Goal: Task Accomplishment & Management: Manage account settings

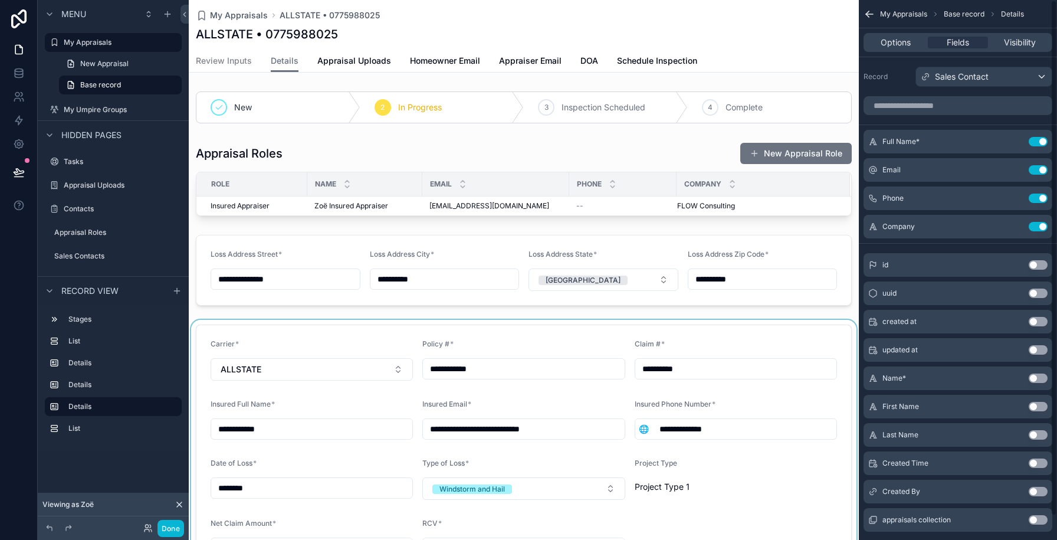
scroll to position [333, 0]
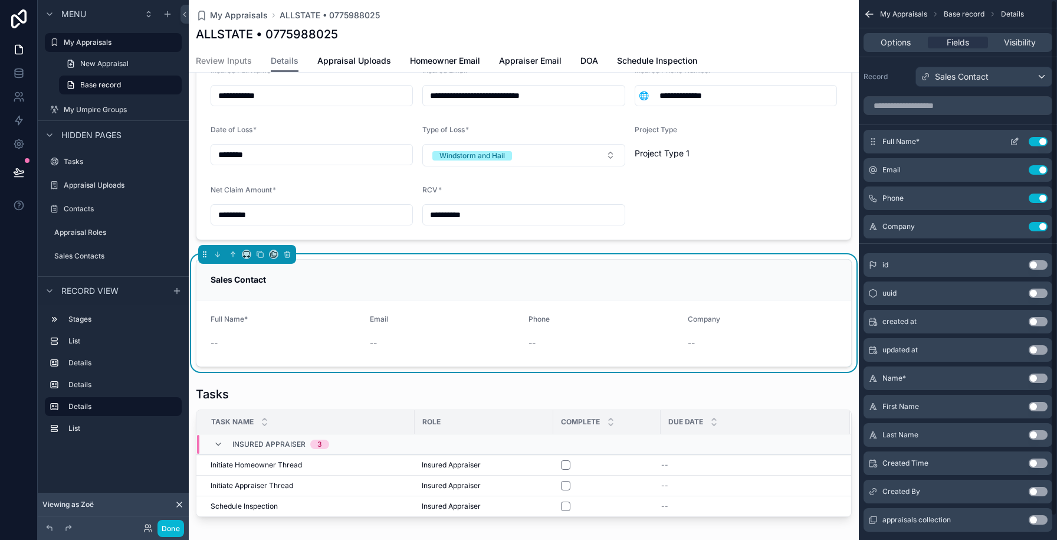
click at [1020, 142] on button "scrollable content" at bounding box center [1014, 141] width 19 height 9
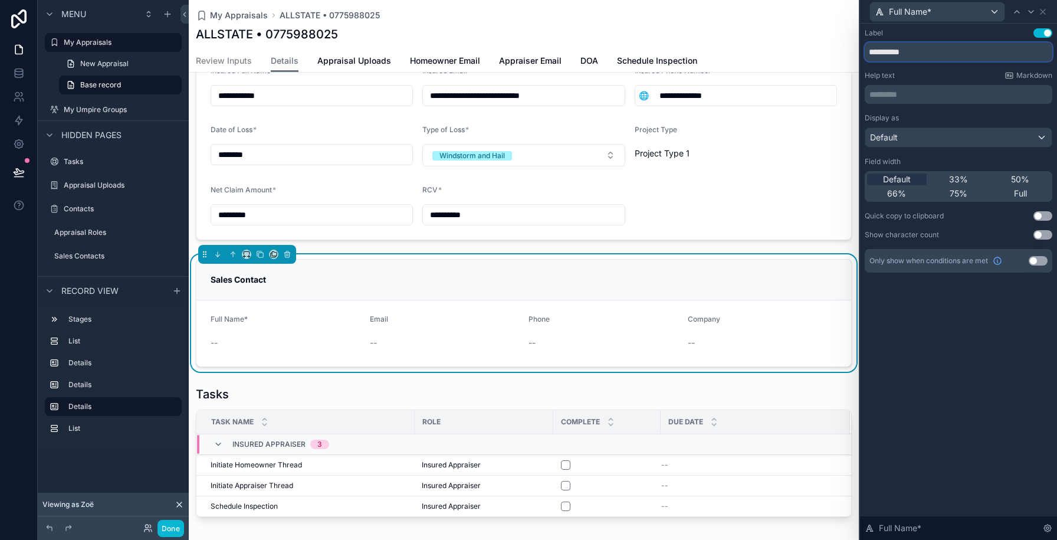
click at [913, 51] on input "**********" at bounding box center [959, 51] width 188 height 19
type input "****"
click at [959, 32] on div "Label Use setting" at bounding box center [959, 32] width 188 height 9
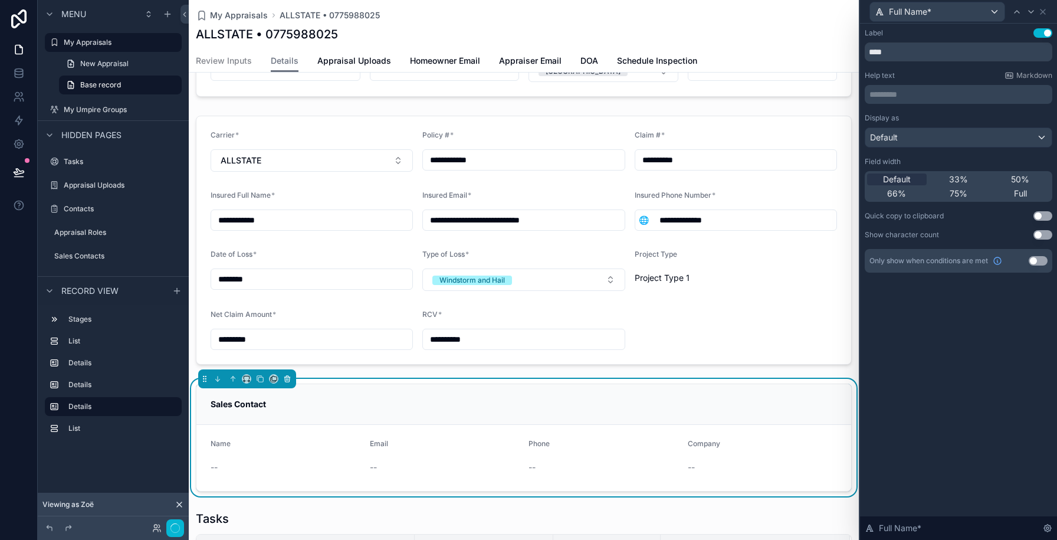
scroll to position [210, 0]
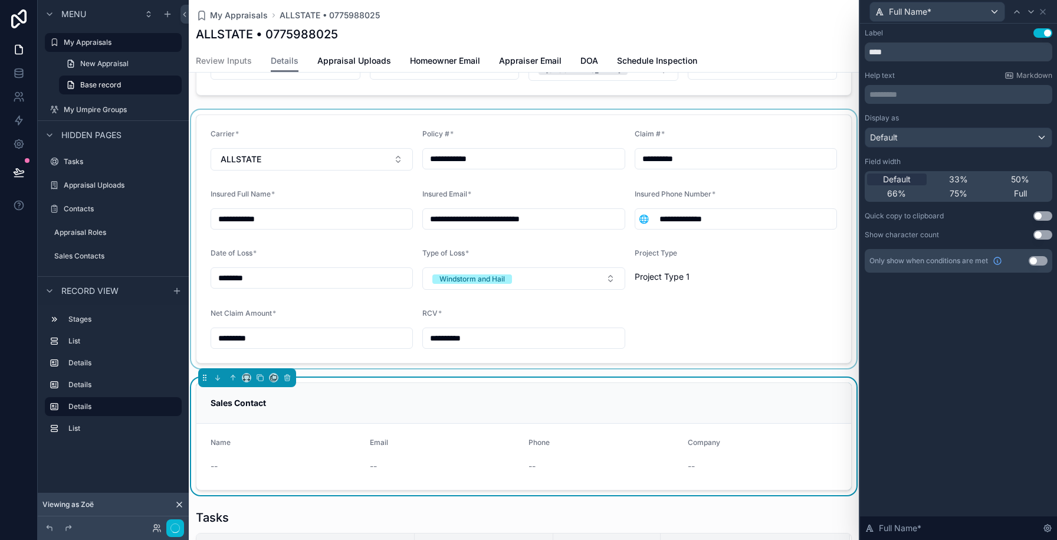
click at [356, 181] on div "scrollable content" at bounding box center [524, 239] width 670 height 258
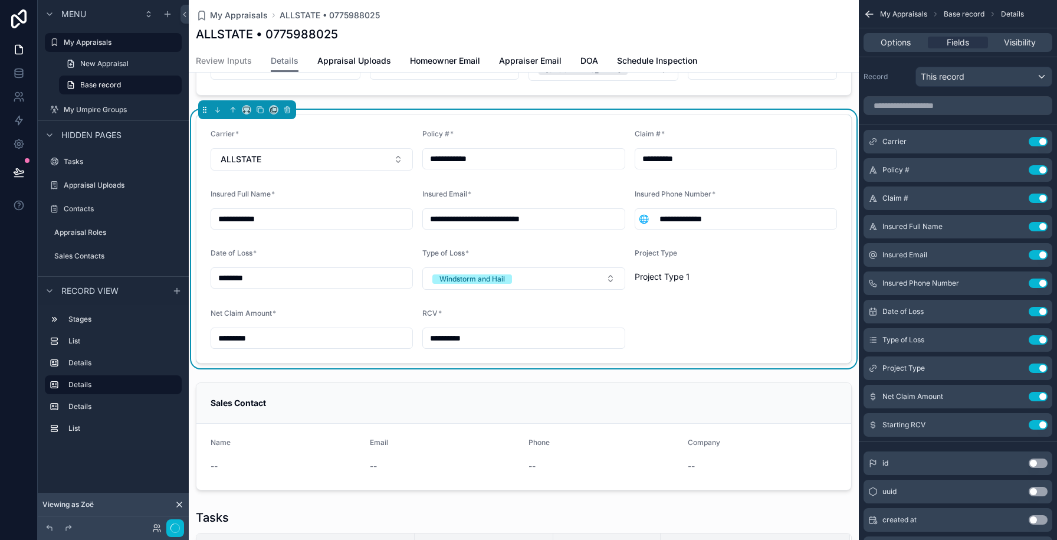
scroll to position [0, 0]
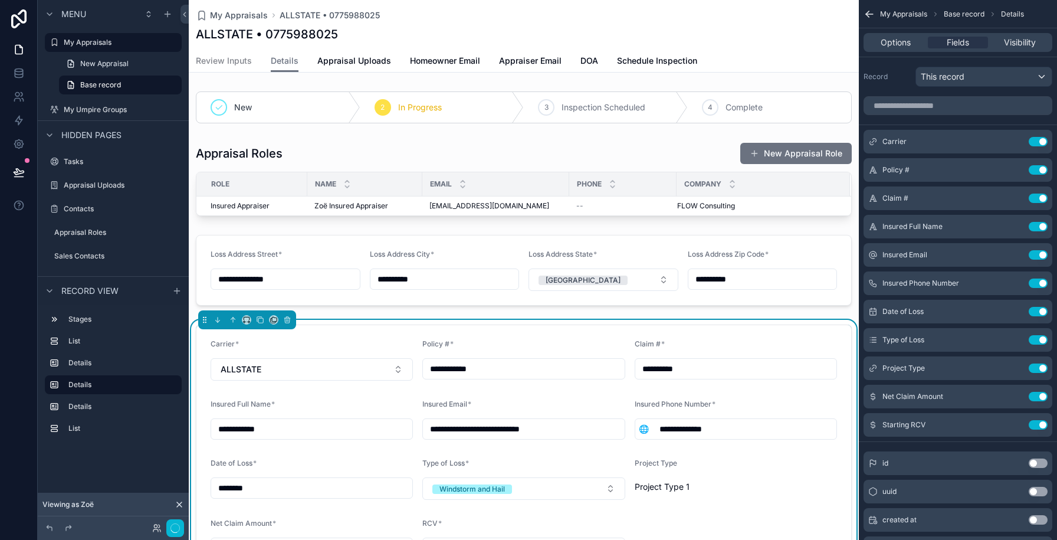
click at [476, 344] on div "Policy # *" at bounding box center [523, 346] width 202 height 14
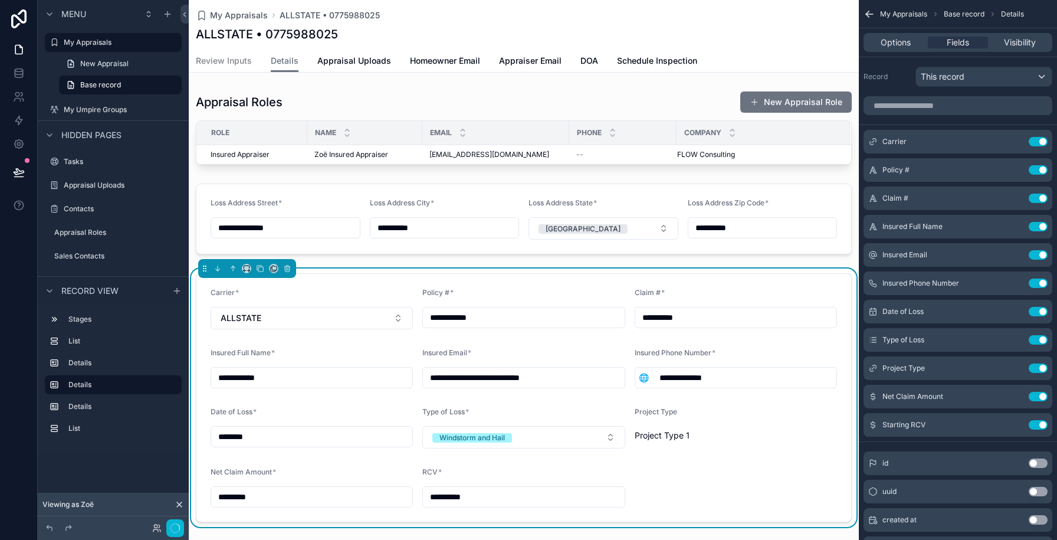
scroll to position [52, 0]
click at [935, 101] on input "scrollable content" at bounding box center [958, 105] width 189 height 19
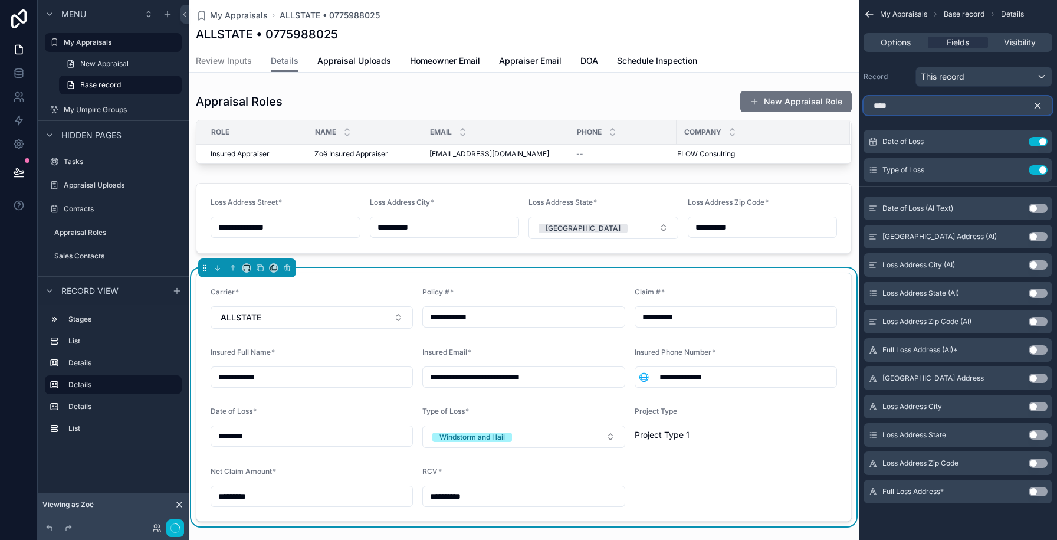
type input "****"
click at [1038, 489] on button "Use setting" at bounding box center [1038, 491] width 19 height 9
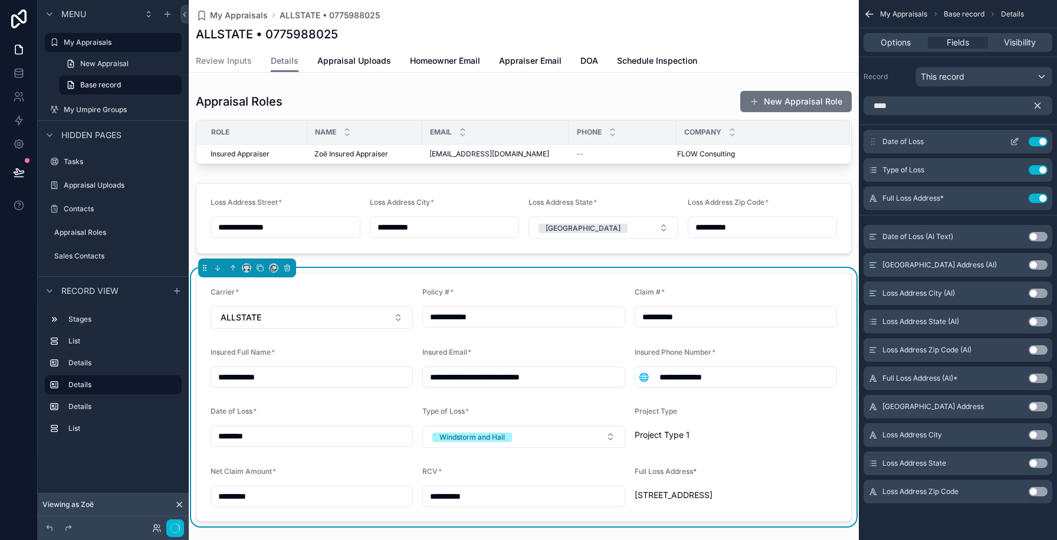
drag, startPoint x: 869, startPoint y: 201, endPoint x: 873, endPoint y: 145, distance: 56.3
click at [873, 145] on div "Date of Loss Use setting Type of Loss Use setting Full Loss Address* Use setting" at bounding box center [958, 170] width 198 height 80
click at [1040, 107] on icon "scrollable content" at bounding box center [1038, 105] width 11 height 11
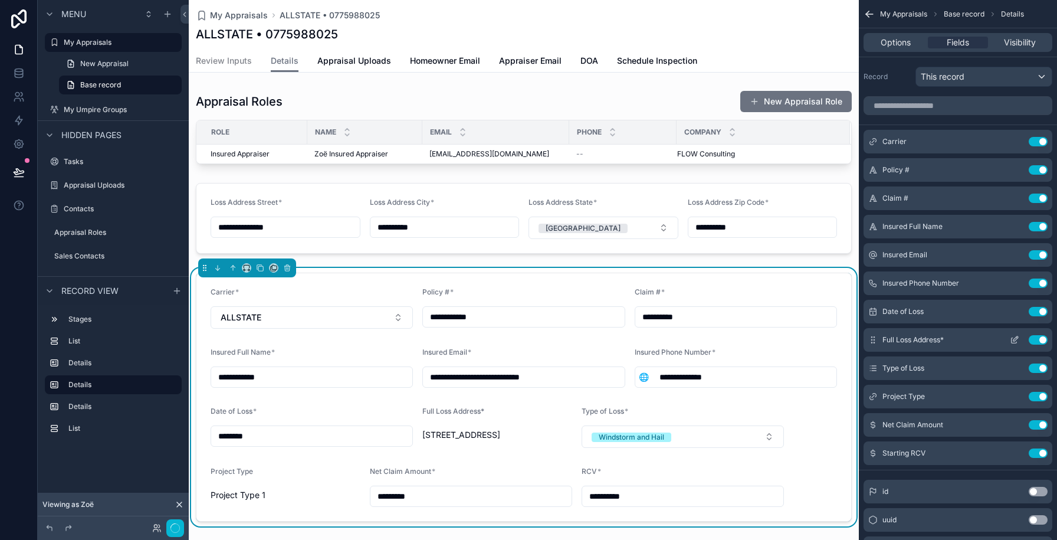
click at [1015, 341] on icon "scrollable content" at bounding box center [1014, 339] width 9 height 9
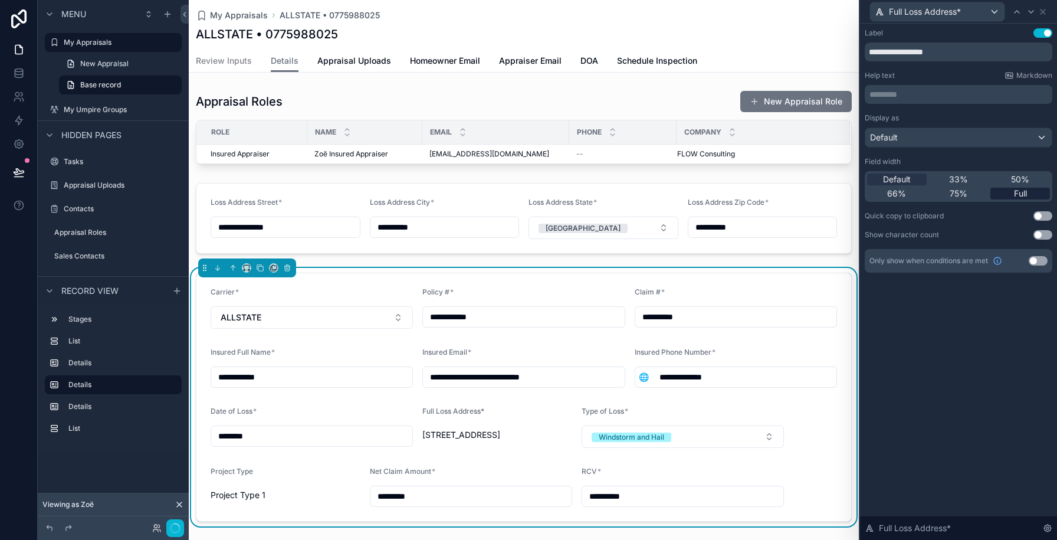
click at [1024, 195] on span "Full" at bounding box center [1020, 194] width 13 height 12
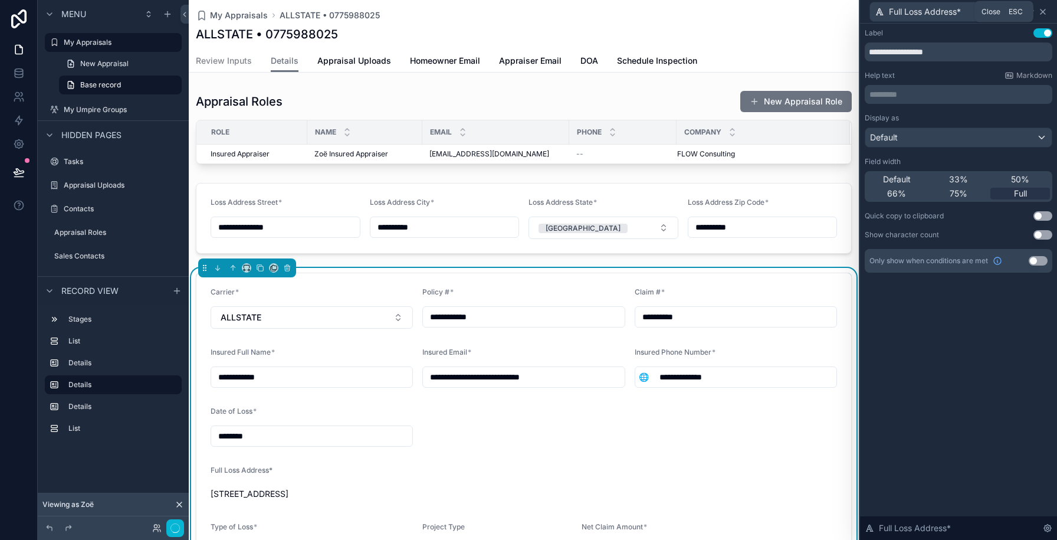
click at [1040, 11] on icon at bounding box center [1042, 11] width 9 height 9
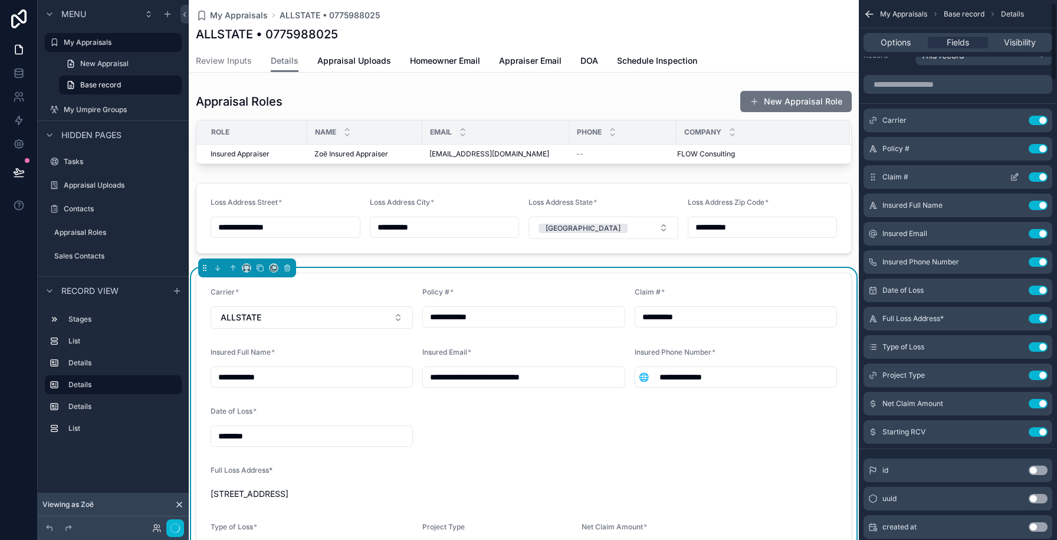
scroll to position [22, 0]
click at [1040, 317] on button "Use setting" at bounding box center [1038, 317] width 19 height 9
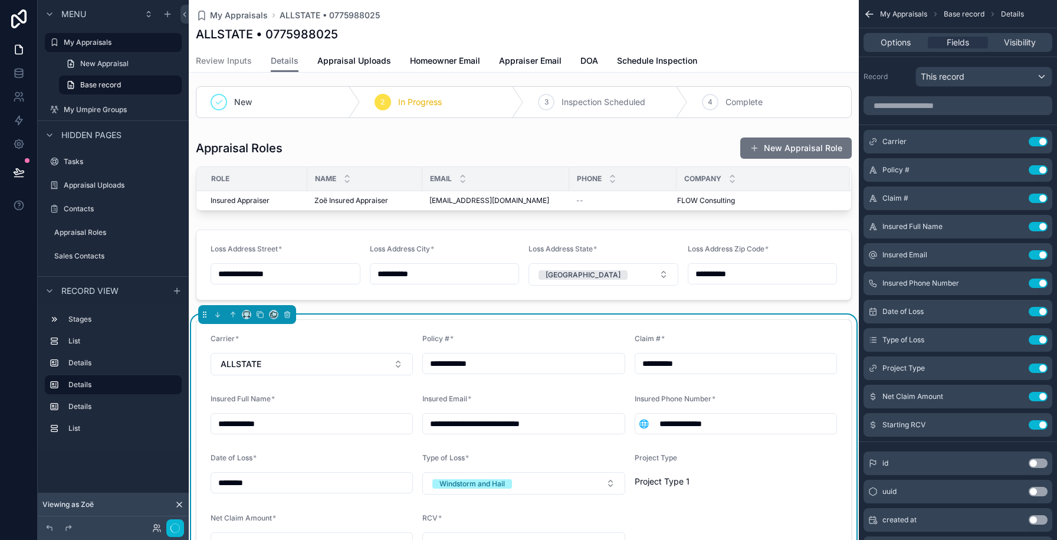
scroll to position [4, 0]
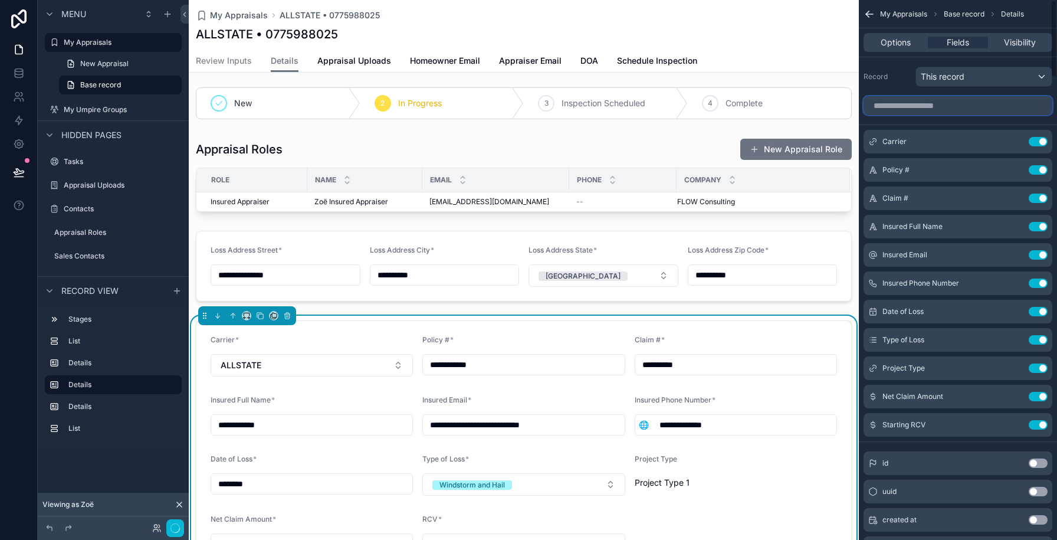
click at [892, 110] on input "scrollable content" at bounding box center [958, 105] width 189 height 19
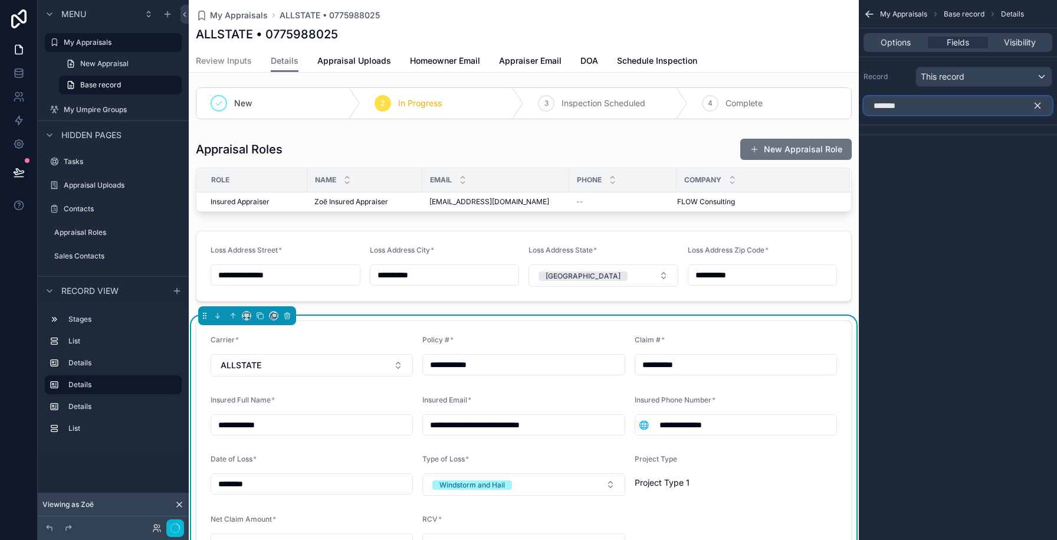
type input "********"
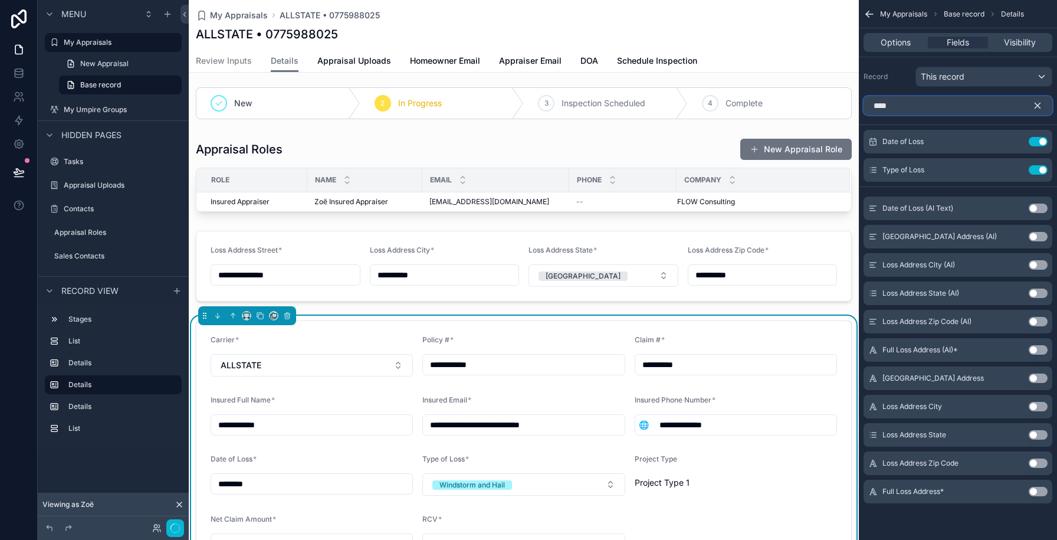
type input "****"
click at [1036, 379] on button "Use setting" at bounding box center [1038, 377] width 19 height 9
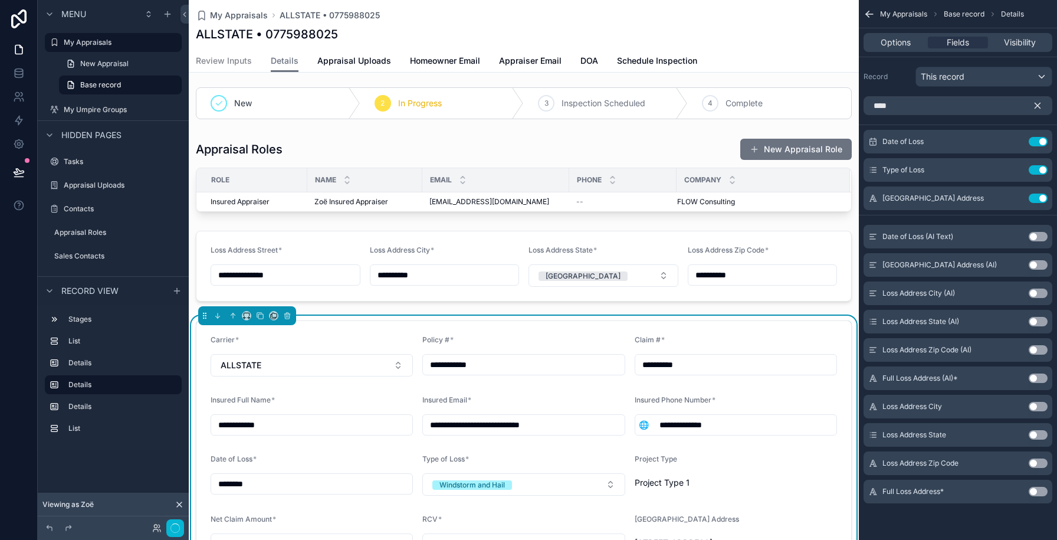
click at [1033, 405] on button "Use setting" at bounding box center [1038, 406] width 19 height 9
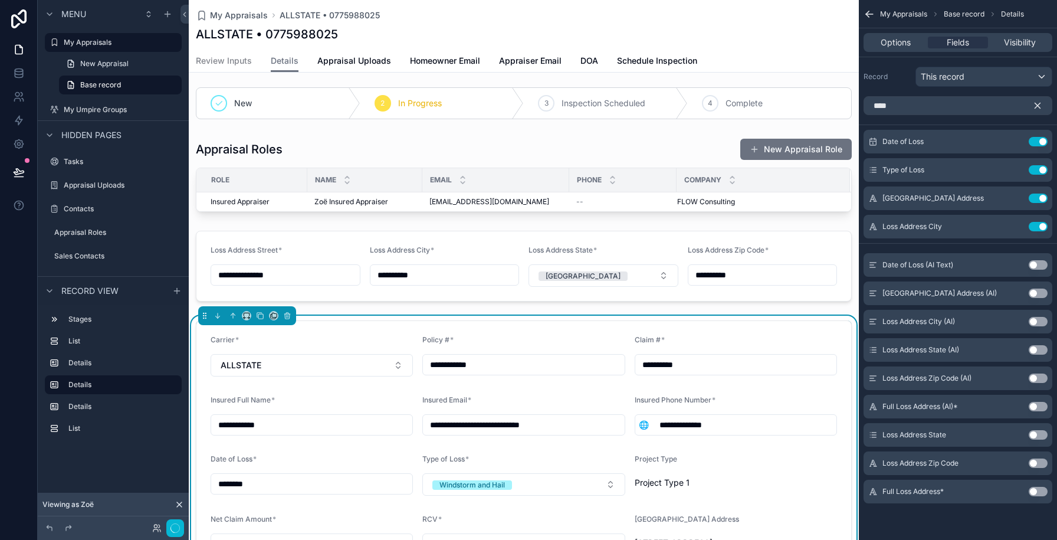
click at [1034, 435] on button "Use setting" at bounding box center [1038, 434] width 19 height 9
click at [1034, 461] on button "Use setting" at bounding box center [1038, 462] width 19 height 9
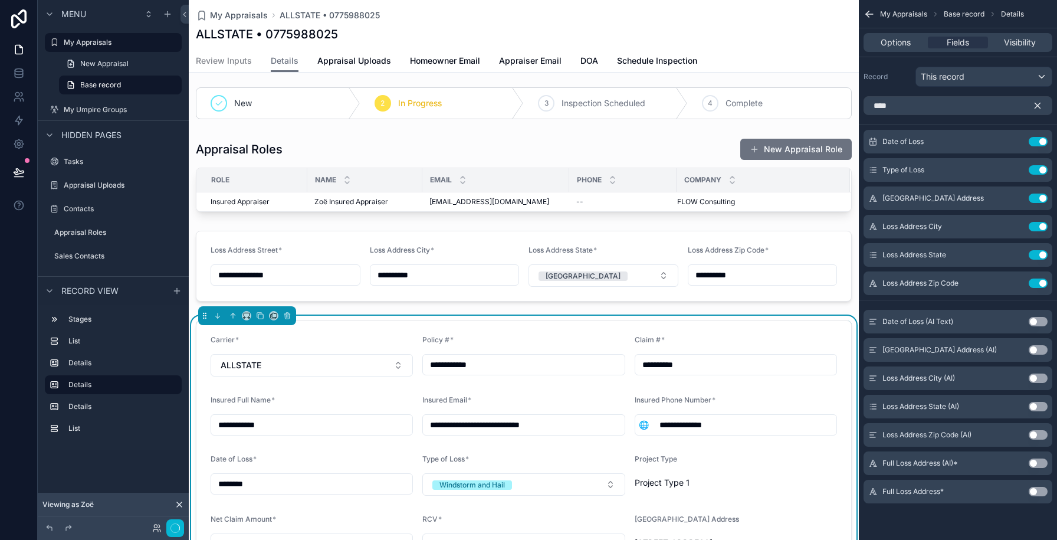
click at [1042, 106] on icon "scrollable content" at bounding box center [1038, 105] width 11 height 11
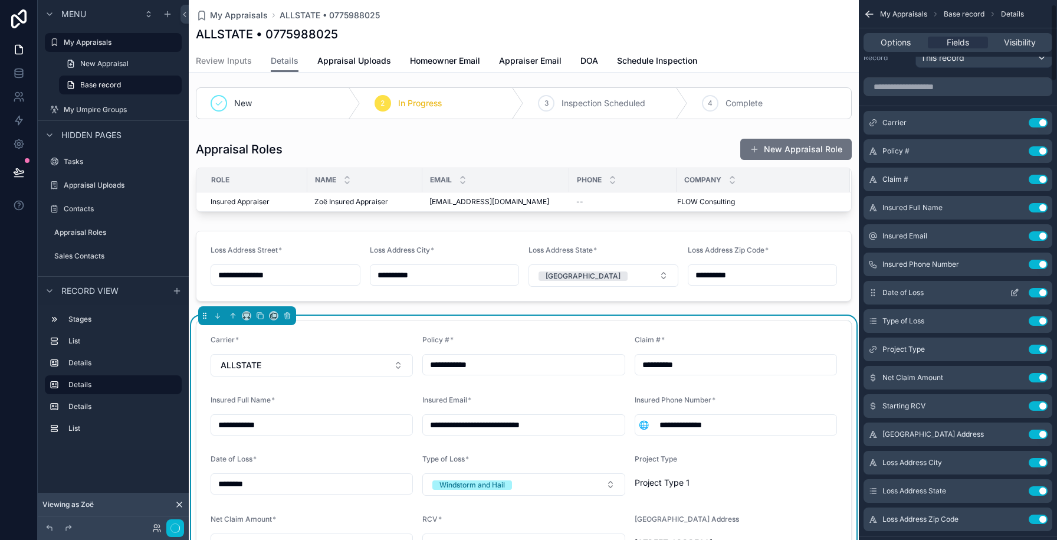
scroll to position [63, 0]
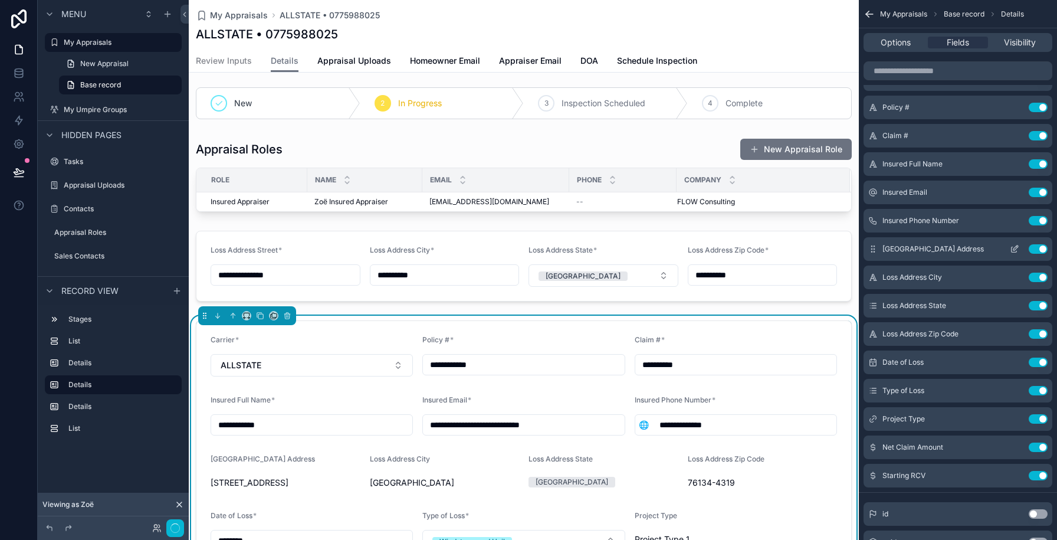
click at [1010, 247] on icon "scrollable content" at bounding box center [1014, 248] width 9 height 9
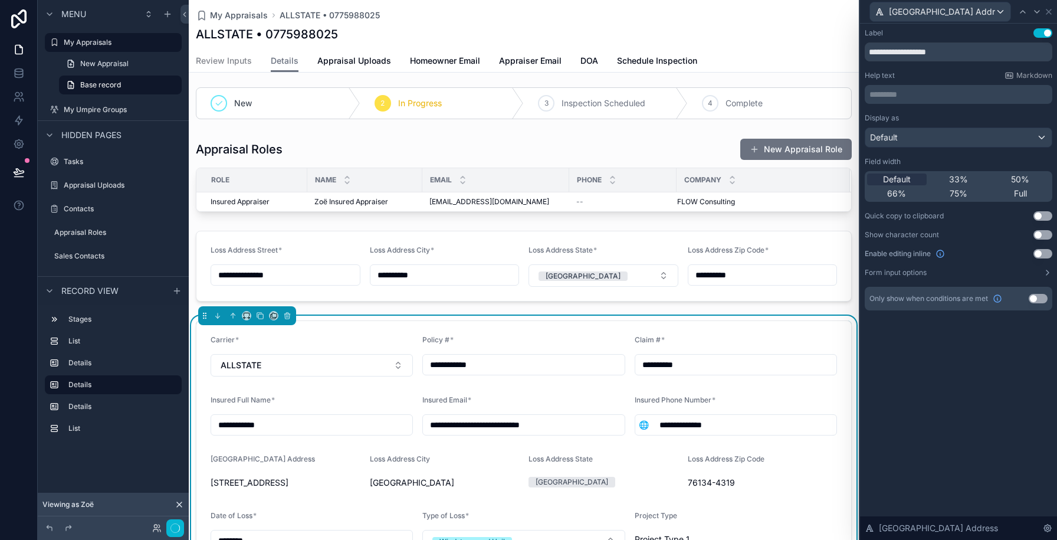
click at [1038, 254] on button "Use setting" at bounding box center [1043, 253] width 19 height 9
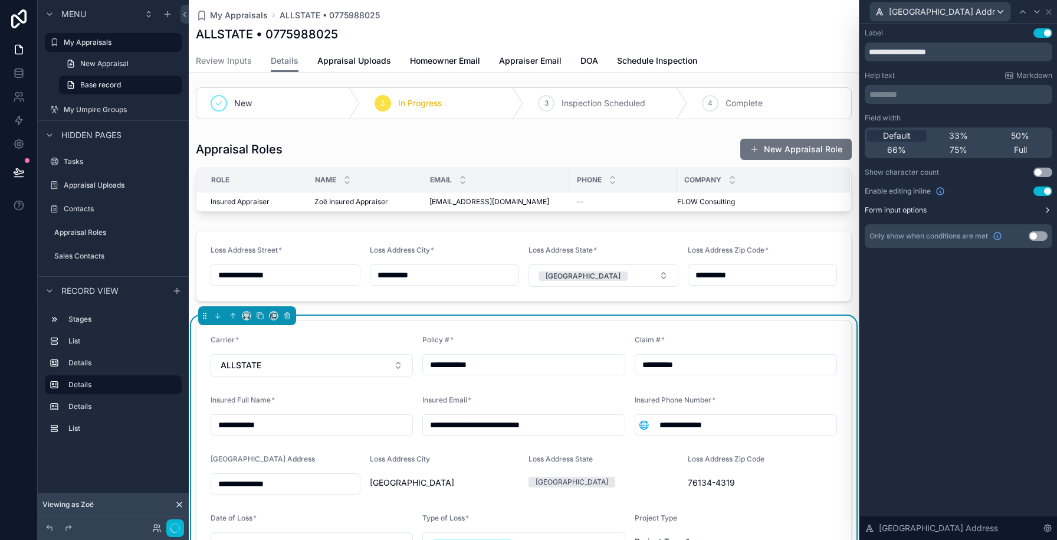
click at [1030, 214] on button "Form input options" at bounding box center [959, 209] width 188 height 9
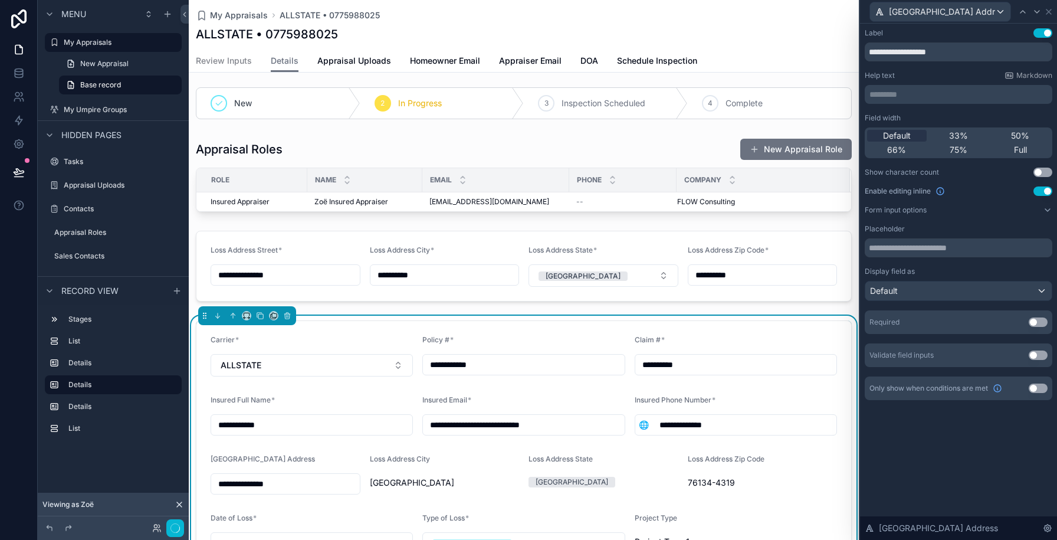
click at [1036, 319] on button "Use setting" at bounding box center [1038, 321] width 19 height 9
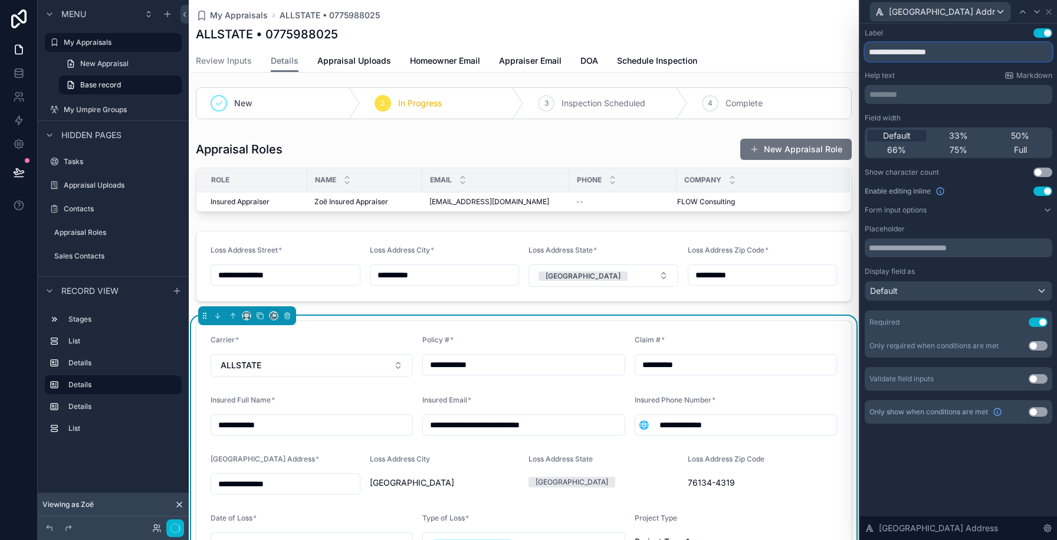
click at [929, 54] on input "**********" at bounding box center [959, 51] width 188 height 19
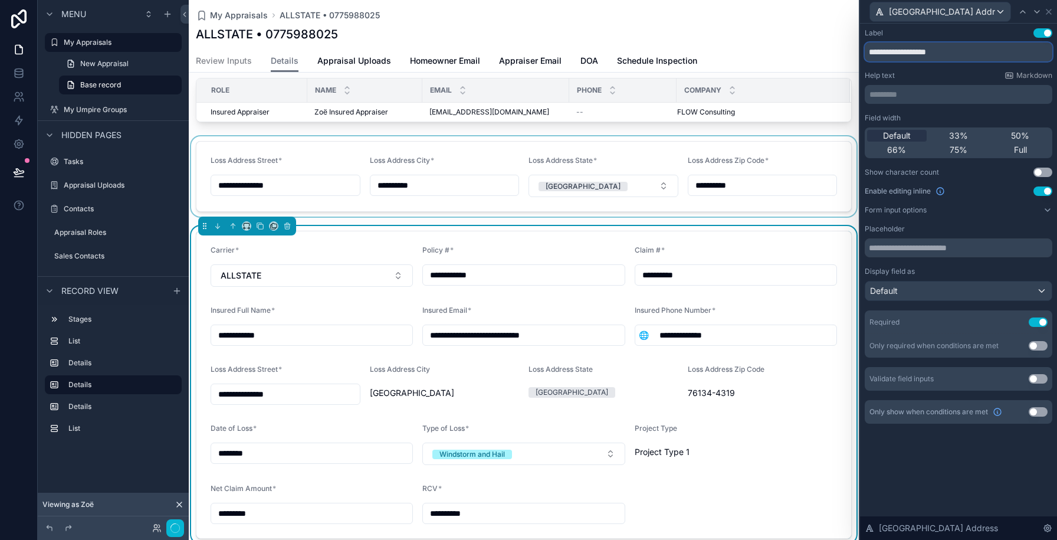
scroll to position [95, 0]
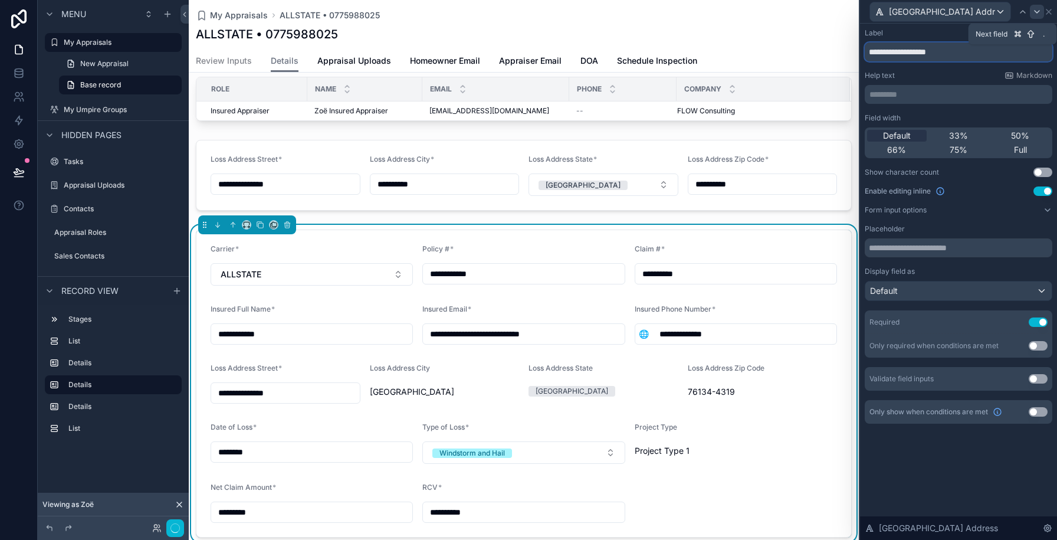
type input "**********"
click at [1033, 16] on icon at bounding box center [1037, 11] width 9 height 9
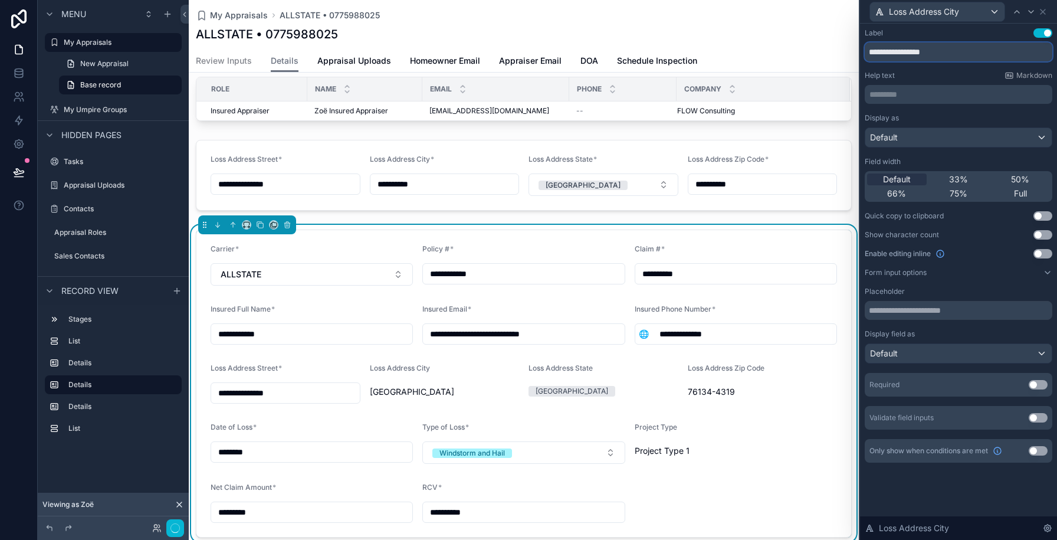
click at [949, 50] on input "**********" at bounding box center [959, 51] width 188 height 19
type input "**********"
click at [1038, 388] on button "Use setting" at bounding box center [1038, 384] width 19 height 9
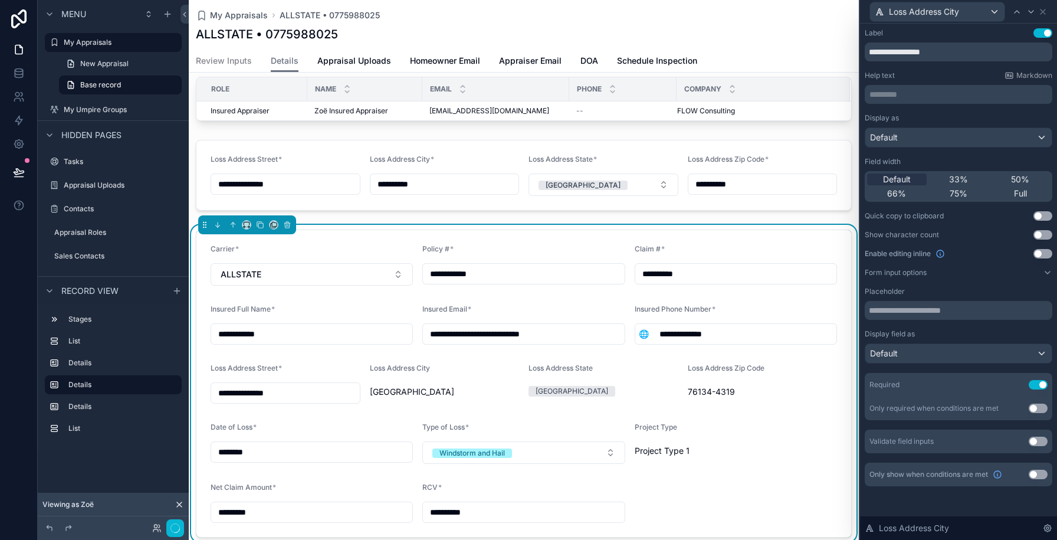
click at [1046, 253] on button "Use setting" at bounding box center [1043, 253] width 19 height 9
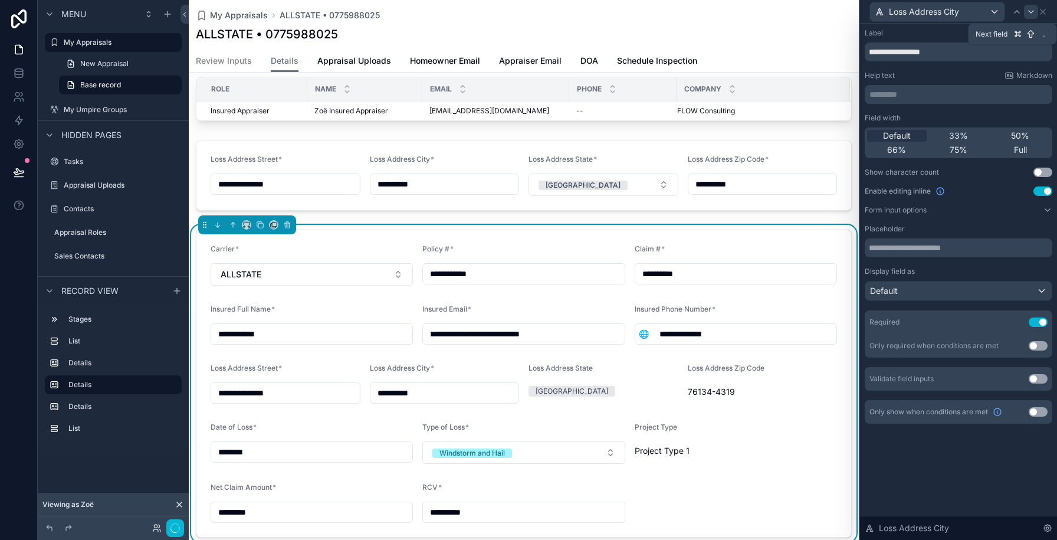
click at [1031, 17] on div at bounding box center [1031, 12] width 14 height 14
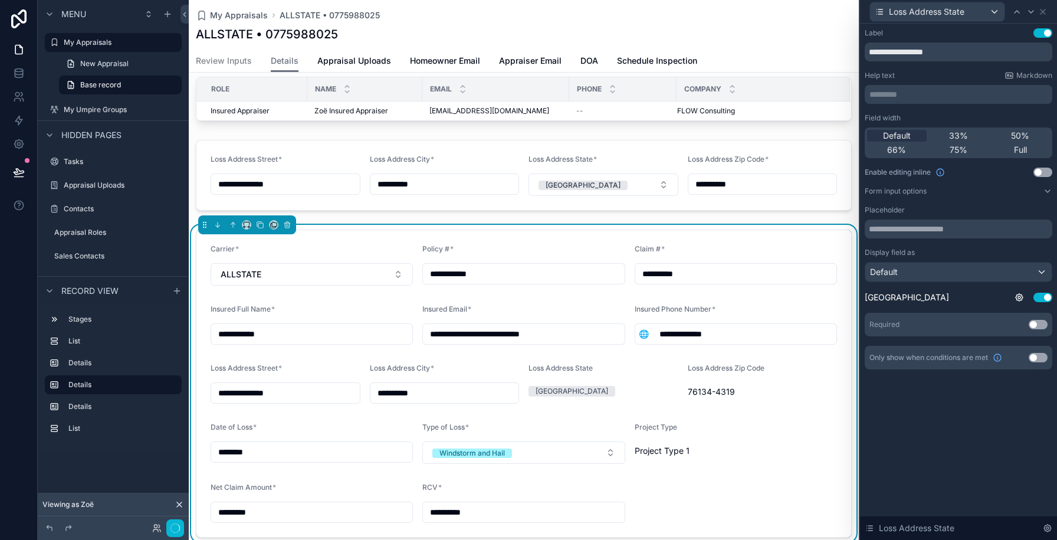
click at [1042, 174] on button "Use setting" at bounding box center [1043, 172] width 19 height 9
click at [1031, 14] on icon at bounding box center [1031, 11] width 9 height 9
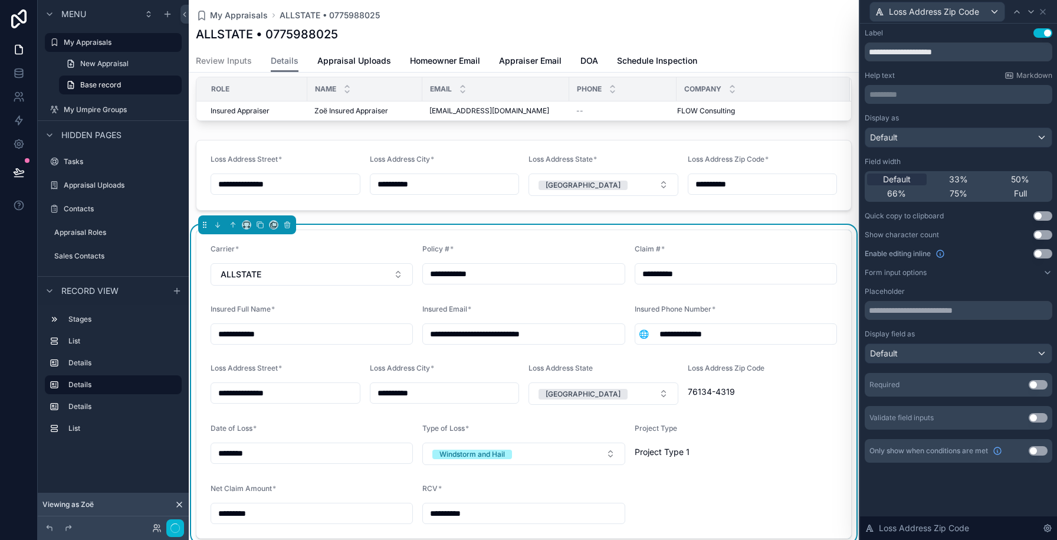
click at [1045, 257] on button "Use setting" at bounding box center [1043, 253] width 19 height 9
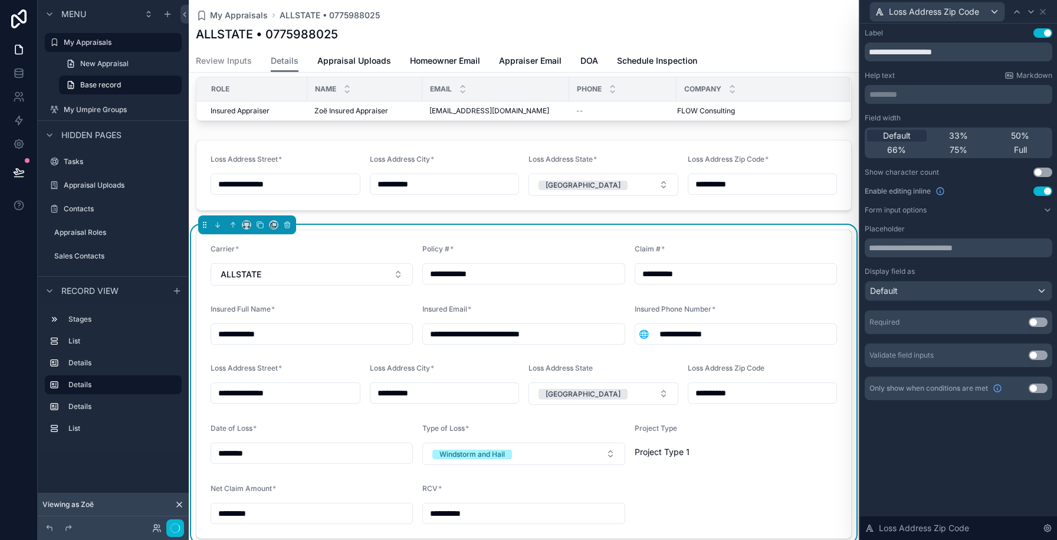
click at [1044, 323] on button "Use setting" at bounding box center [1038, 321] width 19 height 9
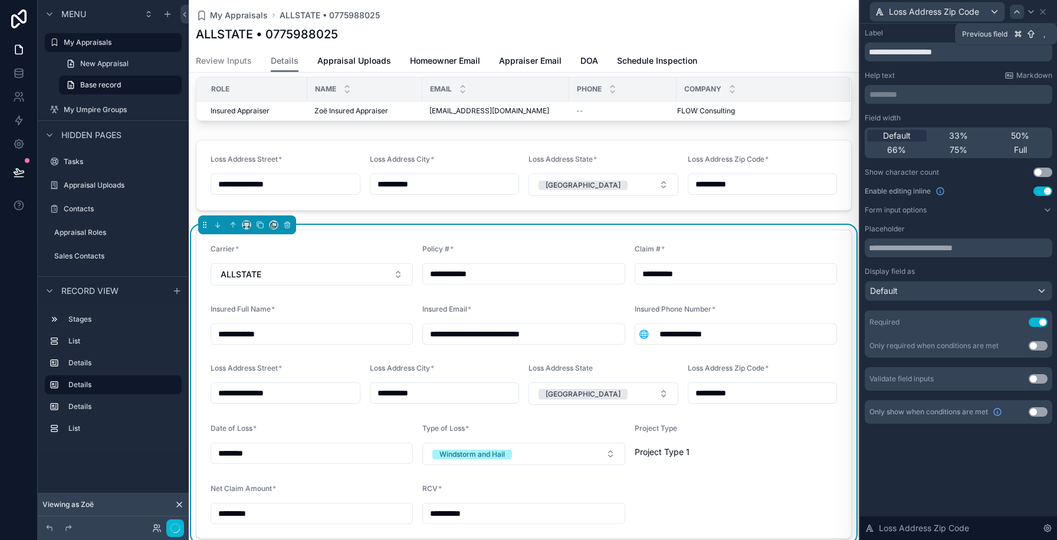
click at [1015, 11] on icon at bounding box center [1017, 12] width 5 height 2
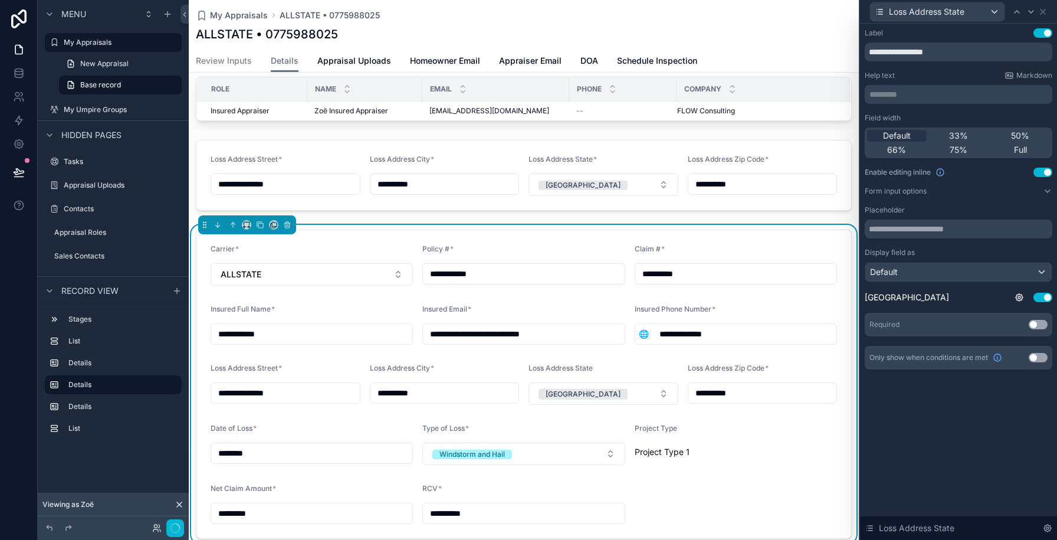
click at [1031, 323] on button "Use setting" at bounding box center [1038, 324] width 19 height 9
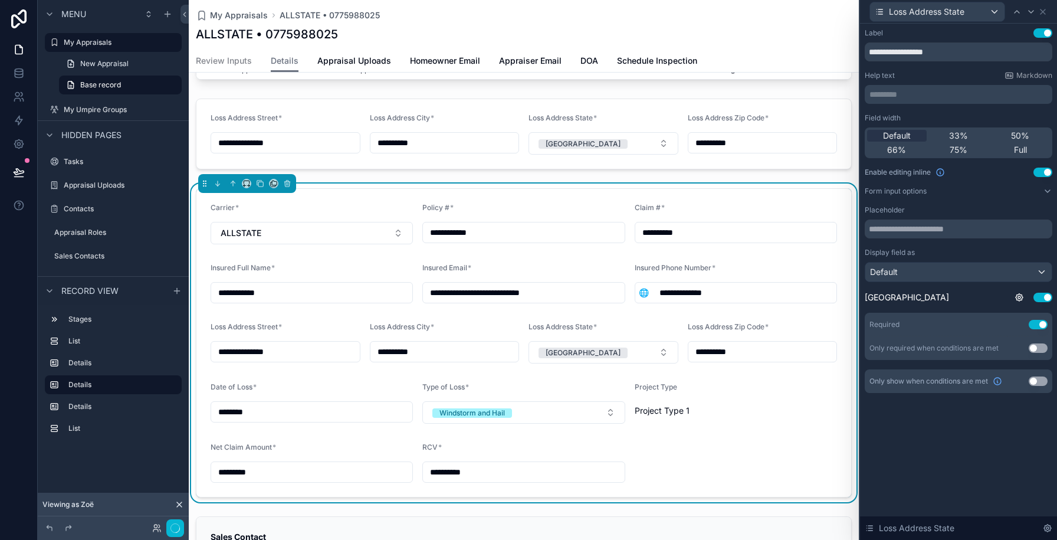
scroll to position [138, 0]
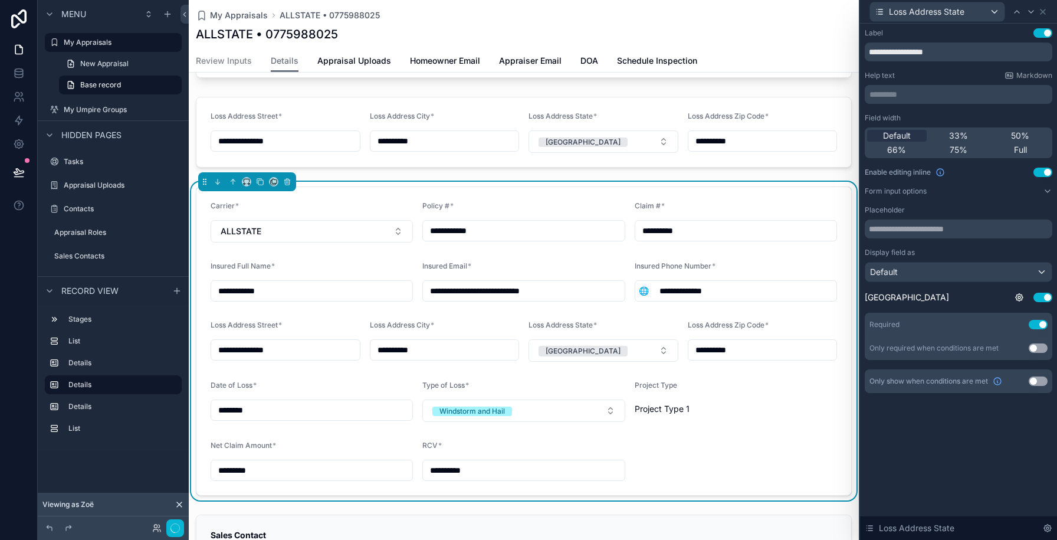
click at [745, 458] on form "**********" at bounding box center [523, 341] width 655 height 308
click at [1040, 15] on icon at bounding box center [1042, 11] width 9 height 9
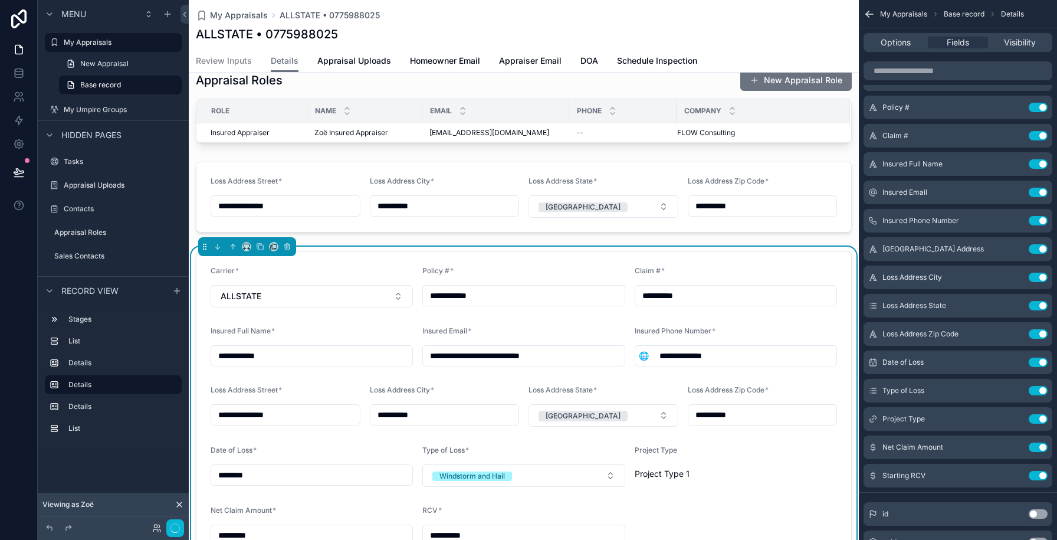
scroll to position [0, 0]
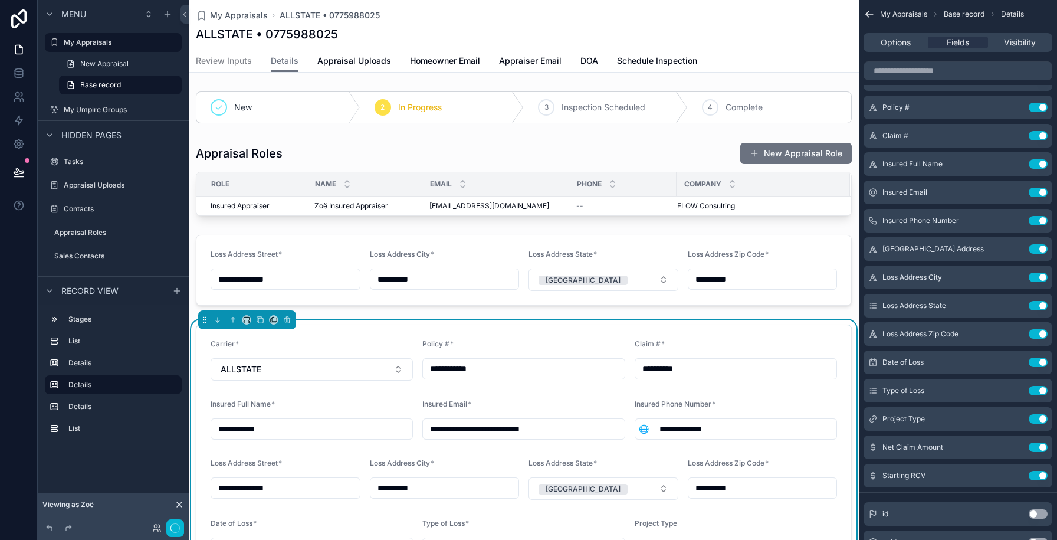
click at [717, 304] on div "scrollable content" at bounding box center [524, 270] width 670 height 80
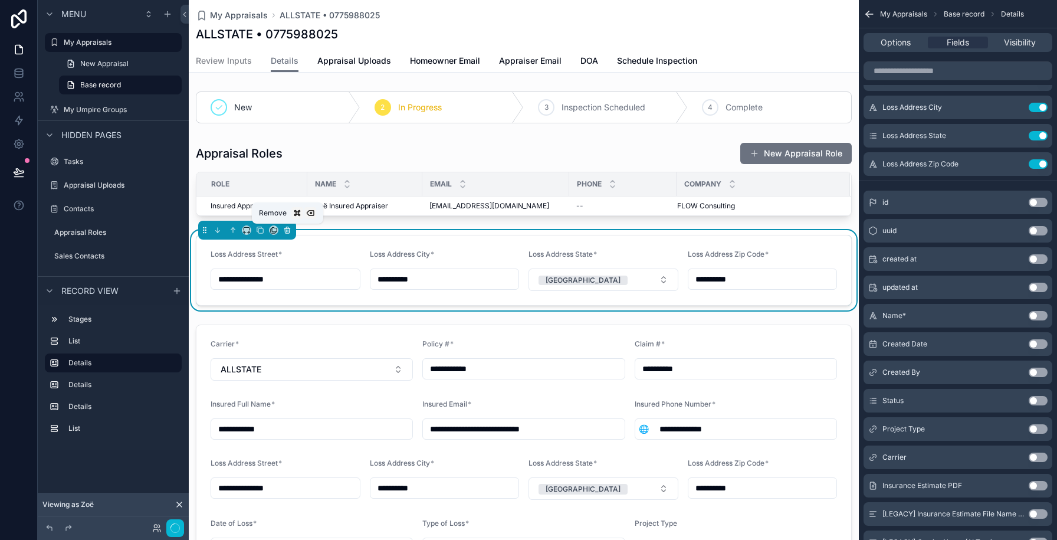
click at [289, 228] on icon "scrollable content" at bounding box center [286, 228] width 5 height 0
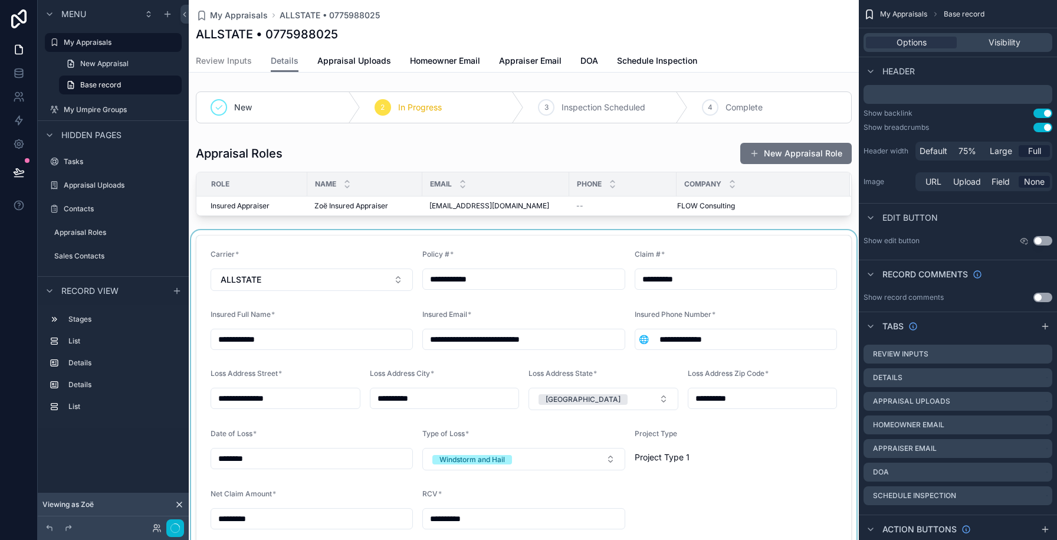
click at [290, 254] on div "scrollable content" at bounding box center [524, 389] width 670 height 319
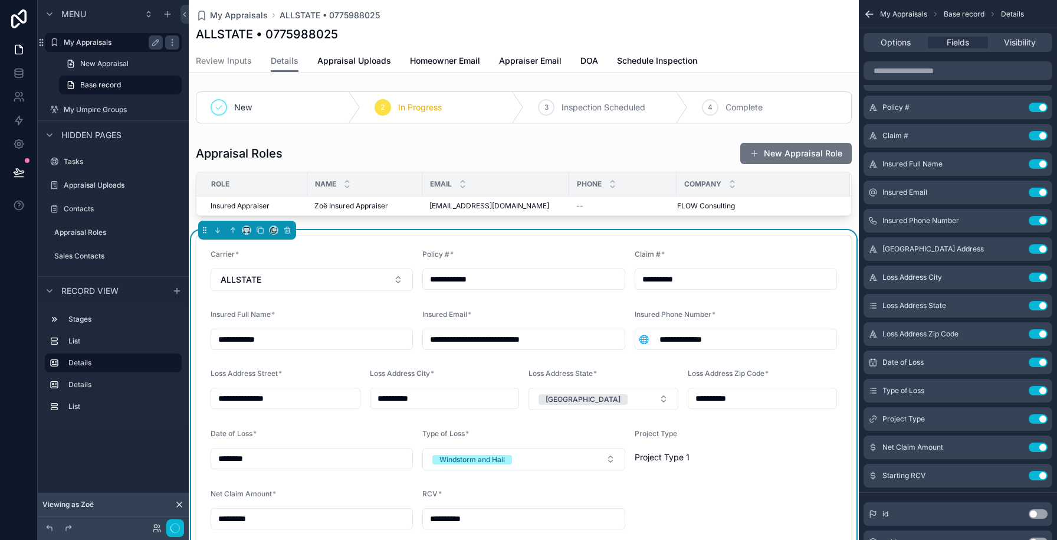
click at [127, 35] on div "My Appraisals" at bounding box center [113, 42] width 132 height 19
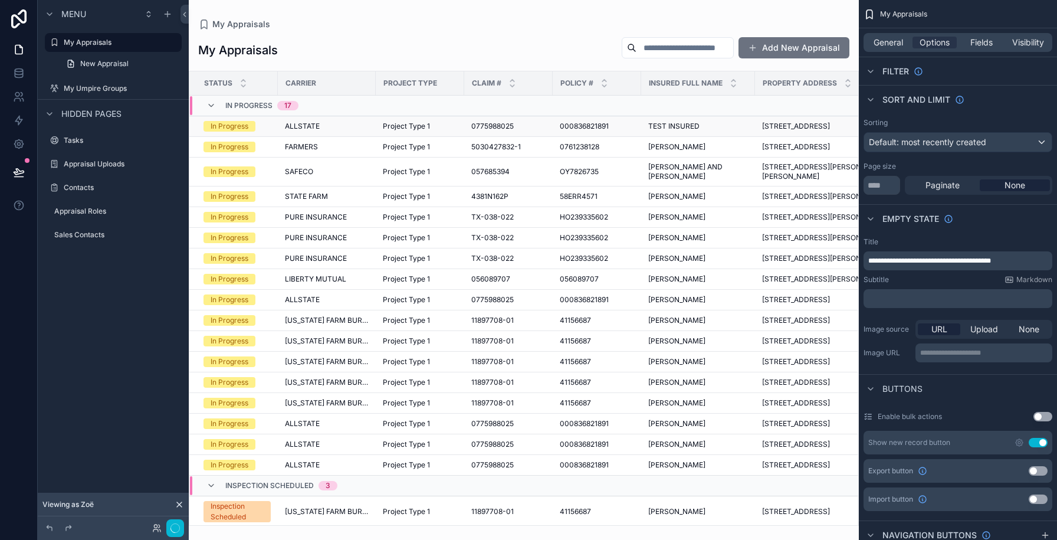
click at [320, 134] on td "ALLSTATE" at bounding box center [327, 126] width 98 height 21
click at [315, 136] on td "ALLSTATE" at bounding box center [327, 126] width 98 height 21
click at [352, 136] on td "ALLSTATE" at bounding box center [327, 126] width 98 height 21
click at [352, 130] on div "ALLSTATE" at bounding box center [327, 126] width 84 height 9
click at [352, 130] on div "My Appraisals My Appraisals Add New Appraisal Status Carrier Project Type Claim…" at bounding box center [524, 270] width 670 height 540
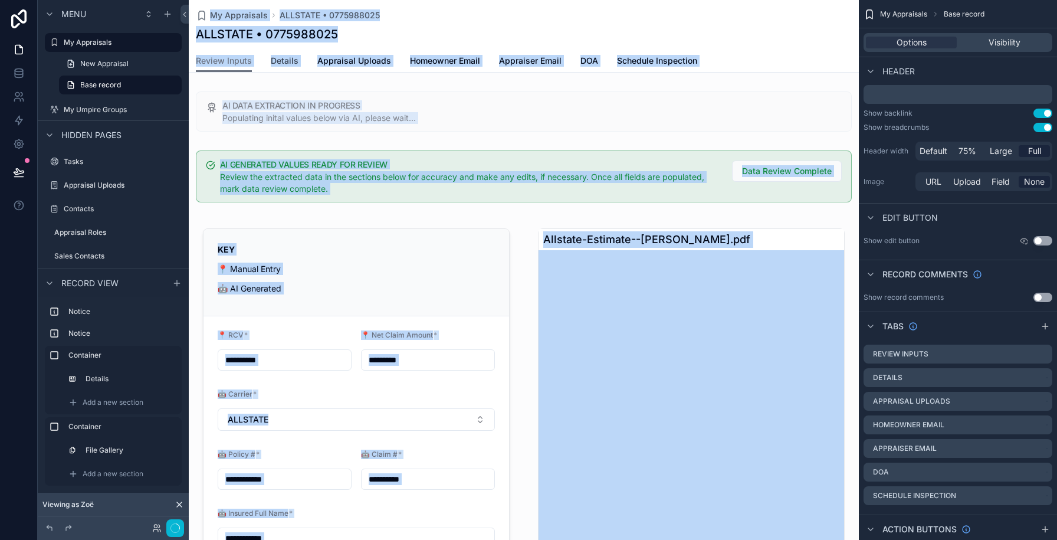
click at [289, 58] on span "Details" at bounding box center [285, 61] width 28 height 12
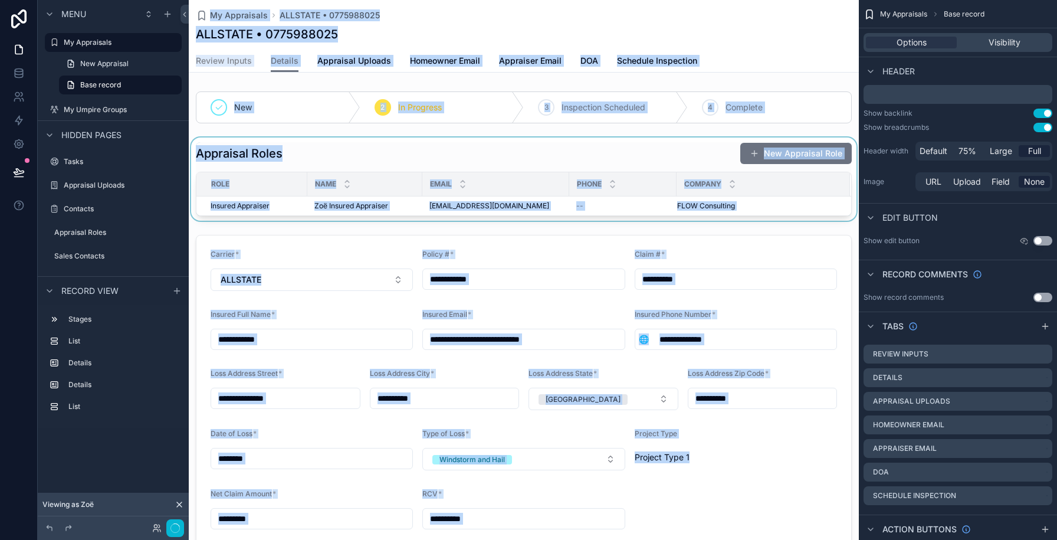
click at [357, 169] on div "scrollable content" at bounding box center [524, 178] width 670 height 83
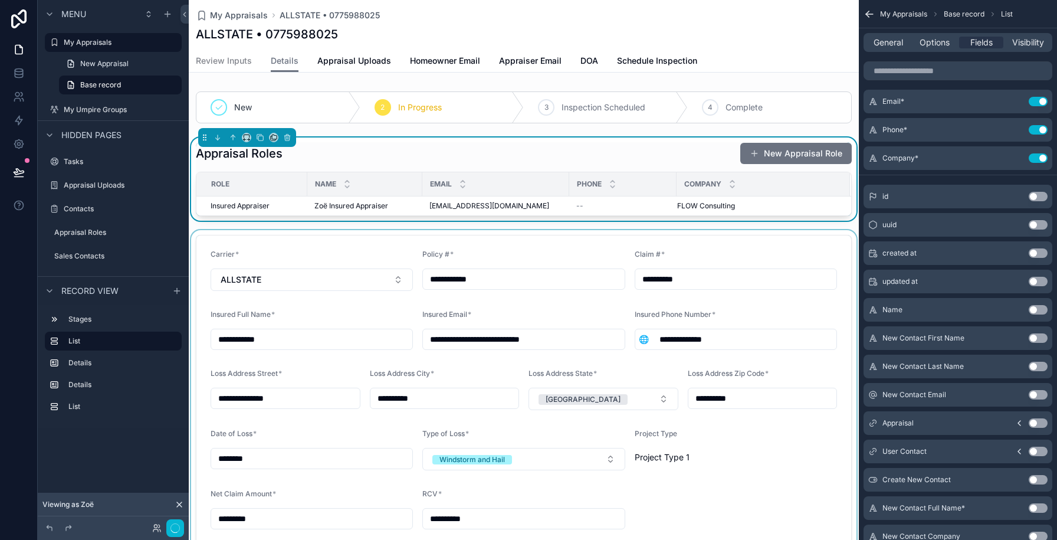
click at [347, 247] on div "scrollable content" at bounding box center [524, 389] width 670 height 319
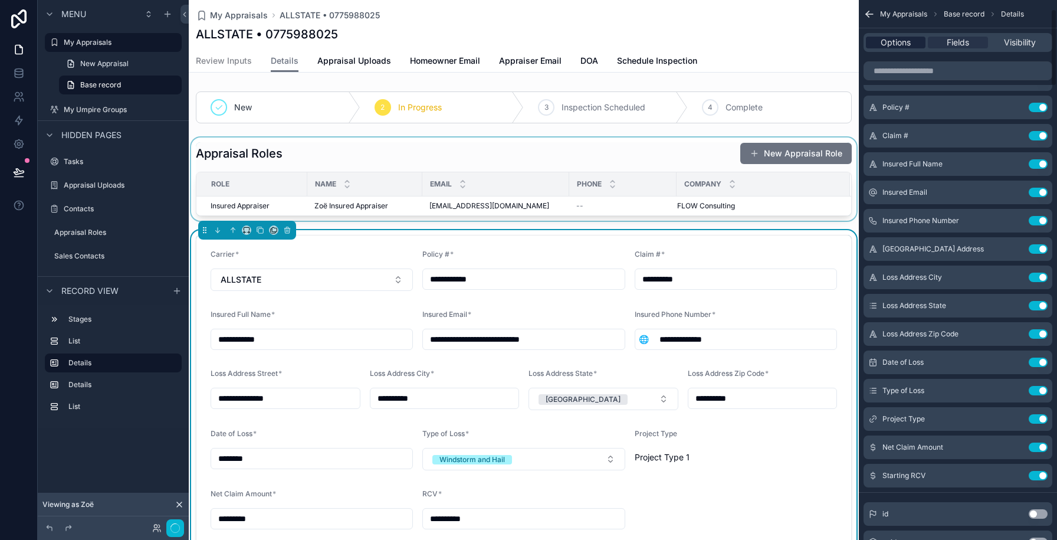
click at [895, 43] on span "Options" at bounding box center [896, 43] width 30 height 12
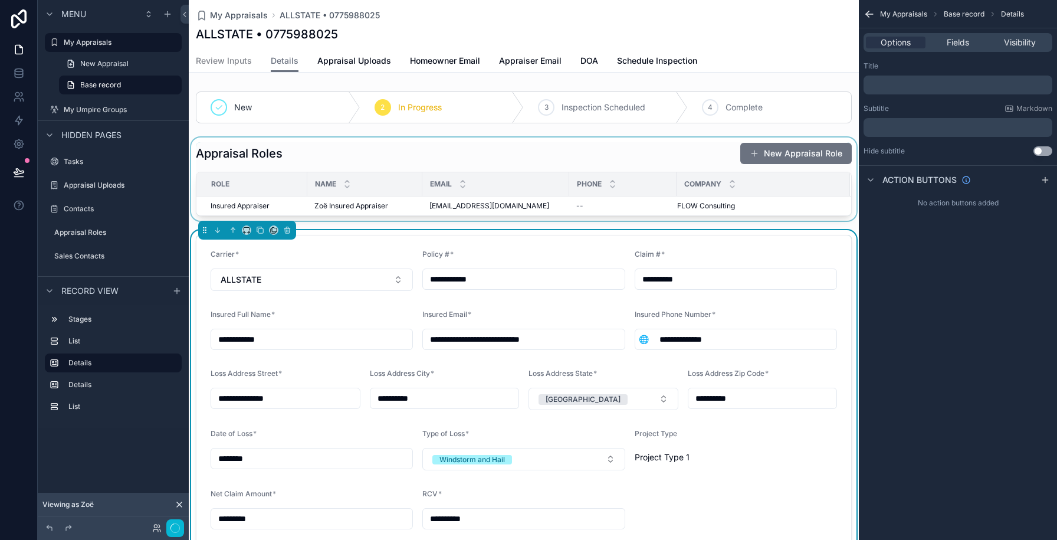
click at [897, 87] on p "﻿" at bounding box center [960, 84] width 182 height 9
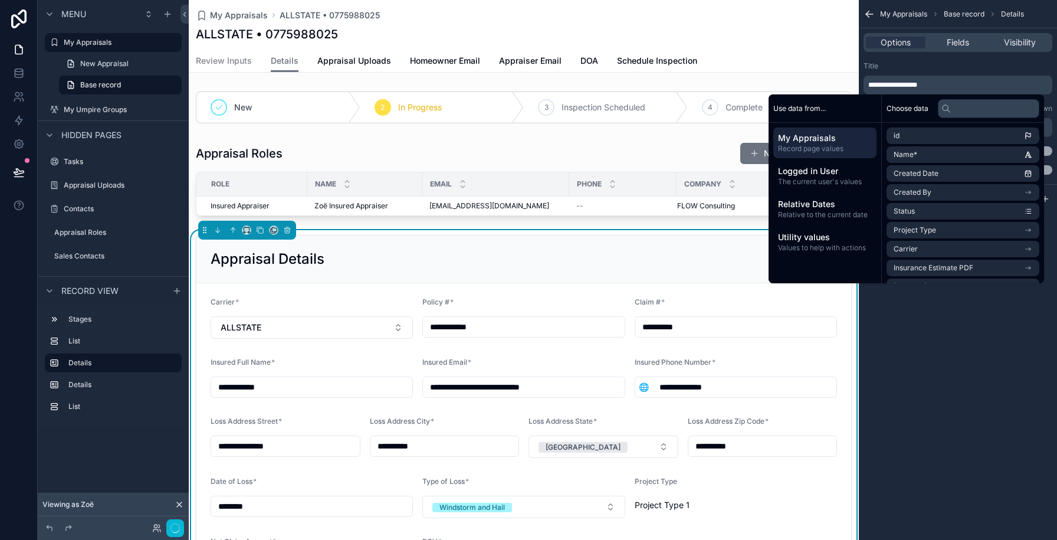
click at [1041, 362] on div "**********" at bounding box center [958, 270] width 198 height 540
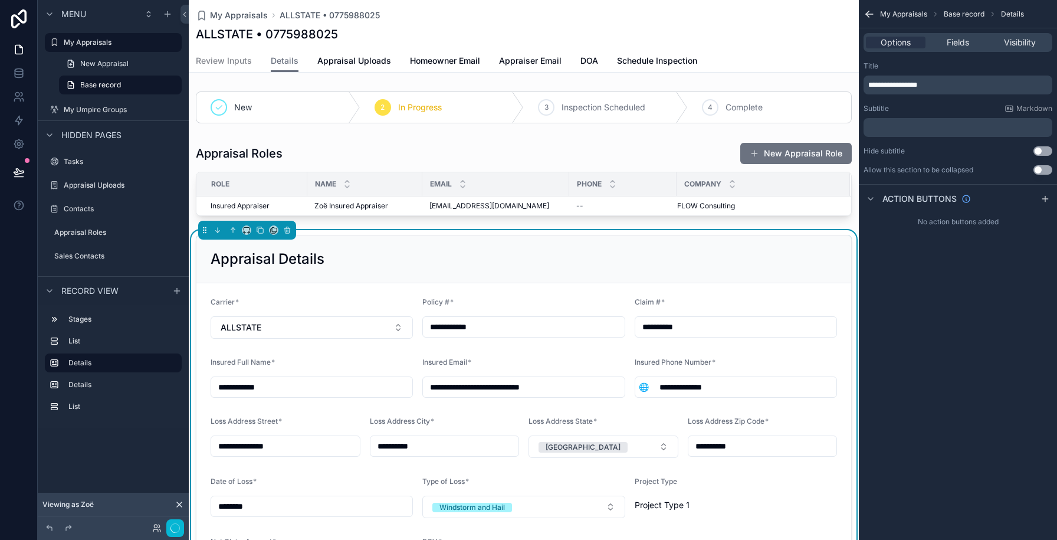
click at [1041, 172] on button "Use setting" at bounding box center [1043, 169] width 19 height 9
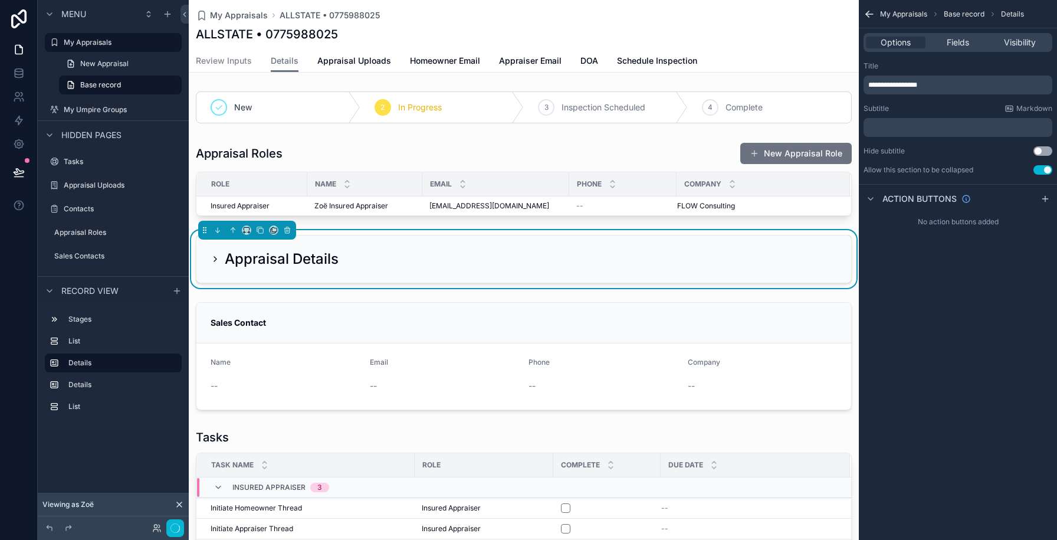
click at [527, 264] on div "Appraisal Details" at bounding box center [524, 259] width 627 height 19
click at [494, 270] on div "Appraisal Details" at bounding box center [523, 258] width 655 height 47
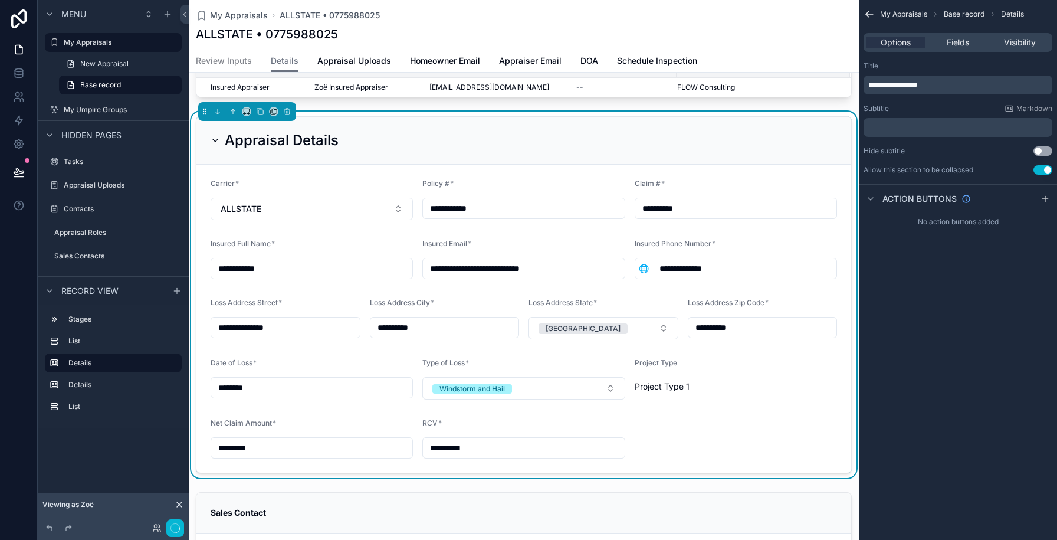
scroll to position [303, 0]
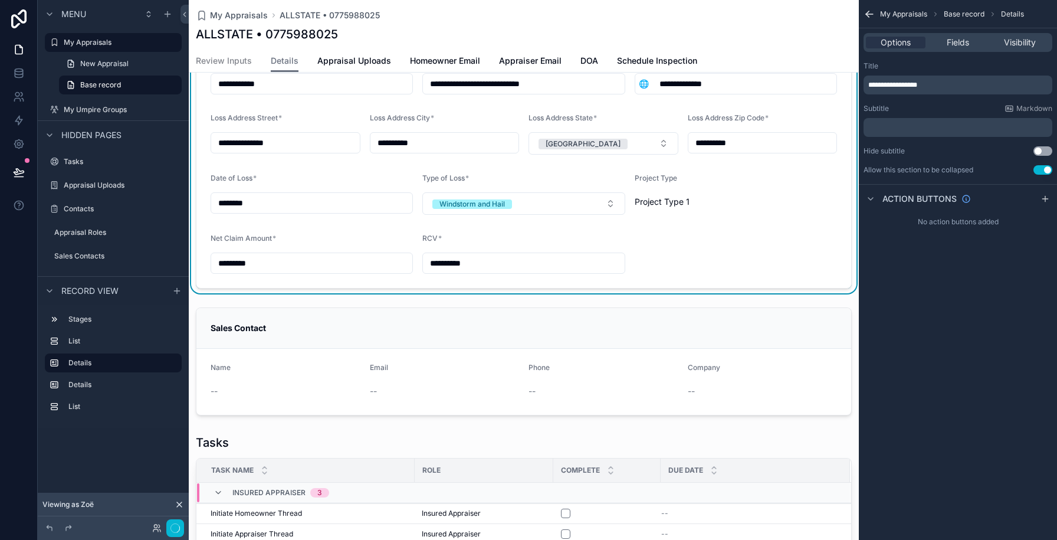
click at [706, 236] on form "**********" at bounding box center [523, 134] width 655 height 308
click at [955, 46] on span "Fields" at bounding box center [958, 43] width 22 height 12
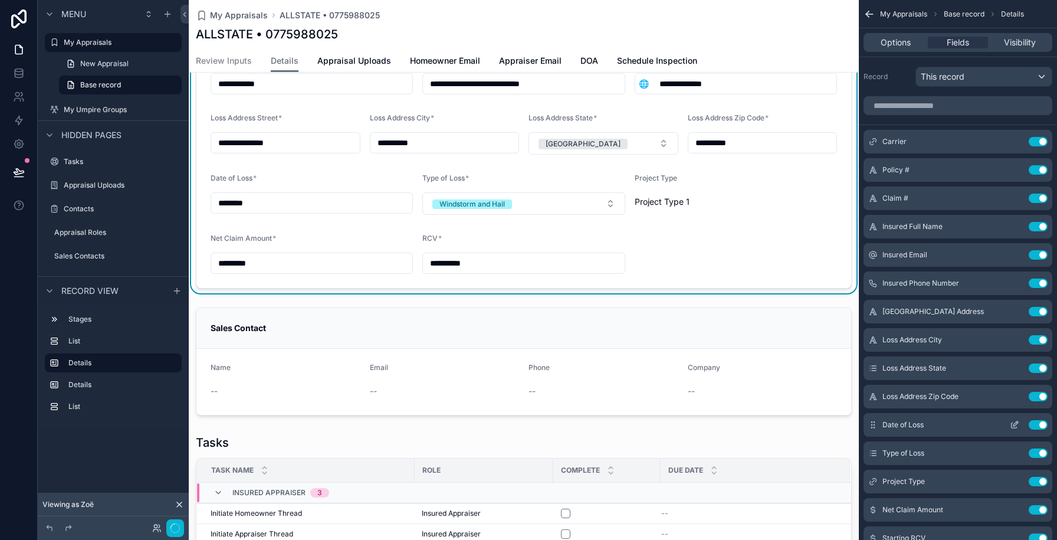
click at [1010, 421] on icon "scrollable content" at bounding box center [1014, 424] width 9 height 9
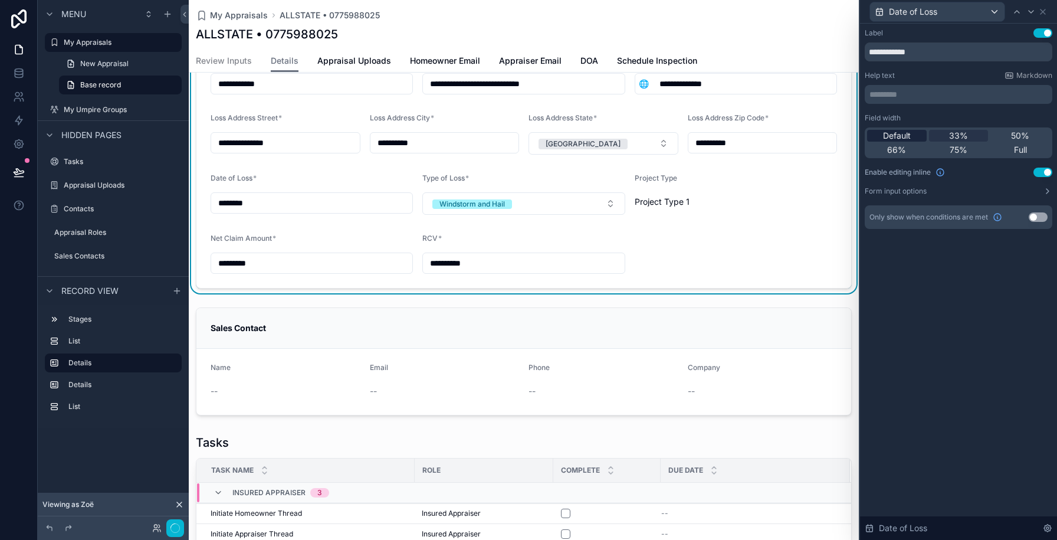
click at [895, 134] on span "Default" at bounding box center [897, 136] width 28 height 12
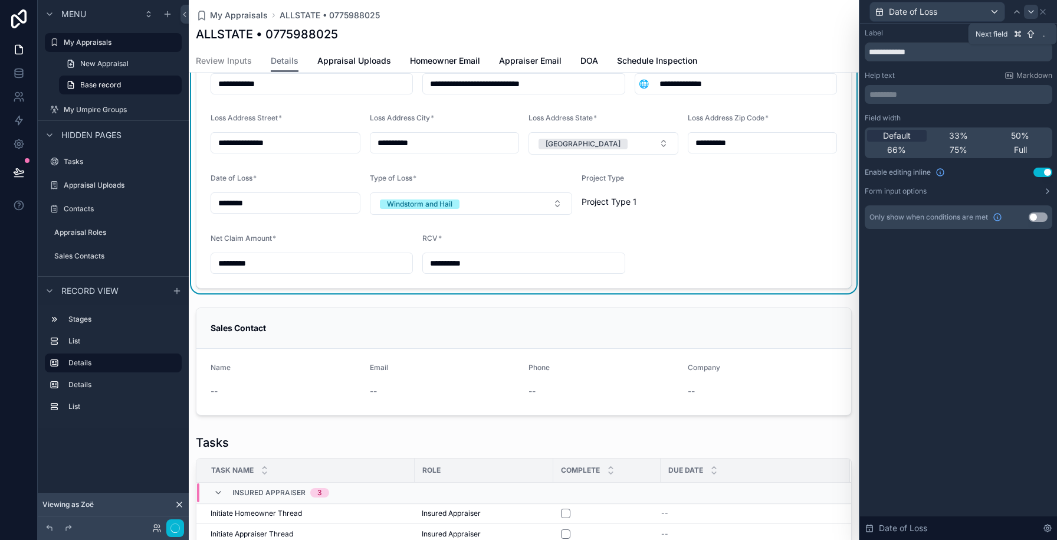
click at [1033, 11] on icon at bounding box center [1031, 12] width 5 height 2
click at [909, 134] on span "Default" at bounding box center [897, 136] width 28 height 12
click at [1029, 13] on icon at bounding box center [1031, 11] width 9 height 9
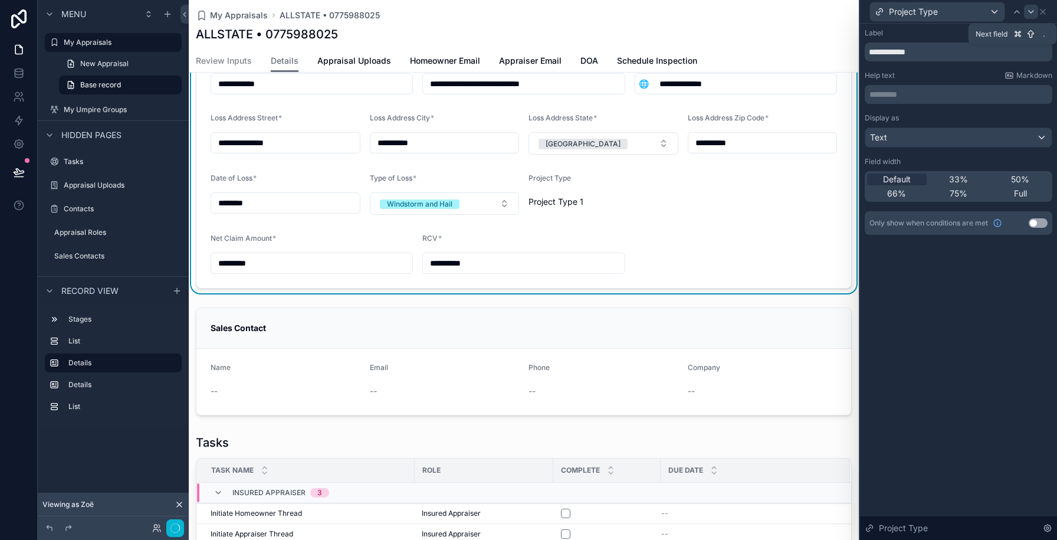
click at [1033, 8] on icon at bounding box center [1031, 11] width 9 height 9
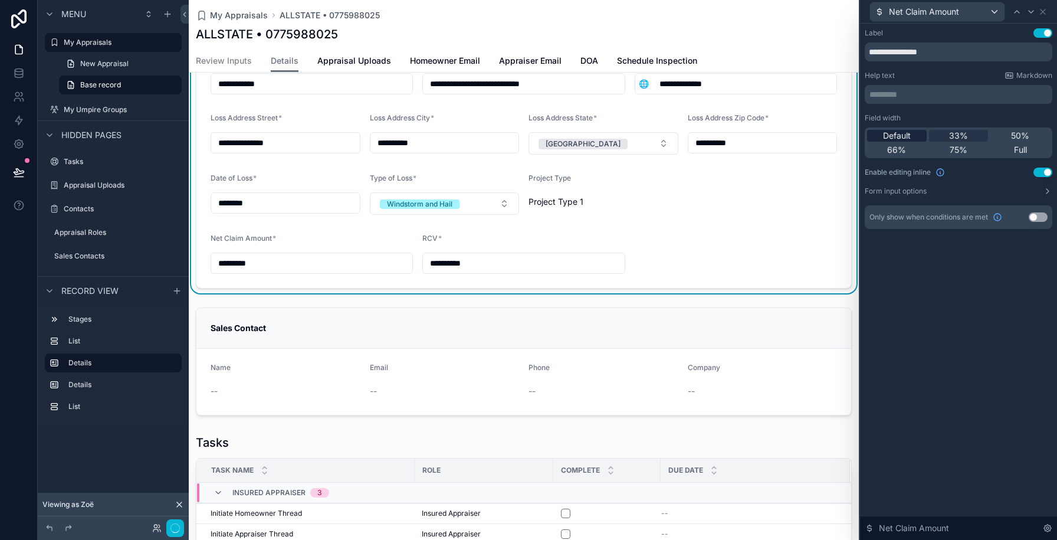
click at [906, 137] on span "Default" at bounding box center [897, 136] width 28 height 12
click at [1028, 14] on icon at bounding box center [1031, 11] width 9 height 9
click at [906, 139] on span "Default" at bounding box center [897, 136] width 28 height 12
click at [1043, 7] on icon at bounding box center [1042, 11] width 9 height 9
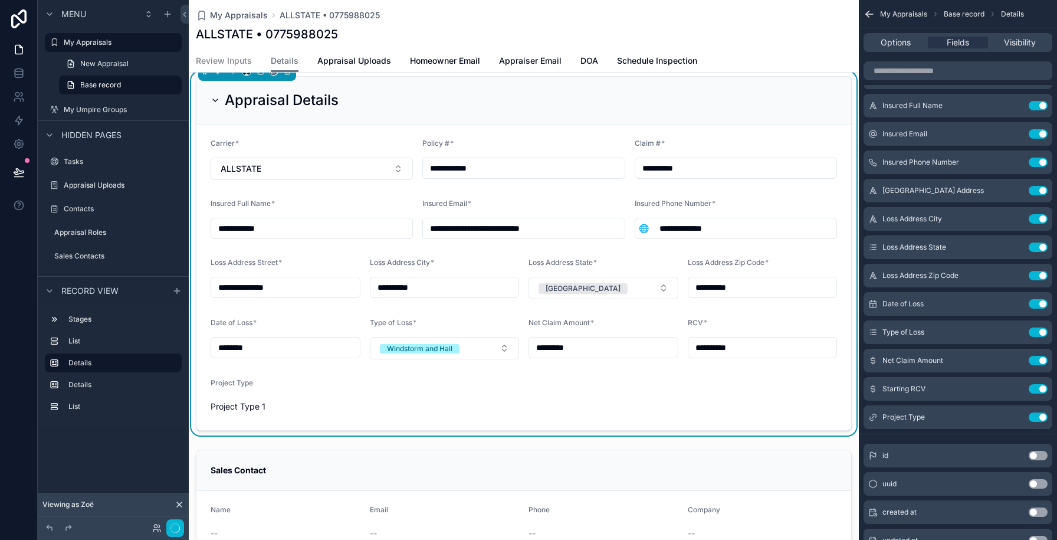
scroll to position [120, 0]
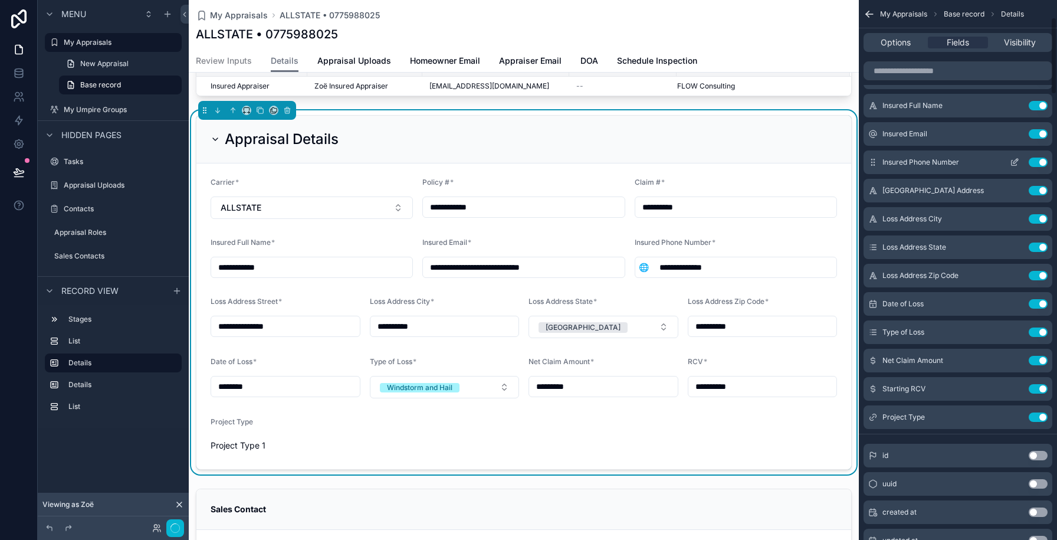
click at [1016, 161] on icon "scrollable content" at bounding box center [1016, 161] width 5 height 5
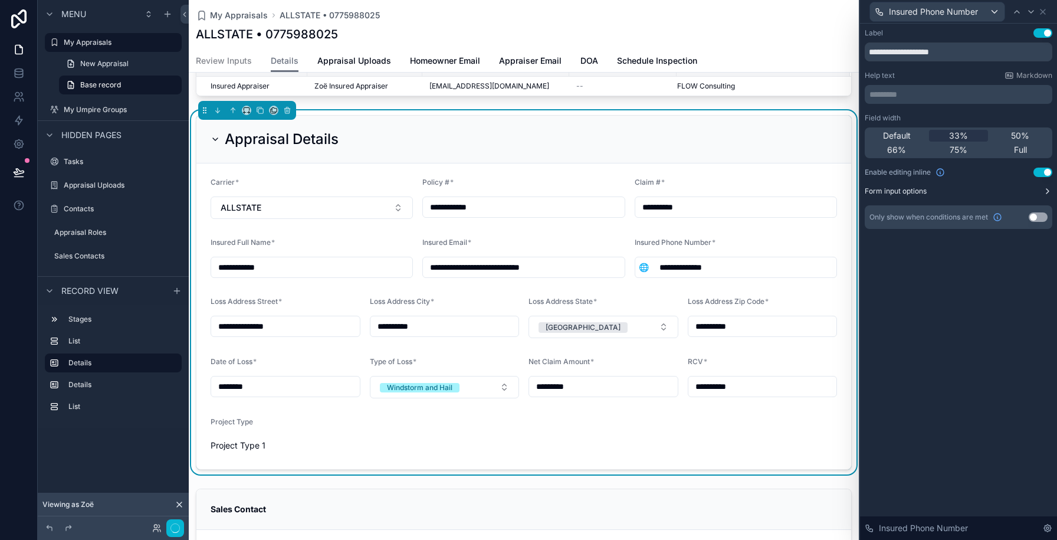
click at [1022, 192] on button "Form input options" at bounding box center [959, 190] width 188 height 9
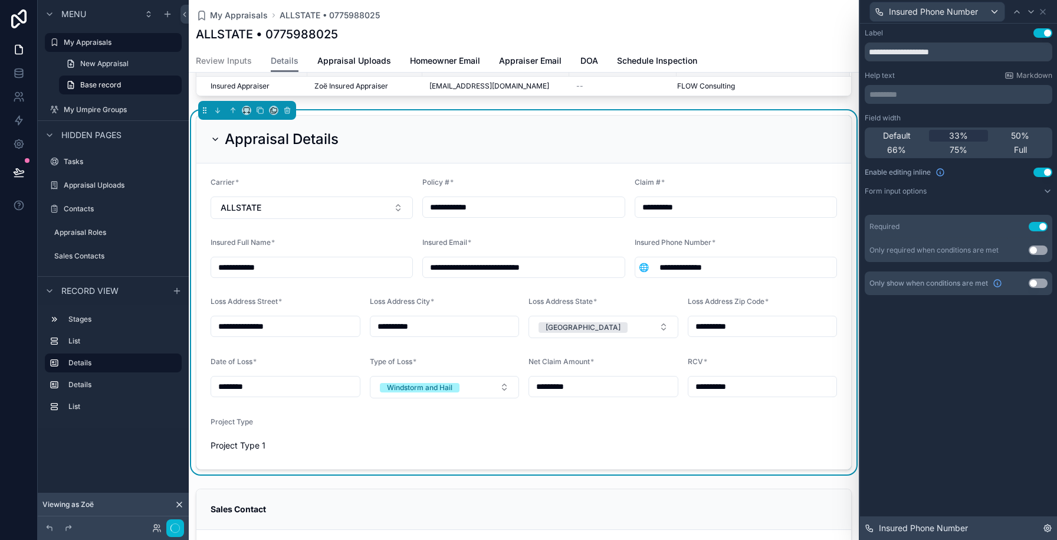
click at [1044, 526] on icon at bounding box center [1047, 527] width 9 height 9
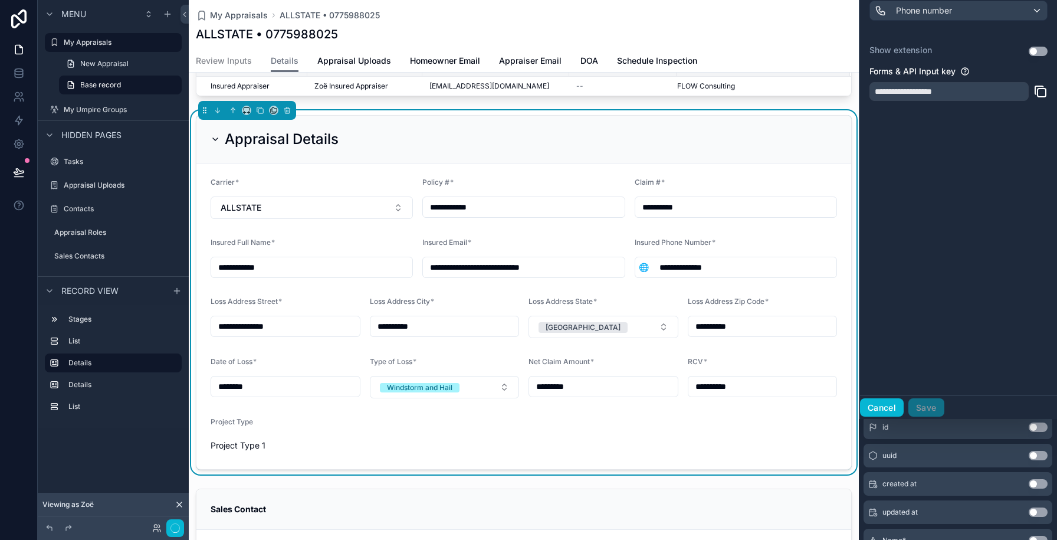
click at [886, 406] on button "Cancel" at bounding box center [882, 407] width 44 height 19
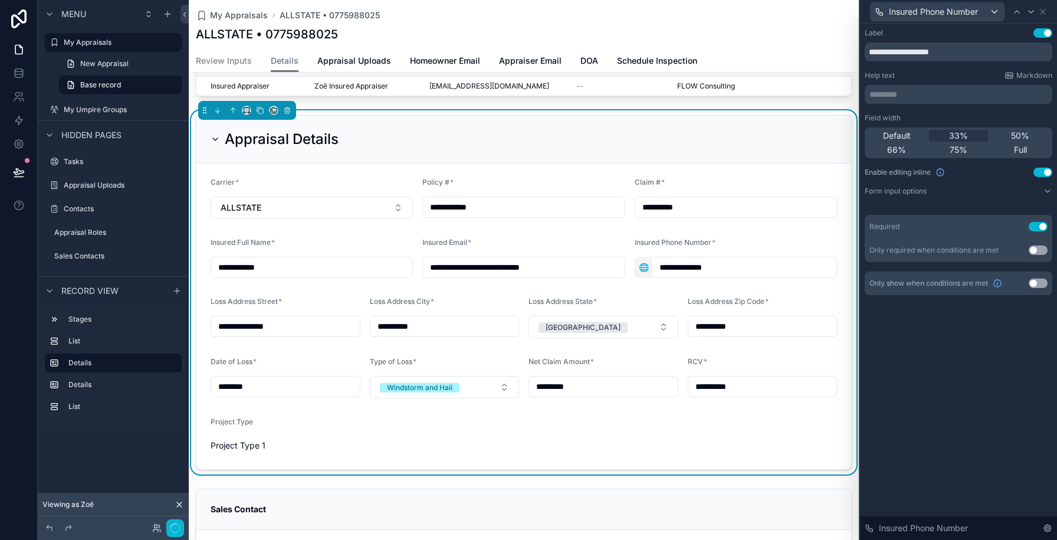
click at [645, 268] on span "🌐" at bounding box center [644, 267] width 10 height 12
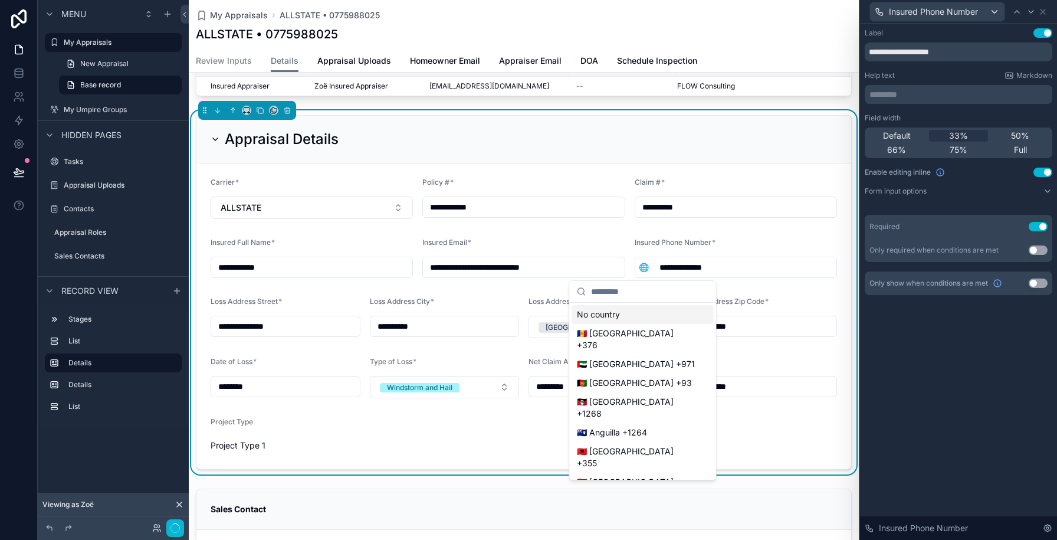
click at [617, 249] on div "Insured Email *" at bounding box center [523, 245] width 202 height 14
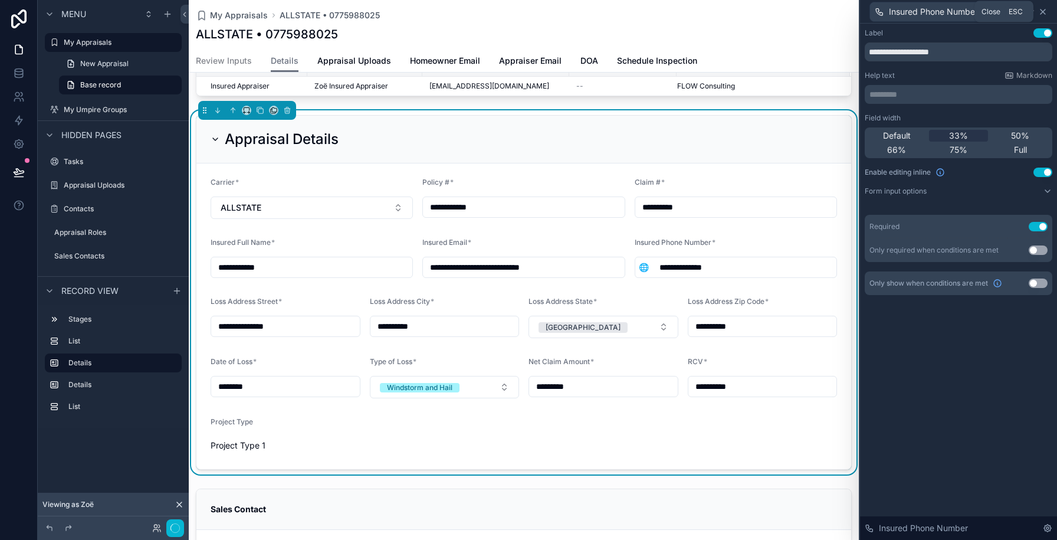
click at [1045, 13] on icon at bounding box center [1043, 11] width 5 height 5
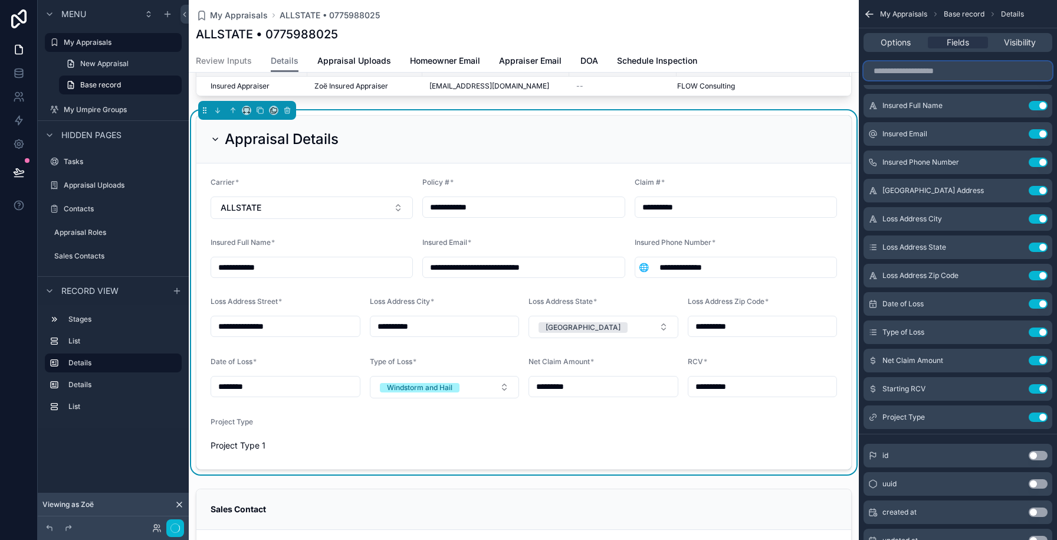
click at [946, 74] on input "scrollable content" at bounding box center [958, 70] width 189 height 19
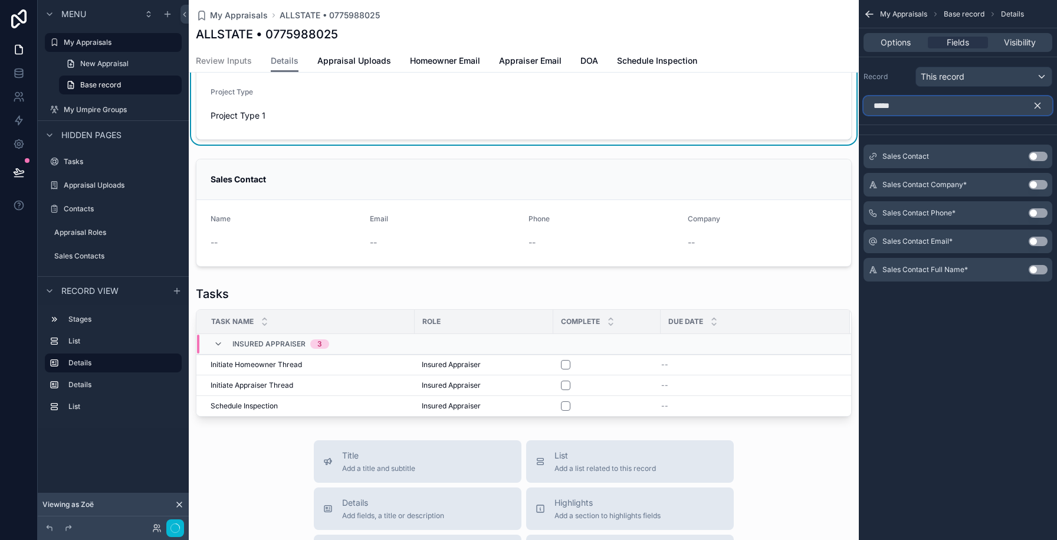
scroll to position [501, 0]
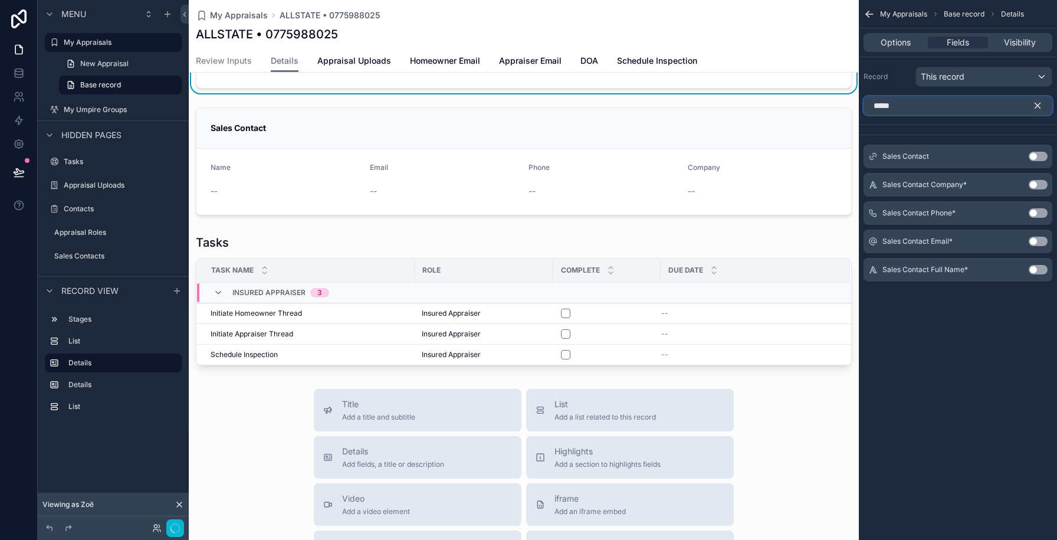
type input "*****"
click at [735, 284] on td "scrollable content" at bounding box center [755, 293] width 189 height 21
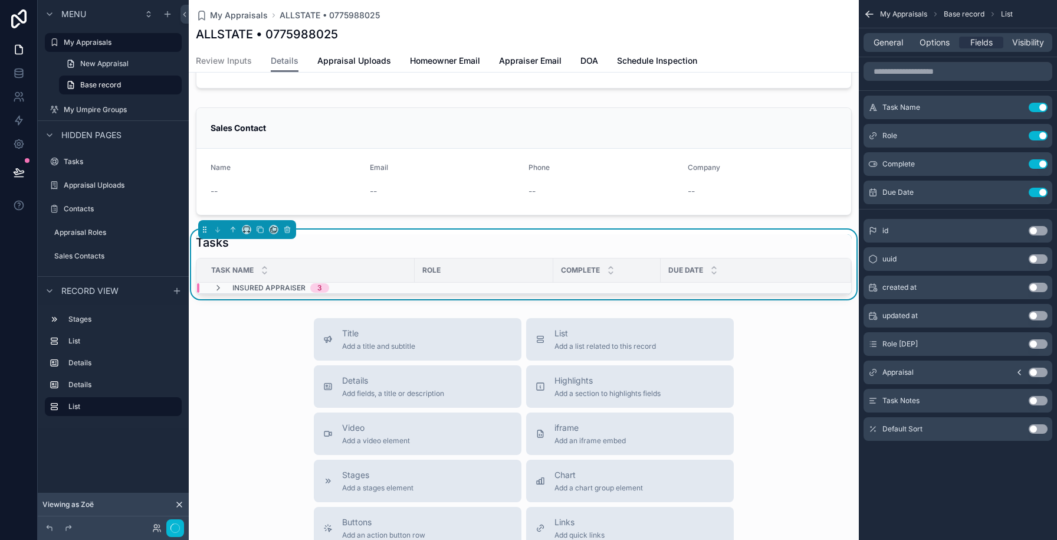
click at [738, 281] on div "Due Date" at bounding box center [755, 270] width 189 height 22
click at [733, 291] on td "scrollable content" at bounding box center [756, 288] width 191 height 11
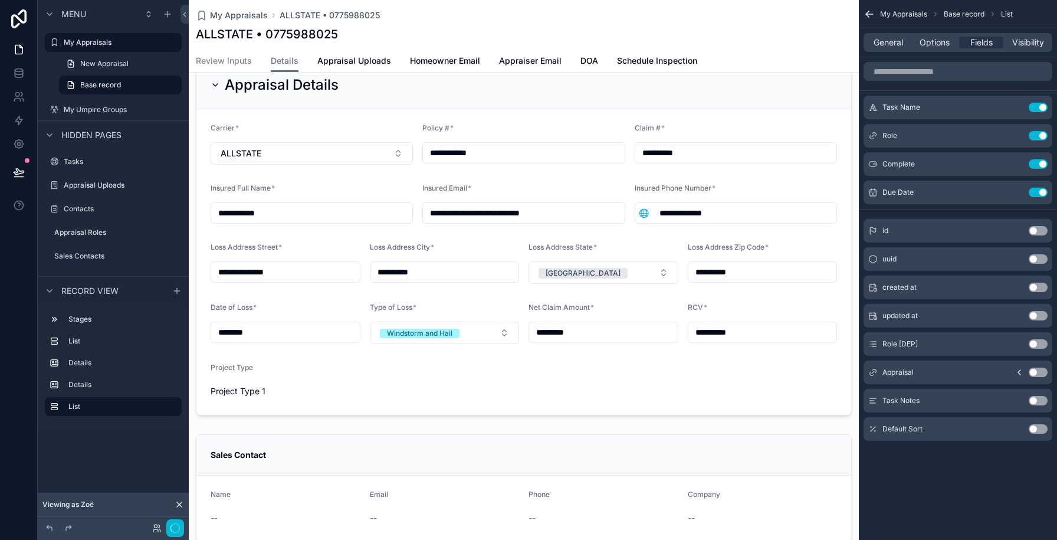
scroll to position [0, 0]
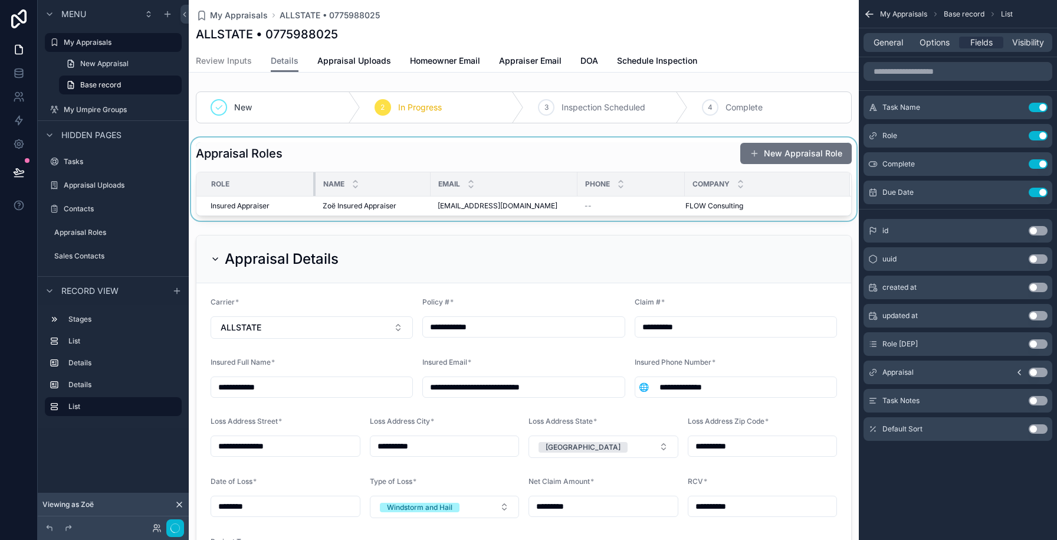
drag, startPoint x: 306, startPoint y: 183, endPoint x: 314, endPoint y: 184, distance: 8.9
click at [314, 184] on div "scrollable content" at bounding box center [315, 184] width 5 height 24
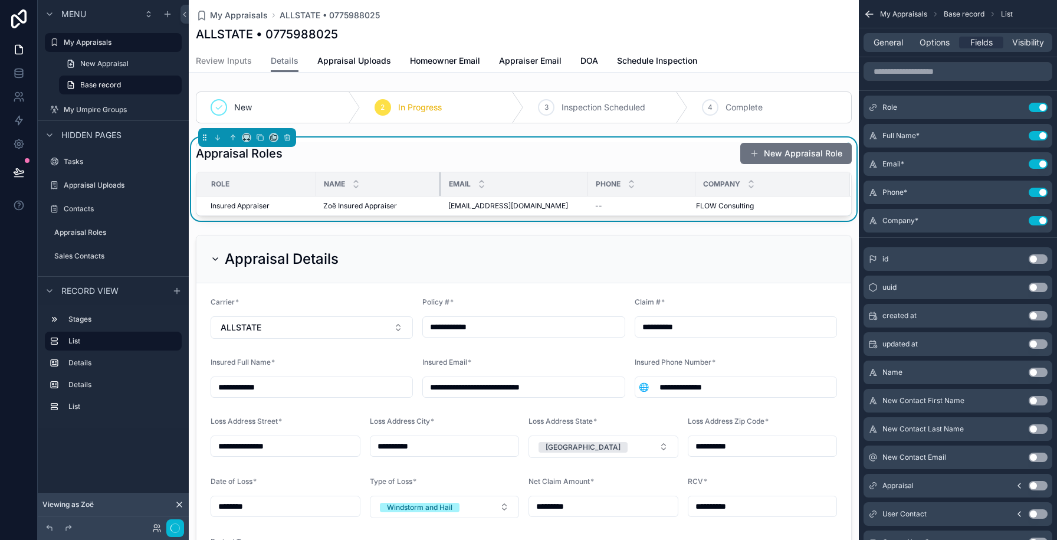
drag, startPoint x: 430, startPoint y: 186, endPoint x: 441, endPoint y: 186, distance: 11.2
click at [441, 186] on div "scrollable content" at bounding box center [441, 184] width 5 height 24
click at [1018, 106] on icon "scrollable content" at bounding box center [1014, 107] width 9 height 9
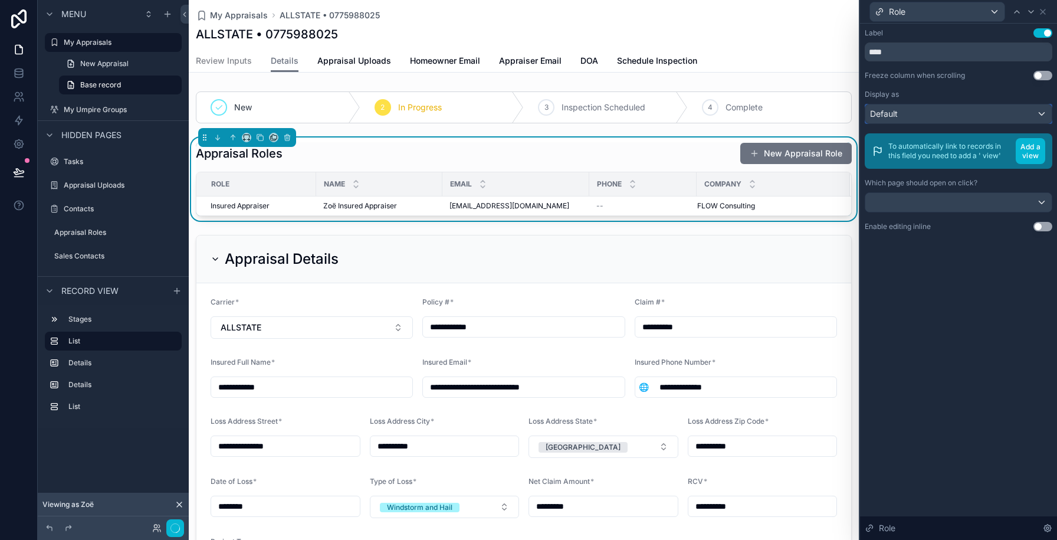
click at [1015, 108] on div "Default" at bounding box center [959, 113] width 186 height 19
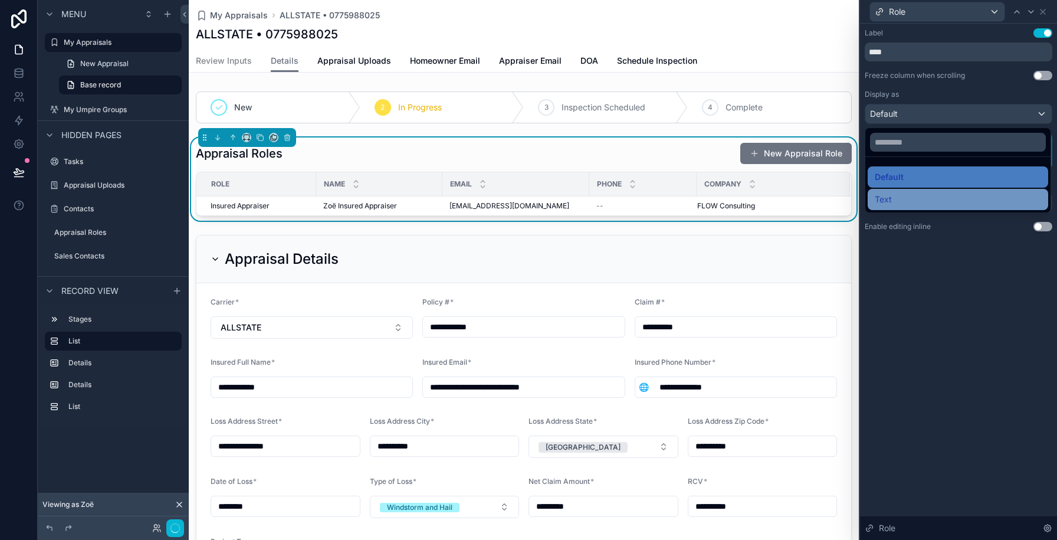
click at [955, 204] on div "Text" at bounding box center [958, 199] width 166 height 14
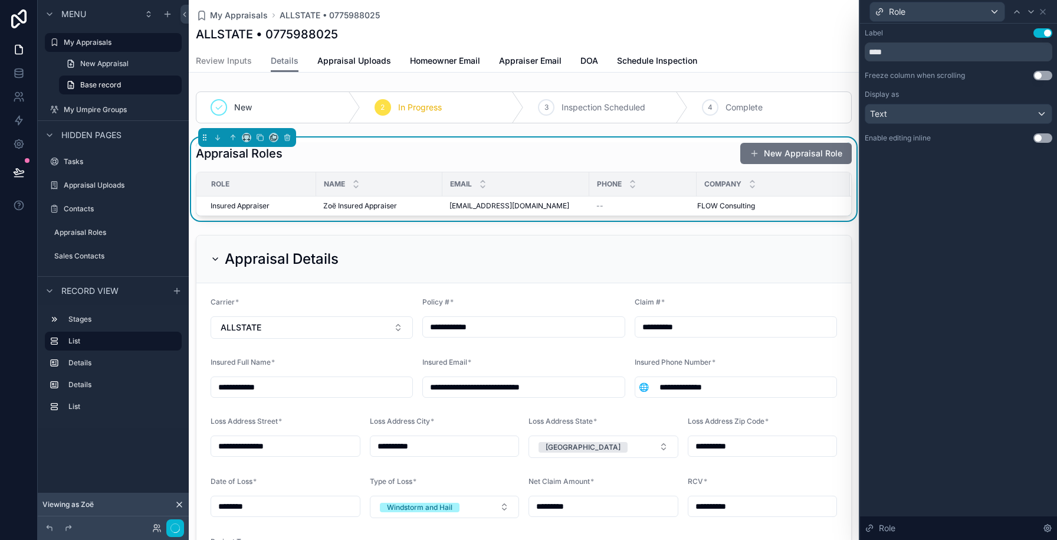
click at [1044, 77] on button "Use setting" at bounding box center [1043, 75] width 19 height 9
click at [1045, 7] on icon at bounding box center [1042, 11] width 9 height 9
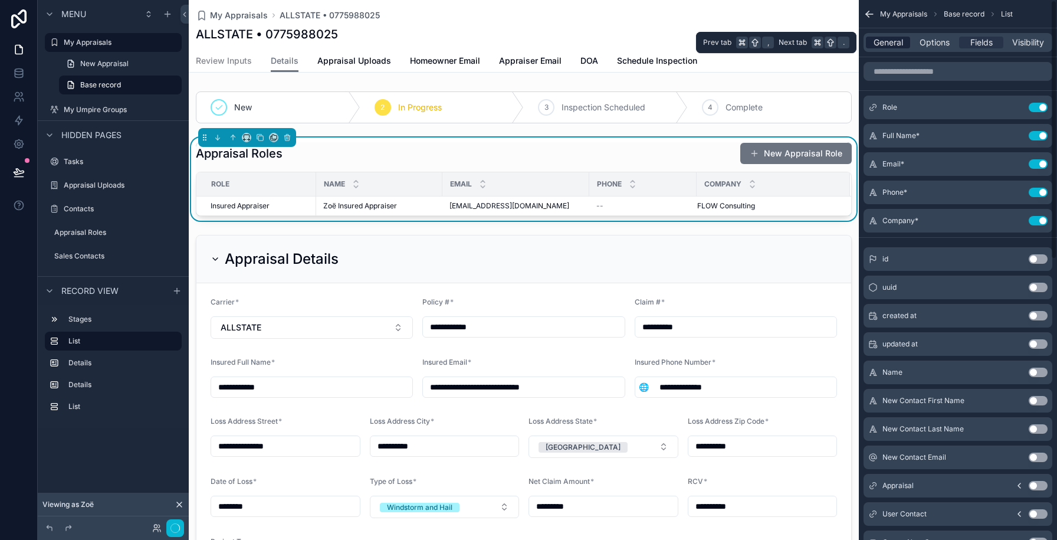
click at [887, 42] on span "General" at bounding box center [889, 43] width 30 height 12
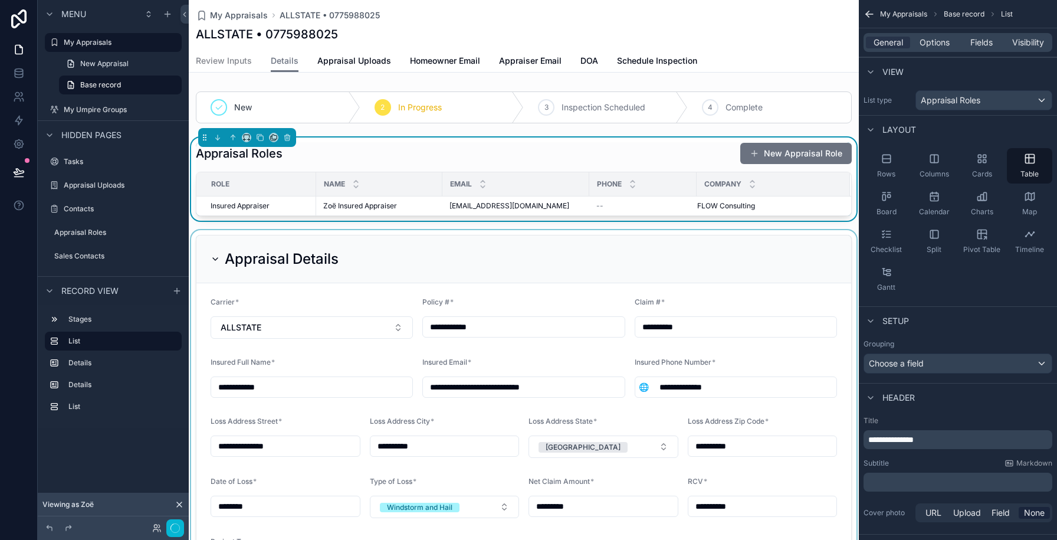
click at [702, 251] on div "scrollable content" at bounding box center [524, 412] width 670 height 364
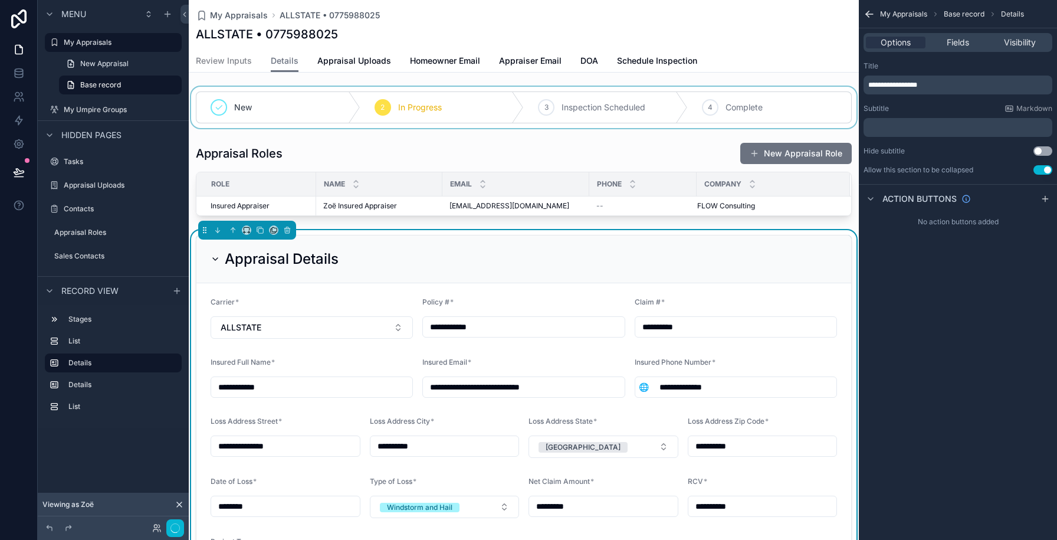
click at [710, 104] on div "scrollable content" at bounding box center [524, 107] width 670 height 41
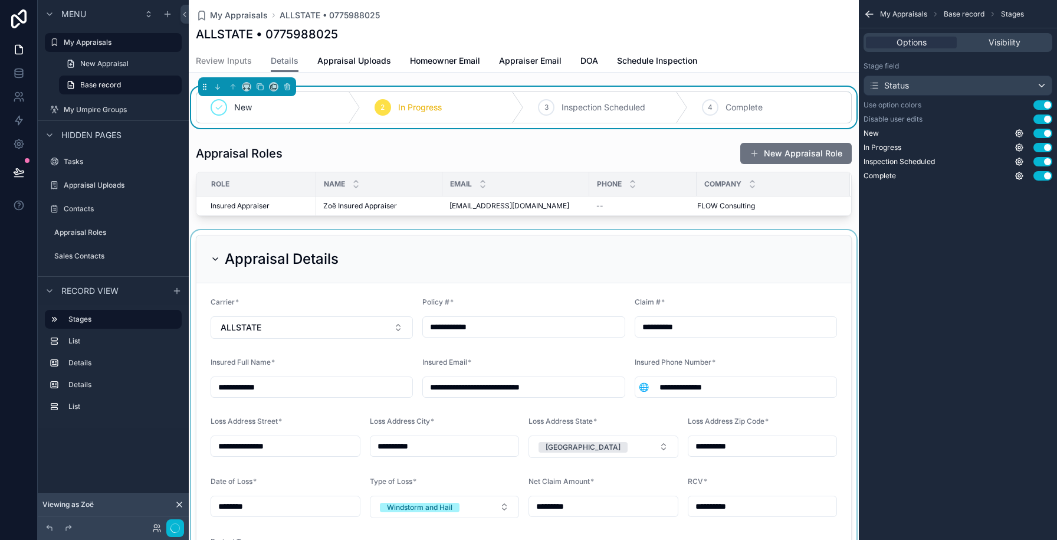
click at [524, 273] on div "scrollable content" at bounding box center [524, 412] width 670 height 364
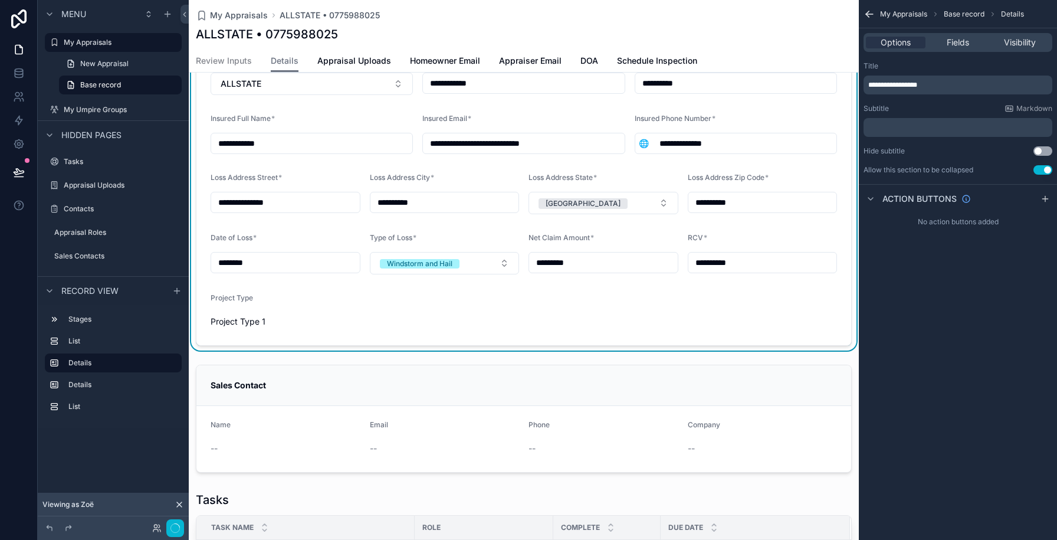
scroll to position [333, 0]
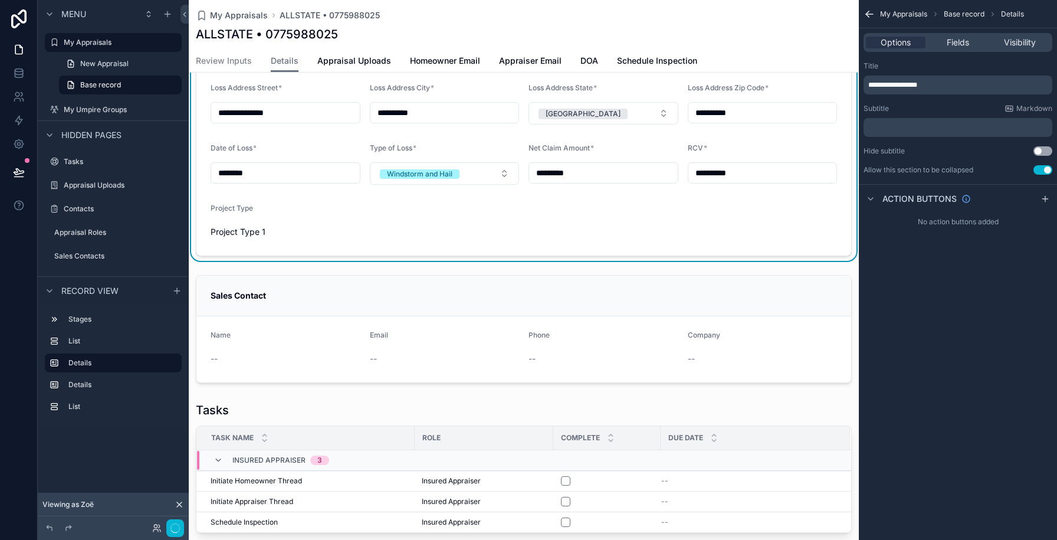
click at [524, 228] on form "**********" at bounding box center [523, 103] width 655 height 306
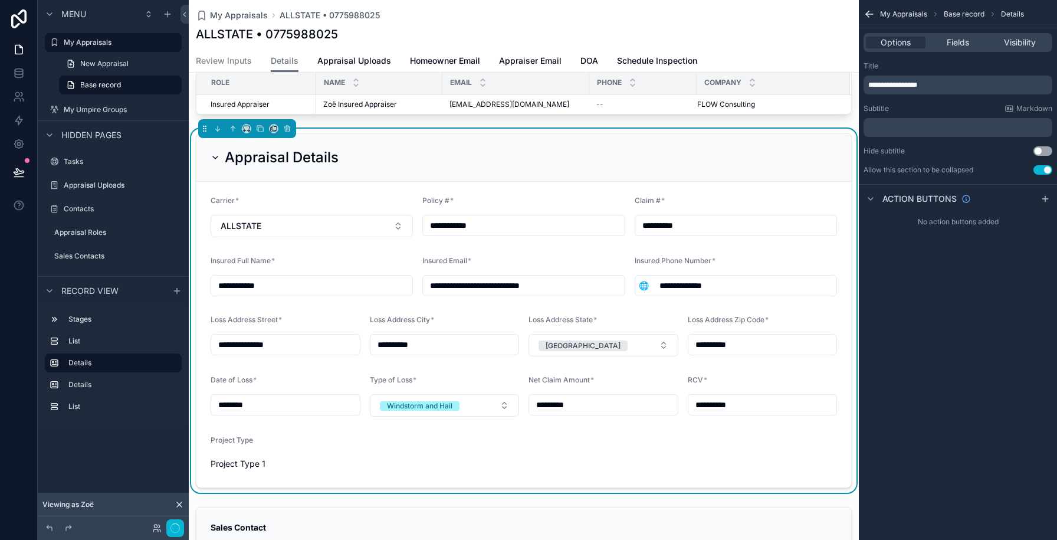
scroll to position [89, 0]
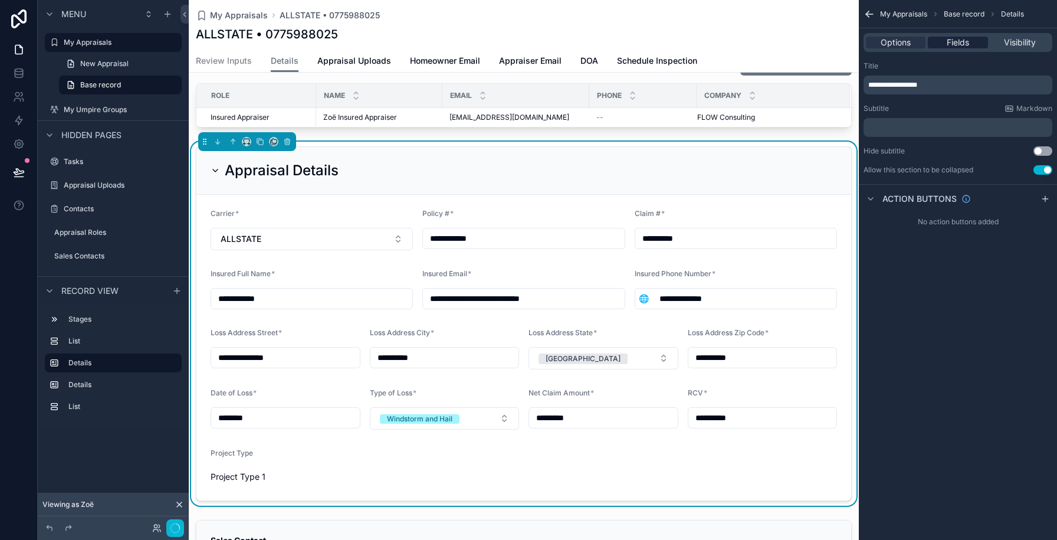
click at [956, 47] on span "Fields" at bounding box center [958, 43] width 22 height 12
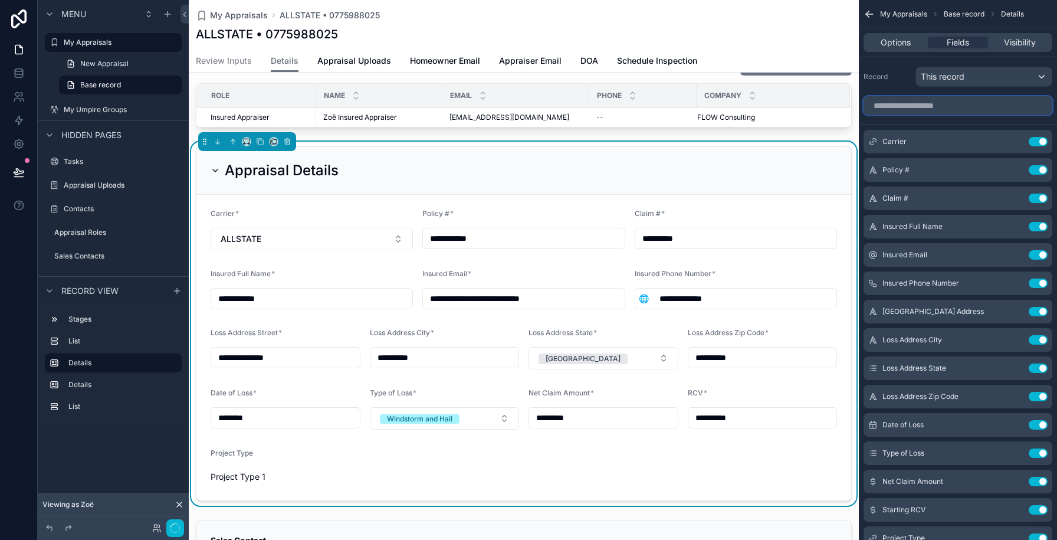
click at [916, 106] on input "scrollable content" at bounding box center [958, 105] width 189 height 19
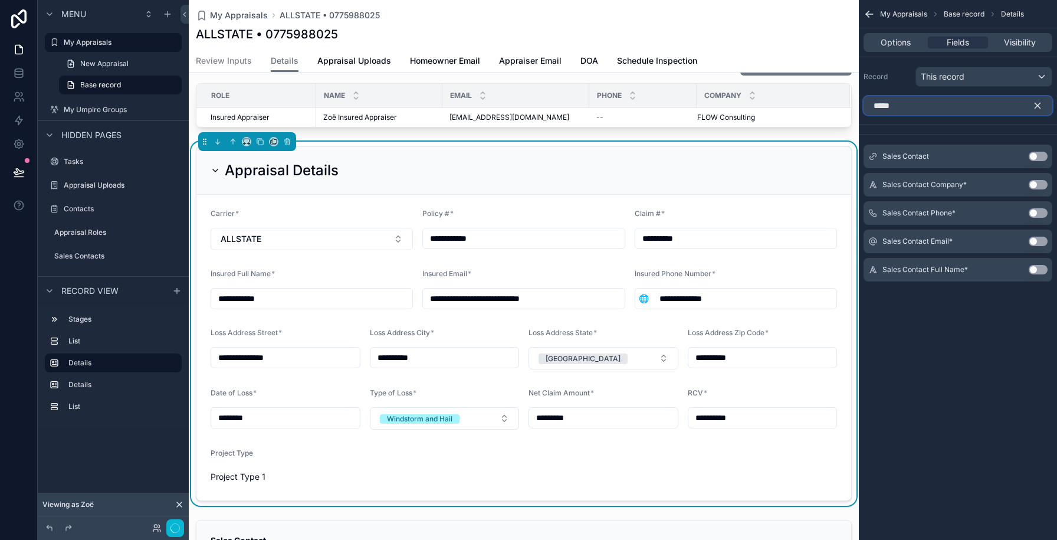
type input "*****"
click at [1040, 158] on button "Use setting" at bounding box center [1038, 156] width 19 height 9
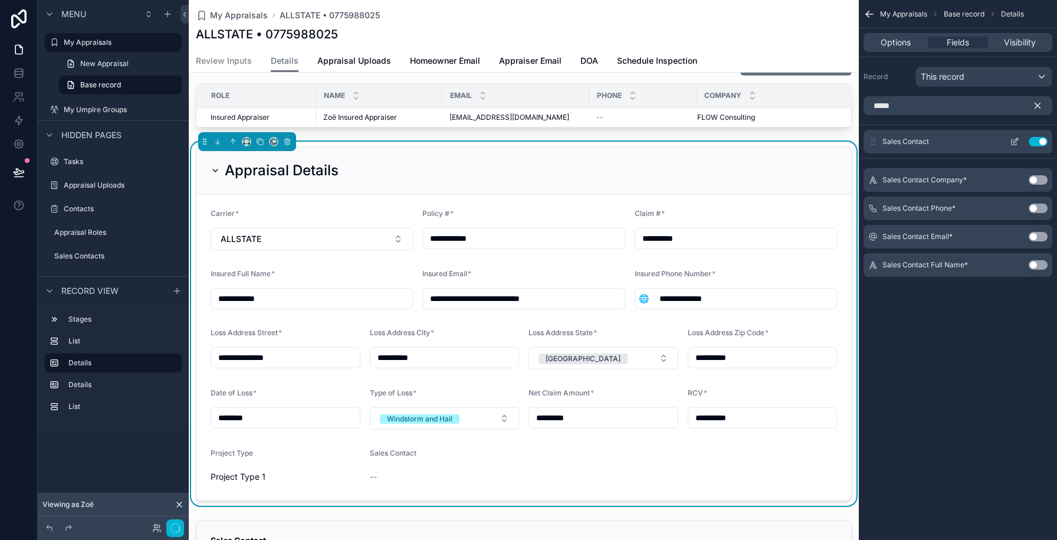
click at [1012, 140] on icon "scrollable content" at bounding box center [1014, 142] width 5 height 5
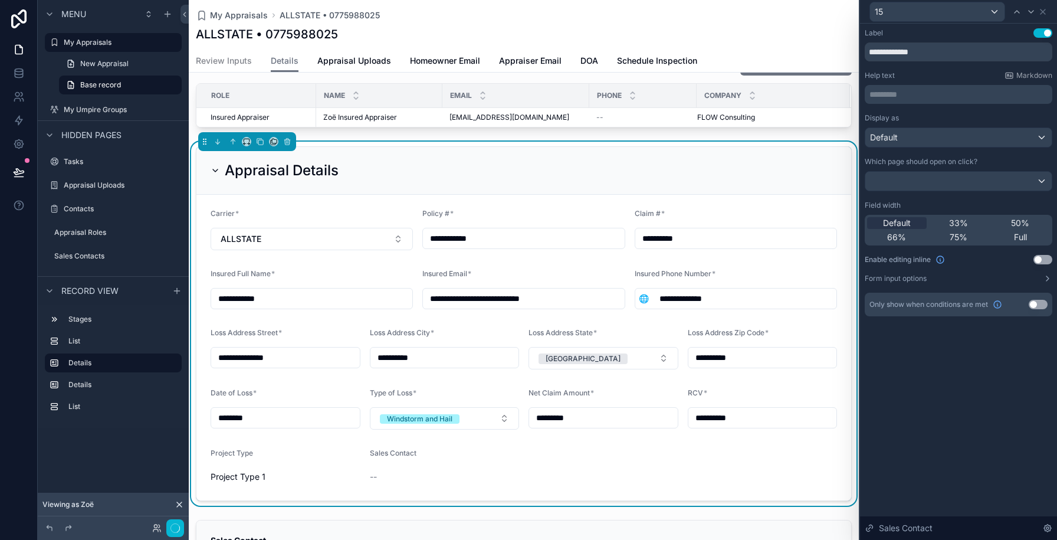
click at [1037, 261] on button "Use setting" at bounding box center [1043, 259] width 19 height 9
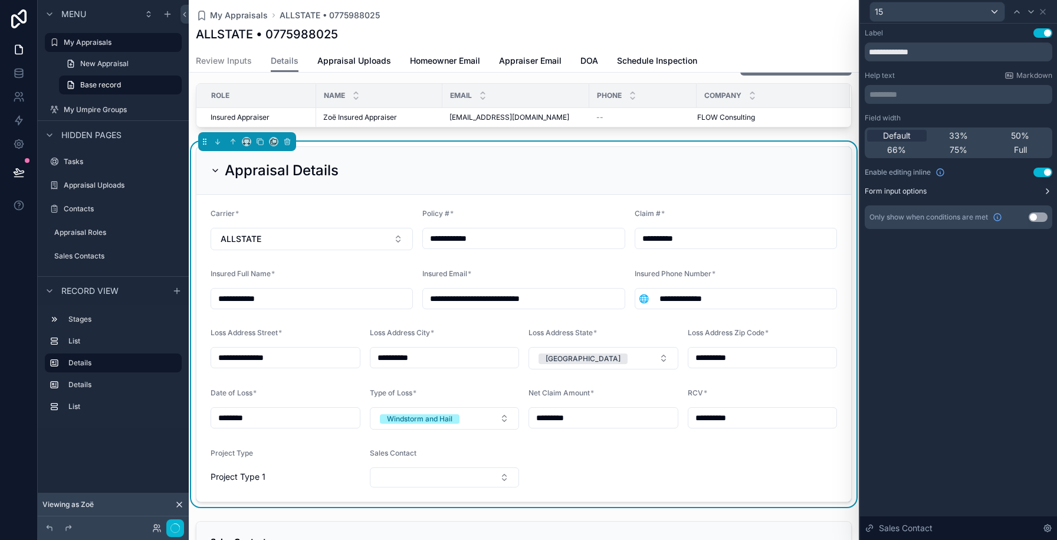
click at [981, 194] on button "Form input options" at bounding box center [959, 190] width 188 height 9
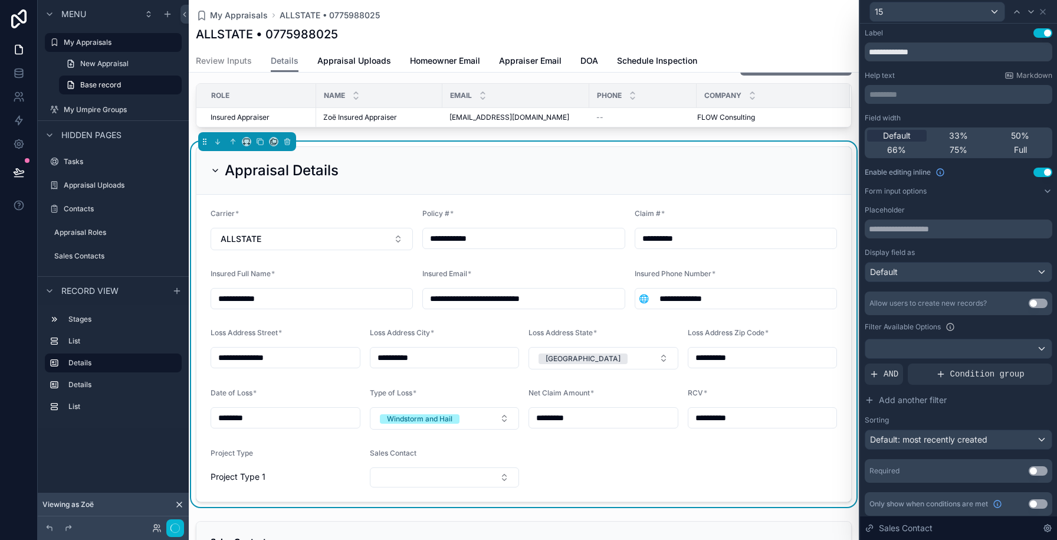
scroll to position [4, 0]
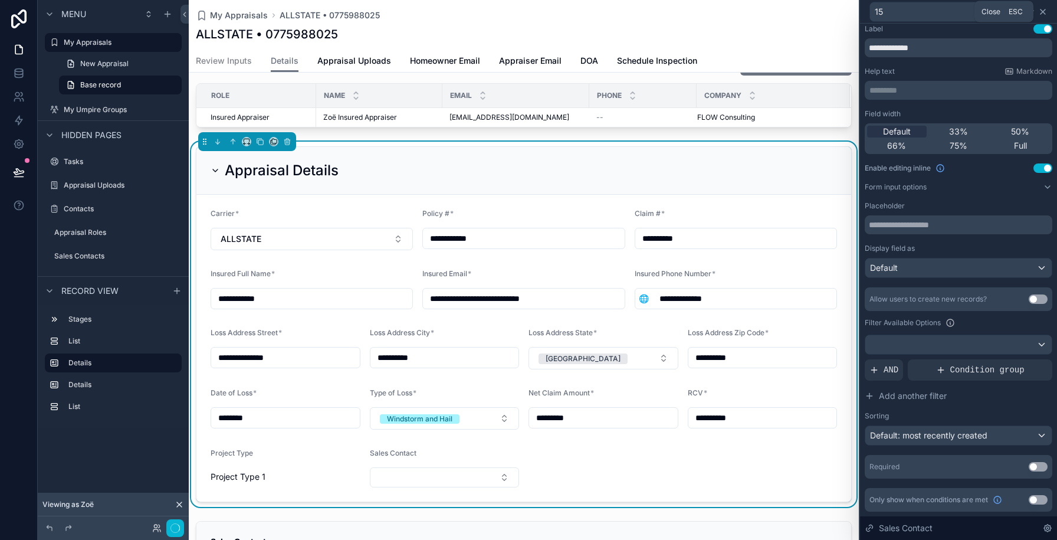
click at [1047, 11] on icon at bounding box center [1042, 11] width 9 height 9
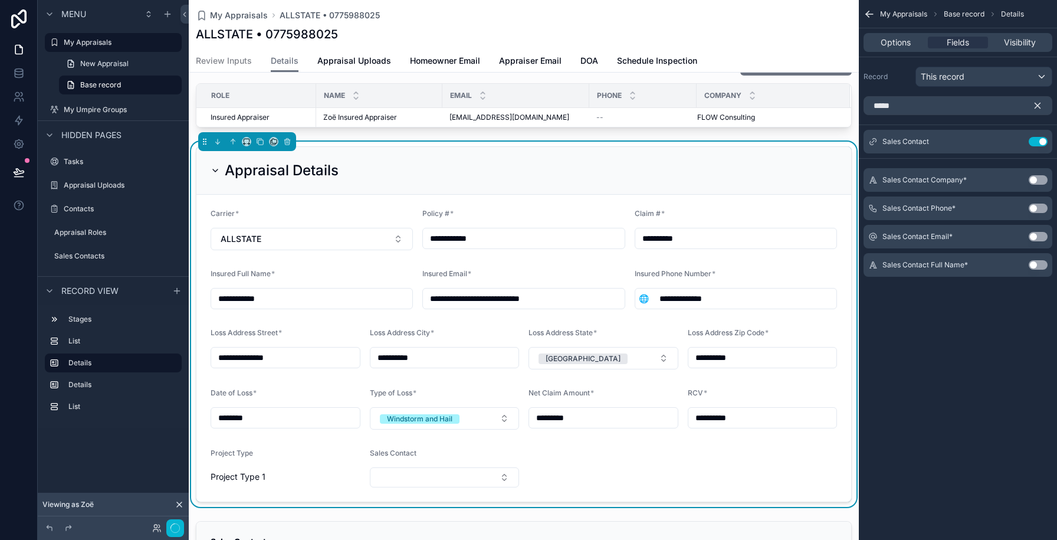
click at [1041, 103] on icon "scrollable content" at bounding box center [1038, 105] width 11 height 11
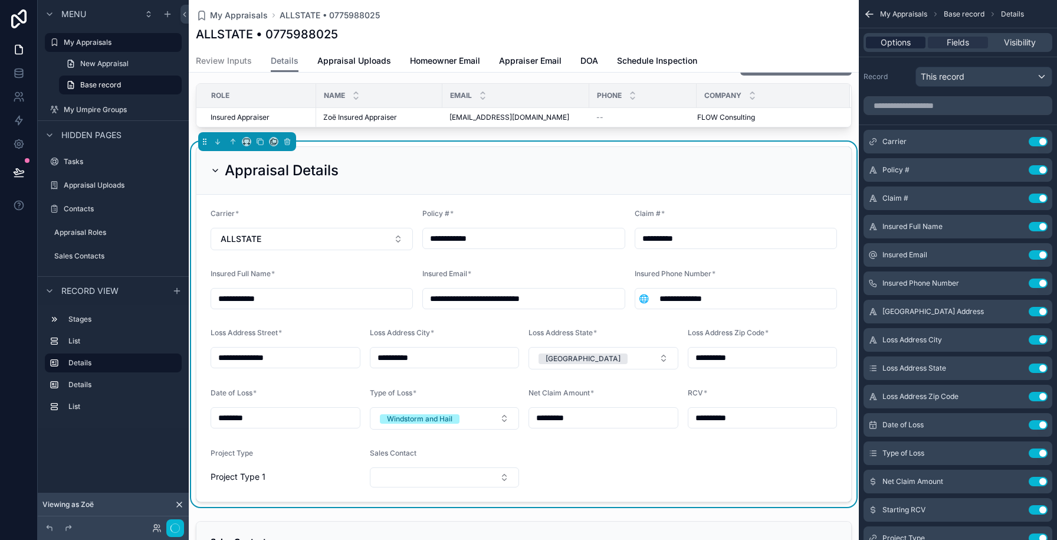
click at [897, 39] on span "Options" at bounding box center [896, 43] width 30 height 12
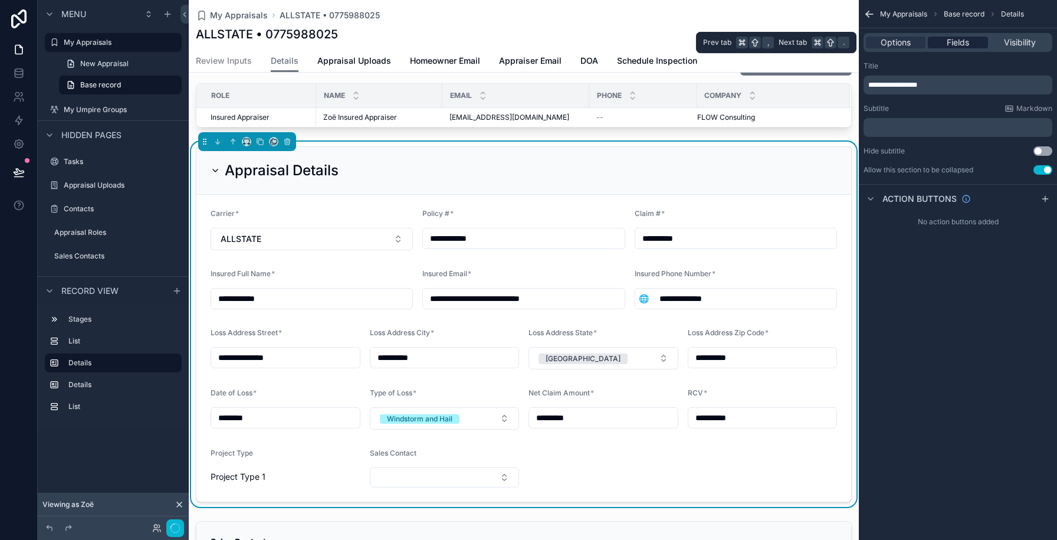
click at [962, 39] on span "Fields" at bounding box center [958, 43] width 22 height 12
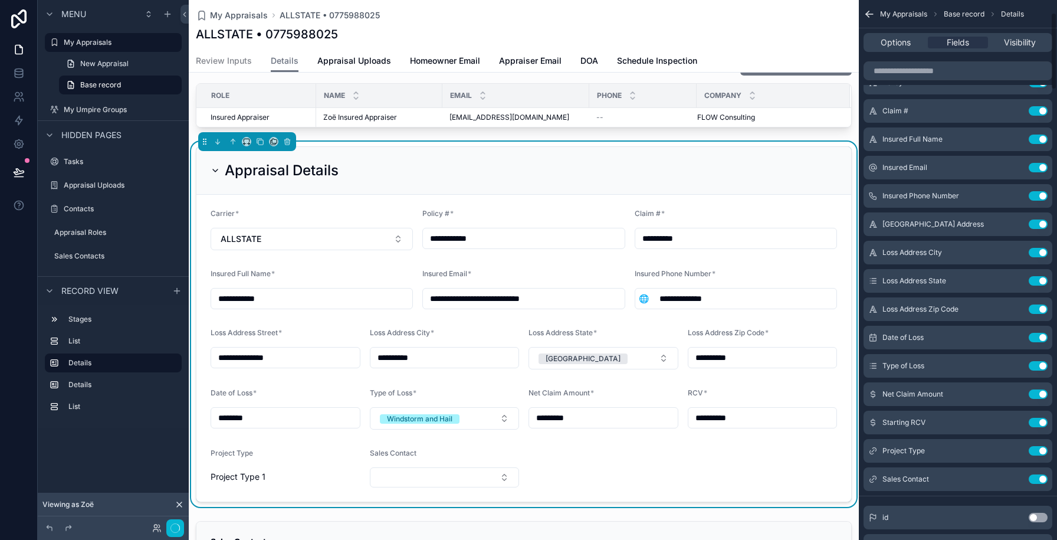
scroll to position [90, 0]
click at [1012, 479] on icon "scrollable content" at bounding box center [1014, 477] width 5 height 5
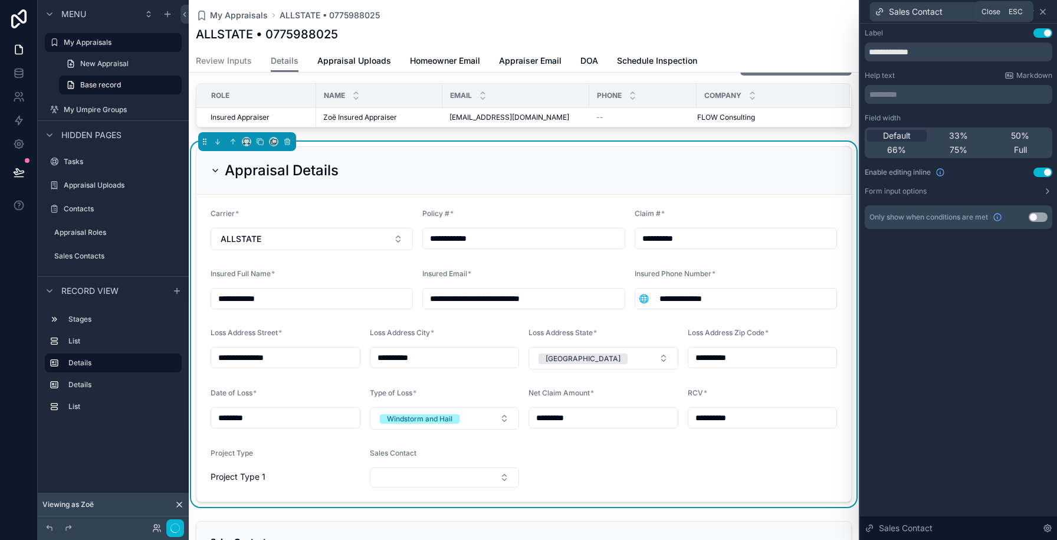
click at [1044, 16] on icon at bounding box center [1042, 11] width 9 height 9
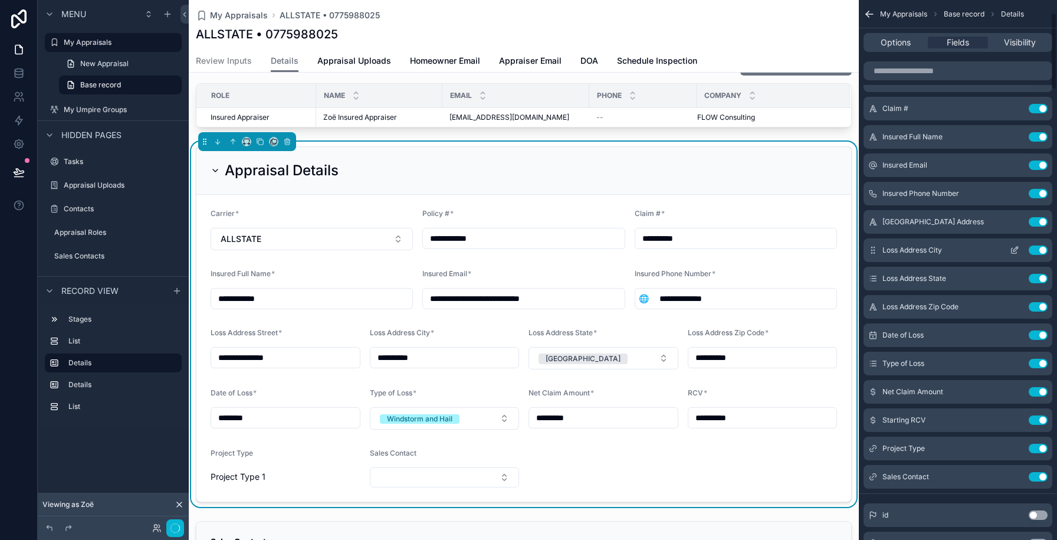
scroll to position [0, 0]
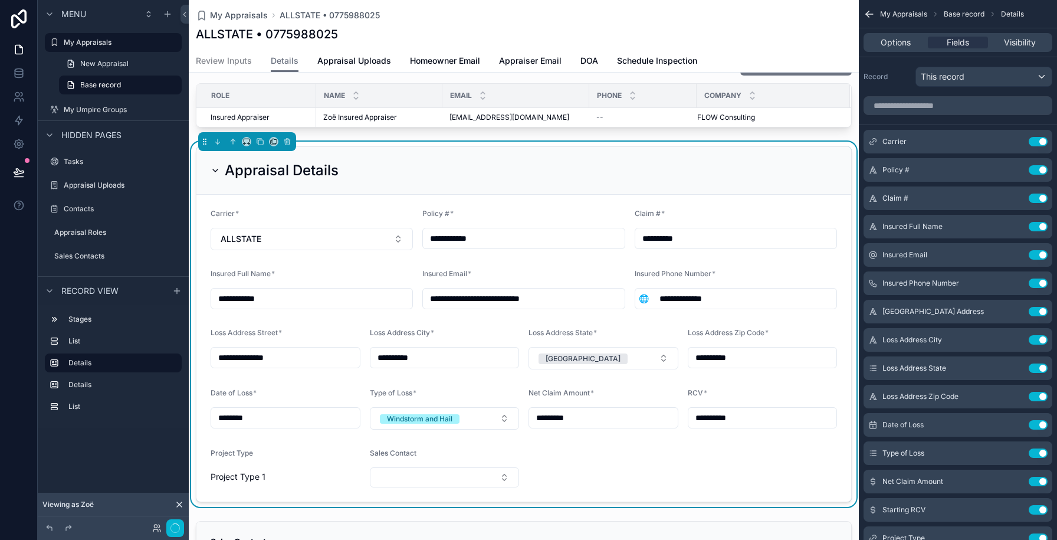
click at [783, 159] on div "Appraisal Details" at bounding box center [523, 171] width 655 height 48
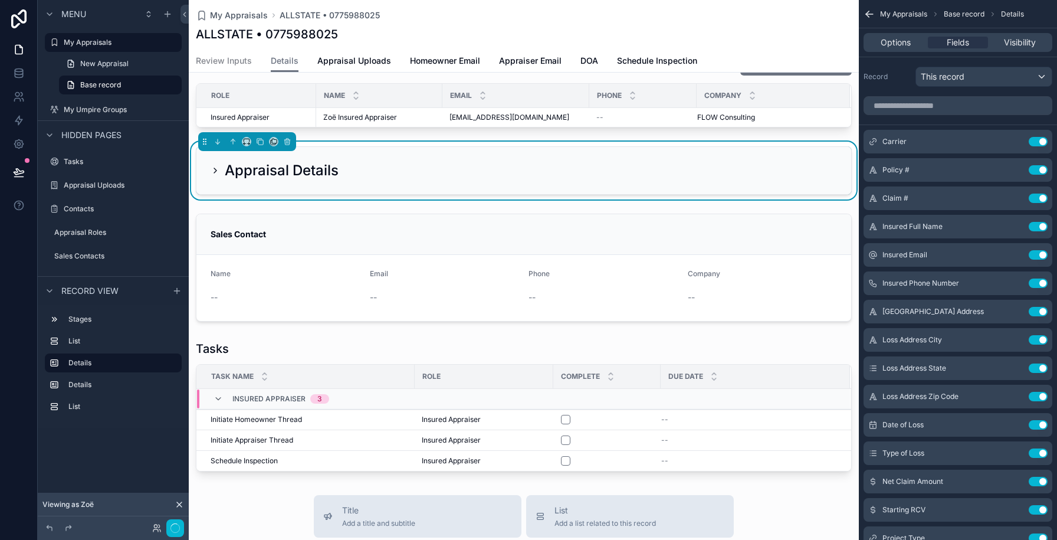
click at [783, 159] on div "Appraisal Details" at bounding box center [523, 170] width 655 height 47
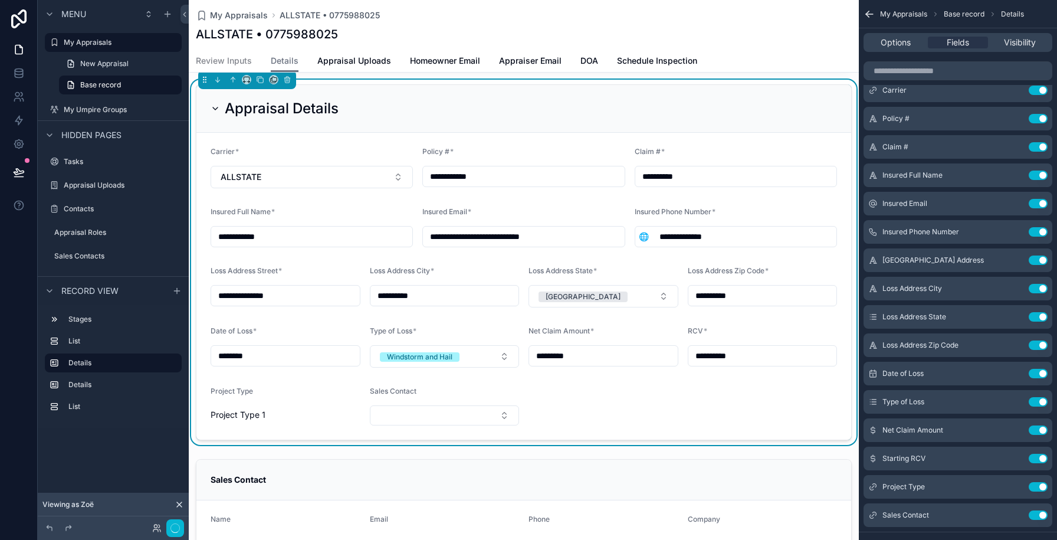
scroll to position [296, 0]
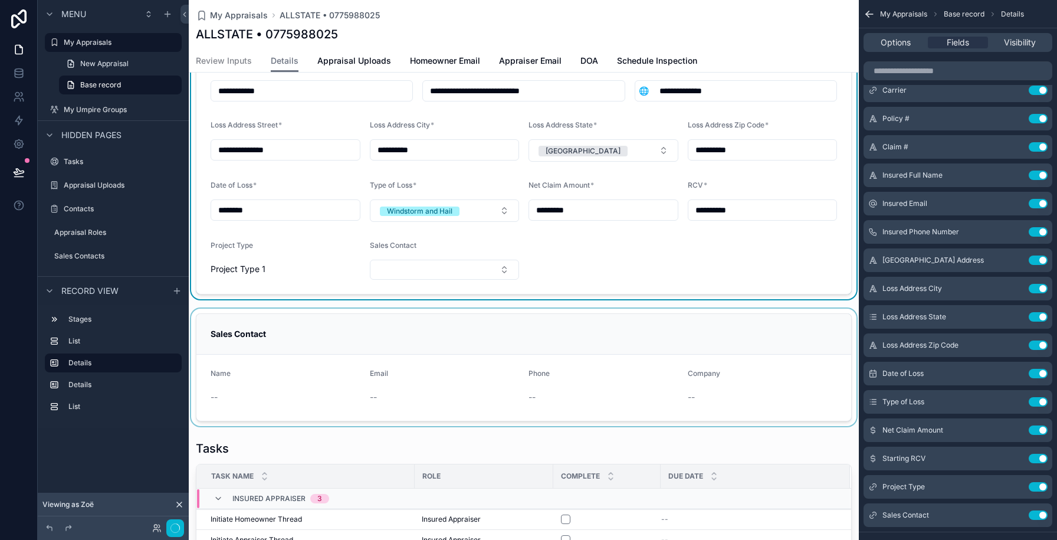
click at [288, 323] on div "scrollable content" at bounding box center [524, 367] width 670 height 117
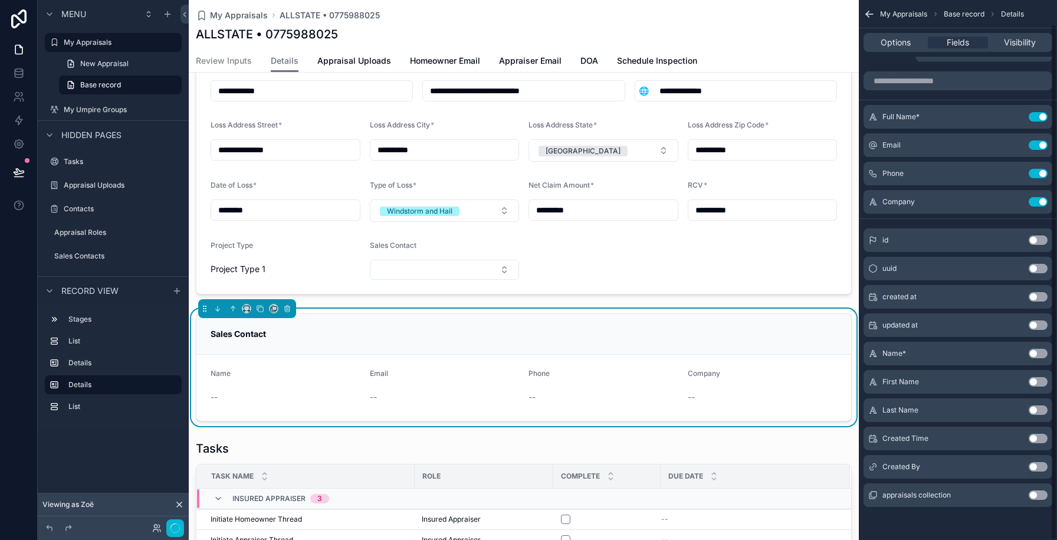
scroll to position [25, 0]
click at [285, 307] on icon "scrollable content" at bounding box center [287, 309] width 5 height 5
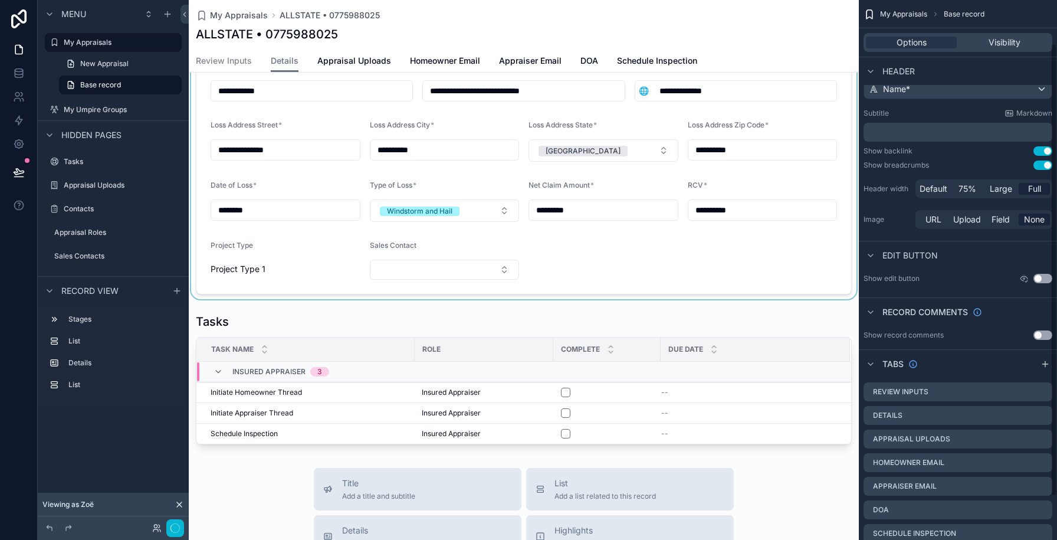
scroll to position [51, 0]
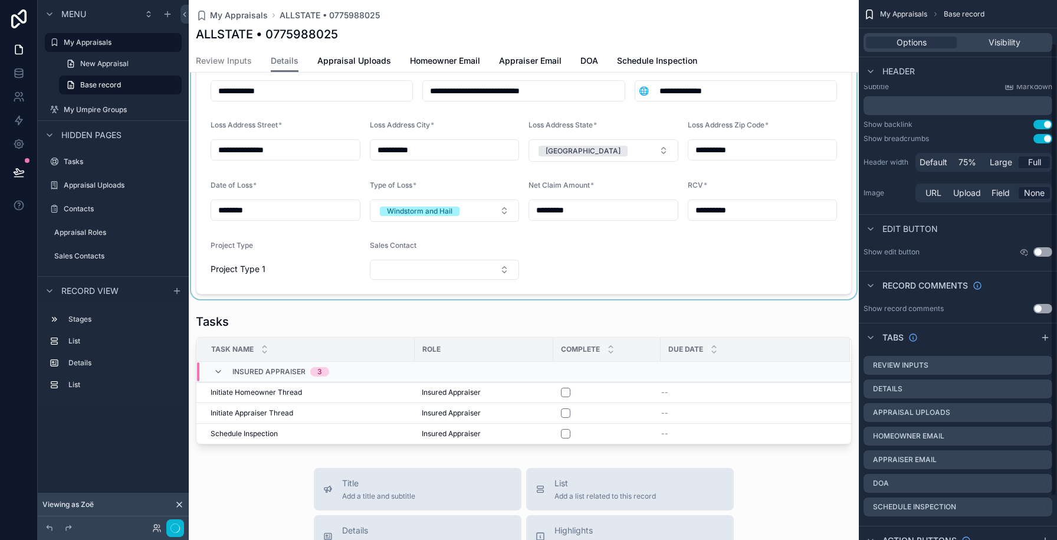
click at [316, 260] on div "scrollable content" at bounding box center [524, 116] width 670 height 365
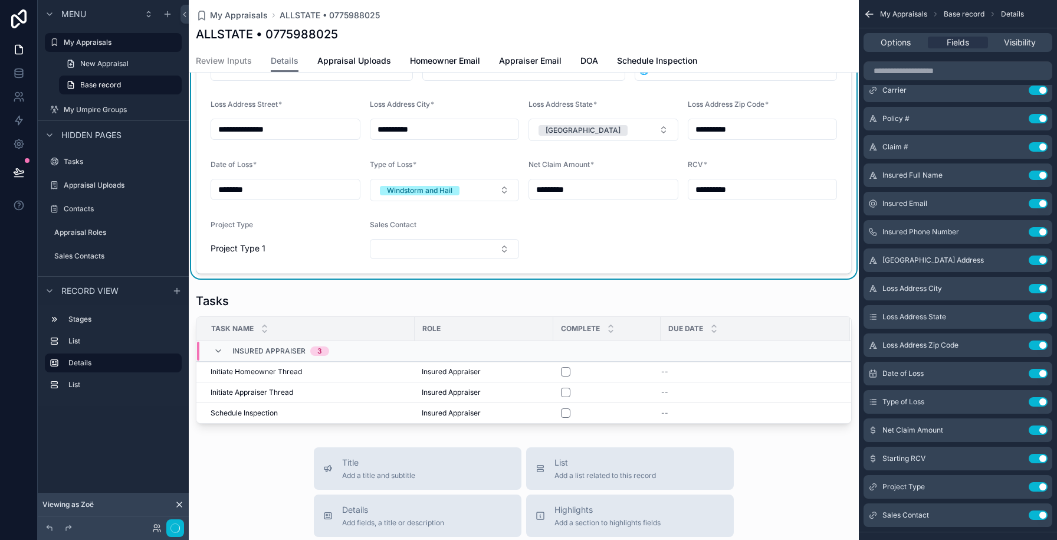
scroll to position [342, 0]
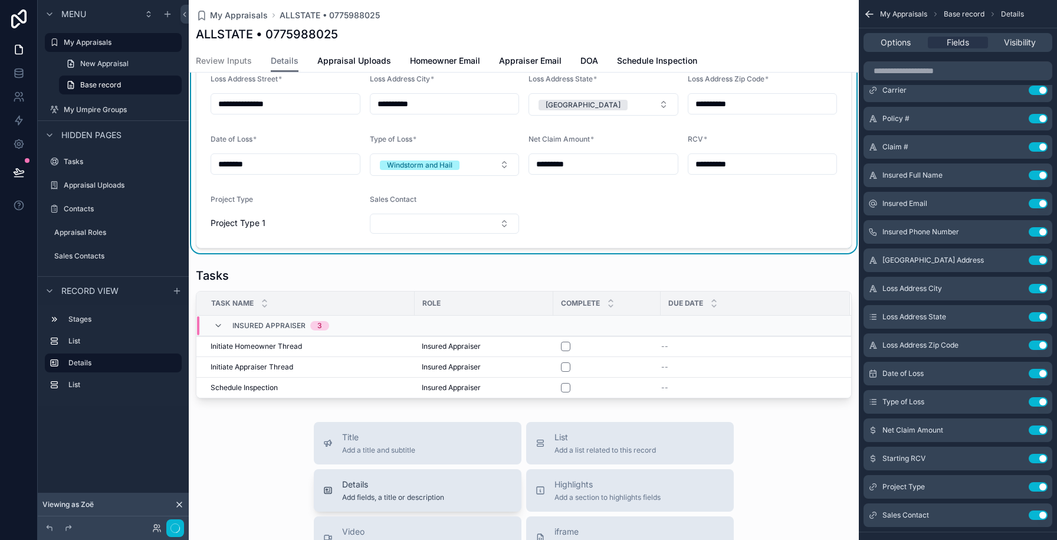
click at [453, 484] on div "Details Add fields, a title or description" at bounding box center [417, 491] width 189 height 24
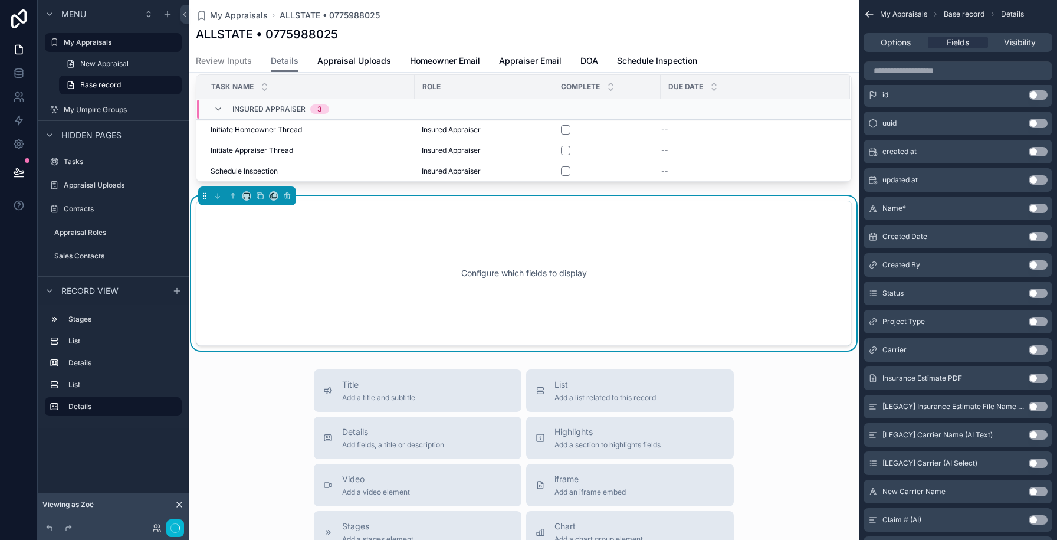
scroll to position [562, 0]
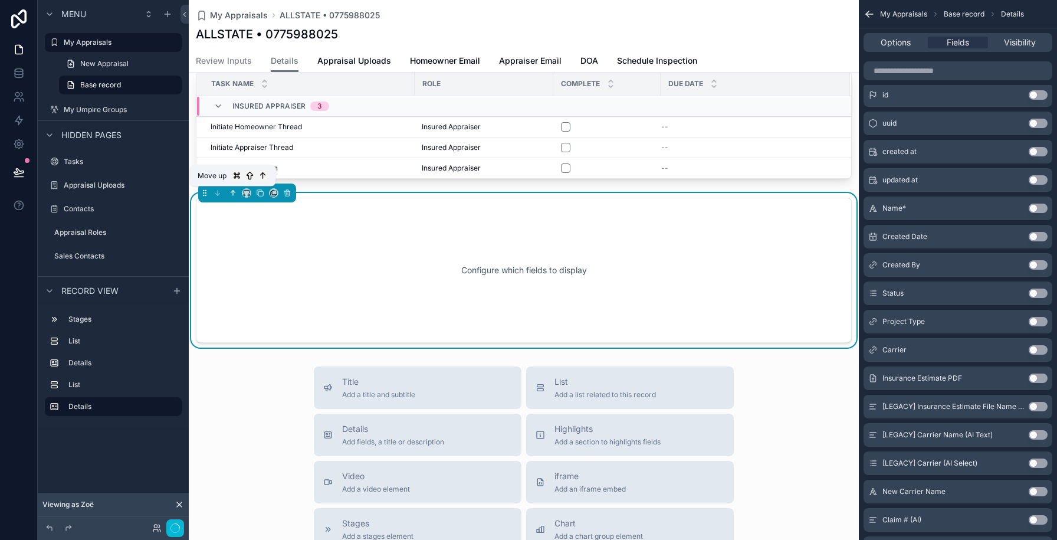
click at [234, 195] on icon "scrollable content" at bounding box center [233, 193] width 8 height 8
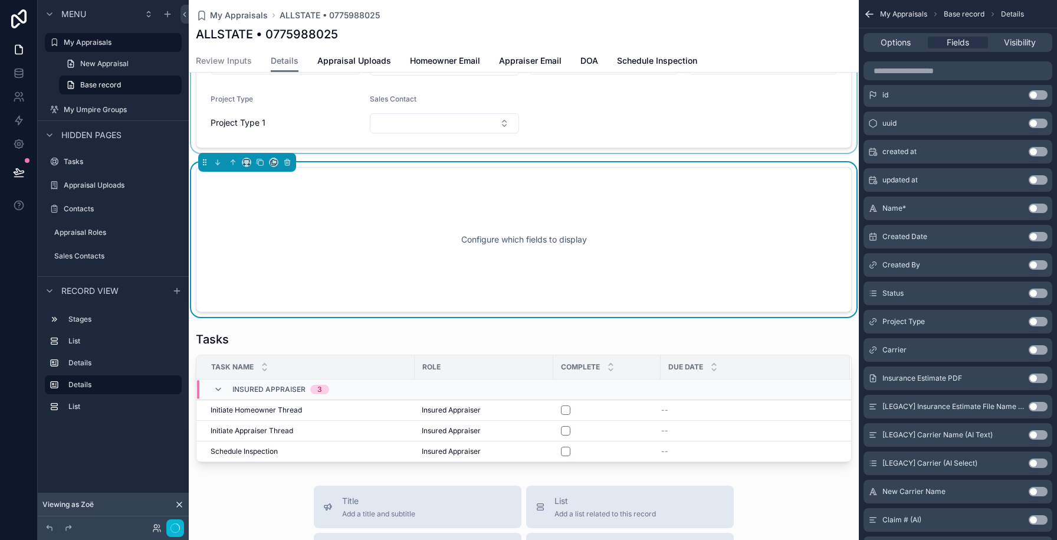
scroll to position [432, 0]
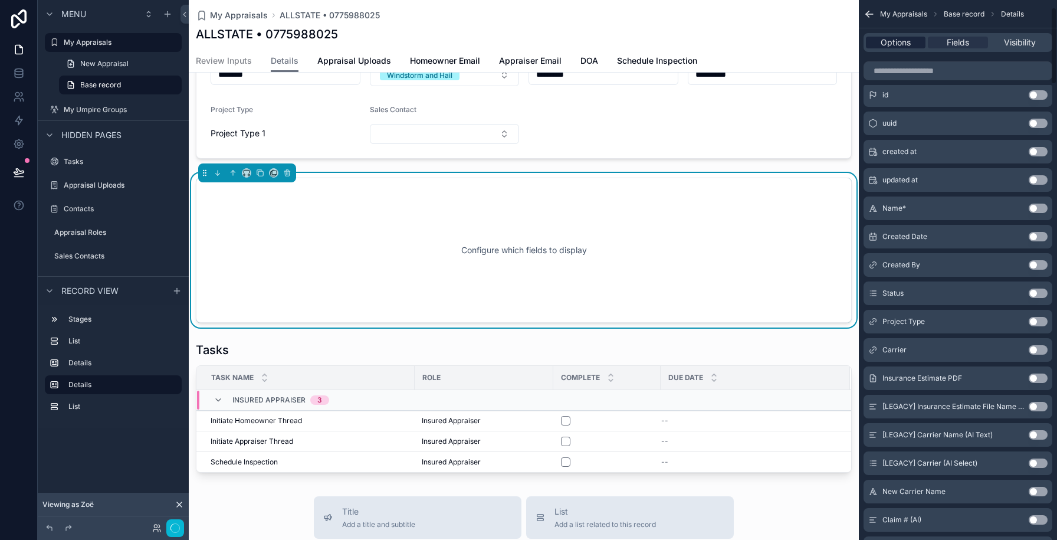
click at [887, 43] on span "Options" at bounding box center [896, 43] width 30 height 12
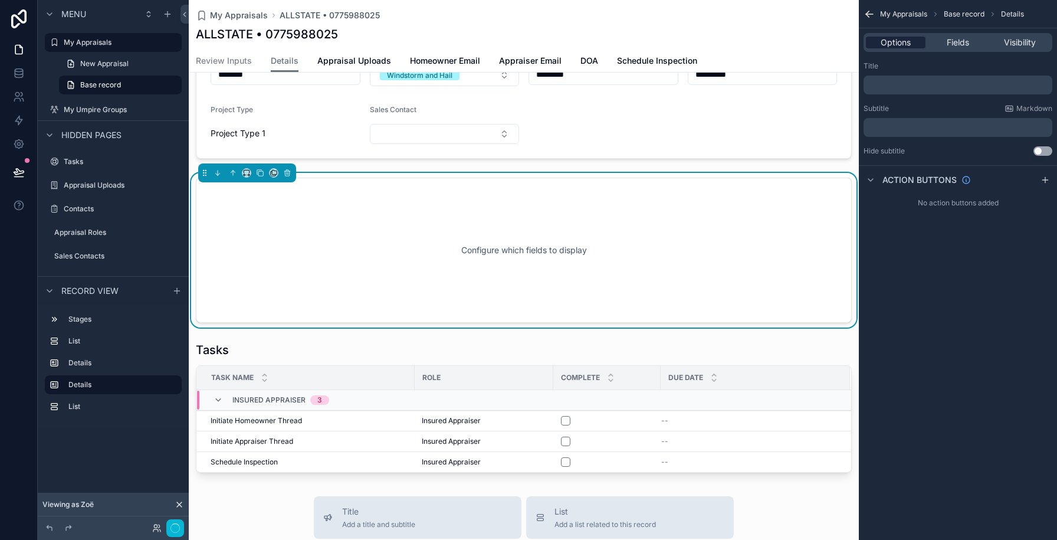
scroll to position [0, 0]
click at [897, 88] on p "﻿" at bounding box center [960, 84] width 182 height 9
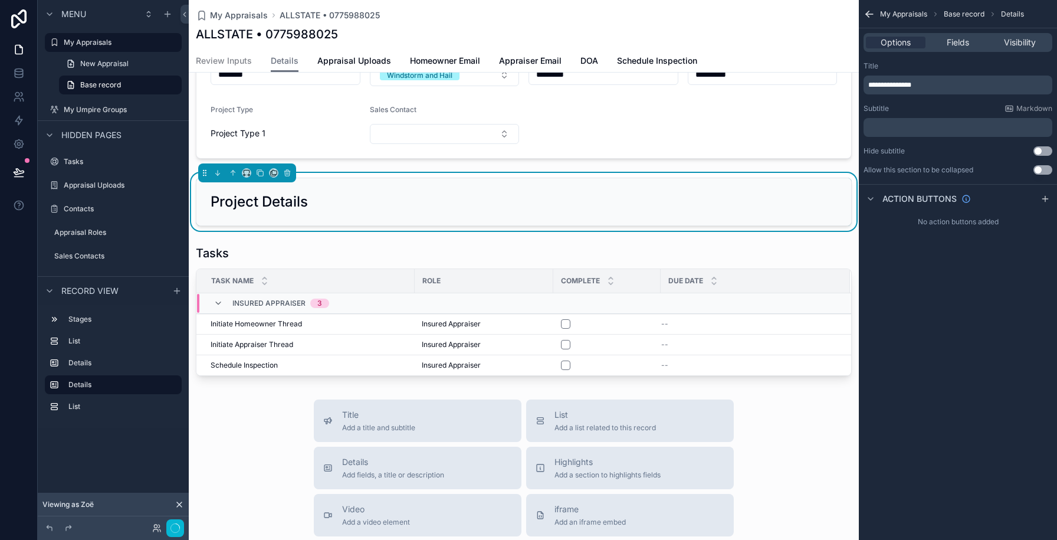
click at [955, 65] on div "Title" at bounding box center [958, 65] width 189 height 9
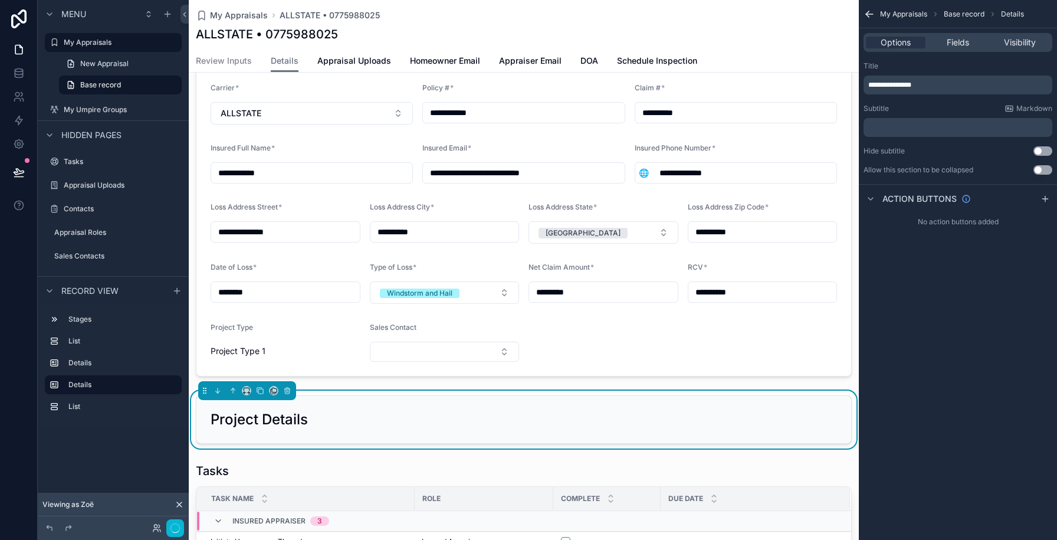
scroll to position [282, 0]
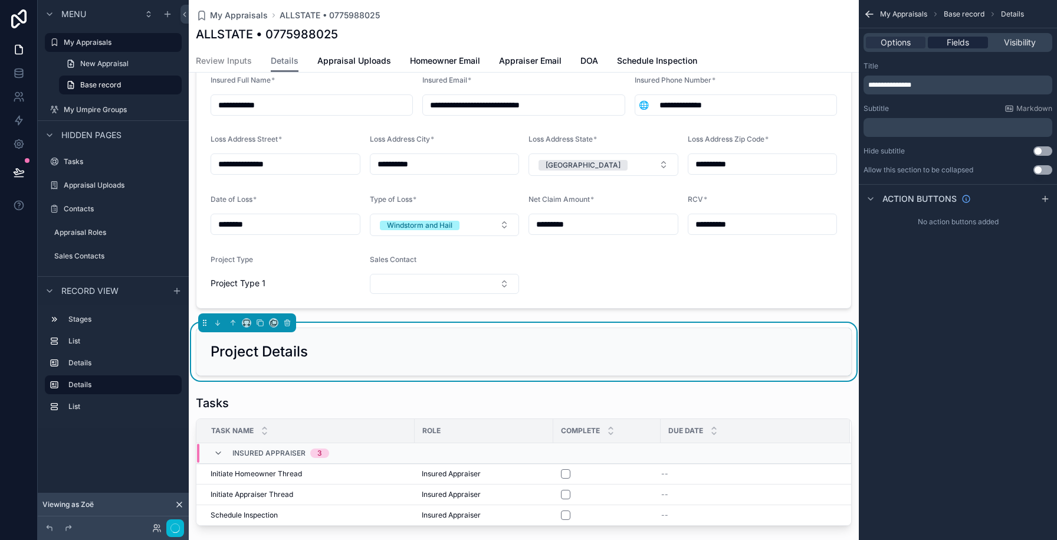
click at [953, 46] on span "Fields" at bounding box center [958, 43] width 22 height 12
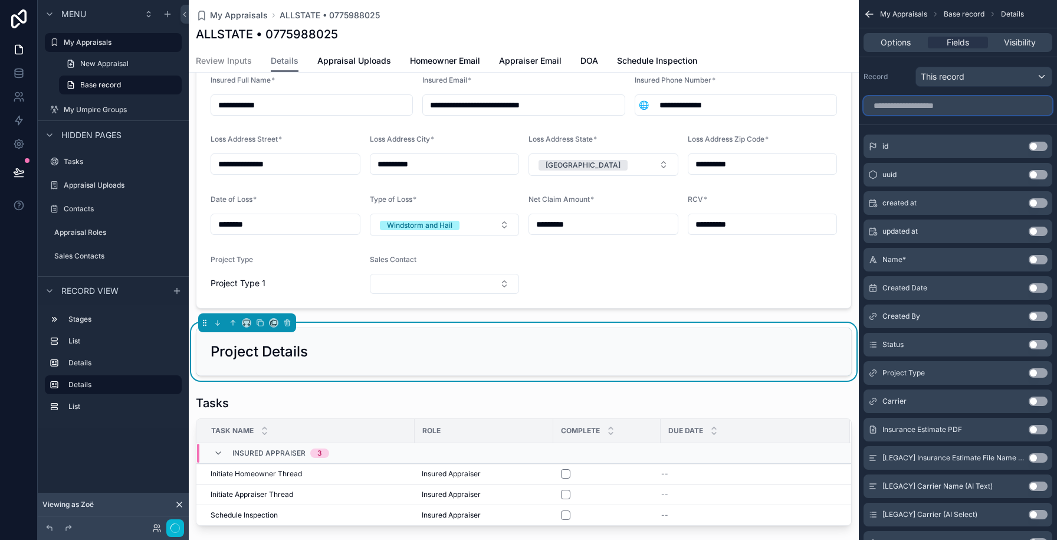
click at [932, 108] on input "scrollable content" at bounding box center [958, 105] width 189 height 19
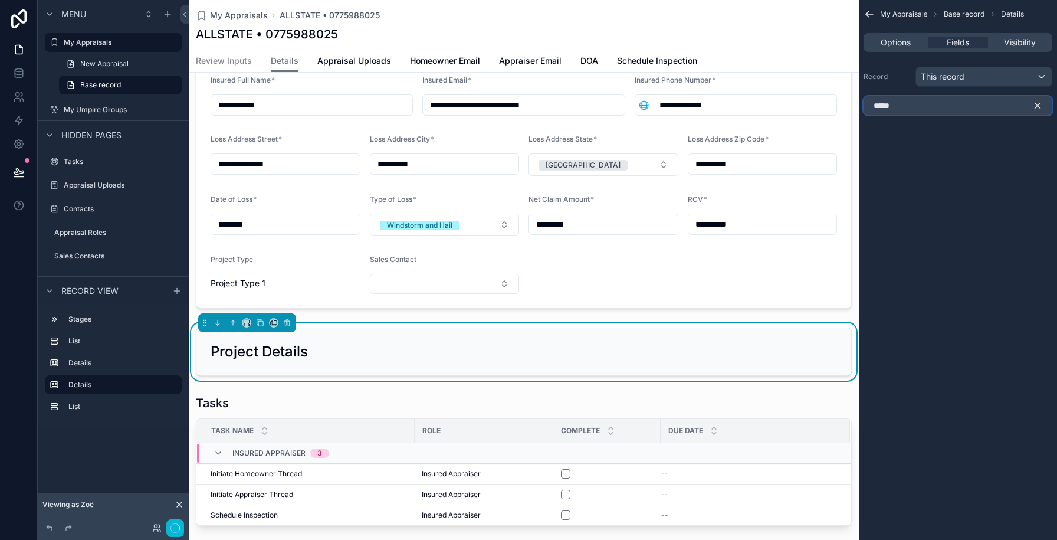
click at [932, 108] on input "*****" at bounding box center [958, 105] width 189 height 19
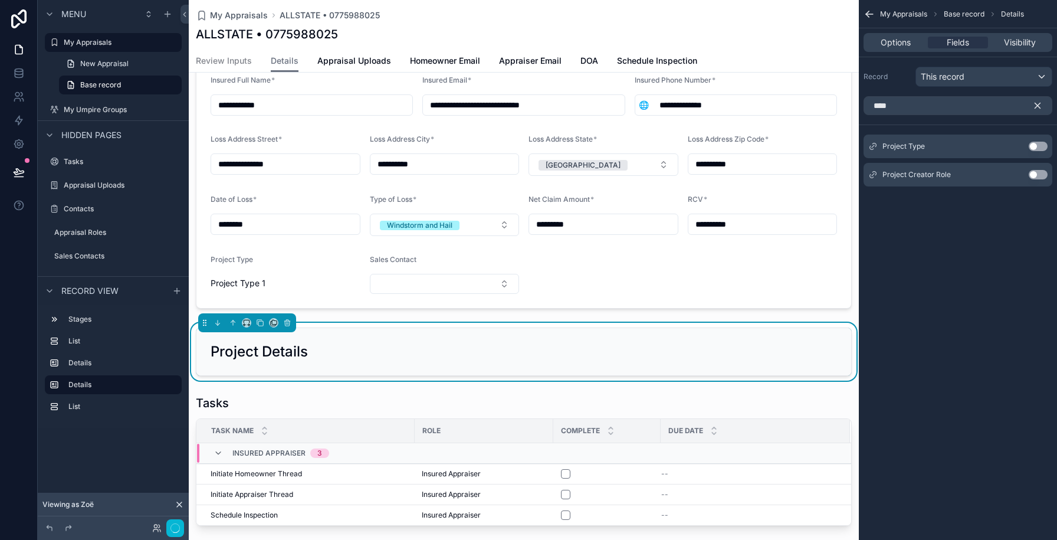
click at [1039, 145] on button "Use setting" at bounding box center [1038, 146] width 19 height 9
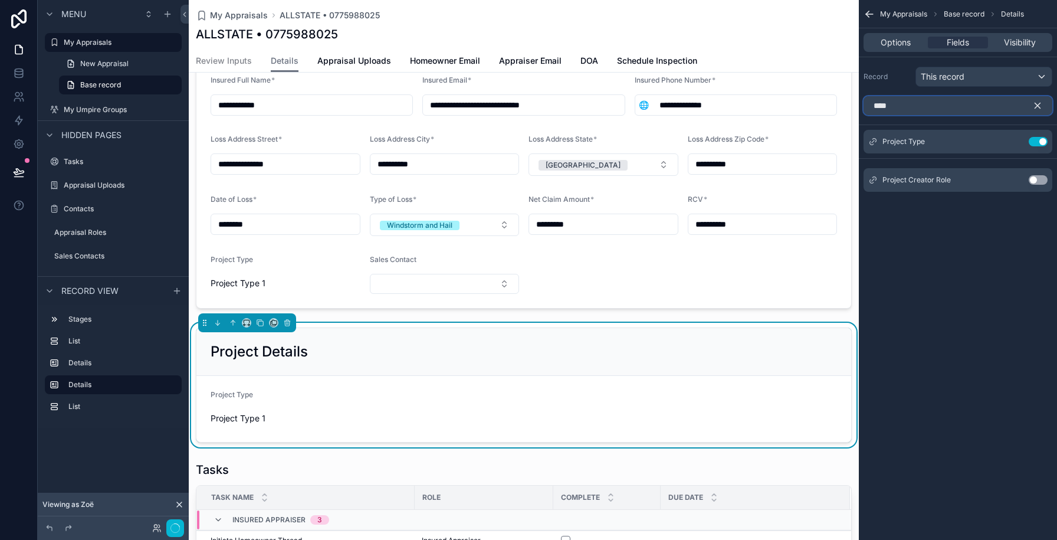
click at [929, 109] on input "****" at bounding box center [958, 105] width 189 height 19
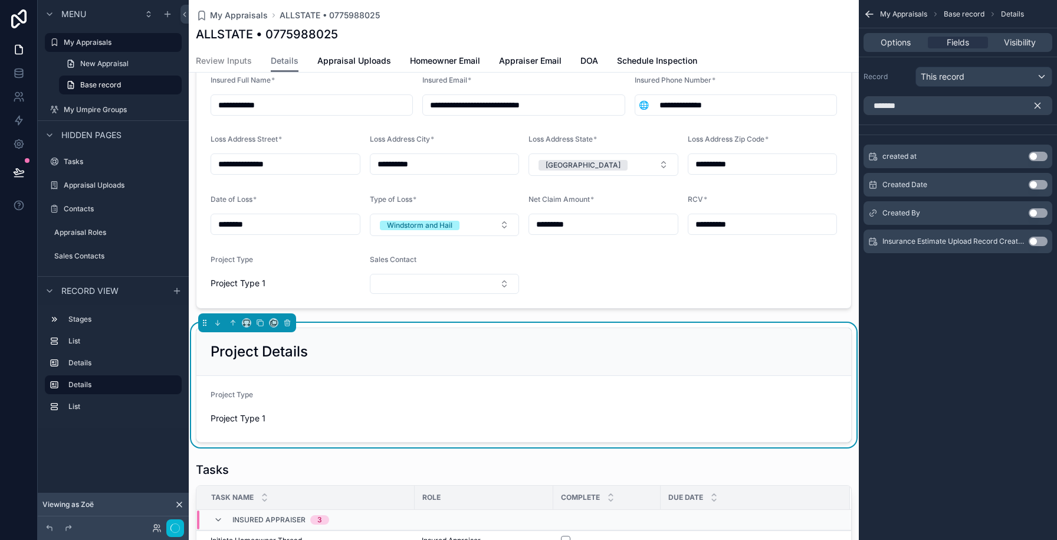
click at [1043, 213] on button "Use setting" at bounding box center [1038, 212] width 19 height 9
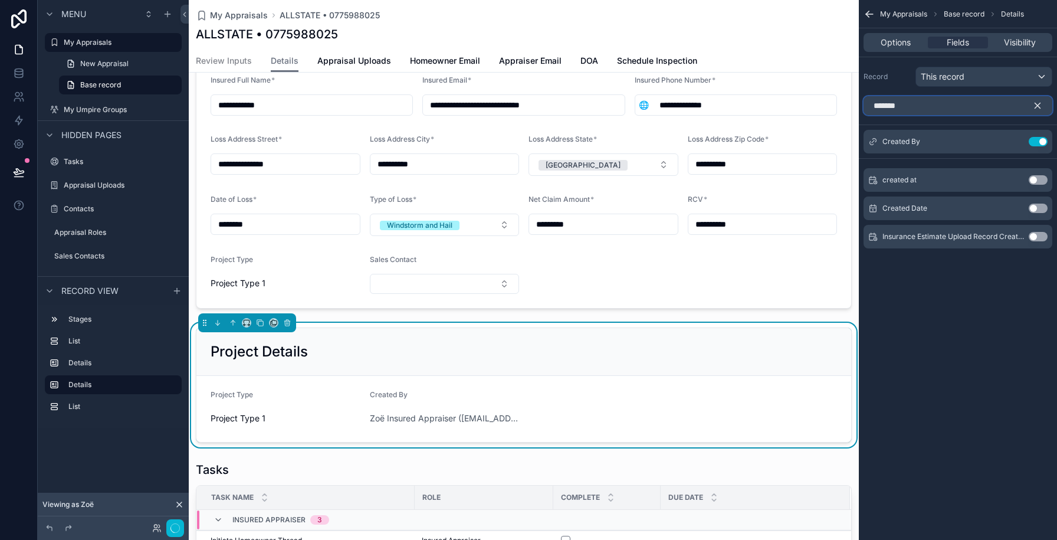
click at [915, 106] on input "*******" at bounding box center [958, 105] width 189 height 19
type input "*******"
click at [1037, 207] on button "Use setting" at bounding box center [1038, 208] width 19 height 9
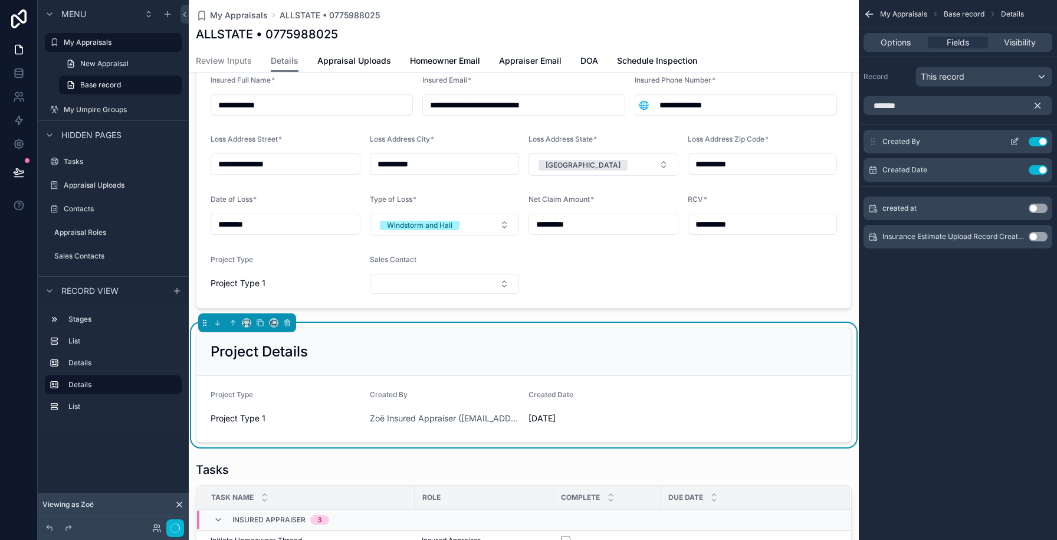
click at [1014, 147] on div "Created By Use setting" at bounding box center [958, 142] width 189 height 24
click at [1014, 143] on icon "scrollable content" at bounding box center [1016, 140] width 5 height 5
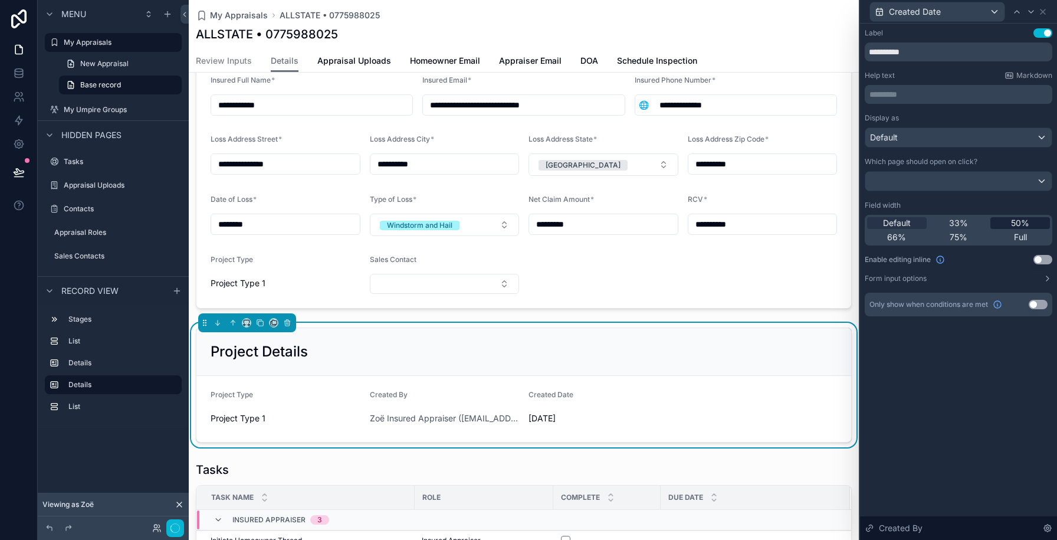
click at [1010, 220] on div "50%" at bounding box center [1021, 223] width 60 height 12
click at [971, 140] on div "Default" at bounding box center [959, 137] width 186 height 19
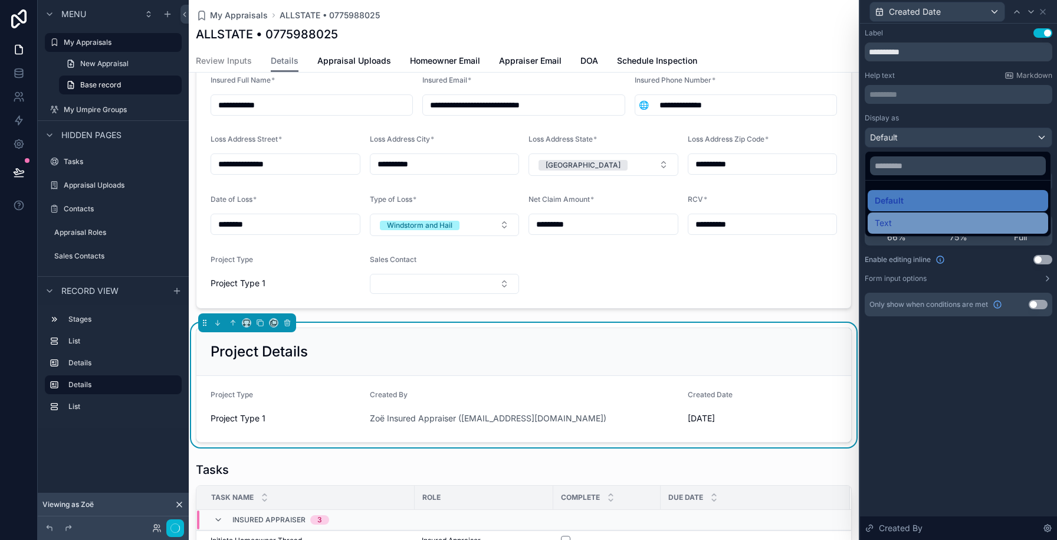
click at [954, 218] on div "Text" at bounding box center [958, 223] width 166 height 14
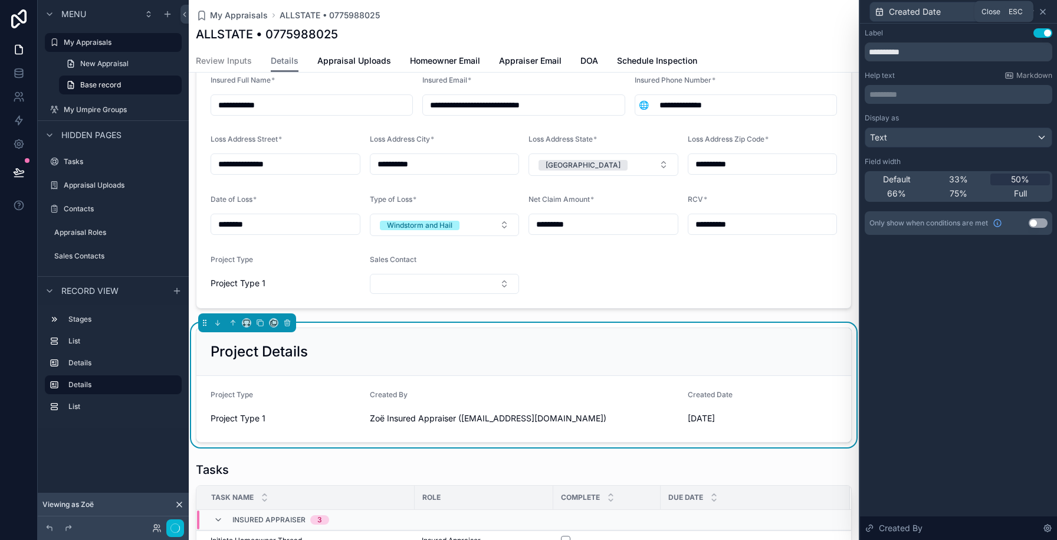
click at [1045, 14] on icon at bounding box center [1042, 11] width 9 height 9
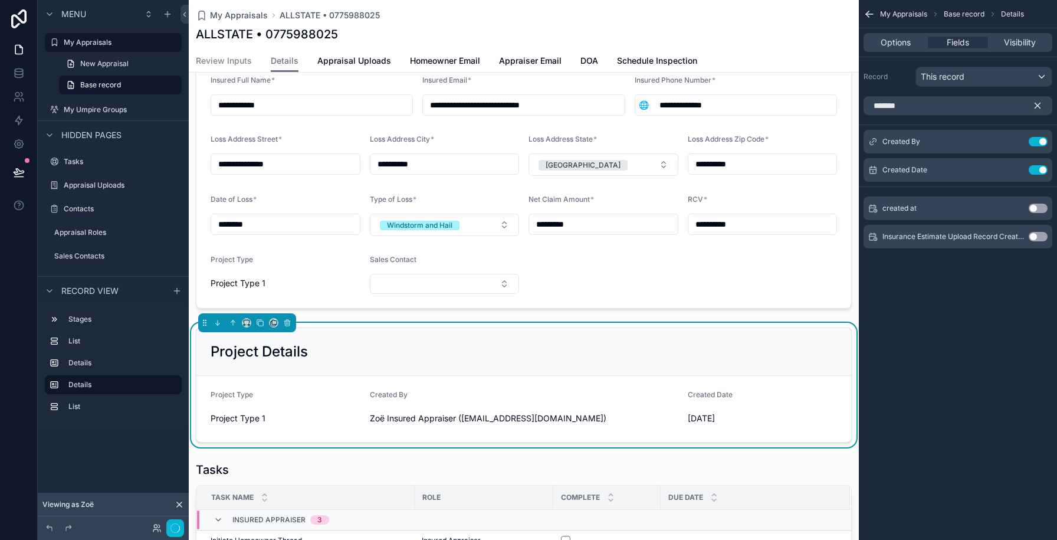
click at [1036, 105] on icon "scrollable content" at bounding box center [1038, 105] width 11 height 11
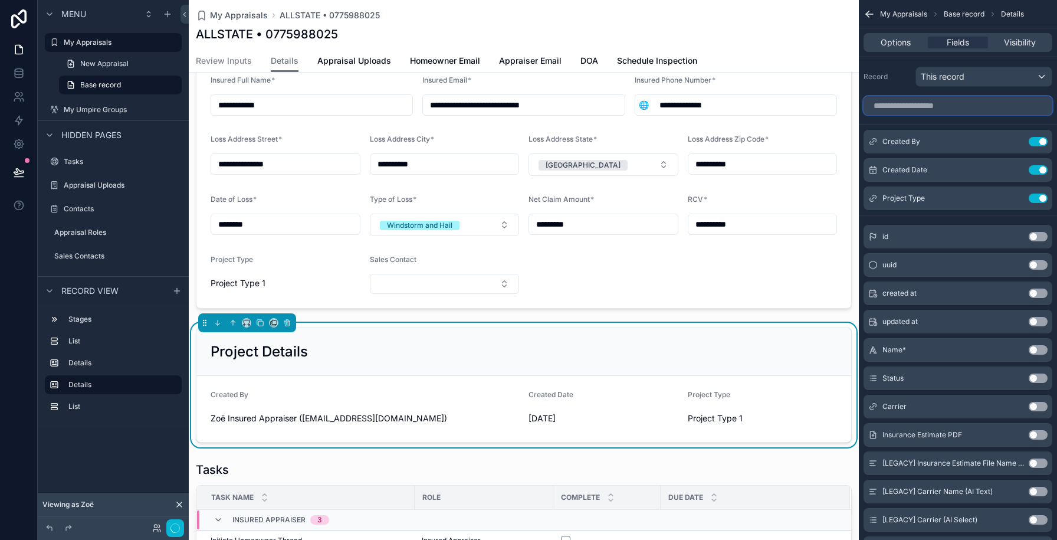
click at [888, 106] on input "scrollable content" at bounding box center [958, 105] width 189 height 19
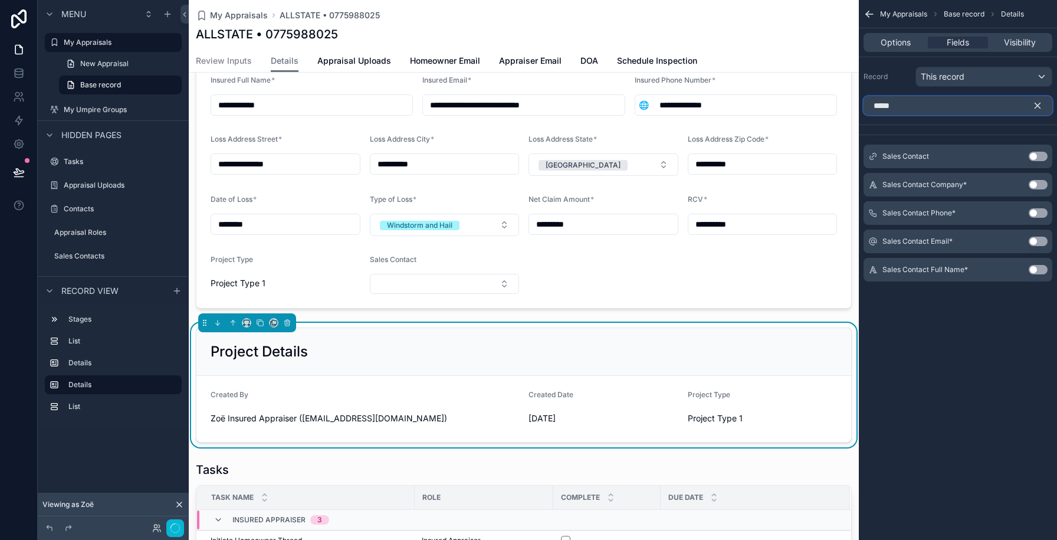
type input "*****"
click at [1037, 153] on button "Use setting" at bounding box center [1038, 156] width 19 height 9
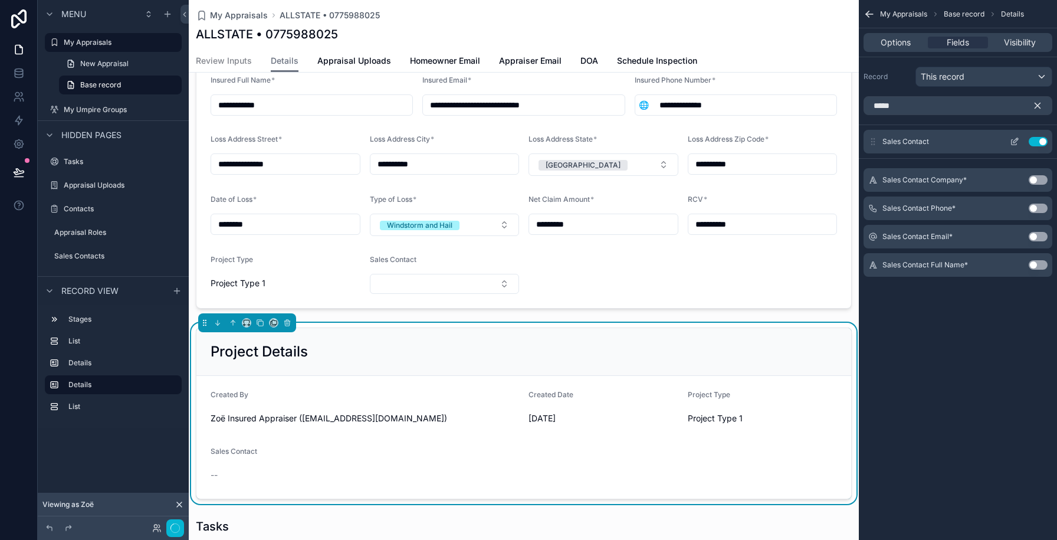
click at [1015, 146] on icon "scrollable content" at bounding box center [1014, 141] width 9 height 9
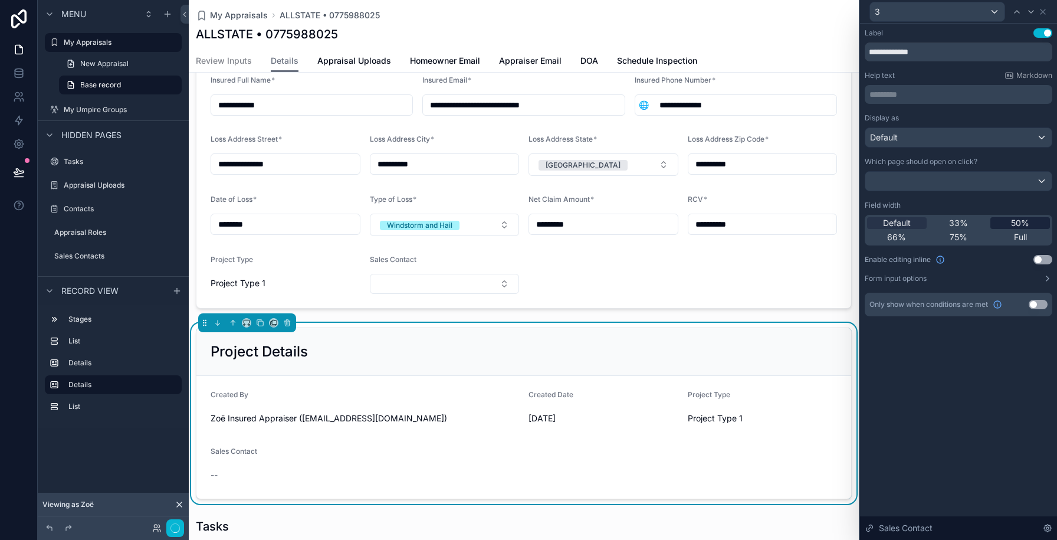
click at [1004, 221] on div "50%" at bounding box center [1021, 223] width 60 height 12
click at [1043, 263] on button "Use setting" at bounding box center [1043, 259] width 19 height 9
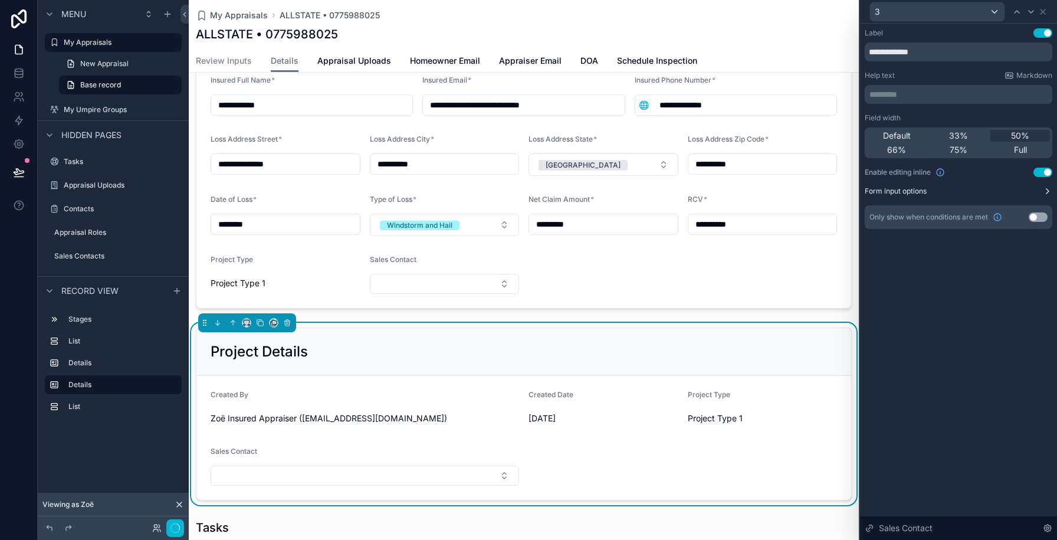
click at [949, 194] on button "Form input options" at bounding box center [959, 190] width 188 height 9
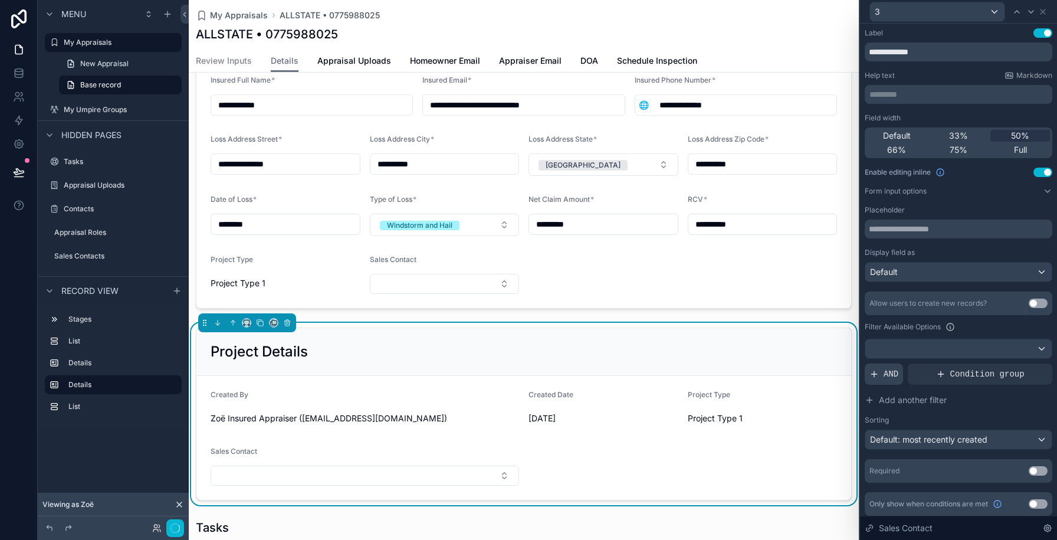
click at [892, 369] on span "AND" at bounding box center [891, 374] width 15 height 12
click at [1018, 366] on div at bounding box center [1023, 364] width 17 height 17
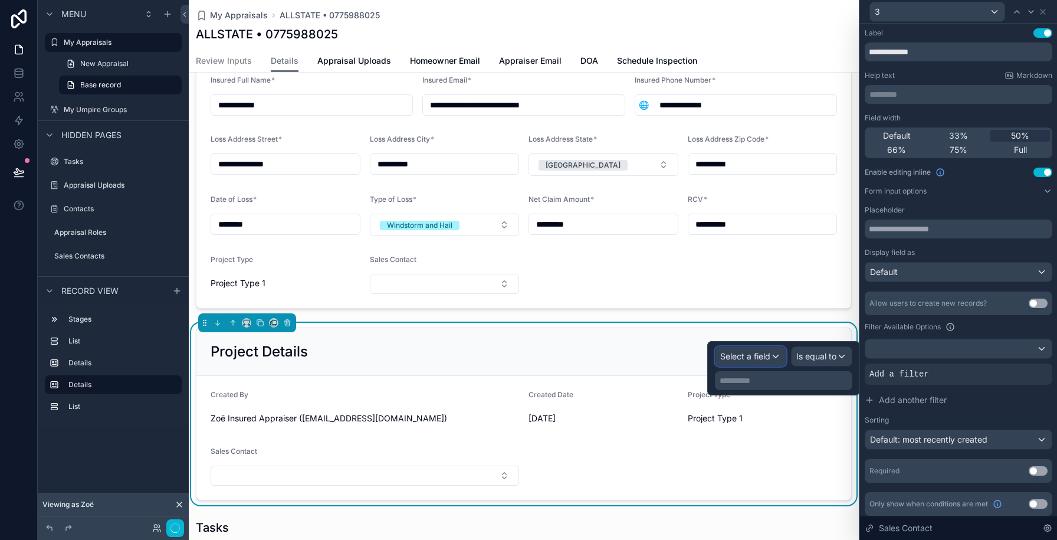
click at [762, 349] on div "Select a field" at bounding box center [751, 356] width 70 height 19
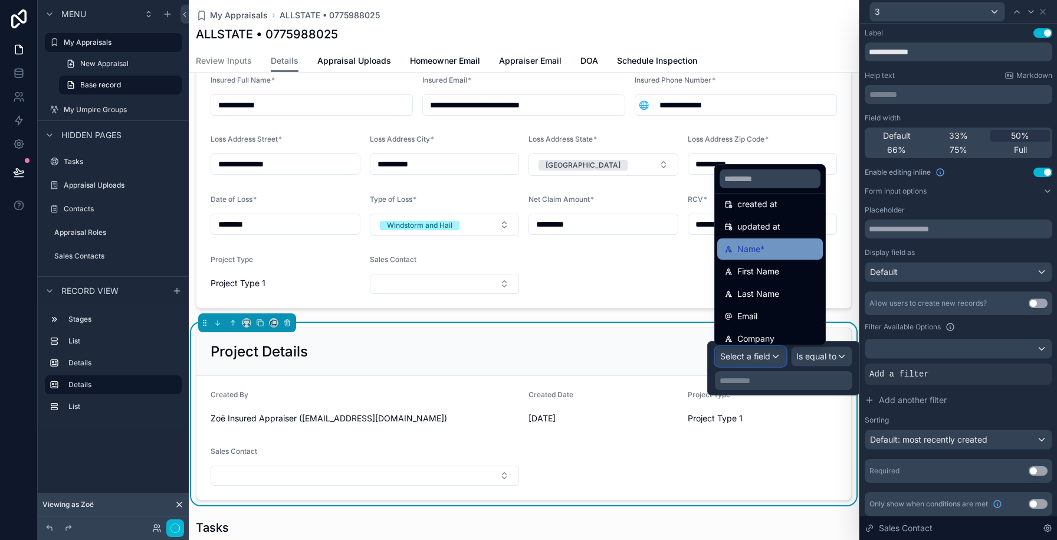
scroll to position [173, 0]
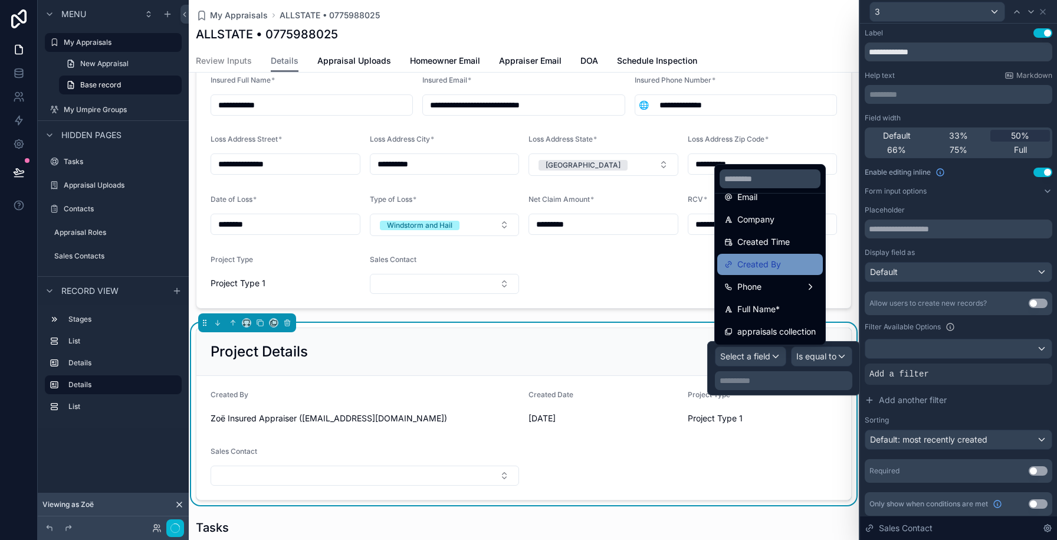
click at [758, 271] on span "Created By" at bounding box center [760, 264] width 44 height 14
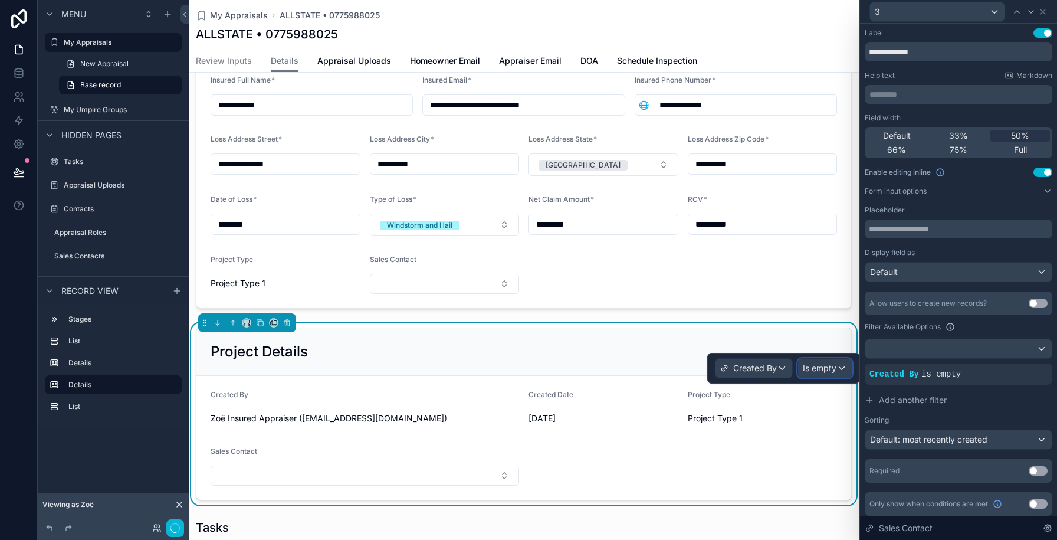
click at [805, 372] on span "Is empty" at bounding box center [820, 368] width 34 height 12
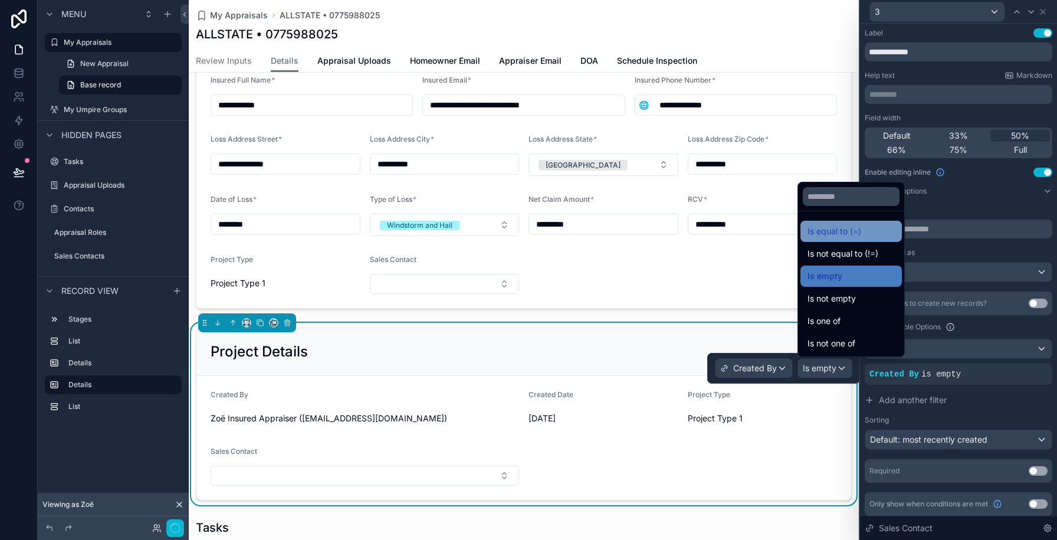
click at [824, 227] on span "Is equal to (=)" at bounding box center [835, 231] width 54 height 14
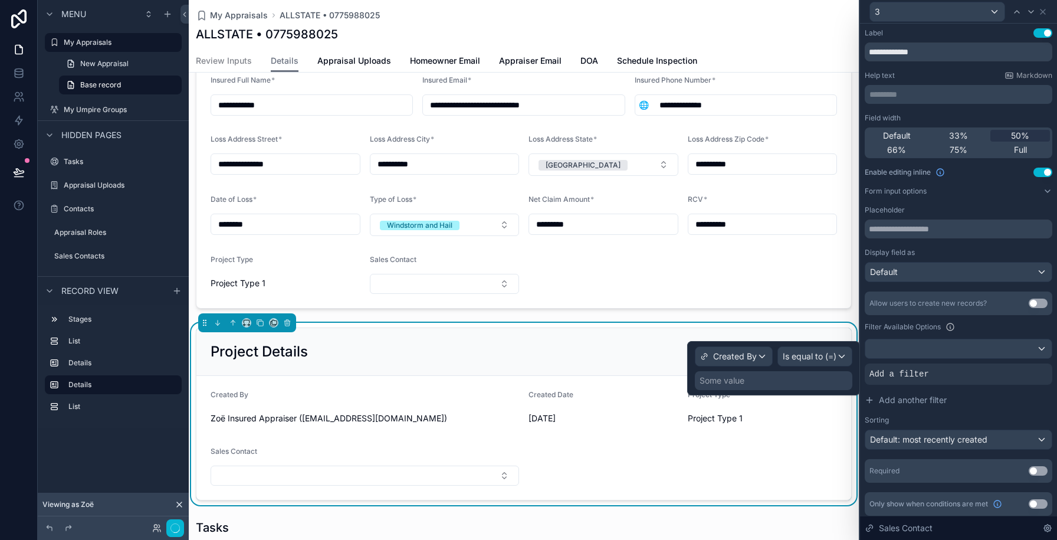
click at [744, 381] on div "Some value" at bounding box center [722, 381] width 45 height 12
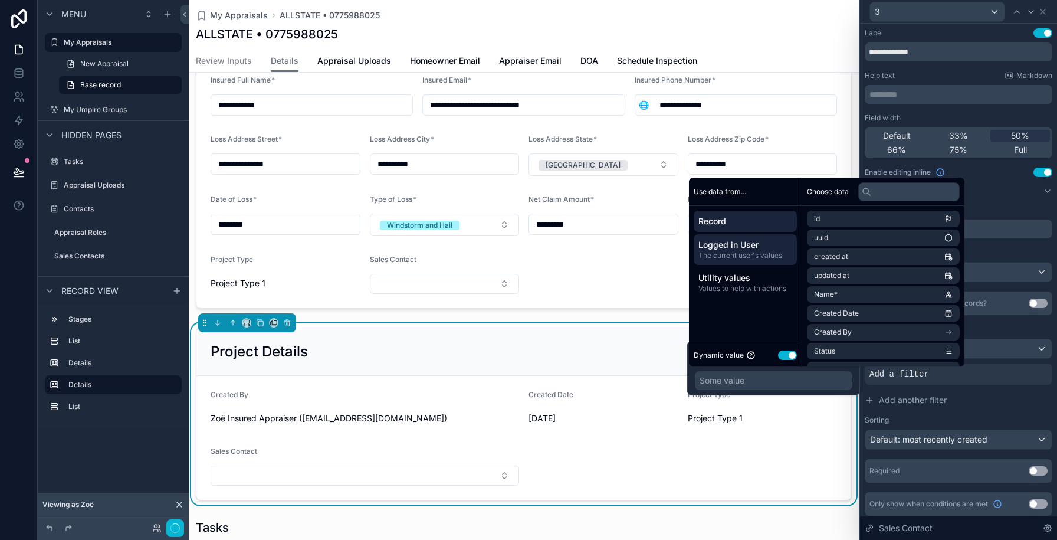
click at [755, 238] on div "Logged in User The current user's values" at bounding box center [745, 249] width 103 height 31
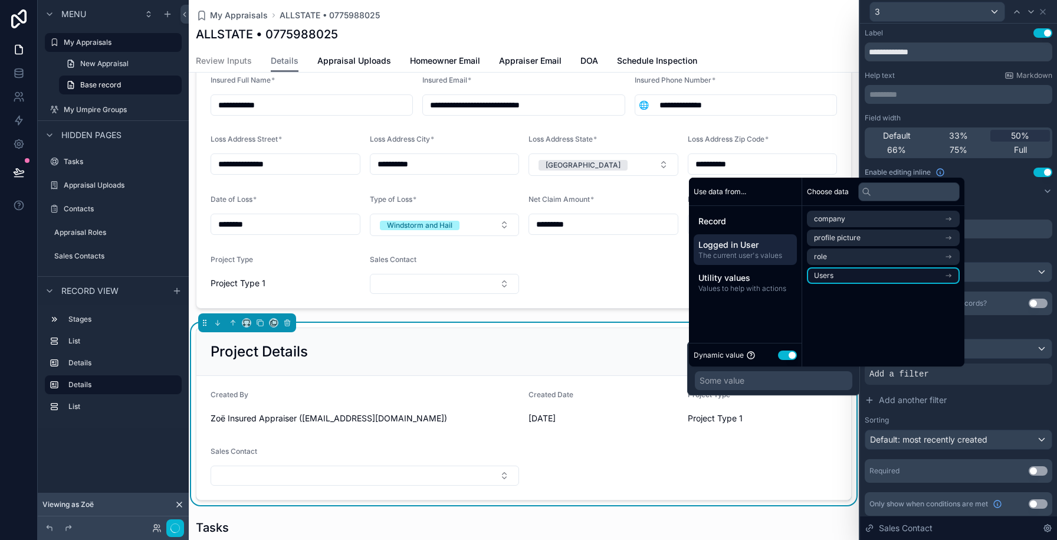
click at [858, 271] on li "Users" at bounding box center [883, 275] width 153 height 17
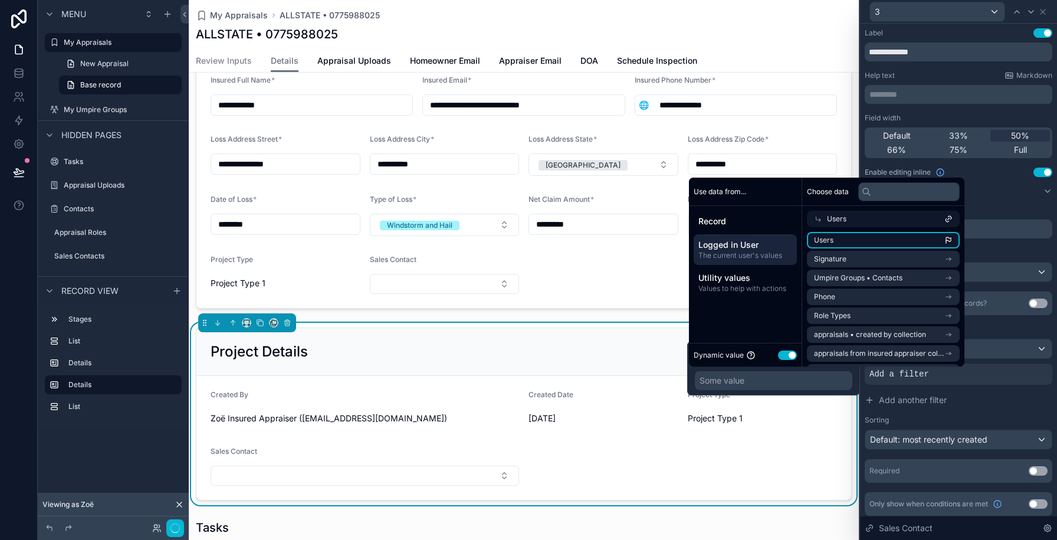
click at [861, 241] on li "Users" at bounding box center [883, 240] width 153 height 17
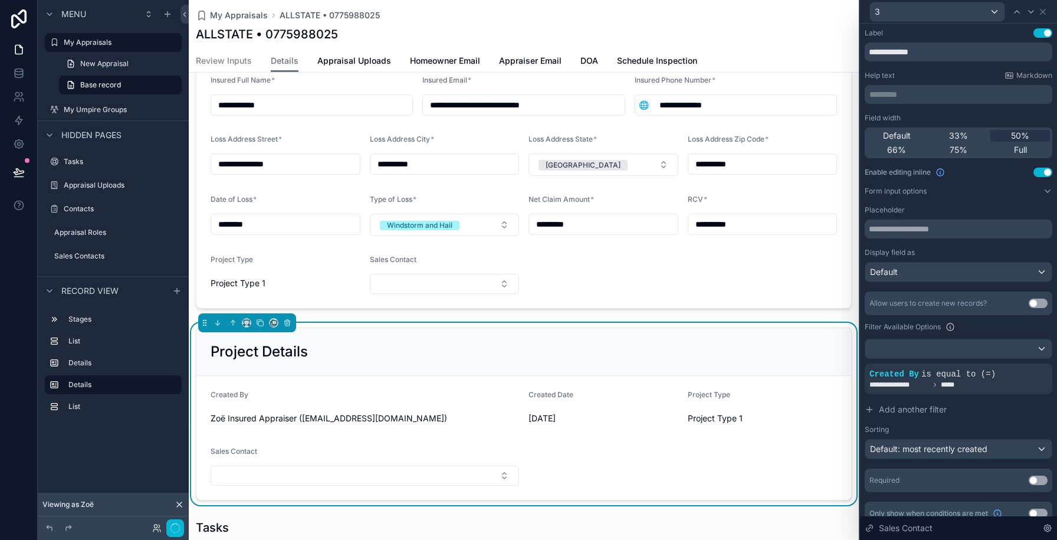
click at [999, 196] on div "**********" at bounding box center [959, 302] width 188 height 379
click at [952, 450] on span "Default: most recently created" at bounding box center [928, 449] width 117 height 10
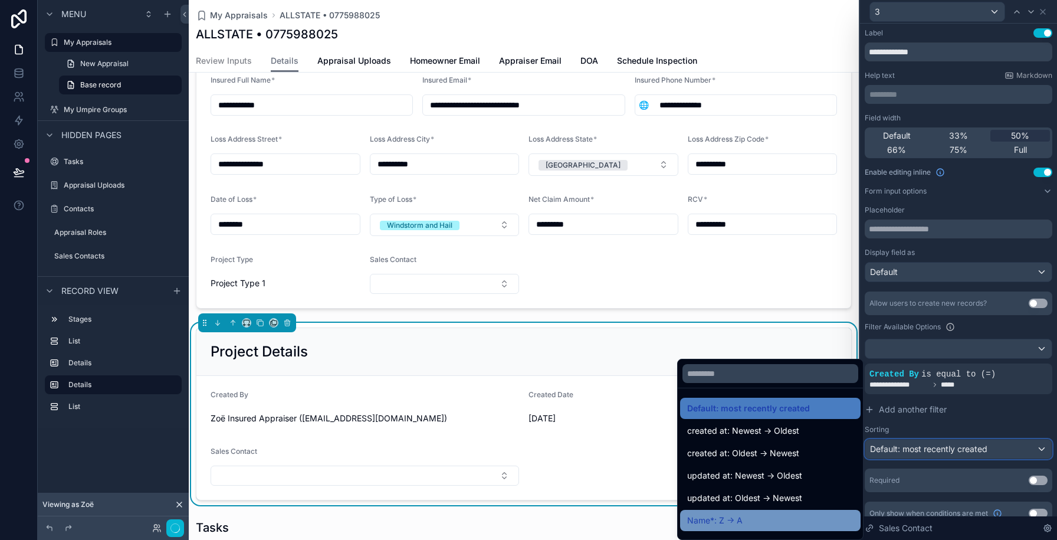
scroll to position [40, 0]
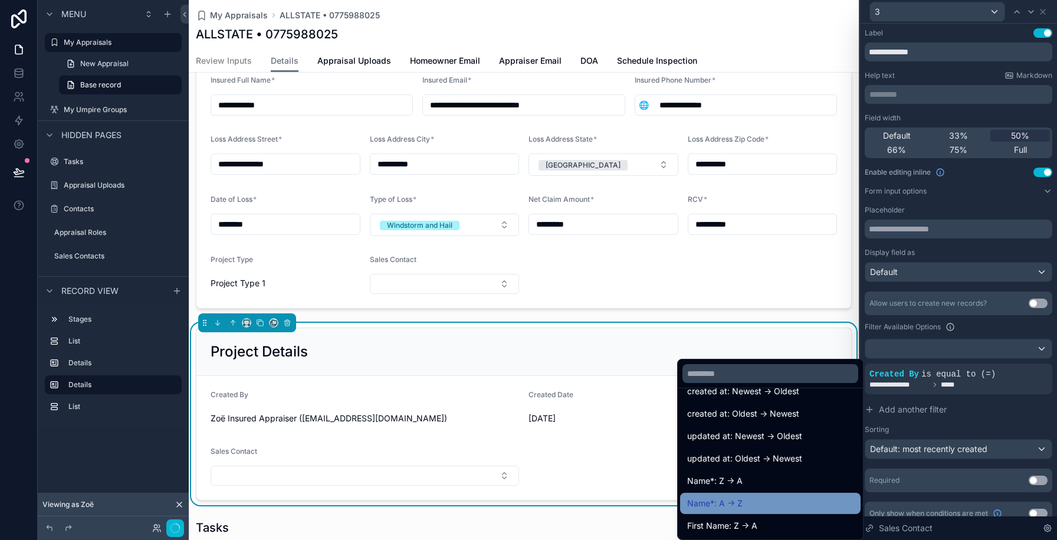
click at [765, 510] on div "Name*: A -> Z" at bounding box center [770, 503] width 181 height 21
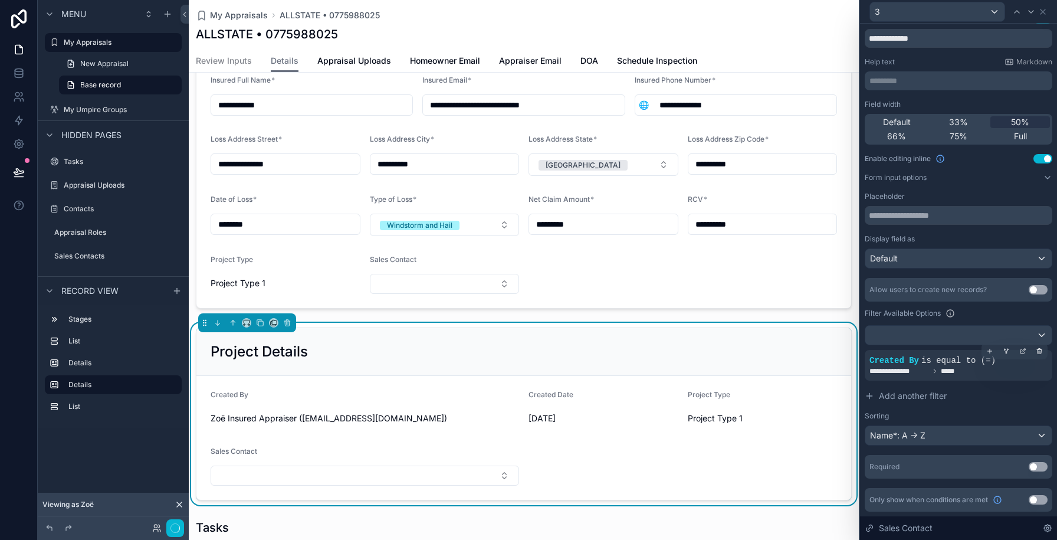
scroll to position [2, 0]
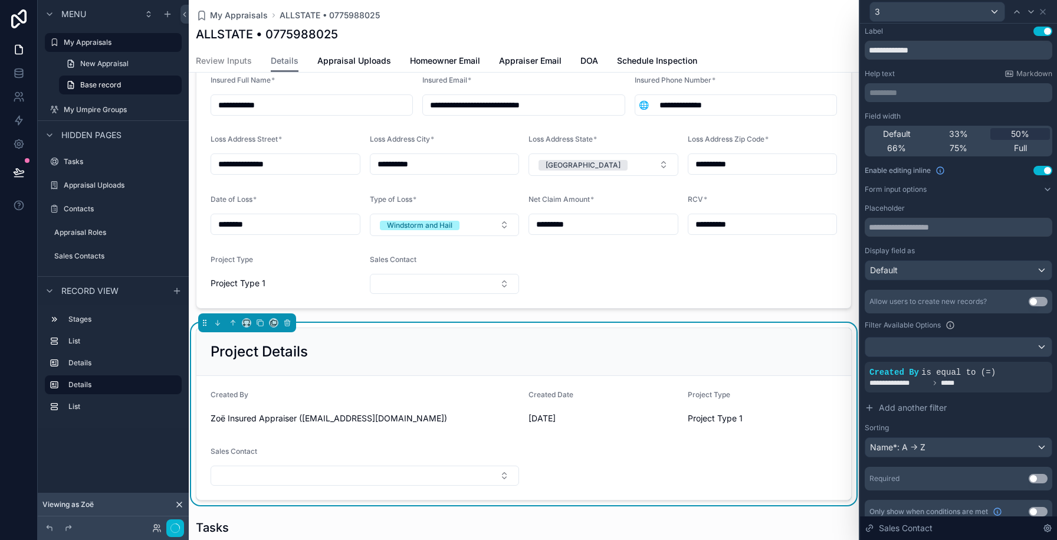
click at [1037, 304] on button "Use setting" at bounding box center [1038, 301] width 19 height 9
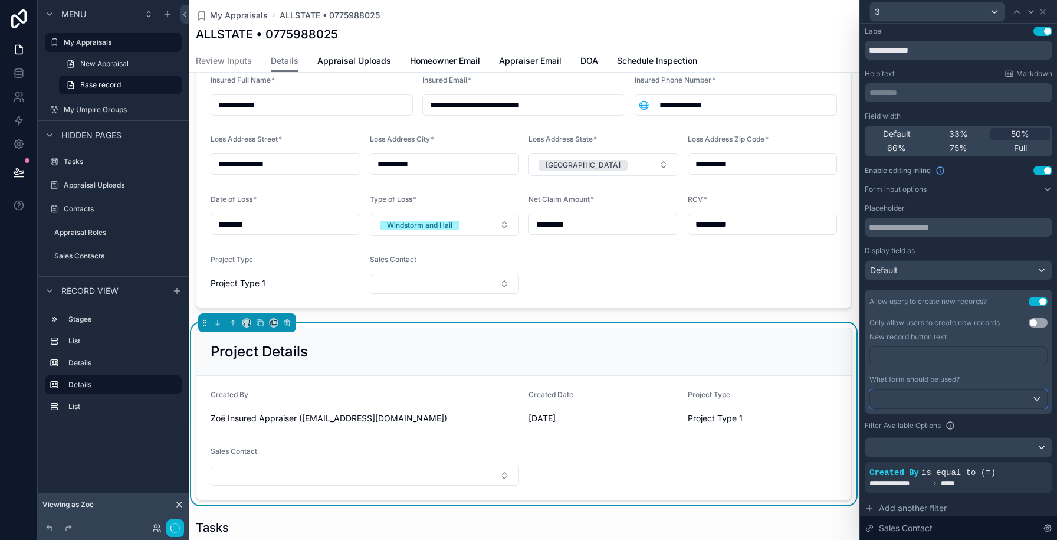
click at [951, 400] on div at bounding box center [958, 398] width 177 height 19
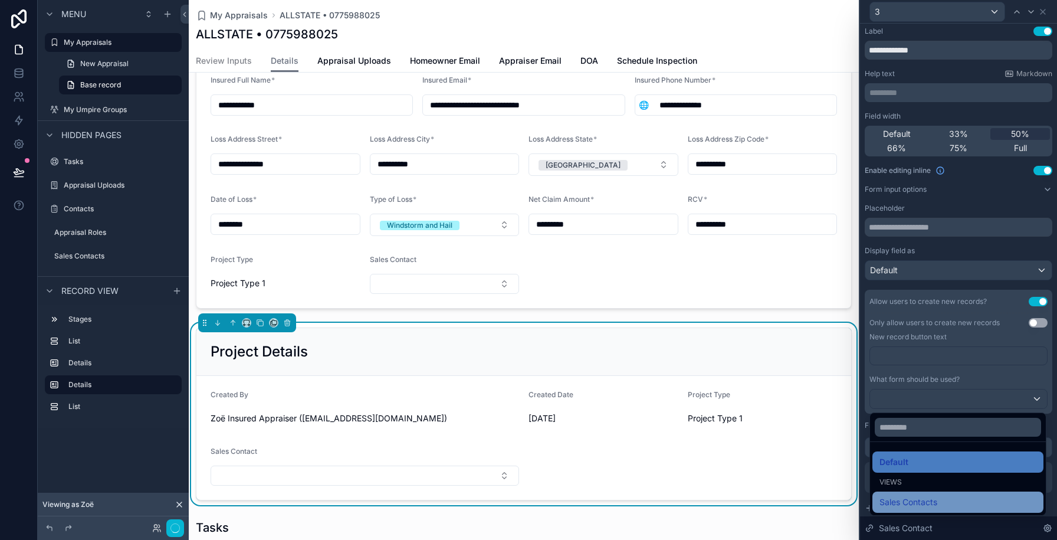
click at [926, 509] on div "Sales Contacts" at bounding box center [958, 501] width 171 height 21
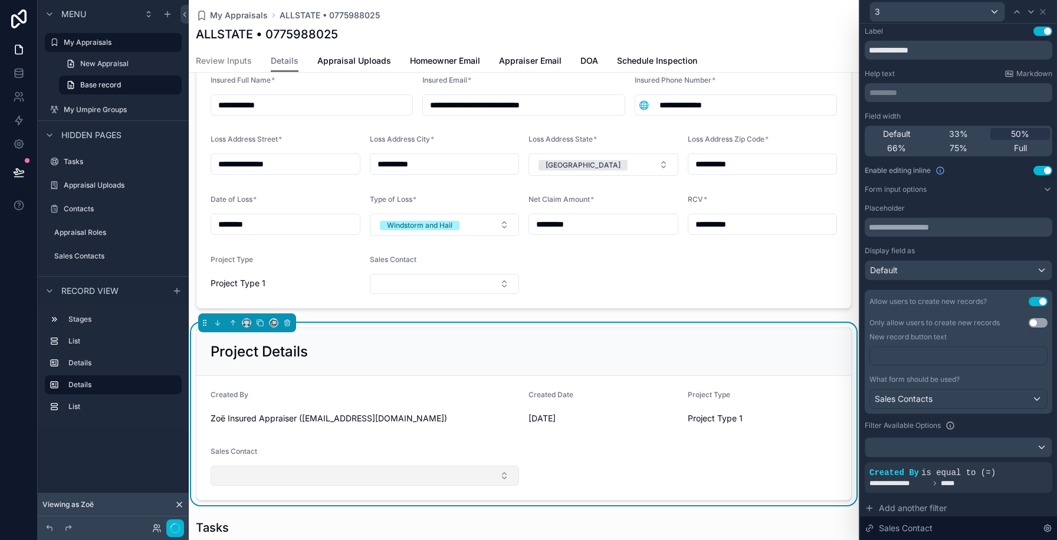
click at [291, 479] on button "Select Button" at bounding box center [365, 476] width 309 height 20
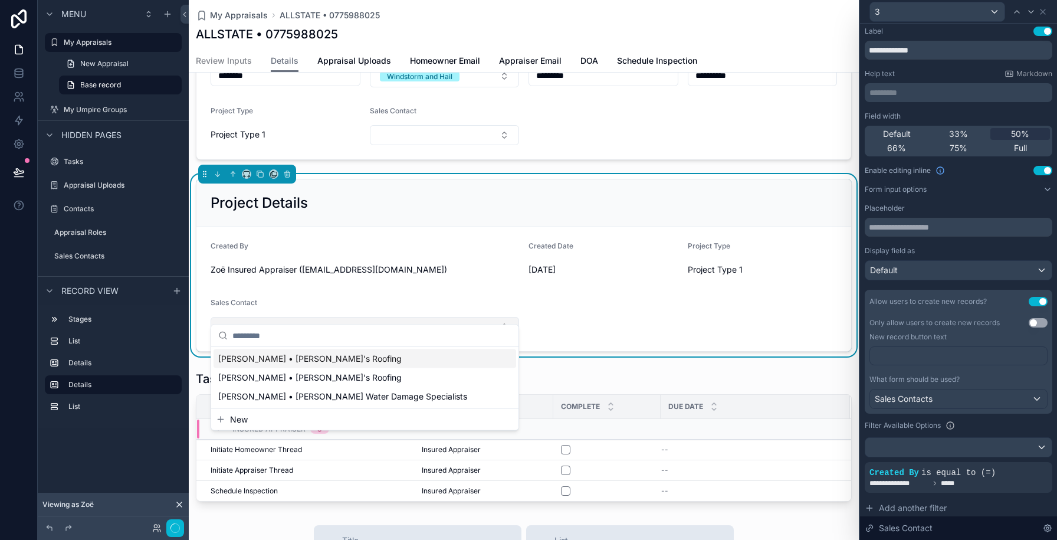
scroll to position [445, 0]
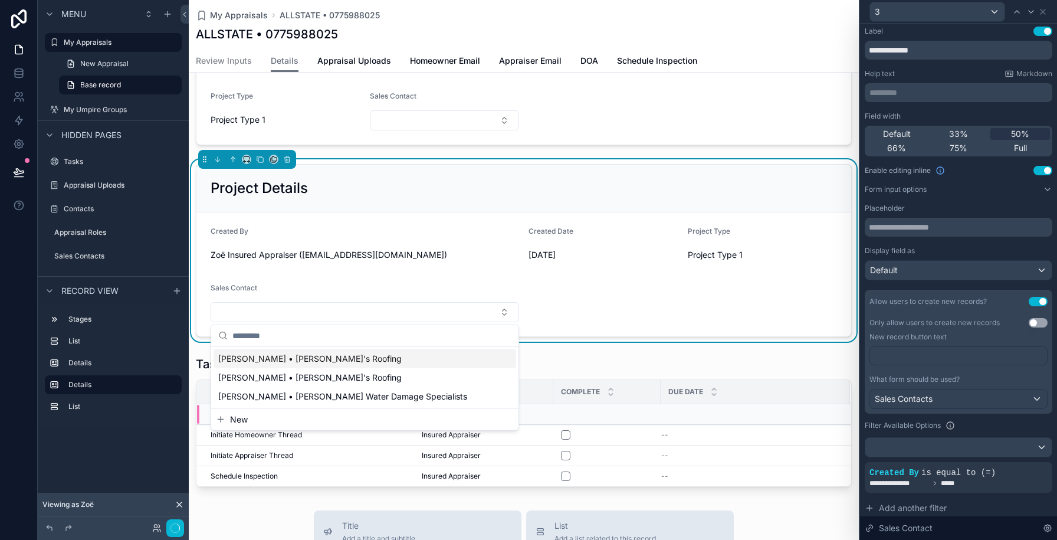
click at [599, 290] on form "Created By Zoë Insured Appraiser (zoe+test@gapconsulting.io) Created Date 8/28/…" at bounding box center [523, 274] width 655 height 124
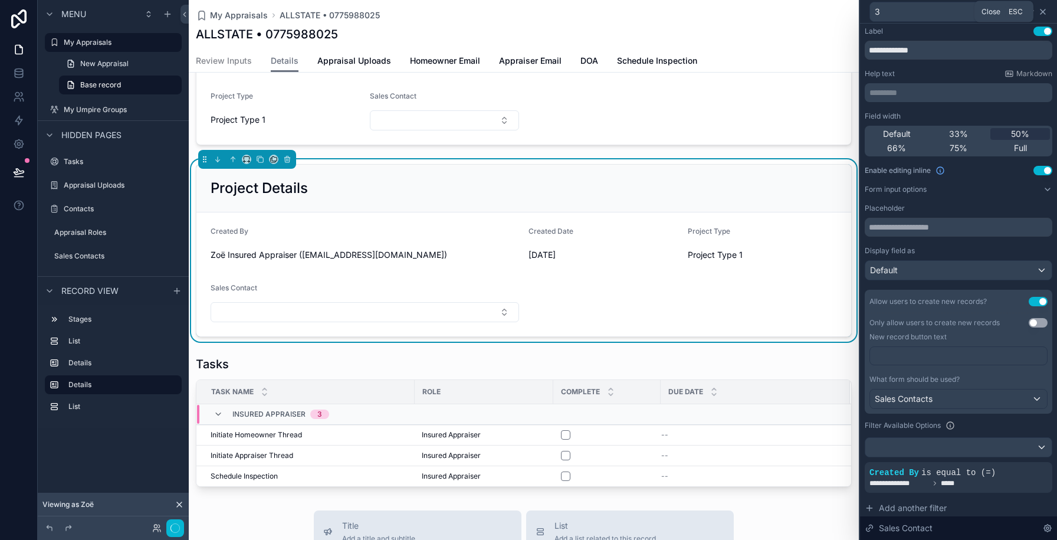
click at [1047, 15] on icon at bounding box center [1042, 11] width 9 height 9
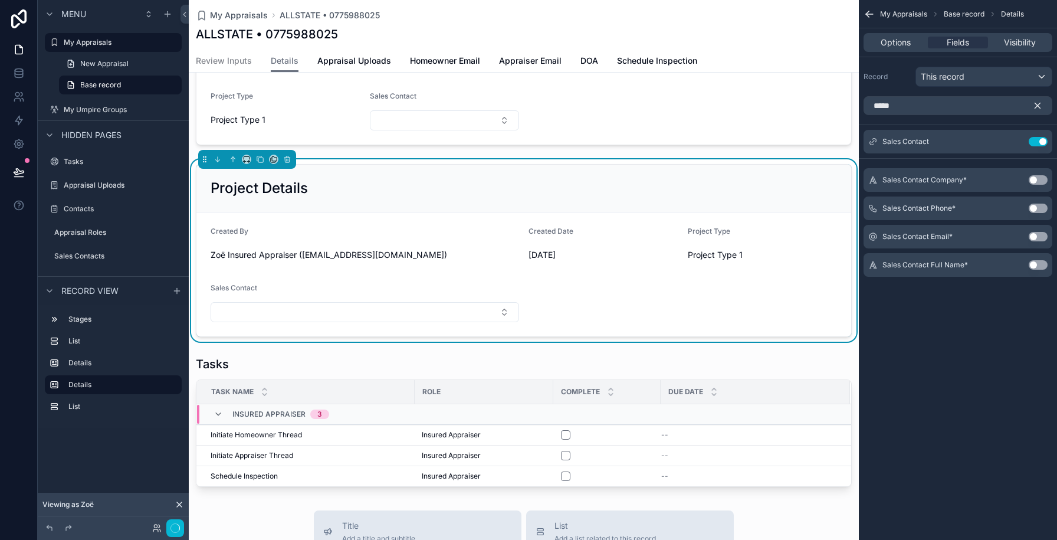
click at [1034, 228] on div "Sales Contact Email* Use setting" at bounding box center [958, 237] width 189 height 24
click at [1034, 233] on button "Use setting" at bounding box center [1038, 236] width 19 height 9
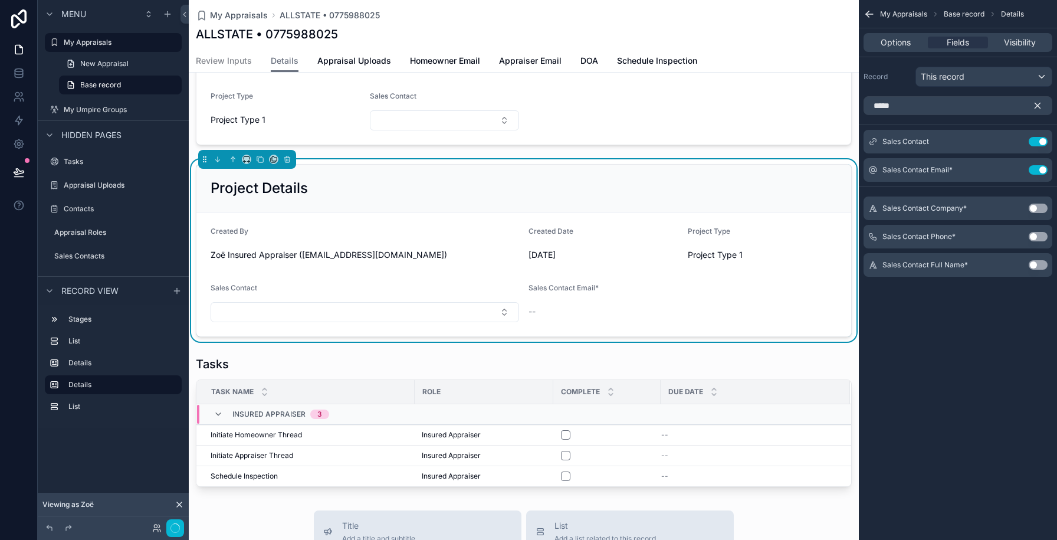
click at [1036, 237] on button "Use setting" at bounding box center [1038, 236] width 19 height 9
click at [1038, 101] on icon "scrollable content" at bounding box center [1038, 105] width 11 height 11
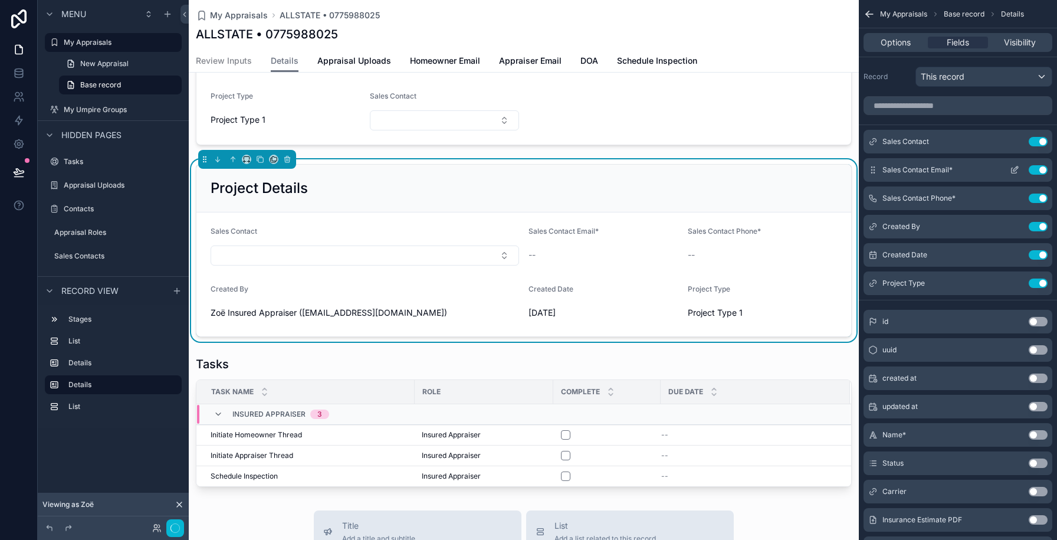
click at [1010, 171] on icon "scrollable content" at bounding box center [1014, 169] width 9 height 9
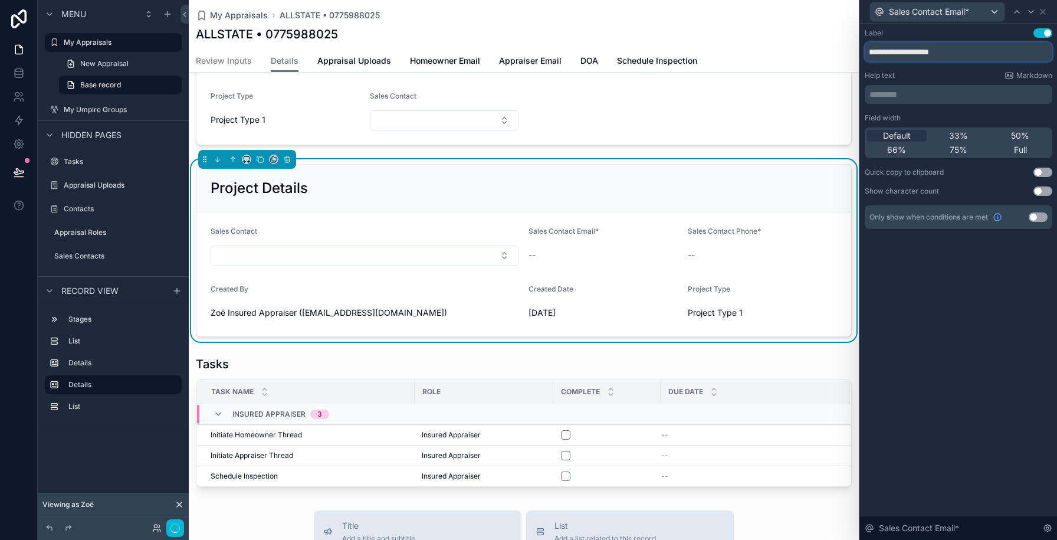
click at [956, 53] on input "**********" at bounding box center [959, 51] width 188 height 19
type input "**********"
click at [1034, 9] on icon at bounding box center [1031, 11] width 9 height 9
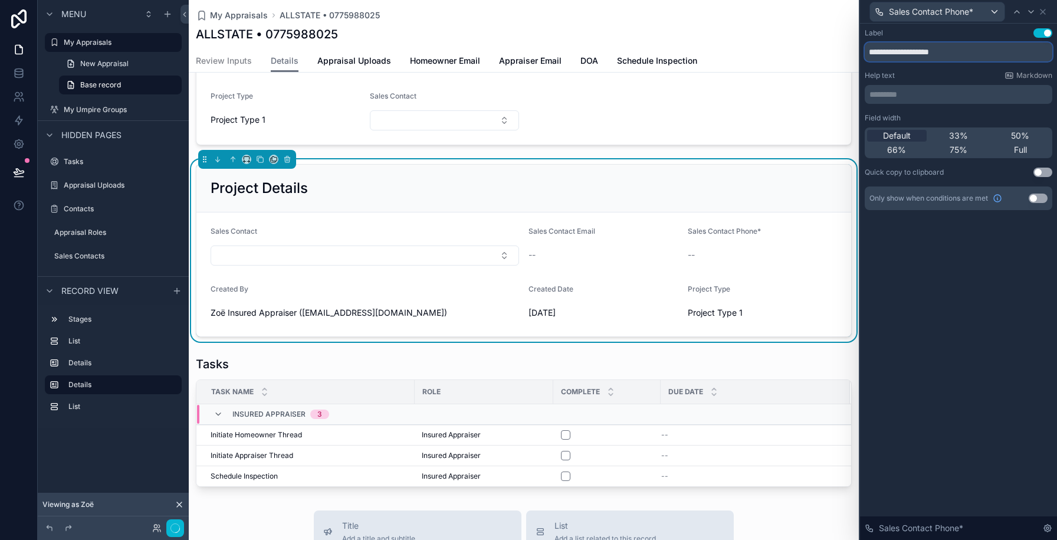
click at [960, 51] on input "**********" at bounding box center [959, 51] width 188 height 19
type input "**********"
click at [1046, 9] on icon at bounding box center [1042, 11] width 9 height 9
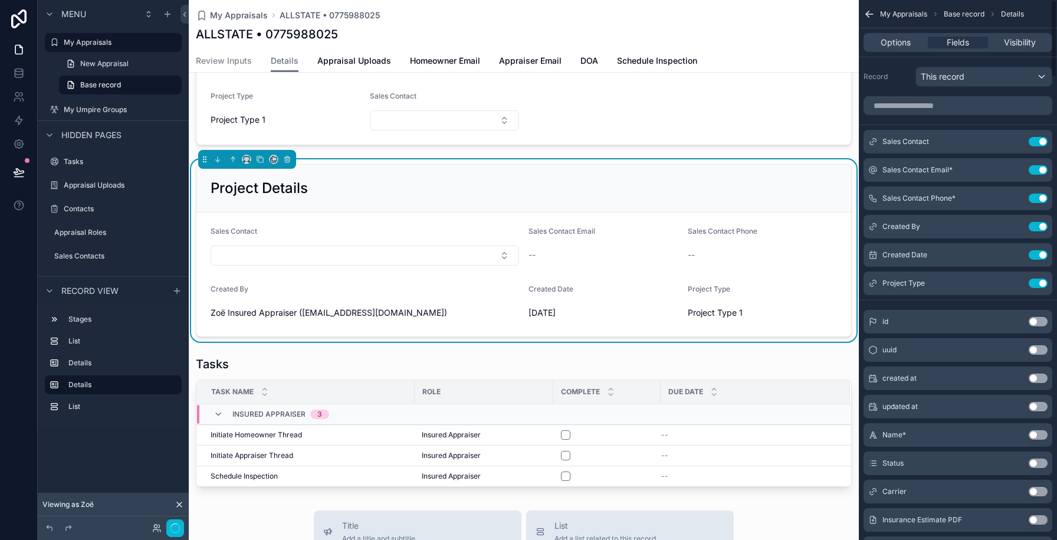
click at [750, 181] on div "Project Details" at bounding box center [524, 188] width 627 height 19
click at [419, 250] on button "Select Button" at bounding box center [365, 255] width 309 height 20
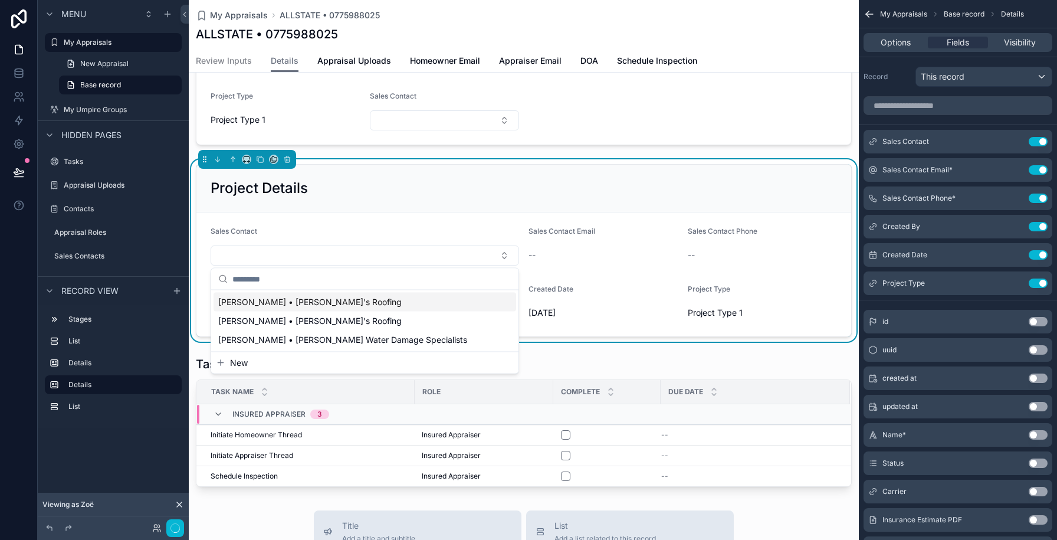
click at [388, 299] on div "Joe Schmo • Joe's Roofing" at bounding box center [365, 302] width 303 height 19
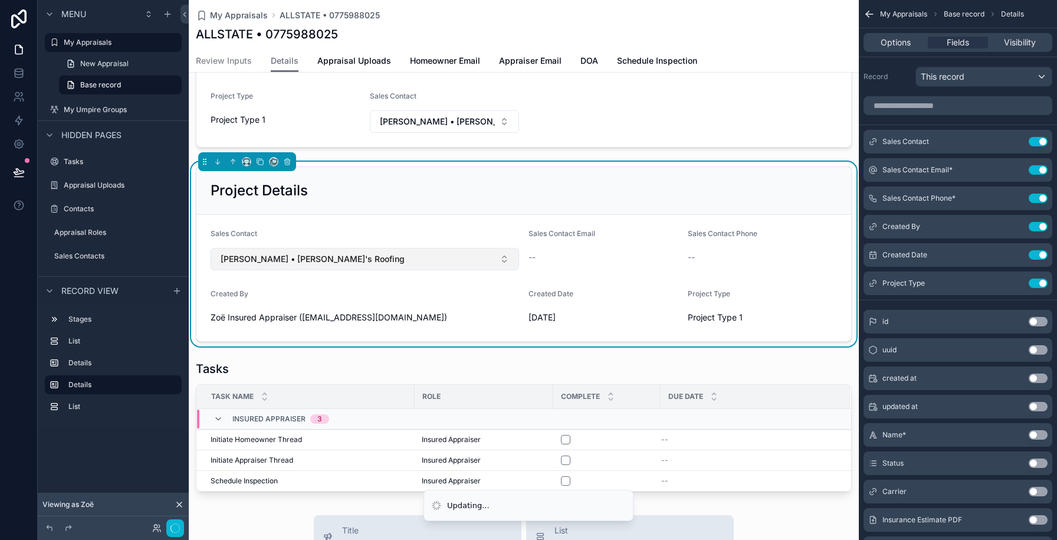
click at [273, 255] on span "Joe Schmo • Joe's Roofing" at bounding box center [313, 259] width 184 height 12
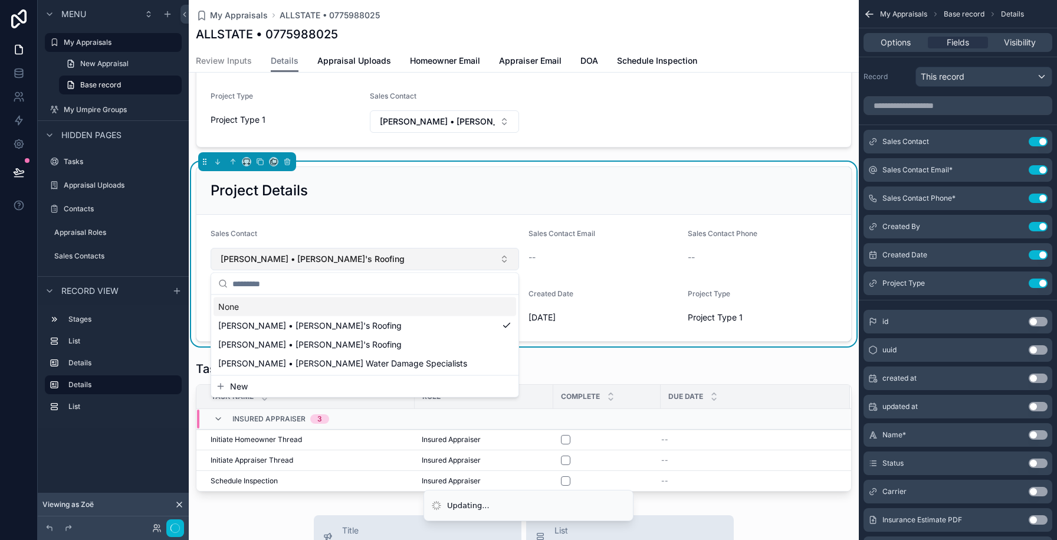
click at [273, 255] on span "Joe Schmo • Joe's Roofing" at bounding box center [313, 259] width 184 height 12
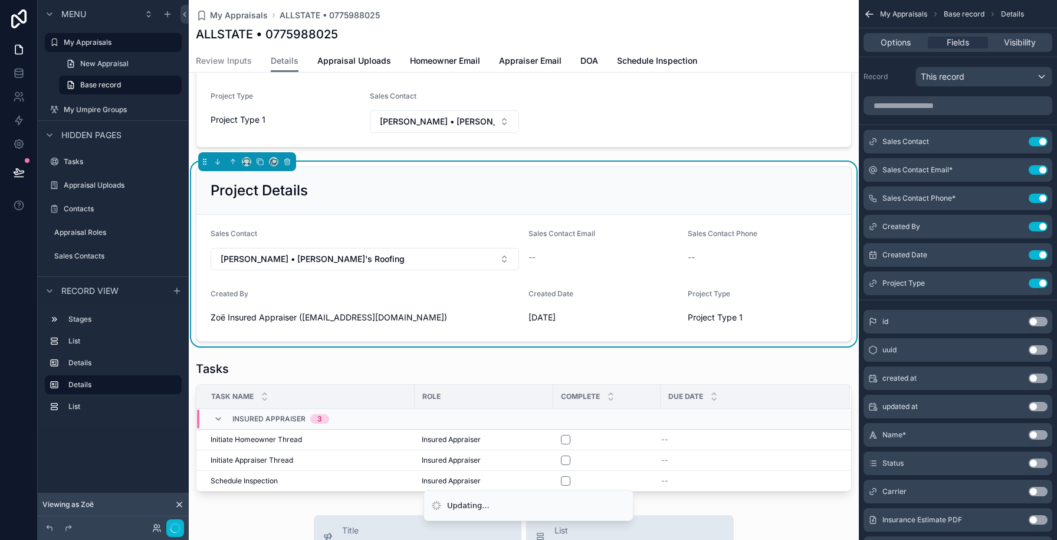
click at [355, 214] on div "Project Details" at bounding box center [523, 191] width 655 height 48
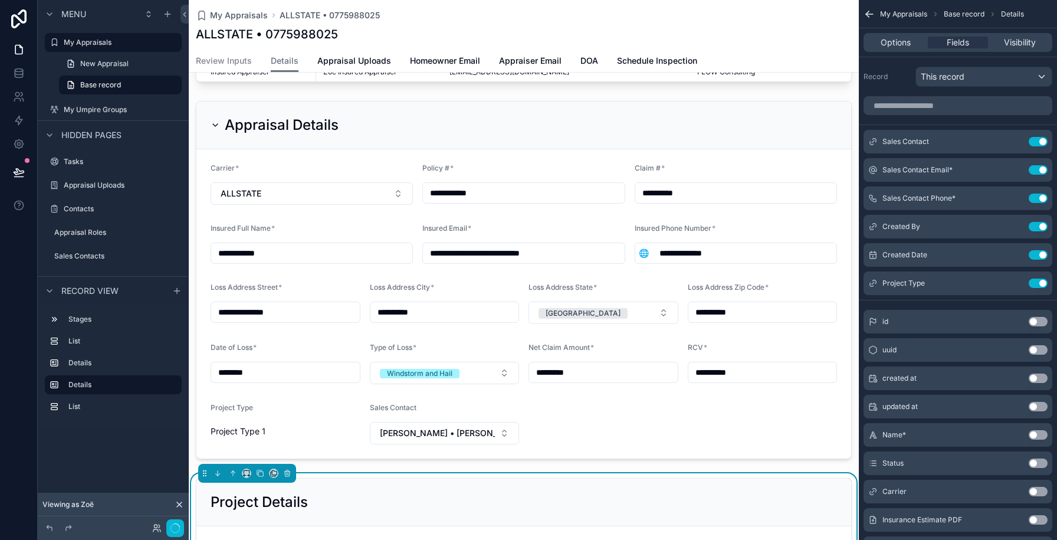
scroll to position [55, 0]
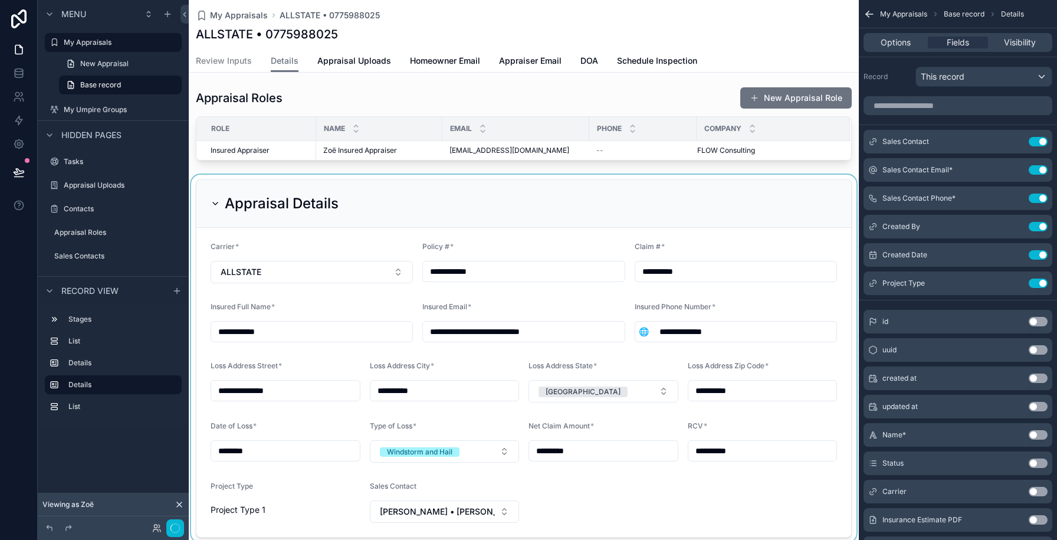
click at [350, 224] on div "scrollable content" at bounding box center [524, 359] width 670 height 368
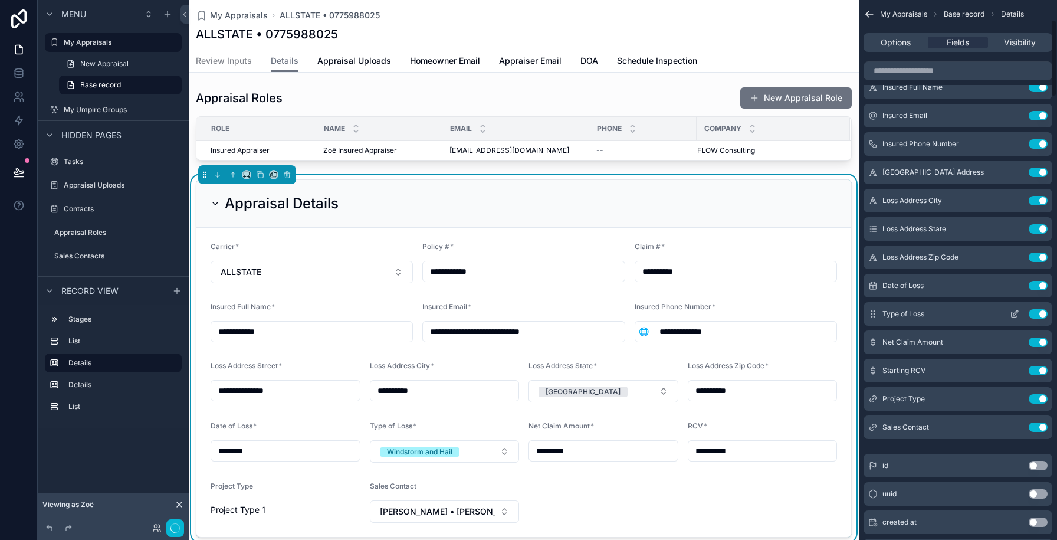
scroll to position [225, 0]
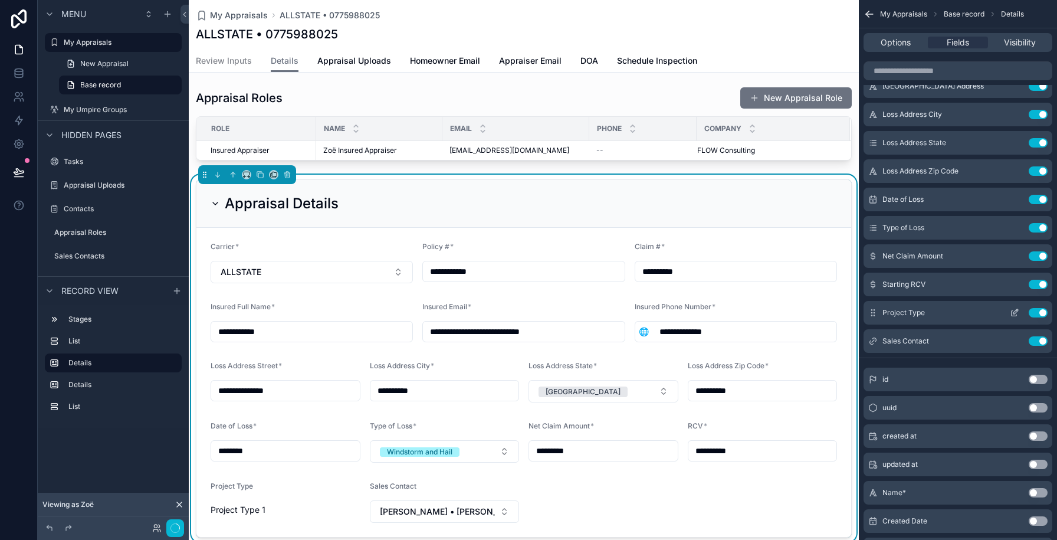
click at [1038, 307] on div "Project Type Use setting" at bounding box center [958, 313] width 189 height 24
click at [1038, 313] on button "Use setting" at bounding box center [1038, 312] width 19 height 9
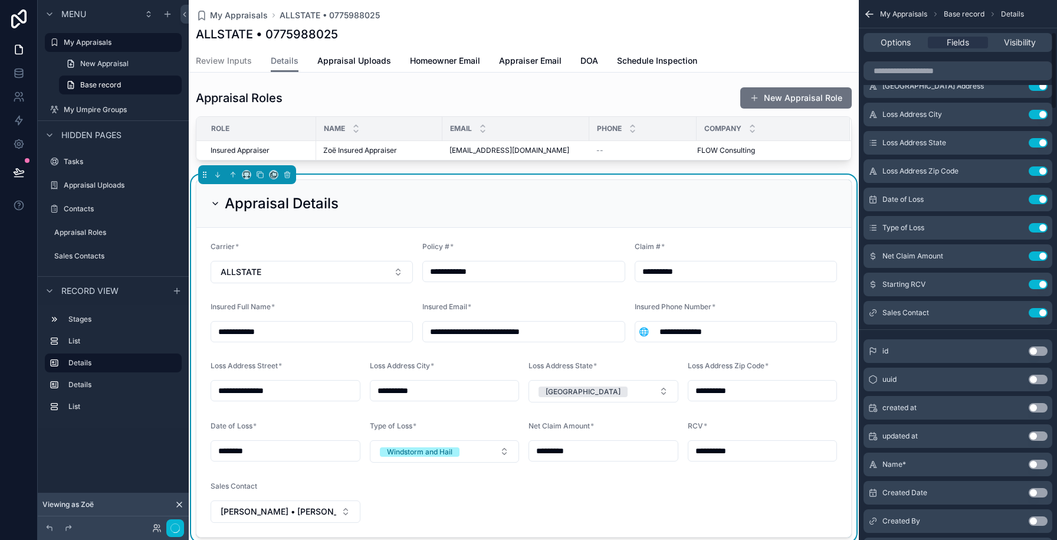
click at [1038, 313] on button "Use setting" at bounding box center [1038, 312] width 19 height 9
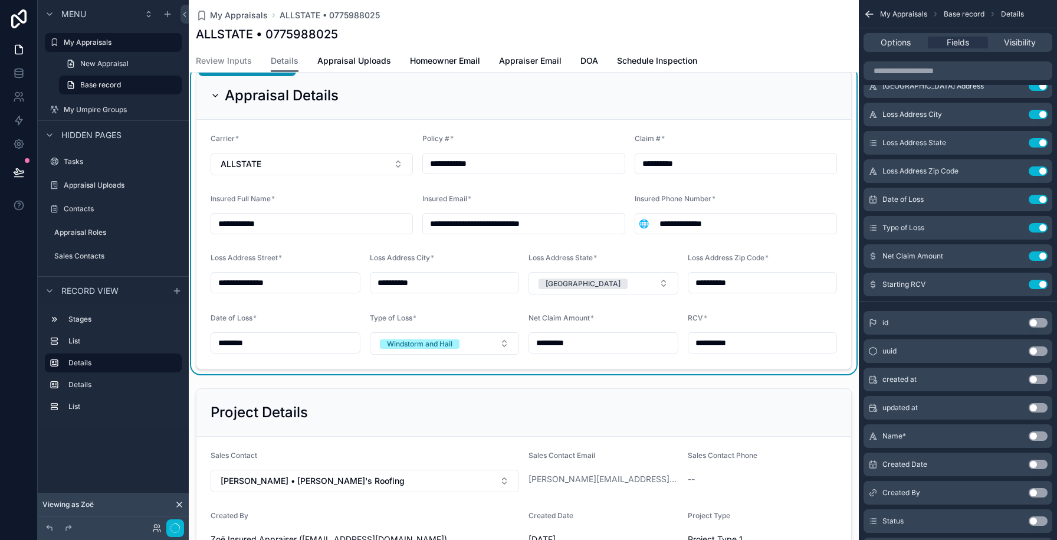
scroll to position [265, 0]
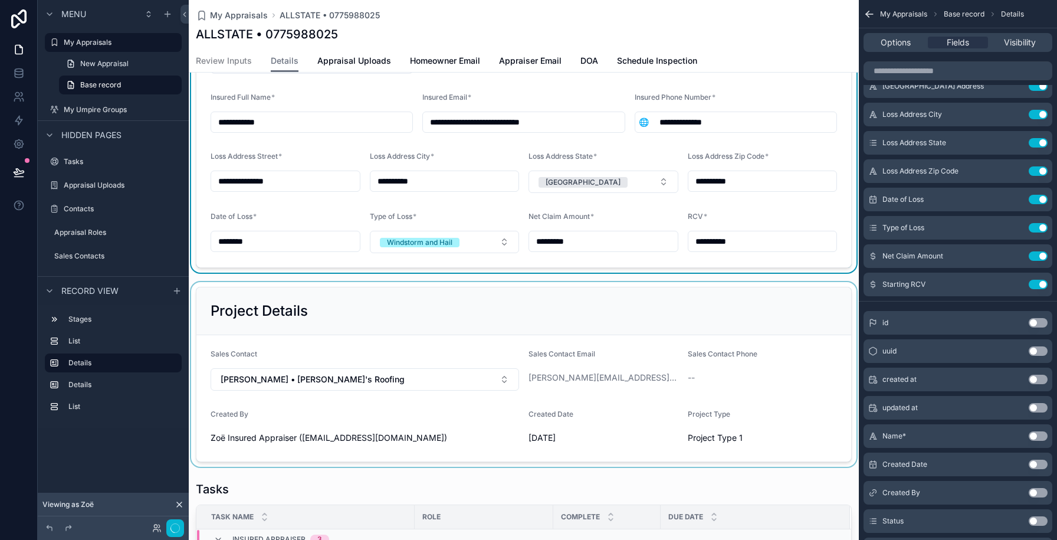
click at [661, 331] on div "scrollable content" at bounding box center [524, 374] width 670 height 185
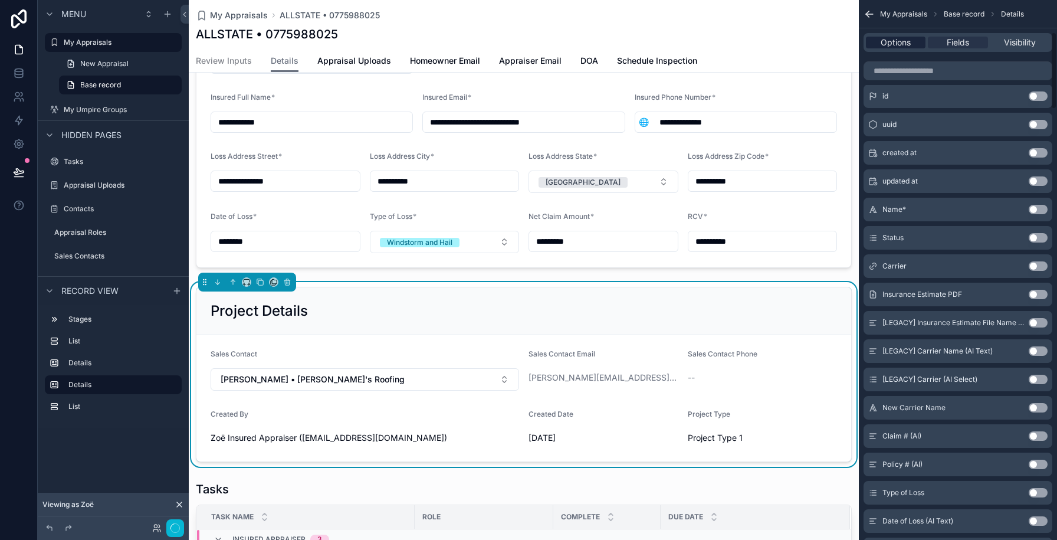
click at [893, 44] on span "Options" at bounding box center [896, 43] width 30 height 12
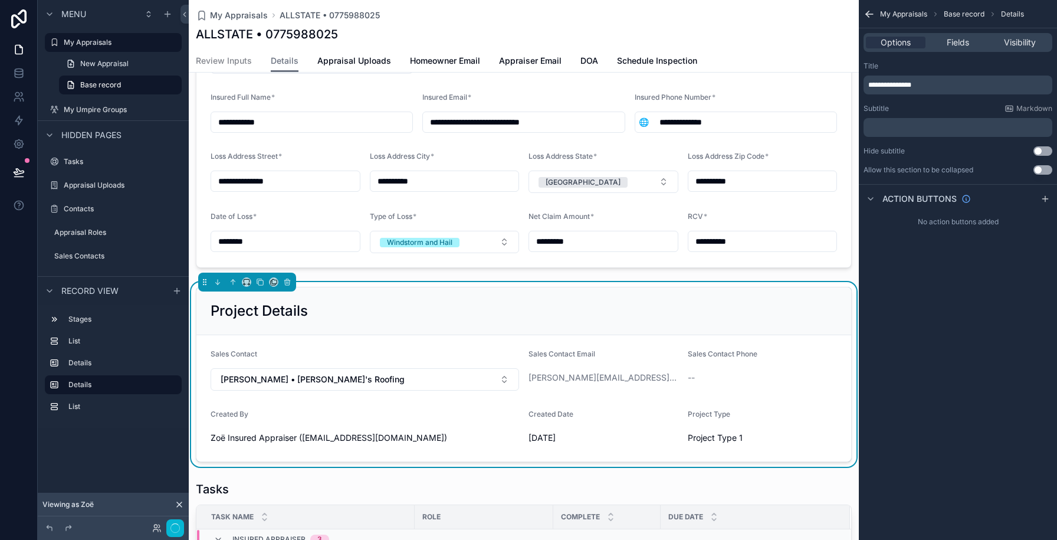
click at [1044, 169] on button "Use setting" at bounding box center [1043, 169] width 19 height 9
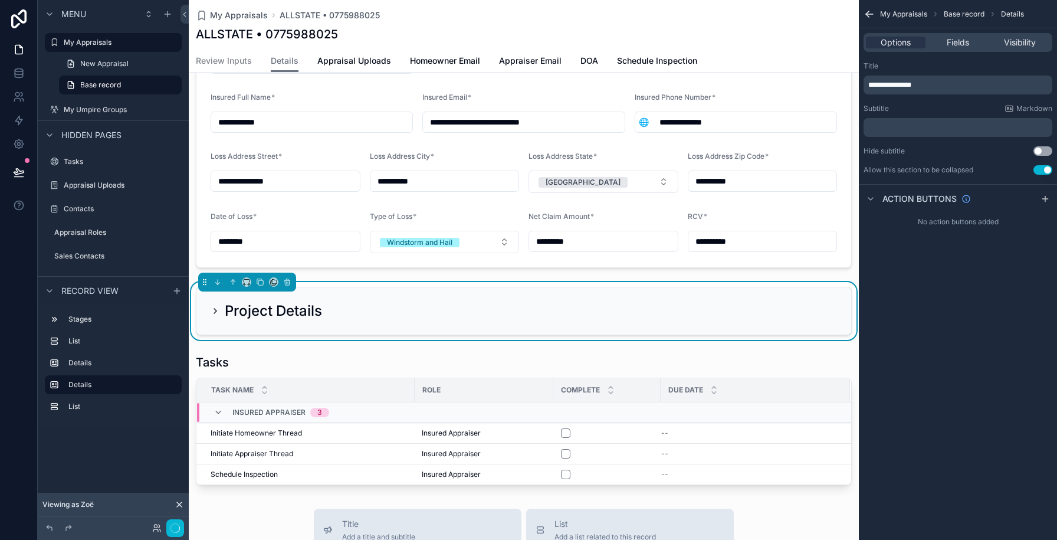
click at [553, 320] on div "Project Details" at bounding box center [524, 311] width 627 height 19
click at [224, 311] on div "Project Details" at bounding box center [267, 311] width 112 height 19
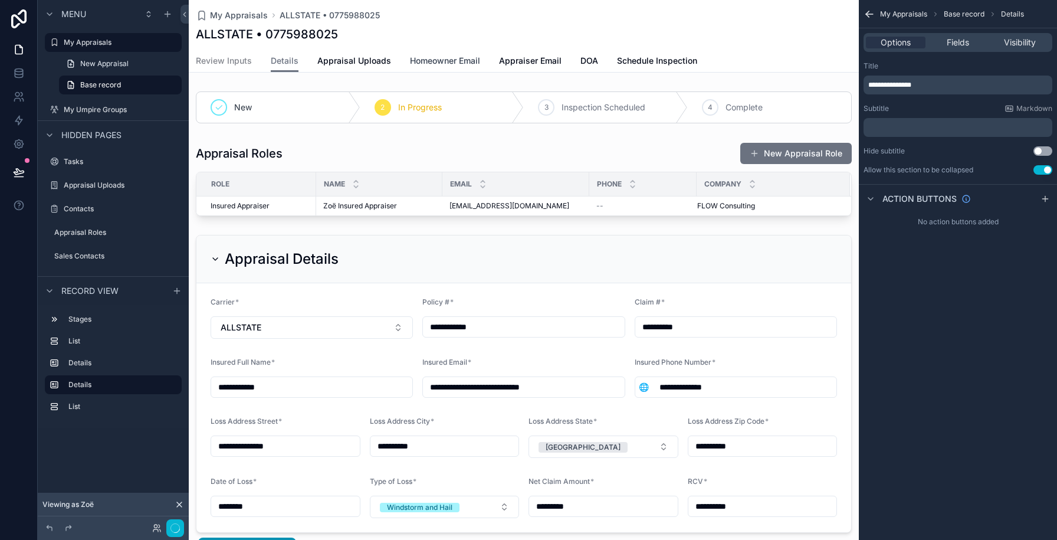
click at [449, 62] on span "Homeowner Email" at bounding box center [445, 61] width 70 height 12
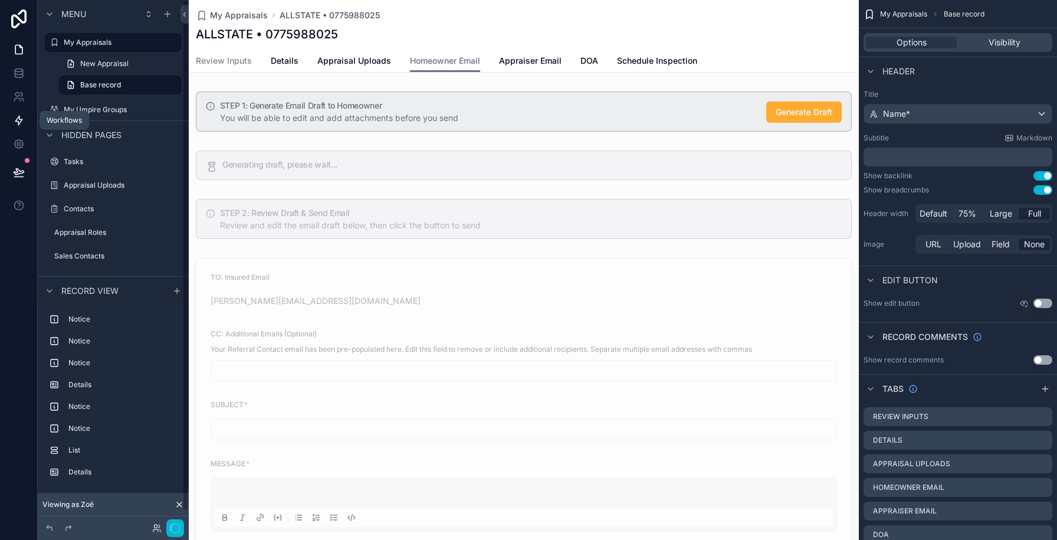
click at [20, 125] on icon at bounding box center [19, 120] width 12 height 12
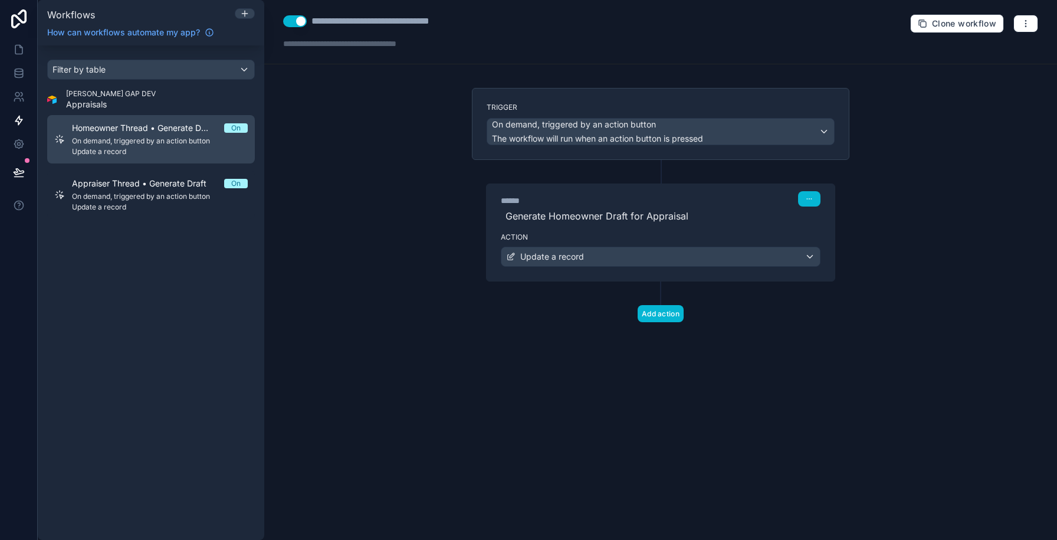
click at [156, 137] on span "On demand, triggered by an action button" at bounding box center [160, 140] width 176 height 9
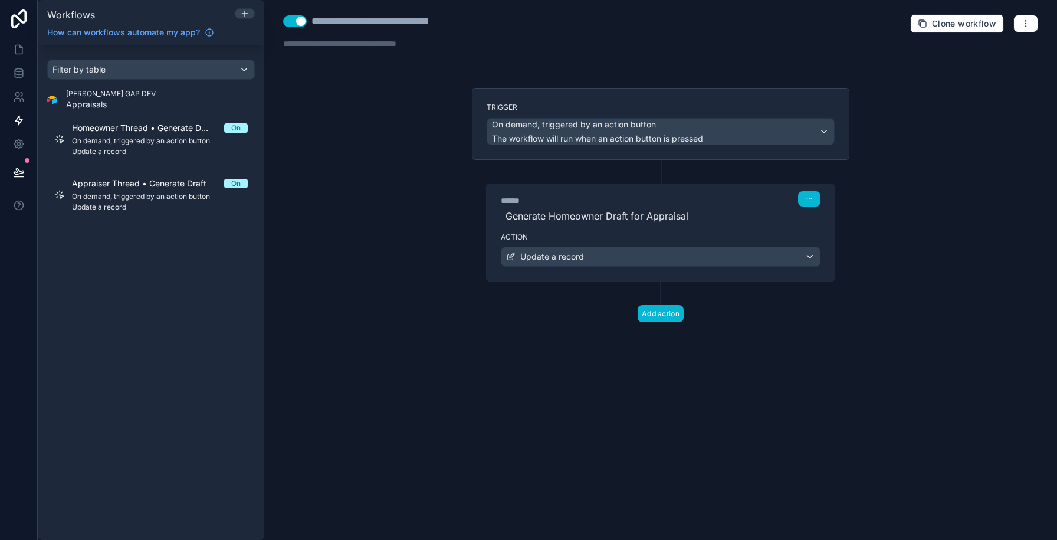
click at [605, 224] on div "****** Step 1 Generate Homeowner Draft for Appraisal" at bounding box center [661, 206] width 348 height 44
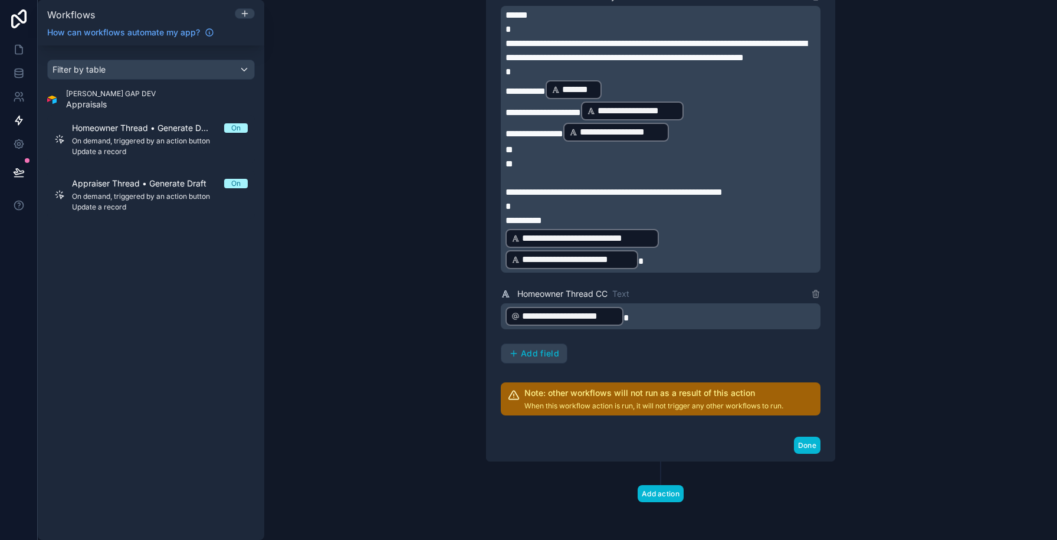
scroll to position [558, 0]
click at [633, 314] on p "**********" at bounding box center [662, 316] width 313 height 21
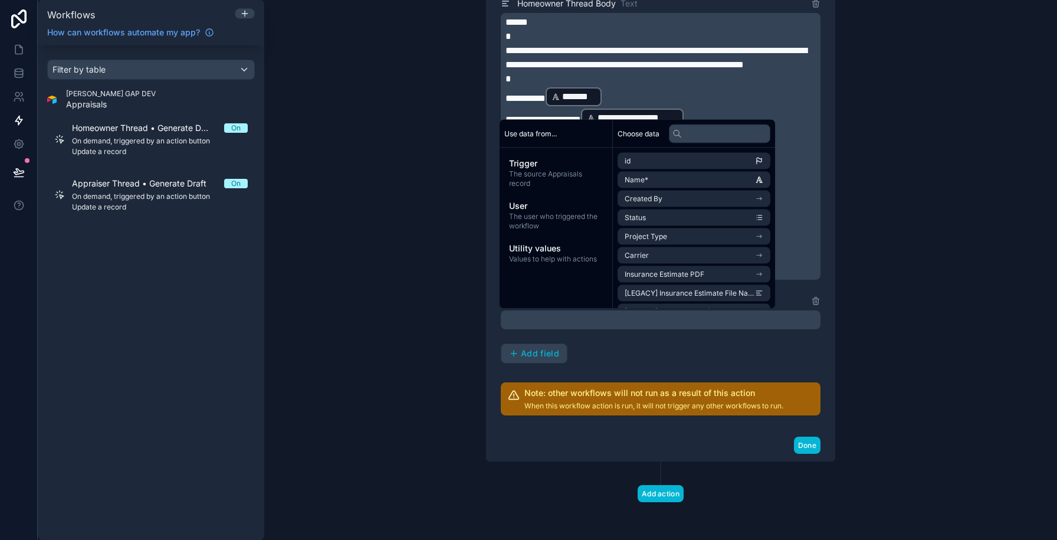
scroll to position [551, 0]
click at [700, 141] on input "text" at bounding box center [719, 133] width 101 height 19
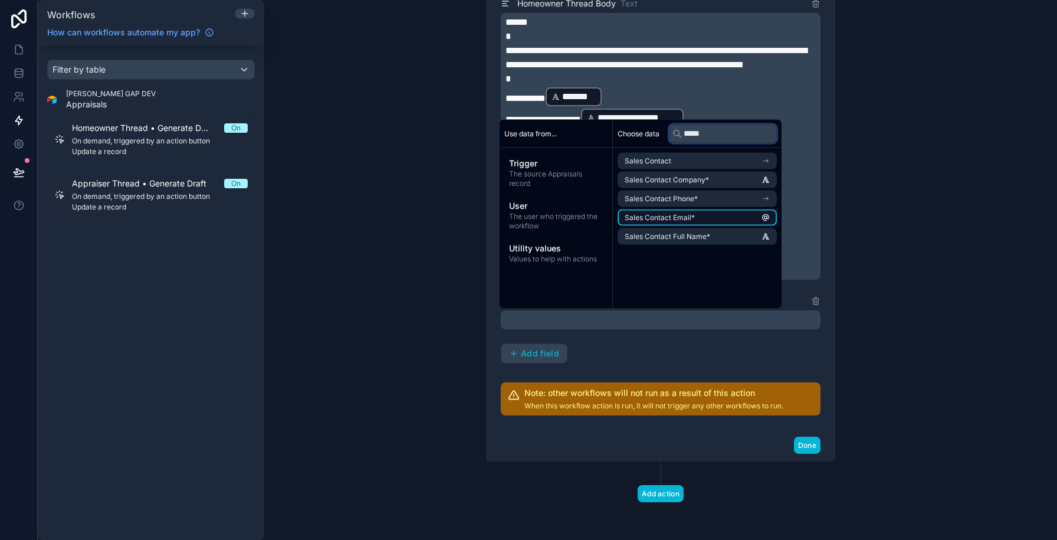
type input "*****"
click at [681, 216] on span "Sales Contact Email*" at bounding box center [660, 217] width 70 height 9
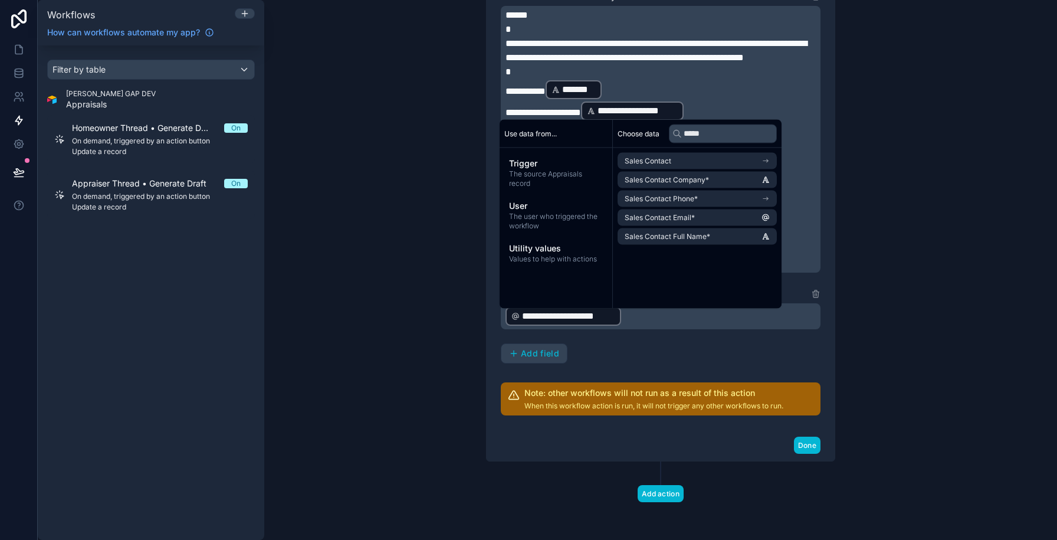
click at [667, 375] on div "**********" at bounding box center [661, 83] width 320 height 664
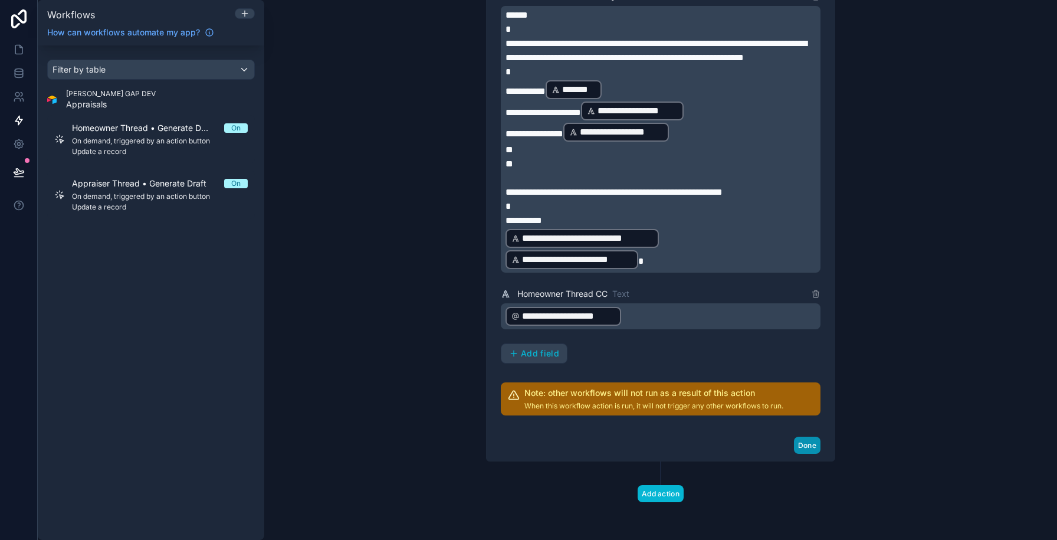
click at [805, 451] on button "Done" at bounding box center [807, 445] width 27 height 17
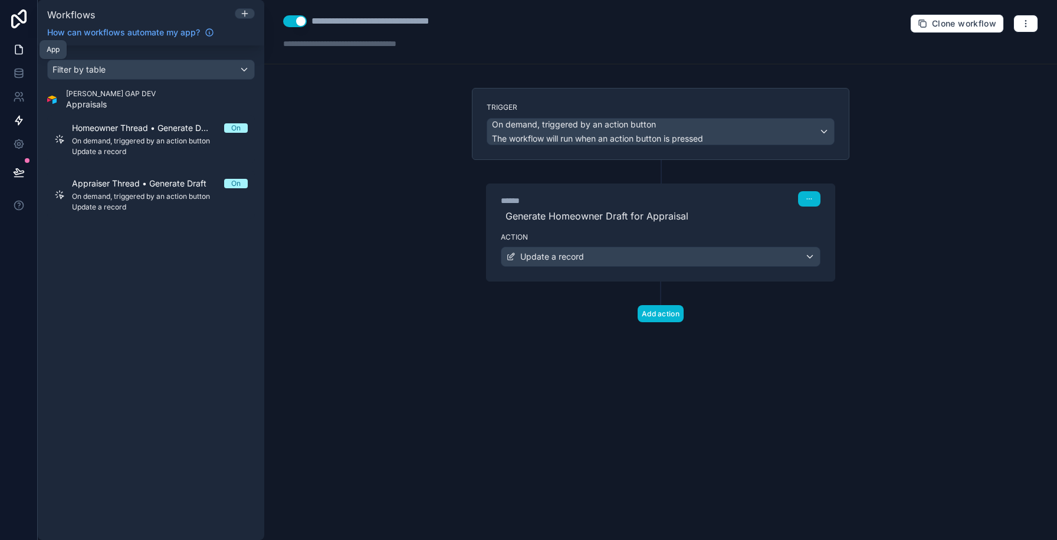
click at [21, 49] on icon at bounding box center [19, 50] width 12 height 12
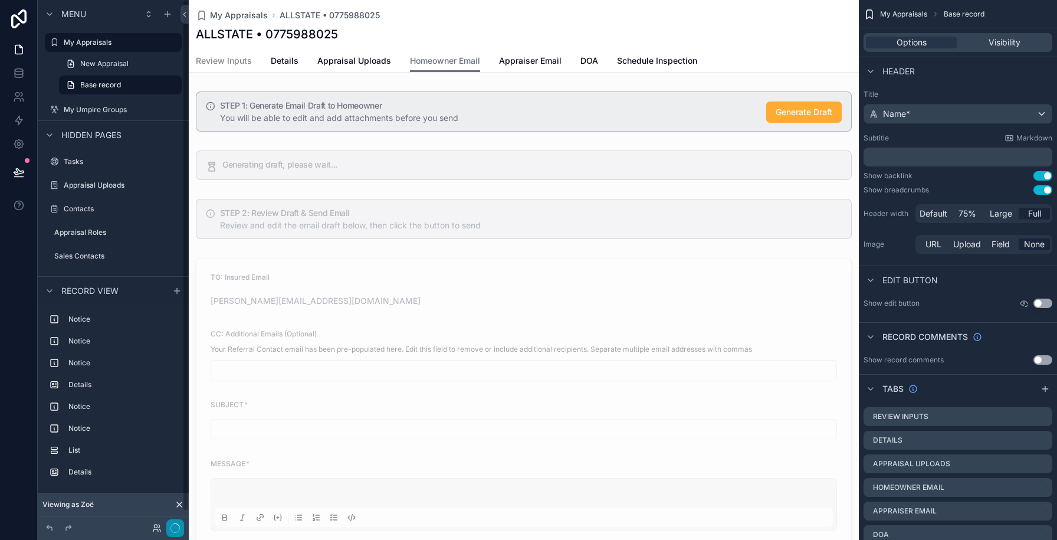
click at [181, 530] on button "button" at bounding box center [175, 528] width 18 height 18
click at [355, 310] on div "scrollable content" at bounding box center [524, 438] width 670 height 371
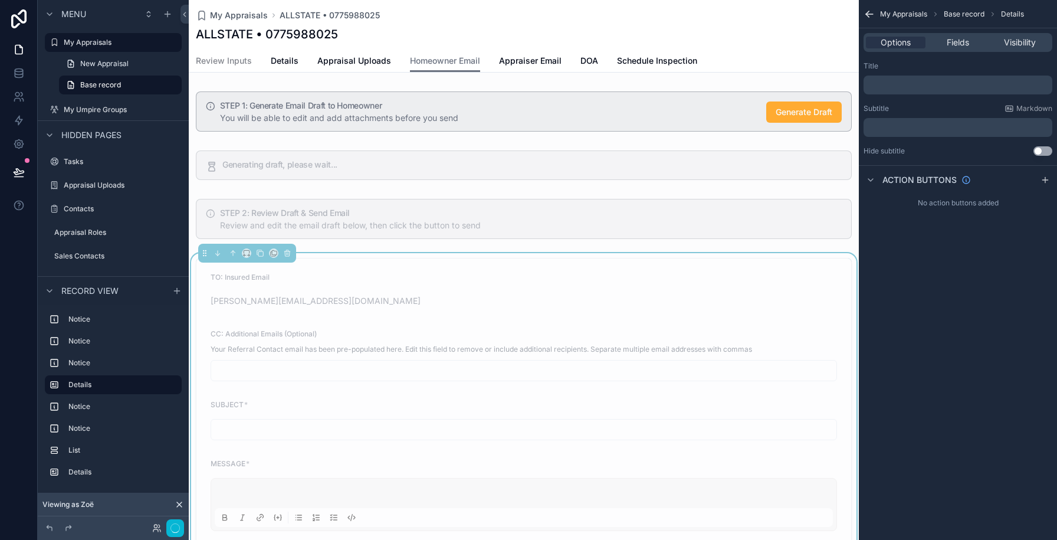
click at [365, 315] on form "TO: Insured Email zoe+insured@flowconsulting.llc CC: Additional Emails (Optiona…" at bounding box center [523, 438] width 655 height 360
click at [967, 41] on span "Fields" at bounding box center [958, 43] width 22 height 12
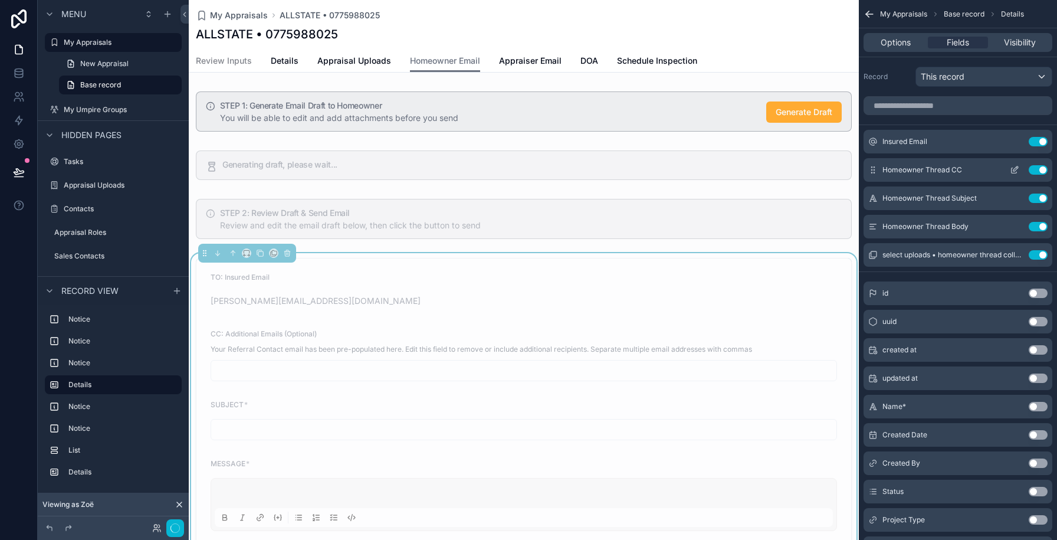
click at [1015, 169] on icon "scrollable content" at bounding box center [1016, 168] width 5 height 5
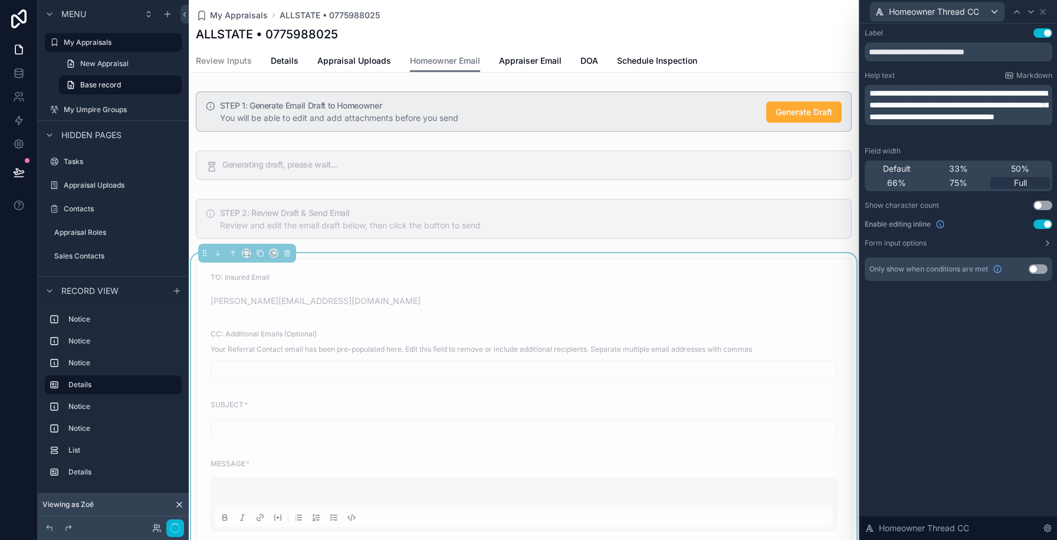
click at [968, 106] on span "**********" at bounding box center [959, 105] width 178 height 32
drag, startPoint x: 935, startPoint y: 104, endPoint x: 863, endPoint y: 88, distance: 73.1
click at [863, 88] on div "**********" at bounding box center [958, 167] width 197 height 286
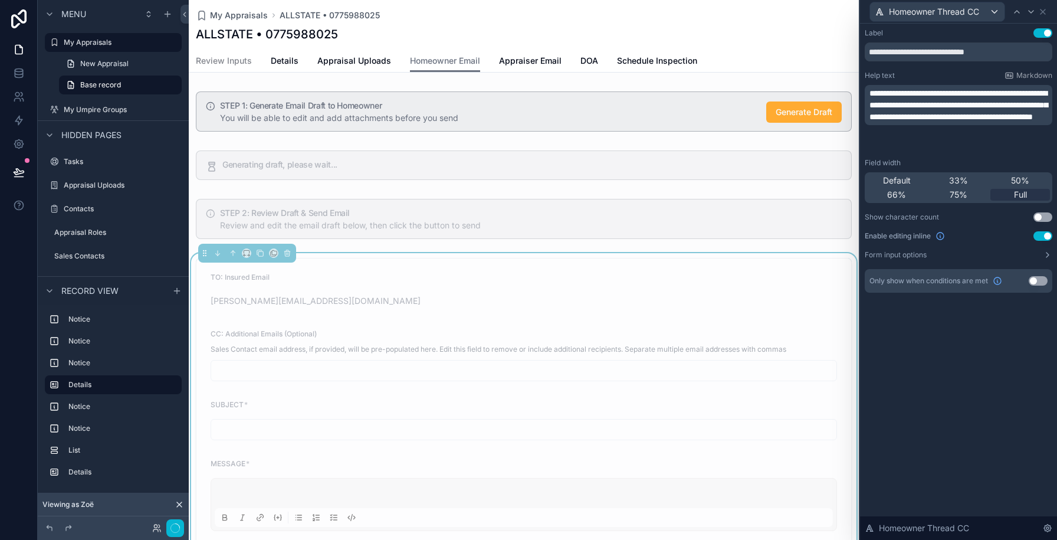
click at [496, 293] on div "zoe+insured@flowconsulting.llc" at bounding box center [524, 300] width 627 height 19
click at [932, 117] on span "**********" at bounding box center [959, 105] width 178 height 32
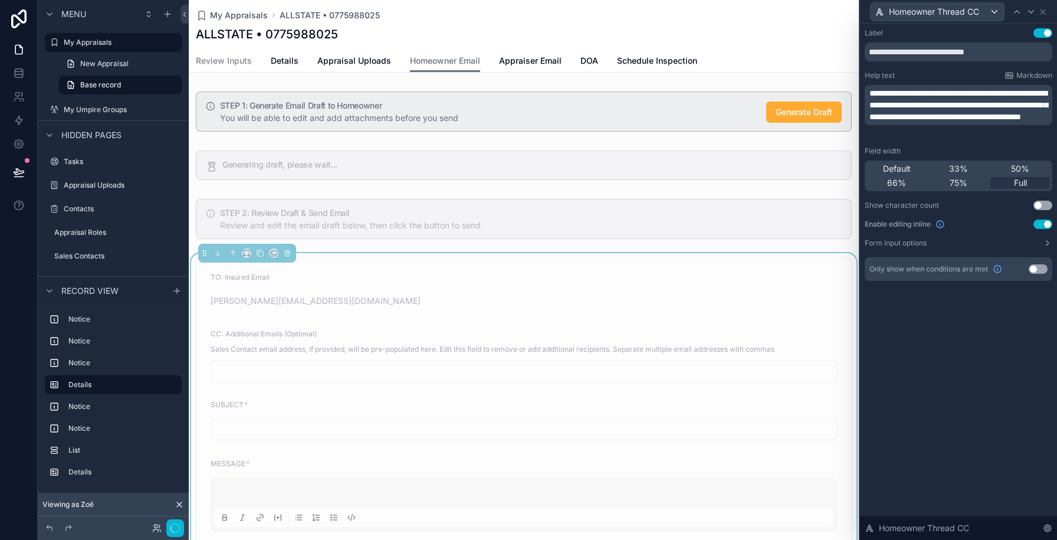
click at [940, 116] on span "**********" at bounding box center [959, 105] width 178 height 32
drag, startPoint x: 1007, startPoint y: 118, endPoint x: 963, endPoint y: 104, distance: 45.7
click at [963, 104] on span "**********" at bounding box center [959, 105] width 178 height 32
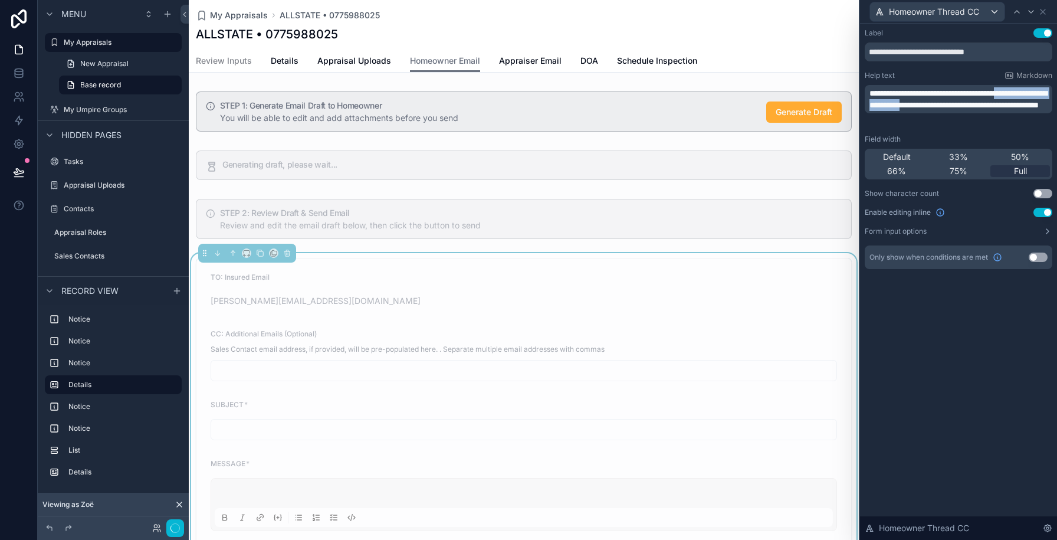
drag, startPoint x: 963, startPoint y: 106, endPoint x: 1033, endPoint y: 93, distance: 70.7
click at [1033, 93] on span "**********" at bounding box center [959, 99] width 178 height 20
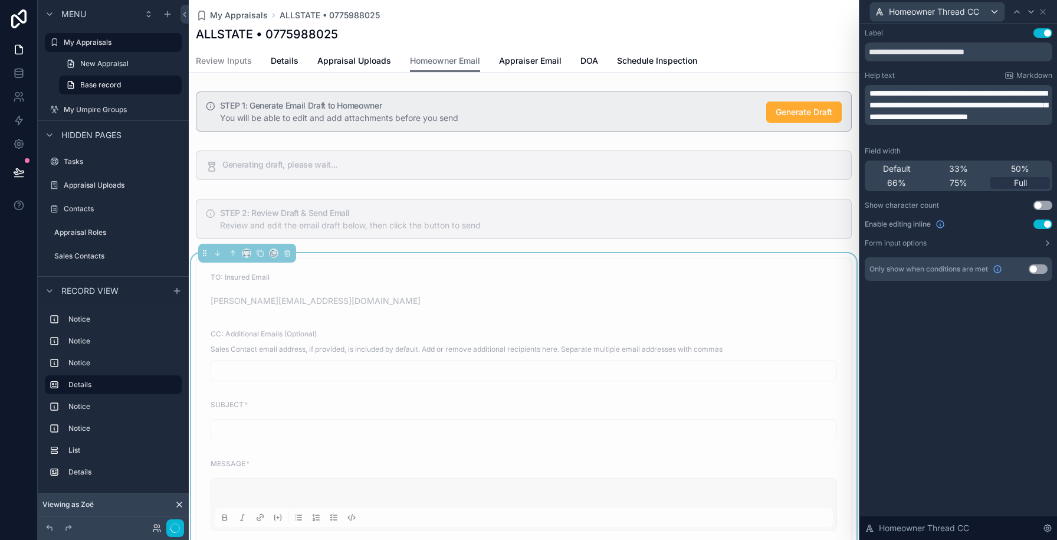
click at [978, 123] on p "**********" at bounding box center [960, 104] width 181 height 35
drag, startPoint x: 950, startPoint y: 106, endPoint x: 847, endPoint y: 77, distance: 107.2
click at [847, 77] on div "**********" at bounding box center [528, 270] width 1057 height 540
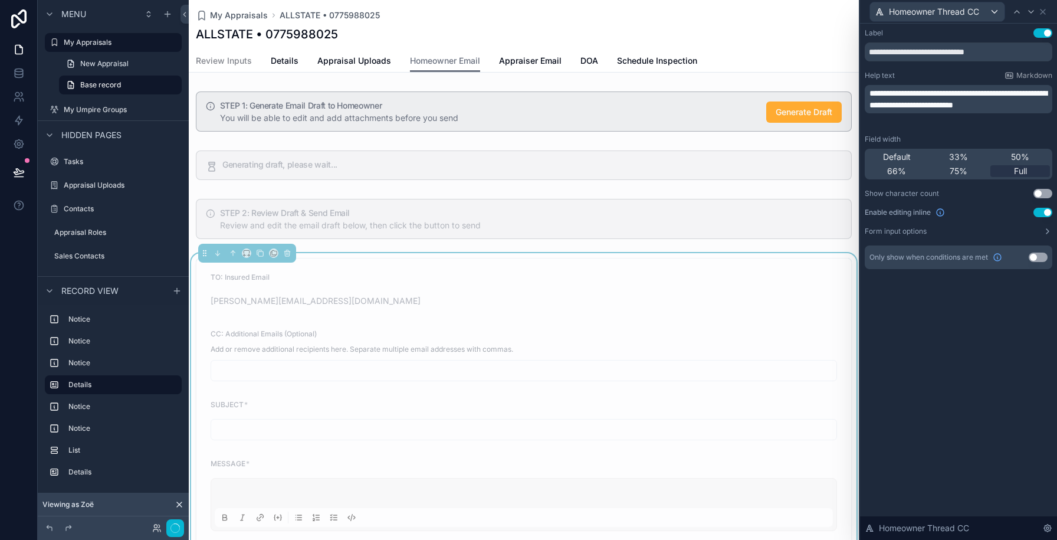
click at [979, 111] on p "**********" at bounding box center [960, 99] width 181 height 24
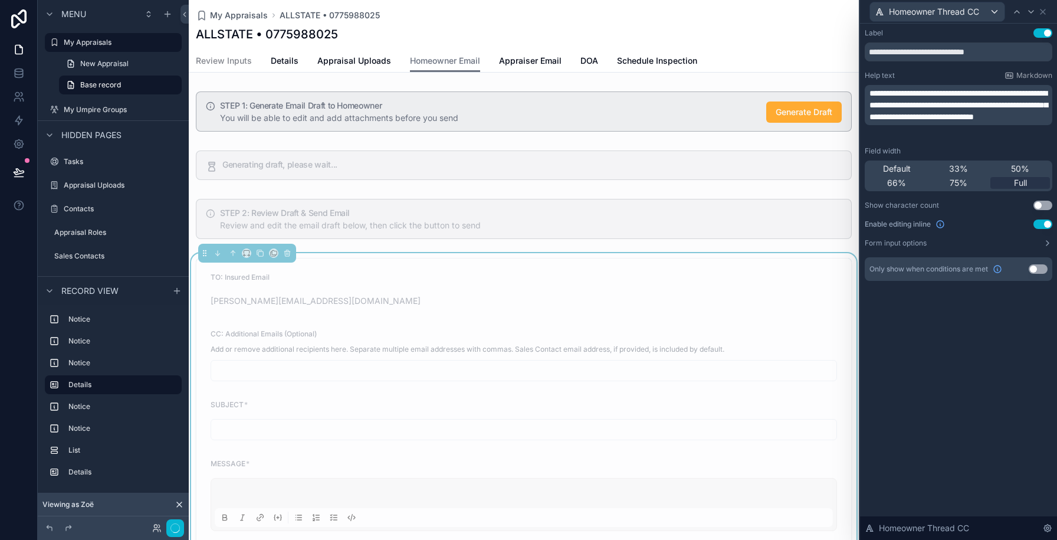
click at [608, 288] on div "TO: Insured Email zoe+insured@flowconsulting.llc" at bounding box center [524, 292] width 627 height 38
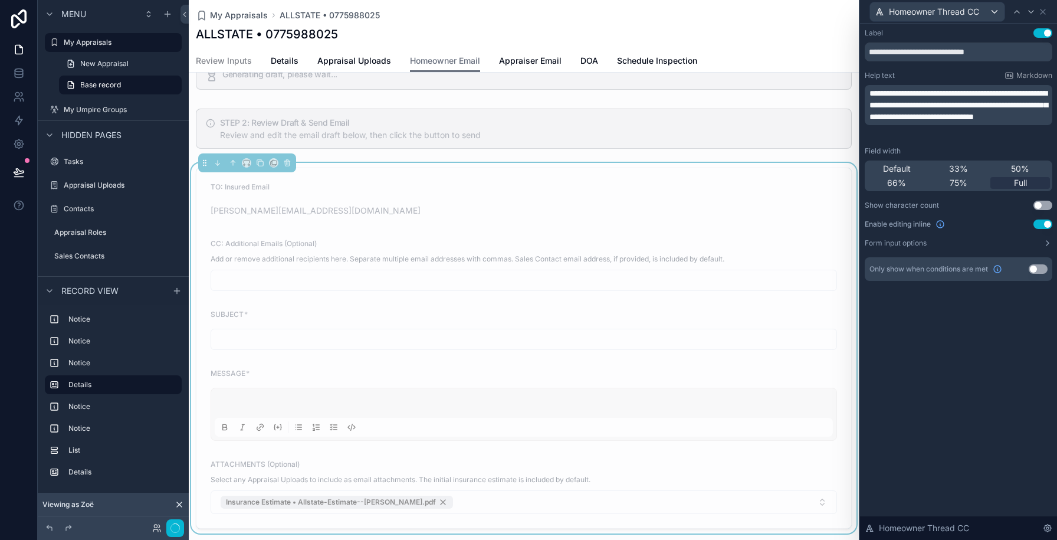
scroll to position [91, 0]
click at [585, 64] on span "DOA" at bounding box center [590, 61] width 18 height 12
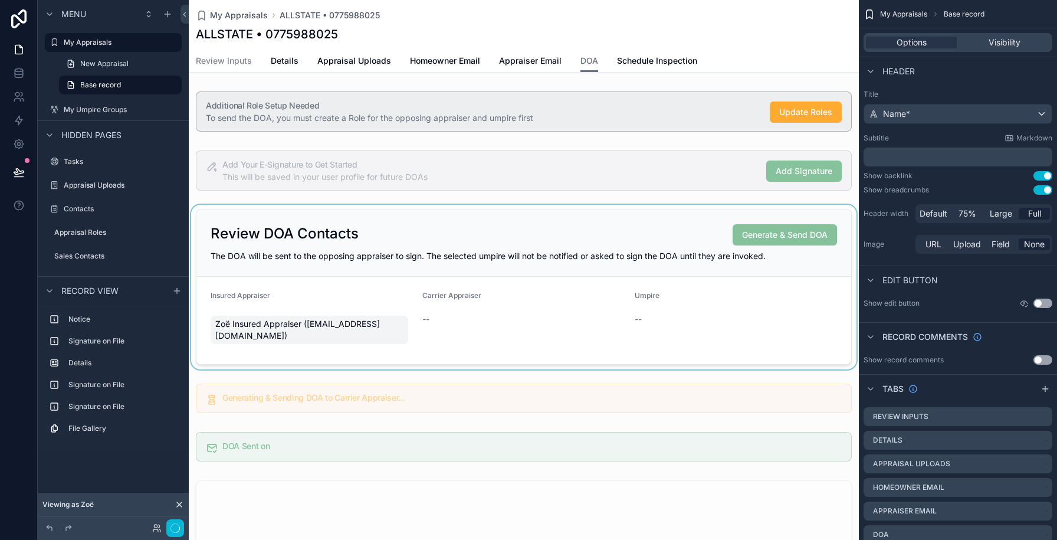
click at [499, 240] on div "scrollable content" at bounding box center [524, 287] width 670 height 165
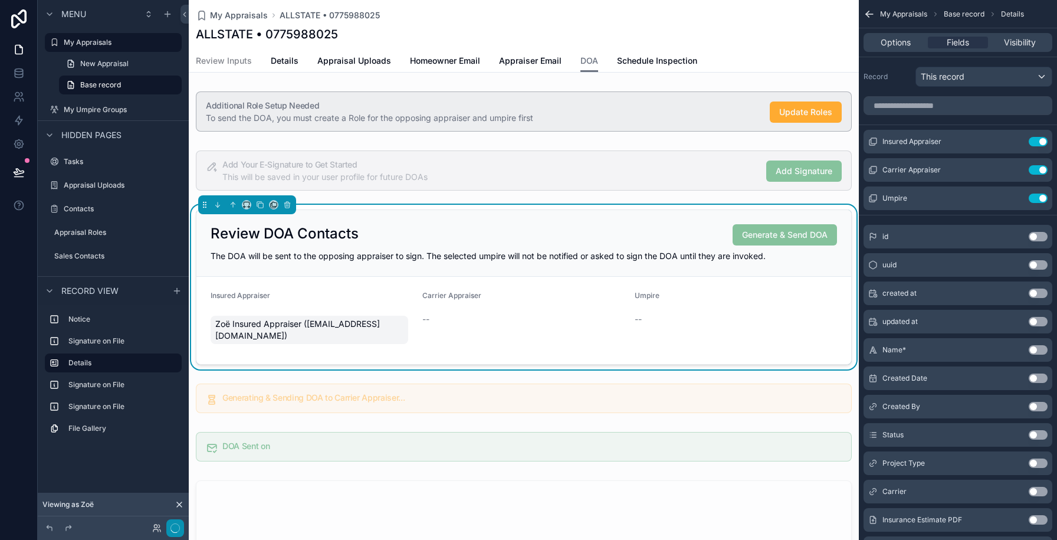
click at [173, 529] on icon "button" at bounding box center [175, 527] width 9 height 9
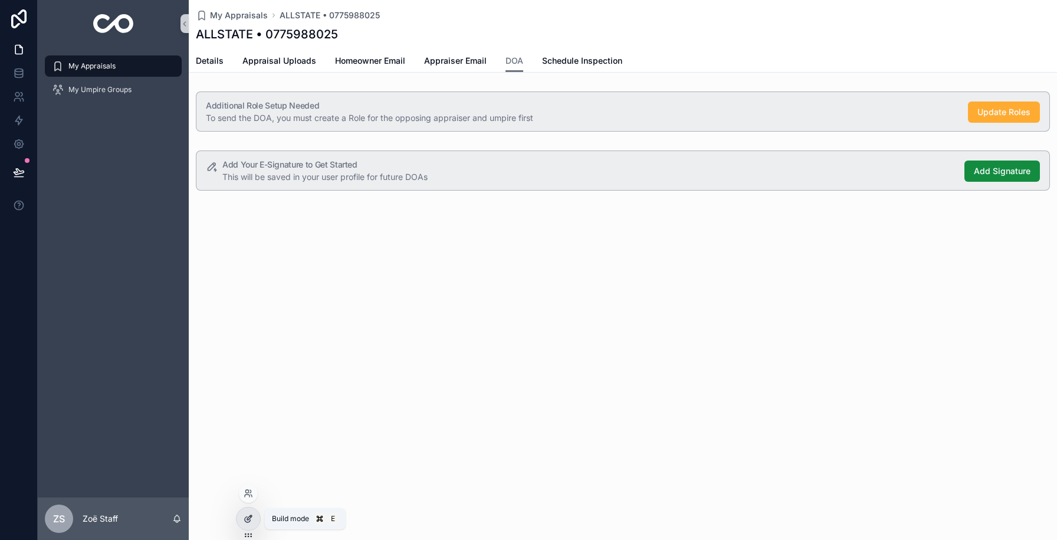
click at [246, 517] on icon at bounding box center [248, 518] width 9 height 9
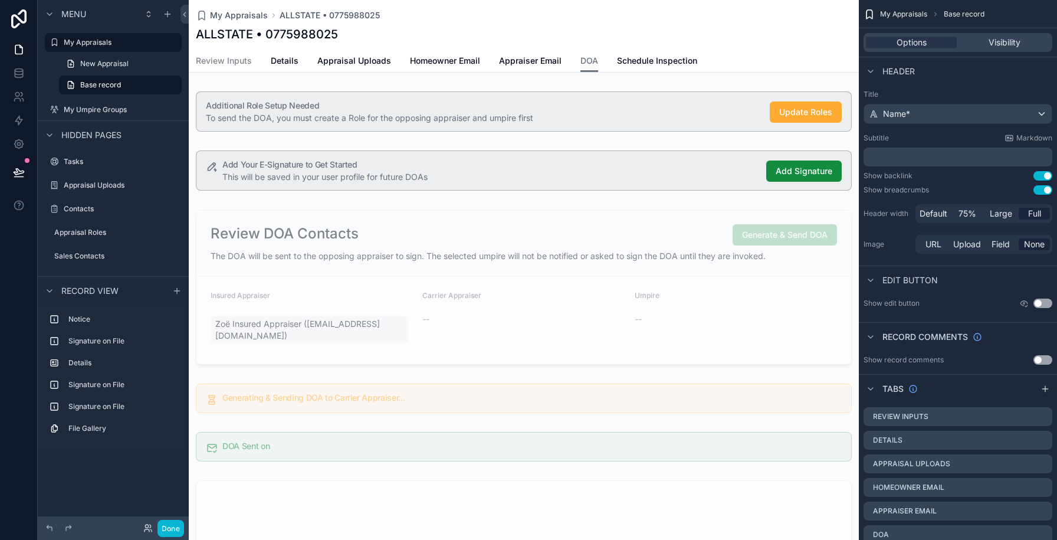
click at [330, 178] on div "scrollable content" at bounding box center [524, 171] width 670 height 50
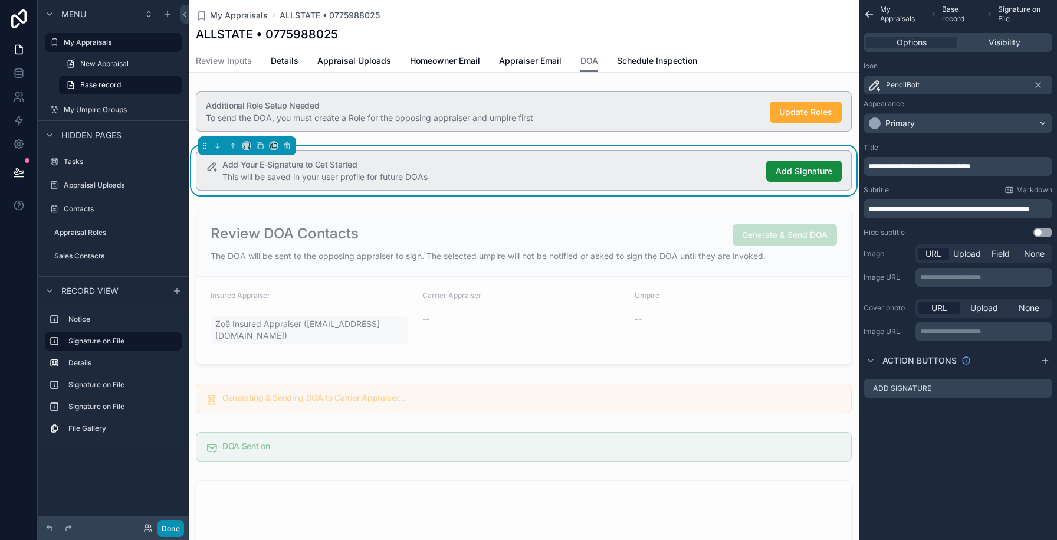
click at [174, 525] on button "Done" at bounding box center [171, 528] width 27 height 17
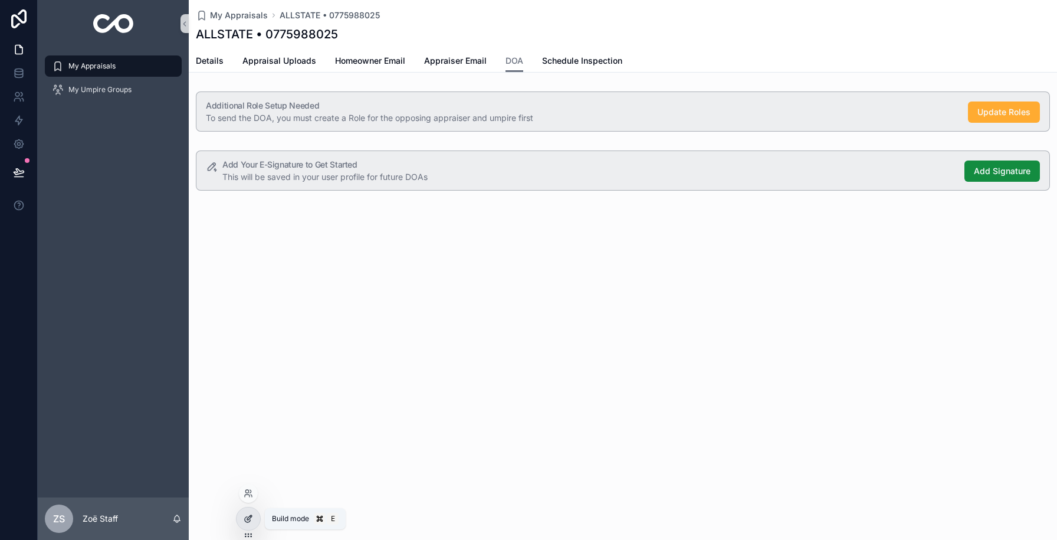
click at [247, 516] on icon at bounding box center [248, 518] width 9 height 9
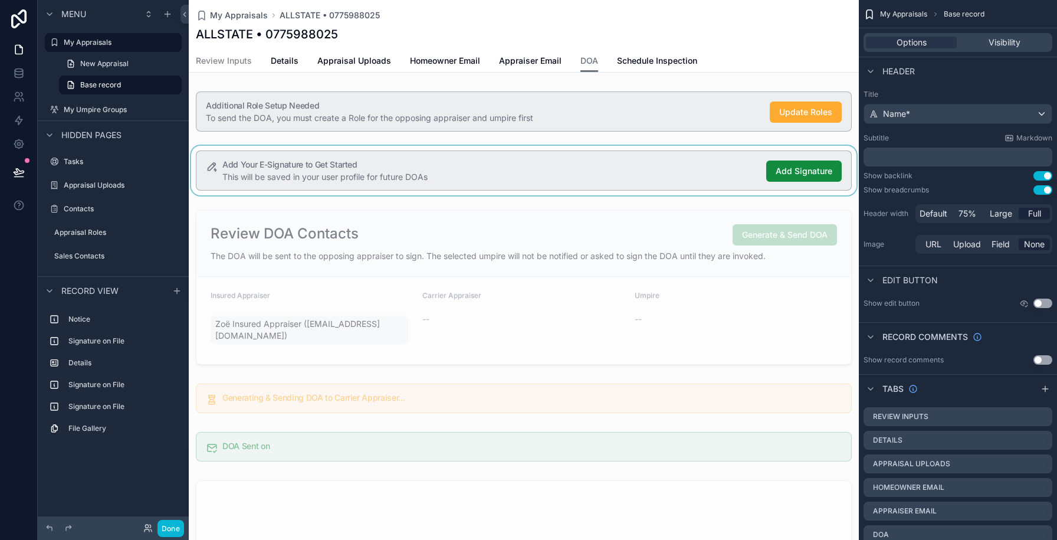
click at [460, 177] on div "scrollable content" at bounding box center [524, 171] width 670 height 50
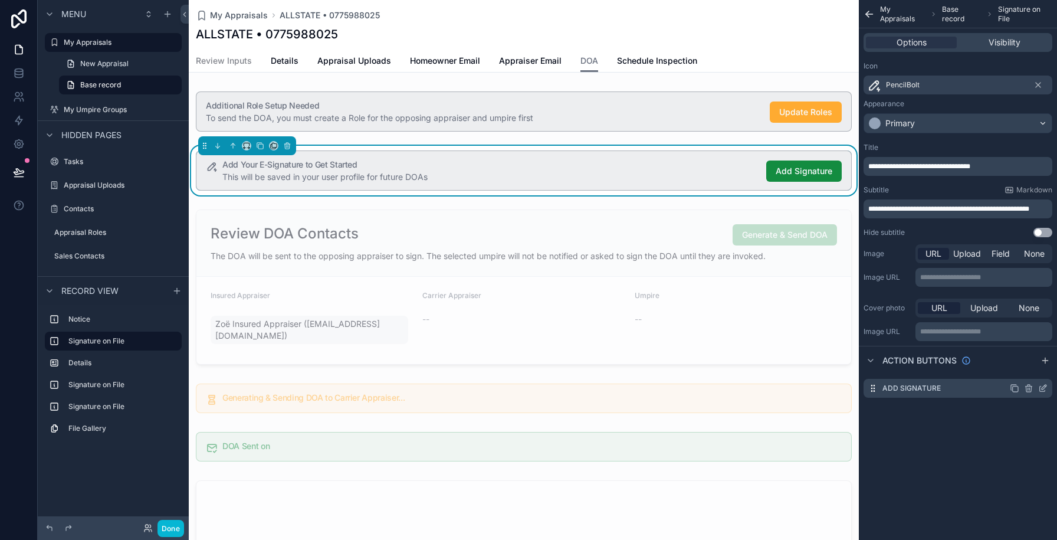
click at [1043, 389] on icon "scrollable content" at bounding box center [1044, 387] width 5 height 5
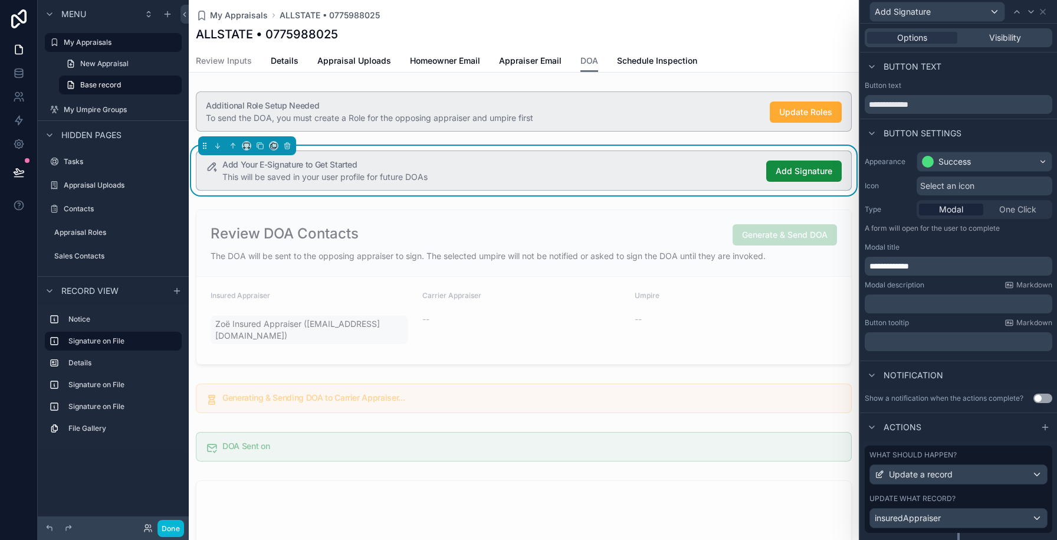
click at [986, 497] on div "Update what record?" at bounding box center [959, 498] width 178 height 9
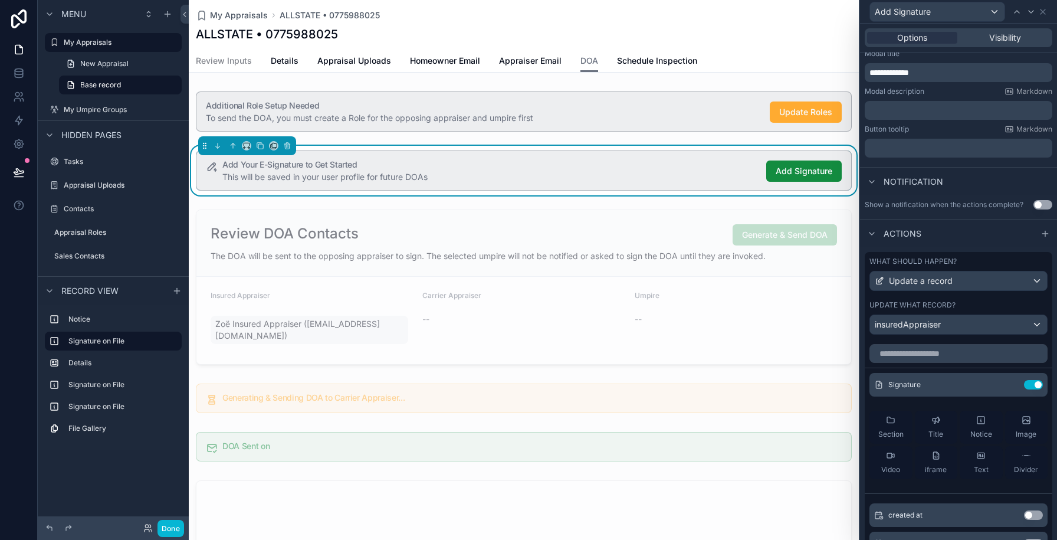
scroll to position [233, 0]
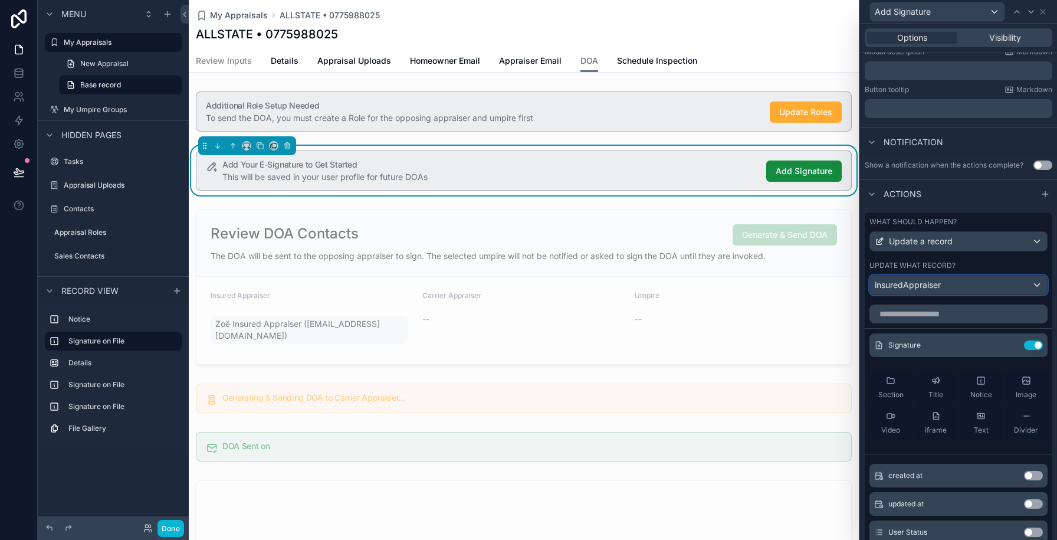
click at [958, 285] on div "insuredAppraiser" at bounding box center [958, 285] width 177 height 19
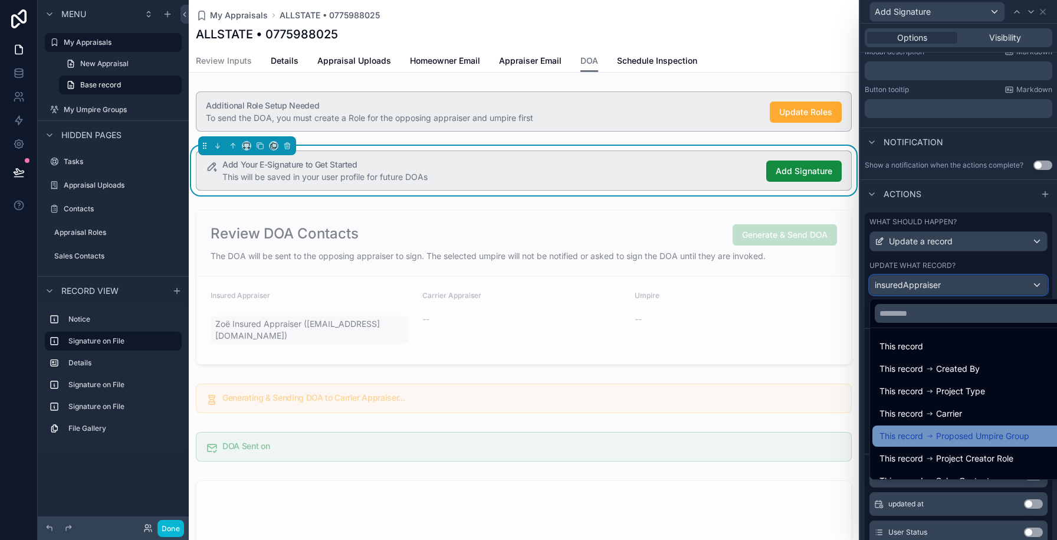
scroll to position [0, 0]
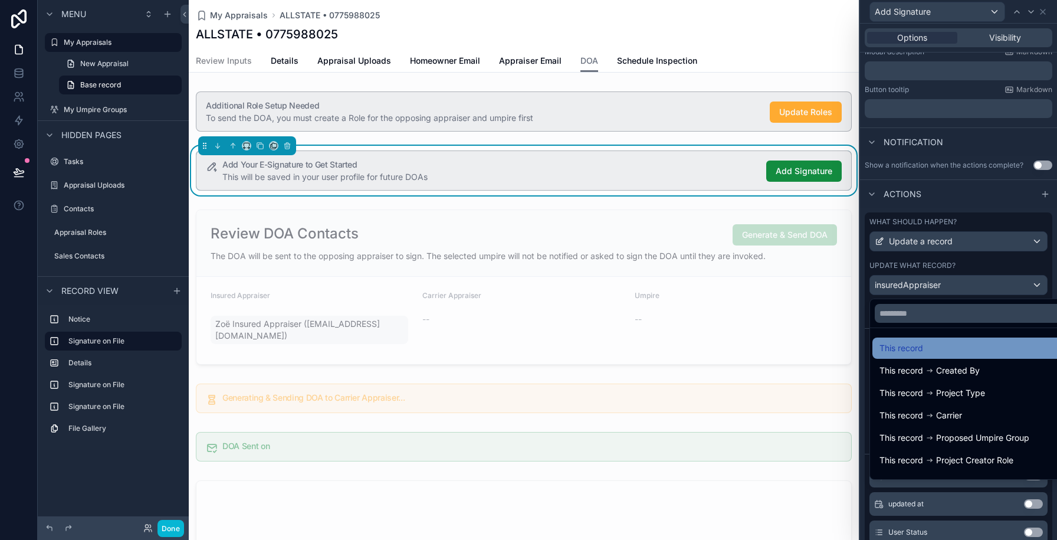
click at [929, 353] on div "This record" at bounding box center [972, 348] width 185 height 14
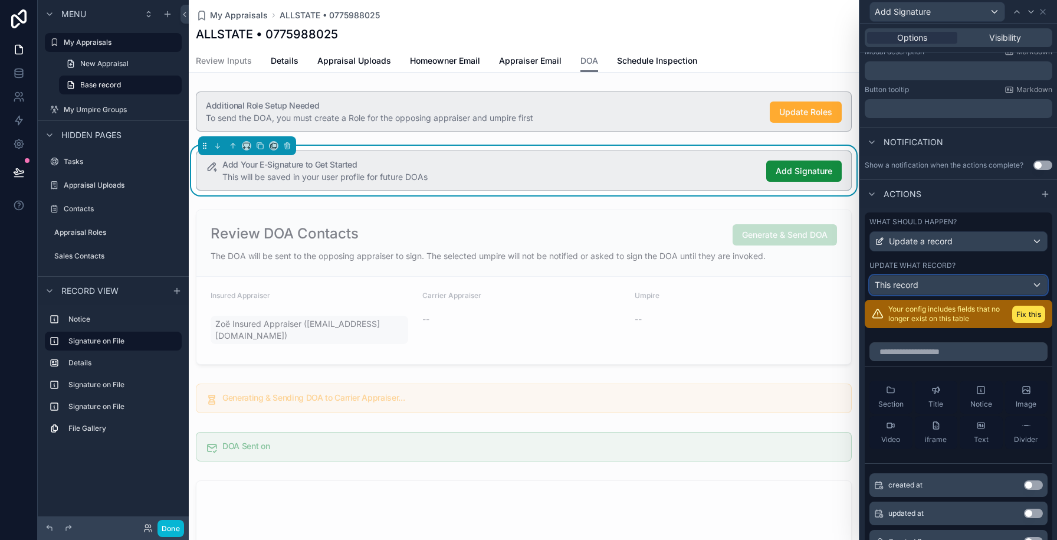
click at [946, 286] on div "This record" at bounding box center [958, 285] width 177 height 19
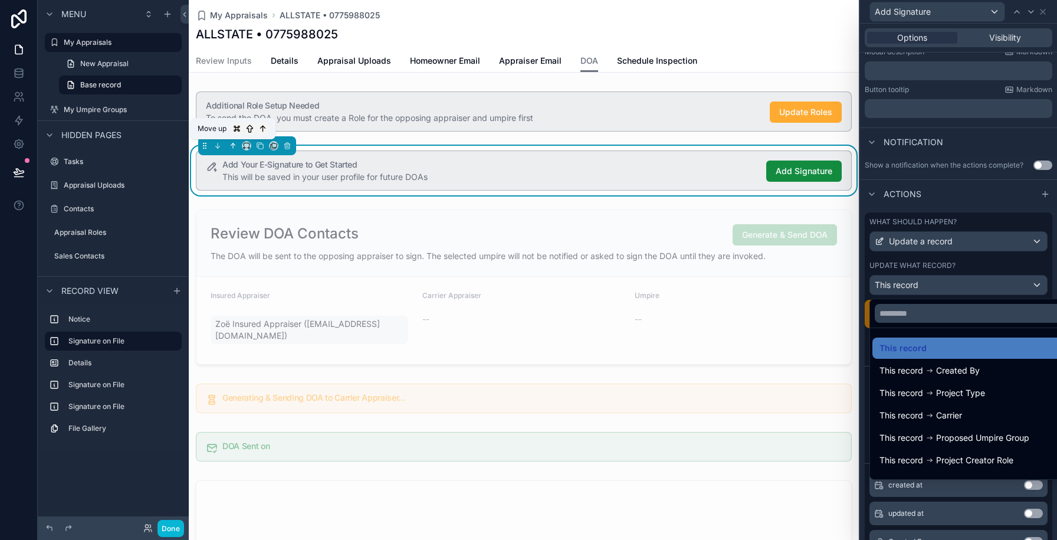
click at [232, 145] on icon "scrollable content" at bounding box center [233, 146] width 8 height 8
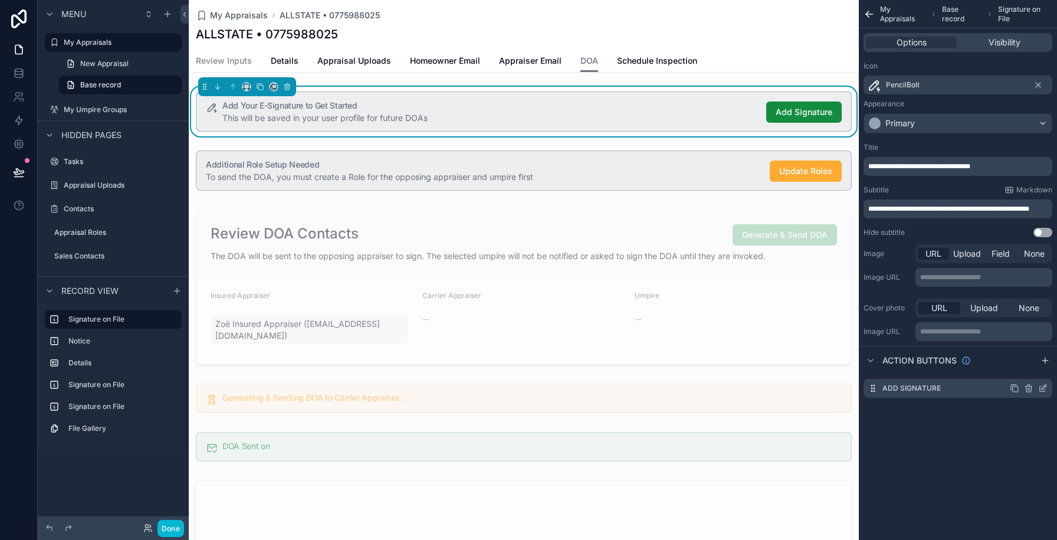
click at [1040, 386] on icon "scrollable content" at bounding box center [1042, 388] width 5 height 5
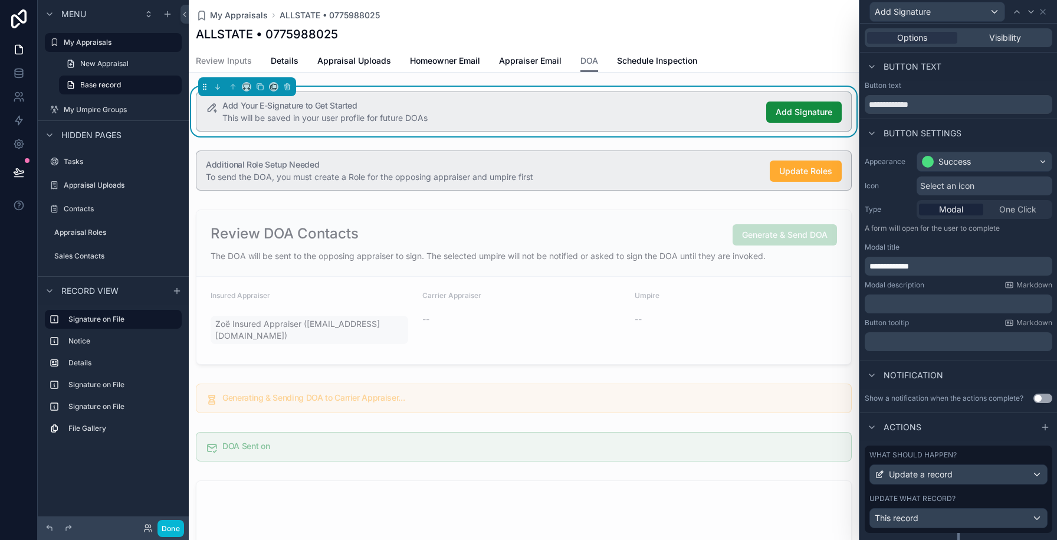
scroll to position [28, 0]
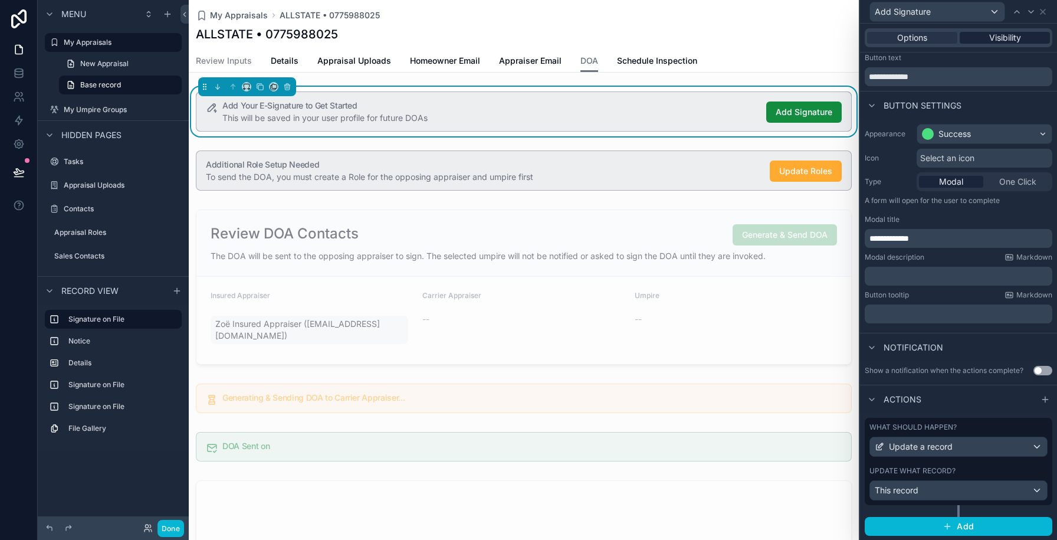
click at [1016, 37] on span "Visibility" at bounding box center [1005, 38] width 32 height 12
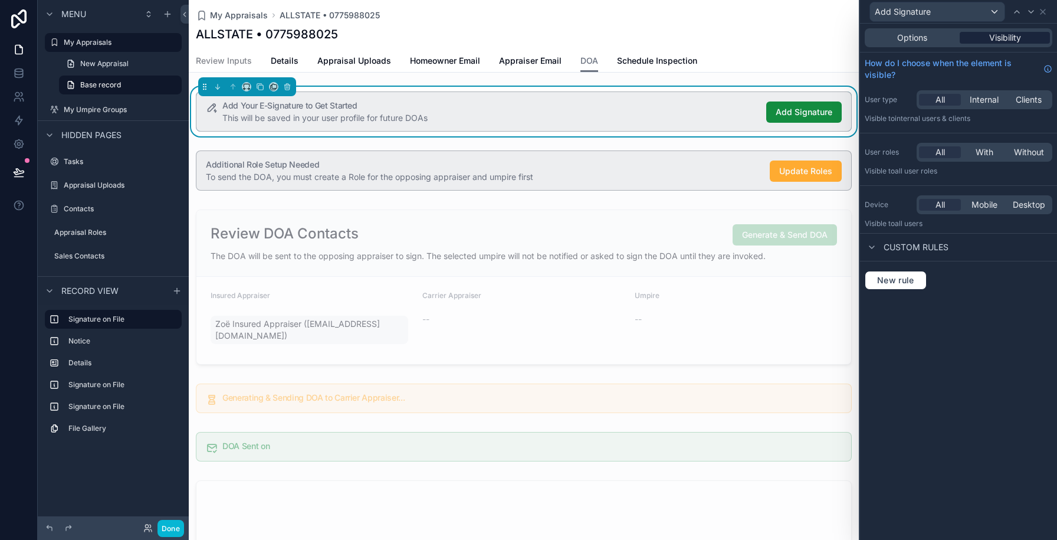
scroll to position [0, 0]
click at [713, 125] on div "Add Your E-Signature to Get Started This will be saved in your user profile for…" at bounding box center [524, 111] width 656 height 40
click at [1042, 16] on icon at bounding box center [1042, 11] width 9 height 9
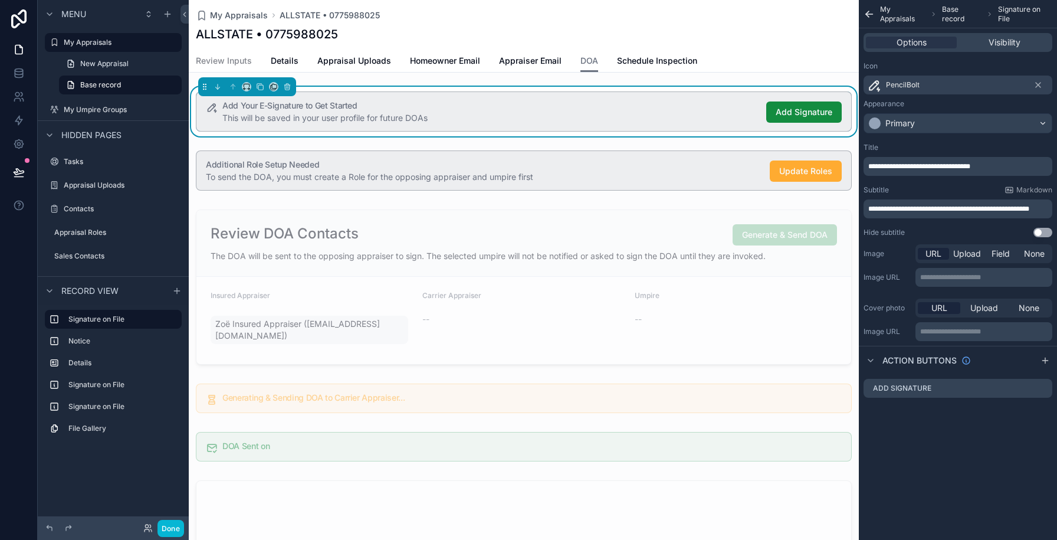
click at [1028, 49] on div "Options Visibility" at bounding box center [958, 42] width 189 height 19
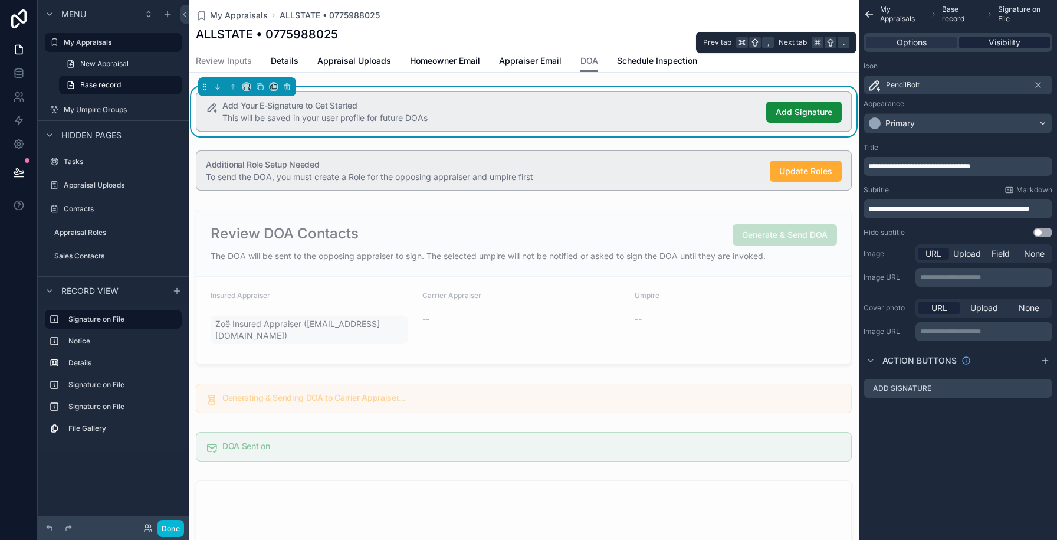
click at [1028, 44] on div "Visibility" at bounding box center [1004, 43] width 91 height 12
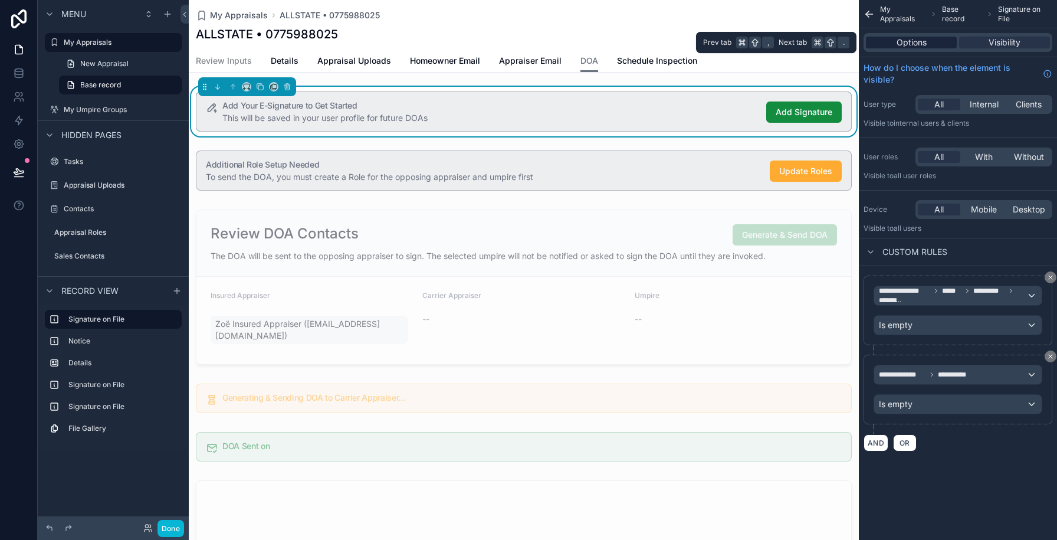
click at [900, 43] on span "Options" at bounding box center [912, 43] width 30 height 12
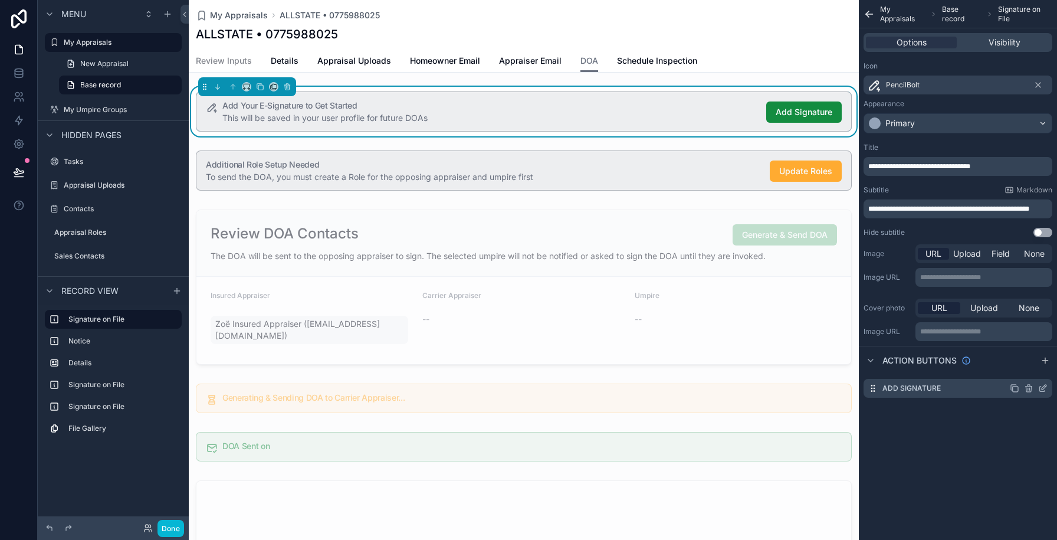
click at [1044, 390] on icon "scrollable content" at bounding box center [1042, 388] width 9 height 9
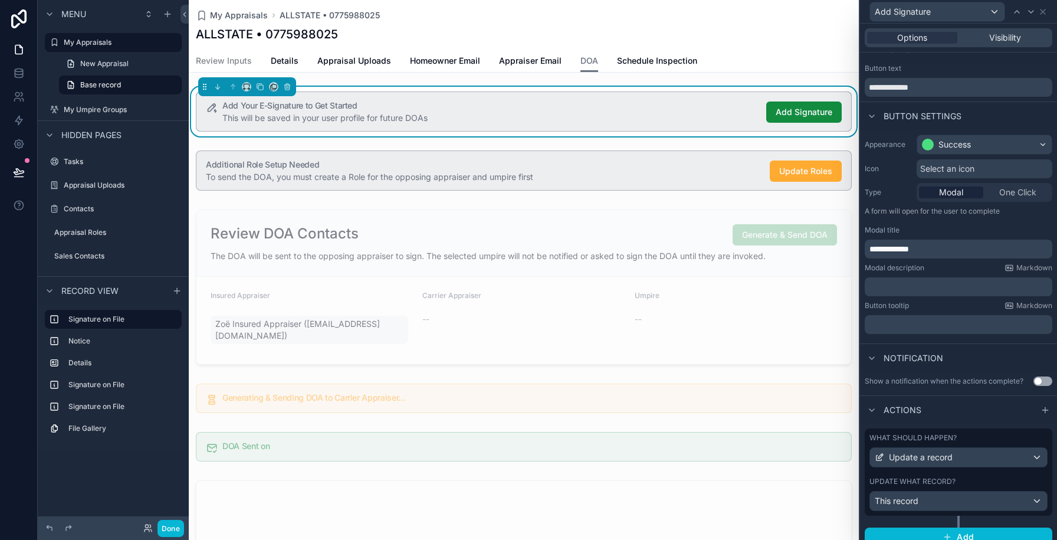
scroll to position [28, 0]
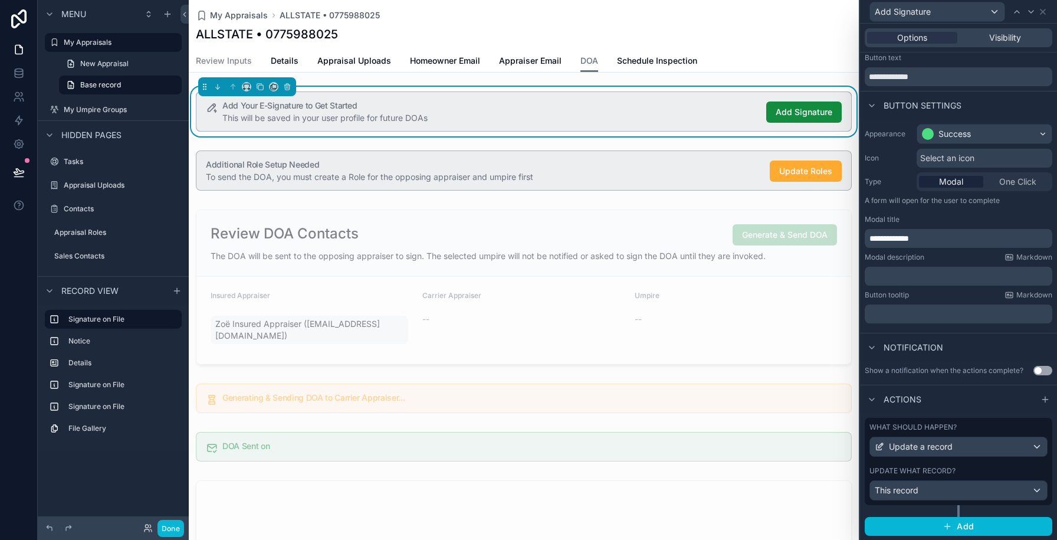
click at [987, 463] on div "What should happen? Update a record Update what record? This record" at bounding box center [959, 461] width 188 height 87
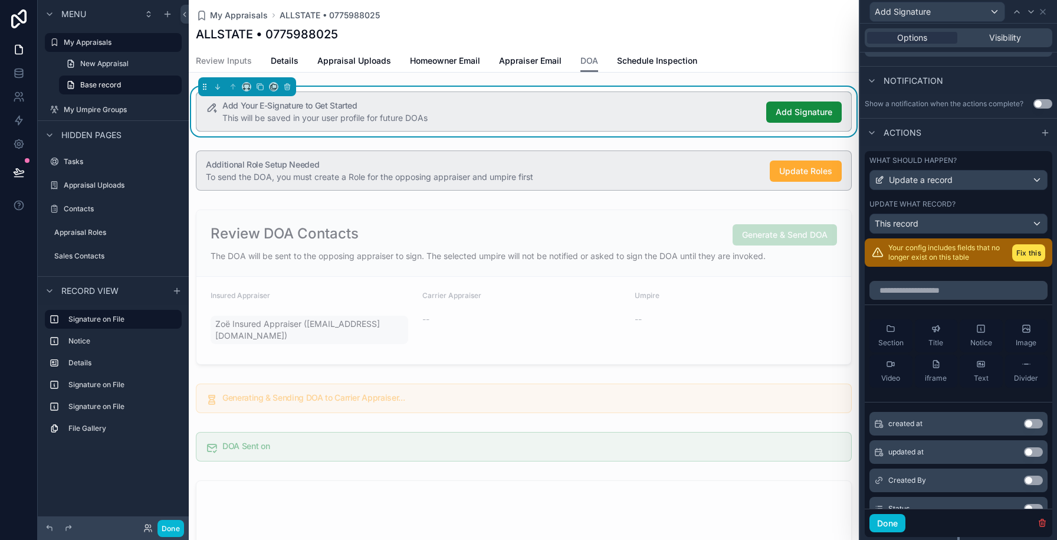
scroll to position [2, 0]
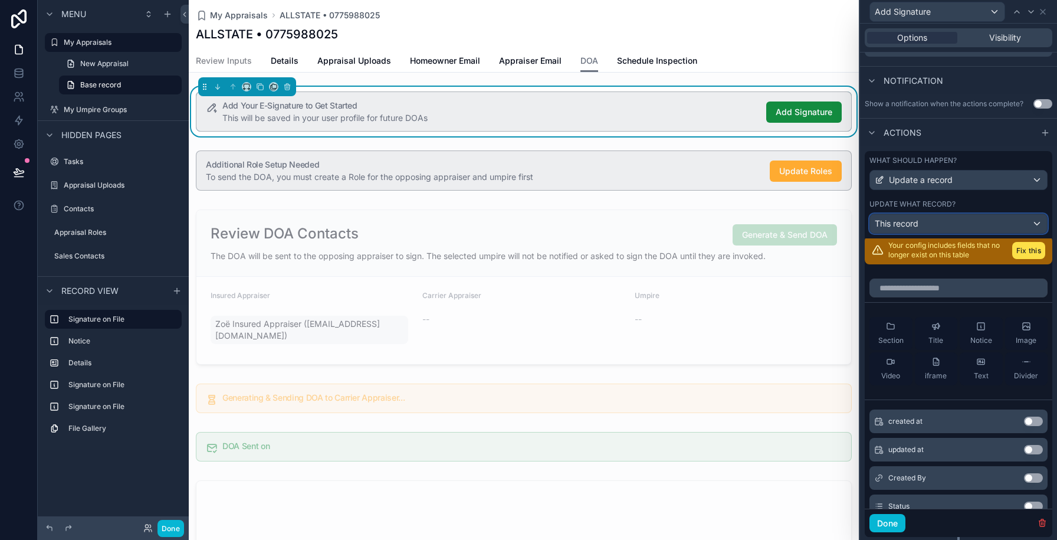
click at [976, 221] on div "This record" at bounding box center [958, 223] width 177 height 19
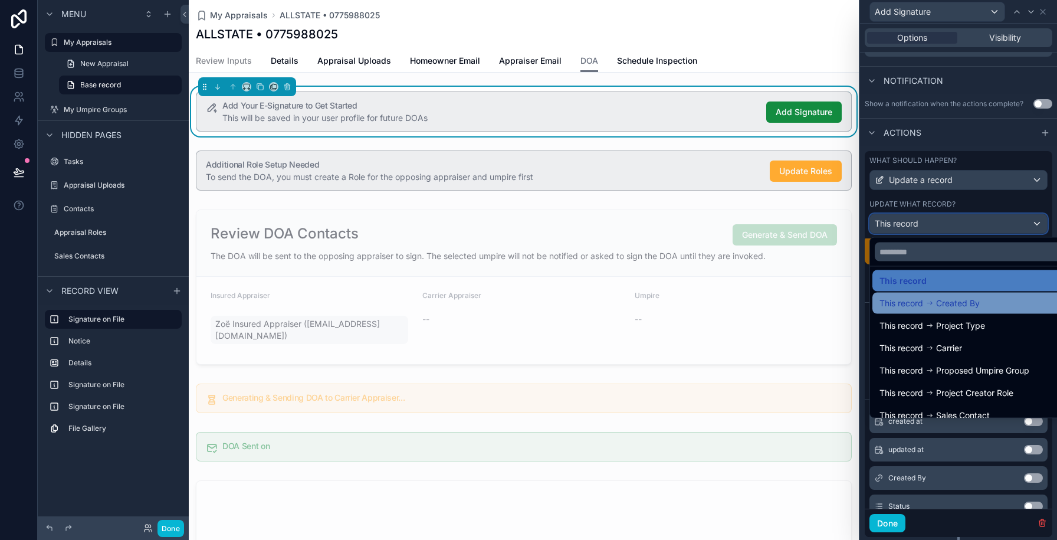
scroll to position [0, 0]
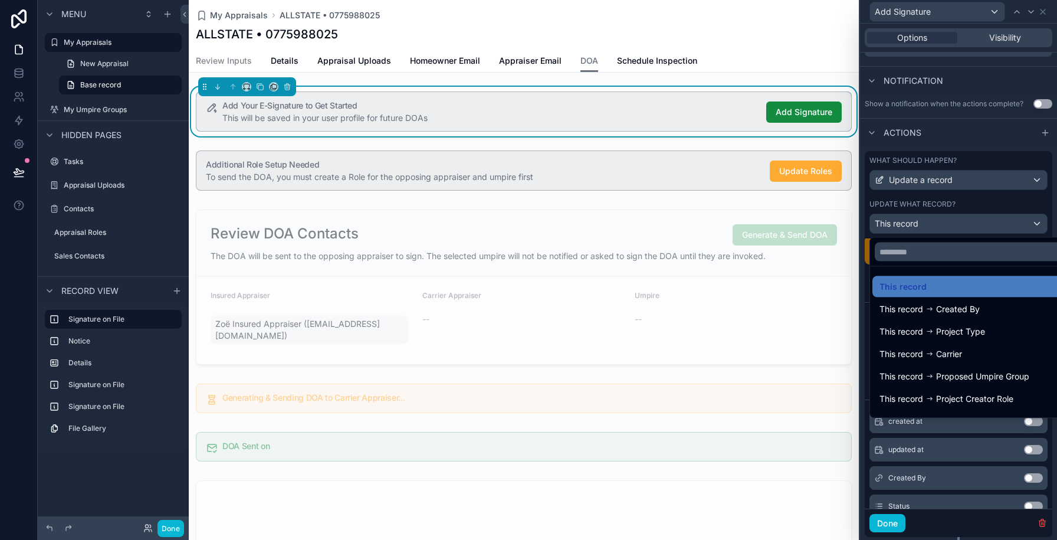
click at [994, 202] on div at bounding box center [958, 270] width 197 height 540
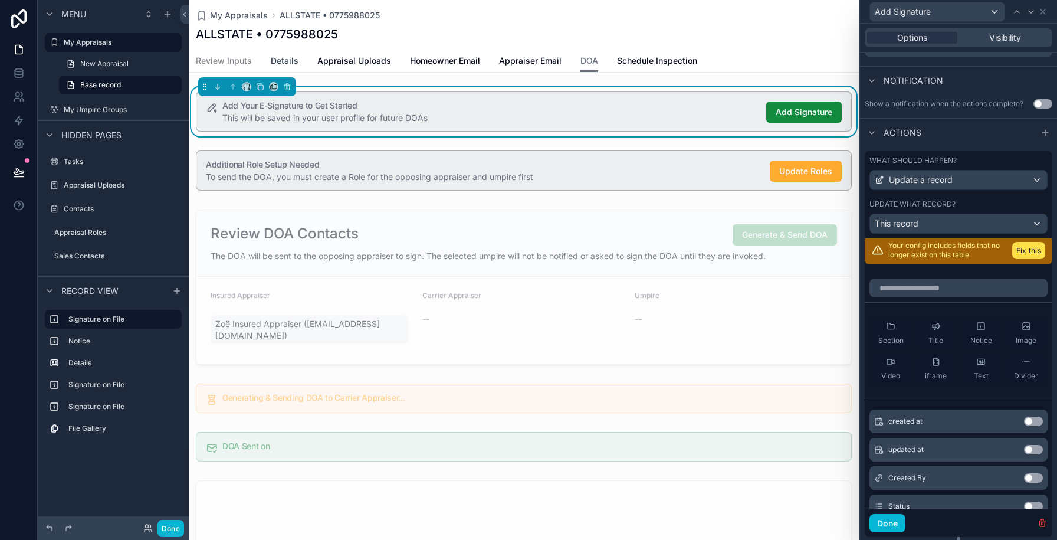
click at [277, 63] on span "Details" at bounding box center [285, 61] width 28 height 12
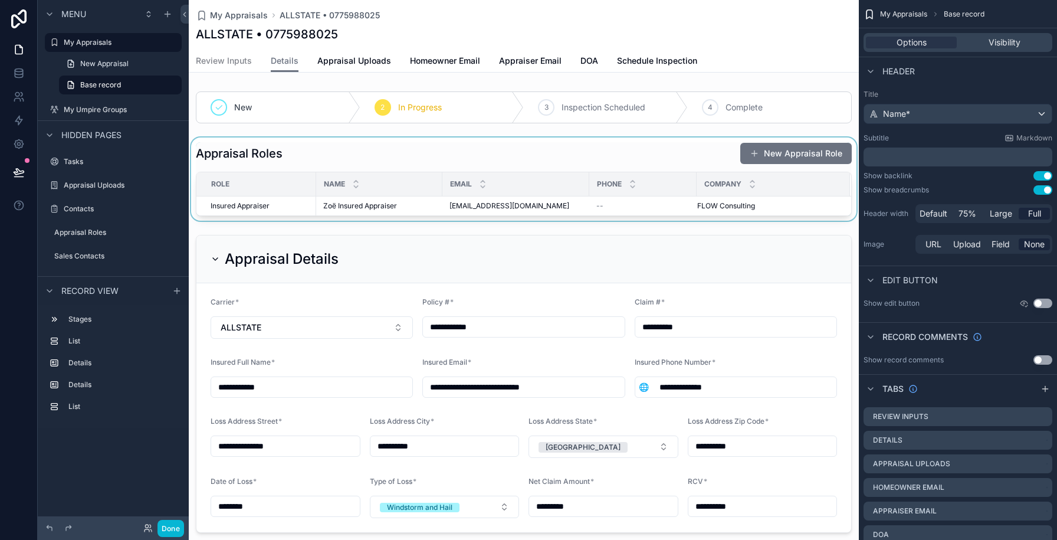
click at [310, 145] on div "scrollable content" at bounding box center [524, 178] width 670 height 83
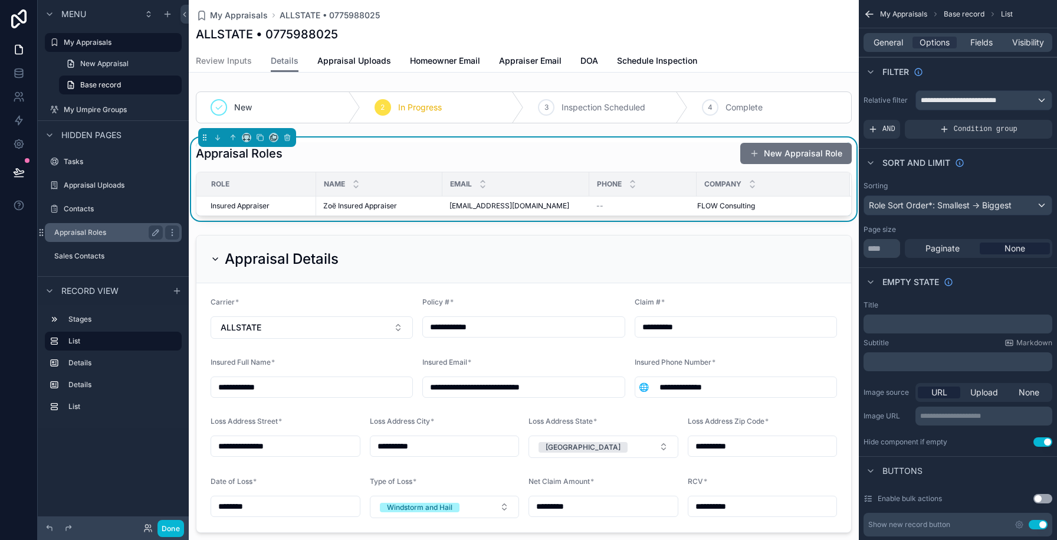
click at [111, 236] on label "Appraisal Roles" at bounding box center [106, 232] width 104 height 9
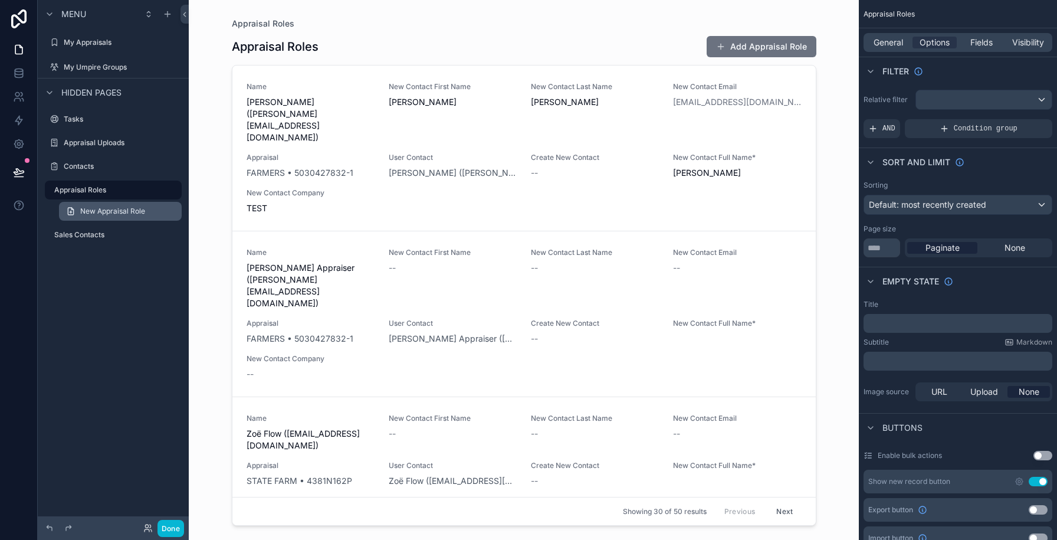
click at [101, 215] on span "New Appraisal Role" at bounding box center [112, 211] width 65 height 9
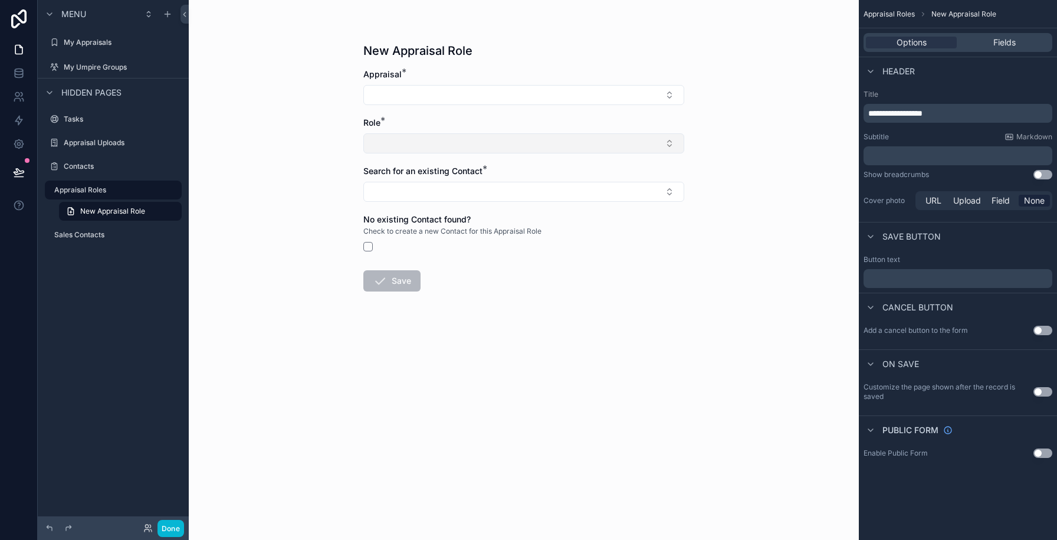
click at [460, 143] on button "Select Button" at bounding box center [523, 143] width 321 height 20
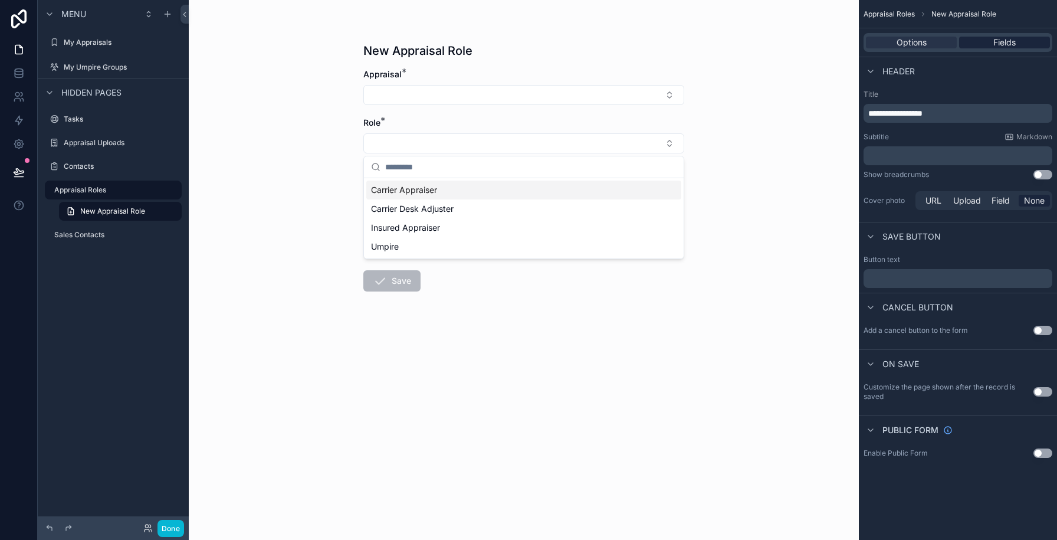
click at [1015, 42] on span "Fields" at bounding box center [1005, 43] width 22 height 12
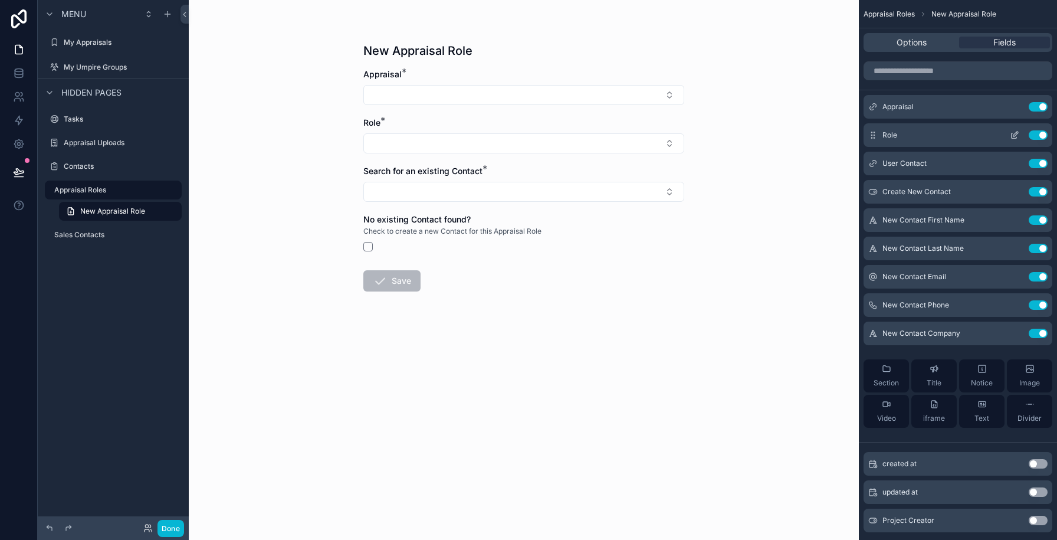
click at [1015, 135] on icon "scrollable content" at bounding box center [1016, 134] width 5 height 5
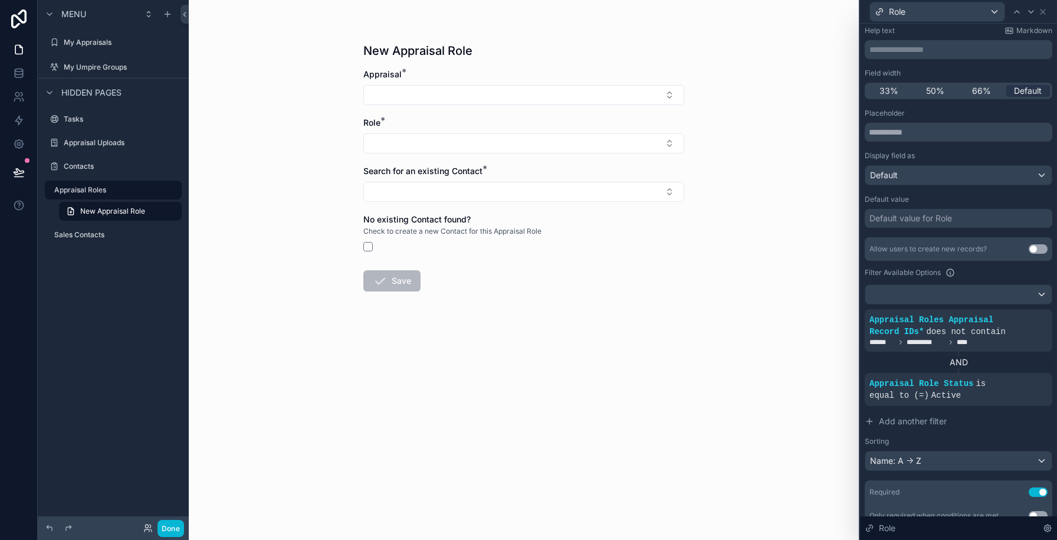
scroll to position [70, 0]
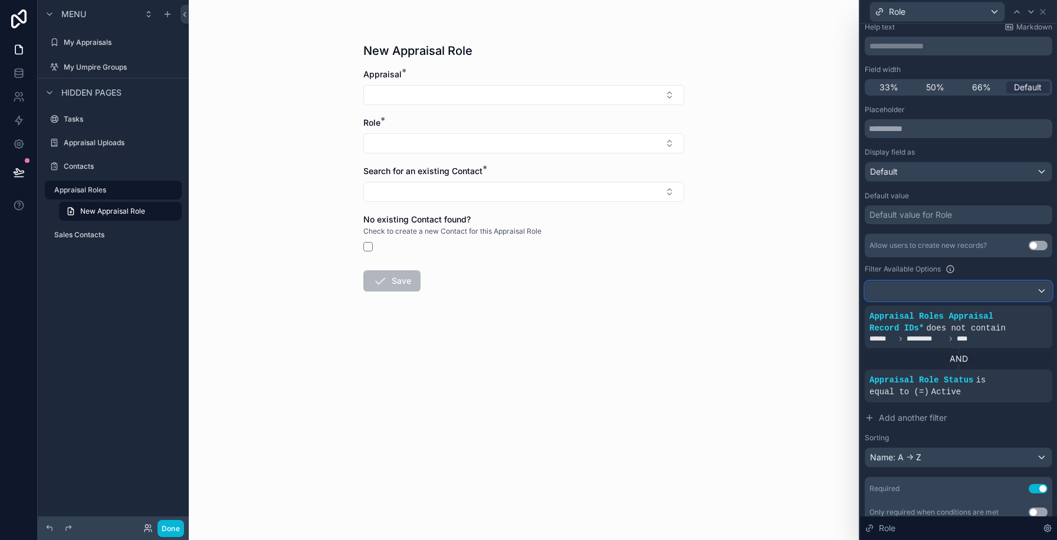
click at [1024, 290] on div at bounding box center [959, 290] width 186 height 19
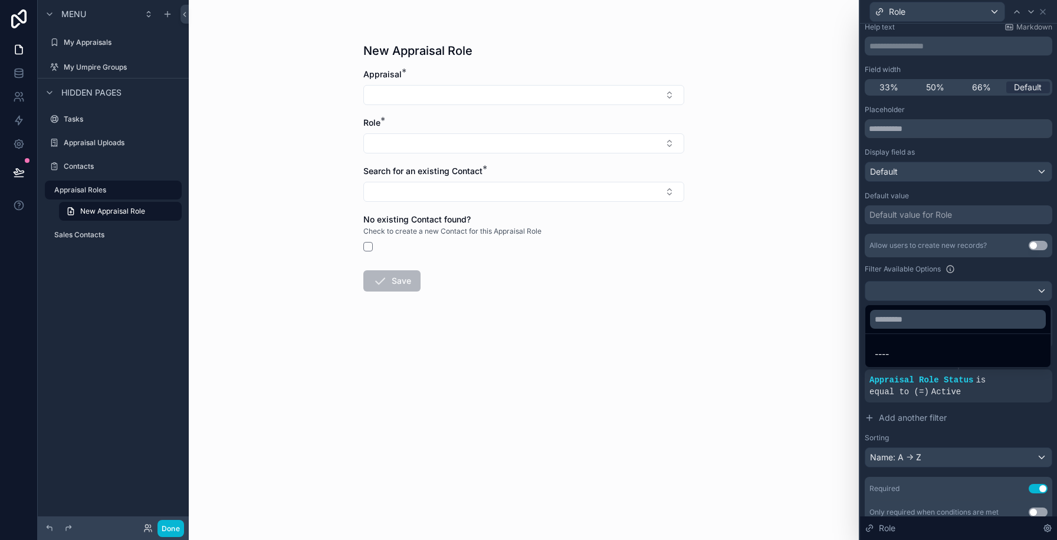
click at [1022, 283] on div at bounding box center [958, 270] width 197 height 540
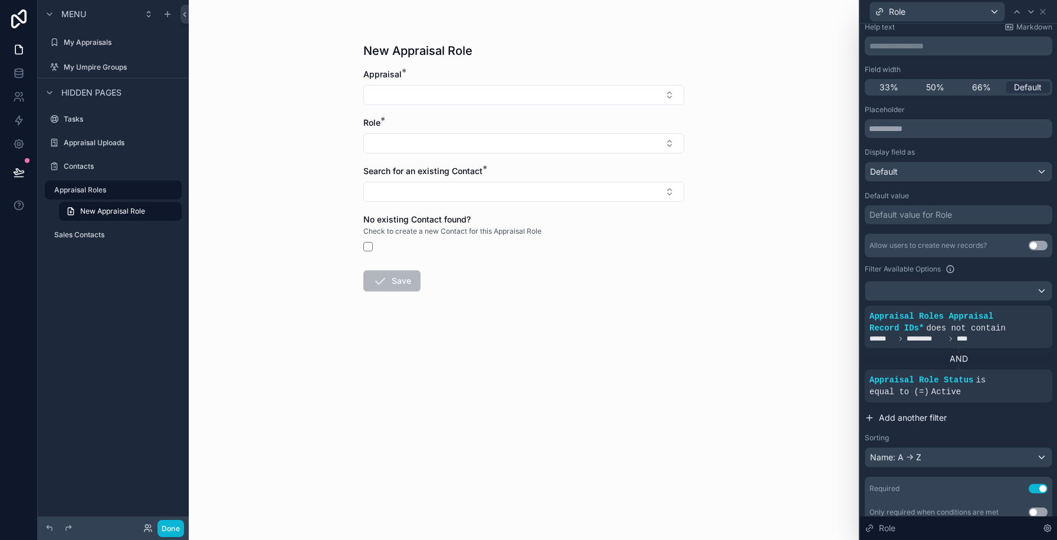
click at [919, 417] on span "Add another filter" at bounding box center [913, 418] width 68 height 12
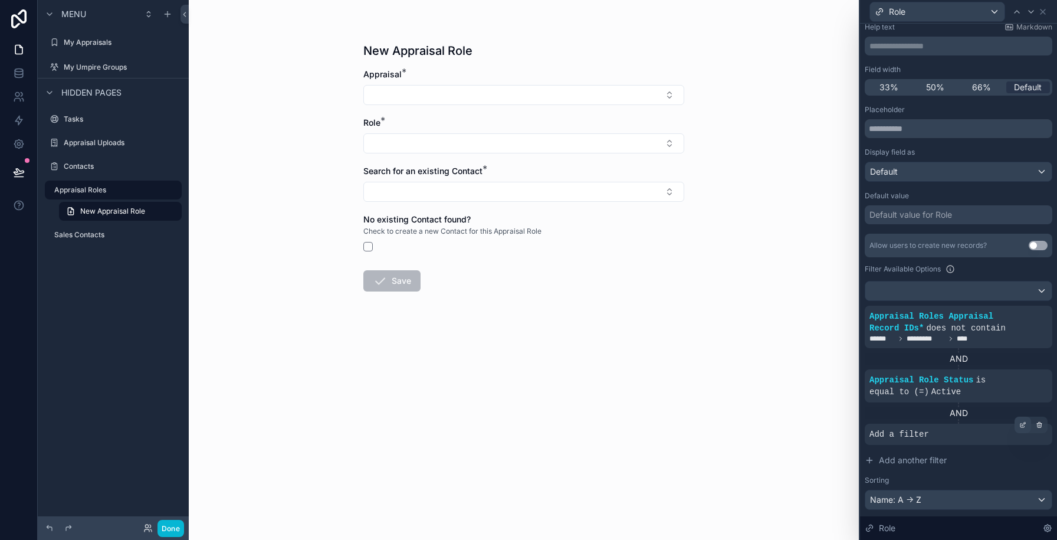
click at [1025, 422] on icon at bounding box center [1023, 424] width 7 height 7
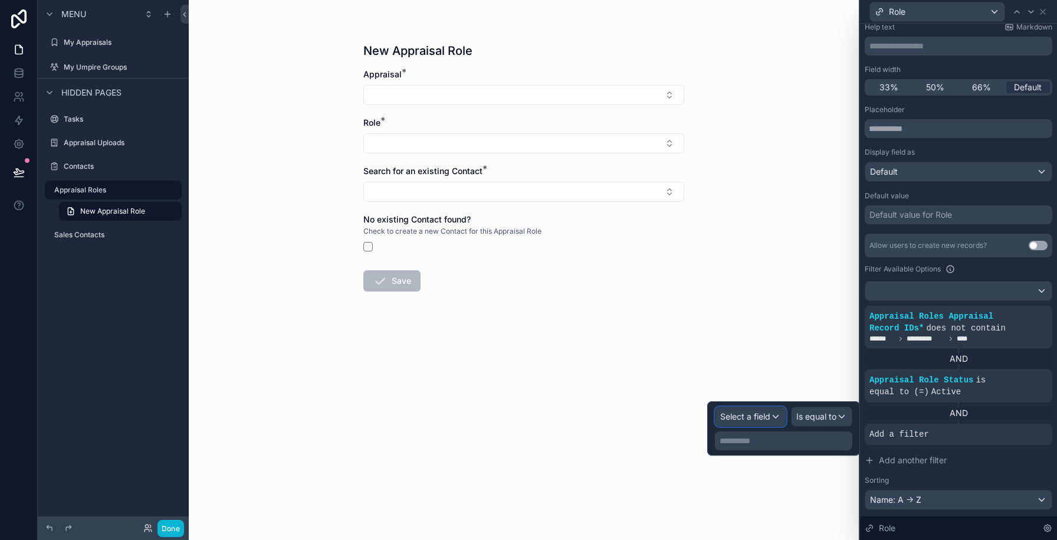
click at [765, 418] on span "Select a field" at bounding box center [745, 416] width 50 height 10
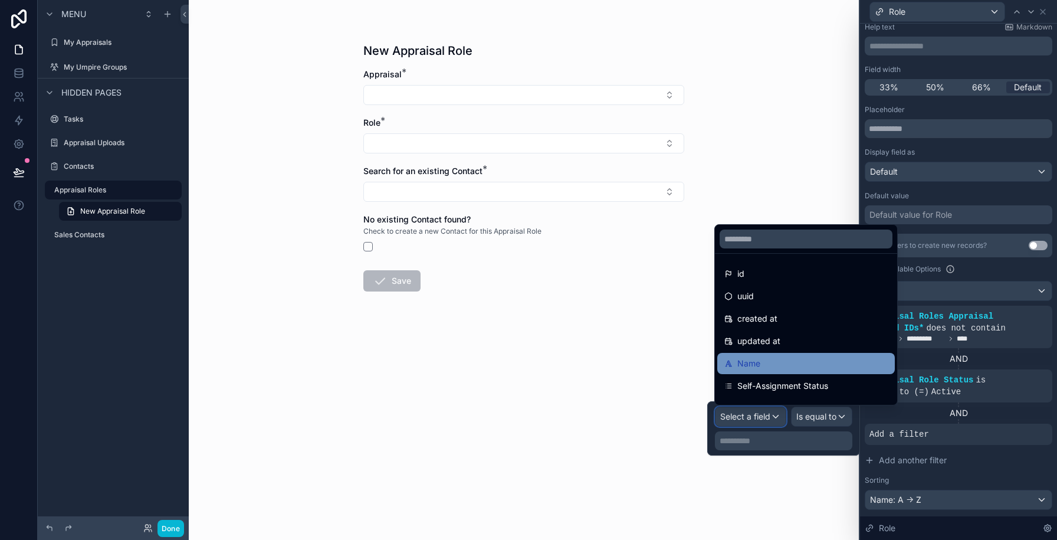
scroll to position [218, 0]
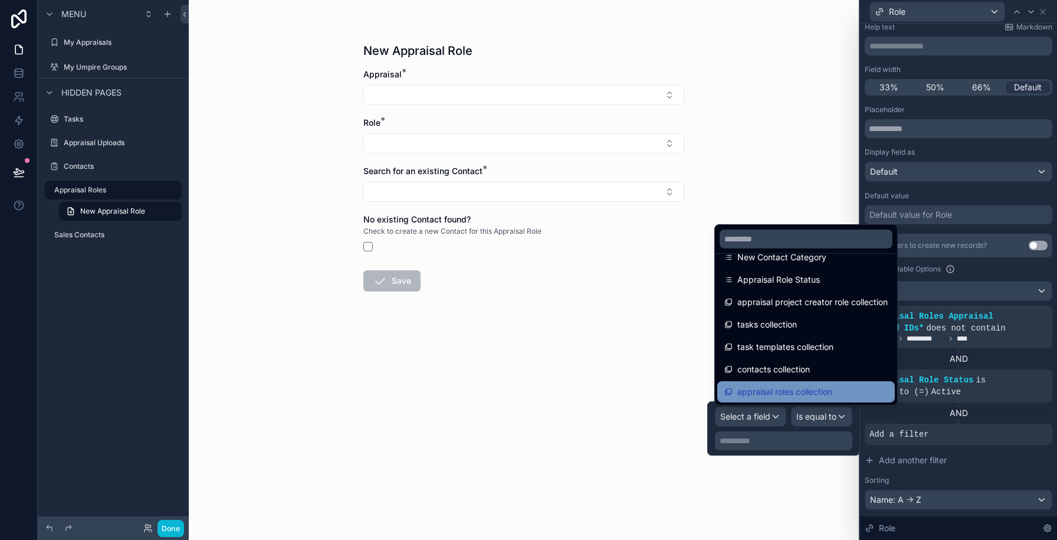
click at [804, 383] on div "appraisal roles collection" at bounding box center [806, 391] width 178 height 21
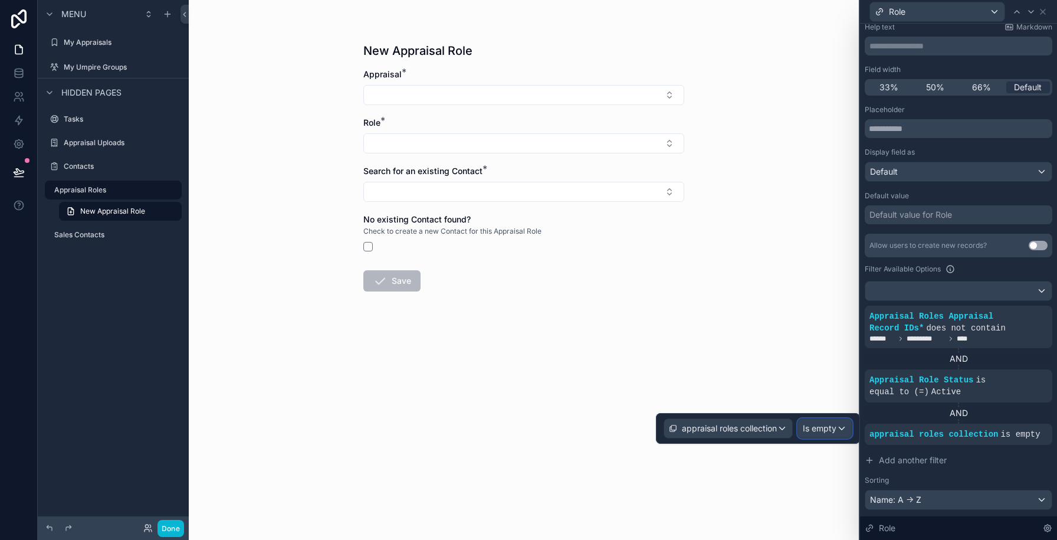
click at [808, 421] on div "Is empty" at bounding box center [825, 428] width 54 height 19
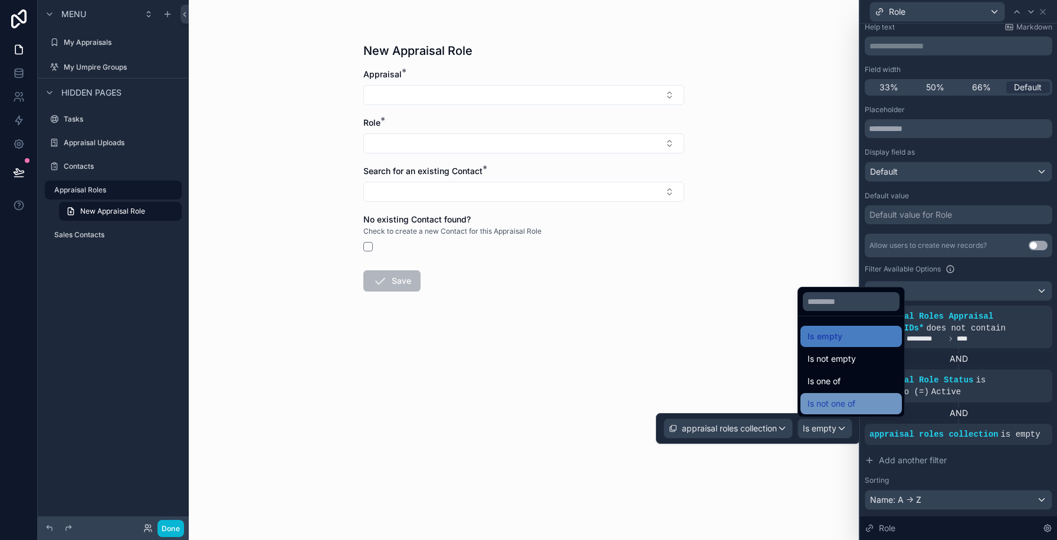
click at [813, 403] on span "Is not one of" at bounding box center [832, 403] width 48 height 14
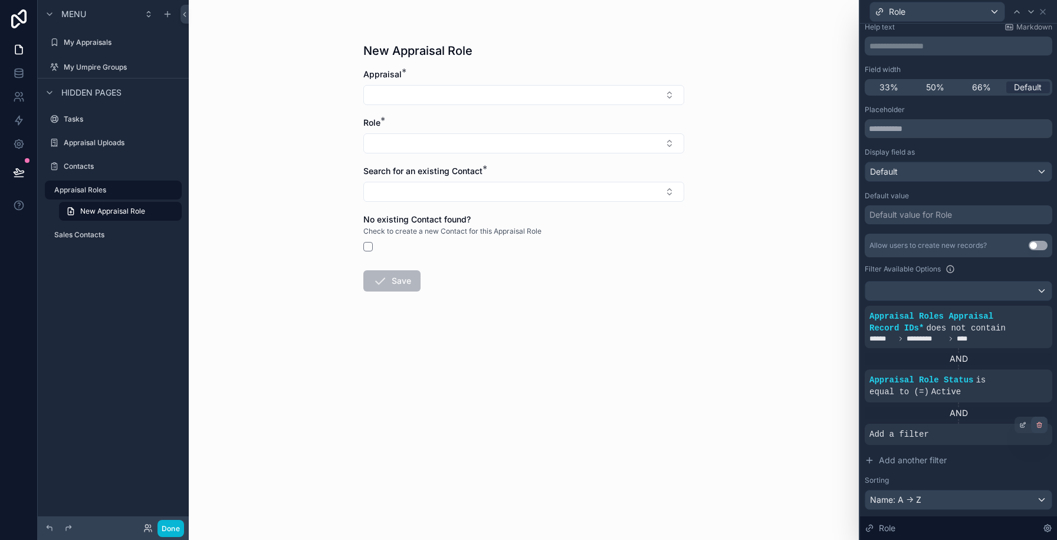
click at [1042, 424] on icon at bounding box center [1039, 424] width 7 height 7
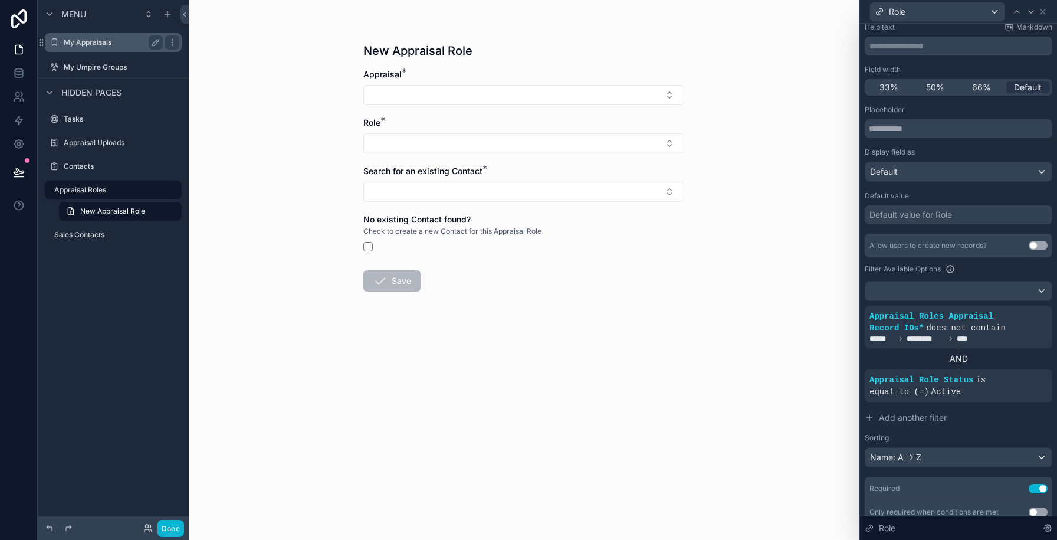
click at [89, 48] on div "My Appraisals" at bounding box center [113, 42] width 99 height 14
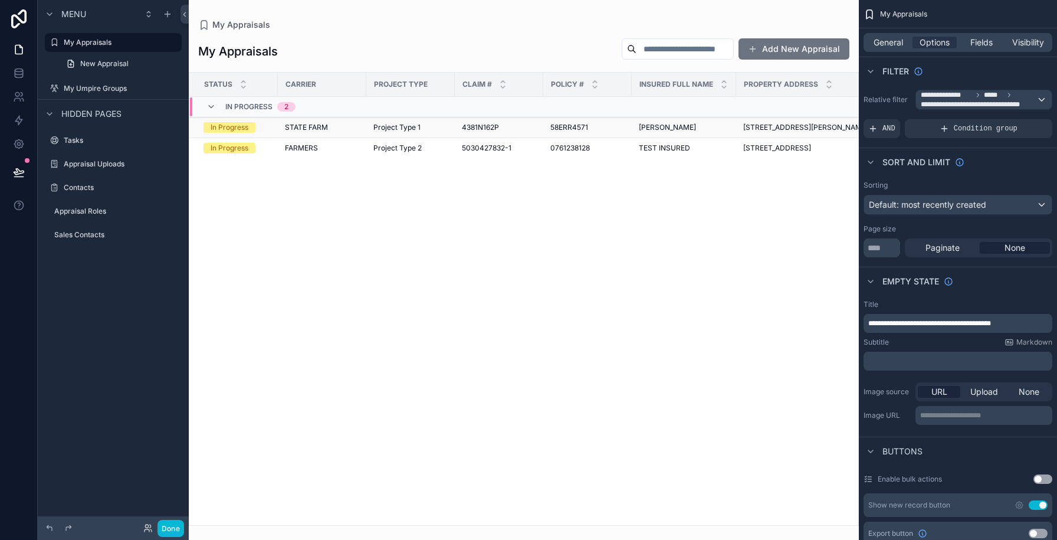
click at [425, 130] on div "Project Type 1" at bounding box center [410, 127] width 74 height 9
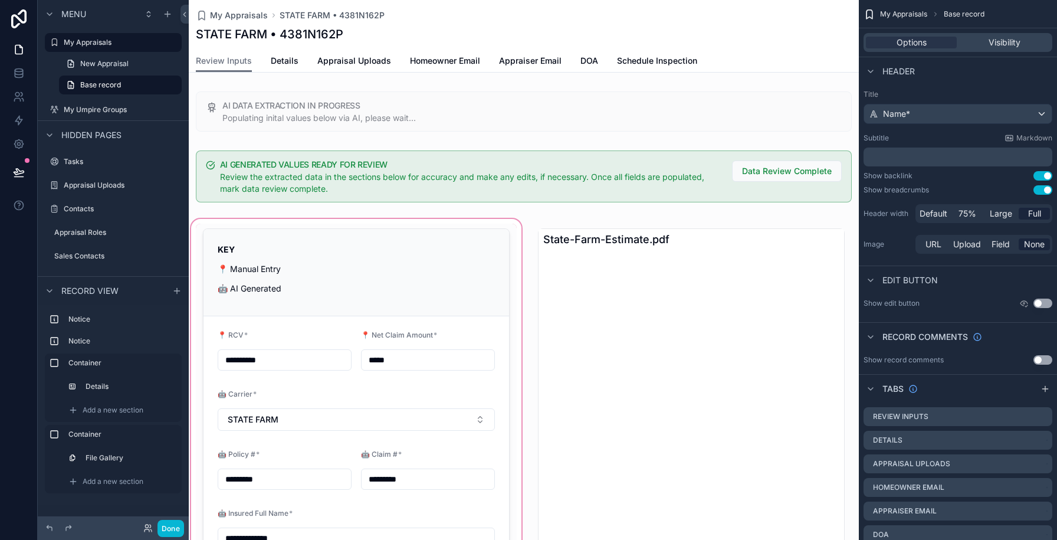
scroll to position [5, 0]
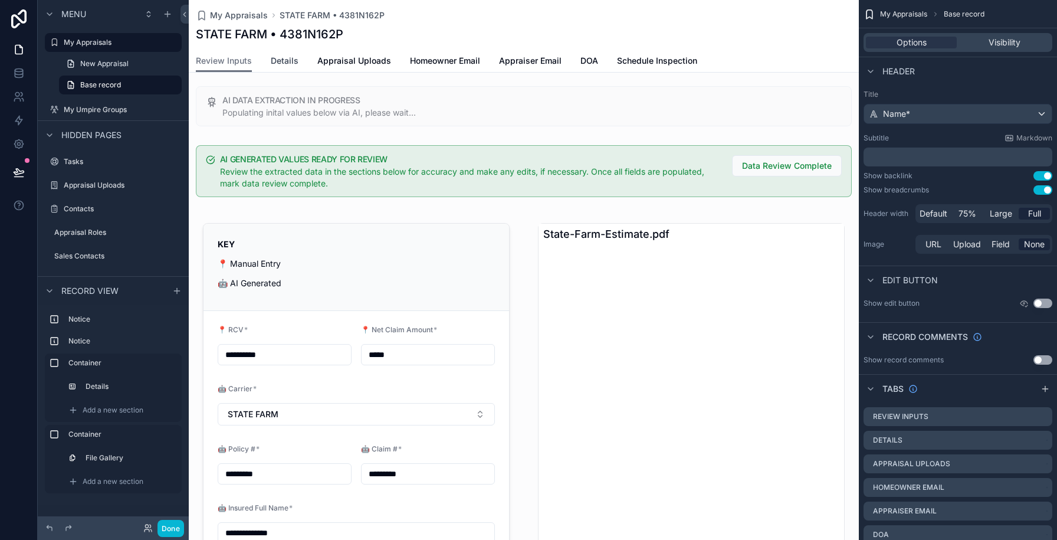
click at [276, 61] on span "Details" at bounding box center [285, 61] width 28 height 12
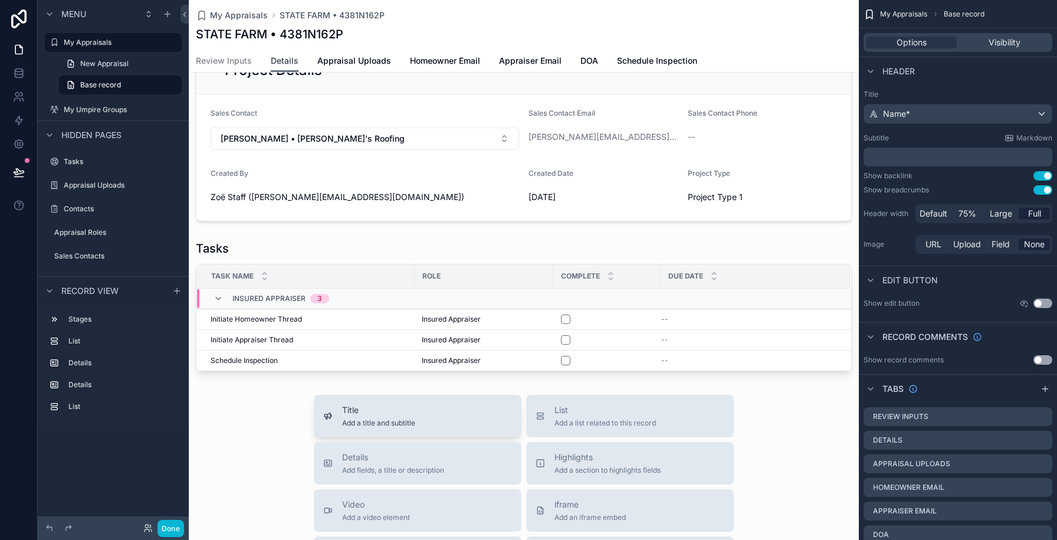
scroll to position [459, 0]
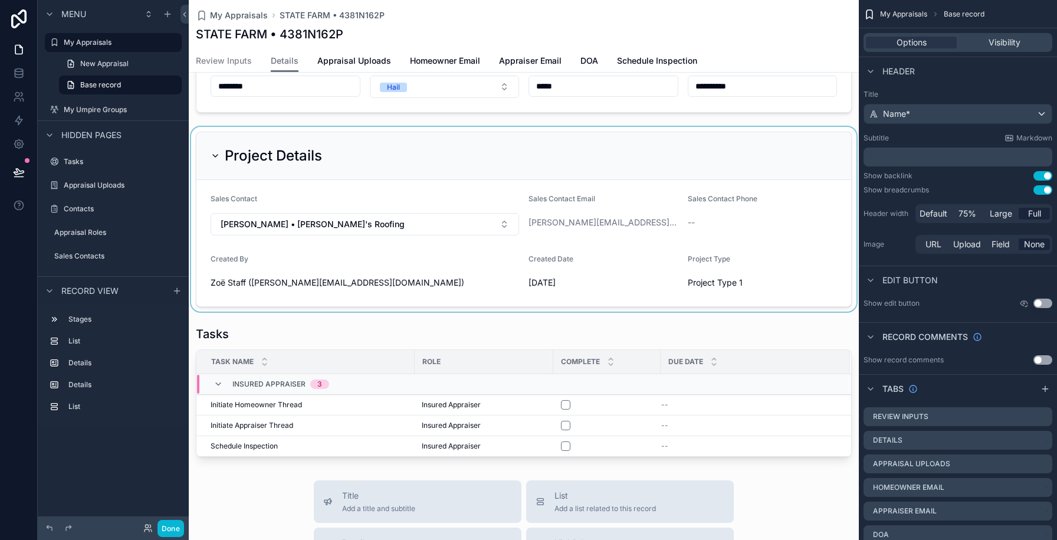
click at [417, 282] on div "scrollable content" at bounding box center [524, 219] width 670 height 185
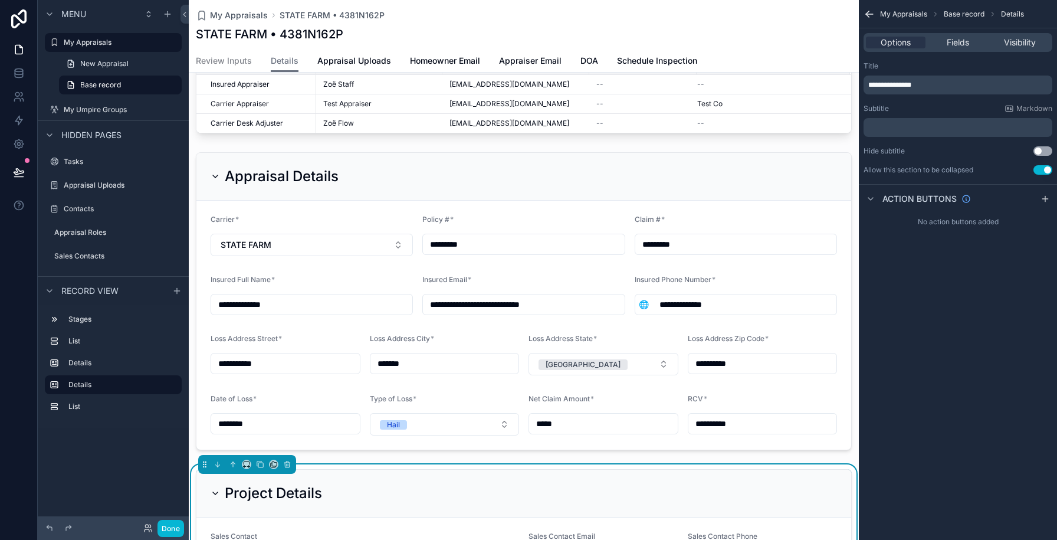
scroll to position [29, 0]
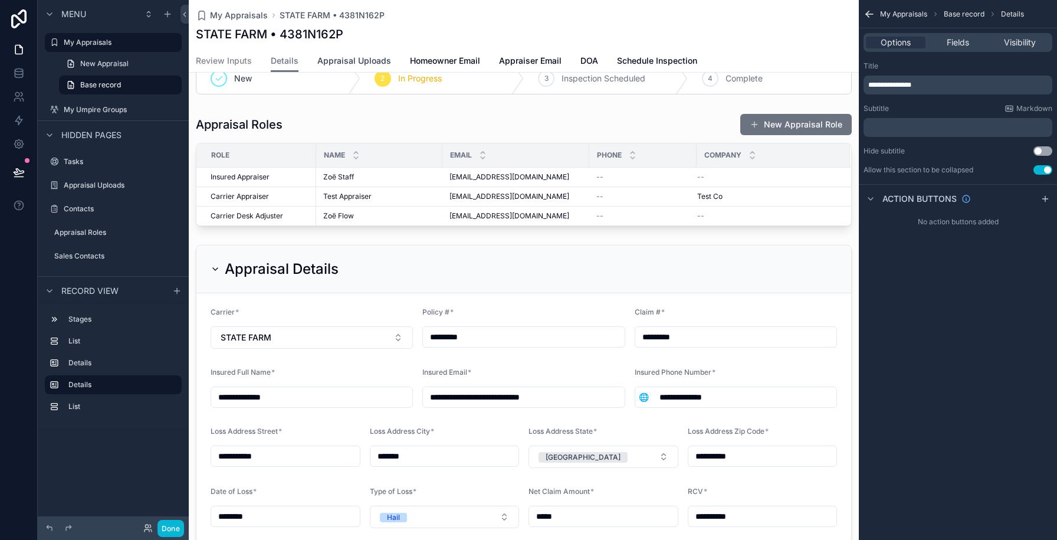
click at [353, 58] on span "Appraisal Uploads" at bounding box center [354, 61] width 74 height 12
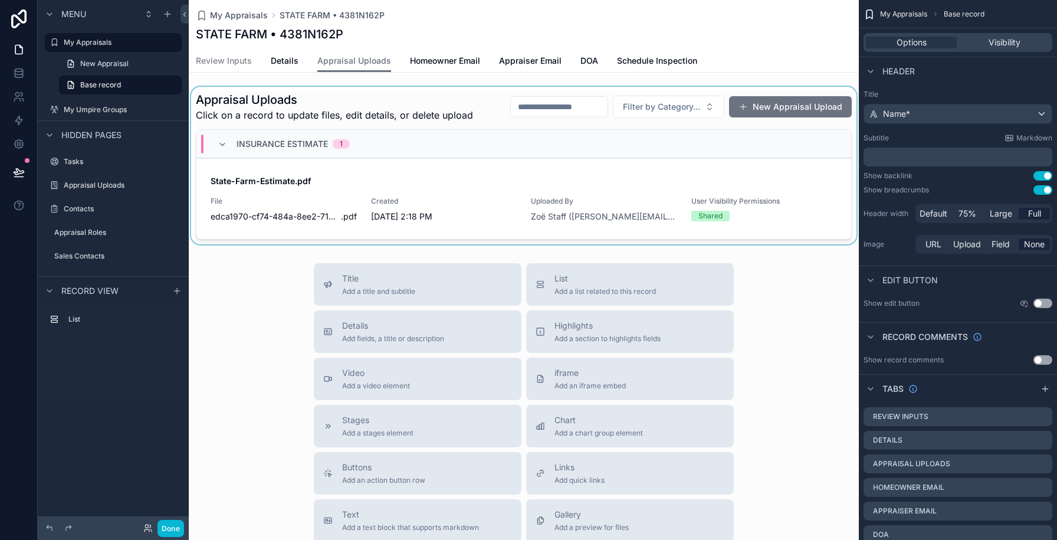
click at [361, 169] on div "scrollable content" at bounding box center [524, 166] width 670 height 158
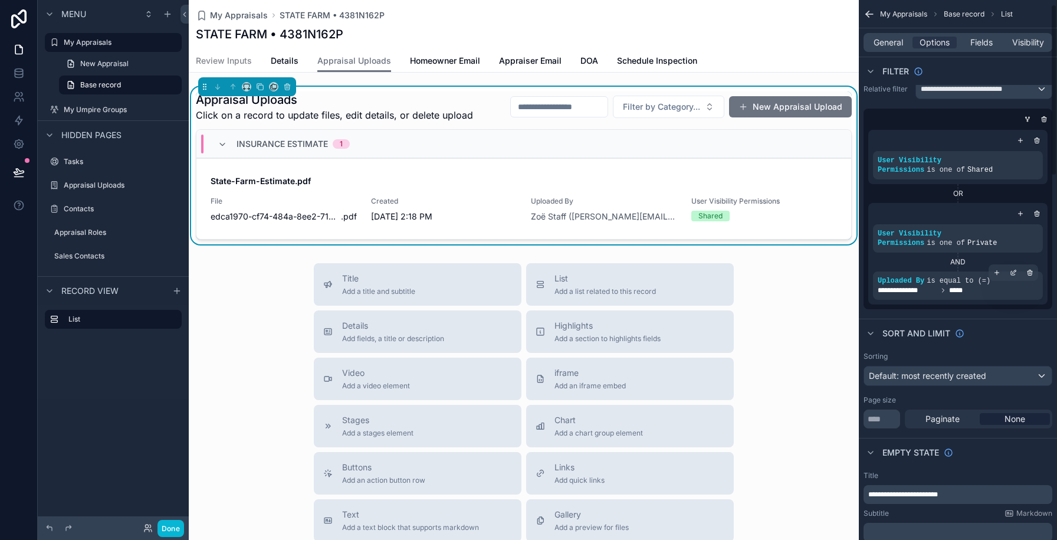
scroll to position [15, 0]
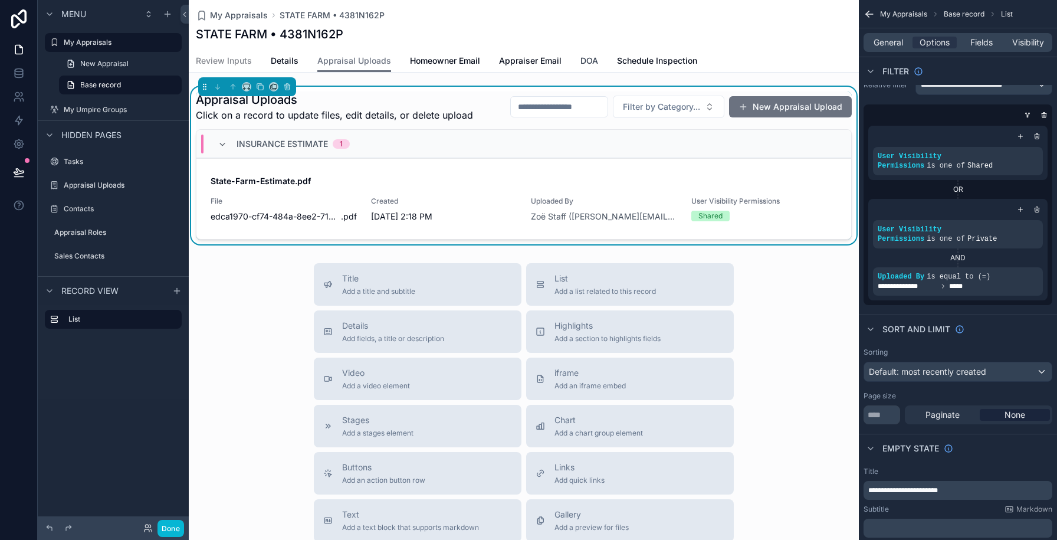
click at [587, 67] on link "DOA" at bounding box center [590, 62] width 18 height 24
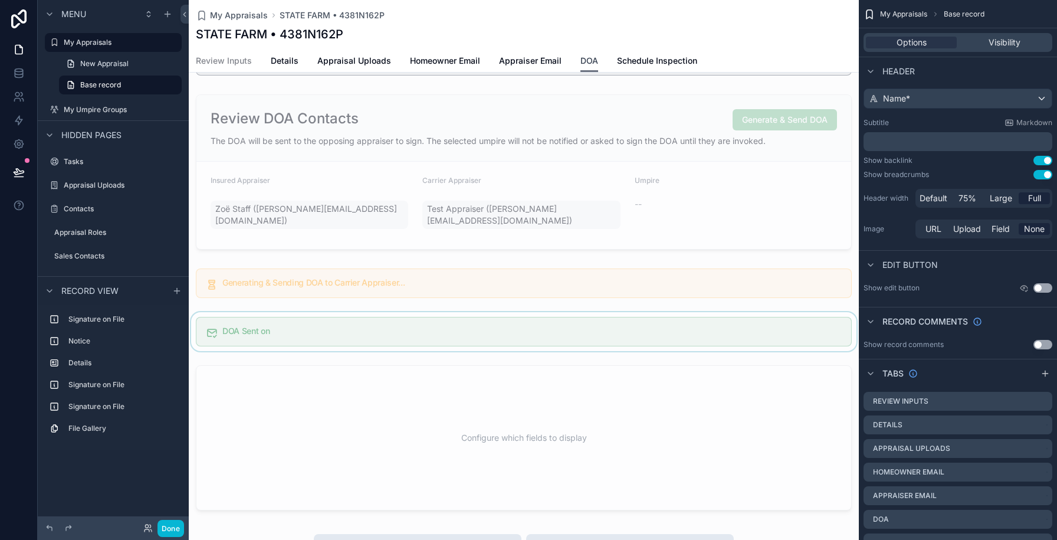
scroll to position [114, 0]
click at [559, 336] on div "scrollable content" at bounding box center [524, 332] width 670 height 39
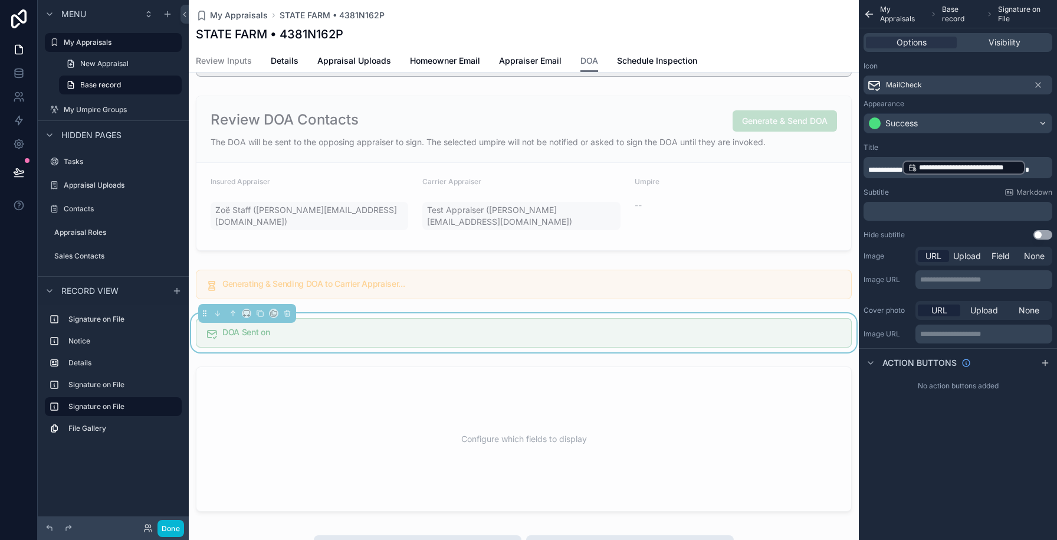
scroll to position [0, 0]
click at [1043, 361] on icon "scrollable content" at bounding box center [1045, 362] width 9 height 9
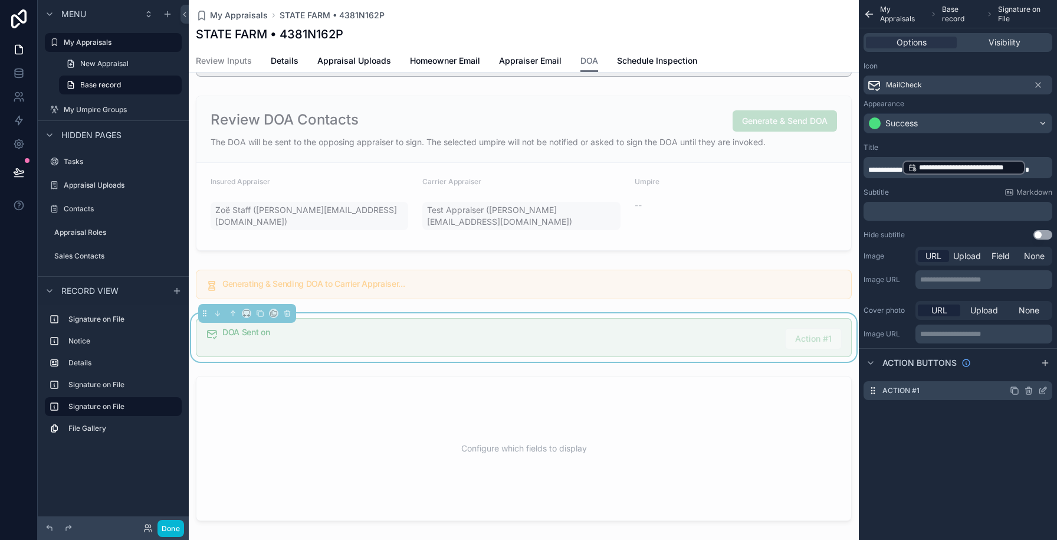
click at [1042, 389] on icon "scrollable content" at bounding box center [1042, 390] width 9 height 9
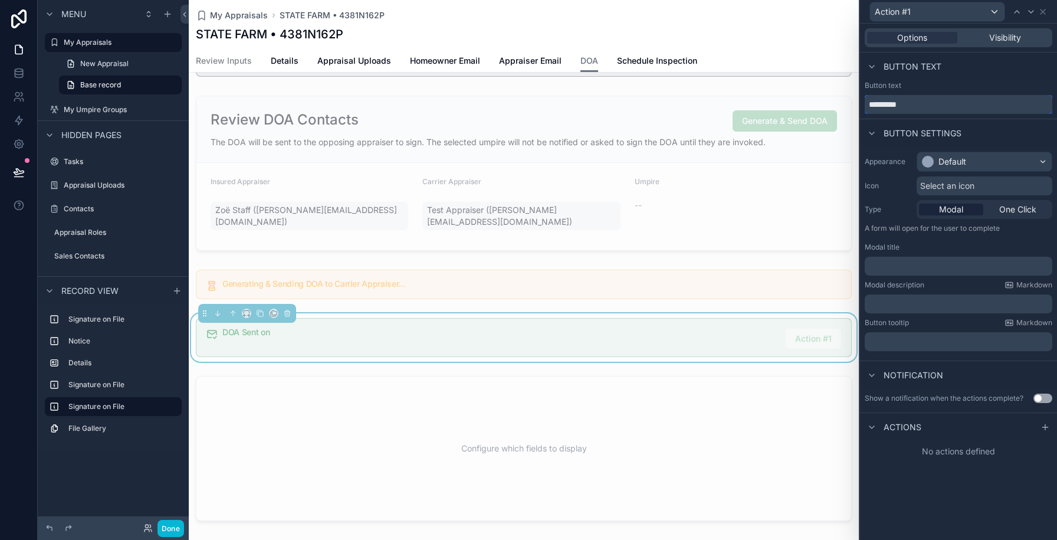
click at [894, 106] on input "*********" at bounding box center [959, 104] width 188 height 19
type input "**********"
click at [971, 160] on div "Default" at bounding box center [984, 161] width 135 height 19
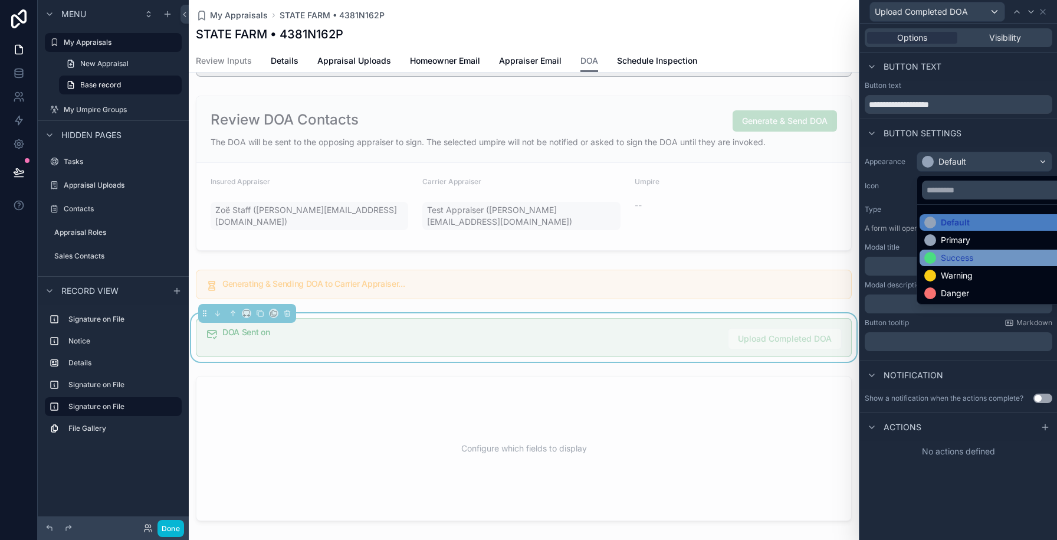
click at [954, 264] on div "Success" at bounding box center [998, 258] width 157 height 17
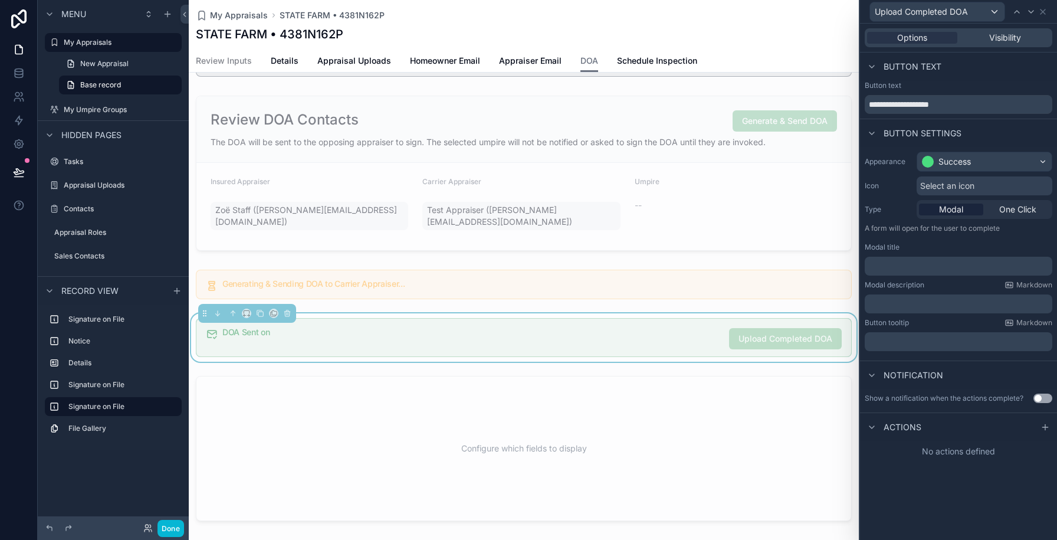
click at [932, 267] on p "﻿" at bounding box center [960, 266] width 181 height 12
click at [1048, 427] on icon at bounding box center [1045, 426] width 9 height 9
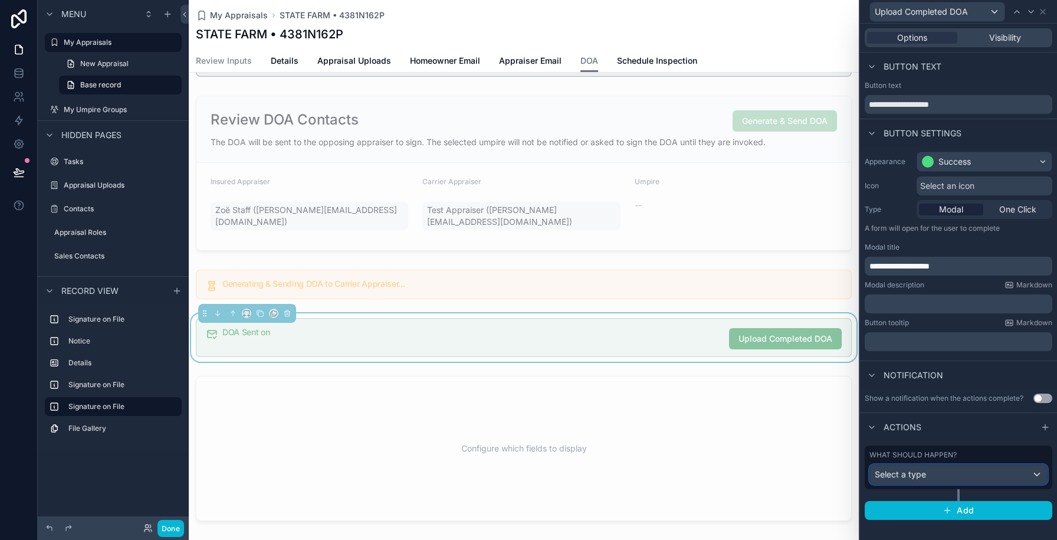
click at [994, 467] on div "Select a type" at bounding box center [958, 474] width 177 height 19
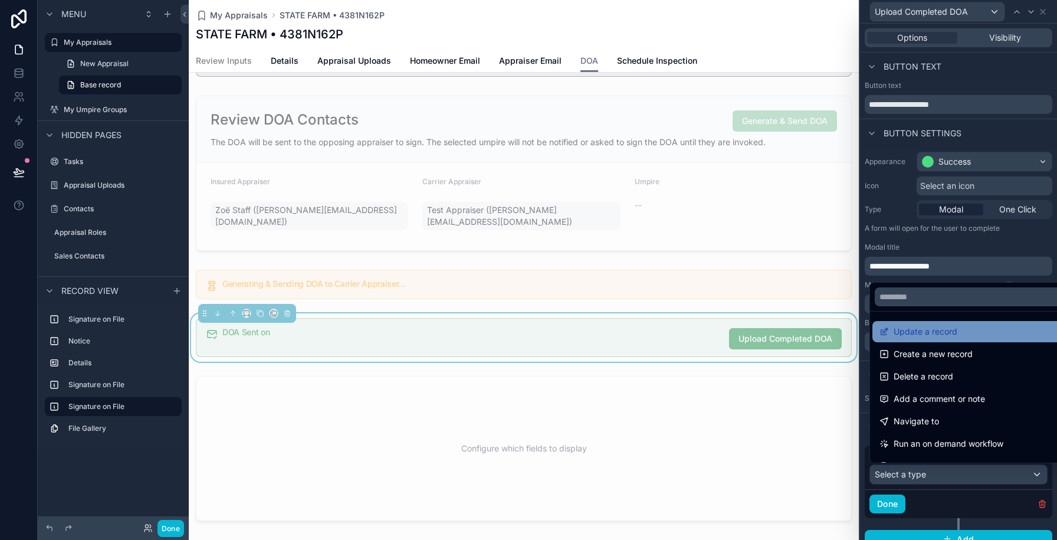
click at [930, 328] on span "Update a record" at bounding box center [926, 332] width 64 height 14
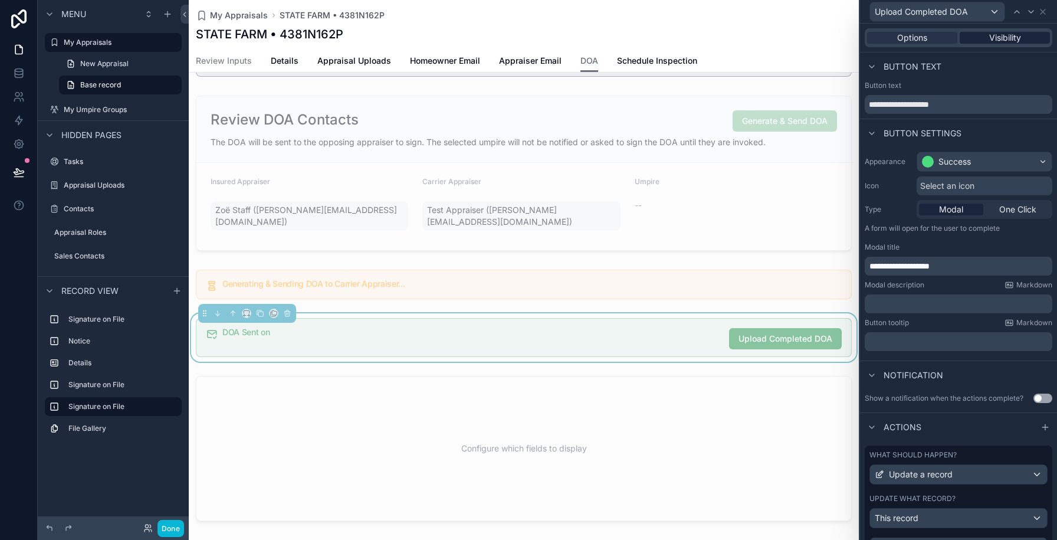
click at [1002, 39] on span "Visibility" at bounding box center [1005, 38] width 32 height 12
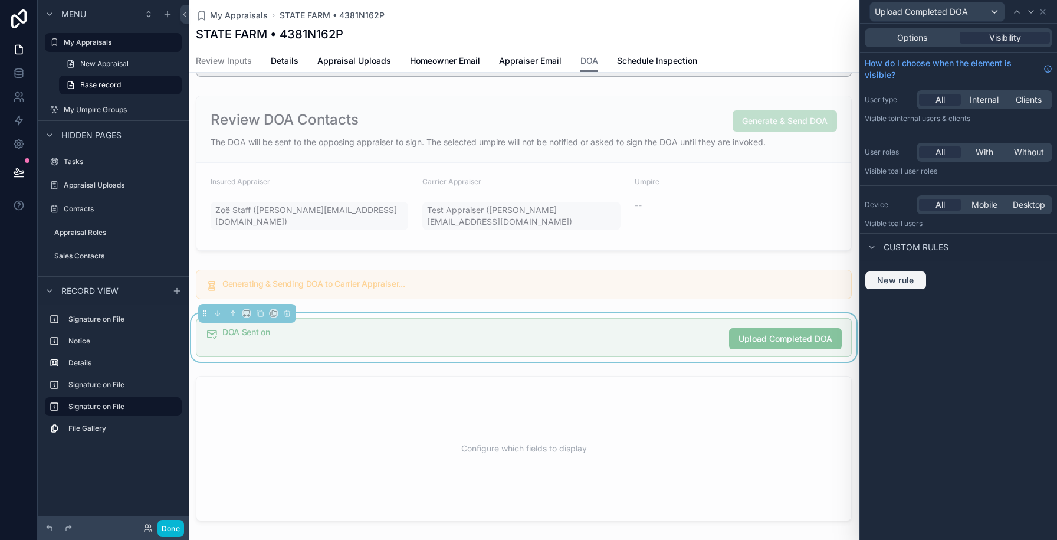
click at [905, 289] on button "New rule" at bounding box center [896, 280] width 62 height 19
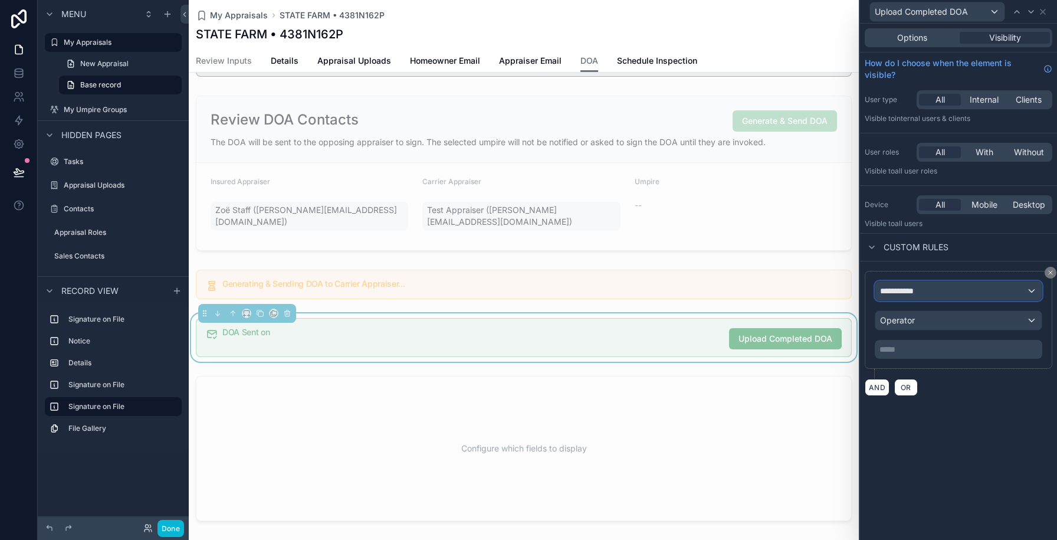
click at [905, 291] on span "**********" at bounding box center [902, 291] width 44 height 12
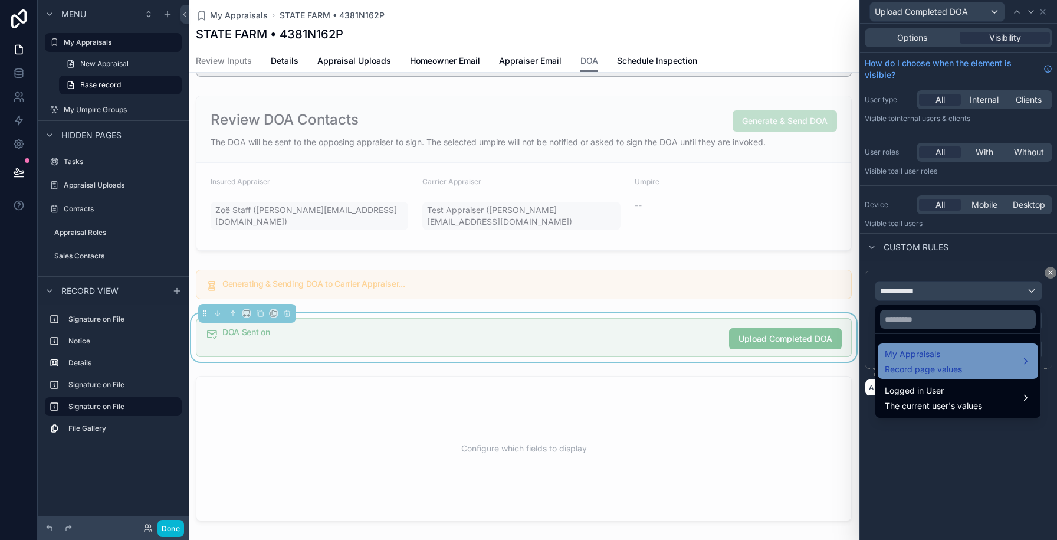
click at [913, 356] on span "My Appraisals" at bounding box center [923, 354] width 77 height 14
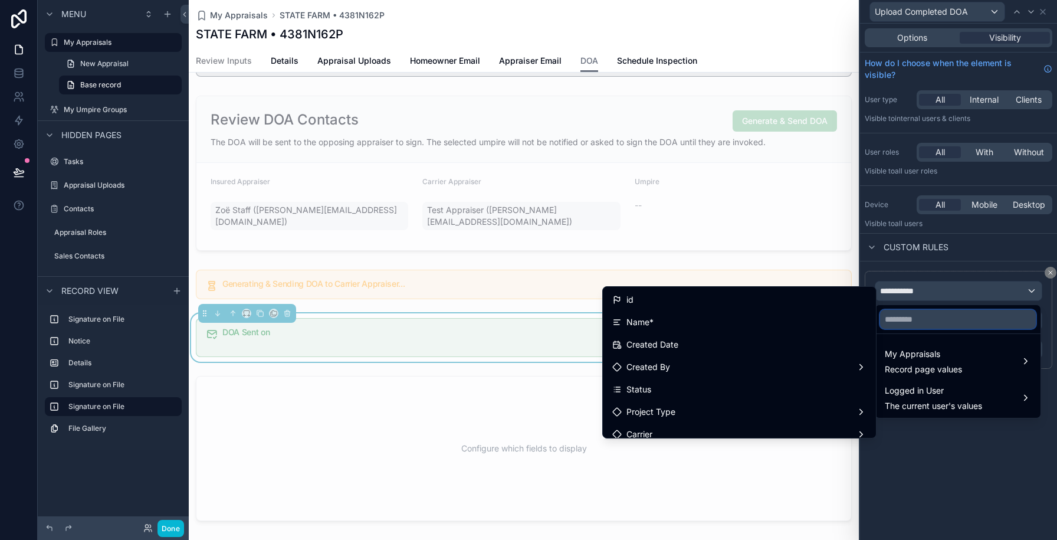
click at [912, 320] on input "text" at bounding box center [958, 319] width 156 height 19
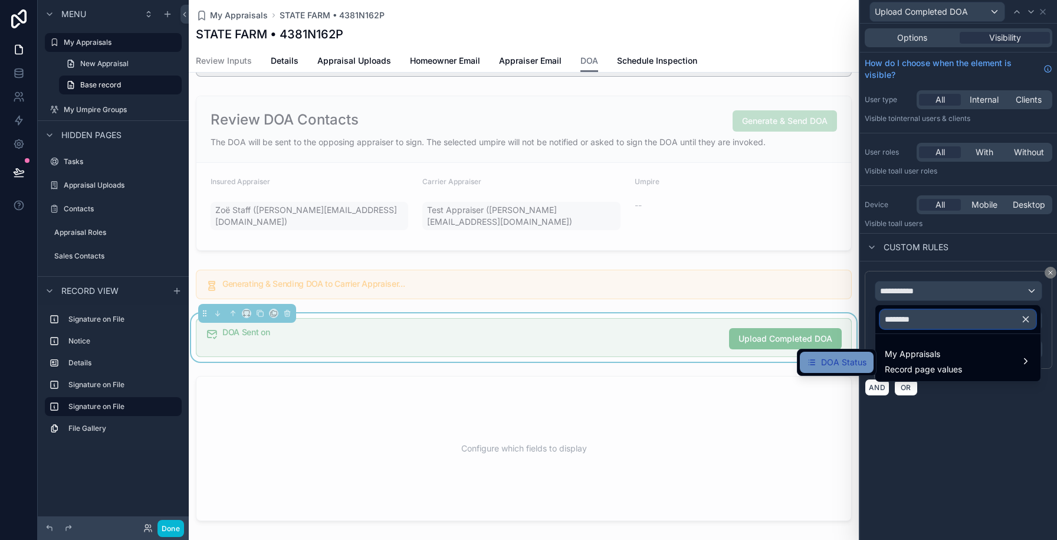
type input "********"
click at [852, 358] on span "DOA Status" at bounding box center [843, 362] width 45 height 14
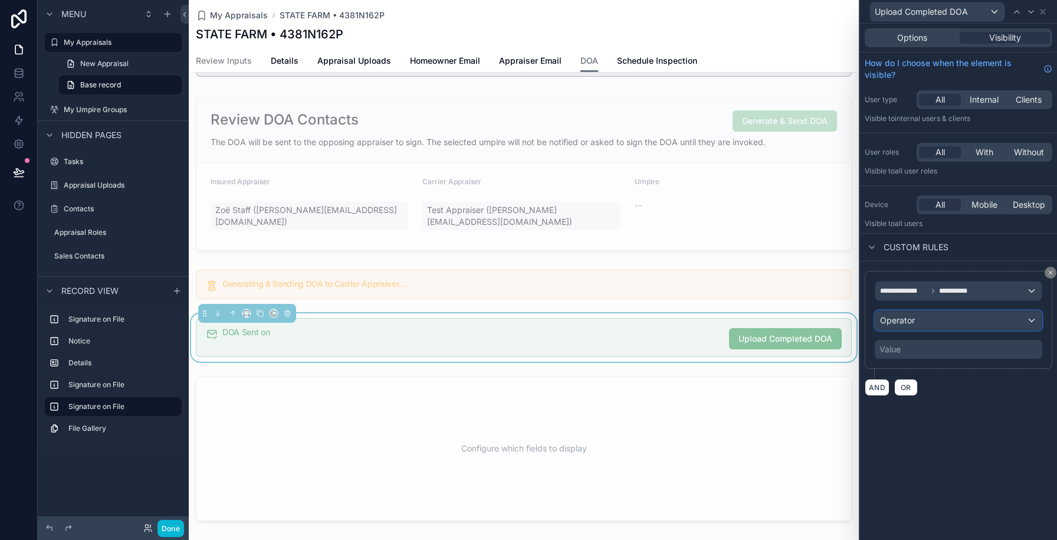
click at [907, 316] on span "Operator" at bounding box center [897, 320] width 35 height 10
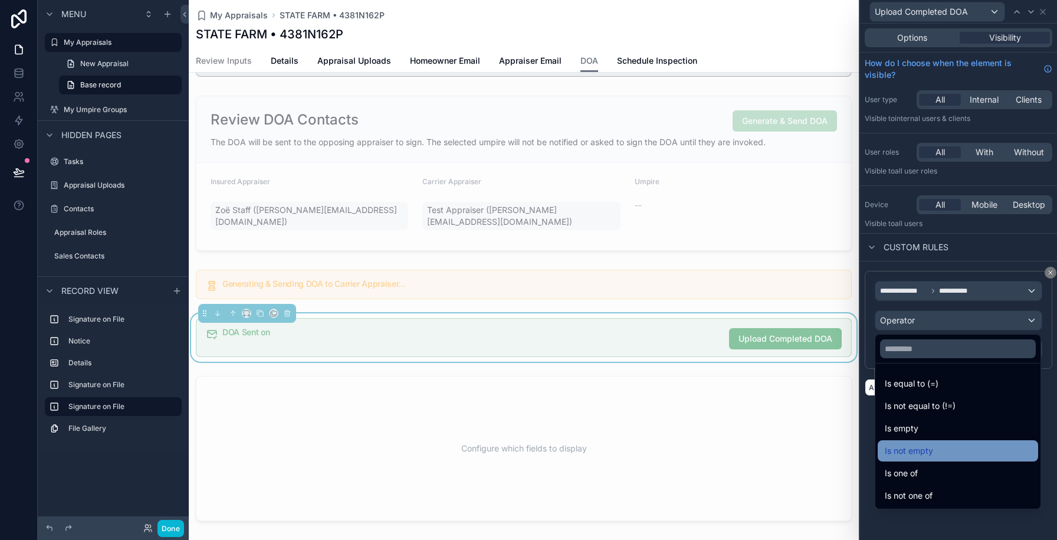
click at [912, 451] on span "Is not empty" at bounding box center [909, 451] width 48 height 14
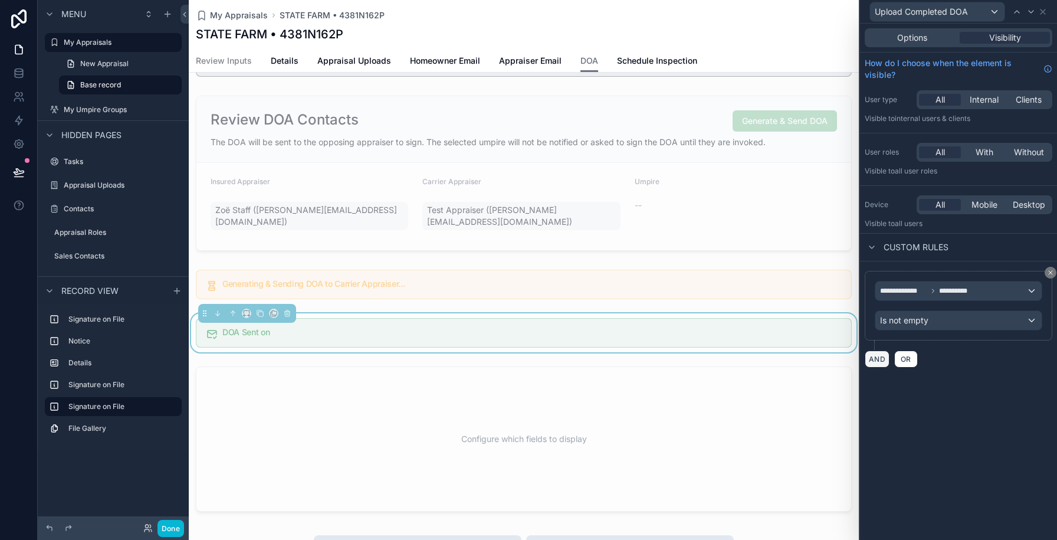
click at [881, 353] on button "AND" at bounding box center [877, 358] width 25 height 17
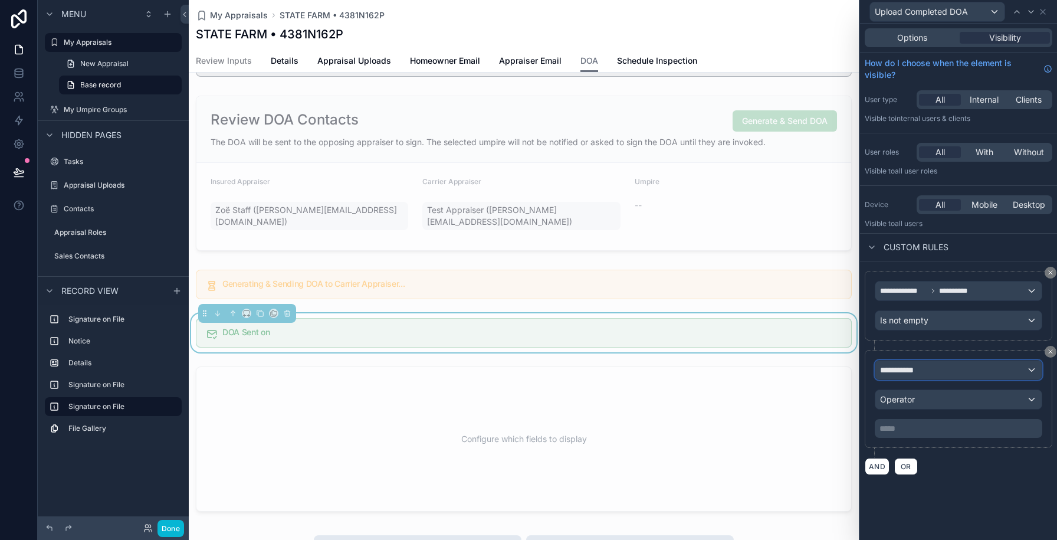
click at [907, 369] on span "**********" at bounding box center [902, 370] width 44 height 12
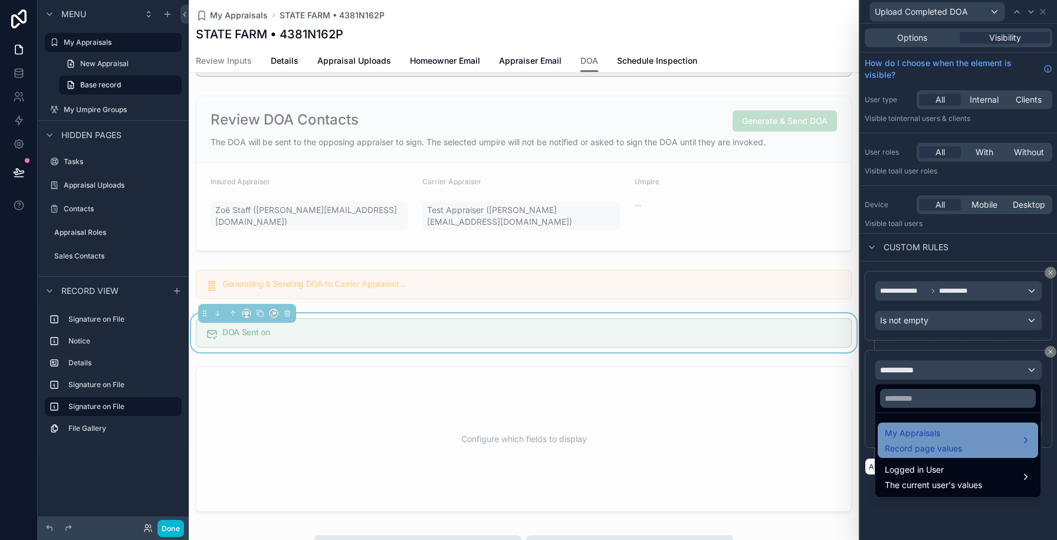
click at [904, 429] on span "My Appraisals" at bounding box center [923, 433] width 77 height 14
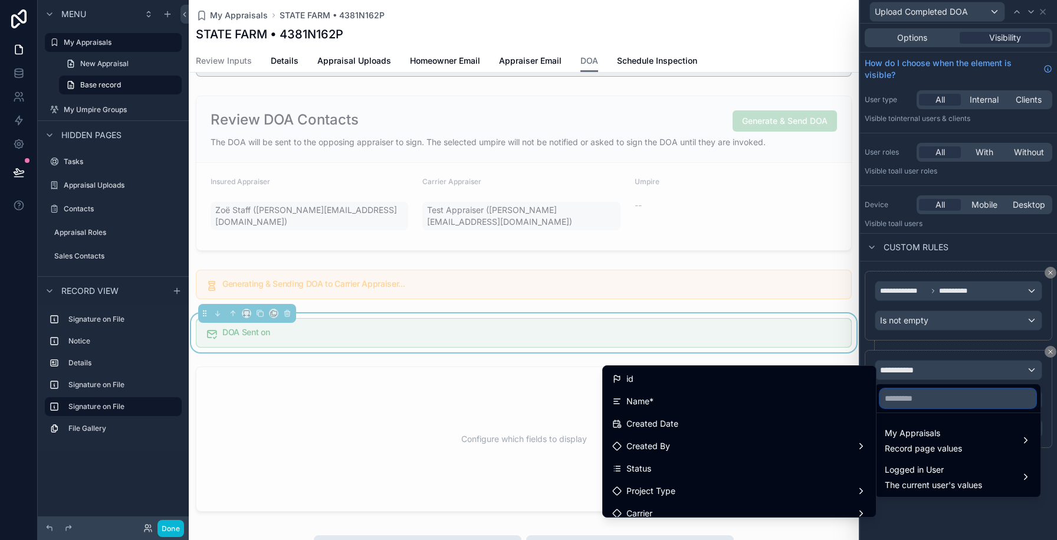
click at [904, 406] on input "text" at bounding box center [958, 398] width 156 height 19
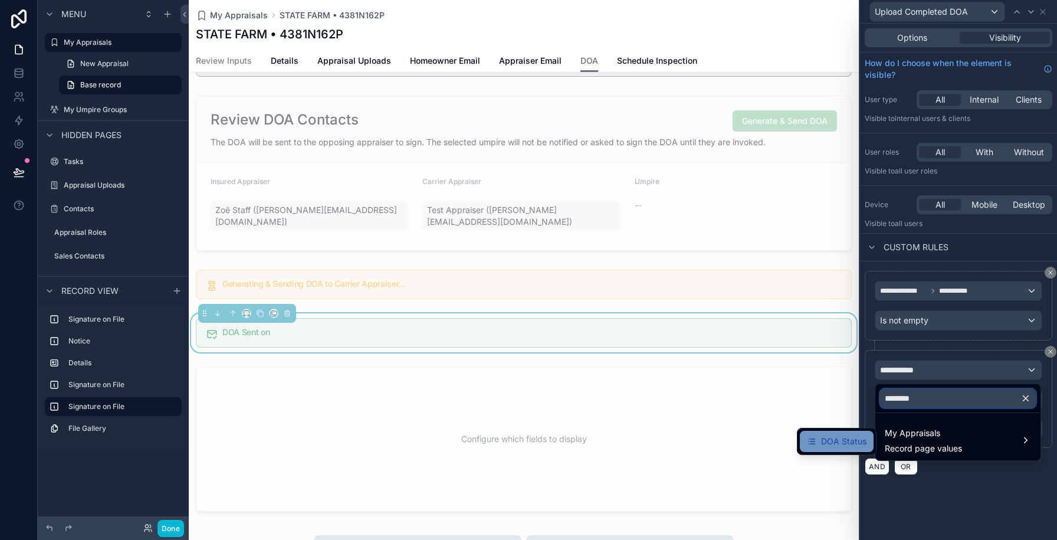
type input "********"
click at [847, 441] on span "DOA Status" at bounding box center [843, 441] width 45 height 14
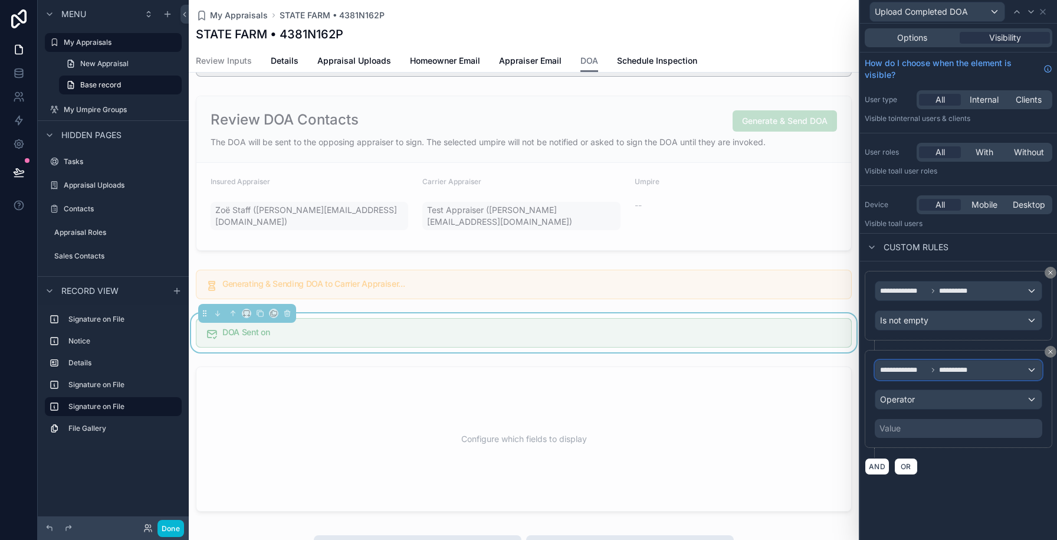
click at [912, 376] on div "**********" at bounding box center [959, 370] width 166 height 19
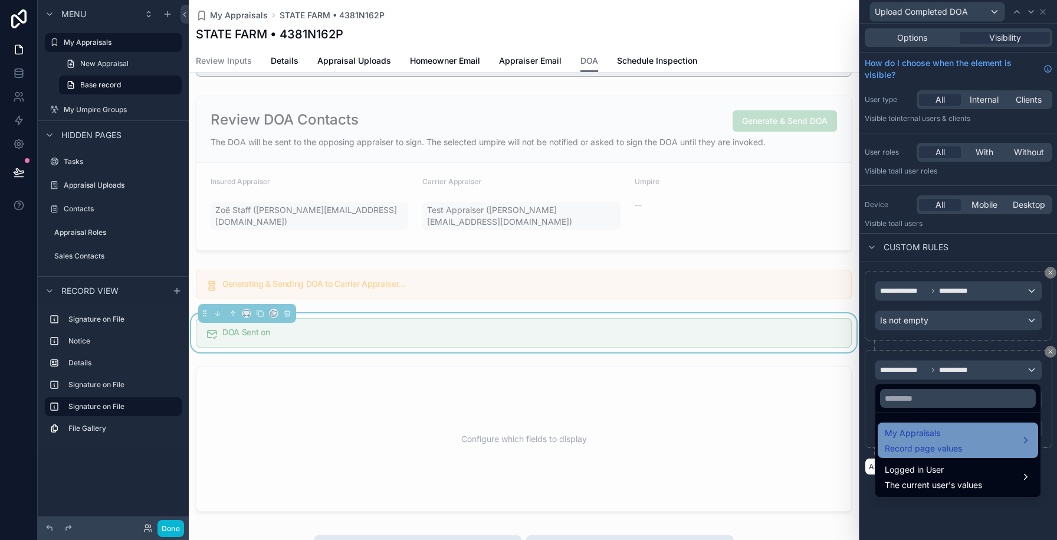
click at [907, 445] on span "Record page values" at bounding box center [923, 449] width 77 height 12
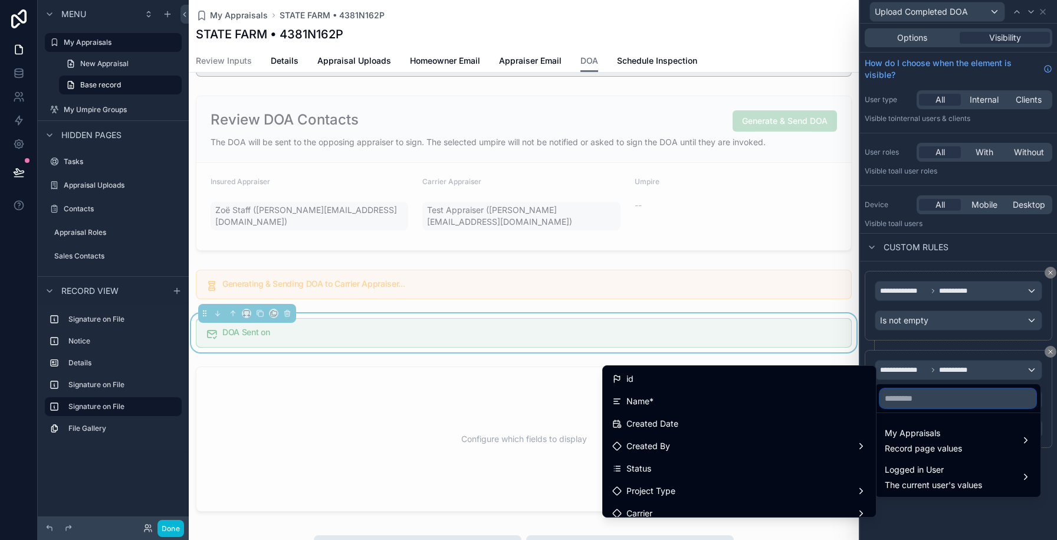
click at [906, 402] on input "text" at bounding box center [958, 398] width 156 height 19
click at [913, 339] on div at bounding box center [958, 270] width 197 height 540
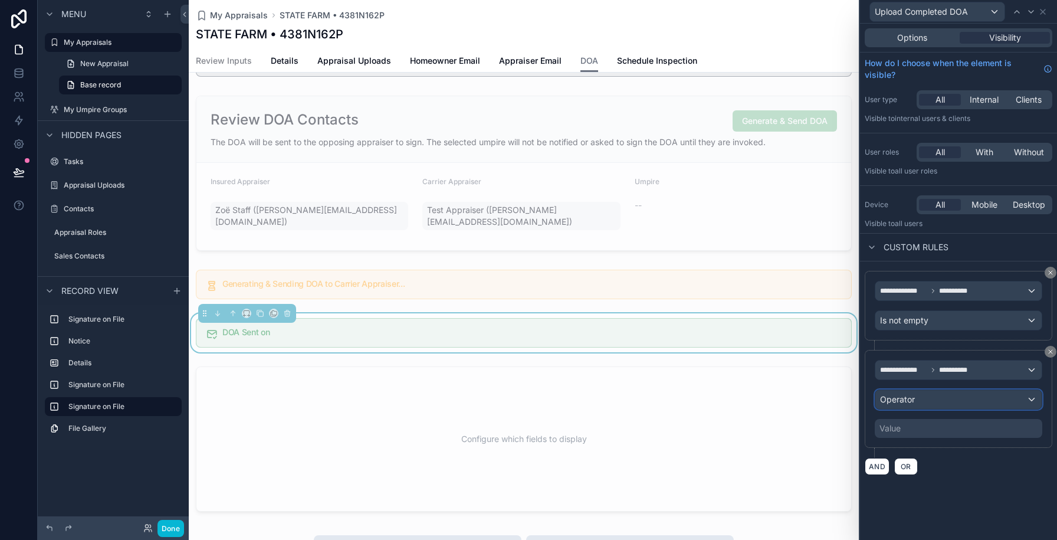
click at [900, 404] on span "Operator" at bounding box center [897, 400] width 35 height 12
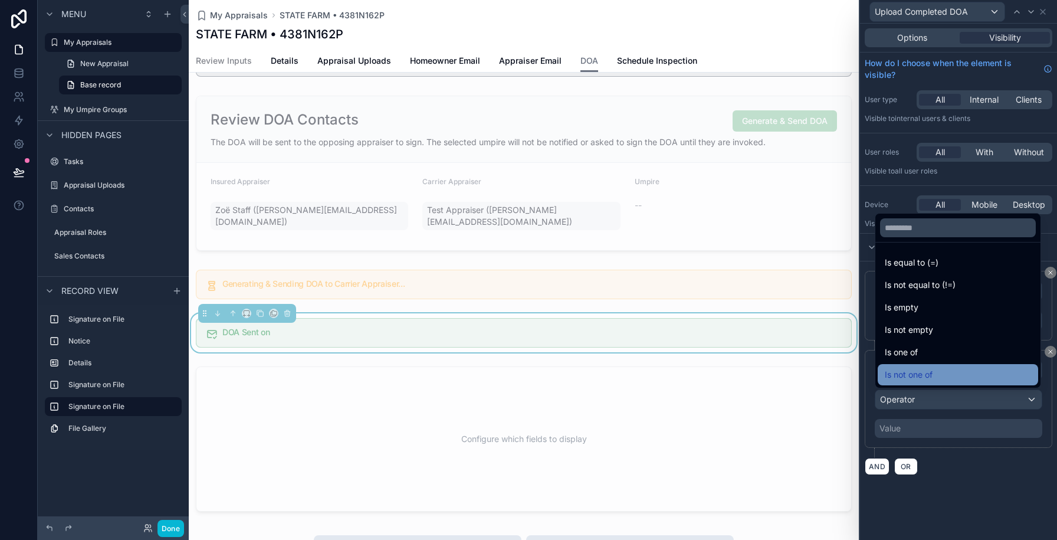
click at [903, 366] on div "Is not one of" at bounding box center [958, 374] width 160 height 21
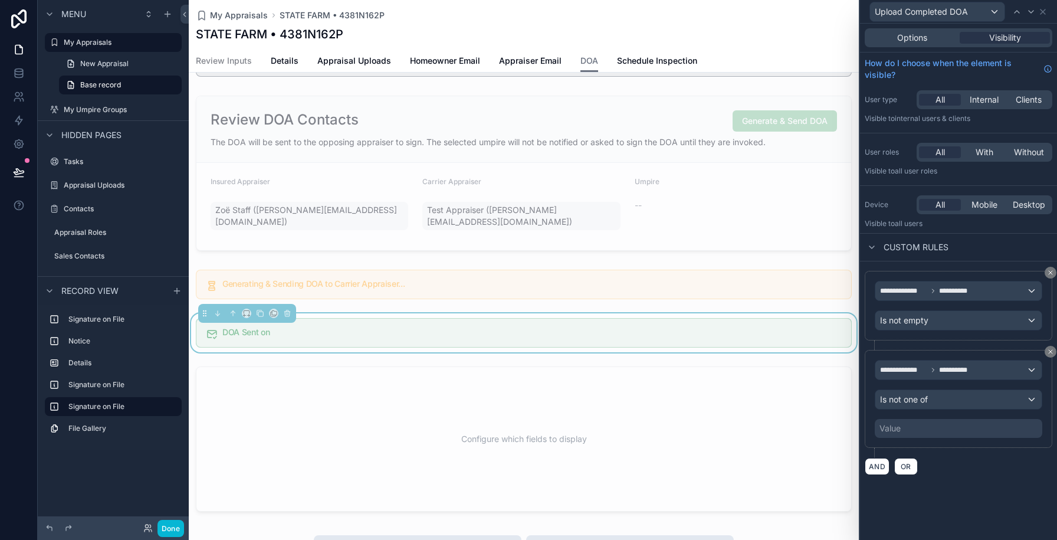
click at [903, 427] on div "Value" at bounding box center [959, 428] width 168 height 19
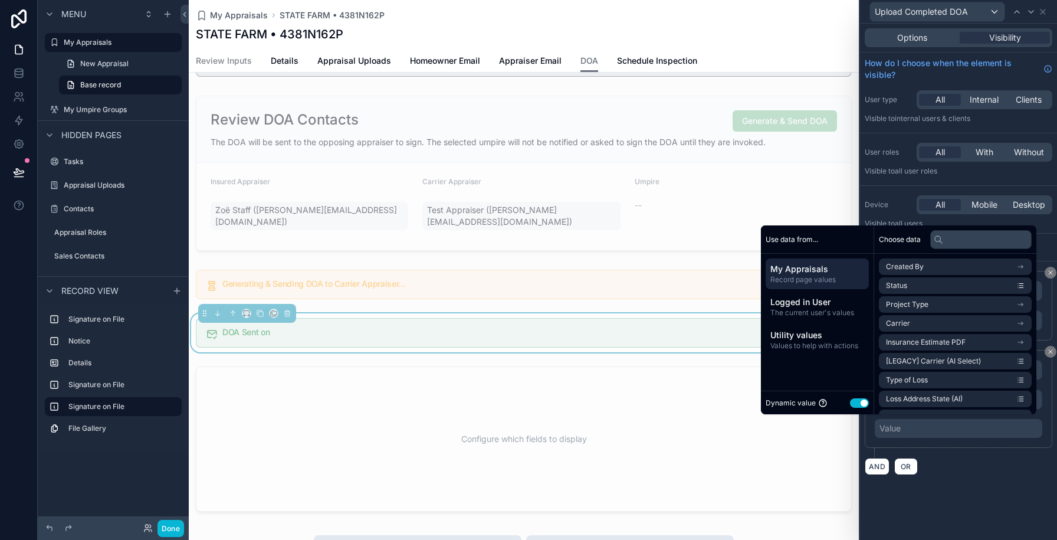
click at [855, 402] on button "Use setting" at bounding box center [859, 402] width 19 height 9
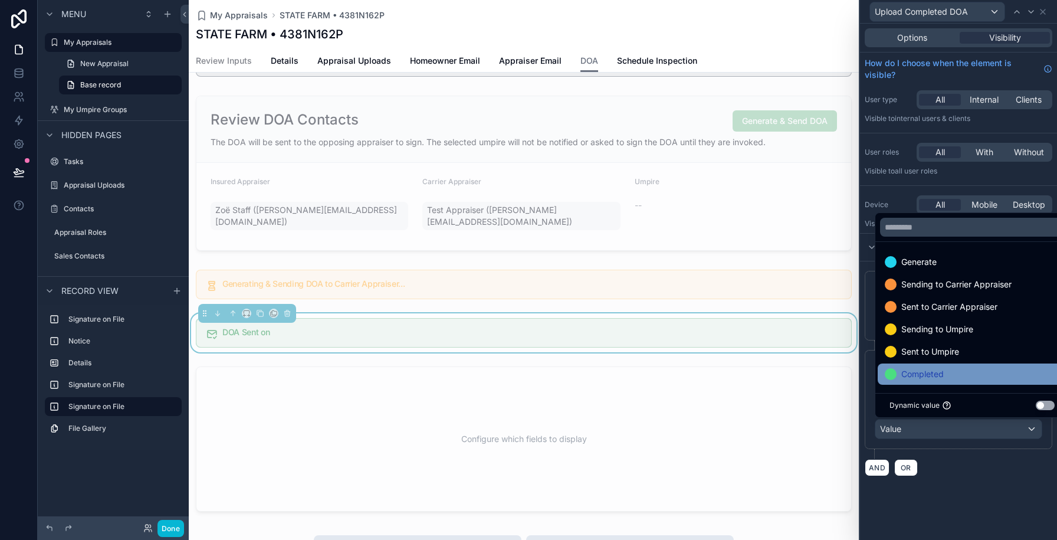
click at [913, 374] on span "Completed" at bounding box center [923, 374] width 42 height 14
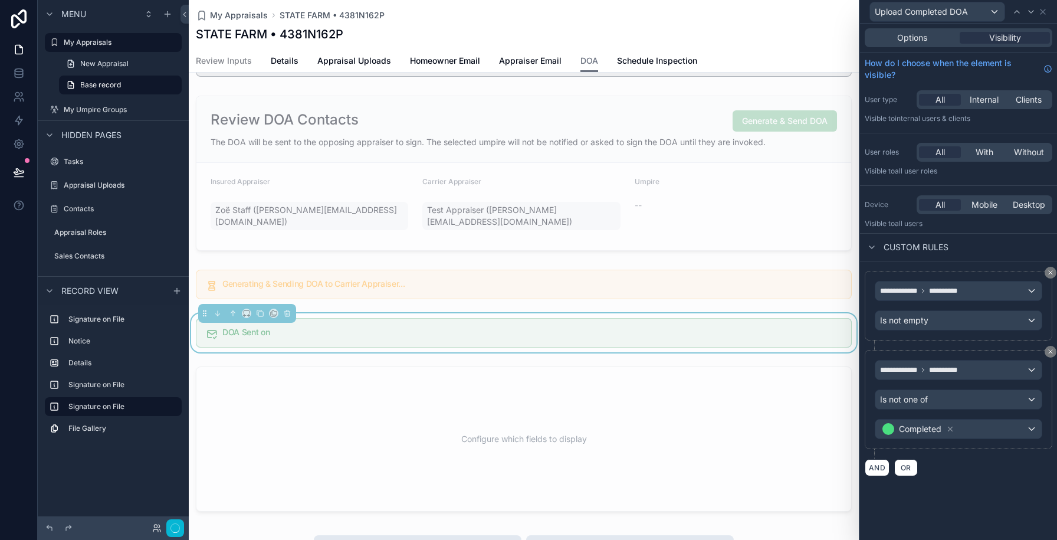
click at [989, 487] on div "**********" at bounding box center [958, 282] width 197 height 516
click at [1050, 274] on icon at bounding box center [1050, 272] width 7 height 7
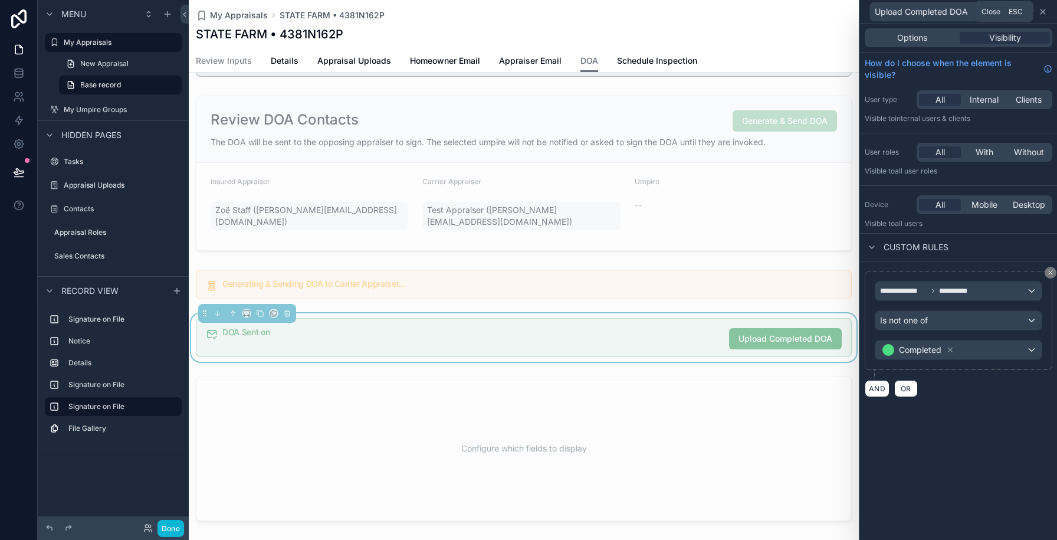
click at [1045, 15] on icon at bounding box center [1042, 11] width 9 height 9
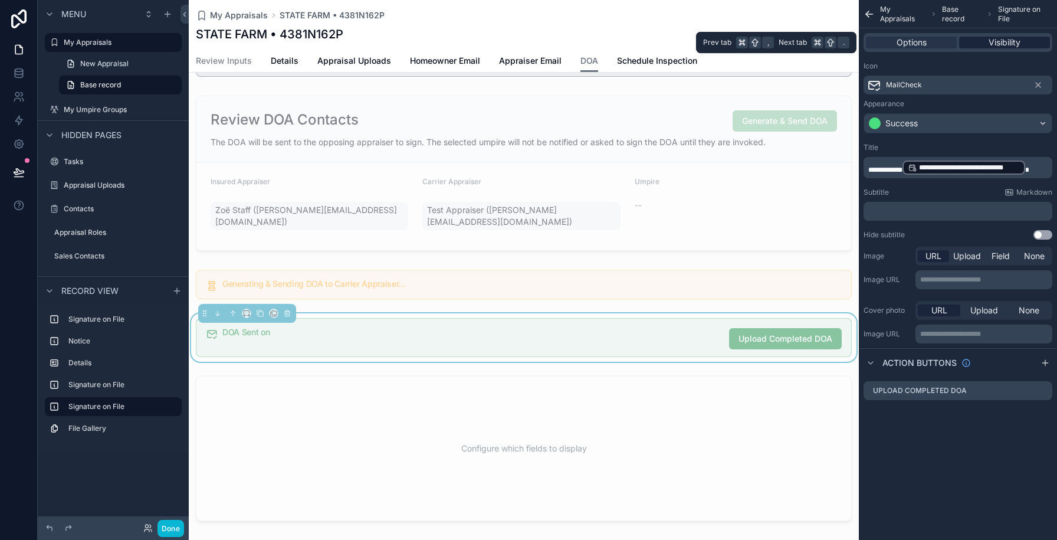
click at [1038, 44] on div "Visibility" at bounding box center [1004, 43] width 91 height 12
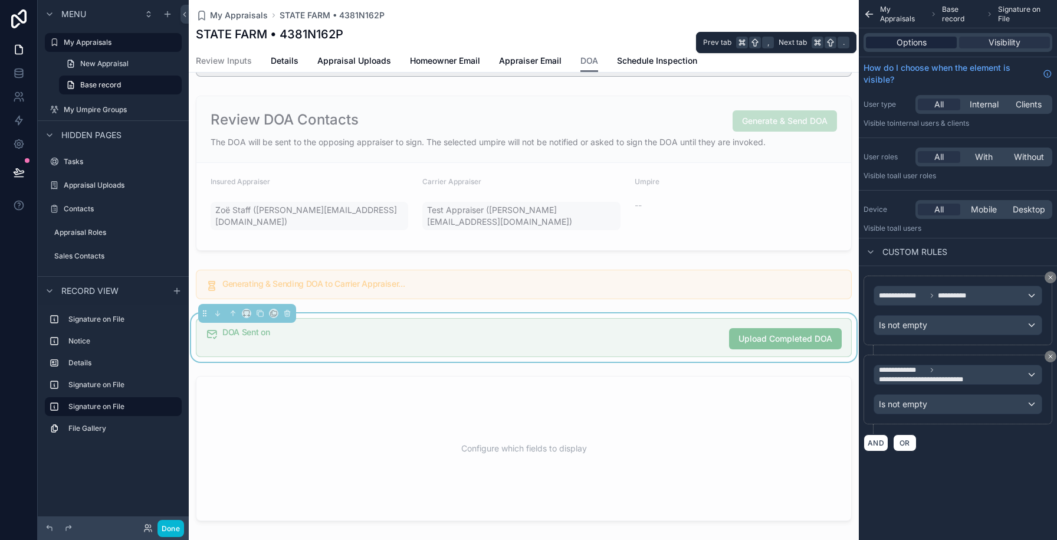
click at [930, 45] on div "Options" at bounding box center [911, 43] width 91 height 12
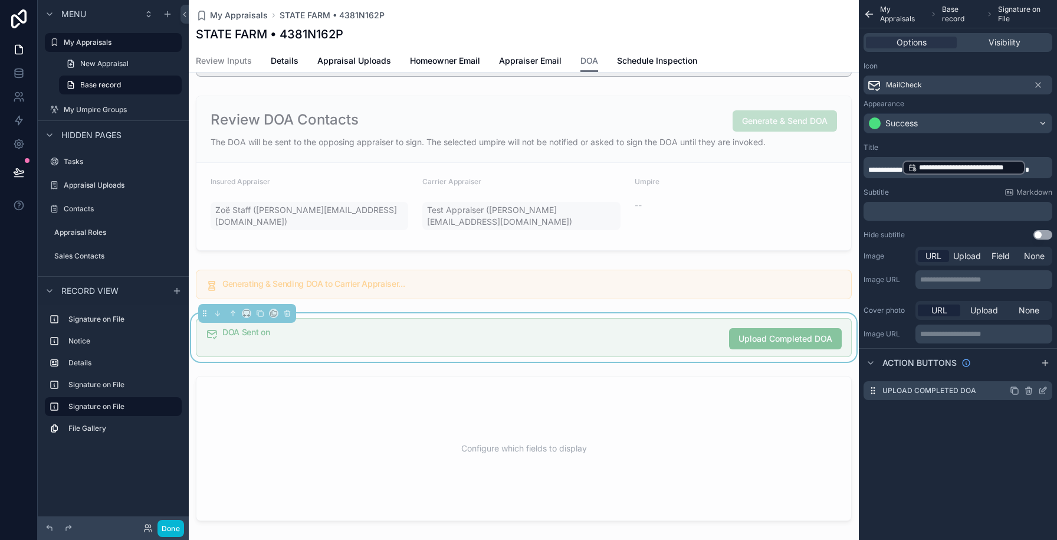
click at [1045, 396] on div "Upload Completed DOA" at bounding box center [958, 390] width 189 height 19
click at [1044, 392] on icon "scrollable content" at bounding box center [1042, 391] width 5 height 5
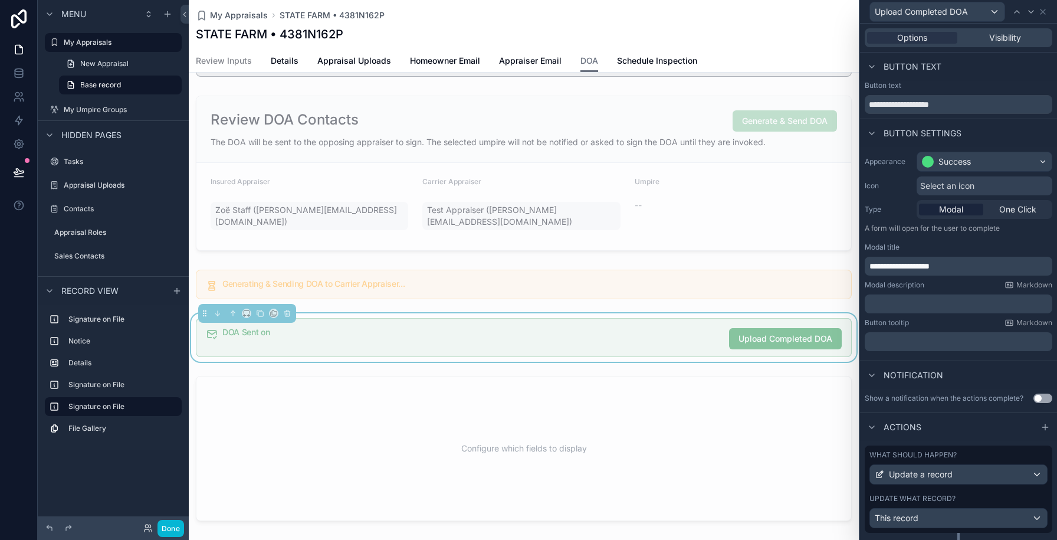
scroll to position [28, 0]
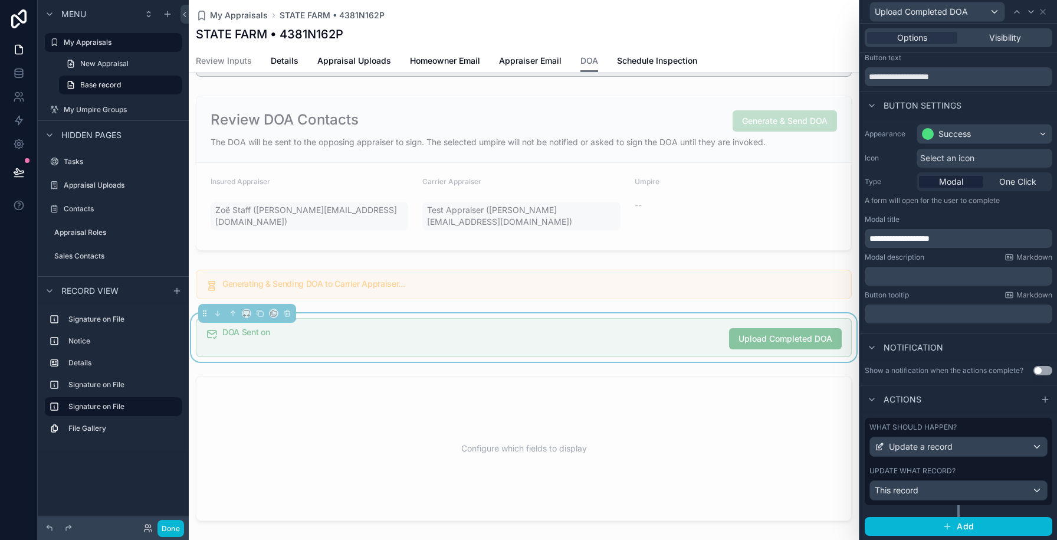
click at [977, 464] on div "What should happen? Update a record Update what record? This record" at bounding box center [959, 461] width 188 height 87
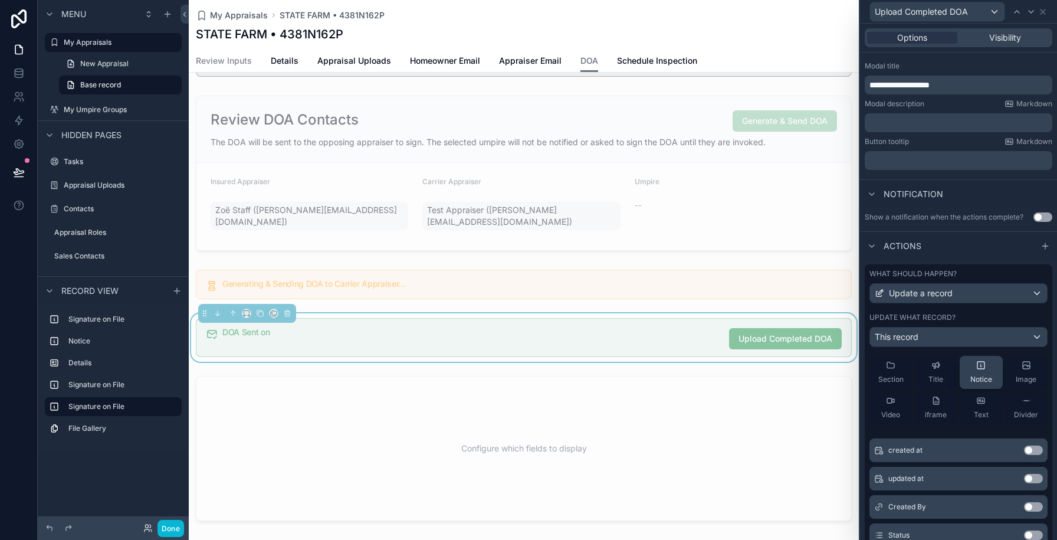
scroll to position [0, 0]
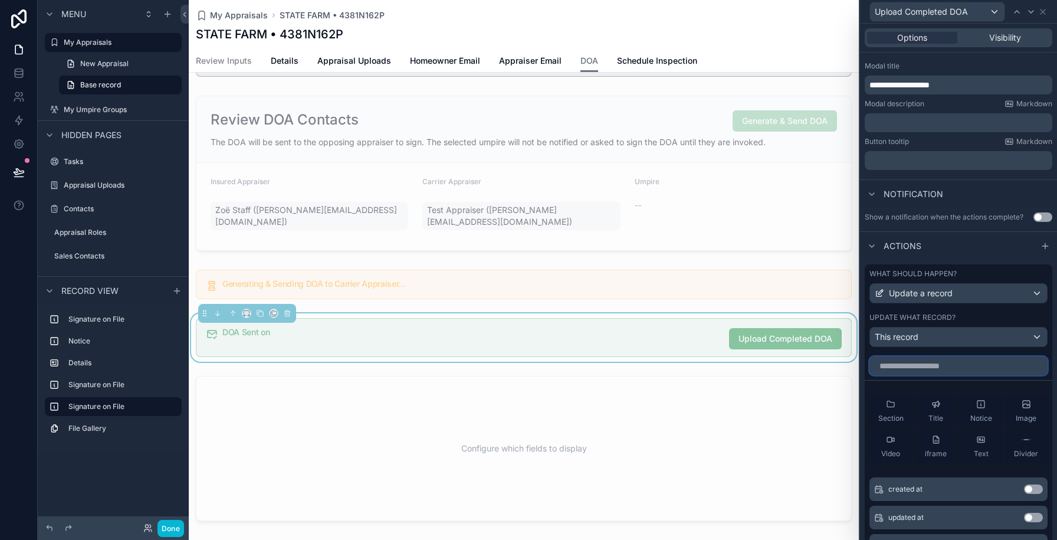
click at [933, 361] on input "text" at bounding box center [959, 365] width 178 height 19
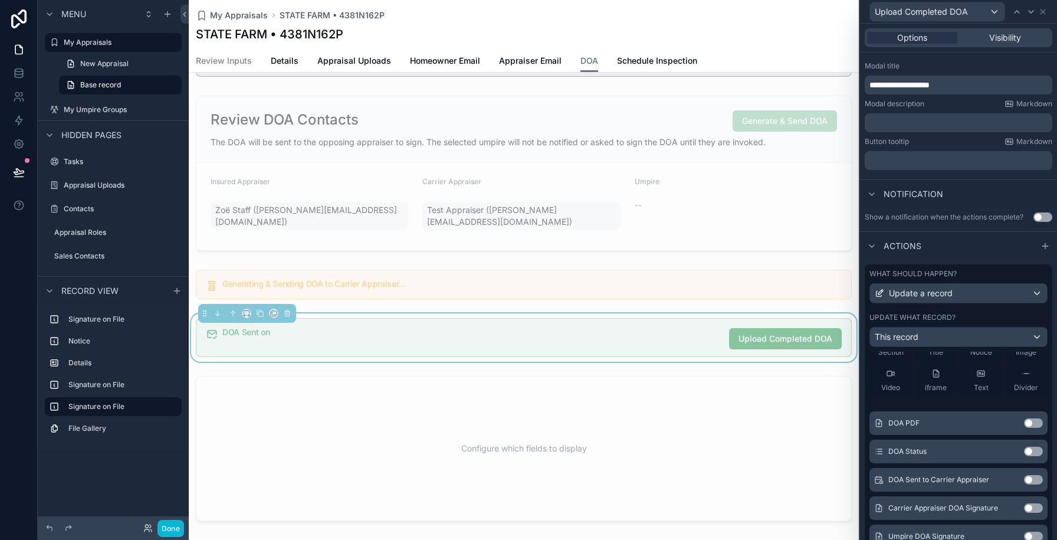
scroll to position [68, 0]
click at [1038, 422] on button "Use setting" at bounding box center [1033, 420] width 19 height 9
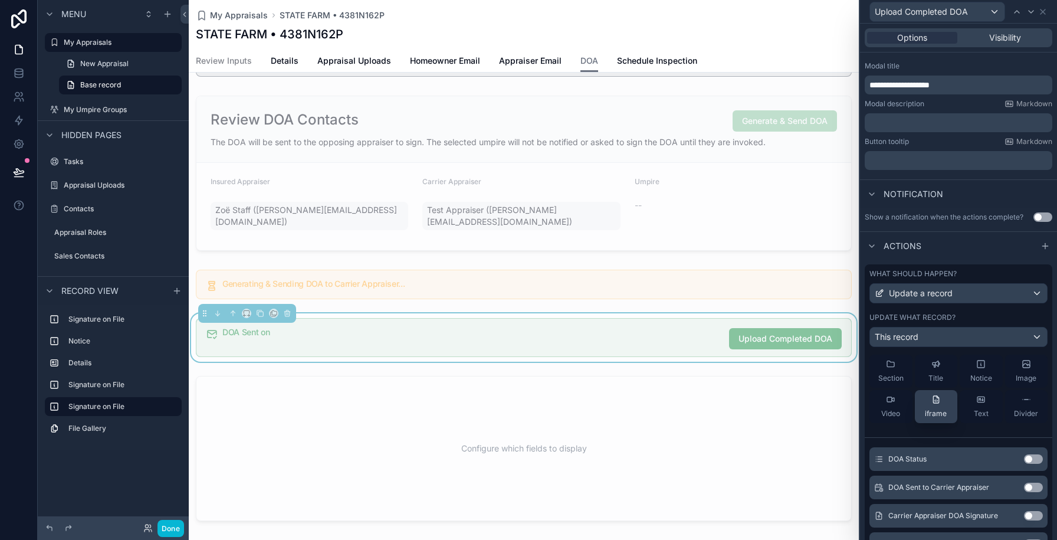
scroll to position [0, 0]
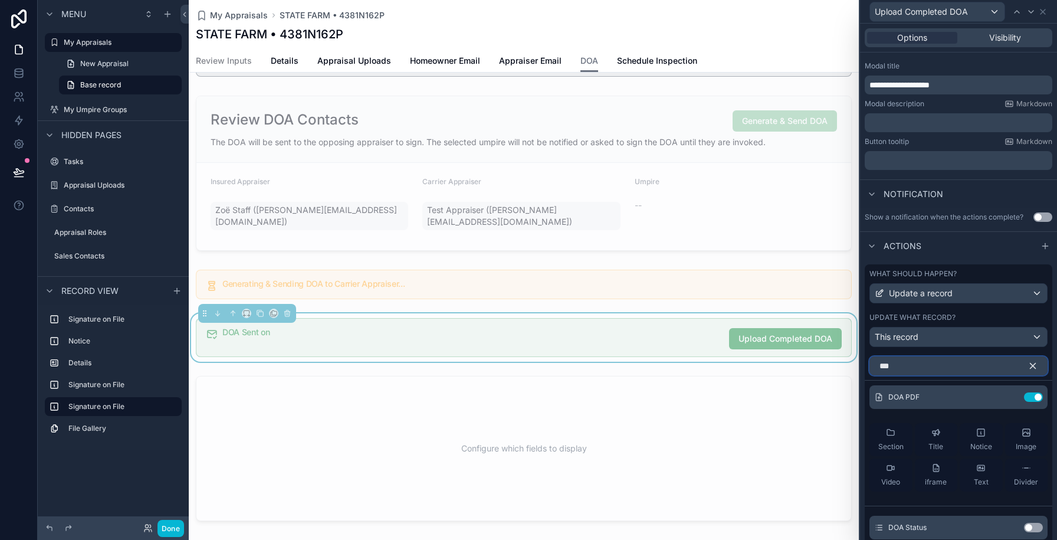
click at [926, 370] on input "***" at bounding box center [959, 365] width 178 height 19
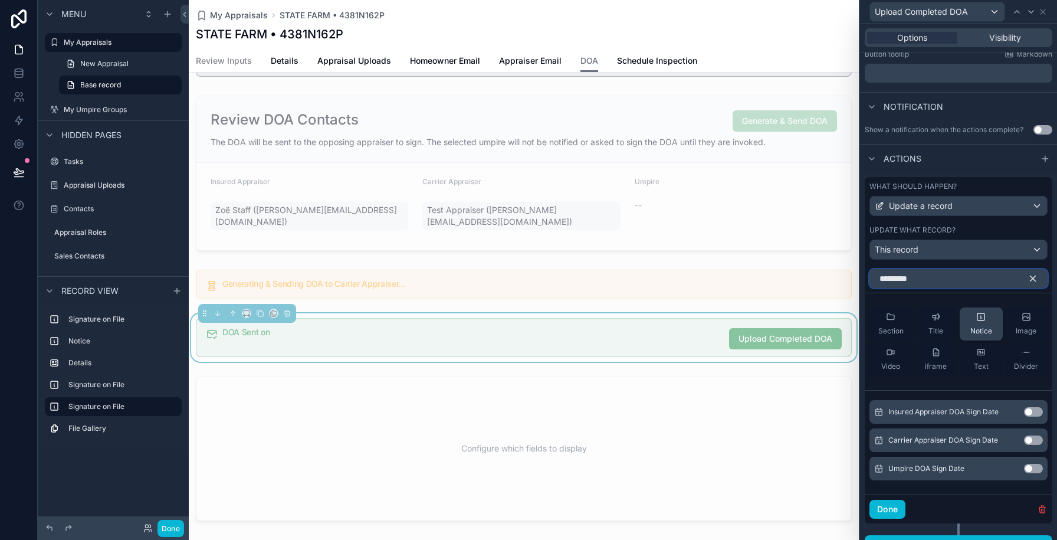
scroll to position [271, 0]
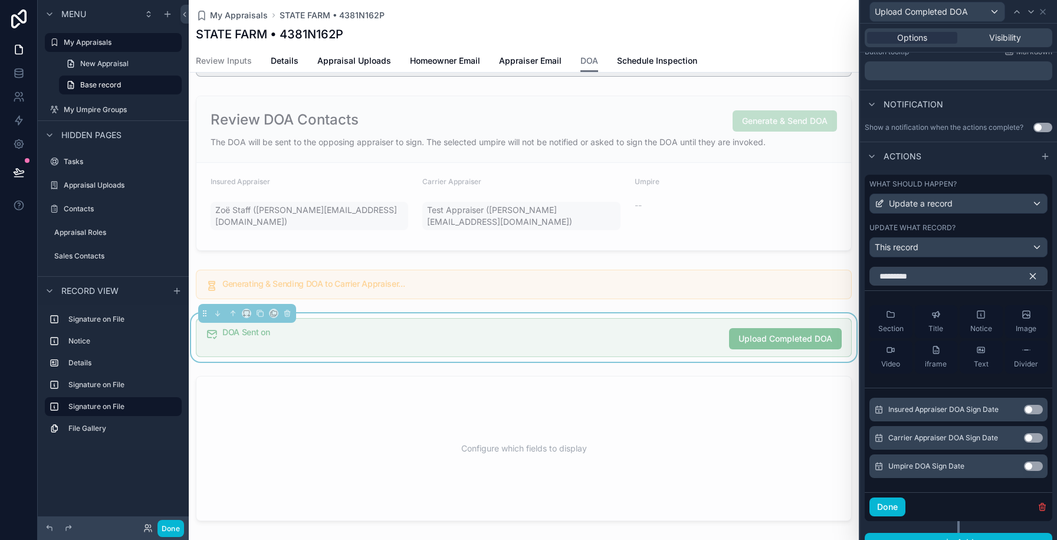
click at [1031, 437] on button "Use setting" at bounding box center [1033, 437] width 19 height 9
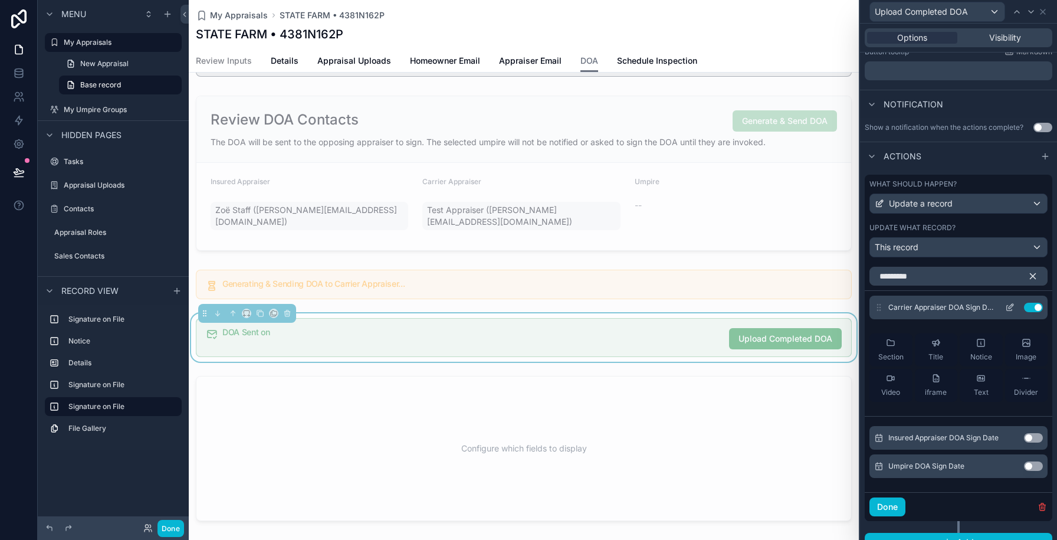
click at [1011, 312] on icon at bounding box center [1009, 307] width 9 height 9
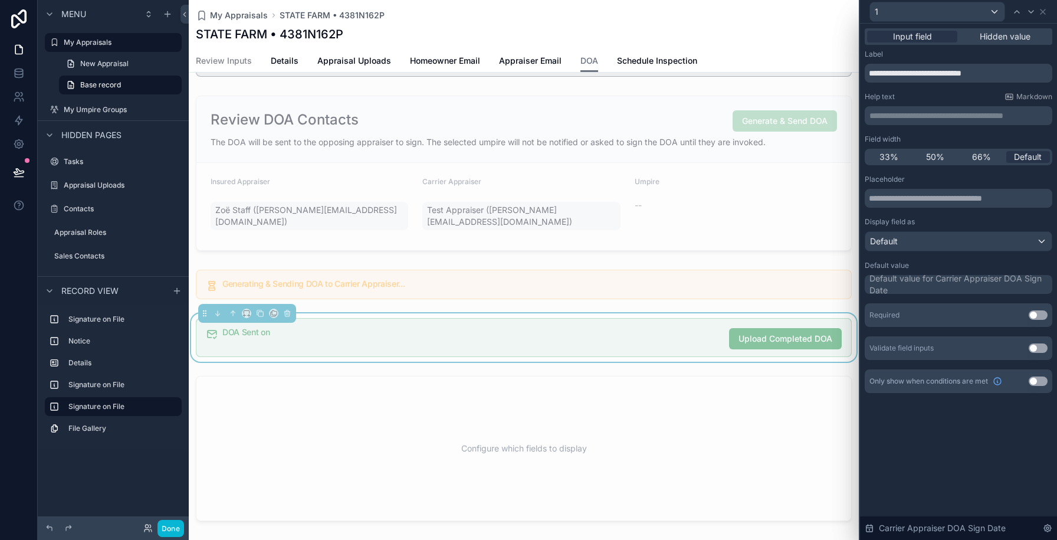
click at [1034, 316] on button "Use setting" at bounding box center [1038, 314] width 19 height 9
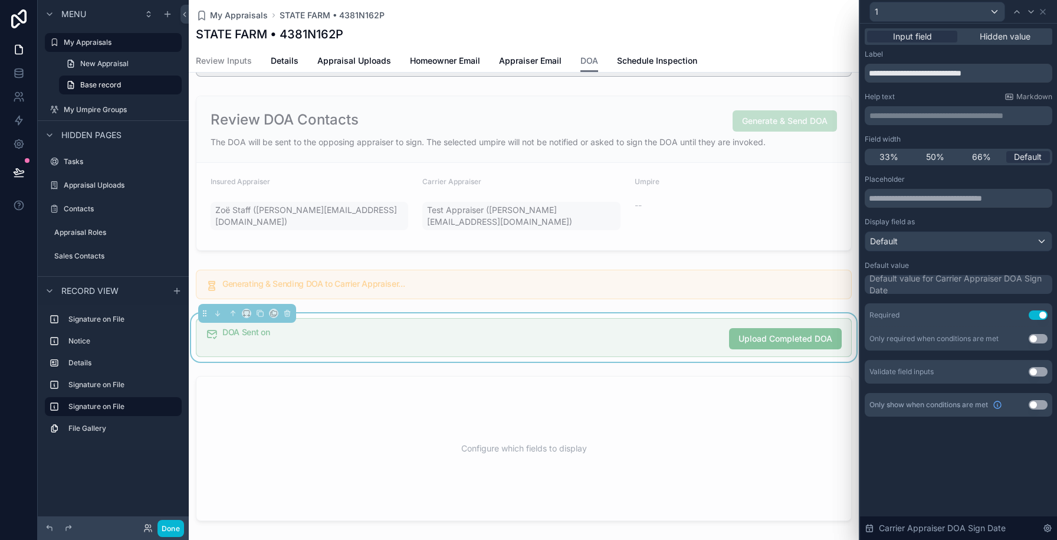
click at [907, 284] on div "Default value for Carrier Appraiser DOA Sign Date" at bounding box center [960, 285] width 181 height 24
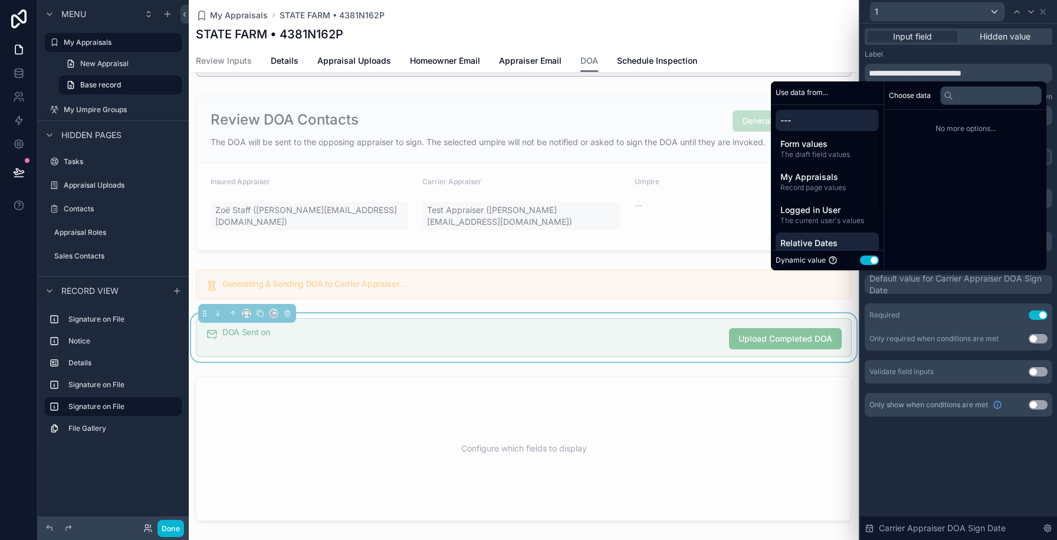
click at [824, 235] on div "Relative Dates Relative to the current date" at bounding box center [827, 247] width 103 height 31
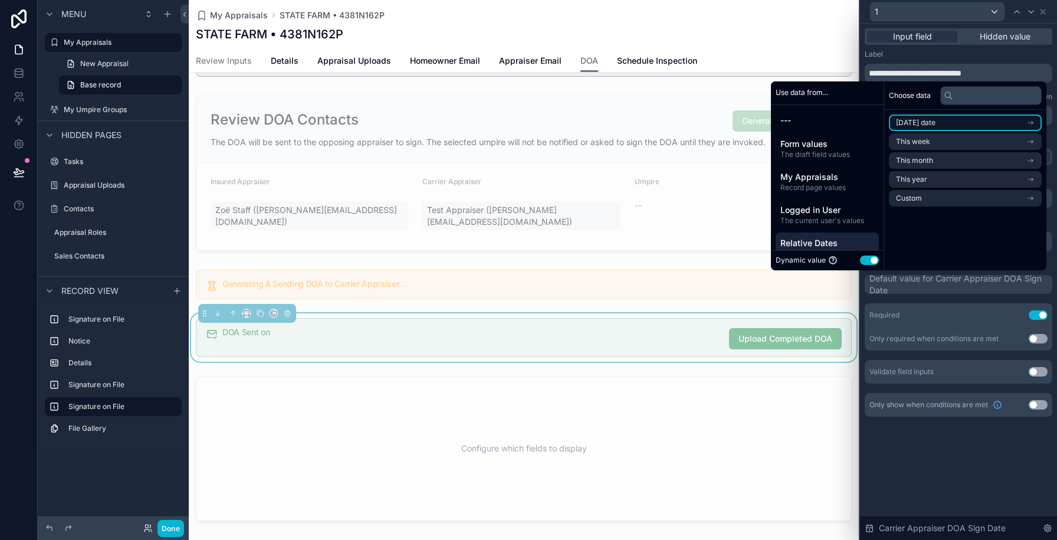
click at [900, 127] on span "Today's date" at bounding box center [916, 122] width 40 height 9
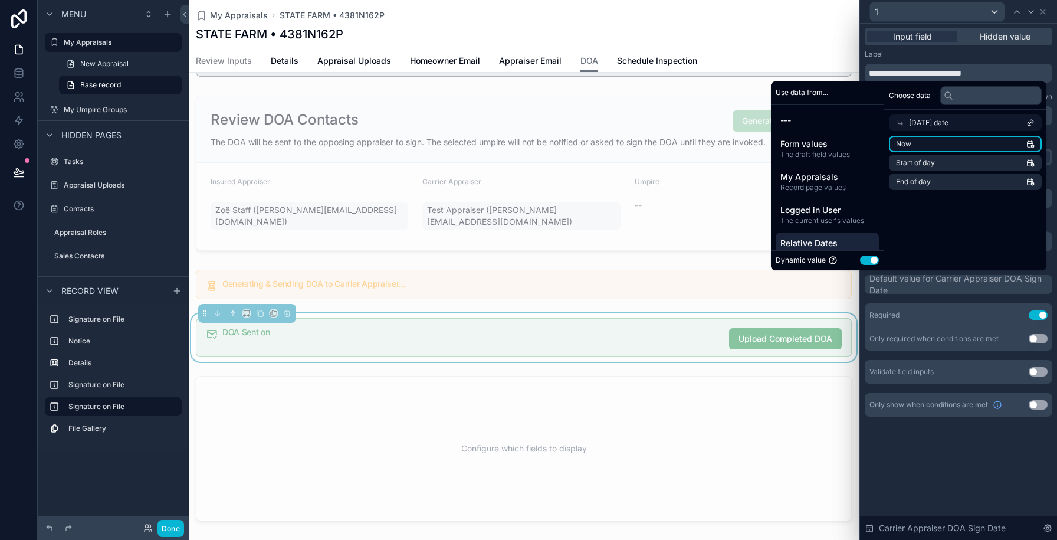
click at [896, 146] on span "Now" at bounding box center [903, 143] width 15 height 9
click at [916, 298] on div "Placeholder Display field as Default Default value *** Required Use setting Onl…" at bounding box center [959, 279] width 188 height 209
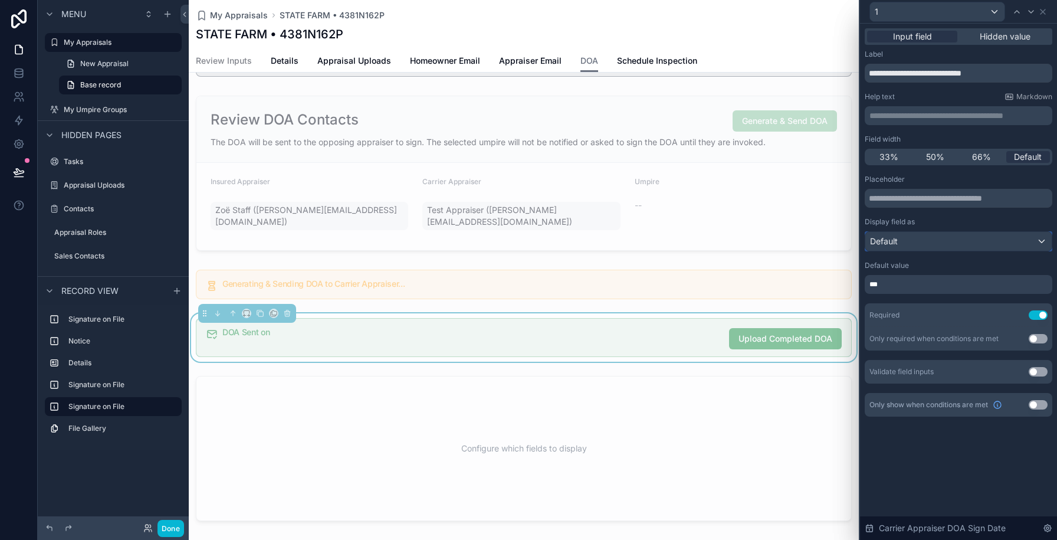
click at [914, 247] on div "Default" at bounding box center [959, 241] width 186 height 19
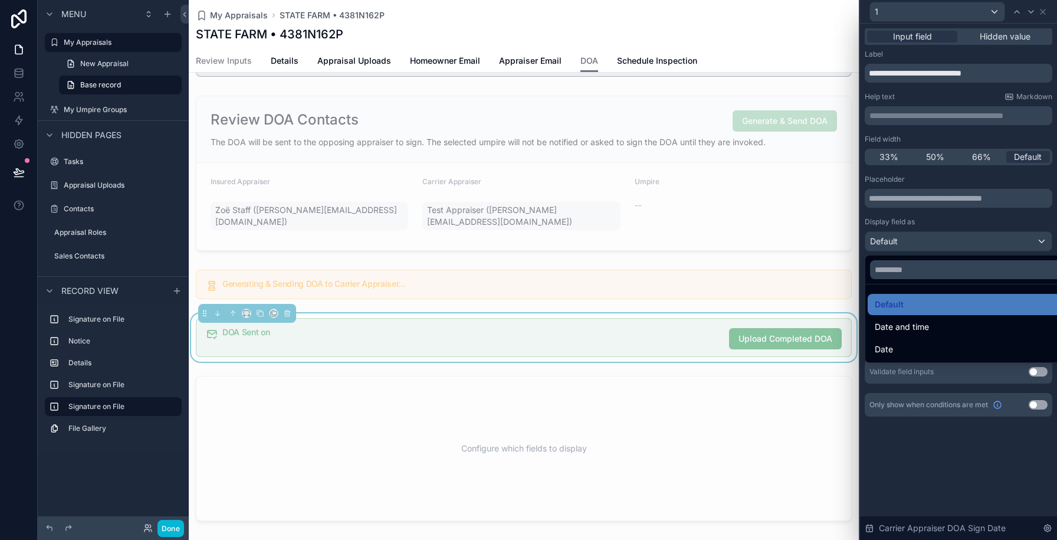
click at [938, 217] on div at bounding box center [958, 270] width 197 height 540
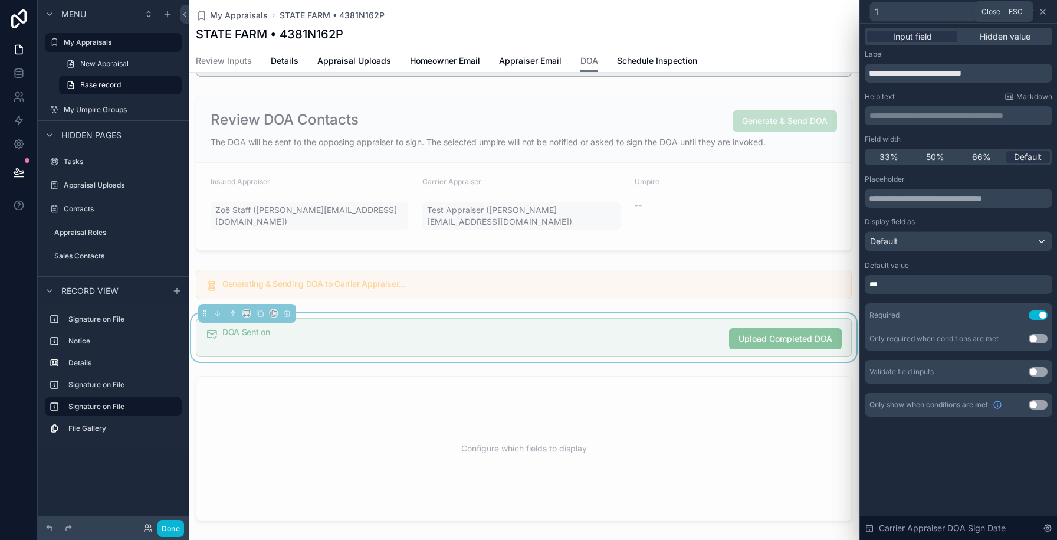
click at [1046, 14] on icon at bounding box center [1042, 11] width 9 height 9
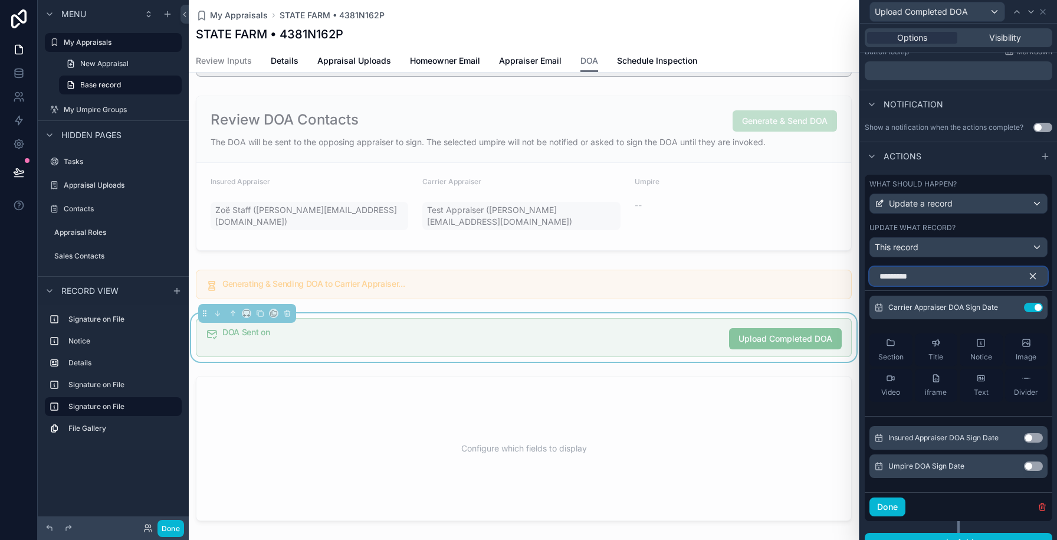
click at [1003, 282] on input "*********" at bounding box center [959, 276] width 178 height 19
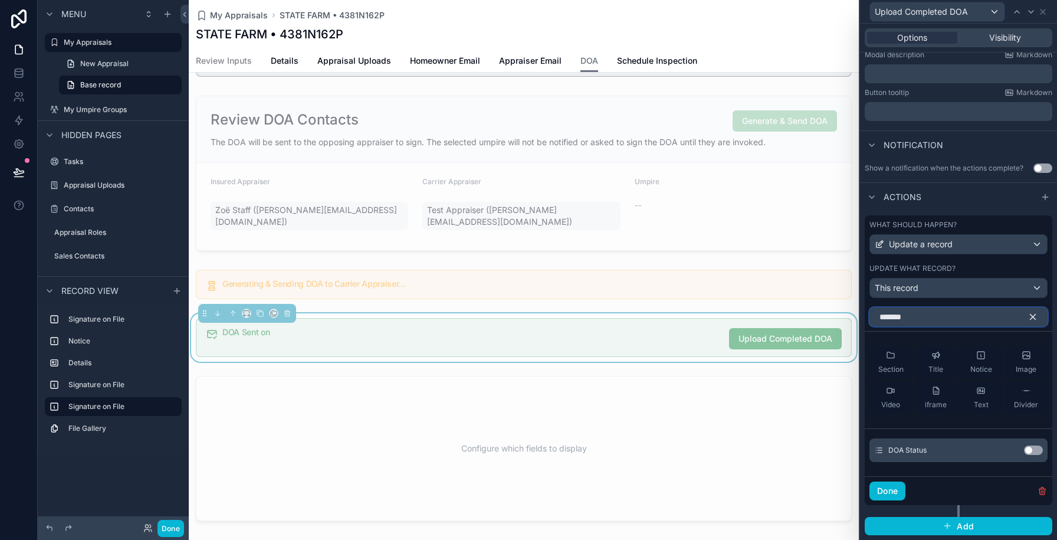
scroll to position [230, 0]
type input "********"
click at [1033, 452] on button "Use setting" at bounding box center [1033, 449] width 19 height 9
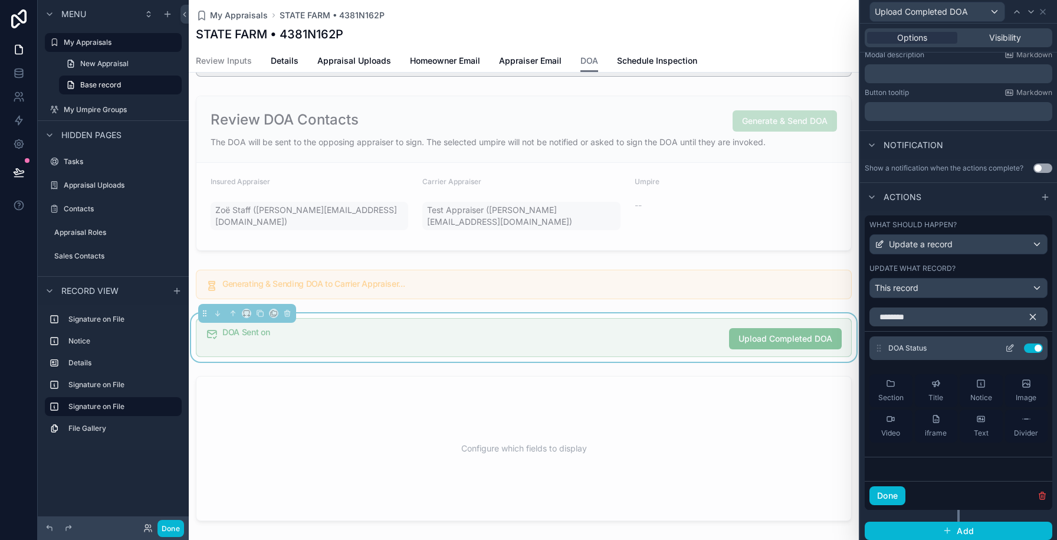
click at [1012, 349] on icon at bounding box center [1009, 347] width 9 height 9
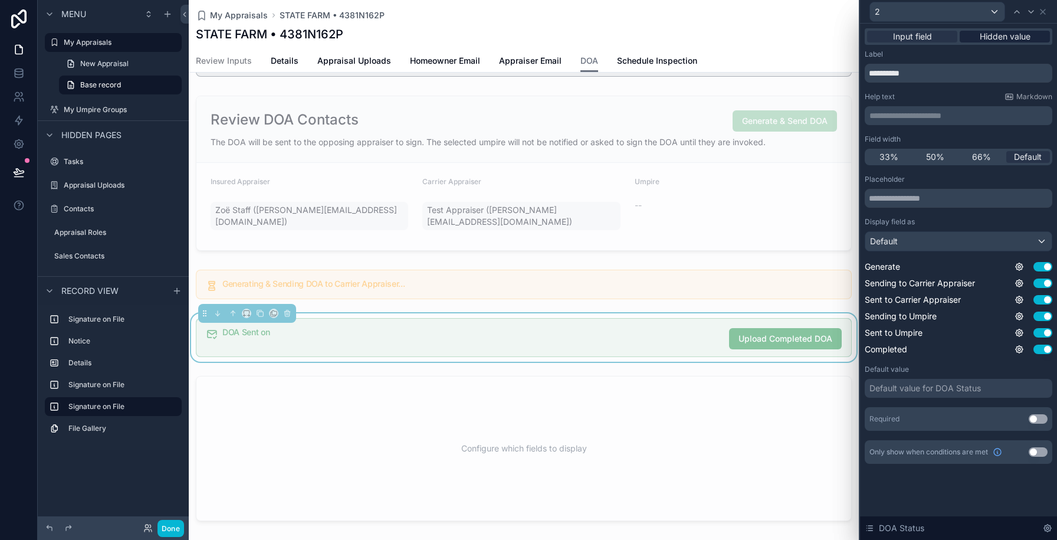
click at [1003, 35] on span "Hidden value" at bounding box center [1005, 37] width 51 height 12
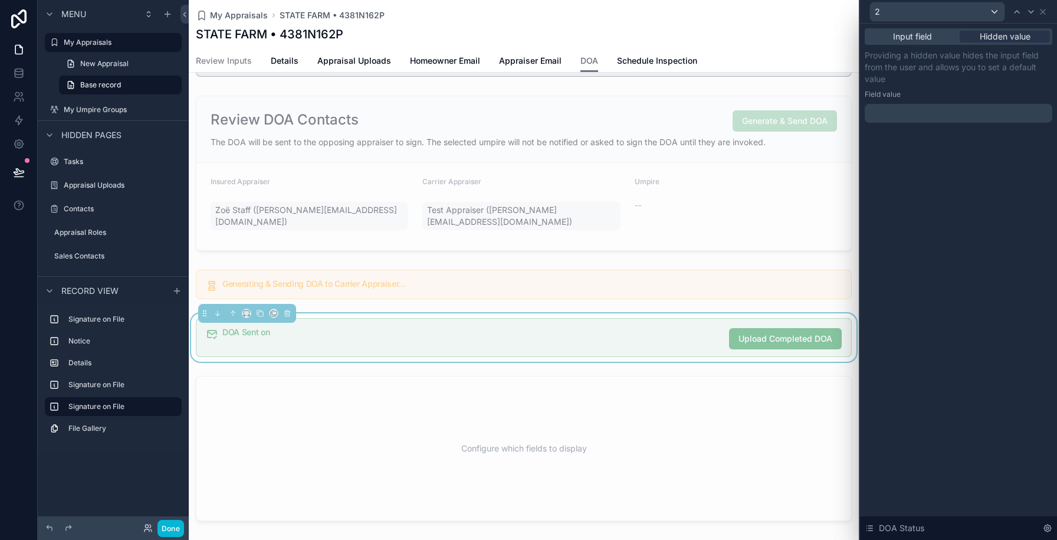
click at [929, 112] on div at bounding box center [959, 113] width 188 height 19
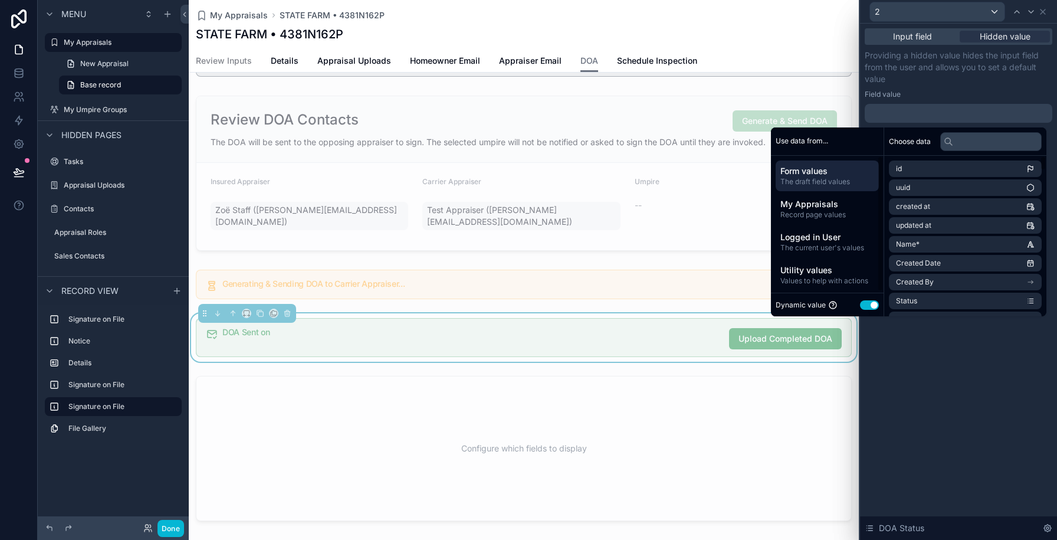
click at [863, 305] on button "Use setting" at bounding box center [869, 304] width 19 height 9
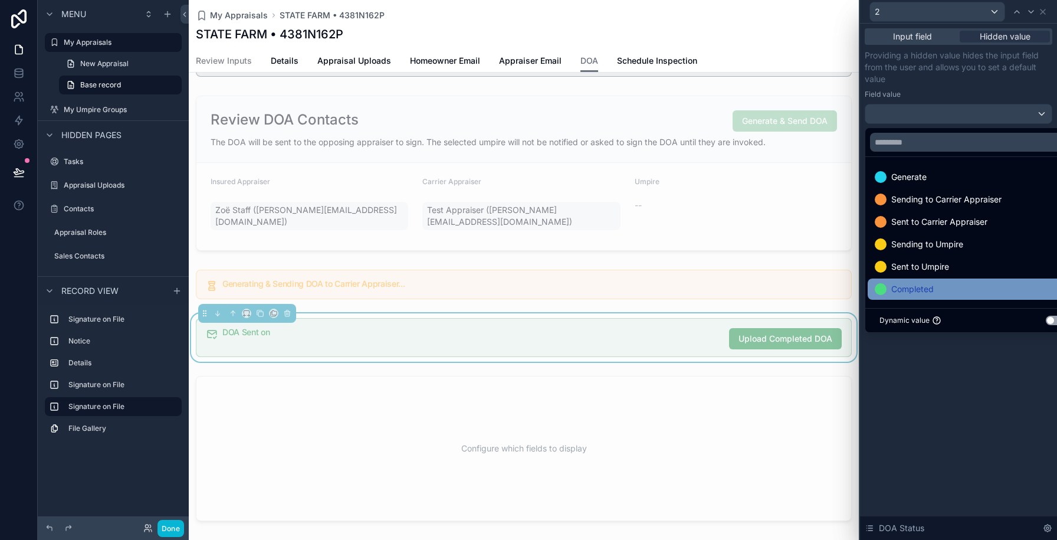
click at [899, 281] on div "Completed" at bounding box center [972, 288] width 209 height 21
click at [947, 380] on div "Input field Hidden value Providing a hidden value hides the input field from th…" at bounding box center [958, 282] width 197 height 516
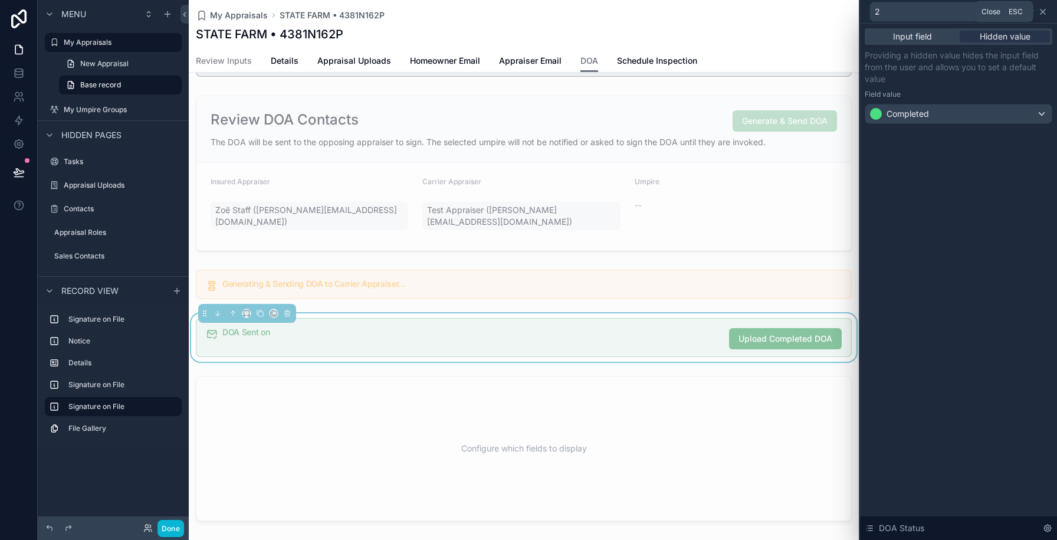
click at [1047, 13] on icon at bounding box center [1042, 11] width 9 height 9
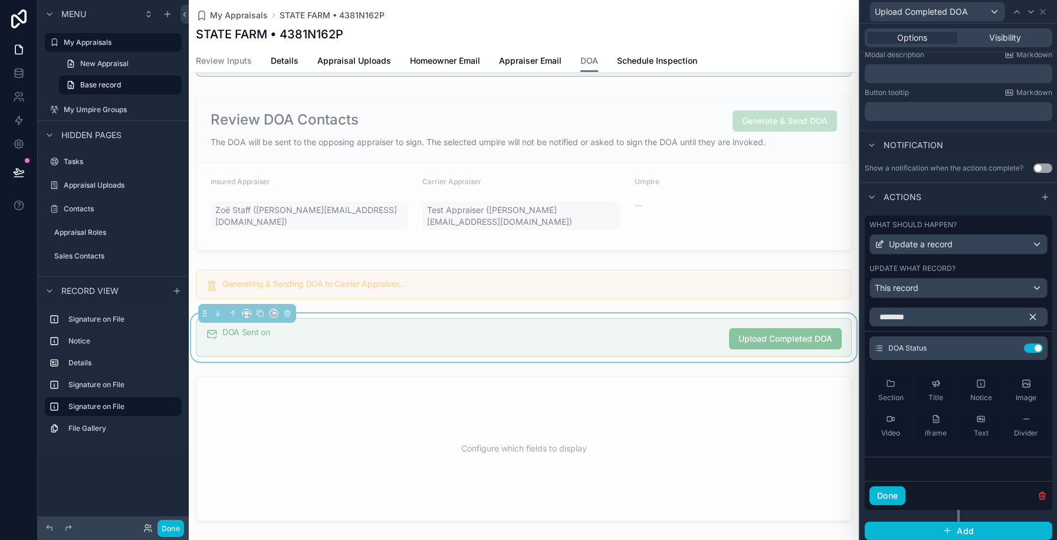
click at [1031, 314] on icon "button" at bounding box center [1033, 317] width 11 height 11
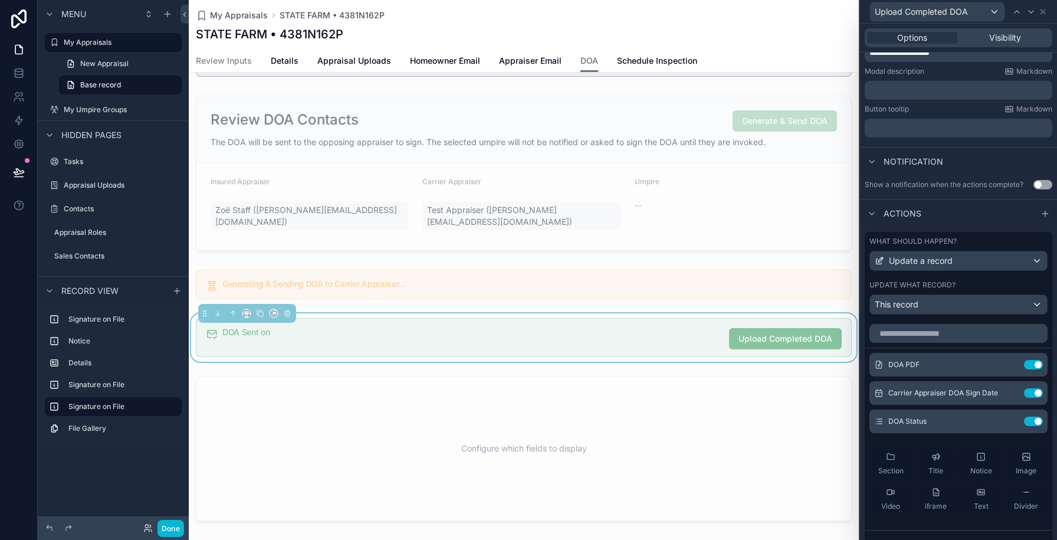
scroll to position [191, 0]
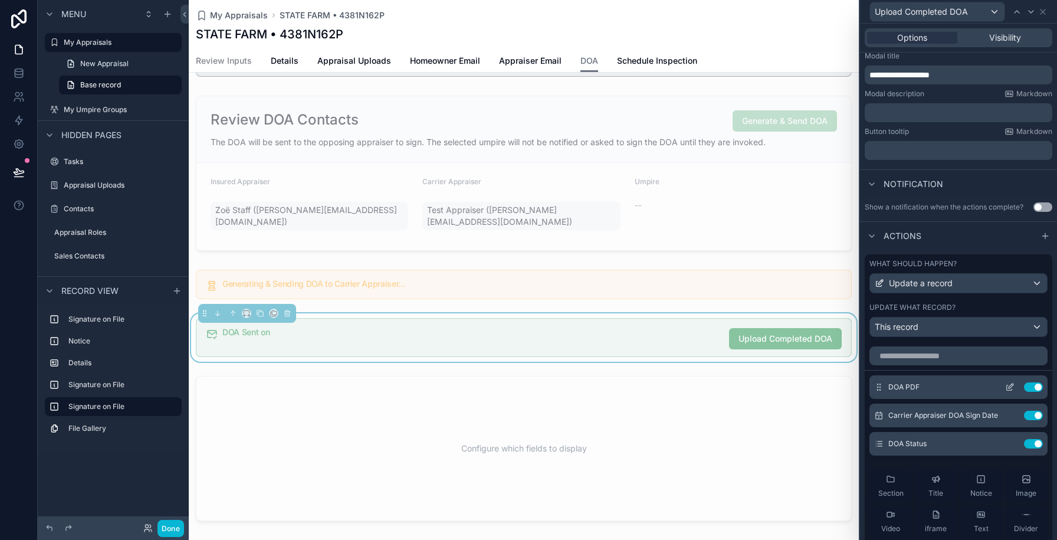
click at [1008, 391] on icon at bounding box center [1009, 386] width 9 height 9
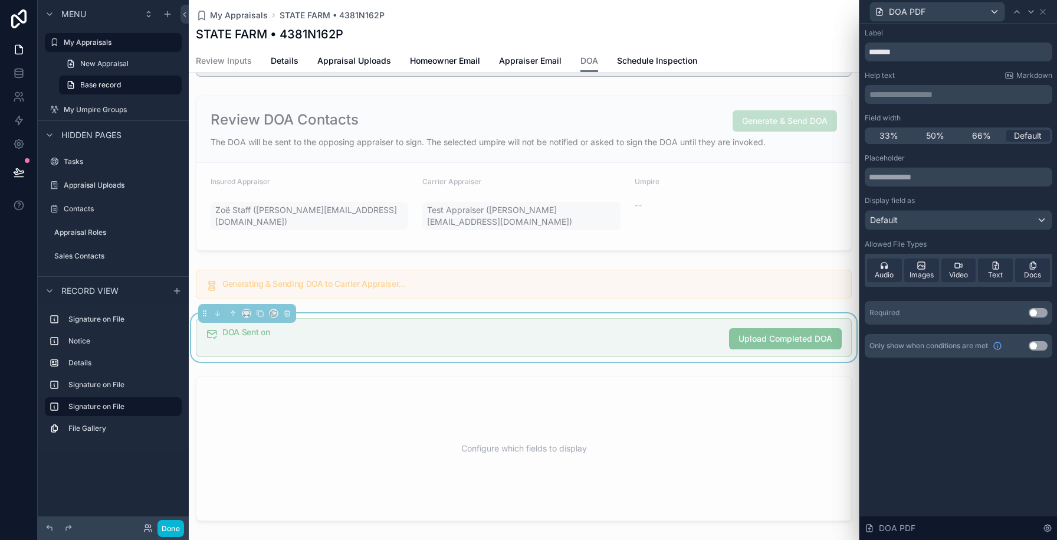
click at [1035, 310] on button "Use setting" at bounding box center [1038, 312] width 19 height 9
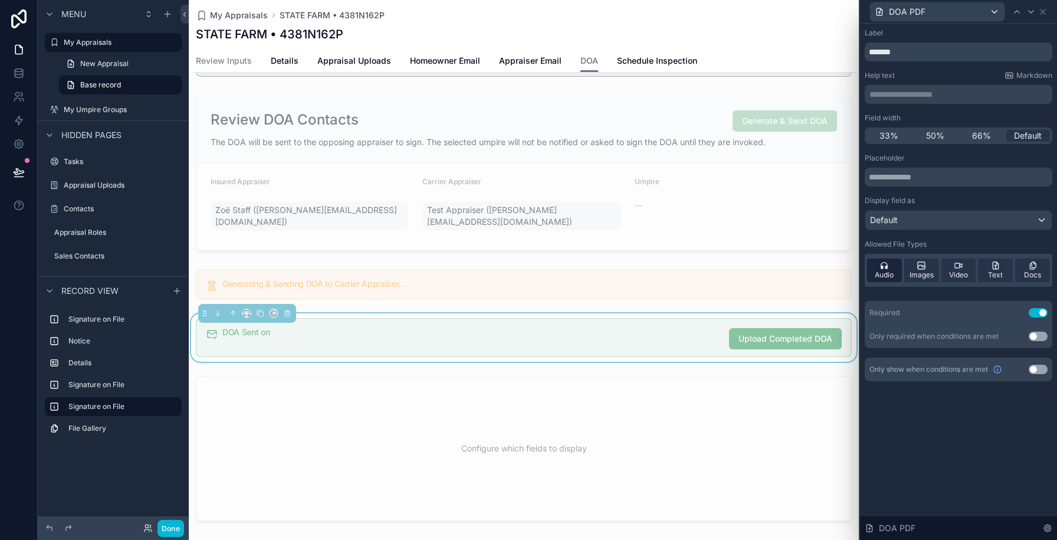
click at [886, 264] on icon at bounding box center [884, 265] width 9 height 9
click at [927, 268] on div "Images" at bounding box center [922, 270] width 35 height 24
click at [958, 268] on icon at bounding box center [958, 265] width 9 height 9
click at [995, 268] on icon at bounding box center [995, 268] width 1 height 0
click at [871, 48] on input "*******" at bounding box center [959, 51] width 188 height 19
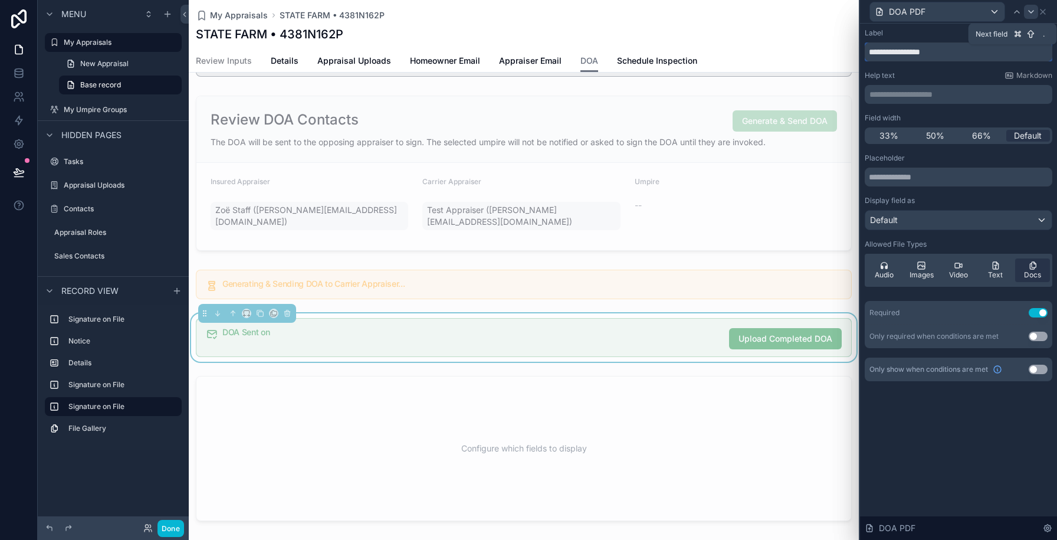
type input "**********"
click at [1033, 11] on icon at bounding box center [1031, 12] width 5 height 2
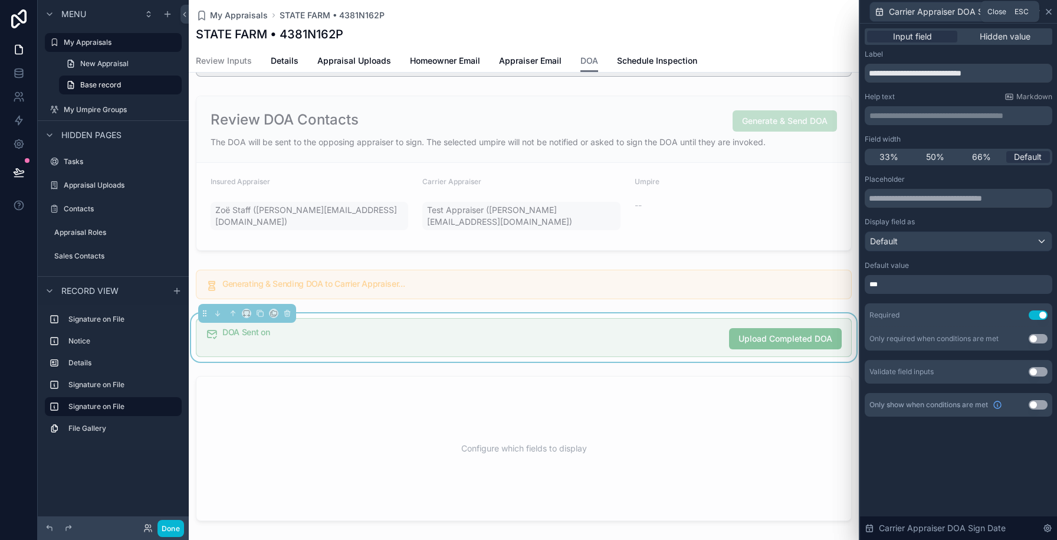
click at [1049, 14] on icon at bounding box center [1048, 11] width 9 height 9
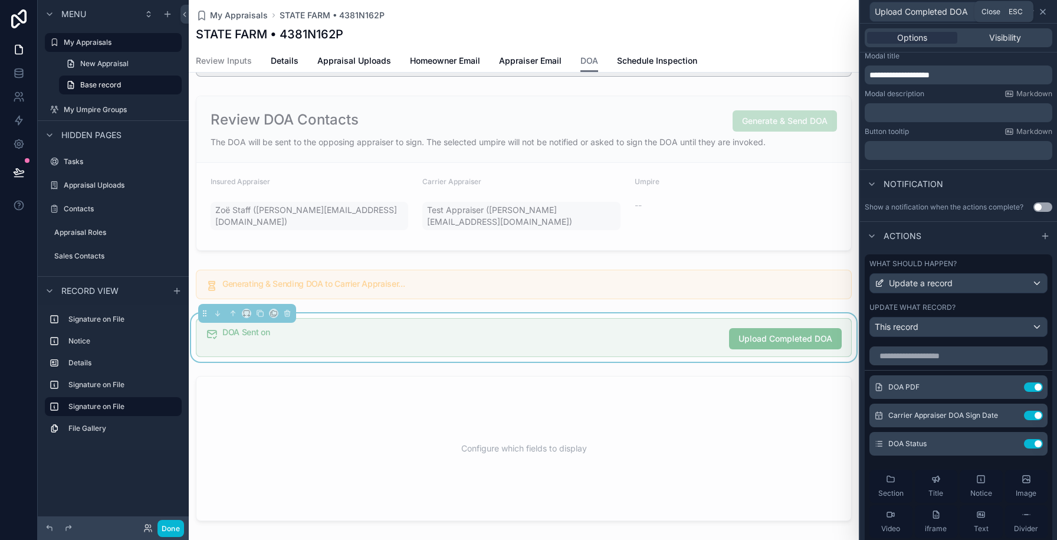
click at [1043, 13] on icon at bounding box center [1042, 11] width 9 height 9
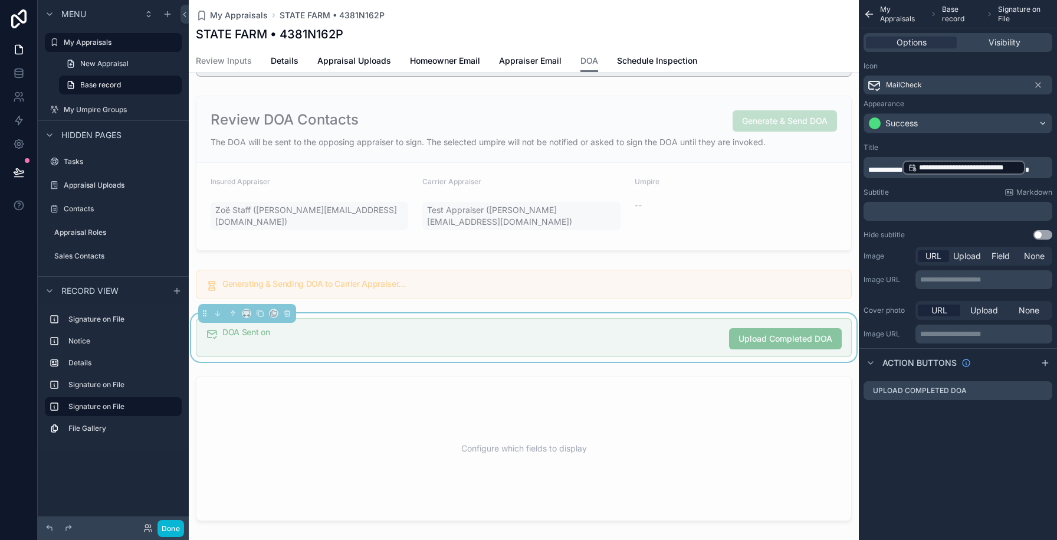
click at [888, 215] on p "﻿" at bounding box center [960, 211] width 182 height 9
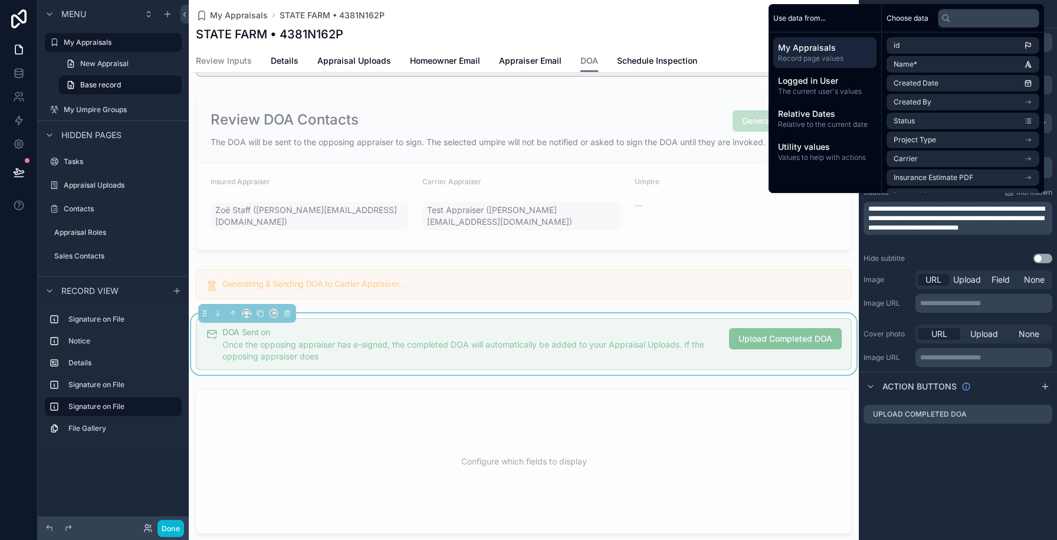
scroll to position [0, 0]
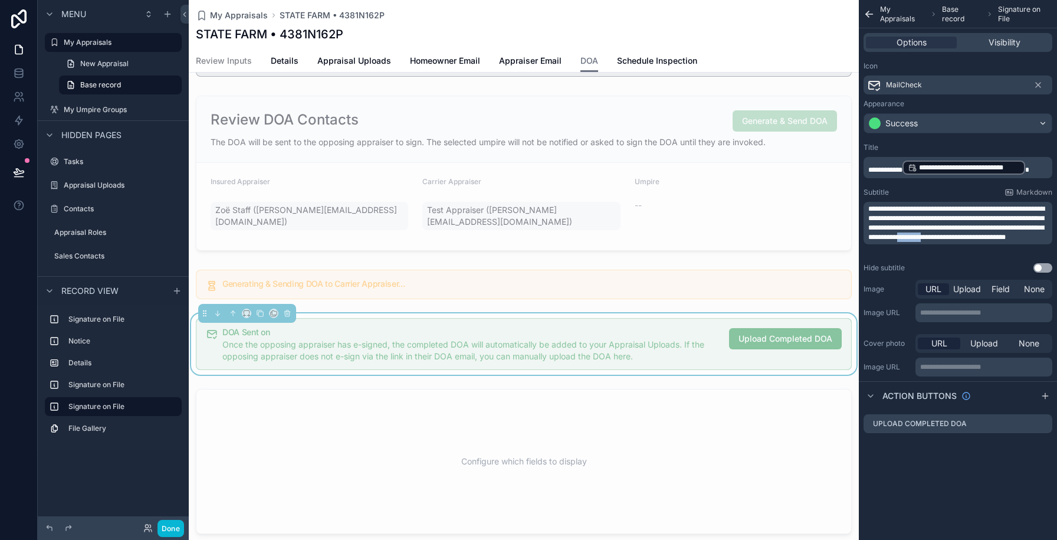
drag, startPoint x: 868, startPoint y: 247, endPoint x: 994, endPoint y: 239, distance: 126.5
click at [994, 239] on span "**********" at bounding box center [957, 222] width 176 height 35
click at [881, 241] on span "**********" at bounding box center [957, 222] width 176 height 35
click at [870, 212] on span "**********" at bounding box center [957, 222] width 176 height 35
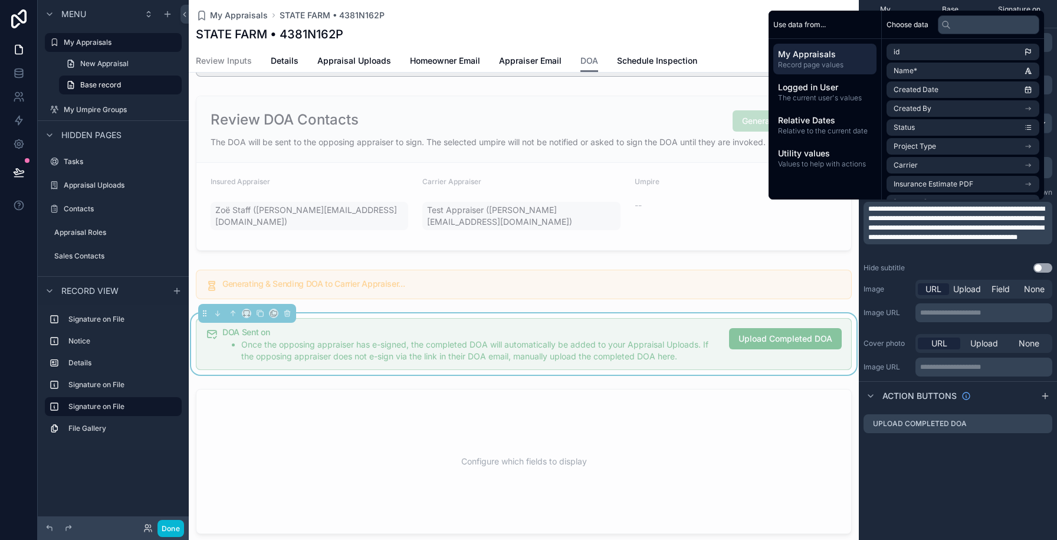
click at [933, 228] on span "**********" at bounding box center [957, 222] width 176 height 35
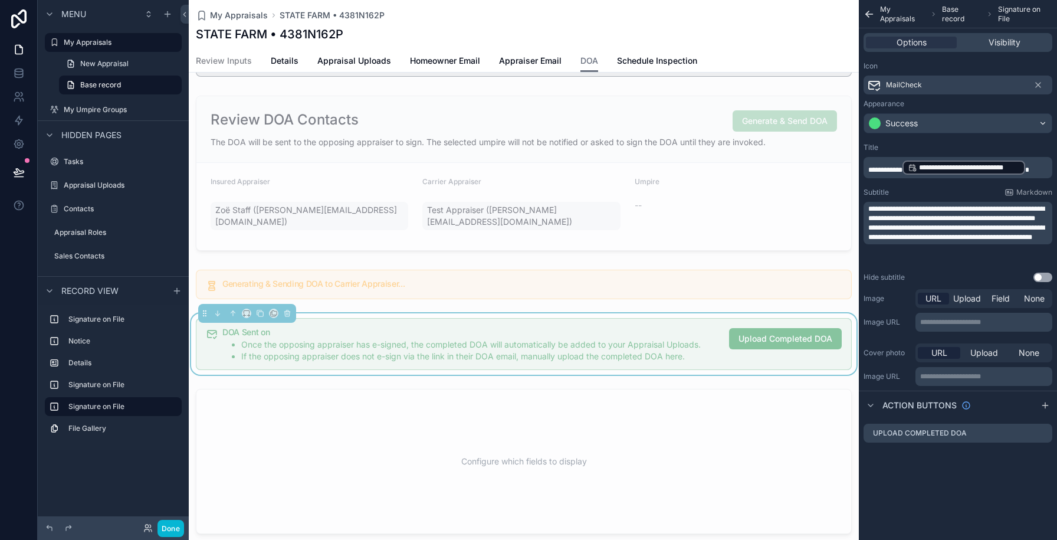
click at [961, 242] on p "**********" at bounding box center [960, 232] width 182 height 19
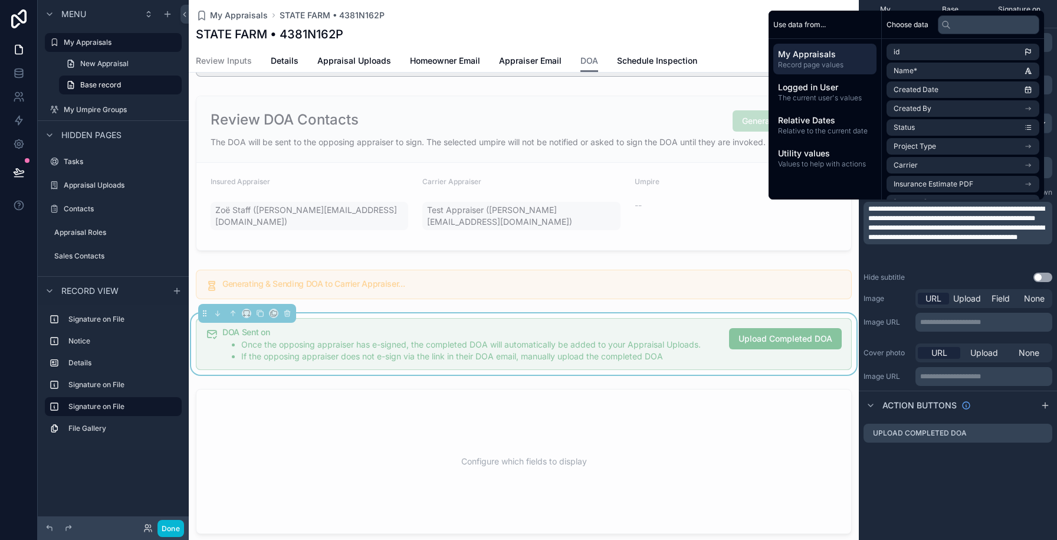
click at [1028, 219] on span "**********" at bounding box center [957, 213] width 176 height 17
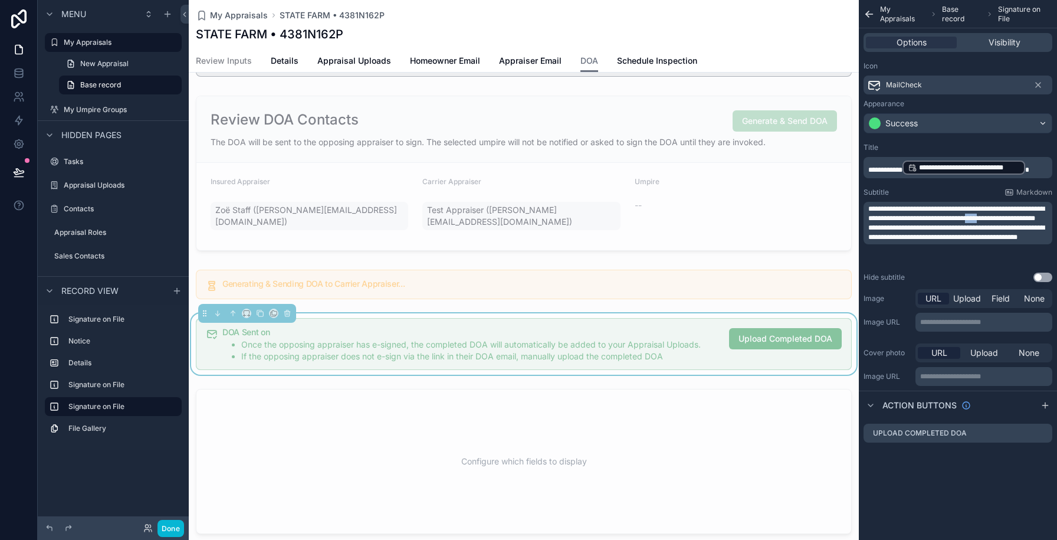
click at [1028, 219] on span "**********" at bounding box center [957, 213] width 176 height 17
drag, startPoint x: 953, startPoint y: 224, endPoint x: 862, endPoint y: 224, distance: 91.5
click at [862, 224] on div "**********" at bounding box center [958, 212] width 198 height 149
click at [917, 242] on p "**********" at bounding box center [960, 232] width 182 height 19
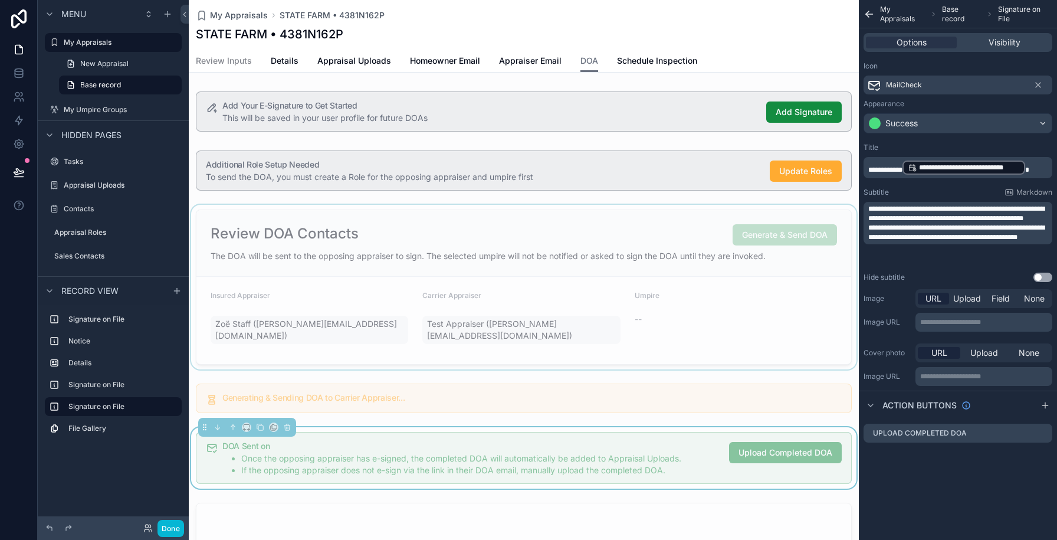
click at [516, 272] on div "scrollable content" at bounding box center [524, 287] width 670 height 165
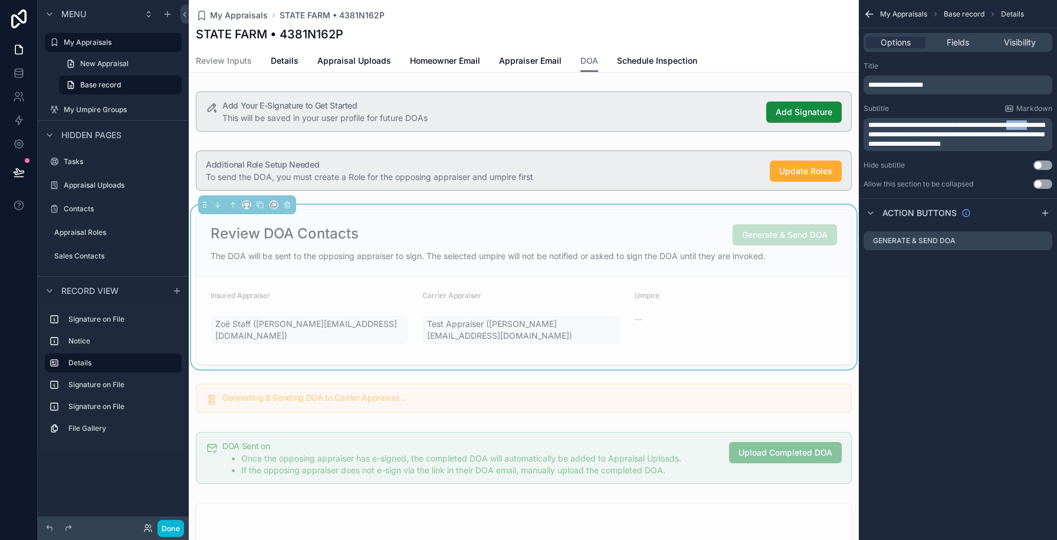
drag, startPoint x: 883, startPoint y: 135, endPoint x: 1028, endPoint y: 126, distance: 145.4
click at [1028, 126] on span "**********" at bounding box center [957, 135] width 176 height 26
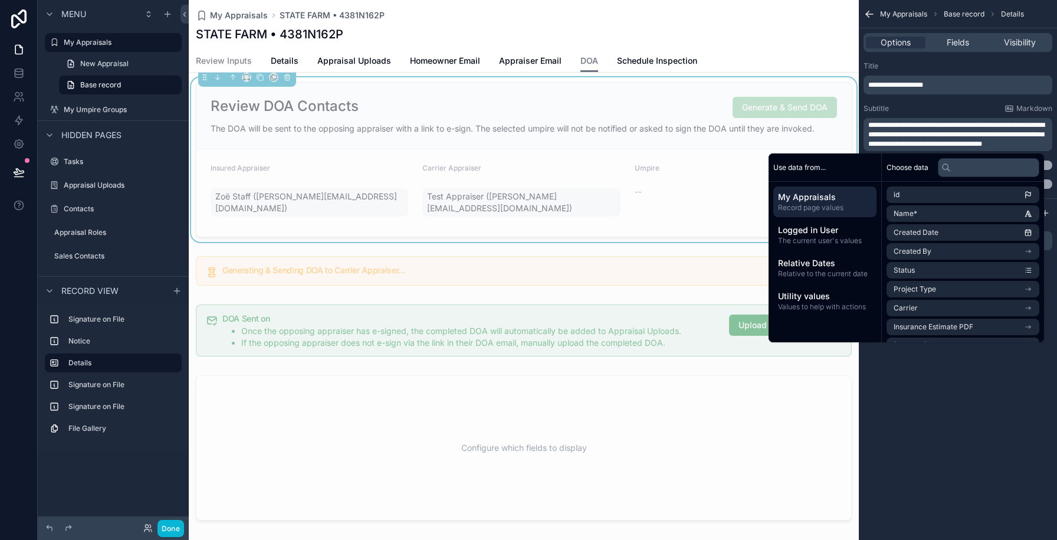
scroll to position [125, 0]
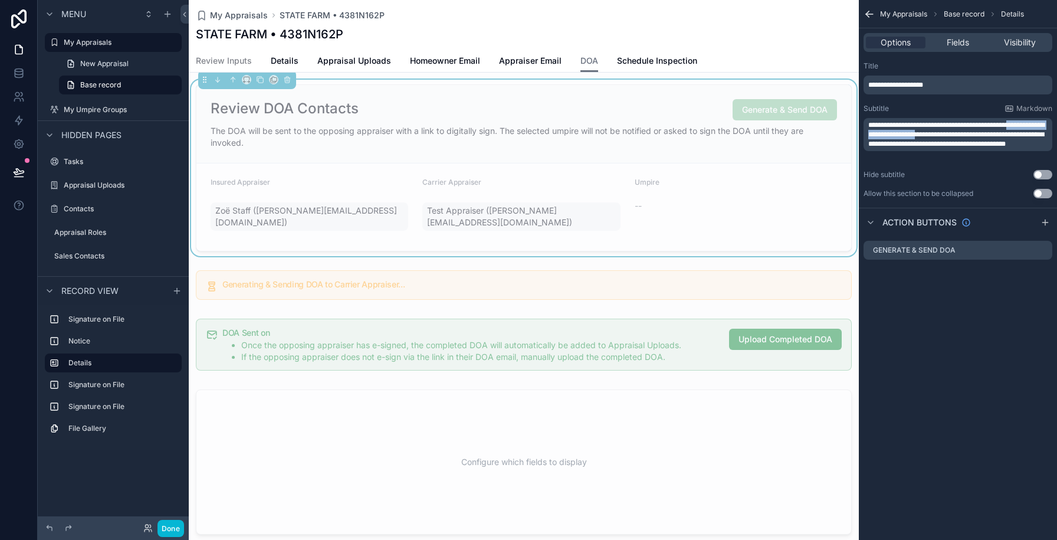
drag, startPoint x: 932, startPoint y: 134, endPoint x: 1031, endPoint y: 122, distance: 99.2
click at [1031, 122] on span "**********" at bounding box center [957, 135] width 176 height 26
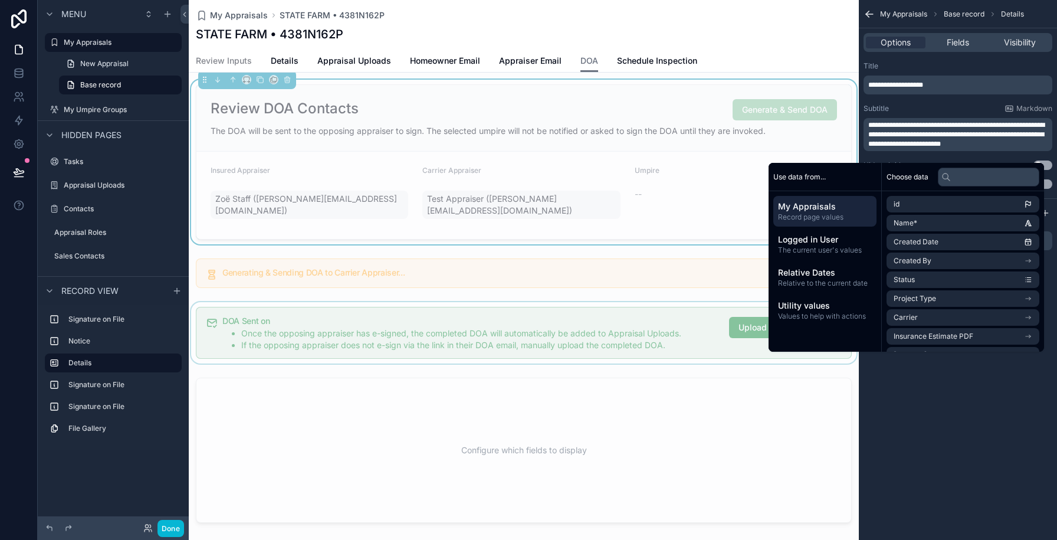
click at [330, 348] on div "scrollable content" at bounding box center [524, 332] width 670 height 61
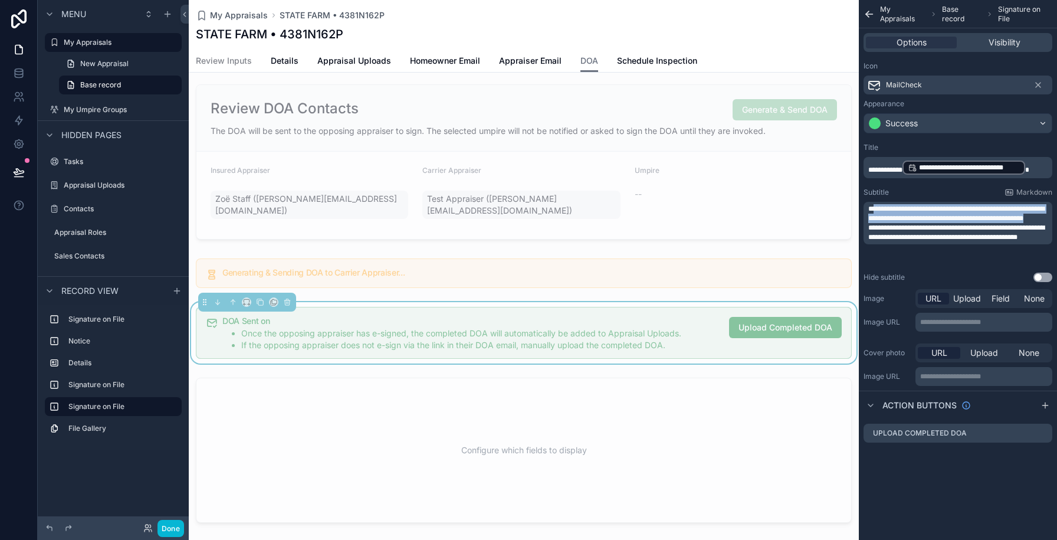
drag, startPoint x: 934, startPoint y: 227, endPoint x: 876, endPoint y: 208, distance: 60.8
click at [876, 208] on p "**********" at bounding box center [960, 213] width 182 height 19
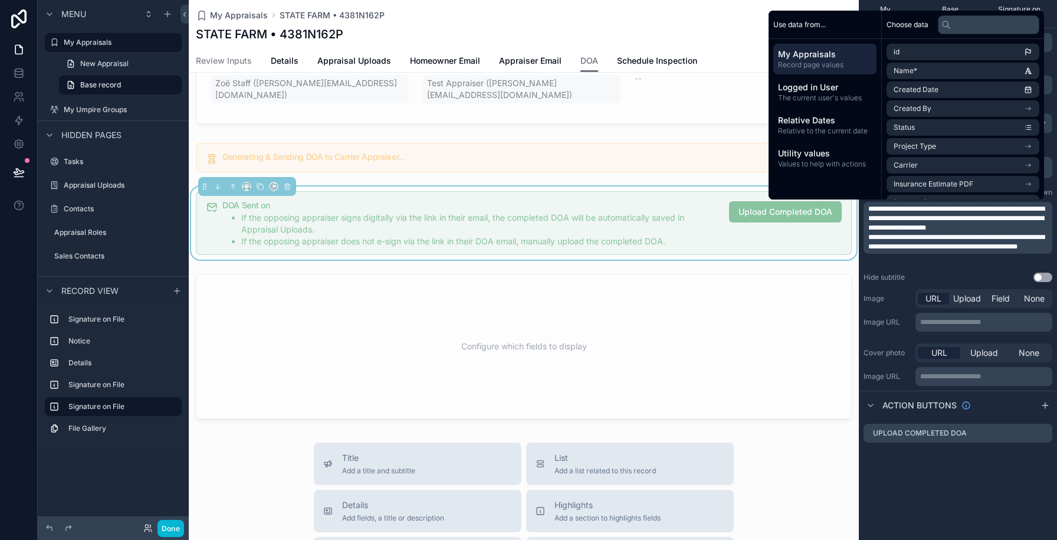
scroll to position [193, 0]
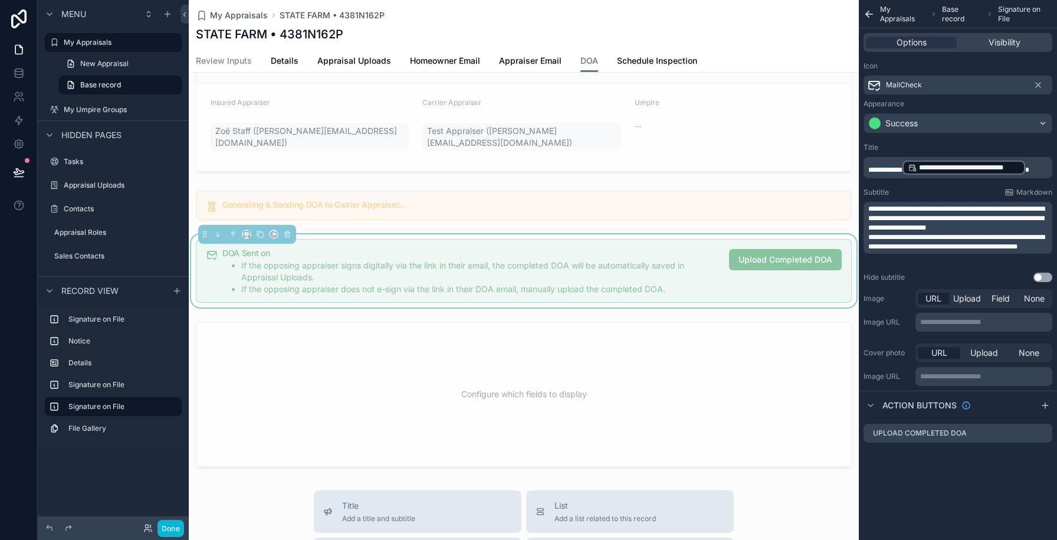
click at [898, 230] on span "**********" at bounding box center [957, 218] width 176 height 26
drag, startPoint x: 897, startPoint y: 253, endPoint x: 874, endPoint y: 236, distance: 27.9
click at [874, 236] on p "**********" at bounding box center [960, 241] width 182 height 19
click at [978, 240] on span "**********" at bounding box center [957, 242] width 176 height 17
click at [999, 237] on span "**********" at bounding box center [957, 242] width 176 height 17
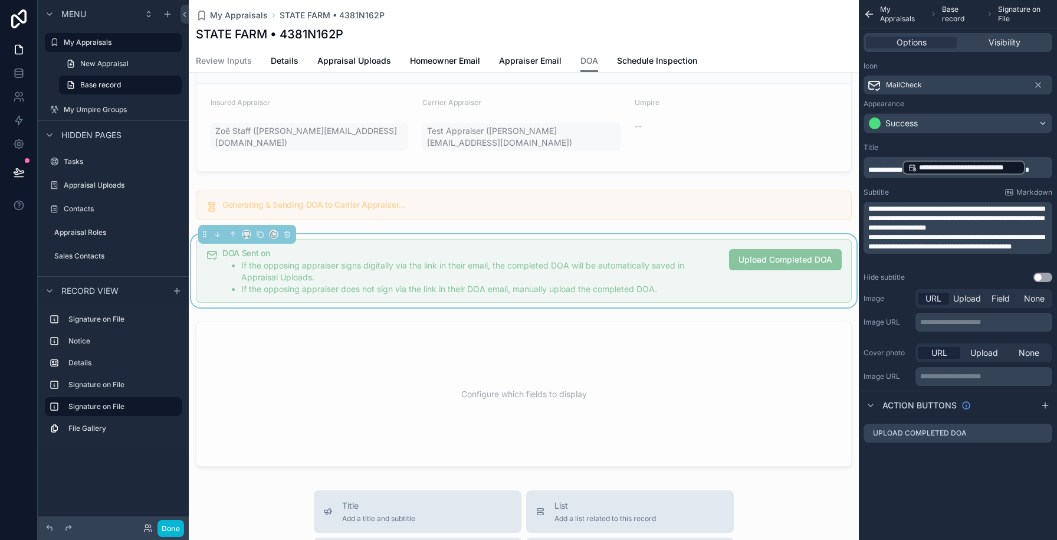
click at [896, 221] on span "**********" at bounding box center [957, 218] width 176 height 26
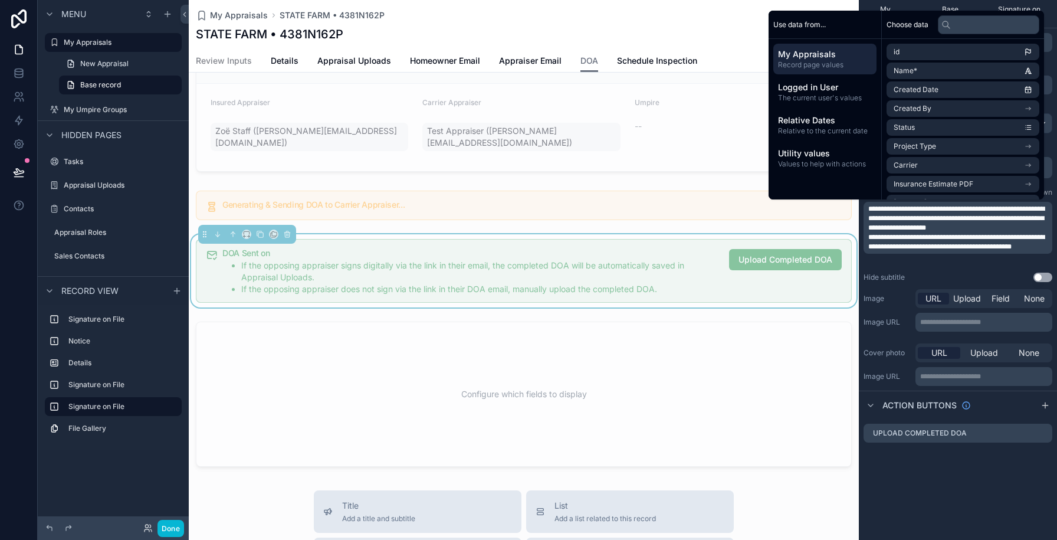
click at [896, 221] on span "**********" at bounding box center [957, 218] width 176 height 26
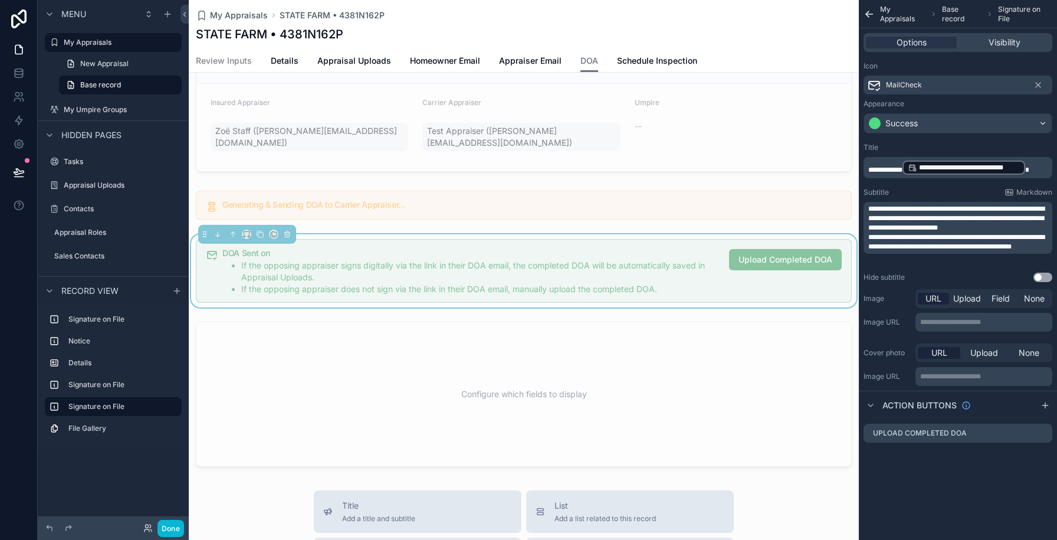
drag, startPoint x: 929, startPoint y: 246, endPoint x: 984, endPoint y: 234, distance: 56.3
click at [984, 234] on span "**********" at bounding box center [957, 242] width 176 height 17
drag, startPoint x: 989, startPoint y: 235, endPoint x: 928, endPoint y: 247, distance: 61.9
click at [928, 247] on span "**********" at bounding box center [957, 242] width 176 height 17
drag, startPoint x: 969, startPoint y: 246, endPoint x: 1032, endPoint y: 235, distance: 63.4
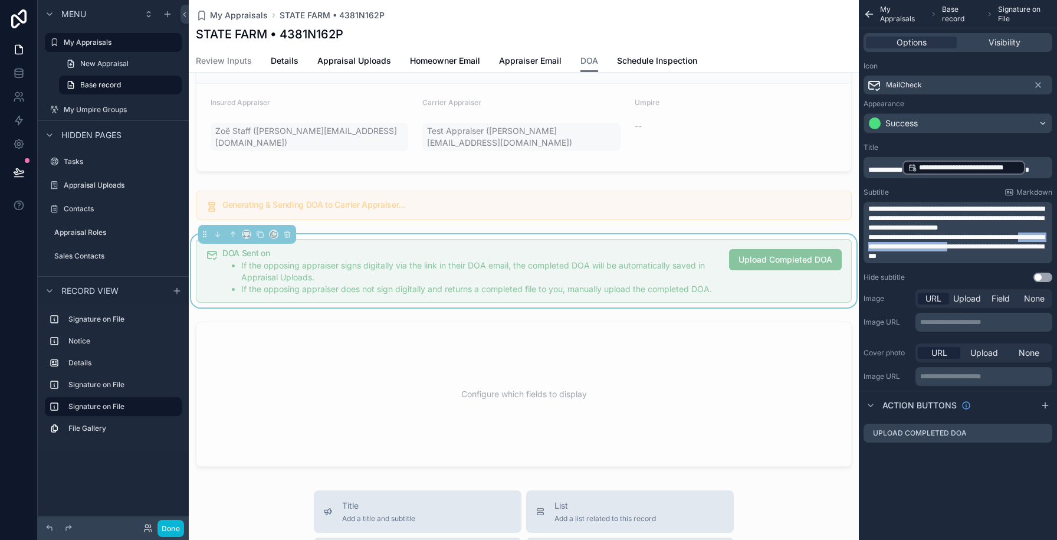
click at [1032, 235] on span "**********" at bounding box center [957, 247] width 176 height 26
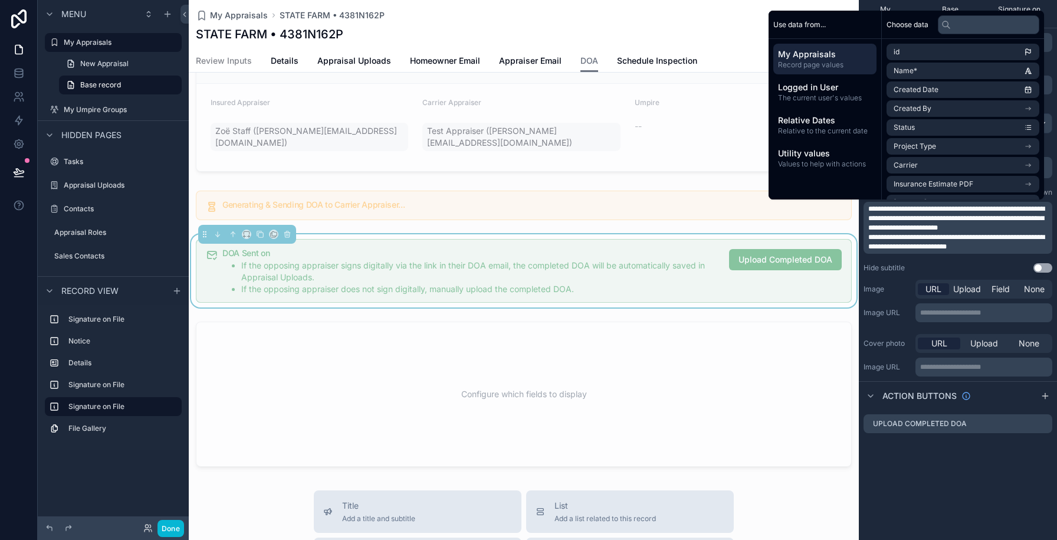
click at [1011, 248] on p "**********" at bounding box center [960, 241] width 182 height 19
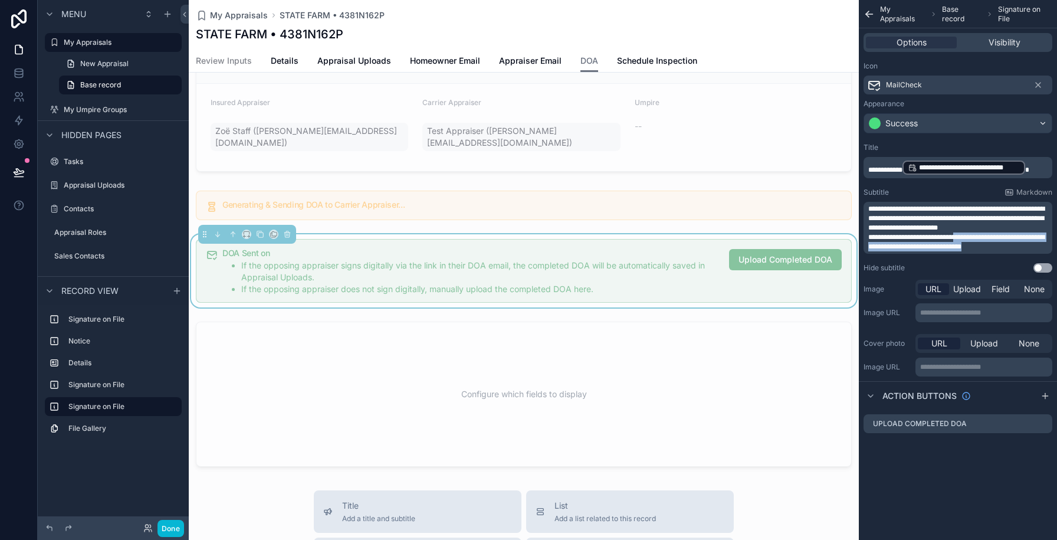
drag, startPoint x: 1017, startPoint y: 247, endPoint x: 962, endPoint y: 237, distance: 55.9
click at [962, 237] on p "**********" at bounding box center [960, 241] width 182 height 19
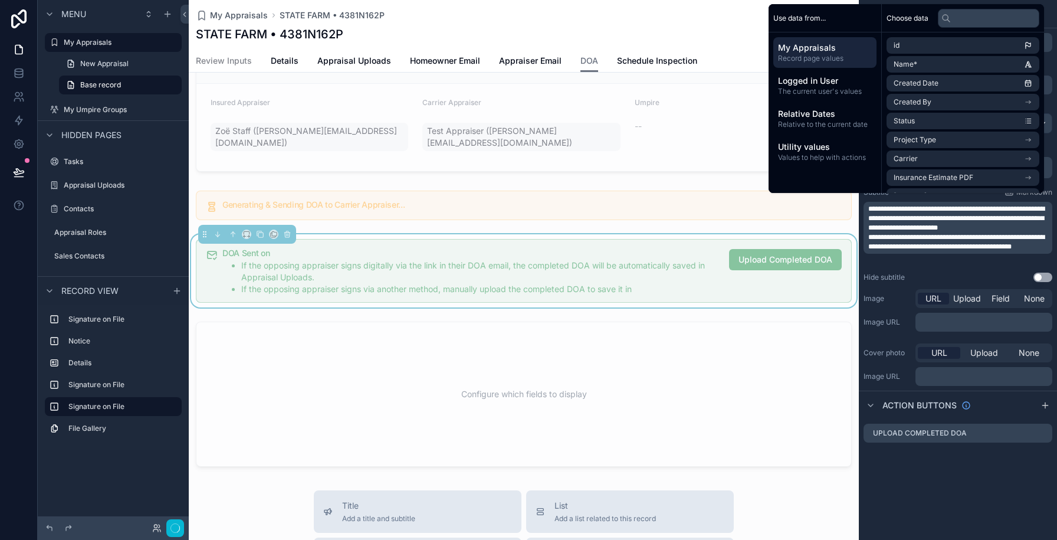
scroll to position [0, 0]
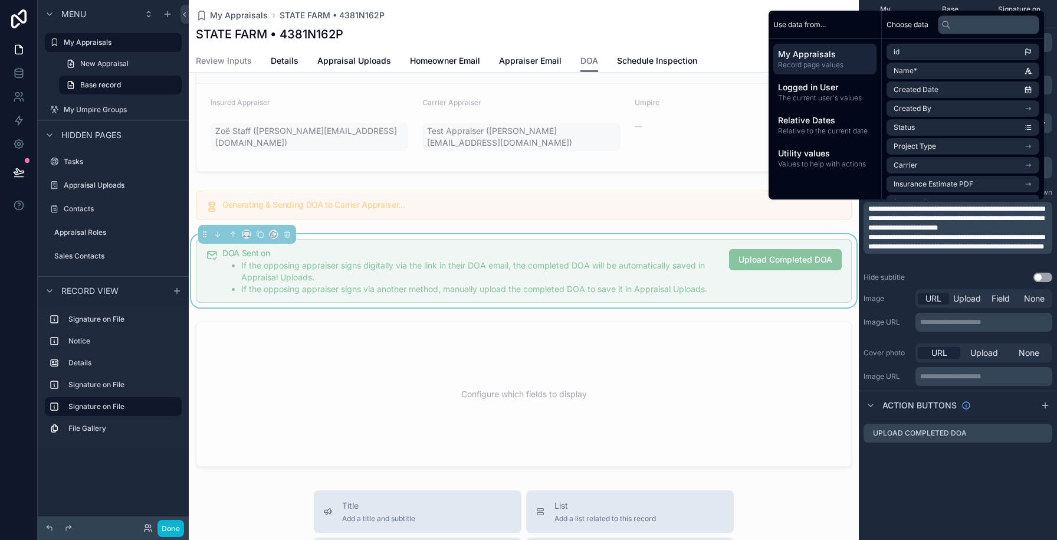
click at [971, 271] on div "**********" at bounding box center [958, 212] width 198 height 149
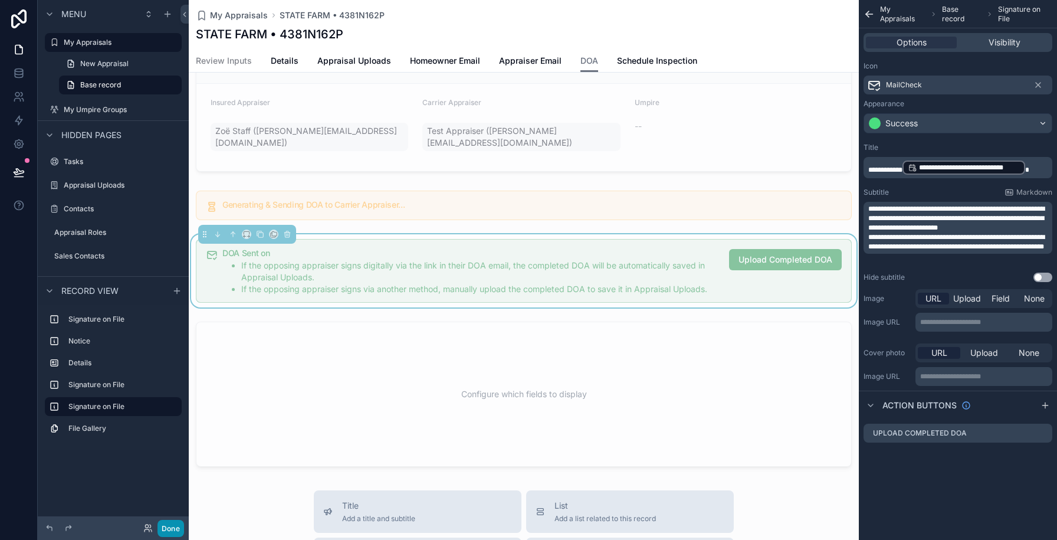
click at [167, 532] on button "Done" at bounding box center [171, 528] width 27 height 17
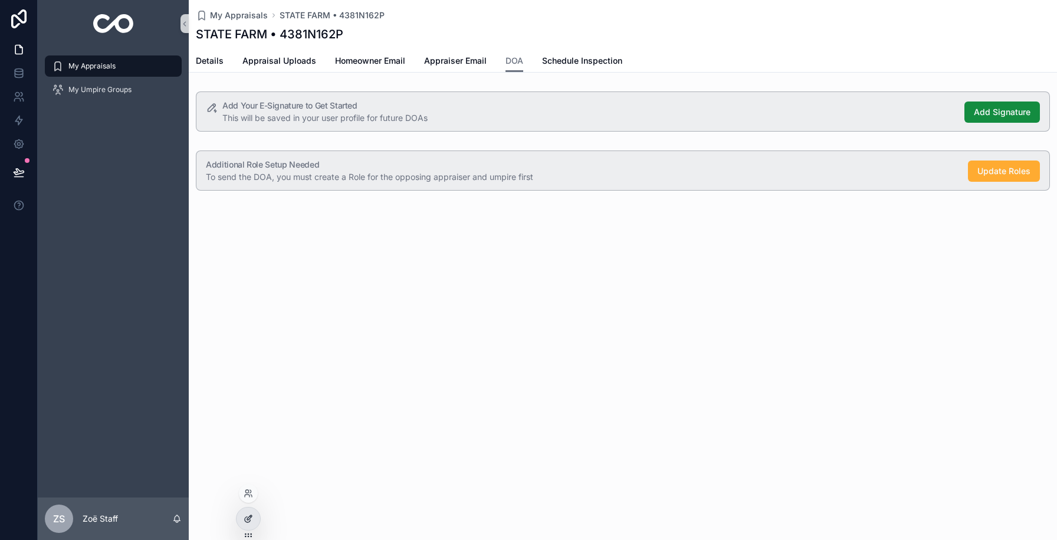
click at [250, 516] on icon at bounding box center [250, 516] width 1 height 1
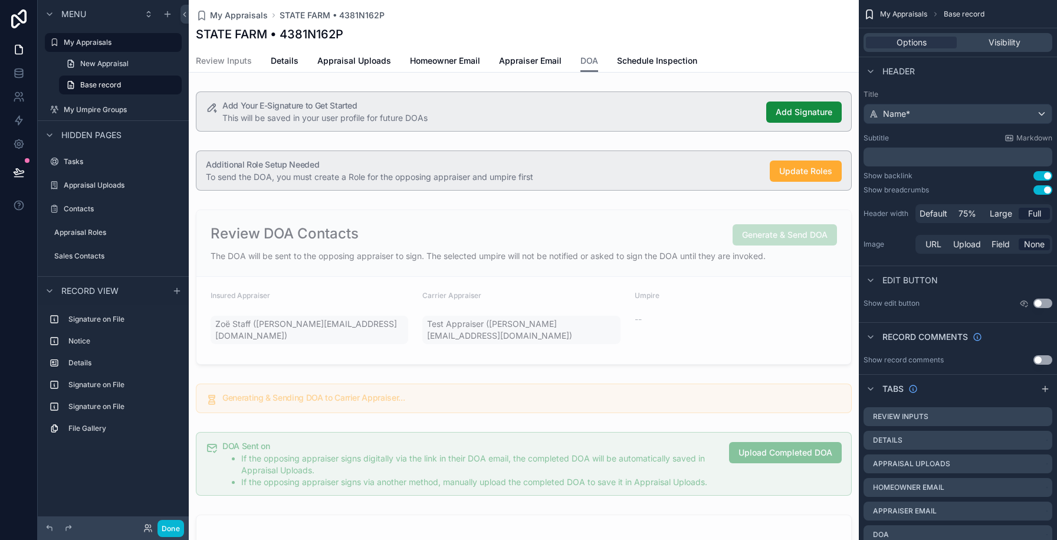
click at [504, 111] on div "scrollable content" at bounding box center [524, 112] width 670 height 50
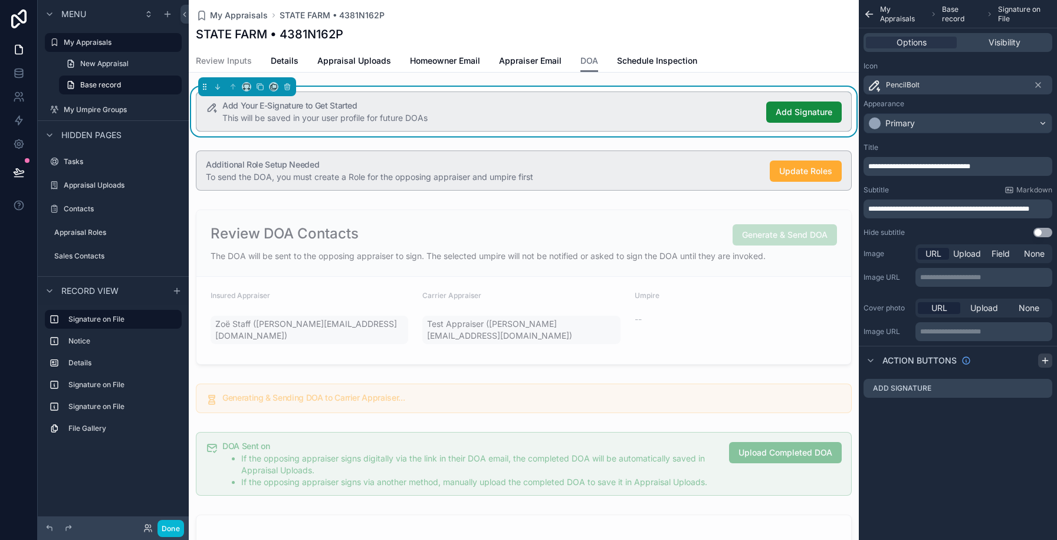
click at [1047, 363] on icon "scrollable content" at bounding box center [1045, 360] width 9 height 9
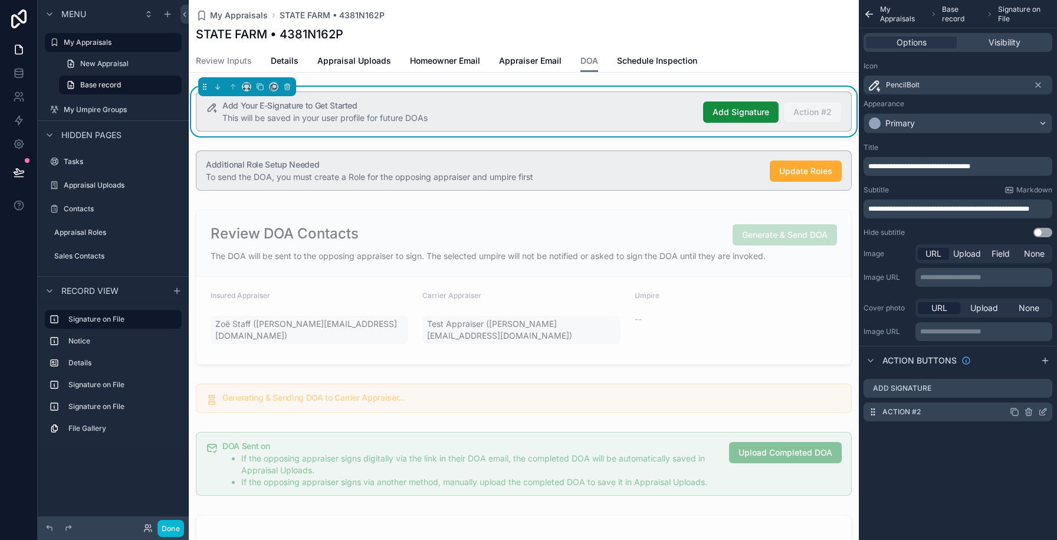
click at [1047, 408] on icon "scrollable content" at bounding box center [1042, 411] width 9 height 9
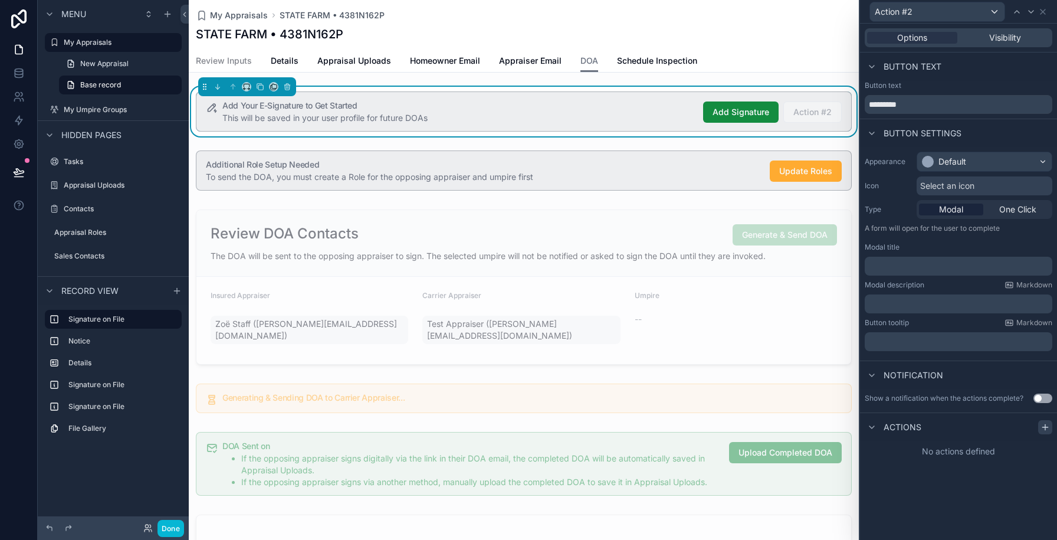
click at [1046, 424] on icon at bounding box center [1045, 426] width 9 height 9
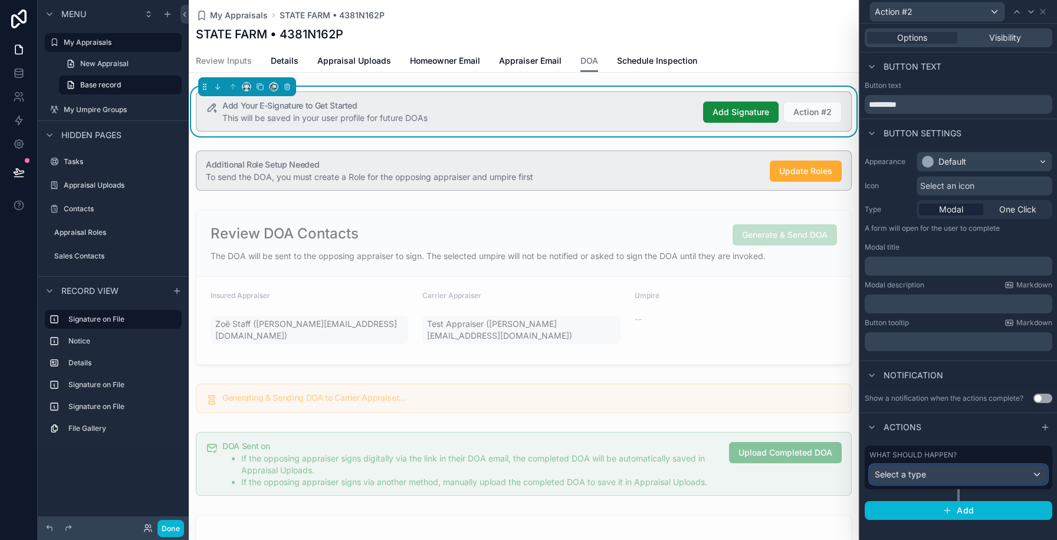
click at [974, 470] on div "Select a type" at bounding box center [958, 474] width 177 height 19
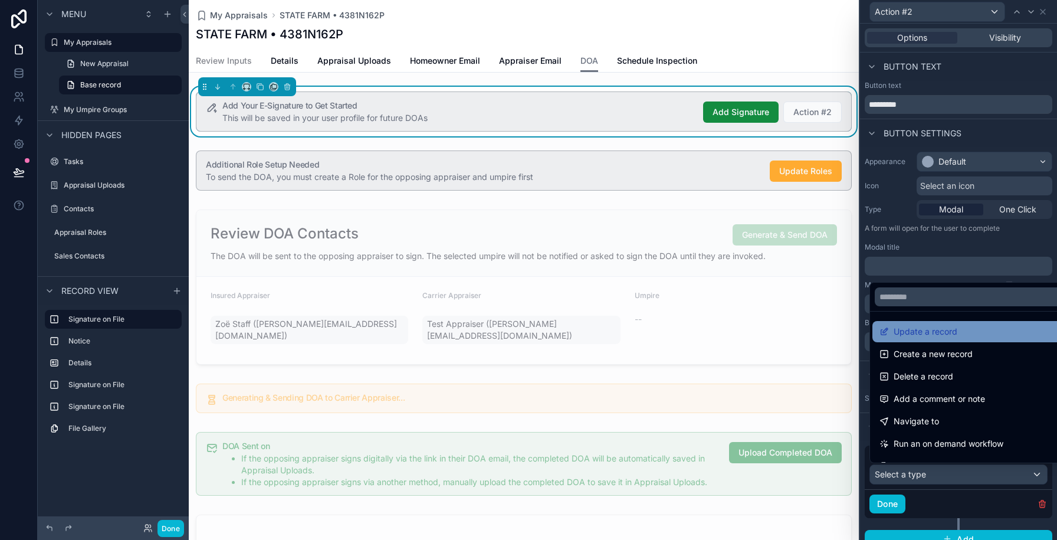
click at [966, 338] on div "Update a record" at bounding box center [972, 332] width 185 height 14
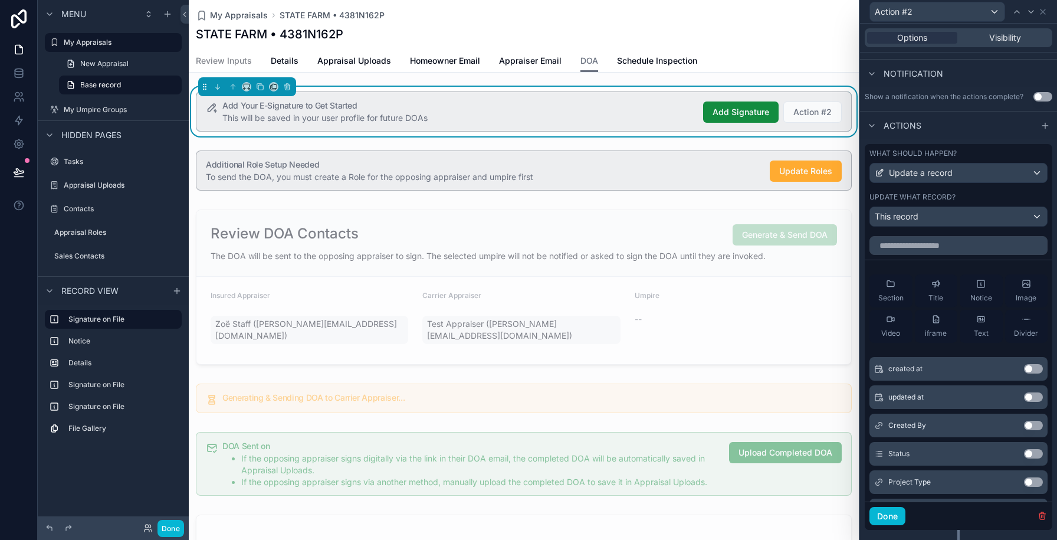
scroll to position [326, 0]
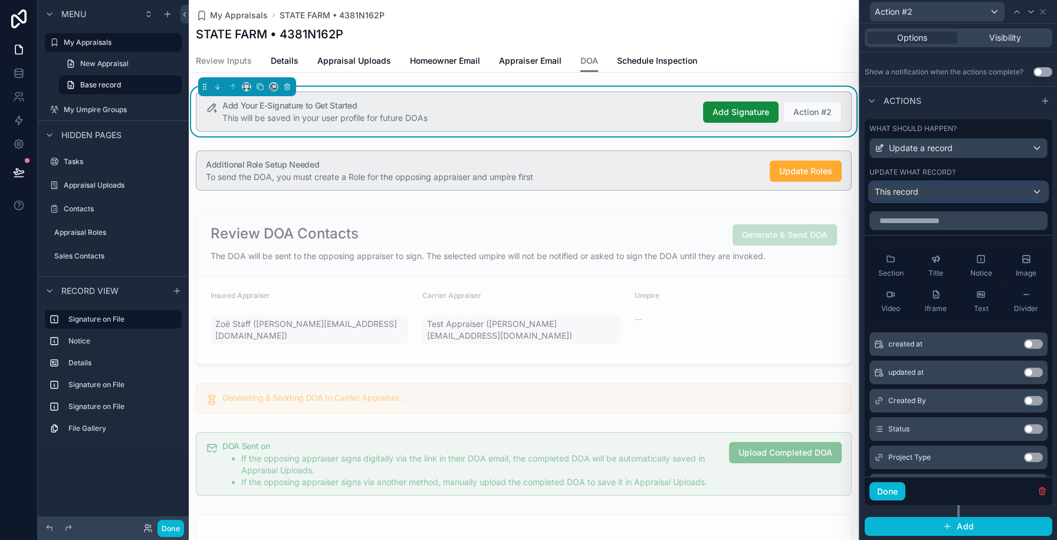
click at [968, 193] on div "This record" at bounding box center [958, 191] width 177 height 19
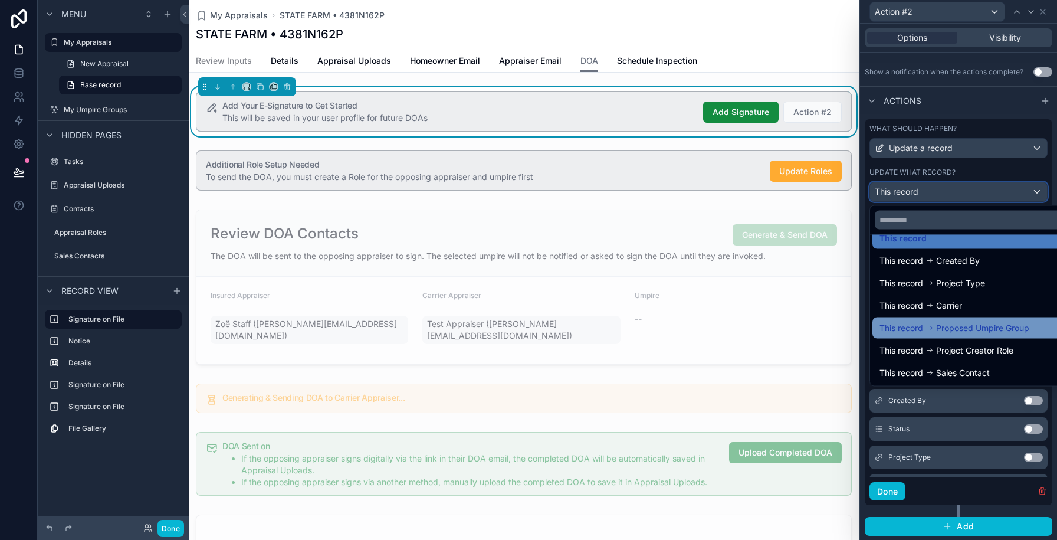
scroll to position [0, 0]
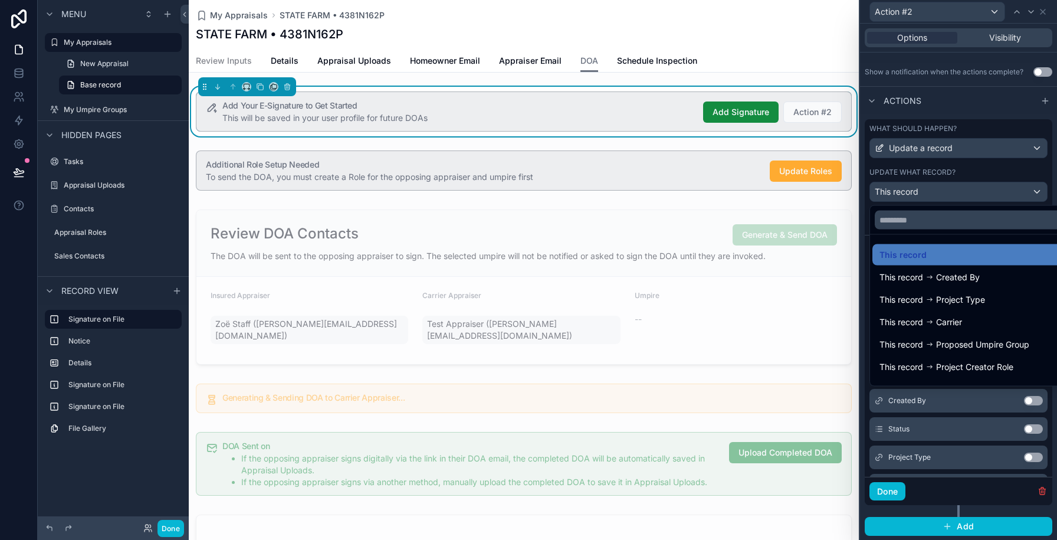
click at [1009, 103] on div at bounding box center [958, 270] width 197 height 540
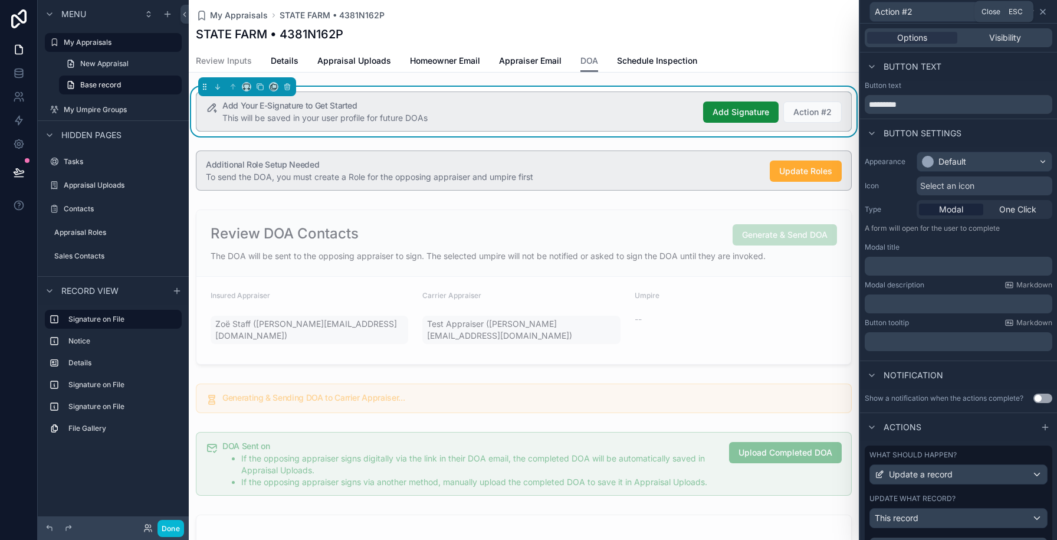
click at [1041, 11] on icon at bounding box center [1042, 11] width 9 height 9
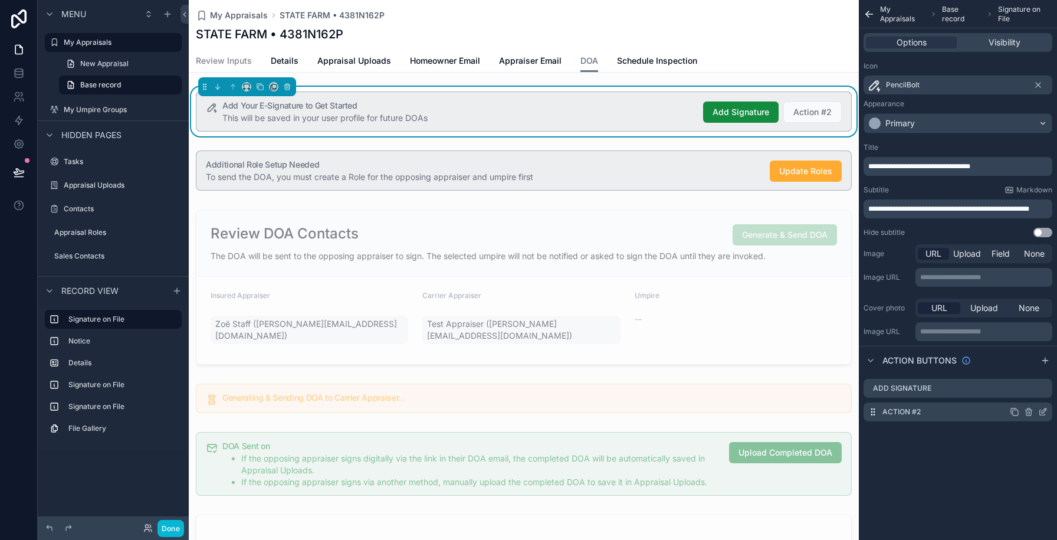
click at [1029, 408] on icon "scrollable content" at bounding box center [1029, 409] width 2 height 2
click at [1025, 395] on icon at bounding box center [1024, 392] width 9 height 9
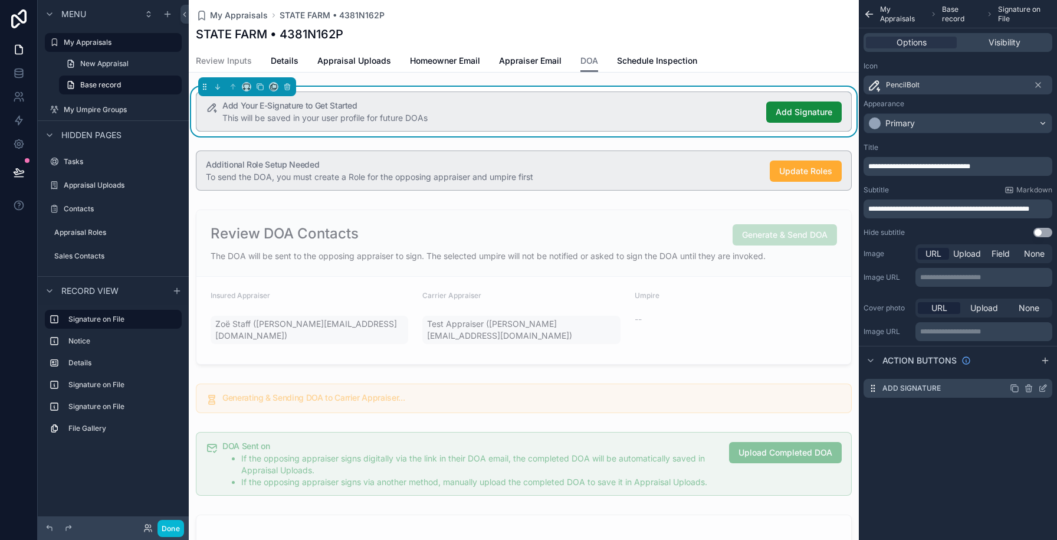
click at [1044, 388] on icon "scrollable content" at bounding box center [1044, 387] width 5 height 5
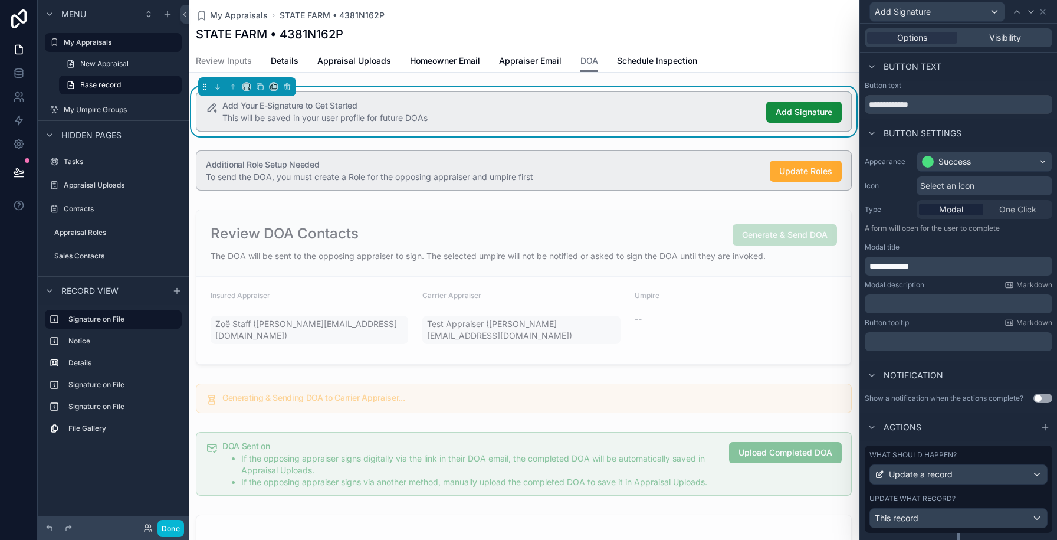
scroll to position [28, 0]
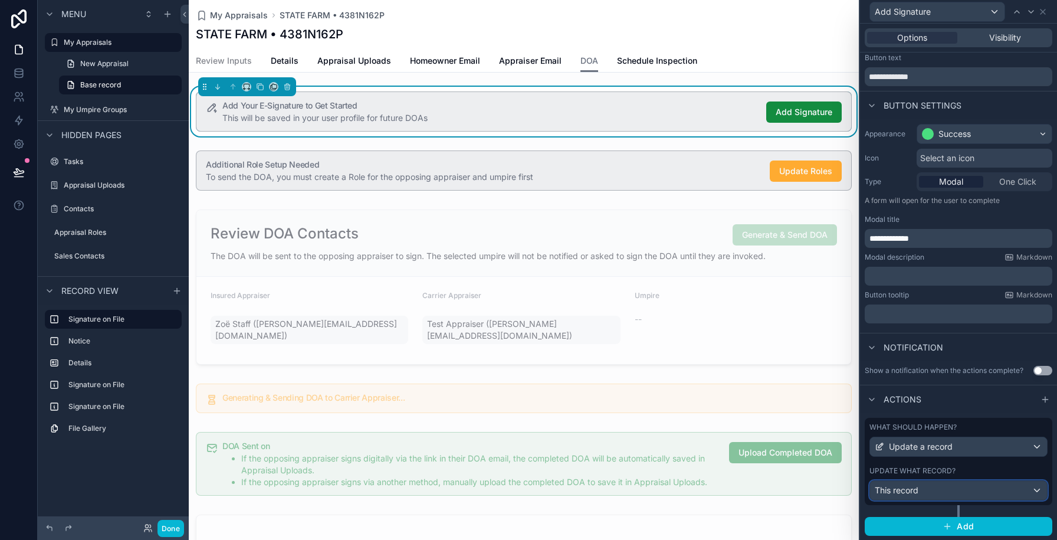
click at [953, 493] on div "This record" at bounding box center [958, 490] width 177 height 19
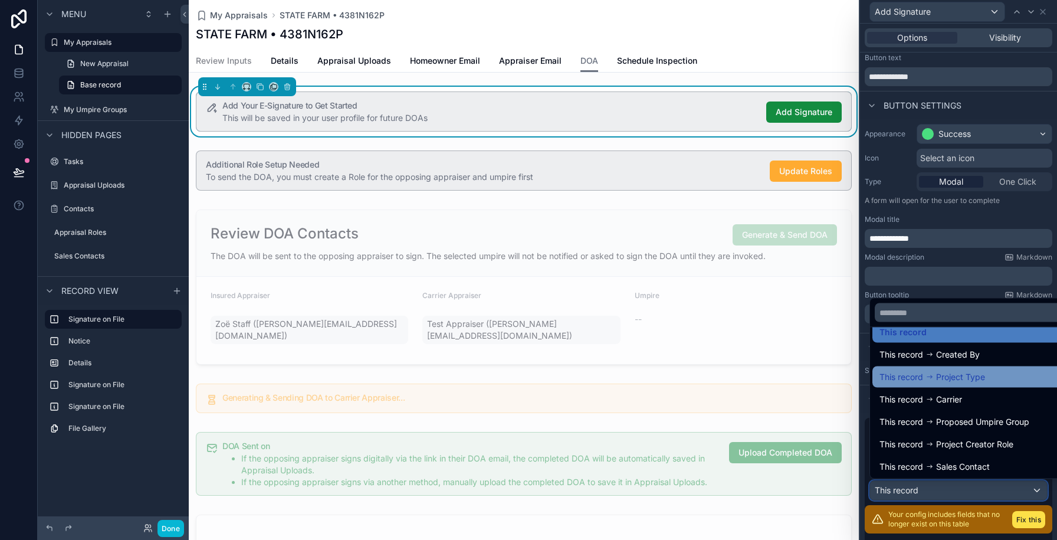
scroll to position [17, 0]
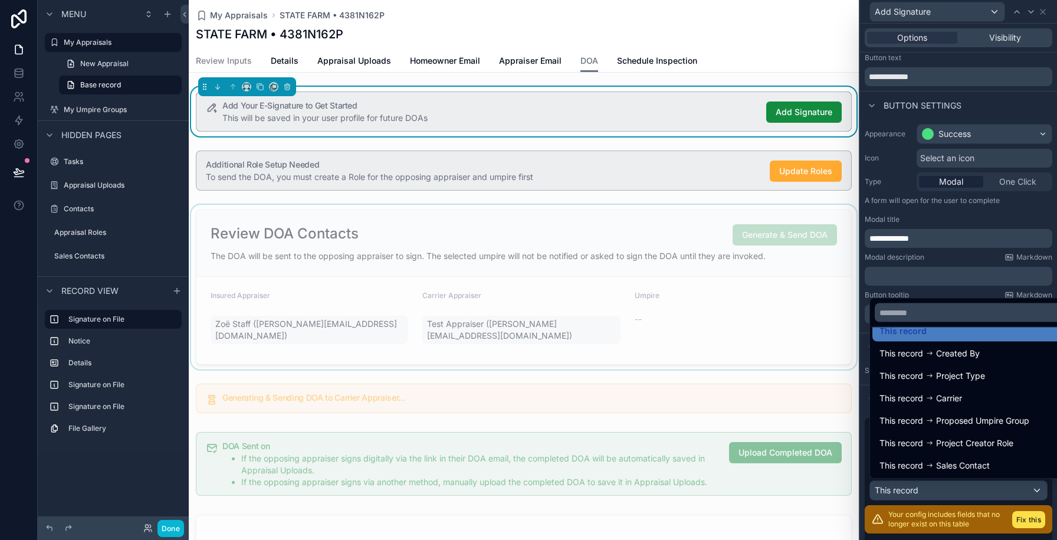
click at [778, 353] on div "scrollable content" at bounding box center [524, 287] width 670 height 165
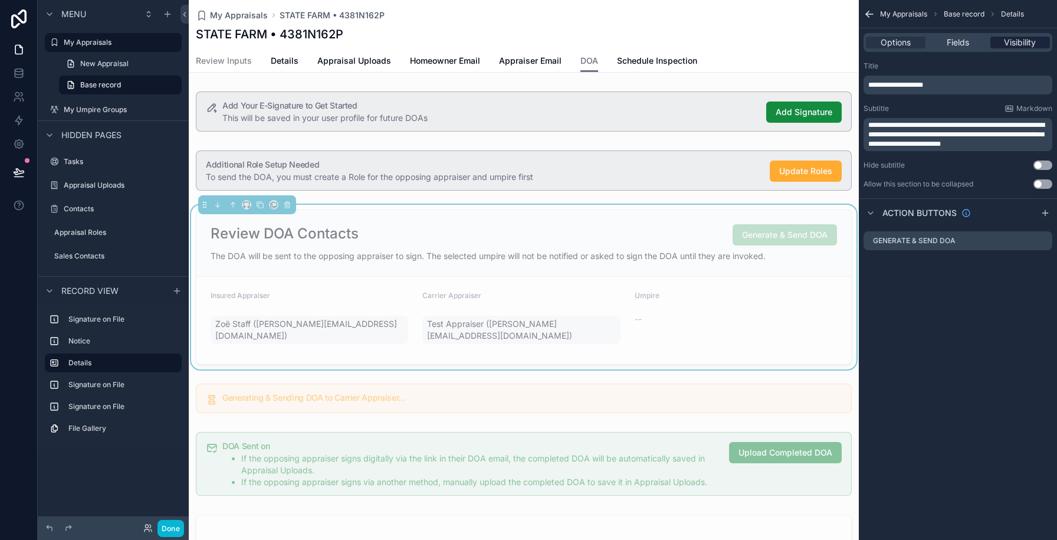
click at [1021, 44] on span "Visibility" at bounding box center [1020, 43] width 32 height 12
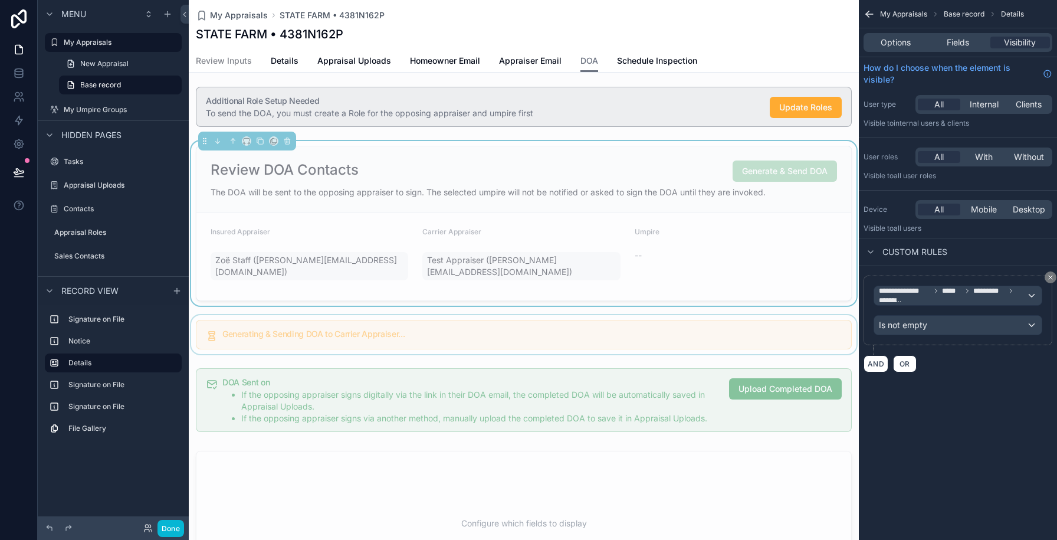
scroll to position [165, 0]
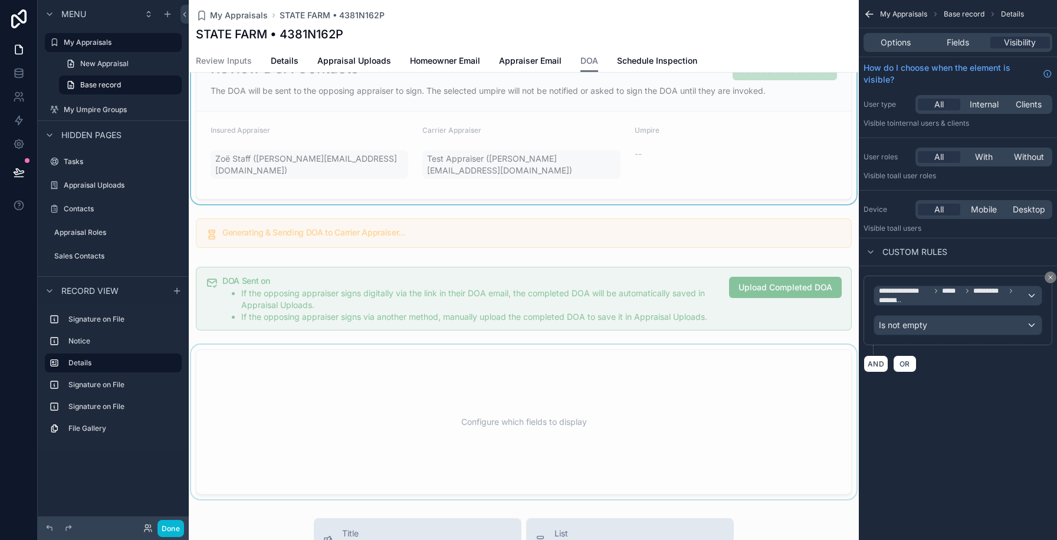
click at [631, 400] on div "scrollable content" at bounding box center [524, 422] width 670 height 155
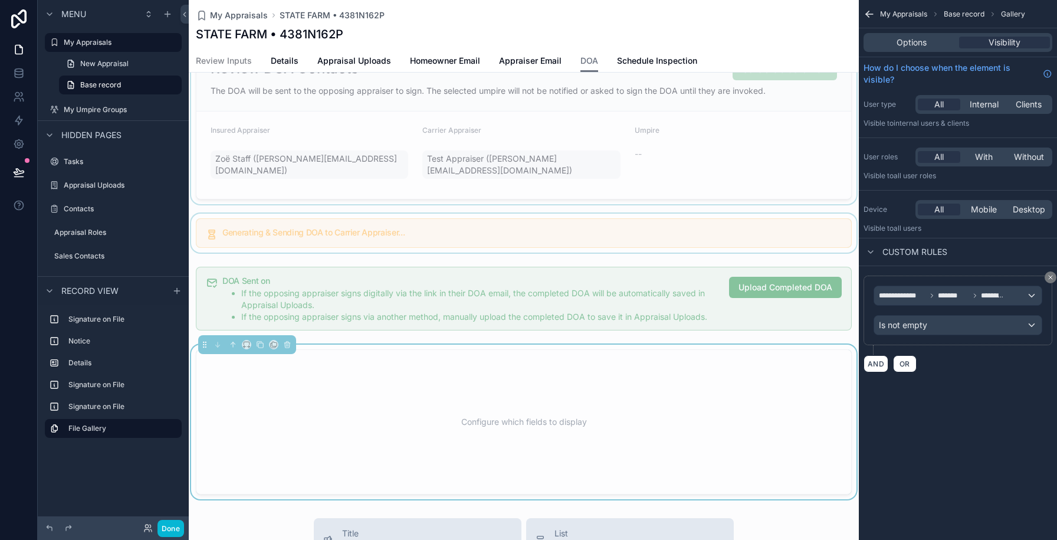
click at [617, 244] on div "scrollable content" at bounding box center [524, 233] width 670 height 39
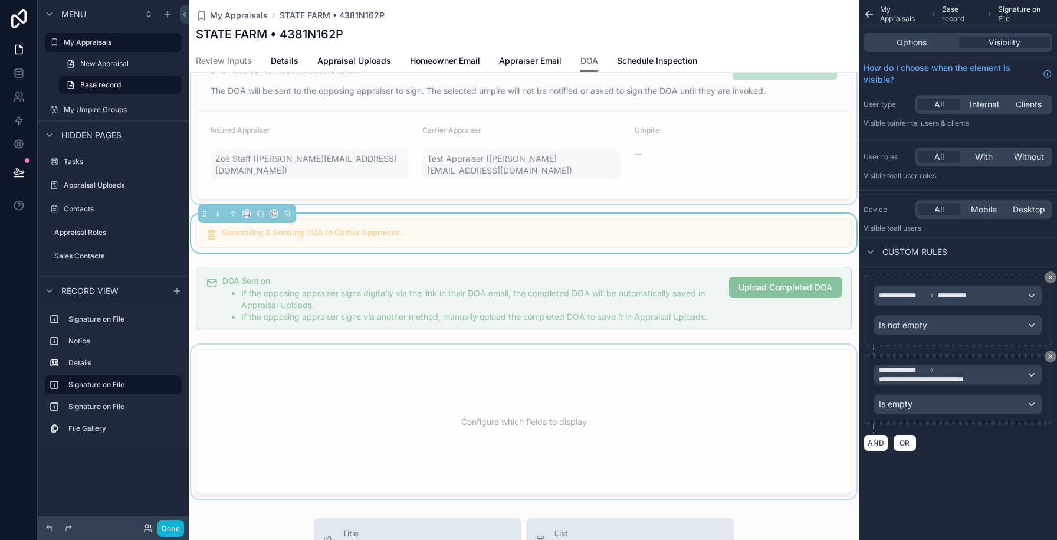
click at [923, 49] on div "Options Visibility" at bounding box center [958, 42] width 189 height 19
click at [922, 45] on span "Options" at bounding box center [912, 43] width 30 height 12
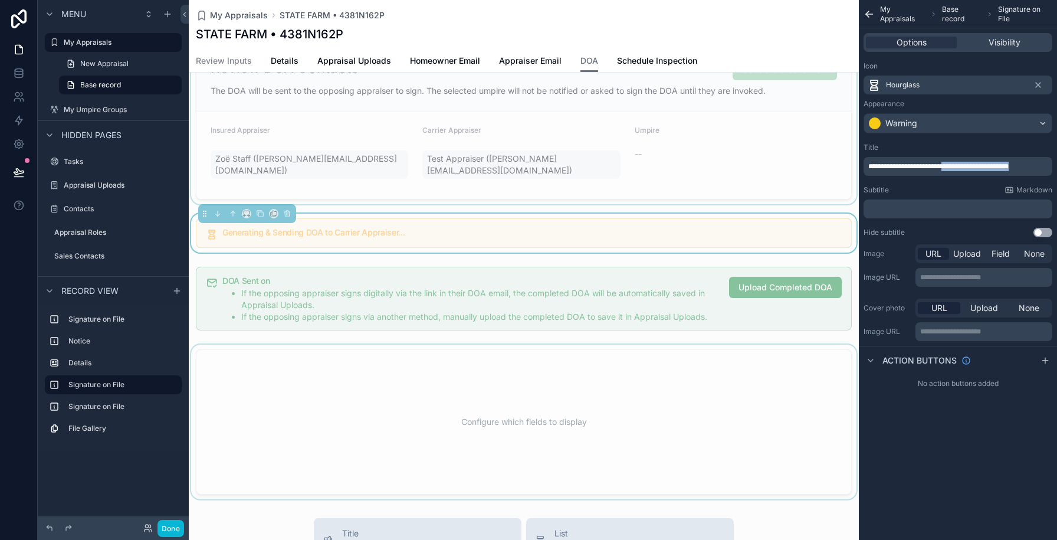
drag, startPoint x: 959, startPoint y: 168, endPoint x: 1057, endPoint y: 168, distance: 97.4
click at [1057, 168] on div "**********" at bounding box center [958, 190] width 198 height 104
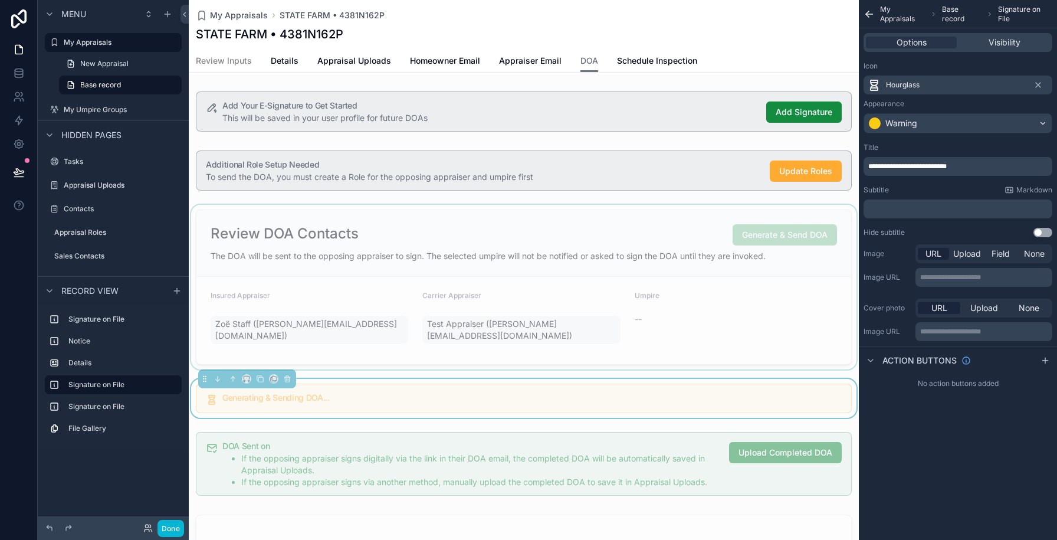
click at [503, 242] on div "scrollable content" at bounding box center [524, 287] width 670 height 165
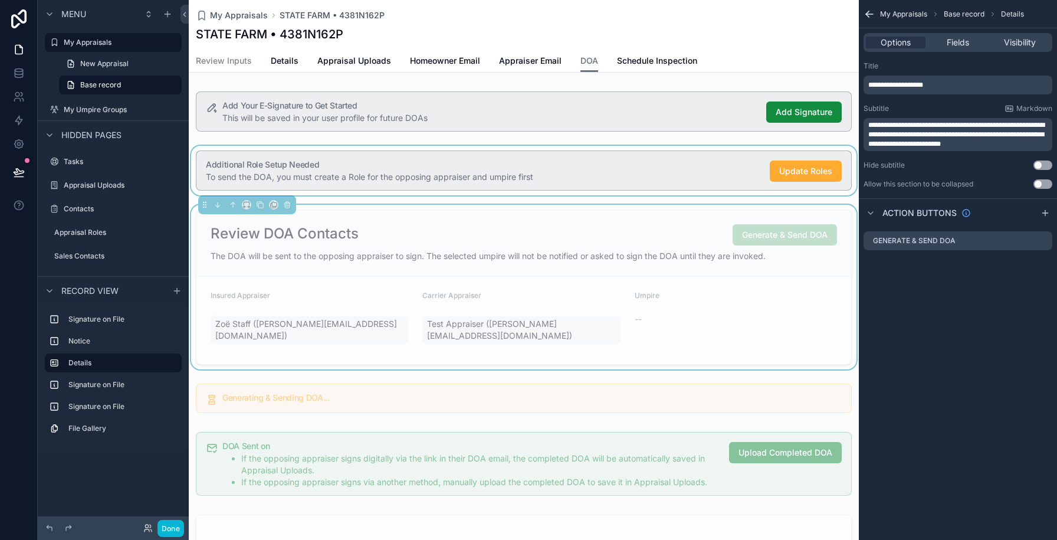
click at [502, 167] on div "scrollable content" at bounding box center [524, 171] width 670 height 50
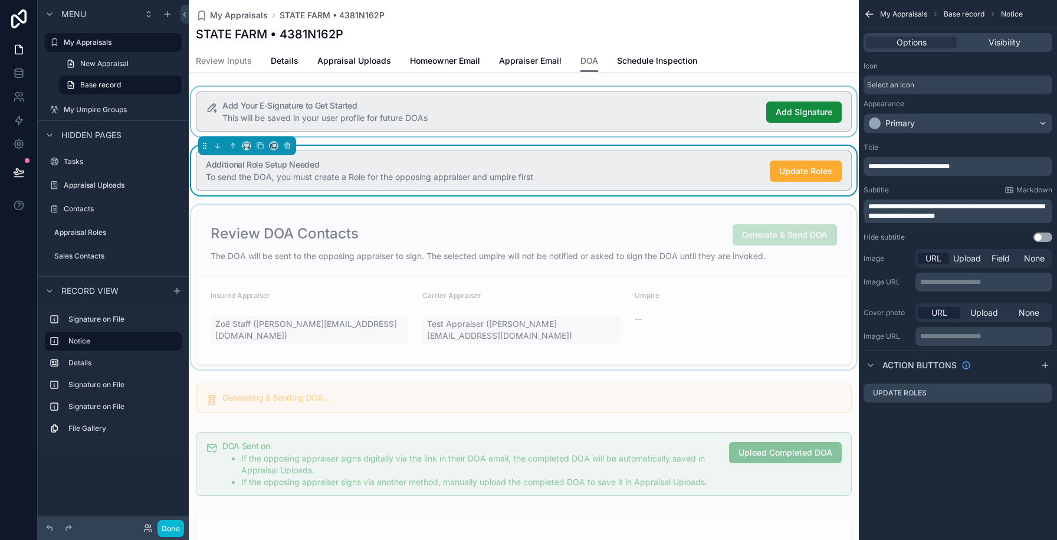
click at [498, 128] on div "scrollable content" at bounding box center [524, 112] width 670 height 50
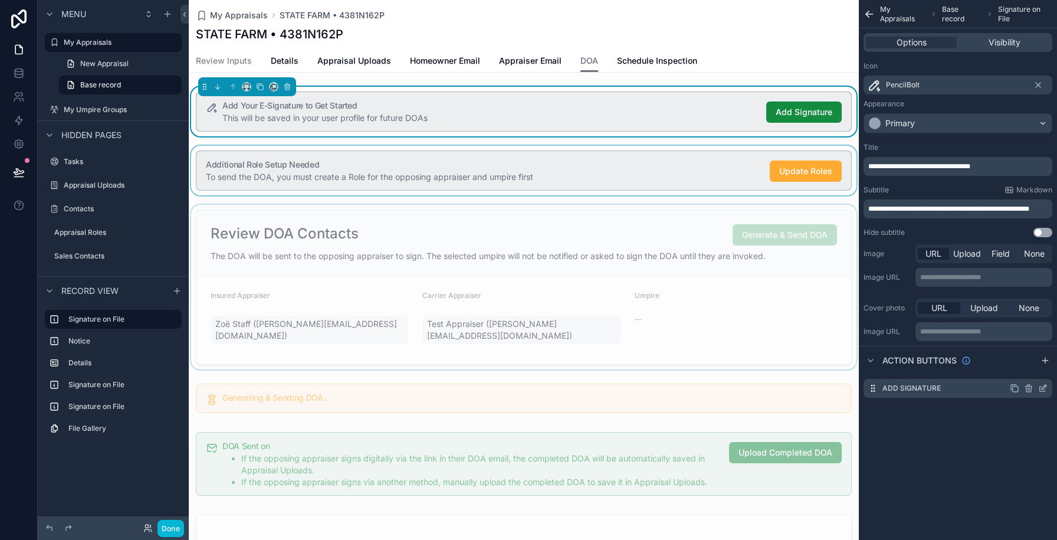
click at [1049, 389] on div "Add Signature" at bounding box center [958, 388] width 189 height 19
click at [1048, 389] on div "Add Signature" at bounding box center [958, 388] width 189 height 19
click at [1044, 389] on icon "scrollable content" at bounding box center [1042, 388] width 9 height 9
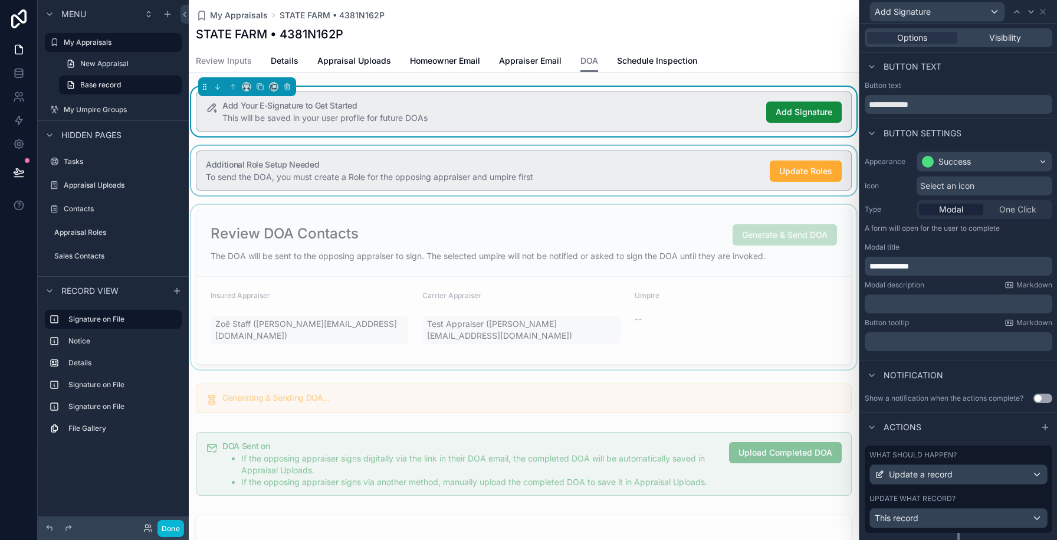
scroll to position [28, 0]
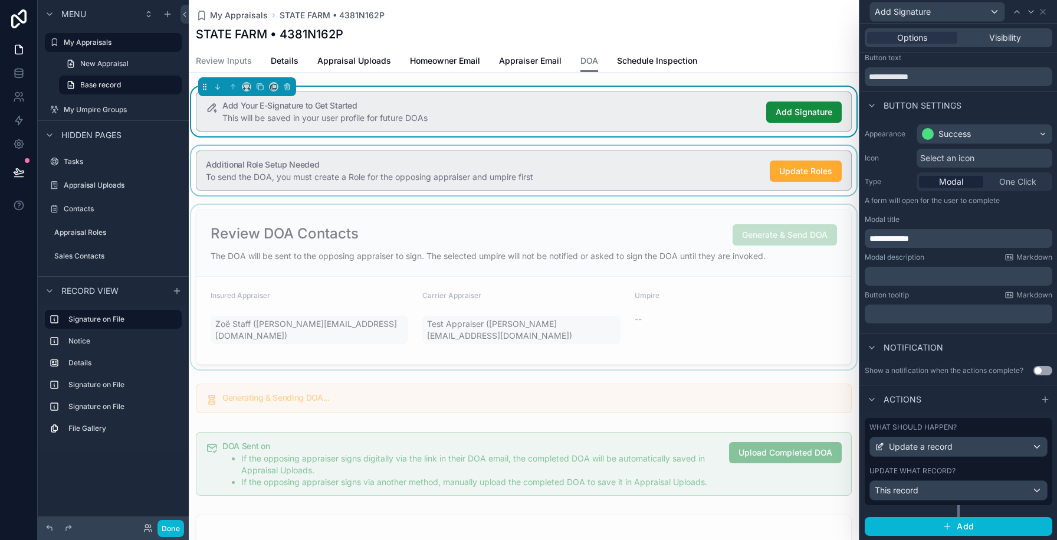
click at [995, 466] on div "Update what record?" at bounding box center [959, 470] width 178 height 9
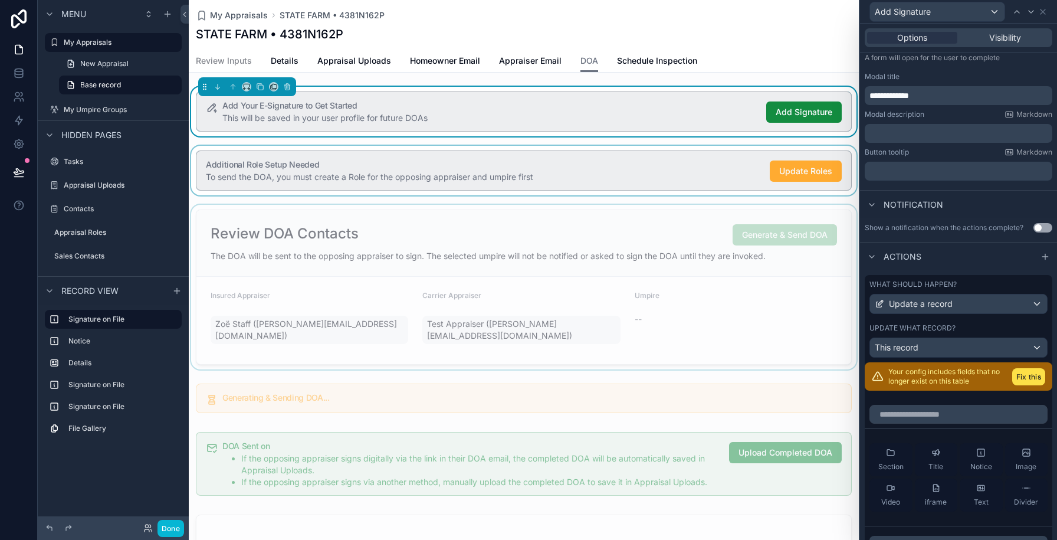
scroll to position [244, 0]
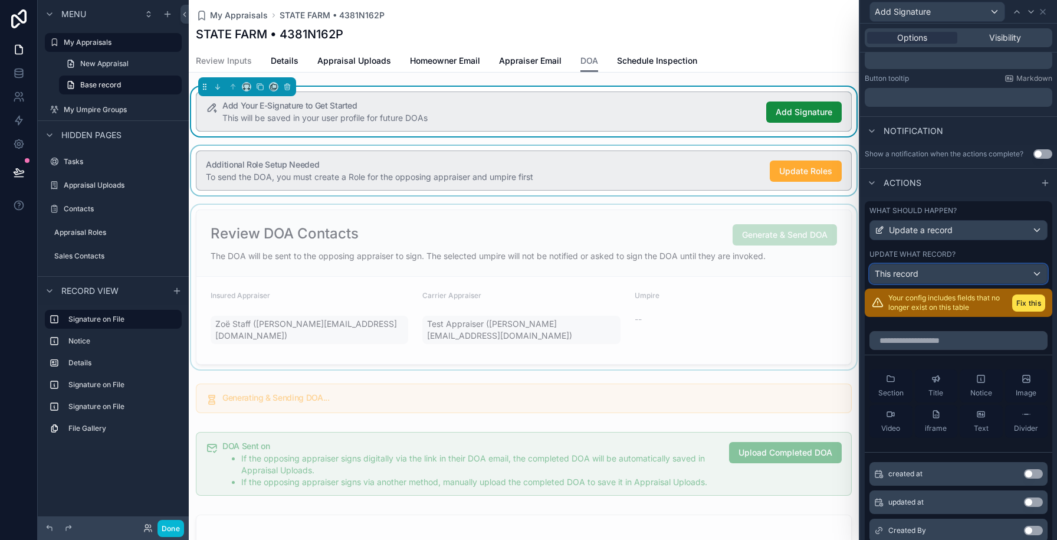
click at [976, 276] on div "This record" at bounding box center [958, 273] width 177 height 19
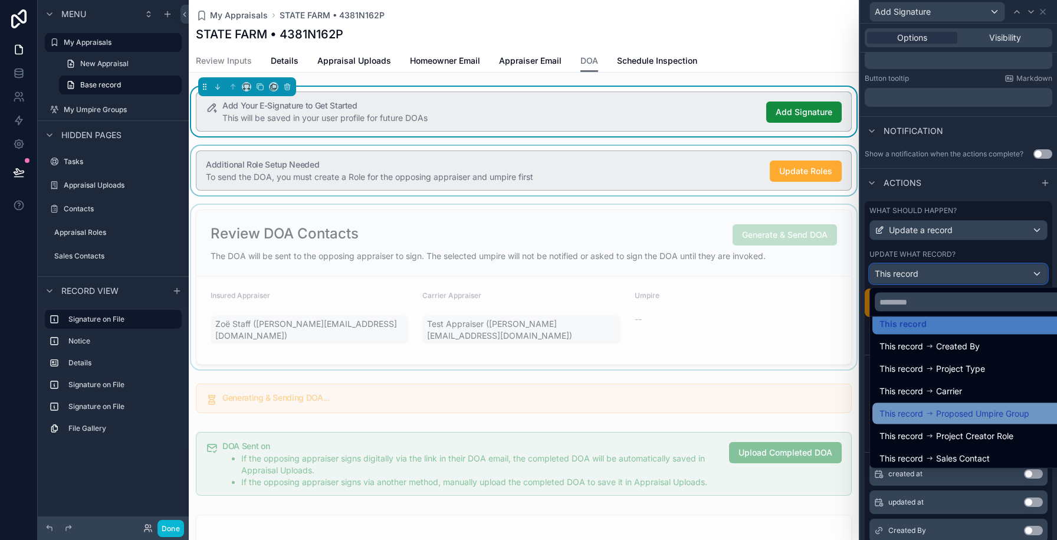
scroll to position [0, 0]
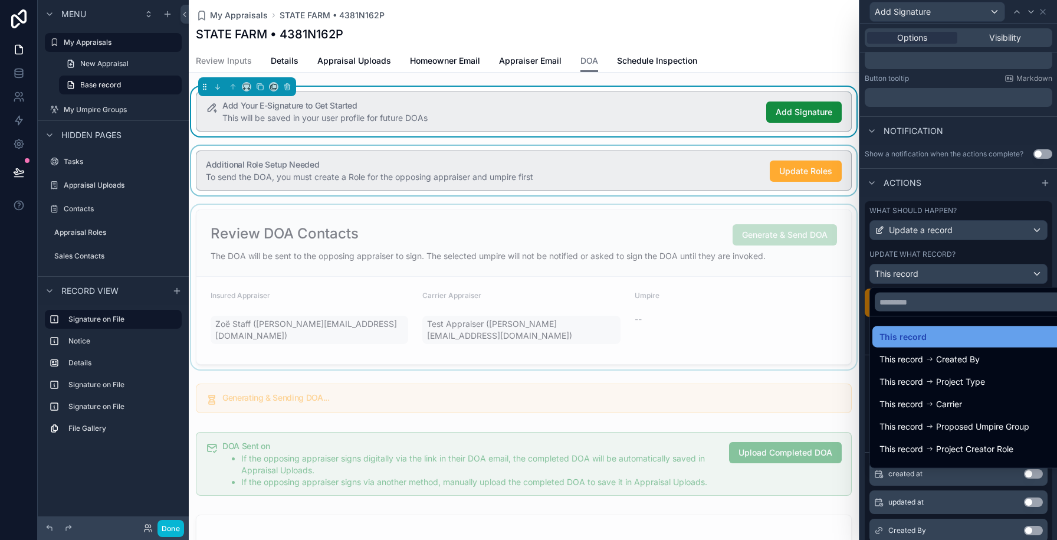
click at [926, 332] on div "This record" at bounding box center [972, 337] width 185 height 14
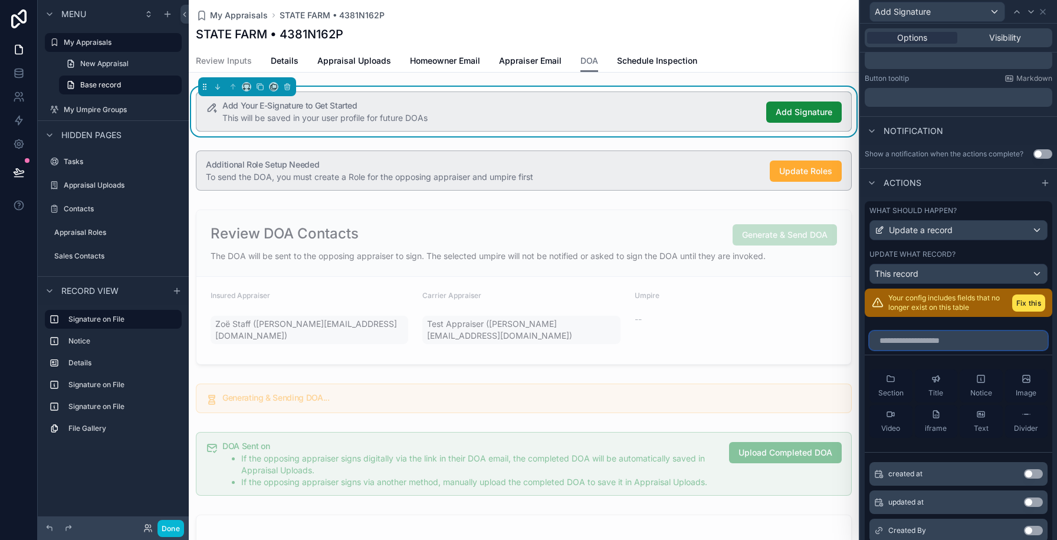
click at [923, 336] on input "text" at bounding box center [959, 340] width 178 height 19
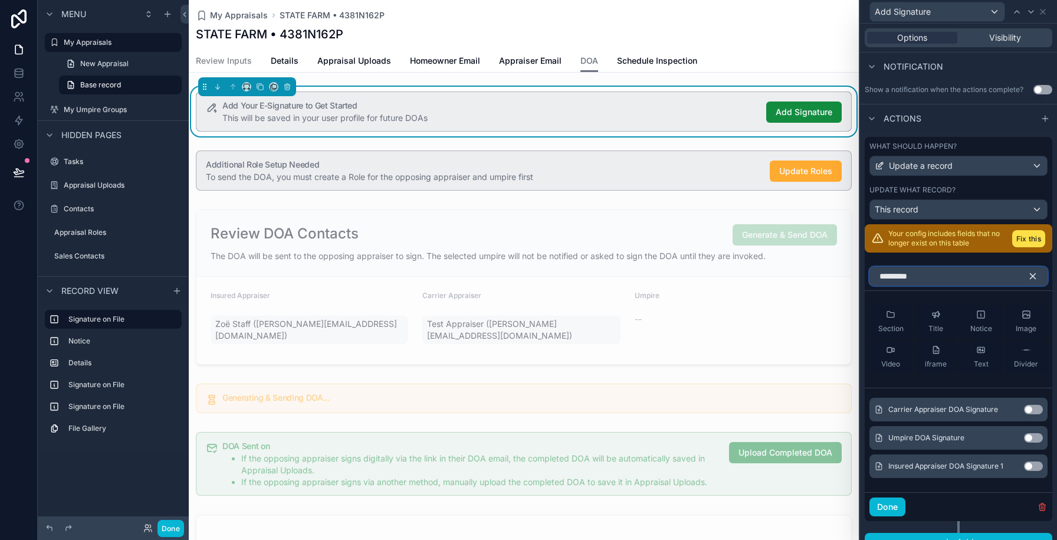
scroll to position [325, 0]
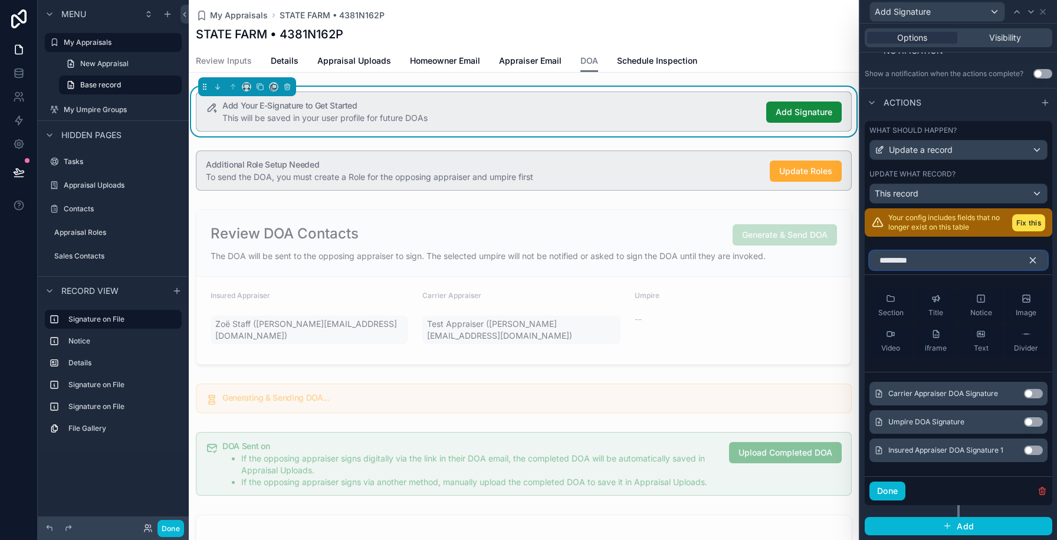
type input "*********"
click at [1035, 448] on button "Use setting" at bounding box center [1033, 449] width 19 height 9
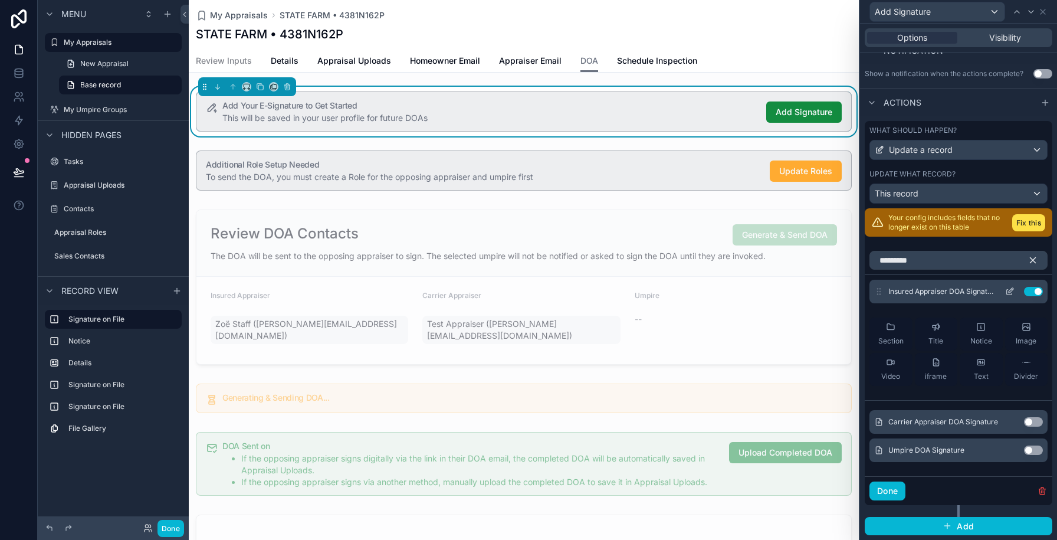
click at [1012, 293] on icon at bounding box center [1009, 291] width 9 height 9
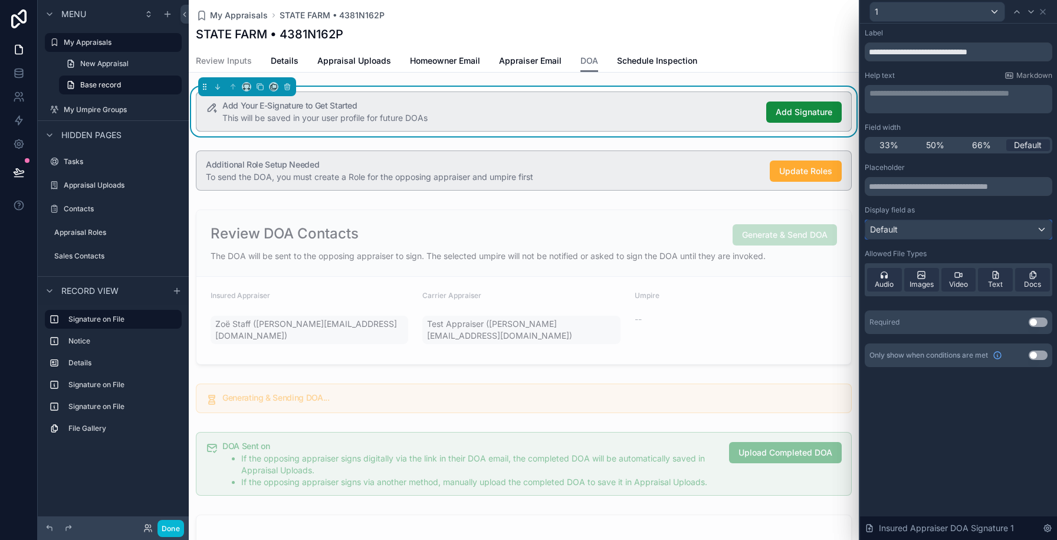
click at [1006, 235] on div "Default" at bounding box center [959, 229] width 186 height 19
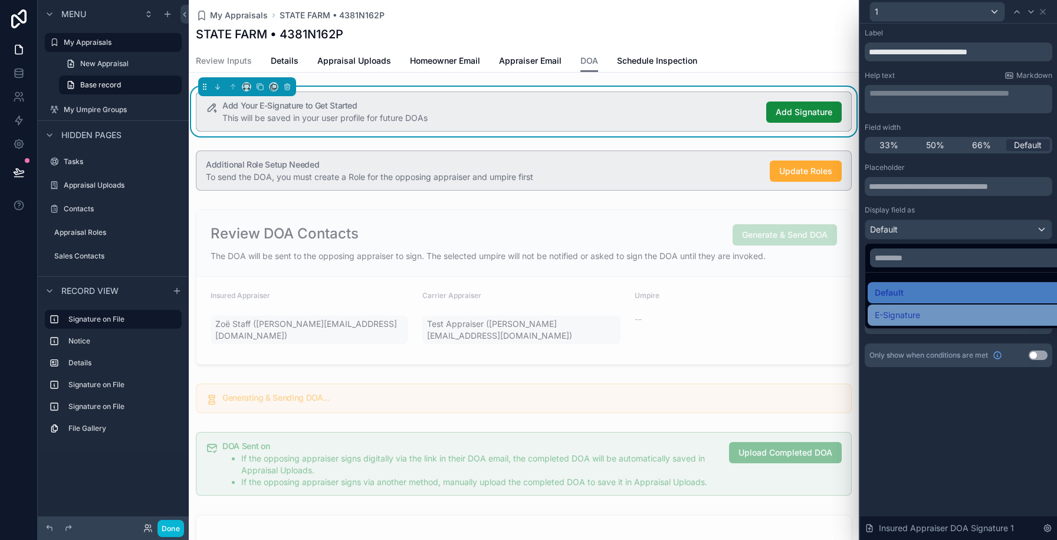
click at [966, 310] on div "E-Signature" at bounding box center [972, 315] width 195 height 14
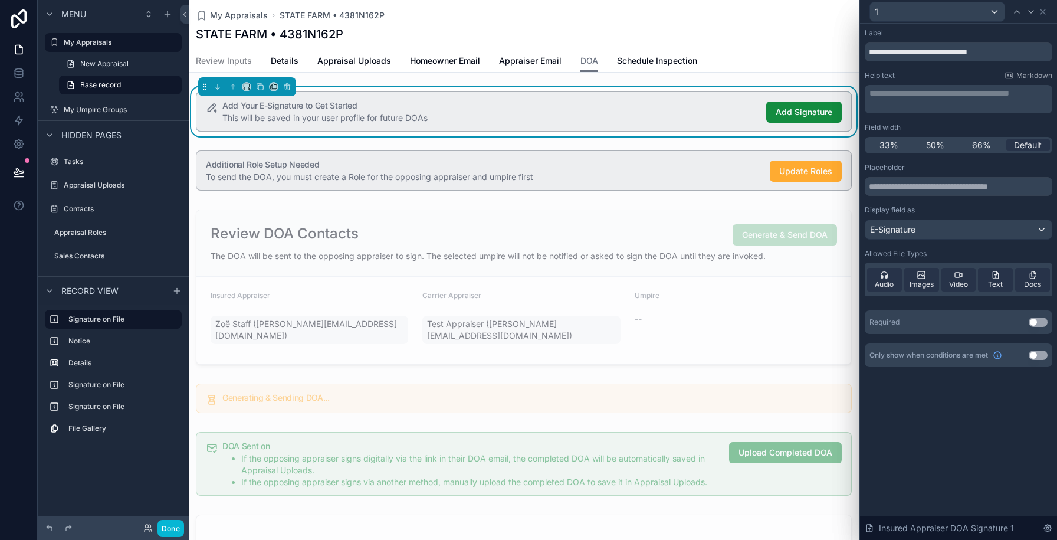
click at [1037, 325] on button "Use setting" at bounding box center [1038, 321] width 19 height 9
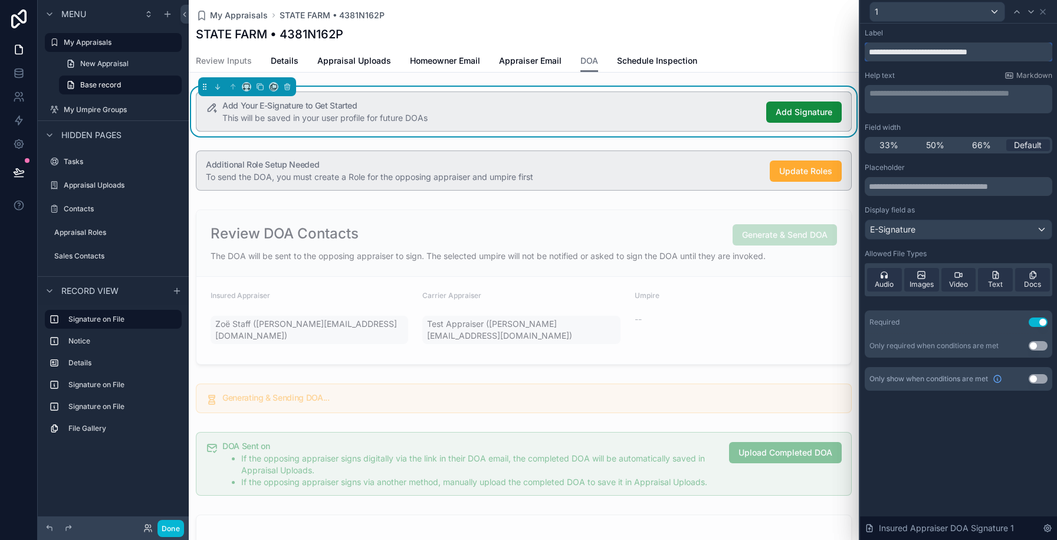
click at [928, 54] on input "**********" at bounding box center [959, 51] width 188 height 19
type input "**********"
click at [1044, 12] on icon at bounding box center [1042, 11] width 9 height 9
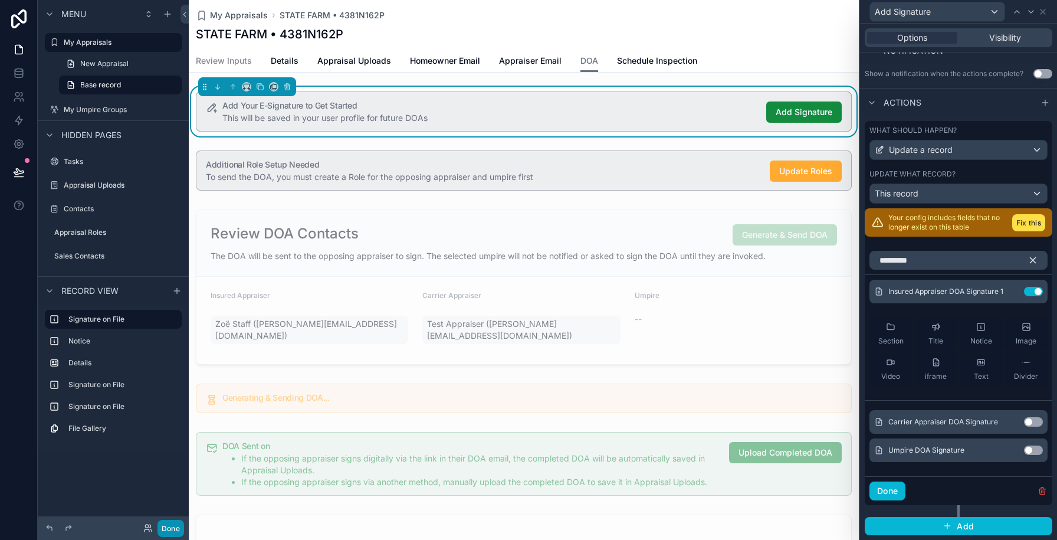
click at [165, 520] on button "Done" at bounding box center [171, 528] width 27 height 17
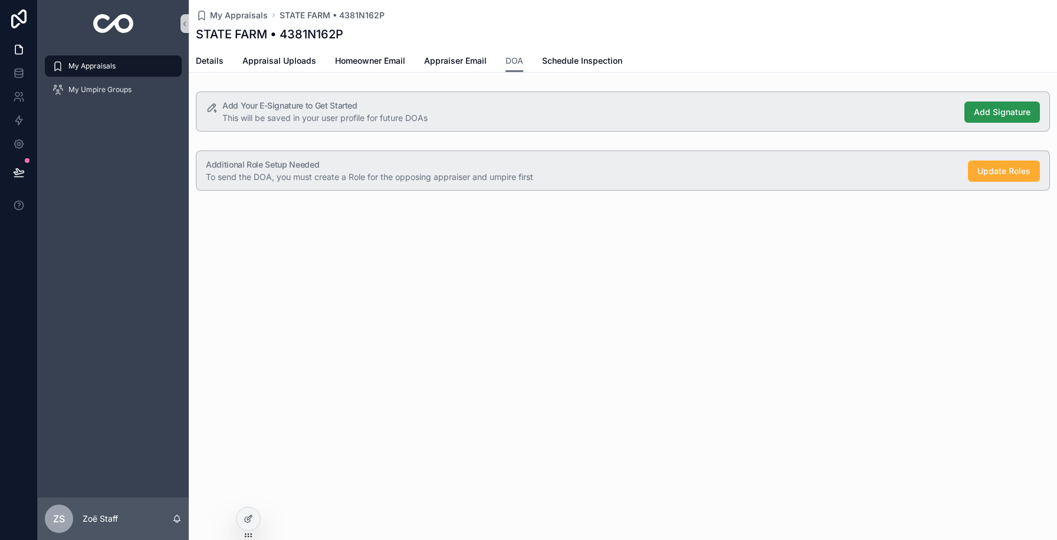
click at [988, 115] on span "Add Signature" at bounding box center [1002, 112] width 57 height 12
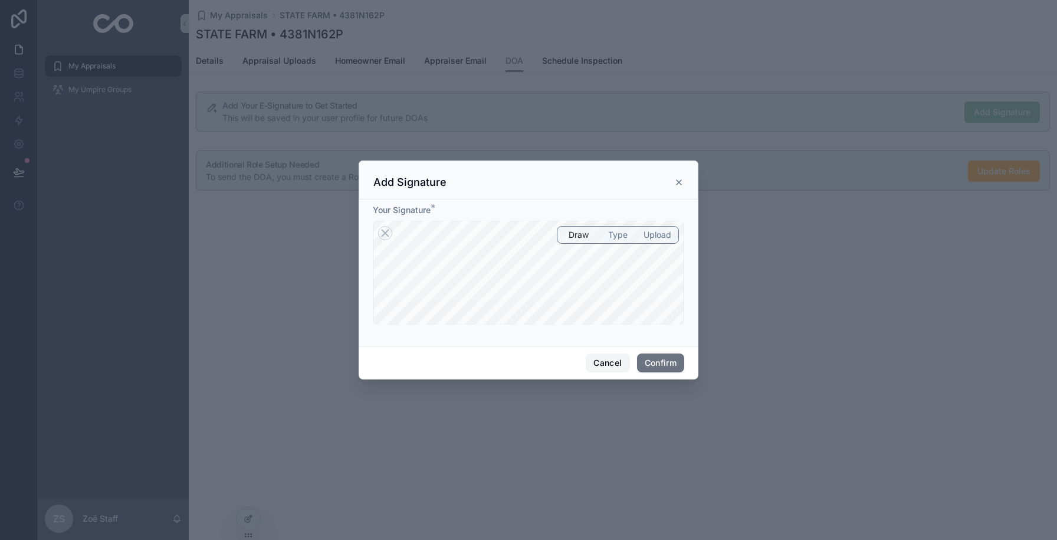
click at [602, 362] on button "Cancel" at bounding box center [608, 362] width 44 height 19
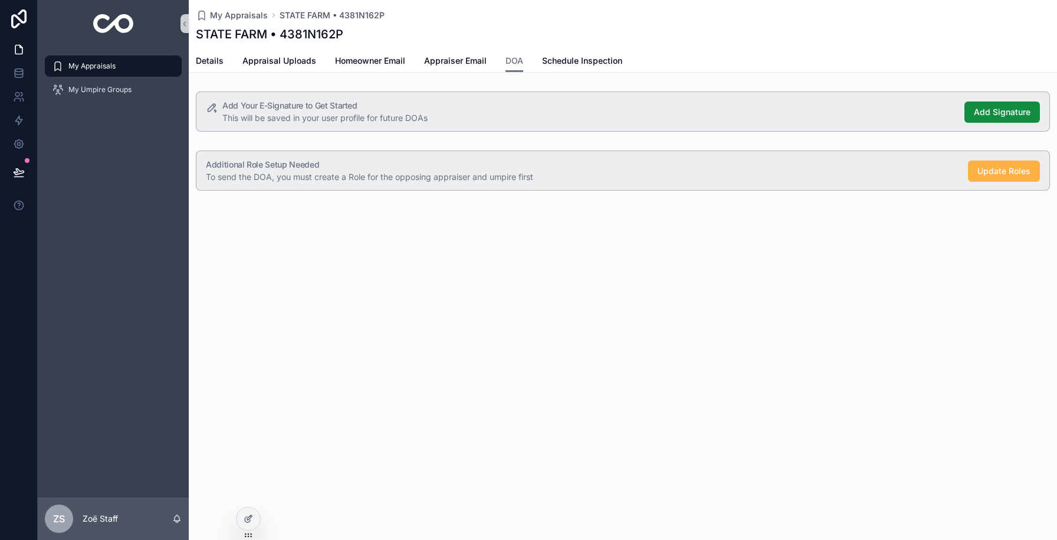
click at [995, 166] on span "Update Roles" at bounding box center [1004, 171] width 53 height 12
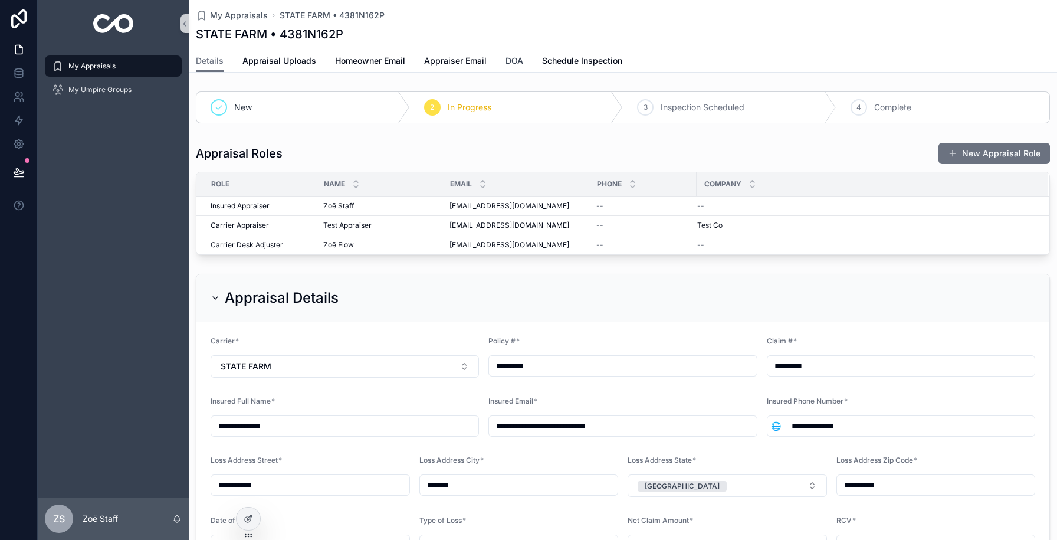
click at [517, 64] on span "DOA" at bounding box center [515, 61] width 18 height 12
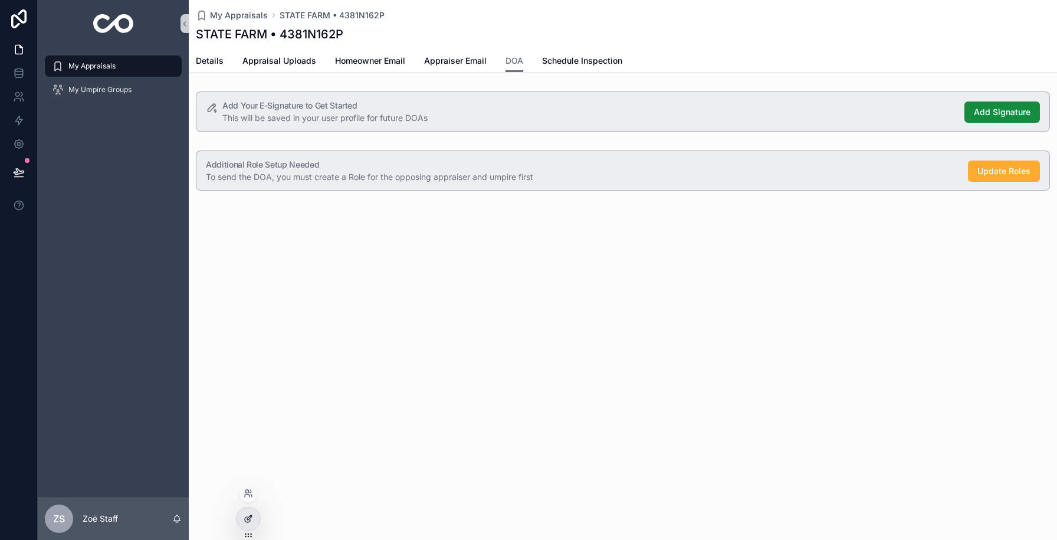
click at [254, 520] on div at bounding box center [249, 518] width 24 height 22
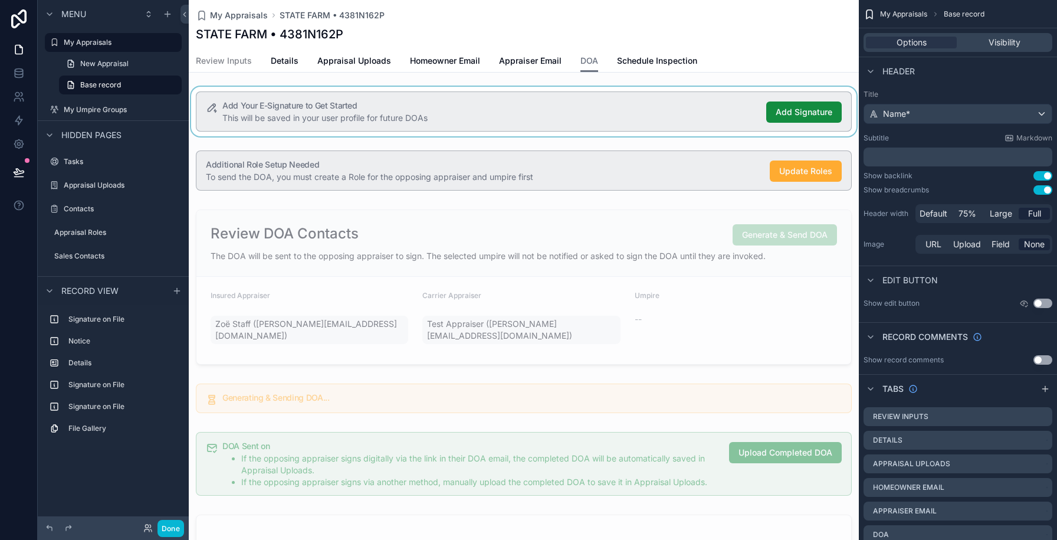
click at [715, 111] on div "scrollable content" at bounding box center [524, 112] width 670 height 50
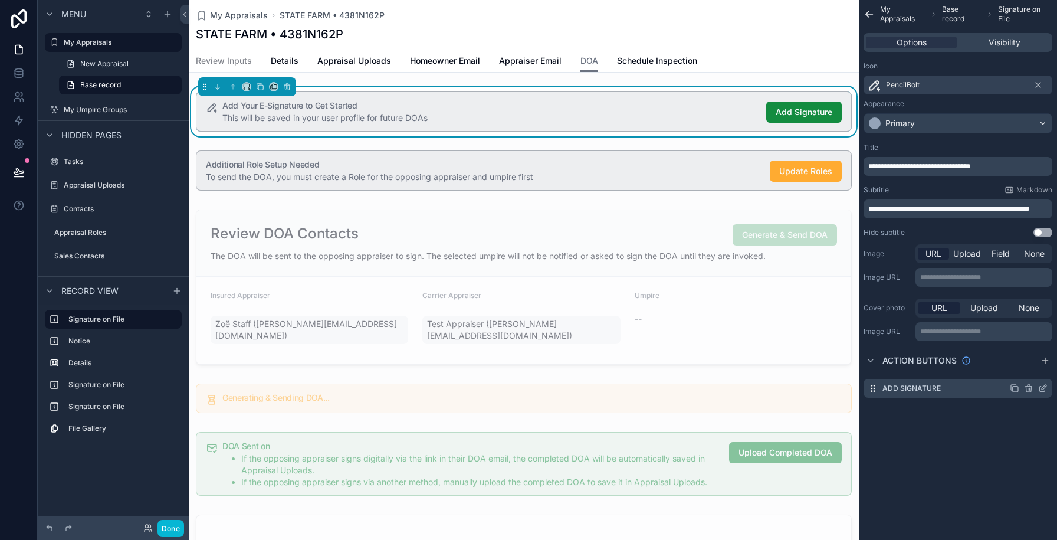
click at [1043, 389] on icon "scrollable content" at bounding box center [1042, 388] width 9 height 9
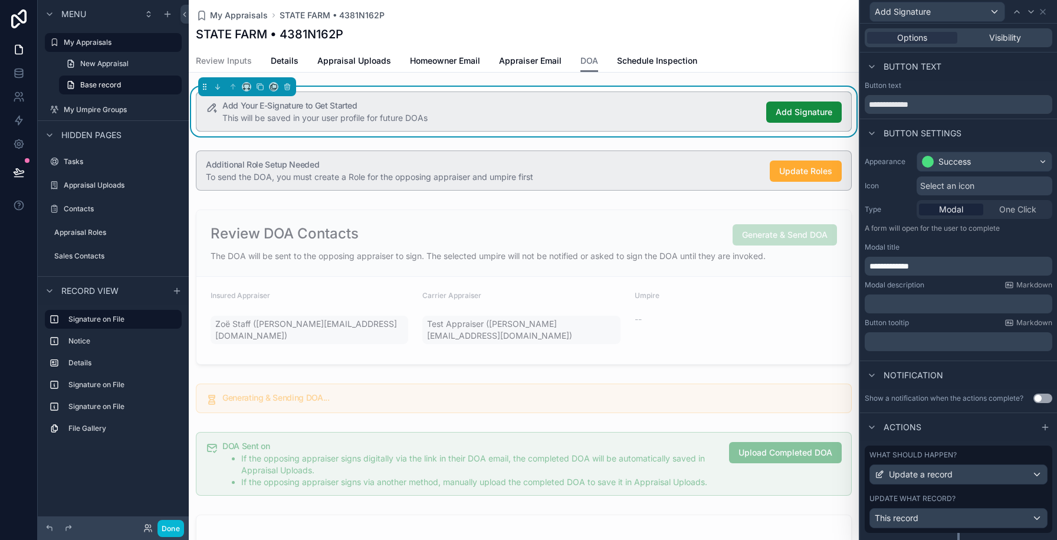
scroll to position [28, 0]
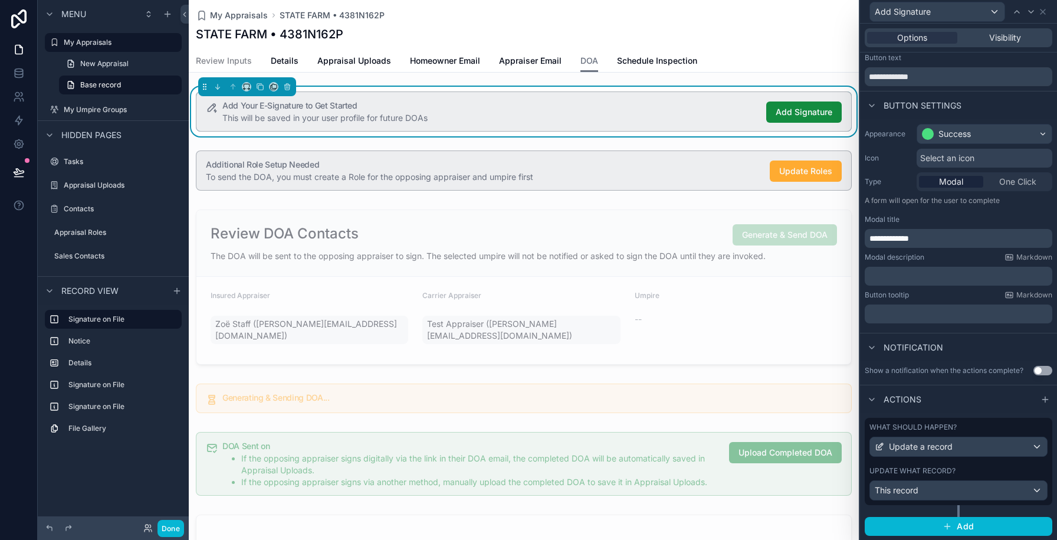
click at [952, 467] on label "Update what record?" at bounding box center [913, 470] width 86 height 9
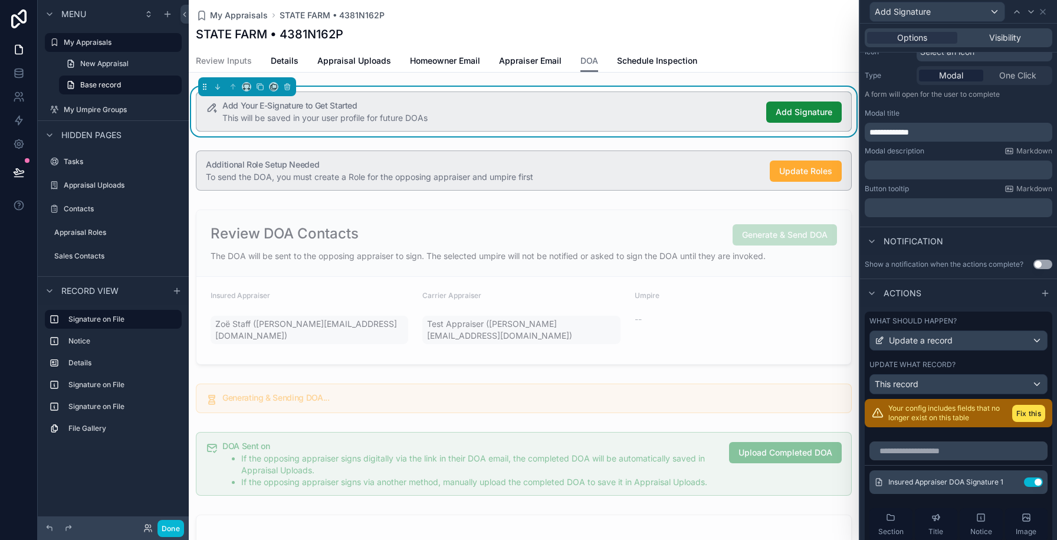
scroll to position [160, 0]
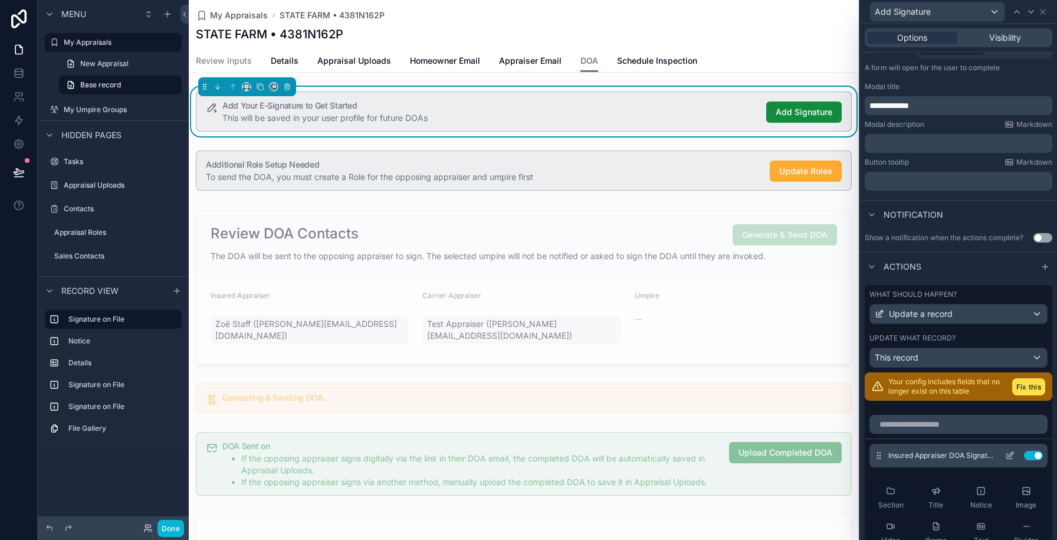
click at [1032, 454] on button "Use setting" at bounding box center [1033, 455] width 19 height 9
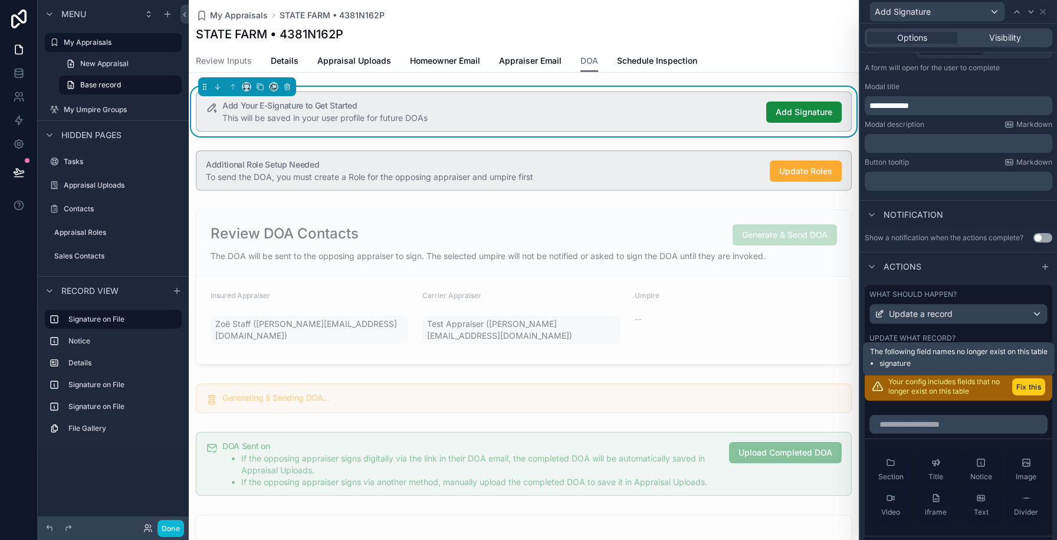
click at [1032, 382] on button "Fix this" at bounding box center [1028, 386] width 33 height 17
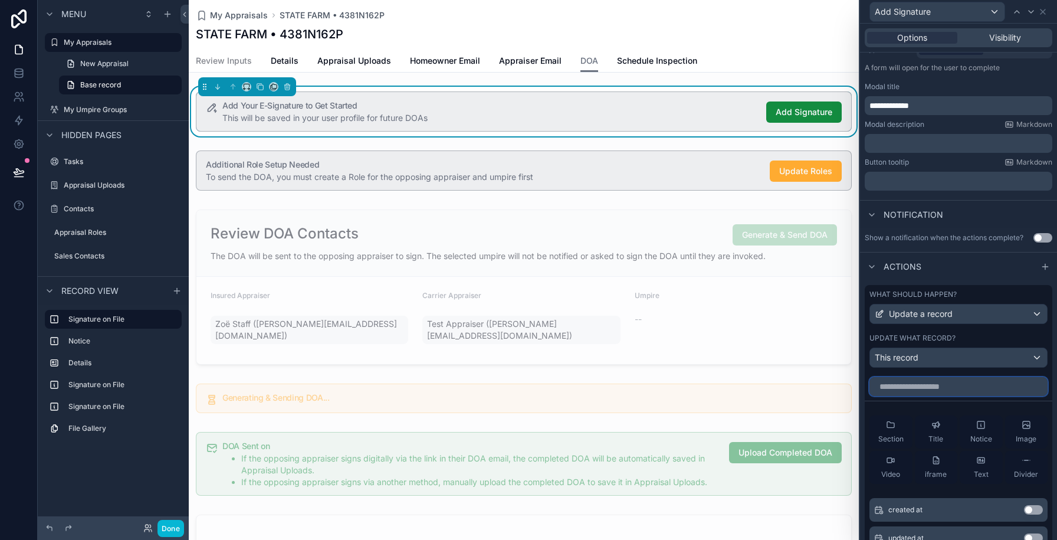
click at [912, 384] on input "text" at bounding box center [959, 386] width 178 height 19
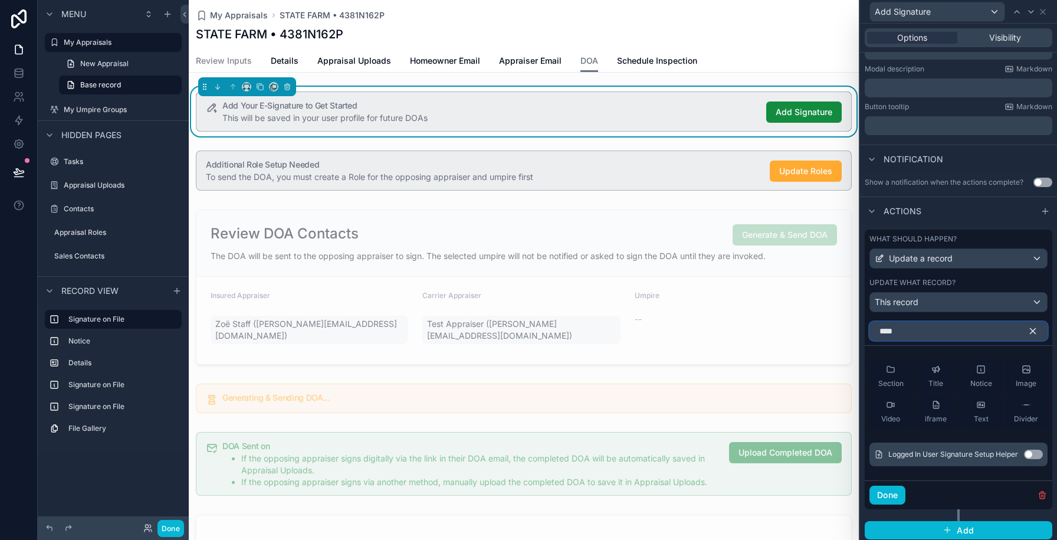
scroll to position [220, 0]
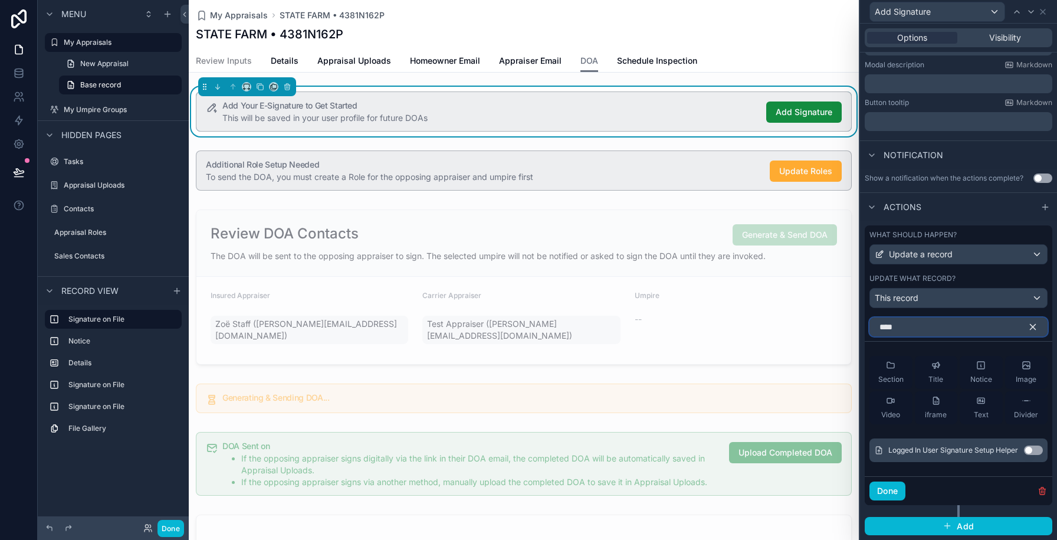
type input "****"
click at [1033, 449] on button "Use setting" at bounding box center [1033, 449] width 19 height 9
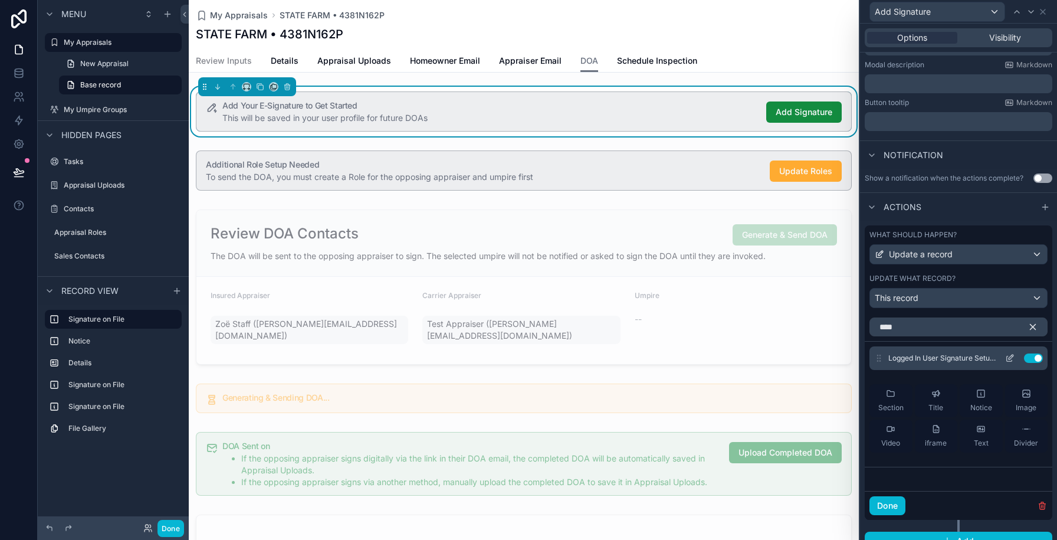
click at [1010, 356] on icon at bounding box center [1009, 357] width 9 height 9
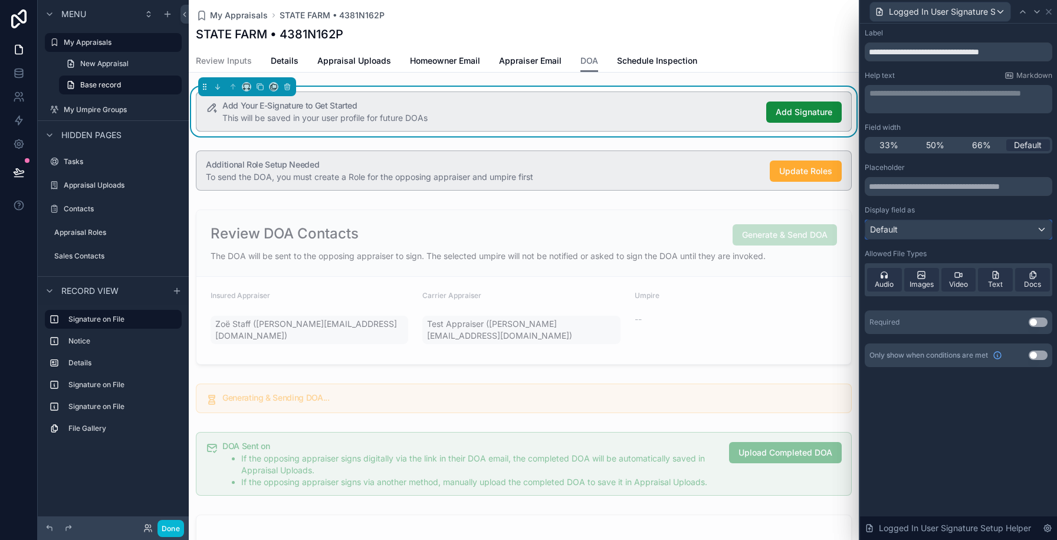
click at [925, 228] on div "Default" at bounding box center [959, 229] width 186 height 19
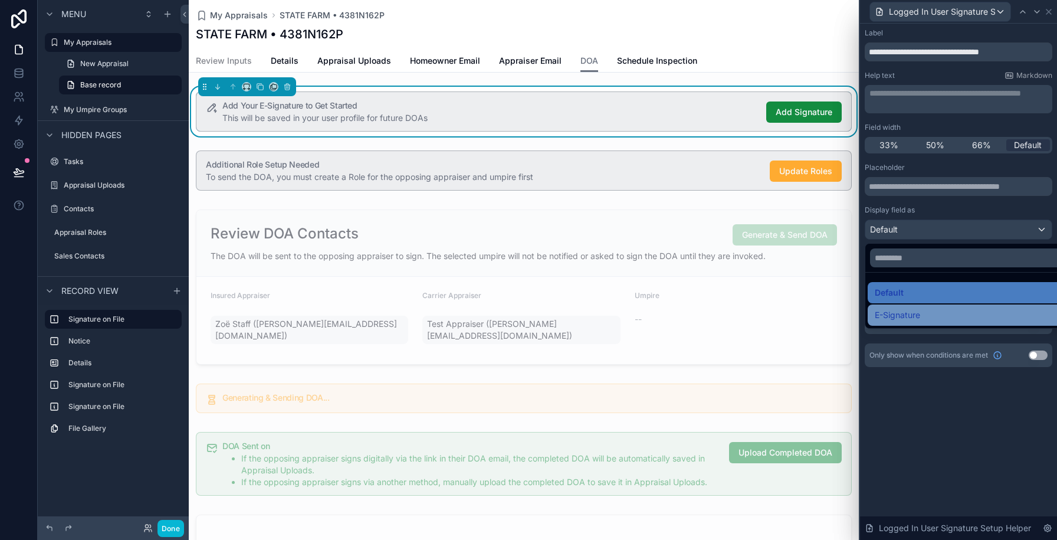
click at [902, 306] on div "E-Signature" at bounding box center [972, 314] width 209 height 21
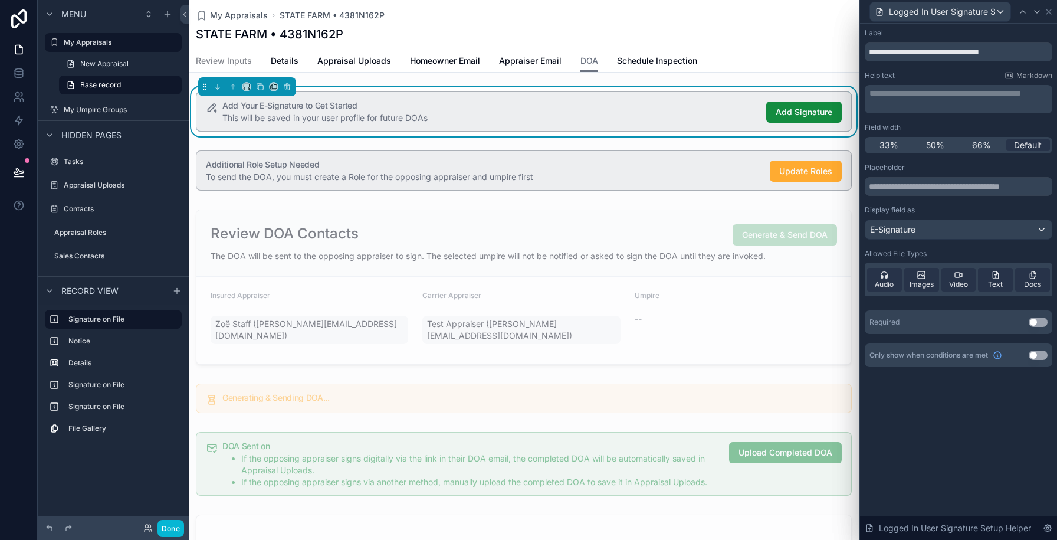
click at [1040, 324] on button "Use setting" at bounding box center [1038, 321] width 19 height 9
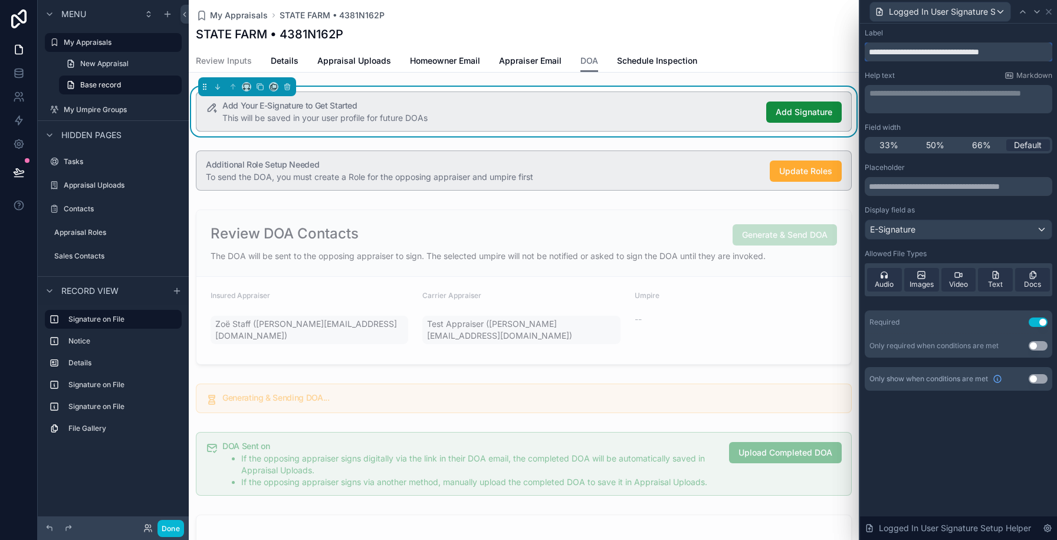
click at [939, 53] on input "**********" at bounding box center [959, 51] width 188 height 19
type input "**********"
click at [907, 94] on p "**********" at bounding box center [960, 93] width 181 height 12
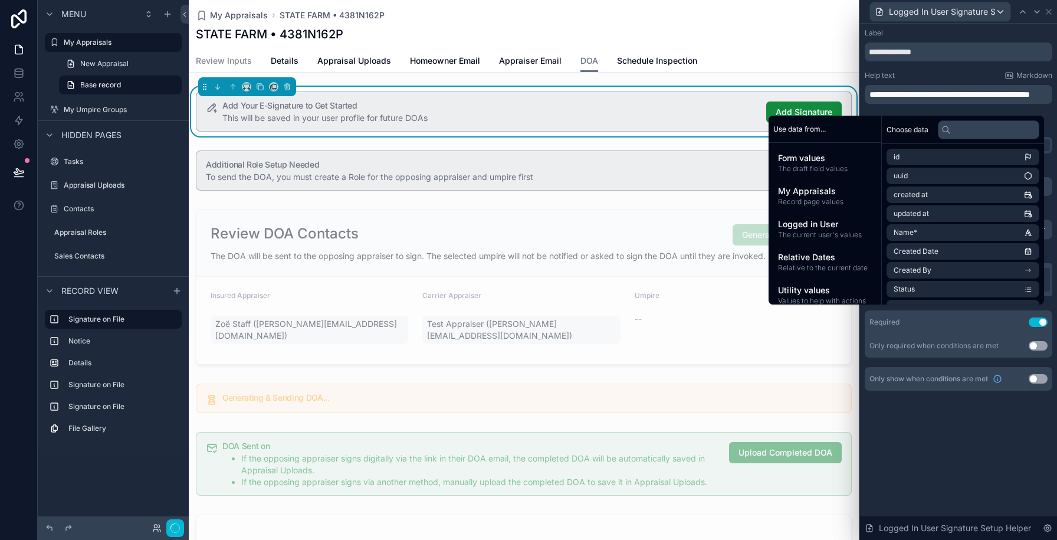
scroll to position [0, 0]
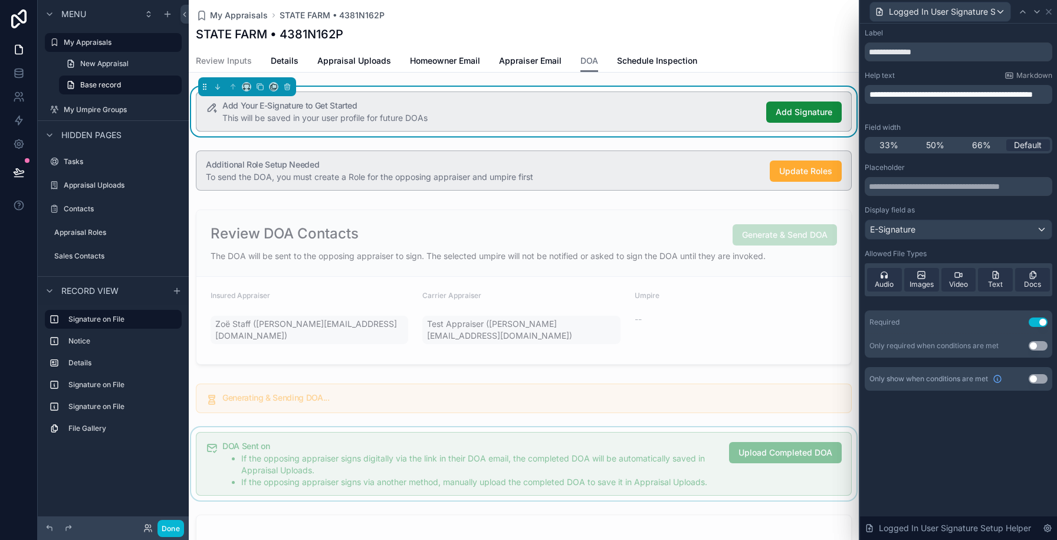
click at [519, 445] on div "scrollable content" at bounding box center [524, 463] width 670 height 73
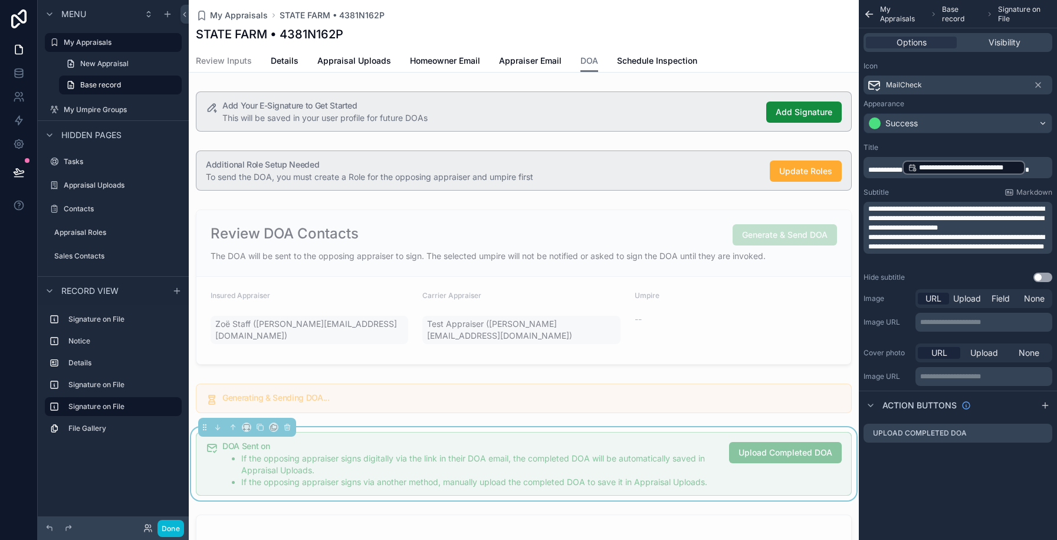
click at [940, 251] on p "**********" at bounding box center [960, 241] width 182 height 19
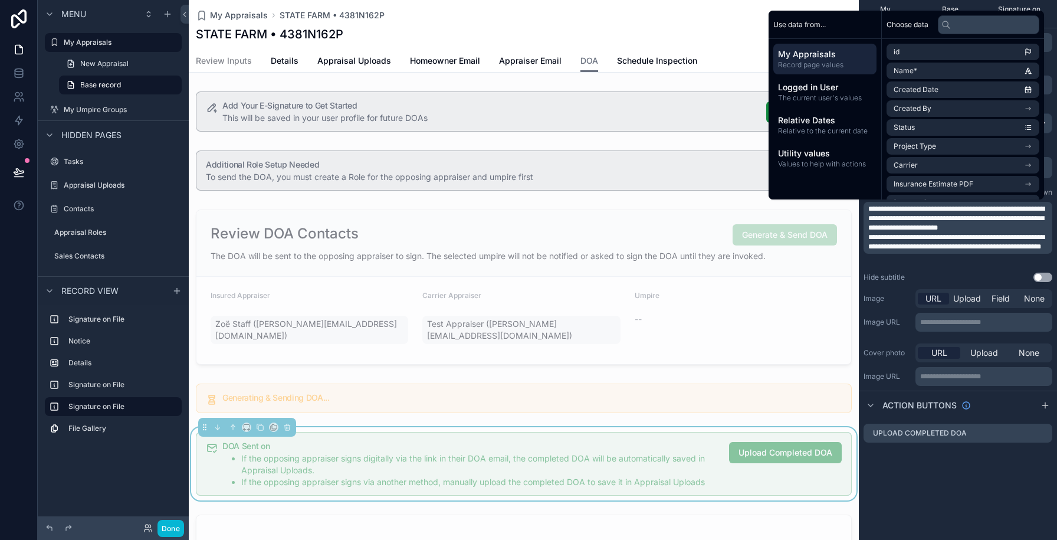
click at [1015, 228] on p "**********" at bounding box center [960, 218] width 182 height 28
click at [550, 128] on div "scrollable content" at bounding box center [524, 112] width 670 height 50
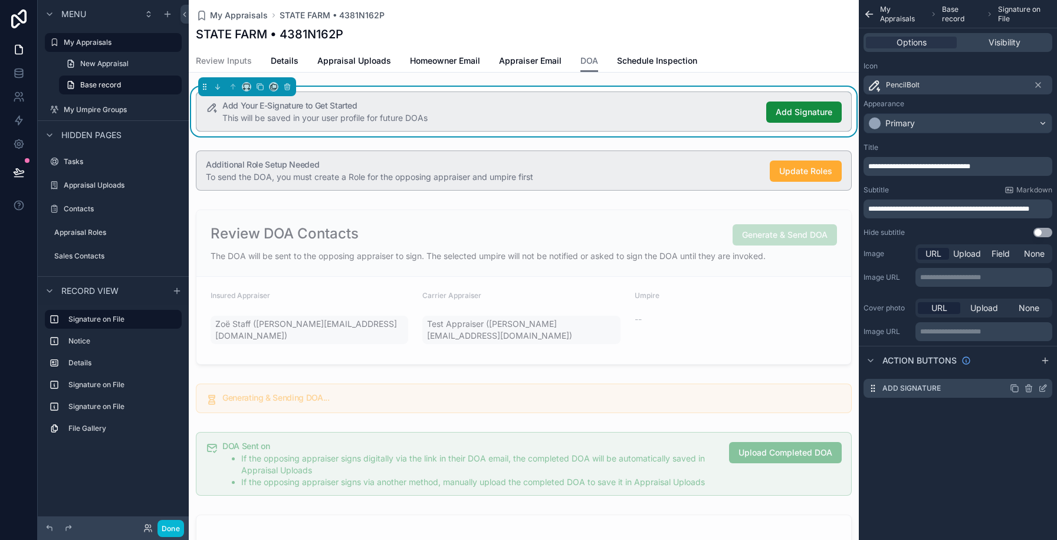
click at [1043, 391] on icon "scrollable content" at bounding box center [1042, 388] width 9 height 9
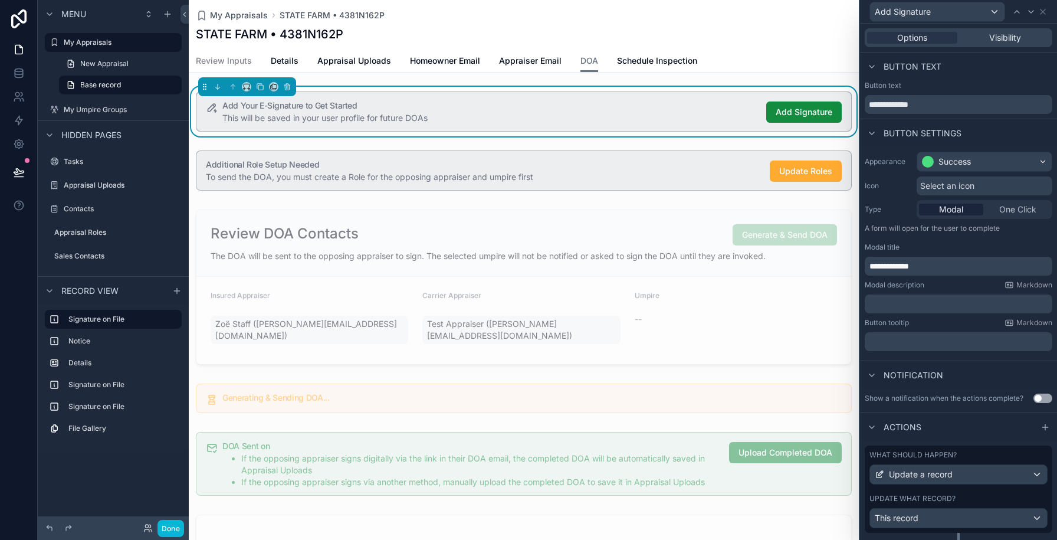
scroll to position [28, 0]
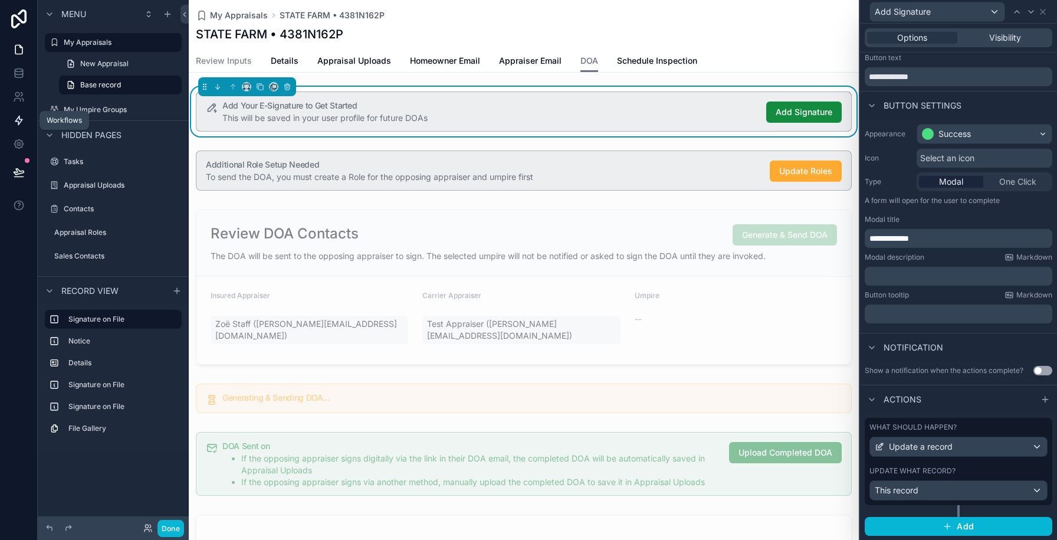
click at [23, 121] on icon at bounding box center [19, 120] width 12 height 12
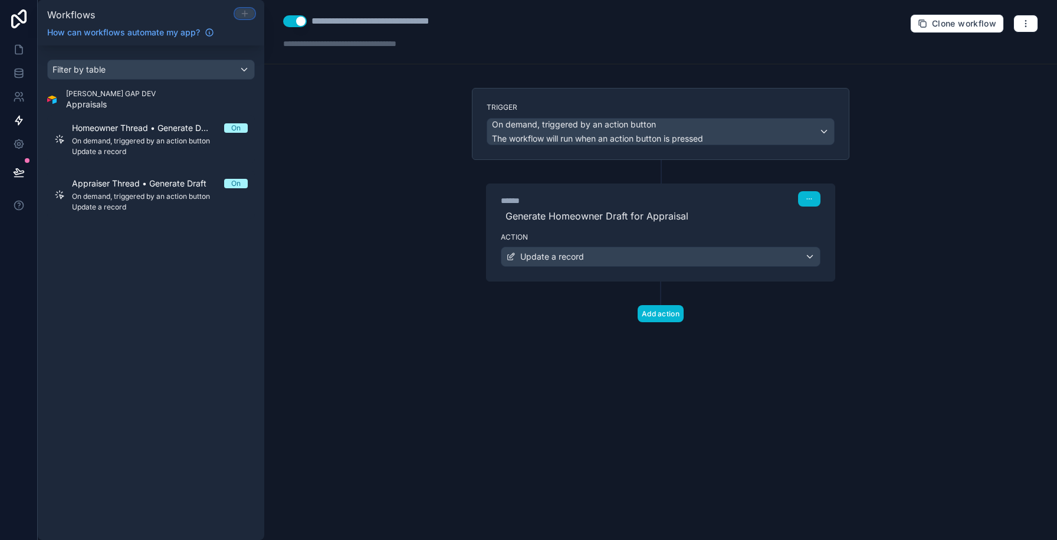
click at [243, 14] on icon at bounding box center [244, 13] width 9 height 9
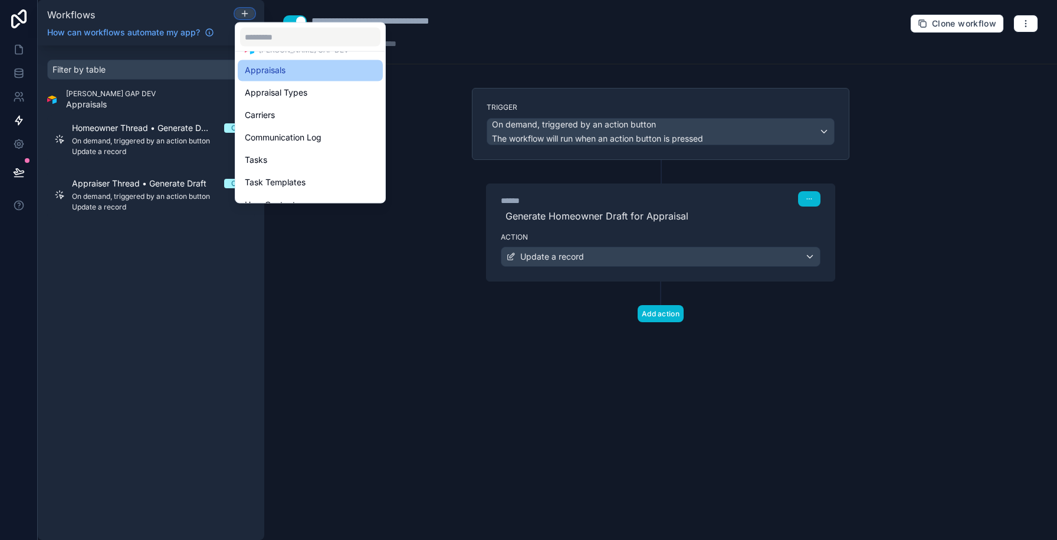
scroll to position [57, 0]
click at [257, 78] on span "Appraisals" at bounding box center [265, 72] width 41 height 14
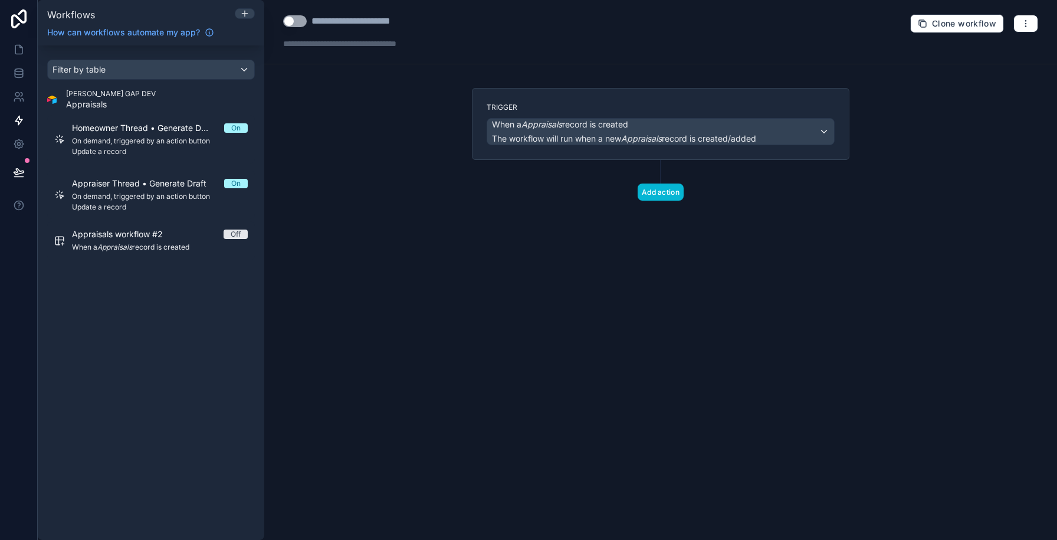
click at [323, 17] on div "**********" at bounding box center [369, 21] width 114 height 14
type div "**********"
click at [365, 18] on div "**********" at bounding box center [382, 21] width 140 height 14
click at [627, 129] on span "When a Appraisals record is created" at bounding box center [560, 125] width 136 height 12
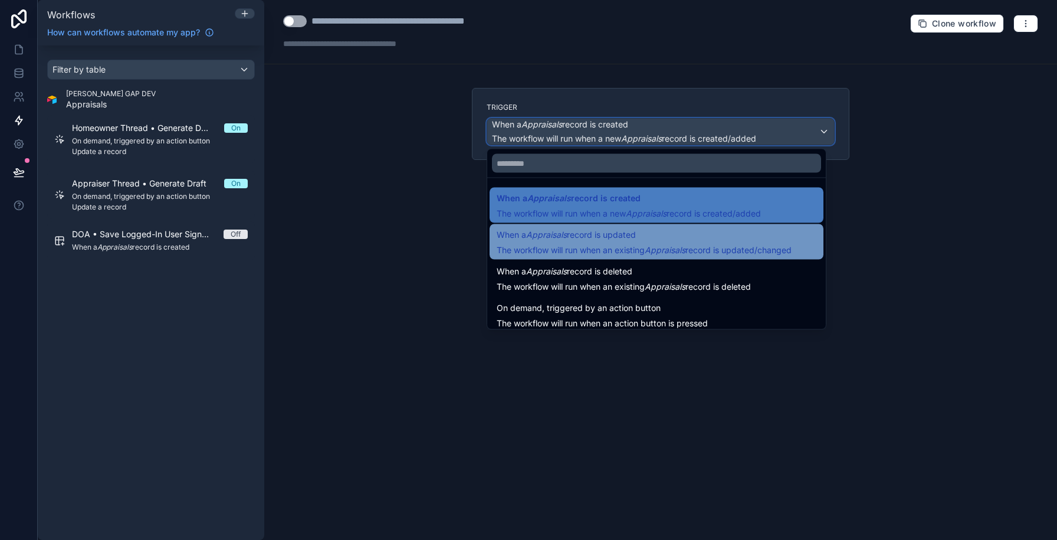
scroll to position [42, 0]
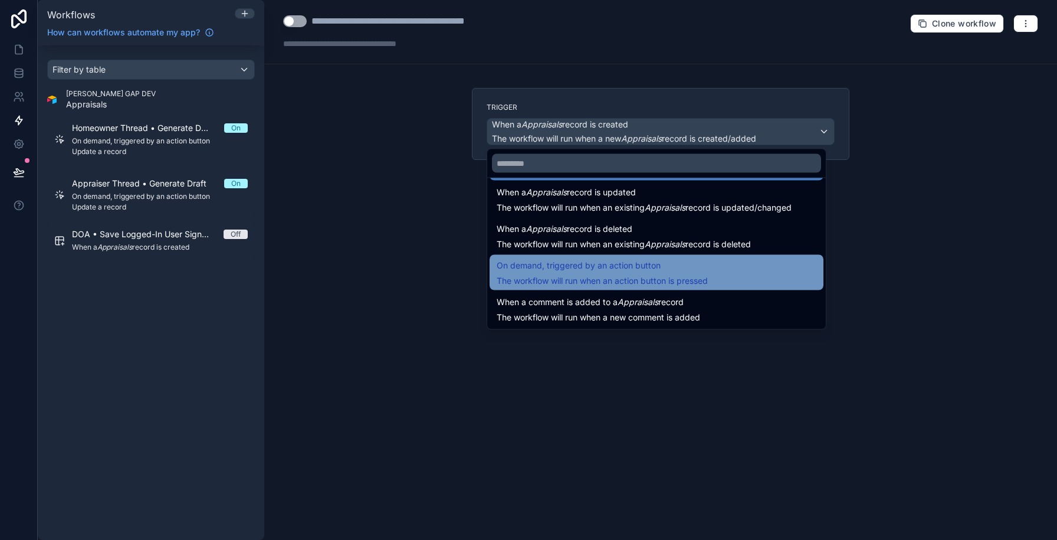
click at [589, 273] on div "On demand, triggered by an action button The workflow will run when an action b…" at bounding box center [602, 272] width 211 height 28
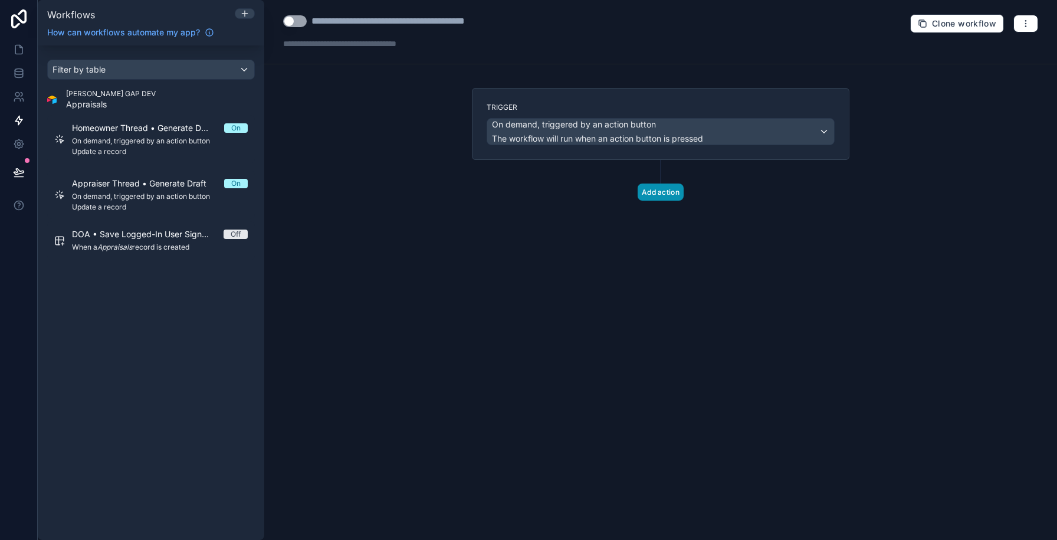
click at [651, 192] on button "Add action" at bounding box center [661, 191] width 46 height 17
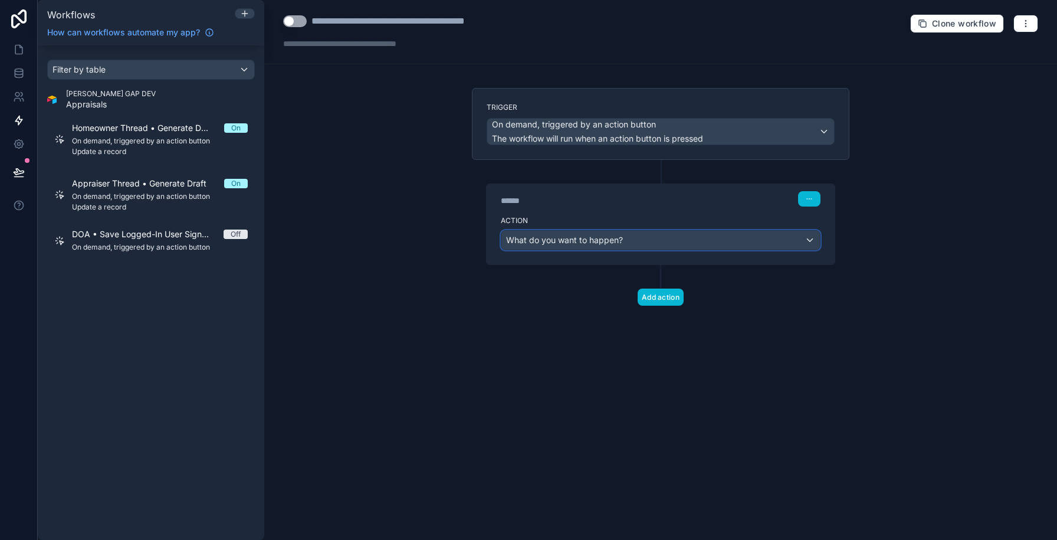
click at [596, 242] on span "What do you want to happen?" at bounding box center [564, 240] width 117 height 10
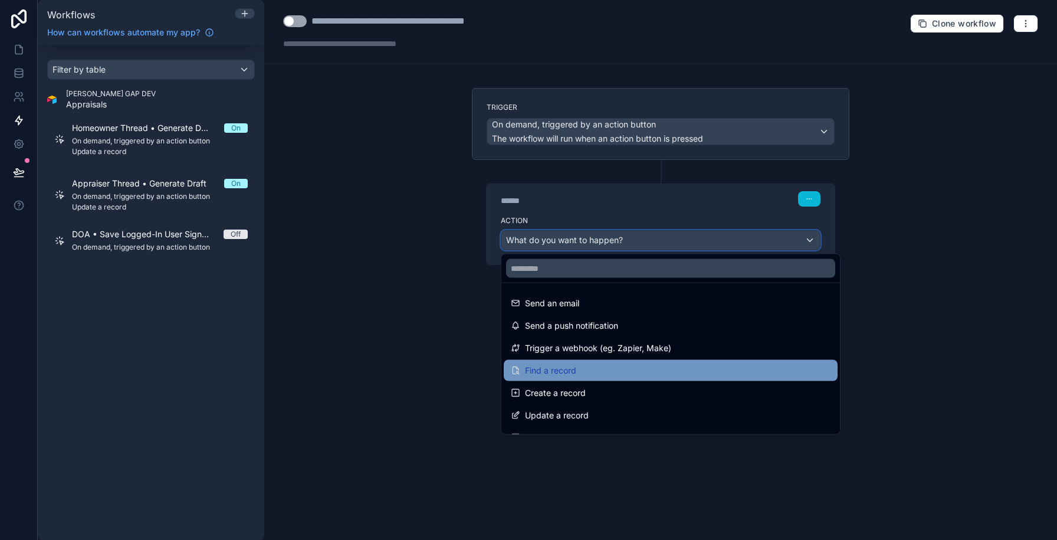
scroll to position [42, 0]
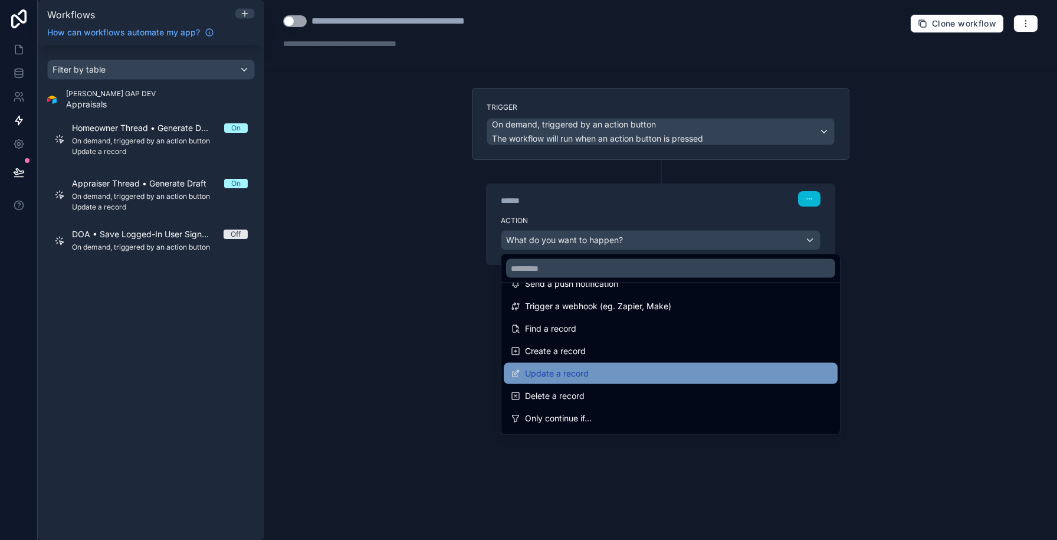
click at [545, 365] on div "Update a record" at bounding box center [671, 373] width 334 height 21
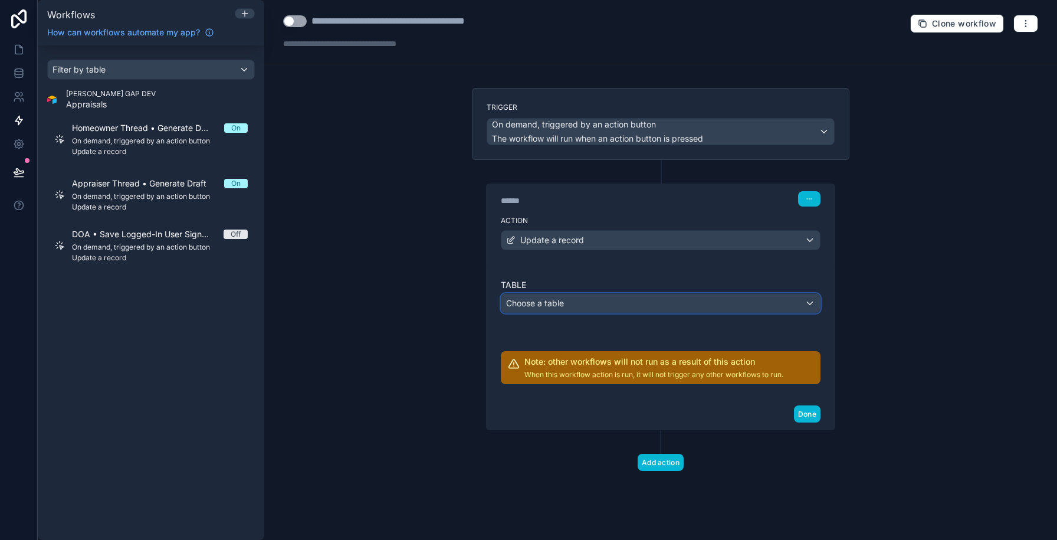
click at [569, 304] on div "Choose a table" at bounding box center [661, 303] width 319 height 19
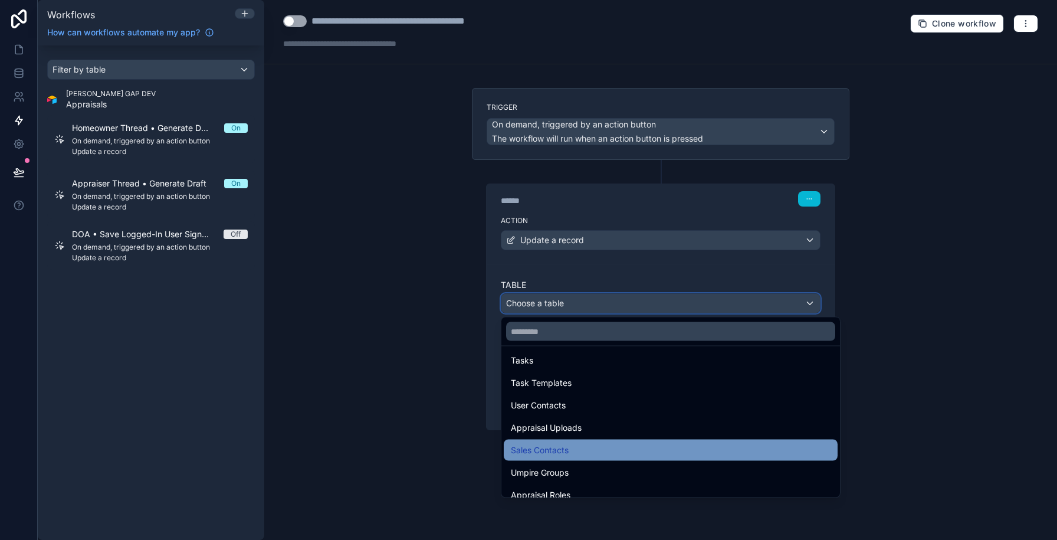
scroll to position [153, 0]
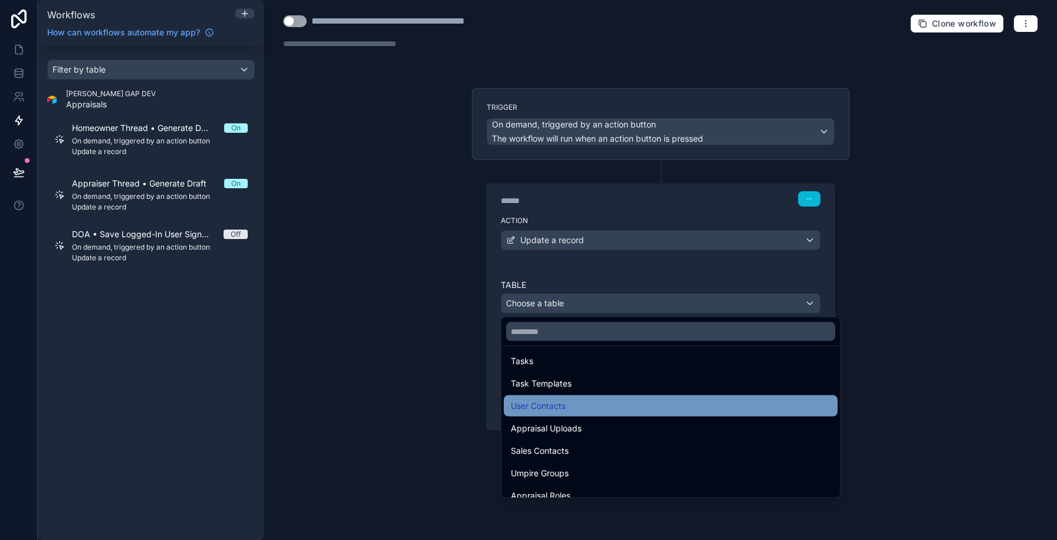
click at [542, 406] on span "User Contacts" at bounding box center [538, 406] width 55 height 14
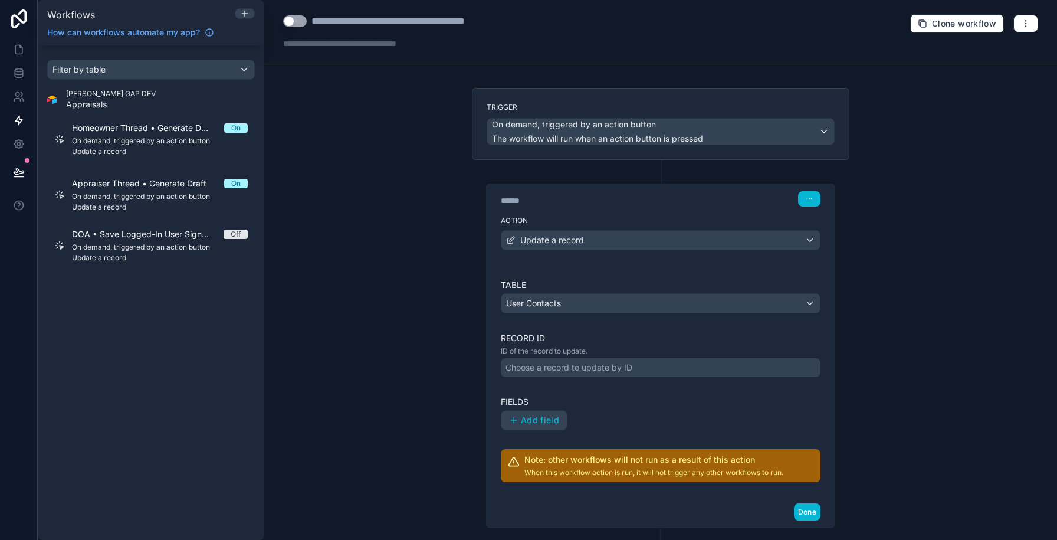
click at [553, 371] on div "Choose a record to update by ID" at bounding box center [569, 368] width 127 height 12
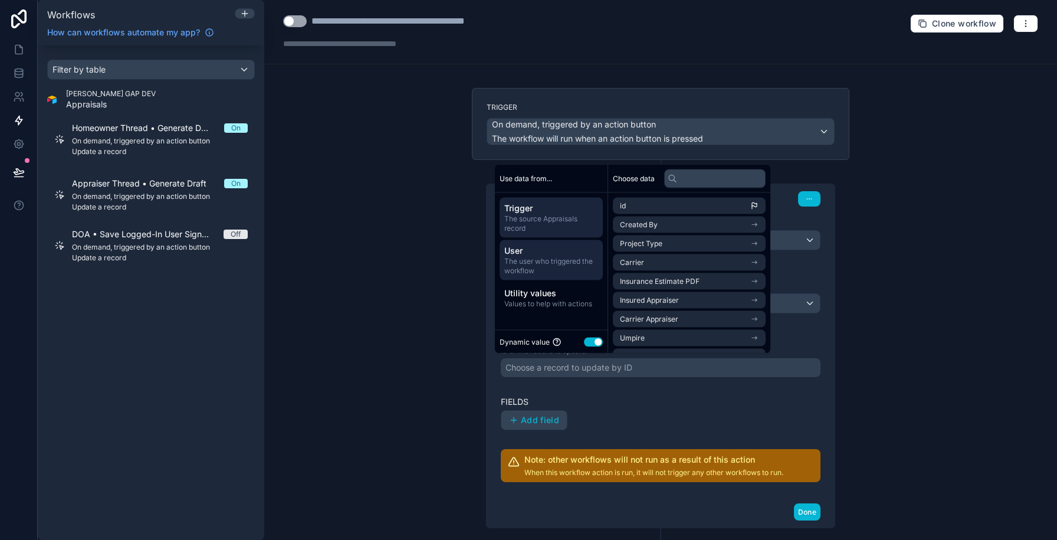
click at [555, 272] on span "The user who triggered the workflow" at bounding box center [551, 266] width 94 height 19
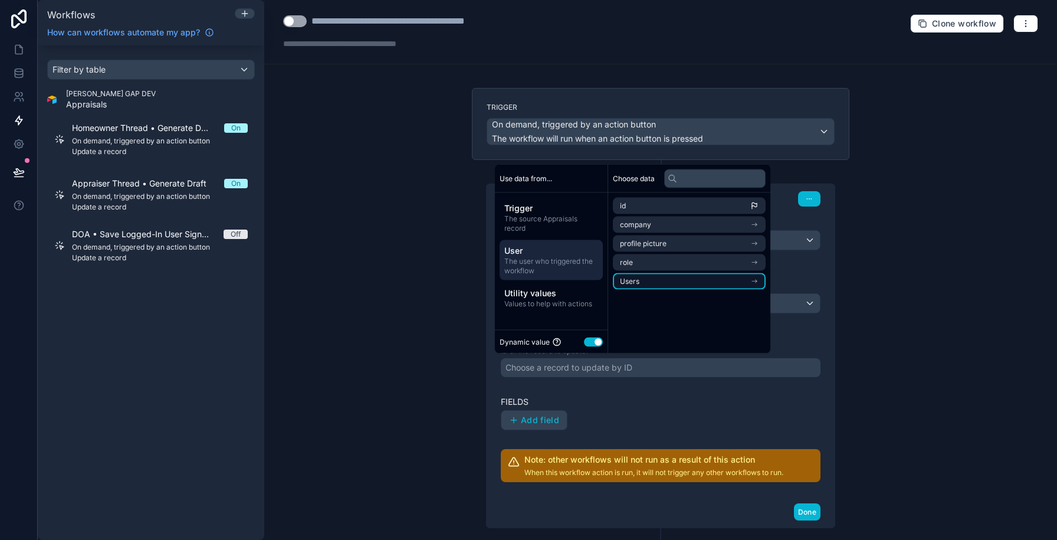
click at [634, 285] on span "Users" at bounding box center [629, 281] width 19 height 9
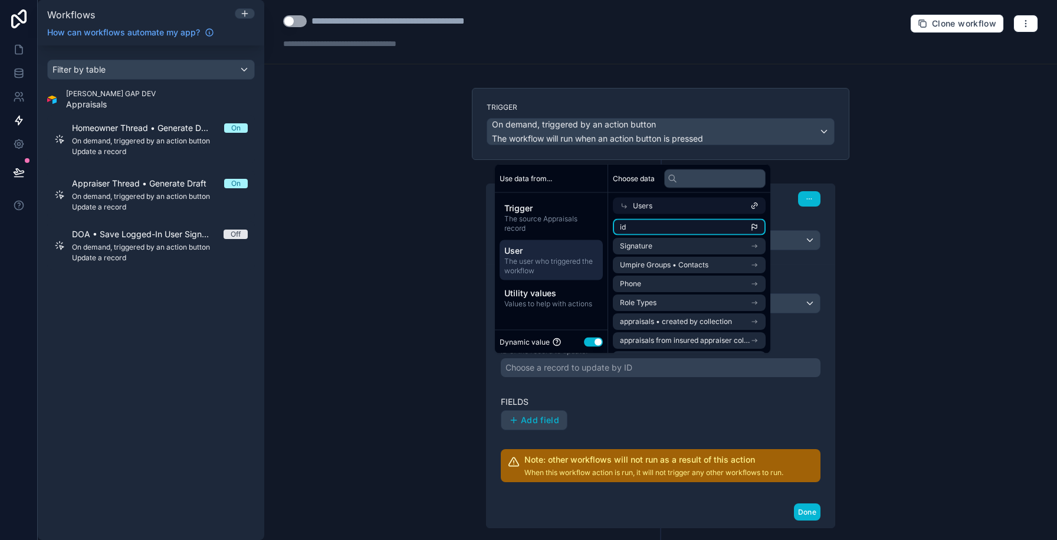
click at [637, 233] on li "id" at bounding box center [689, 227] width 153 height 17
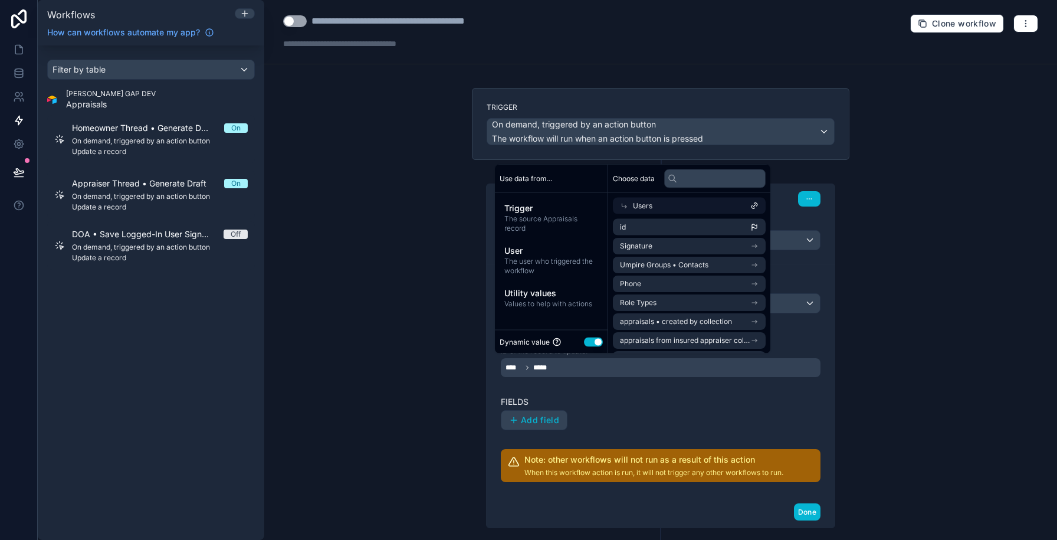
click at [936, 285] on div "**********" at bounding box center [660, 270] width 793 height 540
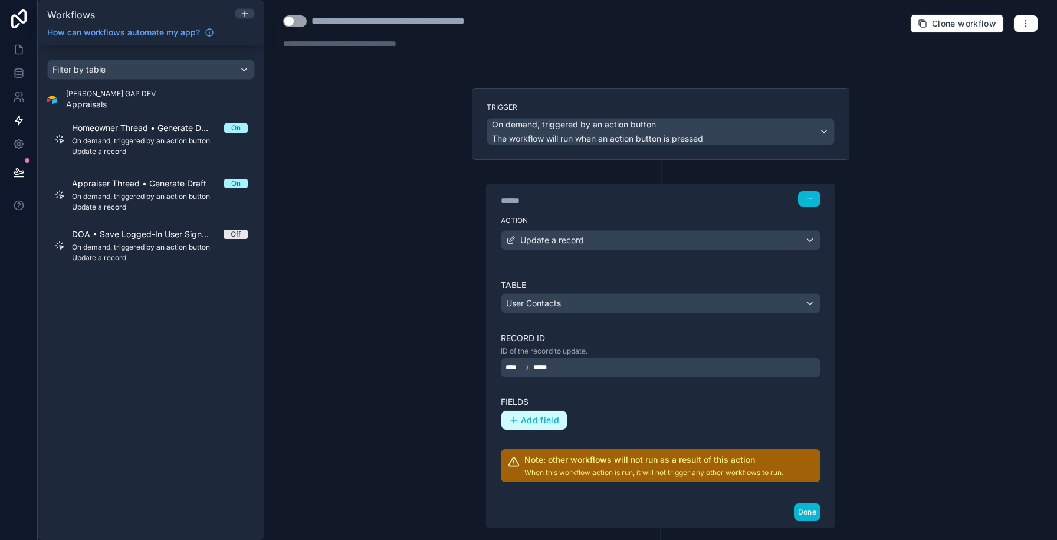
click at [525, 421] on span "Add field" at bounding box center [540, 420] width 38 height 11
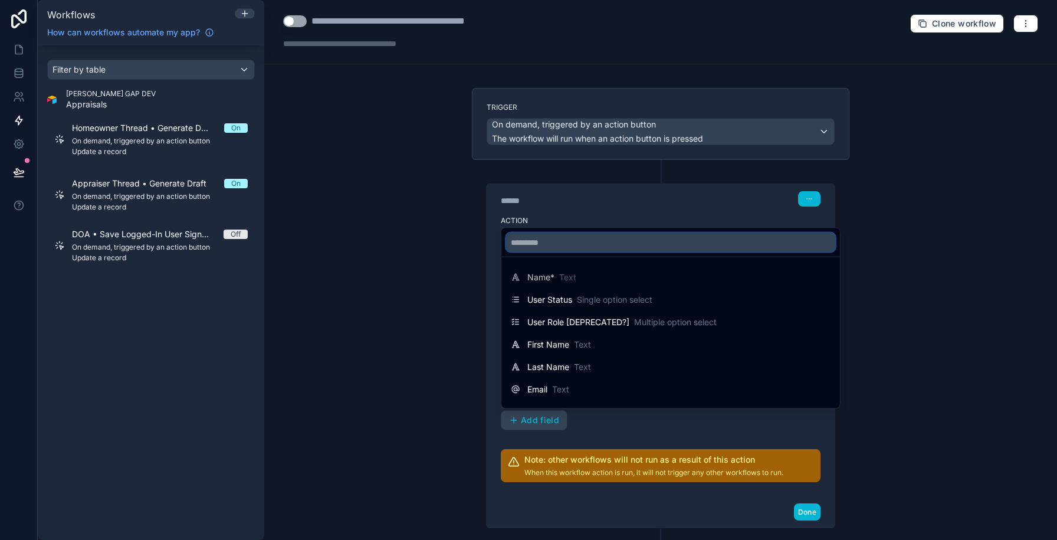
click at [545, 247] on input "text" at bounding box center [670, 242] width 329 height 19
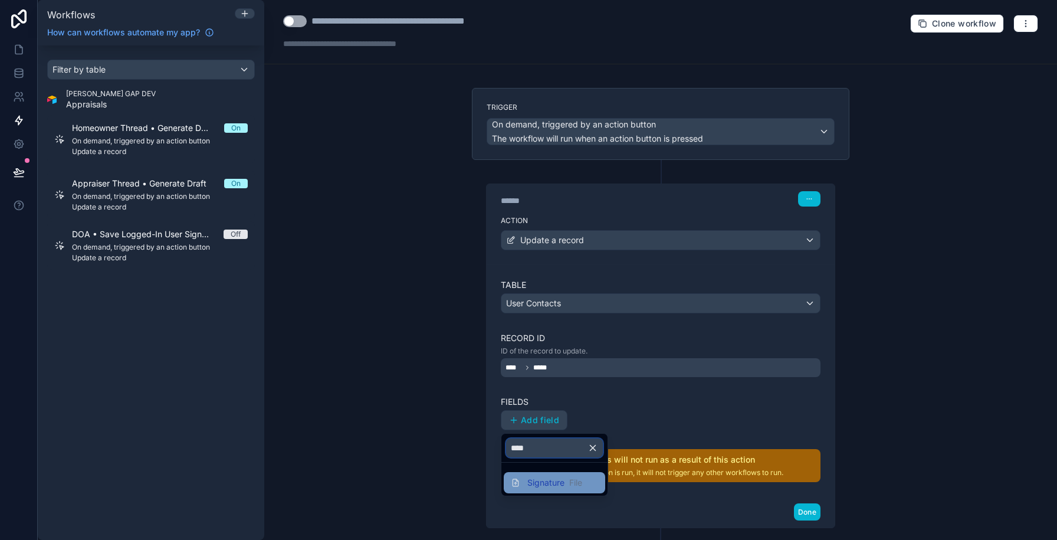
type input "****"
click at [529, 486] on span "Signature" at bounding box center [545, 483] width 37 height 12
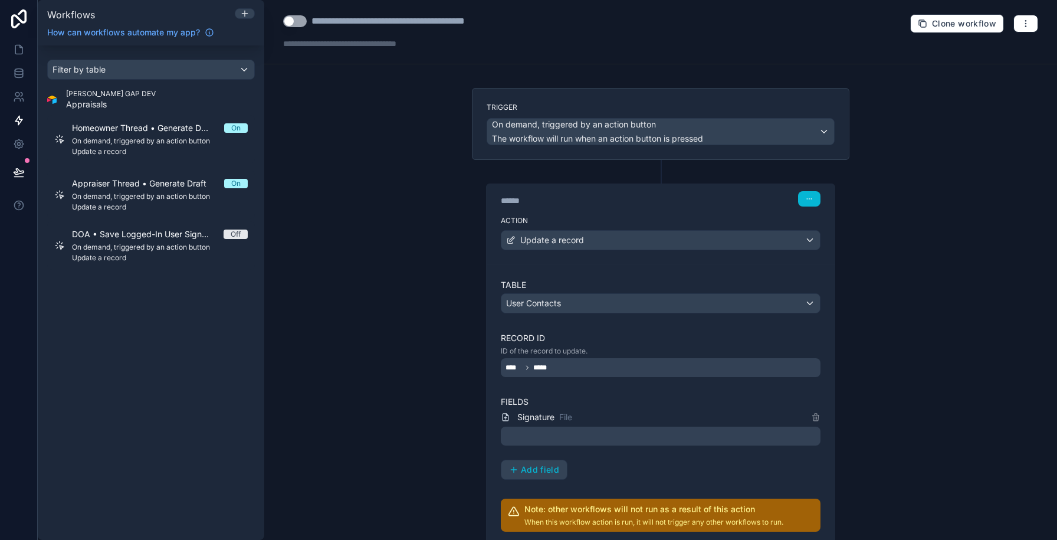
click at [539, 439] on div at bounding box center [661, 436] width 320 height 19
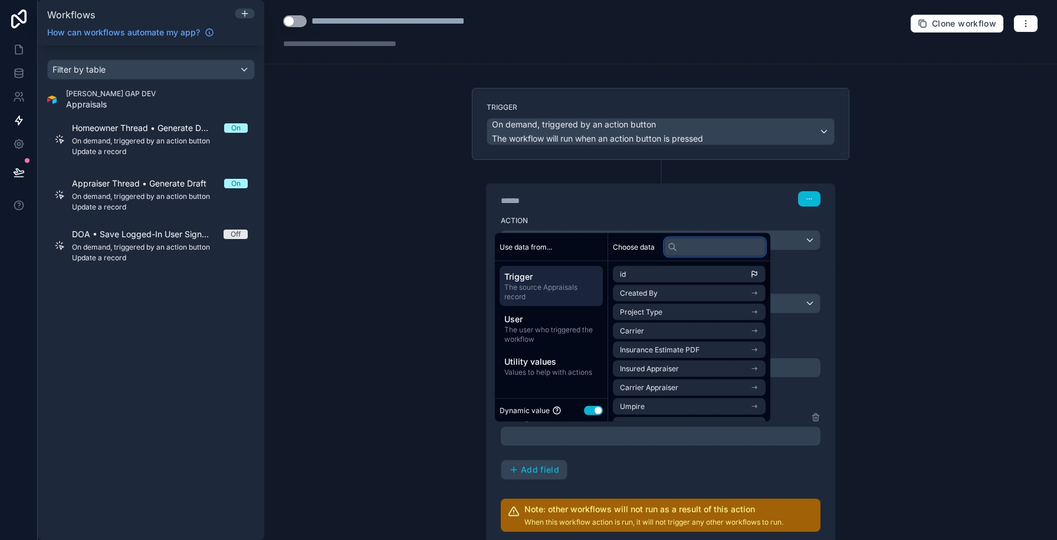
click at [680, 251] on input "text" at bounding box center [714, 246] width 101 height 19
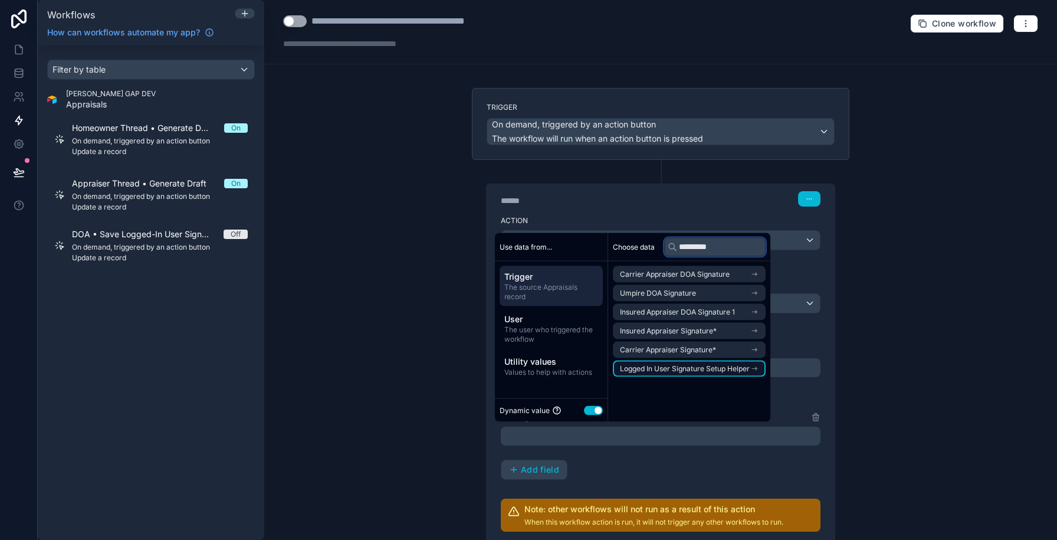
type input "*********"
click at [676, 372] on span "Logged In User Signature Setup Helper" at bounding box center [685, 368] width 130 height 9
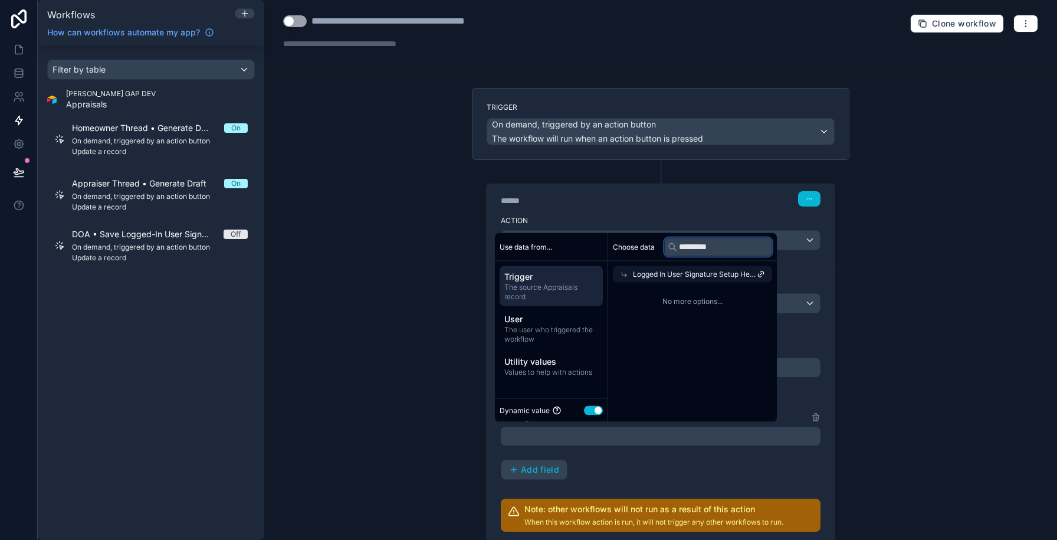
click at [697, 250] on input "*********" at bounding box center [718, 246] width 108 height 19
click at [635, 272] on span "Logged In User Signature Setup Helper" at bounding box center [695, 274] width 124 height 9
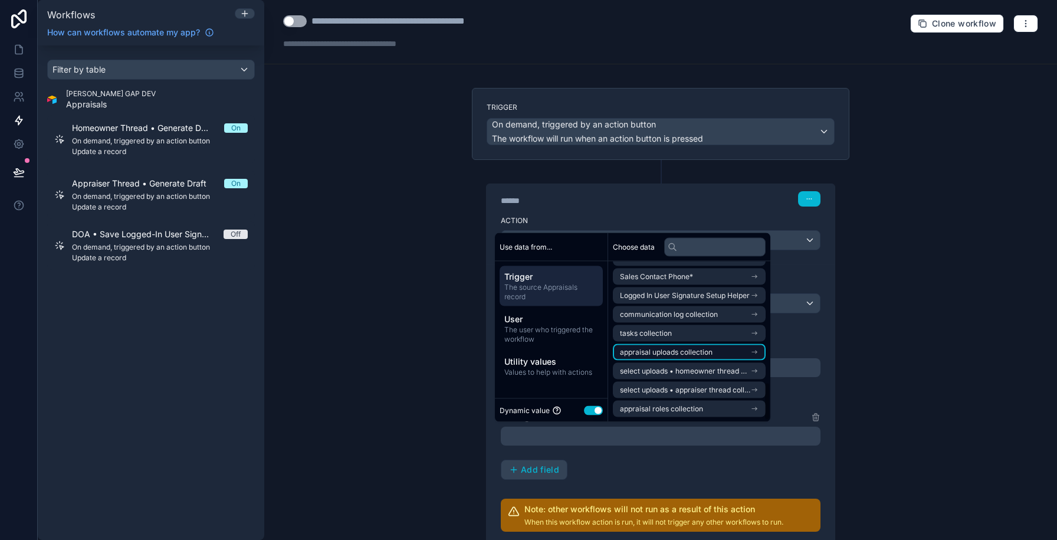
scroll to position [496, 0]
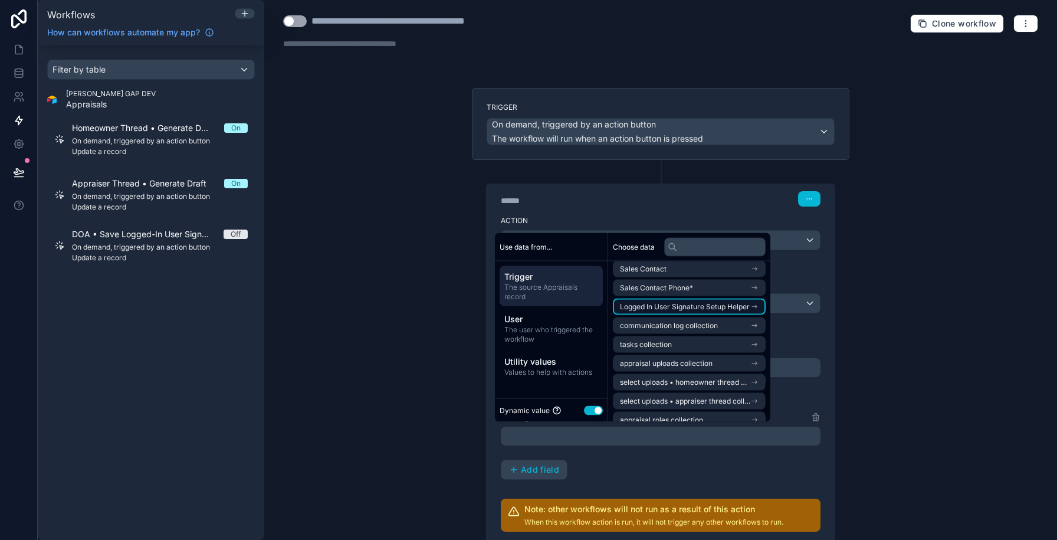
click at [647, 305] on span "Logged In User Signature Setup Helper" at bounding box center [685, 306] width 130 height 9
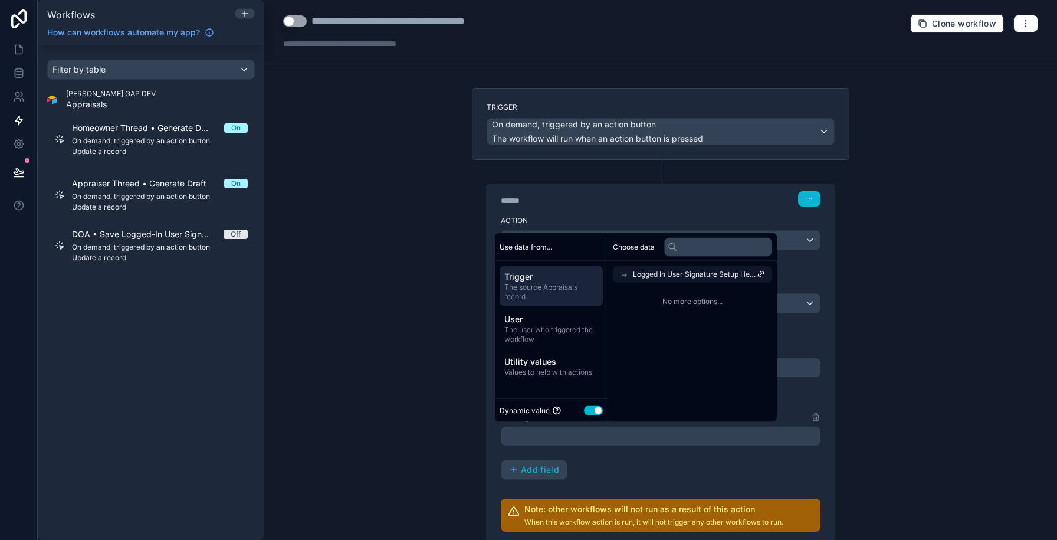
scroll to position [0, 0]
click at [650, 274] on span "Logged In User Signature Setup Helper" at bounding box center [695, 274] width 124 height 9
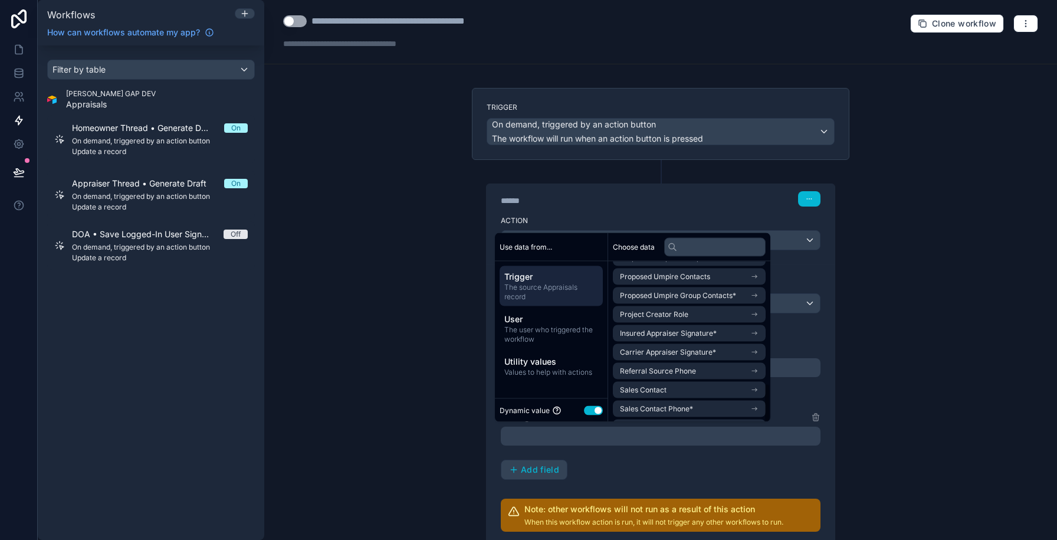
scroll to position [507, 0]
click at [360, 421] on div "**********" at bounding box center [660, 270] width 793 height 540
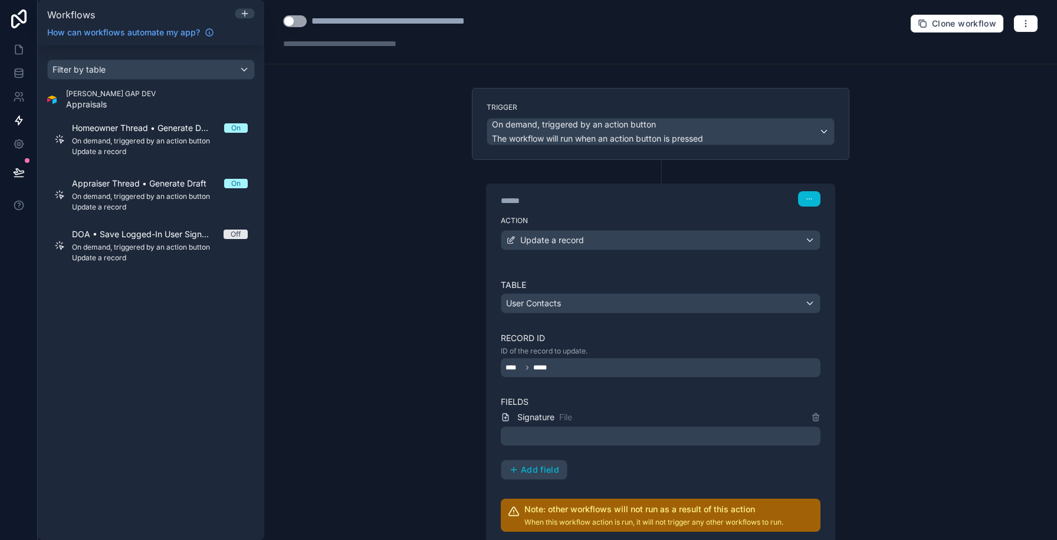
click at [563, 435] on div at bounding box center [661, 436] width 320 height 19
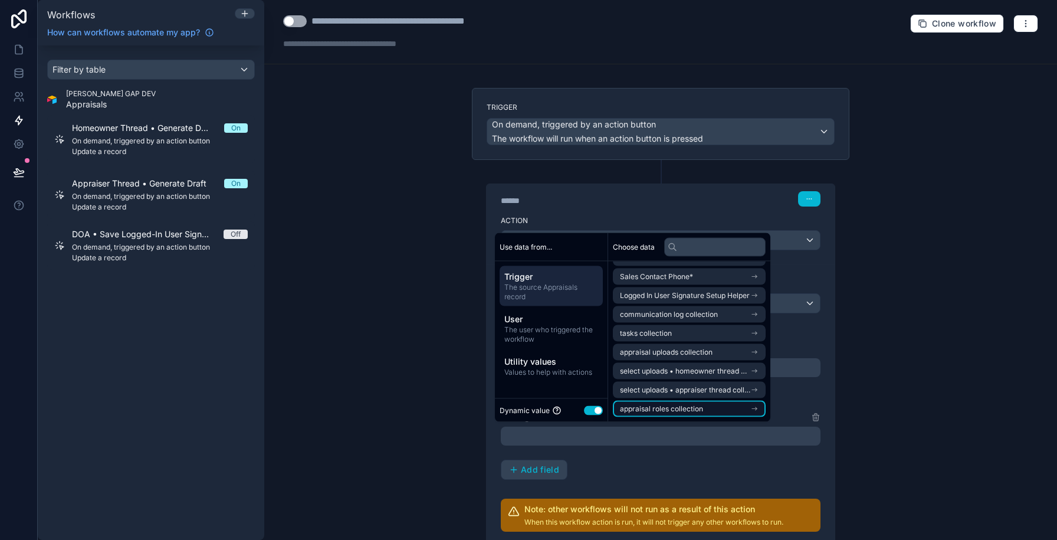
click at [671, 404] on span "appraisal roles collection" at bounding box center [661, 408] width 83 height 9
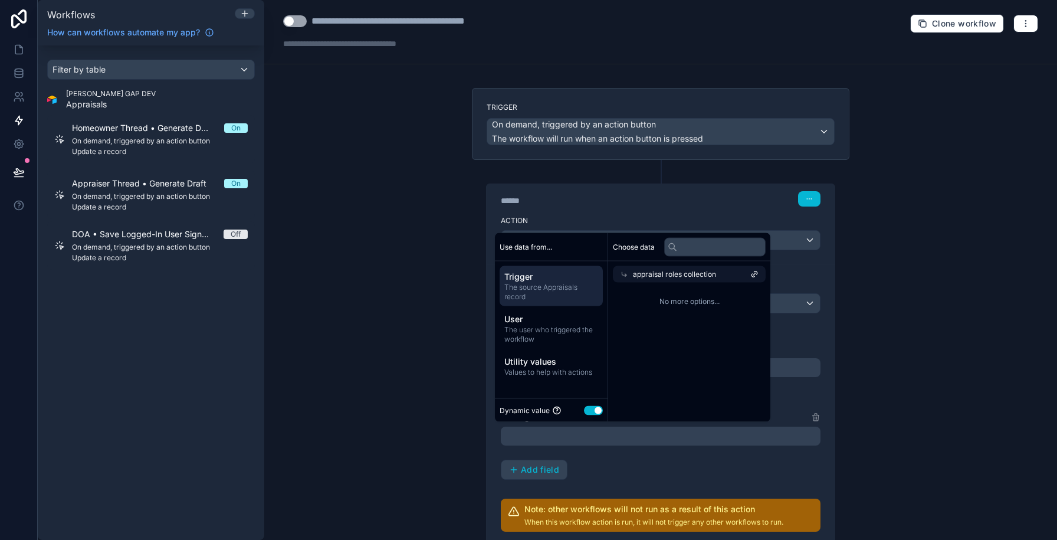
scroll to position [0, 0]
click at [558, 297] on span "The source Appraisals record" at bounding box center [551, 292] width 94 height 19
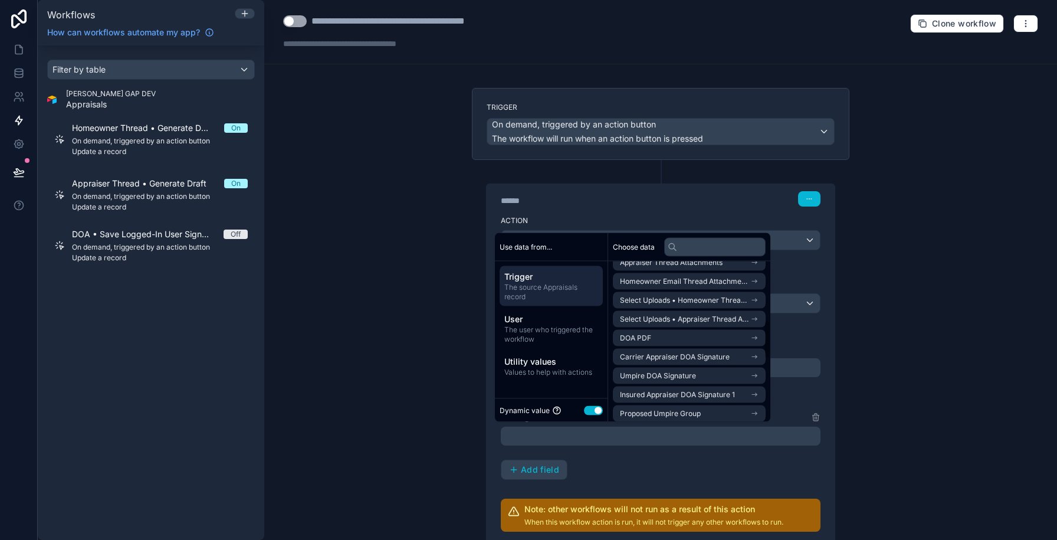
scroll to position [246, 0]
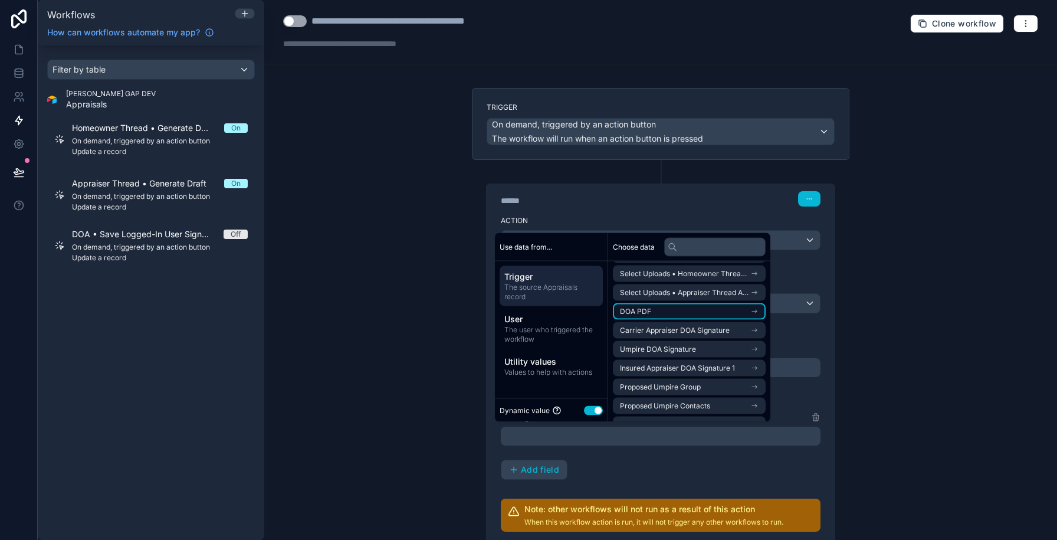
click at [673, 319] on li "DOA PDF" at bounding box center [689, 311] width 153 height 17
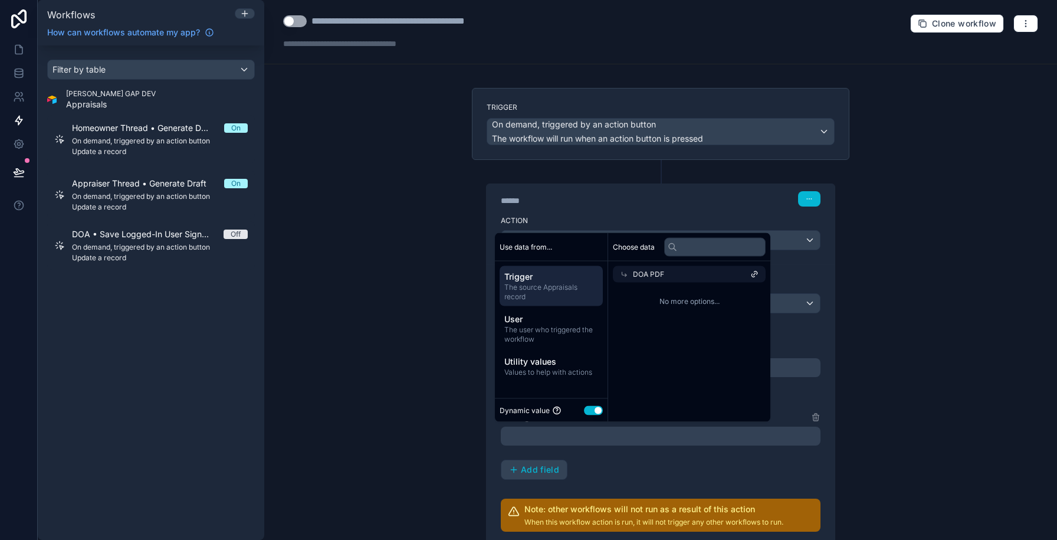
click at [636, 274] on span "DOA PDF" at bounding box center [648, 274] width 31 height 9
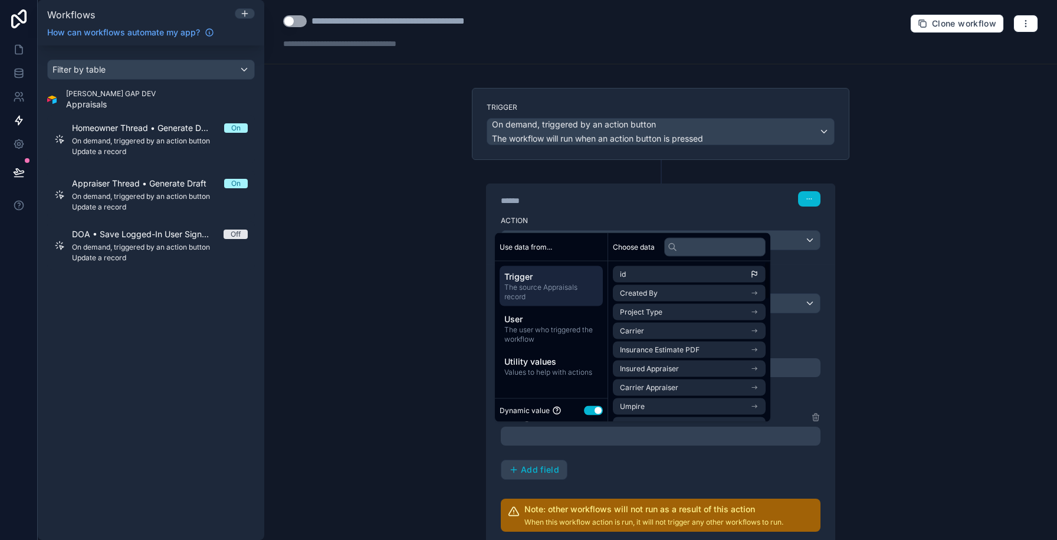
click at [563, 284] on span "The source Appraisals record" at bounding box center [551, 292] width 94 height 19
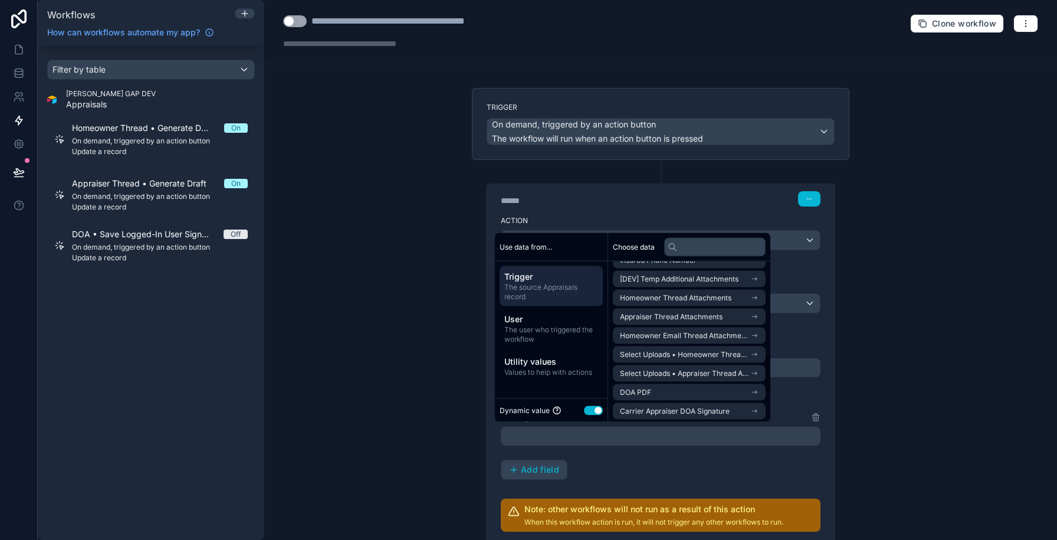
scroll to position [507, 0]
click at [672, 296] on span "Logged In User Signature Setup Helper" at bounding box center [685, 295] width 130 height 9
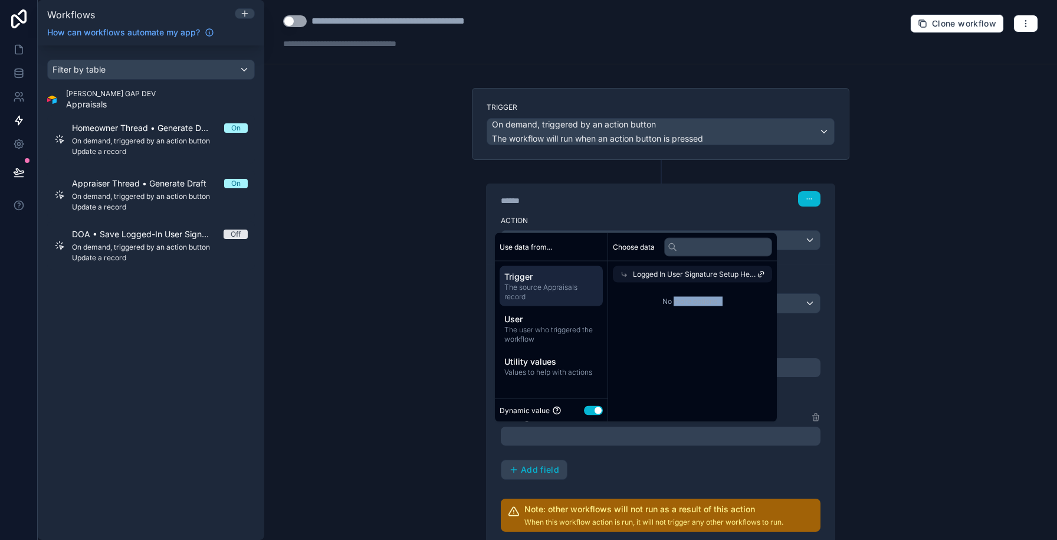
drag, startPoint x: 673, startPoint y: 303, endPoint x: 690, endPoint y: 349, distance: 49.1
click at [690, 349] on div "Choose data Logged In User Signature Setup Helper No more options..." at bounding box center [692, 327] width 169 height 189
click at [674, 274] on span "Logged In User Signature Setup Helper" at bounding box center [695, 274] width 124 height 9
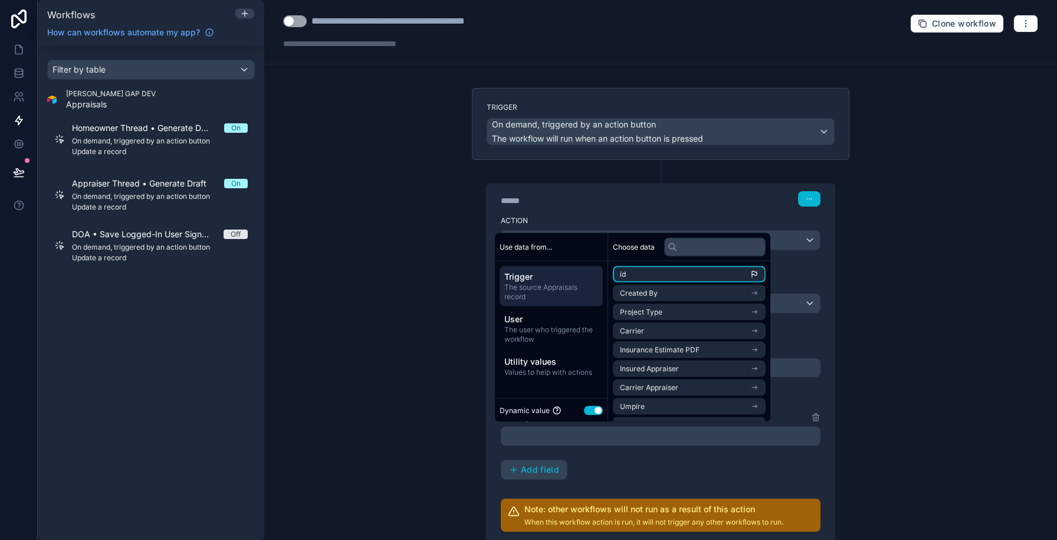
click at [674, 274] on li "id" at bounding box center [689, 274] width 153 height 17
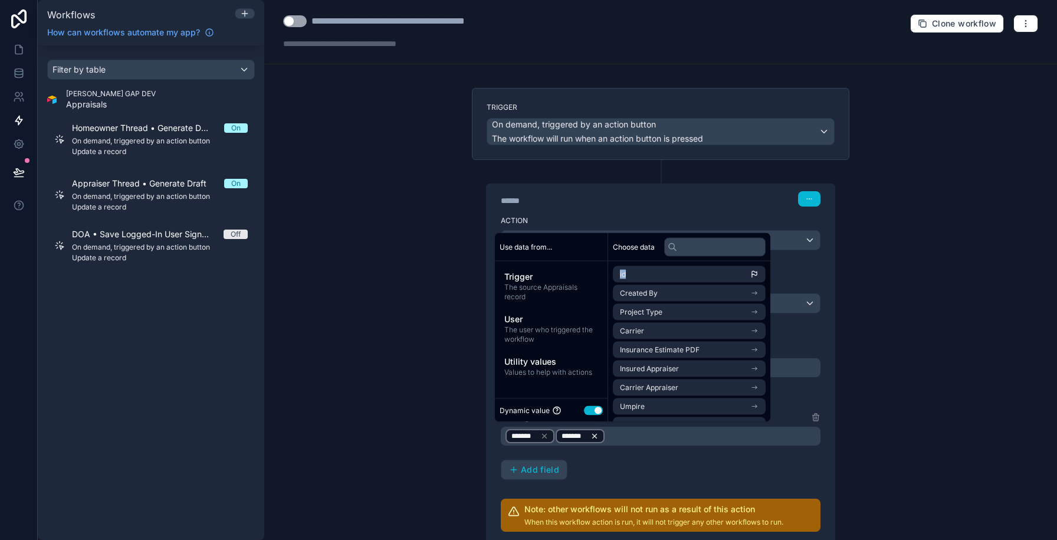
click at [595, 437] on icon at bounding box center [594, 436] width 4 height 4
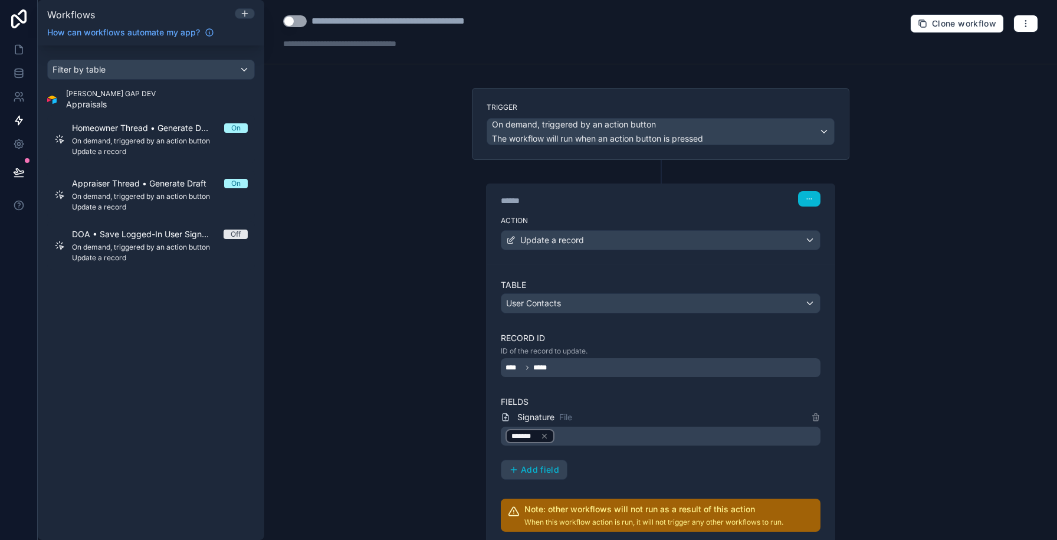
click at [550, 437] on div "*******" at bounding box center [530, 436] width 49 height 14
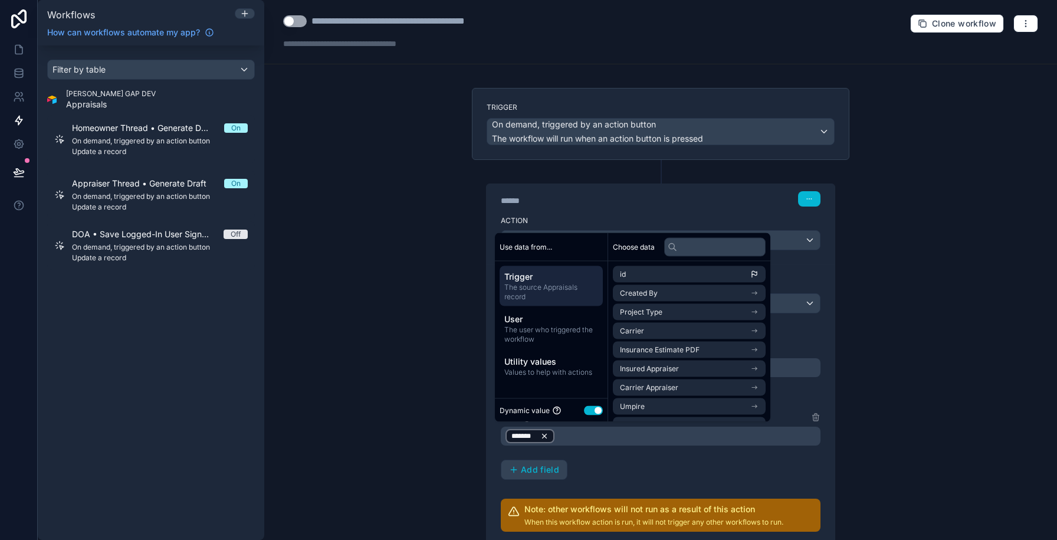
click at [541, 437] on icon at bounding box center [544, 436] width 8 height 8
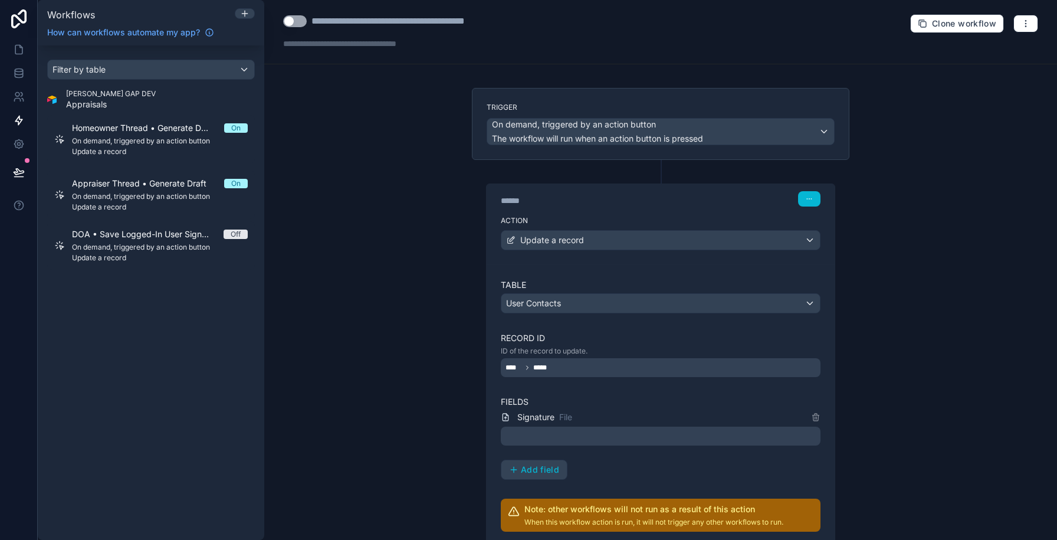
click at [446, 301] on div "**********" at bounding box center [660, 270] width 793 height 540
click at [529, 437] on div at bounding box center [661, 436] width 320 height 19
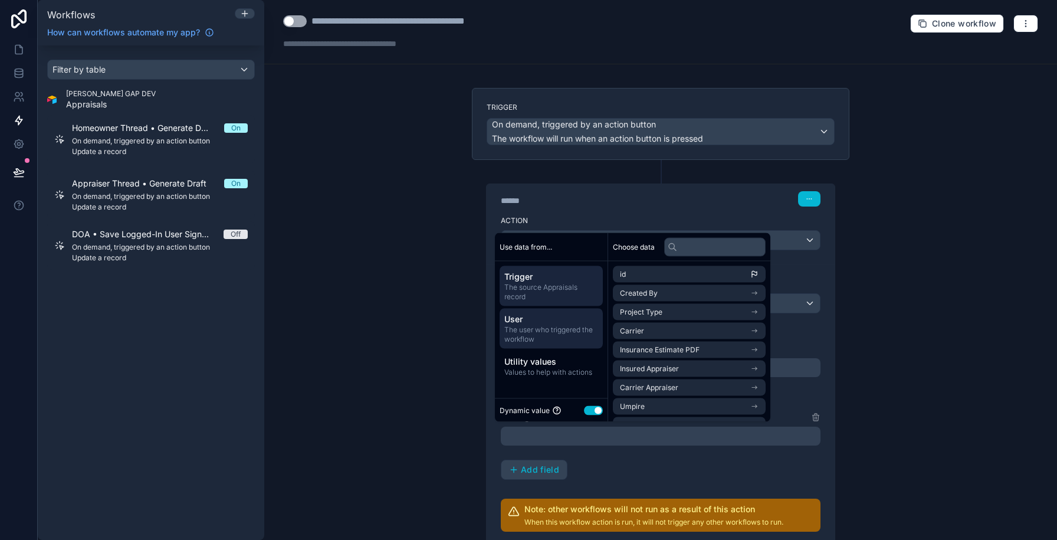
click at [535, 326] on span "The user who triggered the workflow" at bounding box center [551, 334] width 94 height 19
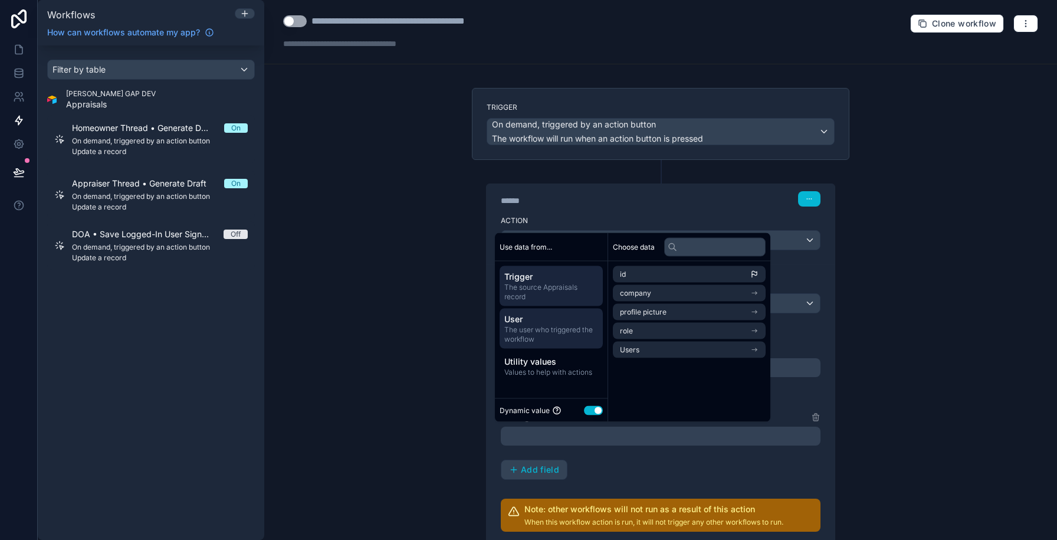
click at [539, 291] on span "The source Appraisals record" at bounding box center [551, 292] width 94 height 19
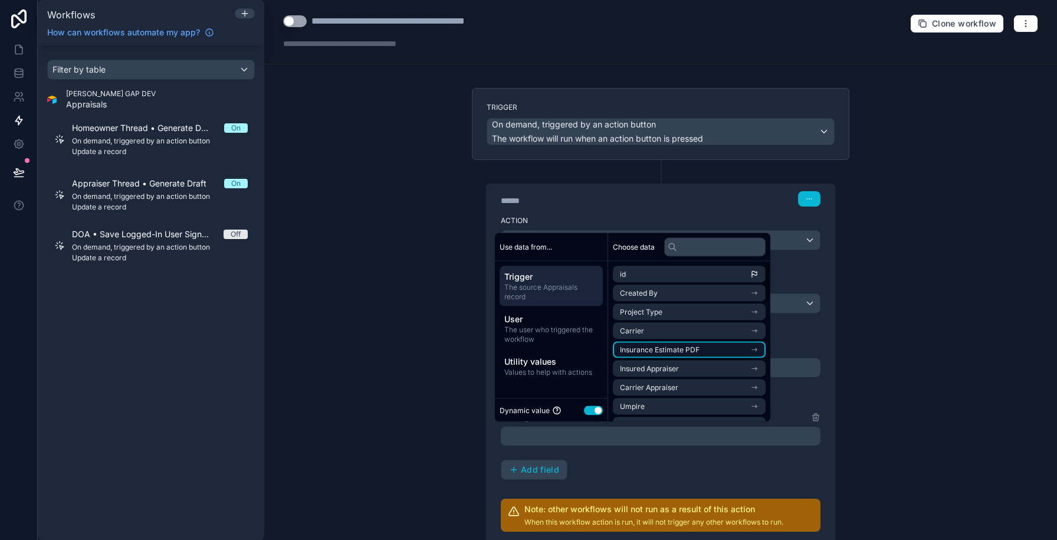
click at [660, 352] on span "Insurance Estimate PDF" at bounding box center [660, 349] width 80 height 9
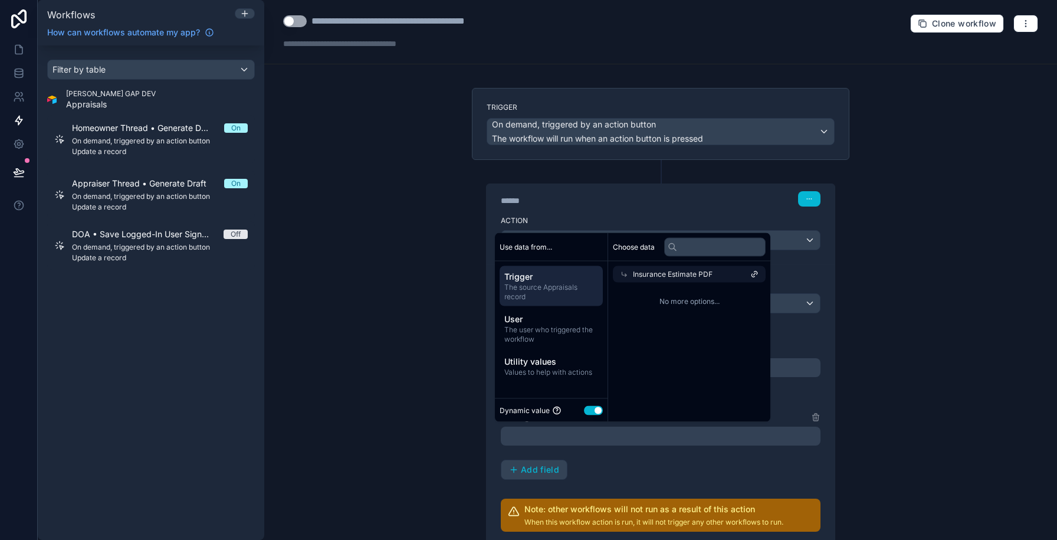
click at [542, 289] on span "The source Appraisals record" at bounding box center [551, 292] width 94 height 19
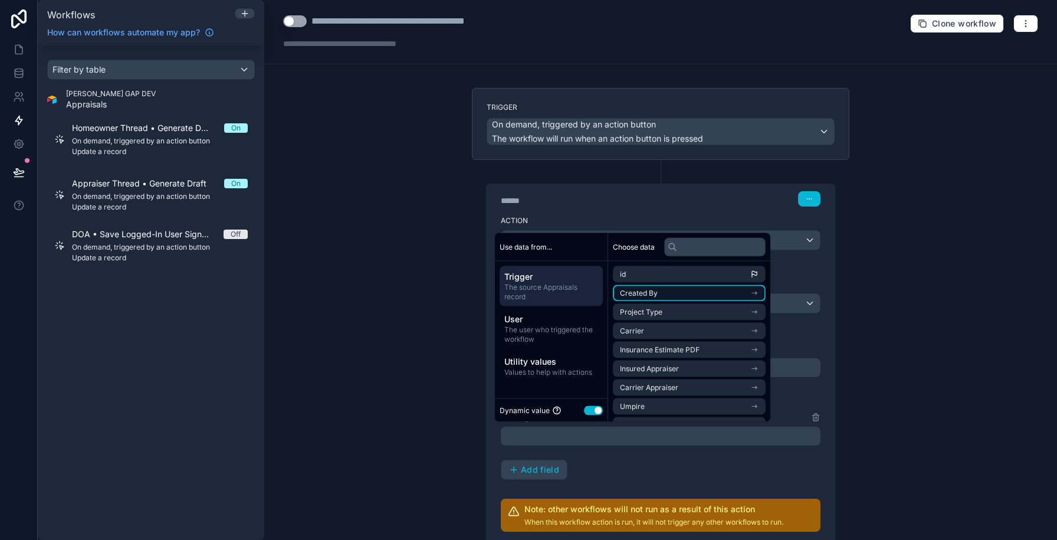
click at [634, 290] on span "Created By" at bounding box center [639, 293] width 38 height 9
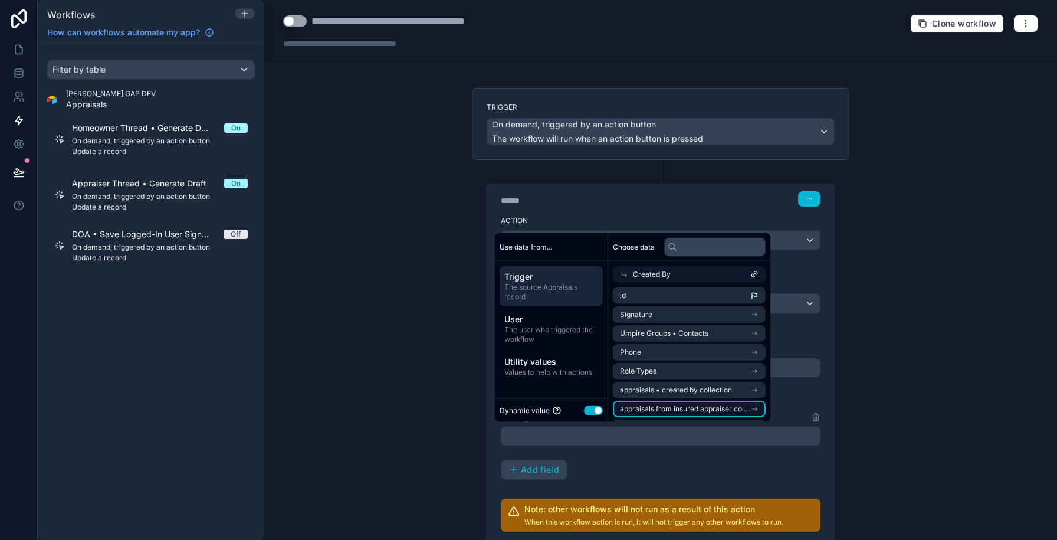
scroll to position [227, 0]
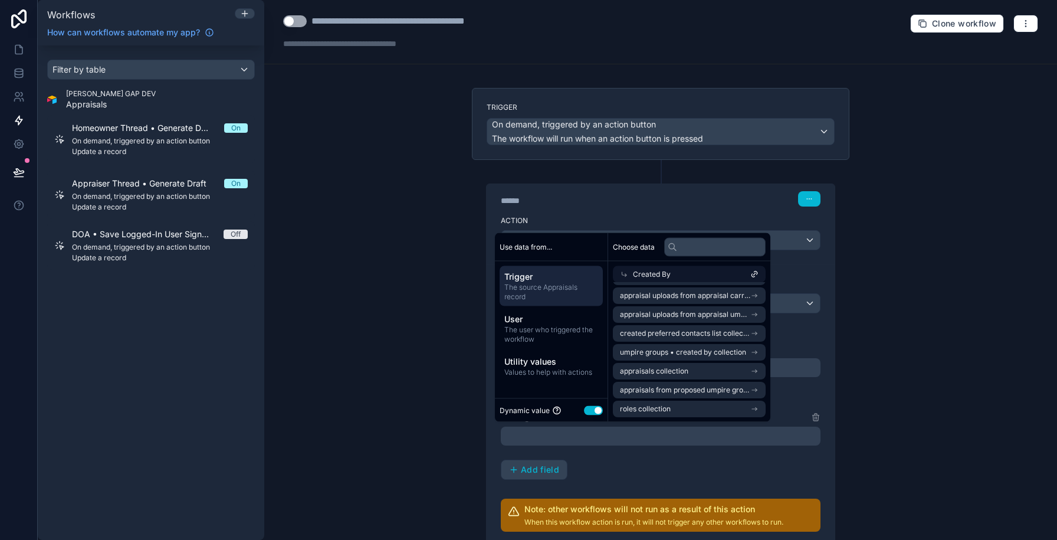
click at [538, 286] on span "The source Appraisals record" at bounding box center [551, 292] width 94 height 19
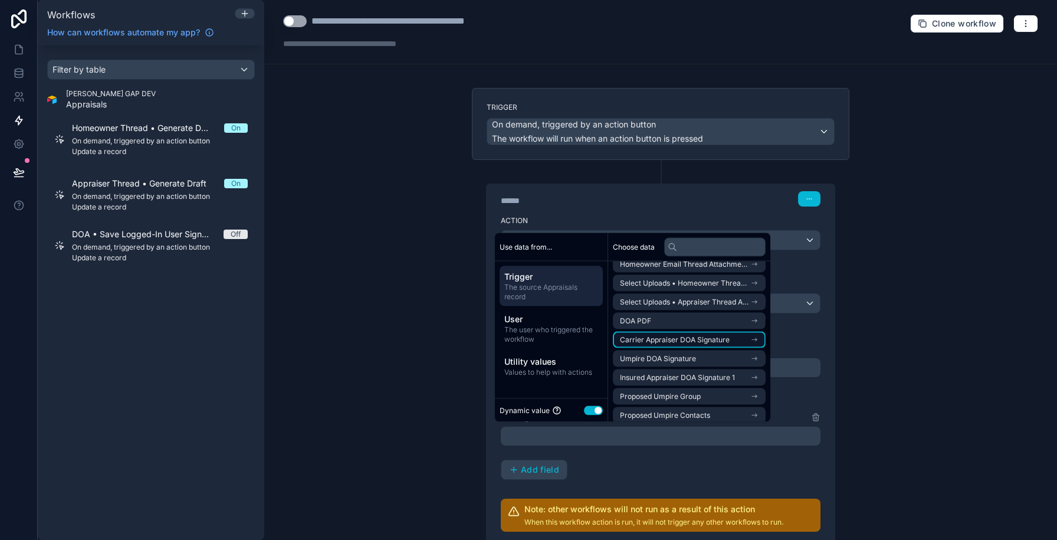
scroll to position [237, 0]
click at [695, 356] on li "Umpire DOA Signature" at bounding box center [689, 358] width 153 height 17
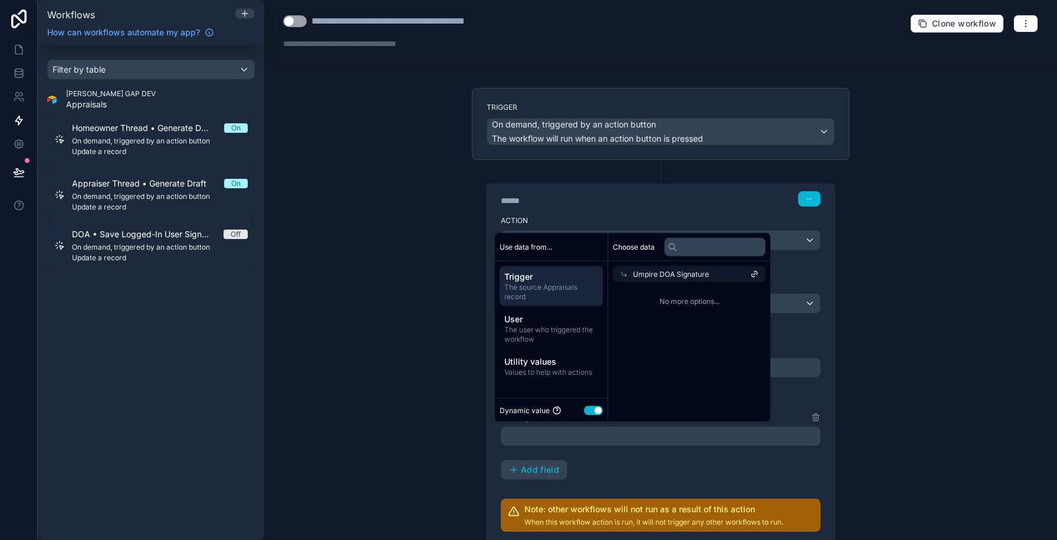
click at [679, 281] on div "Umpire DOA Signature" at bounding box center [689, 274] width 153 height 17
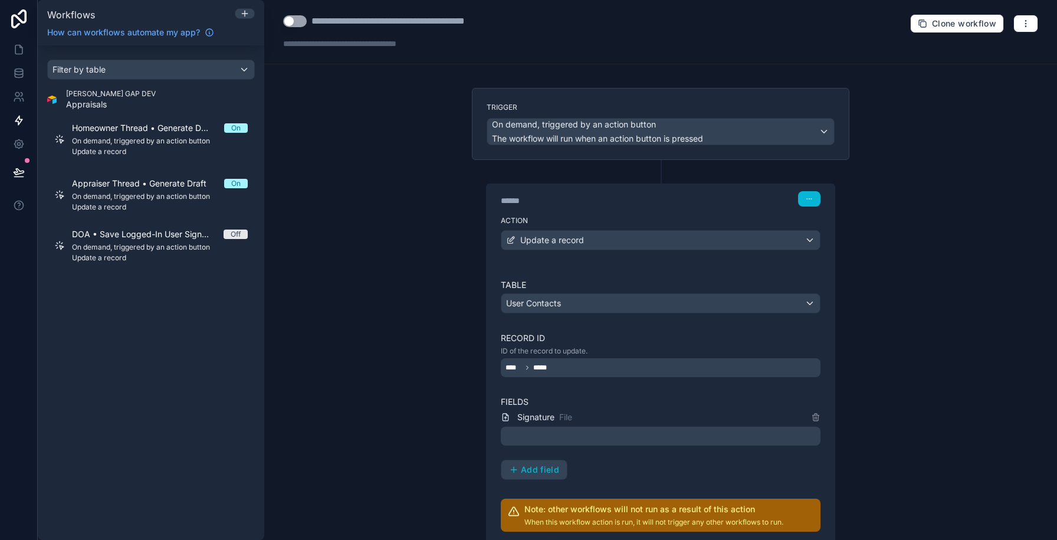
click at [361, 175] on div "**********" at bounding box center [660, 270] width 793 height 540
click at [660, 172] on icon at bounding box center [661, 171] width 11 height 11
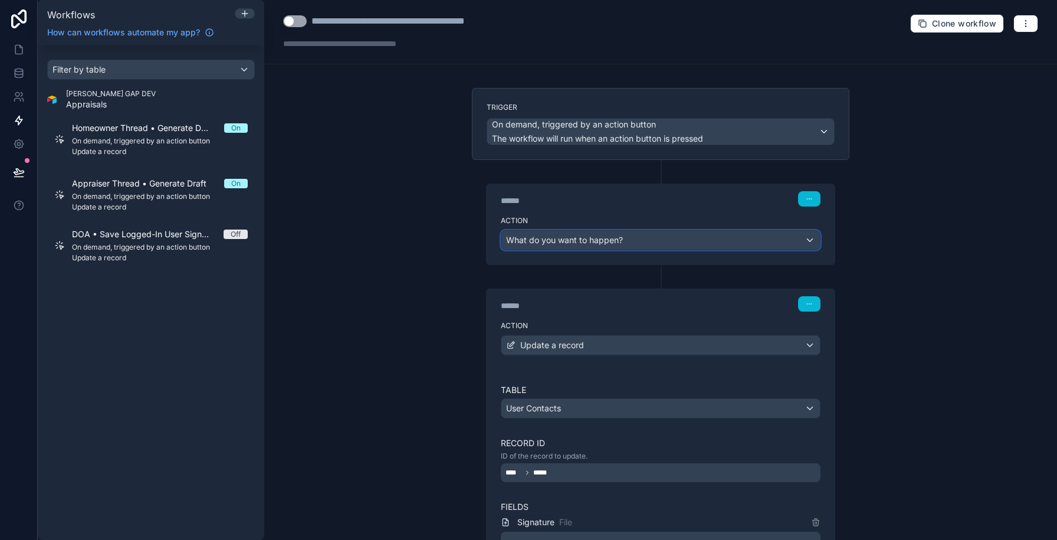
click at [601, 235] on span "What do you want to happen?" at bounding box center [564, 240] width 117 height 10
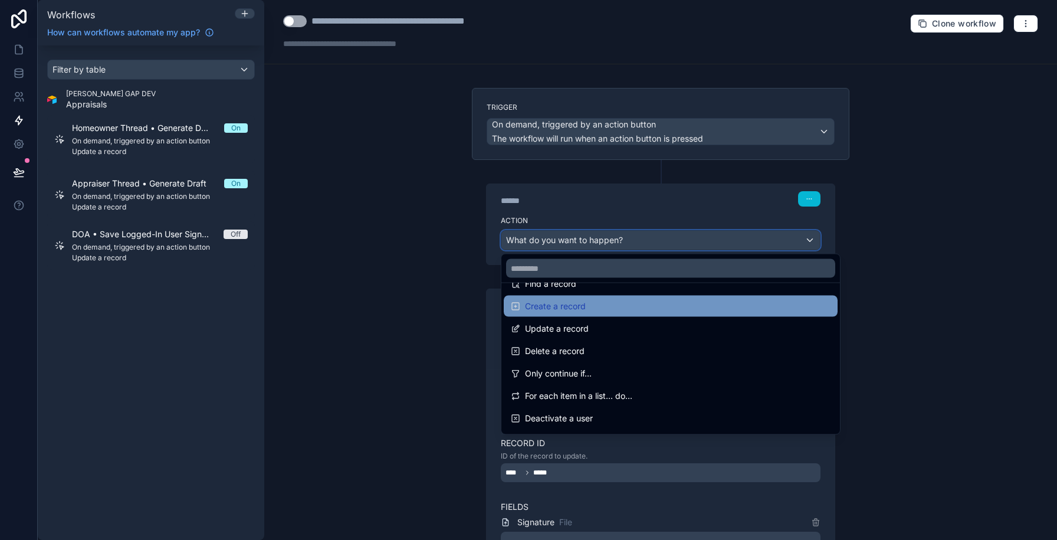
scroll to position [123, 0]
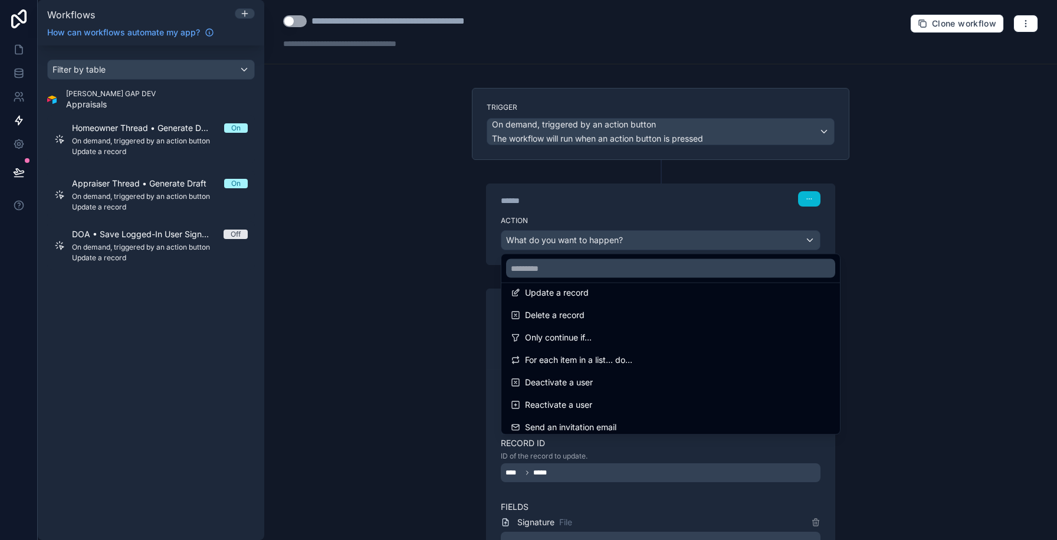
click at [573, 353] on span "For each item in a list... do..." at bounding box center [578, 360] width 107 height 14
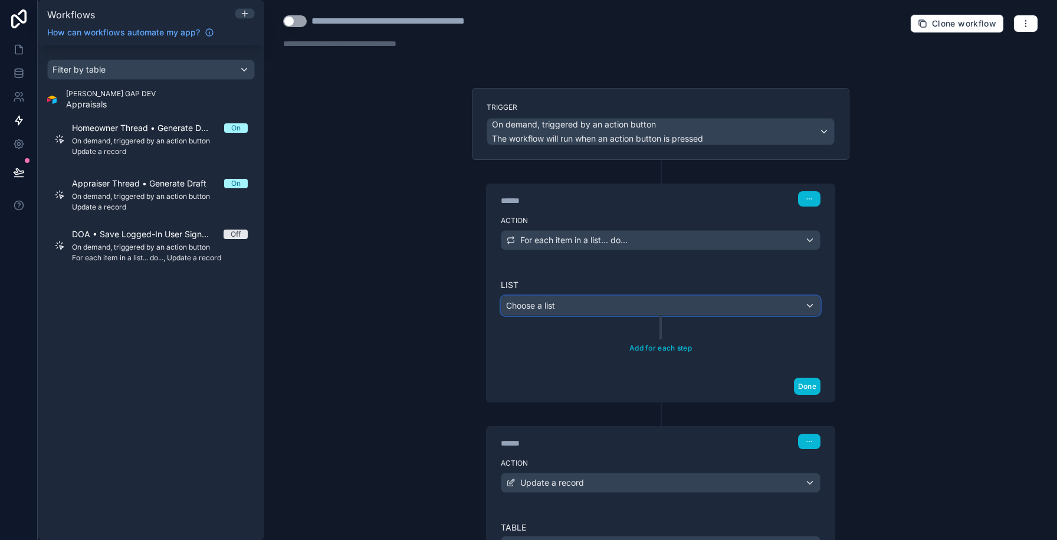
click at [582, 309] on div "Choose a list" at bounding box center [661, 305] width 319 height 19
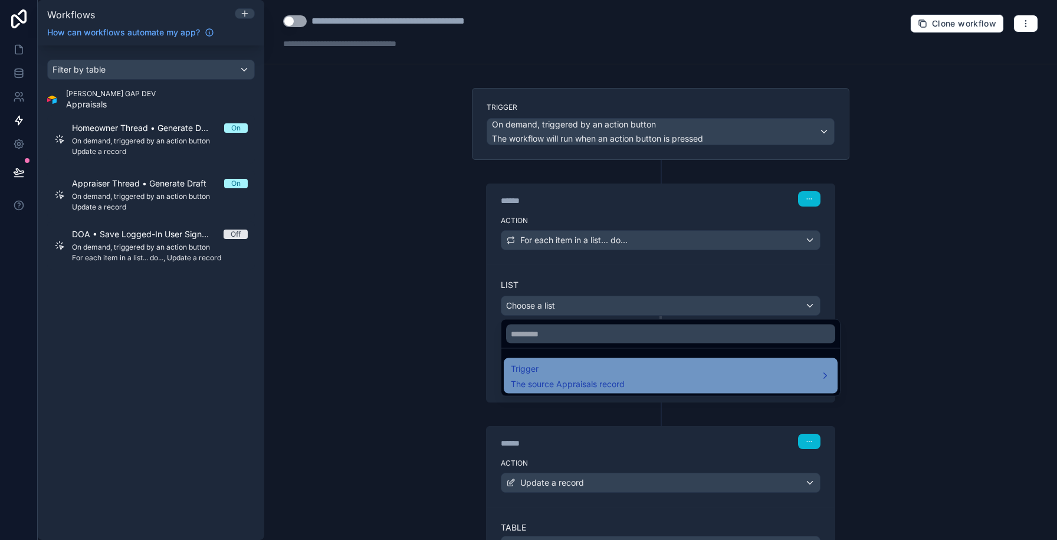
click at [577, 384] on span "The source Appraisals record" at bounding box center [568, 384] width 114 height 12
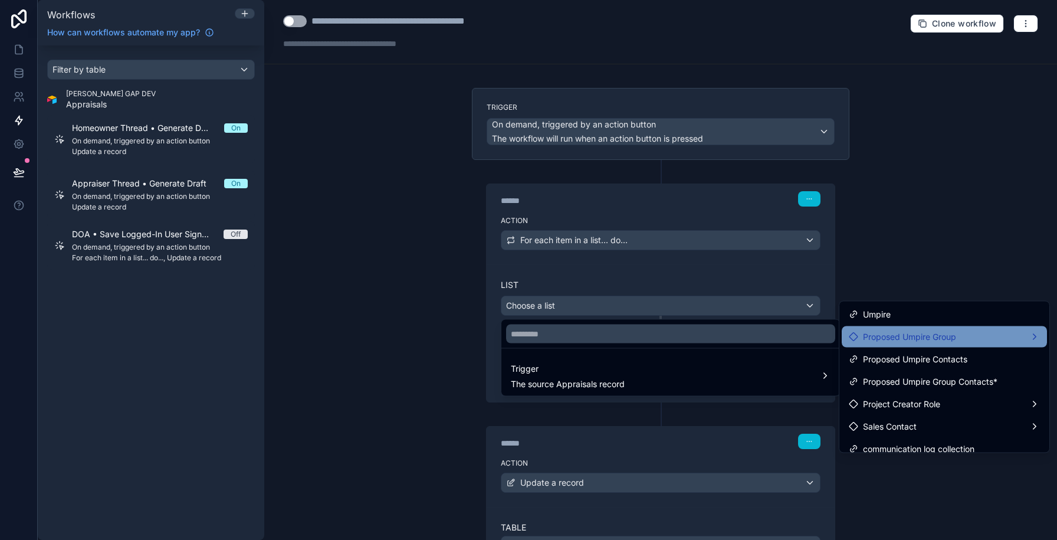
scroll to position [113, 0]
click at [558, 236] on div at bounding box center [528, 270] width 1057 height 540
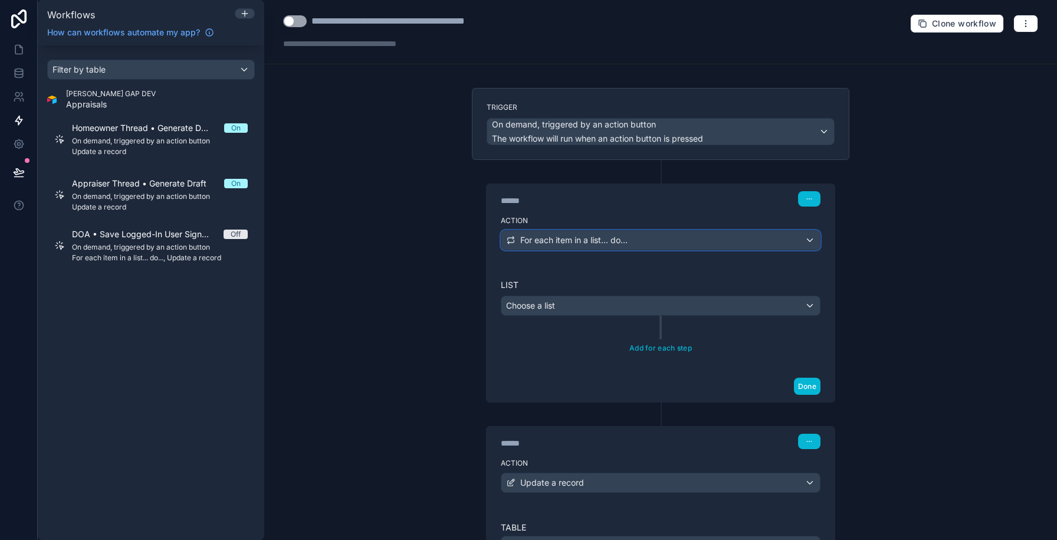
click at [558, 238] on span "For each item in a list... do..." at bounding box center [573, 240] width 107 height 12
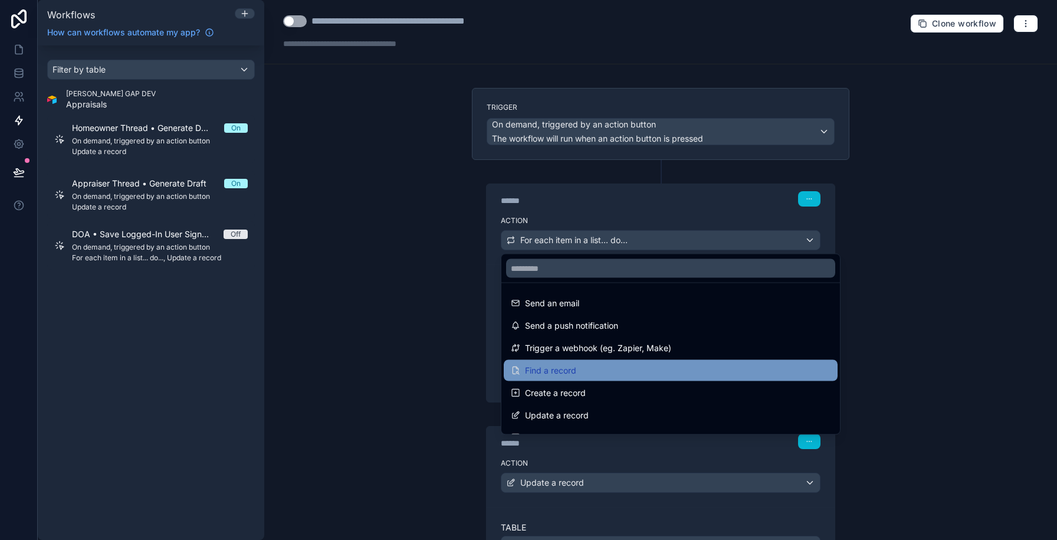
click at [555, 365] on span "Find a record" at bounding box center [550, 370] width 51 height 14
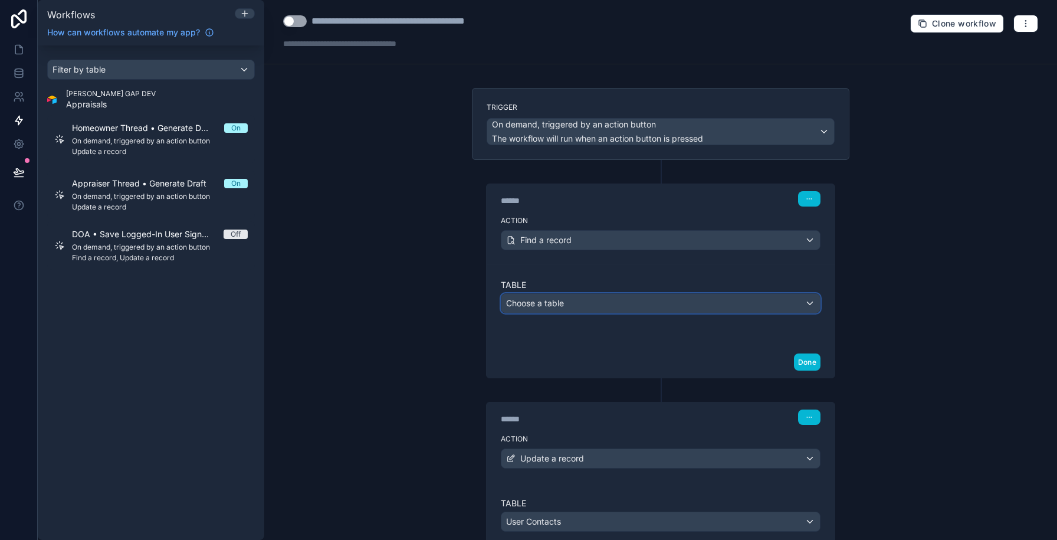
click at [554, 296] on div "Choose a table" at bounding box center [661, 303] width 319 height 19
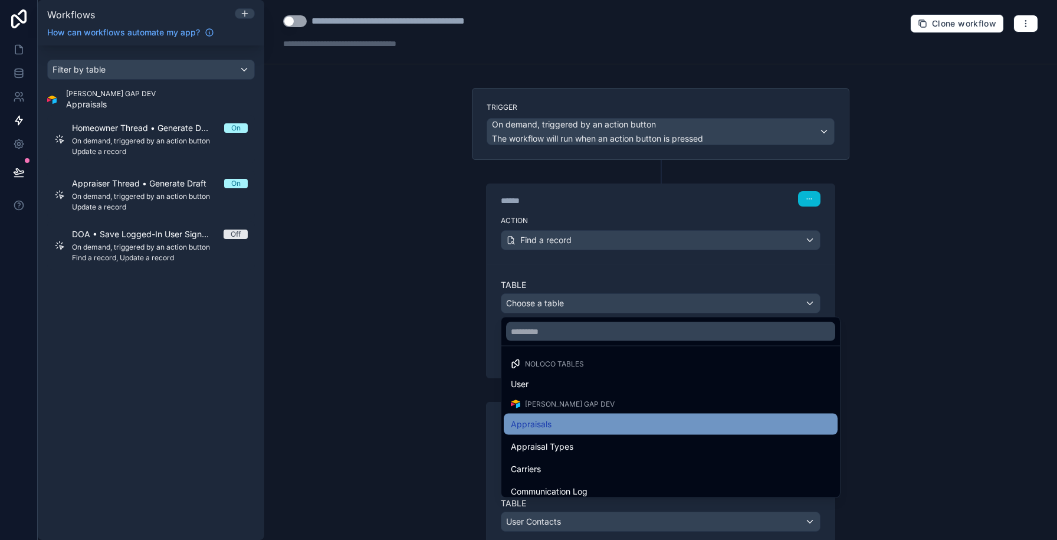
click at [540, 422] on span "Appraisals" at bounding box center [531, 424] width 41 height 14
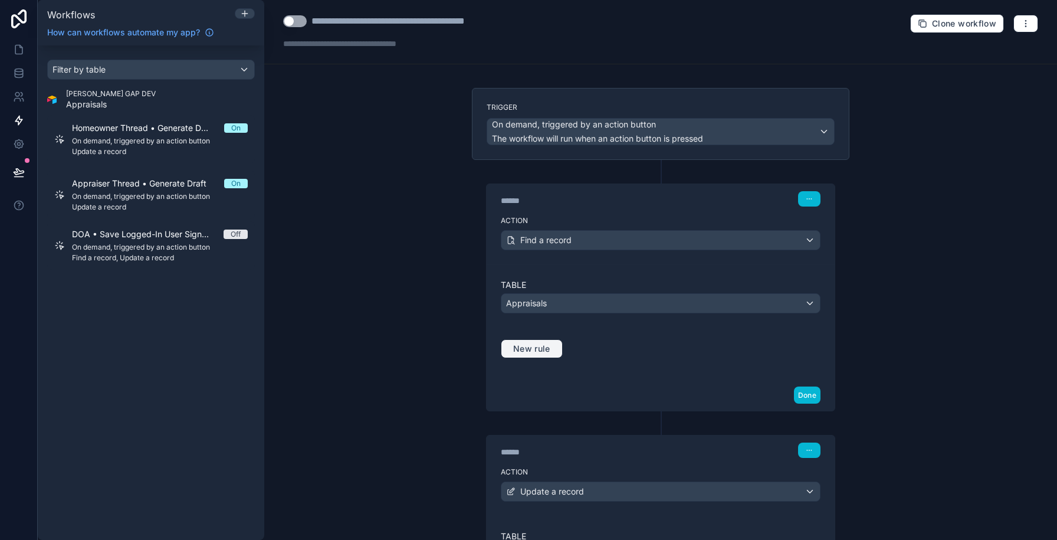
click at [541, 355] on button "New rule" at bounding box center [532, 348] width 62 height 19
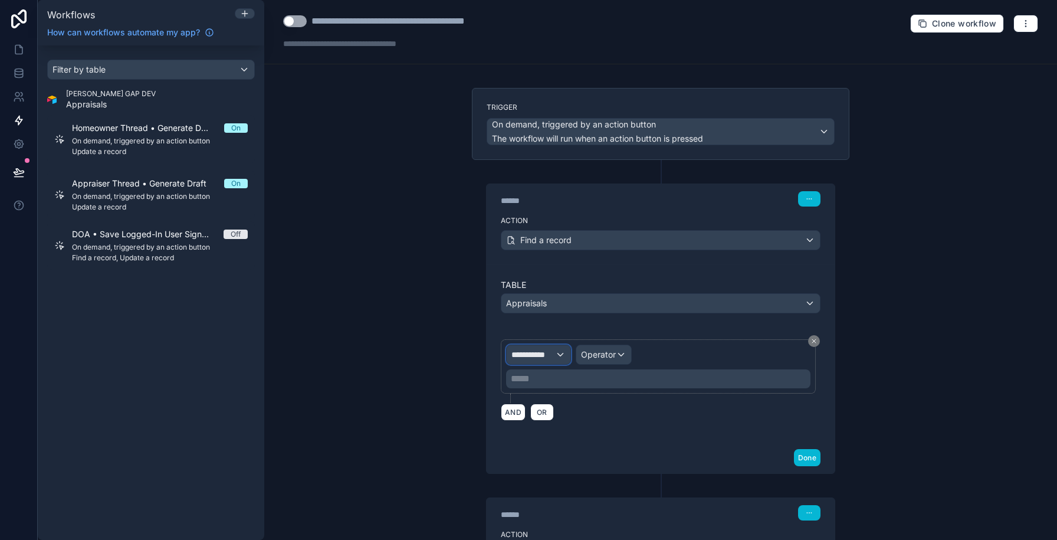
click at [531, 362] on div "**********" at bounding box center [539, 354] width 64 height 19
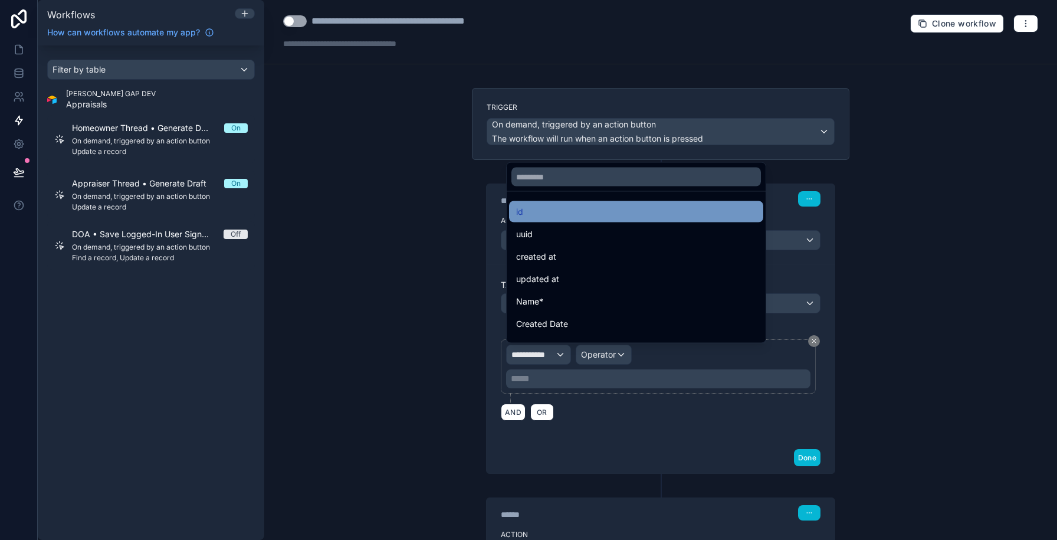
click at [548, 214] on div "id" at bounding box center [636, 212] width 240 height 14
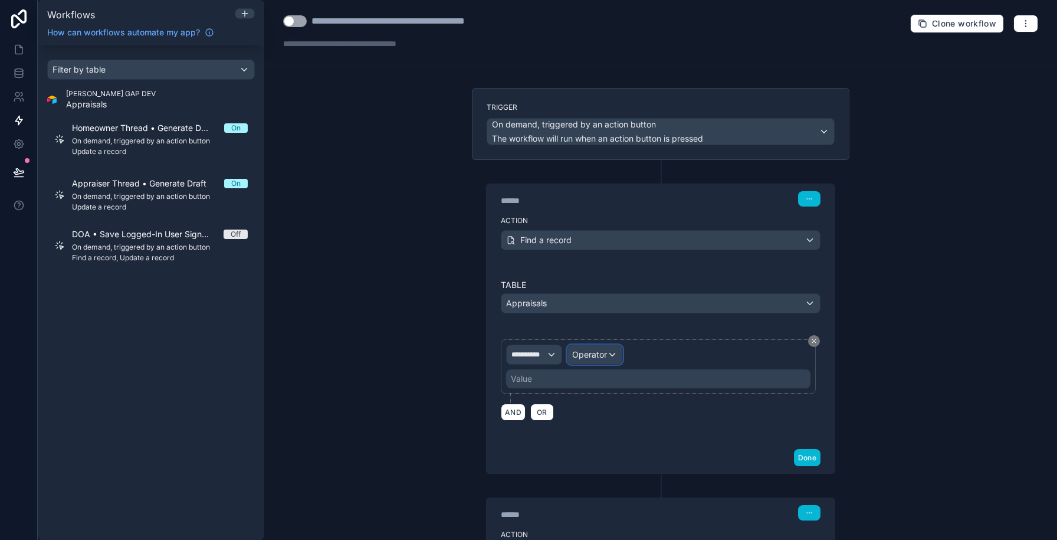
click at [601, 359] on span "Operator" at bounding box center [589, 355] width 35 height 12
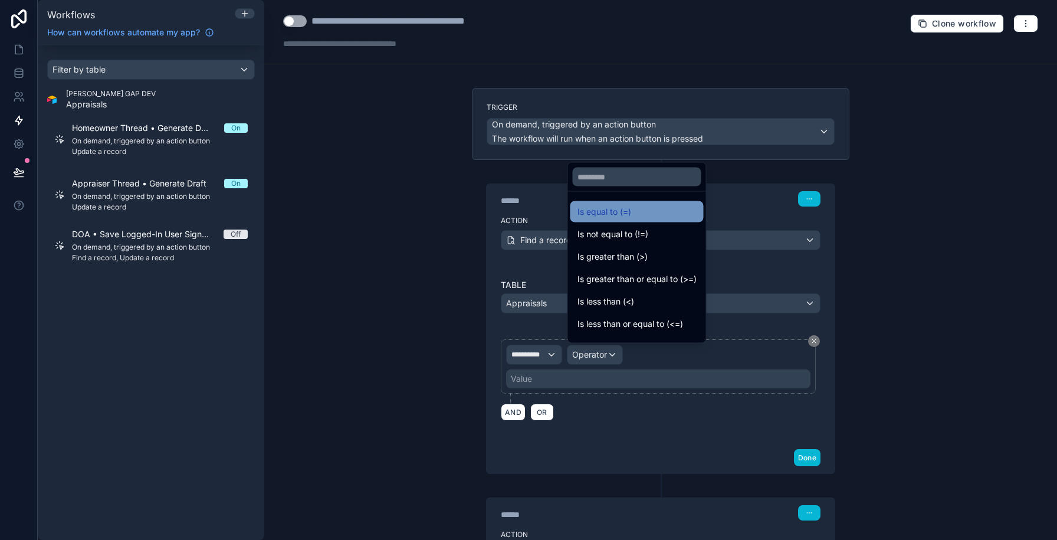
click at [604, 212] on span "Is equal to (=)" at bounding box center [605, 212] width 54 height 14
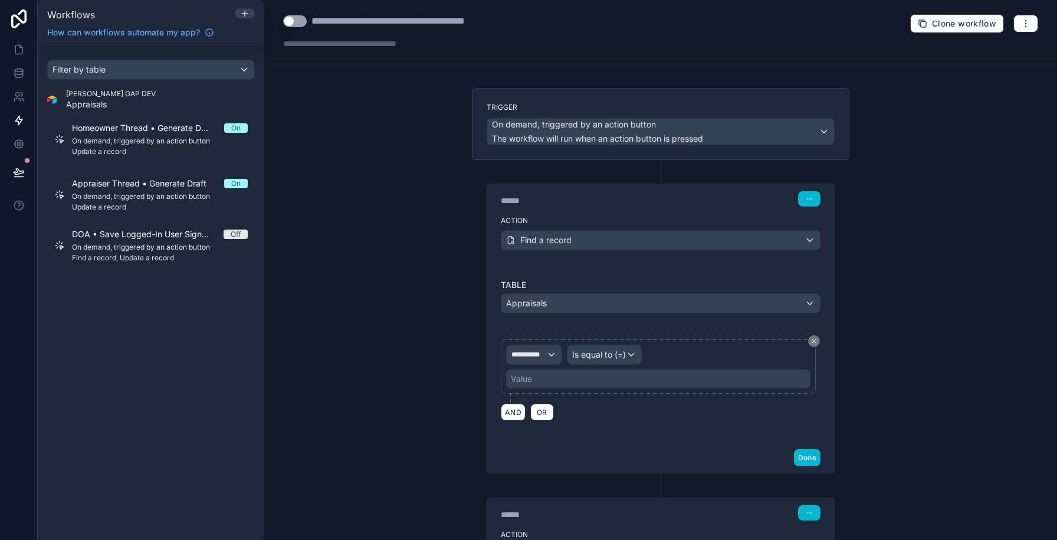
click at [543, 381] on div "Value" at bounding box center [658, 378] width 304 height 19
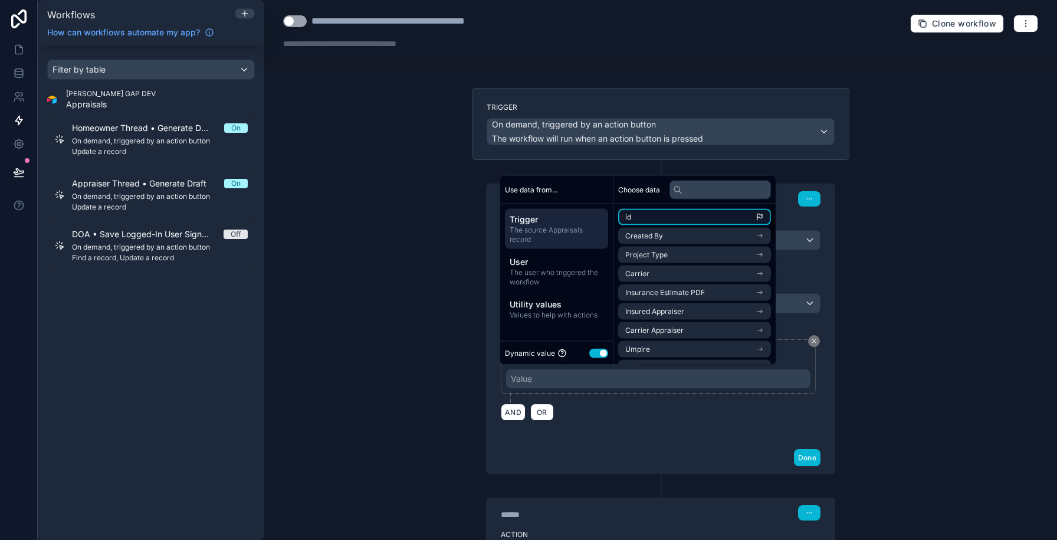
click at [646, 222] on li "id" at bounding box center [694, 217] width 153 height 17
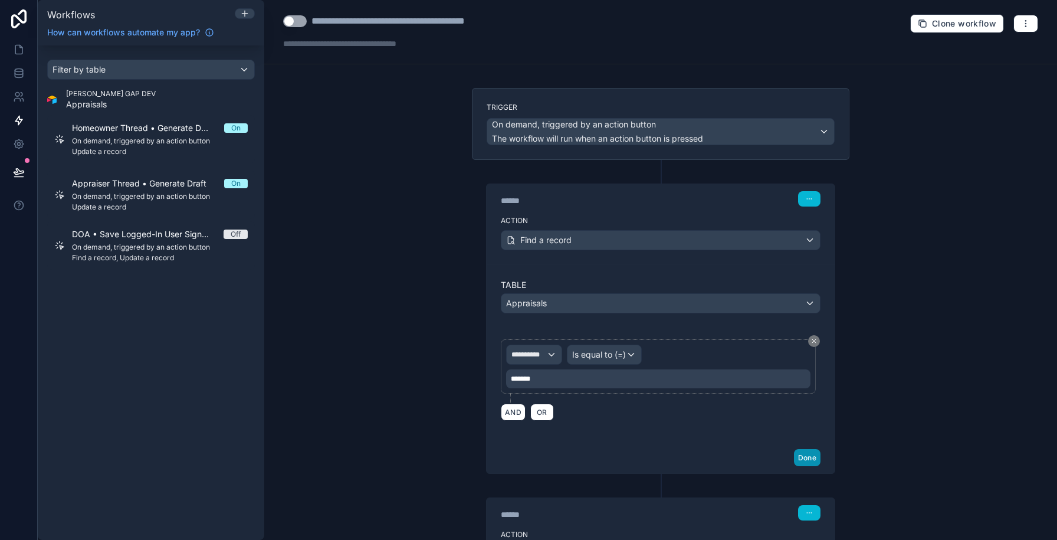
click at [800, 454] on button "Done" at bounding box center [807, 457] width 27 height 17
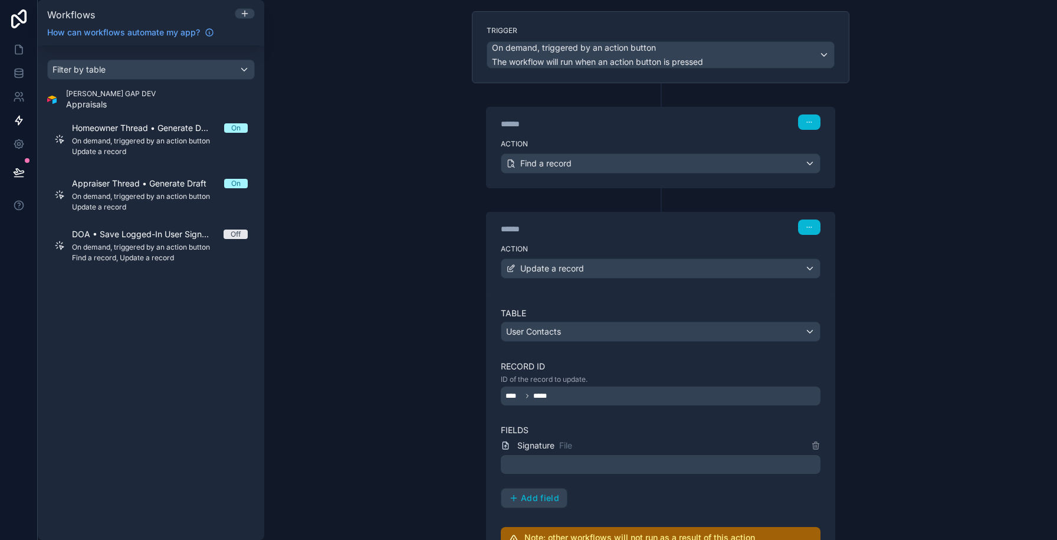
scroll to position [0, 0]
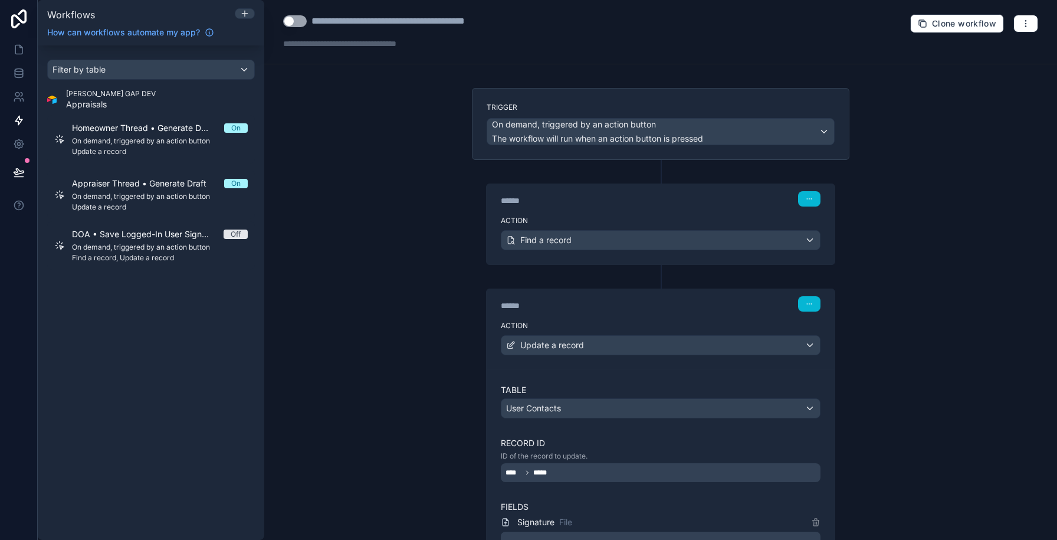
click at [597, 103] on label "Trigger" at bounding box center [661, 107] width 348 height 9
click at [596, 110] on label "Trigger" at bounding box center [661, 107] width 348 height 9
click at [574, 195] on div "******" at bounding box center [589, 201] width 177 height 12
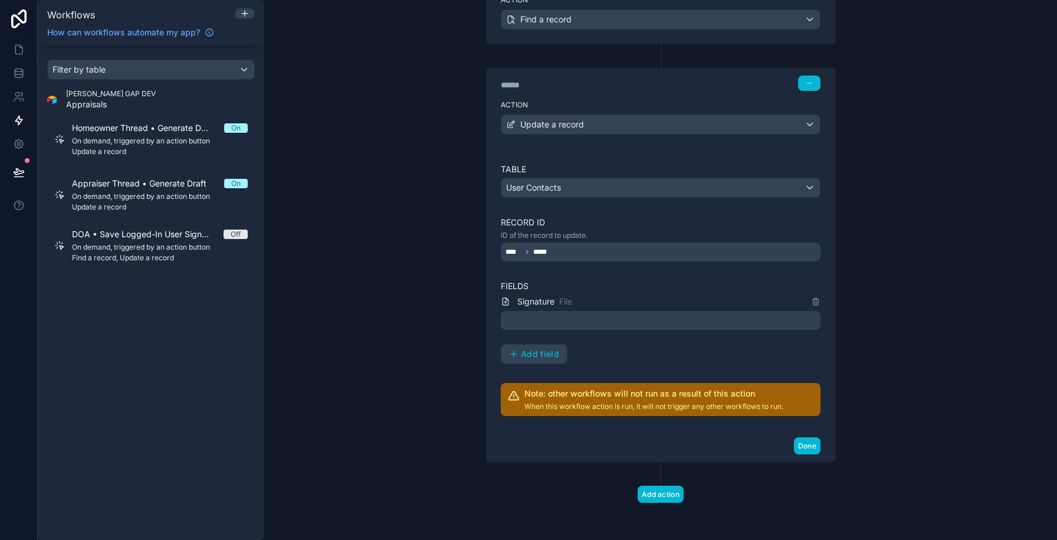
click at [548, 323] on div at bounding box center [661, 320] width 320 height 19
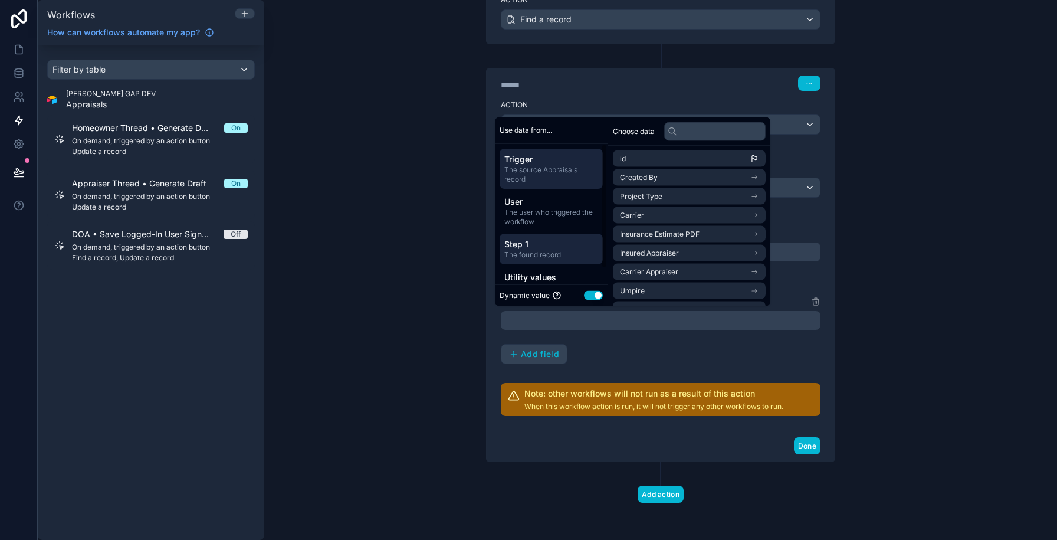
click at [536, 250] on span "The found record" at bounding box center [551, 254] width 94 height 9
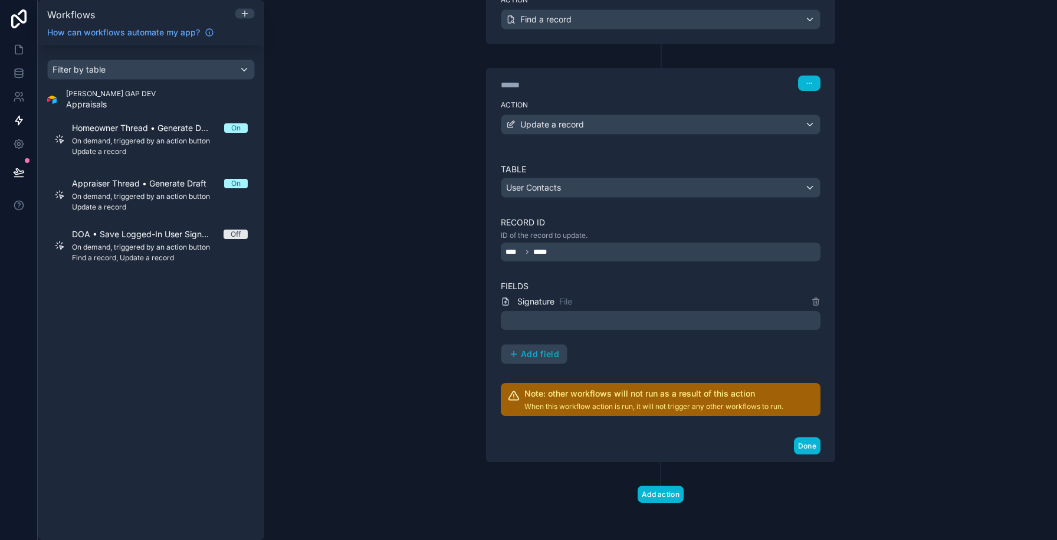
click at [628, 342] on div "Signature File Add field" at bounding box center [661, 329] width 320 height 70
click at [583, 320] on div at bounding box center [661, 320] width 320 height 19
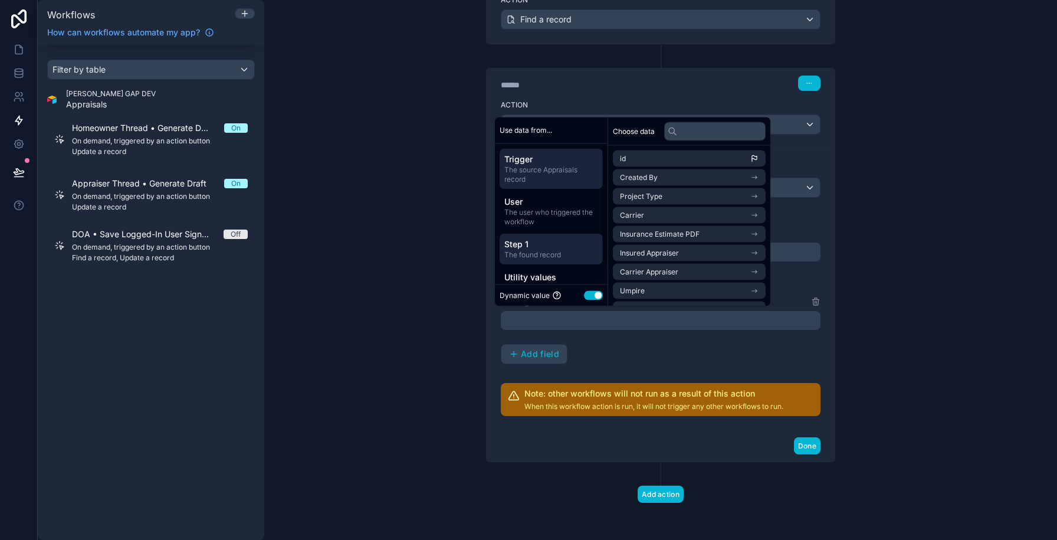
scroll to position [18, 0]
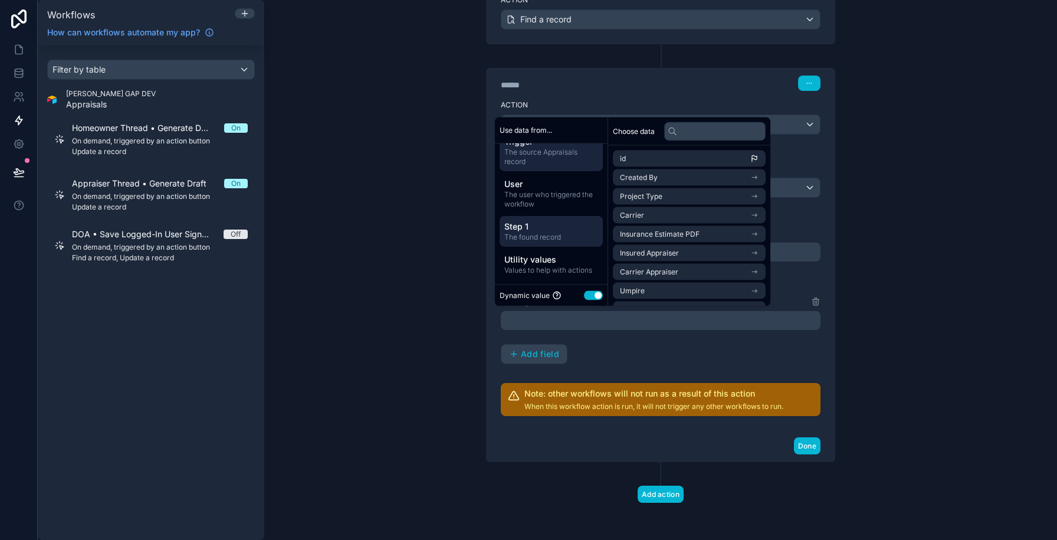
click at [559, 234] on span "The found record" at bounding box center [551, 236] width 94 height 9
click at [539, 143] on span "Trigger" at bounding box center [551, 141] width 94 height 12
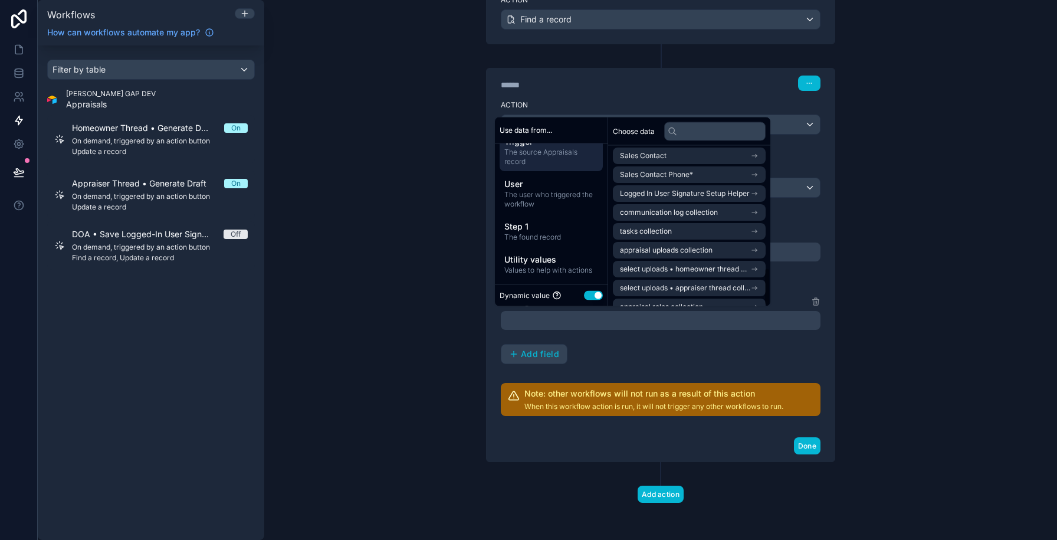
scroll to position [507, 0]
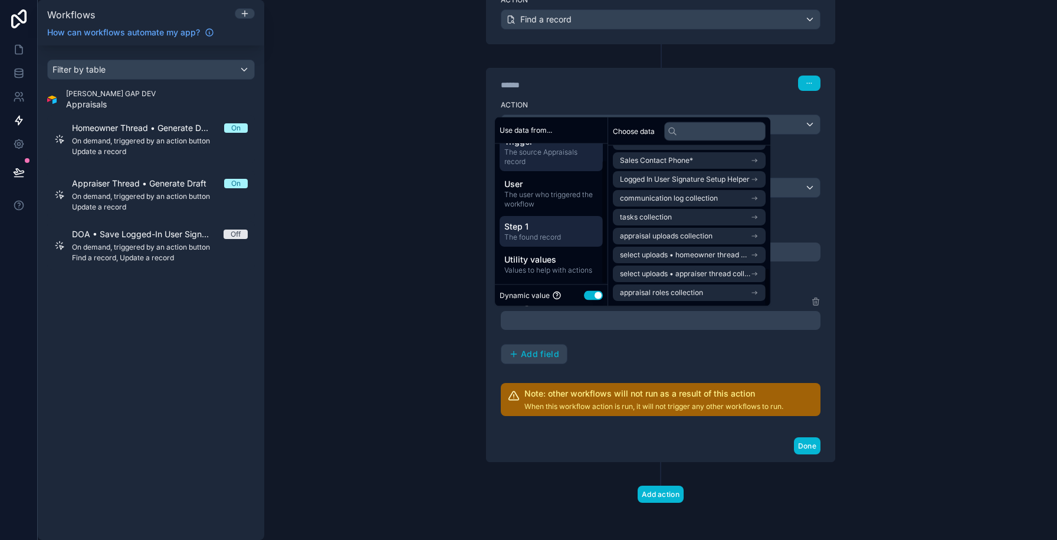
click at [546, 224] on span "Step 1" at bounding box center [551, 226] width 94 height 12
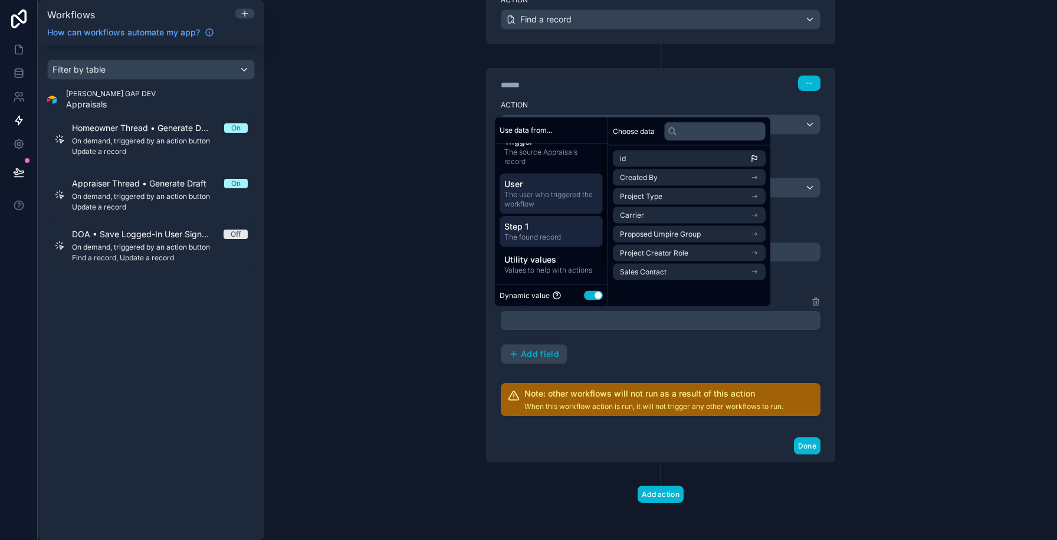
scroll to position [0, 0]
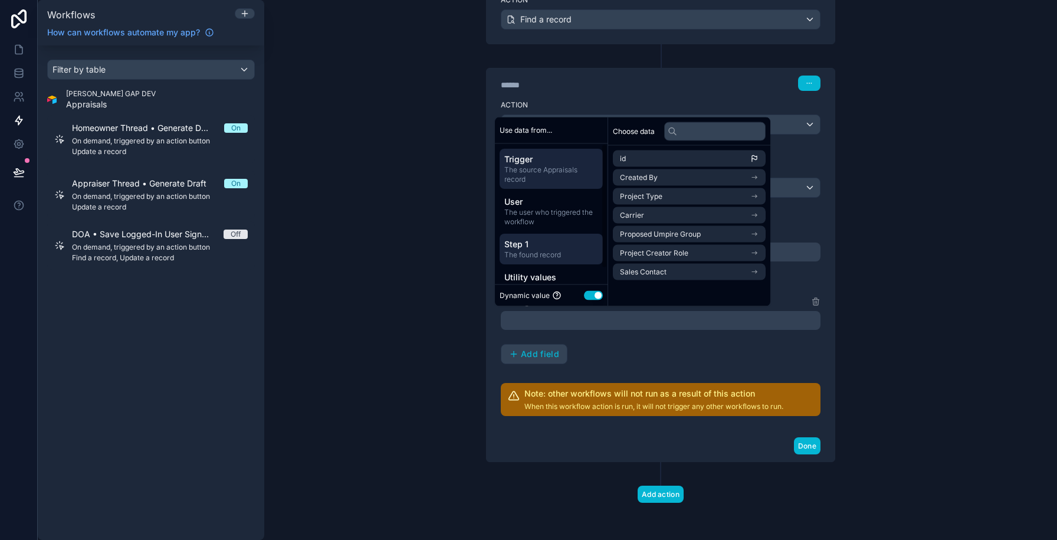
click at [530, 162] on span "Trigger" at bounding box center [551, 159] width 94 height 12
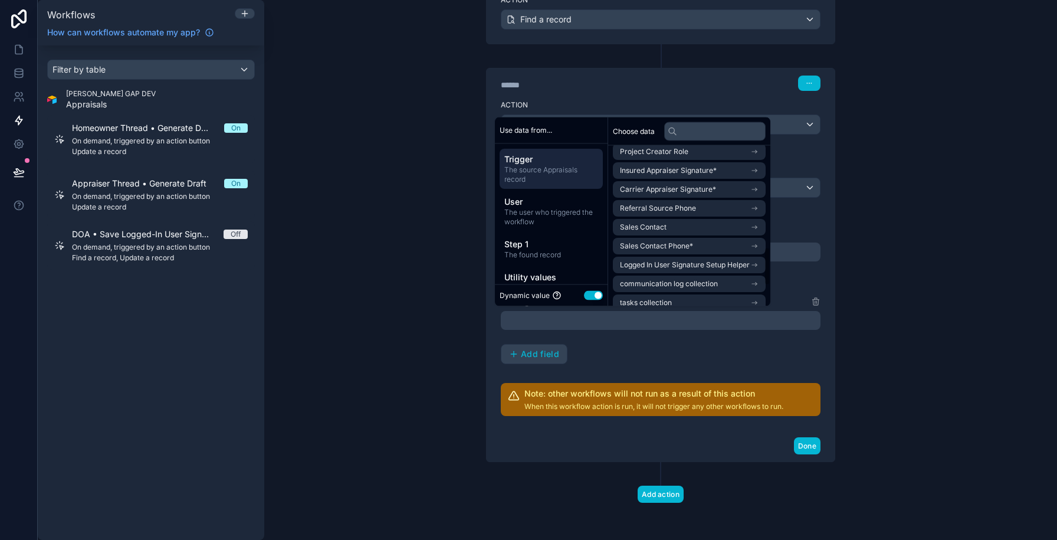
scroll to position [507, 0]
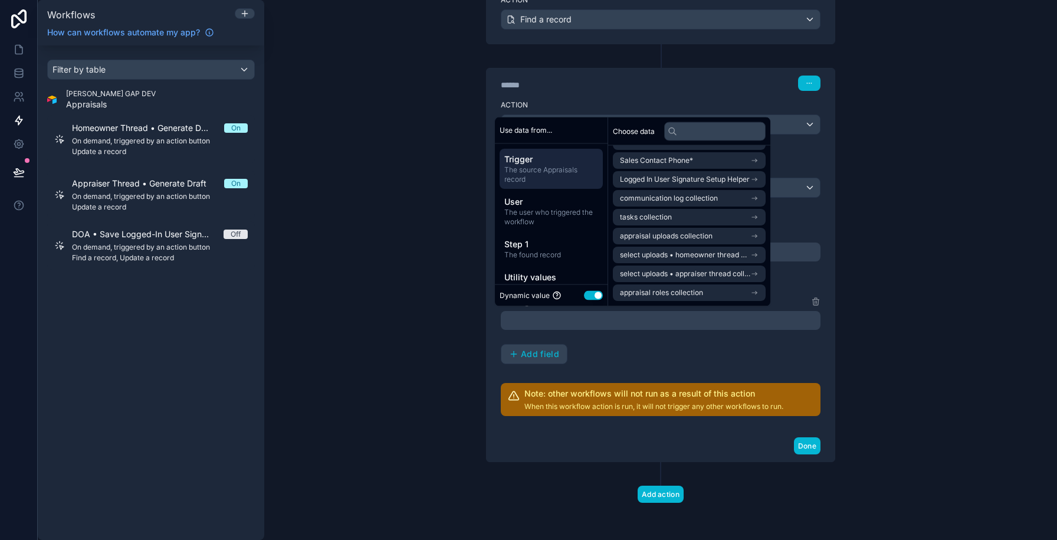
click at [940, 163] on div "**********" at bounding box center [660, 270] width 793 height 540
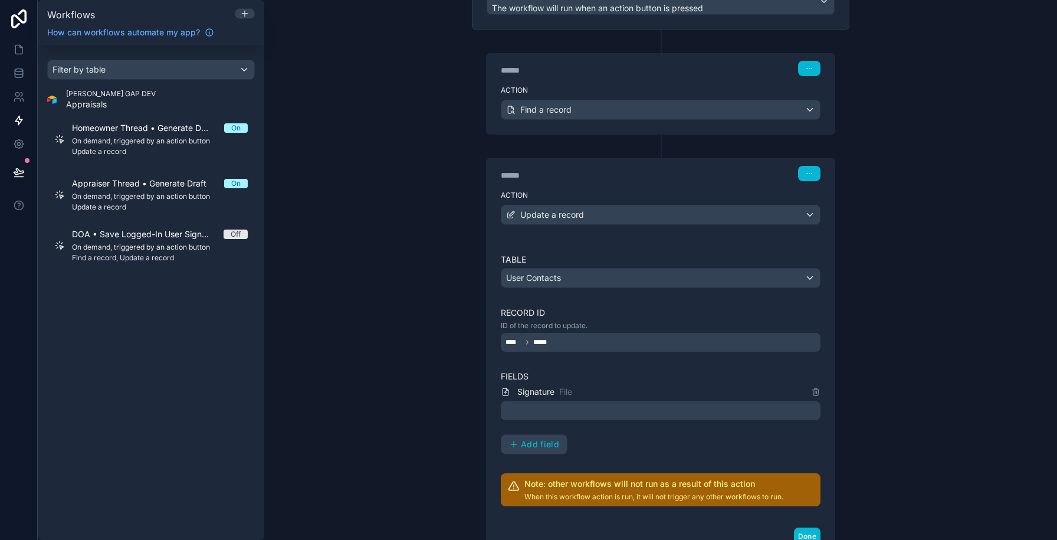
scroll to position [0, 0]
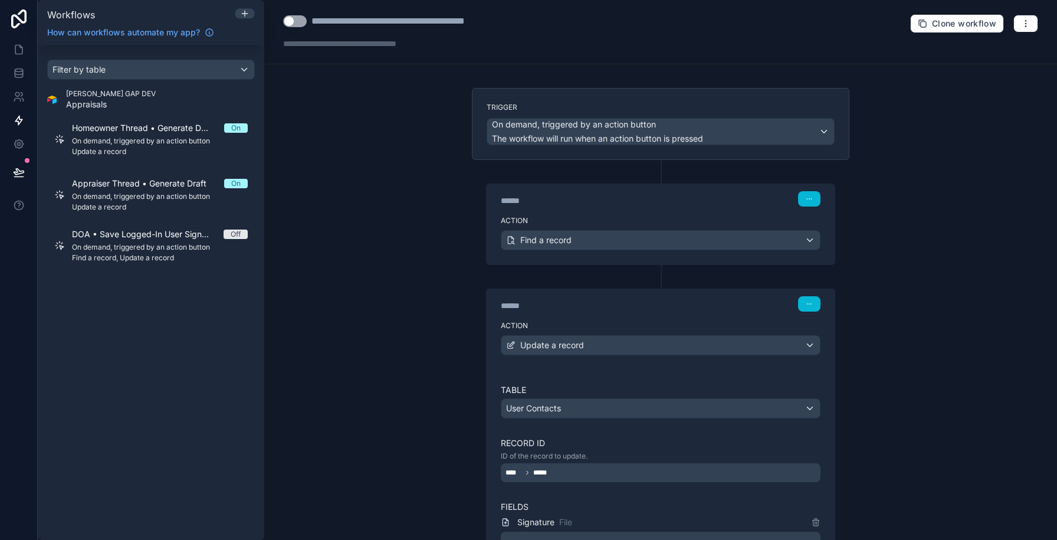
click at [694, 201] on div "****** Step 1" at bounding box center [661, 198] width 320 height 15
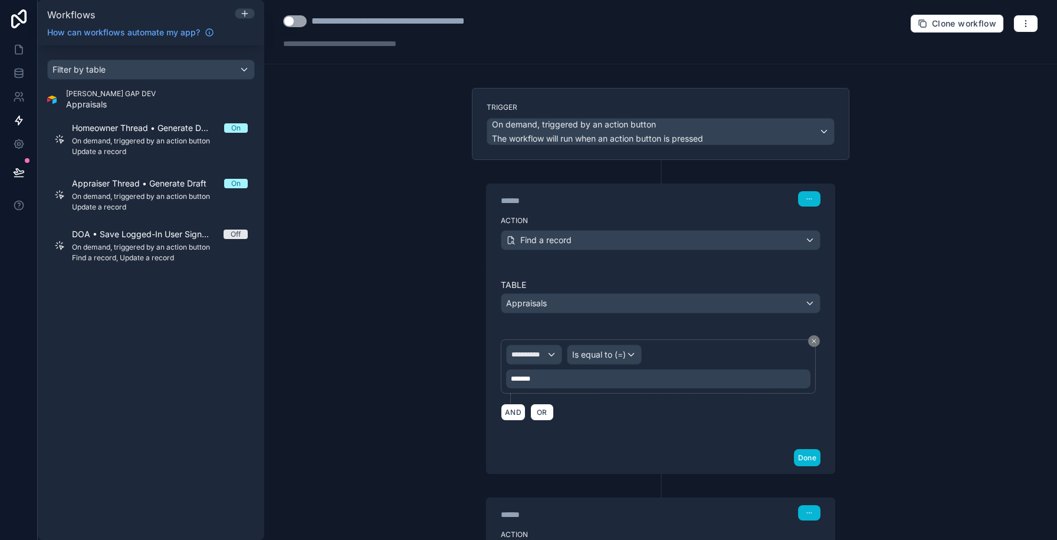
click at [765, 97] on div "Trigger On demand, triggered by an action button The workflow will run when an …" at bounding box center [661, 124] width 378 height 72
click at [769, 130] on div "On demand, triggered by an action button The workflow will run when an action b…" at bounding box center [660, 132] width 347 height 26
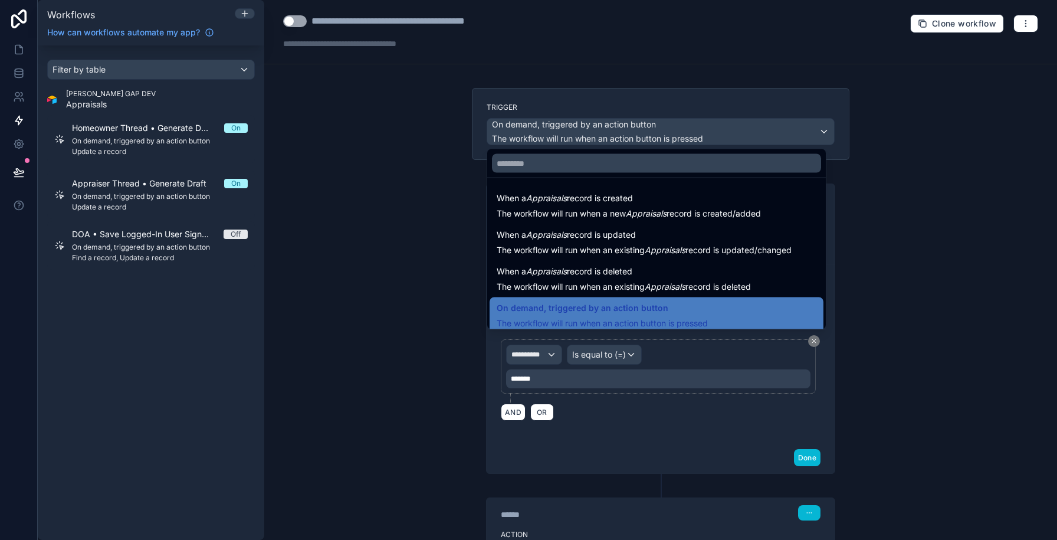
click at [769, 130] on div at bounding box center [528, 270] width 1057 height 540
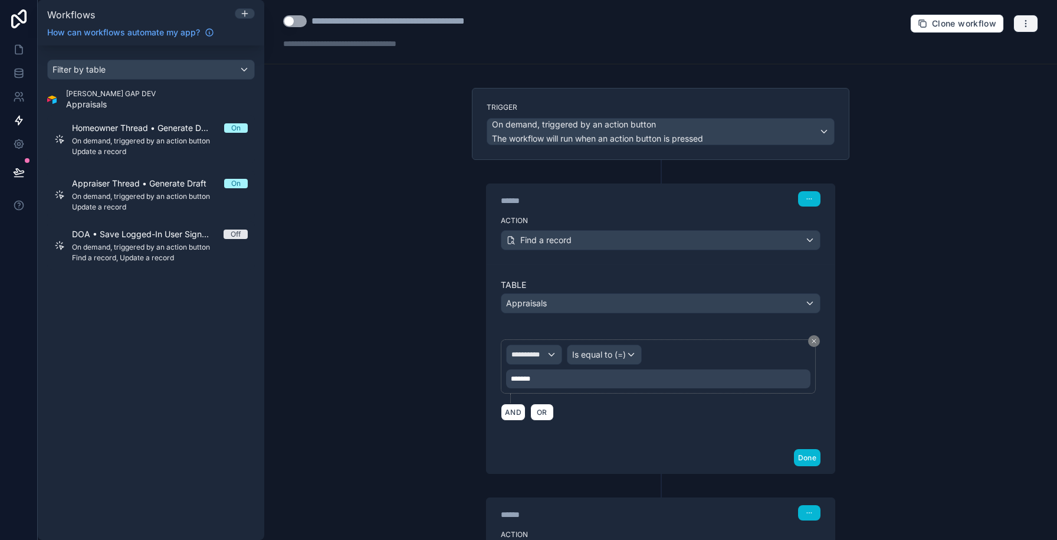
click at [1028, 30] on button "button" at bounding box center [1026, 24] width 25 height 18
click at [672, 405] on div "AND OR" at bounding box center [661, 412] width 320 height 18
click at [806, 202] on icon "button" at bounding box center [809, 198] width 7 height 7
click at [814, 110] on label "Trigger" at bounding box center [661, 107] width 348 height 9
click at [824, 137] on div "On demand, triggered by an action button The workflow will run when an action b…" at bounding box center [660, 132] width 347 height 26
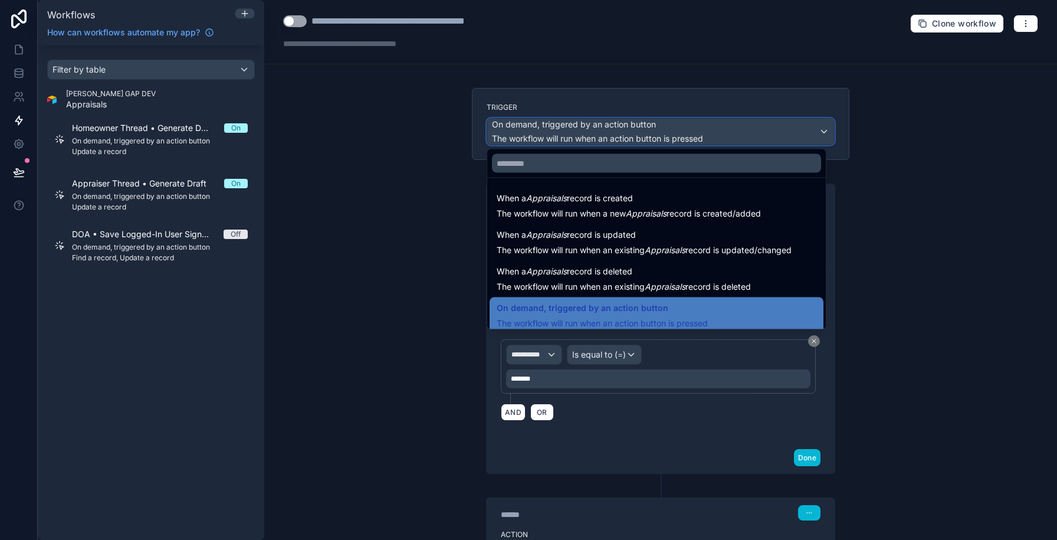
scroll to position [1, 0]
click at [778, 85] on div at bounding box center [528, 270] width 1057 height 540
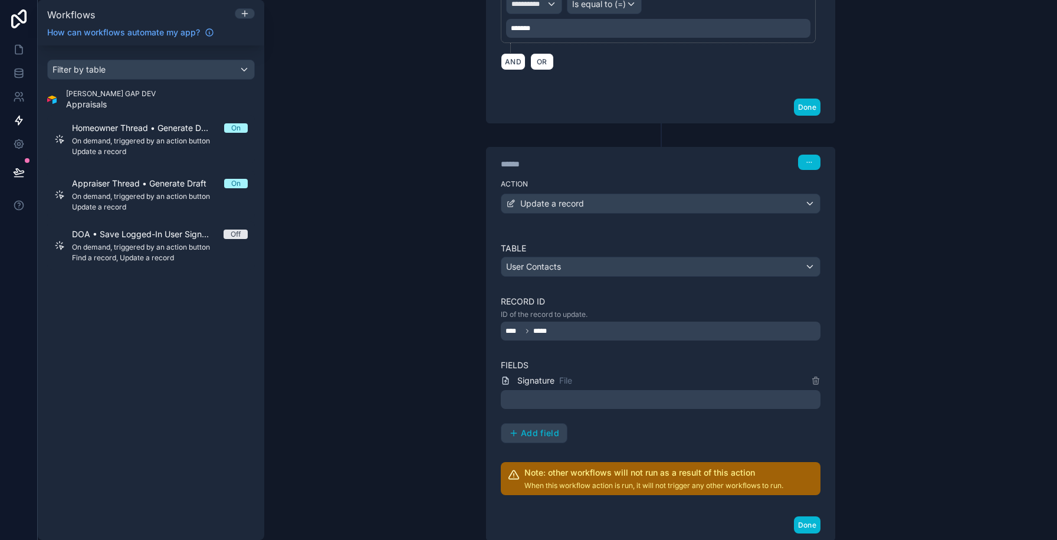
scroll to position [373, 0]
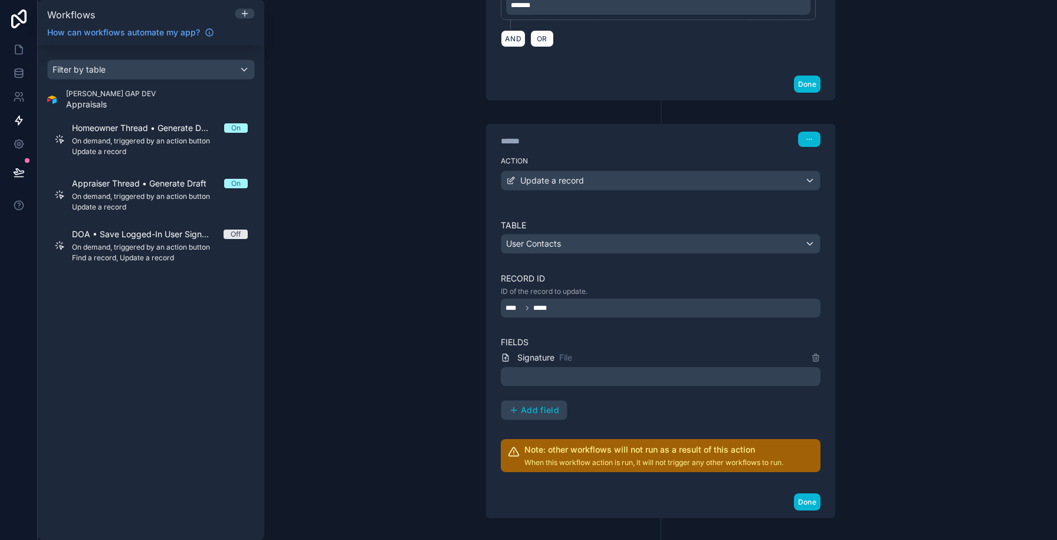
click at [580, 379] on div at bounding box center [661, 376] width 320 height 19
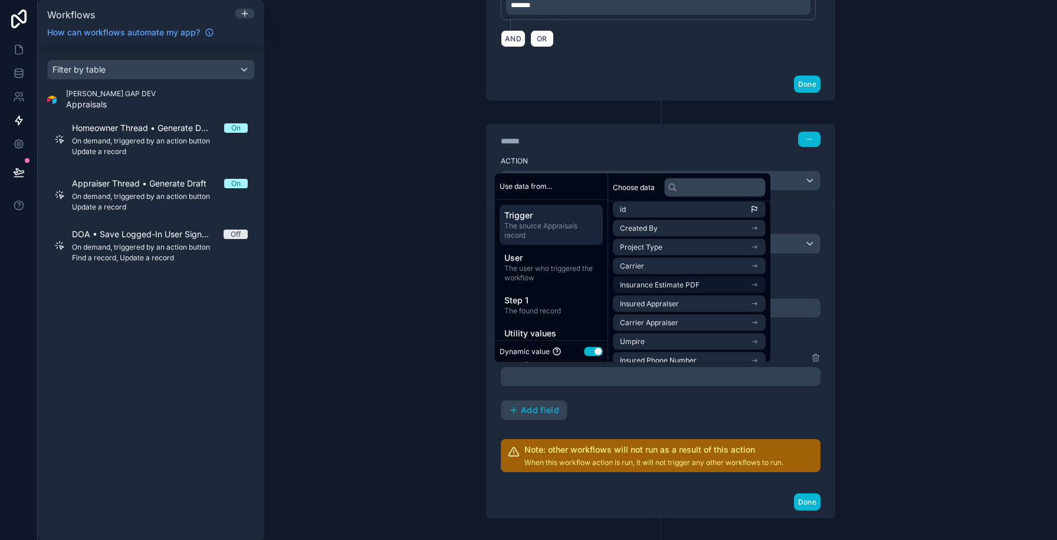
scroll to position [0, 0]
click at [667, 289] on span "Insurance Estimate PDF" at bounding box center [660, 290] width 80 height 9
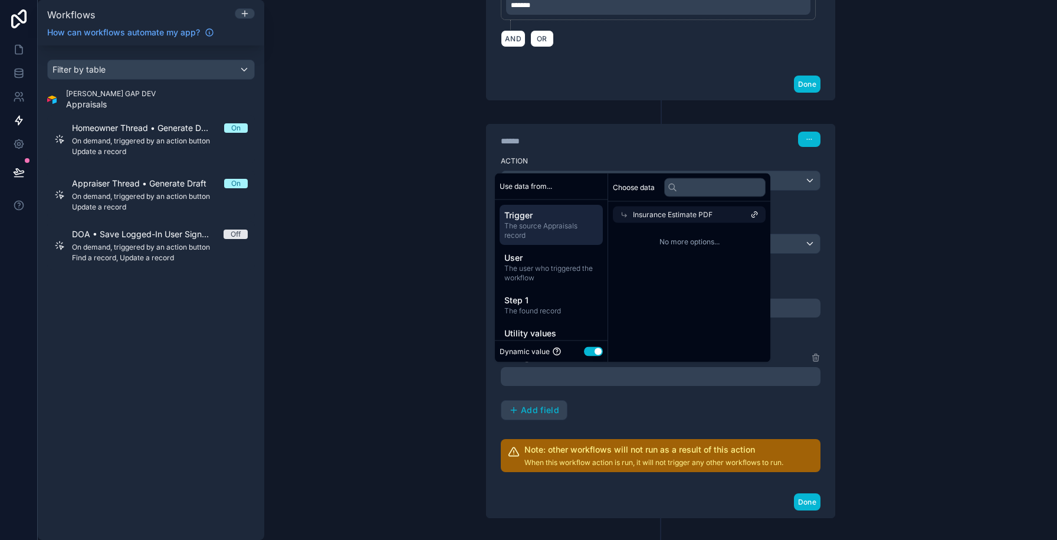
click at [667, 289] on div "Choose data Insurance Estimate PDF No more options..." at bounding box center [689, 267] width 162 height 189
click at [567, 233] on span "The source Appraisals record" at bounding box center [551, 230] width 94 height 19
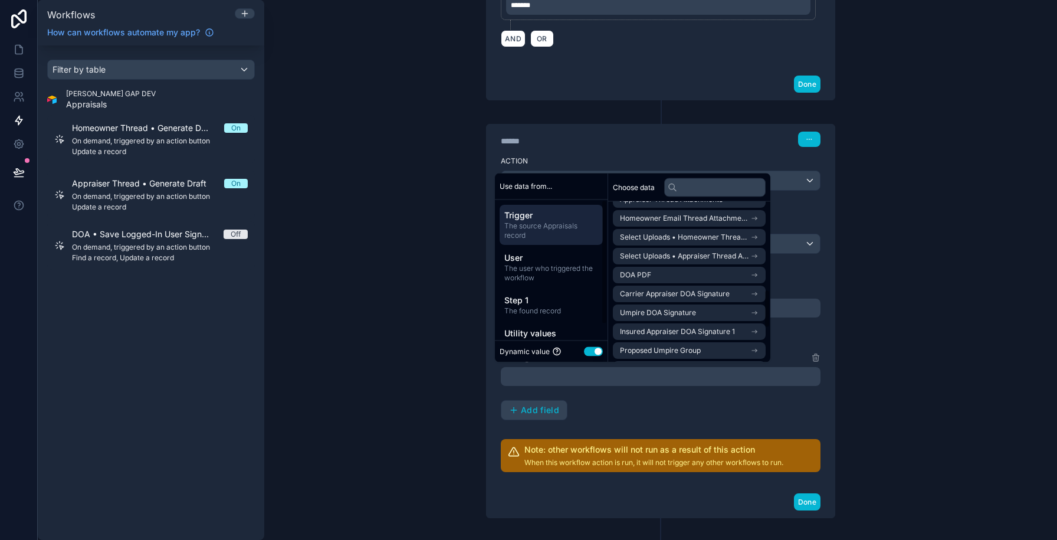
scroll to position [507, 0]
click at [647, 294] on span "appraisal uploads collection" at bounding box center [666, 292] width 93 height 9
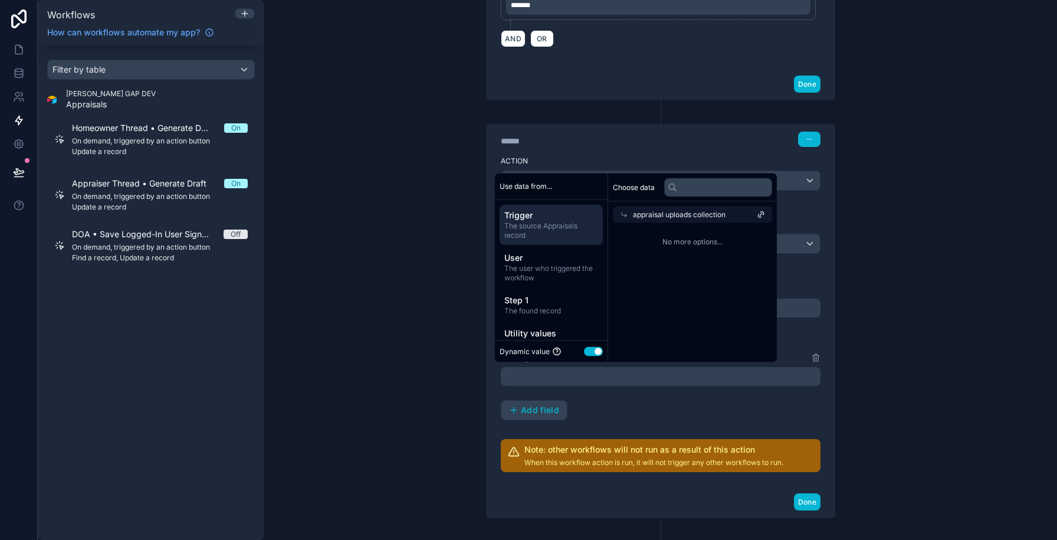
scroll to position [0, 0]
click at [553, 239] on span "The source Appraisals record" at bounding box center [551, 230] width 94 height 19
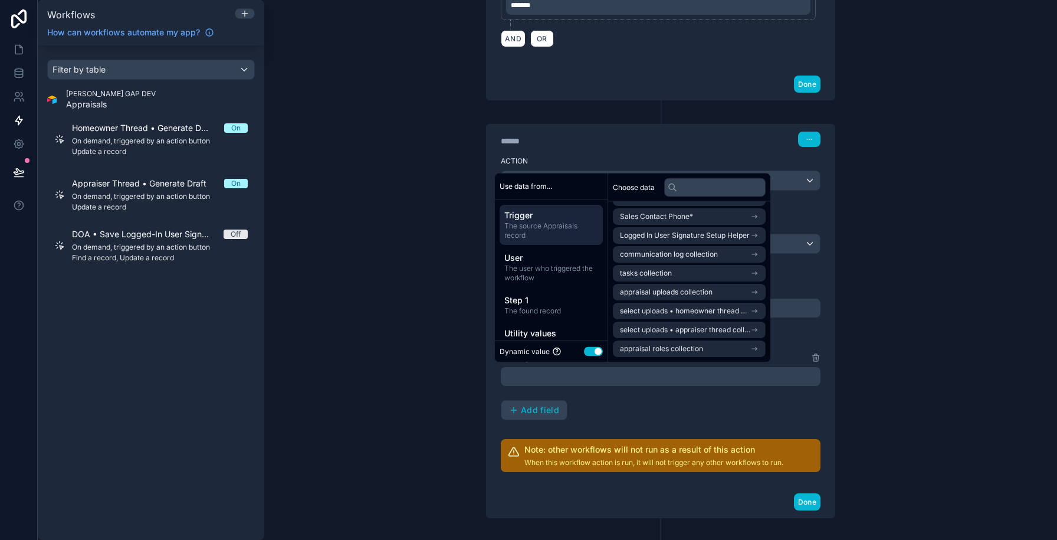
scroll to position [463, 0]
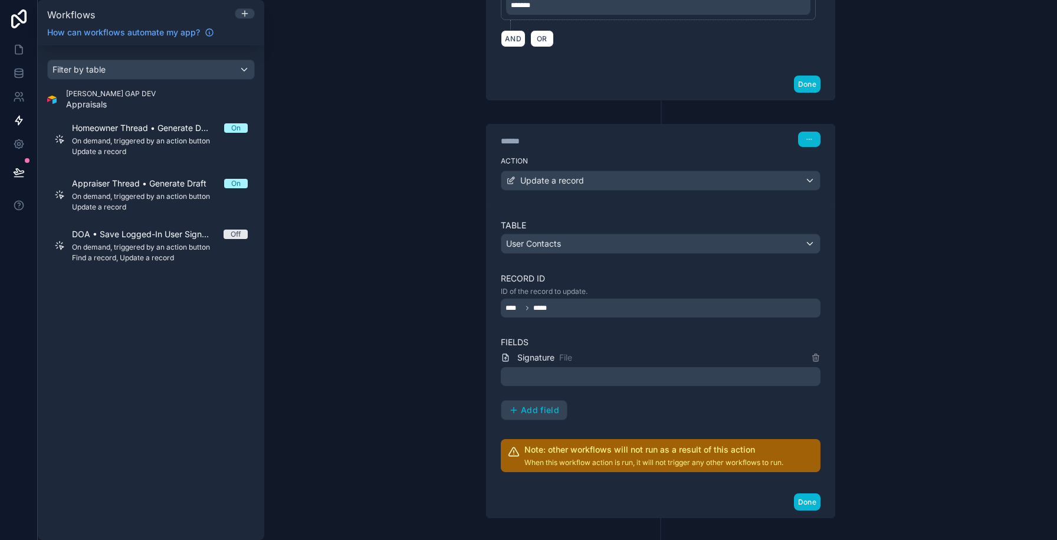
click at [346, 155] on div "**********" at bounding box center [660, 270] width 793 height 540
click at [17, 81] on link at bounding box center [18, 73] width 37 height 24
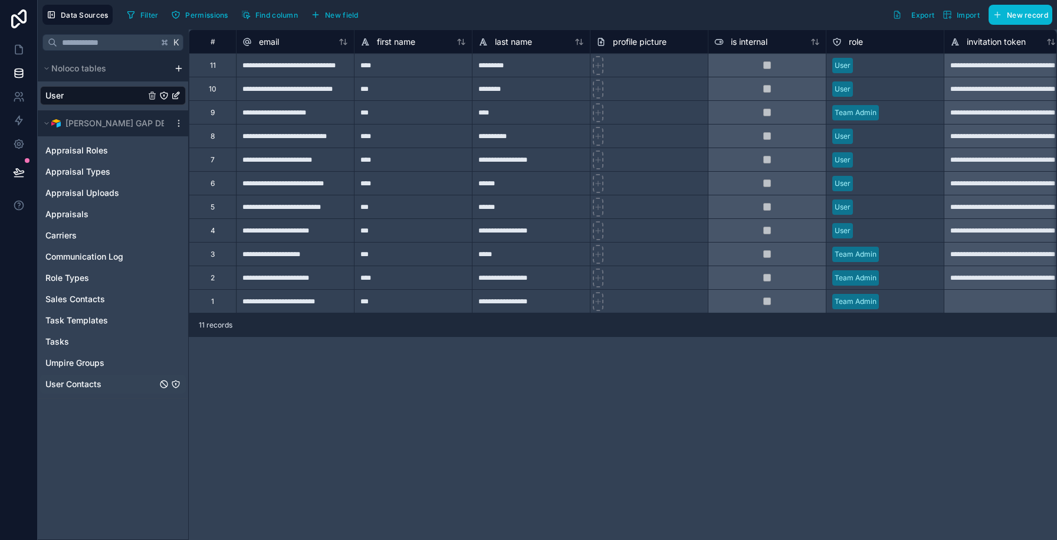
click at [71, 384] on span "User Contacts" at bounding box center [73, 384] width 56 height 12
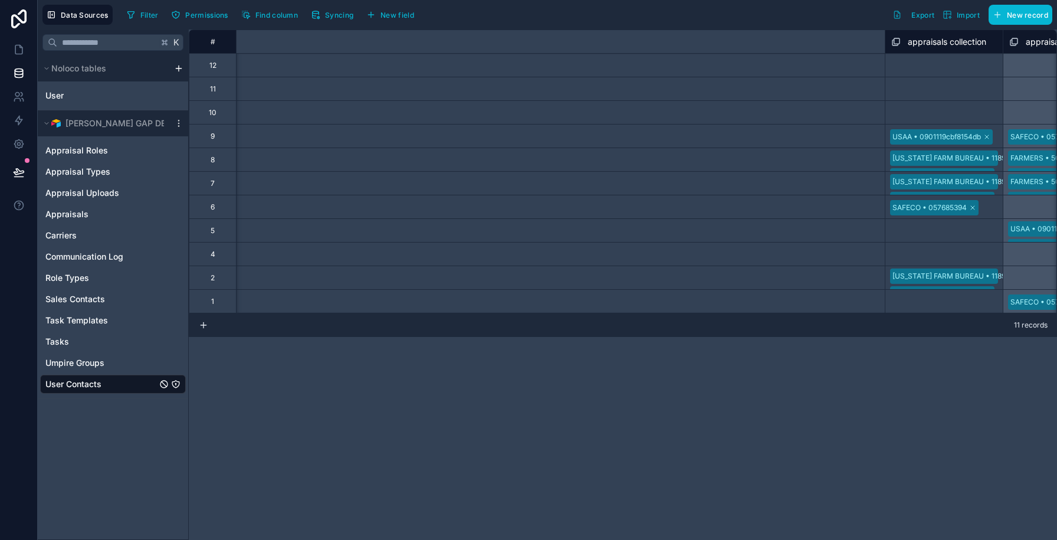
scroll to position [0, 3427]
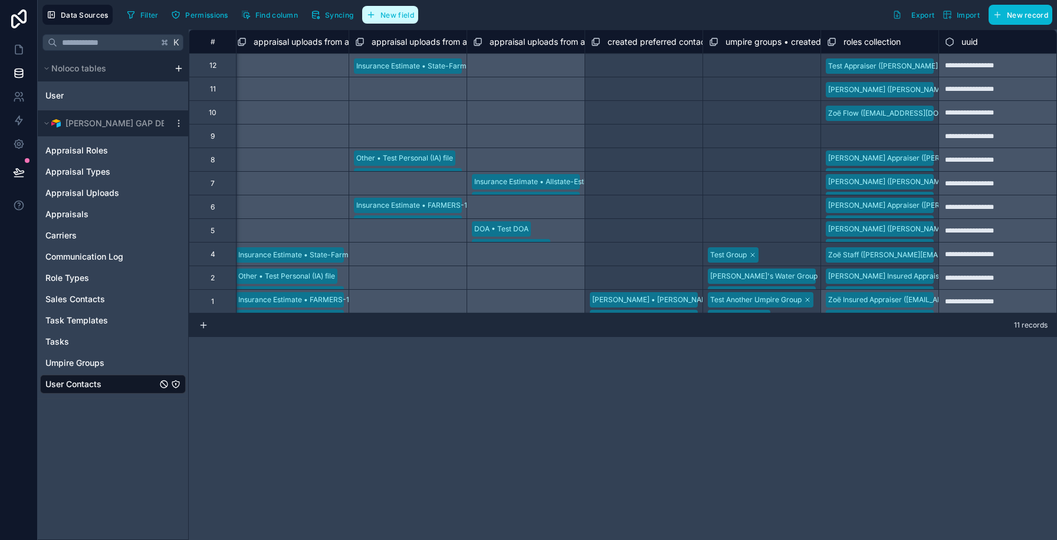
click at [408, 9] on button "New field" at bounding box center [390, 15] width 56 height 18
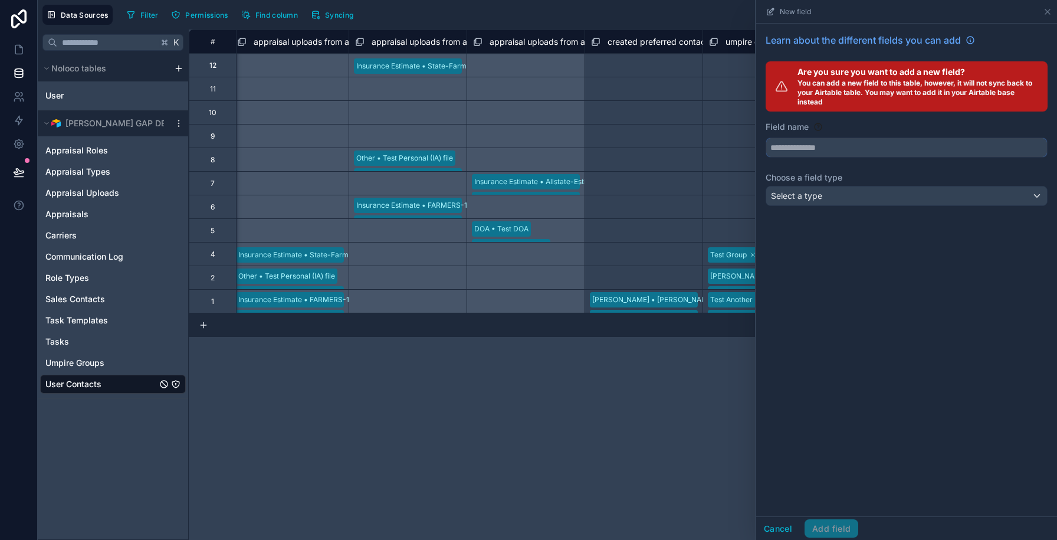
click at [825, 147] on input "text" at bounding box center [906, 147] width 281 height 19
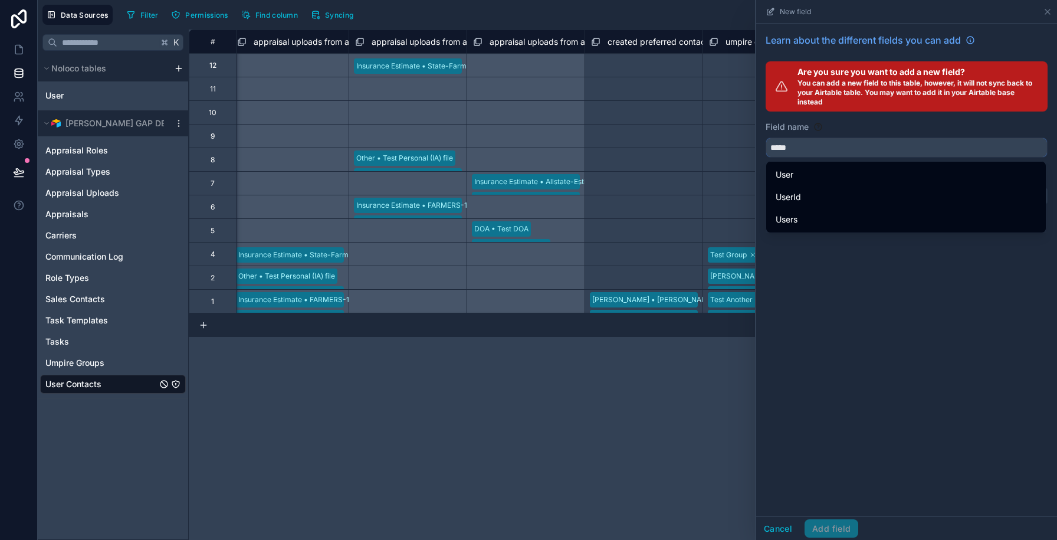
click at [766, 137] on button "****" at bounding box center [907, 147] width 282 height 20
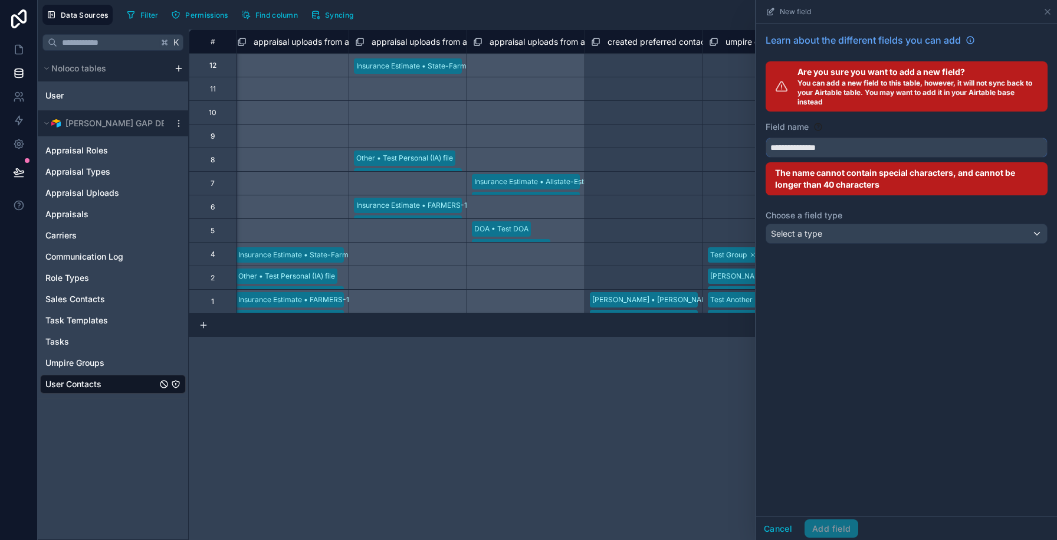
click at [766, 137] on button "**********" at bounding box center [907, 147] width 282 height 20
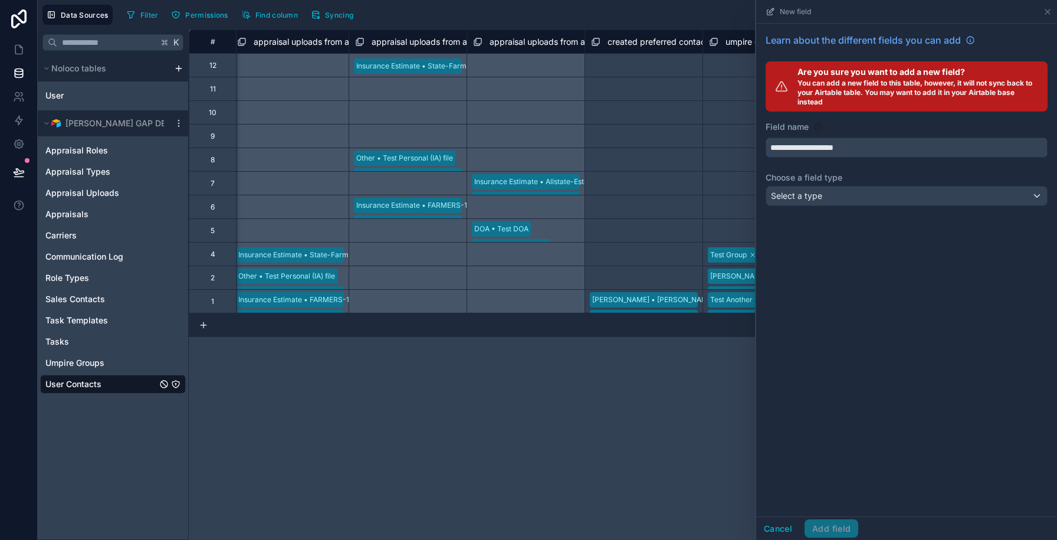
click at [766, 137] on button "**********" at bounding box center [907, 147] width 282 height 20
type input "**********"
click at [1048, 5] on div "New field" at bounding box center [906, 11] width 291 height 23
click at [1048, 7] on icon at bounding box center [1047, 11] width 9 height 9
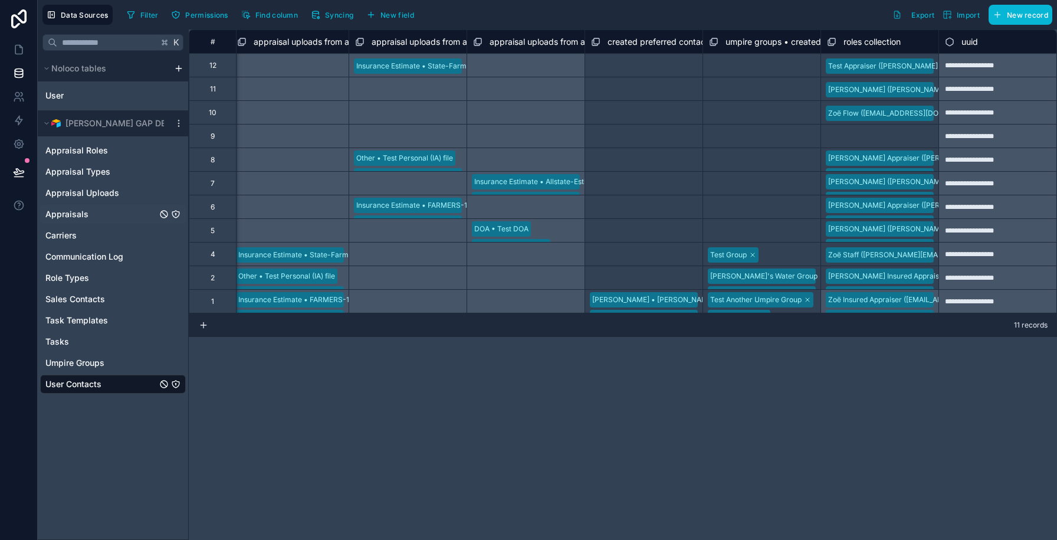
click at [71, 214] on span "Appraisals" at bounding box center [66, 214] width 43 height 12
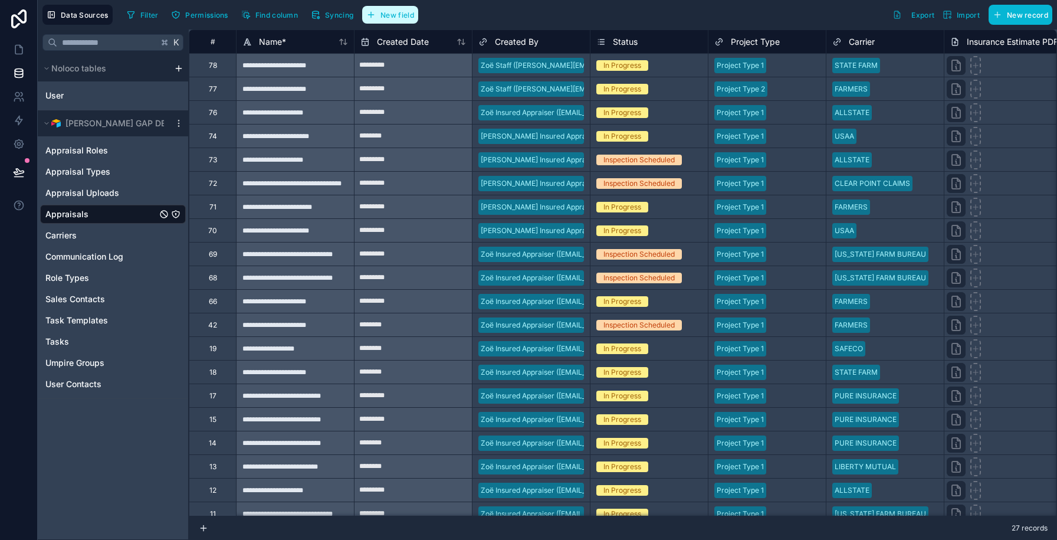
click at [401, 14] on span "New field" at bounding box center [398, 15] width 34 height 9
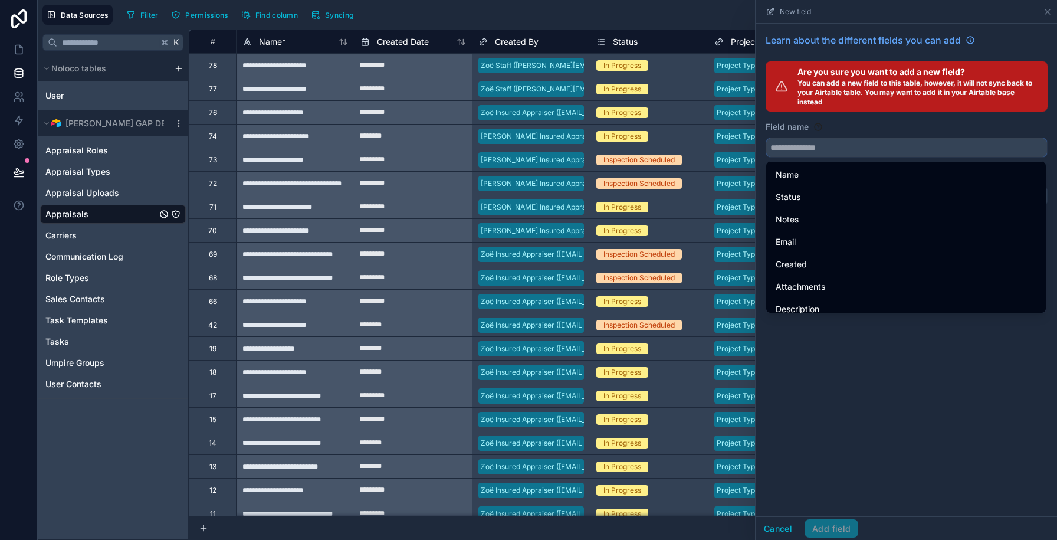
click at [776, 148] on input "text" at bounding box center [906, 147] width 281 height 19
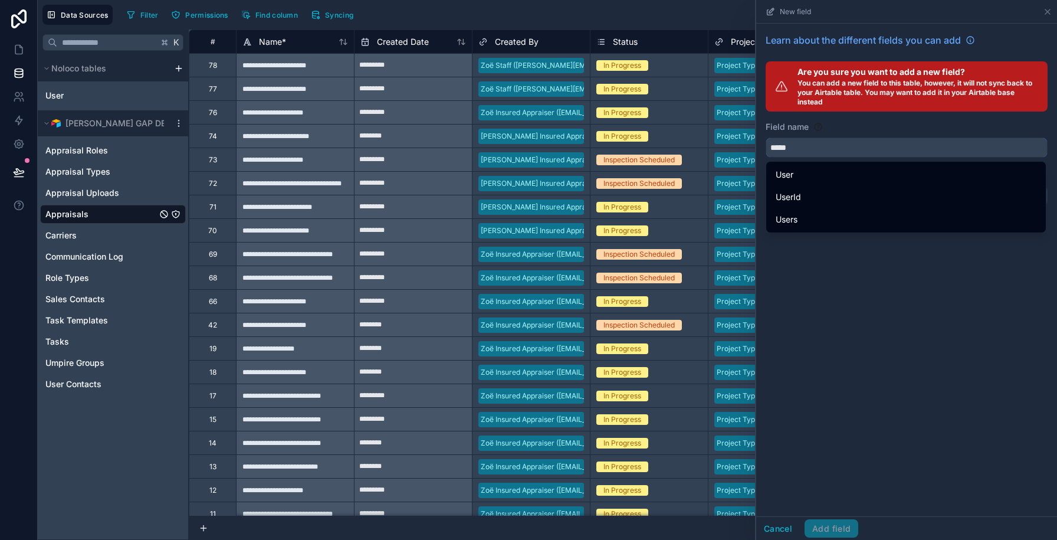
click at [766, 137] on button "****" at bounding box center [907, 147] width 282 height 20
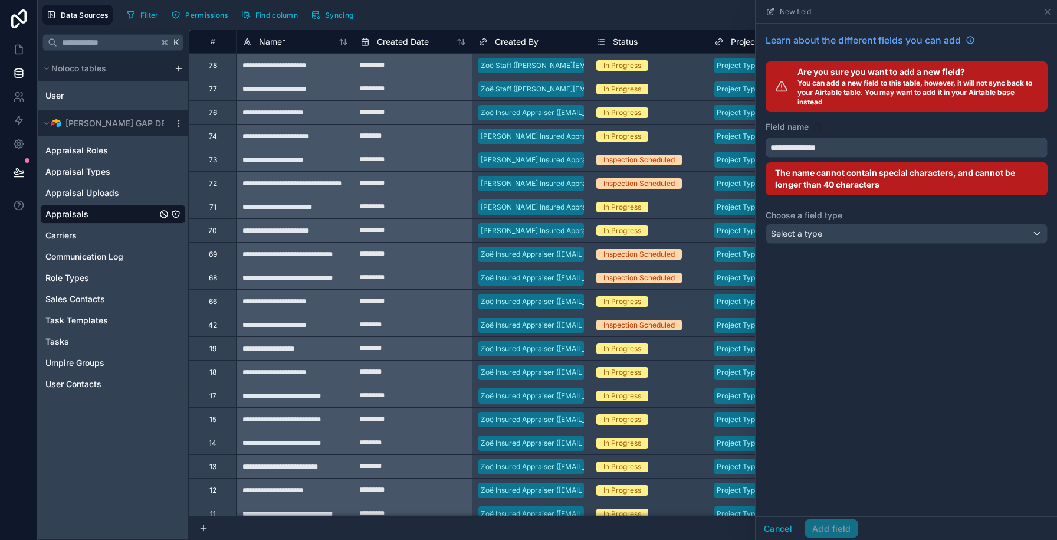
click at [766, 137] on button "**********" at bounding box center [907, 147] width 282 height 20
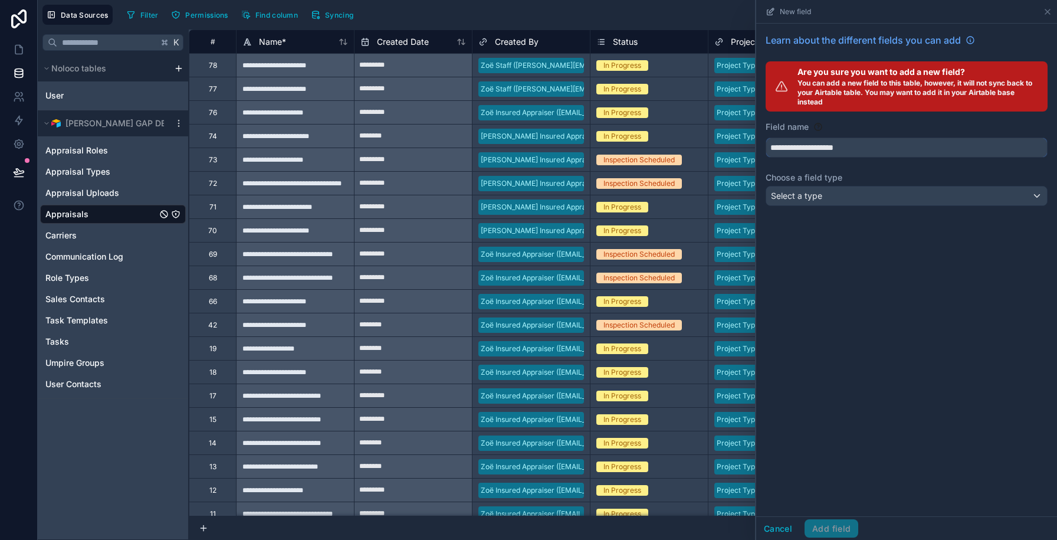
click at [766, 137] on button "**********" at bounding box center [907, 147] width 282 height 20
type input "**********"
click at [794, 197] on span "Select a type" at bounding box center [796, 196] width 51 height 10
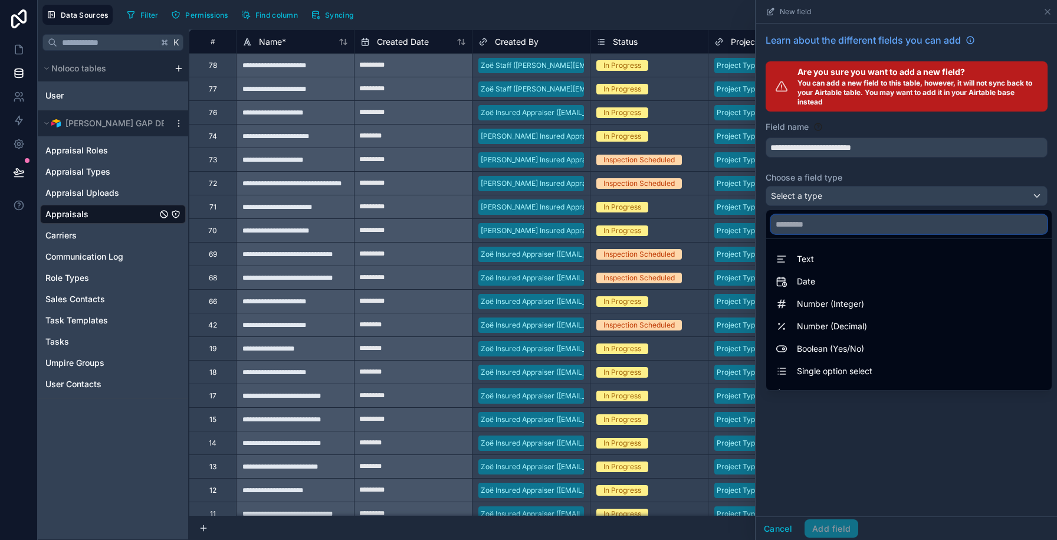
click at [799, 221] on input "text" at bounding box center [909, 224] width 276 height 19
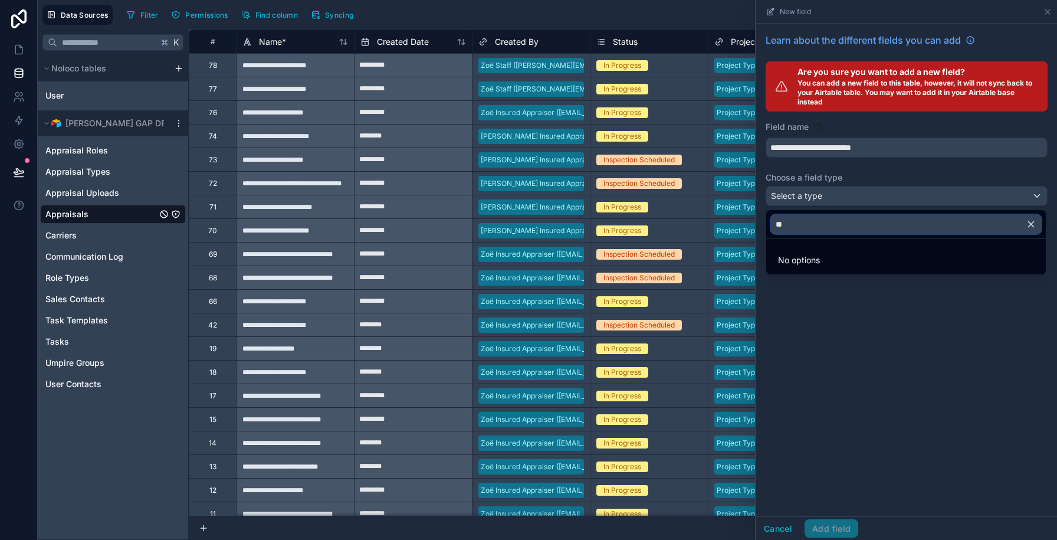
type input "*"
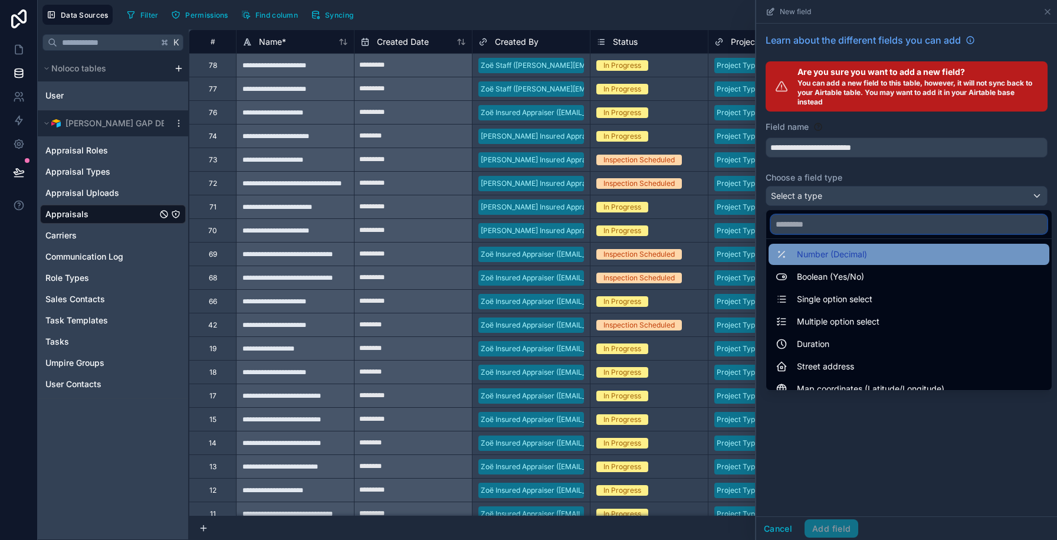
scroll to position [196, 0]
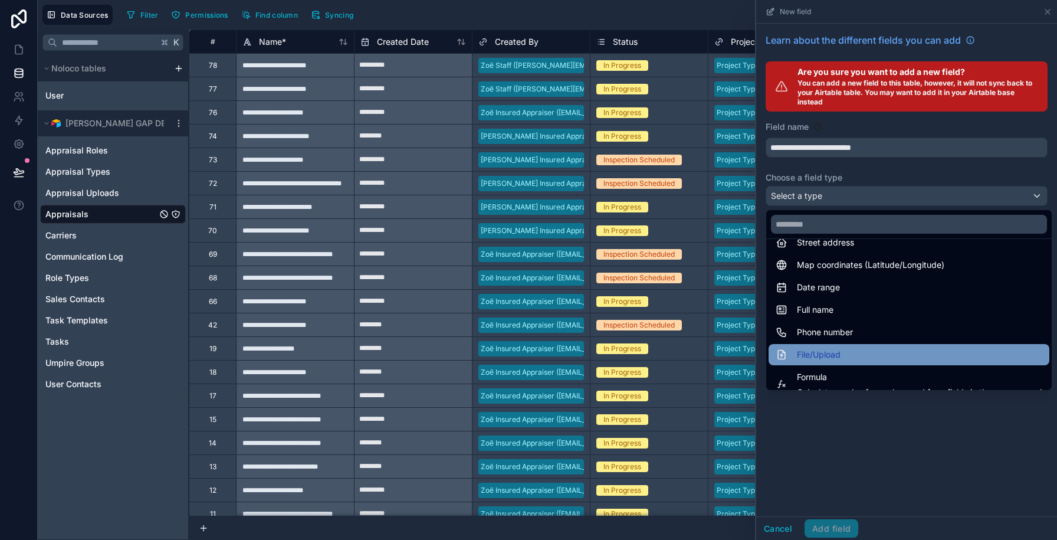
click at [833, 350] on span "File/Upload" at bounding box center [819, 355] width 44 height 14
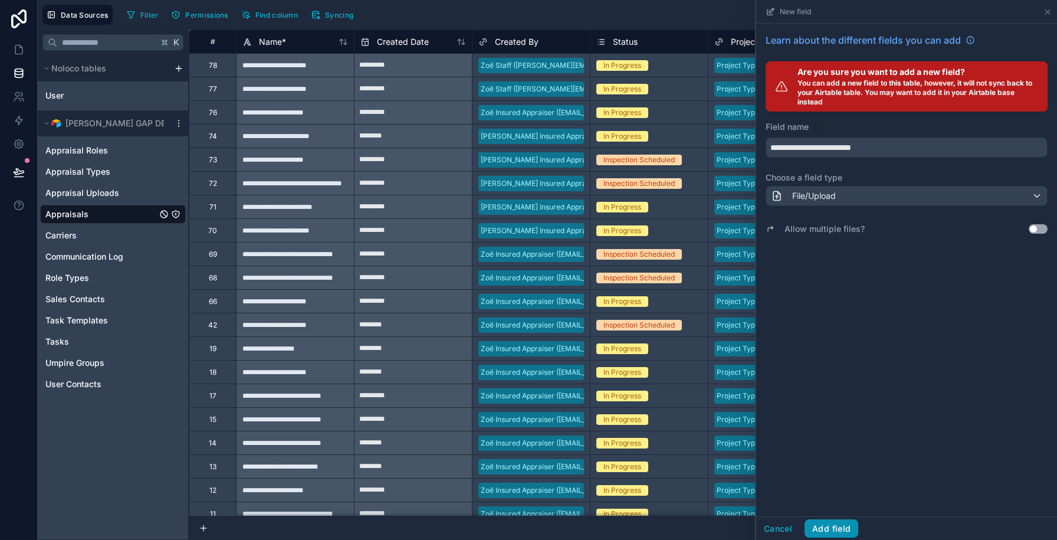
click at [839, 524] on button "Add field" at bounding box center [832, 528] width 54 height 19
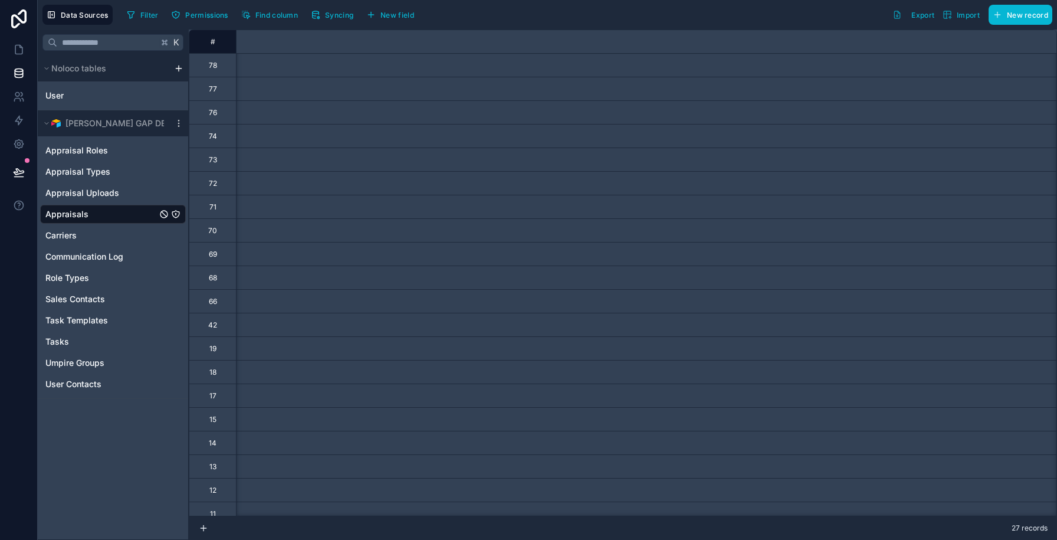
scroll to position [0, 14284]
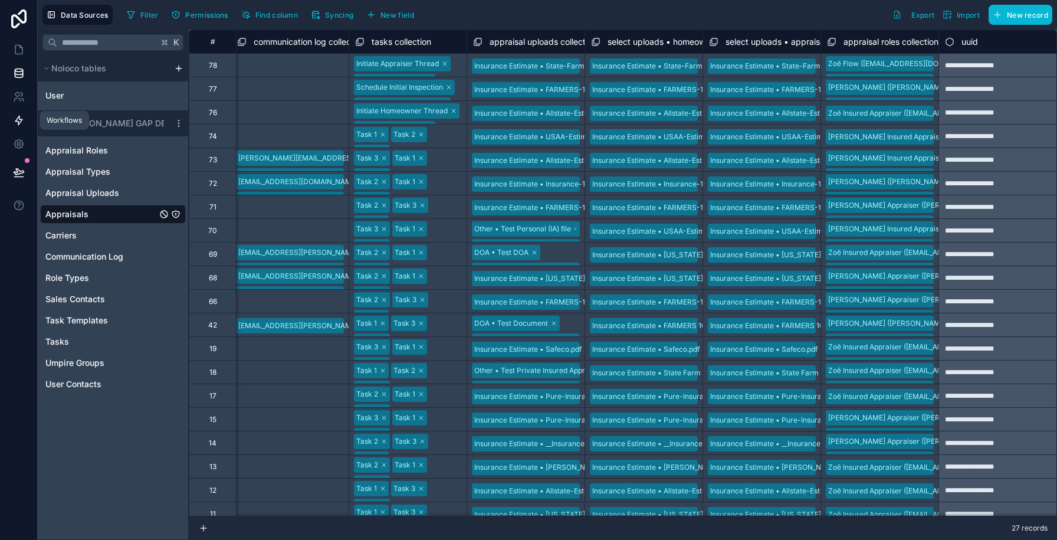
click at [13, 122] on icon at bounding box center [19, 120] width 12 height 12
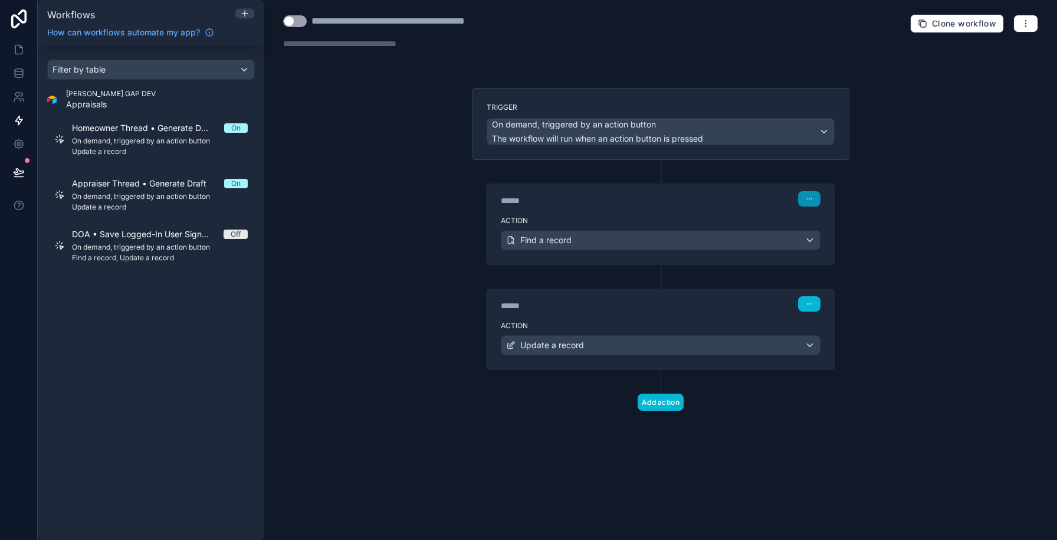
click at [811, 195] on icon "button" at bounding box center [809, 198] width 7 height 7
click at [820, 232] on button "Edit Description" at bounding box center [837, 225] width 81 height 19
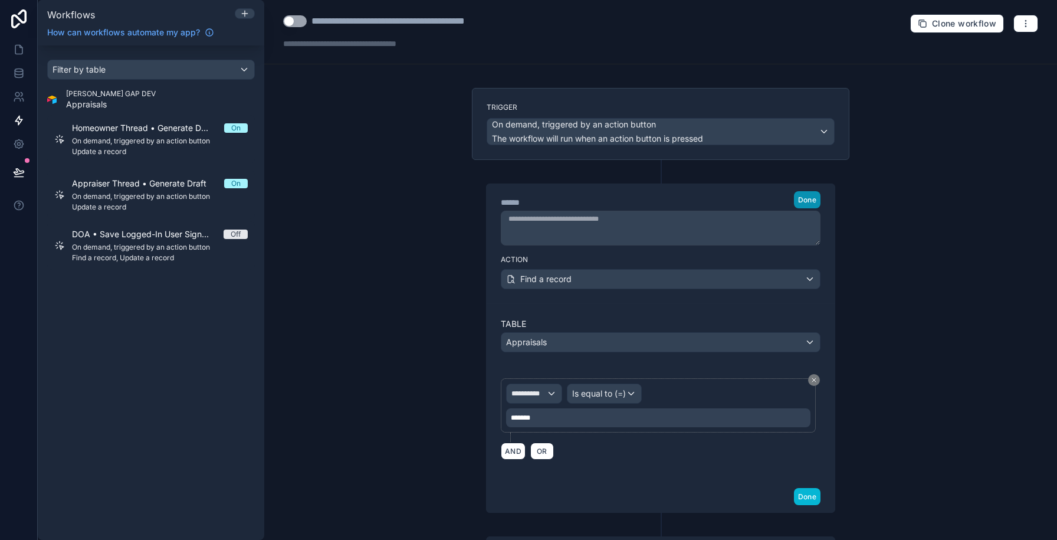
click at [805, 201] on span "Done" at bounding box center [807, 199] width 18 height 9
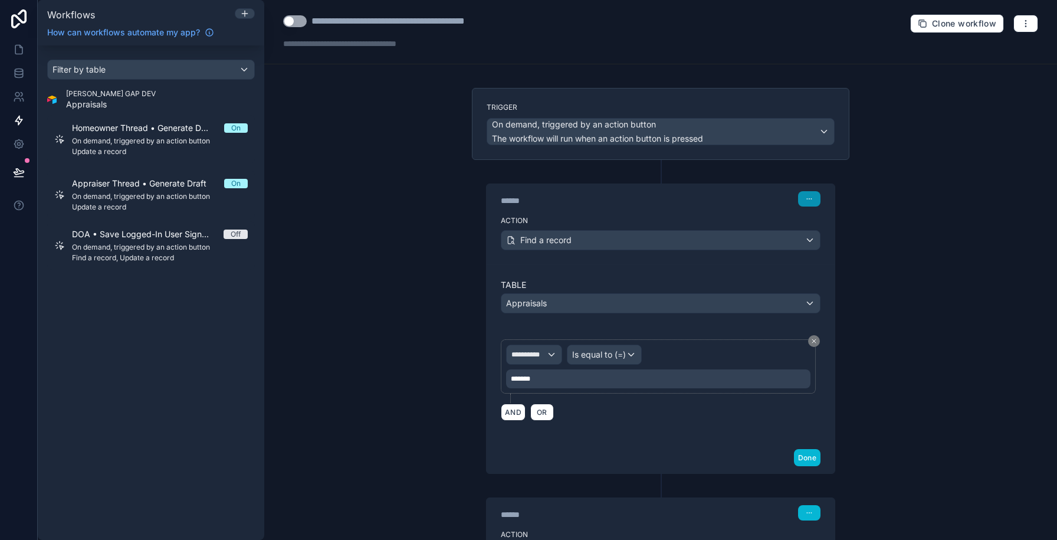
click at [806, 201] on icon "button" at bounding box center [809, 198] width 7 height 7
click at [815, 245] on button "Delete" at bounding box center [837, 244] width 81 height 19
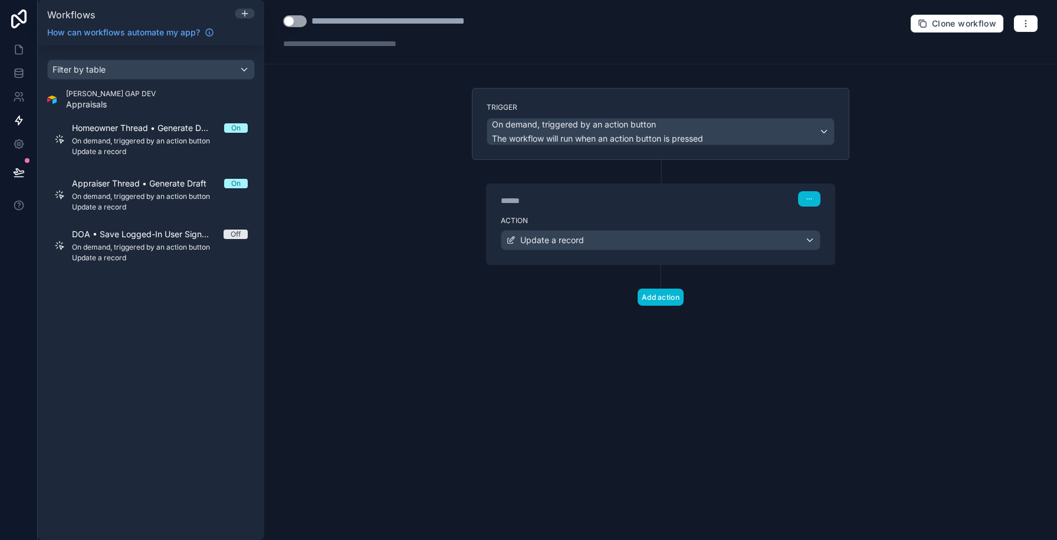
click at [666, 212] on div "Action Update a record" at bounding box center [661, 237] width 348 height 53
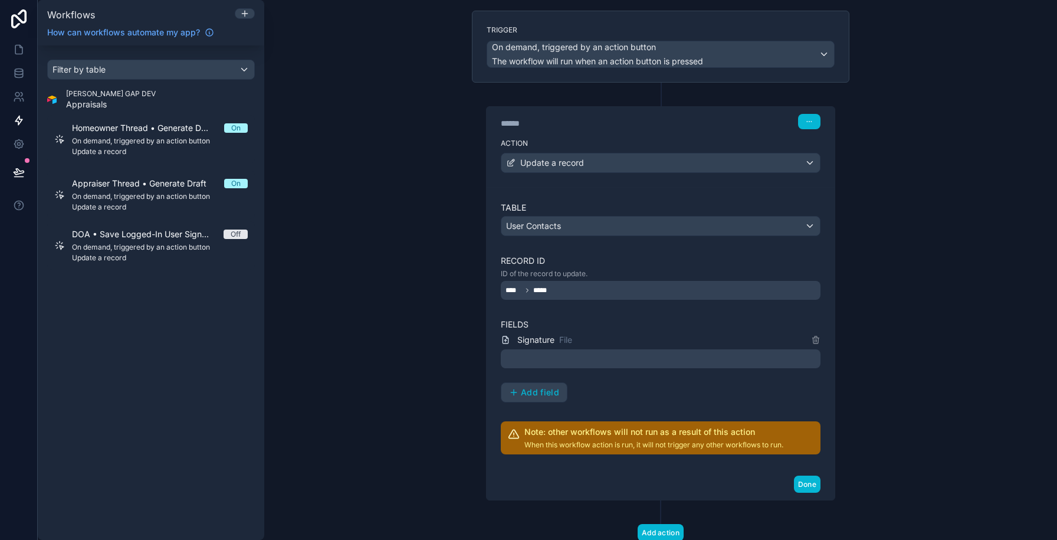
scroll to position [84, 0]
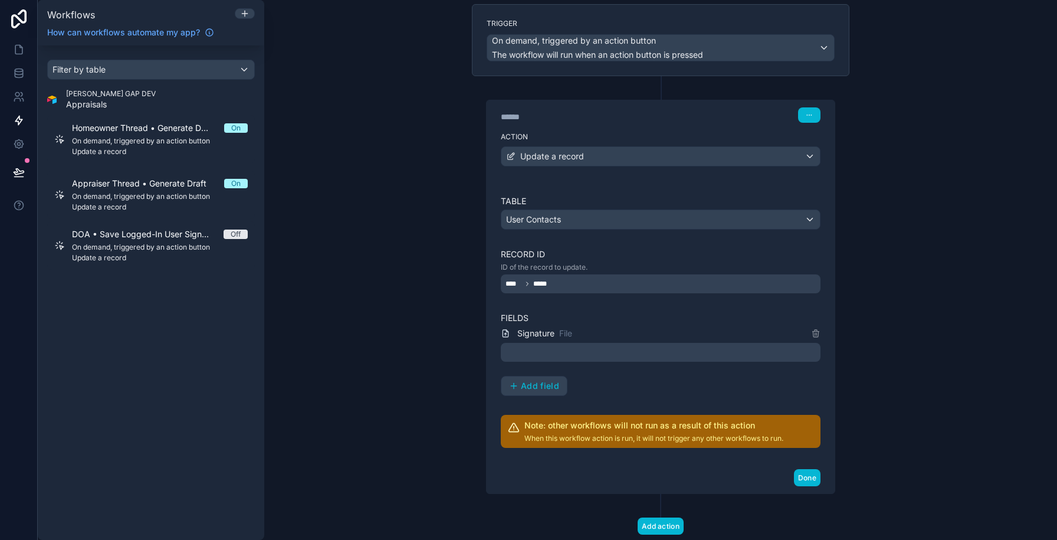
click at [548, 354] on div at bounding box center [661, 352] width 320 height 19
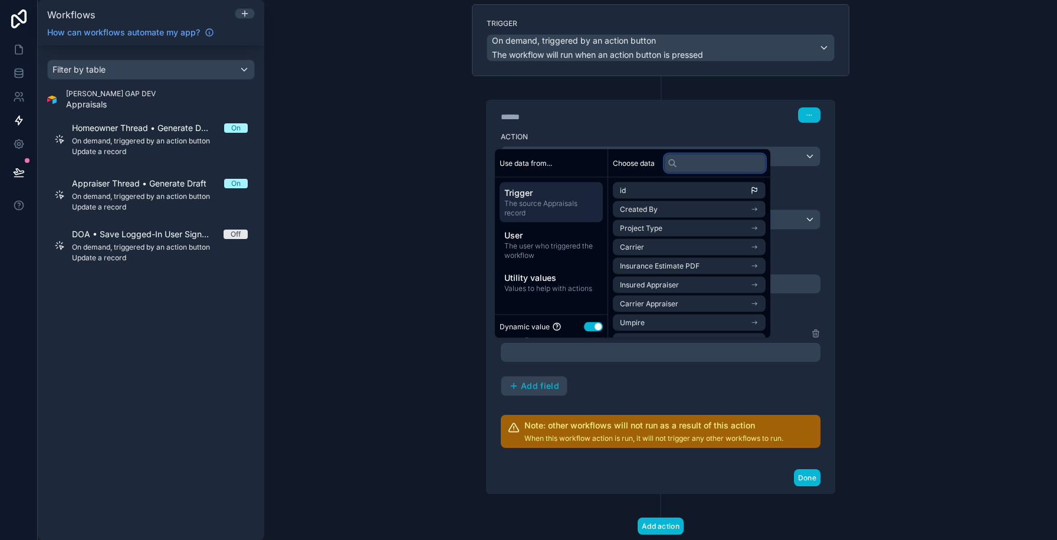
click at [691, 166] on input "text" at bounding box center [714, 162] width 101 height 19
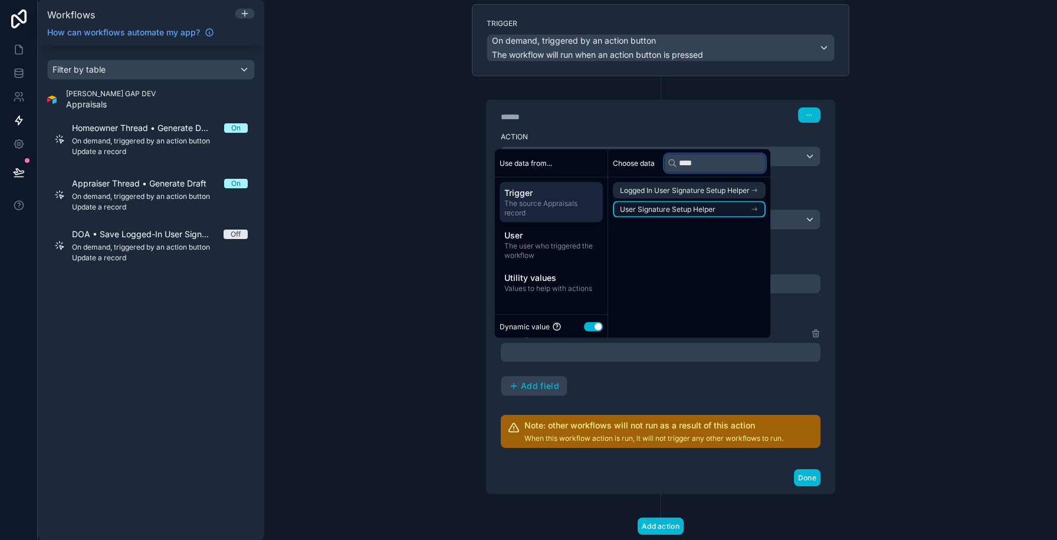
type input "****"
click at [673, 205] on span "User Signature Setup Helper" at bounding box center [668, 209] width 96 height 9
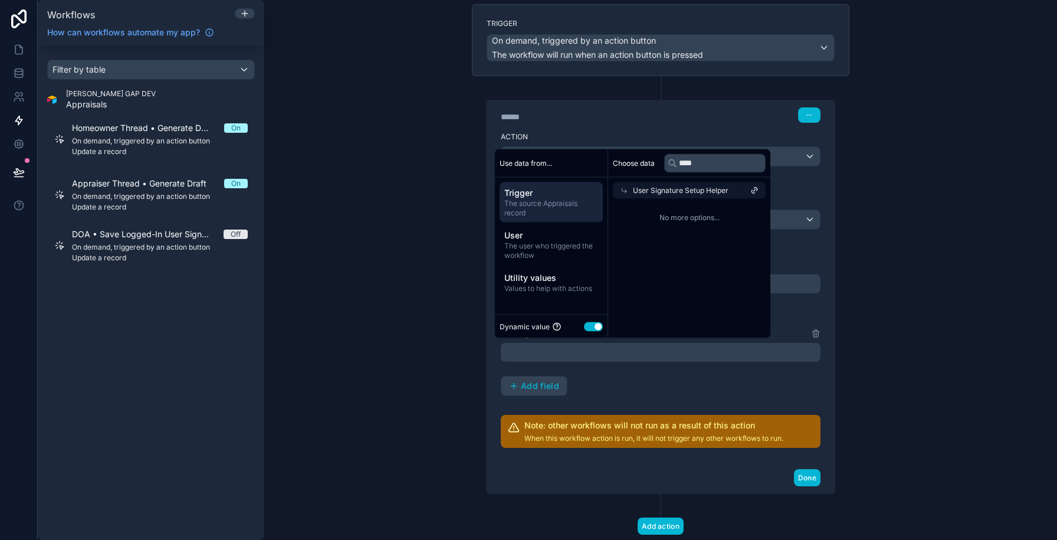
click at [686, 191] on span "User Signature Setup Helper" at bounding box center [681, 190] width 96 height 9
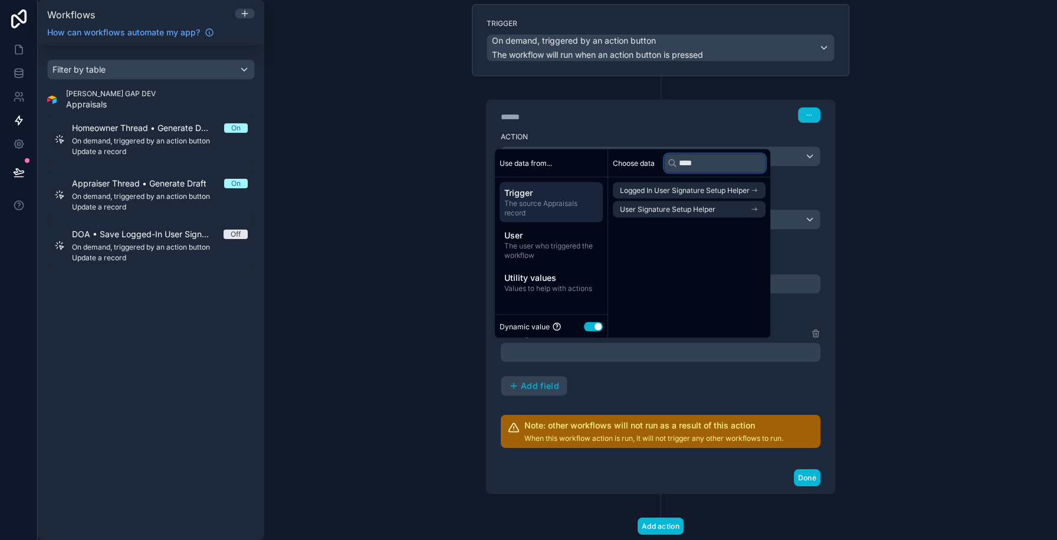
click at [694, 159] on input "****" at bounding box center [714, 162] width 101 height 19
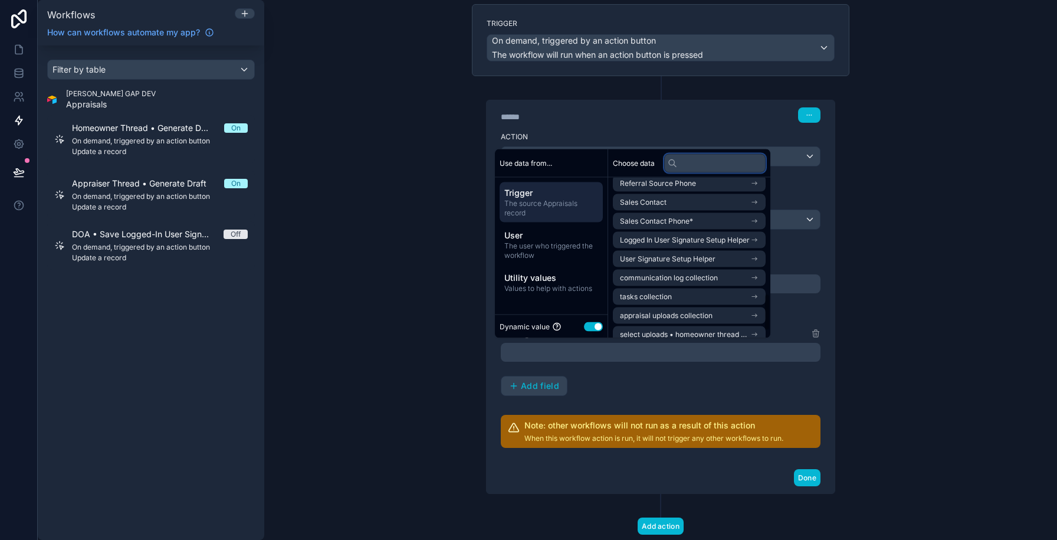
scroll to position [476, 0]
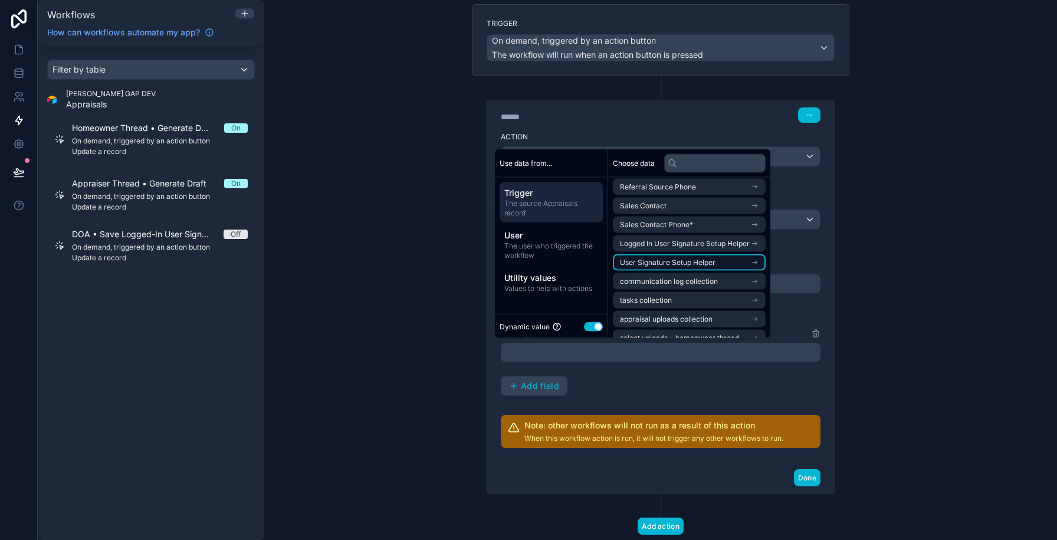
click at [678, 261] on span "User Signature Setup Helper" at bounding box center [668, 262] width 96 height 9
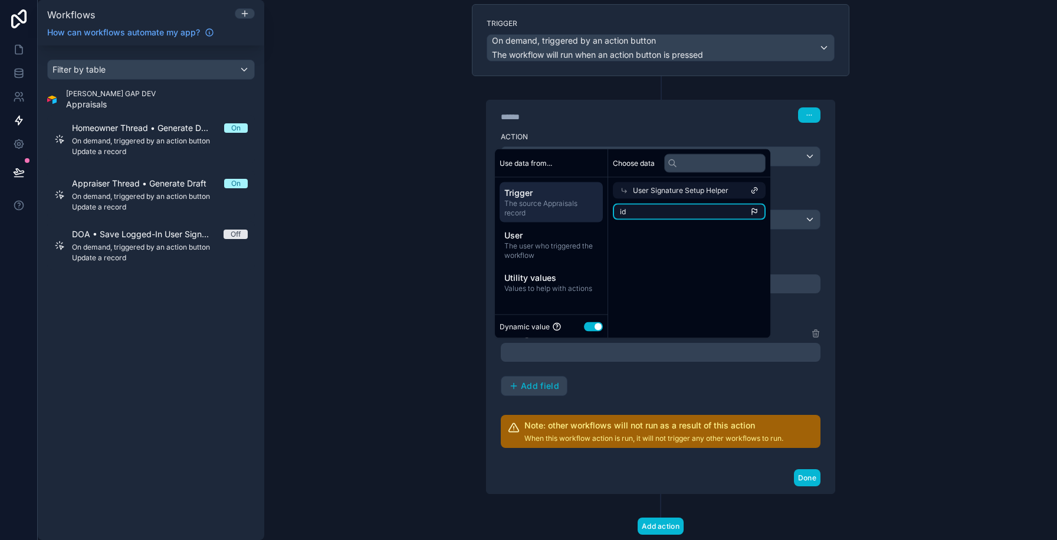
click at [673, 214] on li "id" at bounding box center [689, 212] width 153 height 17
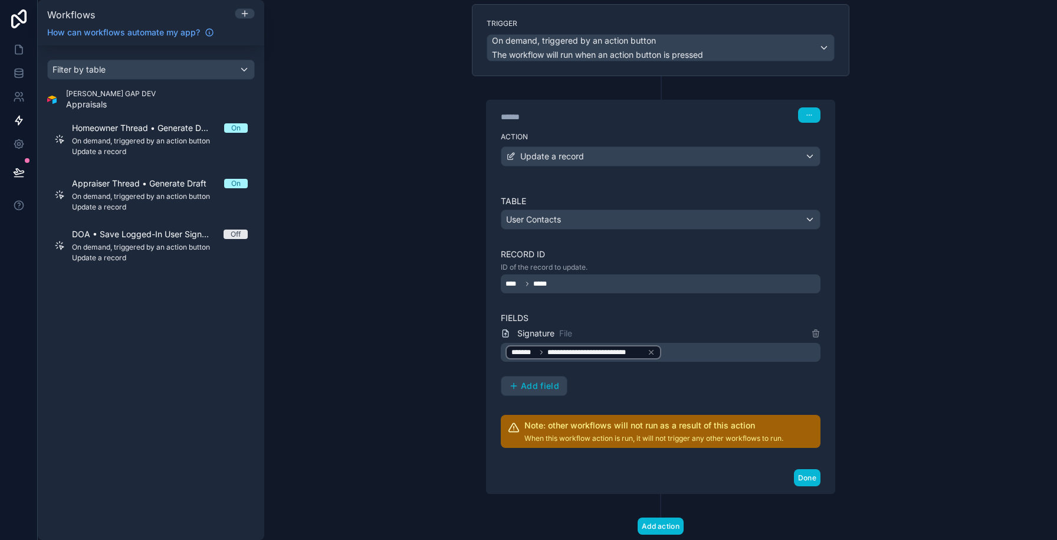
click at [903, 427] on div "**********" at bounding box center [660, 270] width 793 height 540
click at [816, 479] on button "Done" at bounding box center [807, 477] width 27 height 17
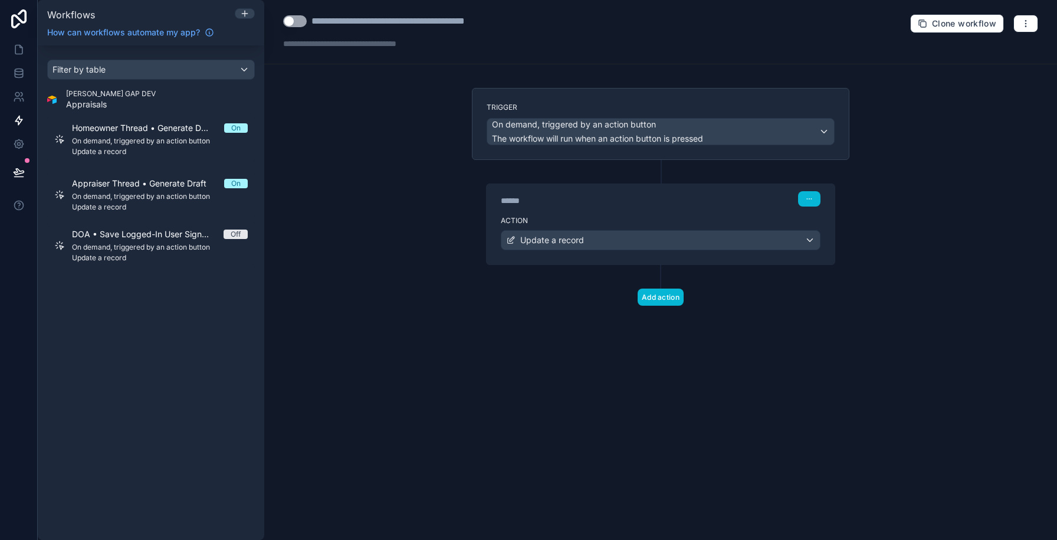
click at [601, 206] on div "******" at bounding box center [589, 201] width 177 height 12
click at [613, 220] on label "Action" at bounding box center [661, 220] width 320 height 9
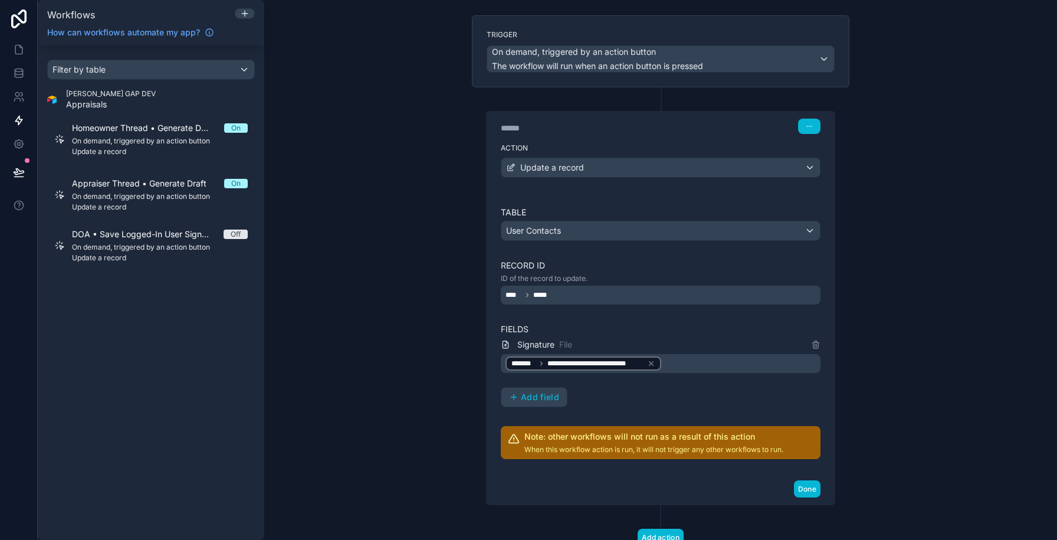
scroll to position [116, 0]
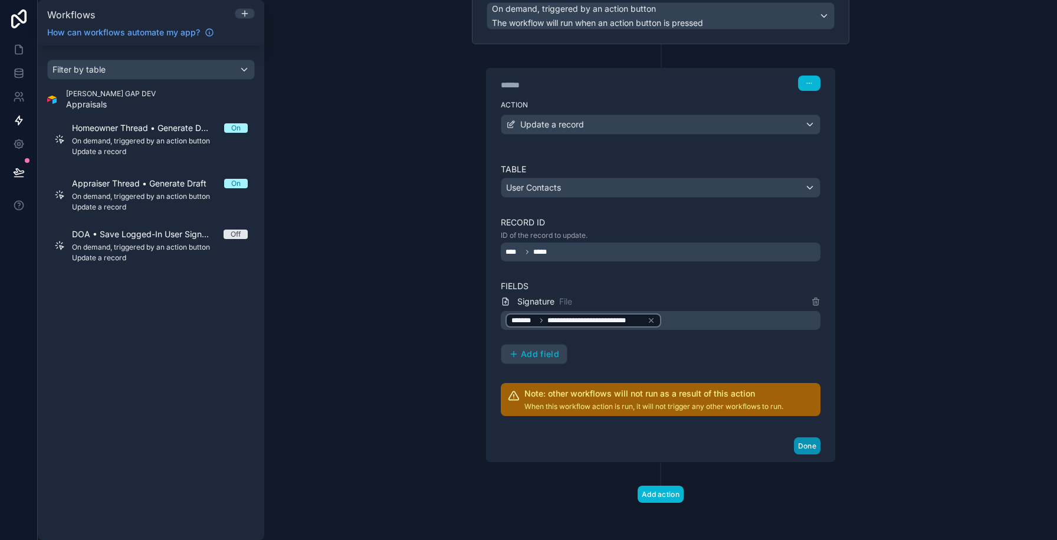
click at [811, 445] on button "Done" at bounding box center [807, 445] width 27 height 17
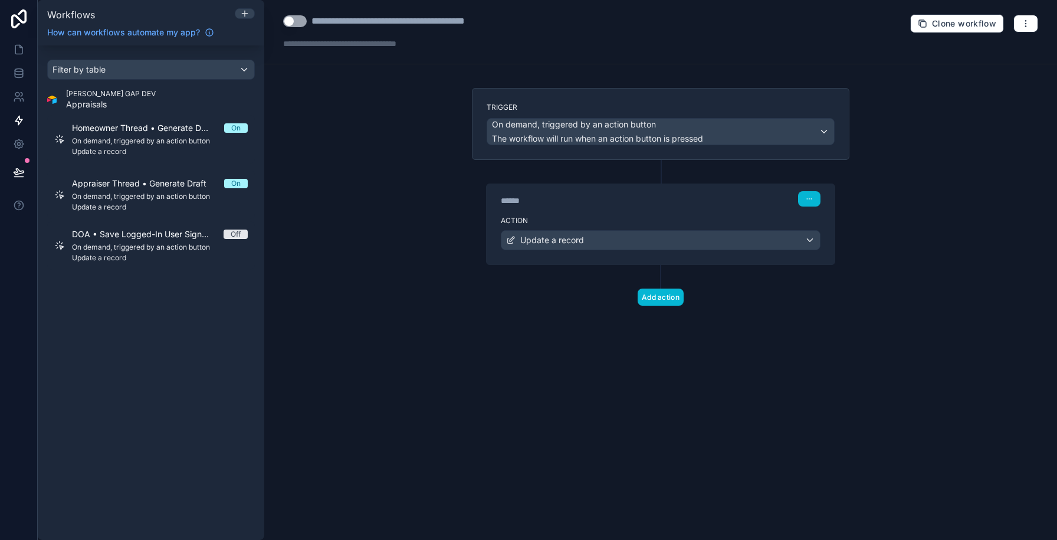
click at [294, 19] on button "Use setting" at bounding box center [295, 21] width 24 height 12
click at [16, 48] on icon at bounding box center [19, 50] width 12 height 12
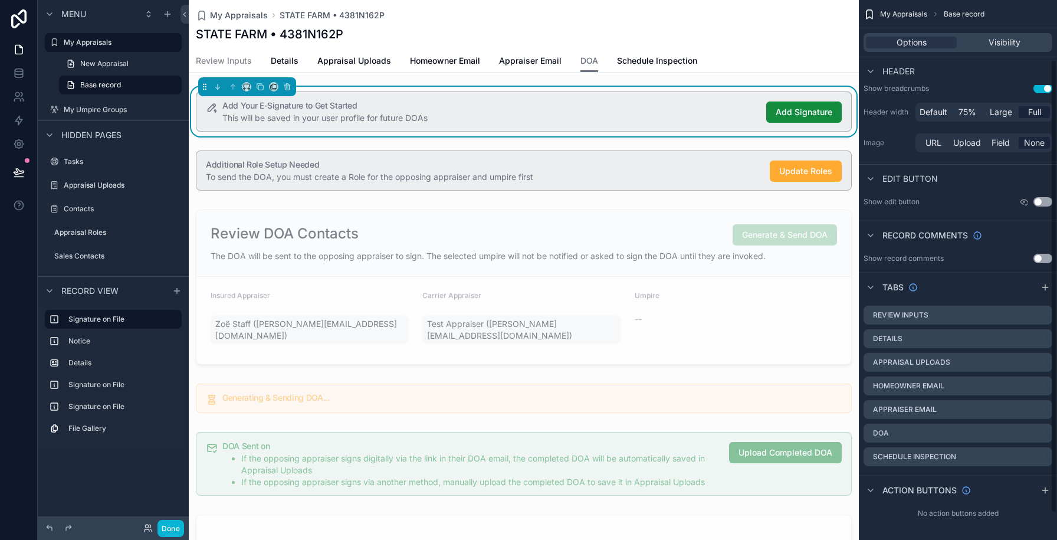
scroll to position [103, 0]
click at [712, 119] on div "This will be saved in your user profile for future DOAs" at bounding box center [489, 118] width 535 height 12
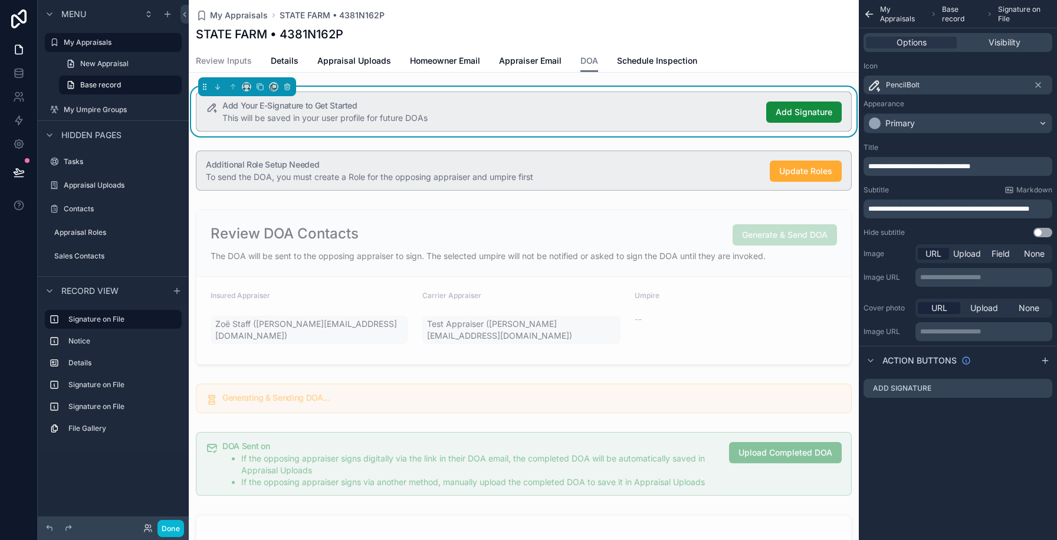
scroll to position [0, 0]
click at [1044, 387] on icon "scrollable content" at bounding box center [1042, 388] width 9 height 9
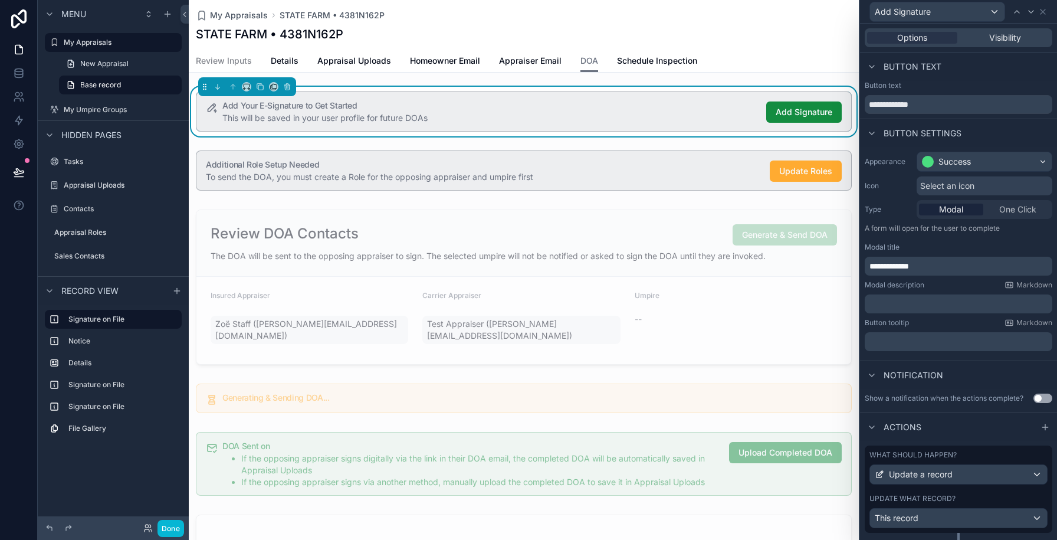
scroll to position [28, 0]
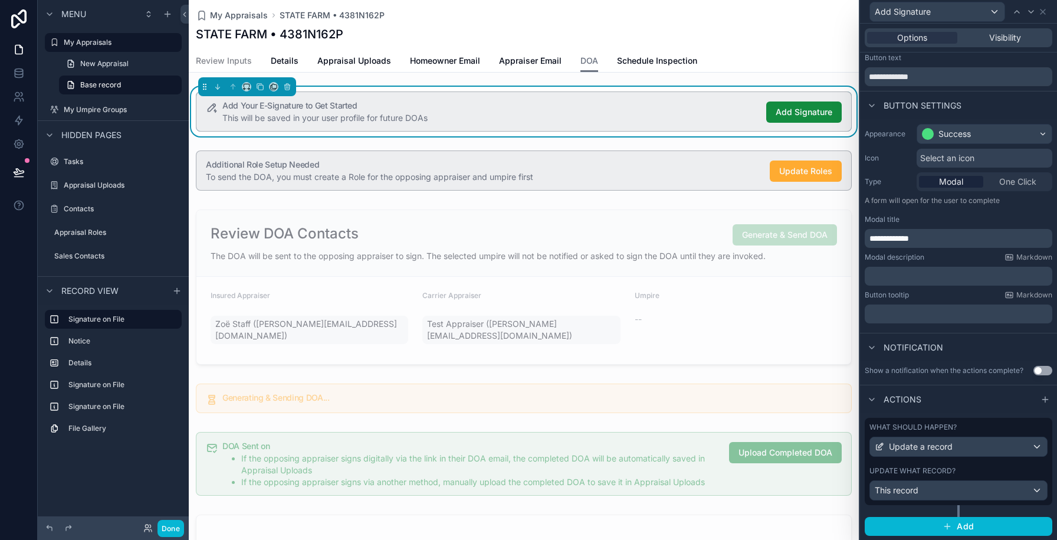
click at [981, 464] on div "What should happen? Update a record Update what record? This record" at bounding box center [959, 461] width 188 height 87
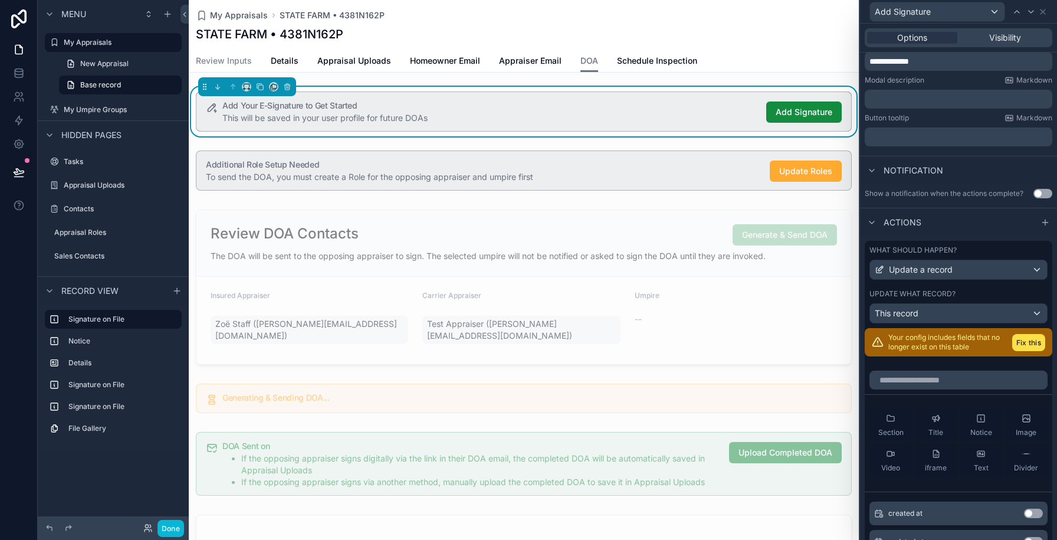
scroll to position [248, 0]
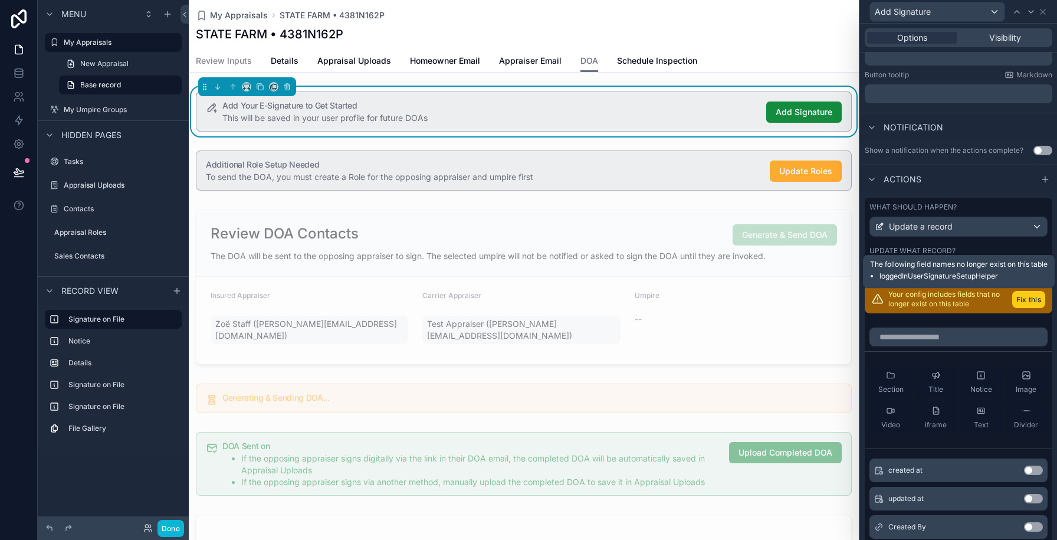
click at [1029, 295] on button "Fix this" at bounding box center [1028, 299] width 33 height 17
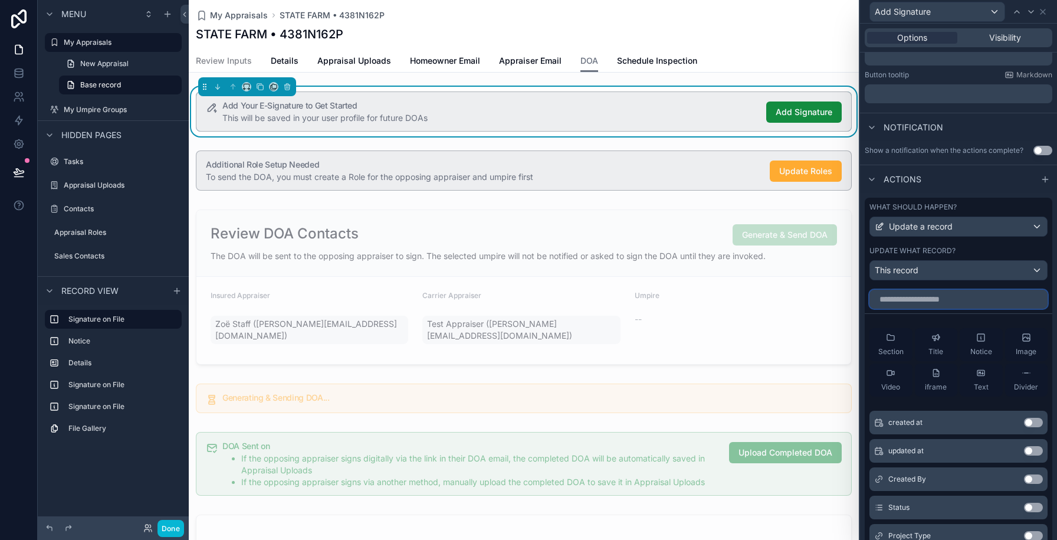
click at [913, 296] on input "text" at bounding box center [959, 299] width 178 height 19
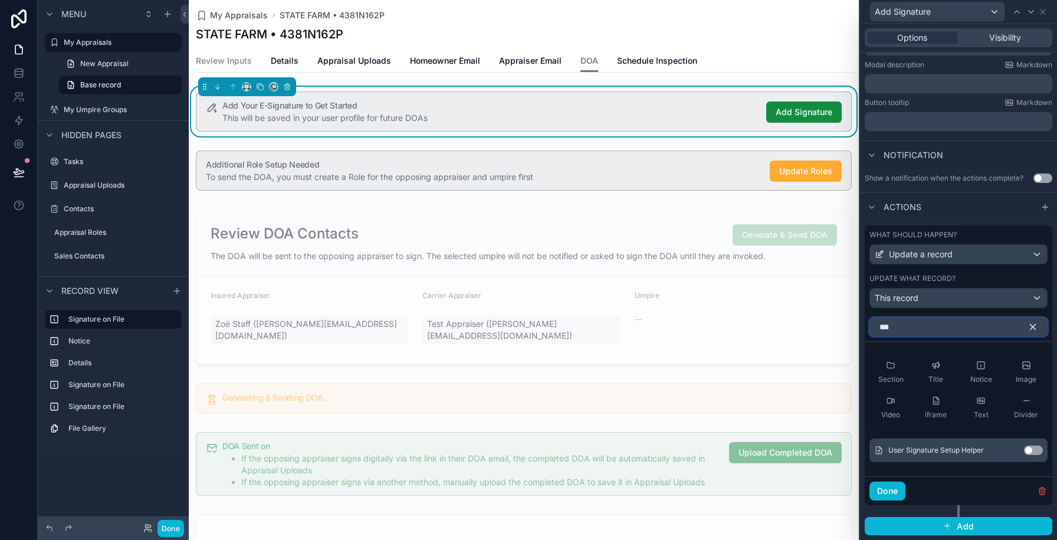
scroll to position [220, 0]
type input "******"
click at [1034, 449] on button "Use setting" at bounding box center [1033, 449] width 19 height 9
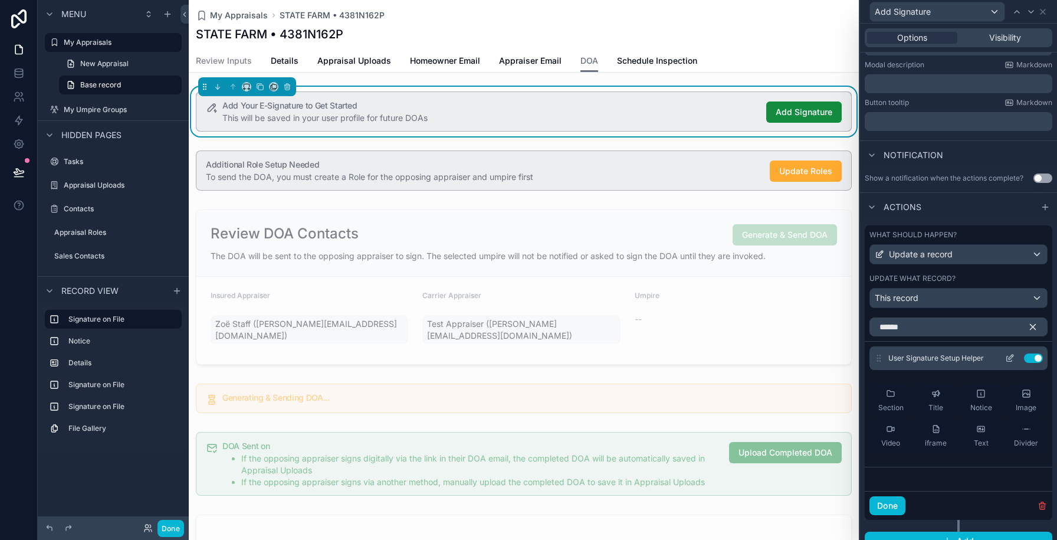
click at [1011, 359] on icon at bounding box center [1009, 357] width 9 height 9
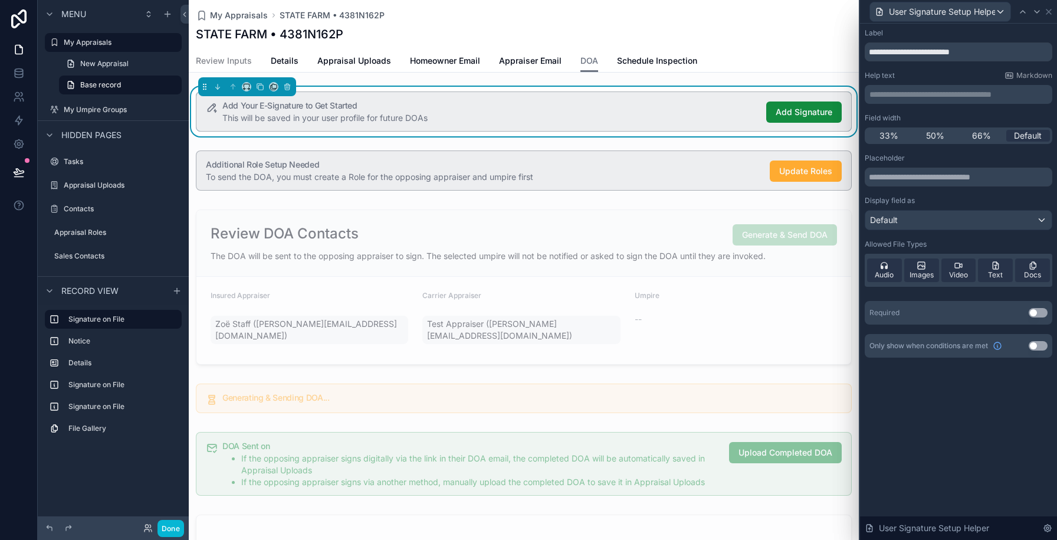
click at [1039, 313] on button "Use setting" at bounding box center [1038, 312] width 19 height 9
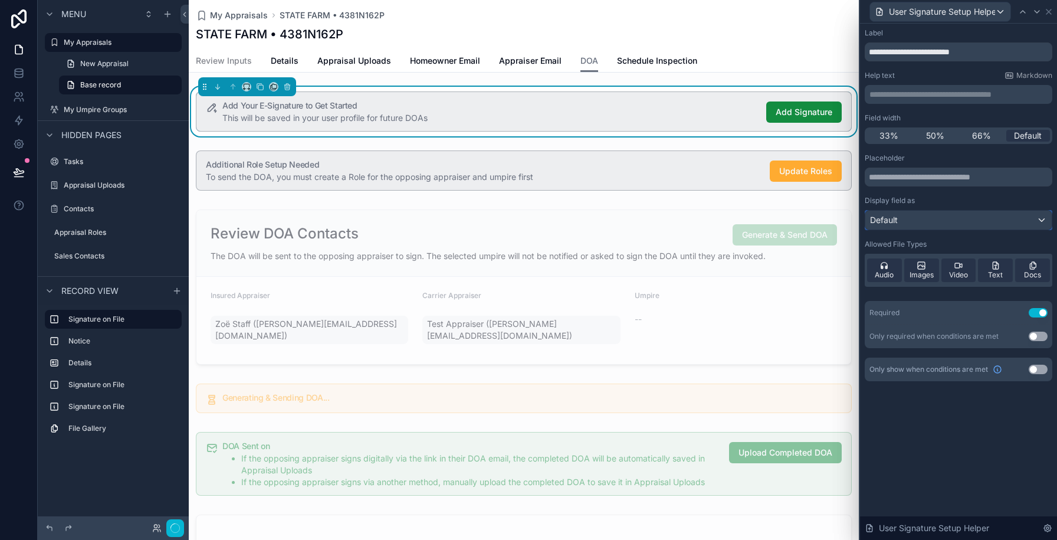
click at [919, 215] on div "Default" at bounding box center [959, 220] width 186 height 19
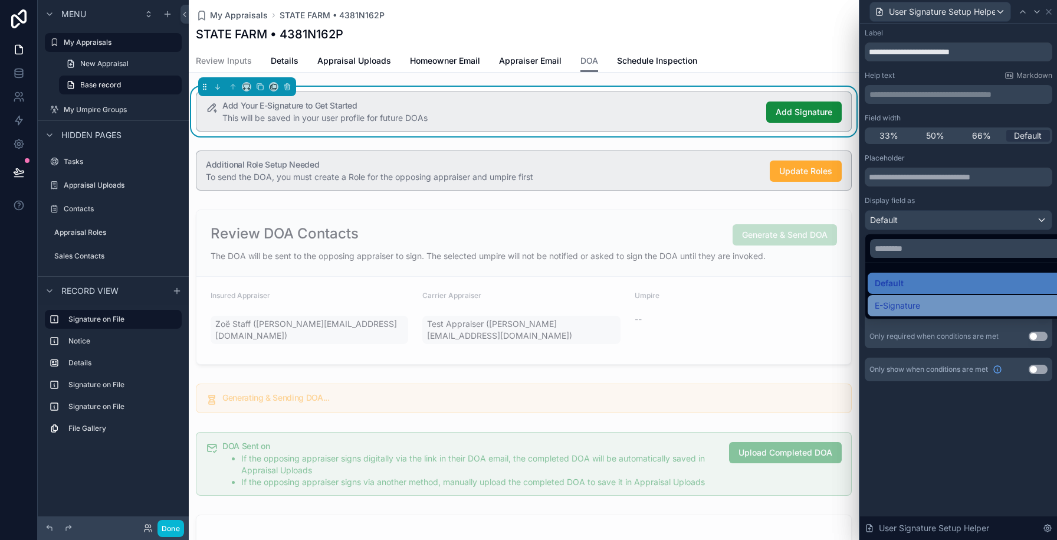
click at [902, 295] on div "E-Signature" at bounding box center [972, 305] width 209 height 21
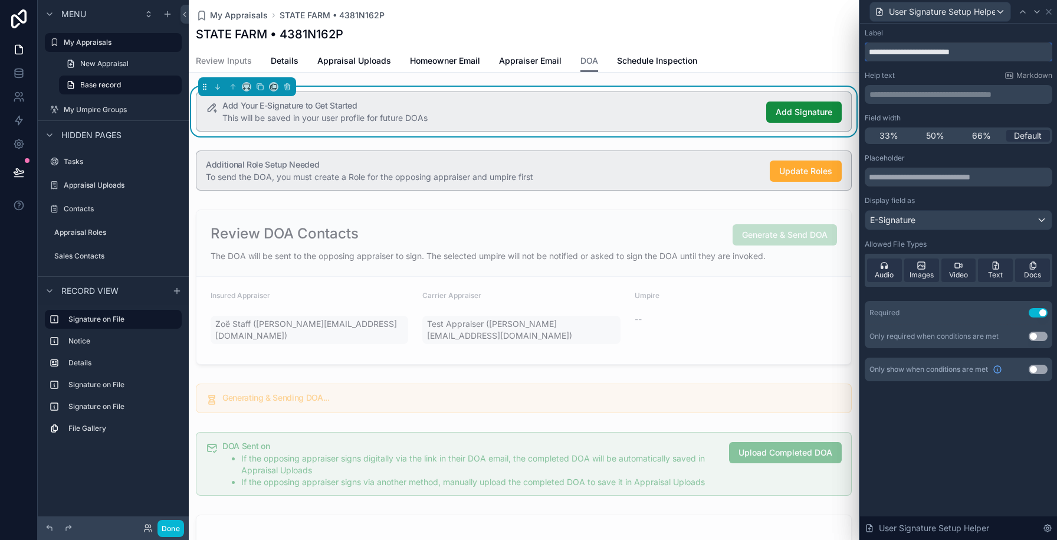
click at [972, 50] on input "**********" at bounding box center [959, 51] width 188 height 19
type input "**********"
click at [1045, 15] on icon at bounding box center [1048, 11] width 9 height 9
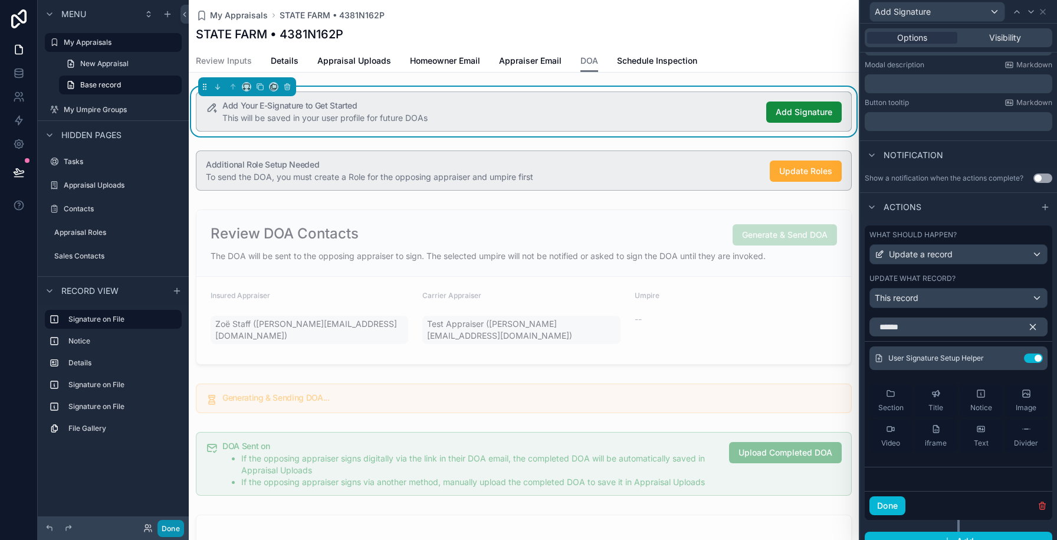
click at [165, 528] on button "Done" at bounding box center [171, 528] width 27 height 17
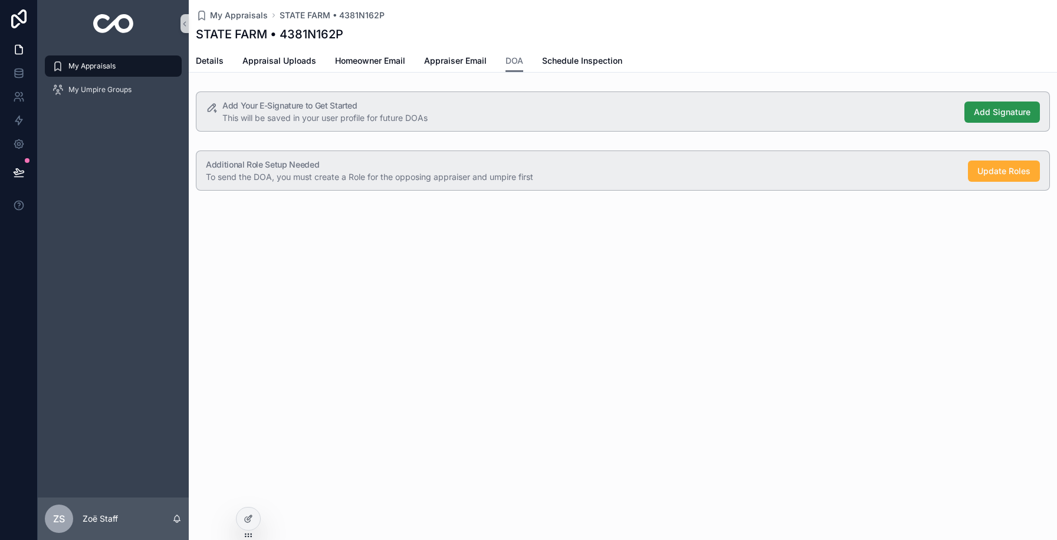
click at [978, 113] on span "Add Signature" at bounding box center [1002, 112] width 57 height 12
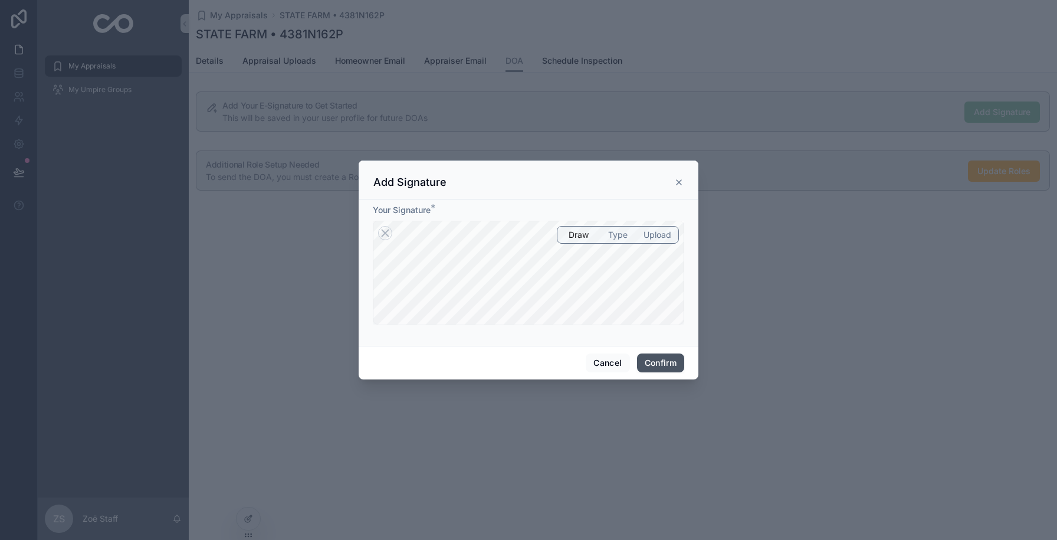
click at [663, 361] on button "Confirm" at bounding box center [660, 362] width 47 height 19
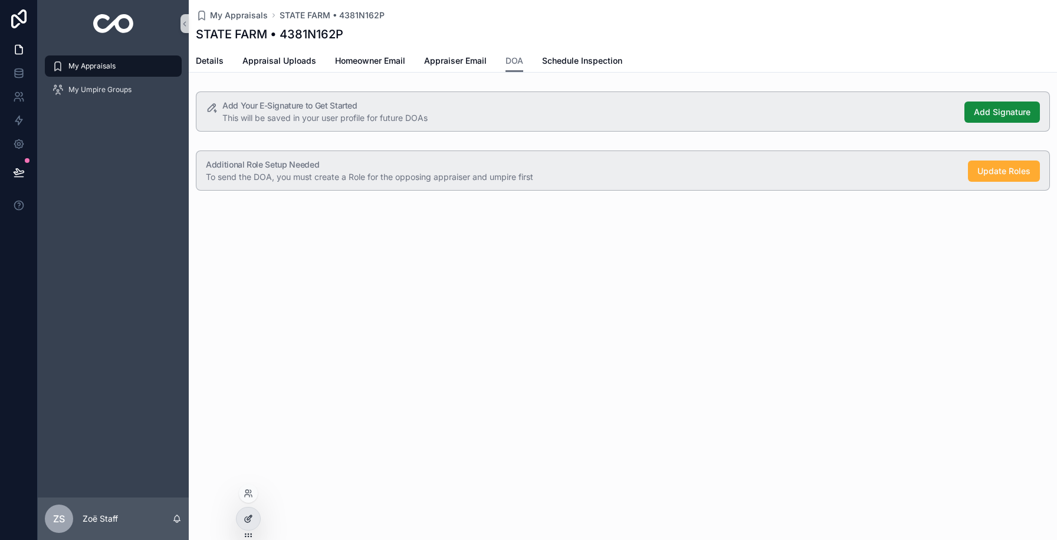
click at [238, 520] on div at bounding box center [249, 518] width 24 height 22
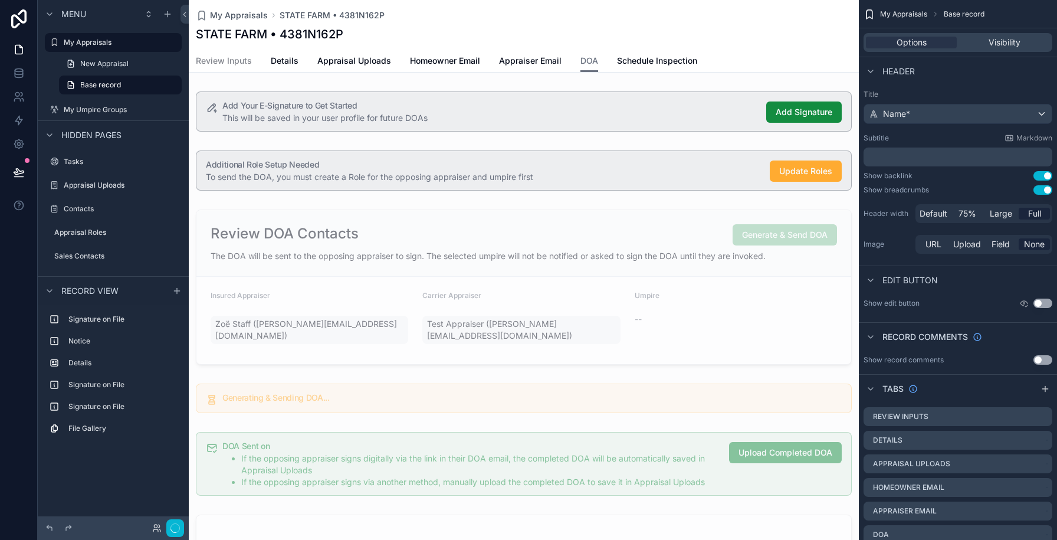
click at [408, 117] on div "scrollable content" at bounding box center [524, 112] width 670 height 50
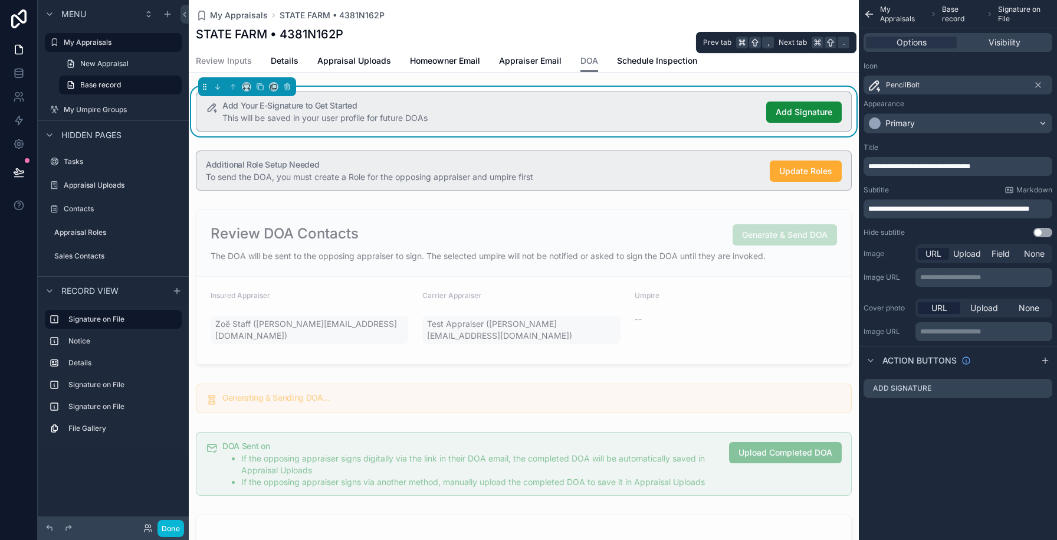
click at [999, 48] on div "Options Visibility" at bounding box center [958, 42] width 189 height 19
click at [999, 44] on span "Visibility" at bounding box center [1005, 43] width 32 height 12
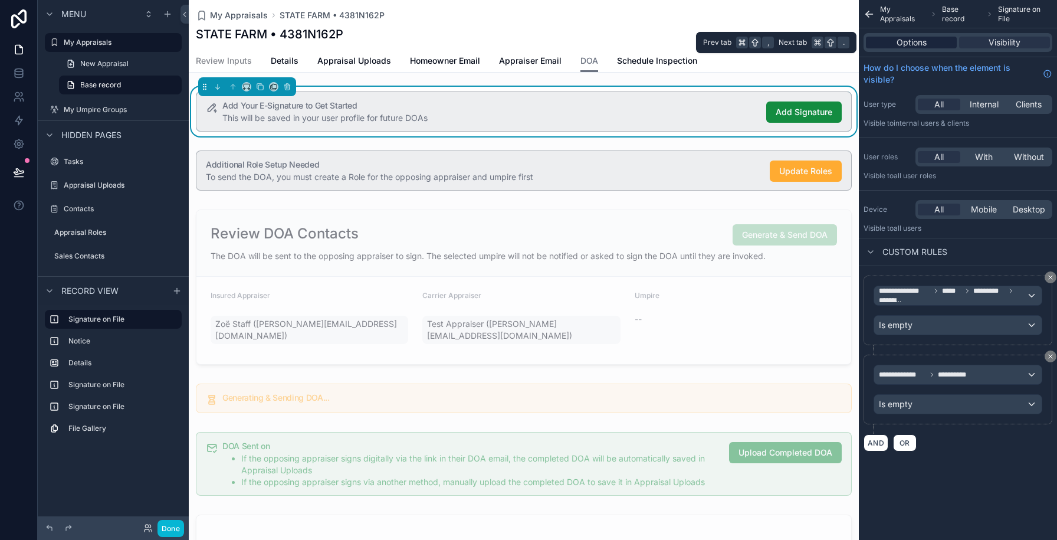
click at [902, 44] on span "Options" at bounding box center [912, 43] width 30 height 12
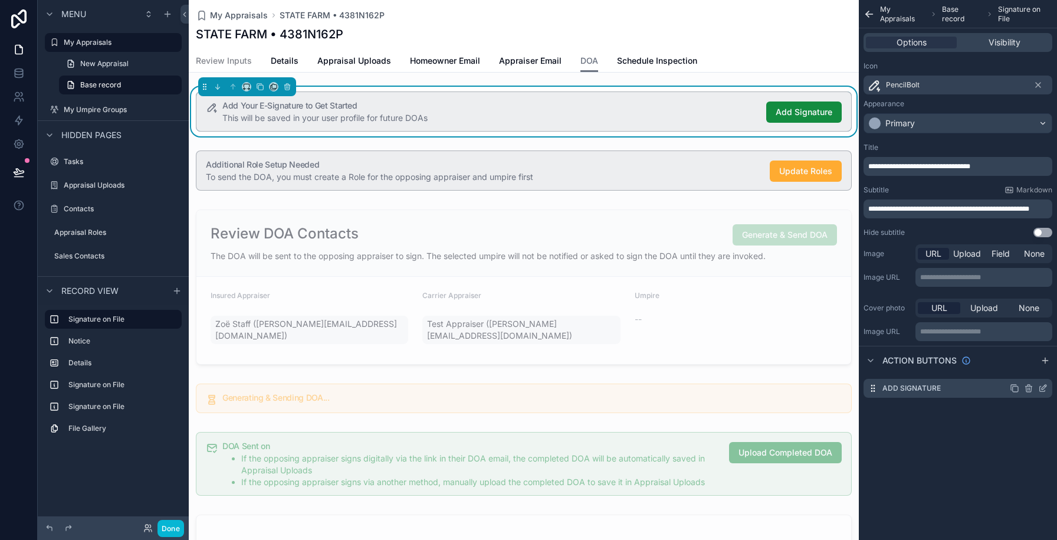
click at [1036, 388] on div "scrollable content" at bounding box center [1029, 388] width 38 height 9
click at [1041, 388] on icon "scrollable content" at bounding box center [1042, 388] width 9 height 9
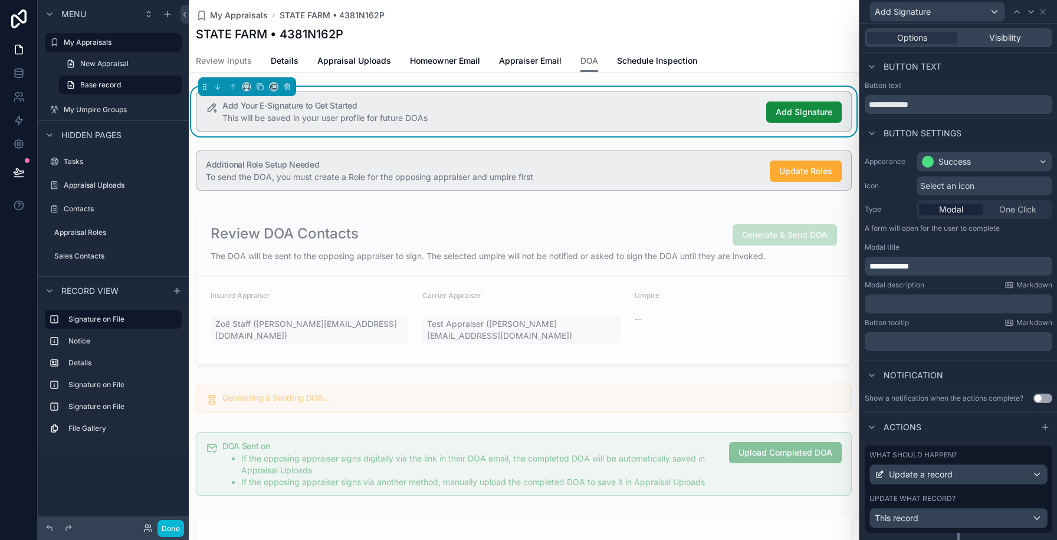
scroll to position [28, 0]
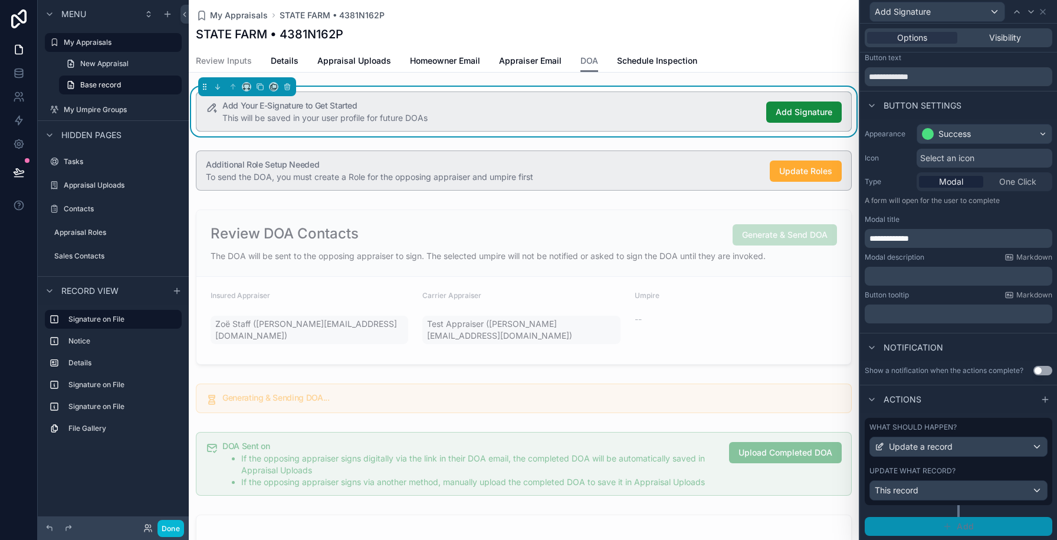
click at [942, 520] on button "Add" at bounding box center [959, 526] width 188 height 19
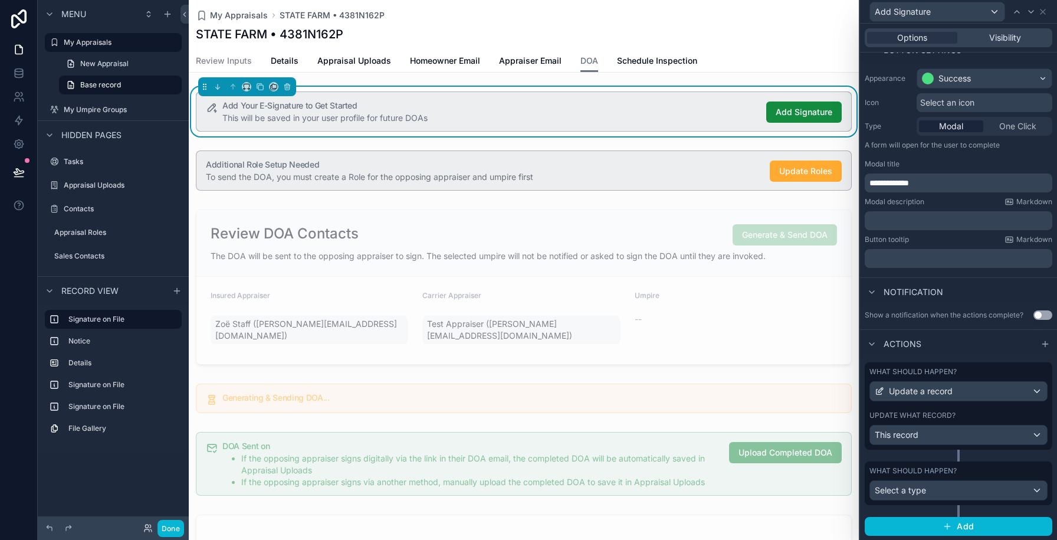
click at [900, 502] on div "What should happen? Select a type" at bounding box center [959, 483] width 188 height 44
click at [900, 492] on span "Select a type" at bounding box center [900, 490] width 51 height 10
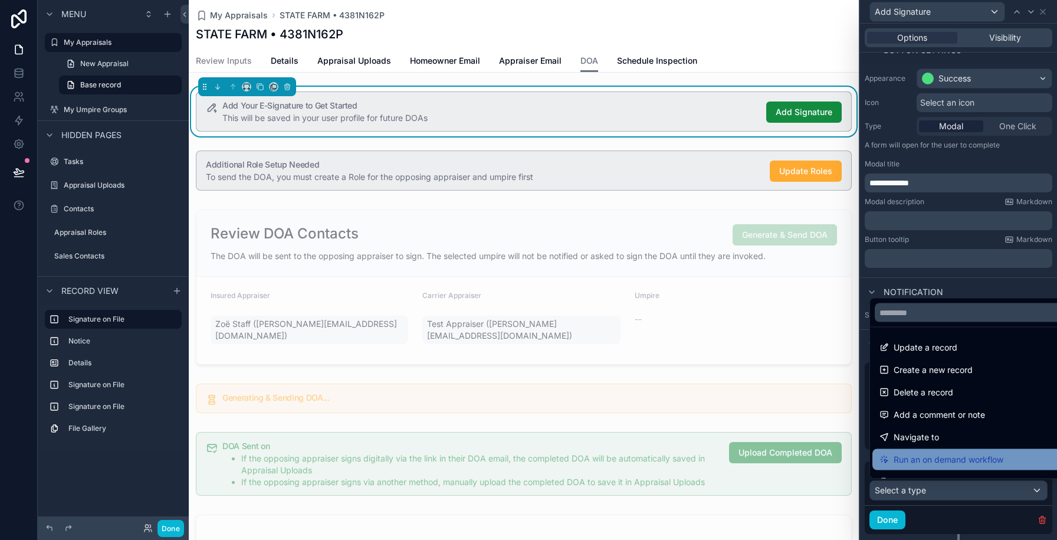
click at [902, 456] on span "Run an on demand workflow" at bounding box center [949, 460] width 110 height 14
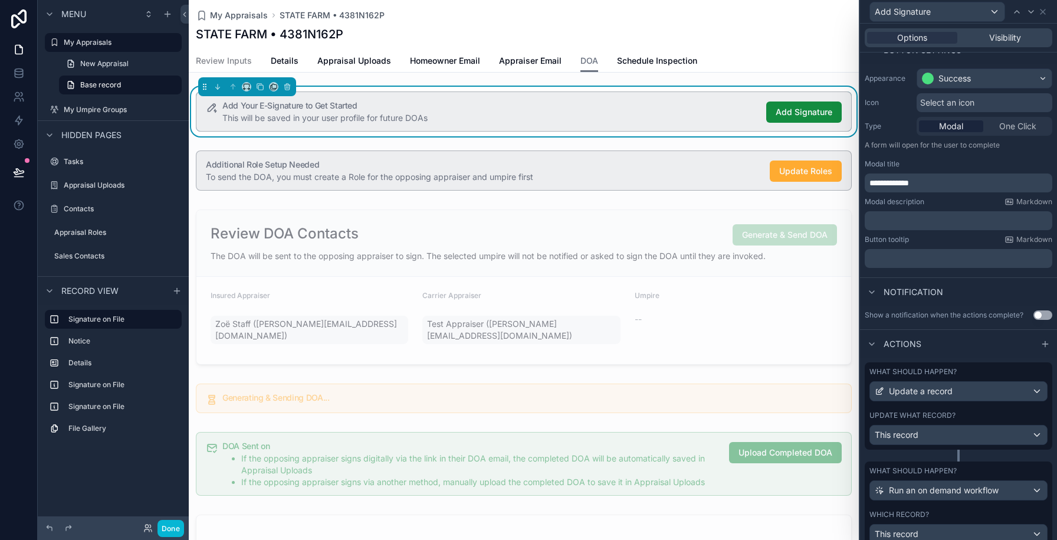
scroll to position [199, 0]
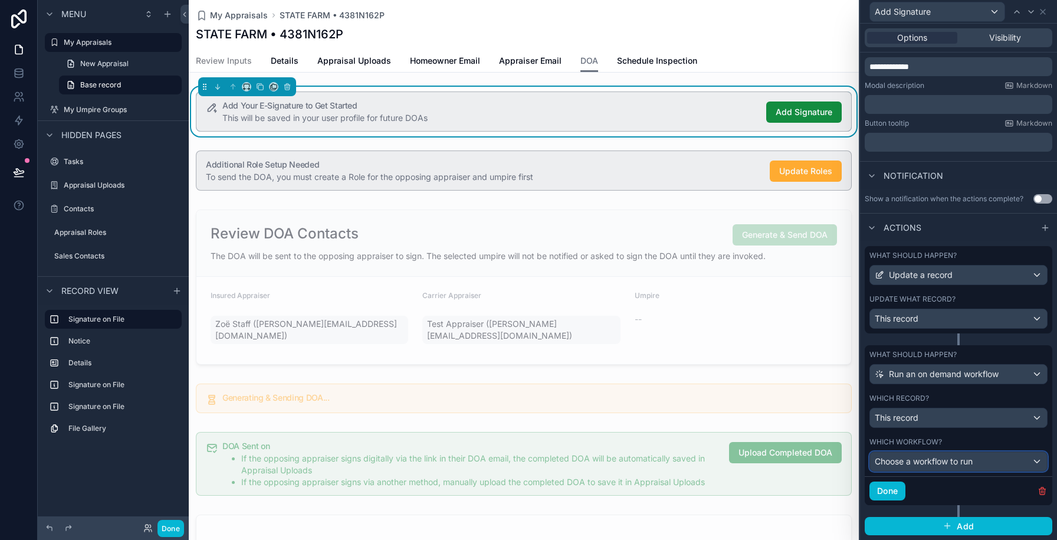
click at [916, 462] on span "Choose a workflow to run" at bounding box center [924, 461] width 98 height 10
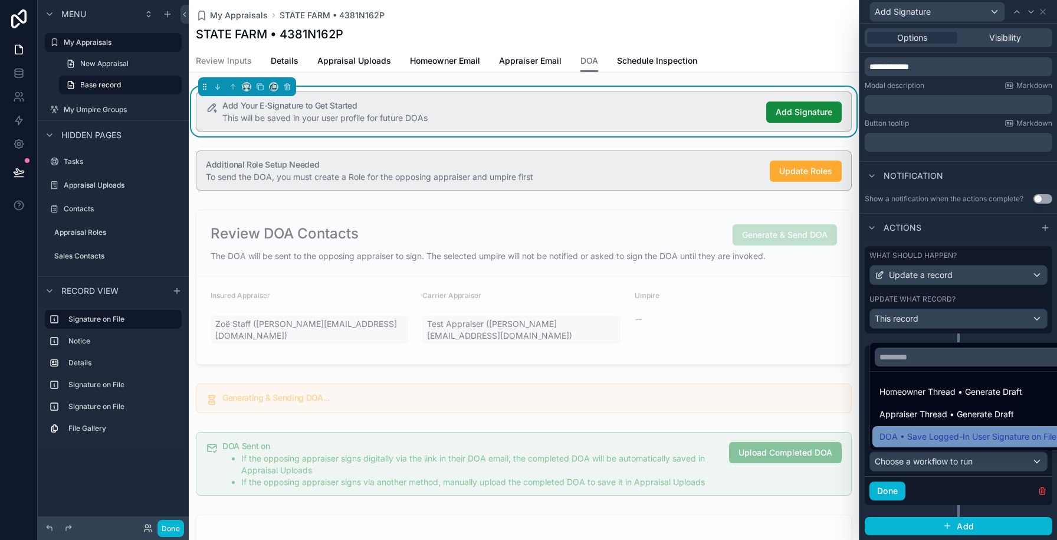
click at [922, 432] on span "DOA • Save Logged-In User Signature on File" at bounding box center [968, 437] width 177 height 14
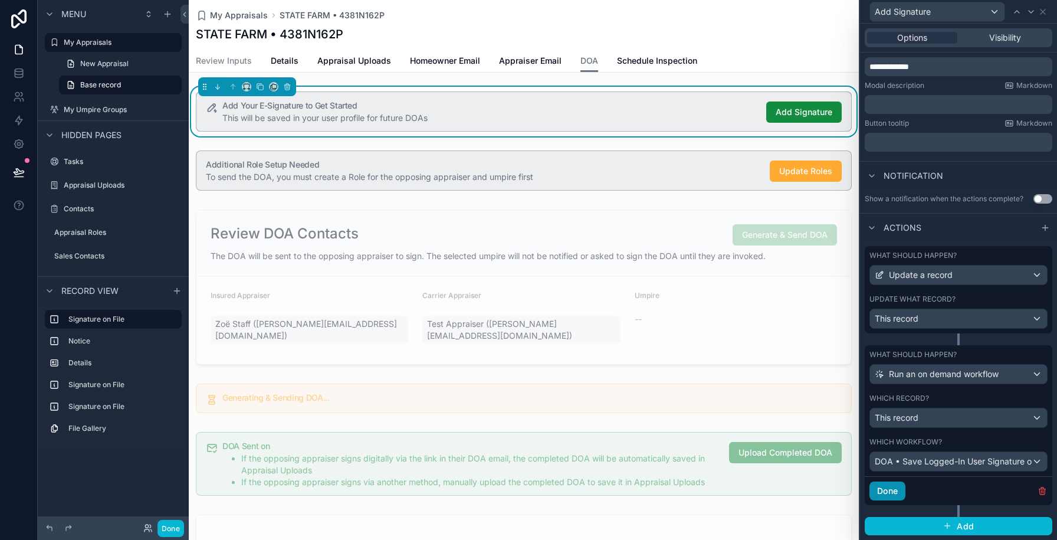
click at [884, 490] on button "Done" at bounding box center [888, 490] width 36 height 19
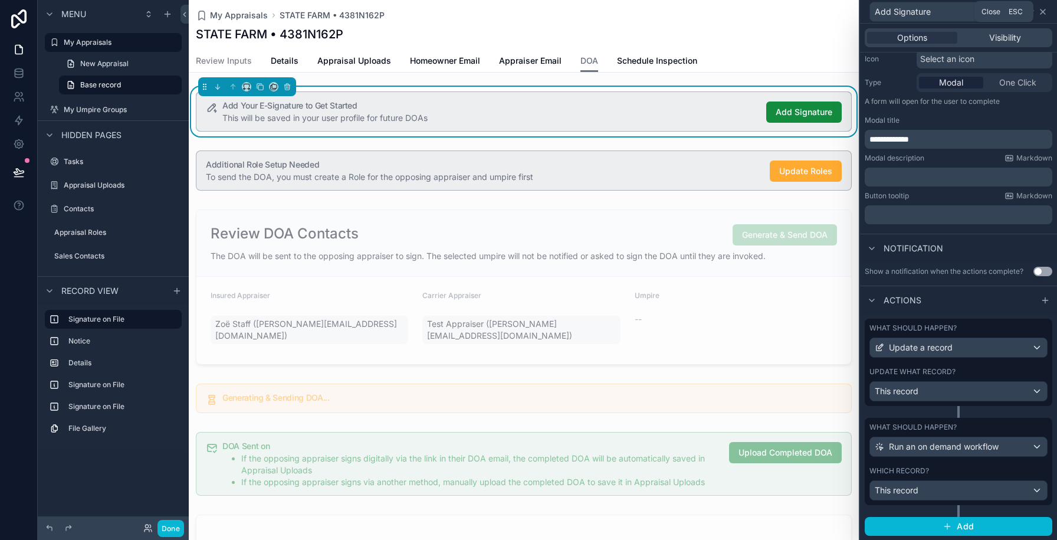
click at [1044, 15] on icon at bounding box center [1042, 11] width 9 height 9
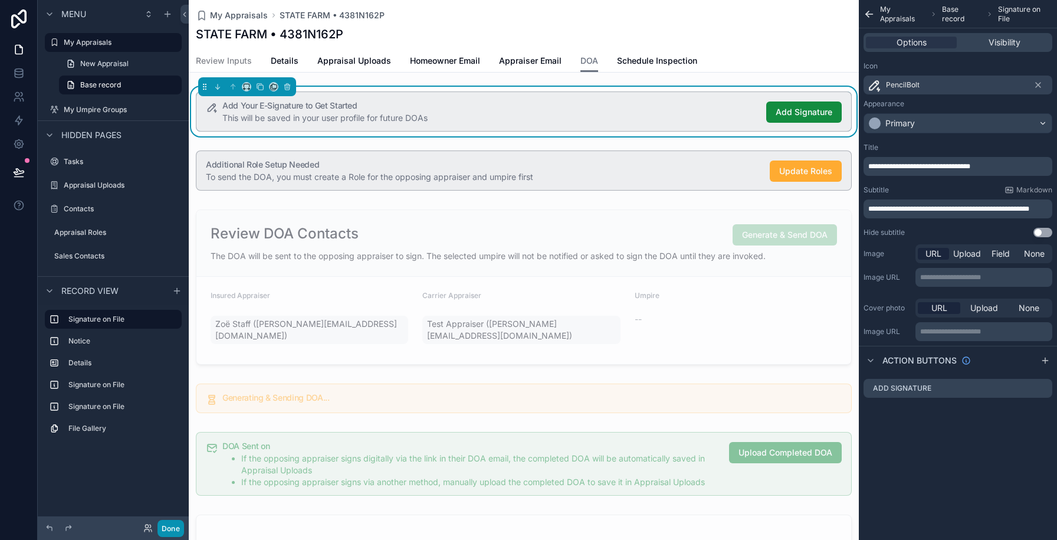
click at [169, 530] on button "Done" at bounding box center [171, 528] width 27 height 17
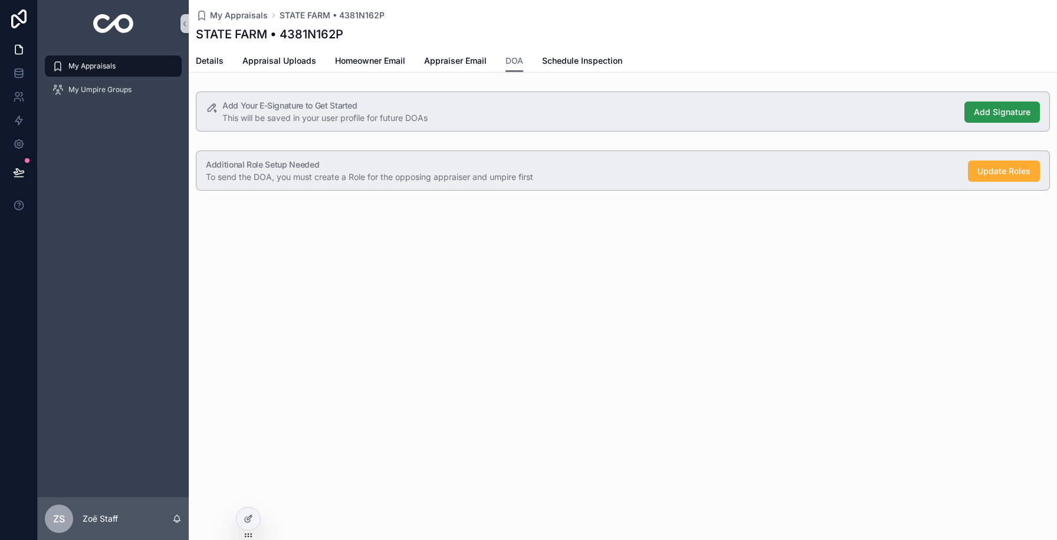
click at [1014, 107] on span "Add Signature" at bounding box center [1002, 112] width 57 height 12
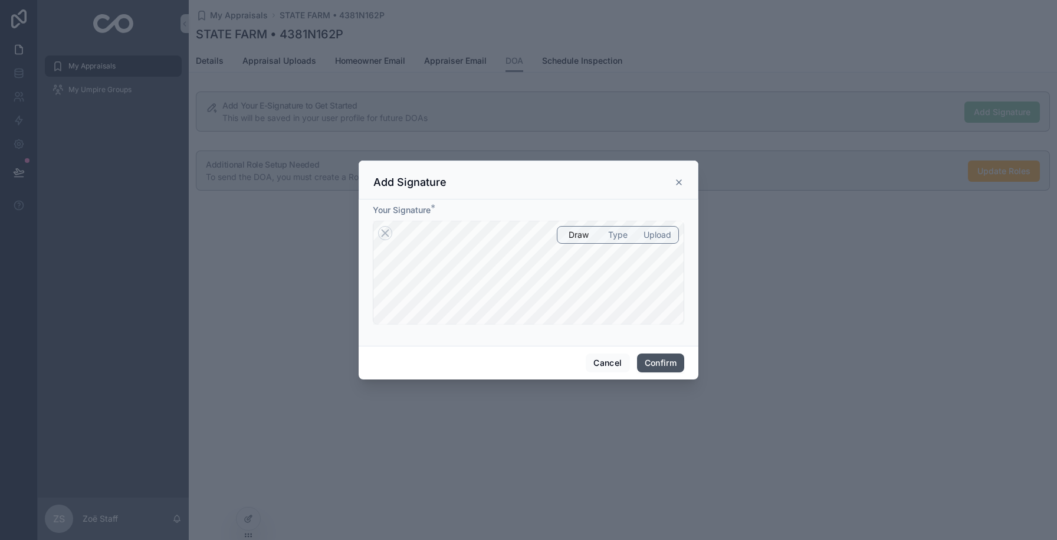
click at [658, 364] on button "Confirm" at bounding box center [660, 362] width 47 height 19
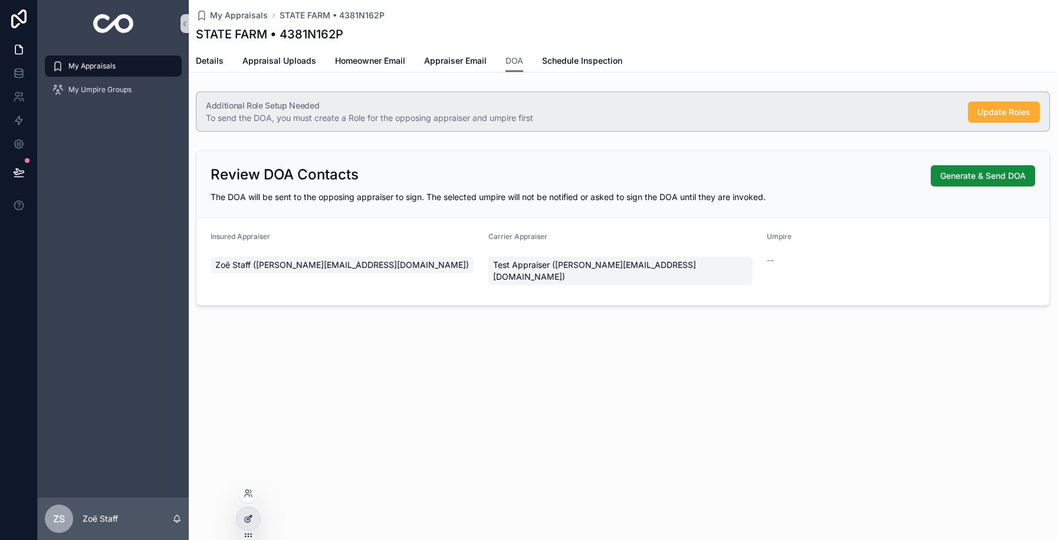
click at [250, 519] on icon at bounding box center [248, 518] width 9 height 9
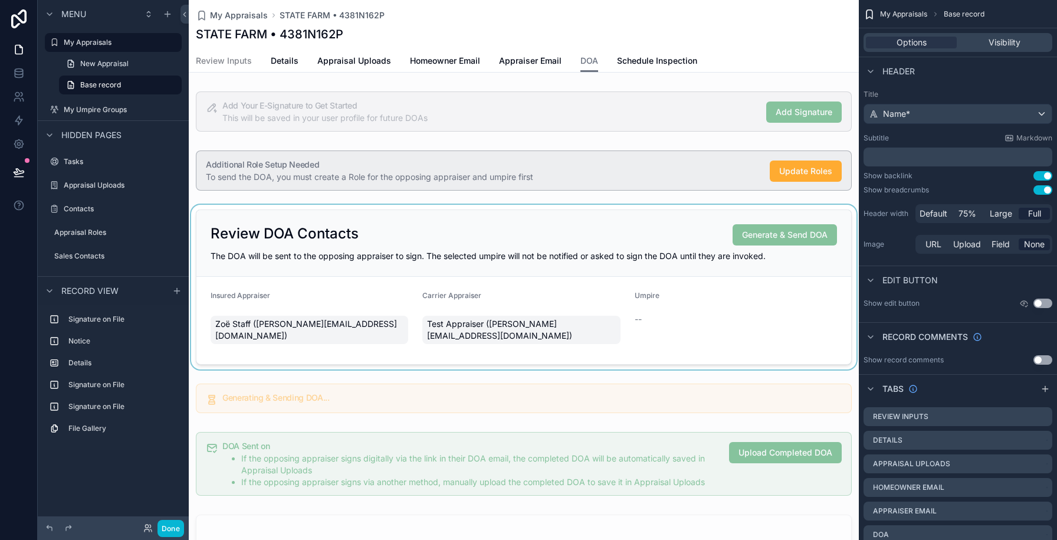
click at [367, 234] on div "scrollable content" at bounding box center [524, 287] width 670 height 165
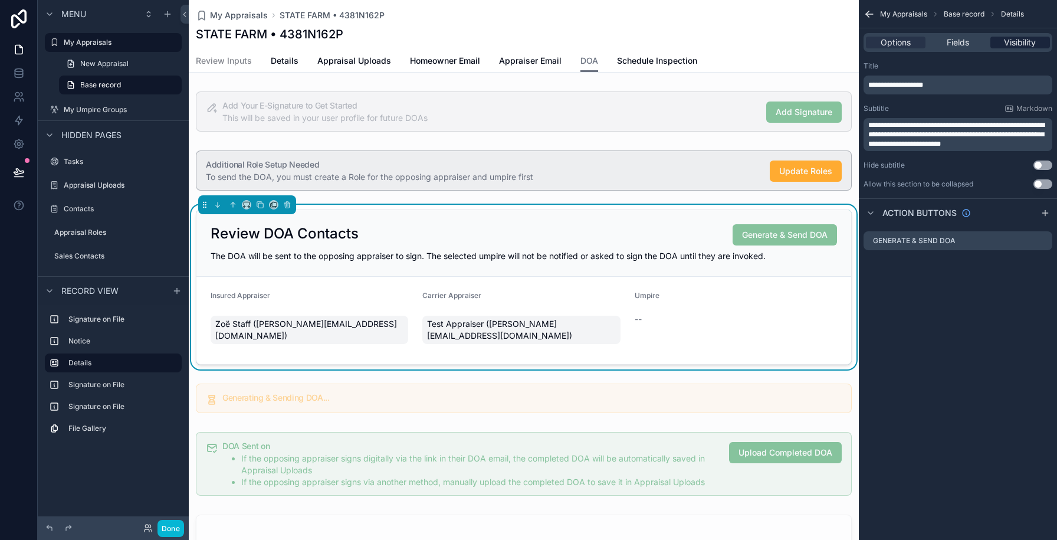
click at [1015, 43] on span "Visibility" at bounding box center [1020, 43] width 32 height 12
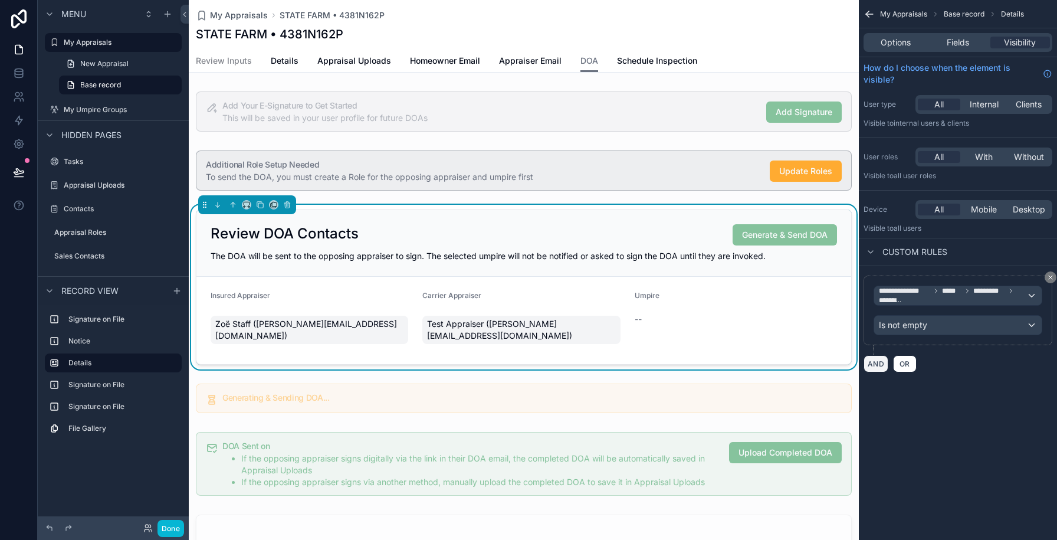
click at [875, 363] on button "AND" at bounding box center [876, 363] width 25 height 17
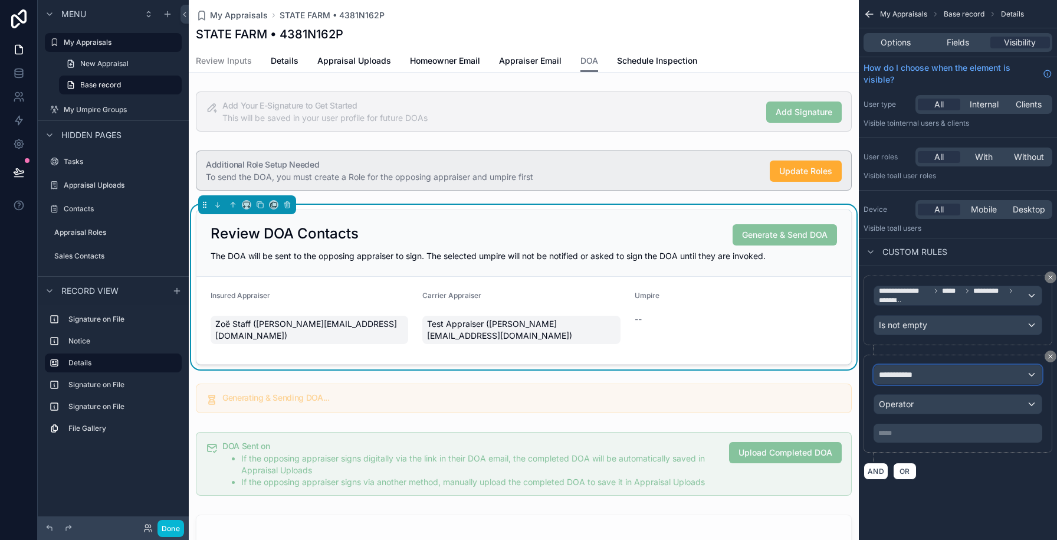
click at [1005, 376] on div "**********" at bounding box center [958, 374] width 168 height 19
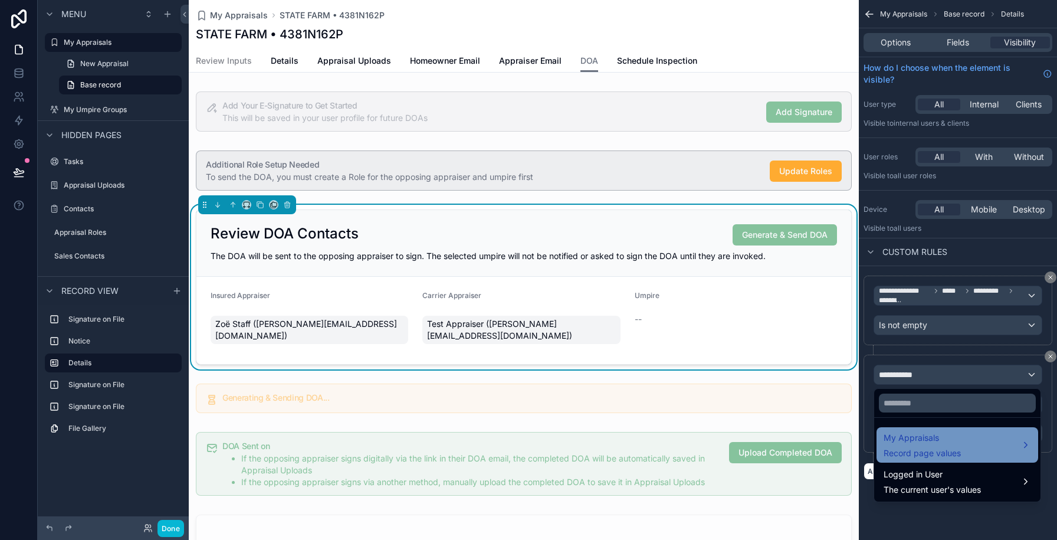
click at [940, 434] on span "My Appraisals" at bounding box center [922, 438] width 77 height 14
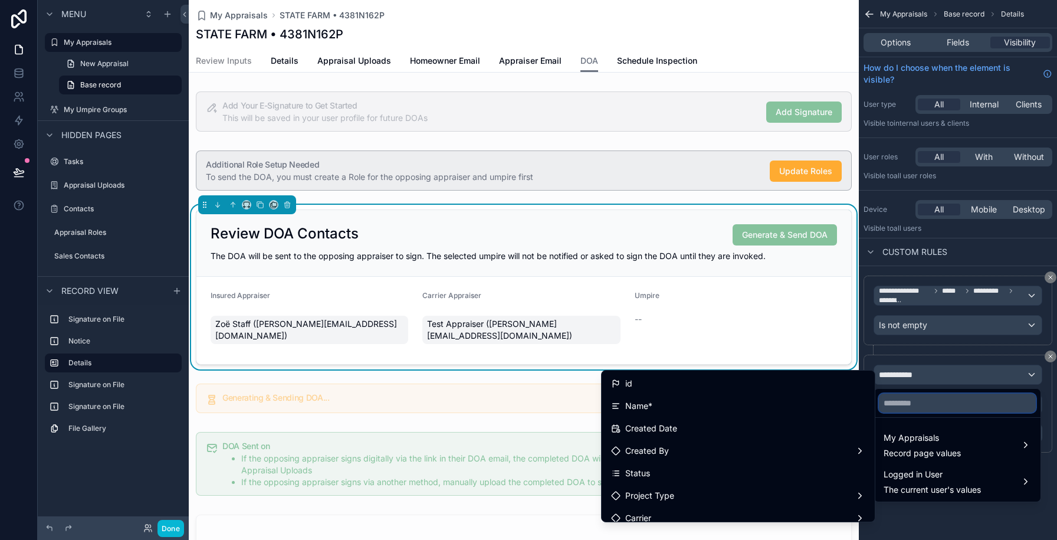
click at [933, 403] on input "text" at bounding box center [957, 403] width 157 height 19
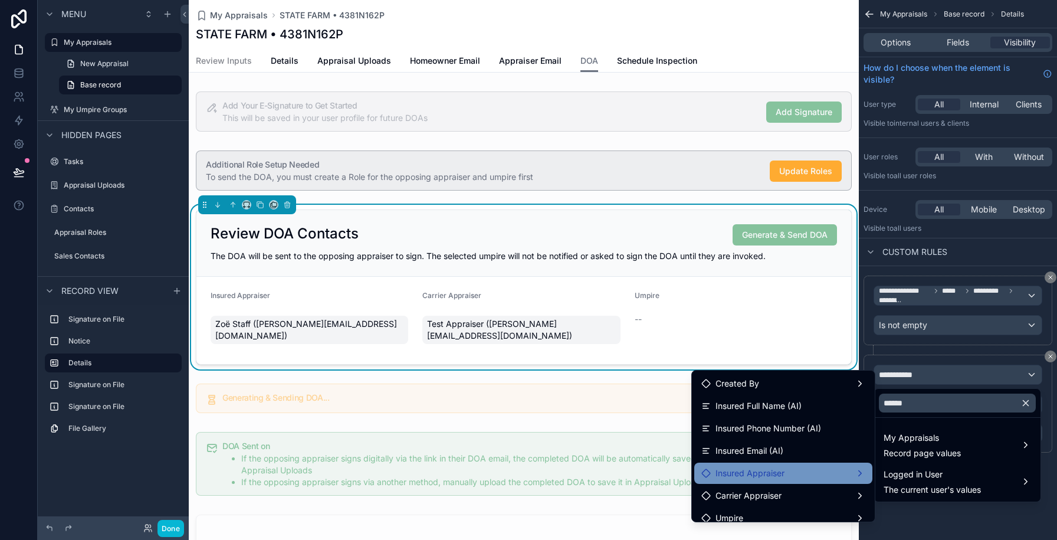
click at [822, 464] on div "Insured Appraiser" at bounding box center [783, 473] width 178 height 21
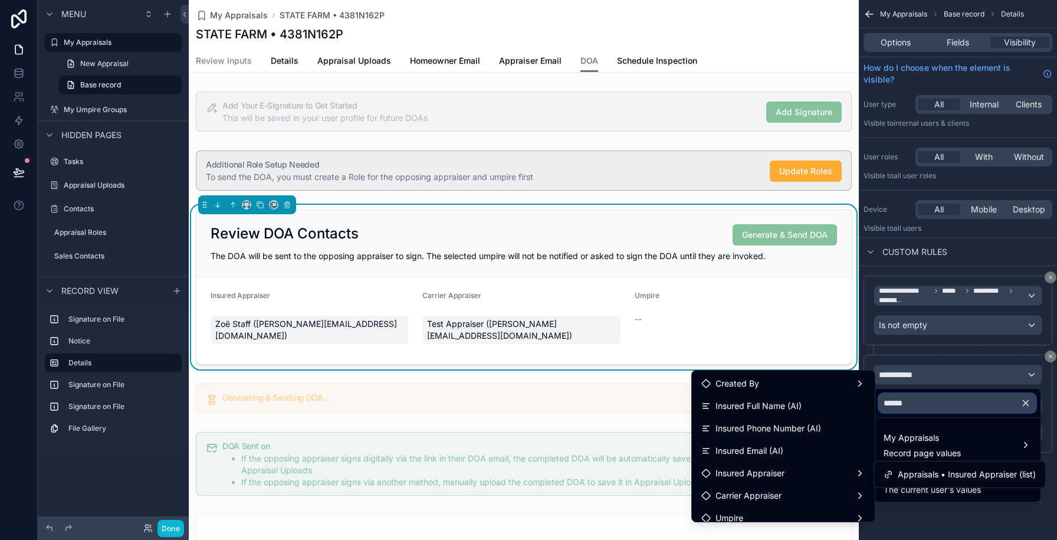
click at [912, 402] on input "******" at bounding box center [957, 403] width 157 height 19
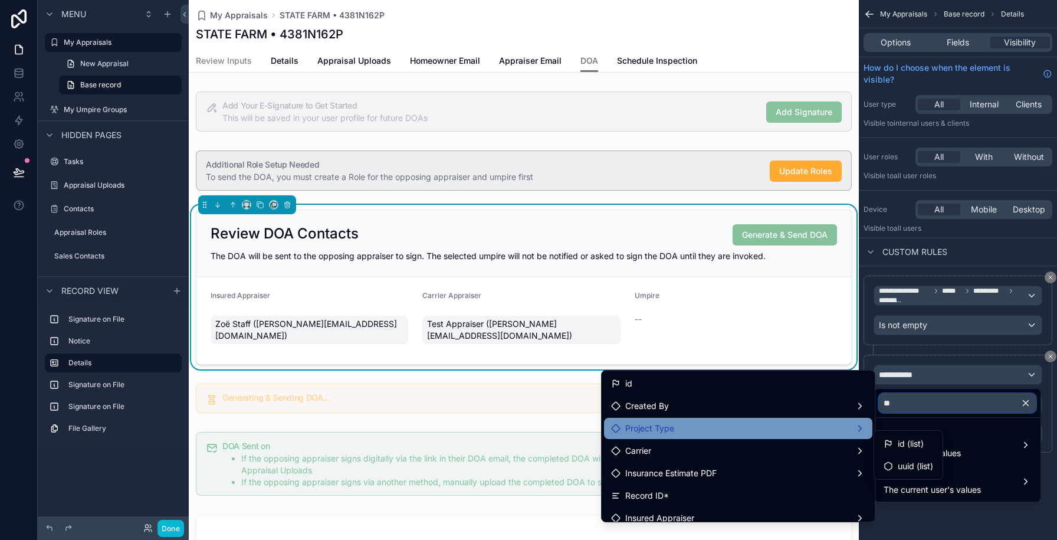
scroll to position [22, 0]
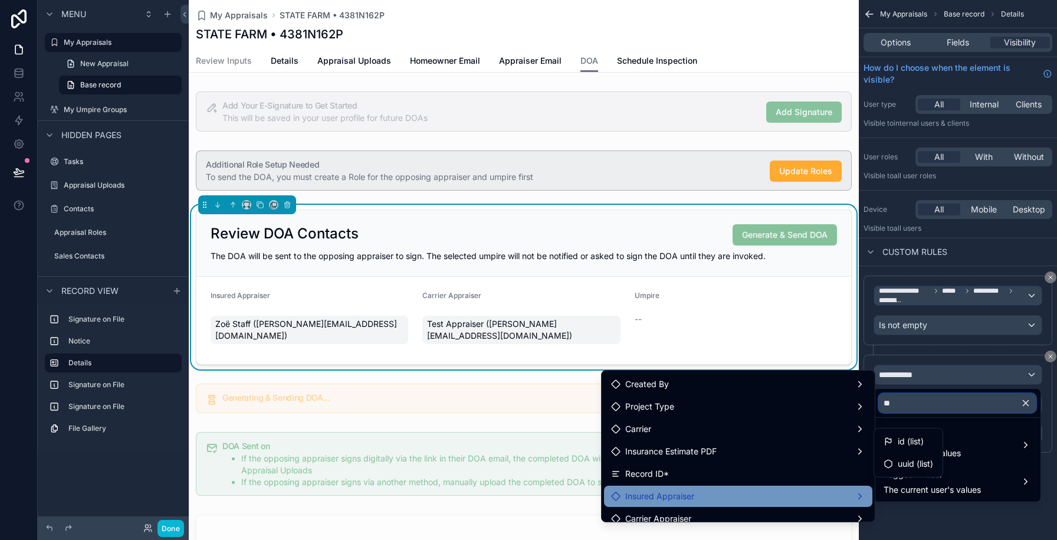
type input "**"
click at [738, 490] on div "Insured Appraiser" at bounding box center [738, 496] width 254 height 14
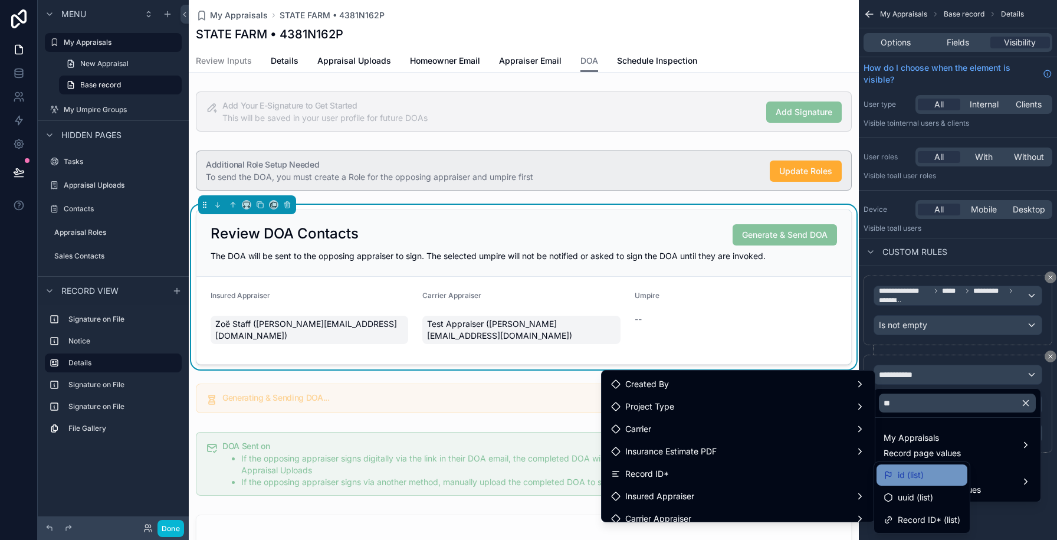
click at [915, 476] on span "id (list)" at bounding box center [911, 475] width 26 height 14
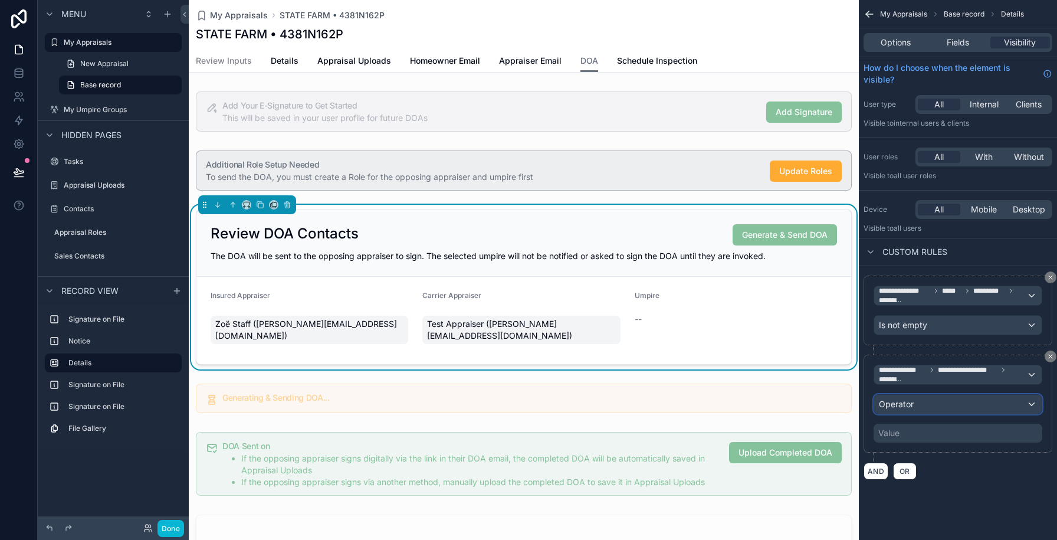
click at [909, 407] on span "Operator" at bounding box center [896, 404] width 35 height 10
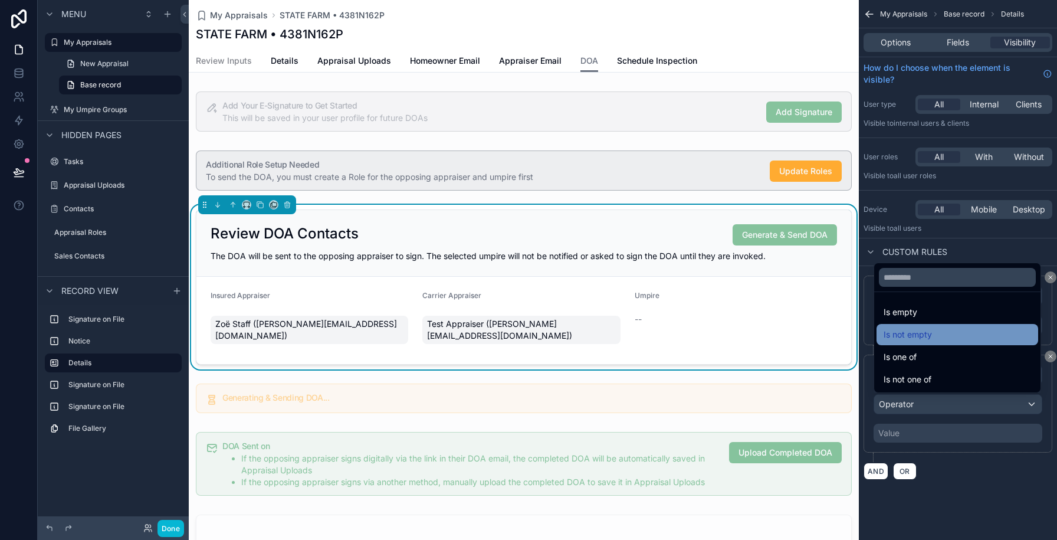
click at [899, 337] on span "Is not empty" at bounding box center [908, 334] width 48 height 14
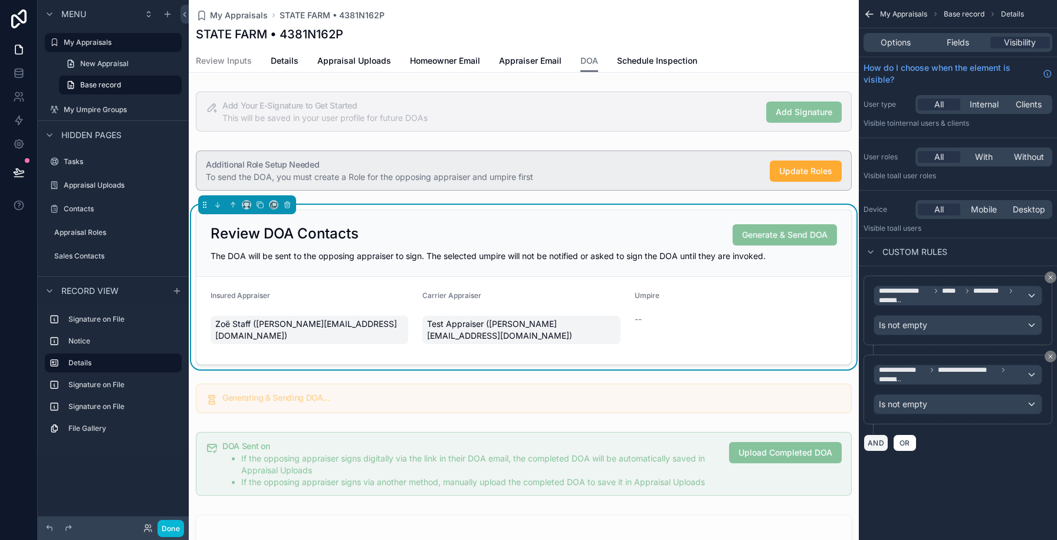
click at [881, 440] on button "AND" at bounding box center [876, 442] width 25 height 17
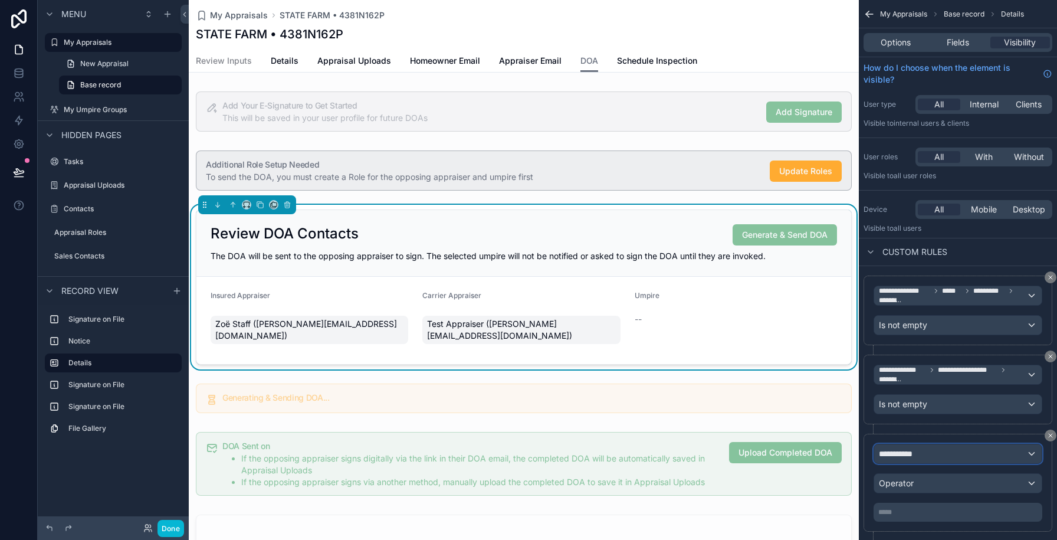
click at [908, 455] on span "**********" at bounding box center [901, 454] width 44 height 12
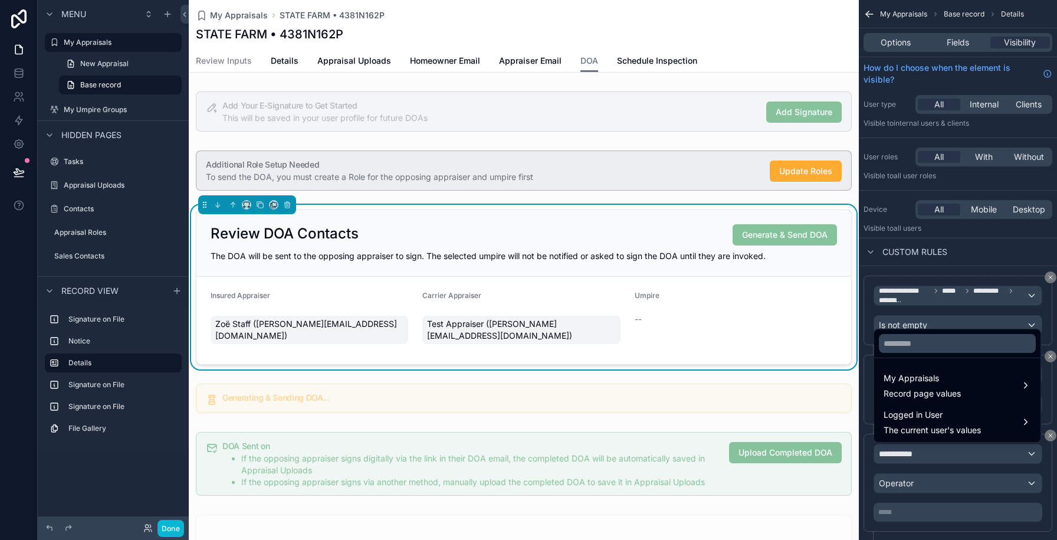
click at [906, 403] on ul "My Appraisals Record page values Logged in User The current user's values" at bounding box center [957, 400] width 166 height 84
click at [906, 393] on span "Record page values" at bounding box center [922, 394] width 77 height 12
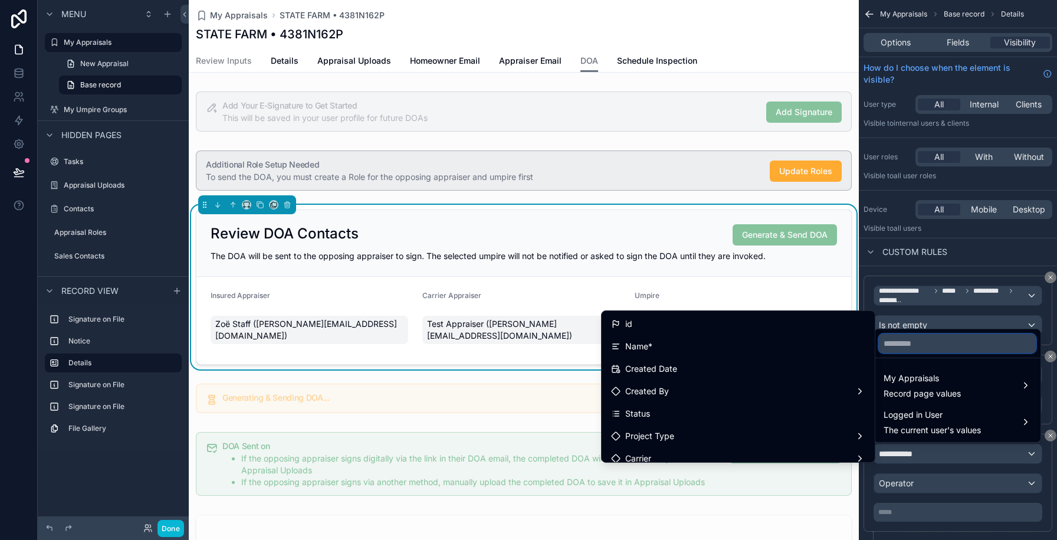
click at [902, 339] on input "text" at bounding box center [957, 343] width 157 height 19
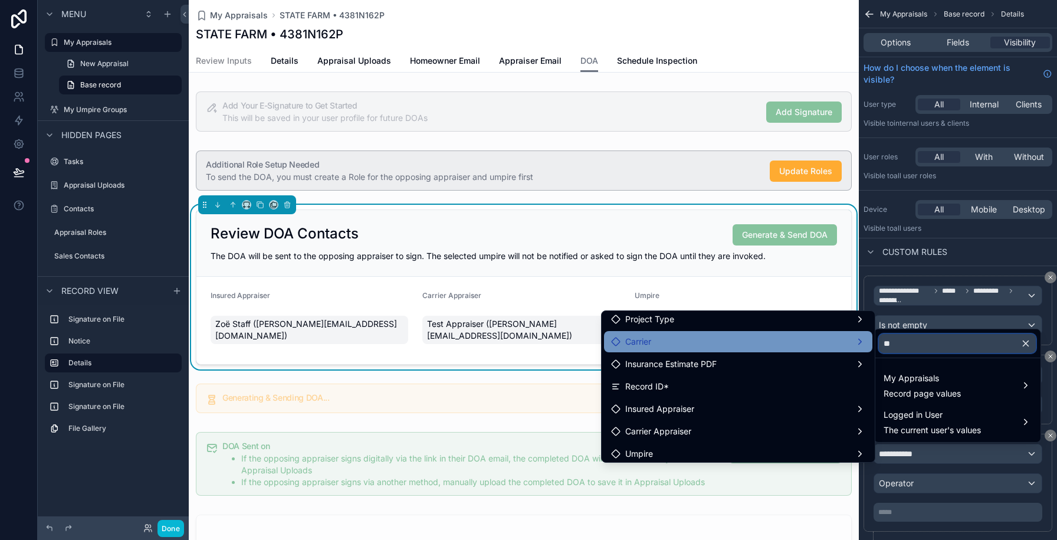
scroll to position [50, 0]
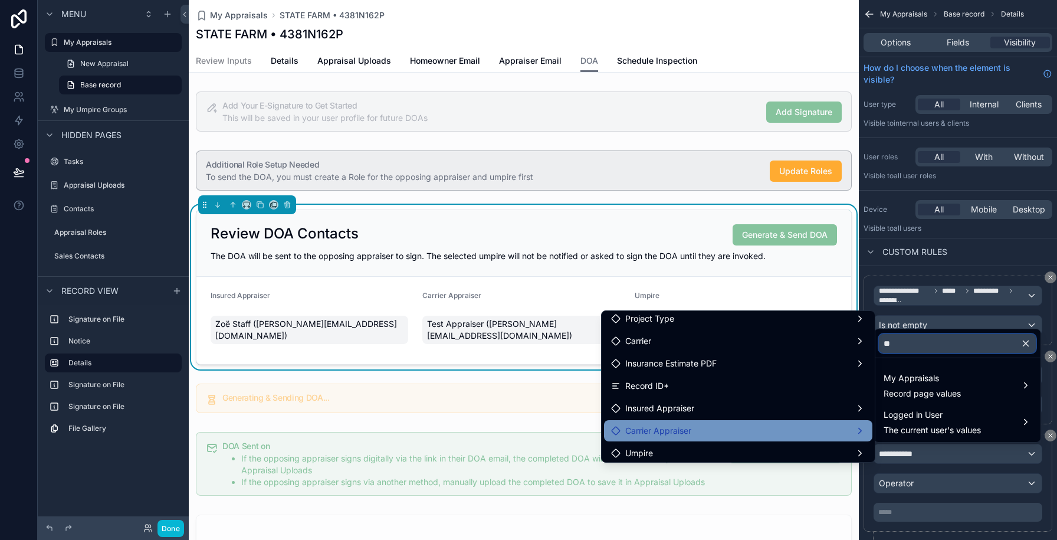
type input "**"
click at [722, 430] on div "Carrier Appraiser" at bounding box center [738, 431] width 254 height 14
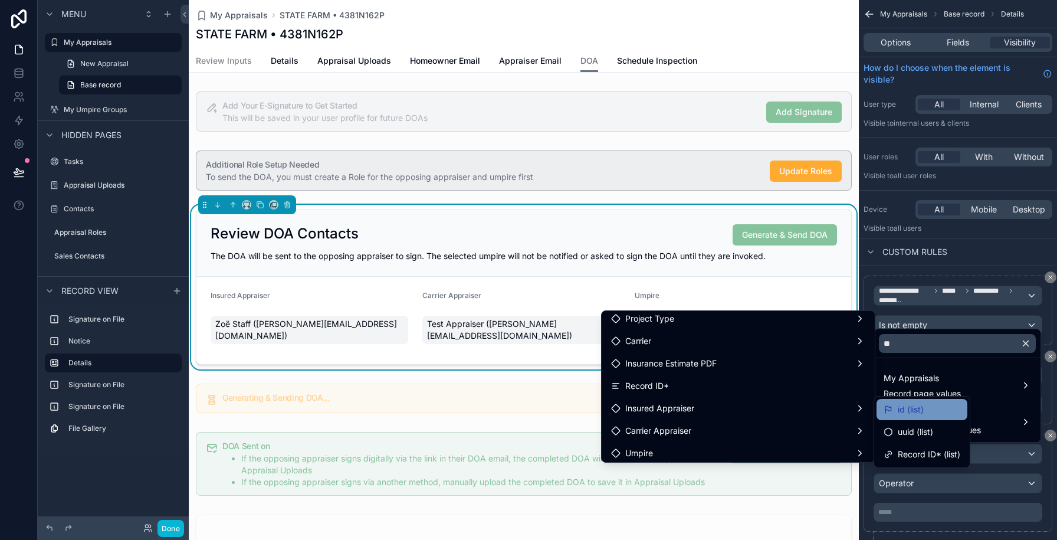
click at [894, 412] on div "id (list)" at bounding box center [904, 409] width 40 height 14
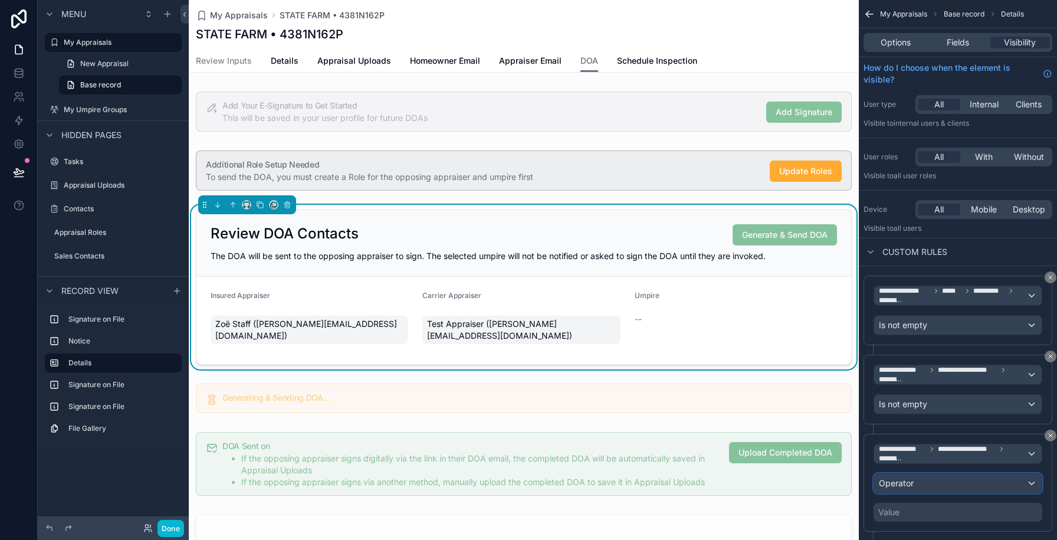
click at [899, 480] on span "Operator" at bounding box center [896, 483] width 35 height 10
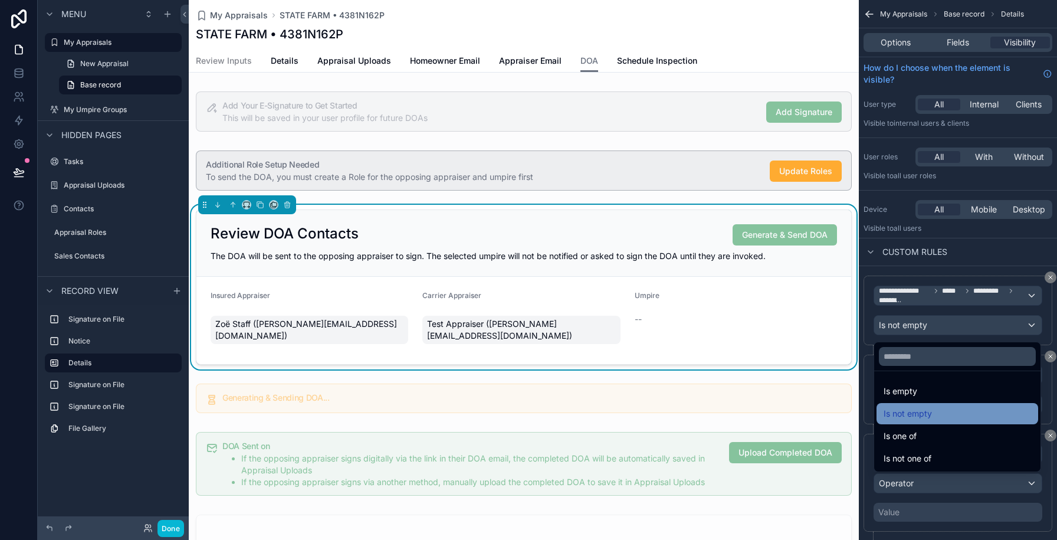
click at [897, 417] on span "Is not empty" at bounding box center [908, 414] width 48 height 14
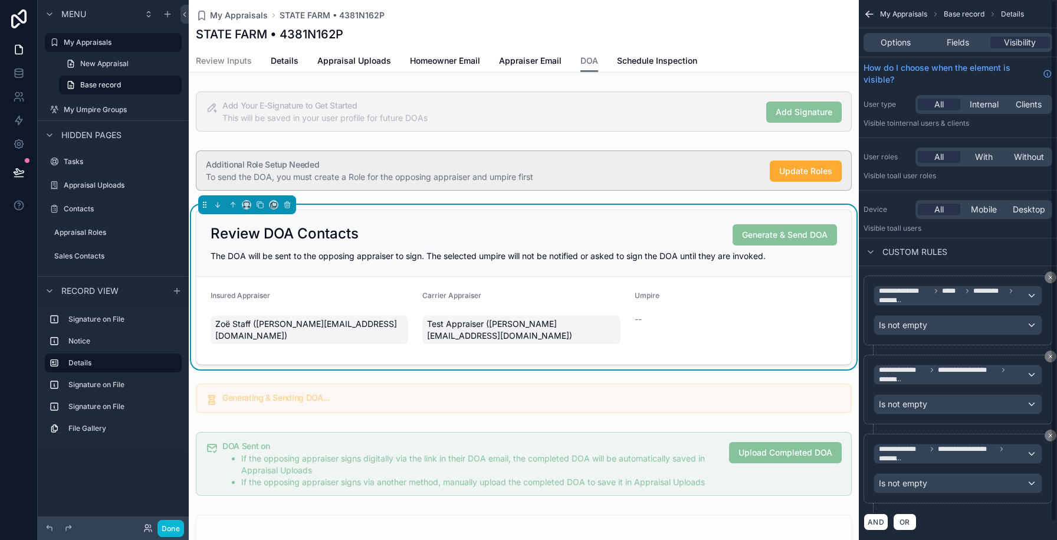
scroll to position [19, 0]
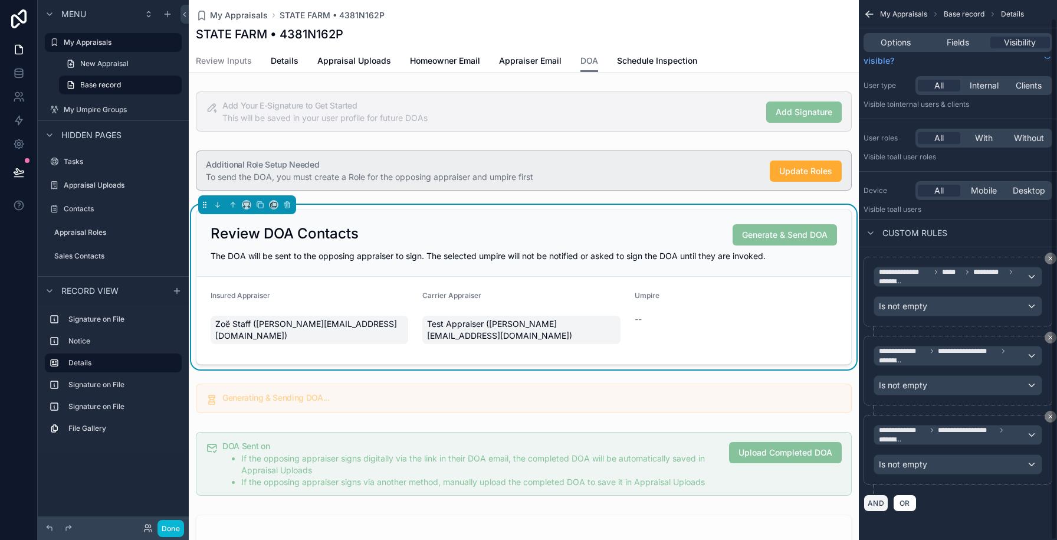
click at [876, 500] on button "AND" at bounding box center [876, 502] width 25 height 17
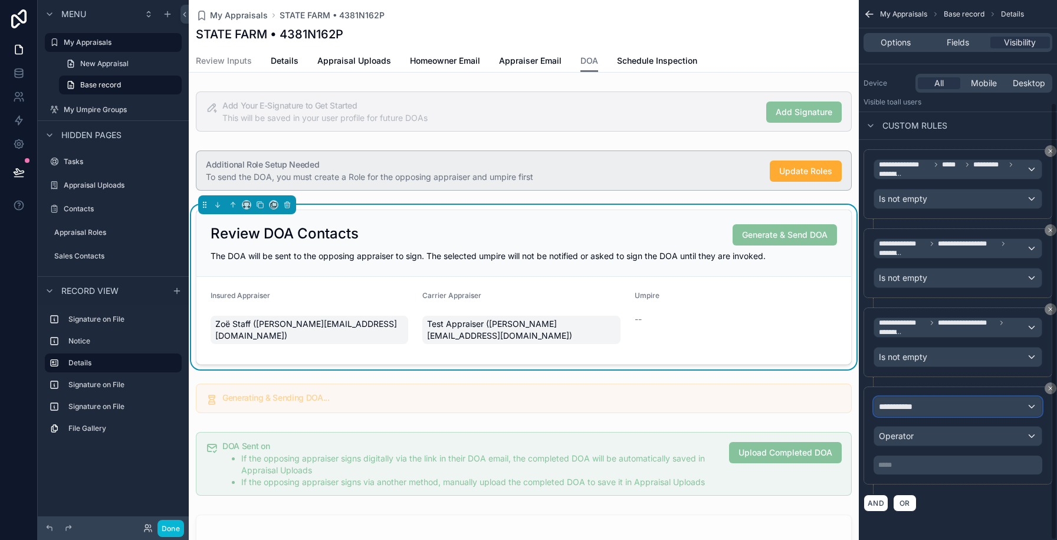
click at [902, 399] on div "**********" at bounding box center [958, 406] width 168 height 19
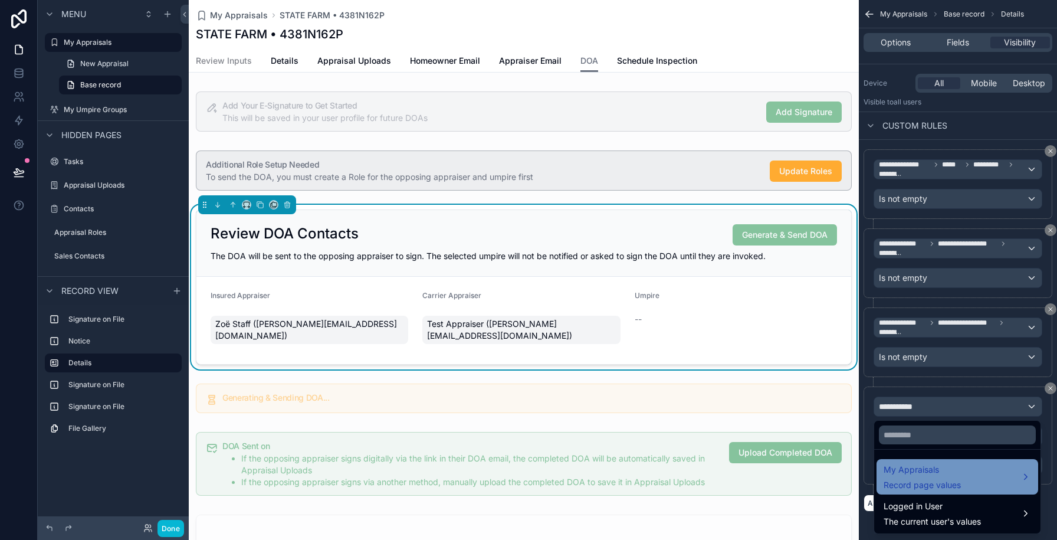
click at [904, 464] on span "My Appraisals" at bounding box center [922, 470] width 77 height 14
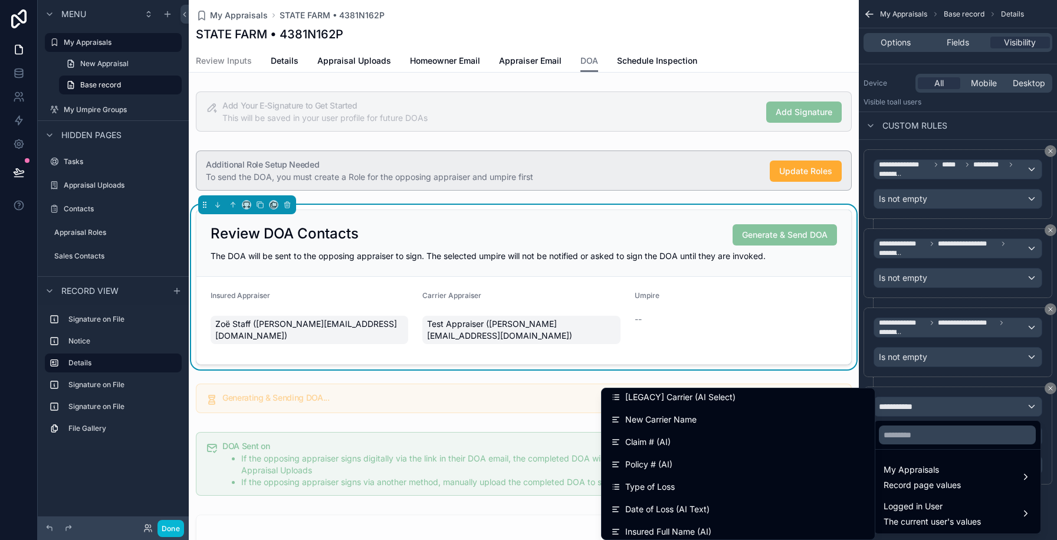
scroll to position [241, 0]
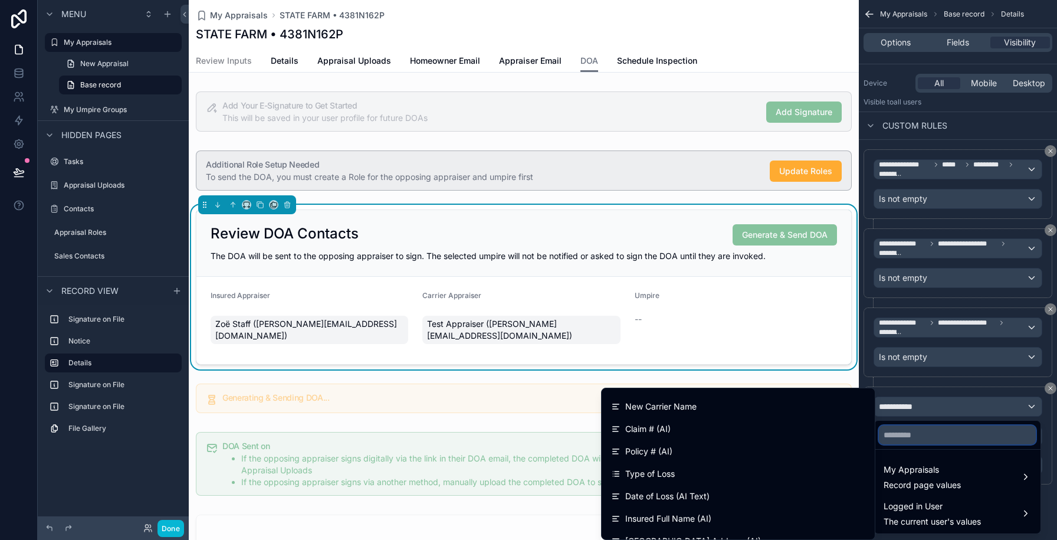
click at [927, 427] on input "text" at bounding box center [957, 434] width 157 height 19
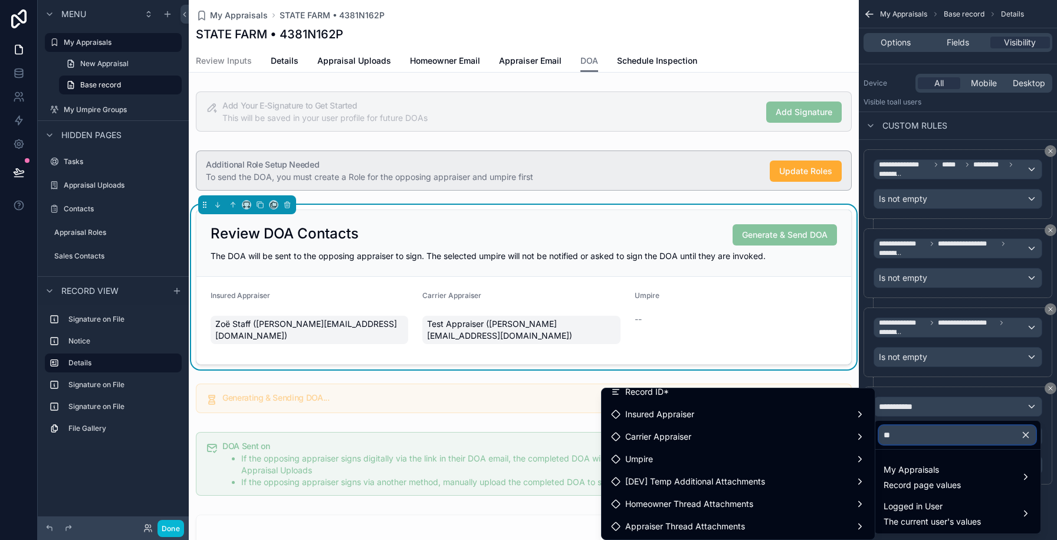
scroll to position [116, 0]
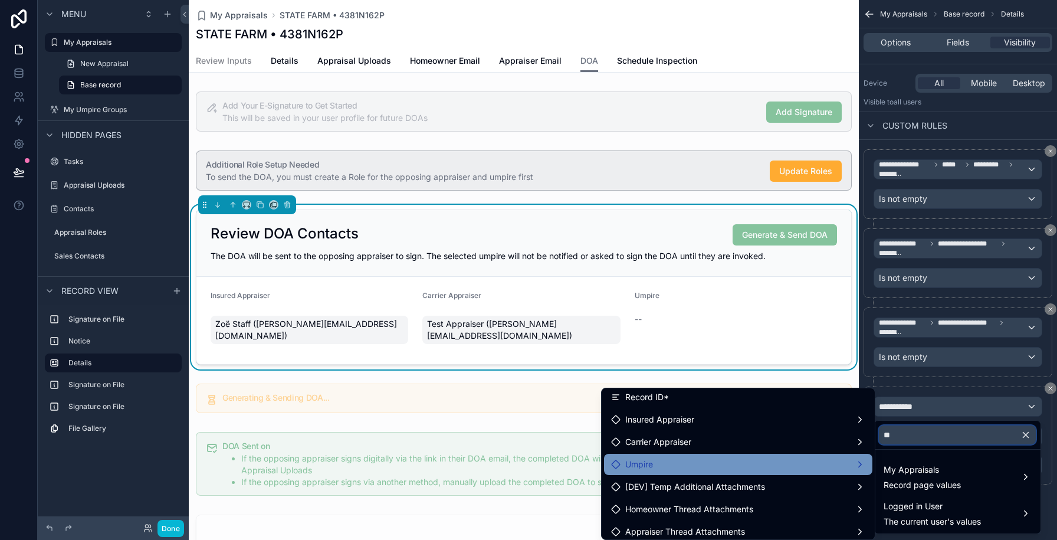
type input "**"
click at [762, 464] on div "Umpire" at bounding box center [738, 464] width 254 height 14
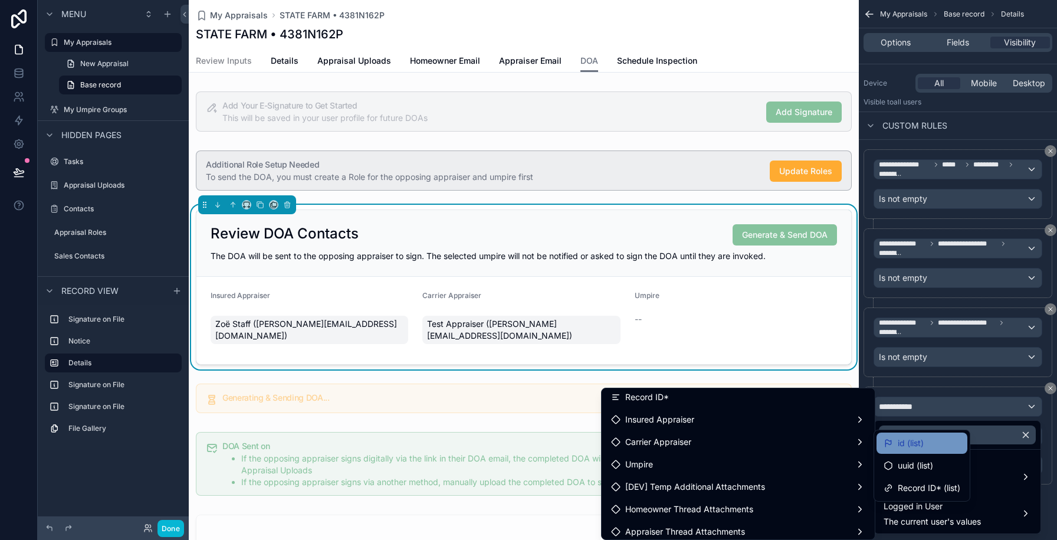
click at [910, 447] on span "id (list)" at bounding box center [911, 443] width 26 height 14
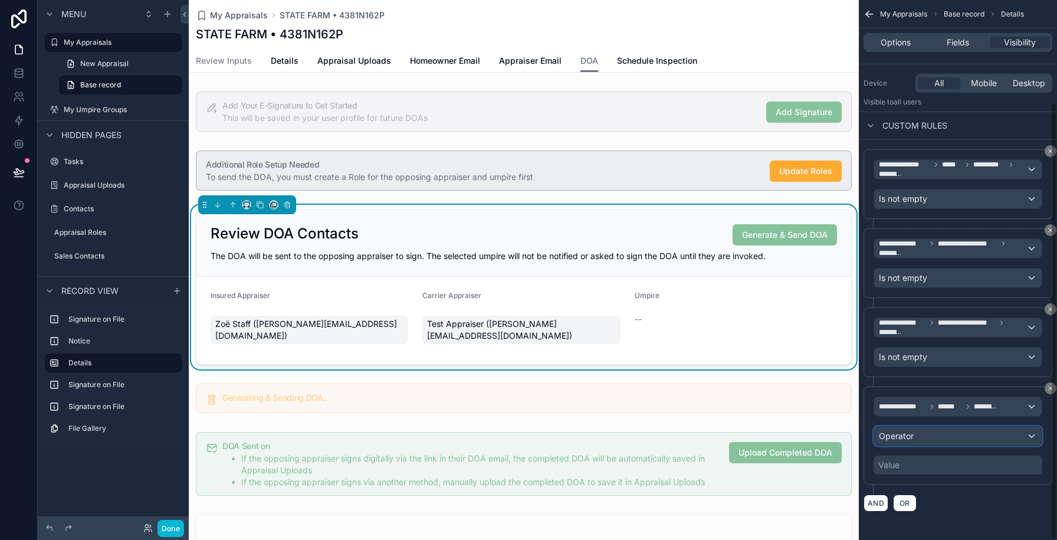
click at [913, 437] on div "Operator" at bounding box center [958, 436] width 168 height 19
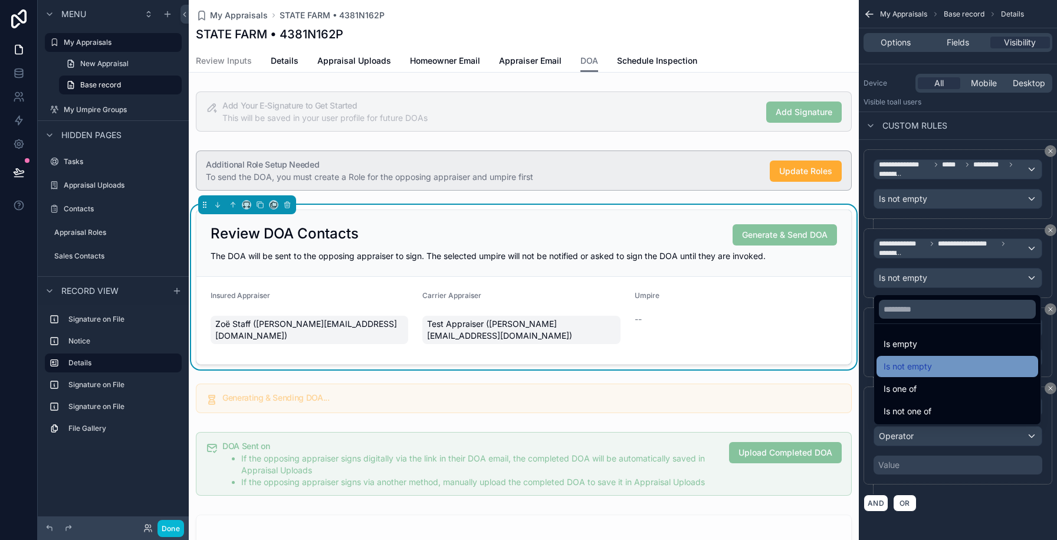
click at [903, 363] on span "Is not empty" at bounding box center [908, 366] width 48 height 14
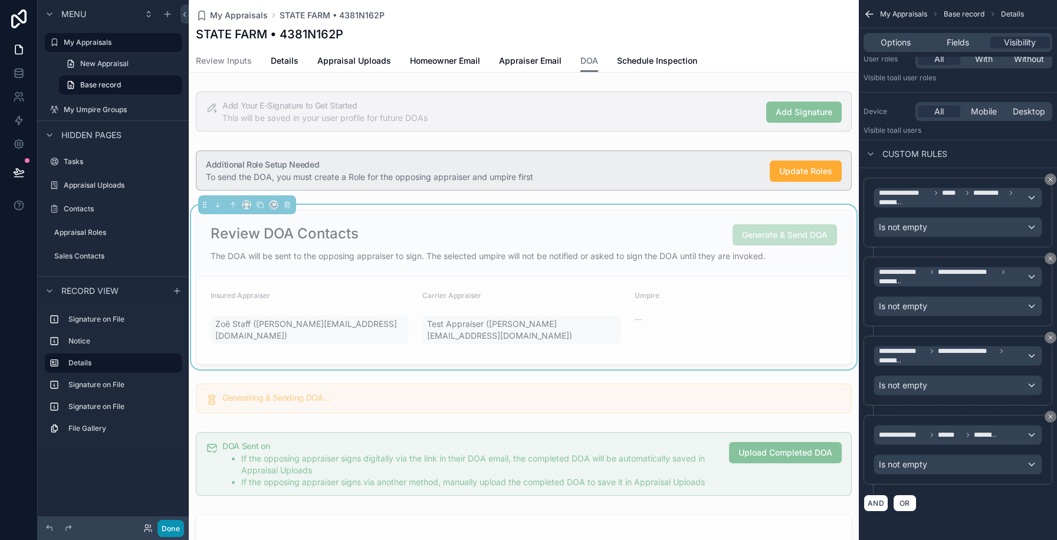
click at [174, 521] on button "Done" at bounding box center [171, 528] width 27 height 17
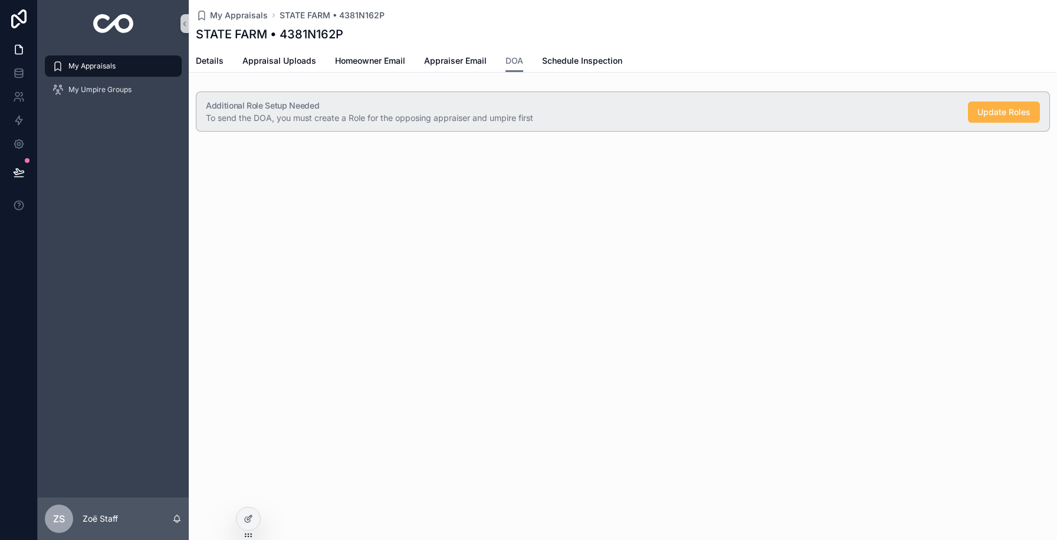
click at [1004, 115] on span "Update Roles" at bounding box center [1004, 112] width 53 height 12
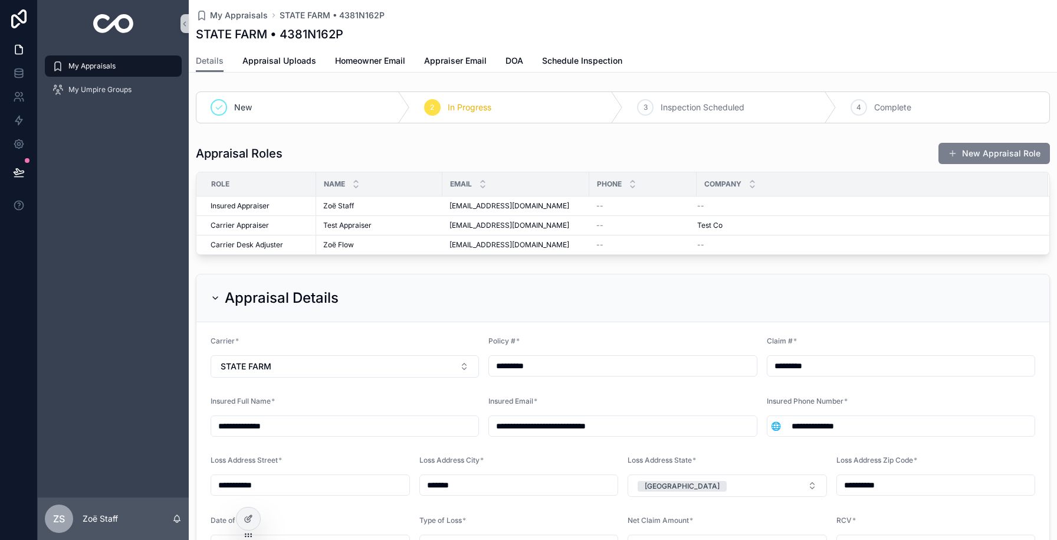
click at [1025, 151] on button "New Appraisal Role" at bounding box center [995, 153] width 112 height 21
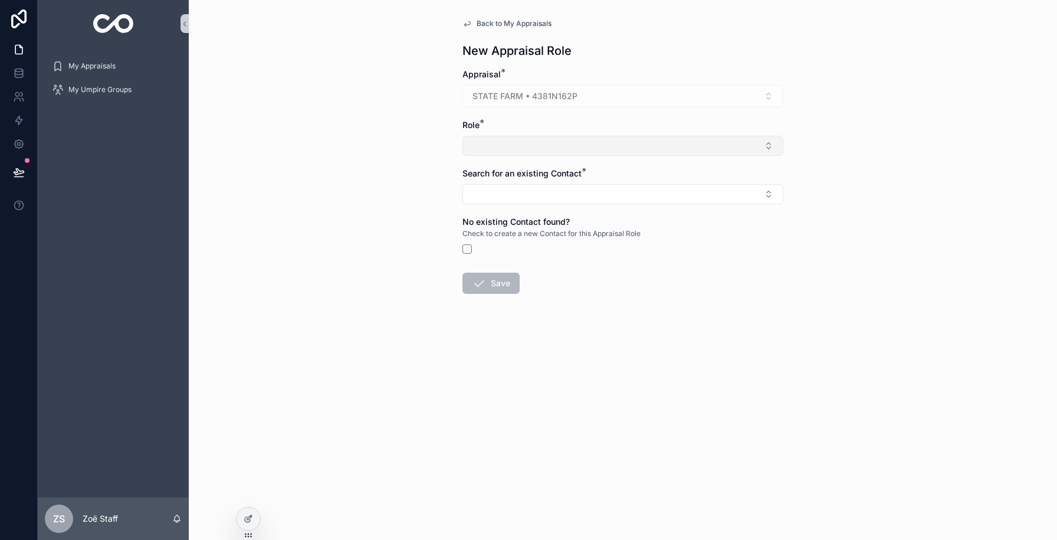
click at [473, 140] on button "Select Button" at bounding box center [623, 146] width 321 height 20
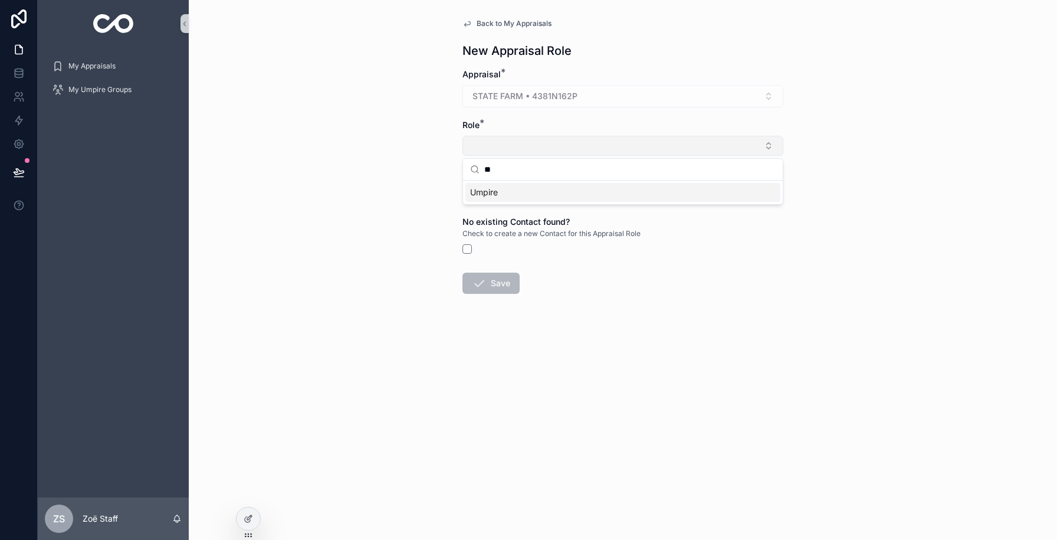
type input "***"
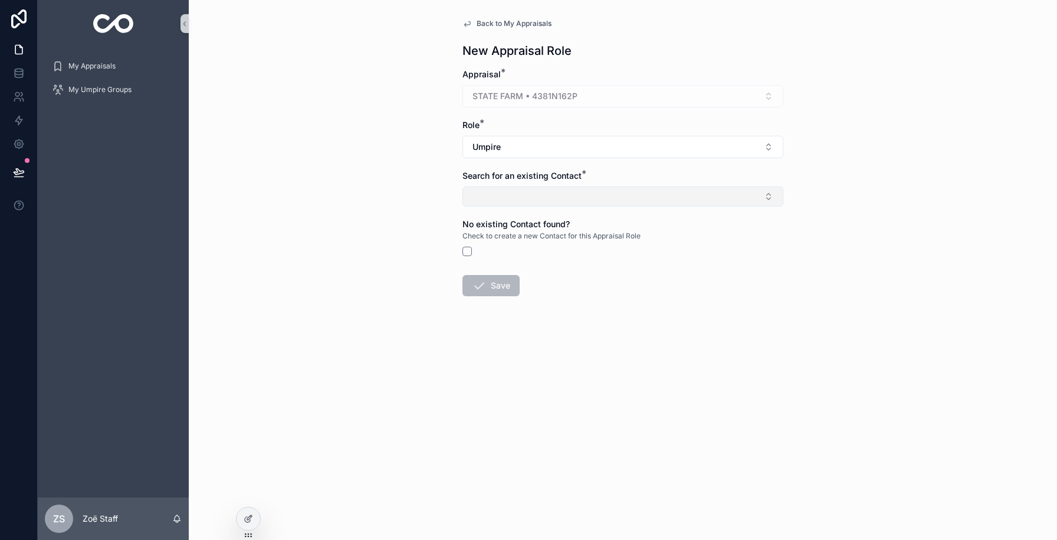
click at [477, 196] on button "Select Button" at bounding box center [623, 196] width 321 height 20
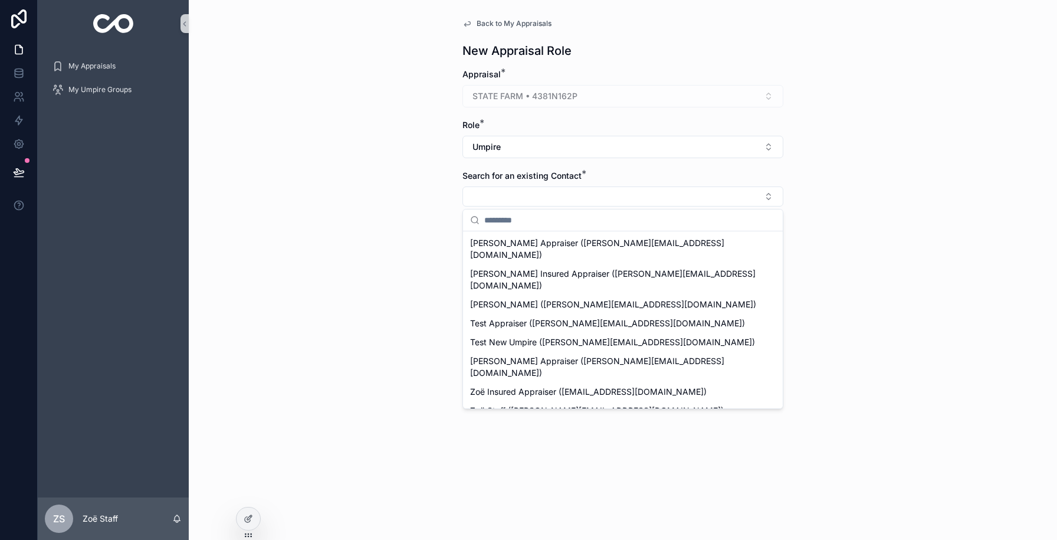
click at [499, 424] on span "[PERSON_NAME] ([PERSON_NAME][EMAIL_ADDRESS][DOMAIN_NAME])" at bounding box center [613, 430] width 286 height 12
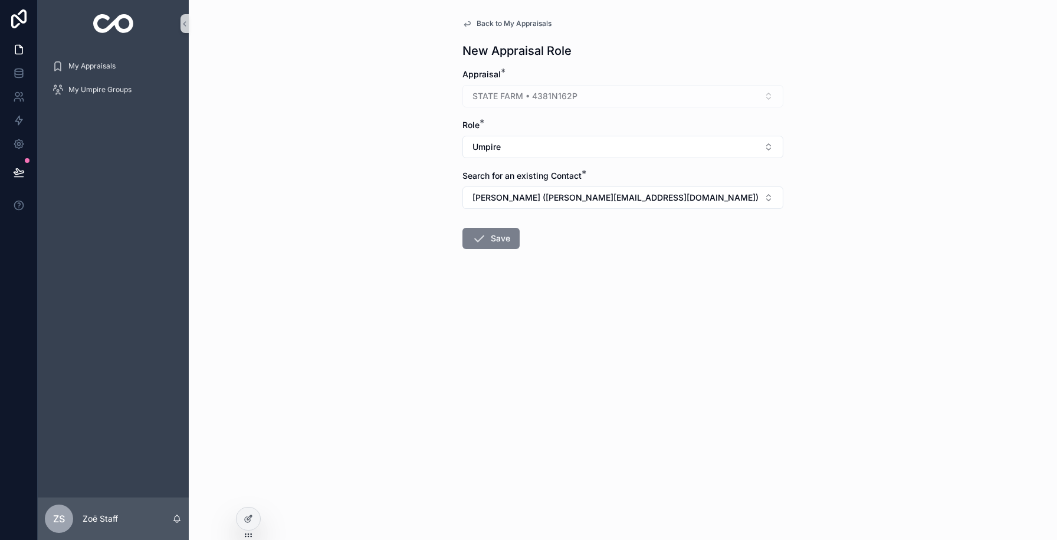
click at [500, 232] on button "Save" at bounding box center [491, 238] width 57 height 21
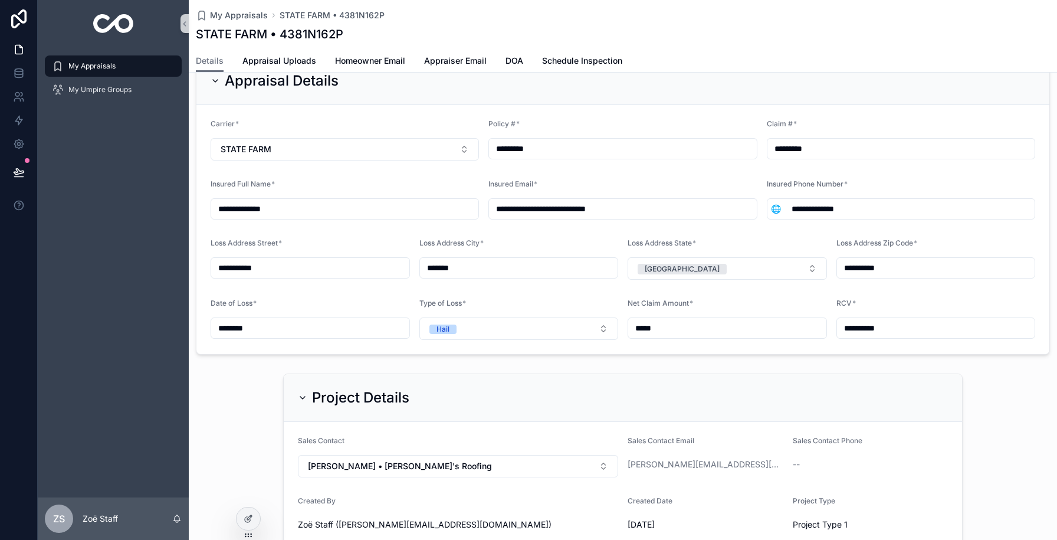
scroll to position [306, 0]
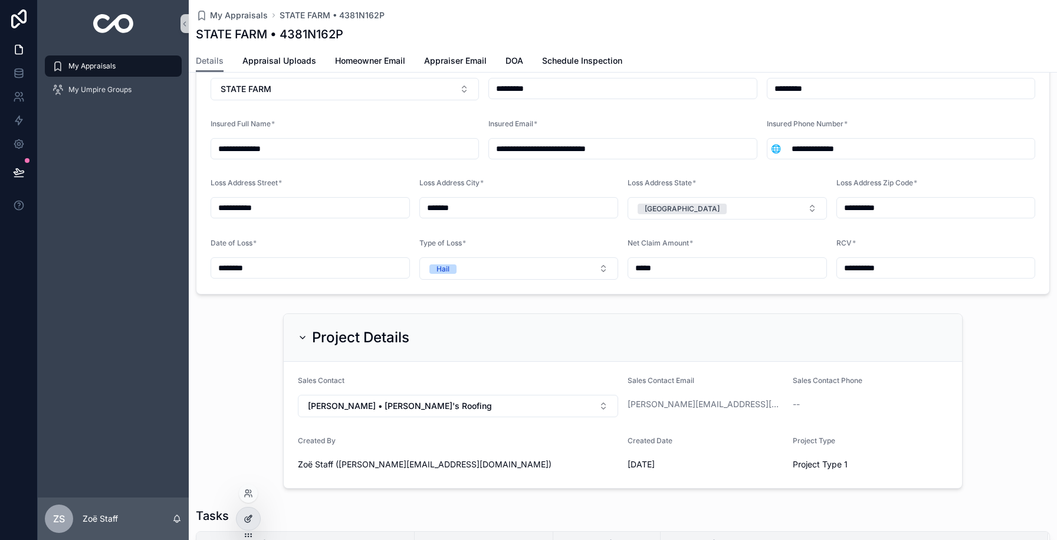
click at [247, 509] on div at bounding box center [249, 518] width 24 height 22
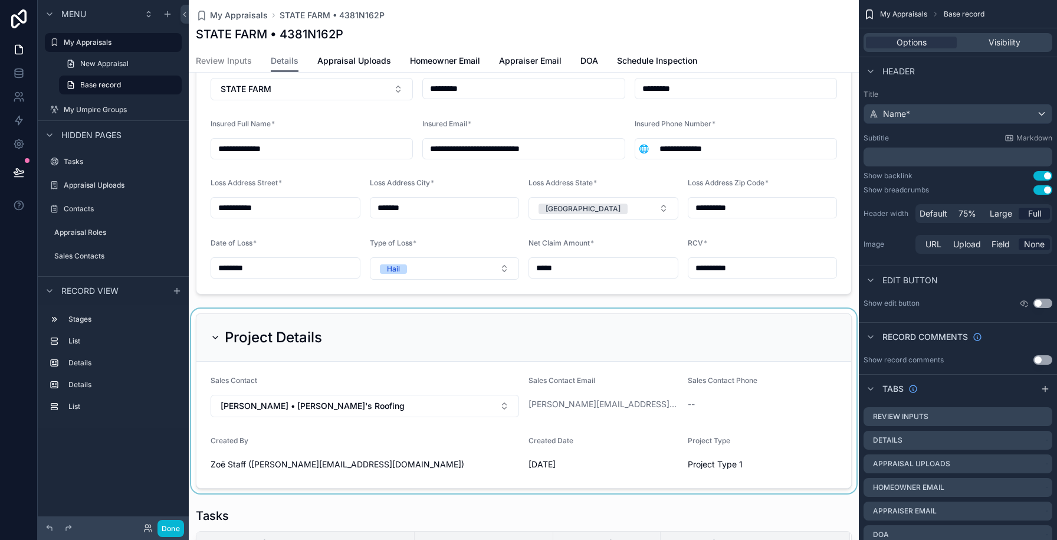
click at [365, 351] on div "scrollable content" at bounding box center [524, 401] width 670 height 185
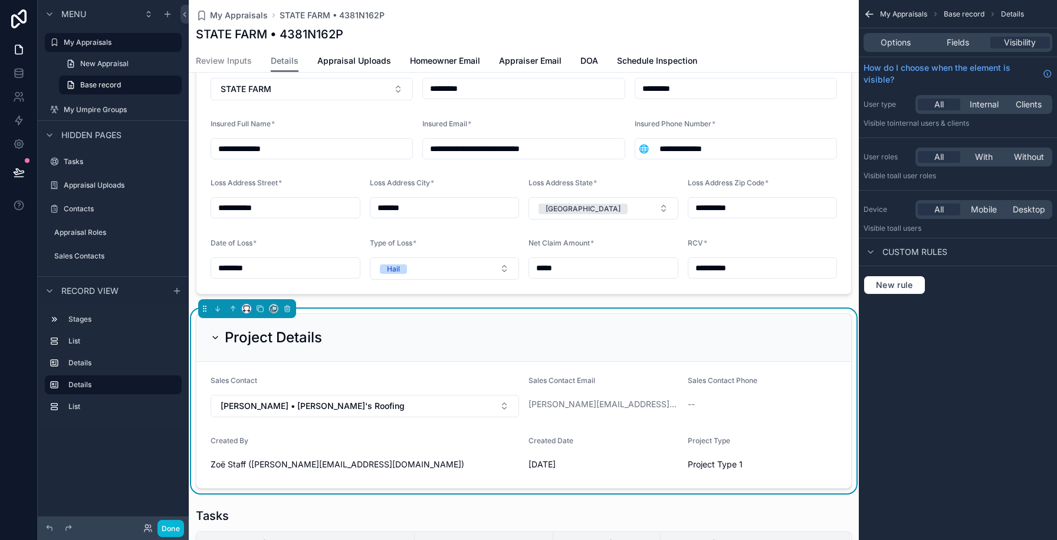
click at [250, 304] on button "scrollable content" at bounding box center [246, 308] width 9 height 9
click at [281, 453] on span "Full width" at bounding box center [270, 455] width 37 height 14
click at [179, 527] on button "Done" at bounding box center [171, 528] width 27 height 17
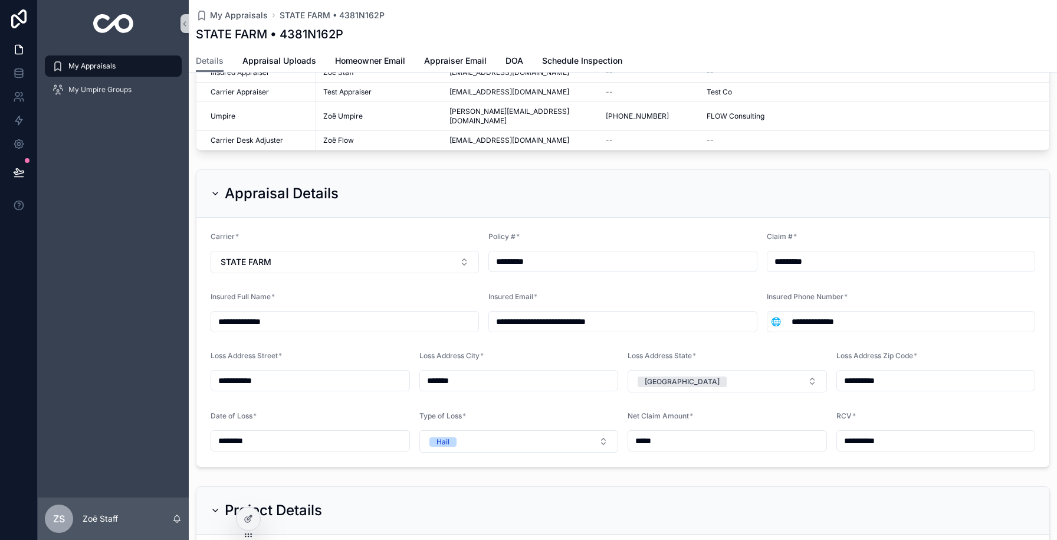
scroll to position [0, 0]
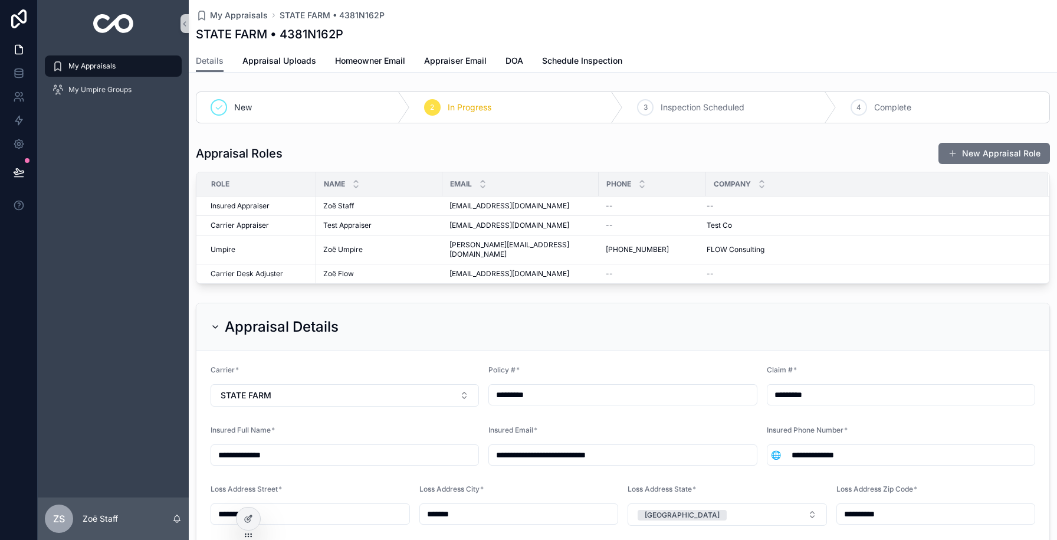
click at [501, 66] on div "Details Appraisal Uploads Homeowner Email Appraiser Email DOA Schedule Inspecti…" at bounding box center [623, 61] width 854 height 22
click at [506, 66] on span "DOA" at bounding box center [515, 61] width 18 height 12
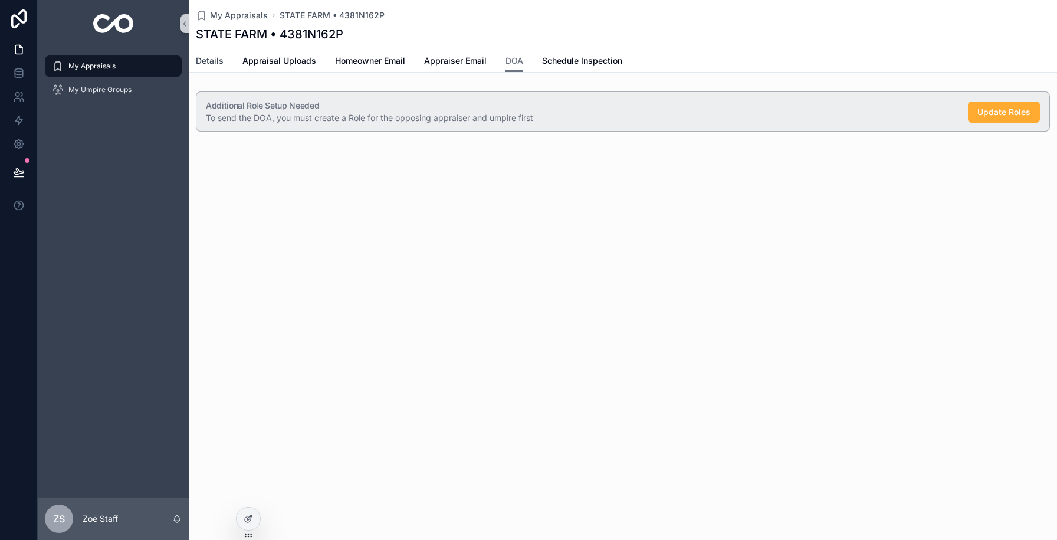
click at [211, 64] on span "Details" at bounding box center [210, 61] width 28 height 12
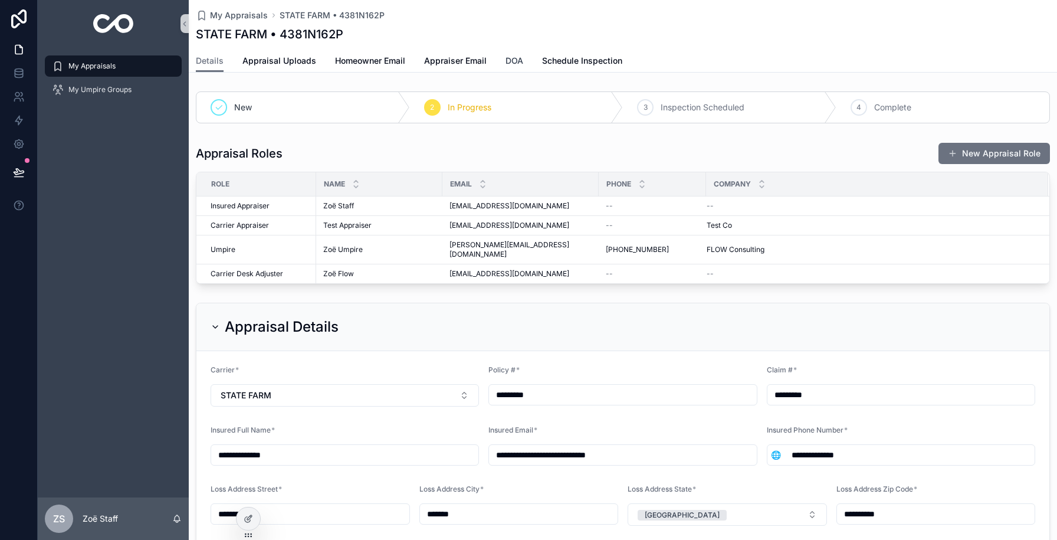
click at [506, 62] on span "DOA" at bounding box center [515, 61] width 18 height 12
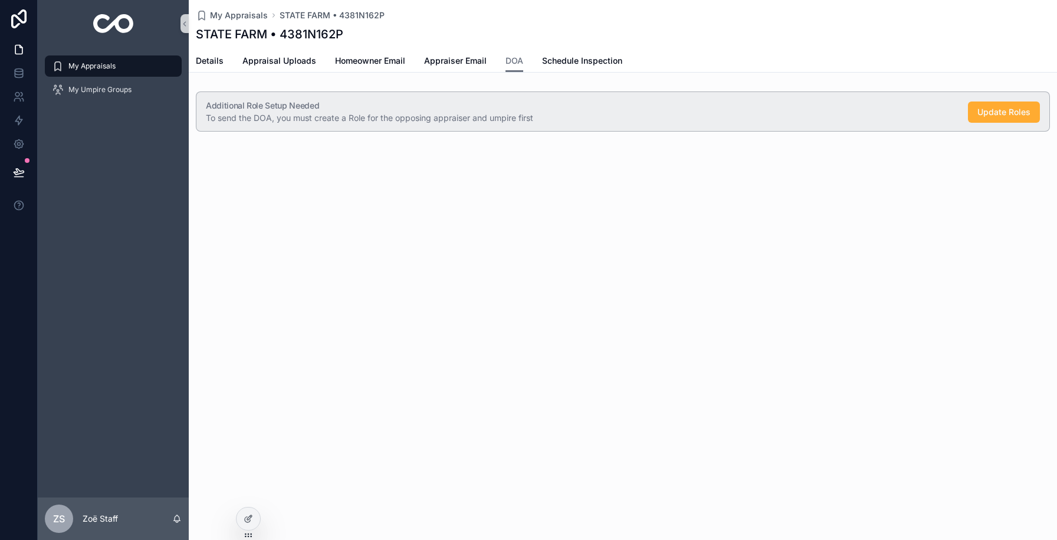
click at [451, 198] on div "My Appraisals STATE FARM • 4381N162P STATE FARM • 4381N162P DOA Details Apprais…" at bounding box center [623, 106] width 869 height 212
click at [251, 517] on icon at bounding box center [248, 518] width 9 height 9
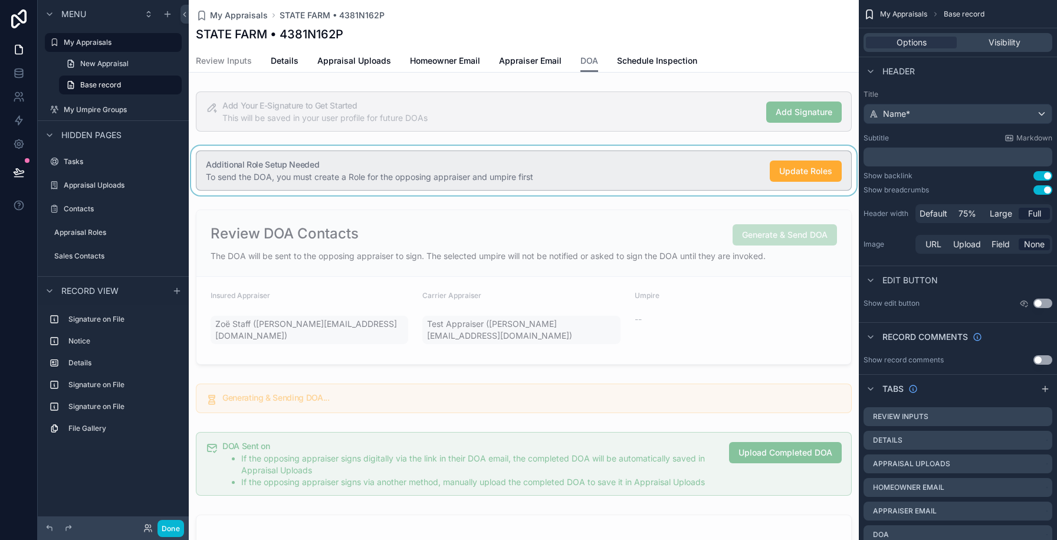
click at [402, 169] on div "scrollable content" at bounding box center [524, 171] width 670 height 50
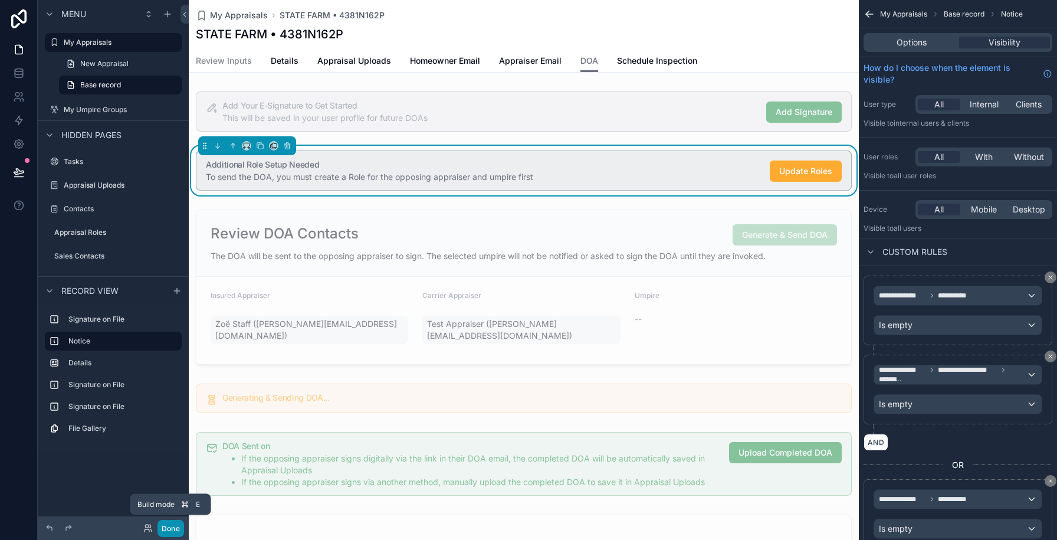
click at [181, 525] on button "Done" at bounding box center [171, 528] width 27 height 17
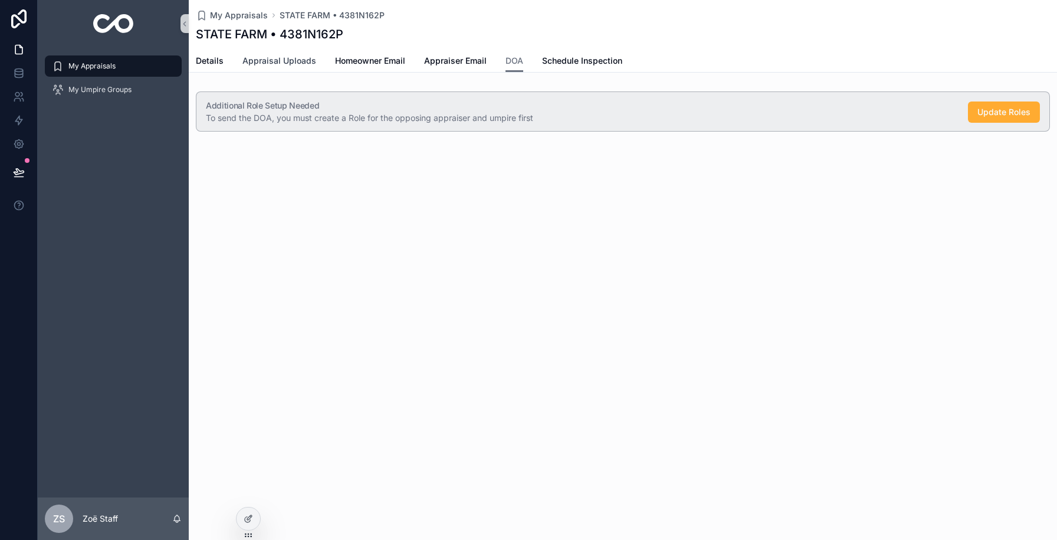
click at [250, 65] on span "Appraisal Uploads" at bounding box center [279, 61] width 74 height 12
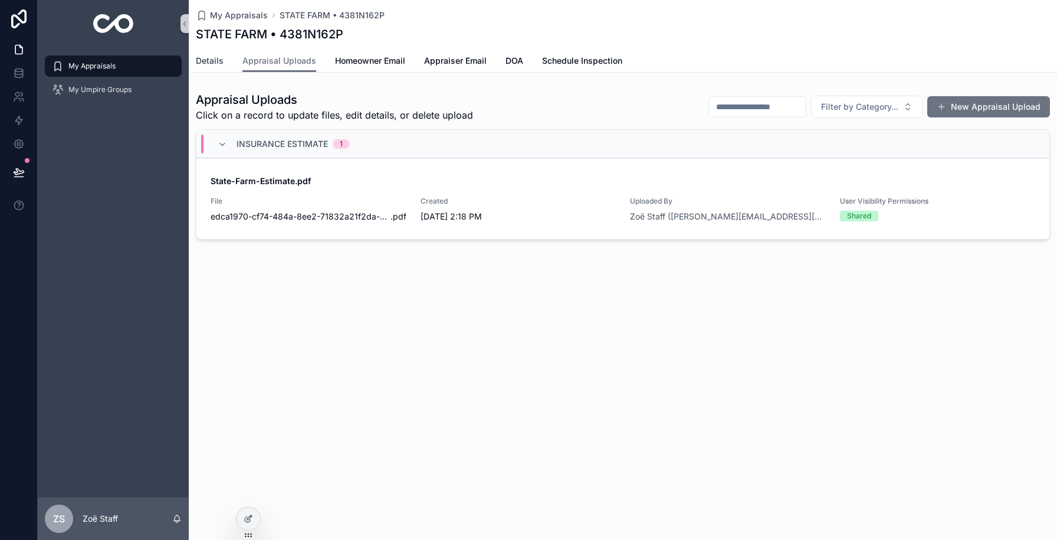
click at [211, 64] on span "Details" at bounding box center [210, 61] width 28 height 12
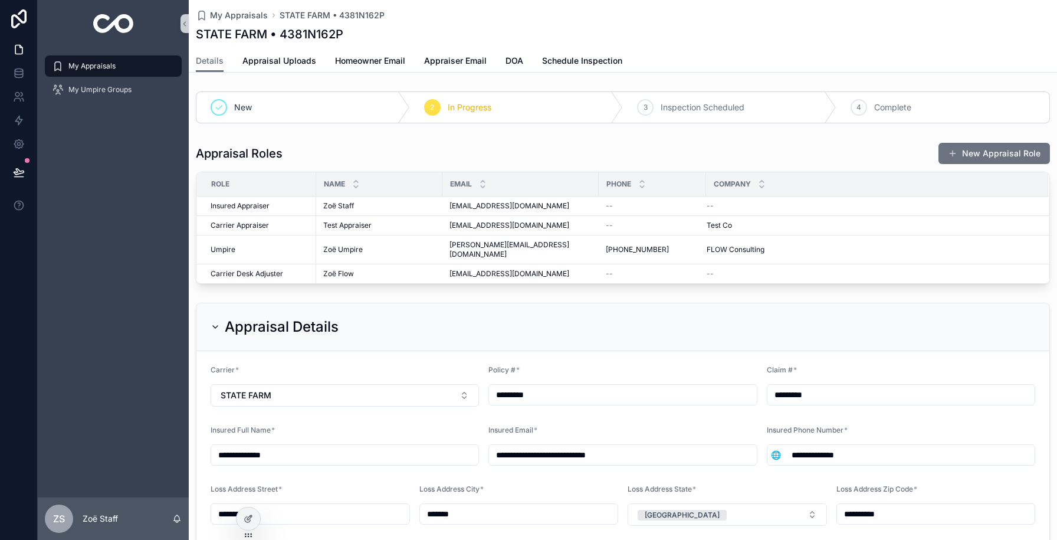
click at [501, 63] on div "Details Appraisal Uploads Homeowner Email Appraiser Email DOA Schedule Inspecti…" at bounding box center [623, 61] width 854 height 22
click at [509, 63] on span "DOA" at bounding box center [515, 61] width 18 height 12
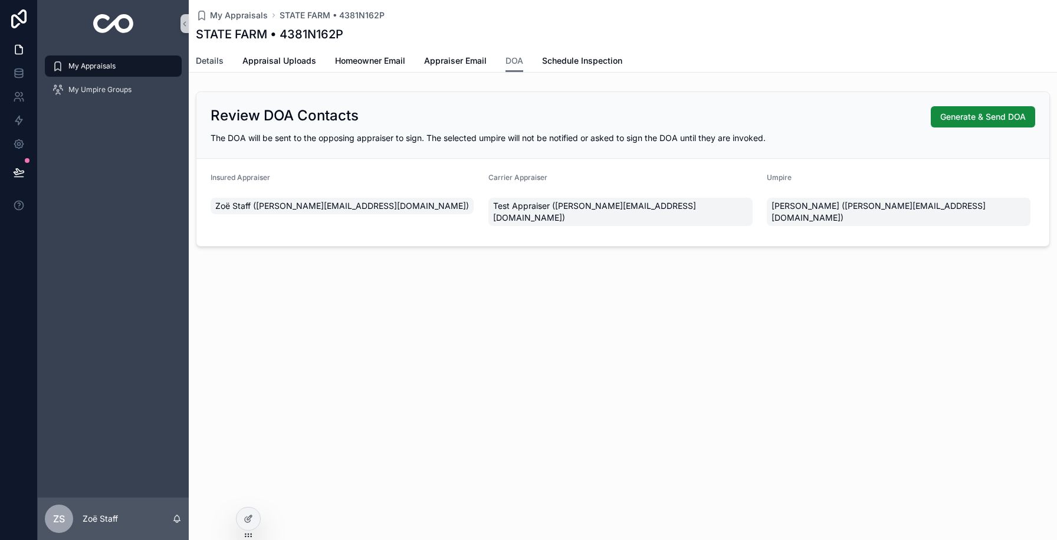
click at [218, 63] on span "Details" at bounding box center [210, 61] width 28 height 12
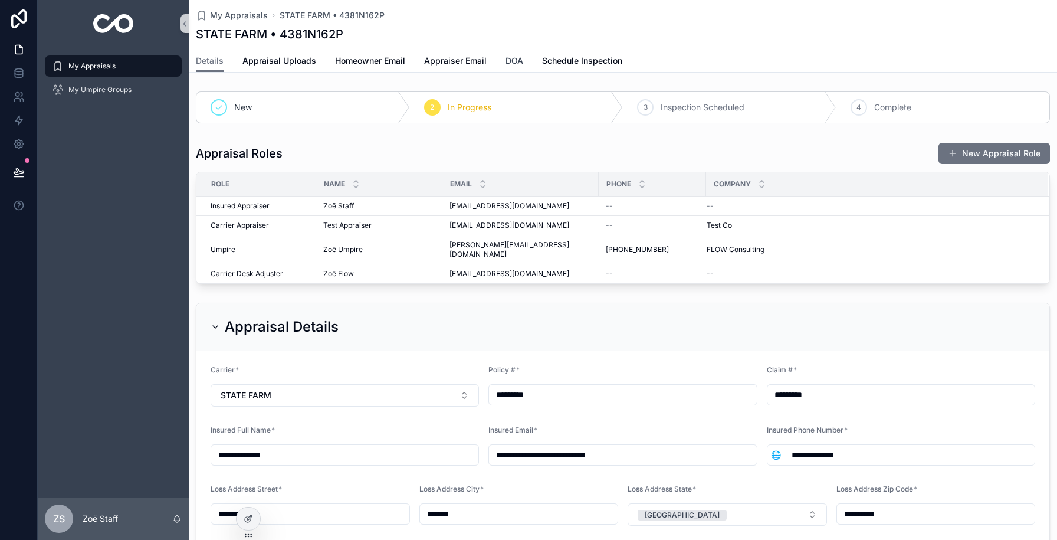
click at [517, 63] on span "DOA" at bounding box center [515, 61] width 18 height 12
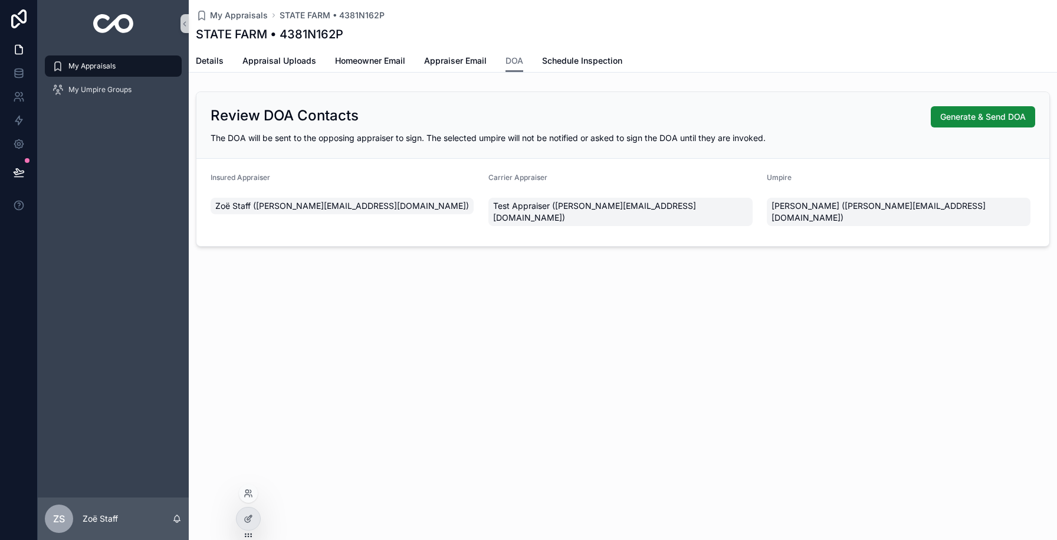
click at [240, 509] on div at bounding box center [248, 519] width 25 height 24
click at [252, 519] on icon at bounding box center [248, 518] width 9 height 9
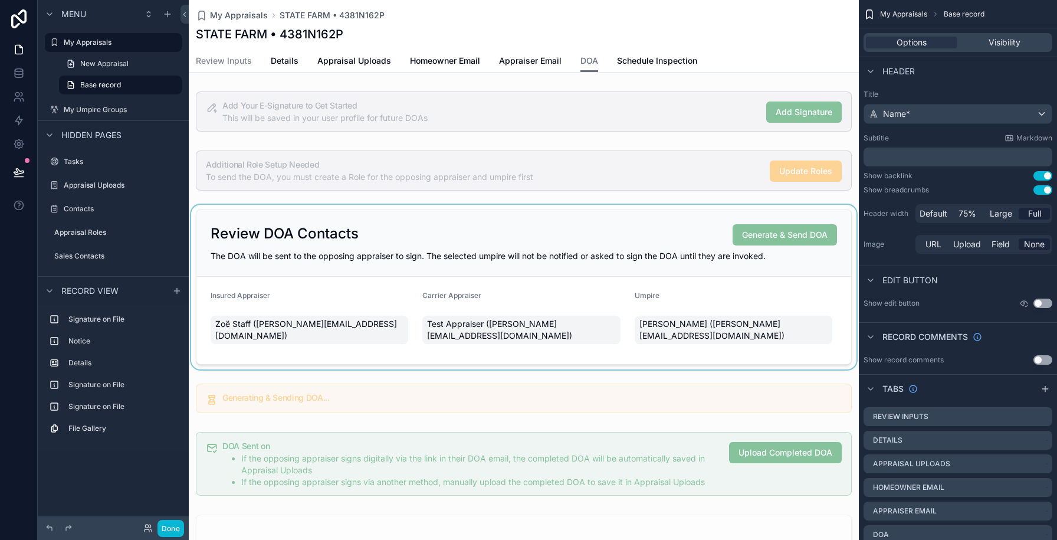
click at [414, 219] on div "scrollable content" at bounding box center [524, 287] width 670 height 165
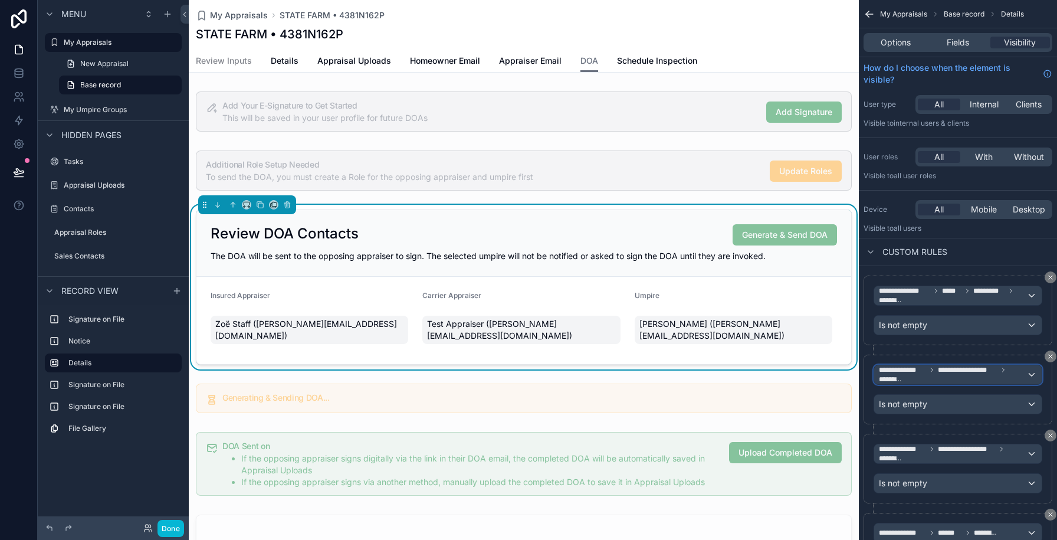
click at [933, 372] on icon "scrollable content" at bounding box center [932, 369] width 7 height 7
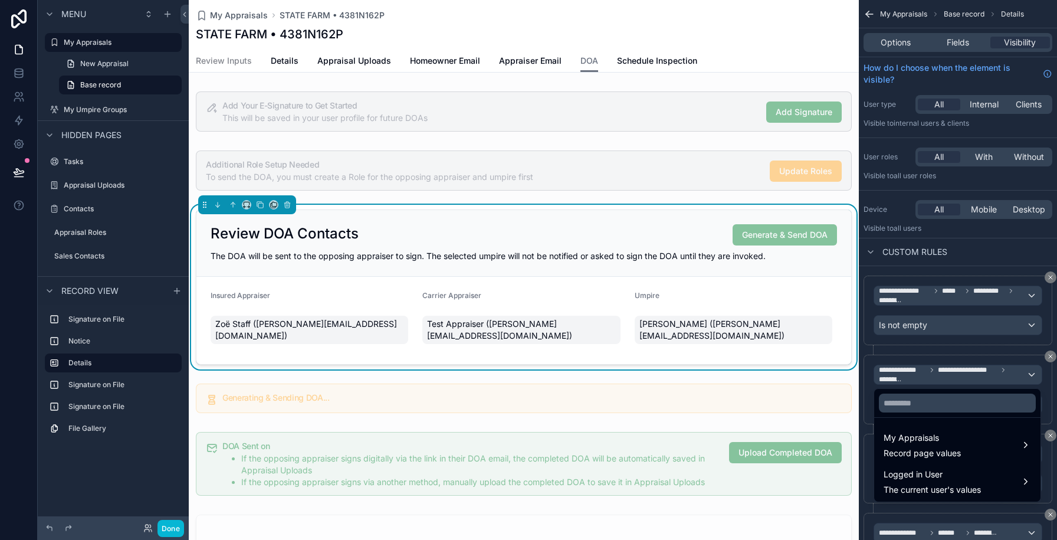
click at [973, 260] on div "scrollable content" at bounding box center [528, 270] width 1057 height 540
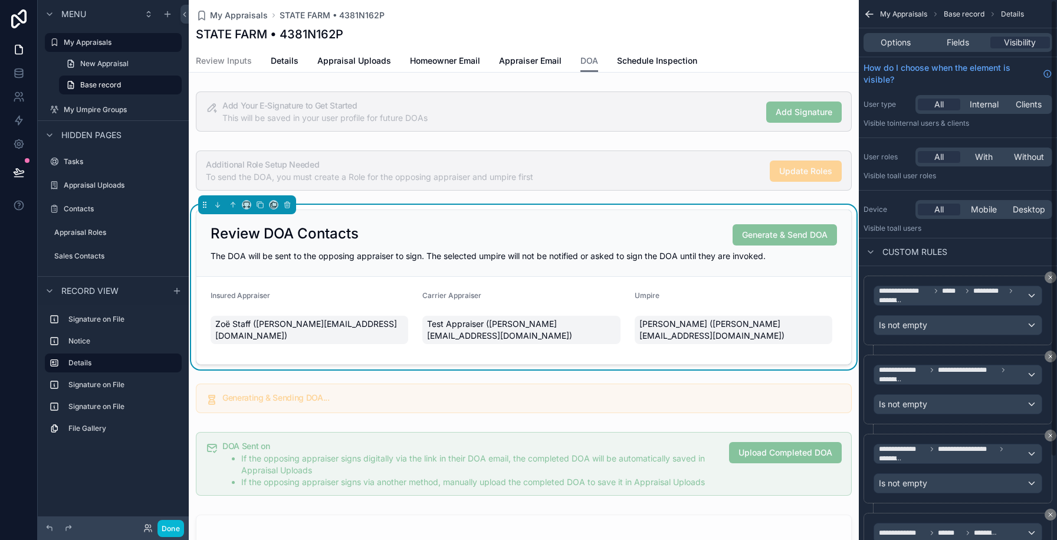
scroll to position [98, 0]
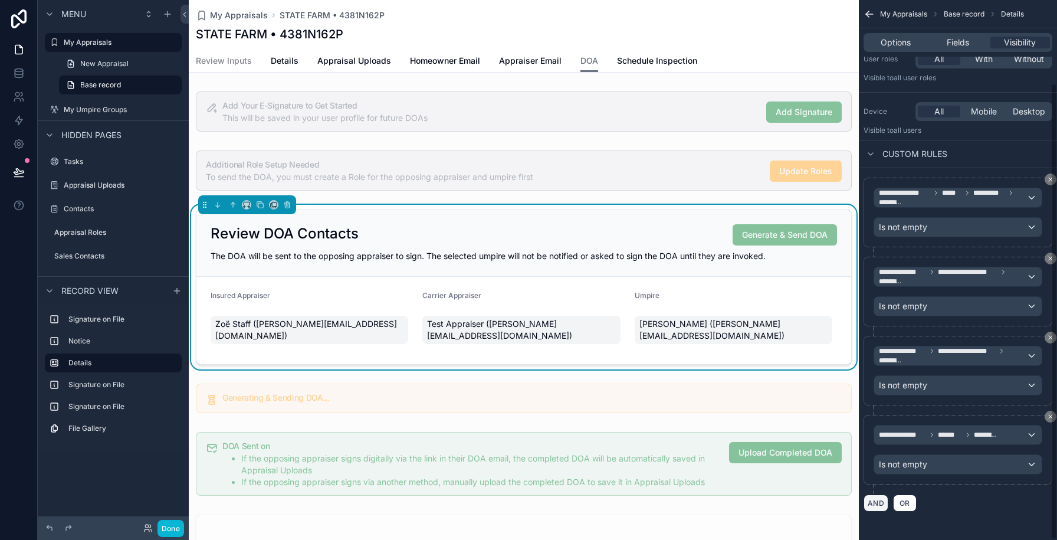
click at [874, 510] on button "AND" at bounding box center [876, 502] width 25 height 17
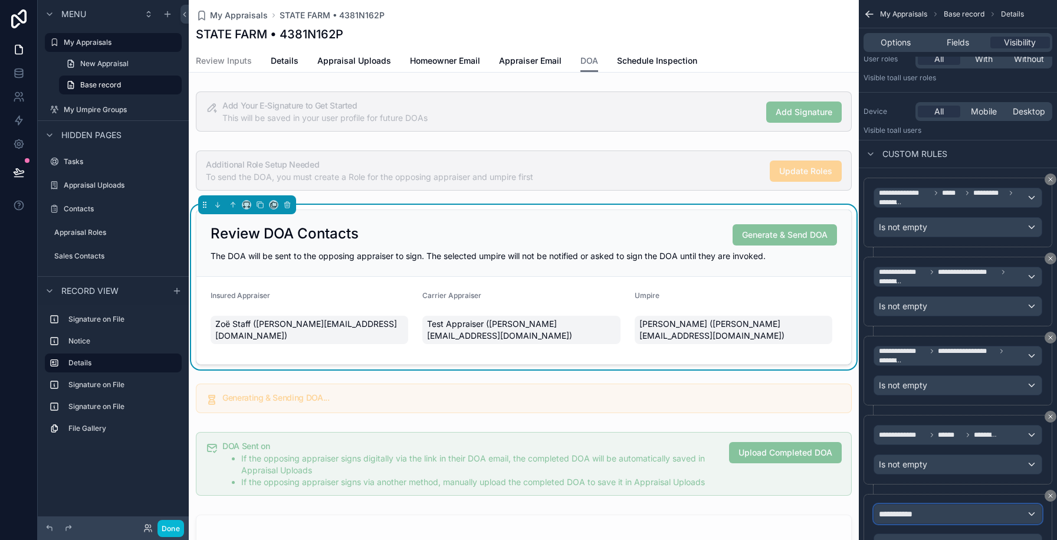
click at [896, 515] on span "**********" at bounding box center [901, 514] width 44 height 12
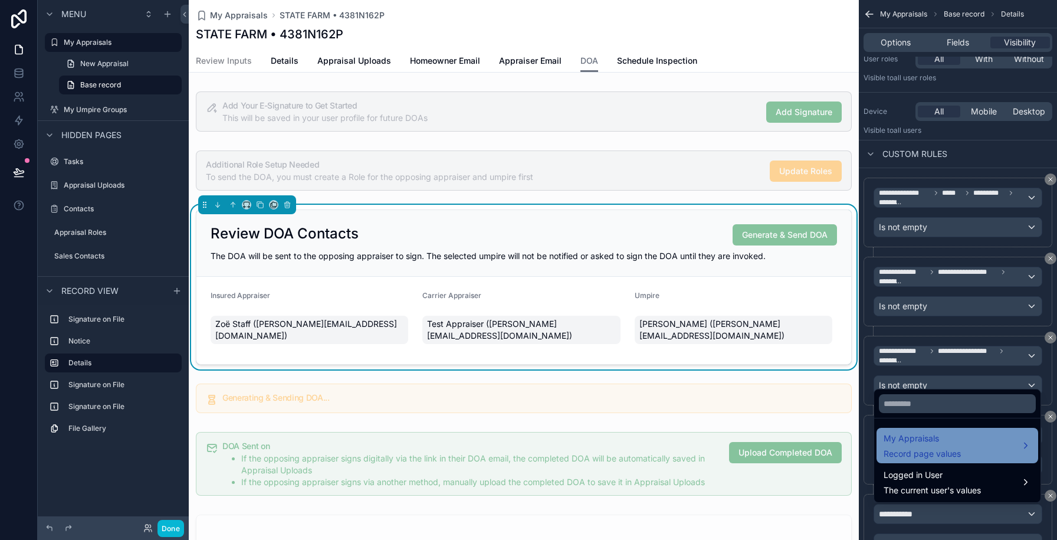
click at [922, 451] on span "Record page values" at bounding box center [922, 454] width 77 height 12
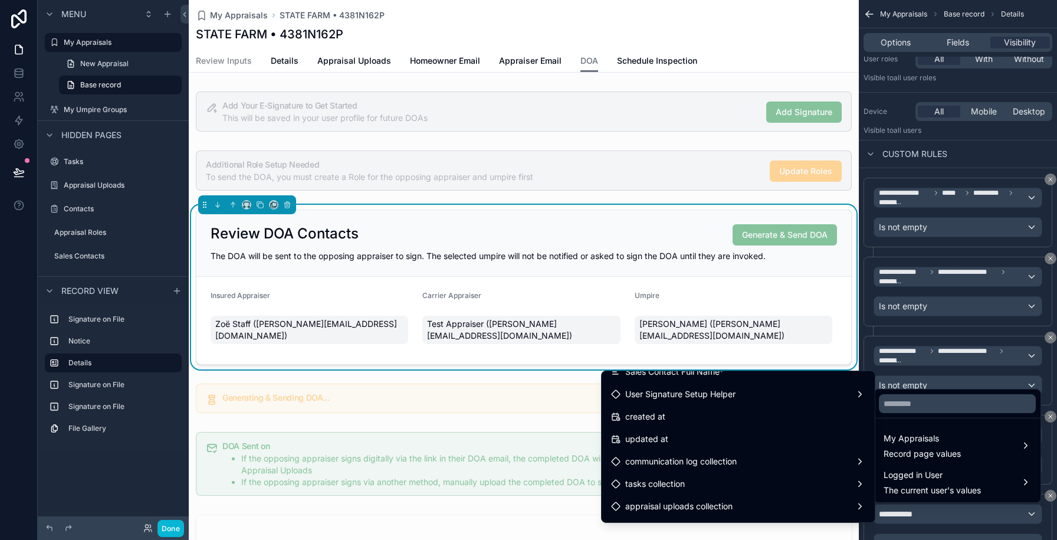
scroll to position [2722, 0]
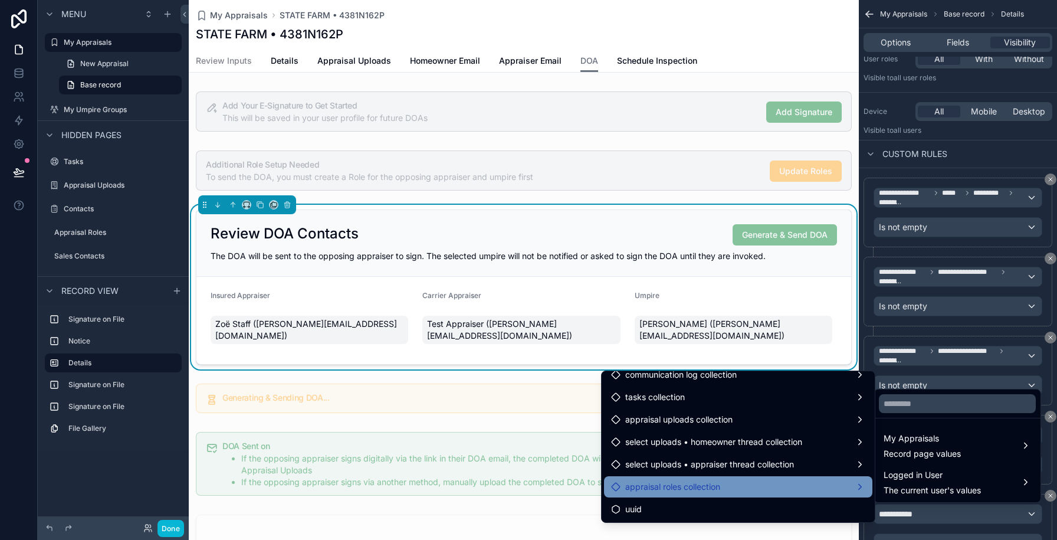
click at [795, 480] on div "appraisal roles collection" at bounding box center [738, 487] width 254 height 14
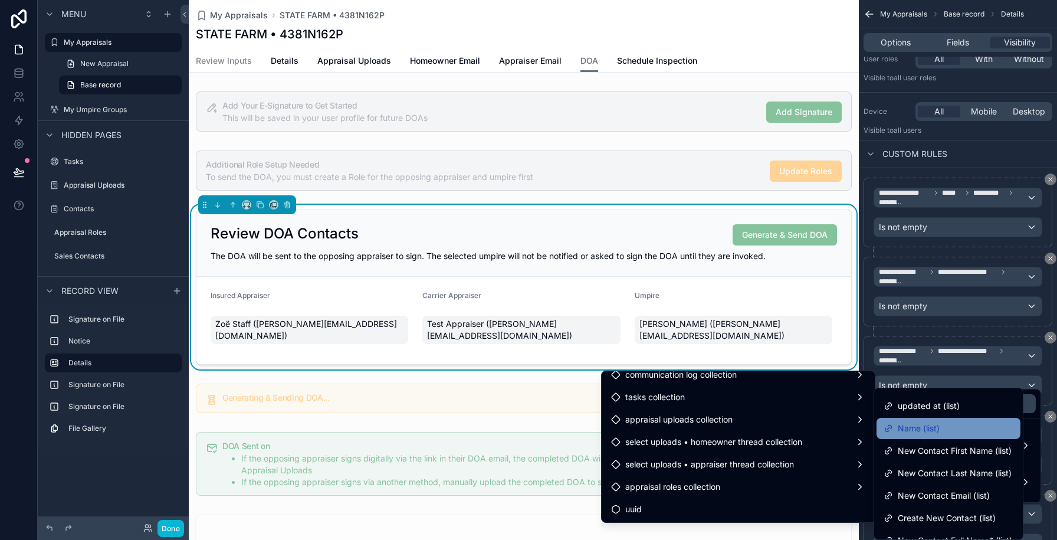
scroll to position [60, 0]
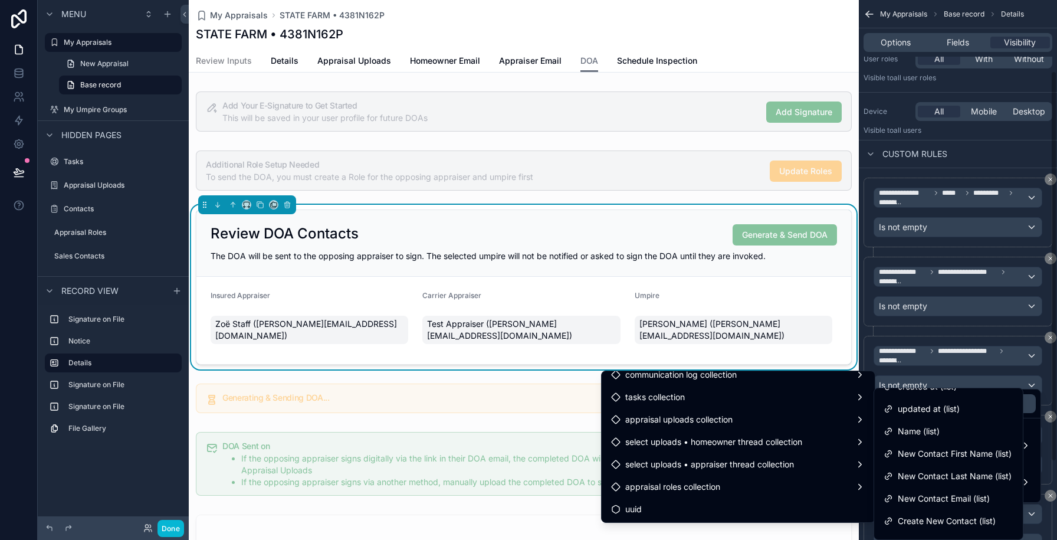
click at [948, 182] on div "scrollable content" at bounding box center [528, 270] width 1057 height 540
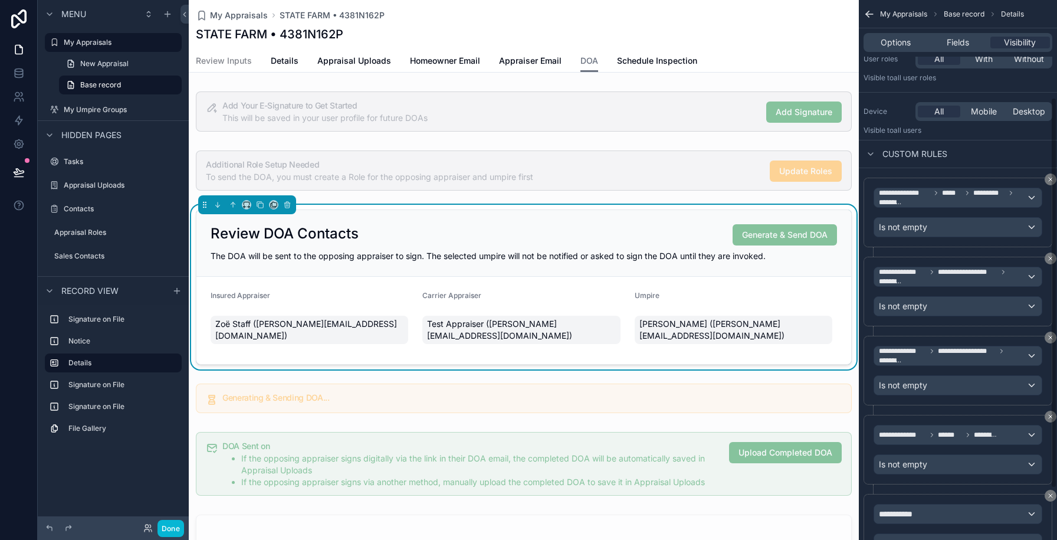
scroll to position [205, 0]
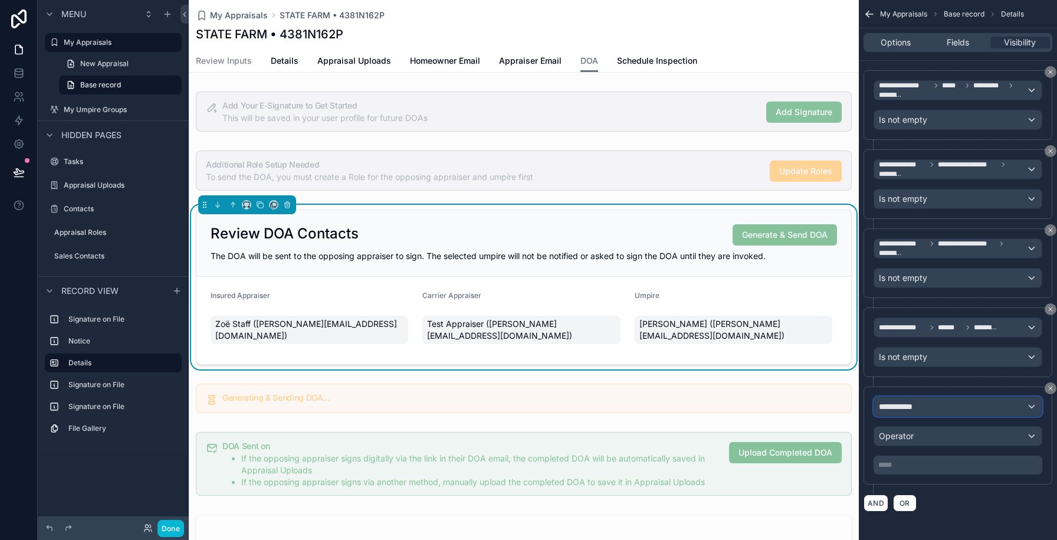
click at [904, 404] on span "**********" at bounding box center [901, 407] width 44 height 12
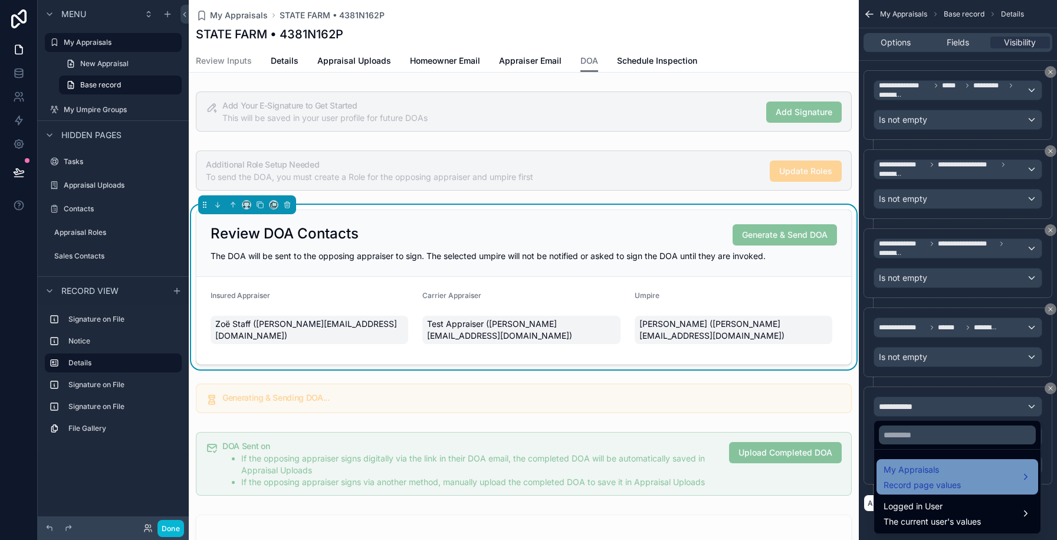
click at [903, 471] on span "My Appraisals" at bounding box center [922, 470] width 77 height 14
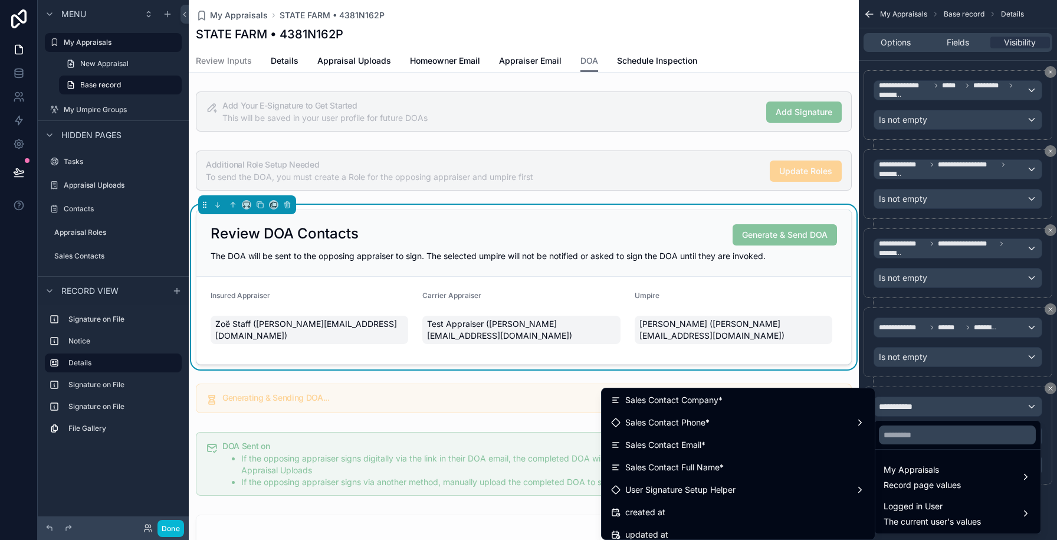
scroll to position [2722, 0]
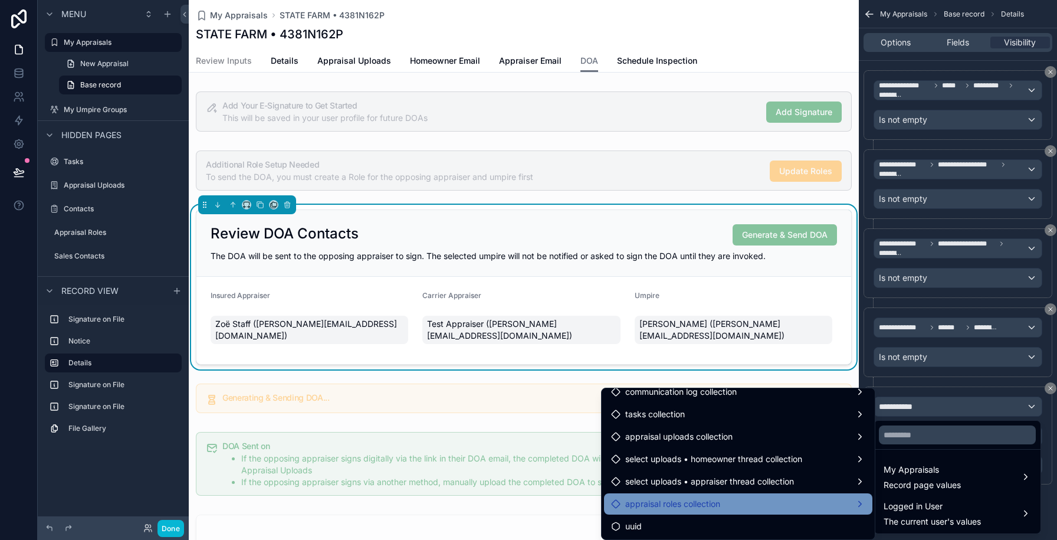
click at [752, 500] on div "appraisal roles collection" at bounding box center [738, 504] width 254 height 14
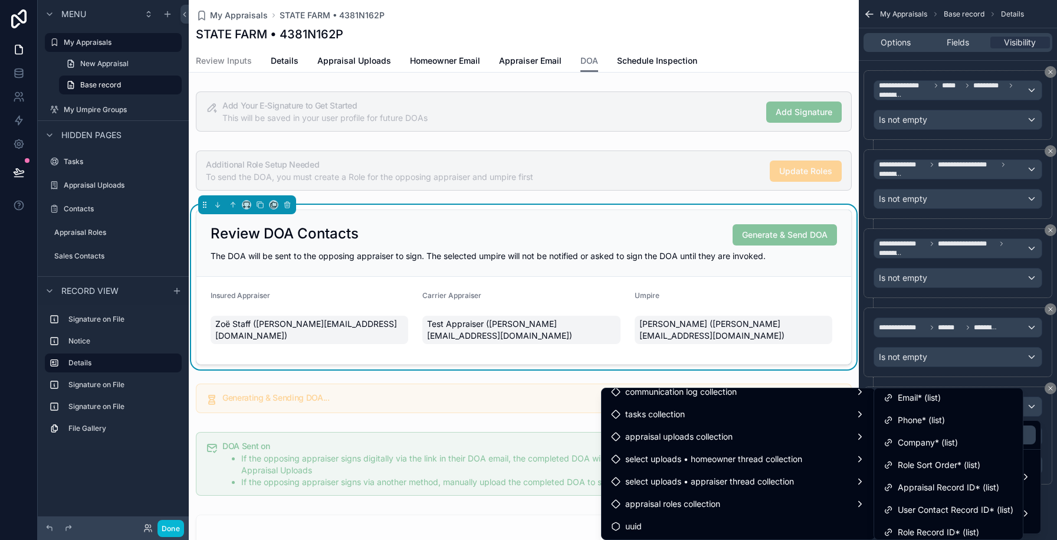
scroll to position [548, 0]
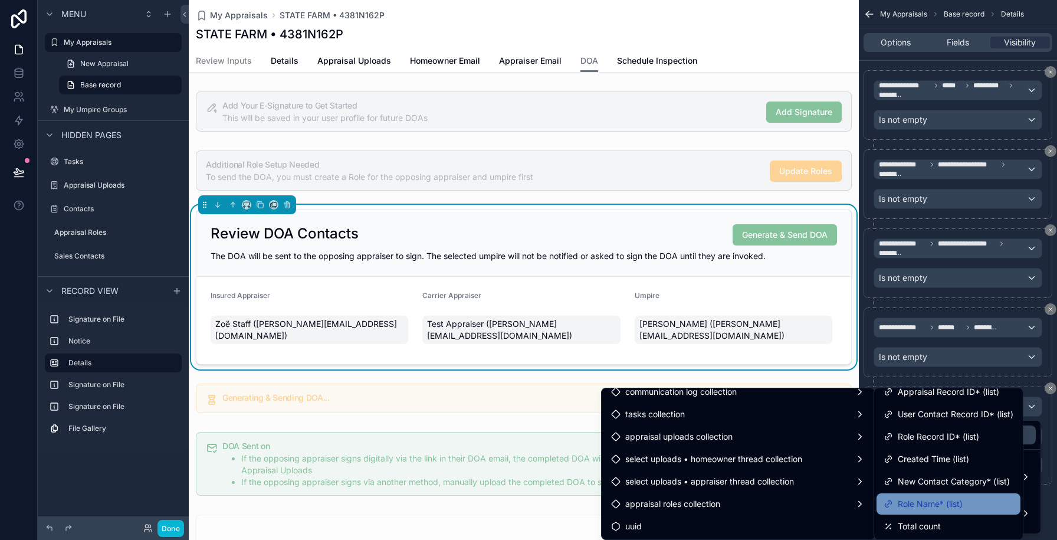
click at [949, 502] on span "Role Name* (list)" at bounding box center [930, 504] width 65 height 14
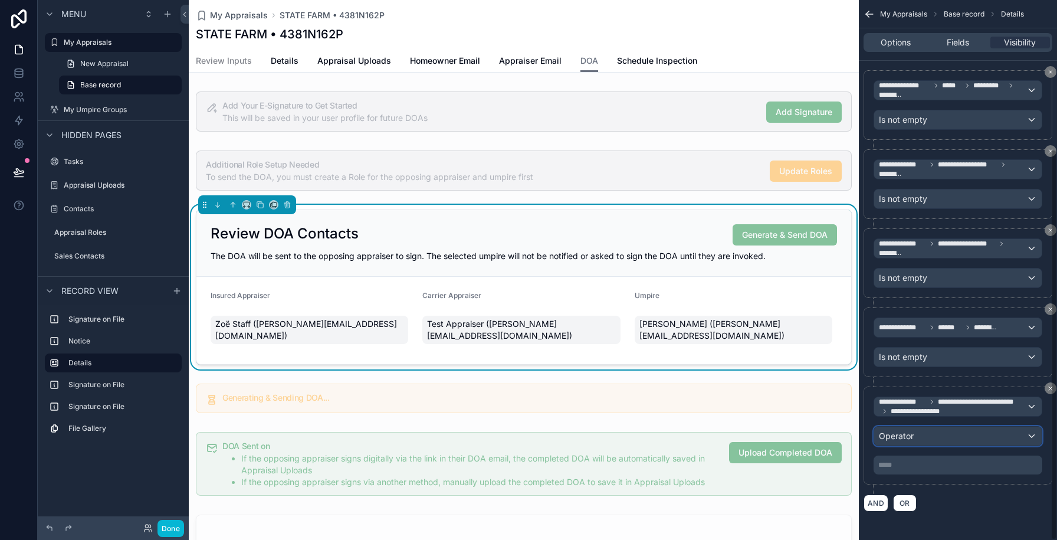
click at [910, 432] on span "Operator" at bounding box center [896, 436] width 35 height 10
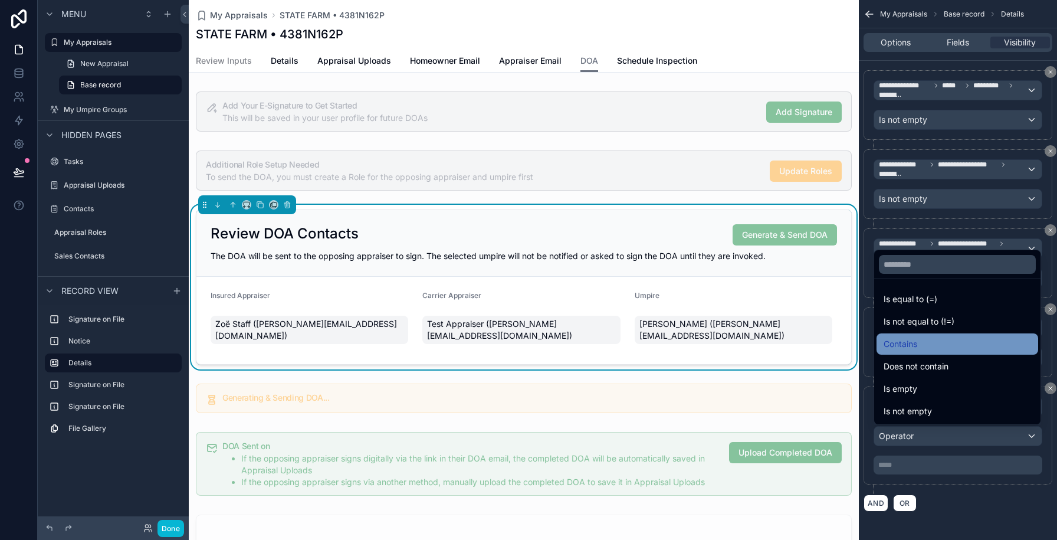
click at [902, 346] on span "Contains" at bounding box center [901, 344] width 34 height 14
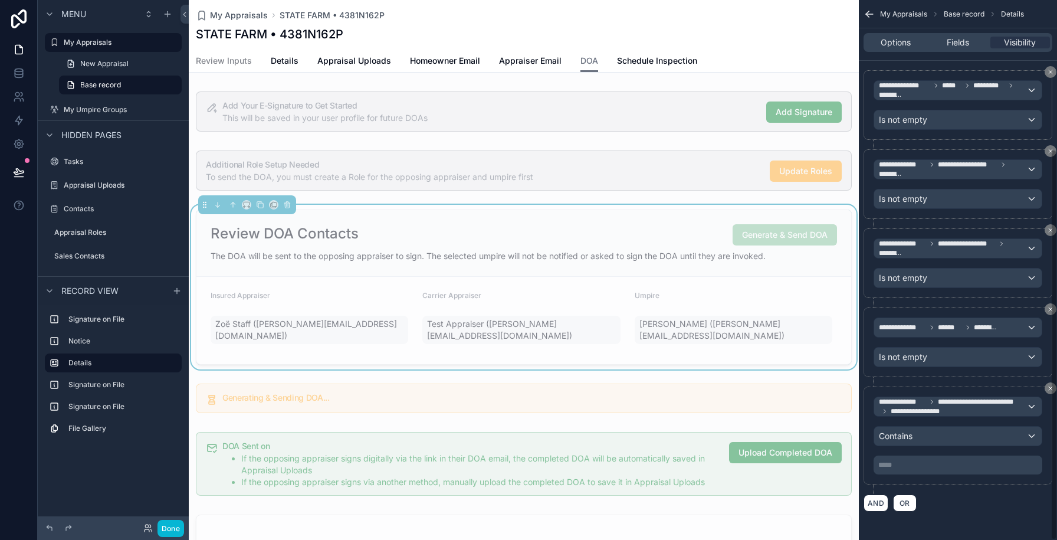
click at [893, 463] on p "***** ﻿" at bounding box center [960, 464] width 162 height 9
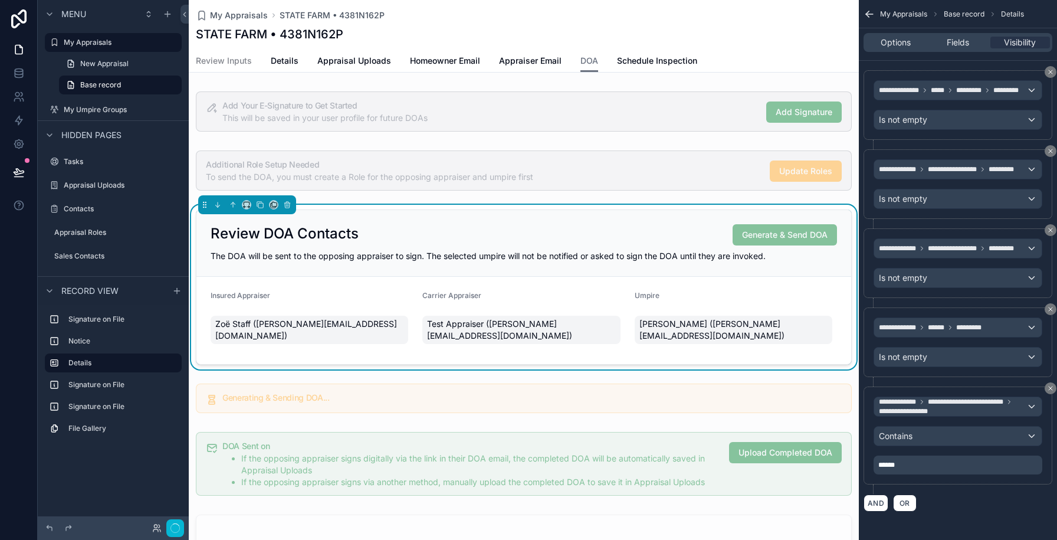
click at [1020, 517] on div "**********" at bounding box center [958, 291] width 198 height 460
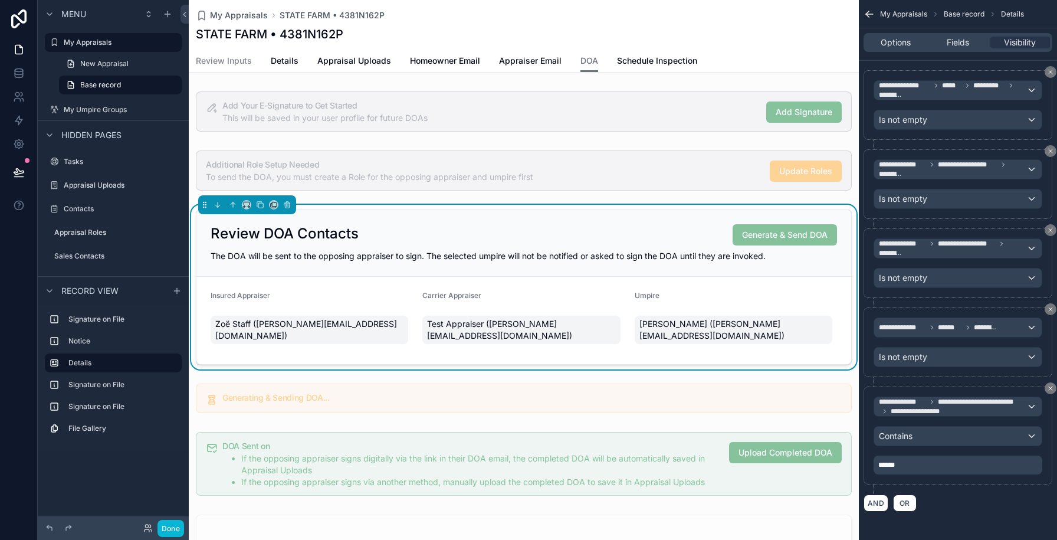
click at [1020, 517] on div "**********" at bounding box center [958, 291] width 198 height 460
click at [1046, 312] on button "scrollable content" at bounding box center [1051, 309] width 12 height 12
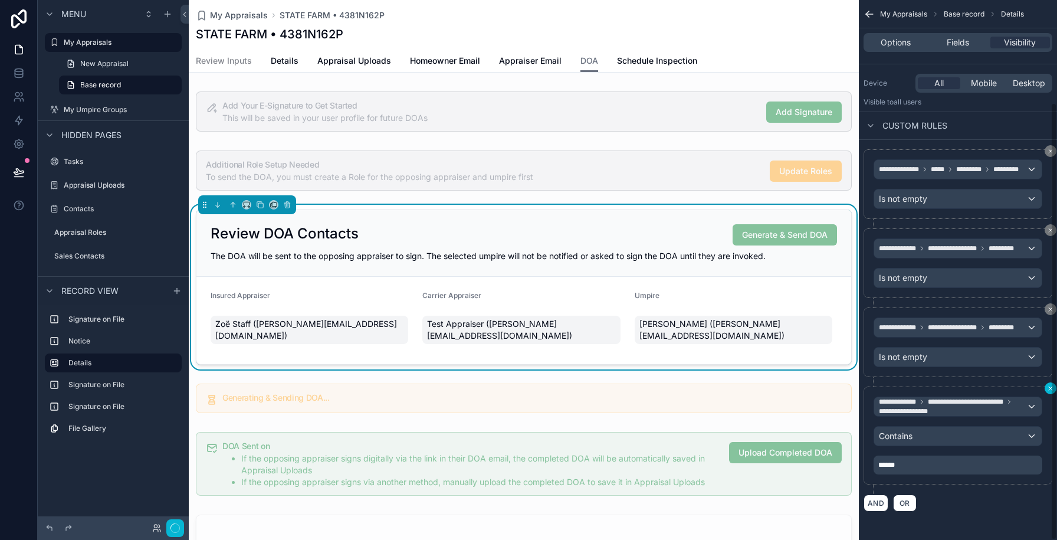
scroll to position [126, 0]
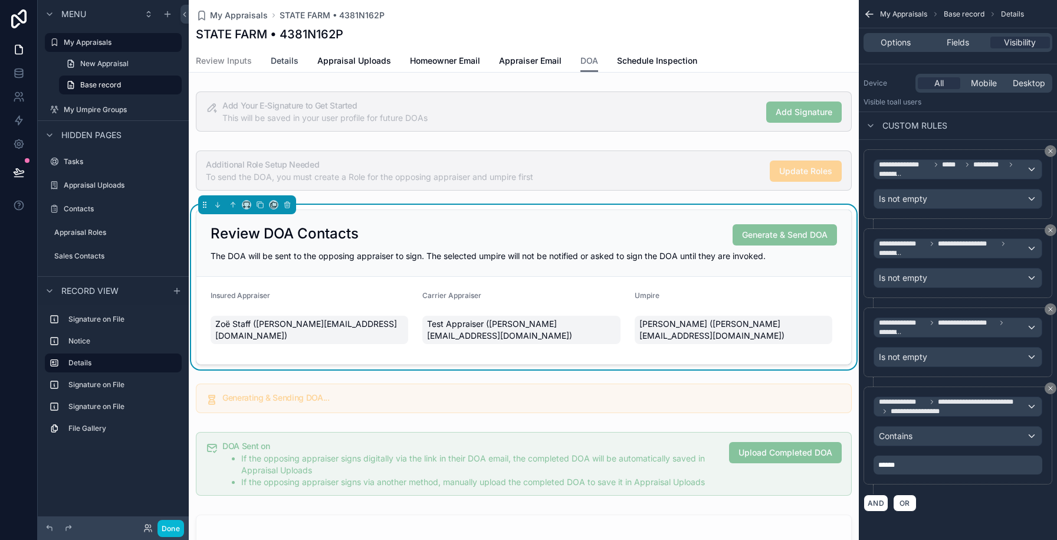
click at [284, 65] on span "Details" at bounding box center [285, 61] width 28 height 12
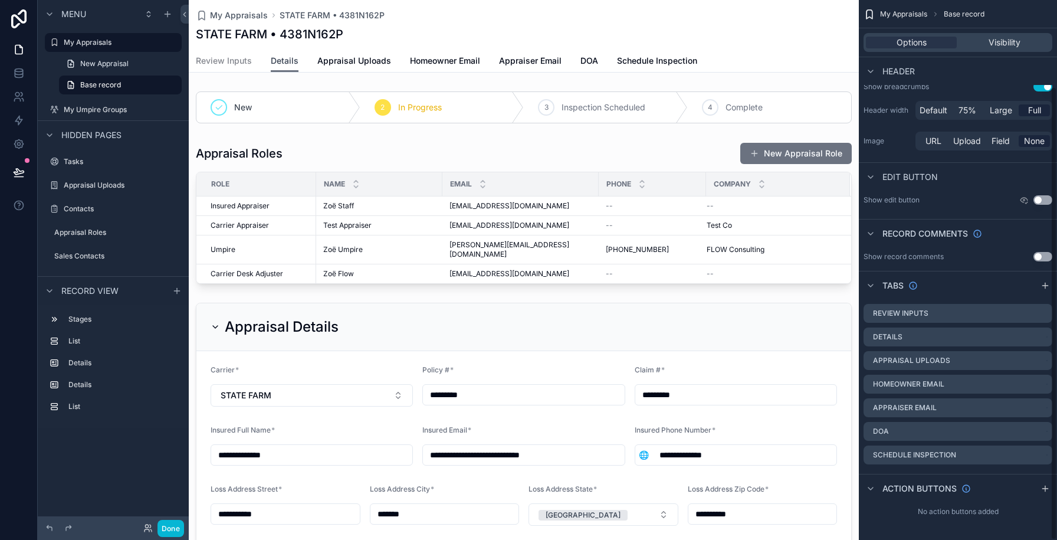
scroll to position [103, 0]
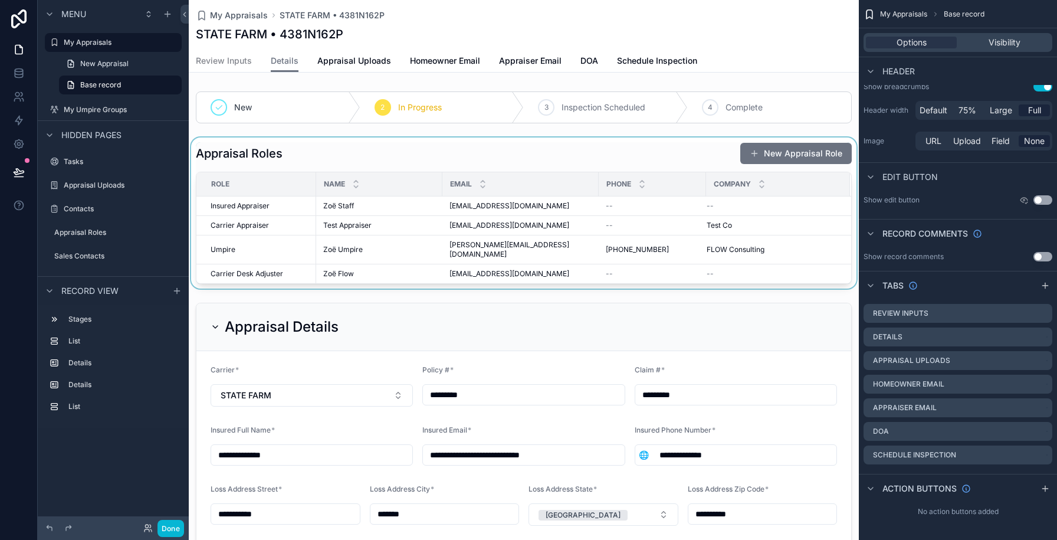
click at [384, 159] on div "scrollable content" at bounding box center [524, 212] width 670 height 151
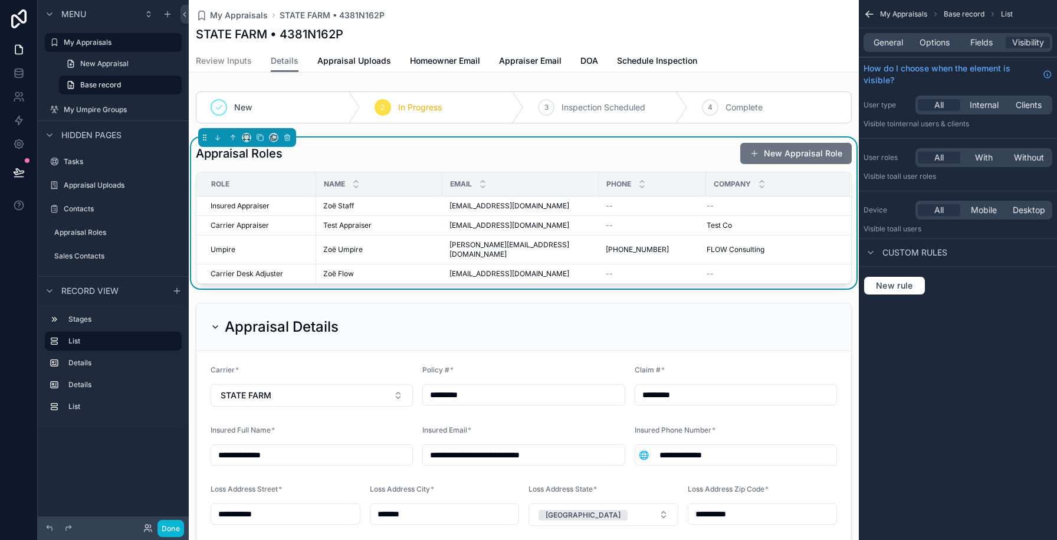
scroll to position [0, 0]
click at [163, 520] on button "Done" at bounding box center [171, 528] width 27 height 17
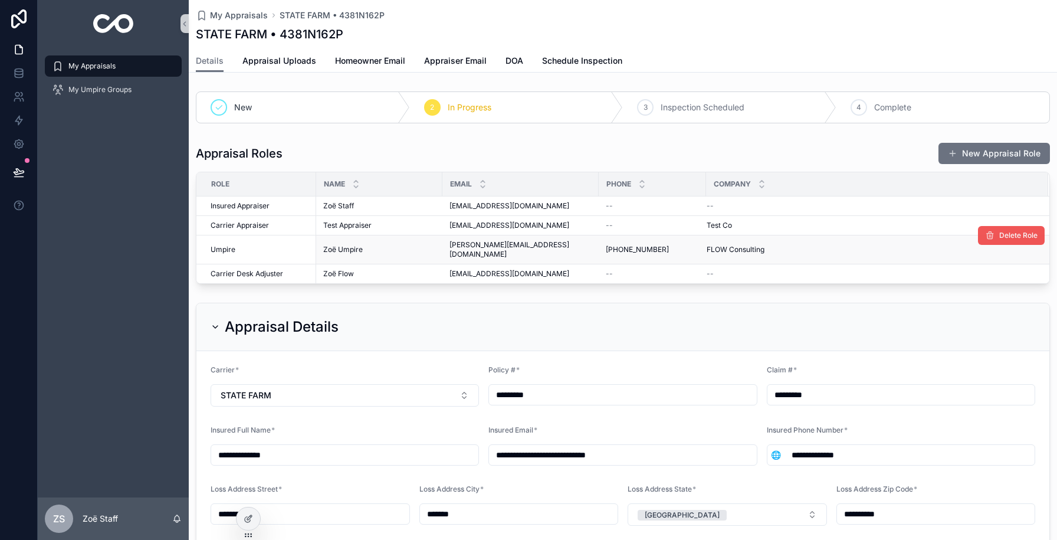
click at [1012, 241] on button "Delete Role" at bounding box center [1011, 235] width 67 height 19
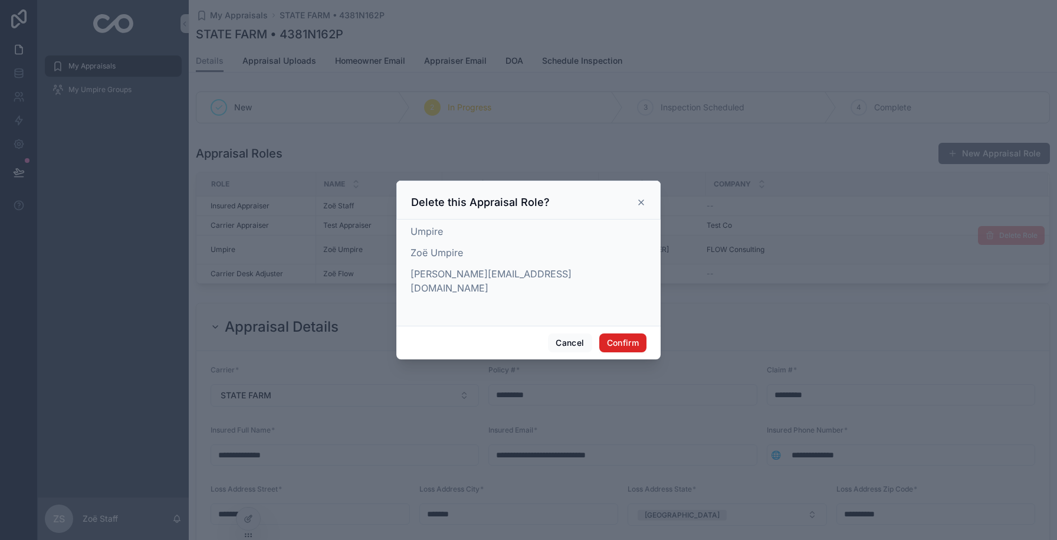
click at [622, 333] on button "Confirm" at bounding box center [622, 342] width 47 height 19
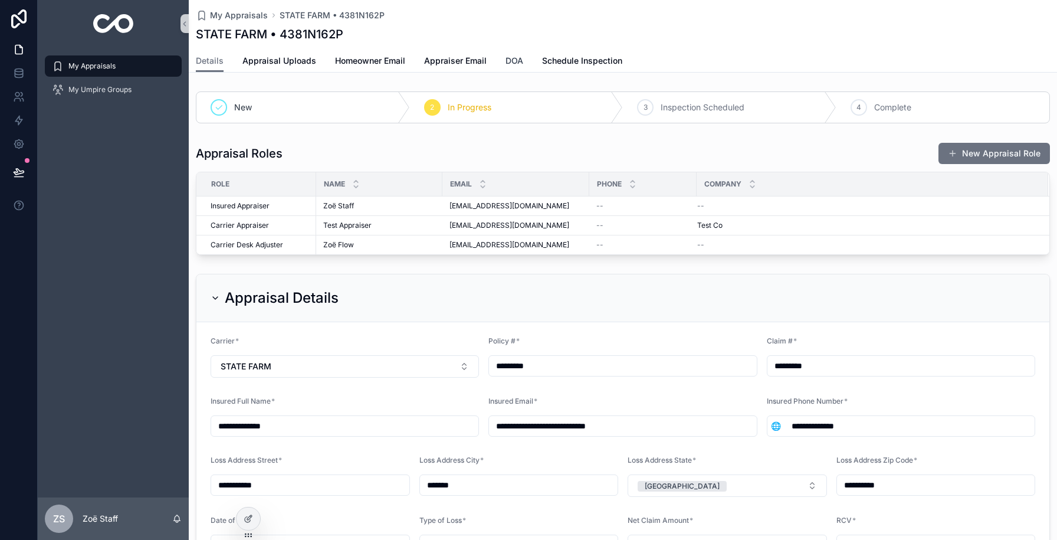
click at [518, 58] on span "DOA" at bounding box center [515, 61] width 18 height 12
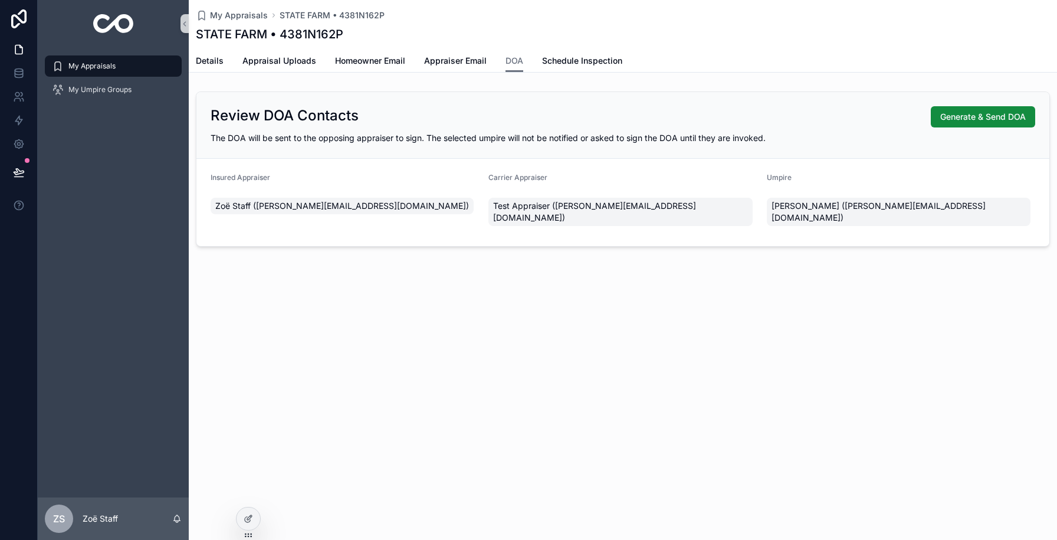
click at [505, 85] on div "My Appraisals STATE FARM • 4381N162P STATE FARM • 4381N162P DOA Details Apprais…" at bounding box center [623, 163] width 869 height 327
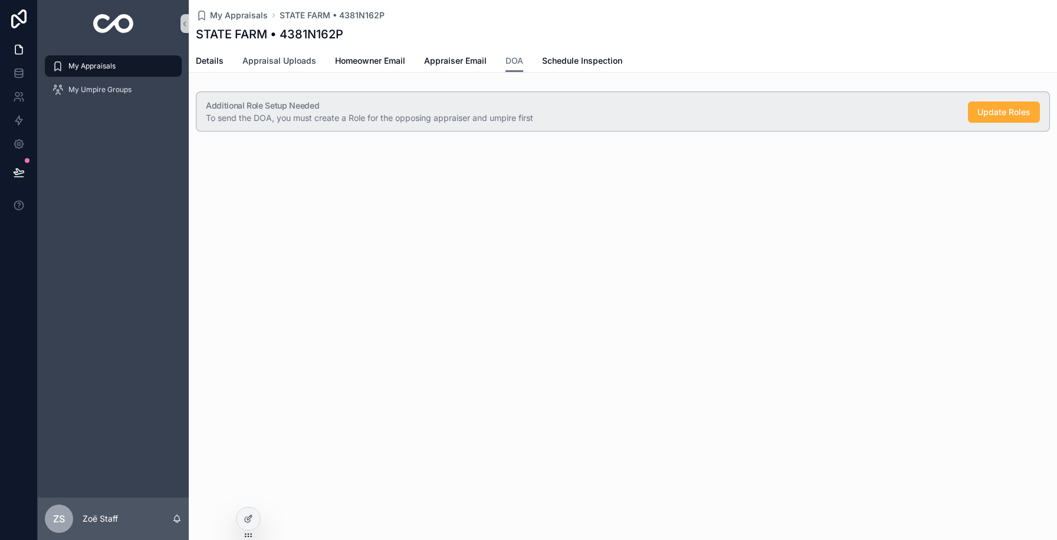
click at [260, 62] on span "Appraisal Uploads" at bounding box center [279, 61] width 74 height 12
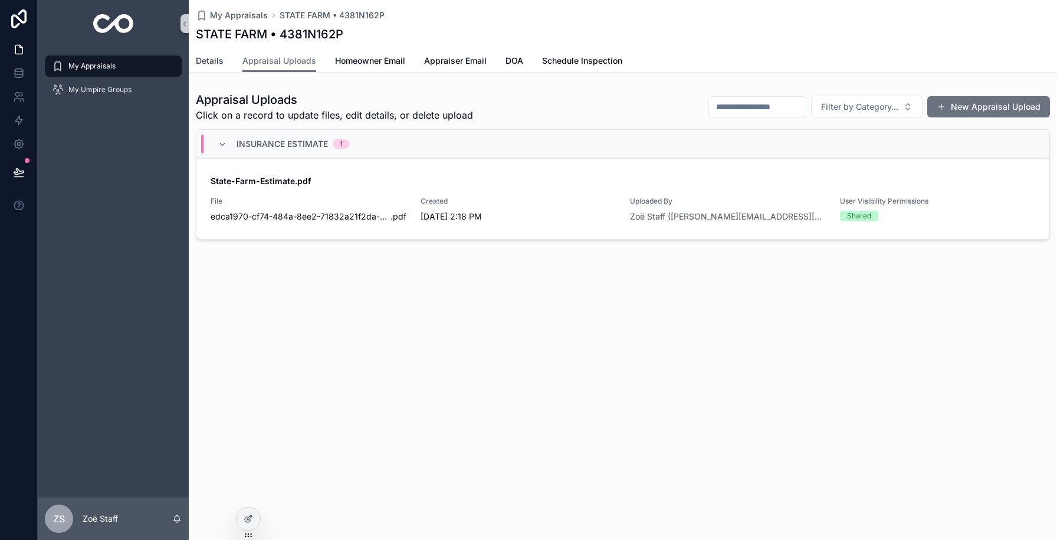
click at [215, 63] on span "Details" at bounding box center [210, 61] width 28 height 12
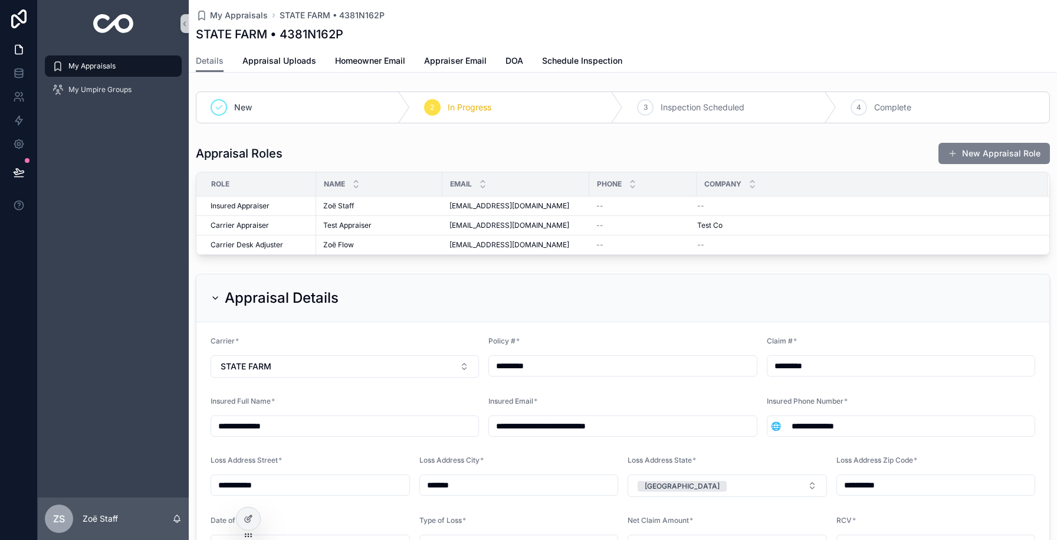
click at [976, 157] on button "New Appraisal Role" at bounding box center [995, 153] width 112 height 21
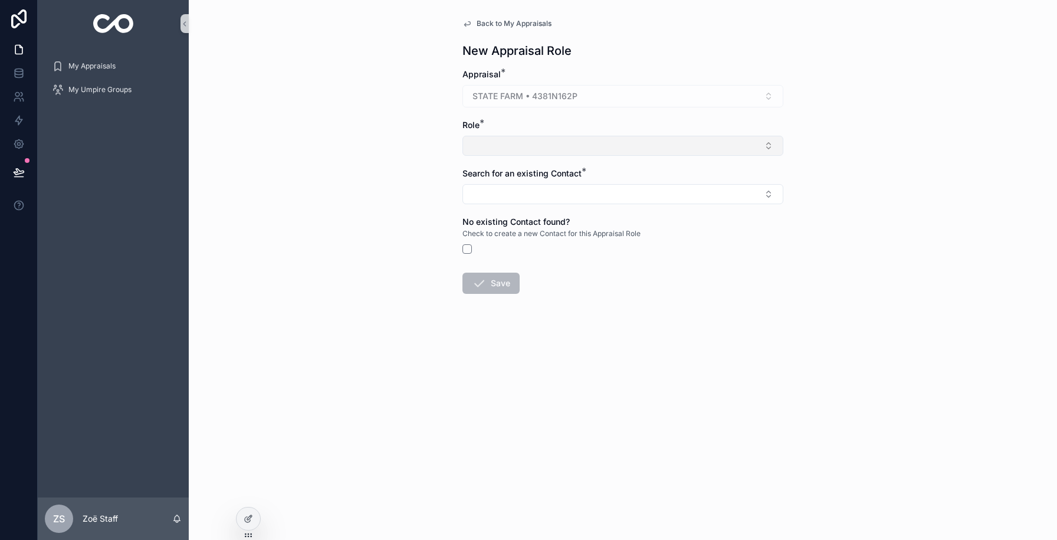
click at [556, 150] on button "Select Button" at bounding box center [623, 146] width 321 height 20
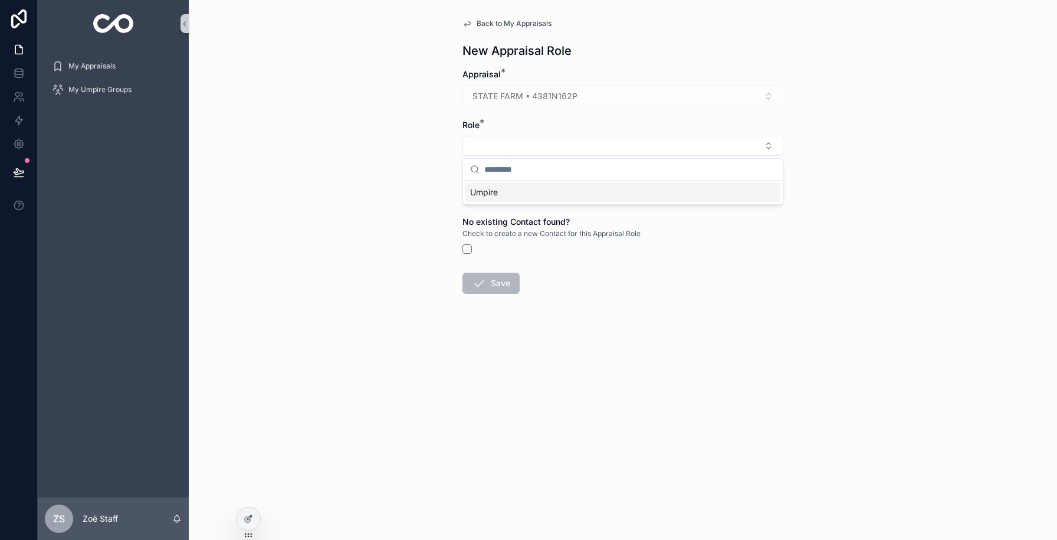
click at [543, 191] on div "Umpire" at bounding box center [623, 192] width 315 height 19
click at [543, 191] on button "Select Button" at bounding box center [623, 196] width 321 height 20
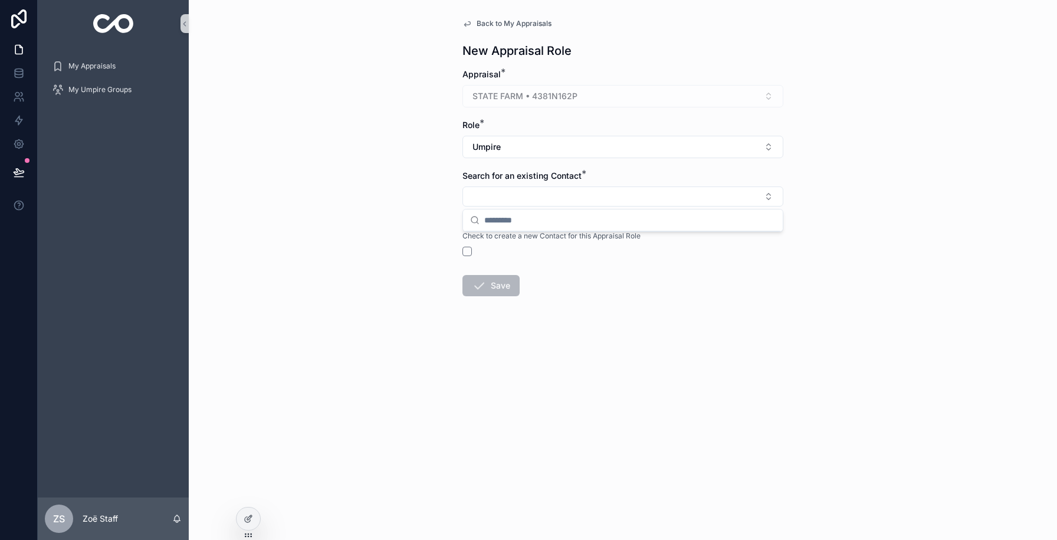
click at [389, 208] on div "Back to My Appraisals New Appraisal Role Appraisal * STATE FARM • 4381N162P Rol…" at bounding box center [623, 270] width 869 height 540
click at [535, 19] on span "Back to My Appraisals" at bounding box center [514, 23] width 75 height 9
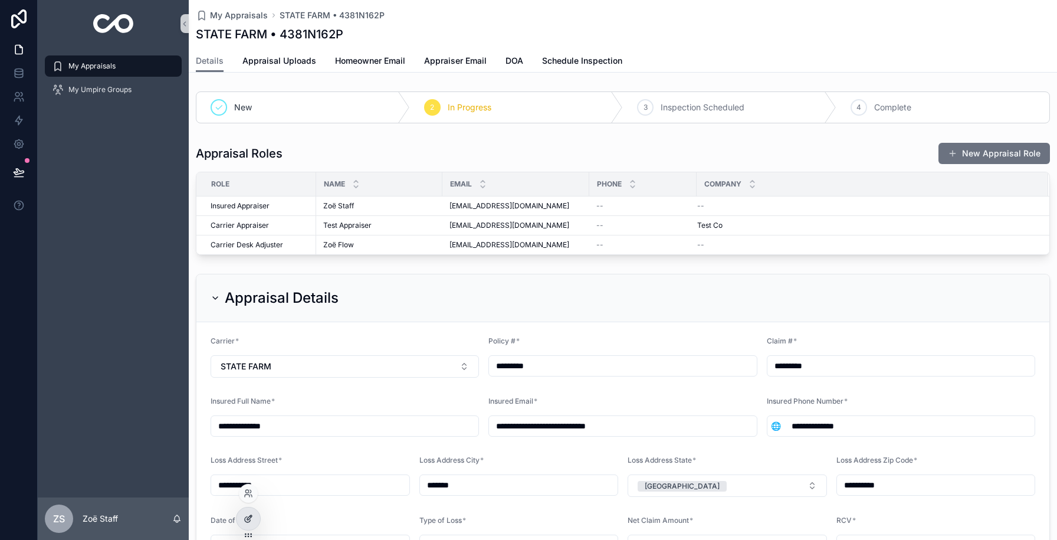
click at [242, 522] on div at bounding box center [249, 518] width 24 height 22
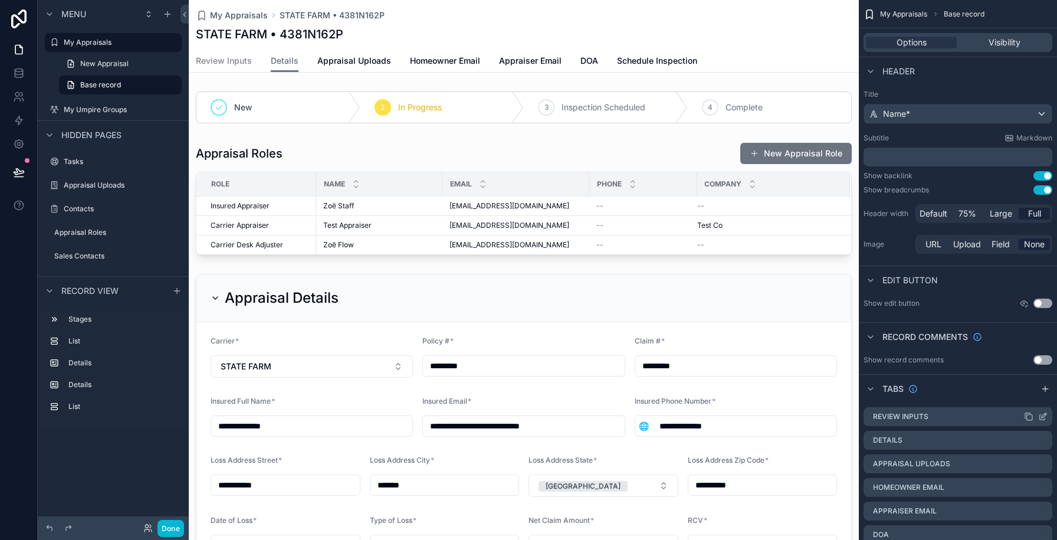
click at [1046, 417] on icon "scrollable content" at bounding box center [1042, 416] width 9 height 9
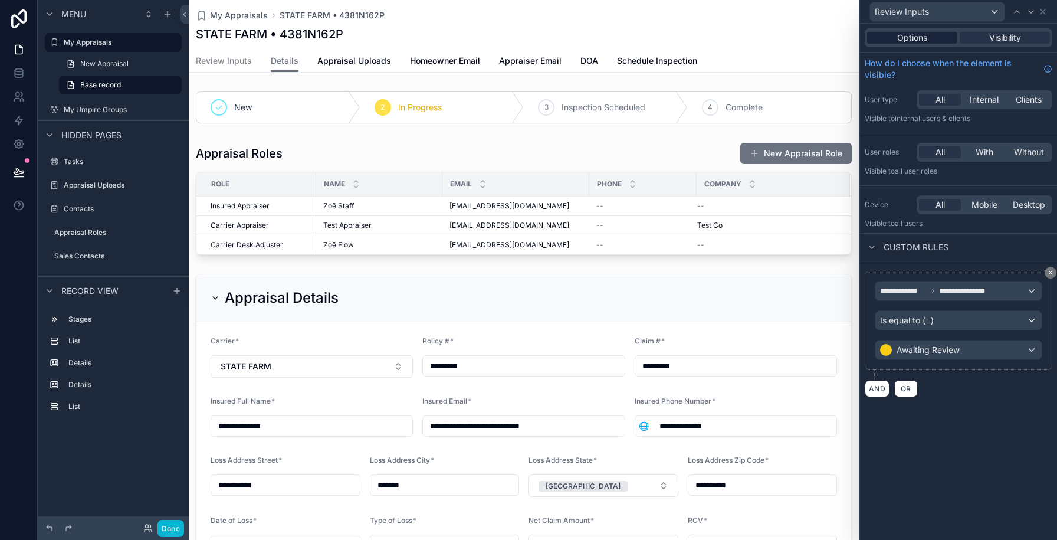
click at [915, 37] on span "Options" at bounding box center [912, 38] width 30 height 12
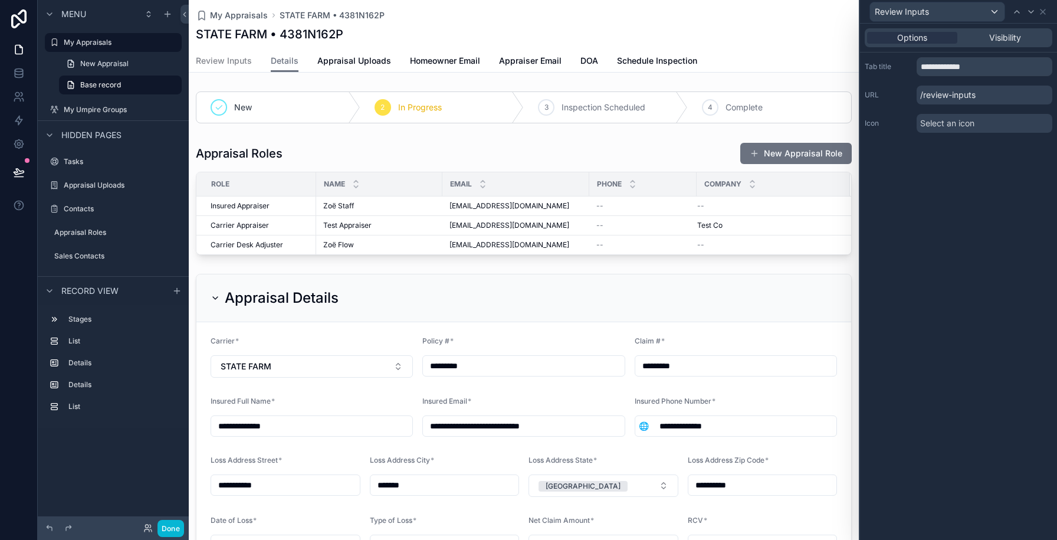
click at [935, 126] on span "Select an icon" at bounding box center [947, 123] width 54 height 12
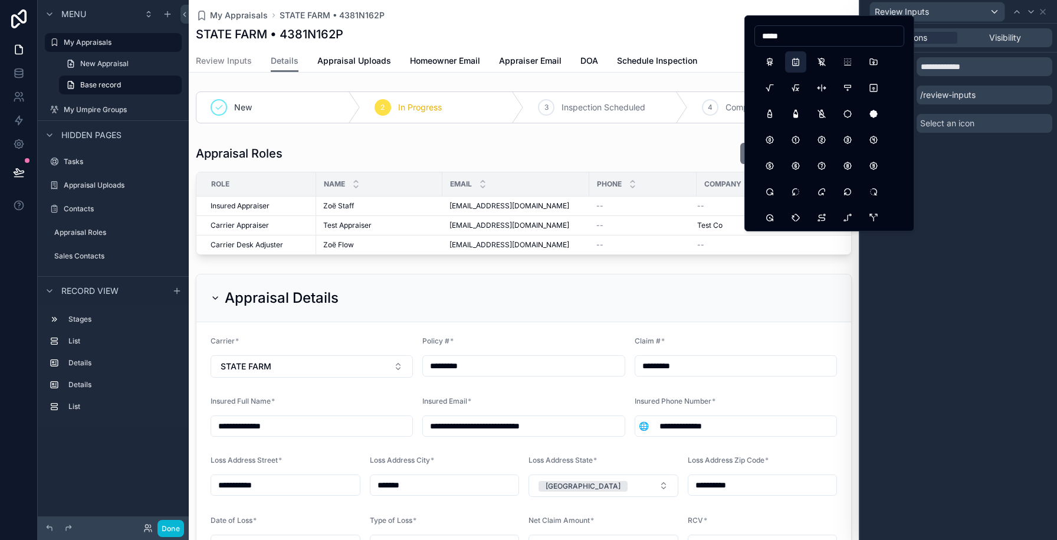
type input "*****"
click at [789, 60] on button "RobotFace" at bounding box center [795, 61] width 21 height 21
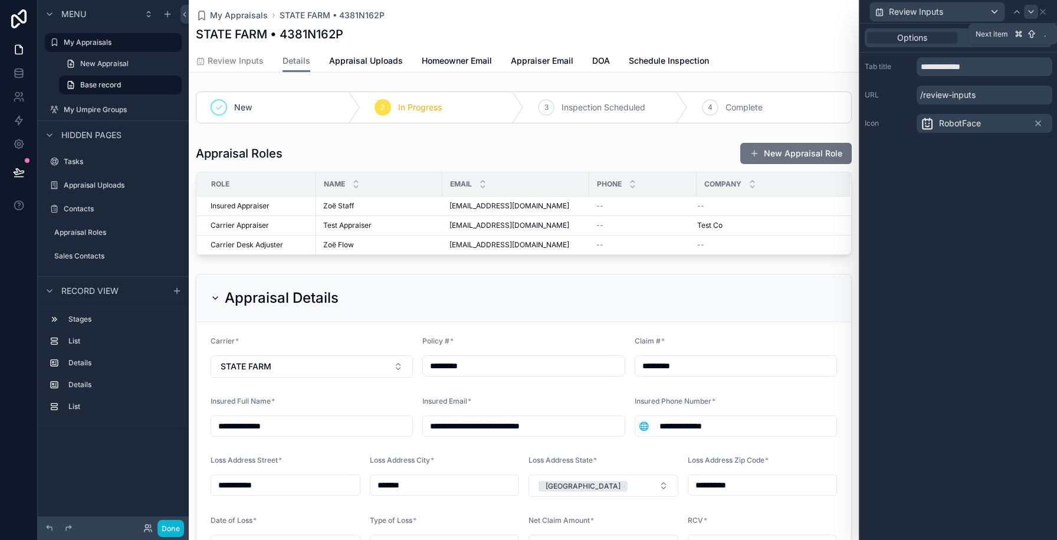
click at [1031, 13] on icon at bounding box center [1031, 11] width 9 height 9
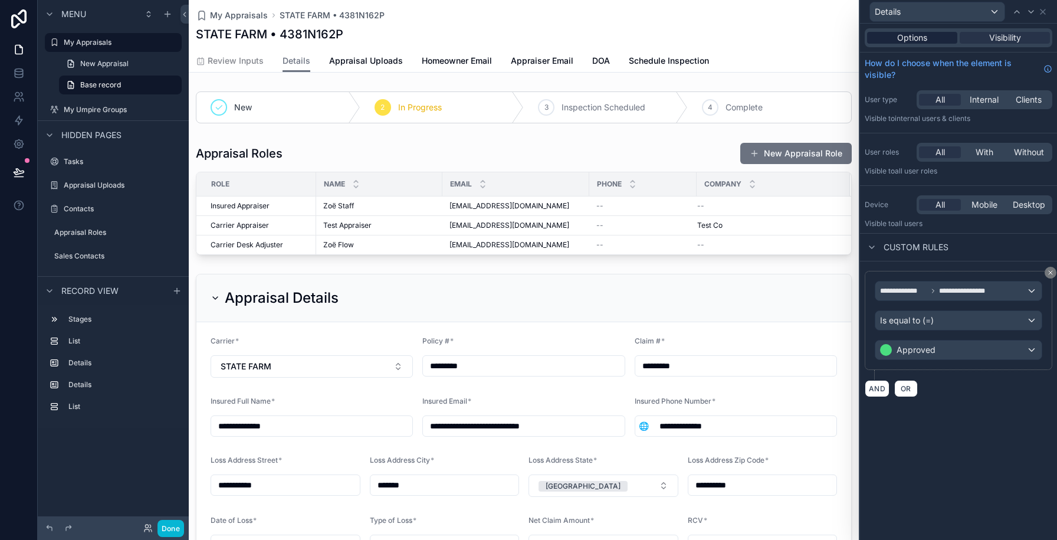
click at [907, 38] on span "Options" at bounding box center [912, 38] width 30 height 12
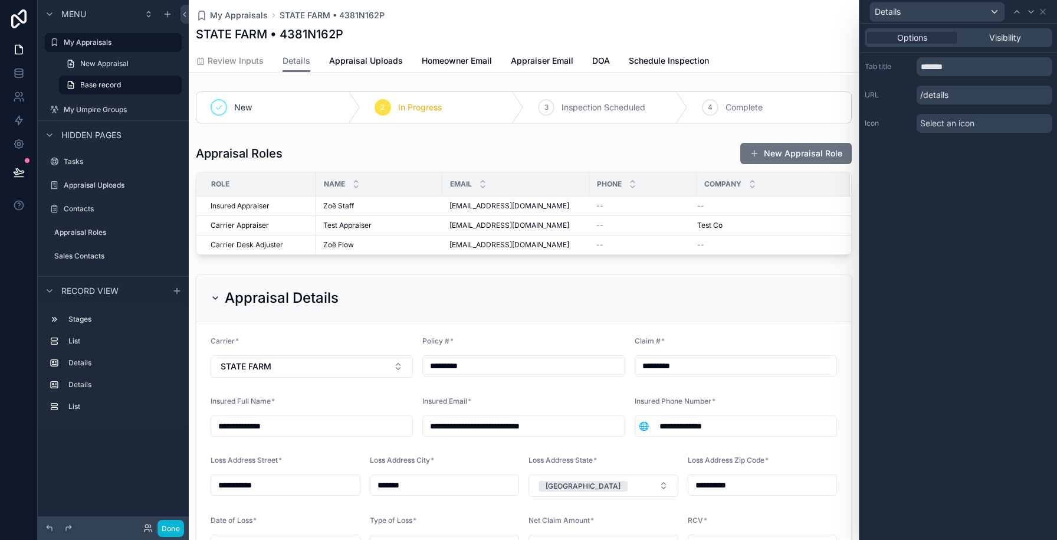
click at [935, 126] on span "Select an icon" at bounding box center [947, 123] width 54 height 12
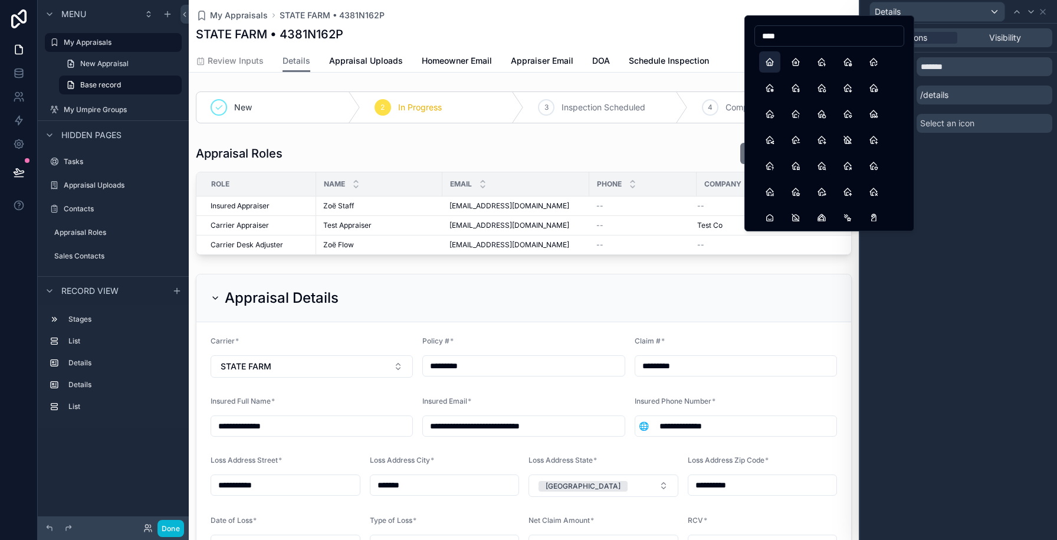
type input "****"
click at [769, 57] on button "Home" at bounding box center [769, 61] width 21 height 21
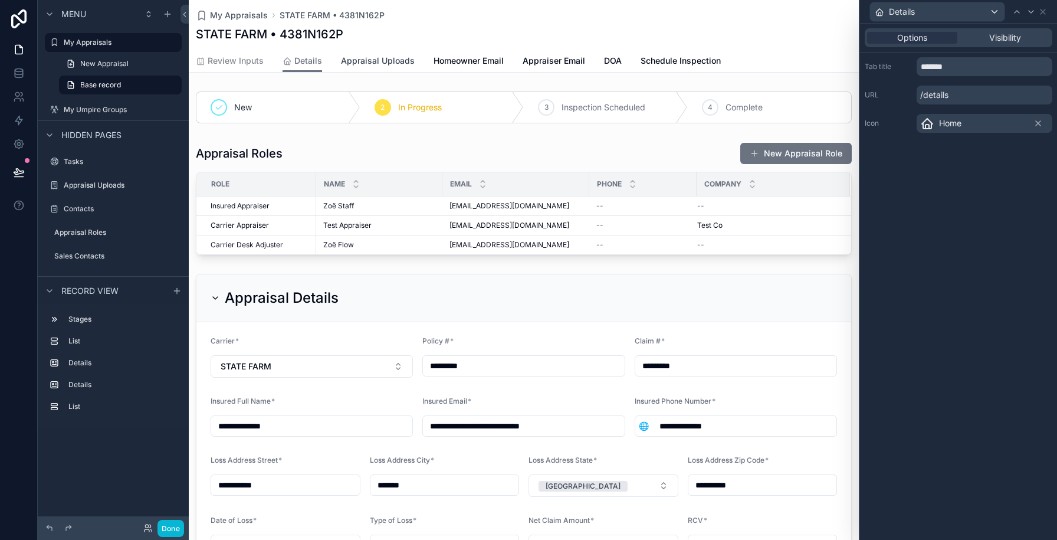
click at [395, 64] on span "Appraisal Uploads" at bounding box center [378, 61] width 74 height 12
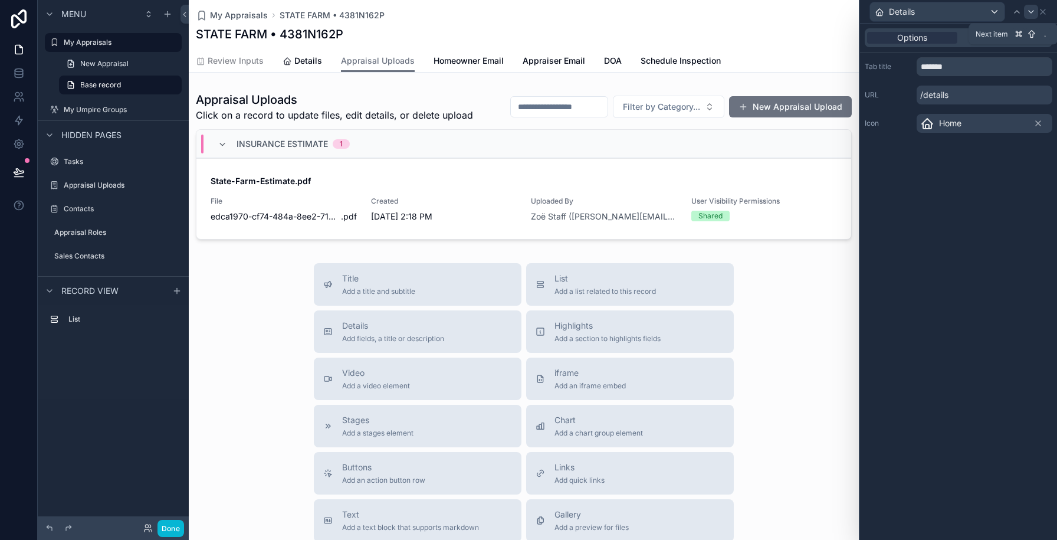
click at [1035, 10] on icon at bounding box center [1031, 11] width 9 height 9
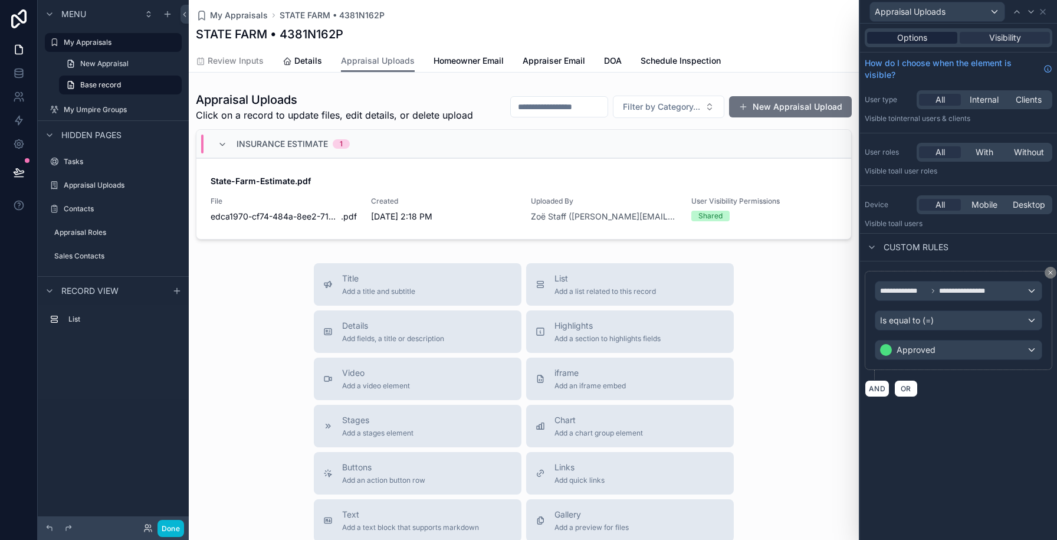
click at [917, 35] on span "Options" at bounding box center [912, 38] width 30 height 12
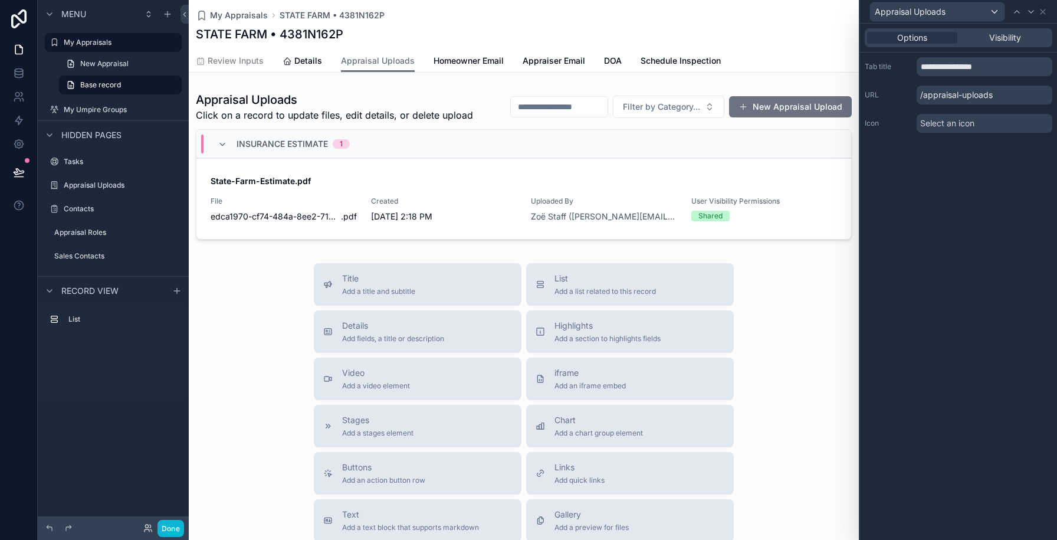
click at [934, 127] on span "Select an icon" at bounding box center [947, 123] width 54 height 12
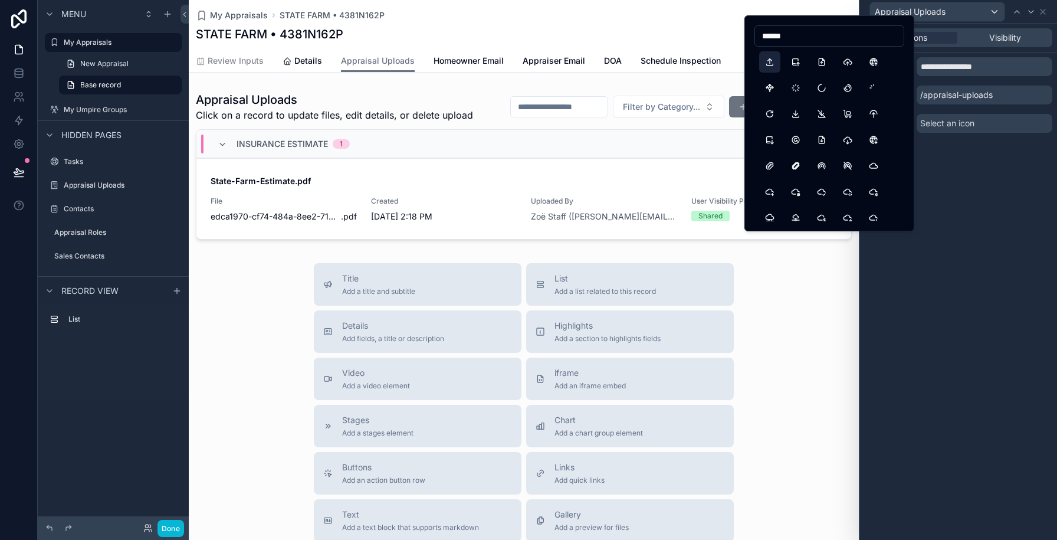
type input "******"
click at [767, 67] on button "Upload" at bounding box center [769, 61] width 21 height 21
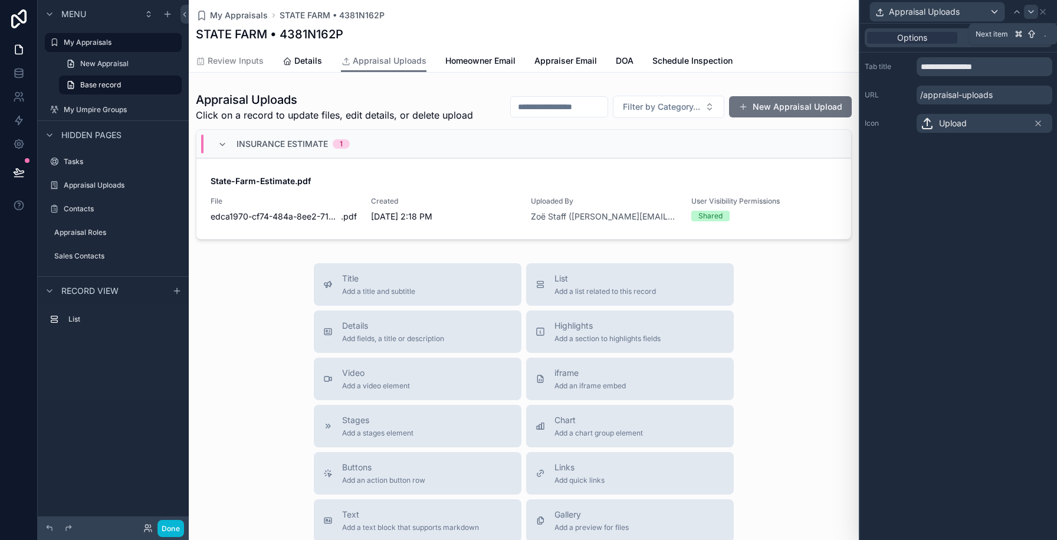
click at [1030, 12] on icon at bounding box center [1031, 11] width 9 height 9
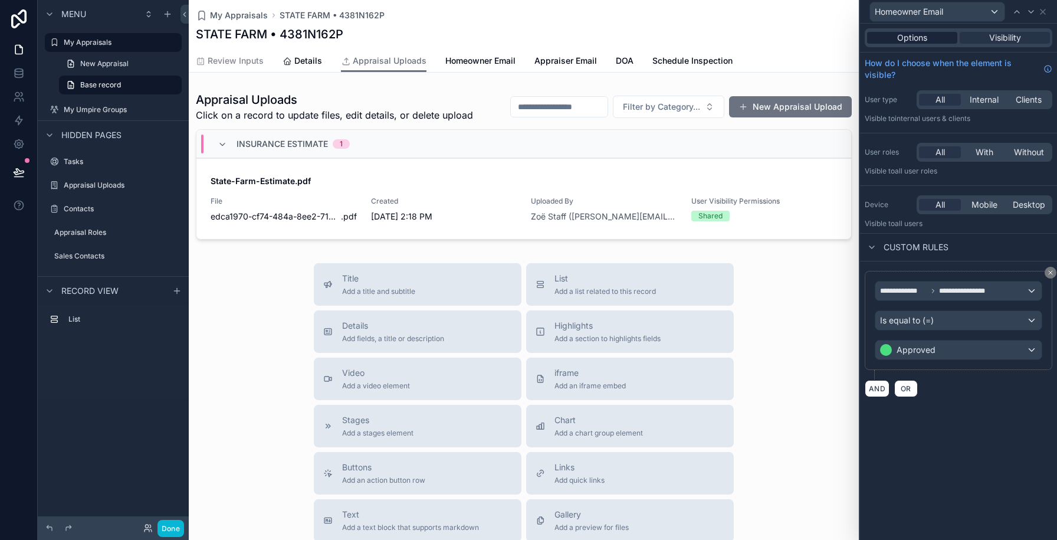
click at [923, 38] on span "Options" at bounding box center [912, 38] width 30 height 12
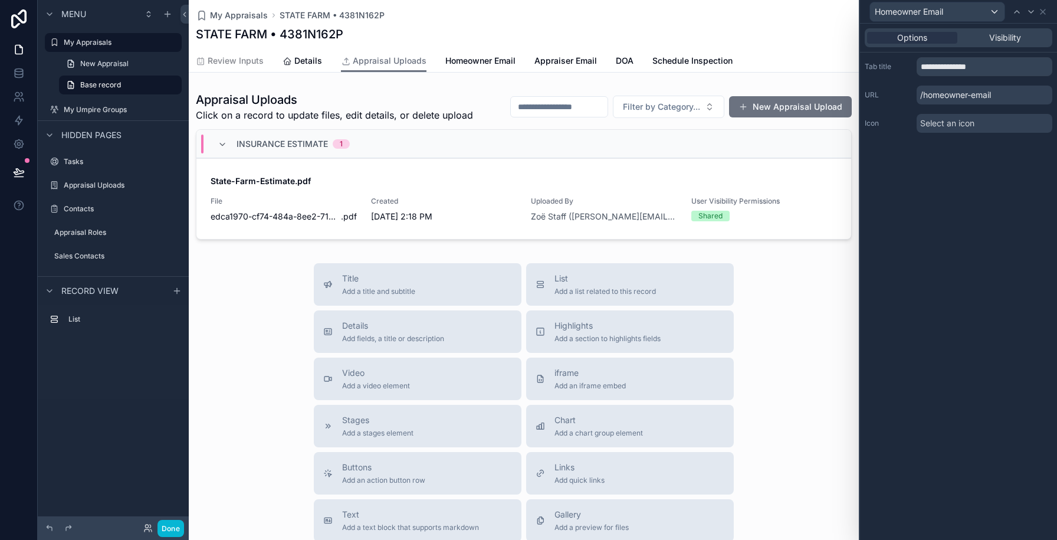
click at [929, 120] on span "Select an icon" at bounding box center [947, 123] width 54 height 12
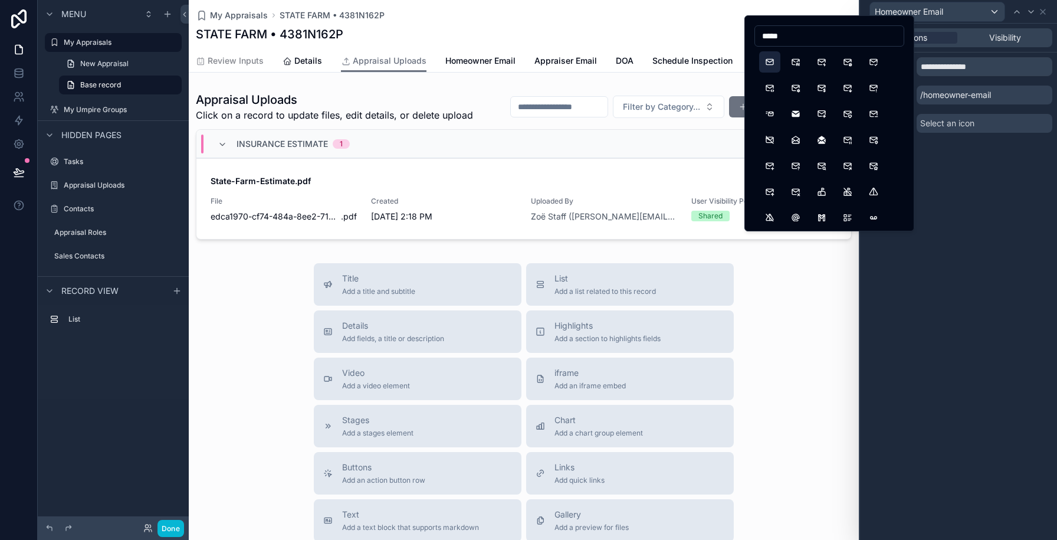
type input "*****"
click at [767, 61] on button "Mail" at bounding box center [769, 61] width 21 height 21
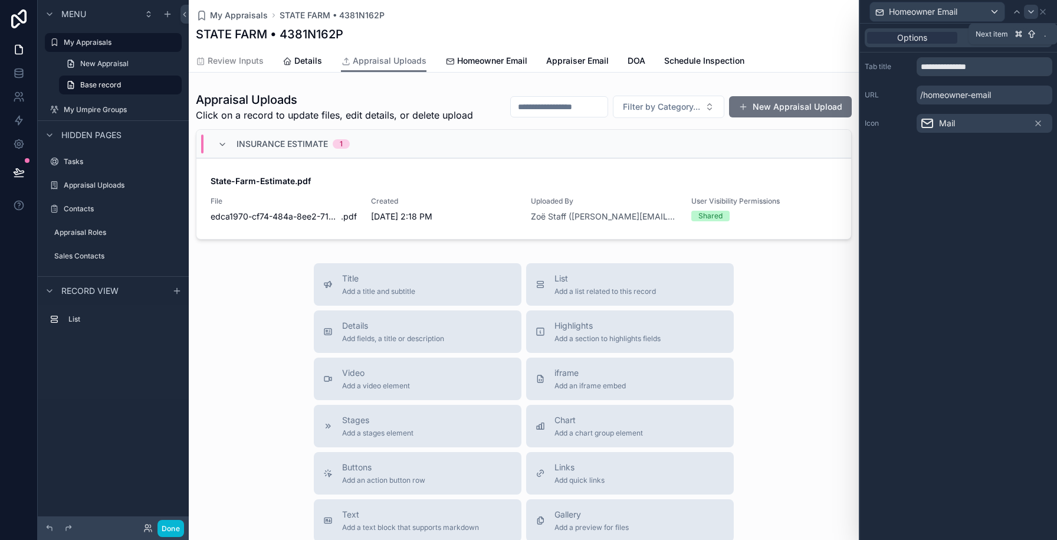
click at [1031, 14] on icon at bounding box center [1031, 11] width 9 height 9
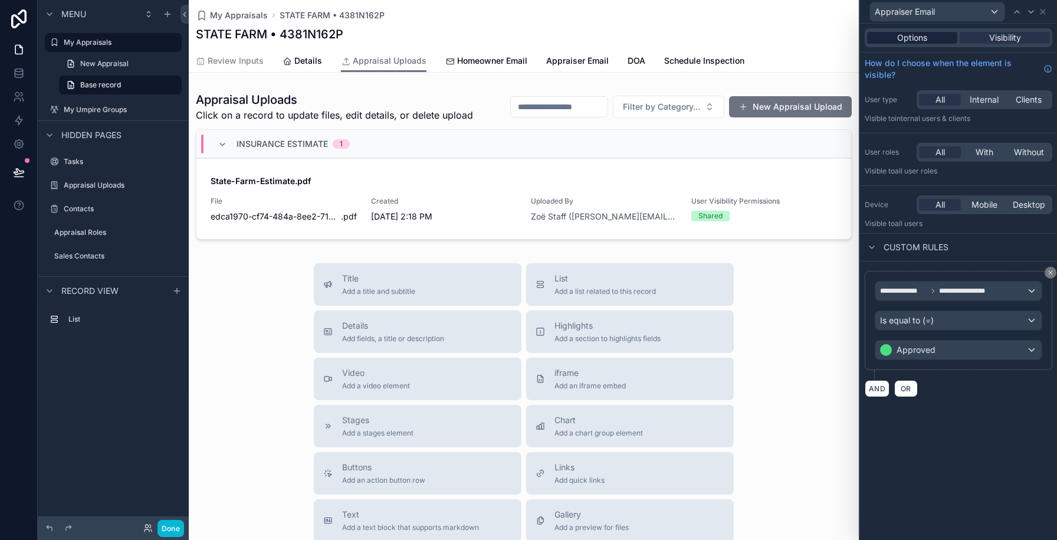
click at [902, 36] on span "Options" at bounding box center [912, 38] width 30 height 12
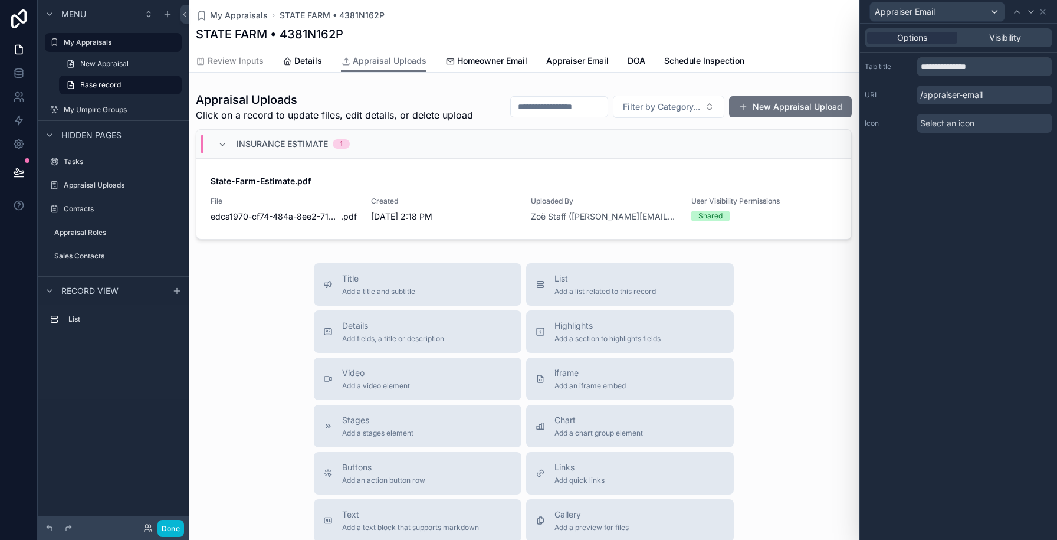
click at [927, 123] on span "Select an icon" at bounding box center [947, 123] width 54 height 12
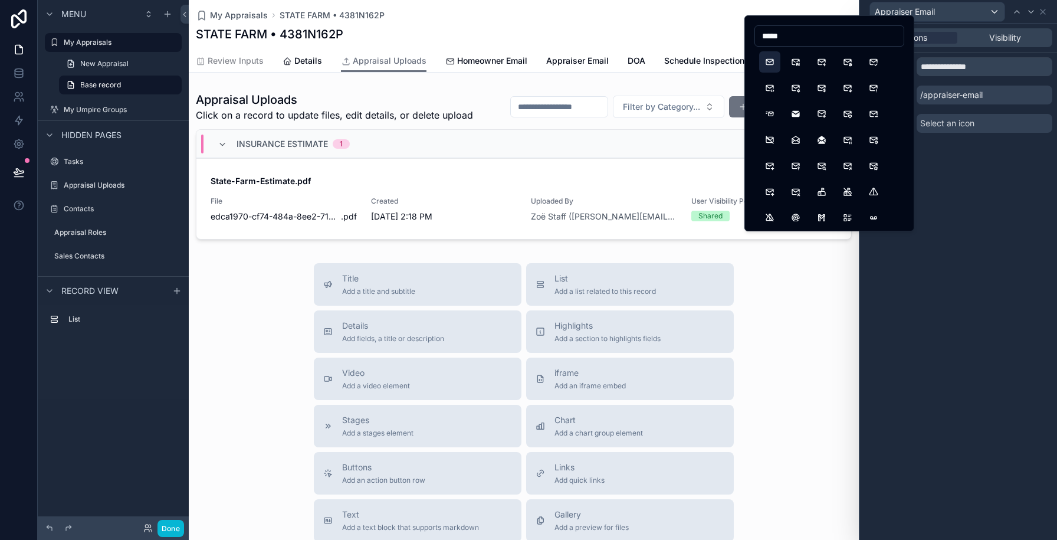
type input "*****"
click at [770, 64] on button "Mail" at bounding box center [769, 61] width 21 height 21
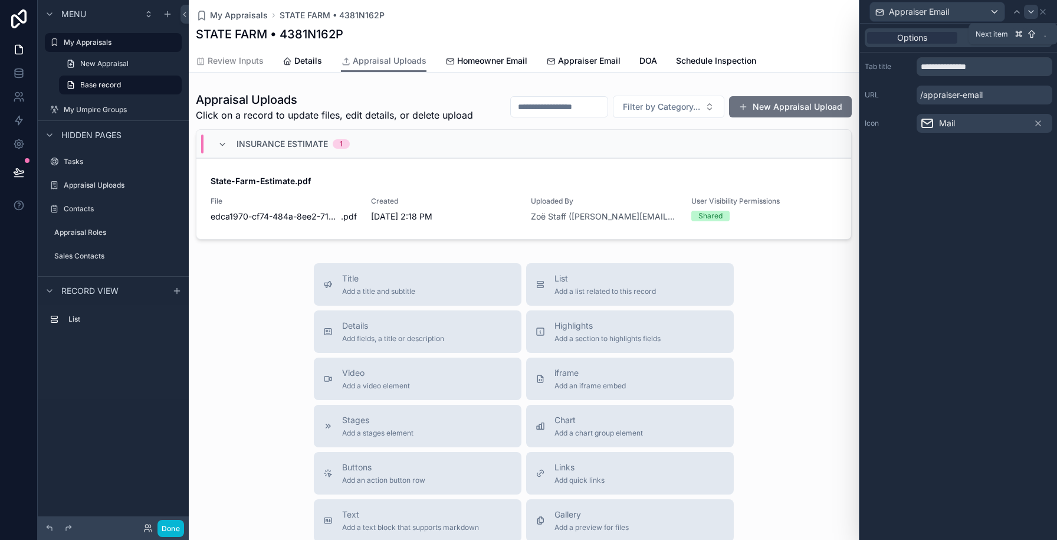
click at [1030, 5] on div at bounding box center [1031, 12] width 14 height 14
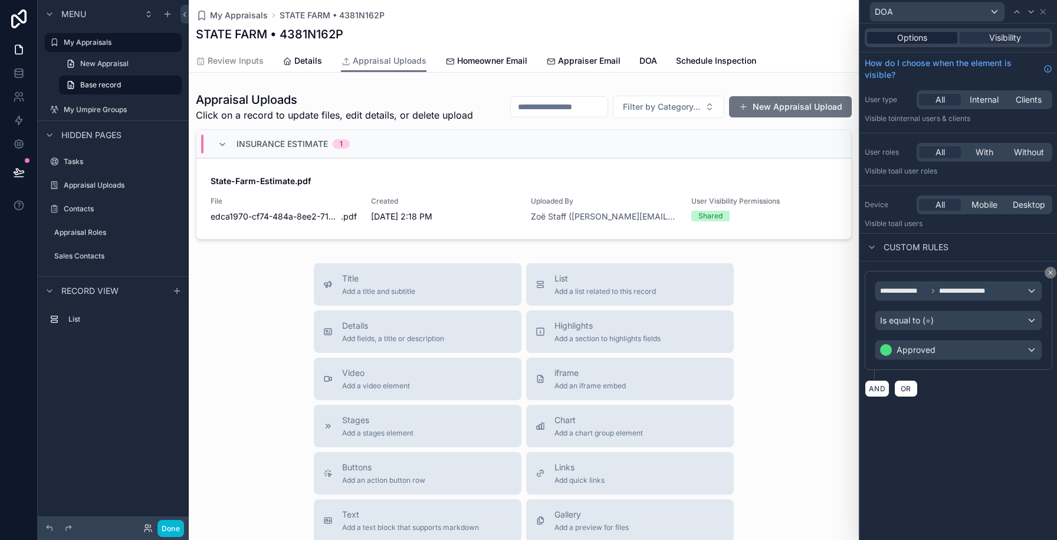
click at [888, 40] on div "Options" at bounding box center [912, 38] width 90 height 12
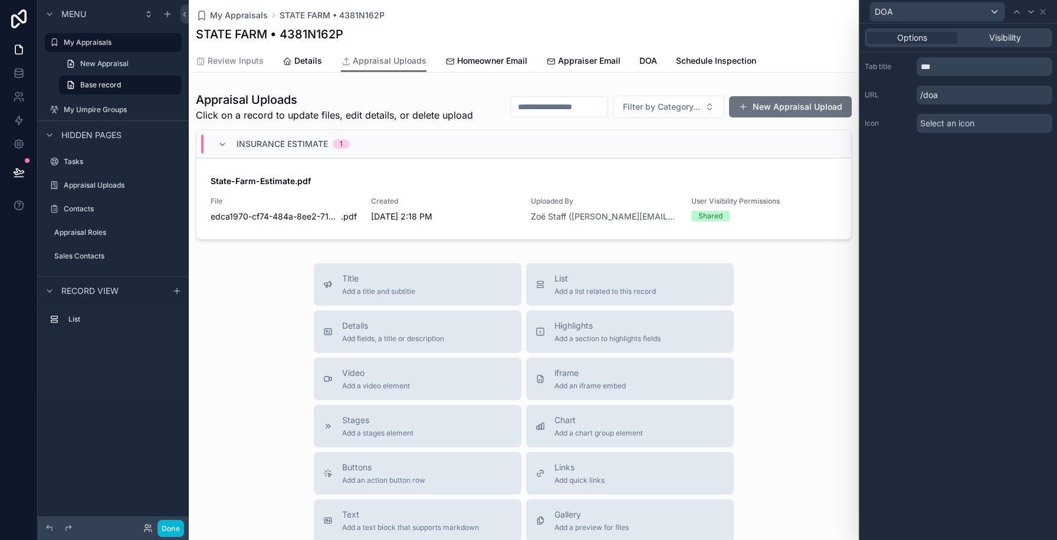
click at [949, 126] on span "Select an icon" at bounding box center [947, 123] width 54 height 12
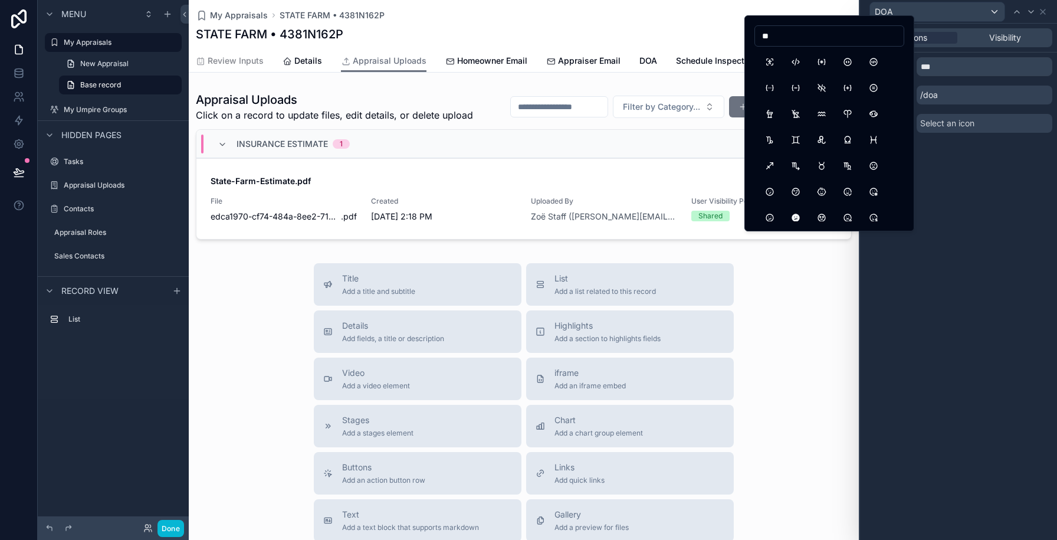
type input "*"
type input "*****"
click at [771, 64] on button "Mail" at bounding box center [769, 61] width 21 height 21
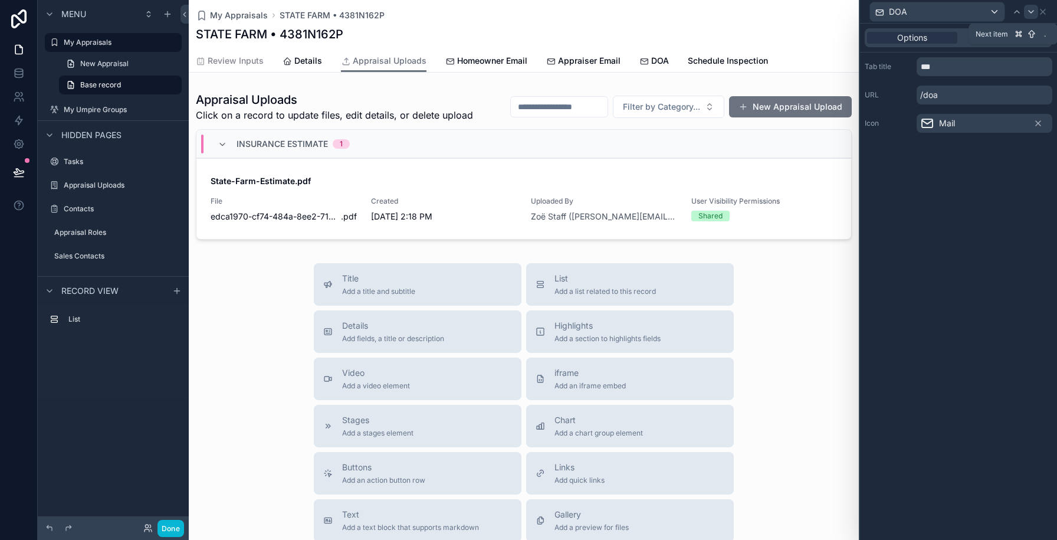
click at [1032, 13] on icon at bounding box center [1031, 11] width 9 height 9
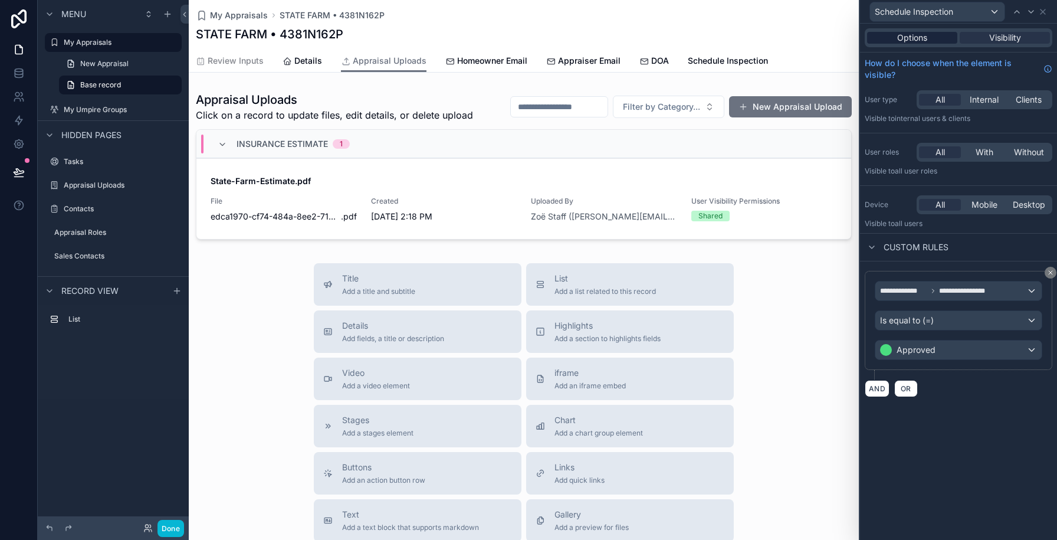
click at [895, 40] on div "Options" at bounding box center [912, 38] width 90 height 12
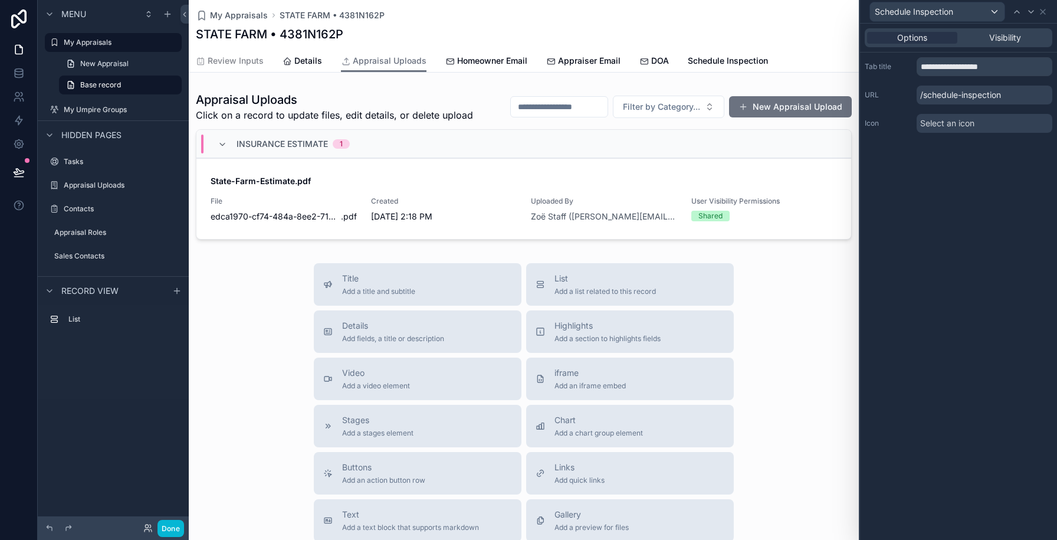
click at [942, 124] on span "Select an icon" at bounding box center [947, 123] width 54 height 12
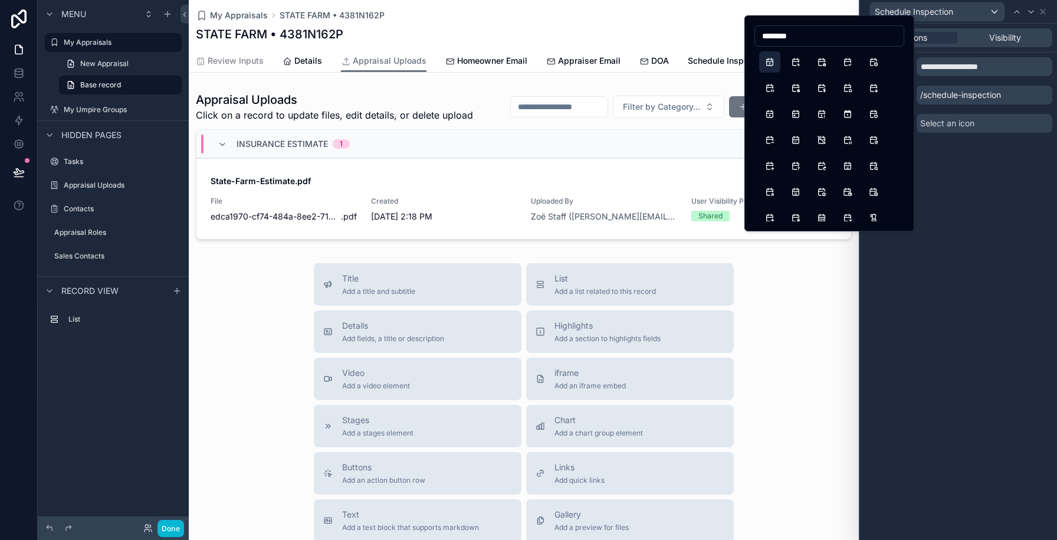
type input "********"
click at [769, 60] on button "Calendar" at bounding box center [769, 61] width 21 height 21
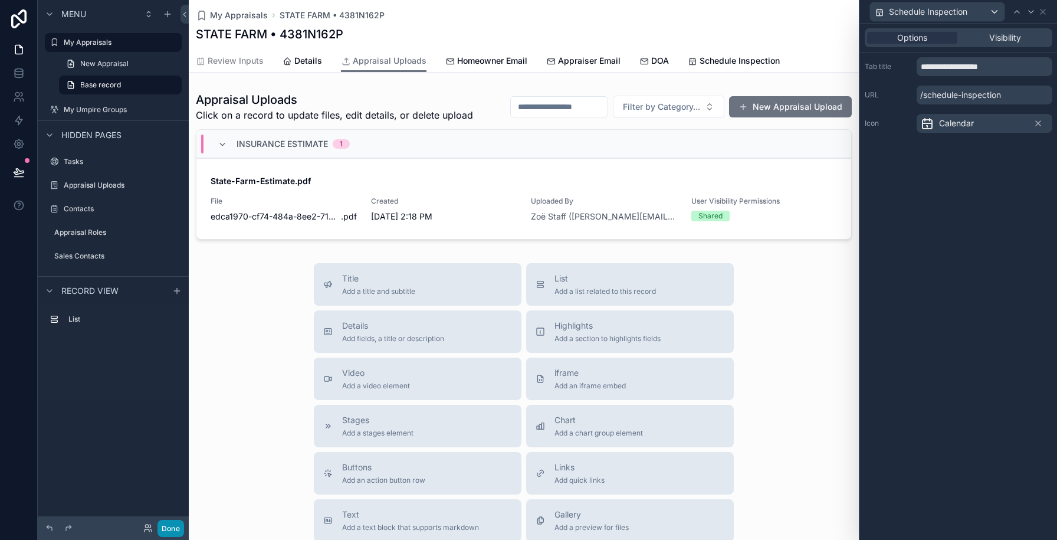
click at [169, 525] on button "Done" at bounding box center [171, 528] width 27 height 17
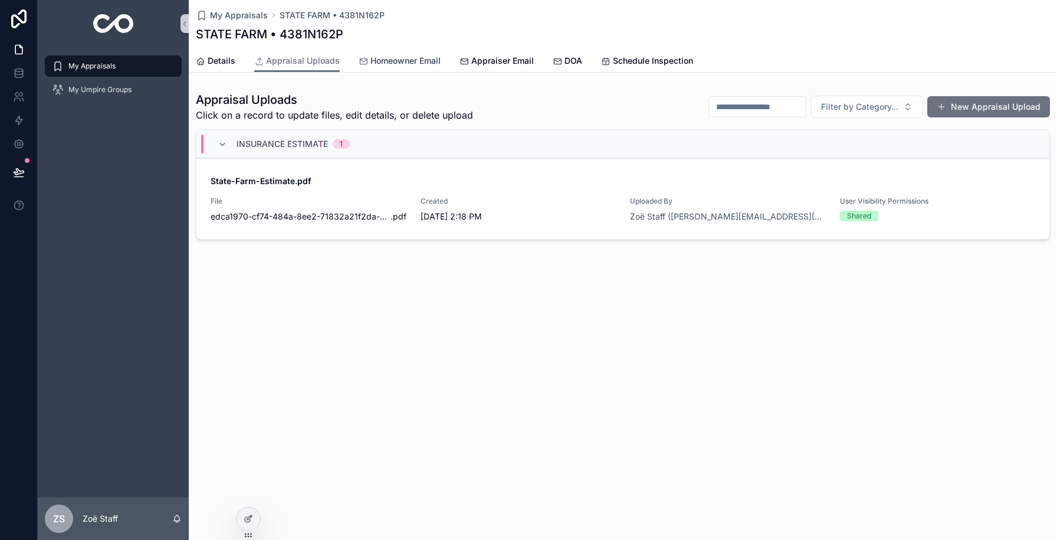
click at [392, 64] on span "Homeowner Email" at bounding box center [406, 61] width 70 height 12
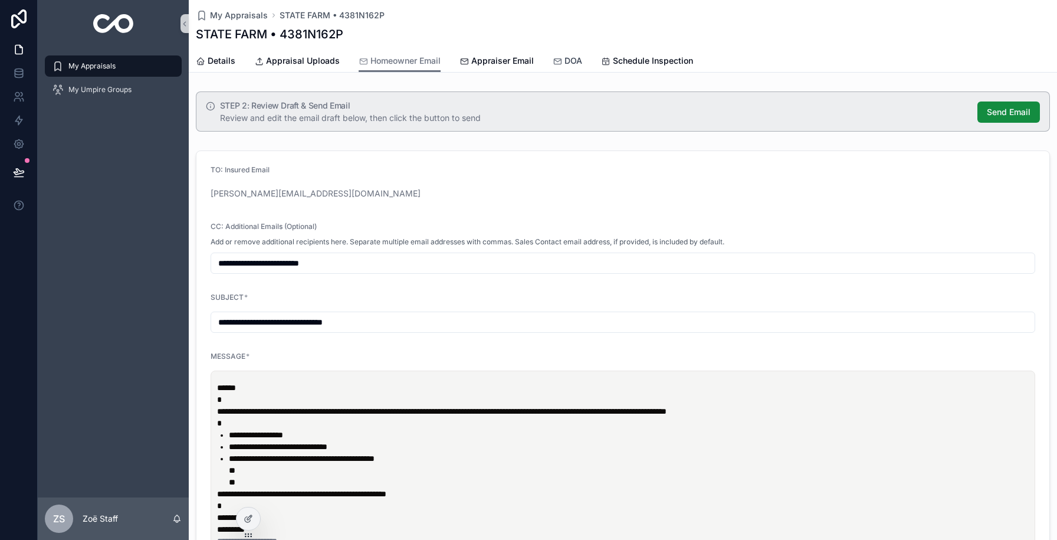
click at [566, 65] on span "DOA" at bounding box center [574, 61] width 18 height 12
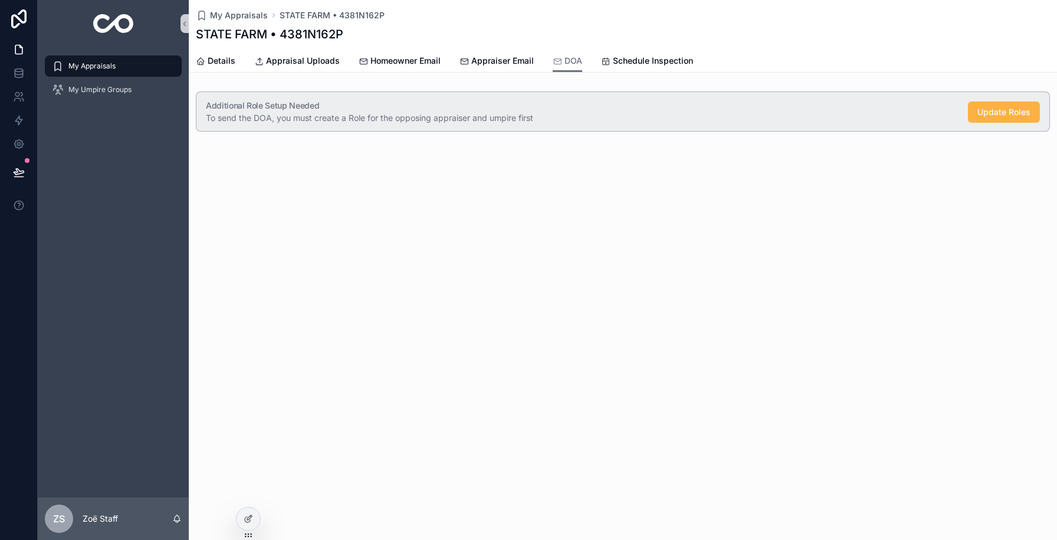
click at [985, 114] on span "Update Roles" at bounding box center [1004, 112] width 53 height 12
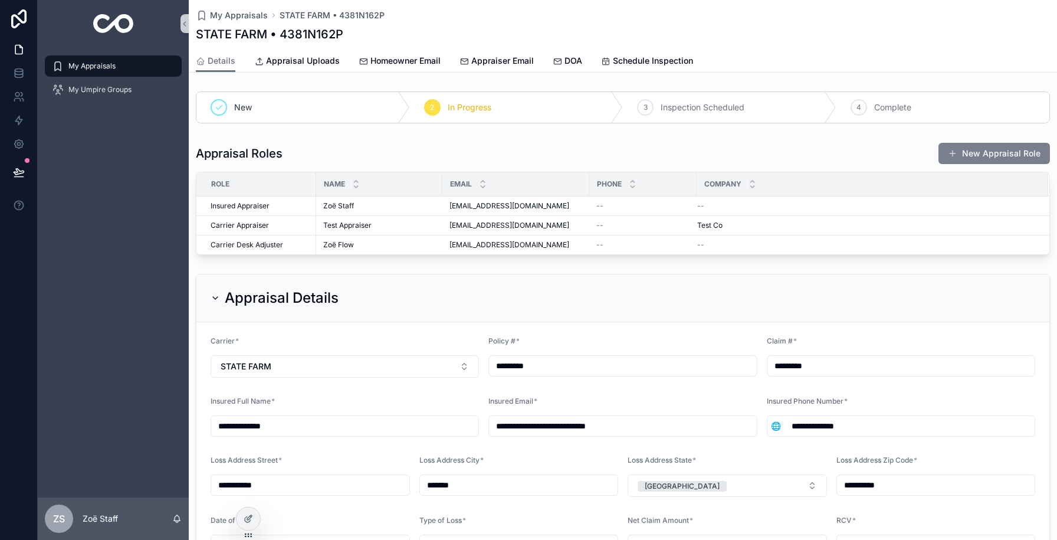
click at [1012, 149] on button "New Appraisal Role" at bounding box center [995, 153] width 112 height 21
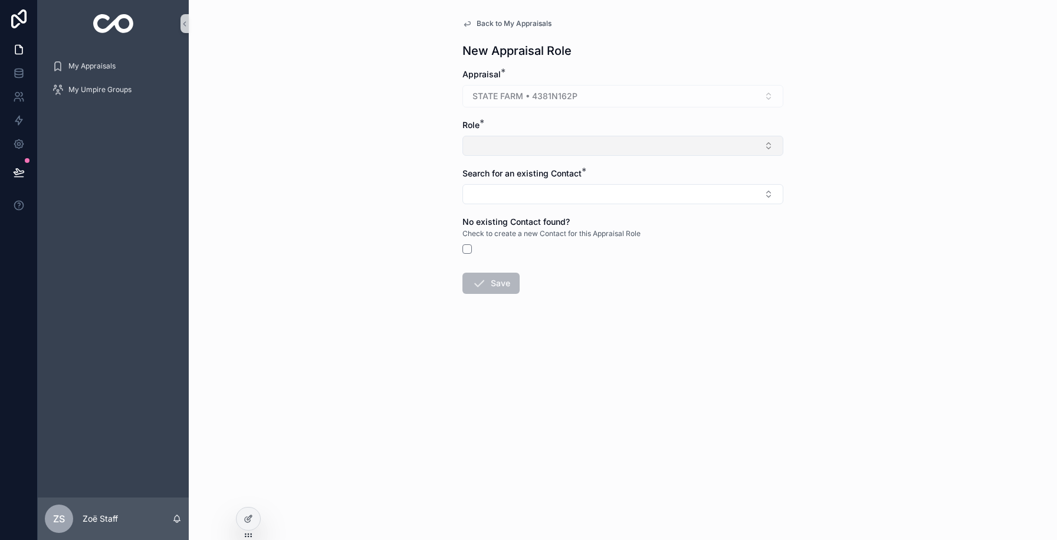
click at [537, 145] on button "Select Button" at bounding box center [623, 146] width 321 height 20
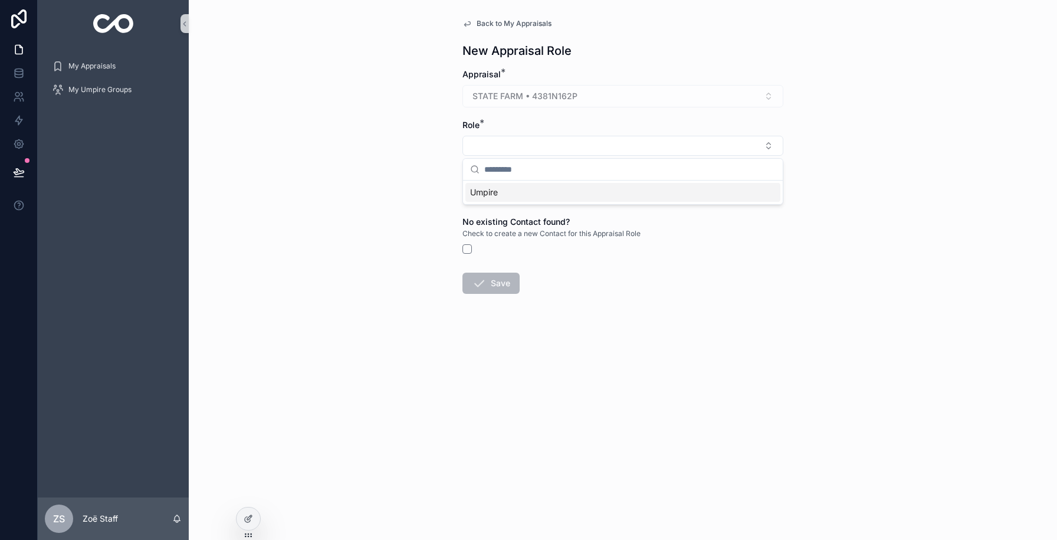
click at [516, 198] on div "Umpire" at bounding box center [623, 192] width 315 height 19
click at [516, 198] on button "Select Button" at bounding box center [623, 196] width 321 height 20
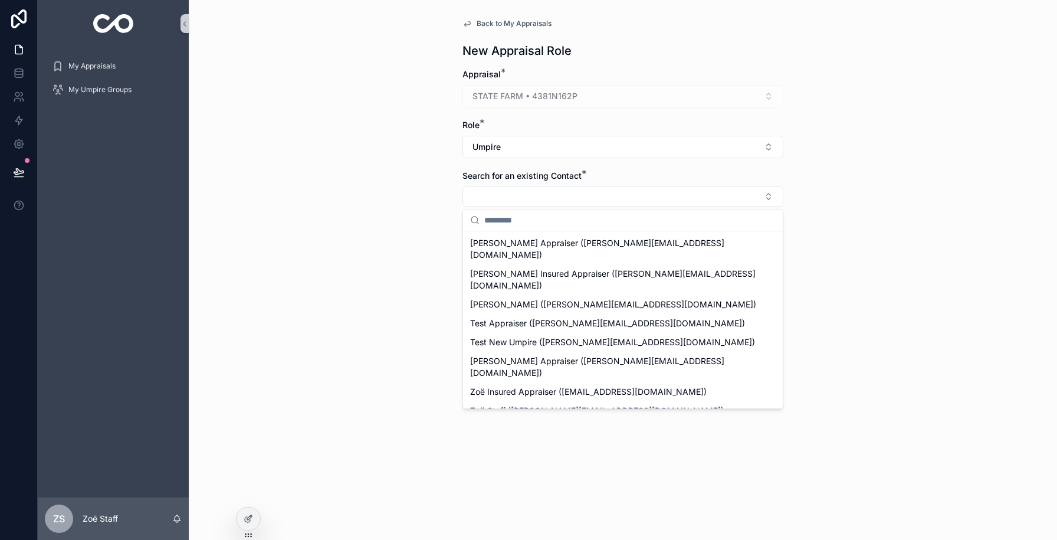
click at [491, 424] on span "[PERSON_NAME] ([PERSON_NAME][EMAIL_ADDRESS][DOMAIN_NAME])" at bounding box center [613, 430] width 286 height 12
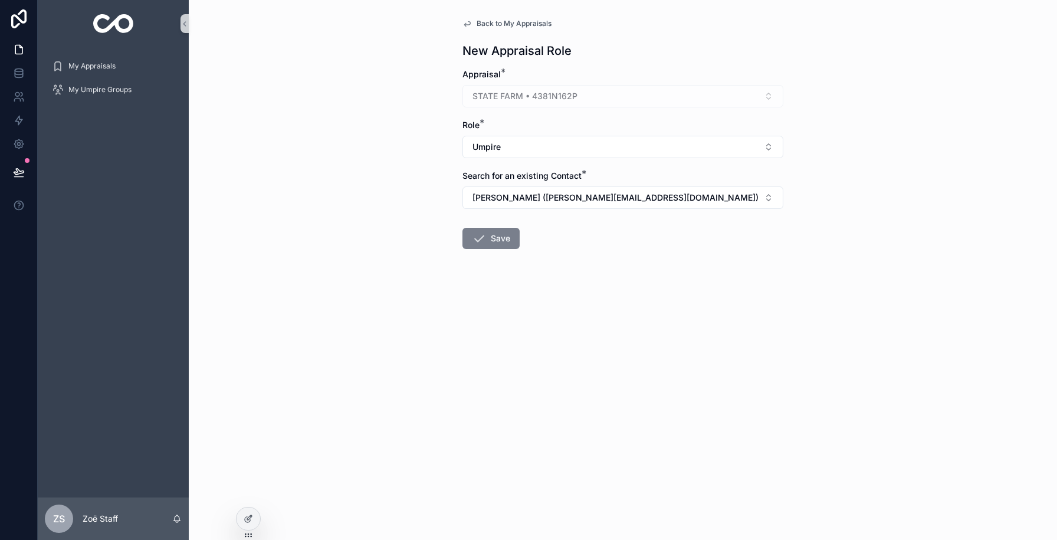
click at [496, 240] on button "Save" at bounding box center [491, 238] width 57 height 21
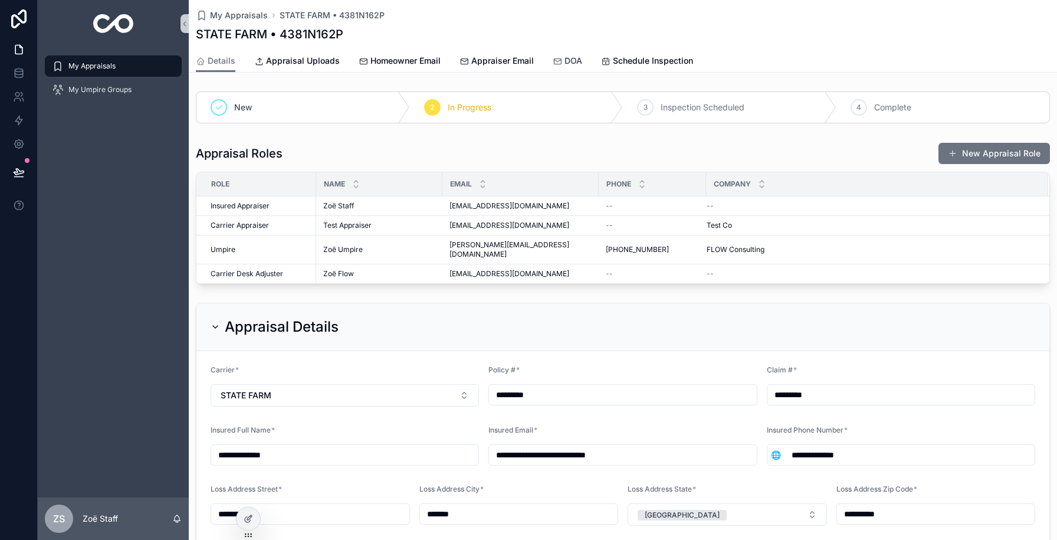
click at [571, 52] on link "DOA" at bounding box center [568, 62] width 30 height 24
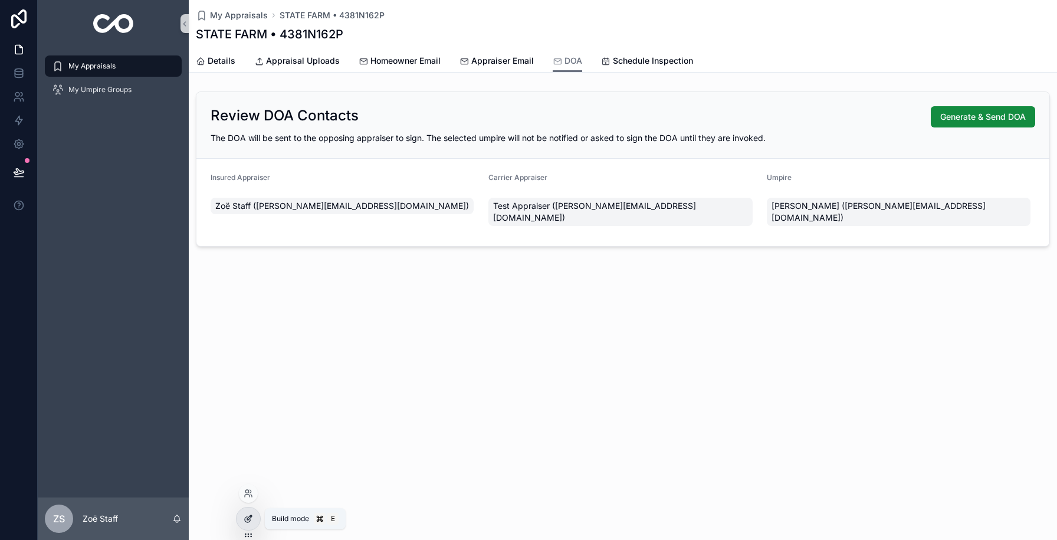
click at [255, 520] on div at bounding box center [249, 518] width 24 height 22
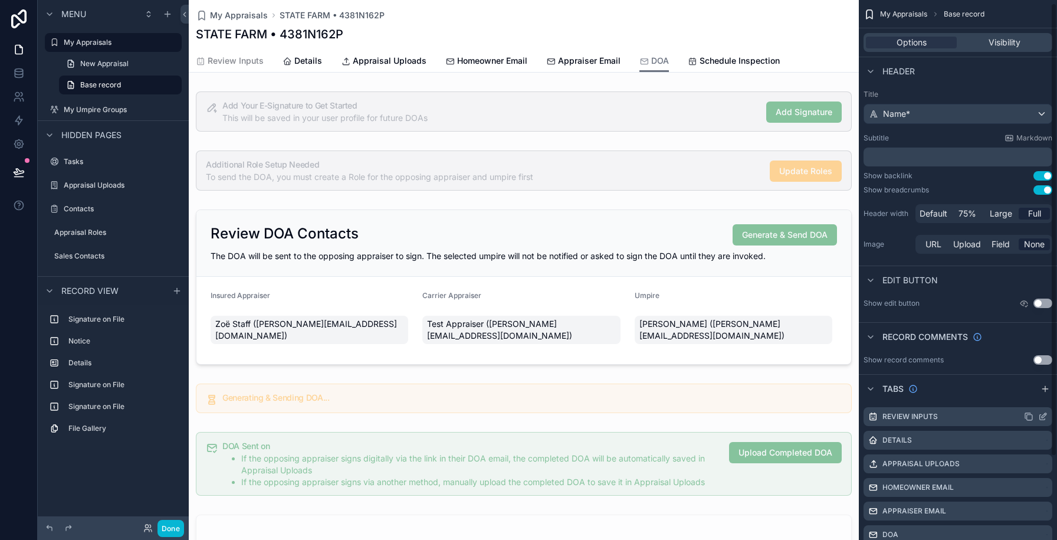
scroll to position [14, 0]
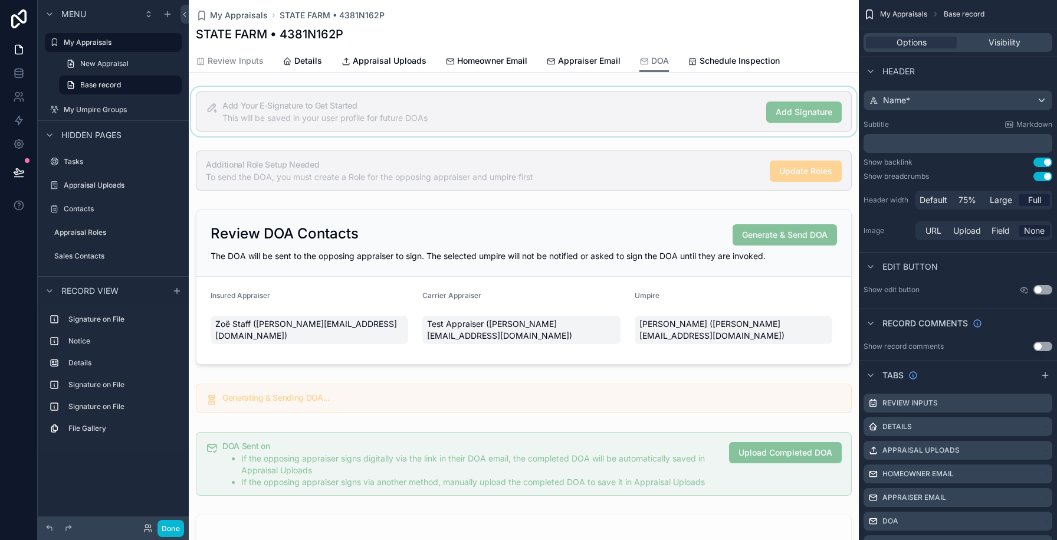
click at [569, 102] on div "scrollable content" at bounding box center [524, 112] width 670 height 50
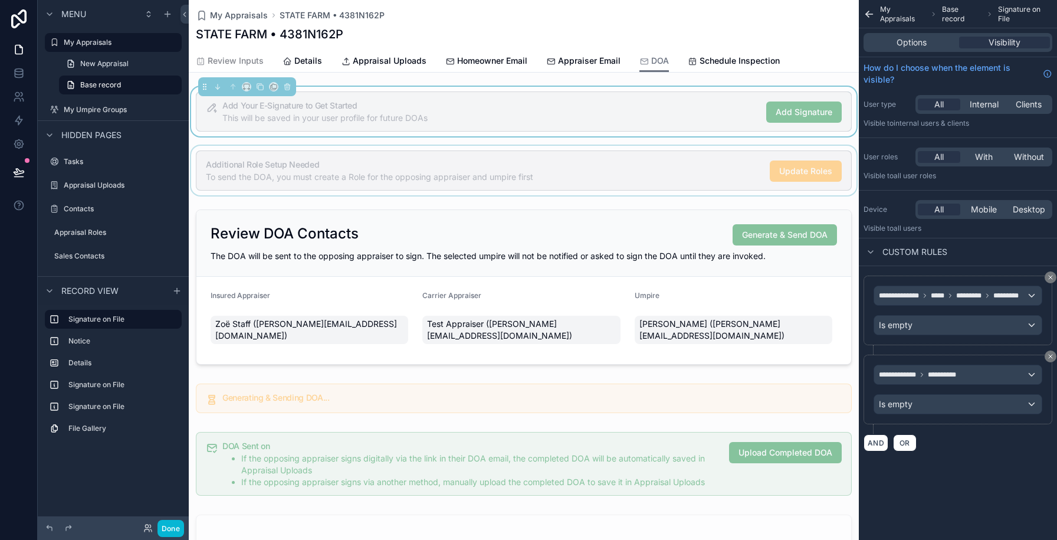
scroll to position [0, 0]
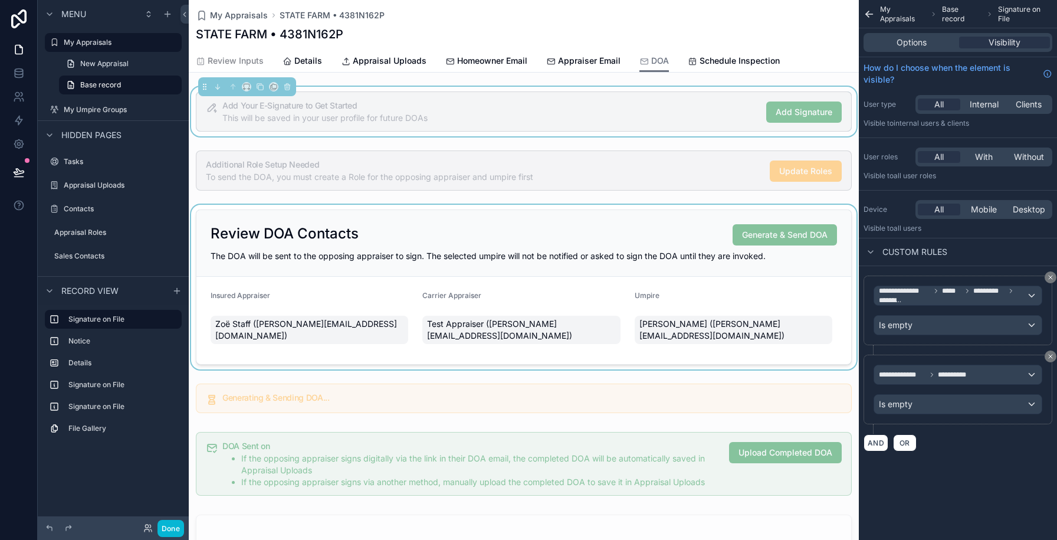
click at [607, 225] on div "scrollable content" at bounding box center [524, 287] width 670 height 165
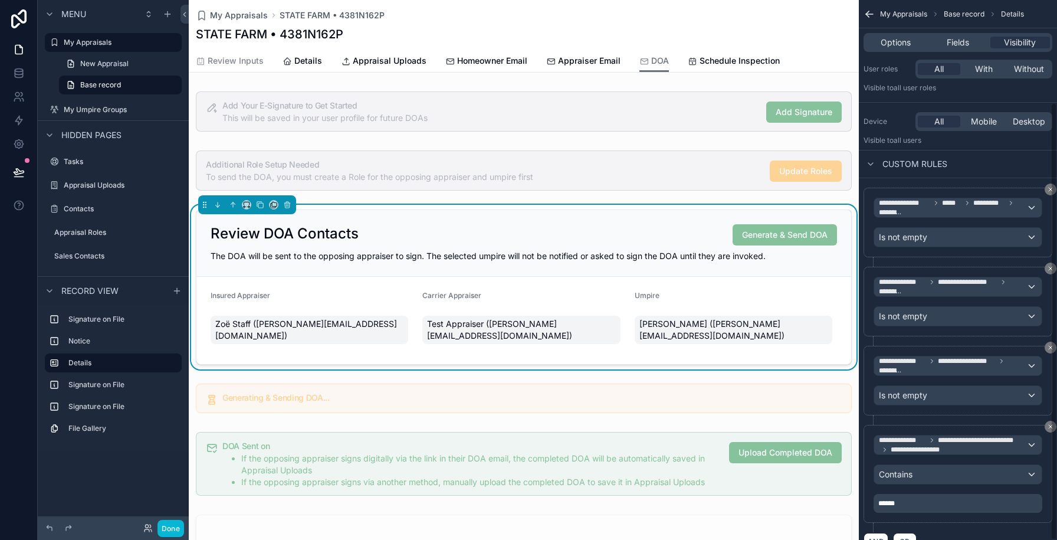
scroll to position [126, 0]
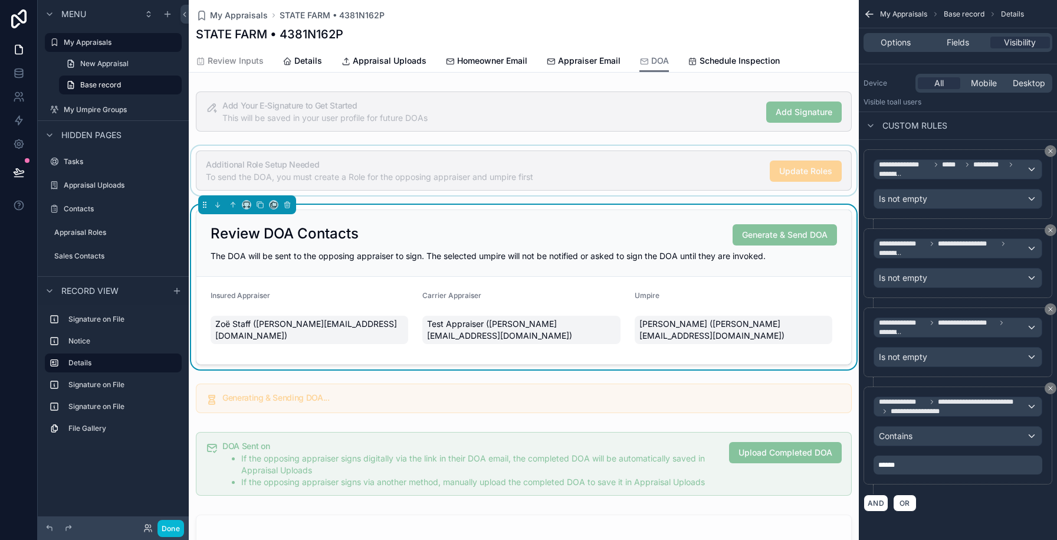
click at [631, 156] on div "scrollable content" at bounding box center [524, 171] width 670 height 50
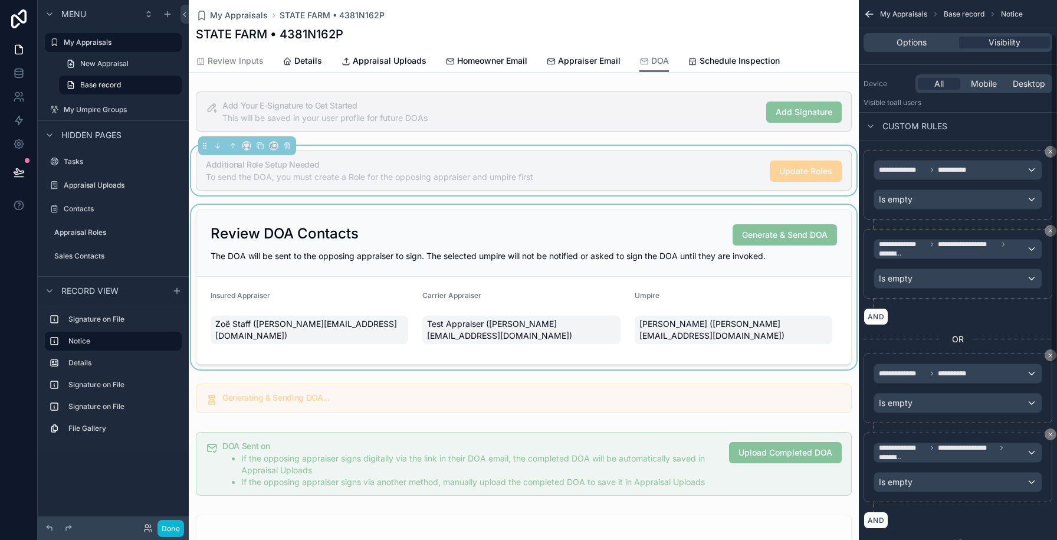
scroll to position [135, 0]
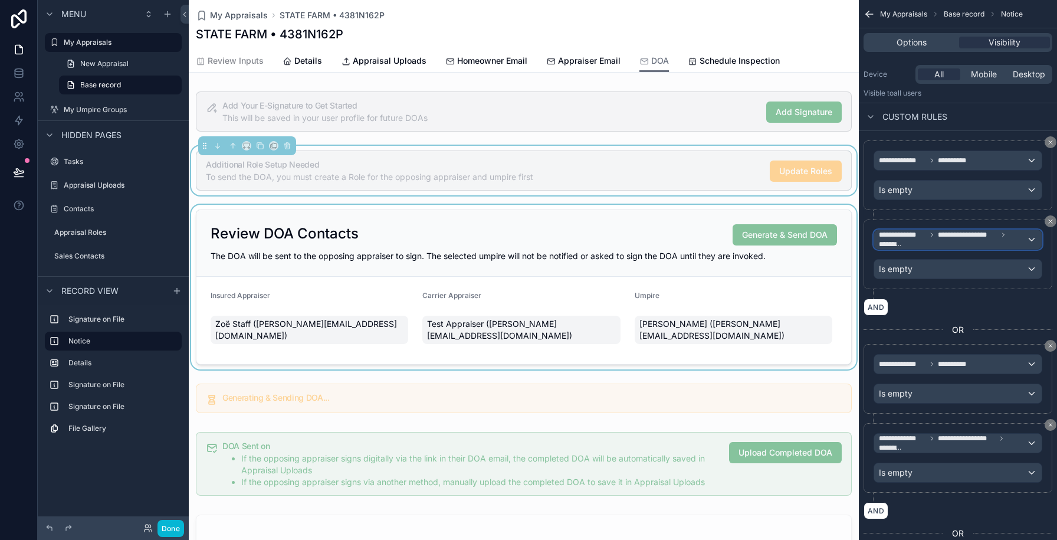
click at [940, 241] on span "**********" at bounding box center [953, 239] width 148 height 19
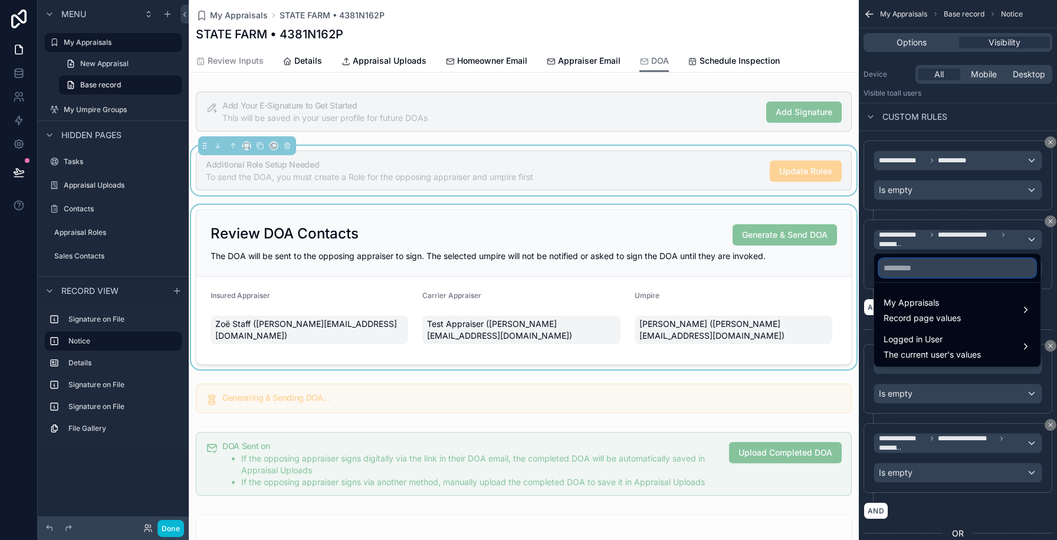
click at [929, 270] on input "text" at bounding box center [957, 267] width 157 height 19
click at [936, 209] on div "scrollable content" at bounding box center [528, 270] width 1057 height 540
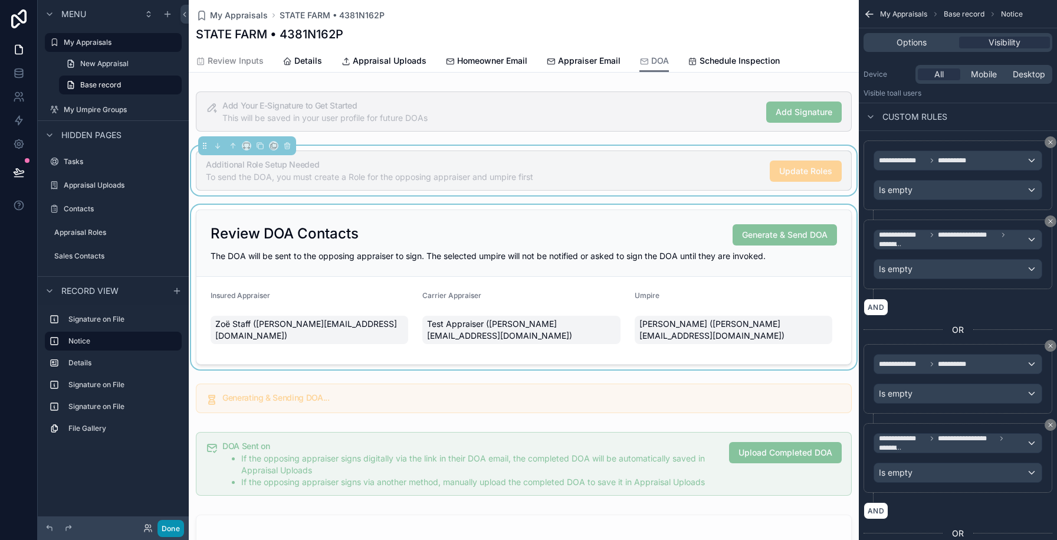
click at [173, 523] on button "Done" at bounding box center [171, 528] width 27 height 17
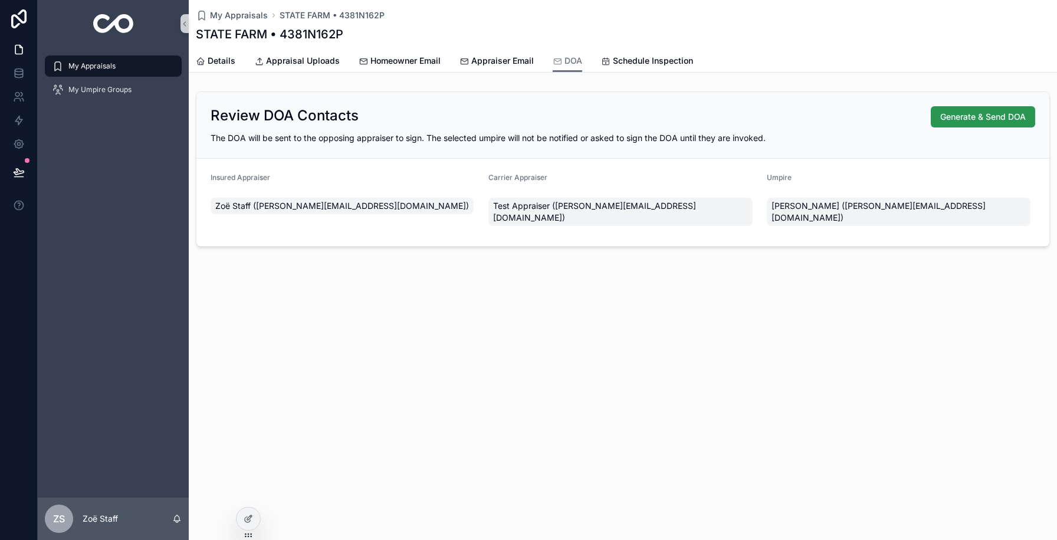
click at [992, 113] on span "Generate & Send DOA" at bounding box center [983, 117] width 86 height 12
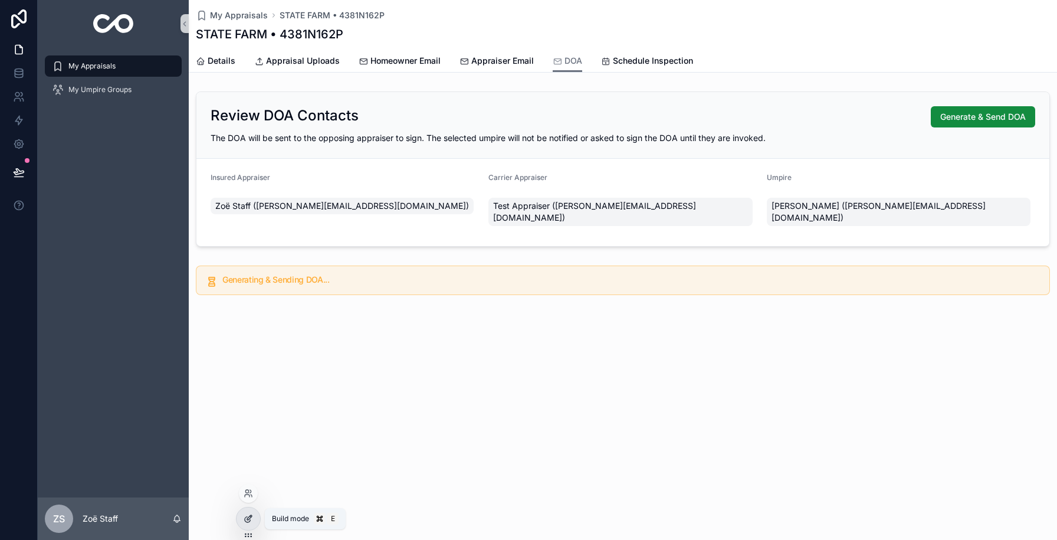
click at [255, 514] on div at bounding box center [249, 518] width 24 height 22
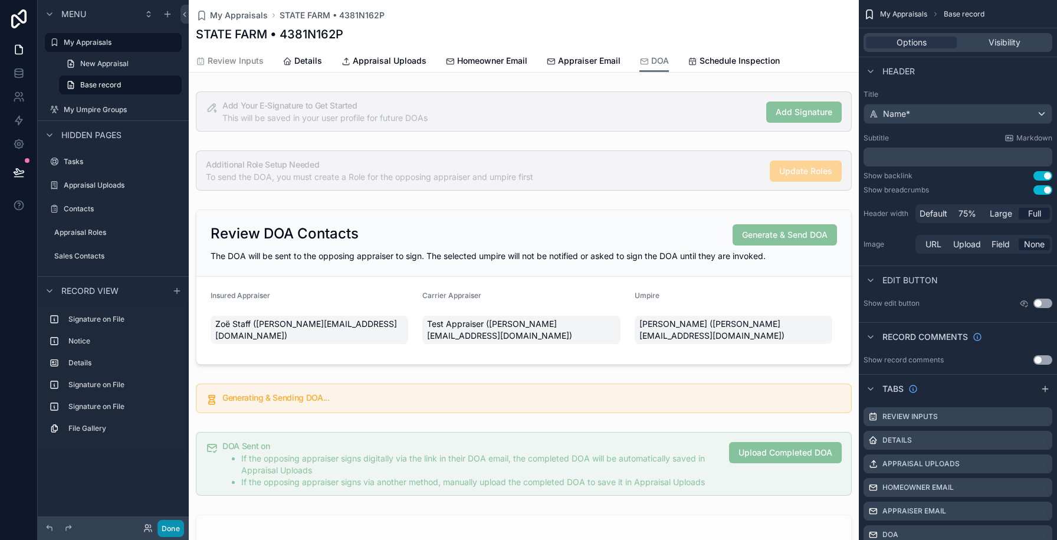
click at [172, 532] on button "Done" at bounding box center [171, 528] width 27 height 17
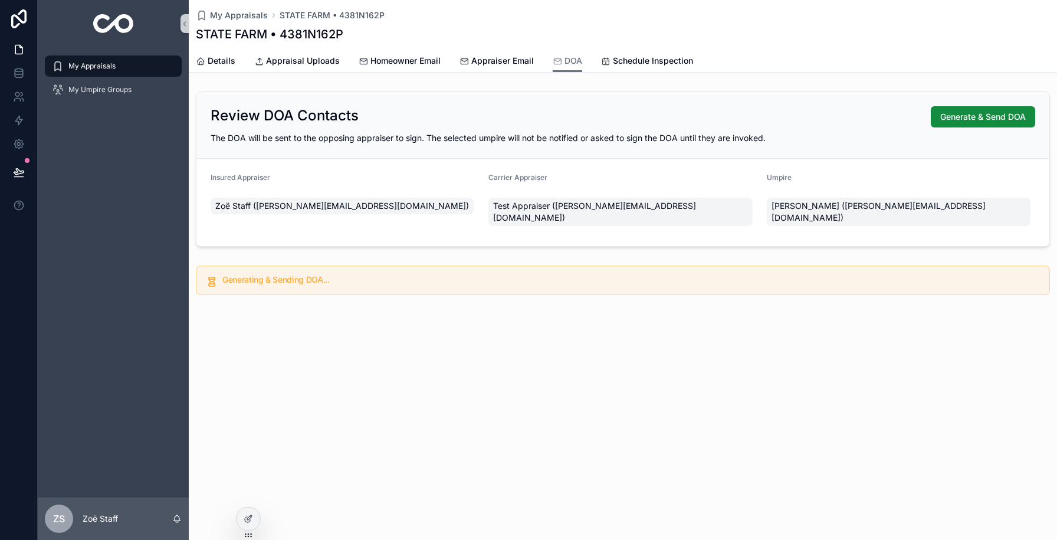
click at [140, 57] on div "My Appraisals" at bounding box center [113, 66] width 123 height 19
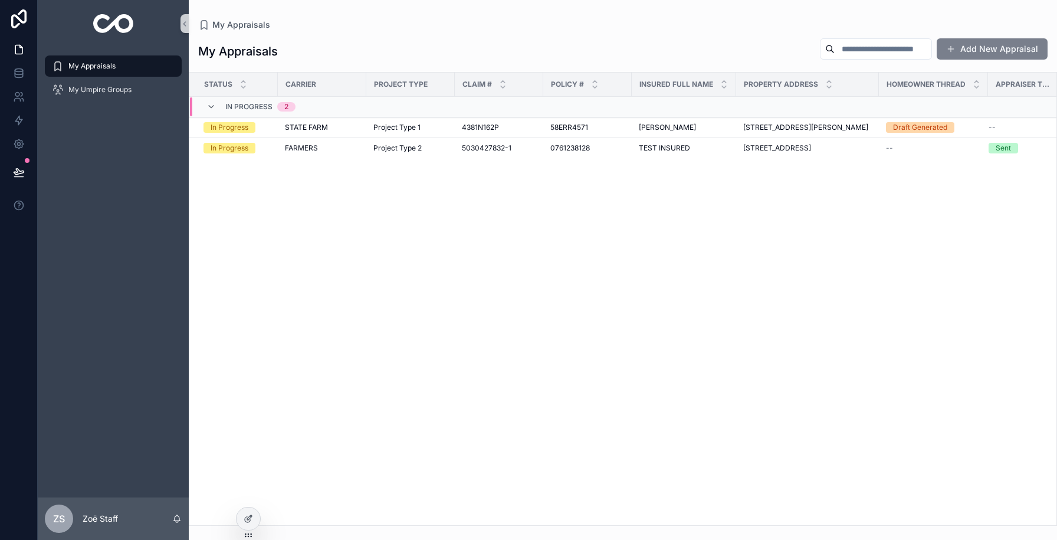
click at [988, 47] on button "Add New Appraisal" at bounding box center [992, 48] width 111 height 21
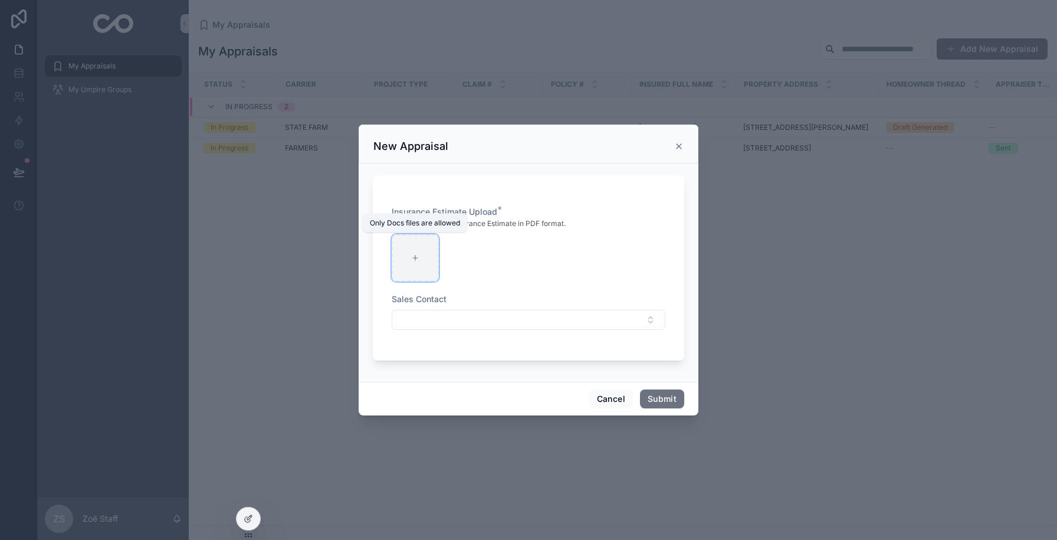
click at [425, 244] on div "scrollable content" at bounding box center [415, 257] width 47 height 47
type input "**********"
click at [555, 316] on button "Select Button" at bounding box center [529, 320] width 274 height 20
click at [539, 300] on div "Sales Contact" at bounding box center [529, 299] width 274 height 12
click at [516, 329] on button "Select Button" at bounding box center [529, 320] width 274 height 20
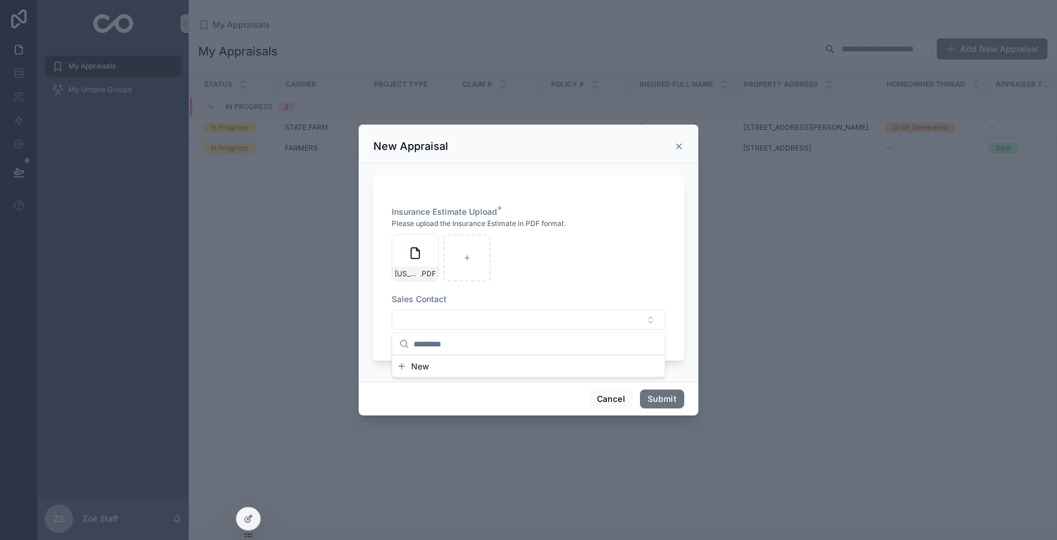
click at [483, 370] on button "New" at bounding box center [528, 367] width 263 height 12
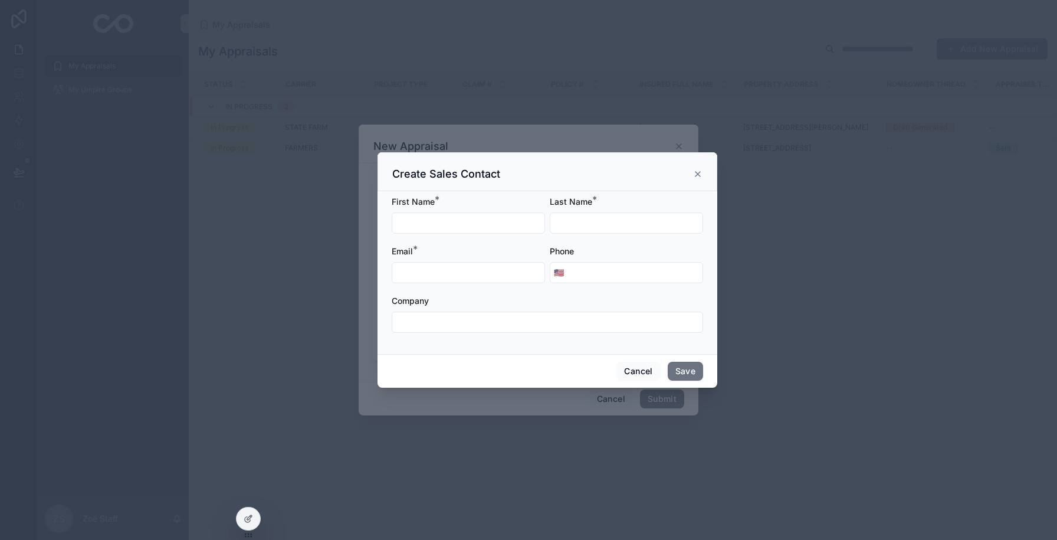
click at [455, 221] on input "scrollable content" at bounding box center [468, 223] width 152 height 17
type input "*"
type input "**"
type input "******"
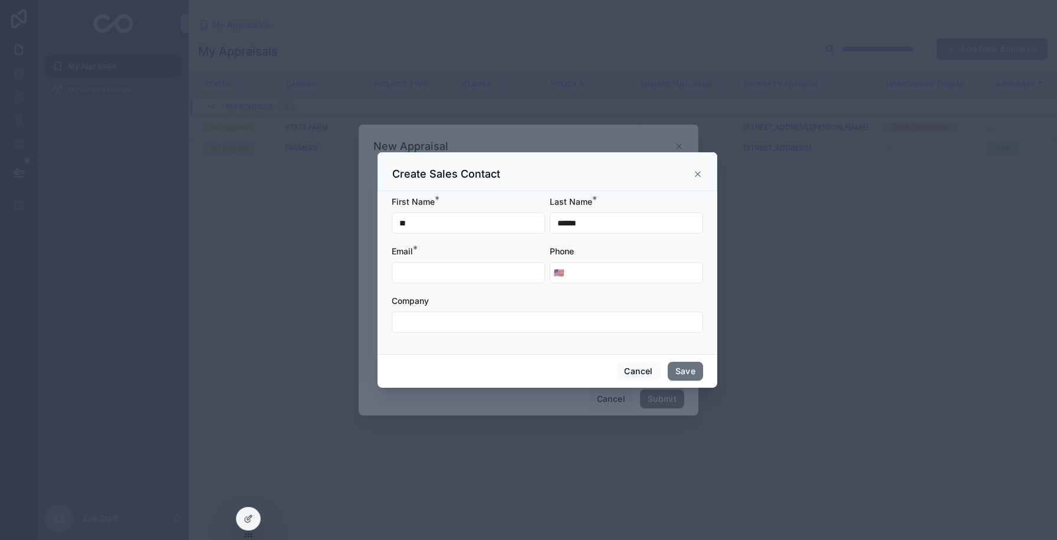
click at [428, 220] on input "**" at bounding box center [468, 223] width 152 height 17
type input "***"
click at [419, 270] on input "scrollable content" at bounding box center [468, 272] width 152 height 17
type input "**********"
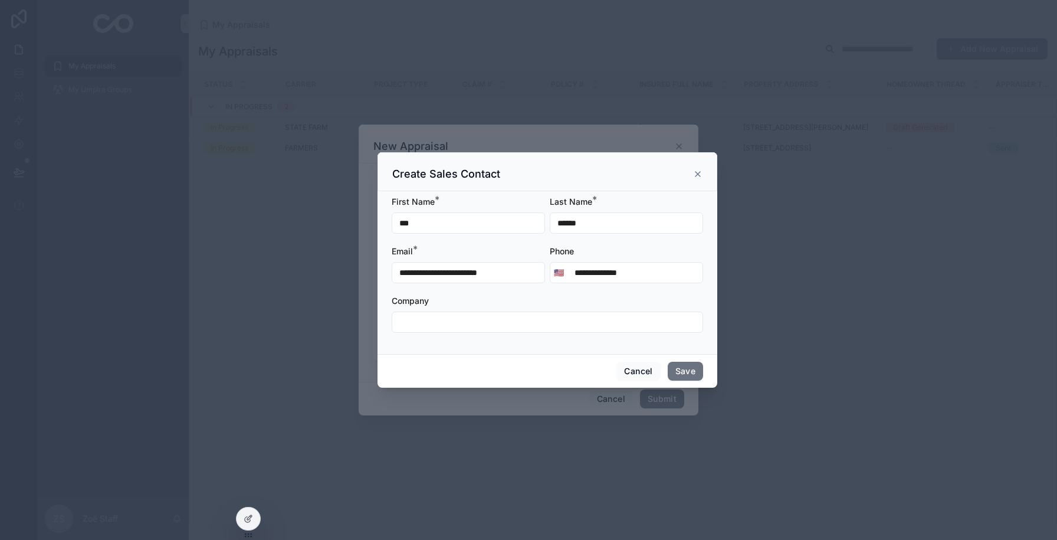
click at [401, 317] on input "scrollable content" at bounding box center [547, 322] width 310 height 17
type input "**********"
click at [687, 365] on button "Save" at bounding box center [685, 371] width 35 height 19
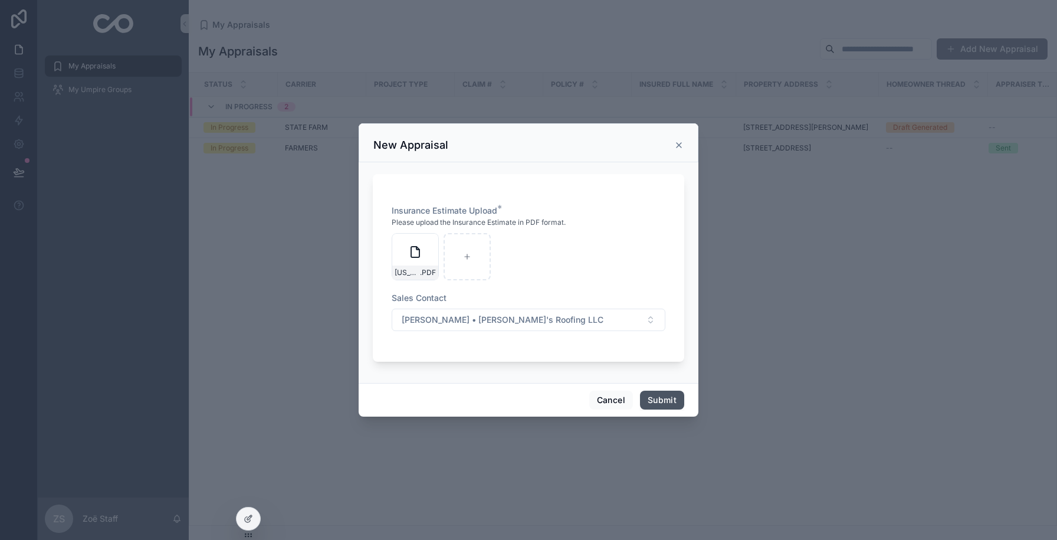
click at [671, 401] on button "Submit" at bounding box center [662, 400] width 44 height 19
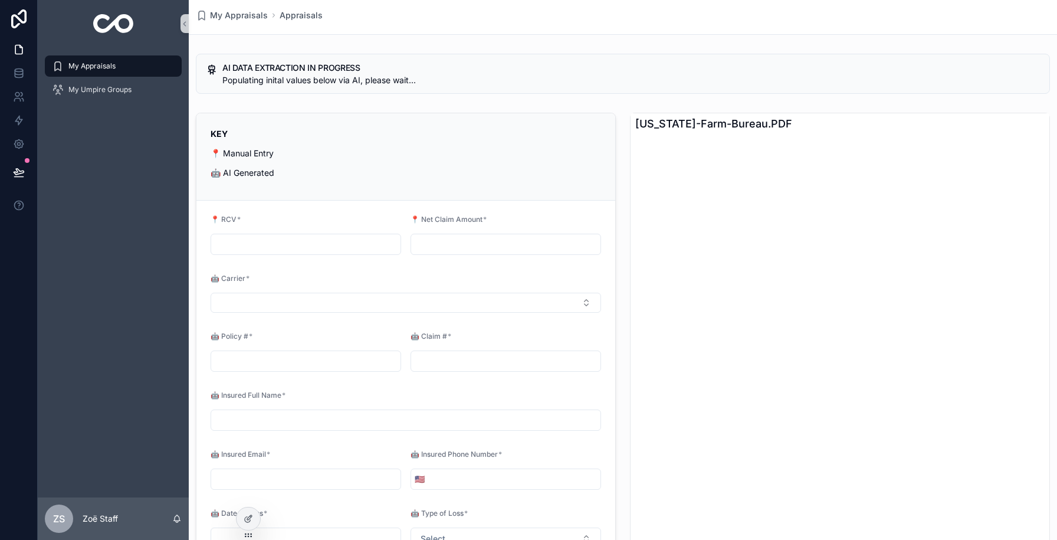
click at [619, 145] on div "KEY 📍 Manual Entry 🤖 AI Generated 📍 RCV * 📍 Net Claim Amount * 🤖 Carrier * 🤖 Po…" at bounding box center [406, 398] width 434 height 581
click at [248, 512] on div at bounding box center [249, 518] width 24 height 22
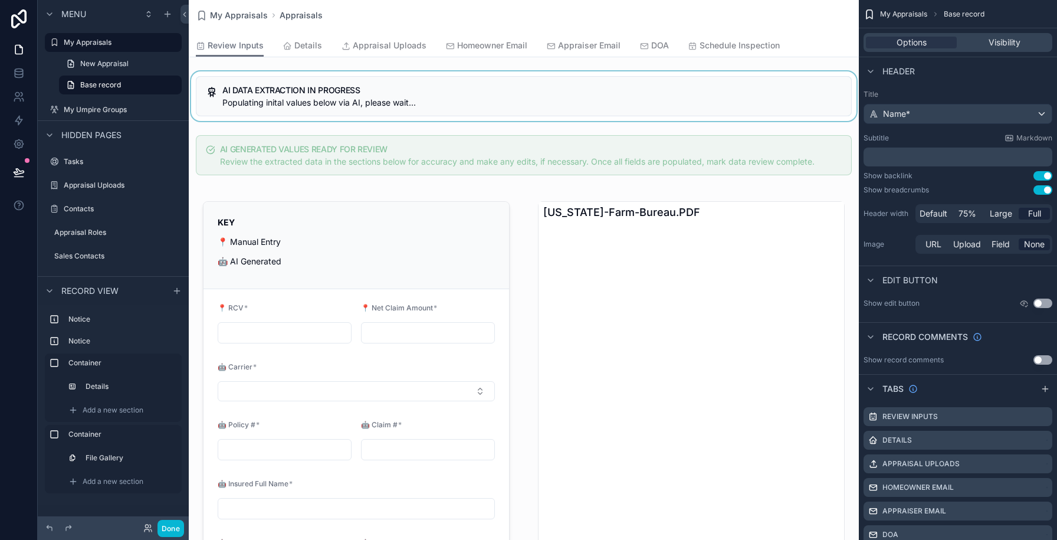
click at [460, 80] on div "scrollable content" at bounding box center [524, 96] width 670 height 50
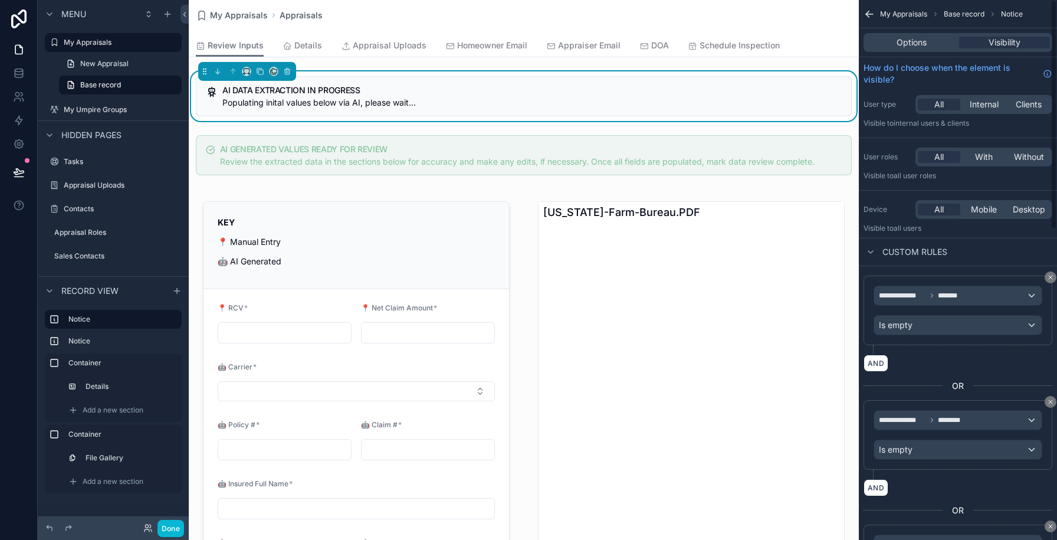
click at [901, 30] on div "Options Visibility" at bounding box center [958, 42] width 198 height 28
click at [900, 38] on span "Options" at bounding box center [912, 43] width 30 height 12
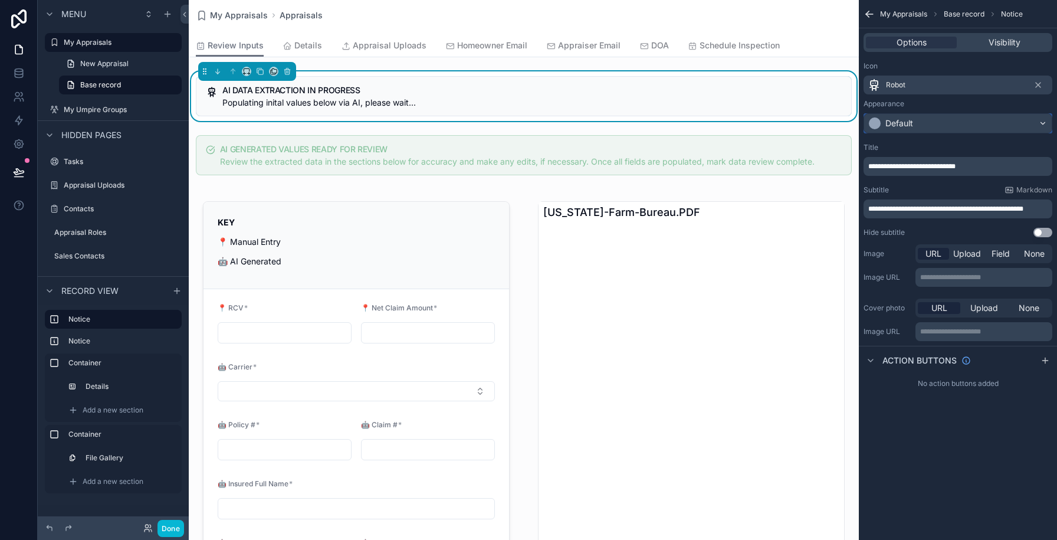
click at [945, 119] on div "Default" at bounding box center [958, 123] width 188 height 19
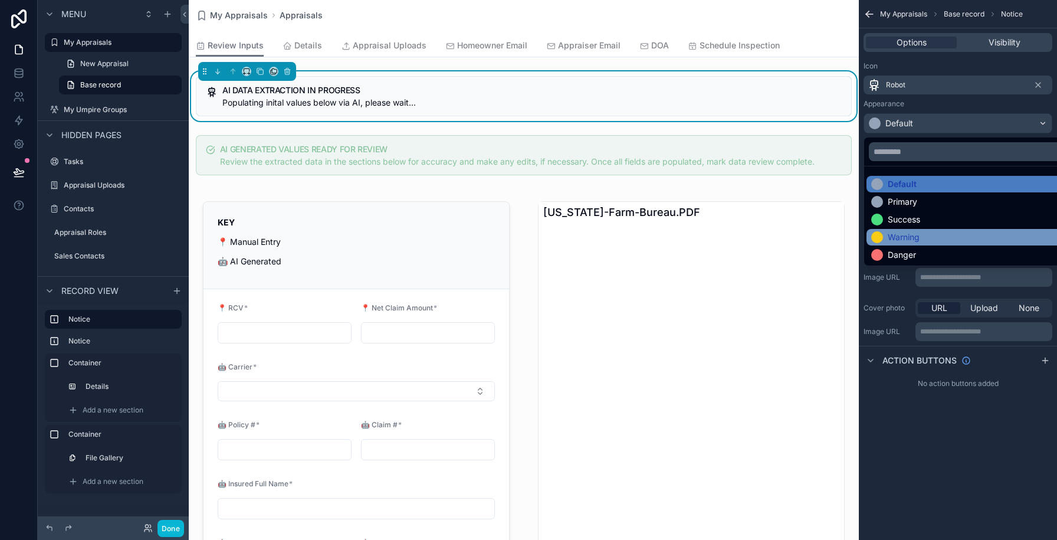
click at [894, 234] on div "Warning" at bounding box center [904, 237] width 32 height 12
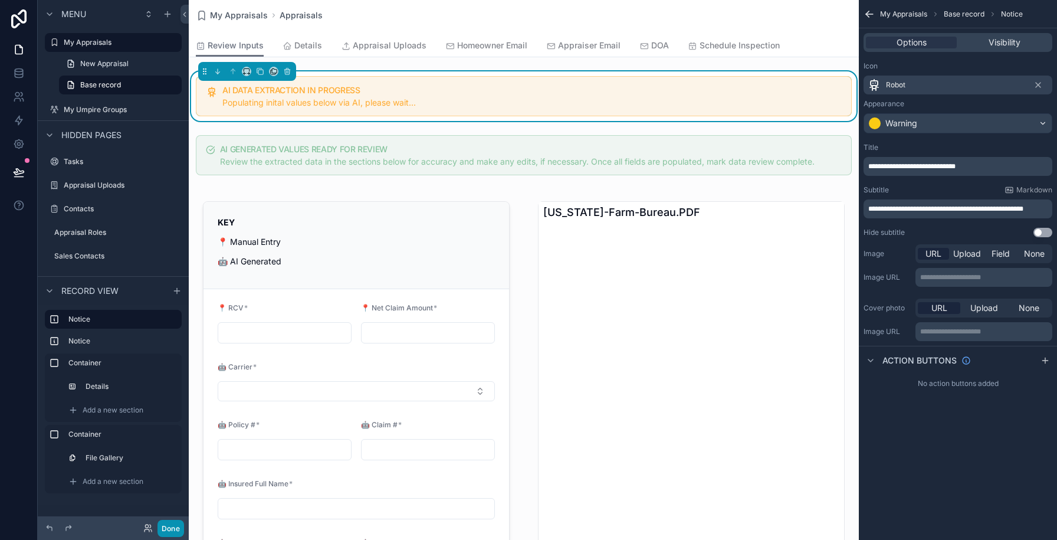
click at [166, 527] on button "Done" at bounding box center [171, 528] width 27 height 17
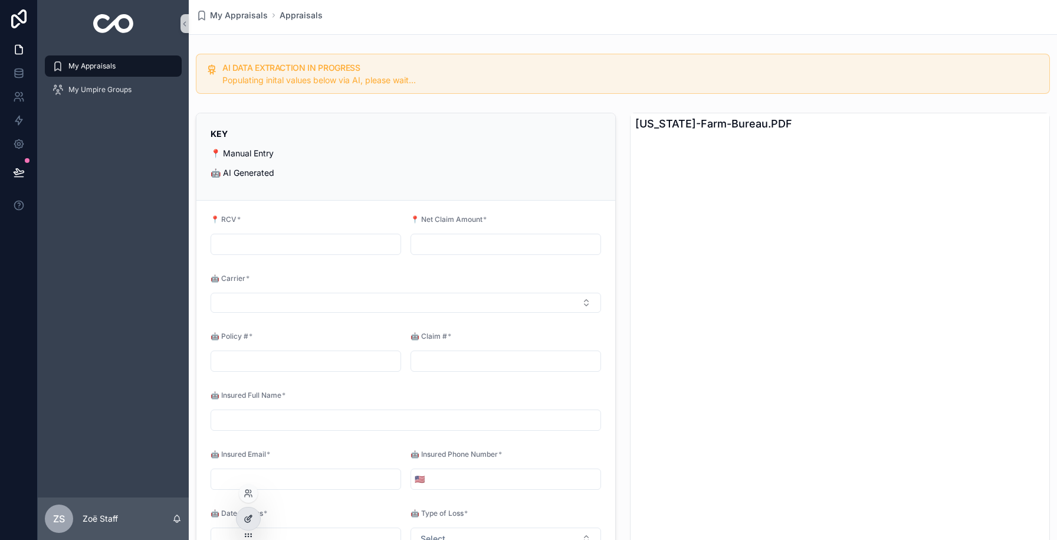
click at [242, 526] on div at bounding box center [249, 518] width 24 height 22
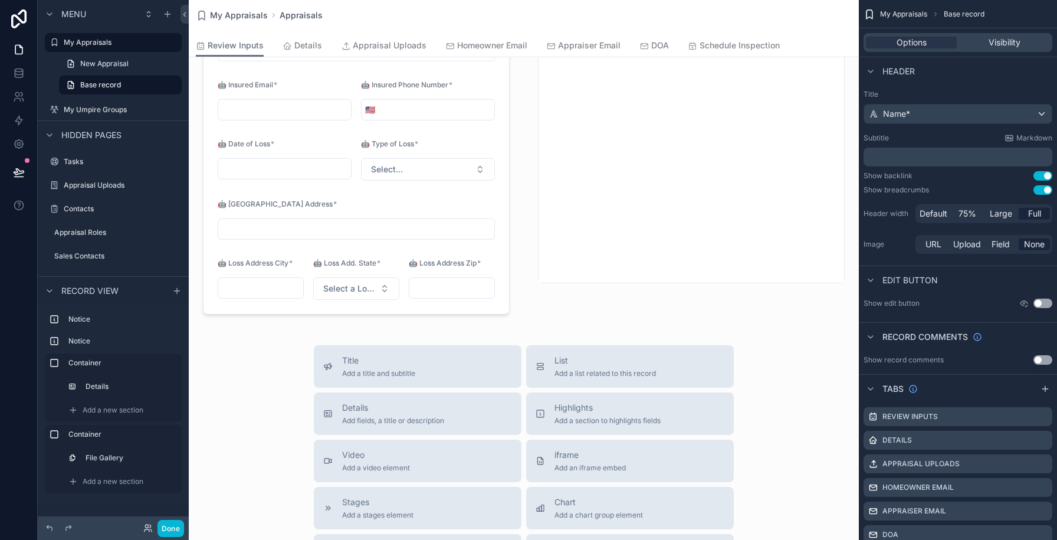
scroll to position [490, 0]
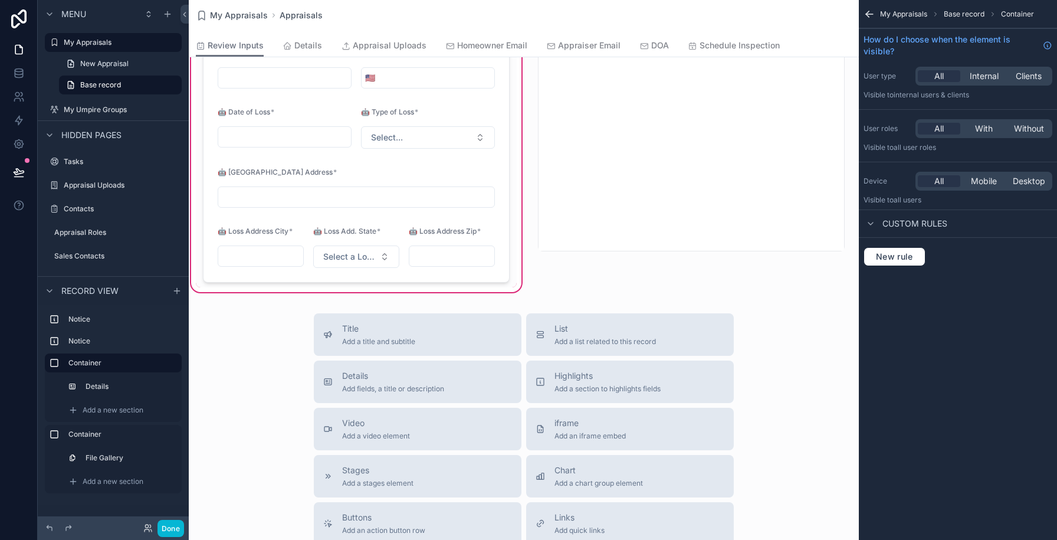
type input "********"
type input "**********"
type input "*********"
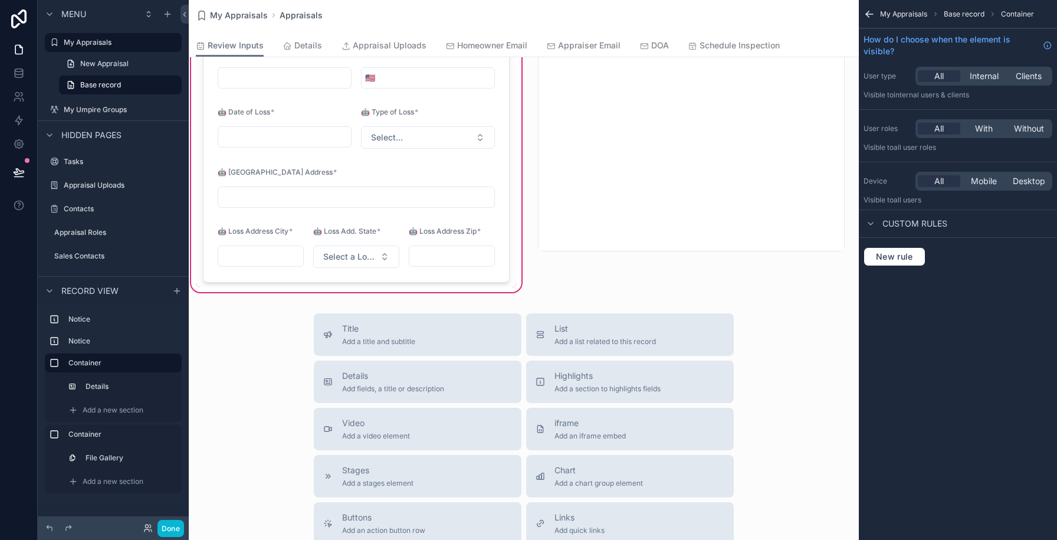
type input "**********"
type input "********"
type input "**********"
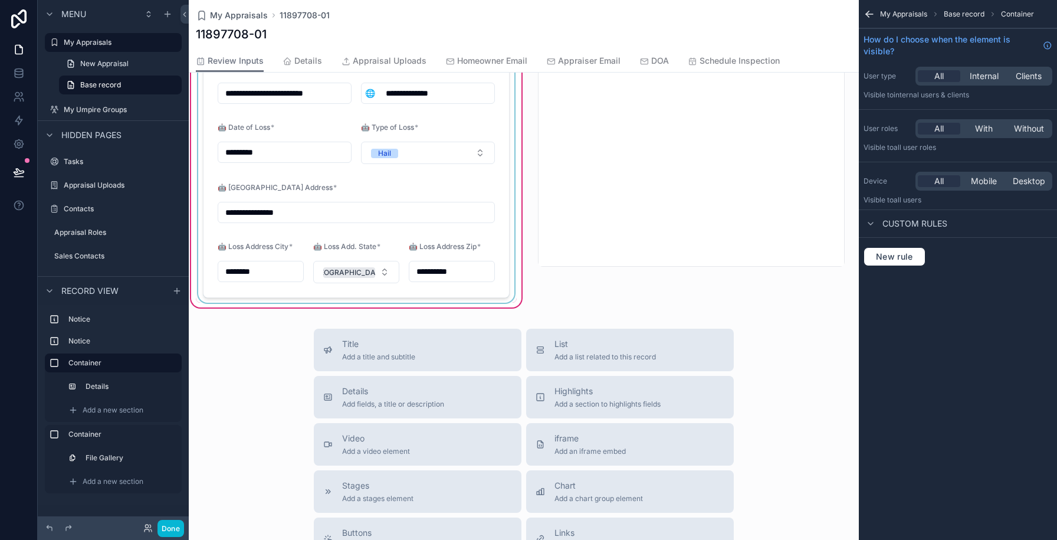
click at [390, 251] on div "scrollable content" at bounding box center [356, 12] width 321 height 581
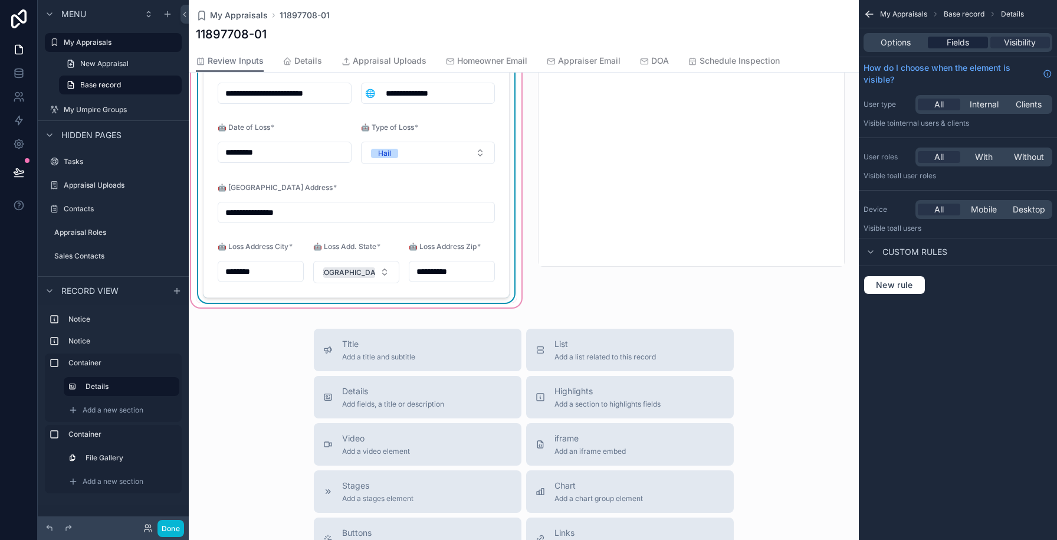
click at [959, 46] on span "Fields" at bounding box center [958, 43] width 22 height 12
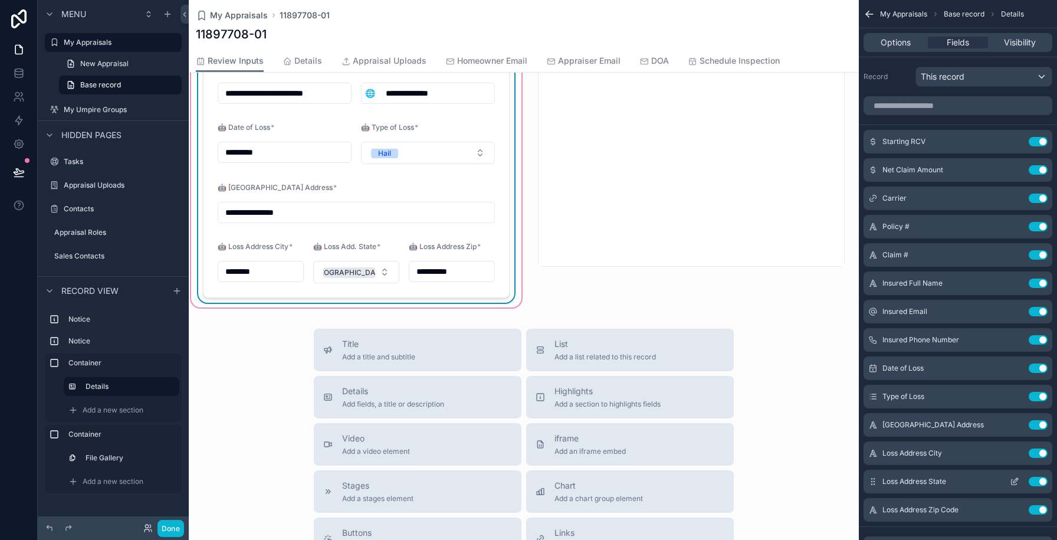
click at [1010, 481] on icon "scrollable content" at bounding box center [1014, 481] width 9 height 9
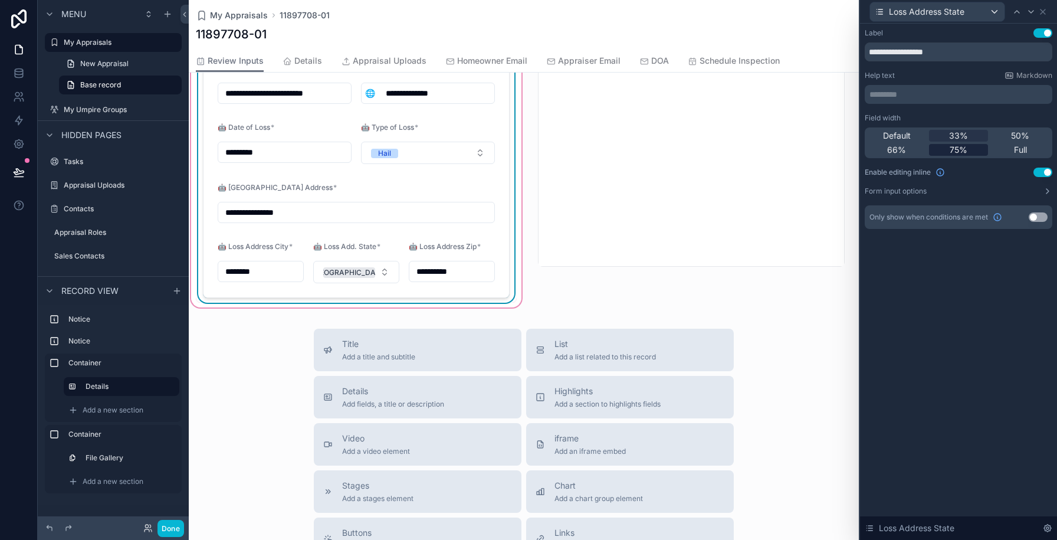
type input "**********"
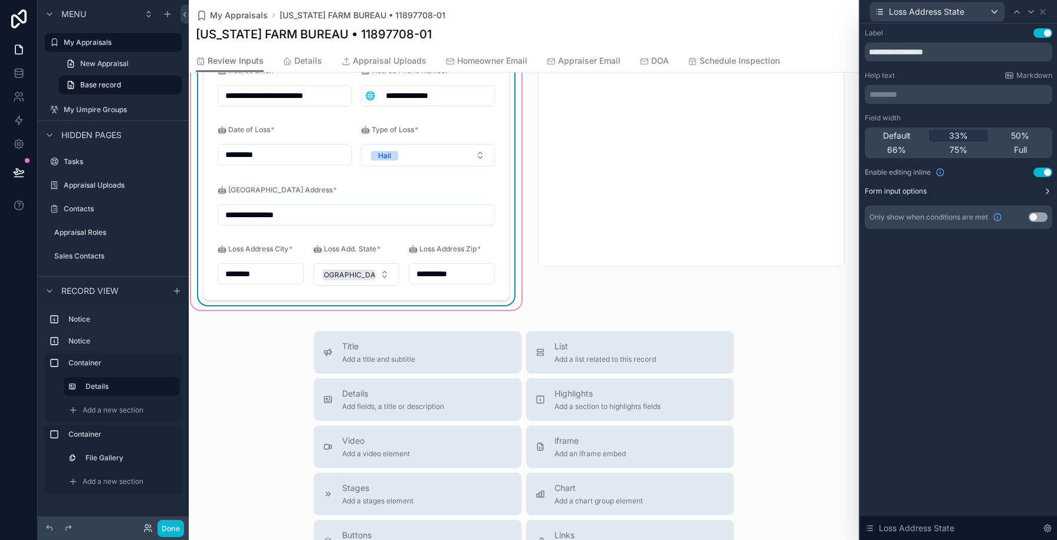
click at [982, 193] on button "Form input options" at bounding box center [959, 190] width 188 height 9
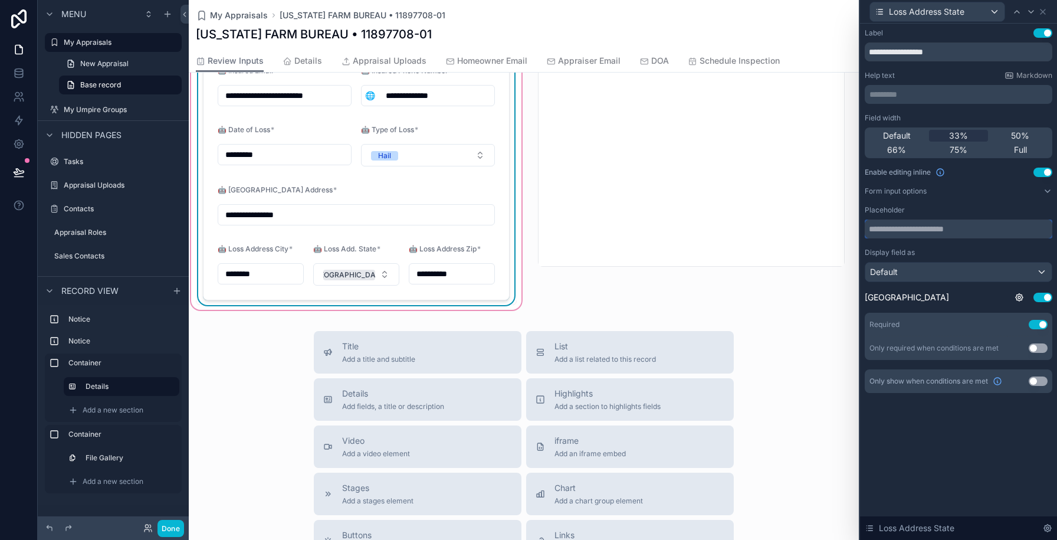
click at [899, 225] on input "text" at bounding box center [959, 228] width 188 height 19
type input "***"
click at [950, 206] on div "Placeholder" at bounding box center [959, 209] width 188 height 9
click at [1042, 14] on icon at bounding box center [1042, 11] width 9 height 9
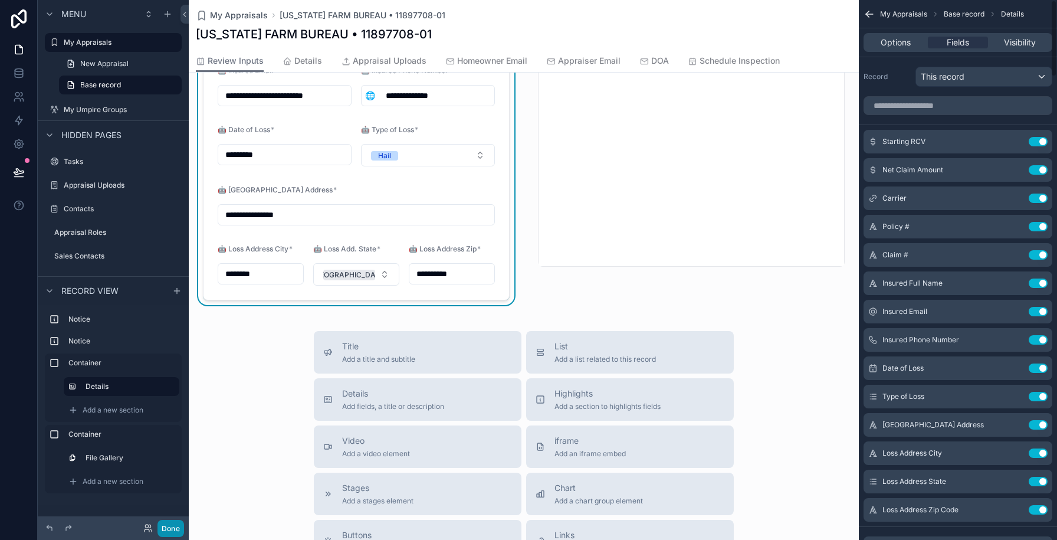
click at [169, 526] on button "Done" at bounding box center [171, 528] width 27 height 17
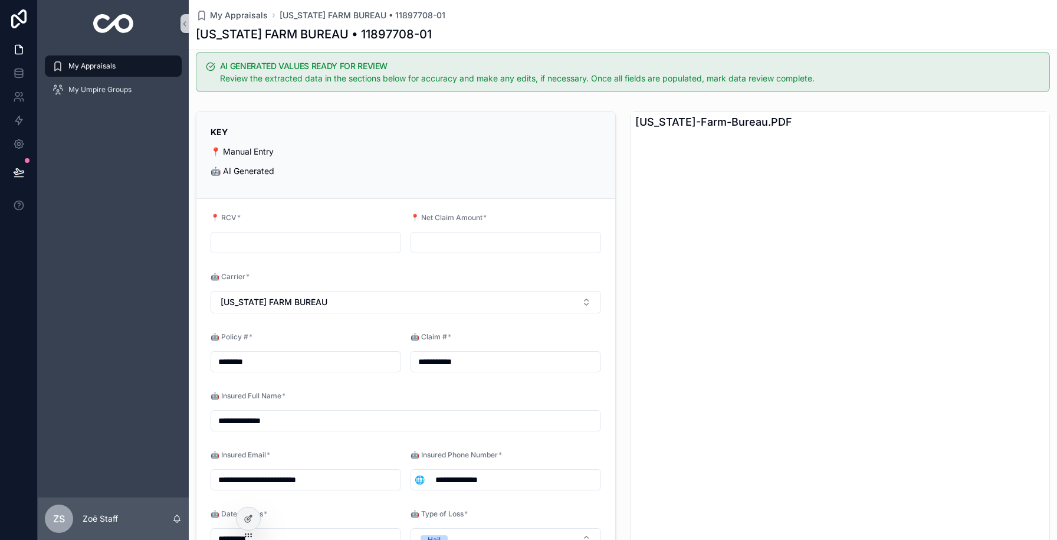
scroll to position [0, 0]
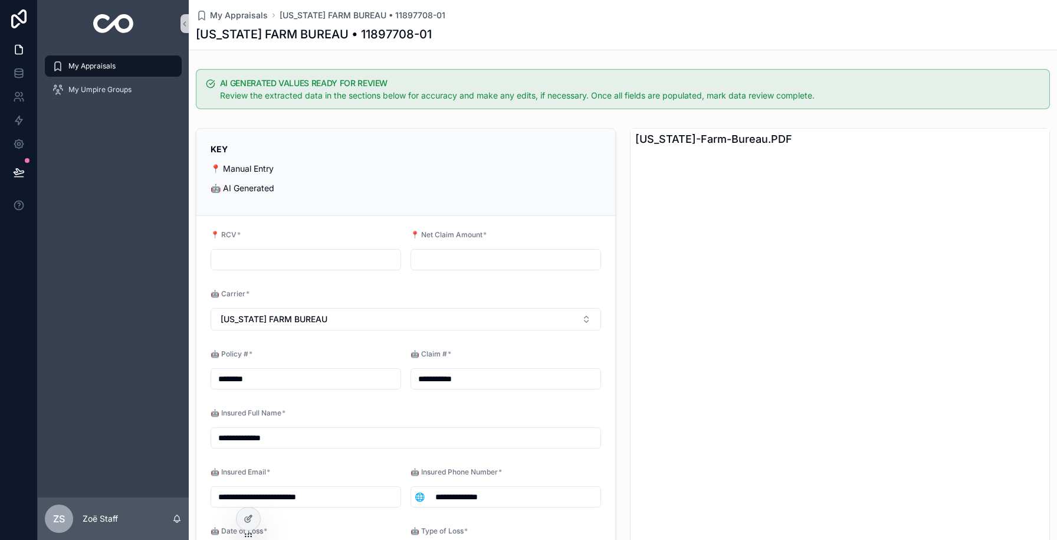
click at [235, 254] on input "scrollable content" at bounding box center [305, 259] width 189 height 17
type input "*********"
type input "*****"
click at [262, 208] on div "KEY 📍 Manual Entry 🤖 AI Generated" at bounding box center [405, 172] width 419 height 87
click at [253, 516] on div at bounding box center [249, 518] width 24 height 22
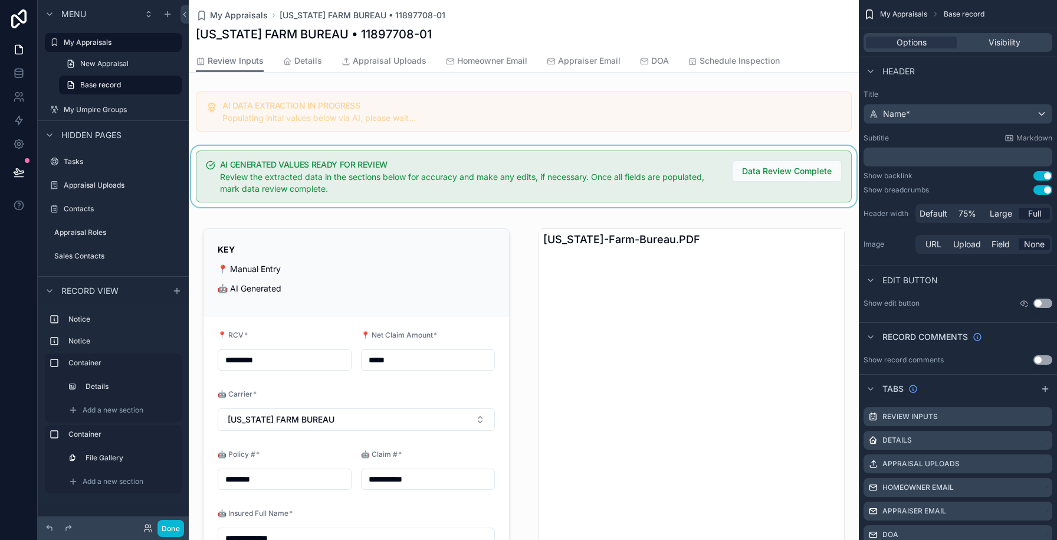
click at [531, 186] on div "scrollable content" at bounding box center [524, 176] width 670 height 61
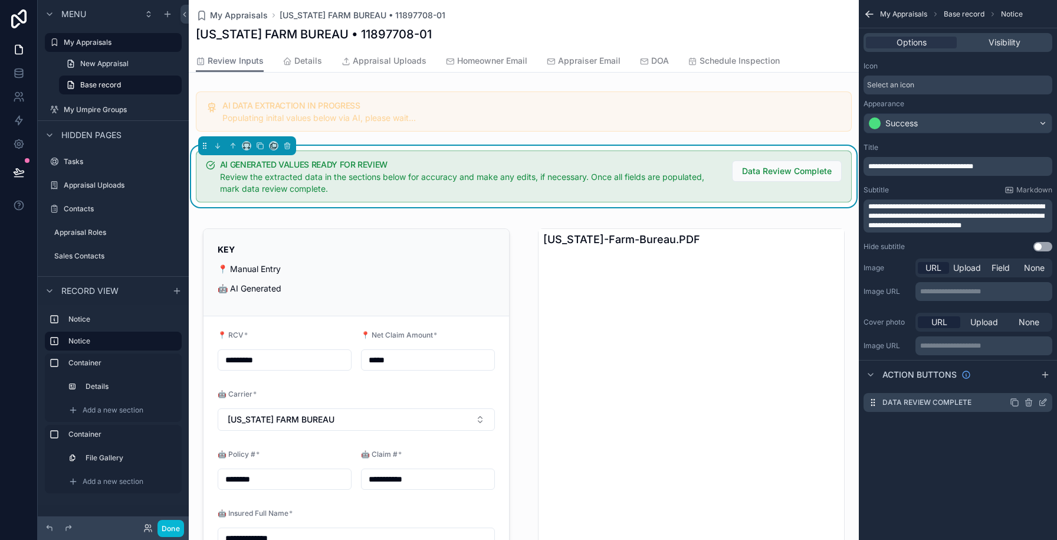
click at [1042, 403] on icon "scrollable content" at bounding box center [1044, 401] width 5 height 5
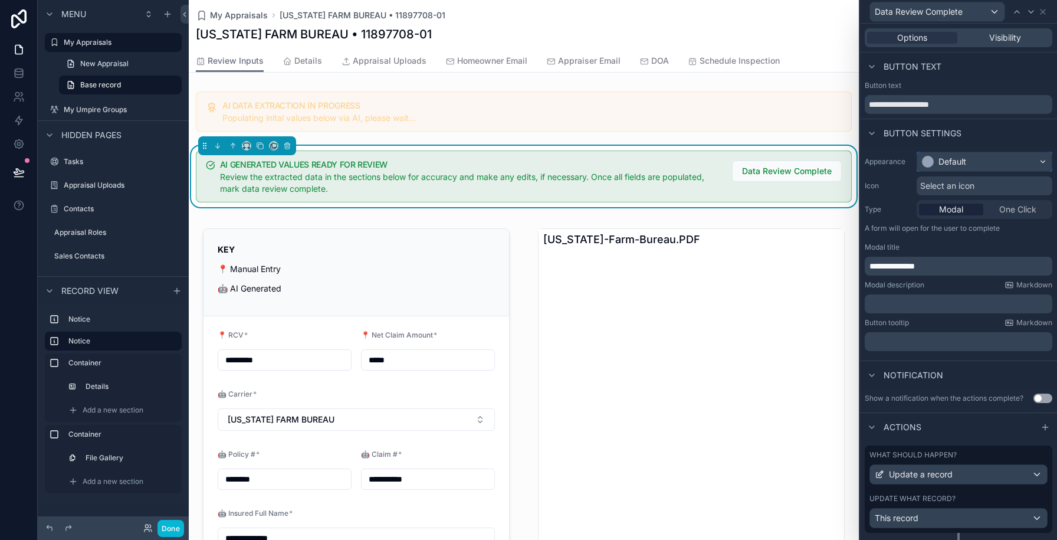
click at [942, 162] on div "Default" at bounding box center [953, 162] width 28 height 12
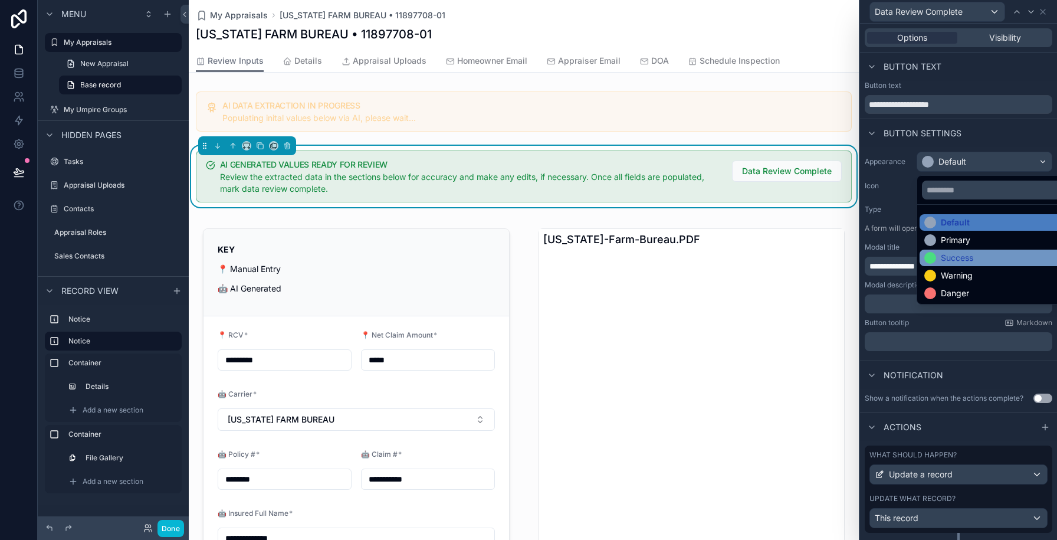
click at [958, 260] on div "Success" at bounding box center [957, 258] width 32 height 12
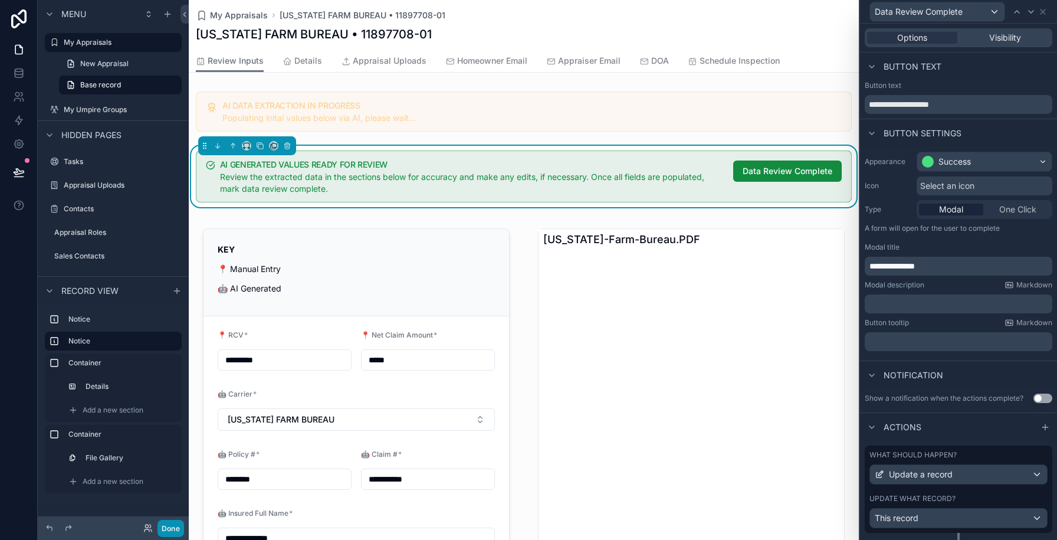
click at [178, 530] on button "Done" at bounding box center [171, 528] width 27 height 17
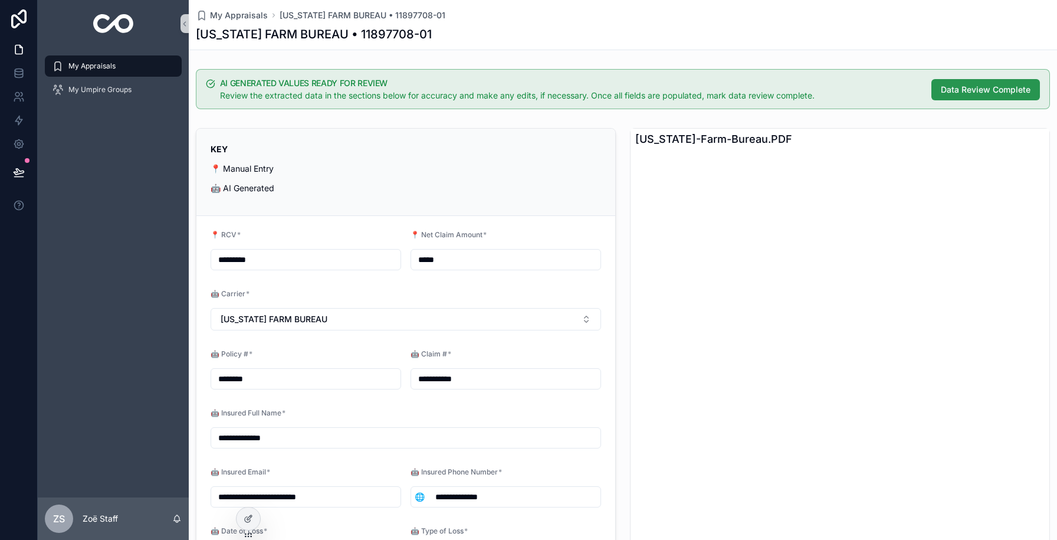
click at [984, 91] on span "Data Review Complete" at bounding box center [986, 90] width 90 height 12
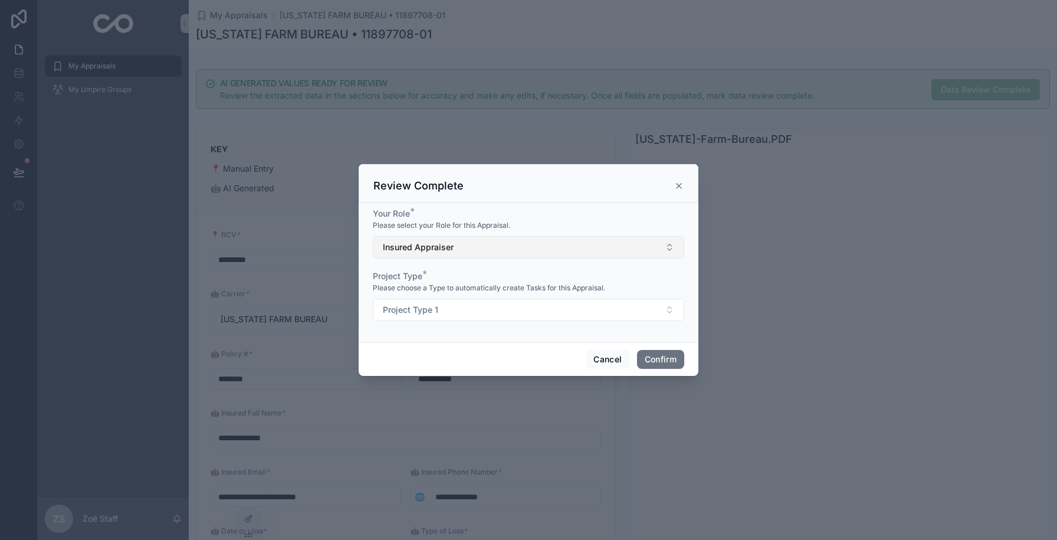
click at [519, 248] on button "Insured Appraiser" at bounding box center [529, 247] width 312 height 22
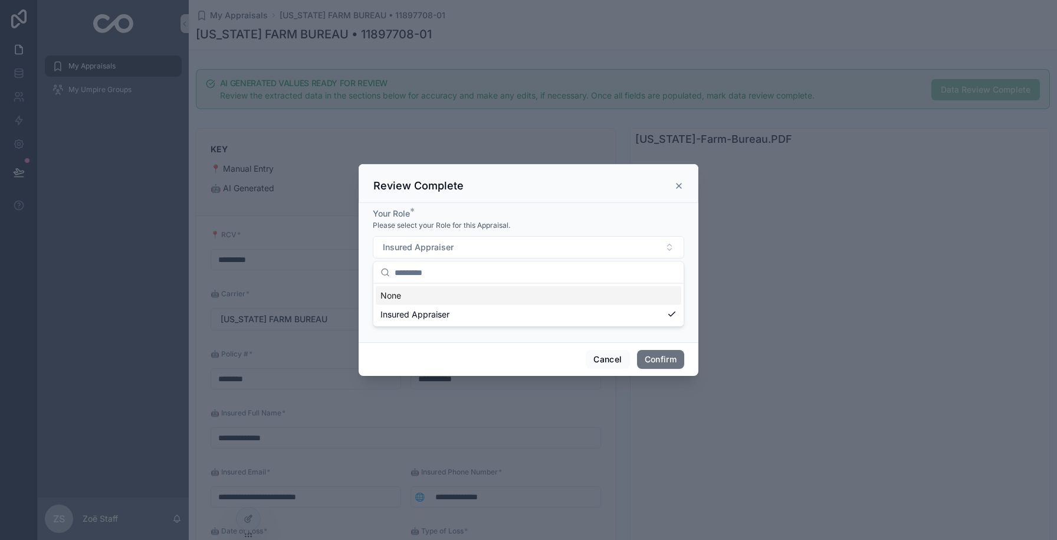
click at [530, 211] on div "Your Role *" at bounding box center [529, 214] width 312 height 12
click at [421, 310] on span "Project Type 1" at bounding box center [410, 310] width 55 height 12
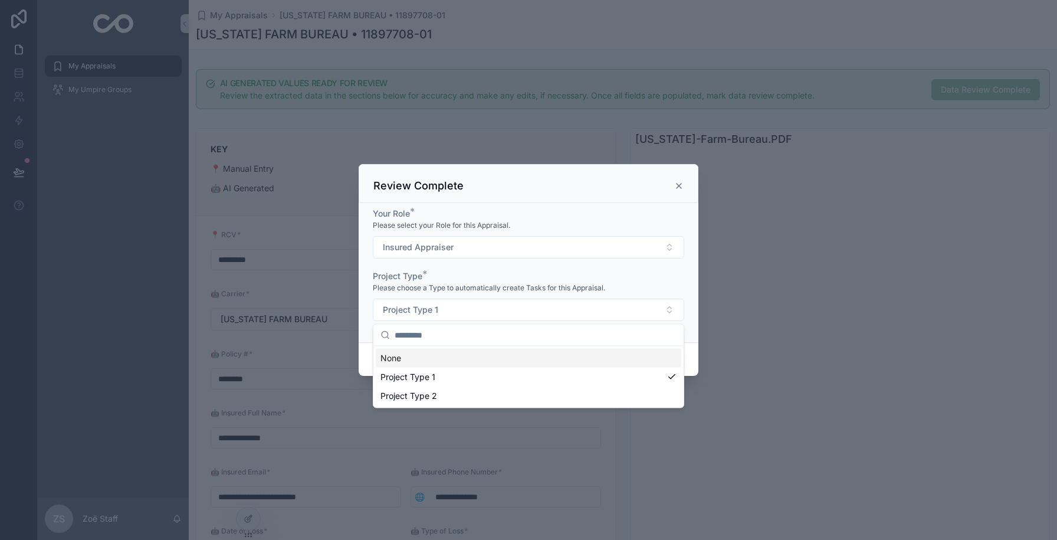
click at [454, 271] on div "Project Type *" at bounding box center [529, 276] width 312 height 12
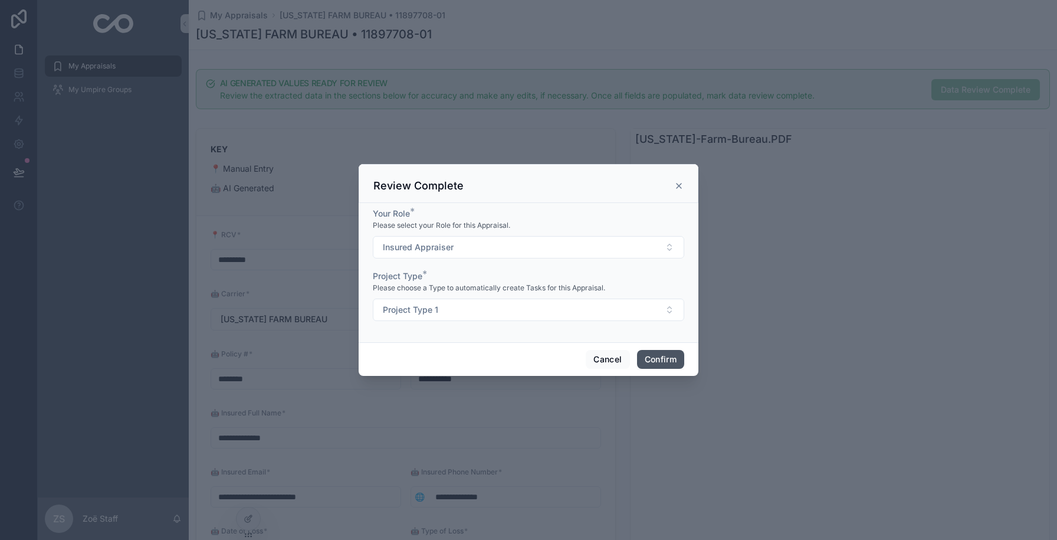
click at [660, 362] on button "Confirm" at bounding box center [660, 359] width 47 height 19
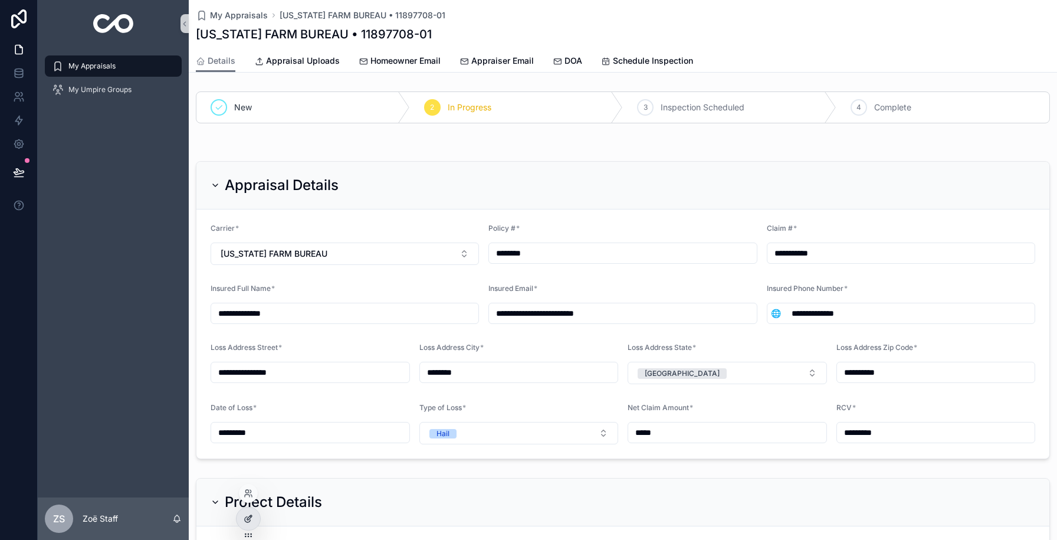
click at [254, 513] on div at bounding box center [249, 518] width 24 height 22
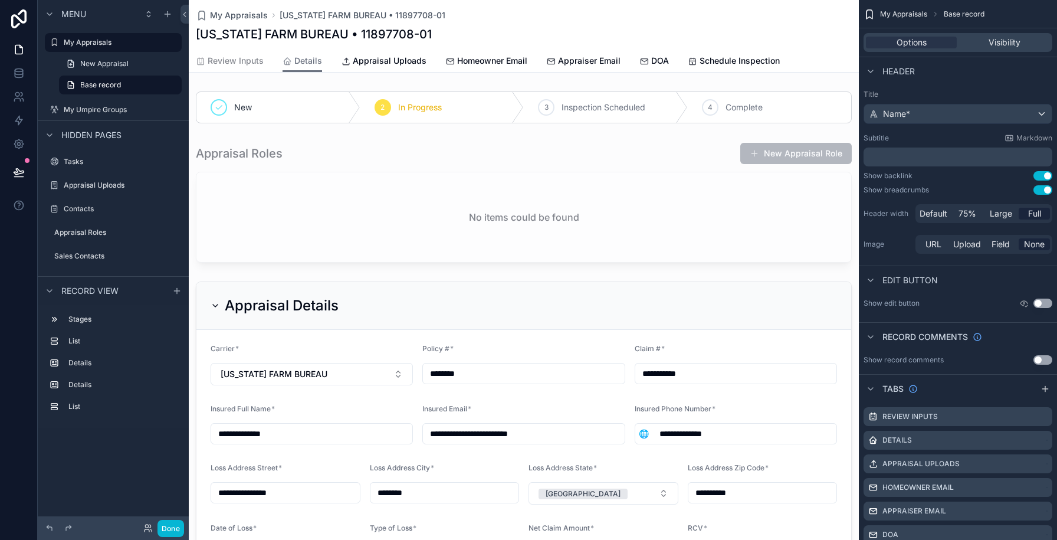
click at [384, 157] on div "scrollable content" at bounding box center [524, 202] width 670 height 130
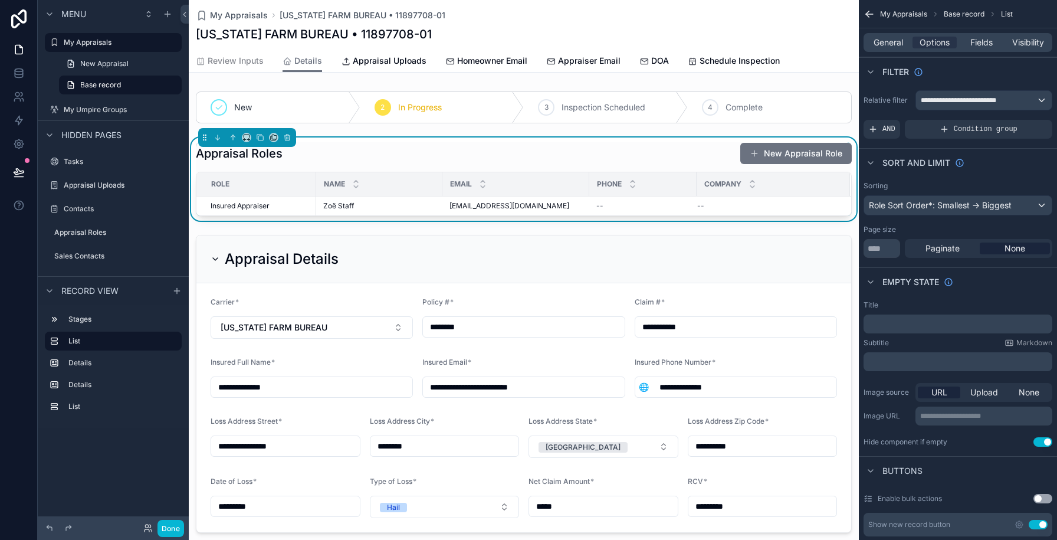
click at [1040, 442] on button "Use setting" at bounding box center [1043, 441] width 19 height 9
click at [875, 321] on p "﻿" at bounding box center [960, 323] width 182 height 9
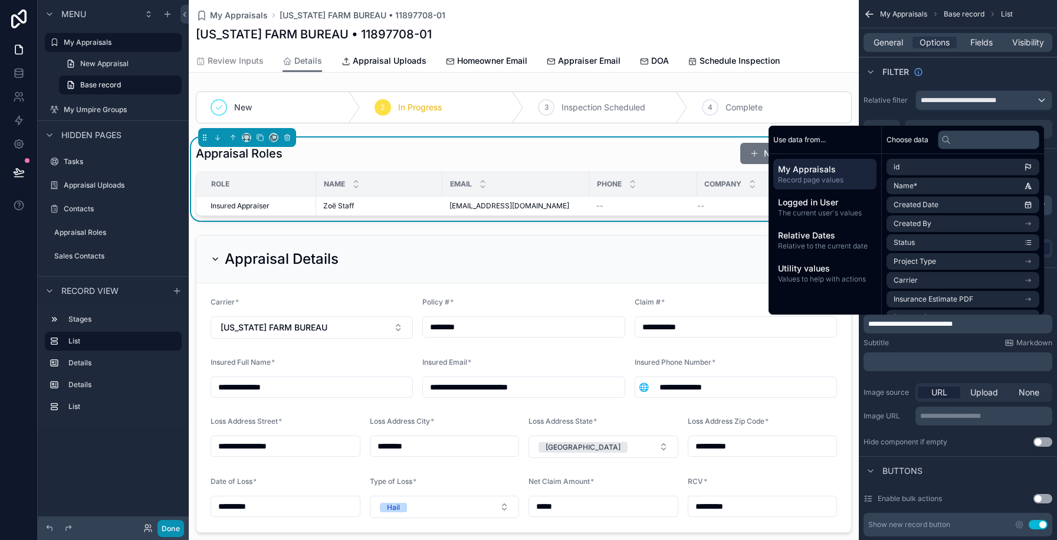
click at [175, 529] on button "Done" at bounding box center [171, 528] width 27 height 17
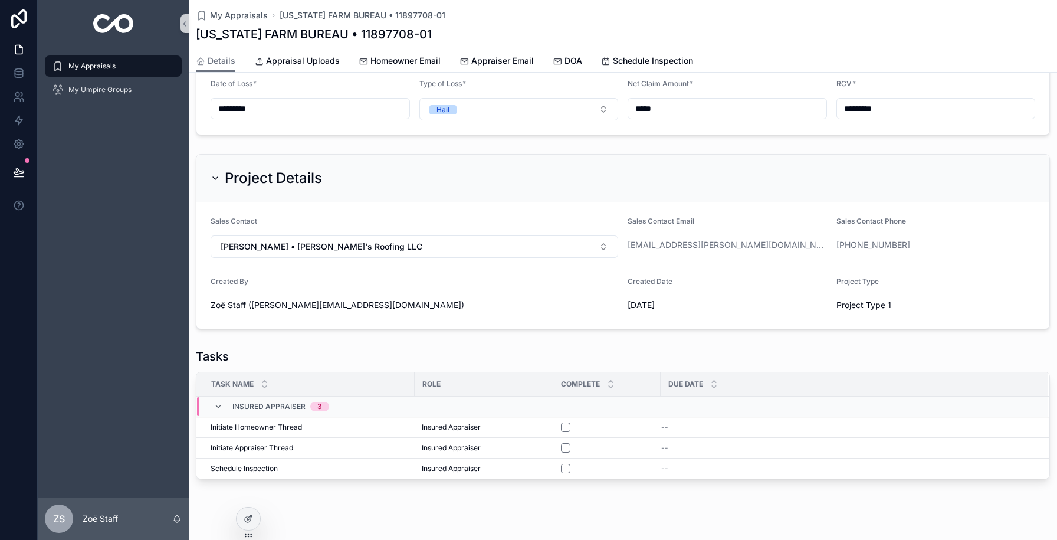
scroll to position [417, 0]
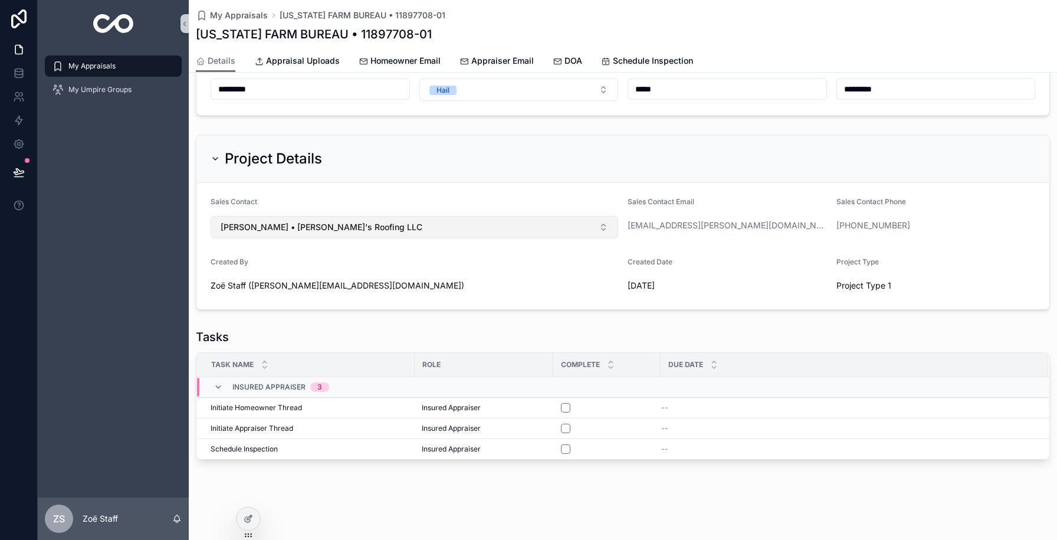
click at [343, 228] on span "Sam Roofer • Sam's Roofing LLC" at bounding box center [322, 227] width 202 height 12
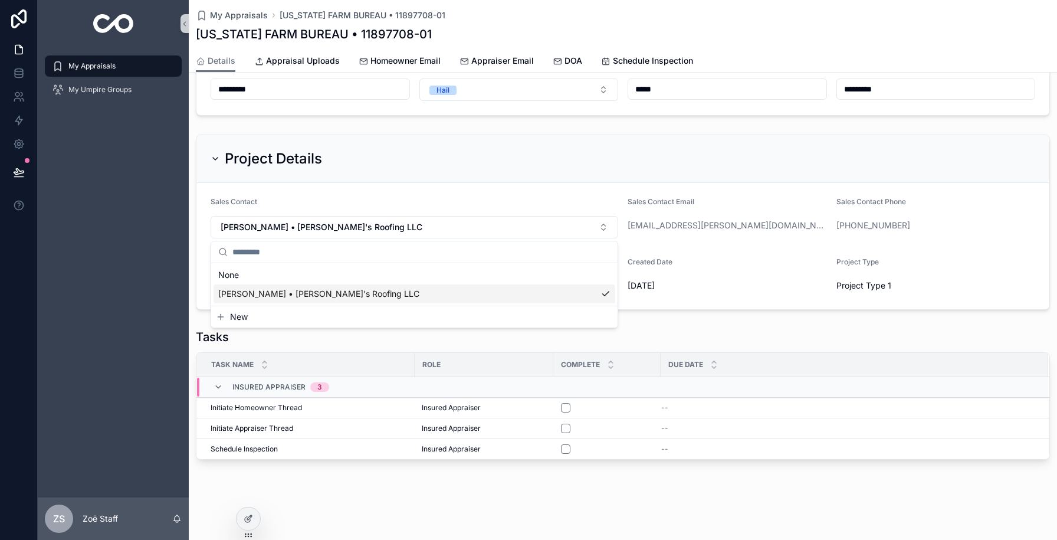
click at [273, 319] on button "New" at bounding box center [414, 317] width 397 height 12
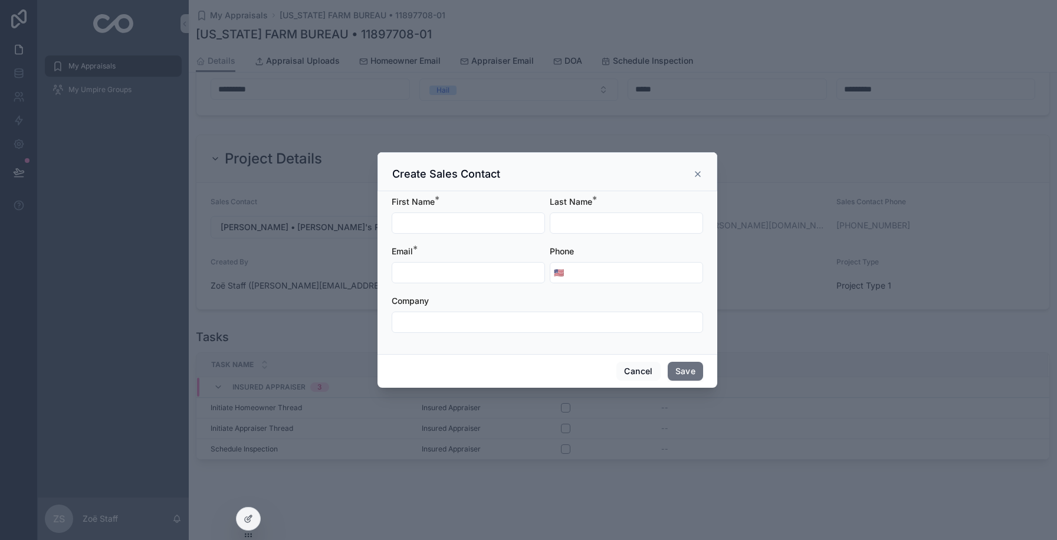
click at [431, 218] on input "scrollable content" at bounding box center [468, 223] width 152 height 17
type input "****"
type input "******"
click at [401, 272] on input "scrollable content" at bounding box center [468, 272] width 152 height 17
type input "**********"
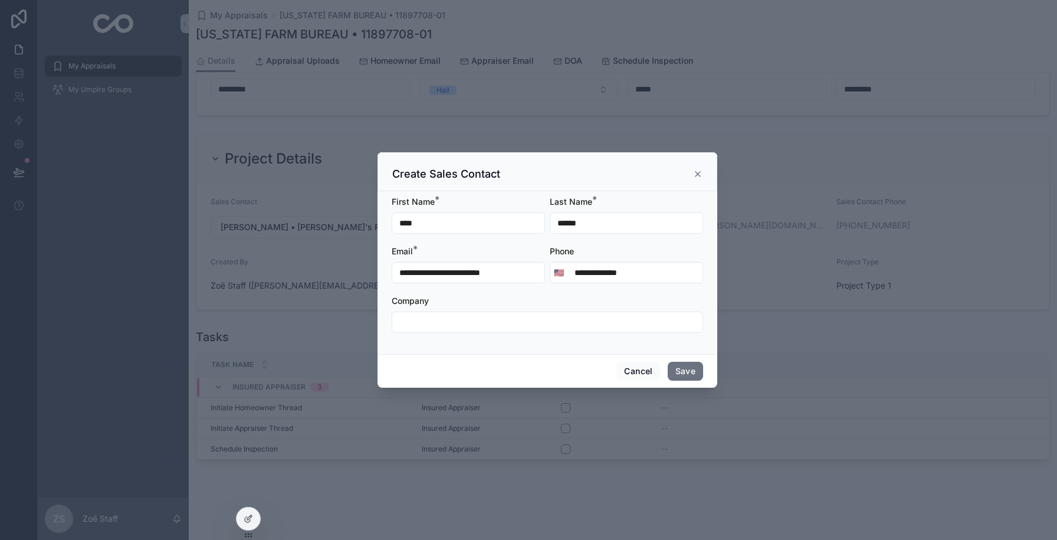
type input "**********"
click at [404, 326] on input "scrollable content" at bounding box center [547, 322] width 310 height 17
type input "**********"
click at [692, 371] on button "Save" at bounding box center [685, 371] width 35 height 19
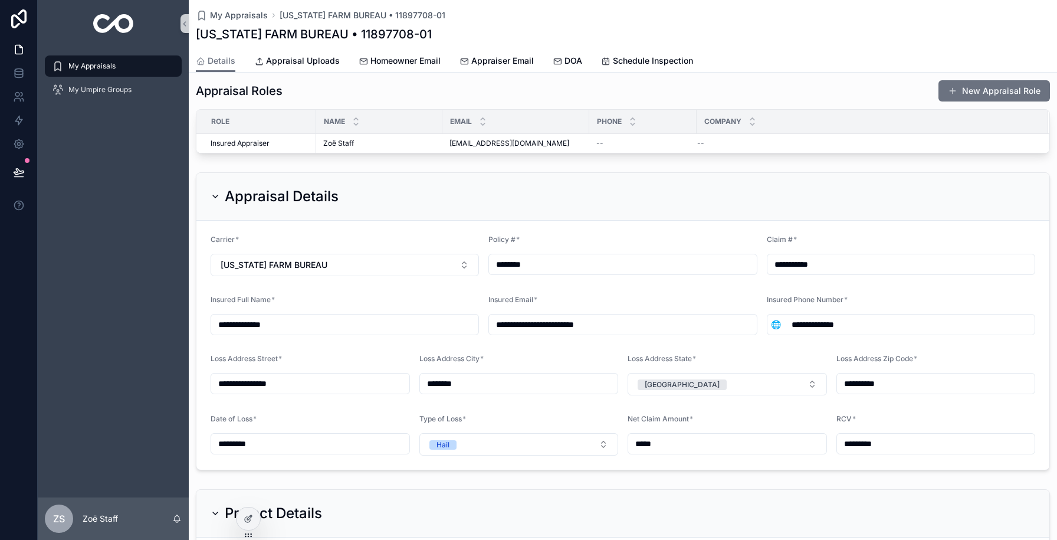
scroll to position [0, 0]
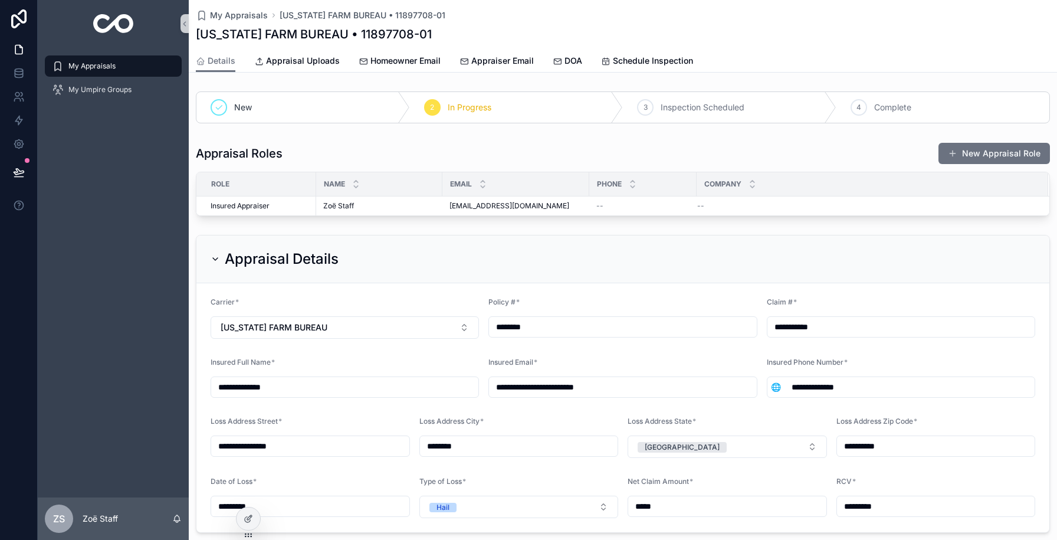
click at [335, 155] on div "Appraisal Roles New Appraisal Role" at bounding box center [623, 153] width 854 height 22
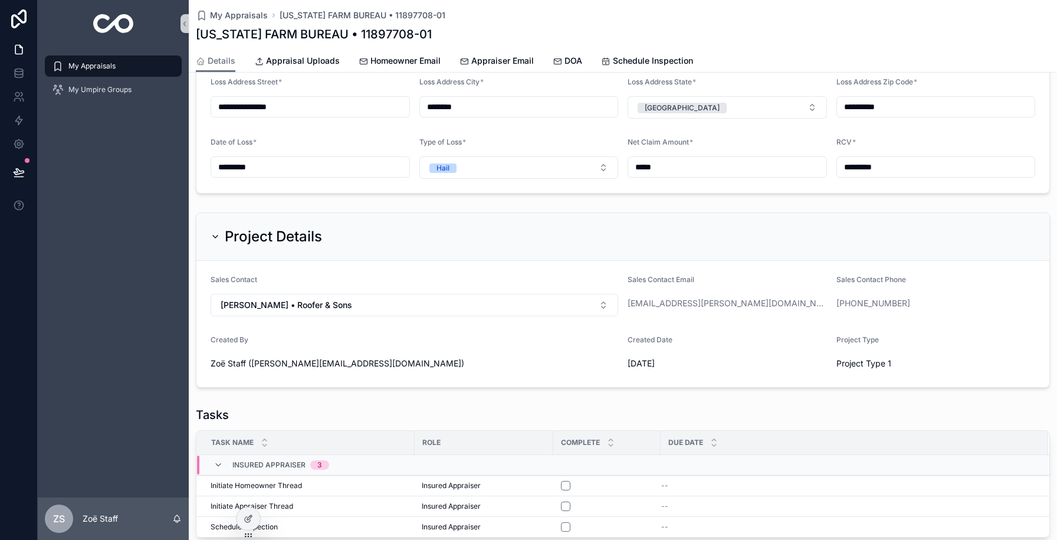
scroll to position [417, 0]
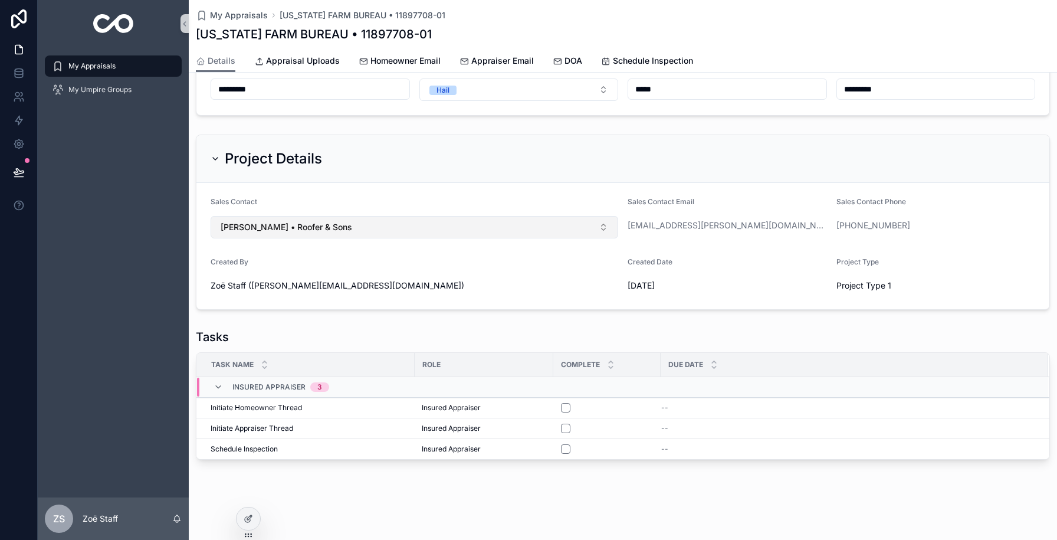
click at [382, 228] on button "Mike Roofer • Roofer & Sons" at bounding box center [415, 227] width 408 height 22
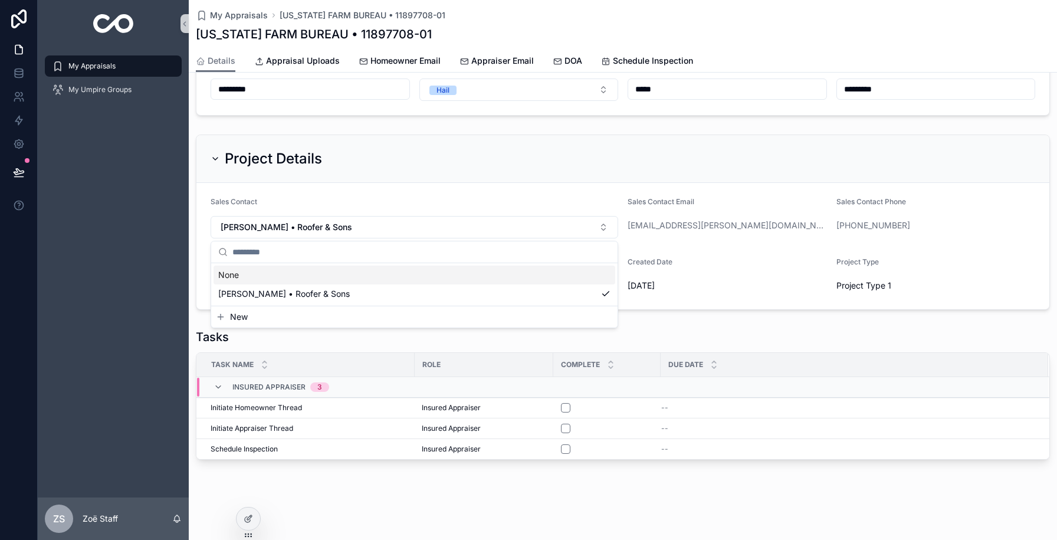
click at [379, 183] on form "Sales Contact Mike Roofer • Roofer & Sons Sales Contact Email zoe+mike@flowcons…" at bounding box center [622, 246] width 853 height 126
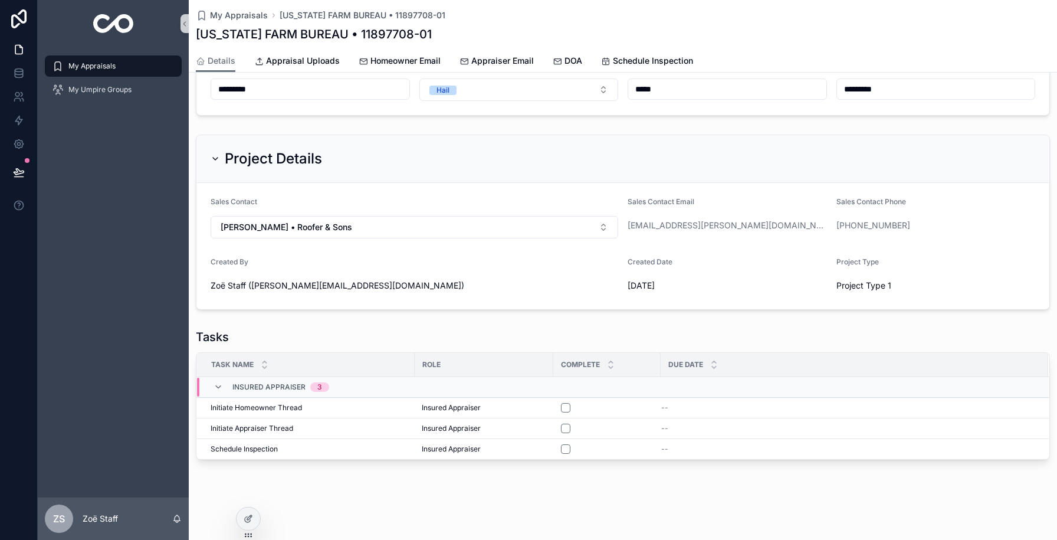
click at [212, 155] on icon "scrollable content" at bounding box center [215, 158] width 9 height 9
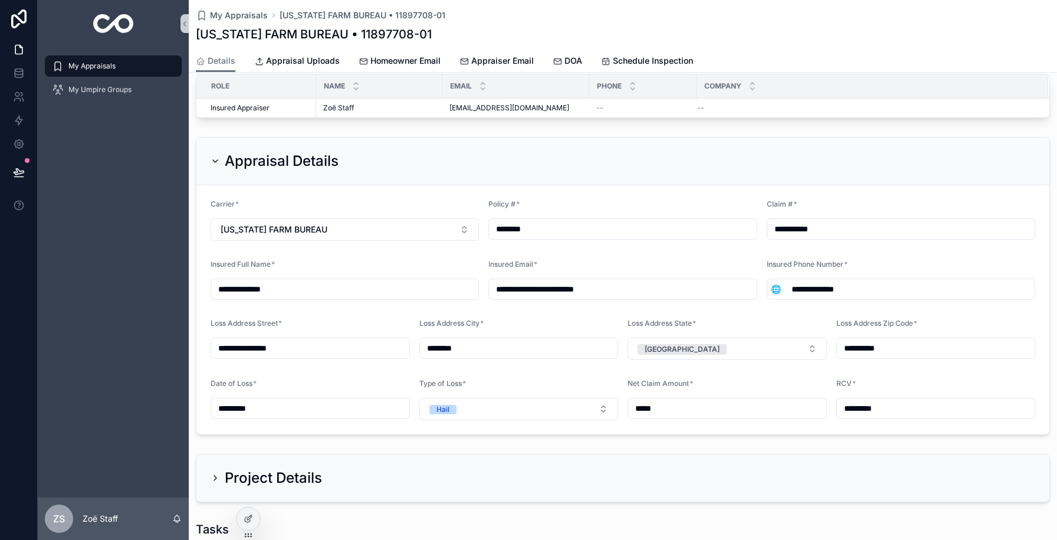
scroll to position [5, 0]
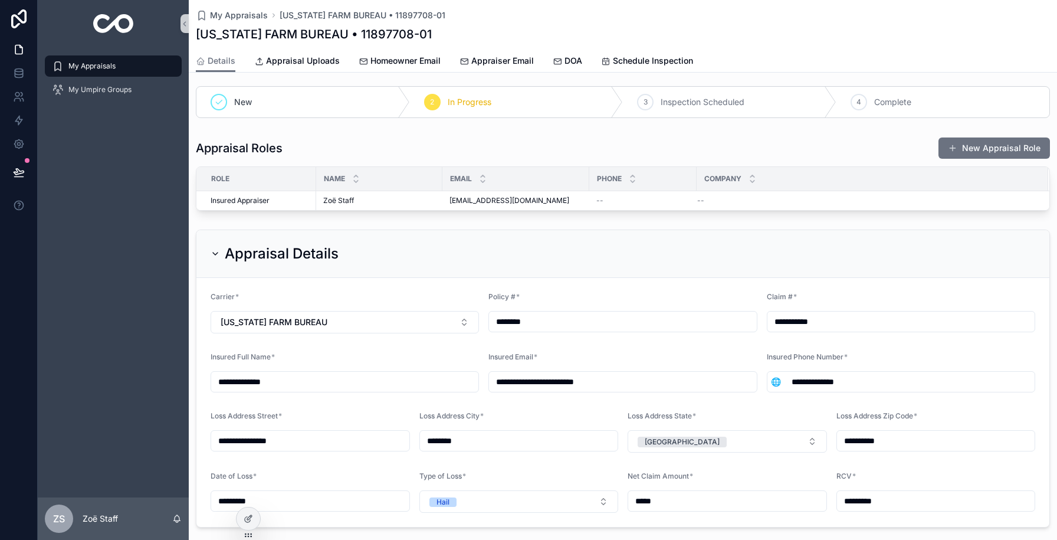
click at [201, 247] on div "Appraisal Details" at bounding box center [622, 254] width 853 height 48
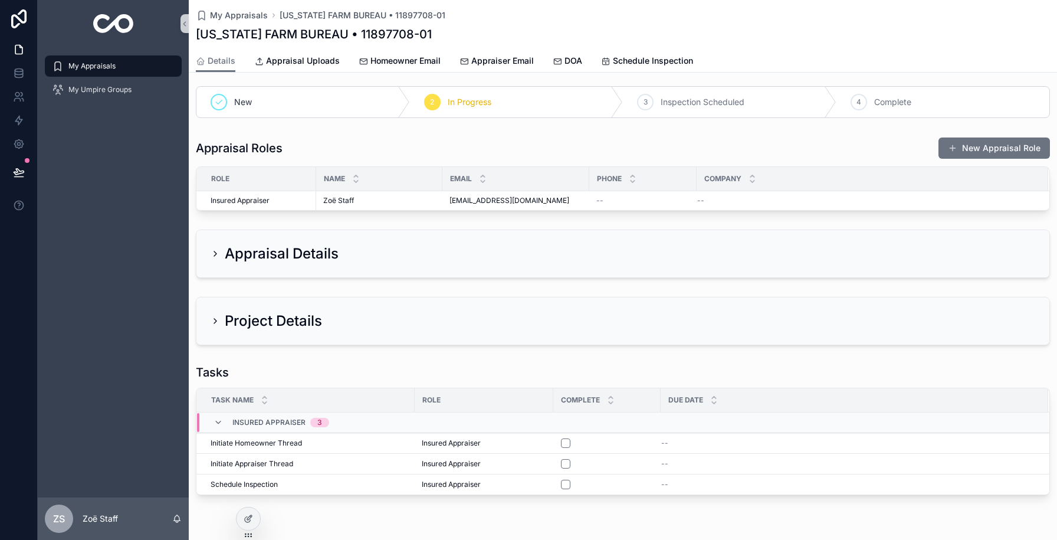
scroll to position [0, 0]
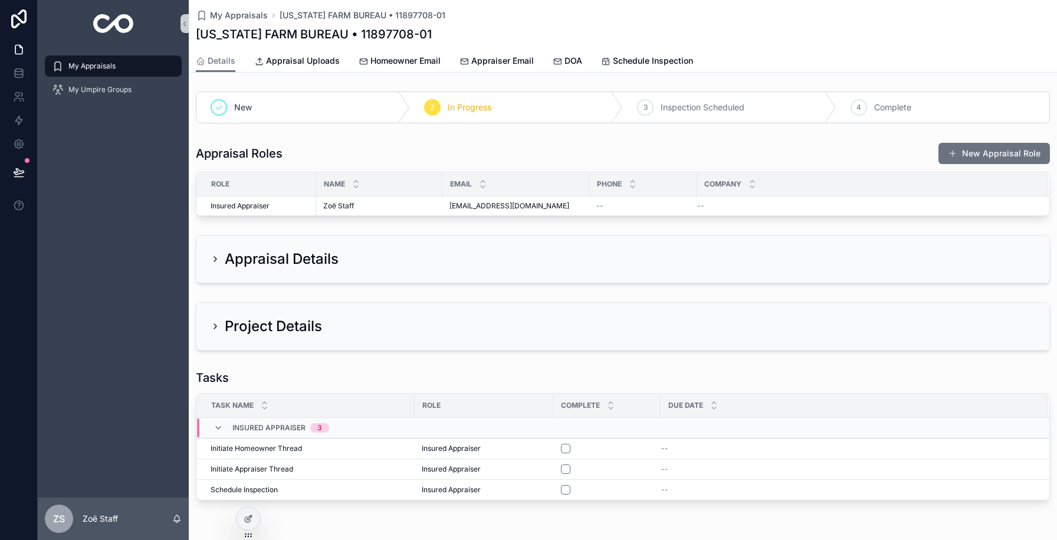
click at [211, 250] on div "Appraisal Details" at bounding box center [275, 259] width 128 height 19
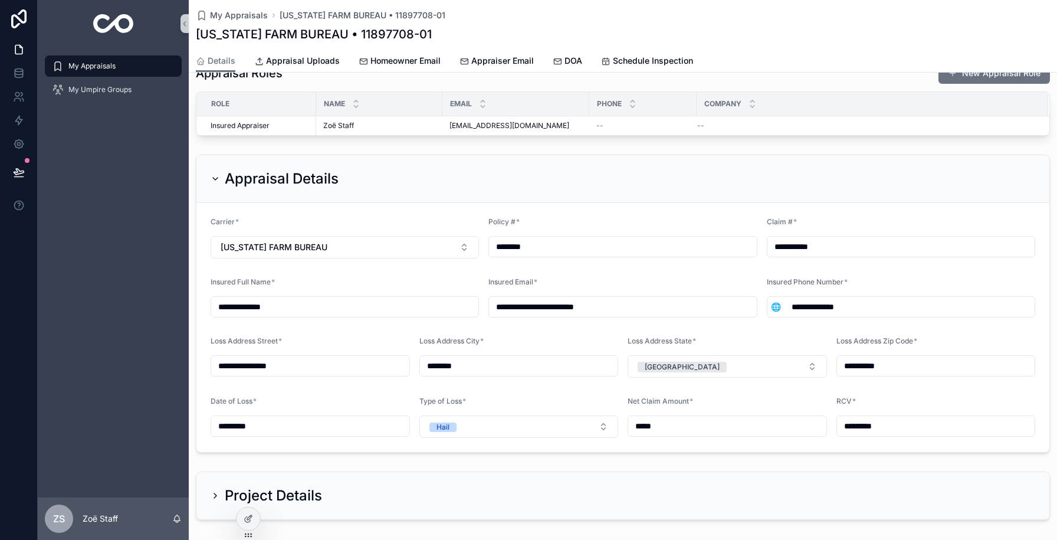
scroll to position [290, 0]
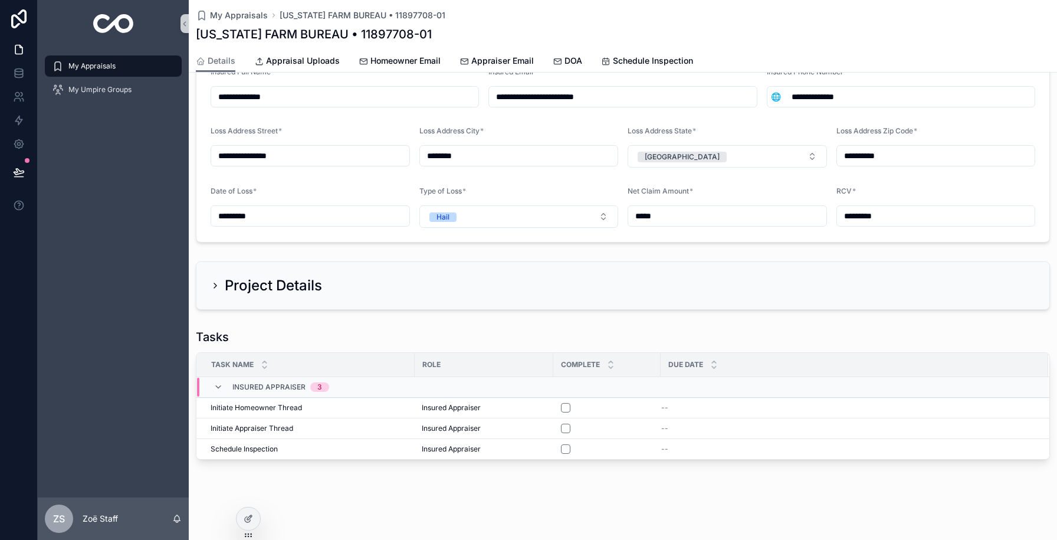
click at [218, 281] on icon "scrollable content" at bounding box center [215, 285] width 9 height 9
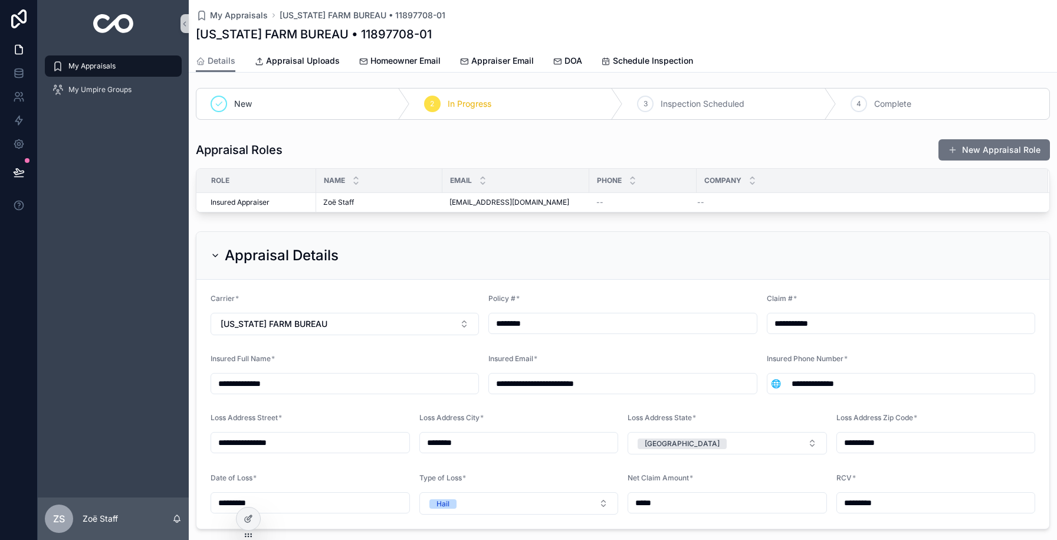
scroll to position [0, 0]
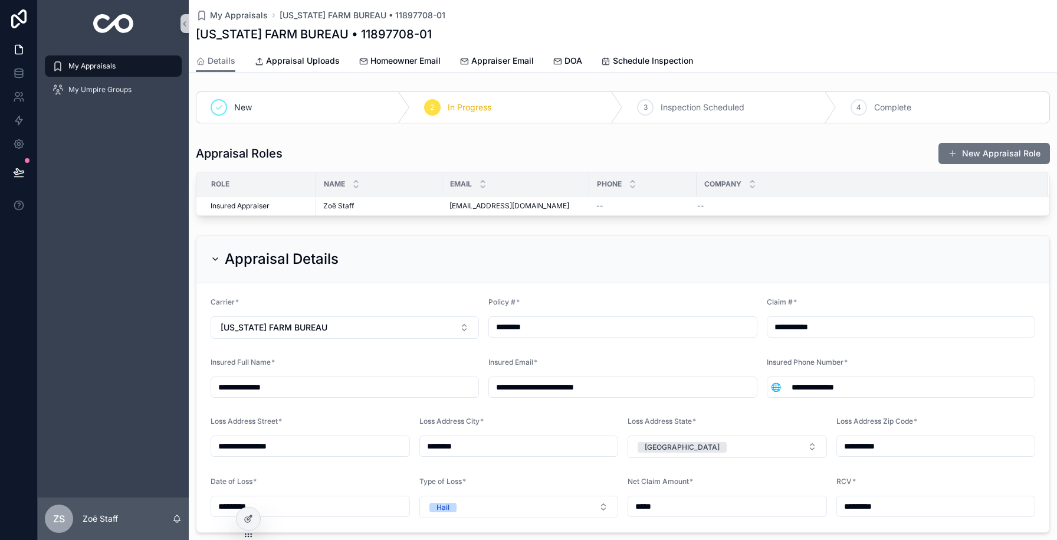
click at [320, 418] on div "Loss Address Street *" at bounding box center [310, 424] width 199 height 14
click at [488, 62] on span "Appraiser Email" at bounding box center [502, 61] width 63 height 12
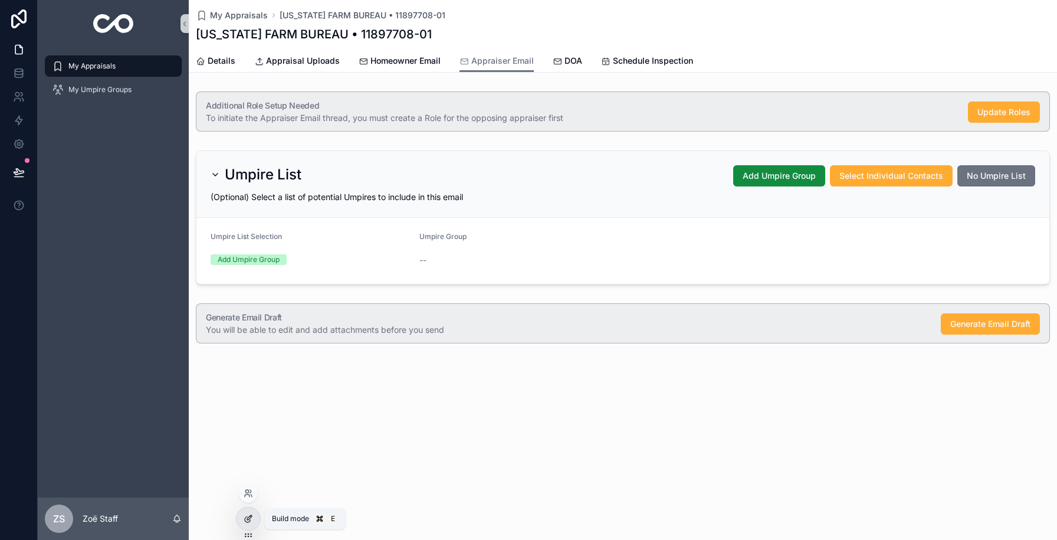
click at [249, 512] on div at bounding box center [249, 518] width 24 height 22
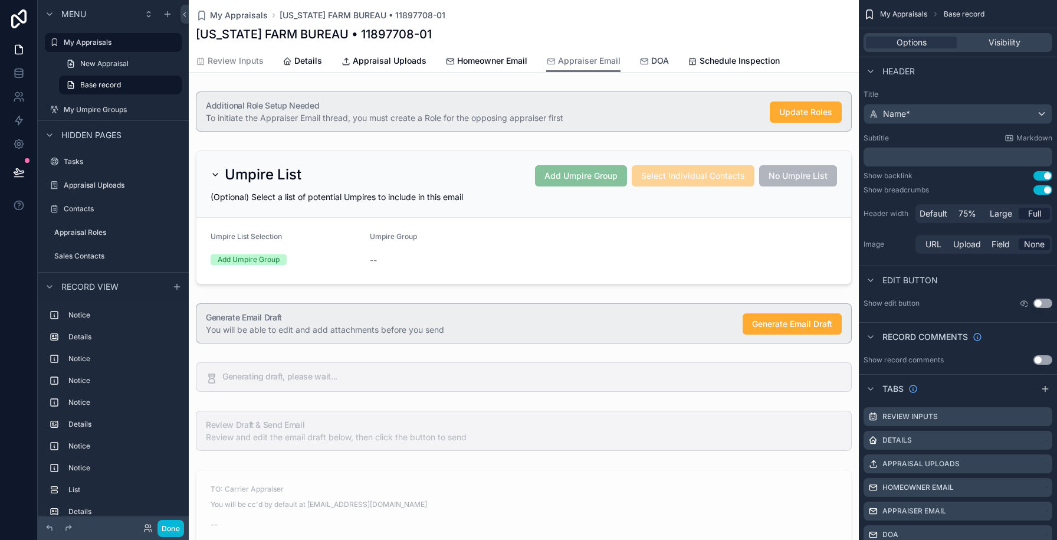
click at [652, 66] on span "DOA" at bounding box center [660, 61] width 18 height 12
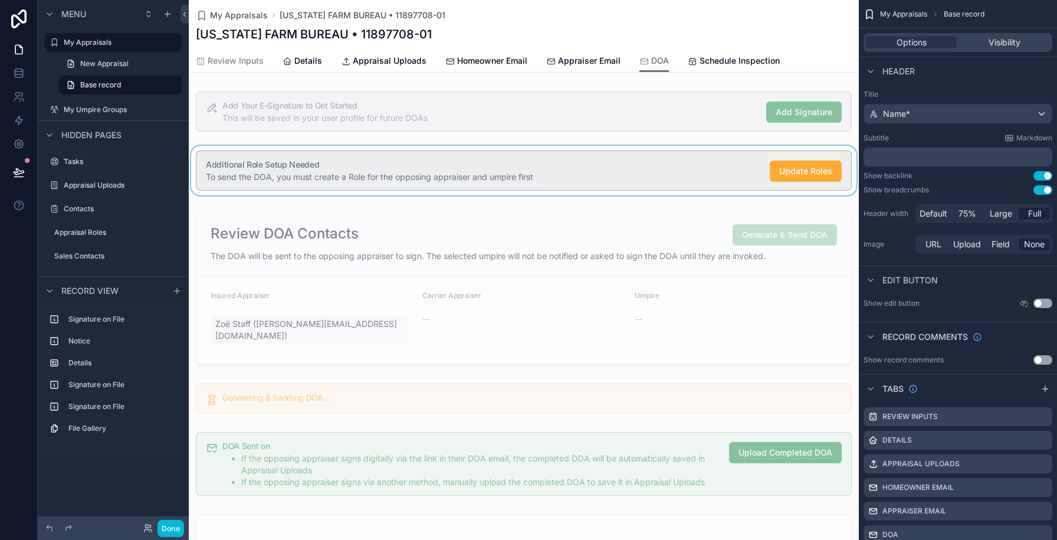
click at [536, 162] on div "scrollable content" at bounding box center [524, 171] width 670 height 50
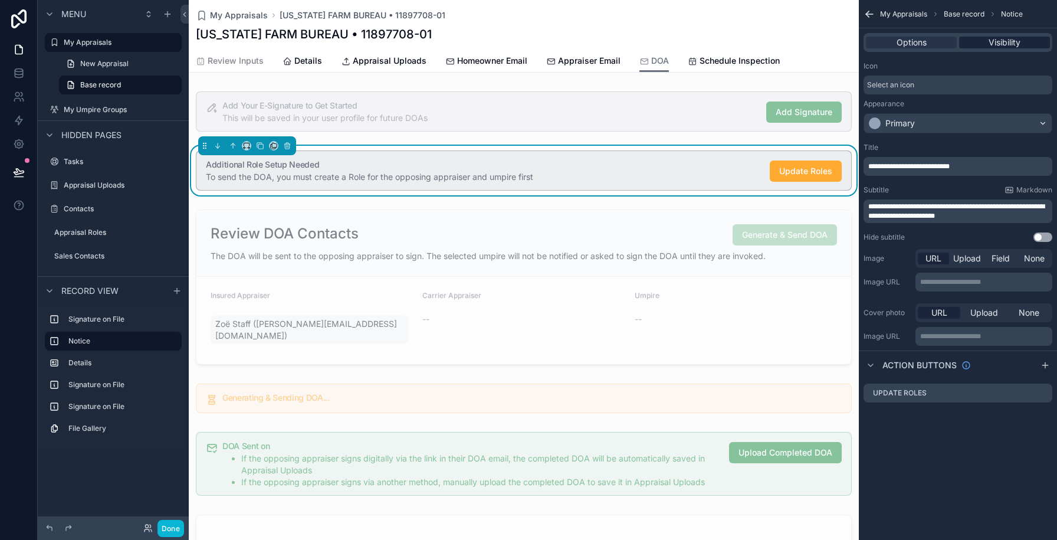
click at [1022, 37] on div "Visibility" at bounding box center [1004, 43] width 91 height 12
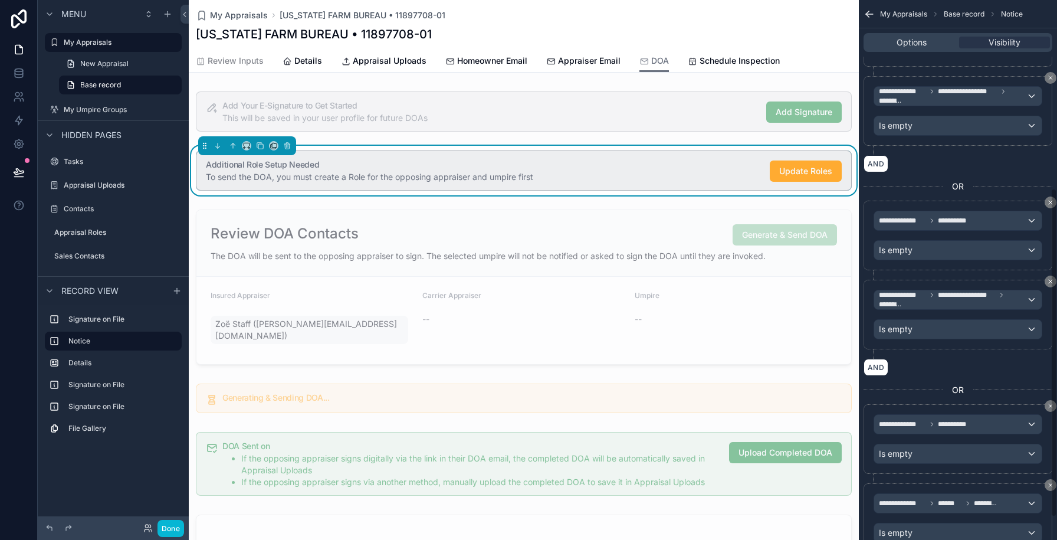
scroll to position [347, 0]
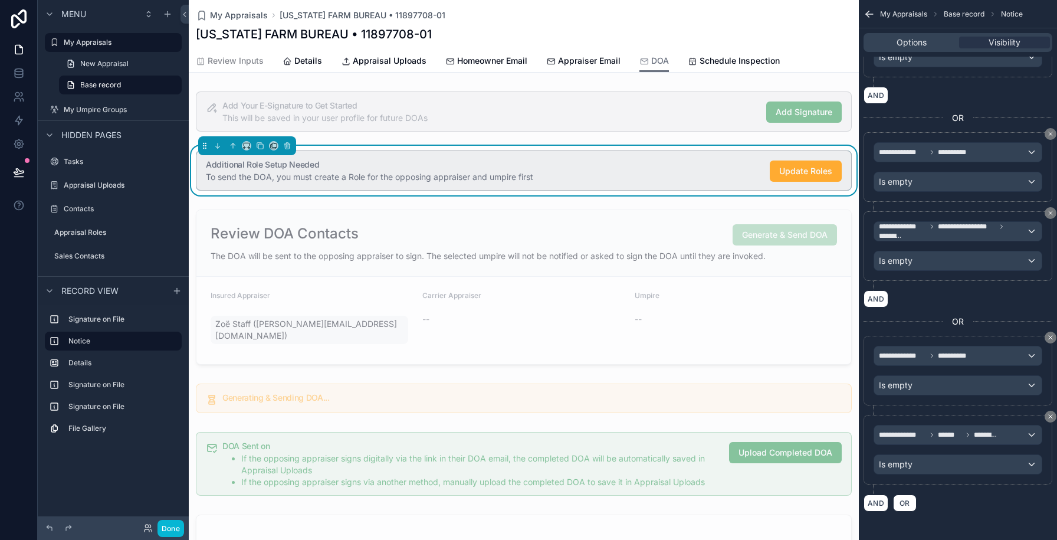
click at [575, 72] on div "My Appraisals TEXAS FARM BUREAU • 11897708-01 TEXAS FARM BUREAU • 11897708-01 D…" at bounding box center [524, 36] width 670 height 73
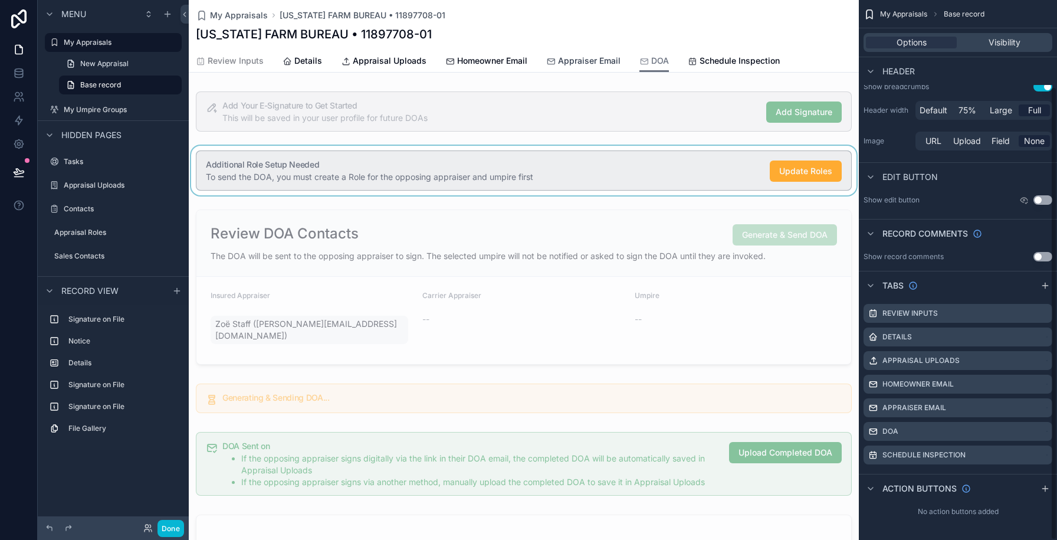
scroll to position [103, 0]
click at [574, 63] on span "Appraiser Email" at bounding box center [589, 61] width 63 height 12
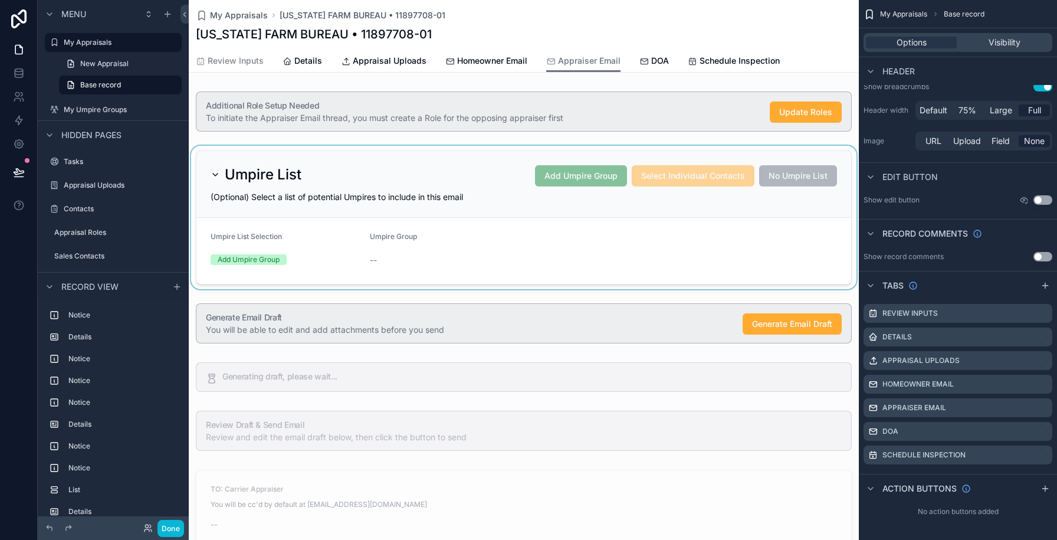
click at [445, 237] on div "scrollable content" at bounding box center [524, 217] width 670 height 143
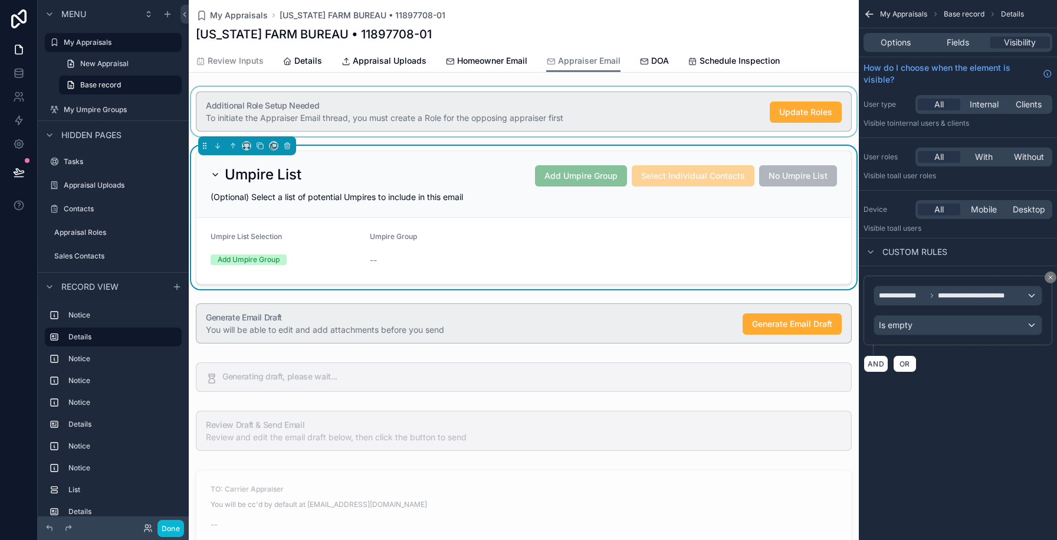
click at [525, 112] on div "scrollable content" at bounding box center [524, 112] width 670 height 50
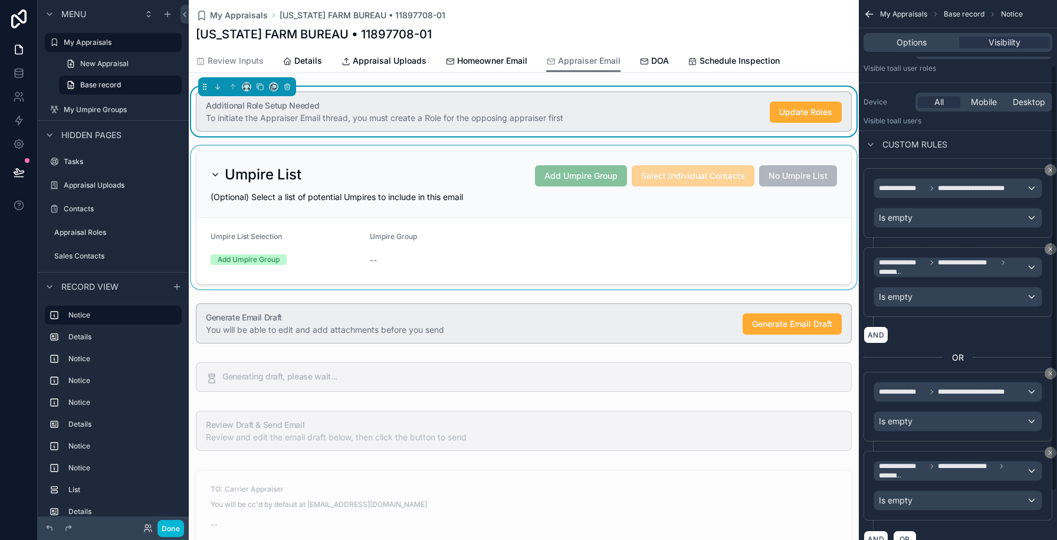
scroll to position [114, 0]
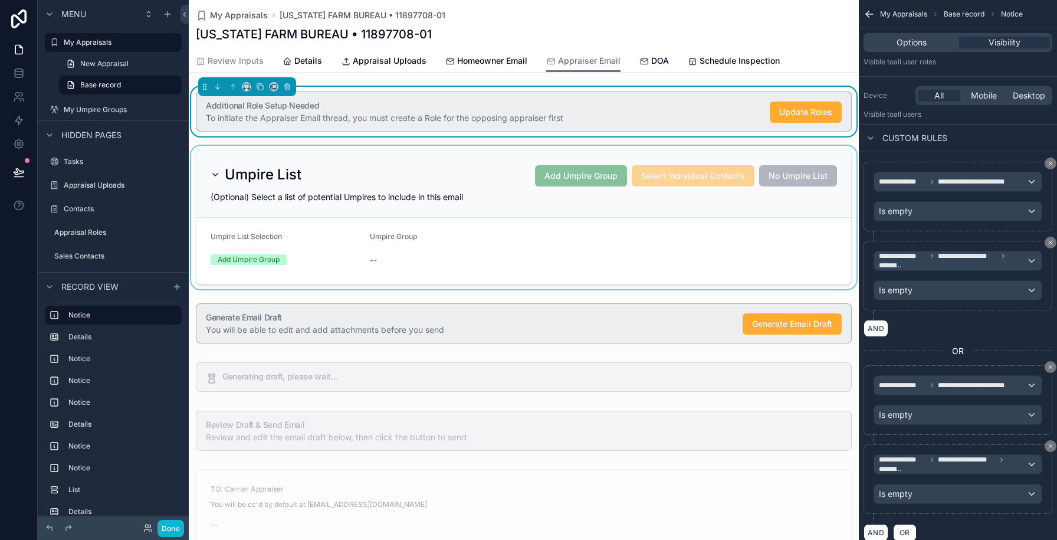
click at [455, 175] on div "scrollable content" at bounding box center [524, 217] width 670 height 143
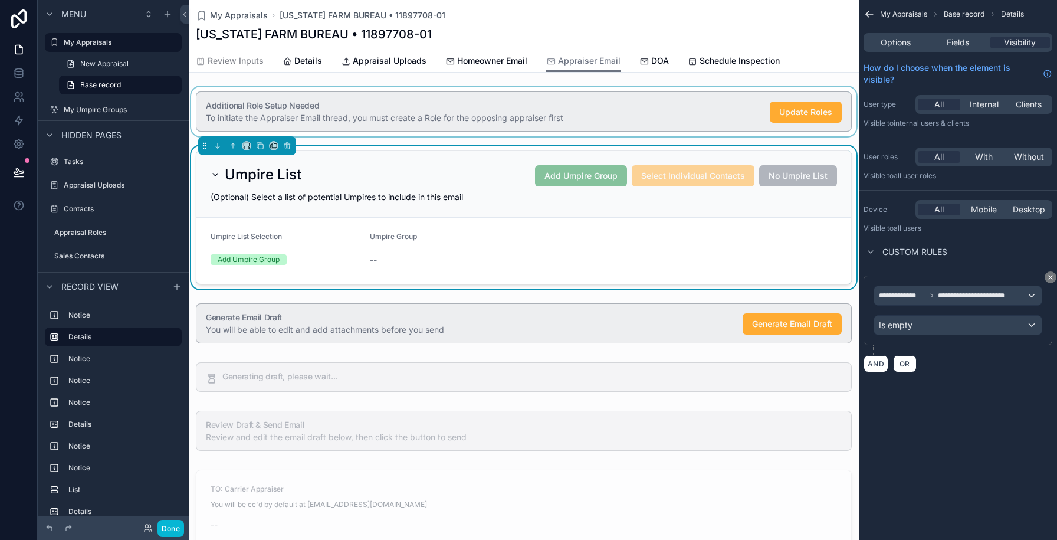
scroll to position [0, 0]
click at [869, 367] on button "AND" at bounding box center [876, 363] width 25 height 17
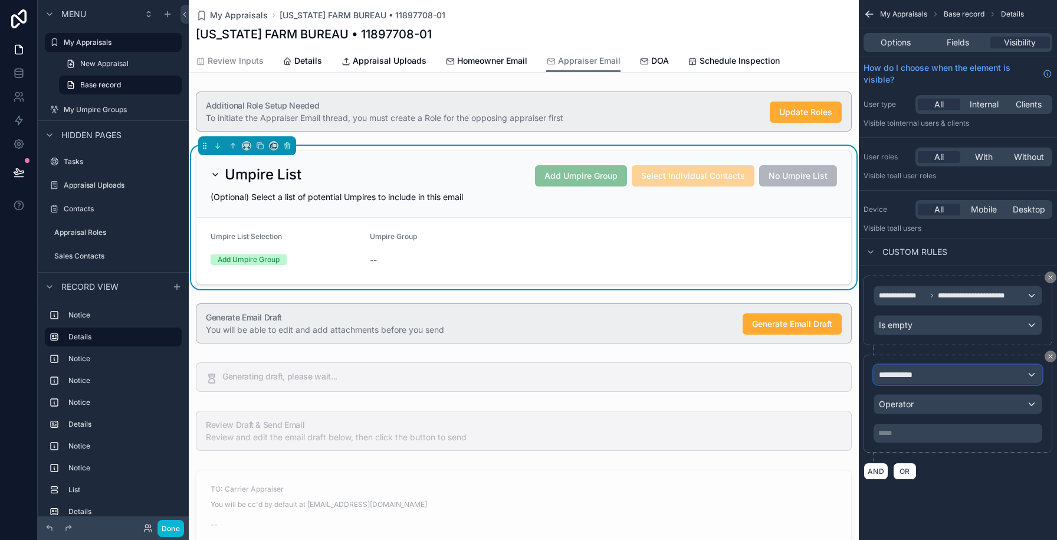
click at [929, 374] on div "**********" at bounding box center [958, 374] width 168 height 19
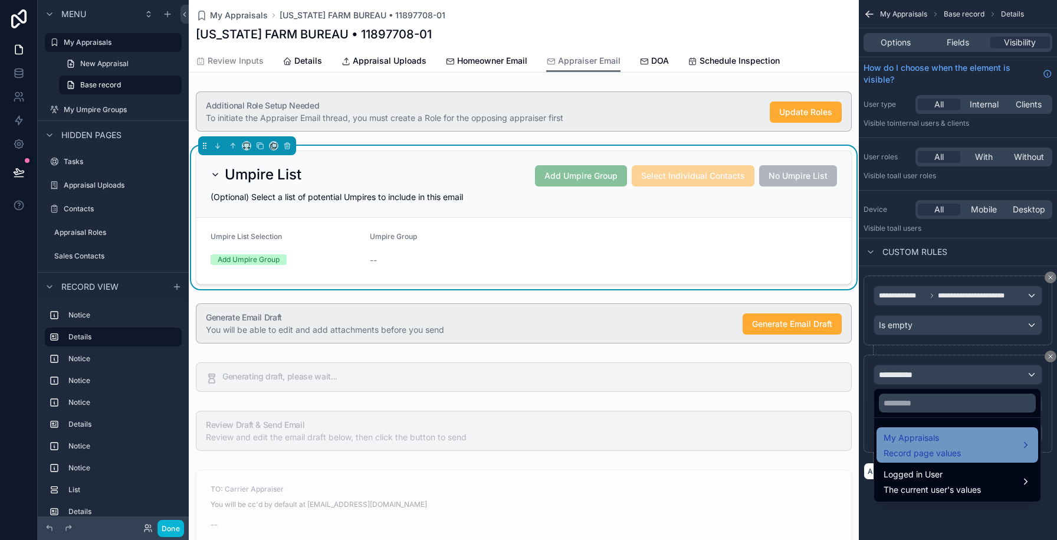
click at [905, 437] on span "My Appraisals" at bounding box center [922, 438] width 77 height 14
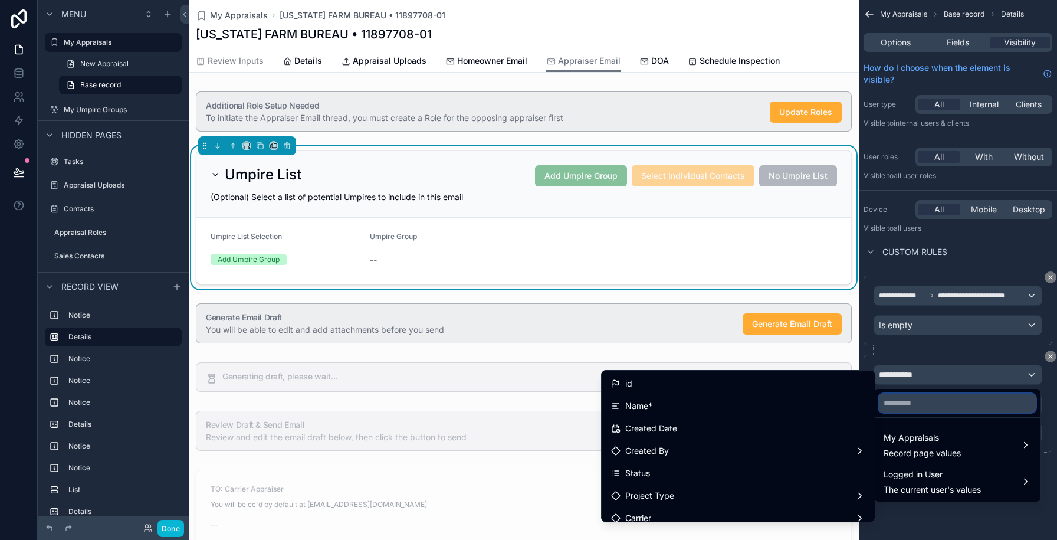
click at [904, 401] on input "text" at bounding box center [957, 403] width 157 height 19
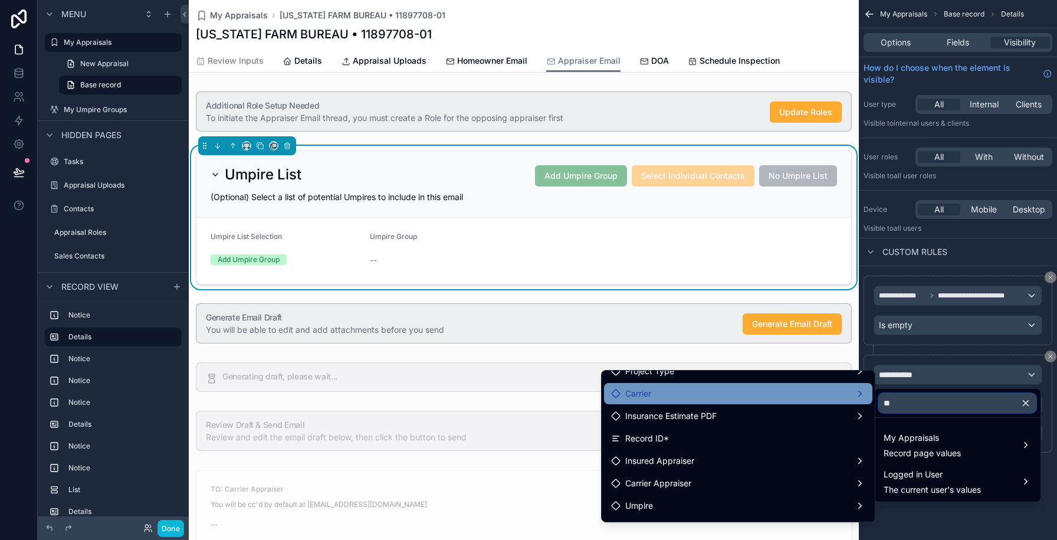
scroll to position [79, 0]
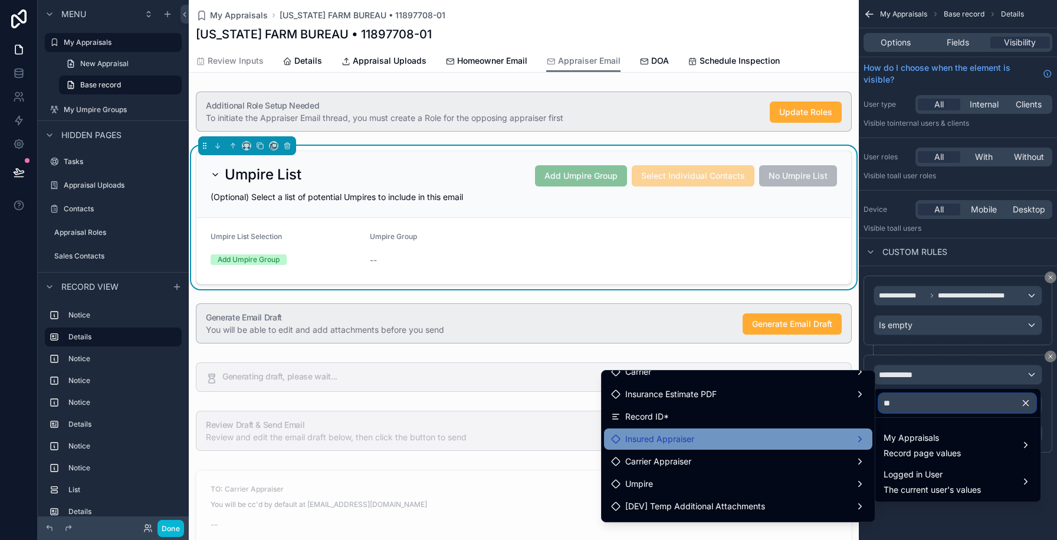
type input "**"
click at [716, 438] on div "Insured Appraiser" at bounding box center [738, 439] width 254 height 14
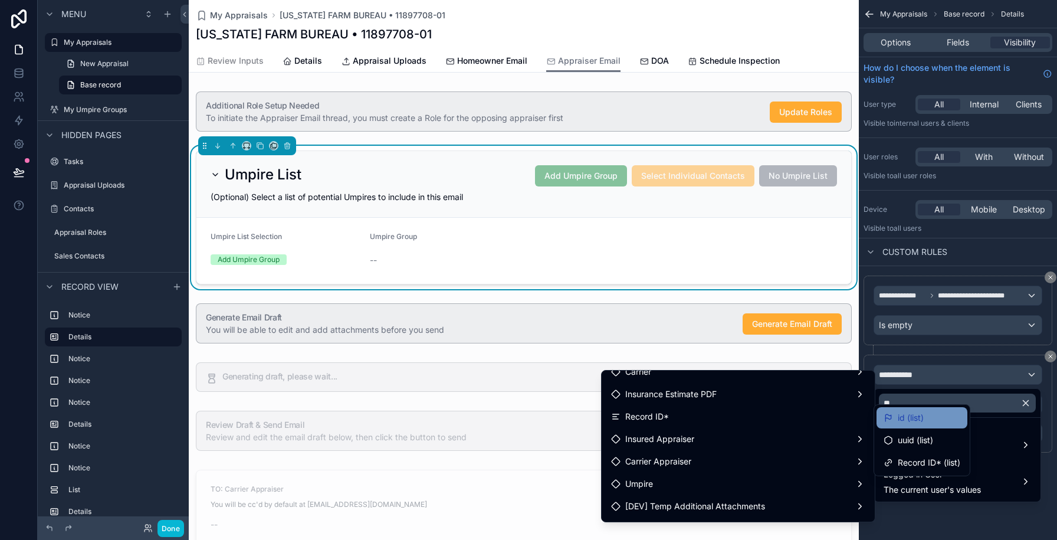
click at [906, 415] on span "id (list)" at bounding box center [911, 418] width 26 height 14
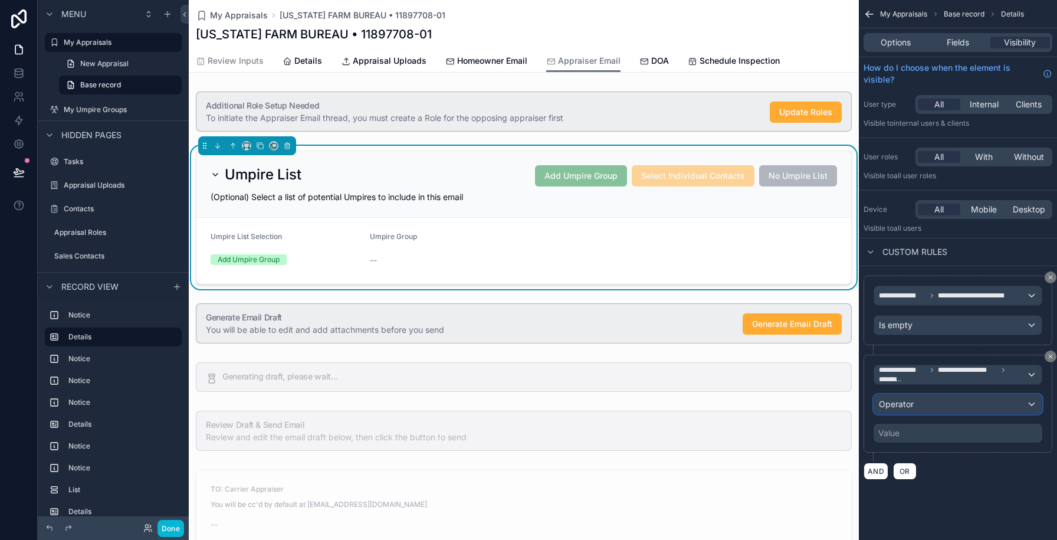
click at [928, 407] on div "Operator" at bounding box center [958, 404] width 168 height 19
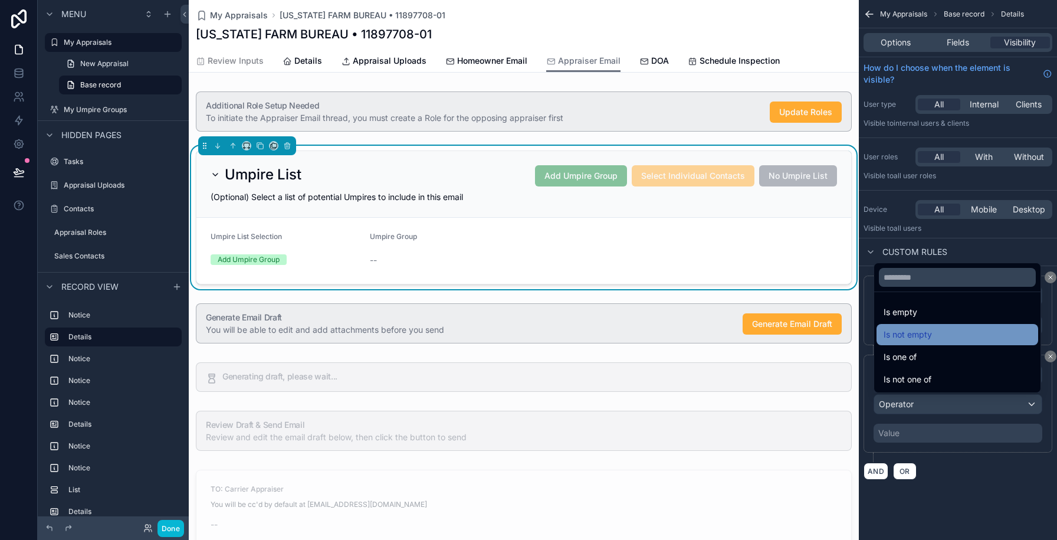
click at [915, 334] on span "Is not empty" at bounding box center [908, 334] width 48 height 14
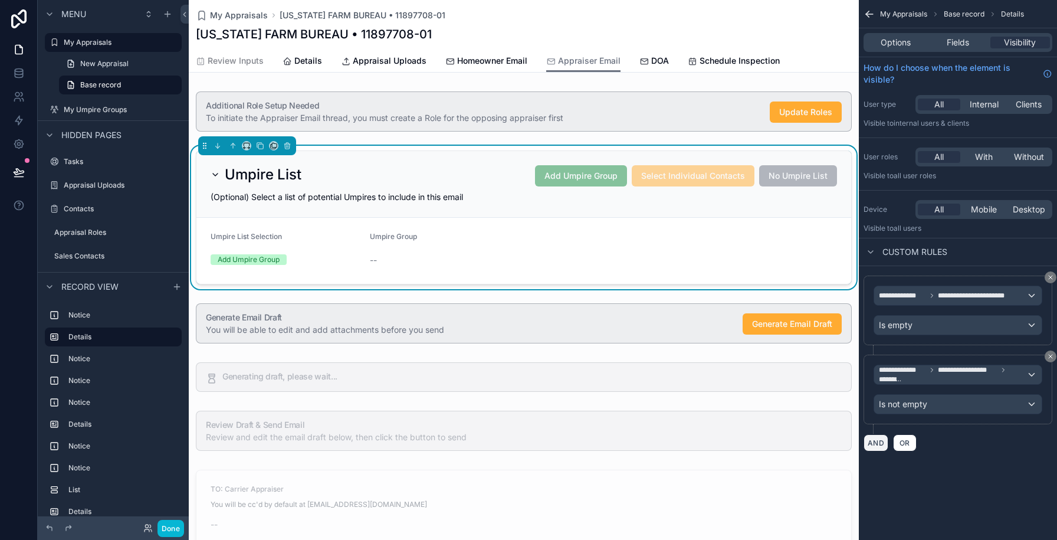
click at [873, 440] on button "AND" at bounding box center [876, 442] width 25 height 17
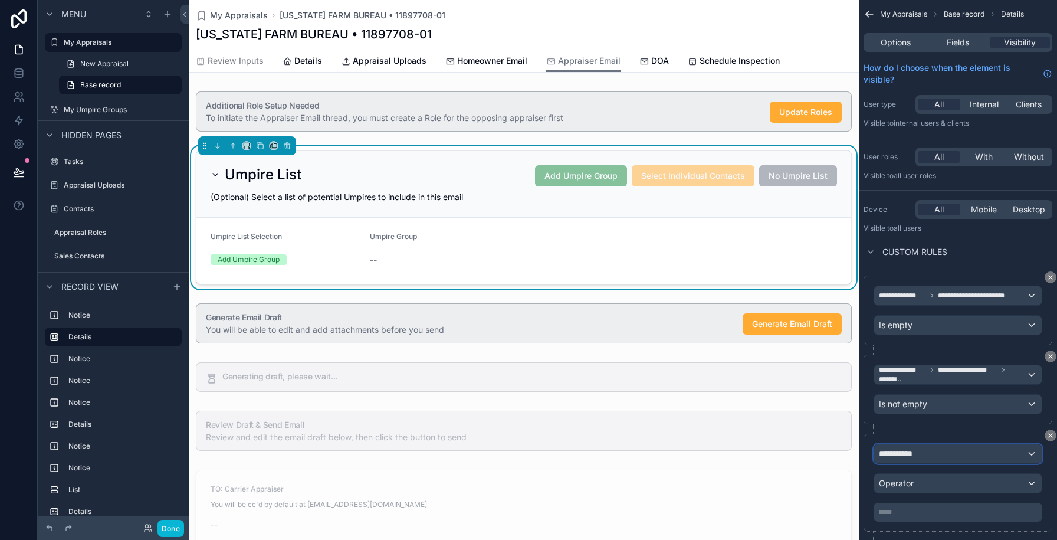
click at [909, 454] on span "**********" at bounding box center [901, 454] width 44 height 12
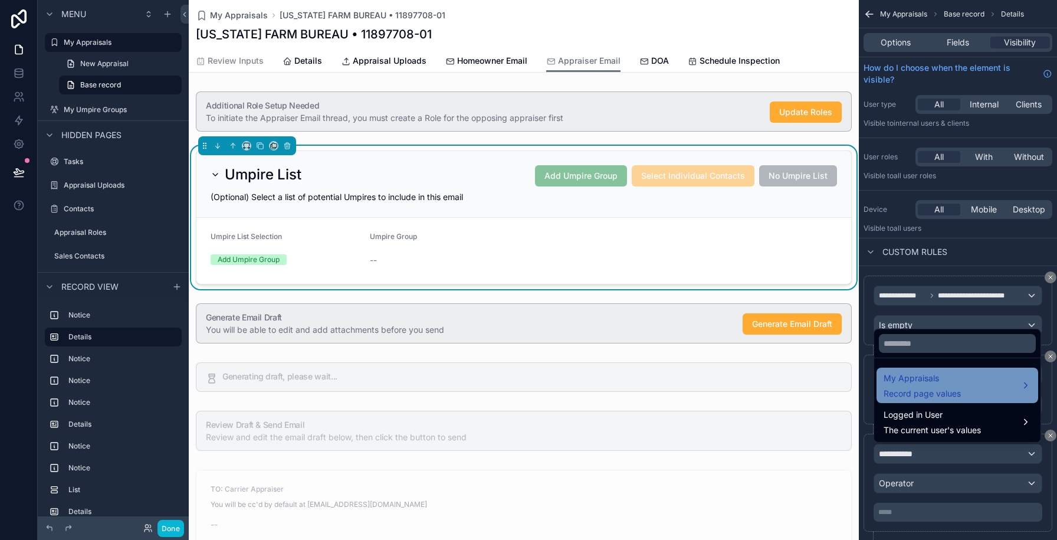
click at [905, 370] on div "My Appraisals Record page values" at bounding box center [958, 385] width 162 height 35
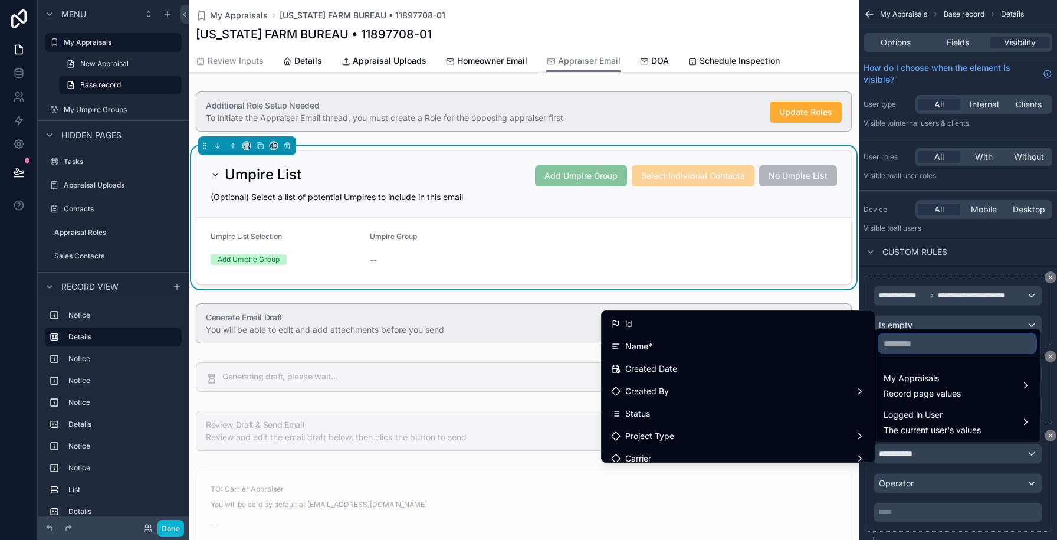
click at [900, 349] on input "text" at bounding box center [957, 343] width 157 height 19
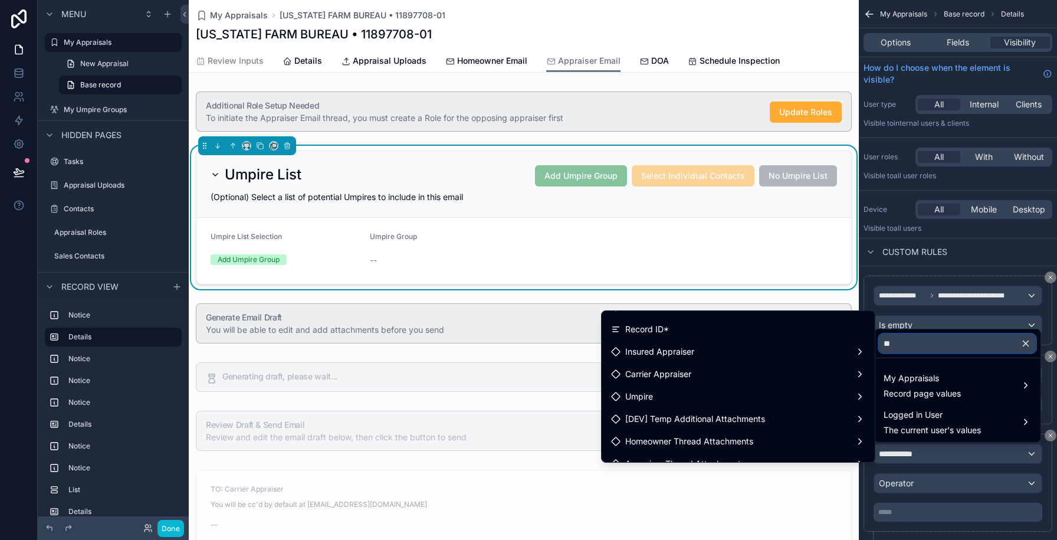
scroll to position [107, 0]
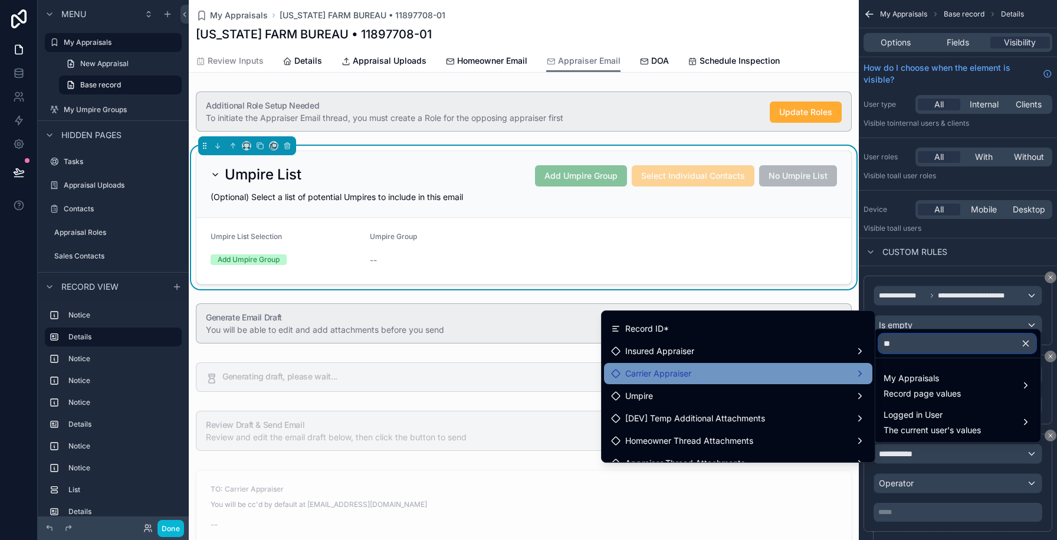
type input "**"
click at [706, 373] on div "Carrier Appraiser" at bounding box center [738, 373] width 254 height 14
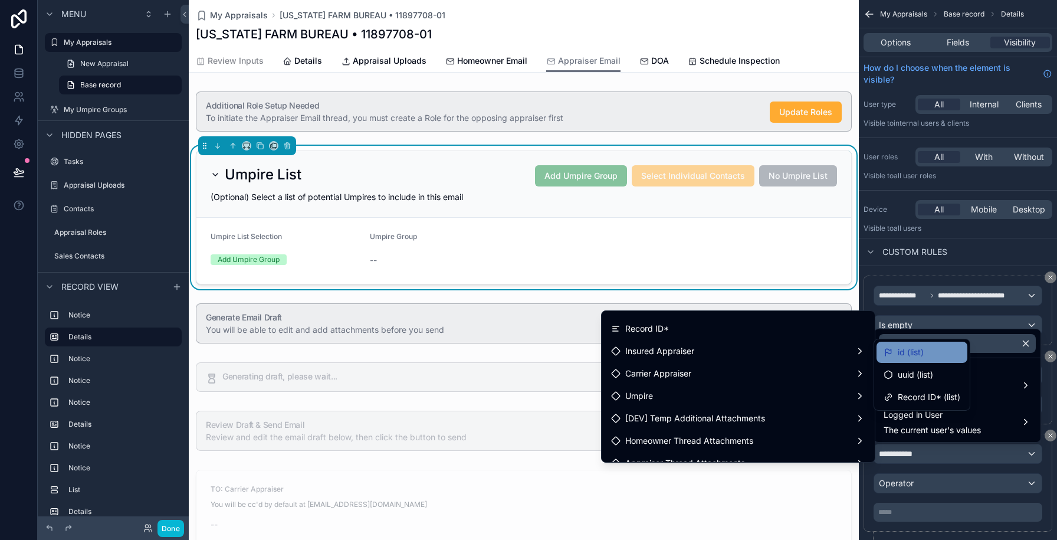
click at [896, 347] on div "id (list)" at bounding box center [904, 352] width 40 height 14
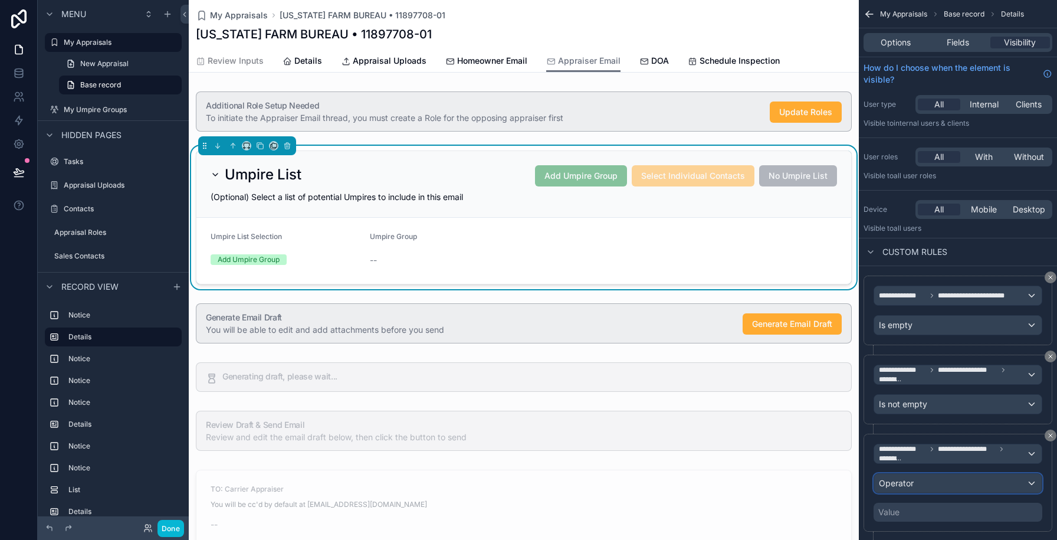
click at [904, 481] on span "Operator" at bounding box center [896, 483] width 35 height 10
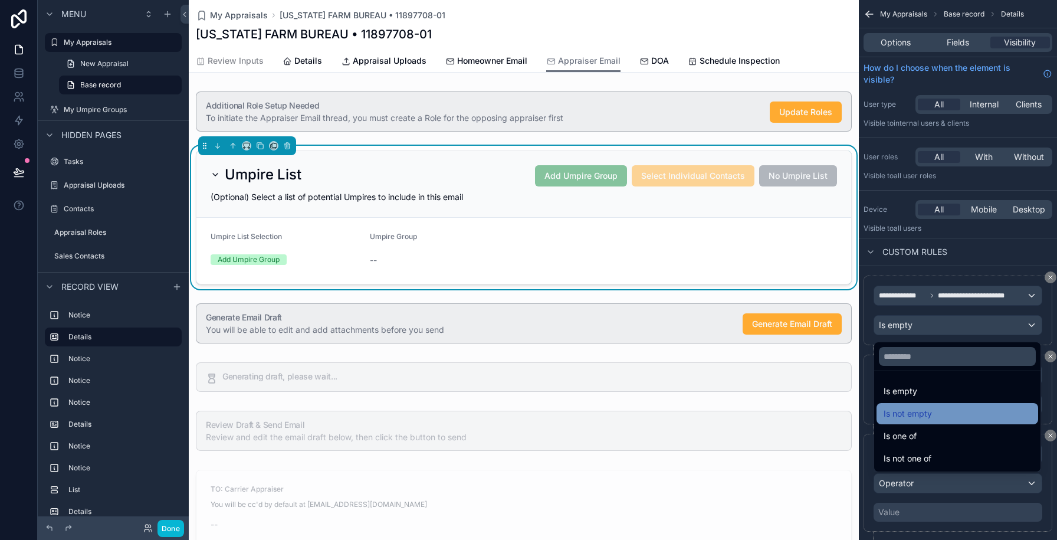
click at [902, 417] on span "Is not empty" at bounding box center [908, 414] width 48 height 14
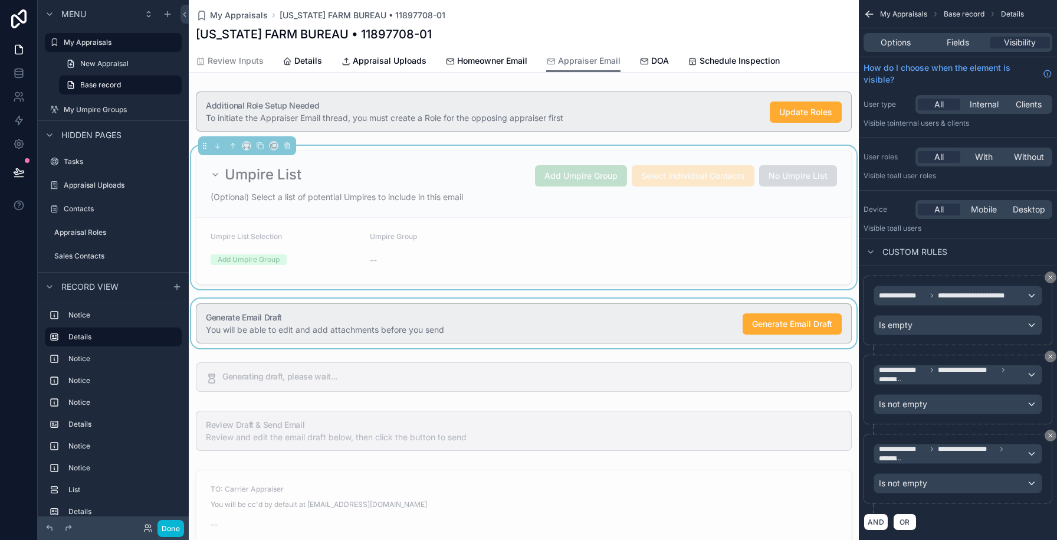
click at [638, 330] on div "scrollable content" at bounding box center [524, 324] width 670 height 50
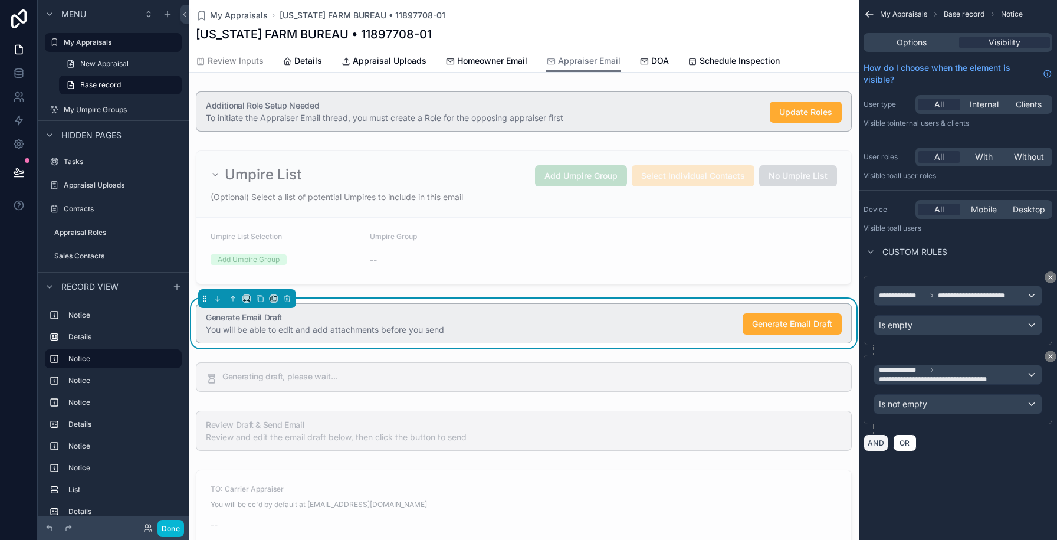
click at [875, 445] on button "AND" at bounding box center [876, 442] width 25 height 17
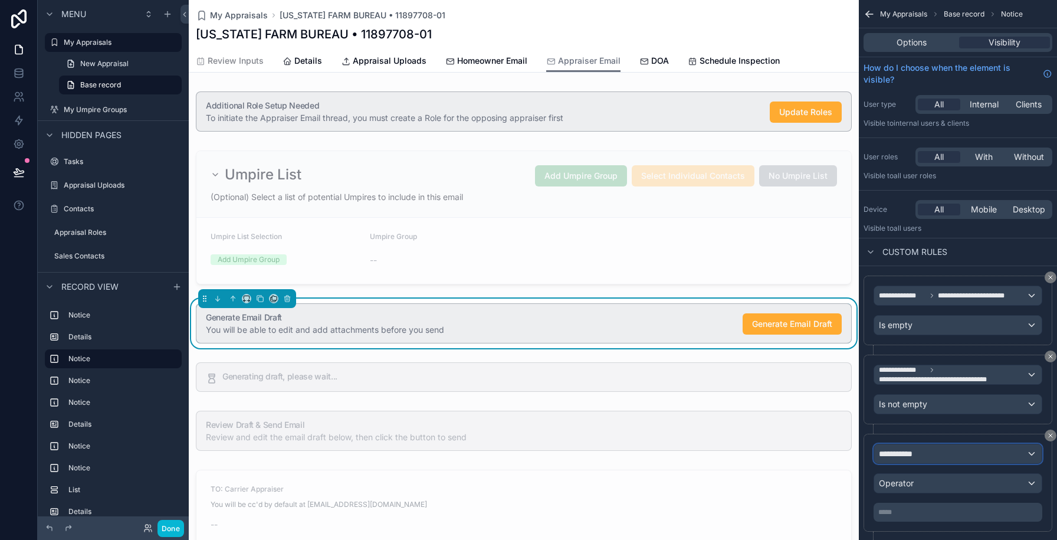
click at [907, 449] on span "**********" at bounding box center [901, 454] width 44 height 12
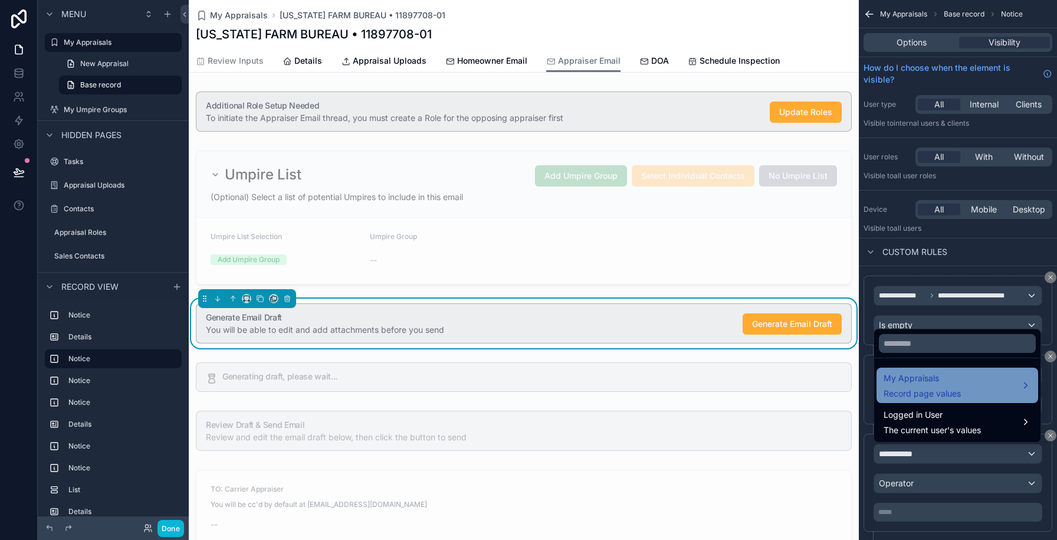
click at [910, 391] on span "Record page values" at bounding box center [922, 394] width 77 height 12
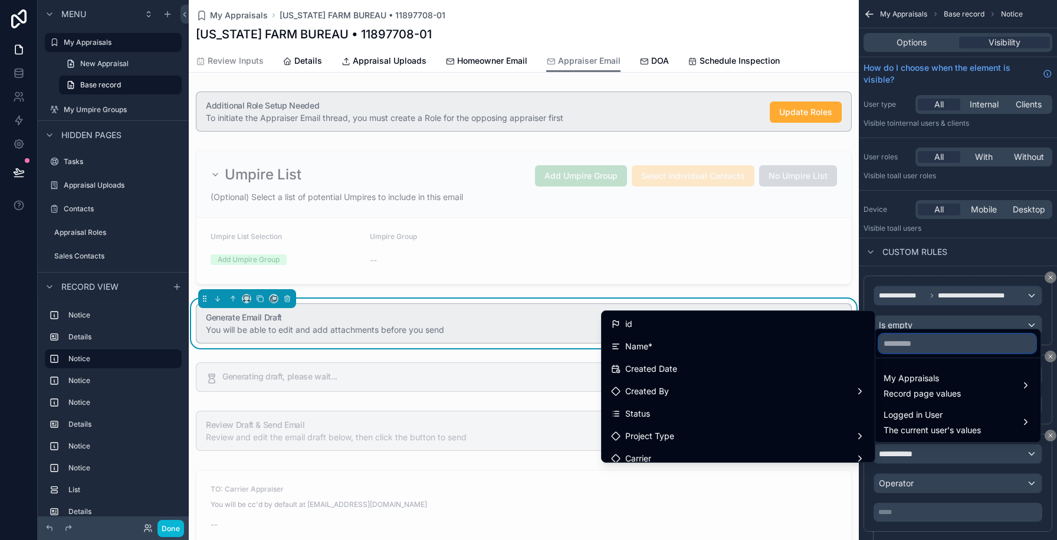
click at [900, 342] on input "text" at bounding box center [957, 343] width 157 height 19
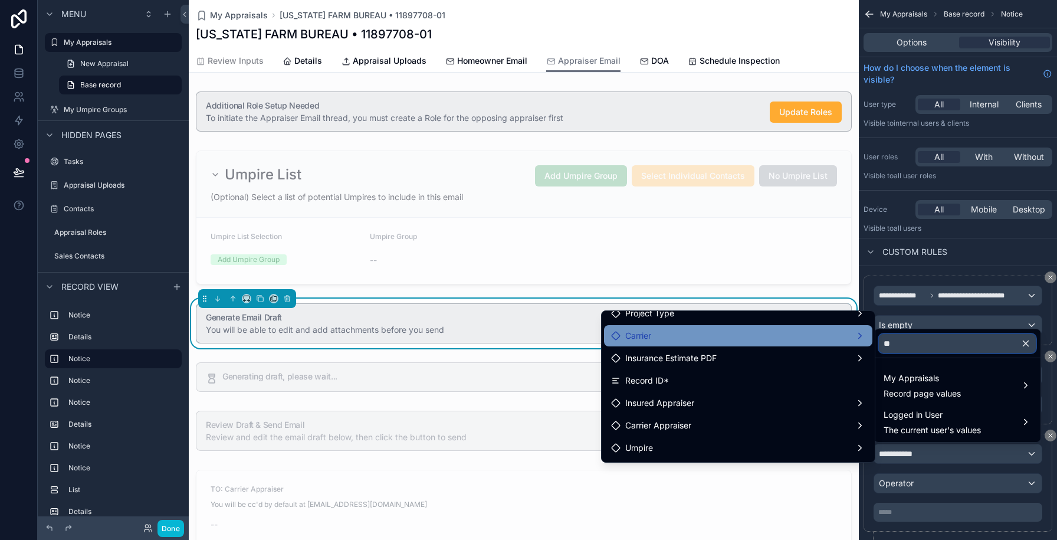
scroll to position [61, 0]
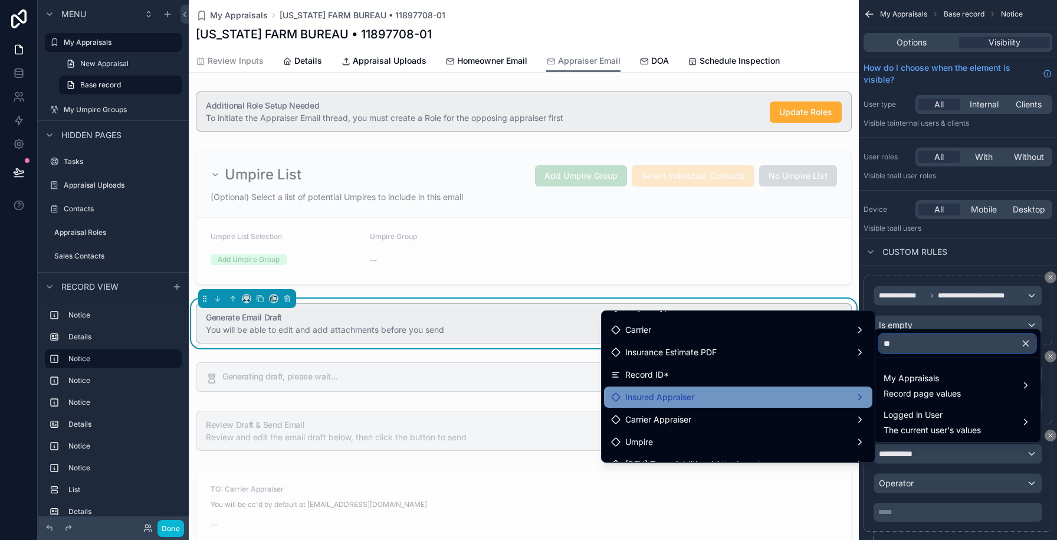
type input "**"
click at [630, 391] on span "Insured Appraiser" at bounding box center [659, 397] width 69 height 14
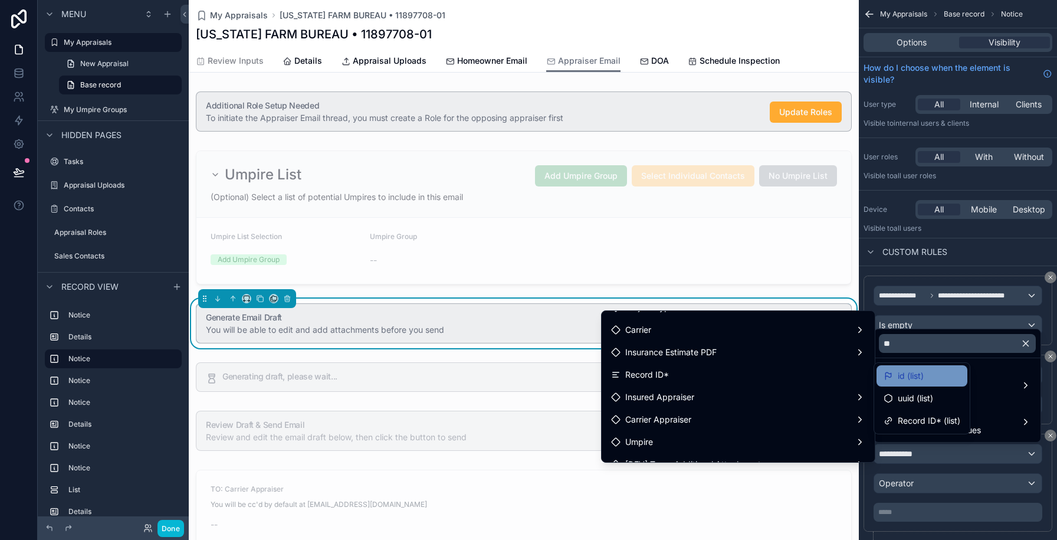
click at [902, 377] on span "id (list)" at bounding box center [911, 376] width 26 height 14
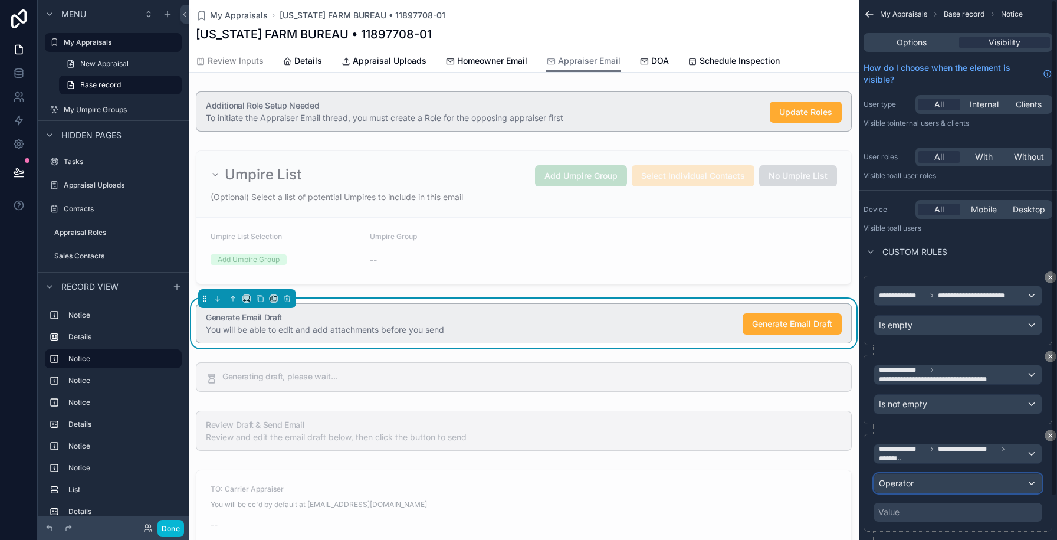
click at [902, 483] on span "Operator" at bounding box center [896, 483] width 35 height 10
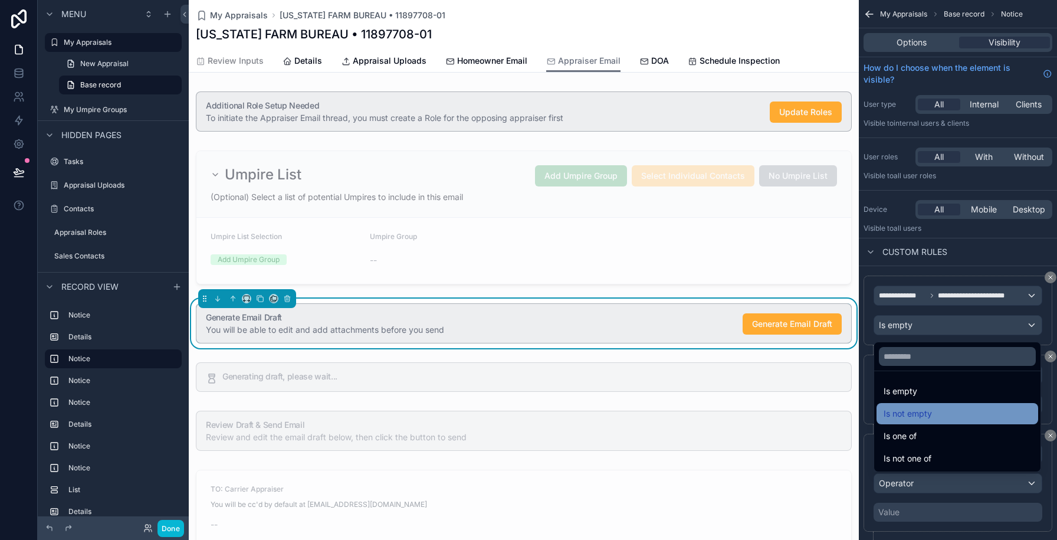
click at [905, 417] on span "Is not empty" at bounding box center [908, 414] width 48 height 14
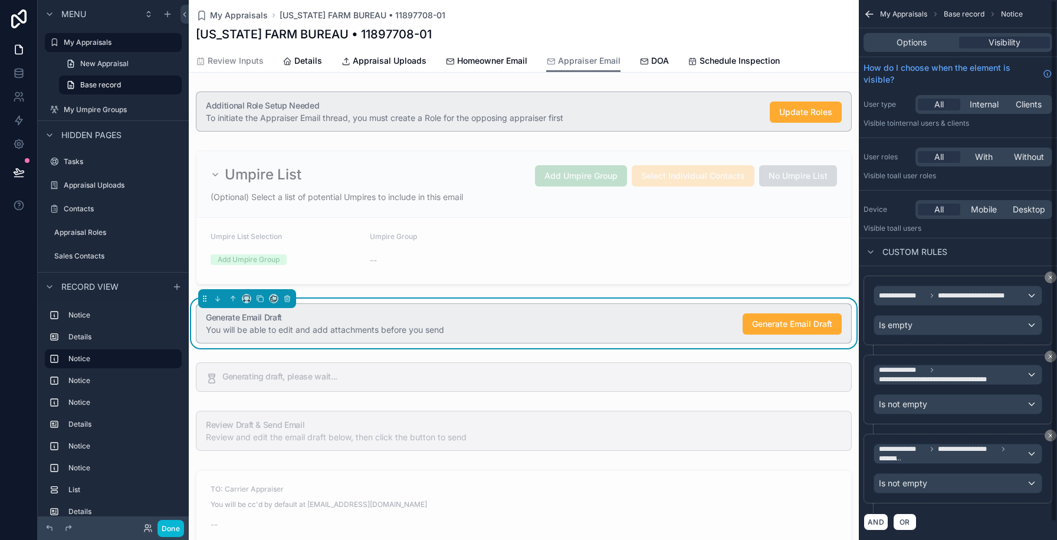
scroll to position [19, 0]
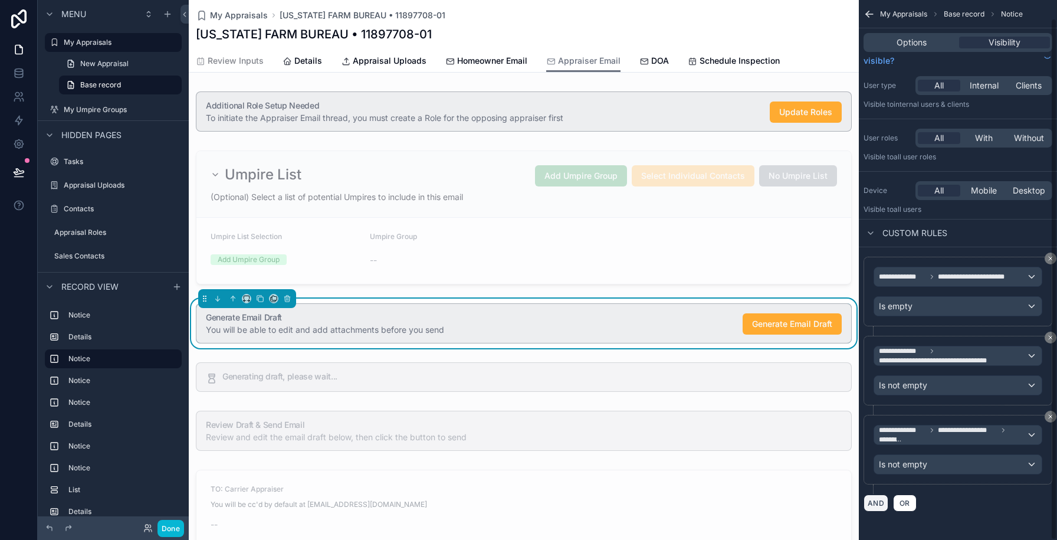
click at [873, 500] on button "AND" at bounding box center [876, 502] width 25 height 17
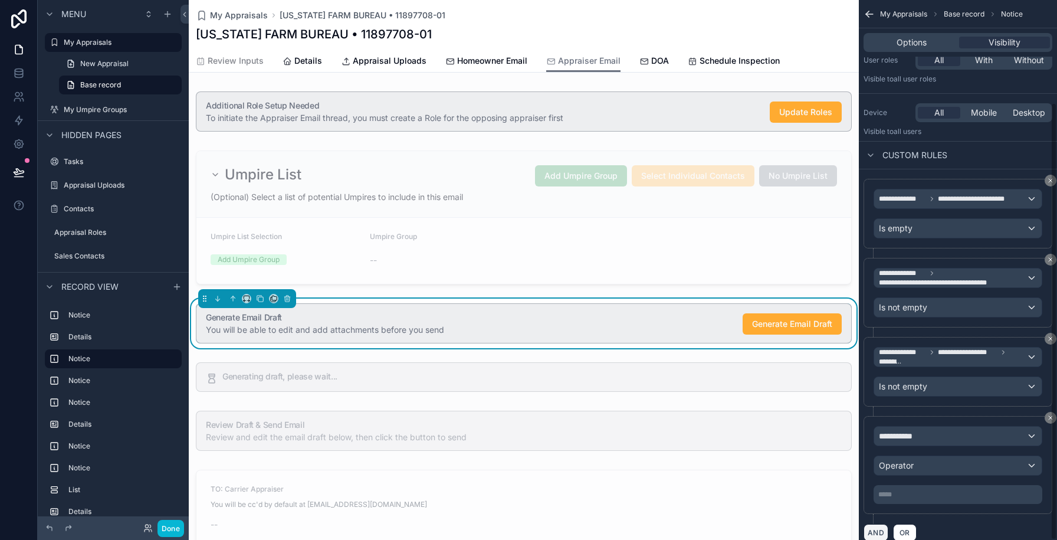
scroll to position [126, 0]
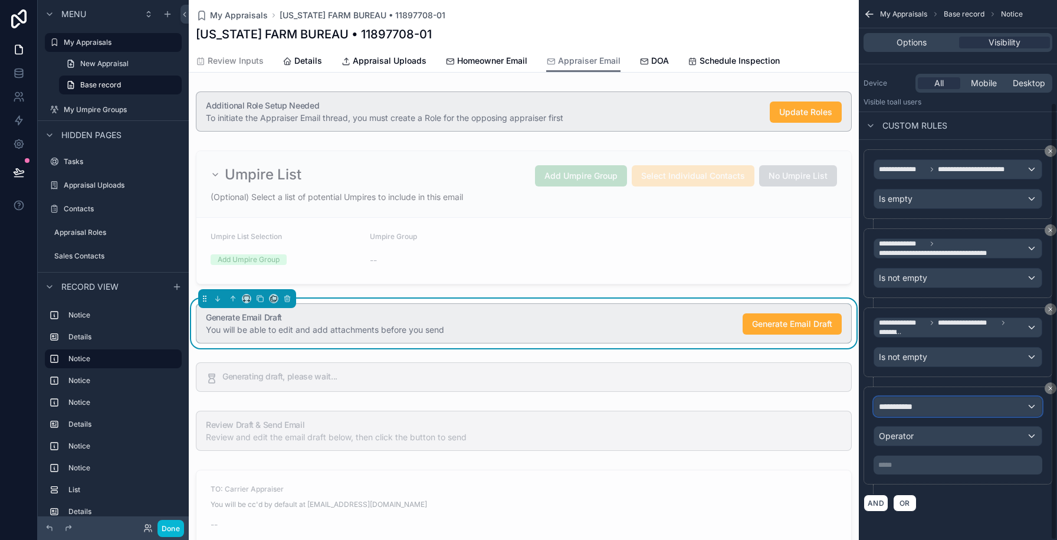
click at [892, 407] on span "**********" at bounding box center [901, 407] width 44 height 12
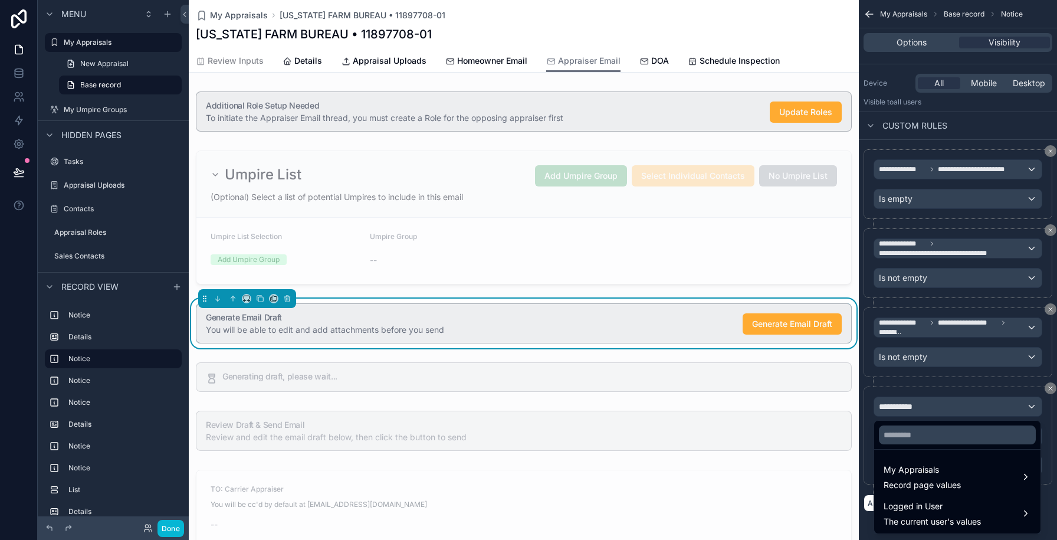
click at [909, 458] on ul "My Appraisals Record page values Logged in User The current user's values" at bounding box center [957, 492] width 166 height 84
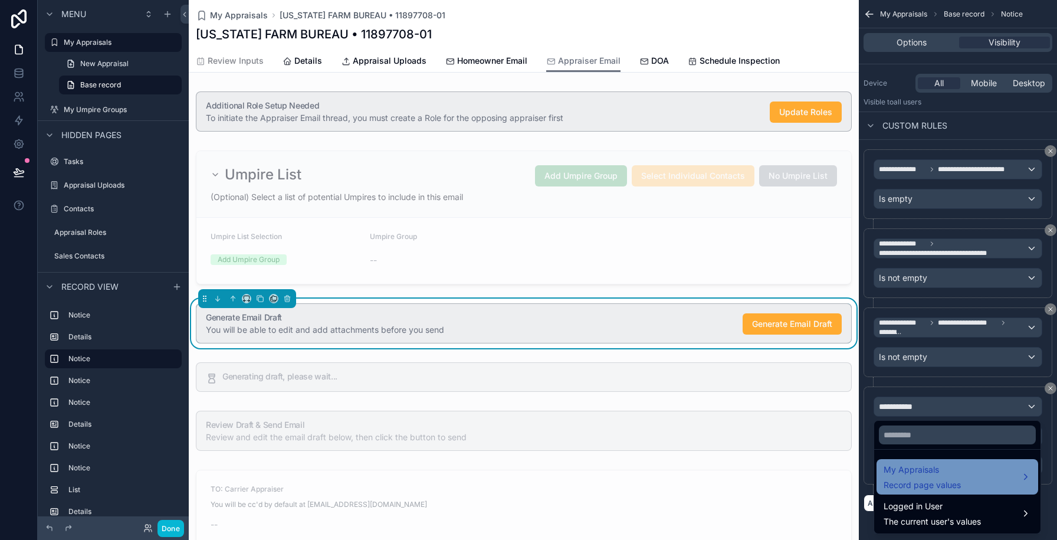
click at [909, 463] on span "My Appraisals" at bounding box center [922, 470] width 77 height 14
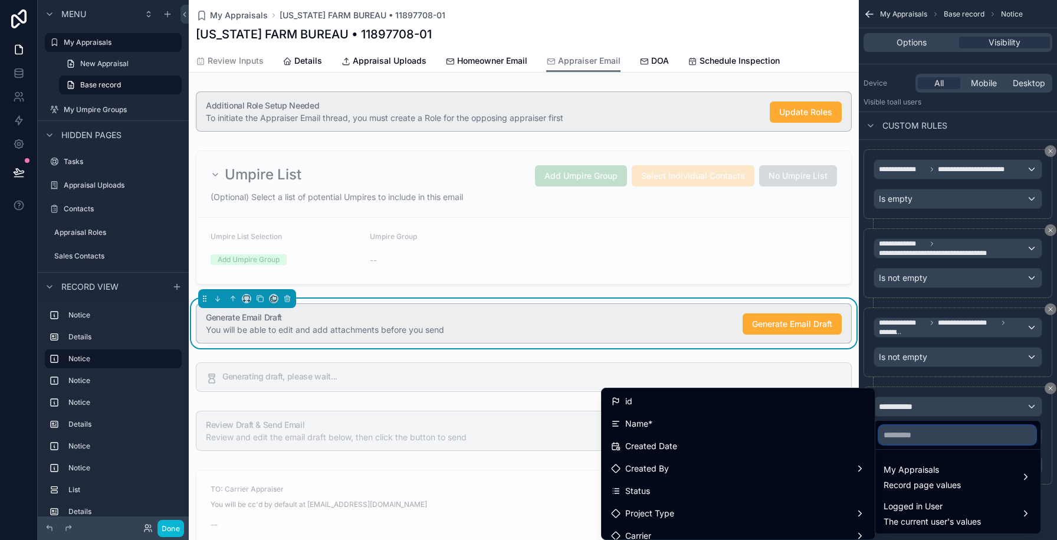
click at [909, 432] on input "text" at bounding box center [957, 434] width 157 height 19
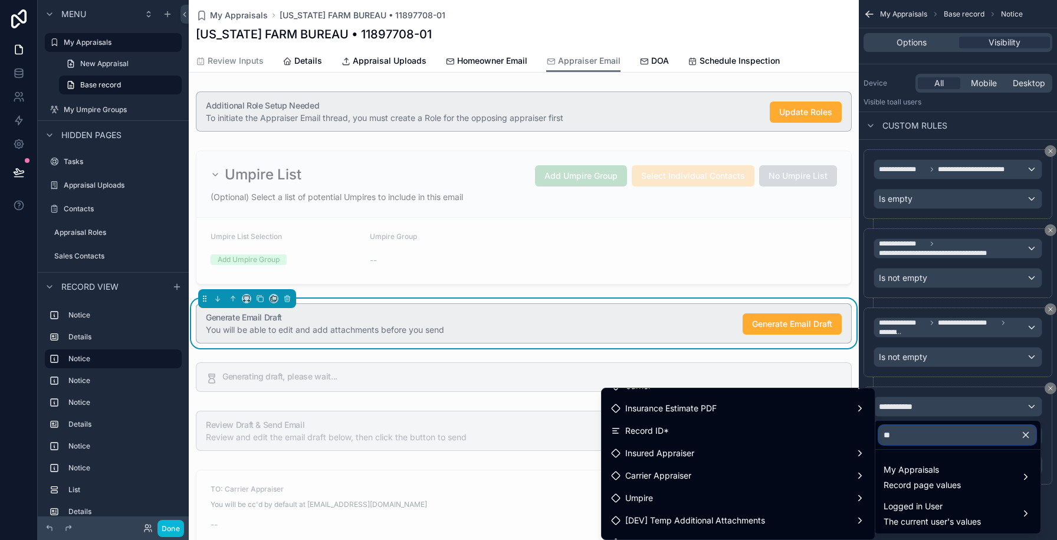
scroll to position [84, 0]
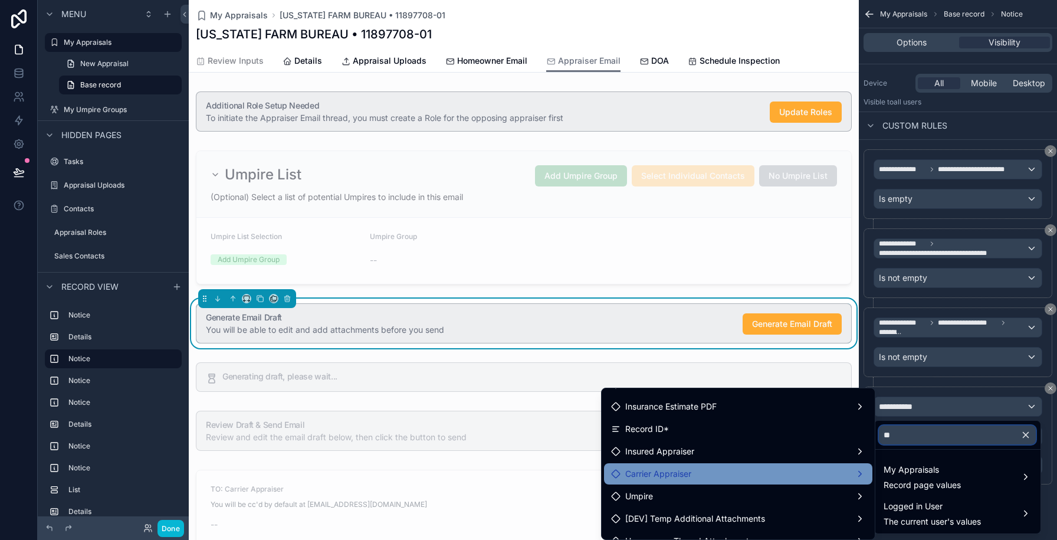
type input "**"
click at [758, 464] on div "Carrier Appraiser" at bounding box center [738, 473] width 268 height 21
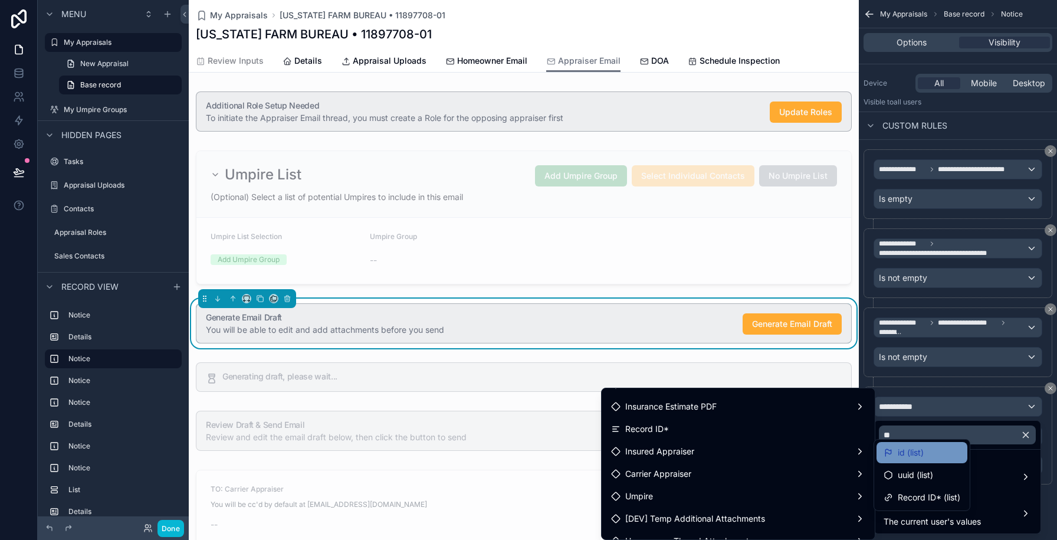
click at [887, 455] on icon at bounding box center [888, 452] width 9 height 9
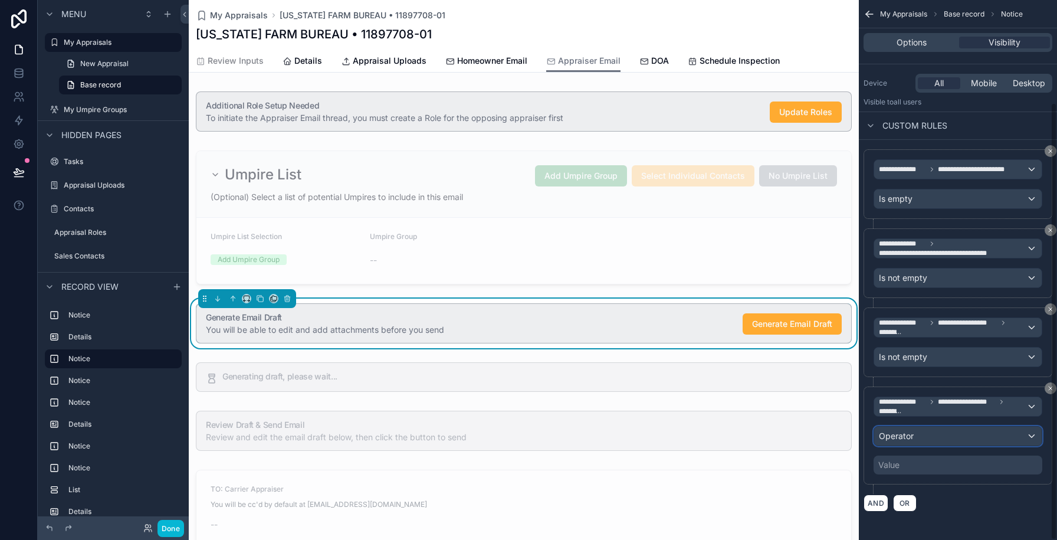
click at [889, 437] on span "Operator" at bounding box center [896, 436] width 35 height 10
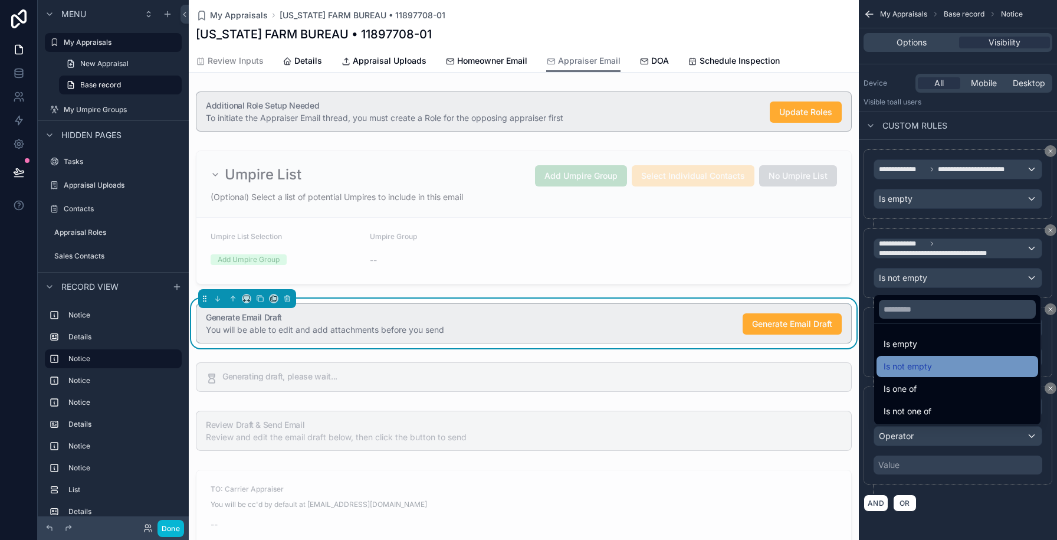
click at [893, 371] on span "Is not empty" at bounding box center [908, 366] width 48 height 14
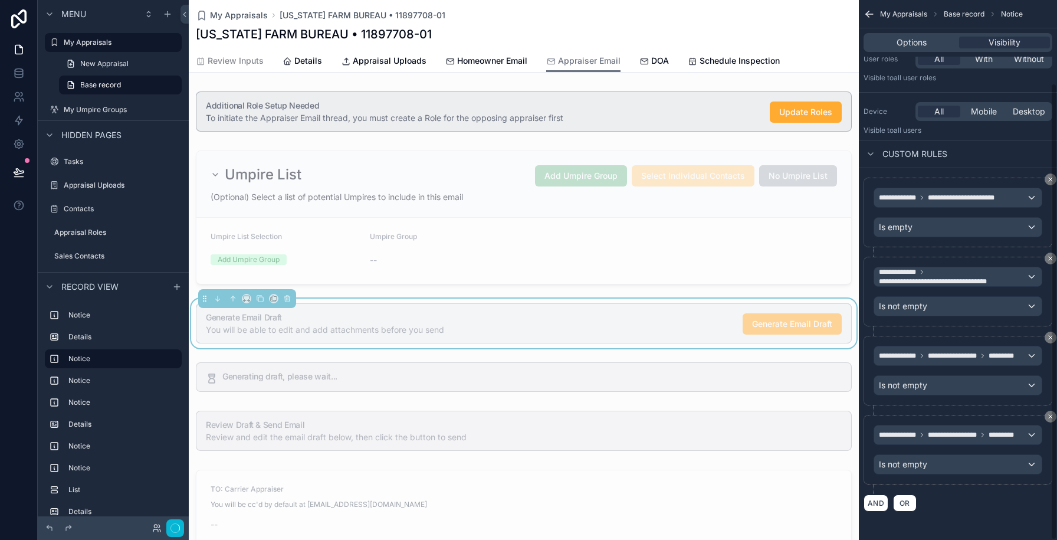
scroll to position [98, 0]
click at [168, 526] on button "Done" at bounding box center [171, 528] width 27 height 17
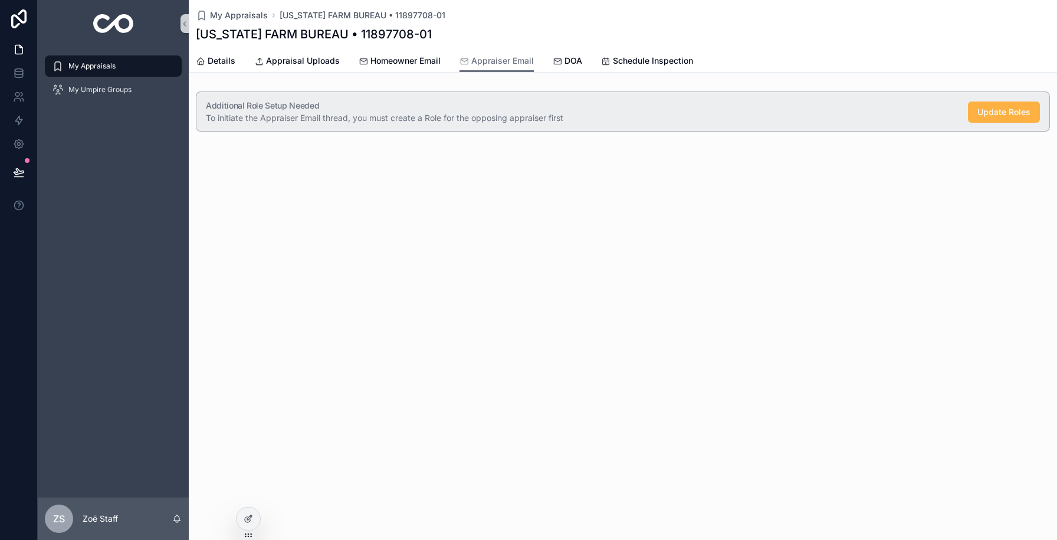
click at [1031, 110] on button "Update Roles" at bounding box center [1004, 111] width 72 height 21
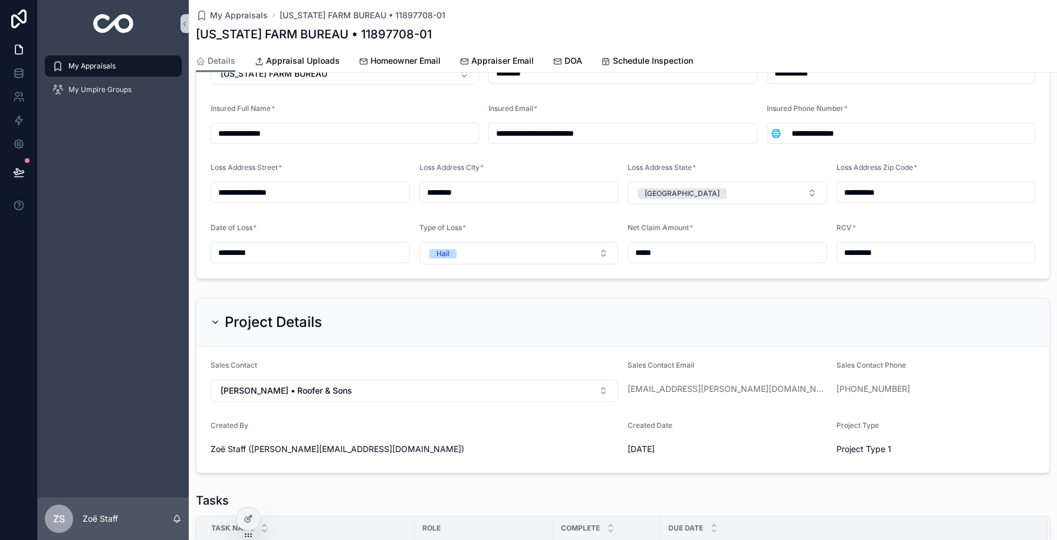
scroll to position [417, 0]
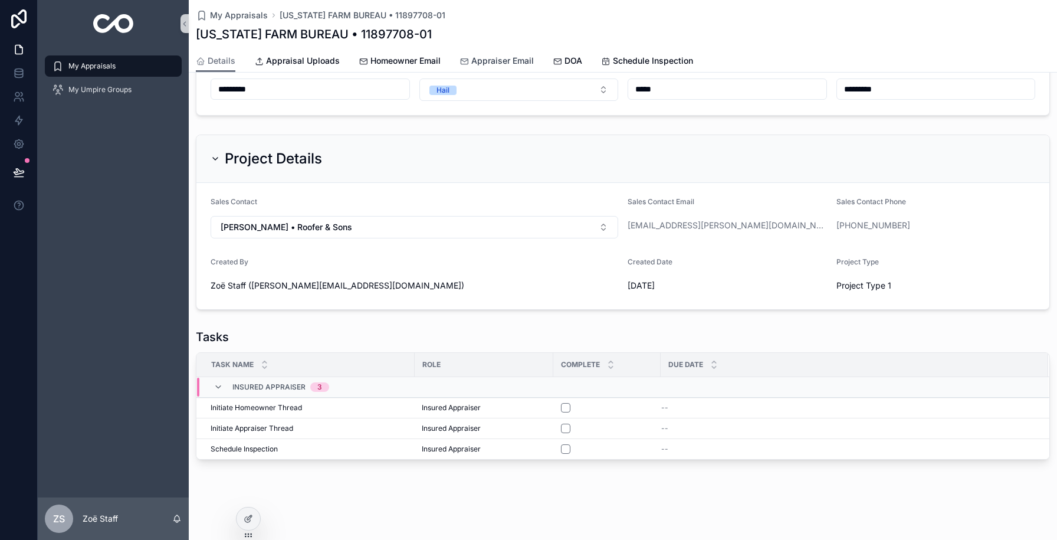
click at [505, 60] on span "Appraiser Email" at bounding box center [502, 61] width 63 height 12
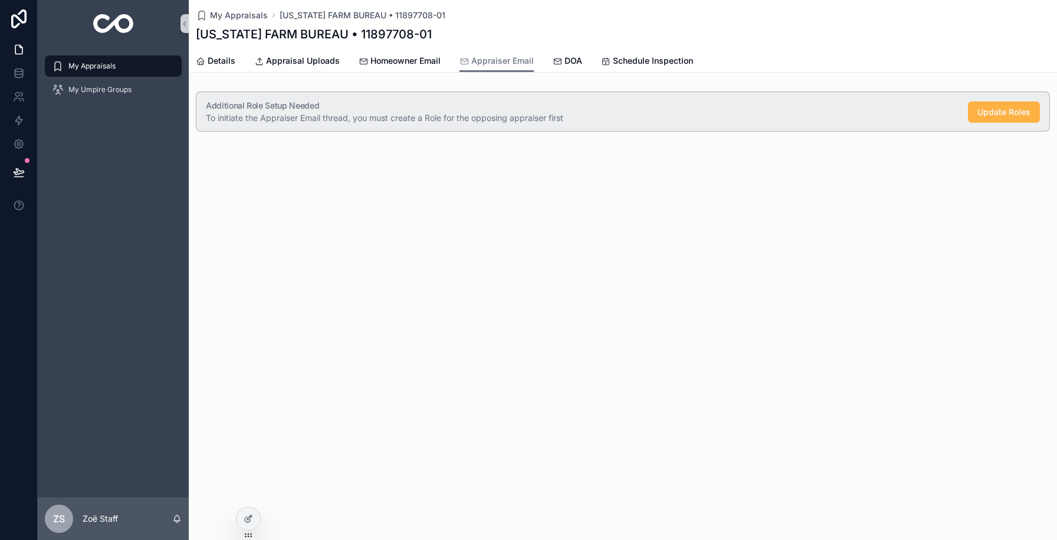
click at [982, 112] on span "Update Roles" at bounding box center [1004, 112] width 53 height 12
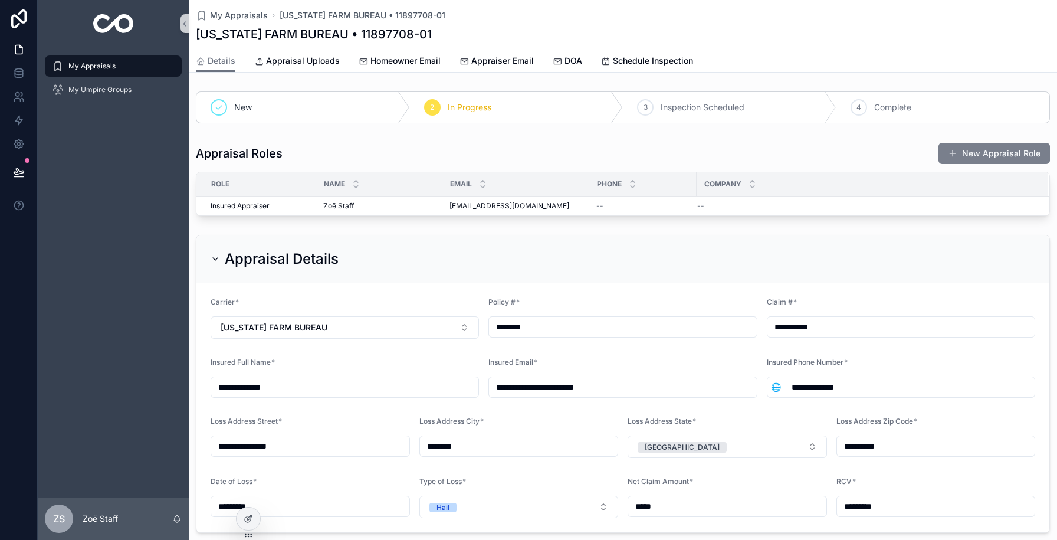
click at [976, 153] on button "New Appraisal Role" at bounding box center [995, 153] width 112 height 21
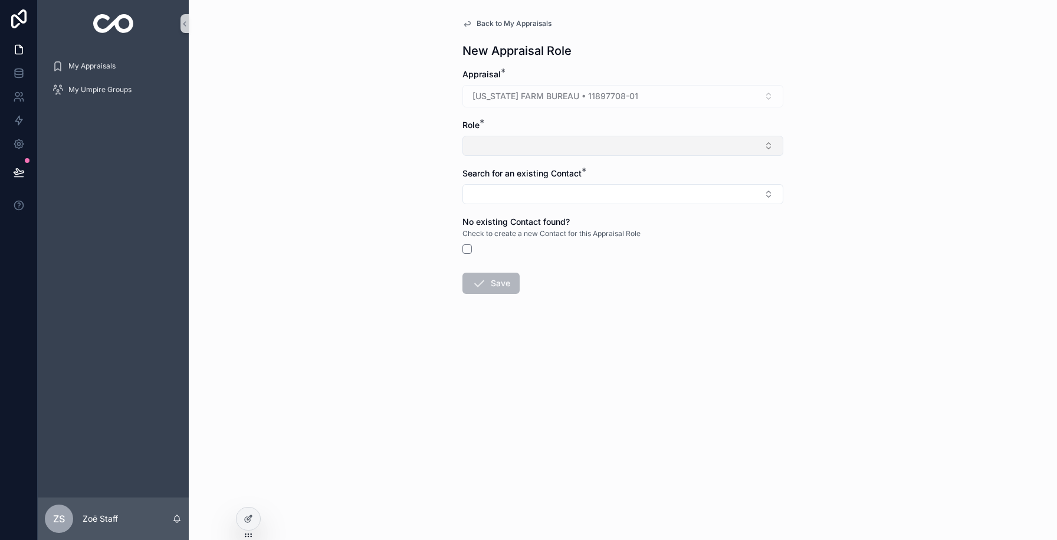
click at [501, 143] on button "Select Button" at bounding box center [623, 146] width 321 height 20
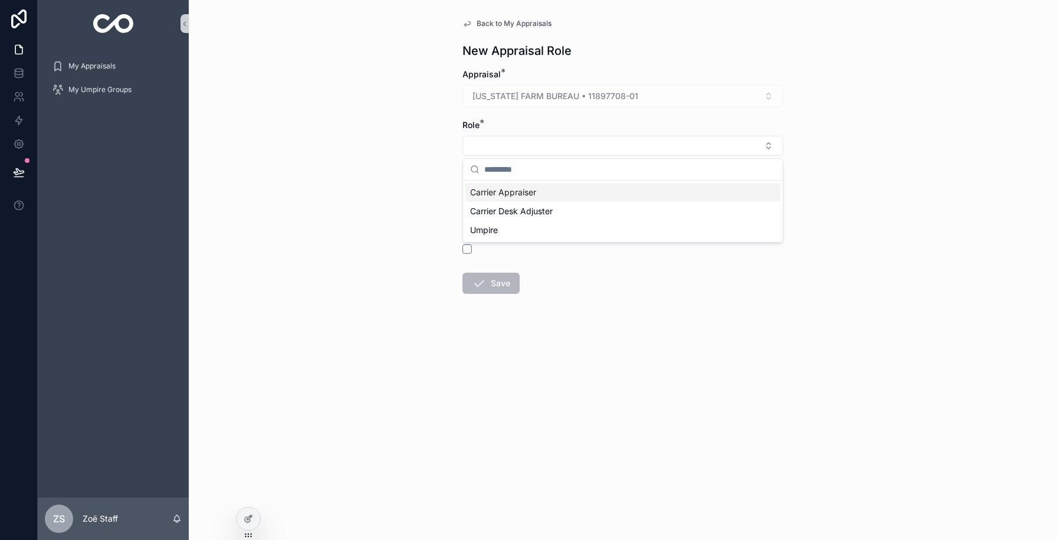
click at [500, 195] on span "Carrier Appraiser" at bounding box center [503, 192] width 66 height 12
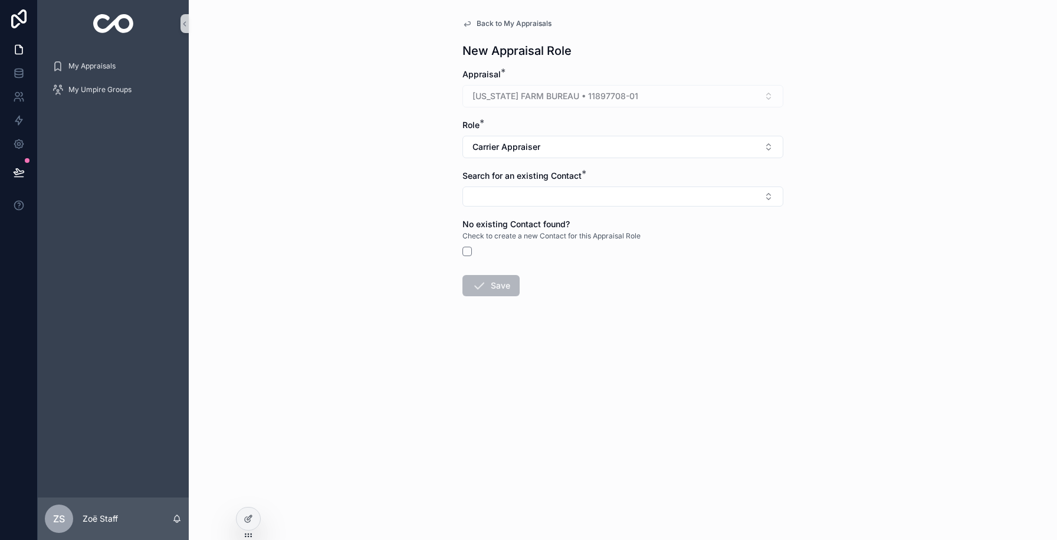
click at [500, 195] on button "Select Button" at bounding box center [623, 196] width 321 height 20
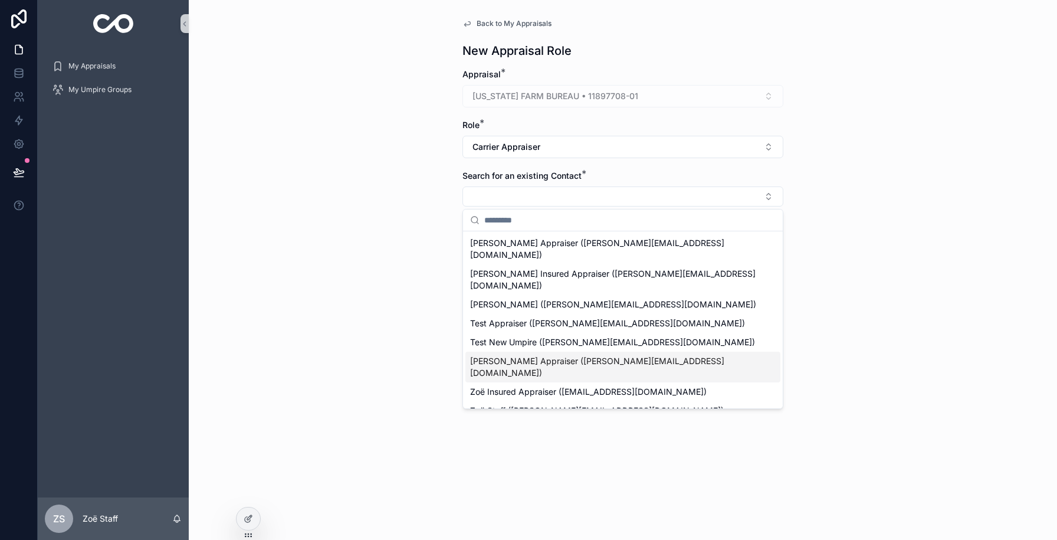
click at [516, 352] on div "[PERSON_NAME] Appraiser ([PERSON_NAME][EMAIL_ADDRESS][DOMAIN_NAME])" at bounding box center [623, 367] width 315 height 31
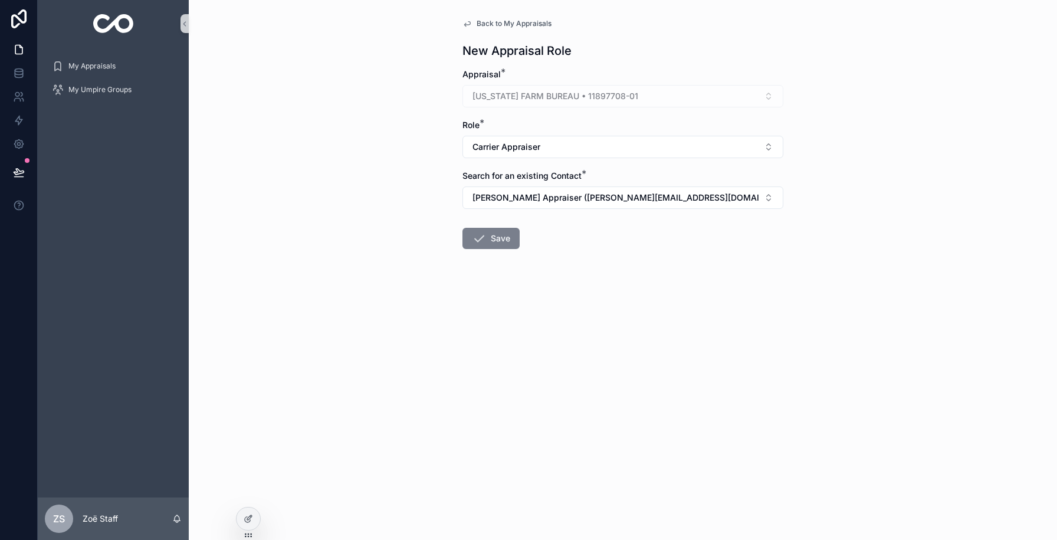
click at [491, 238] on button "Save" at bounding box center [491, 238] width 57 height 21
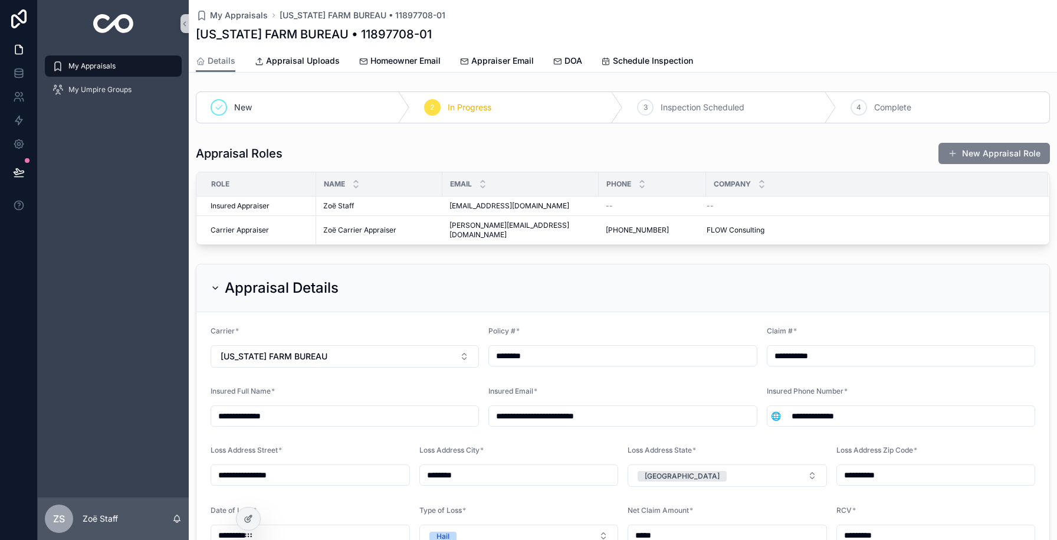
click at [964, 155] on button "New Appraisal Role" at bounding box center [995, 153] width 112 height 21
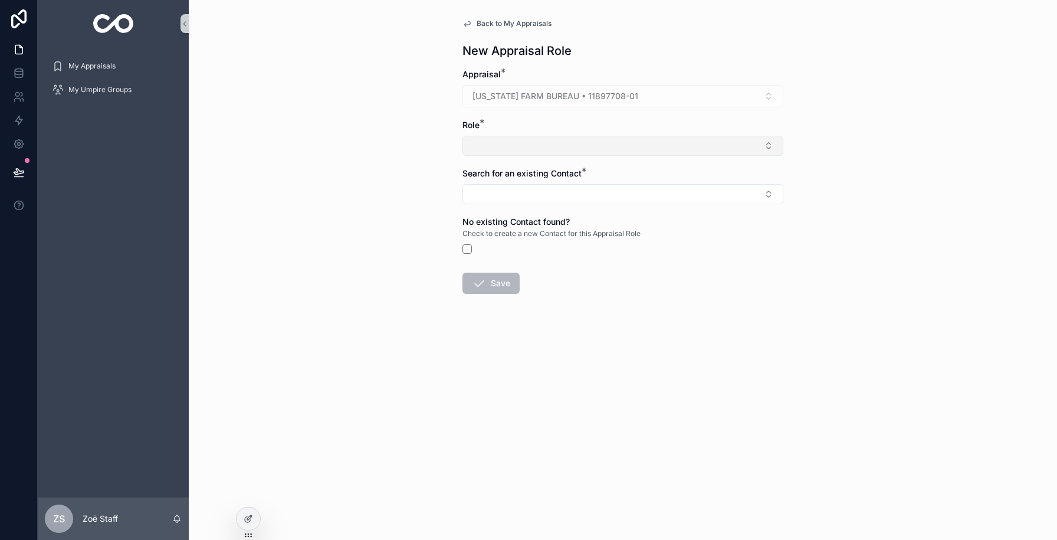
click at [504, 142] on button "Select Button" at bounding box center [623, 146] width 321 height 20
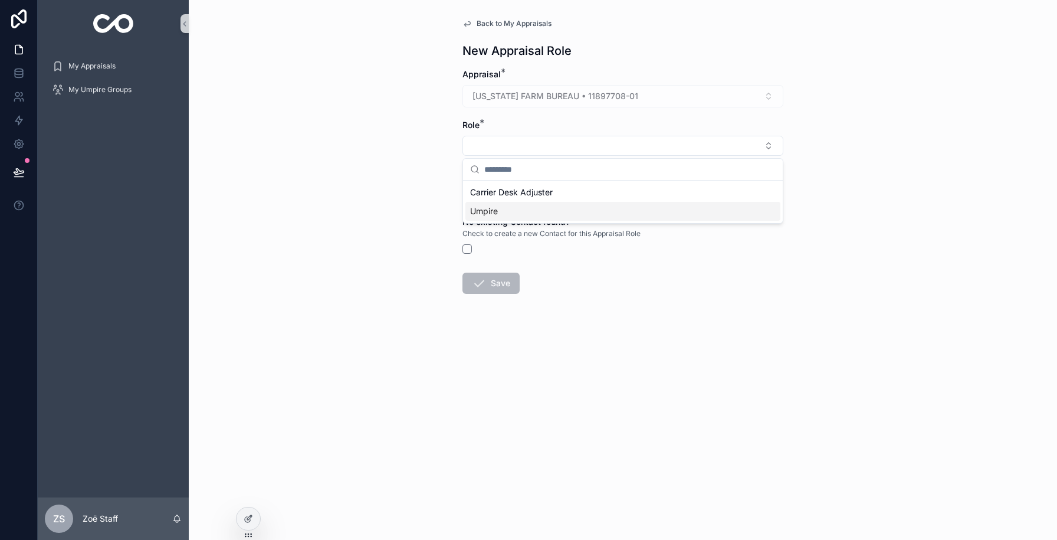
click at [499, 207] on div "Umpire" at bounding box center [623, 211] width 315 height 19
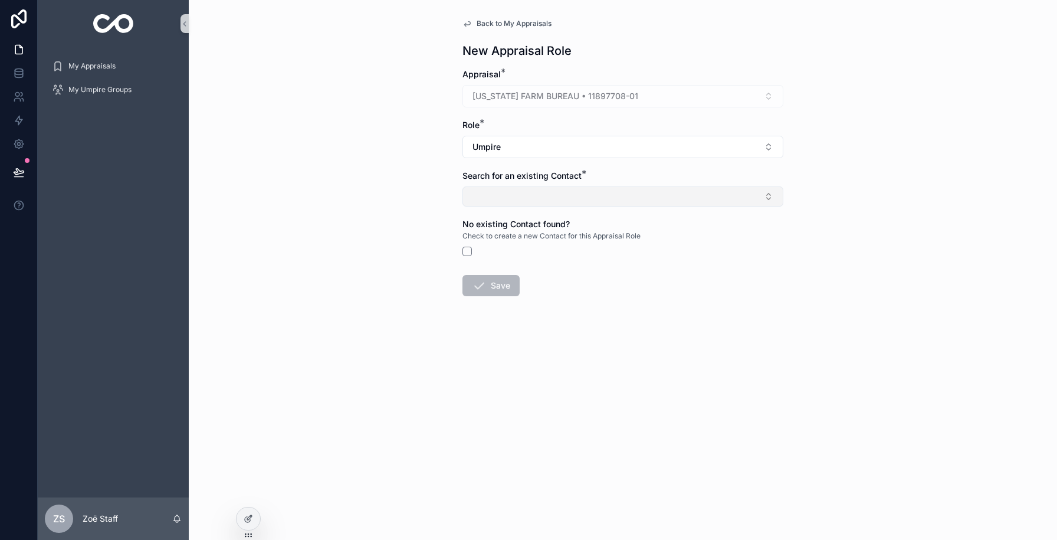
click at [499, 195] on button "Select Button" at bounding box center [623, 196] width 321 height 20
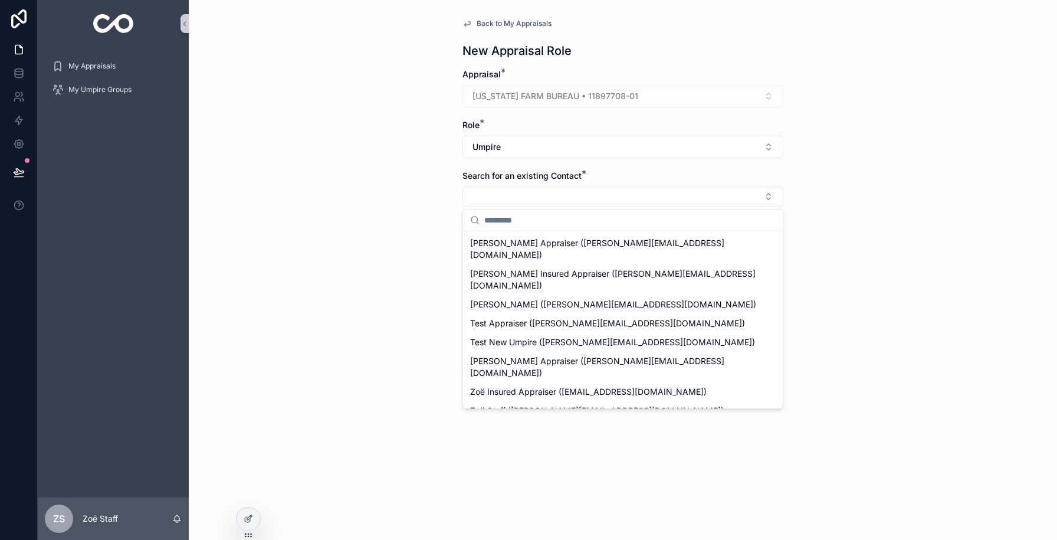
click at [517, 424] on span "[PERSON_NAME] ([PERSON_NAME][EMAIL_ADDRESS][DOMAIN_NAME])" at bounding box center [613, 430] width 286 height 12
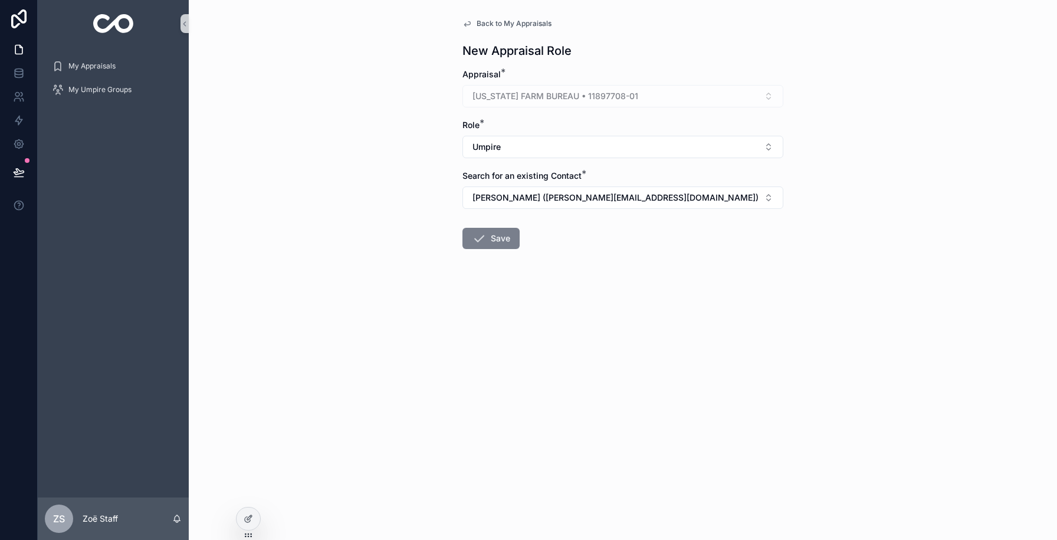
click at [489, 237] on button "Save" at bounding box center [491, 238] width 57 height 21
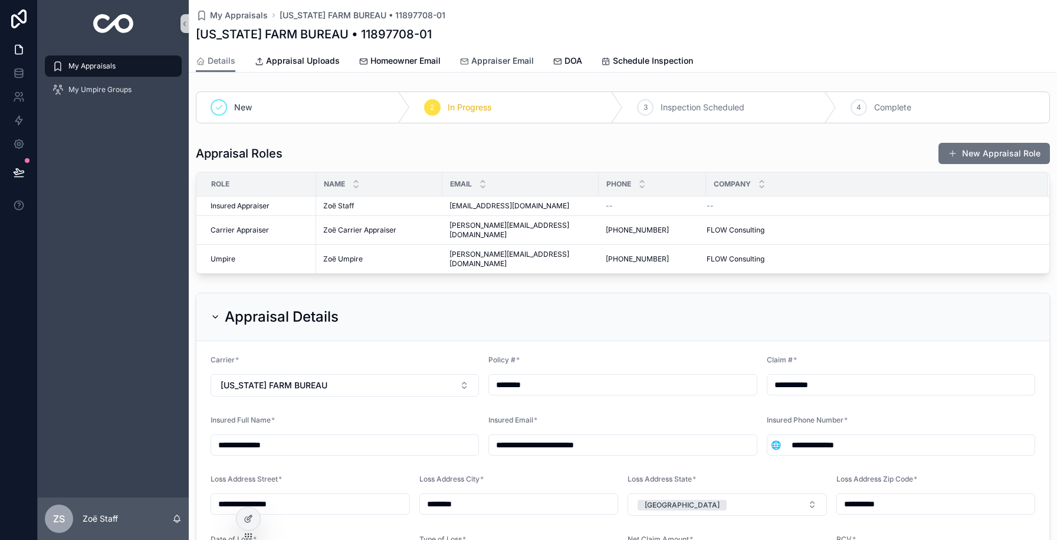
click at [515, 64] on span "Appraiser Email" at bounding box center [502, 61] width 63 height 12
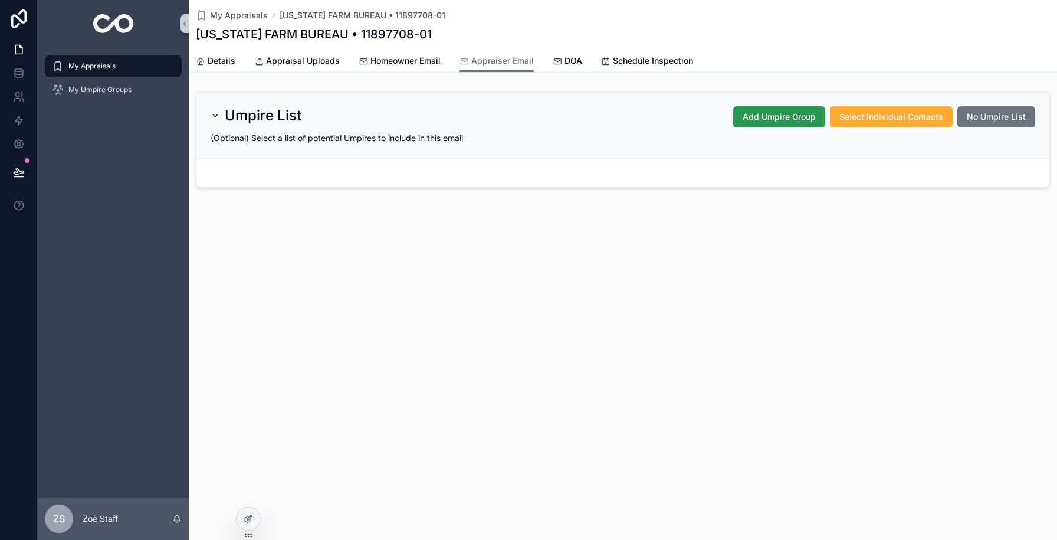
click at [783, 116] on span "Add Umpire Group" at bounding box center [779, 117] width 73 height 12
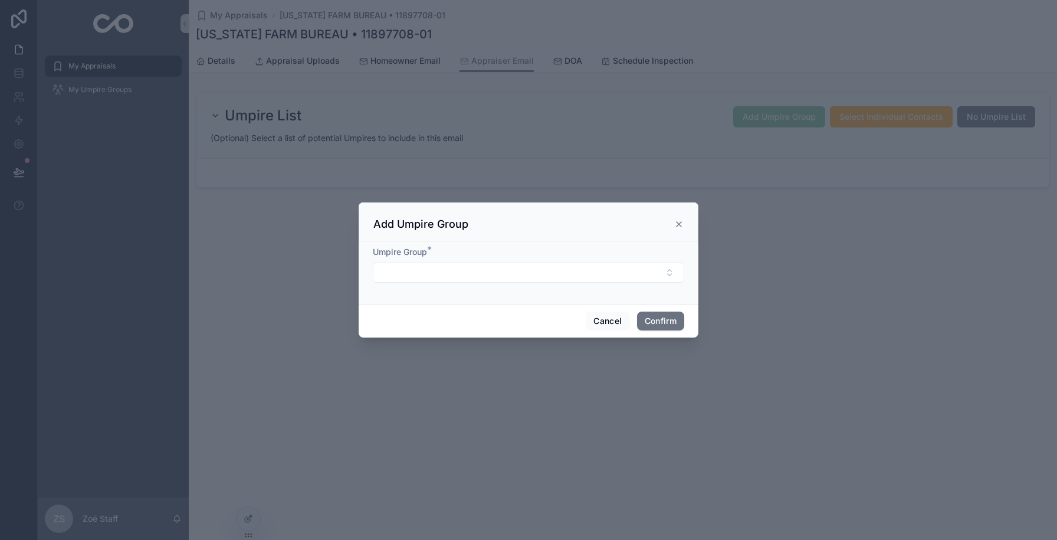
click at [559, 261] on div "Umpire Group *" at bounding box center [529, 264] width 312 height 37
click at [552, 271] on button "Select Button" at bounding box center [529, 273] width 312 height 20
click at [552, 246] on div "Umpire Group *" at bounding box center [529, 252] width 312 height 12
click at [599, 320] on button "Cancel" at bounding box center [608, 321] width 44 height 19
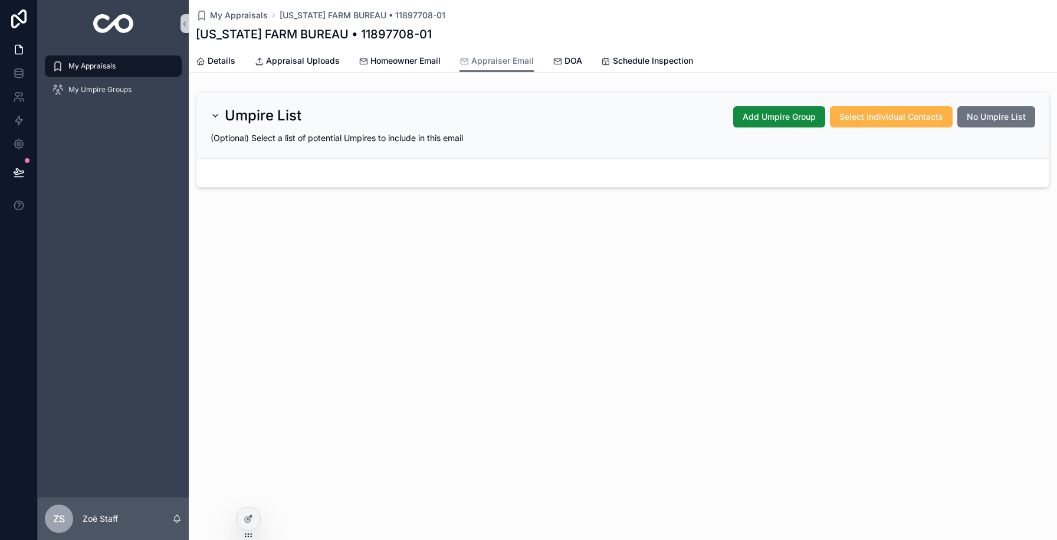
click at [893, 117] on span "Select Individual Contacts" at bounding box center [892, 117] width 104 height 12
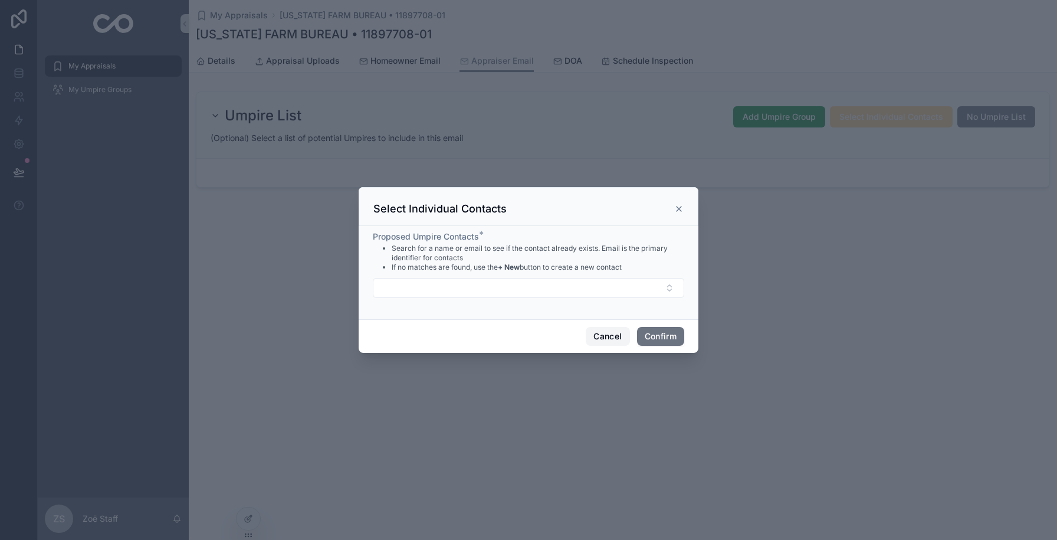
click at [598, 329] on button "Cancel" at bounding box center [608, 336] width 44 height 19
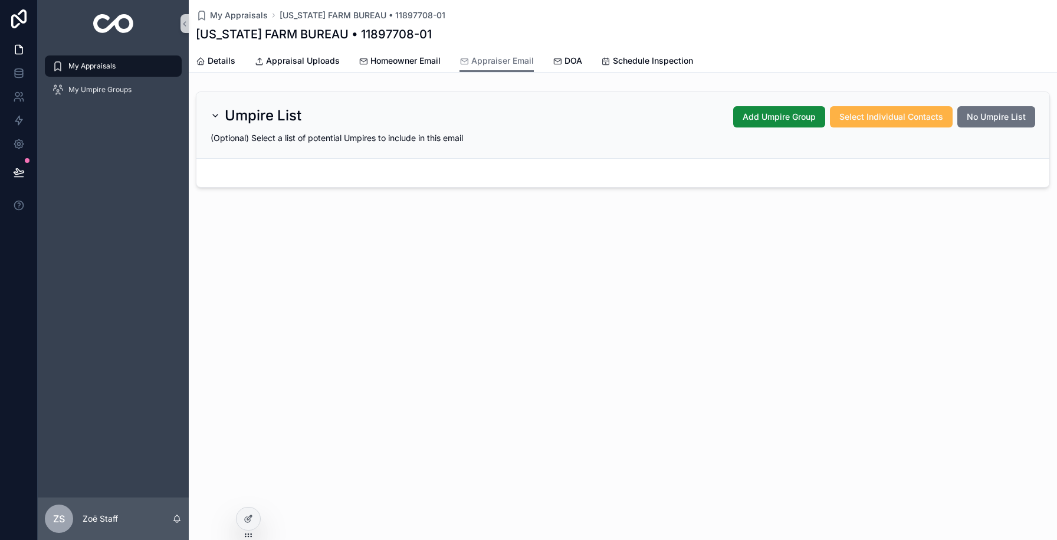
click at [864, 125] on button "Select Individual Contacts" at bounding box center [891, 116] width 123 height 21
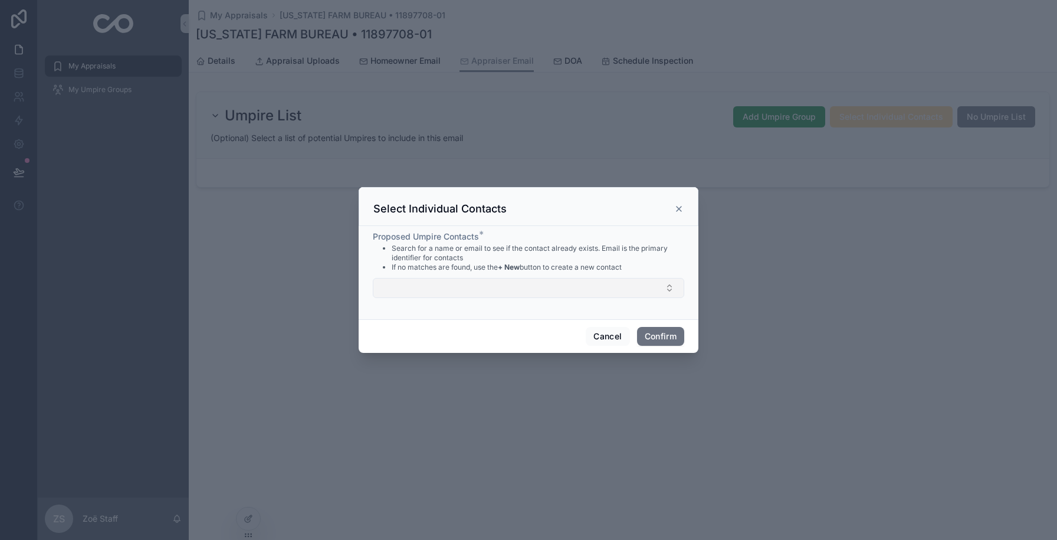
click at [569, 291] on button "Select Button" at bounding box center [529, 288] width 312 height 20
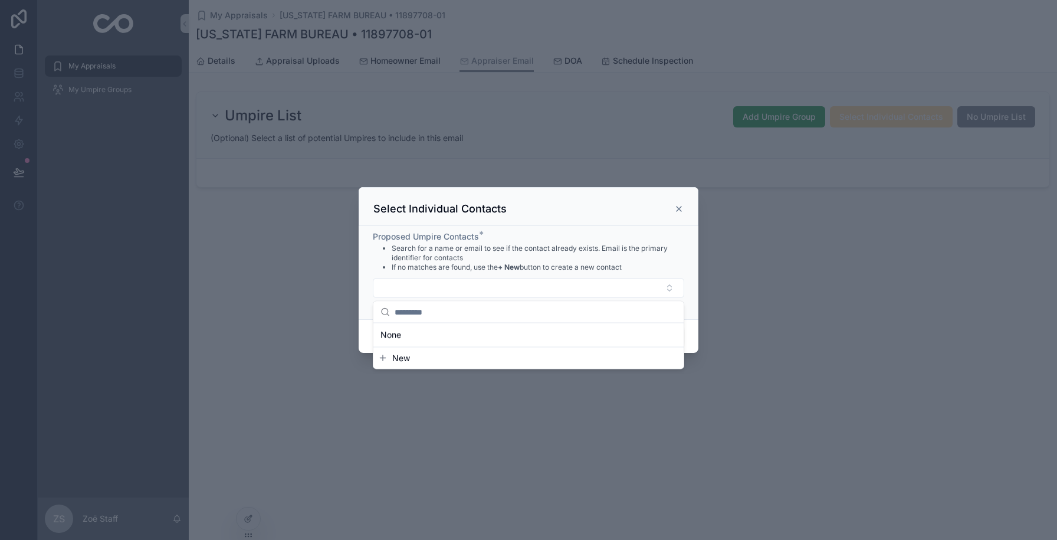
click at [579, 236] on div "Proposed Umpire Contacts *" at bounding box center [529, 237] width 312 height 12
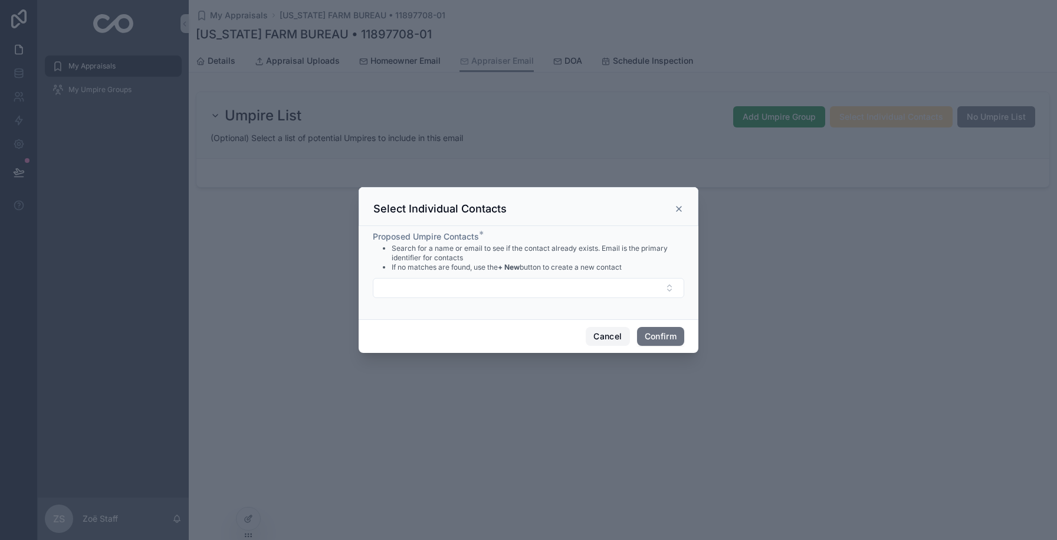
click at [599, 340] on button "Cancel" at bounding box center [608, 336] width 44 height 19
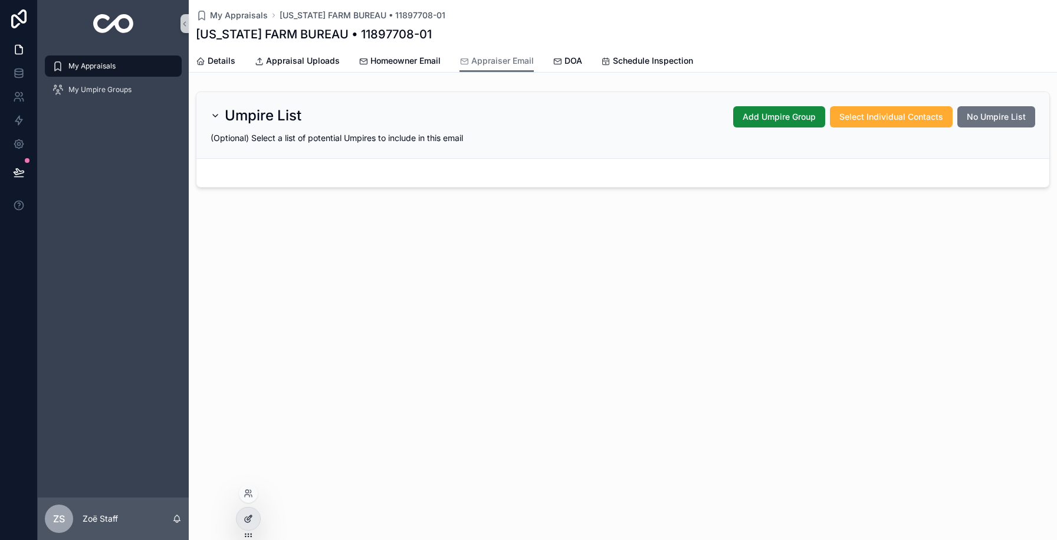
click at [248, 518] on icon at bounding box center [248, 518] width 9 height 9
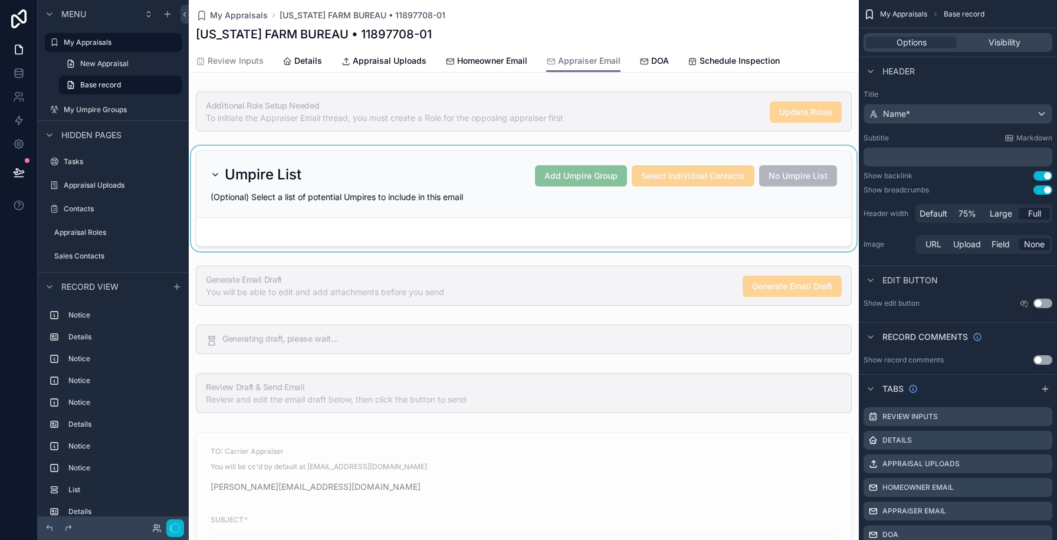
click at [680, 158] on div "scrollable content" at bounding box center [524, 199] width 670 height 106
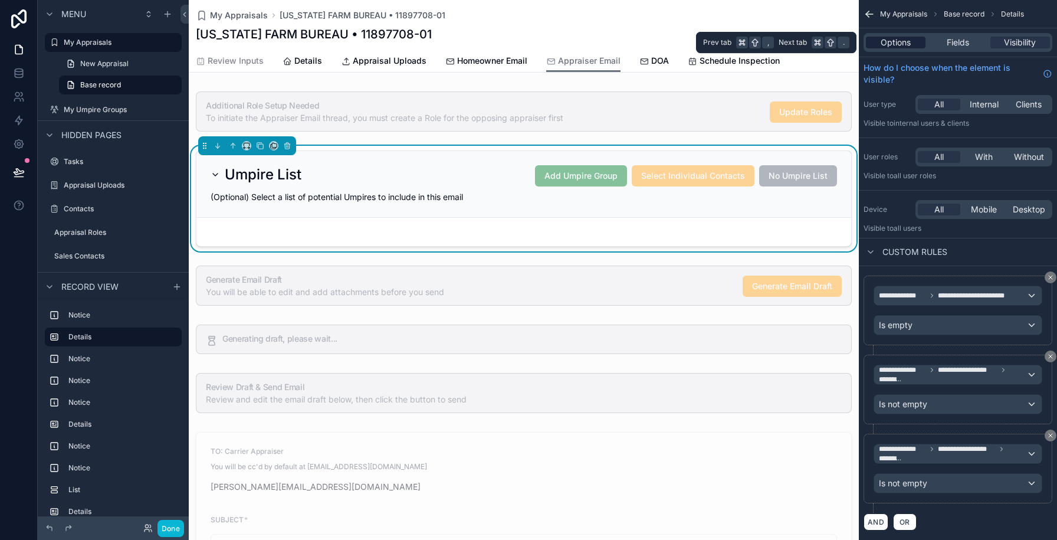
click at [901, 41] on span "Options" at bounding box center [896, 43] width 30 height 12
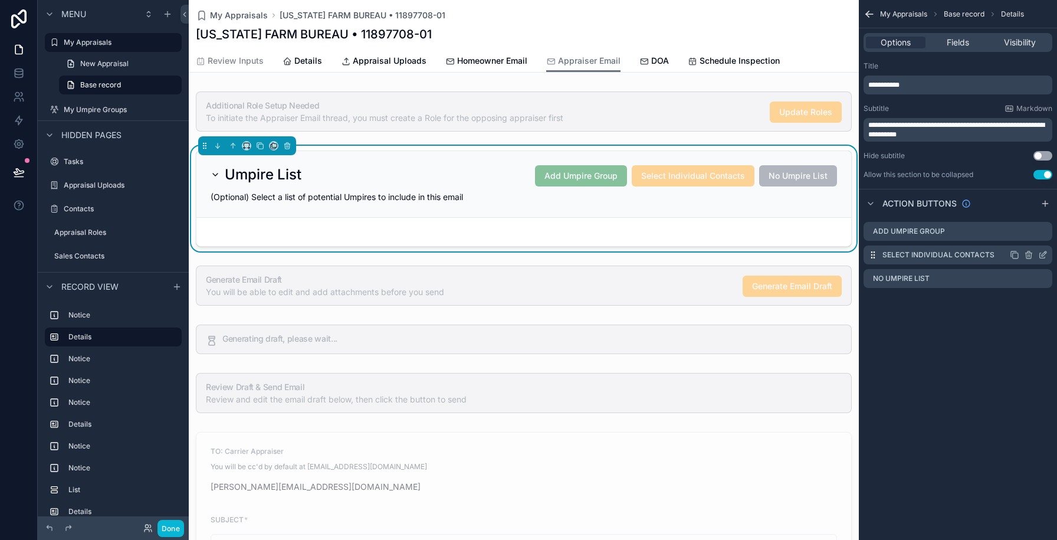
click at [1043, 257] on icon "scrollable content" at bounding box center [1042, 254] width 9 height 9
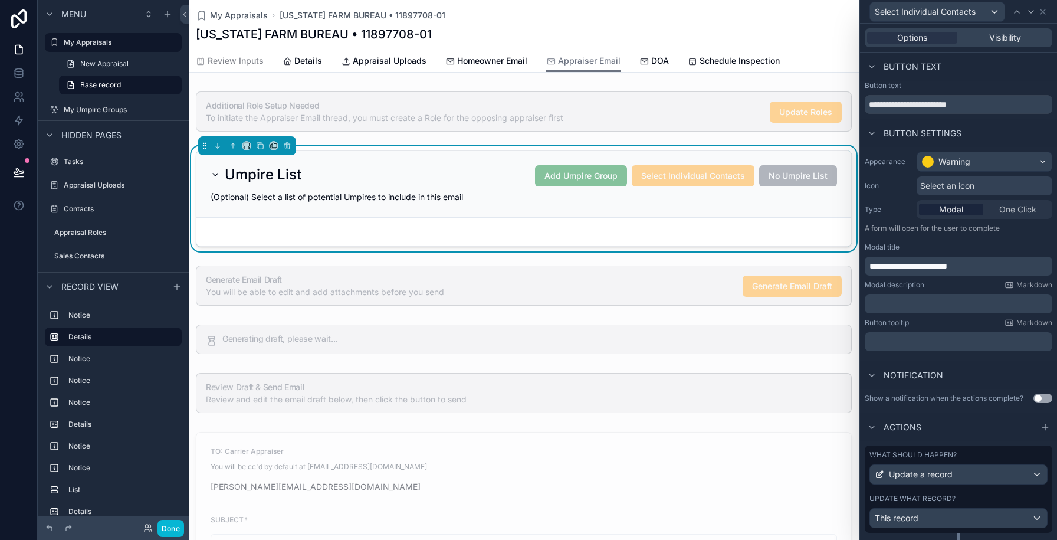
scroll to position [28, 0]
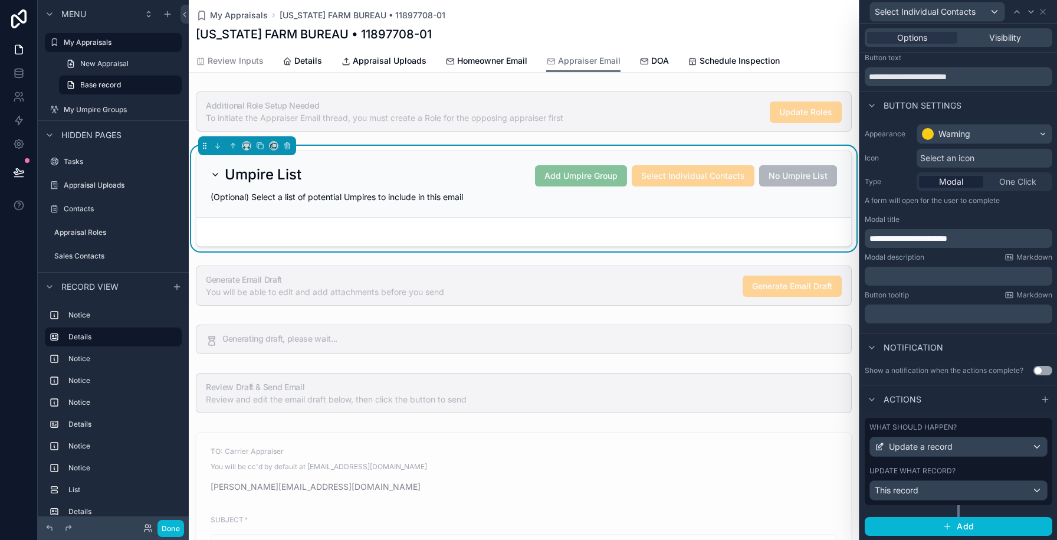
click at [975, 463] on div "What should happen? Update a record Update what record? This record" at bounding box center [959, 461] width 188 height 87
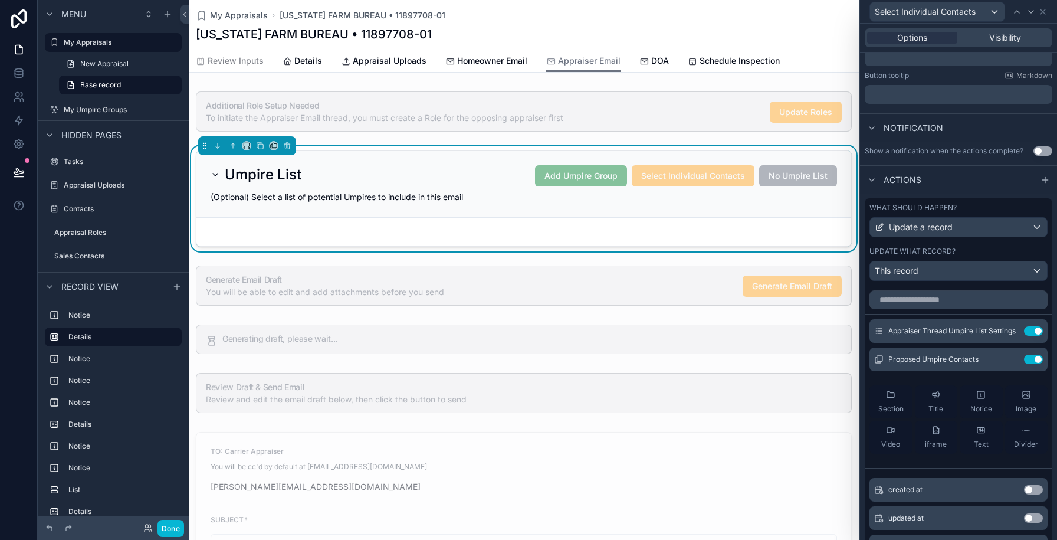
scroll to position [324, 0]
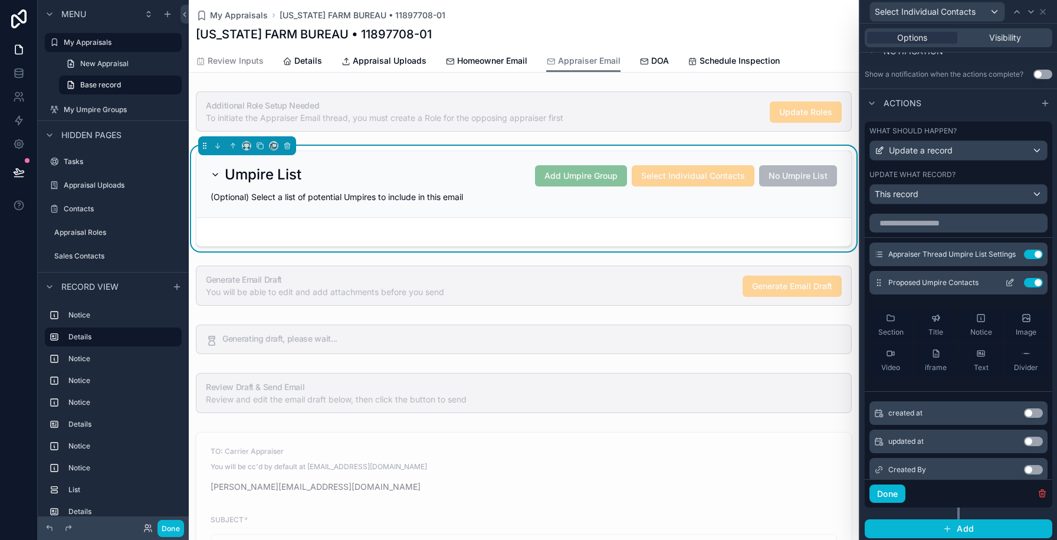
click at [1003, 282] on button at bounding box center [1010, 282] width 19 height 9
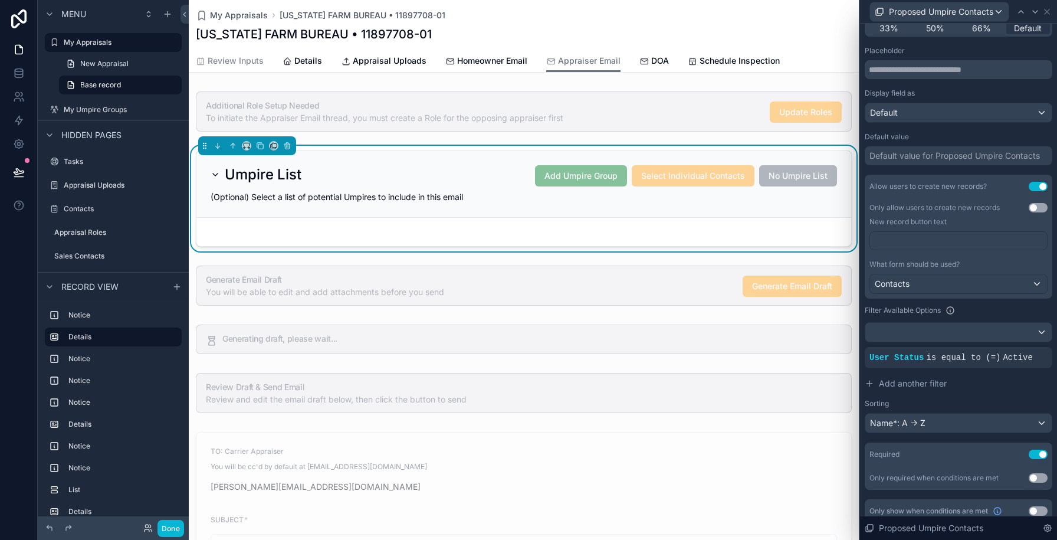
scroll to position [174, 0]
click at [909, 386] on span "Add another filter" at bounding box center [913, 383] width 68 height 12
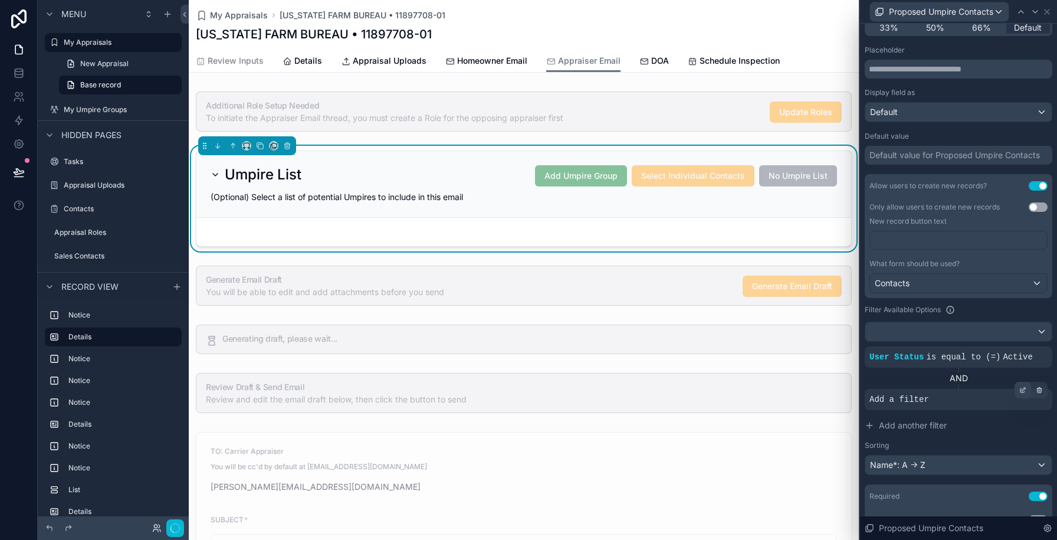
click at [1024, 390] on icon at bounding box center [1023, 389] width 7 height 7
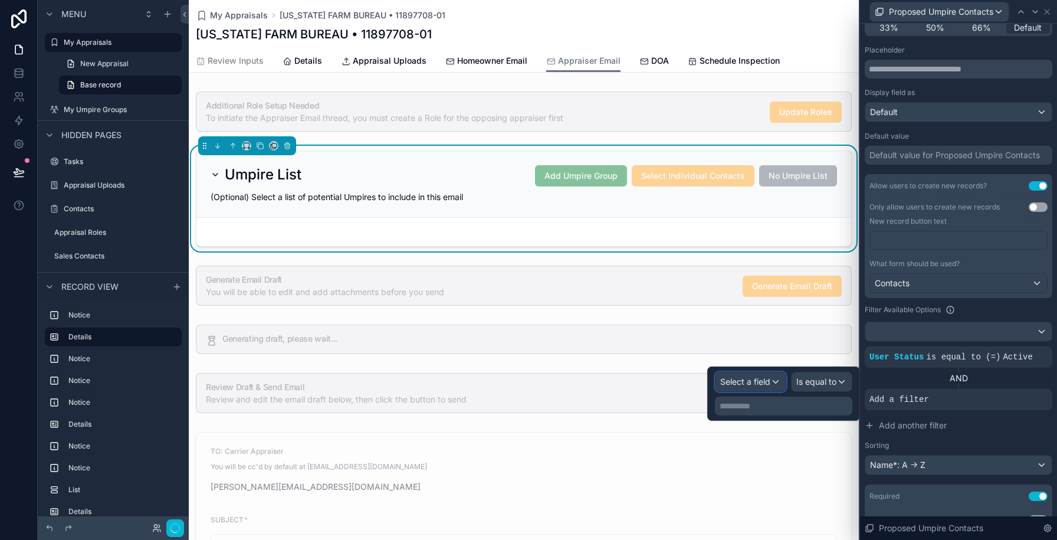
click at [761, 381] on span "Select a field" at bounding box center [745, 381] width 50 height 10
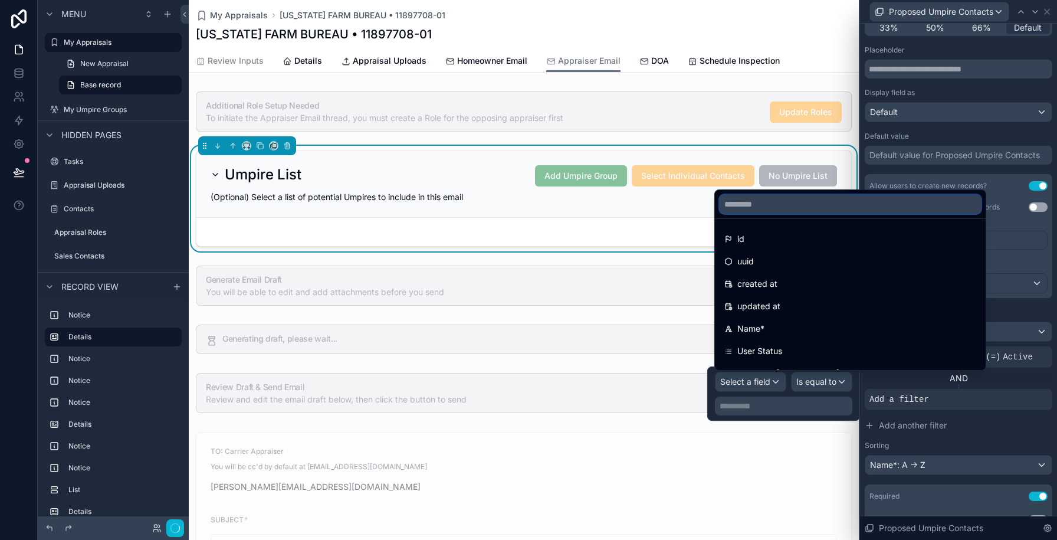
click at [759, 205] on input "text" at bounding box center [850, 204] width 261 height 19
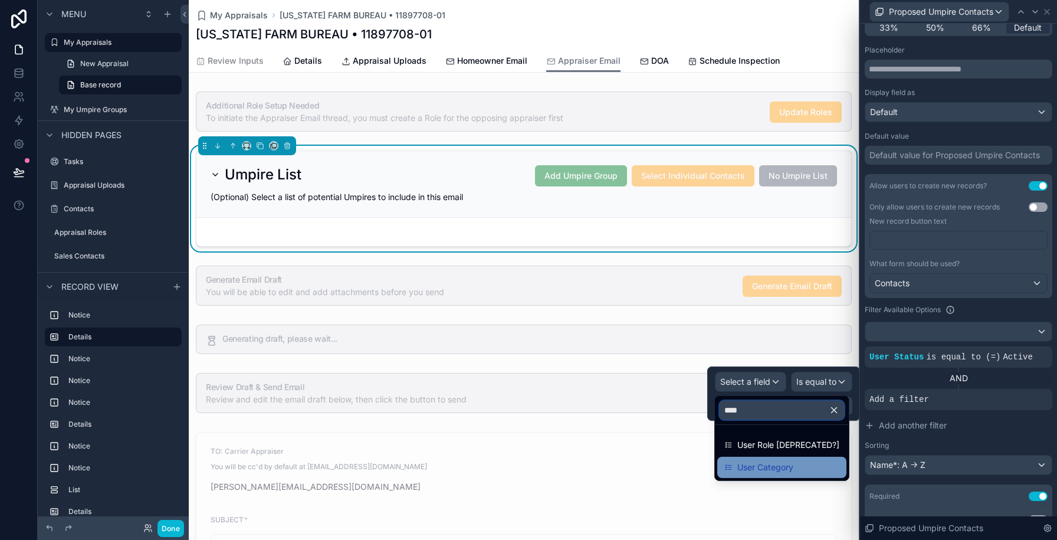
type input "****"
click at [770, 470] on span "User Category" at bounding box center [766, 467] width 56 height 14
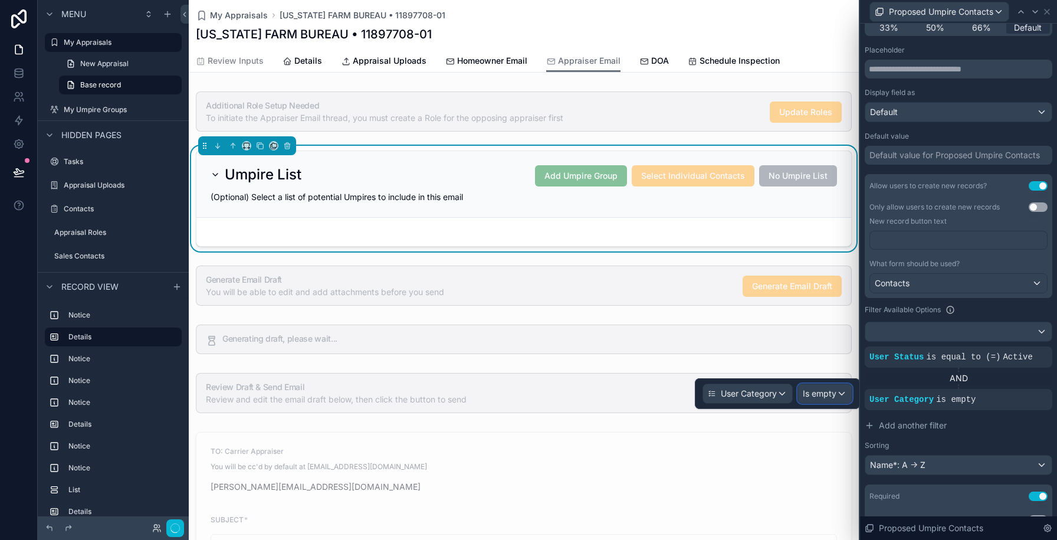
click at [817, 397] on span "Is empty" at bounding box center [820, 394] width 34 height 12
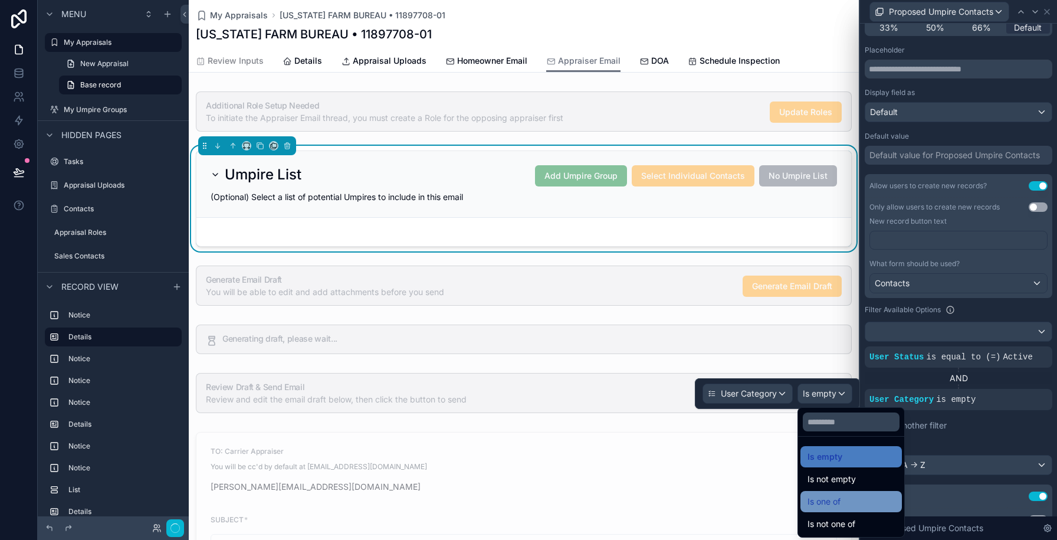
click at [825, 499] on span "Is one of" at bounding box center [824, 501] width 33 height 14
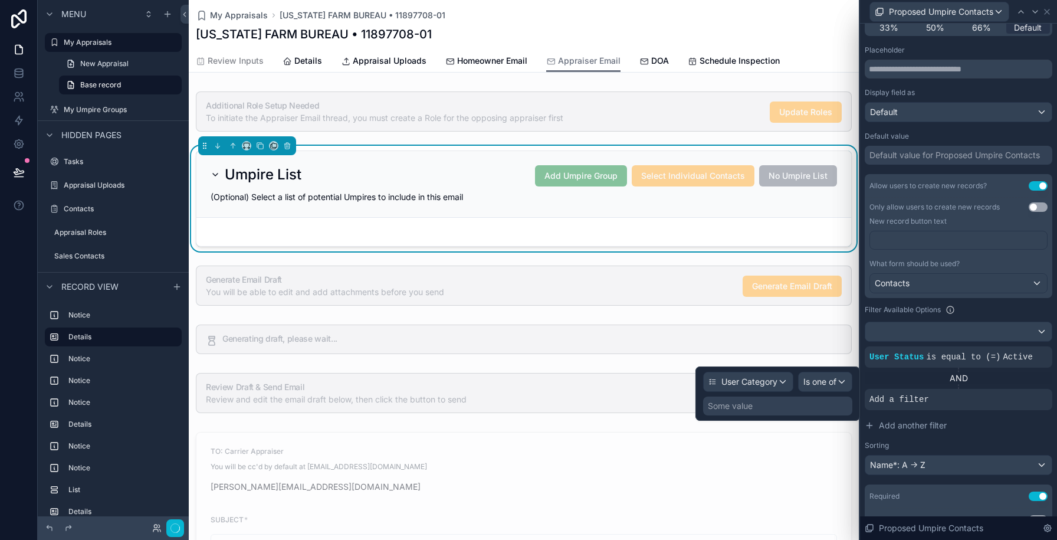
click at [763, 402] on div "Some value" at bounding box center [777, 405] width 149 height 19
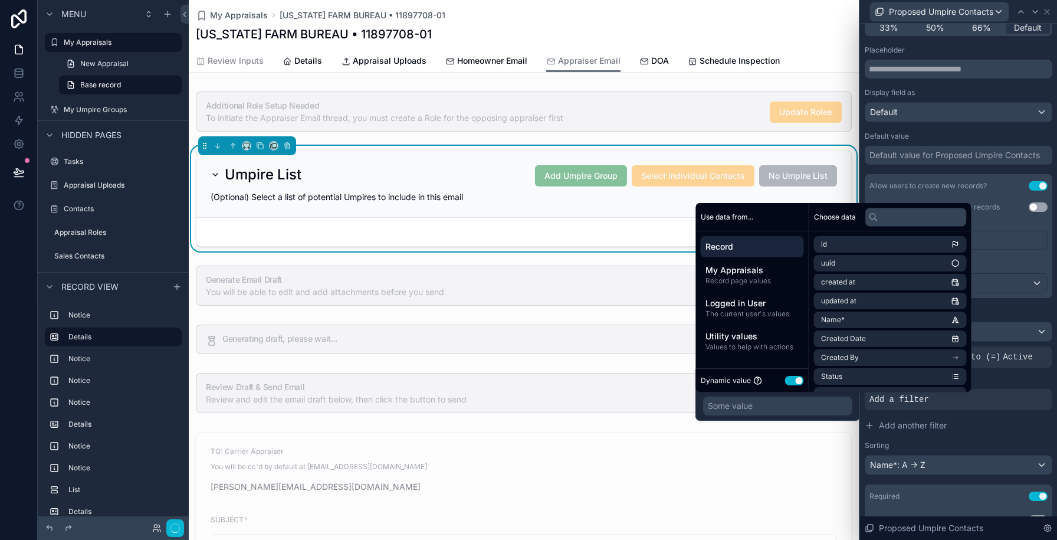
click at [791, 379] on button "Use setting" at bounding box center [794, 380] width 19 height 9
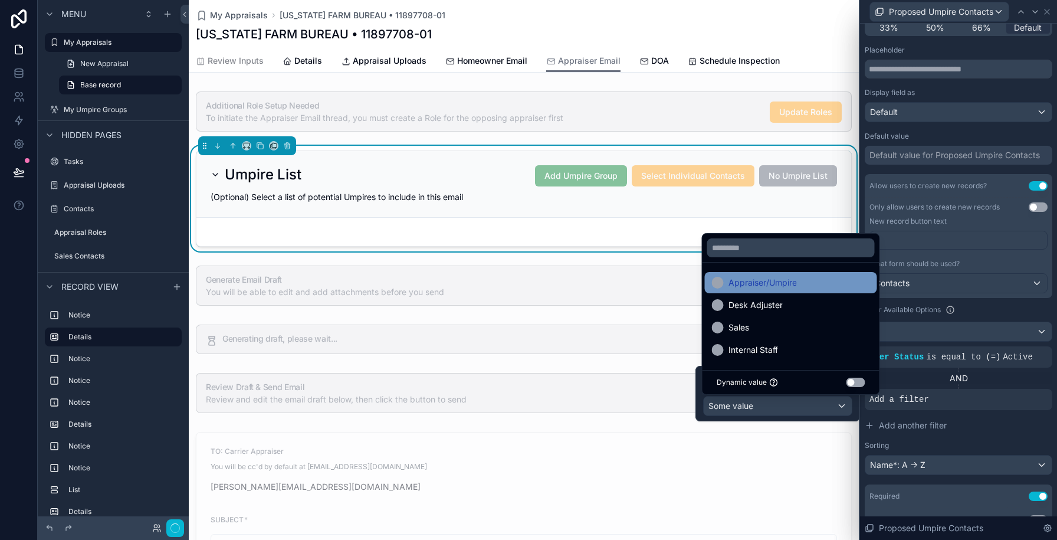
click at [835, 283] on div "Appraiser/Umpire" at bounding box center [791, 283] width 158 height 14
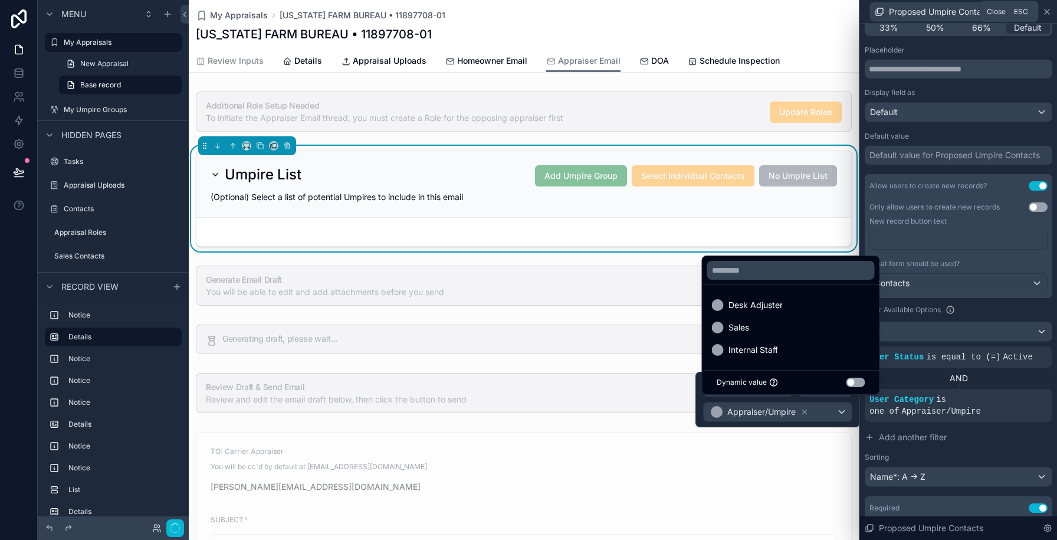
click at [1051, 14] on icon at bounding box center [1047, 11] width 9 height 9
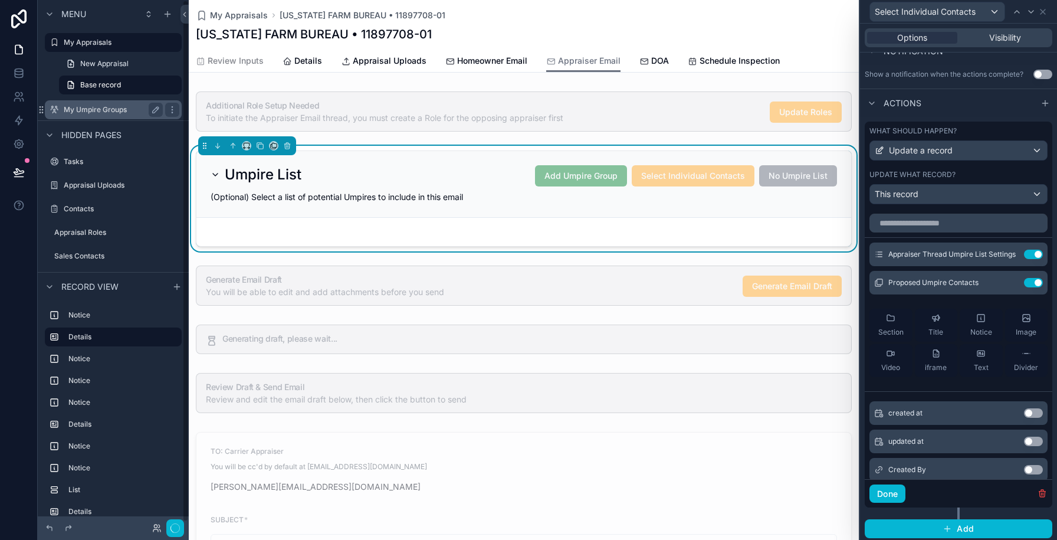
click at [94, 106] on label "My Umpire Groups" at bounding box center [111, 109] width 94 height 9
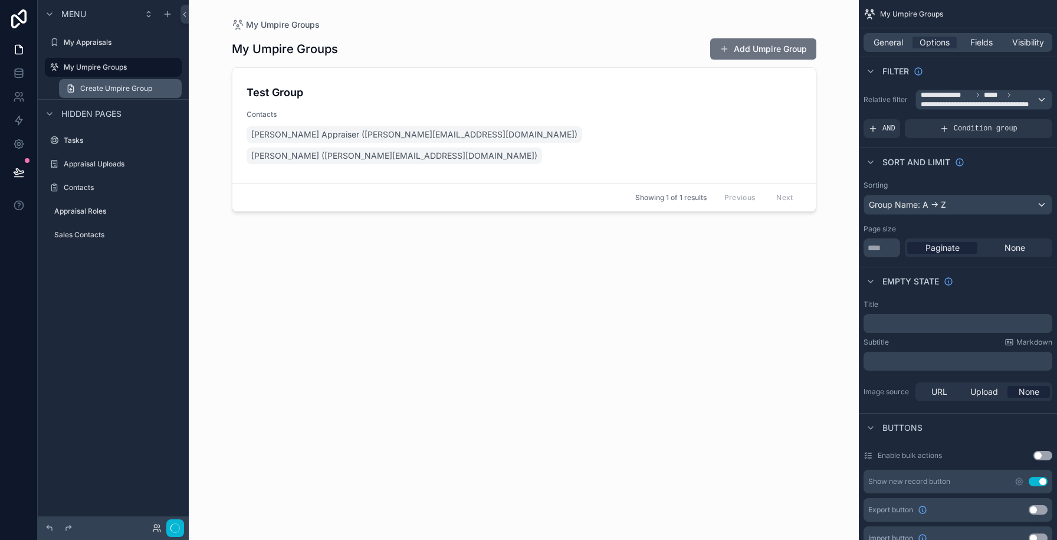
click at [91, 91] on span "Create Umpire Group" at bounding box center [116, 88] width 72 height 9
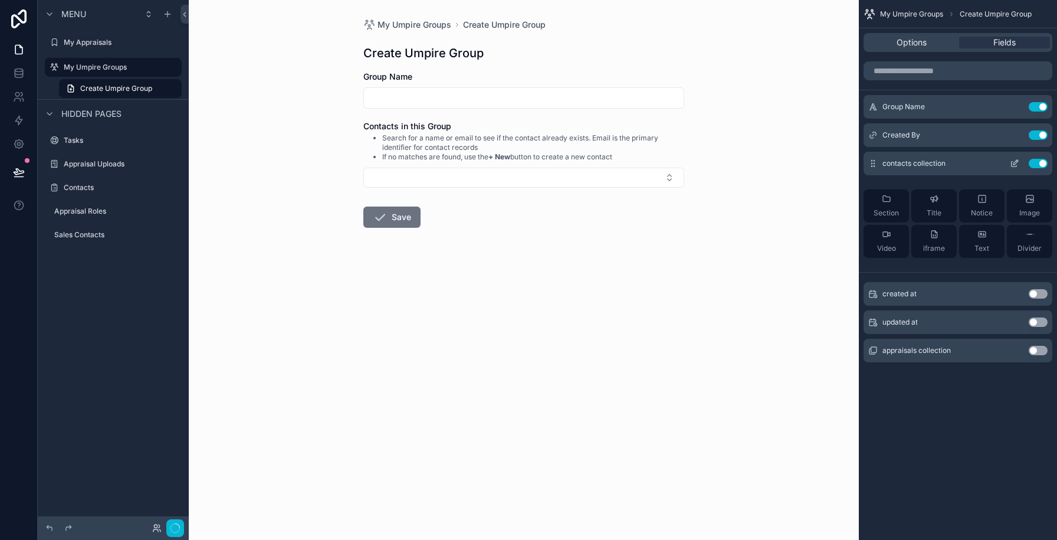
click at [1013, 159] on icon "scrollable content" at bounding box center [1014, 163] width 9 height 9
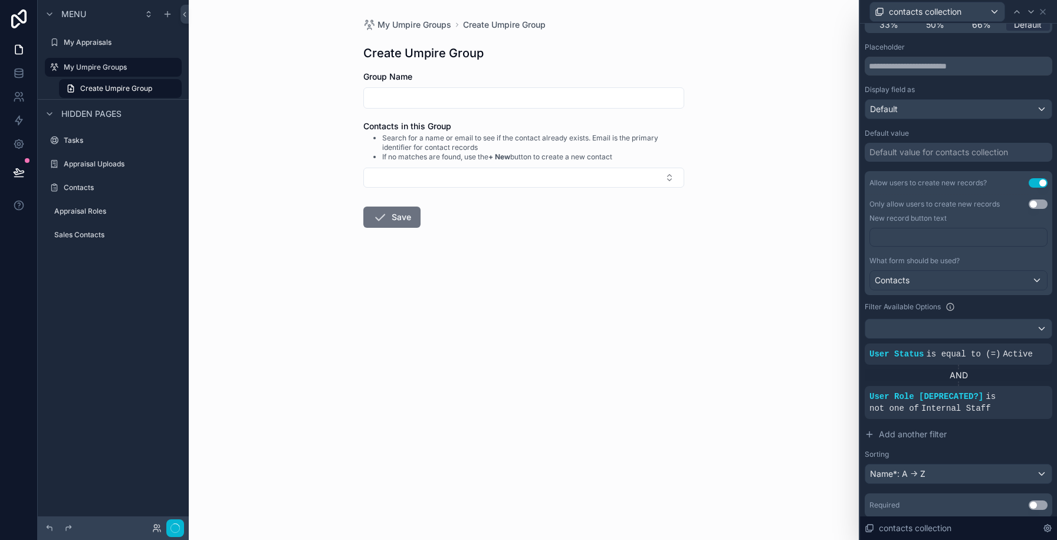
scroll to position [215, 0]
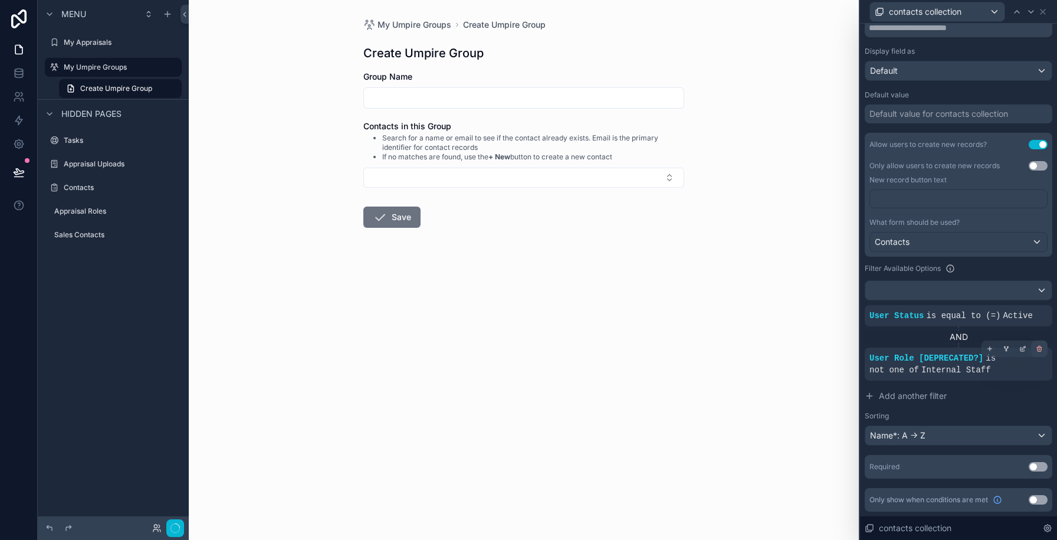
click at [1043, 350] on icon at bounding box center [1039, 348] width 7 height 7
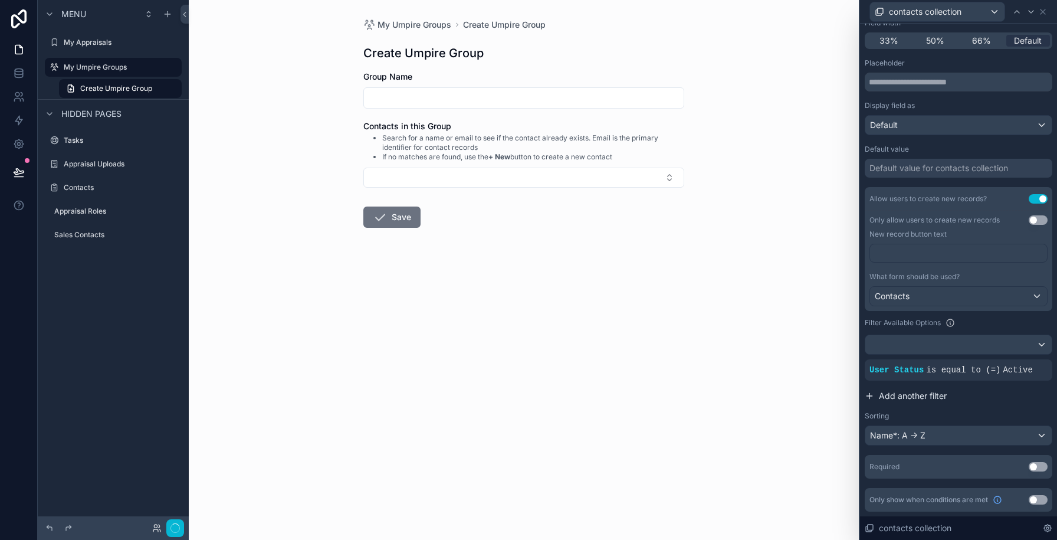
click at [906, 394] on span "Add another filter" at bounding box center [913, 396] width 68 height 12
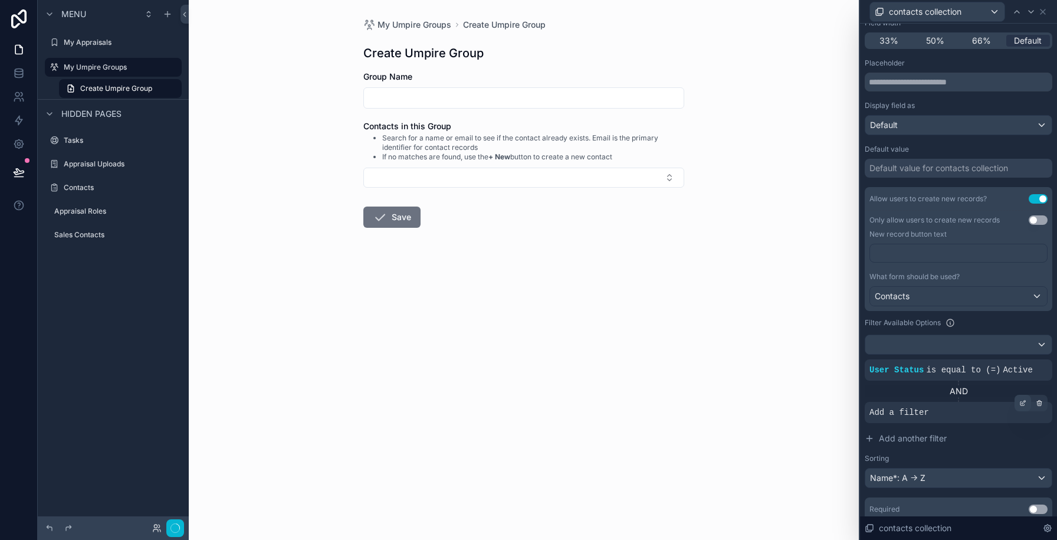
click at [1021, 407] on div at bounding box center [1023, 403] width 17 height 17
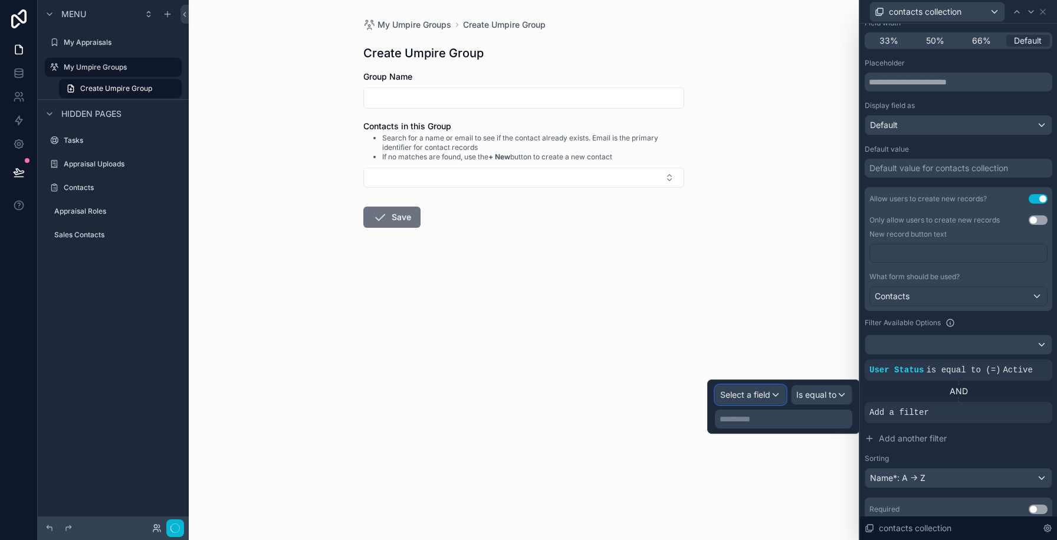
click at [752, 396] on span "Select a field" at bounding box center [745, 394] width 50 height 10
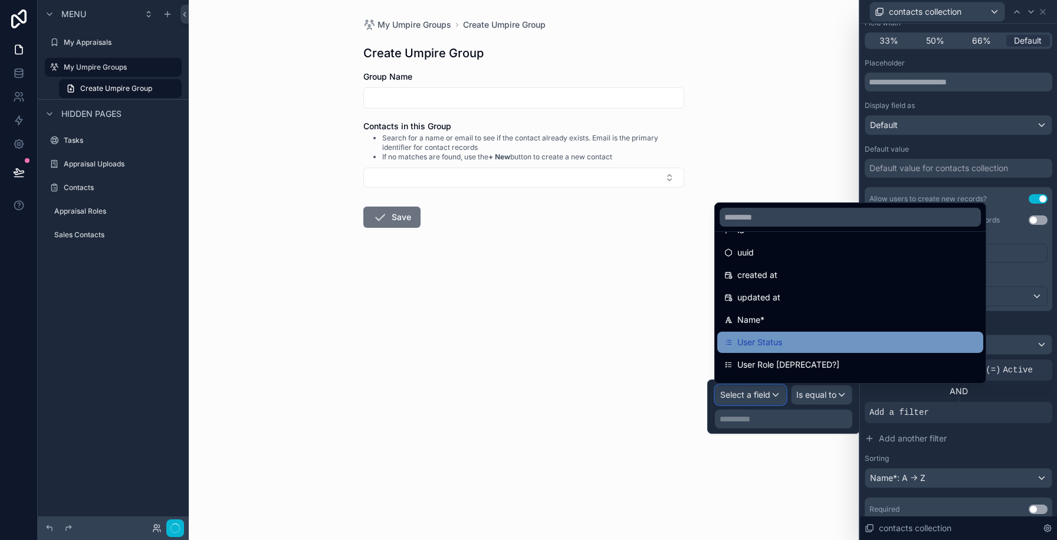
scroll to position [22, 0]
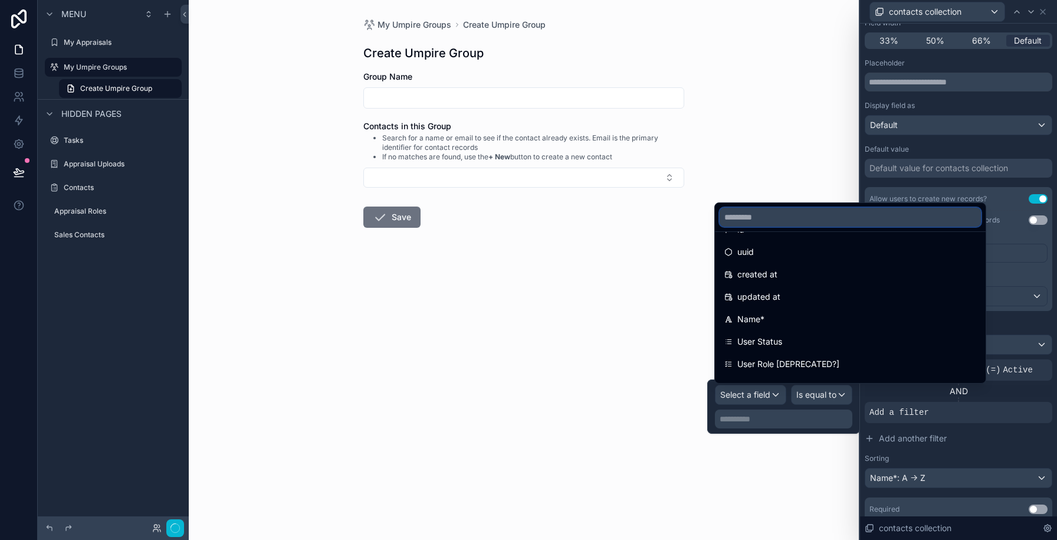
click at [756, 217] on input "text" at bounding box center [850, 217] width 261 height 19
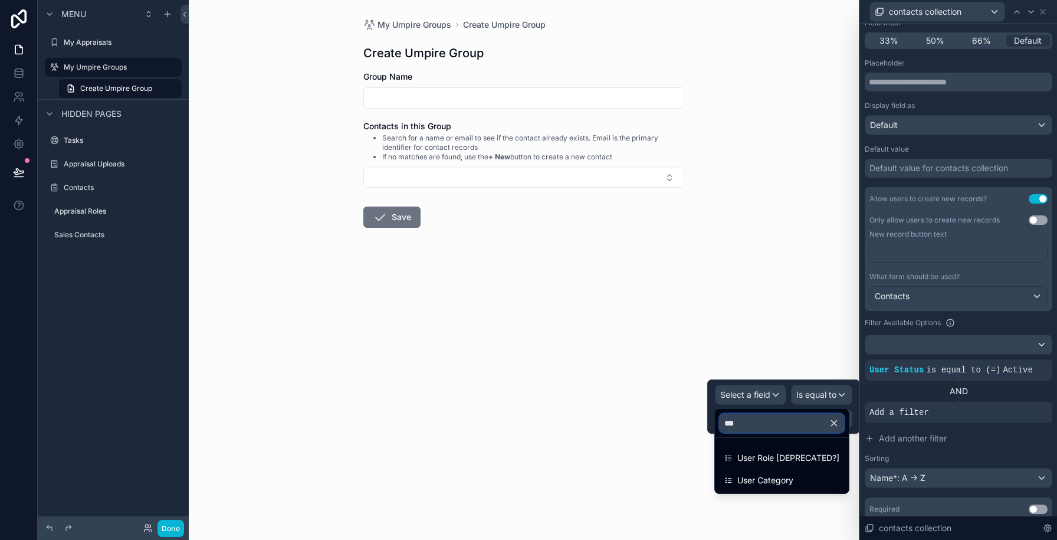
scroll to position [0, 0]
type input "***"
click at [747, 481] on span "User Category" at bounding box center [766, 480] width 56 height 14
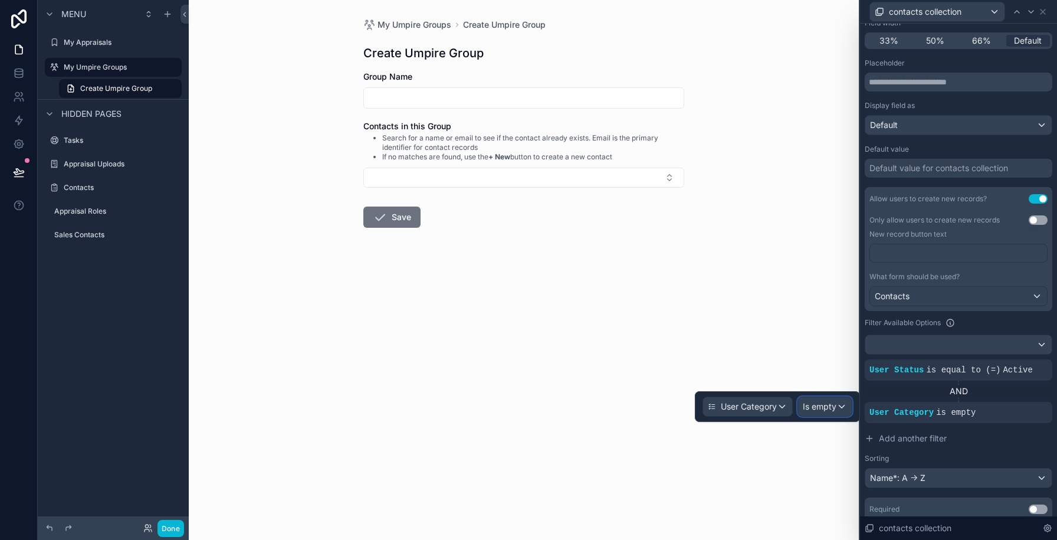
click at [813, 401] on span "Is empty" at bounding box center [820, 407] width 34 height 12
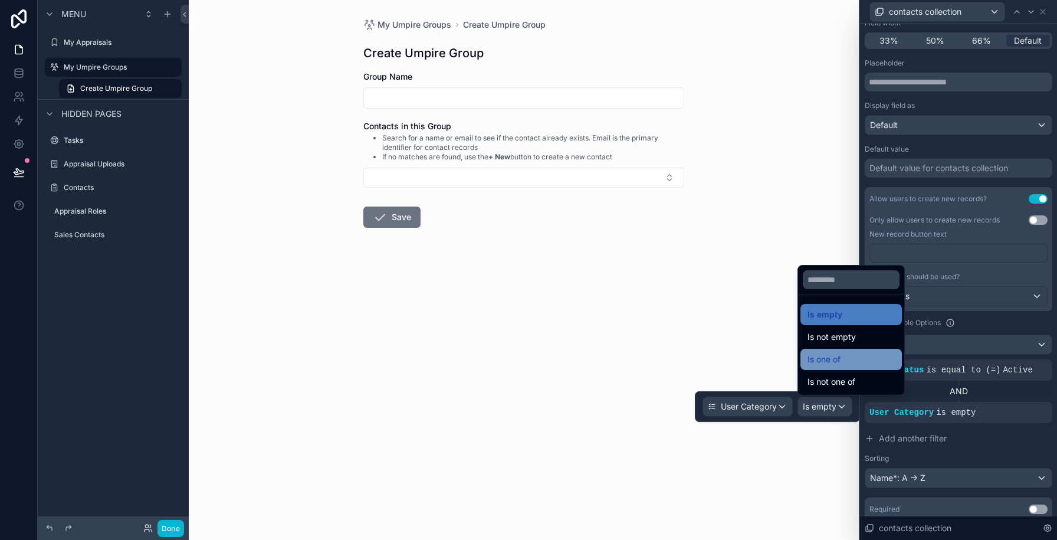
click at [812, 357] on span "Is one of" at bounding box center [824, 359] width 33 height 14
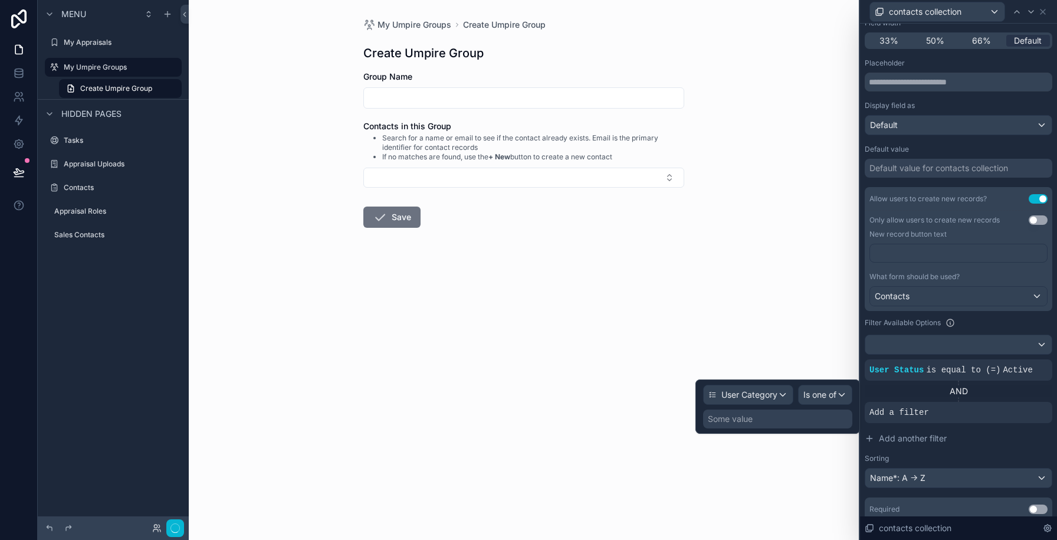
click at [732, 430] on div "User Category Is one of Some value" at bounding box center [778, 406] width 165 height 54
click at [732, 420] on div "Some value" at bounding box center [730, 419] width 45 height 12
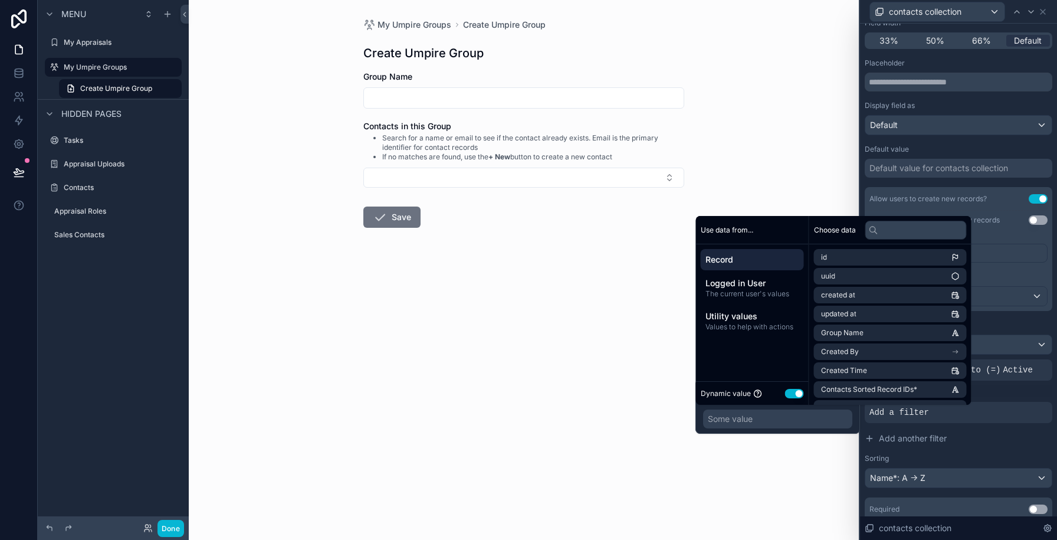
click at [795, 389] on button "Use setting" at bounding box center [794, 393] width 19 height 9
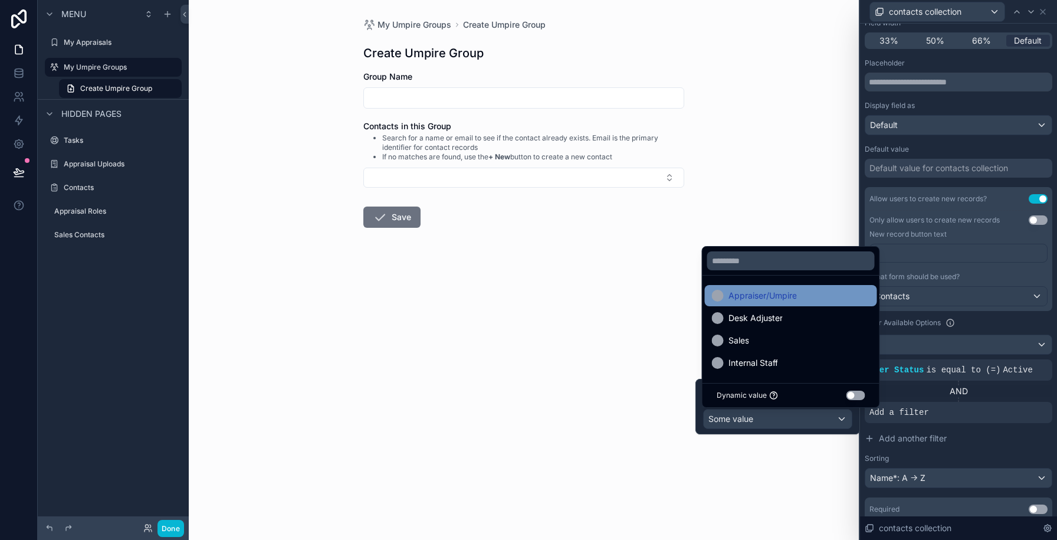
click at [797, 297] on div "Appraiser/Umpire" at bounding box center [791, 296] width 158 height 14
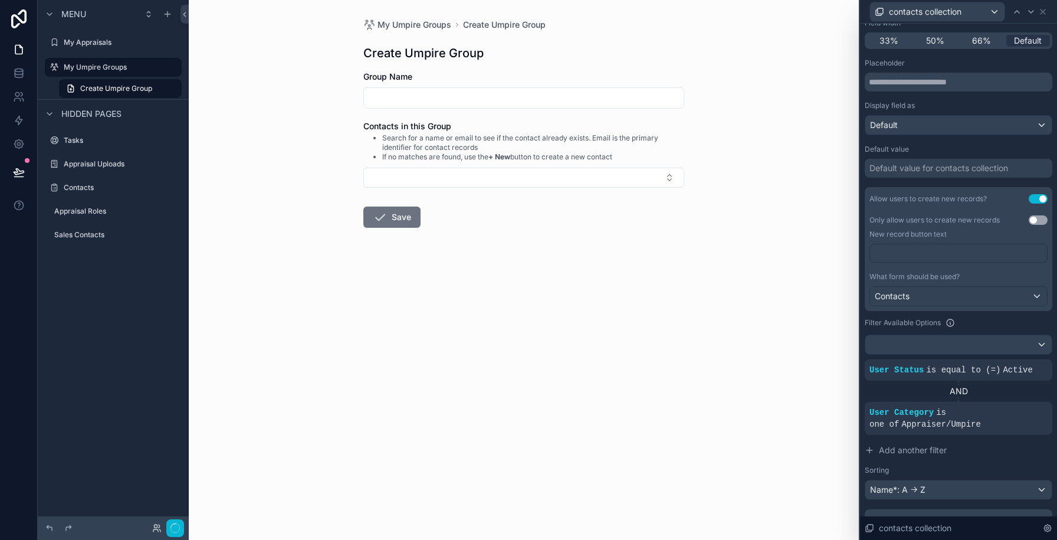
click at [643, 267] on form "Group Name Contacts in this Group Search for a name or email to see if the cont…" at bounding box center [523, 187] width 321 height 232
click at [602, 184] on button "Select Button" at bounding box center [523, 178] width 321 height 20
click at [742, 303] on div "My Umpire Groups Create Umpire Group Create Umpire Group Group Name Contacts in…" at bounding box center [524, 270] width 670 height 540
click at [85, 63] on label "My Umpire Groups" at bounding box center [111, 67] width 94 height 9
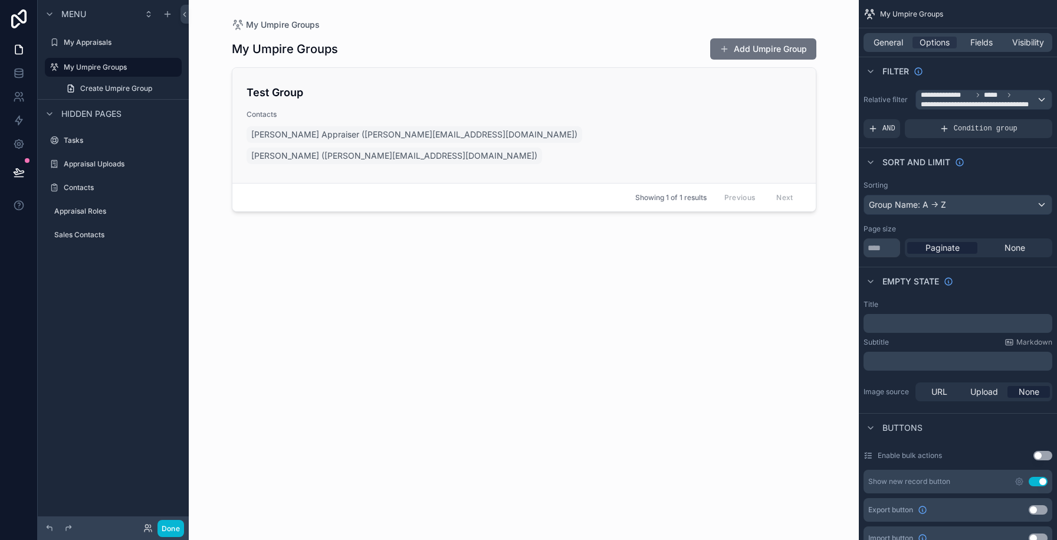
click at [480, 104] on div "Test Group Contacts [PERSON_NAME] Appraiser ([PERSON_NAME][EMAIL_ADDRESS][DOMAI…" at bounding box center [524, 125] width 555 height 82
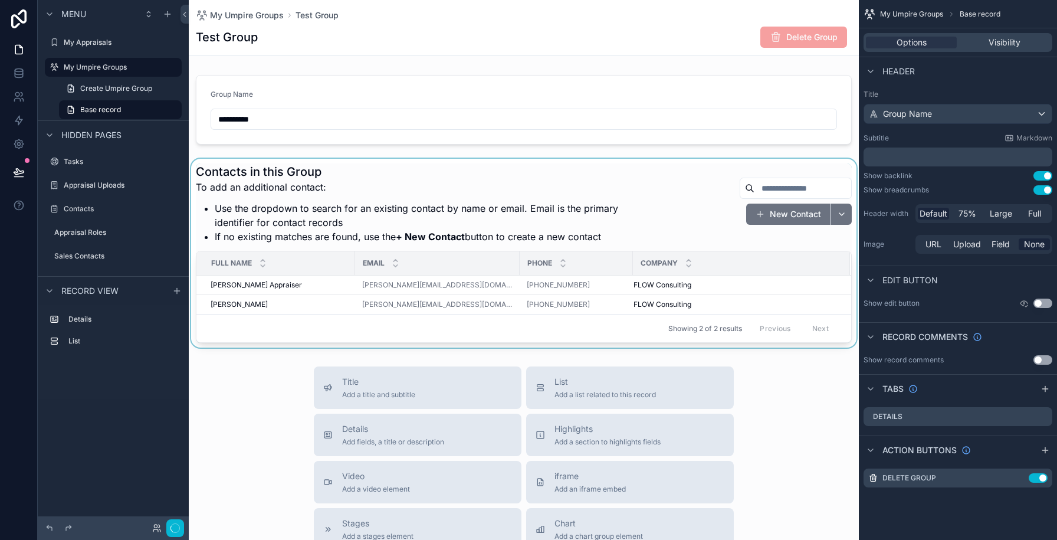
click at [428, 176] on div "scrollable content" at bounding box center [524, 253] width 670 height 189
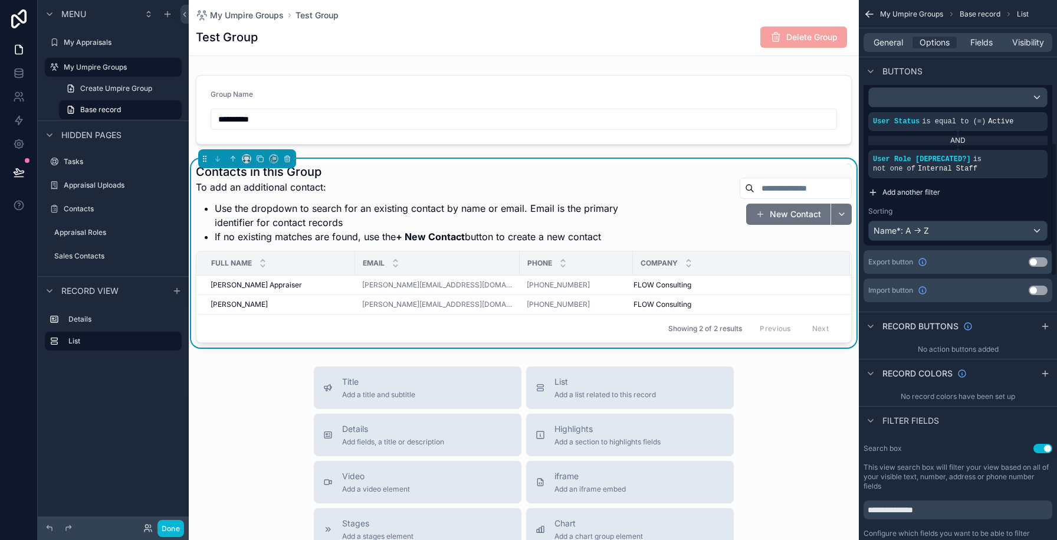
scroll to position [568, 0]
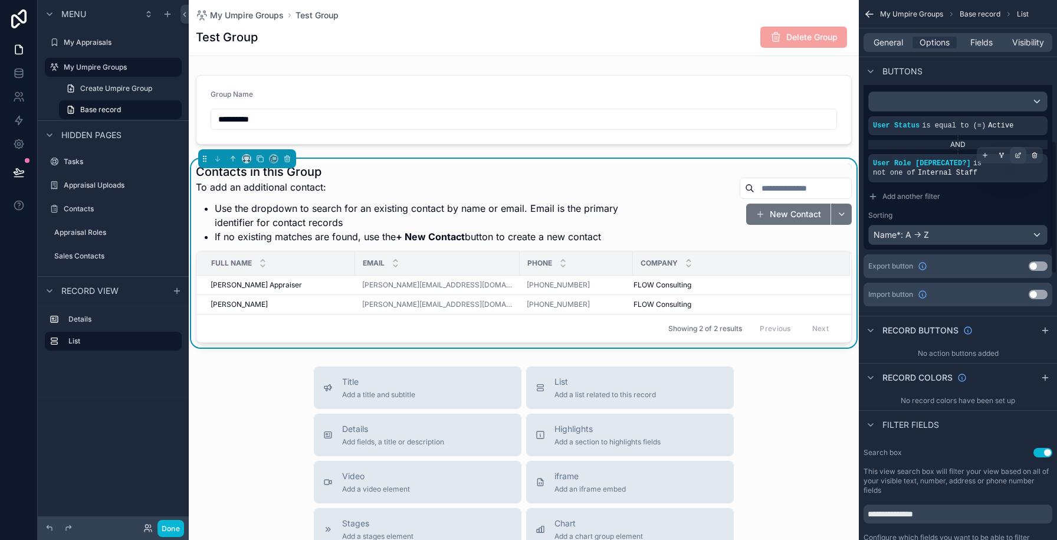
click at [1021, 152] on icon "scrollable content" at bounding box center [1020, 154] width 4 height 4
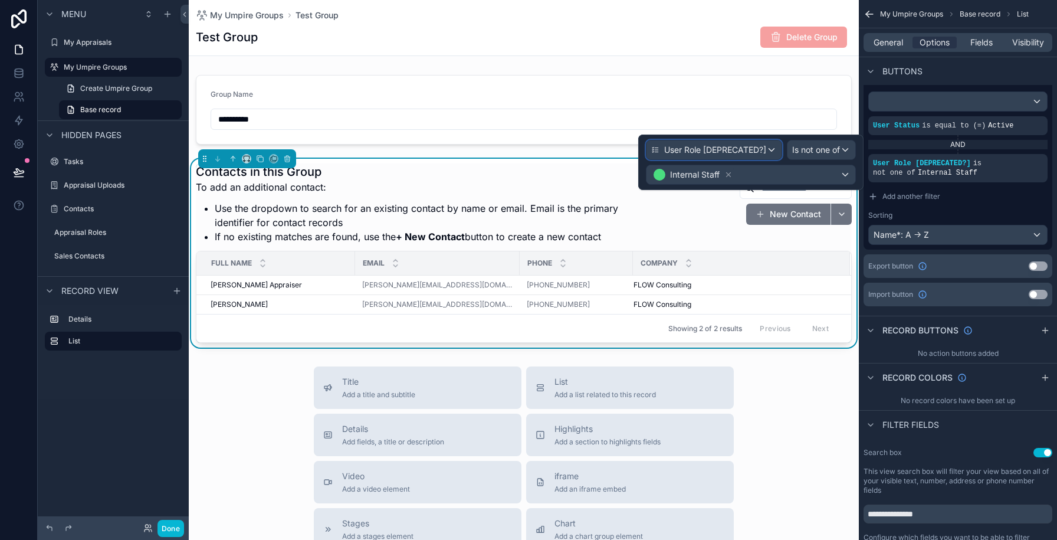
click at [706, 149] on span "User Role [DEPRECATED?]" at bounding box center [715, 150] width 102 height 12
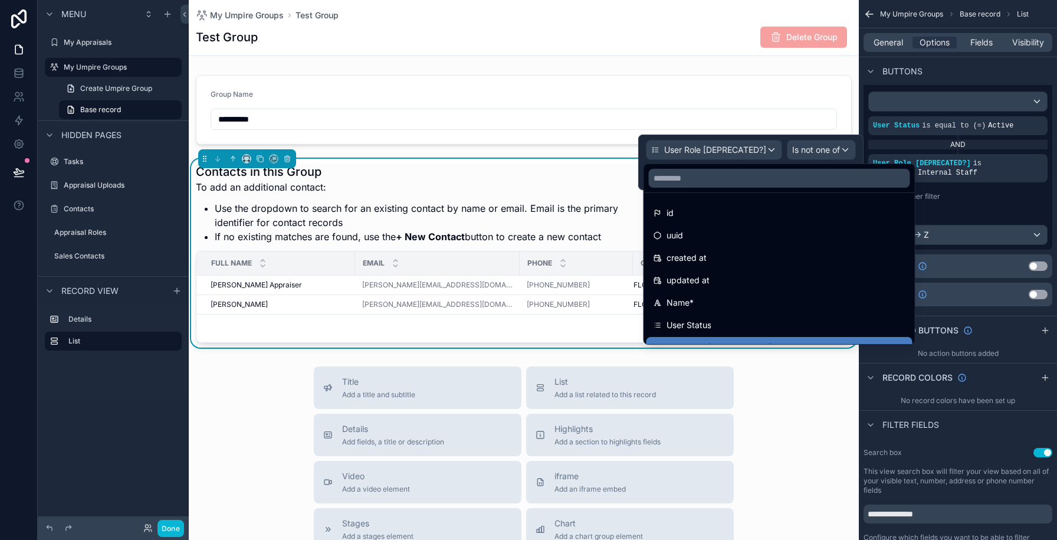
click at [683, 198] on ul "id uuid created at updated at Name* User Status User Role [DEPRECATED?] First N…" at bounding box center [779, 268] width 271 height 151
click at [683, 185] on input "text" at bounding box center [779, 178] width 261 height 19
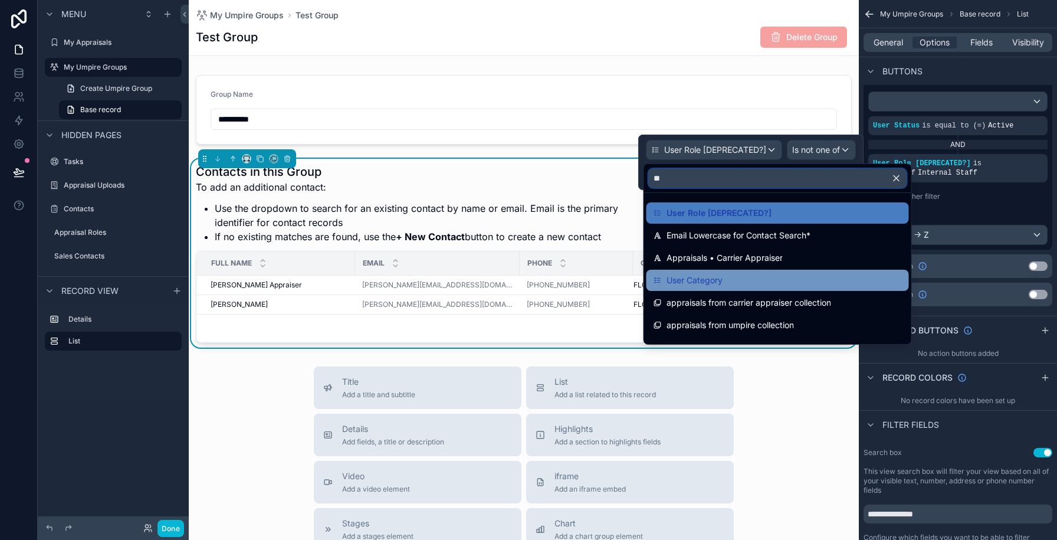
type input "**"
click at [694, 284] on span "User Category" at bounding box center [695, 280] width 56 height 14
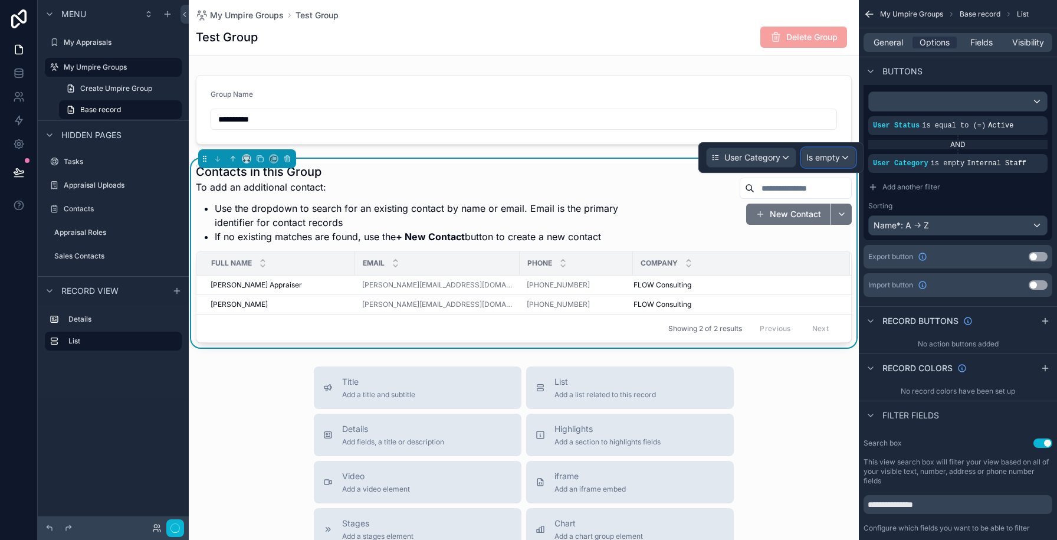
click at [818, 159] on span "Is empty" at bounding box center [824, 158] width 34 height 12
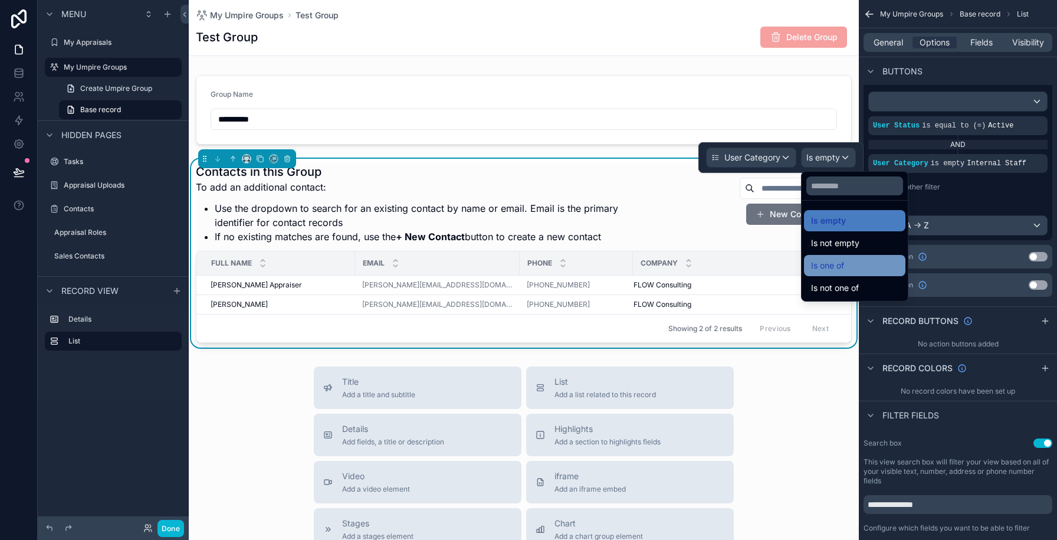
click at [827, 261] on span "Is one of" at bounding box center [827, 265] width 33 height 14
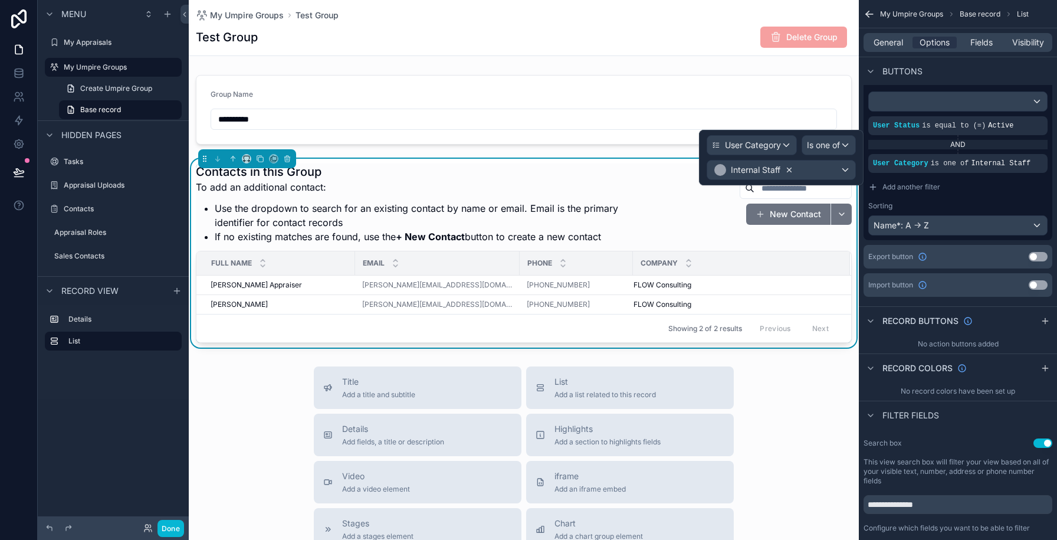
click at [788, 171] on icon at bounding box center [790, 170] width 4 height 4
click at [787, 171] on div "Some value" at bounding box center [781, 169] width 148 height 19
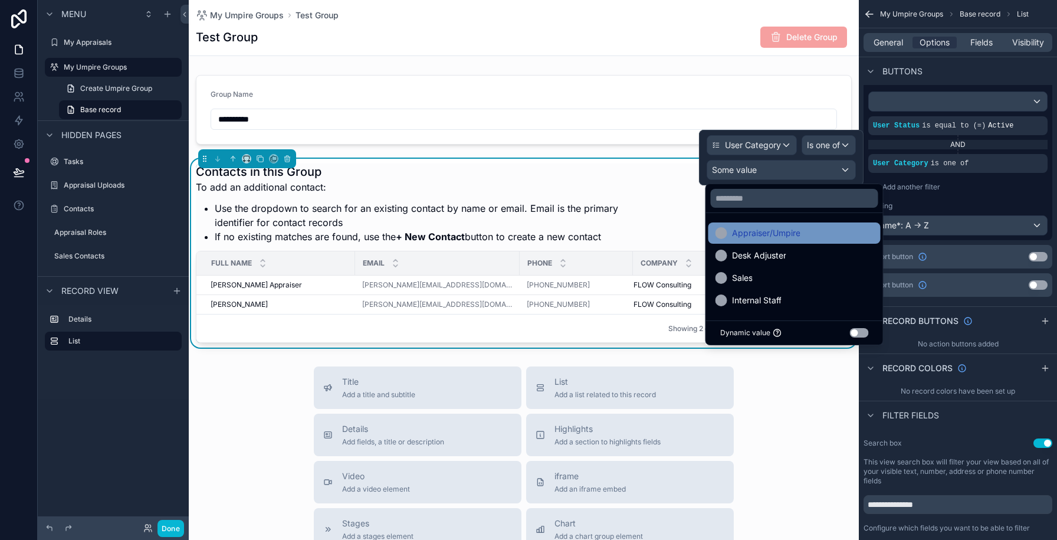
click at [778, 230] on span "Appraiser/Umpire" at bounding box center [766, 233] width 68 height 14
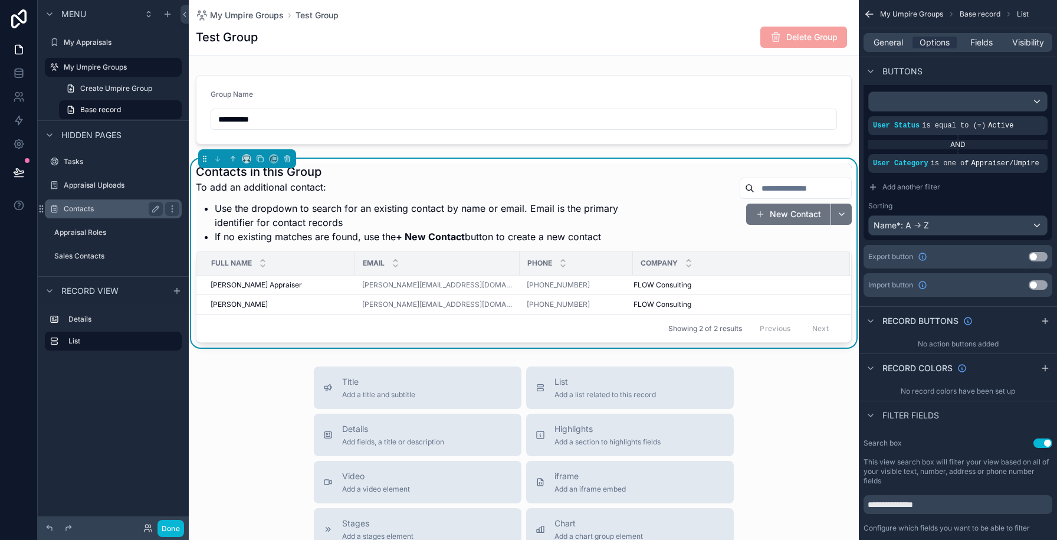
click at [103, 210] on label "Contacts" at bounding box center [111, 208] width 94 height 9
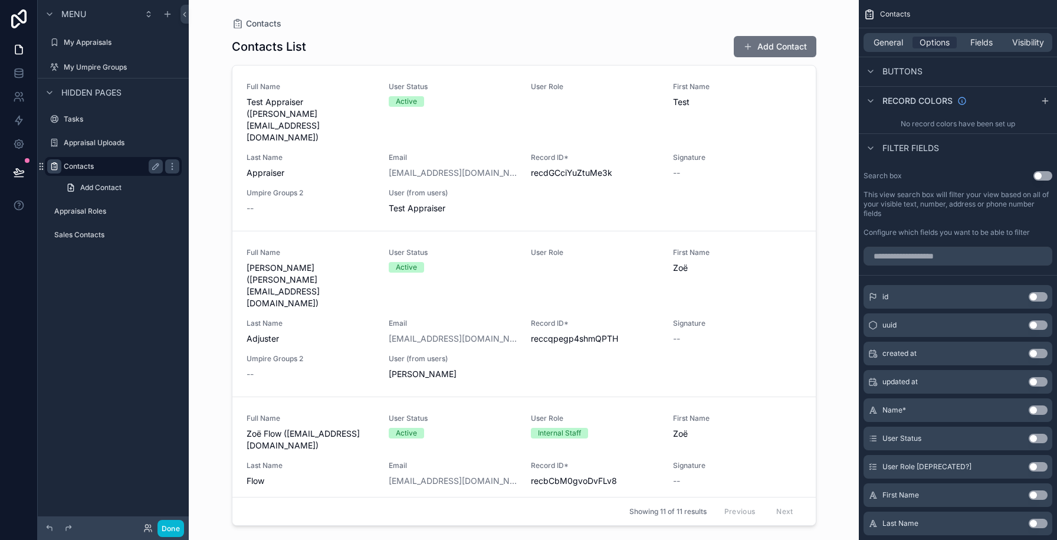
click at [53, 168] on icon "scrollable content" at bounding box center [54, 166] width 9 height 9
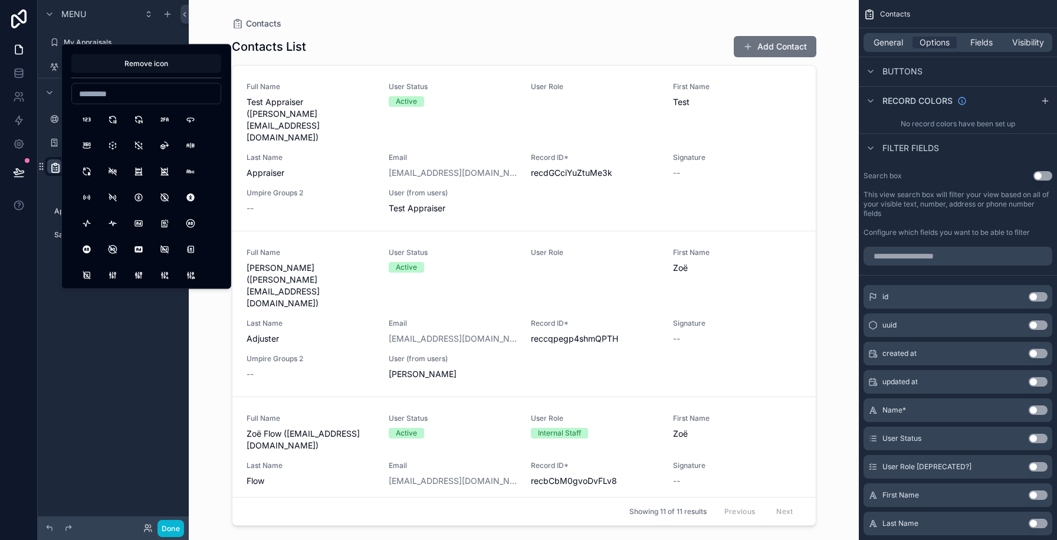
click at [137, 65] on button "Remove icon" at bounding box center [146, 63] width 150 height 19
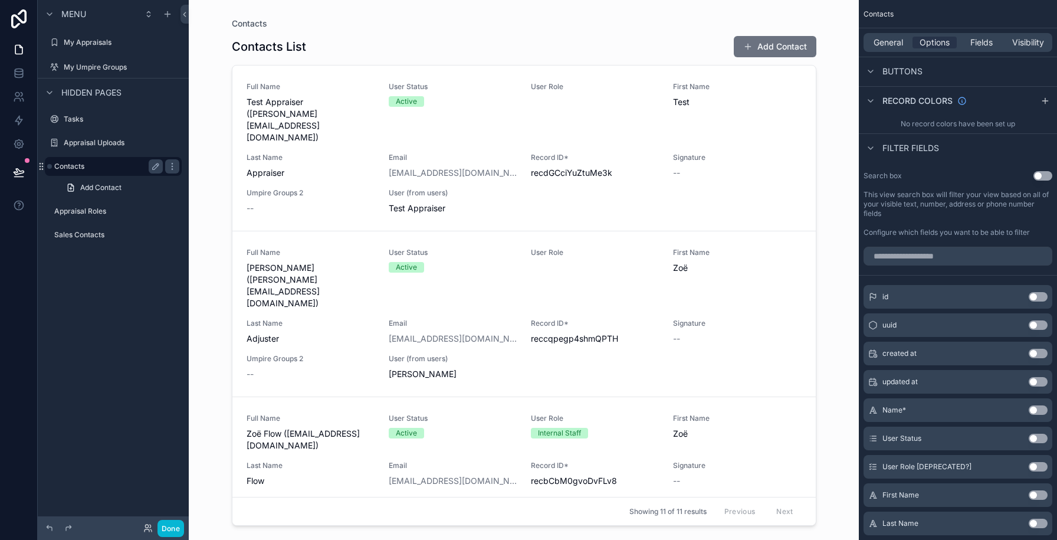
click at [8, 330] on div at bounding box center [19, 270] width 38 height 540
click at [111, 191] on span "Add Contact" at bounding box center [100, 187] width 41 height 9
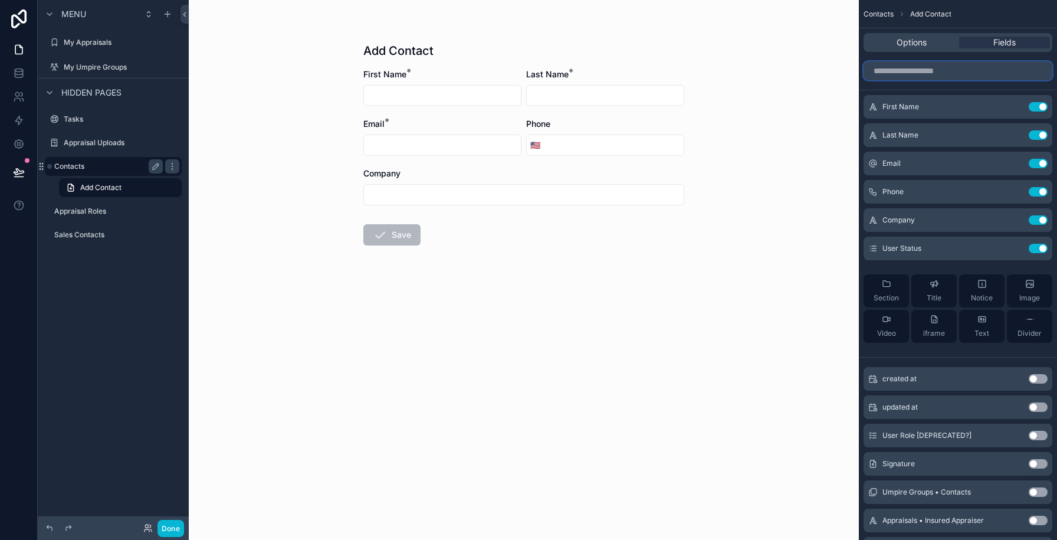
click at [937, 74] on input "scrollable content" at bounding box center [958, 70] width 189 height 19
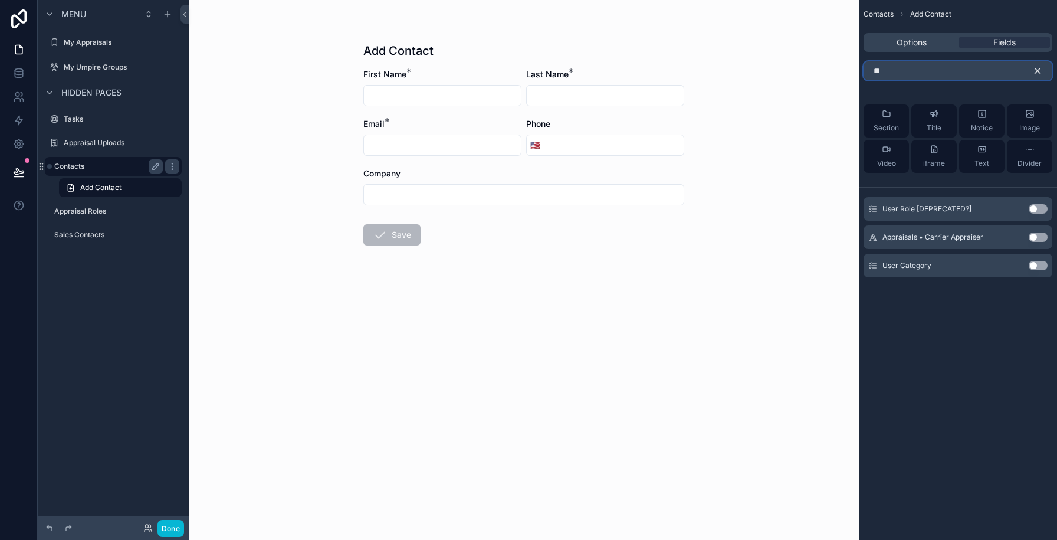
type input "**"
click at [1041, 264] on button "Use setting" at bounding box center [1038, 265] width 19 height 9
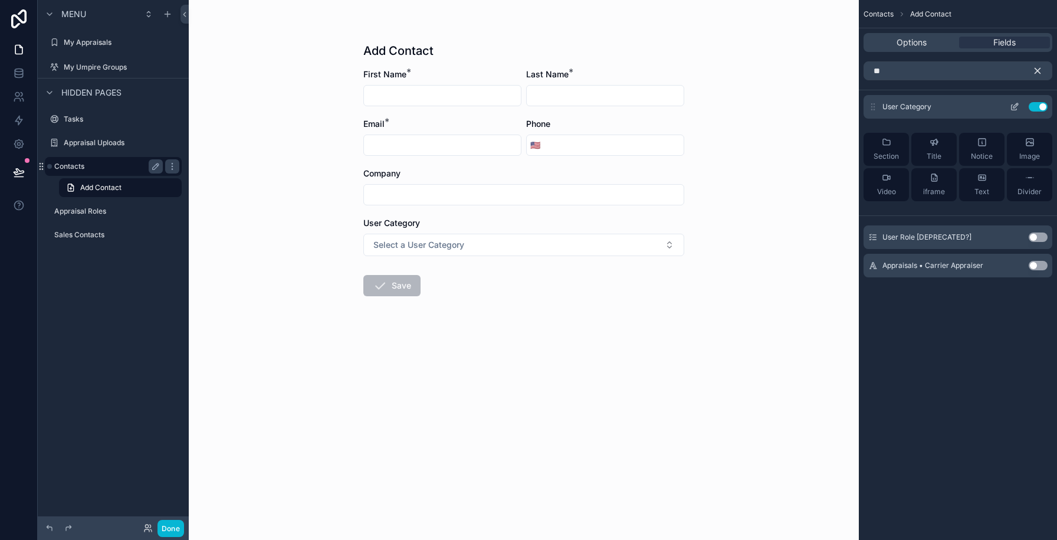
click at [1015, 103] on icon "scrollable content" at bounding box center [1014, 106] width 9 height 9
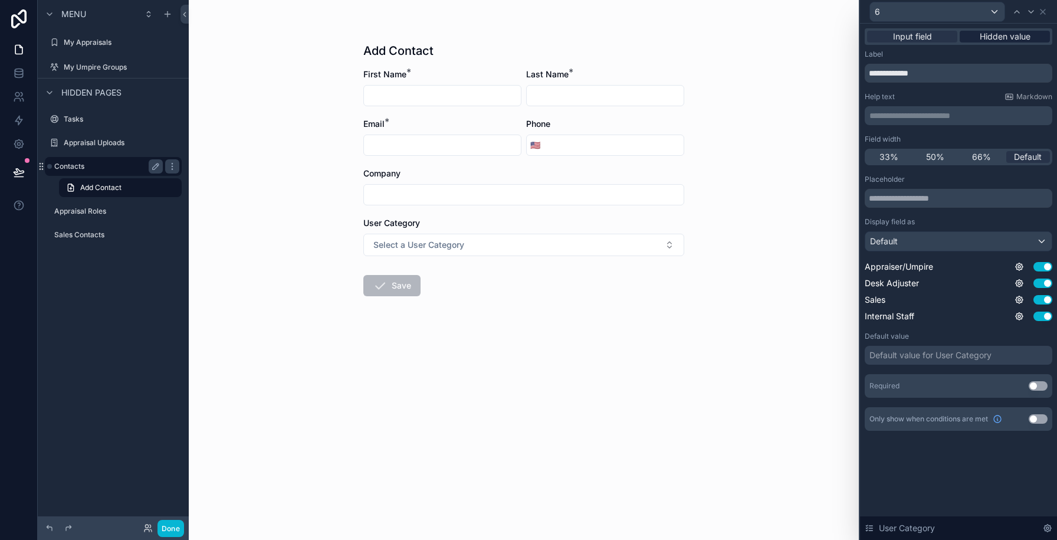
click at [1016, 34] on span "Hidden value" at bounding box center [1005, 37] width 51 height 12
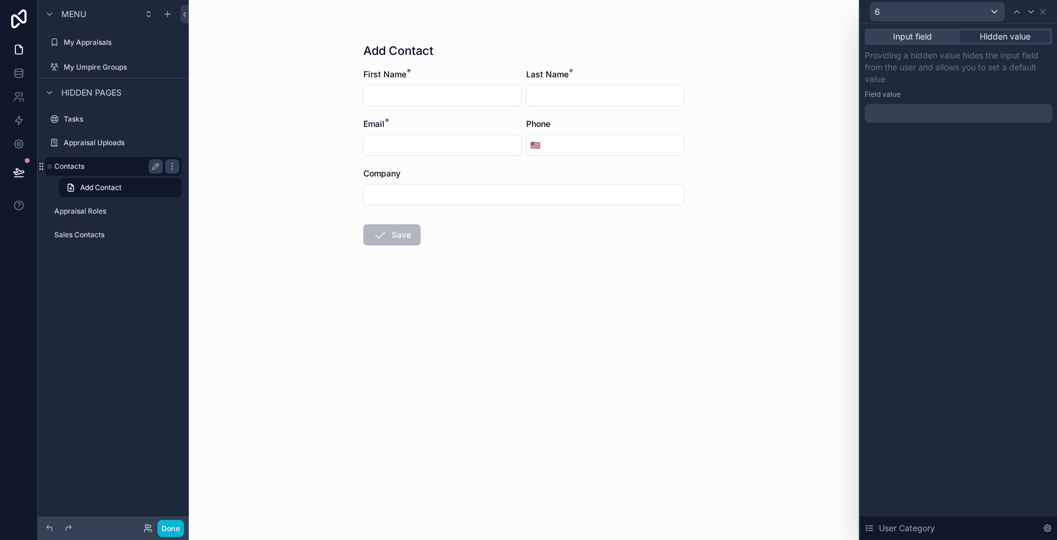
click at [903, 113] on div at bounding box center [959, 113] width 188 height 19
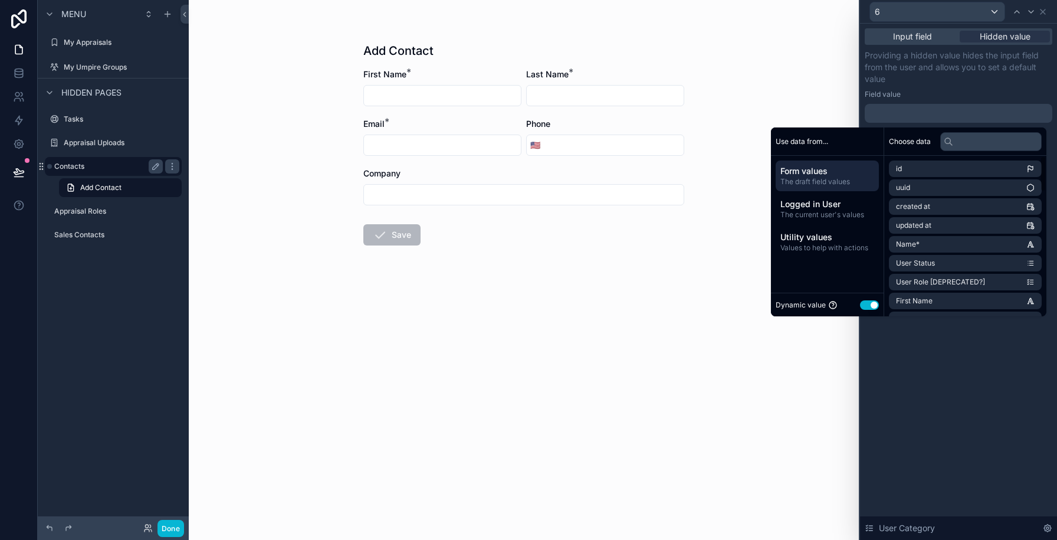
click at [860, 304] on button "Use setting" at bounding box center [869, 304] width 19 height 9
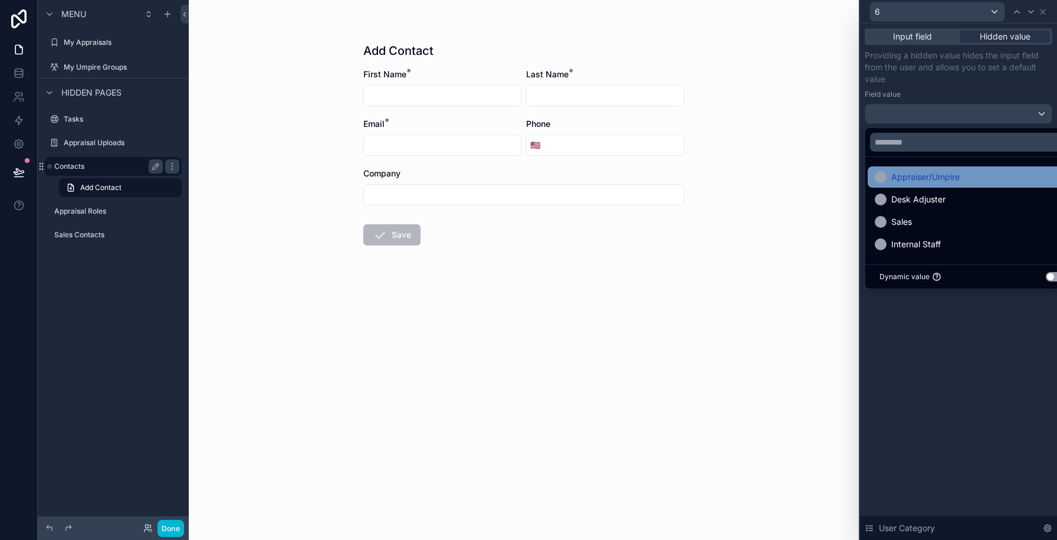
click at [909, 181] on span "Appraiser/Umpire" at bounding box center [926, 177] width 68 height 14
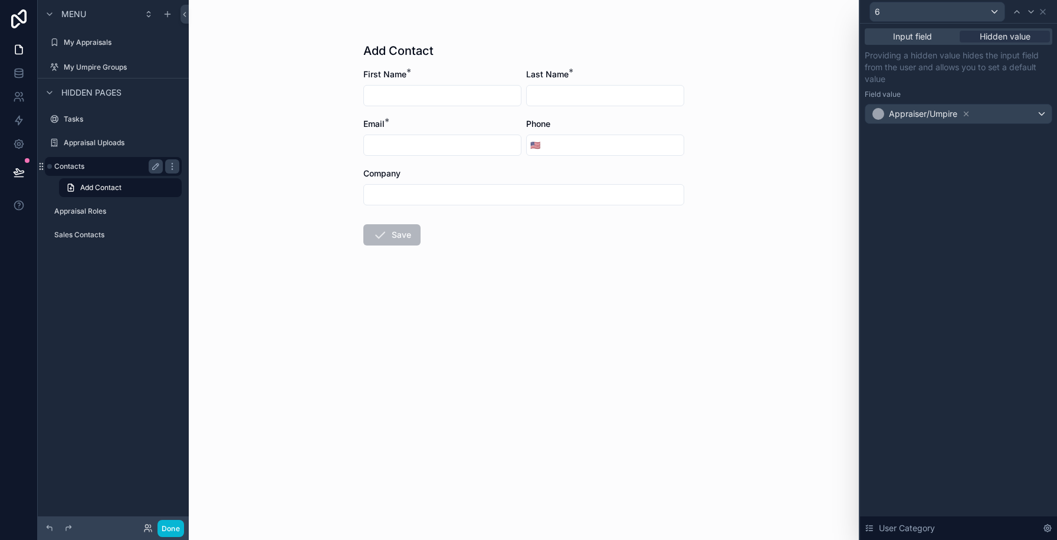
click at [712, 286] on div "Add Contact First Name * Last Name * Email * Phone 🇺🇸 Company Save" at bounding box center [524, 270] width 670 height 540
click at [161, 526] on button "Done" at bounding box center [171, 528] width 27 height 17
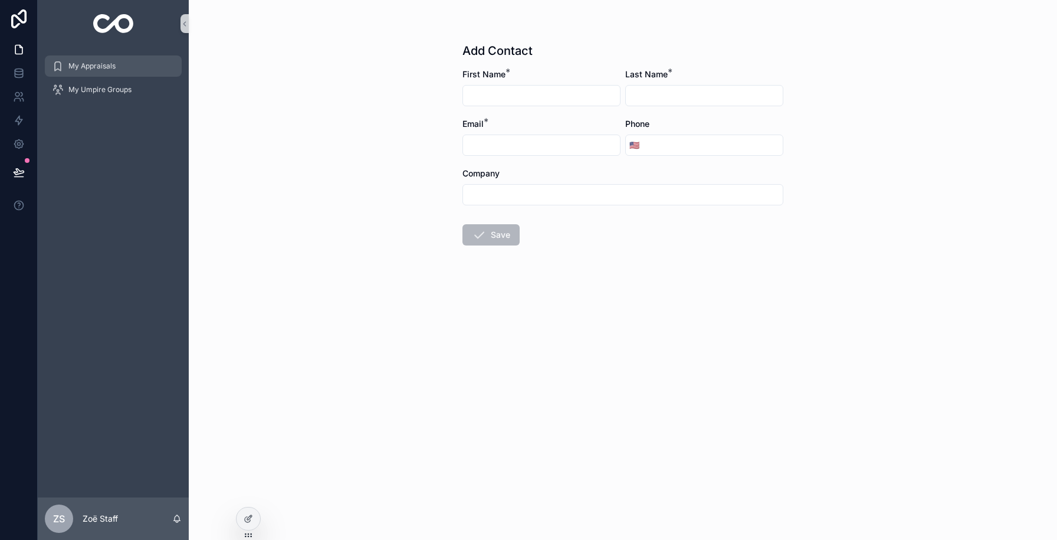
click at [89, 65] on span "My Appraisals" at bounding box center [91, 65] width 47 height 9
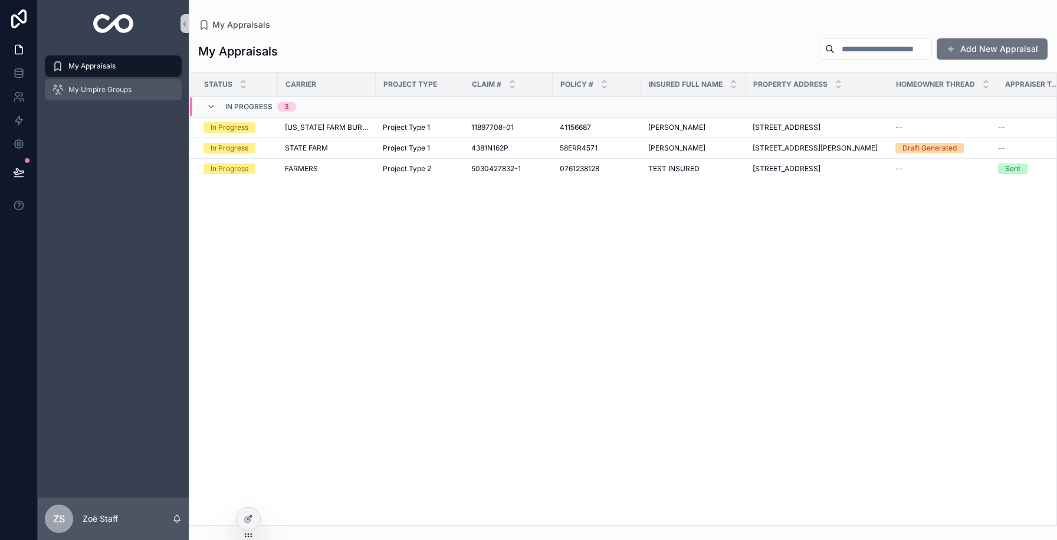
click at [98, 86] on span "My Umpire Groups" at bounding box center [99, 89] width 63 height 9
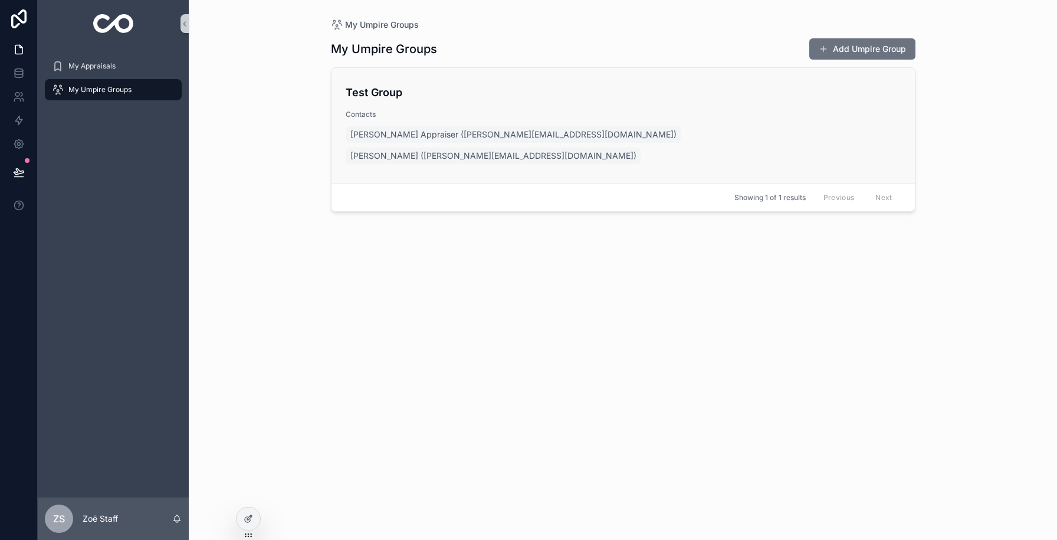
click at [647, 97] on h4 "Test Group" at bounding box center [623, 92] width 555 height 16
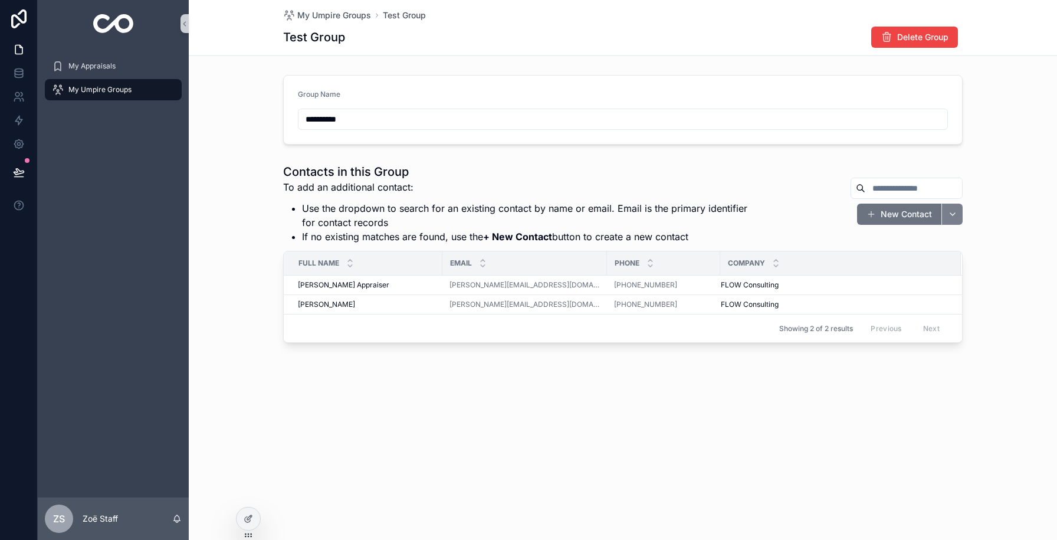
click at [951, 217] on button "scrollable content" at bounding box center [952, 214] width 21 height 21
click at [891, 218] on button "New Contact" at bounding box center [899, 214] width 84 height 21
click at [238, 521] on div at bounding box center [249, 518] width 24 height 22
